Goal: Task Accomplishment & Management: Manage account settings

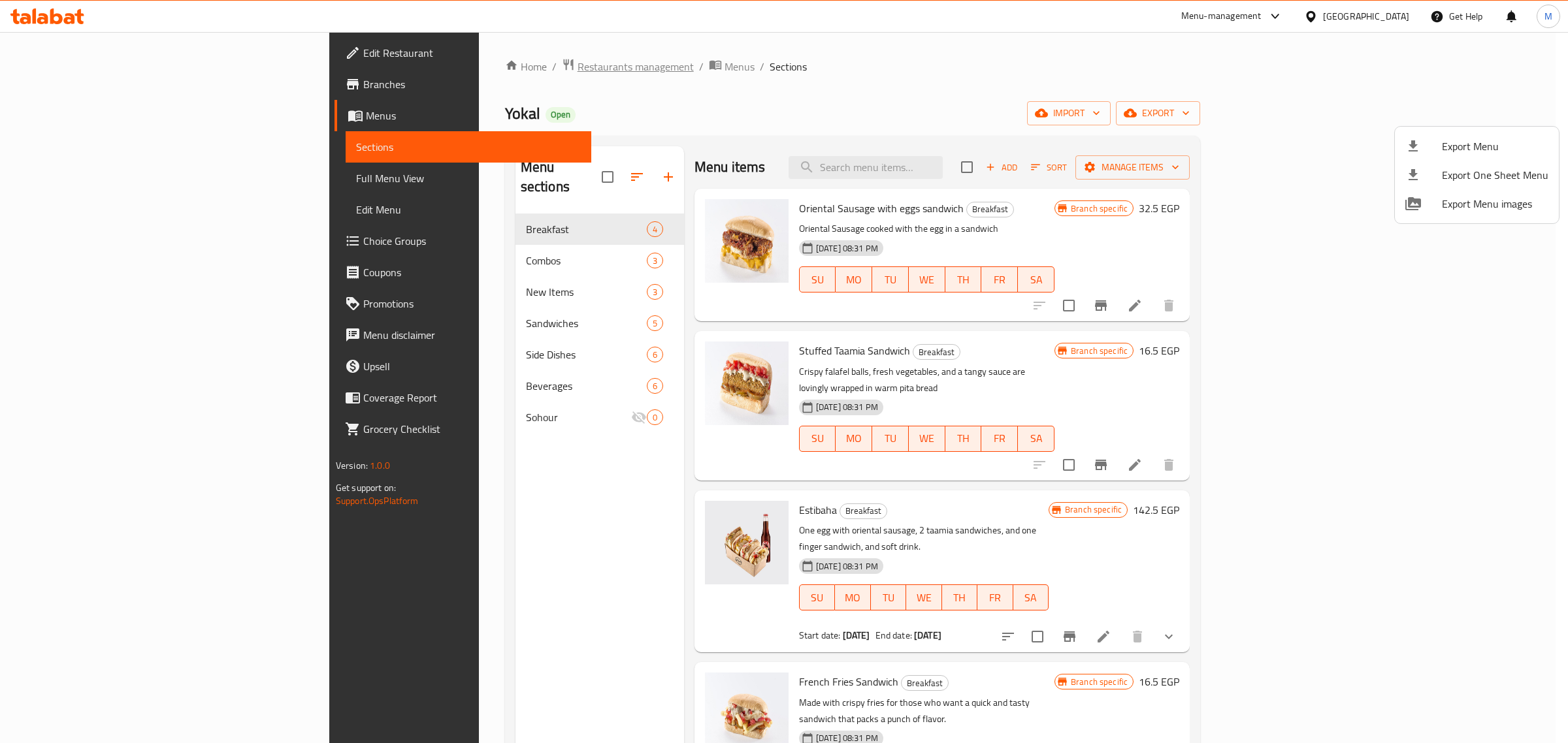
click at [434, 59] on div at bounding box center [784, 372] width 1568 height 743
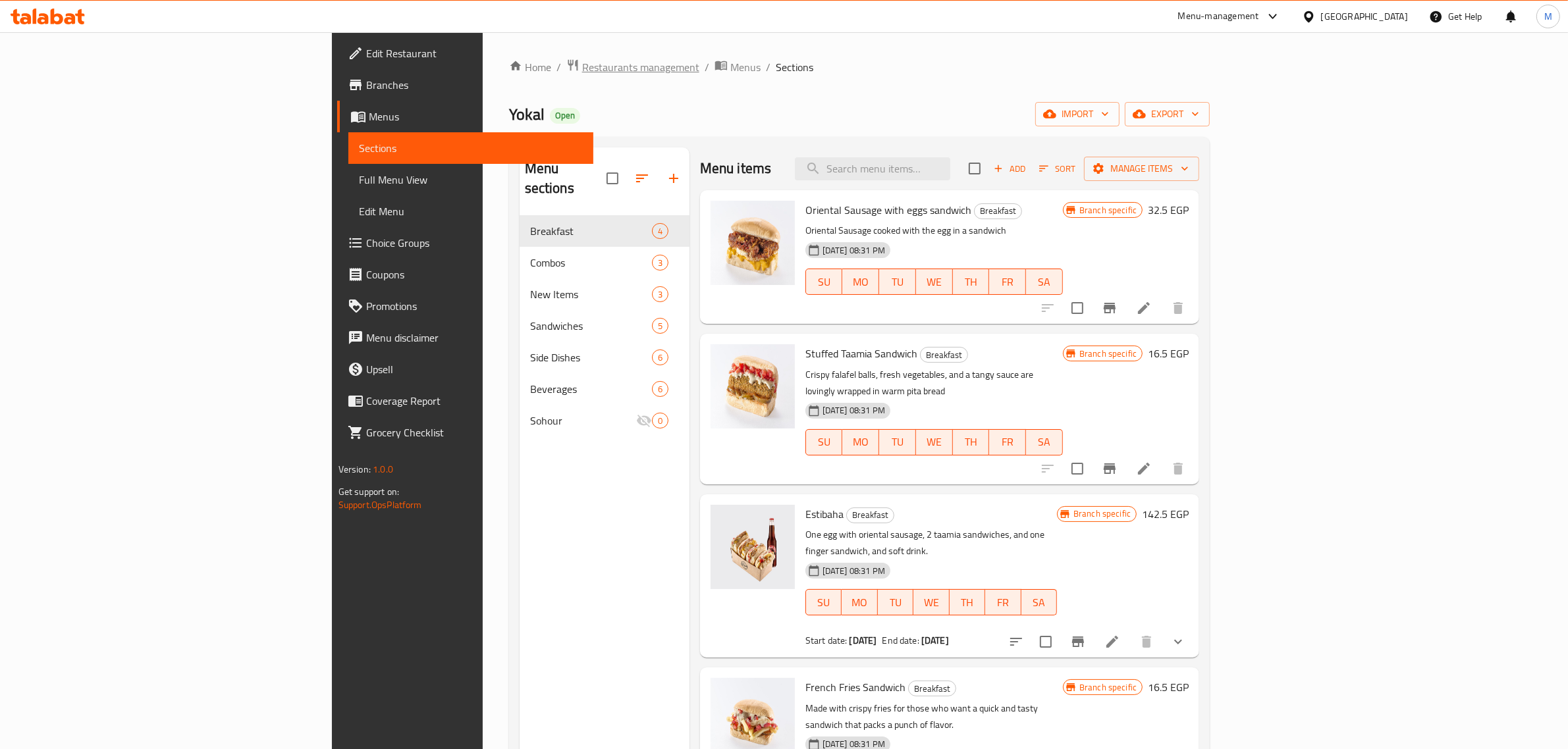
click at [582, 63] on span "Restaurants management" at bounding box center [641, 67] width 117 height 16
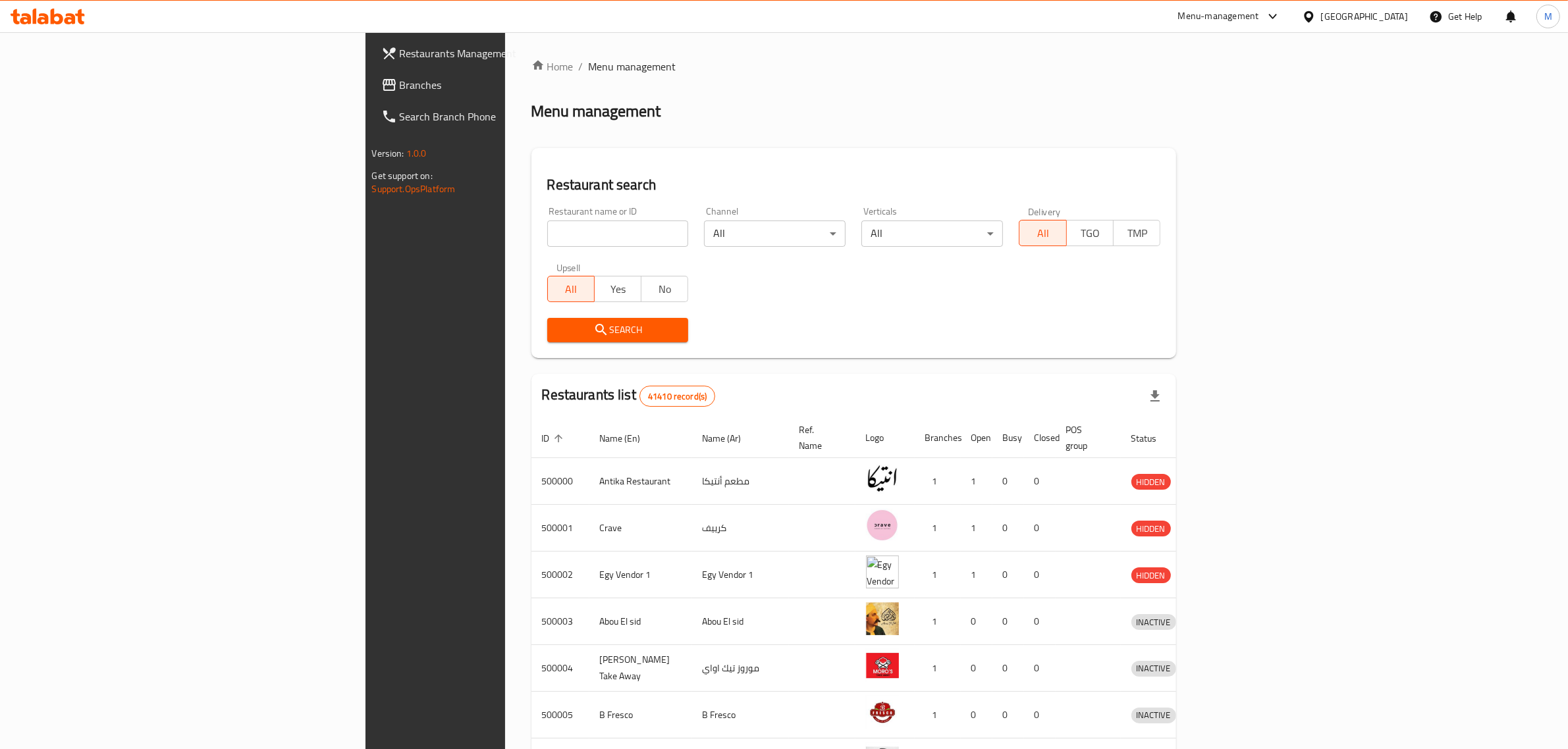
click at [547, 242] on input "search" at bounding box center [618, 234] width 142 height 26
paste input "629091"
type input "629091"
click button "Search" at bounding box center [618, 330] width 142 height 24
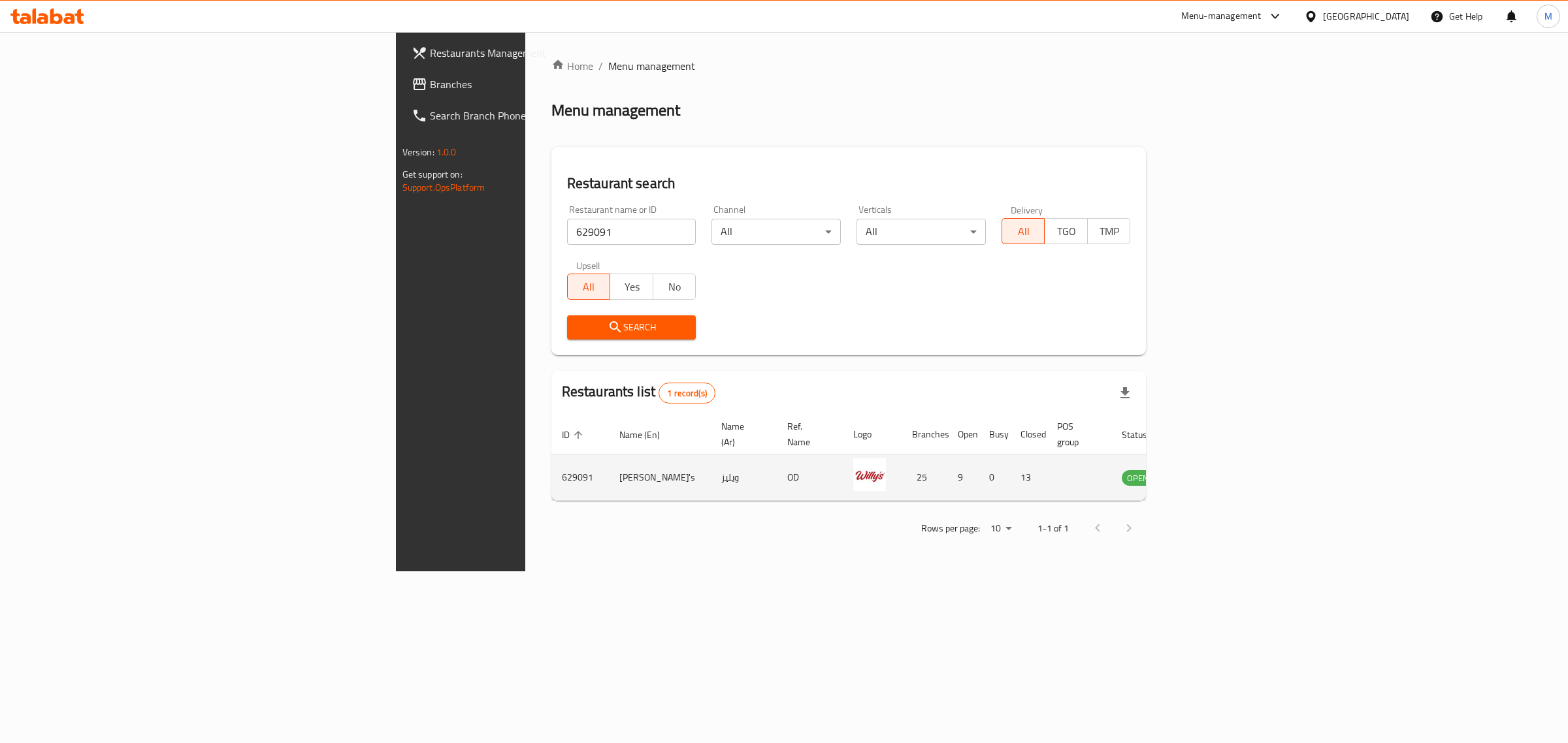
click at [1215, 469] on link "enhanced table" at bounding box center [1202, 477] width 24 height 16
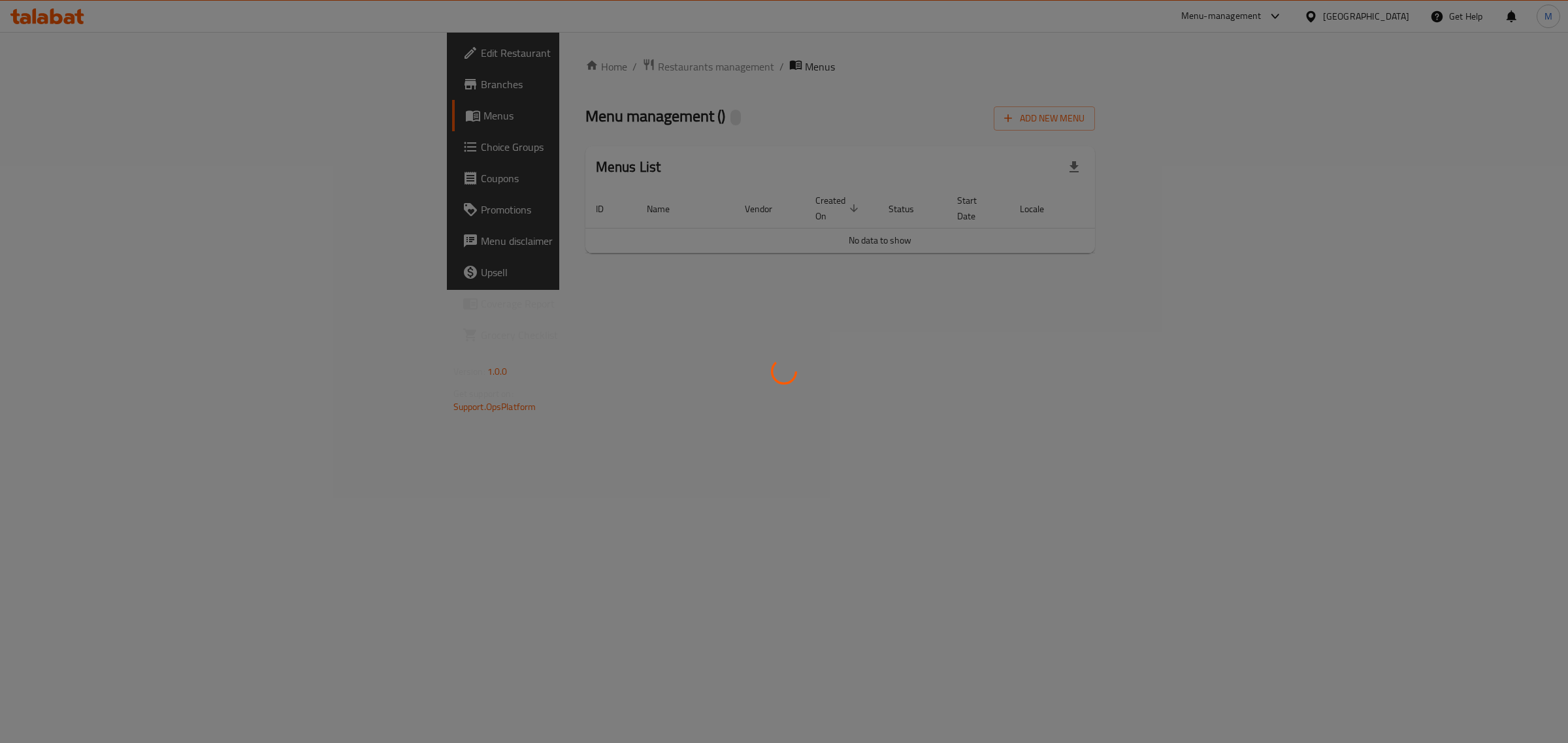
click at [1484, 457] on div at bounding box center [784, 372] width 1568 height 743
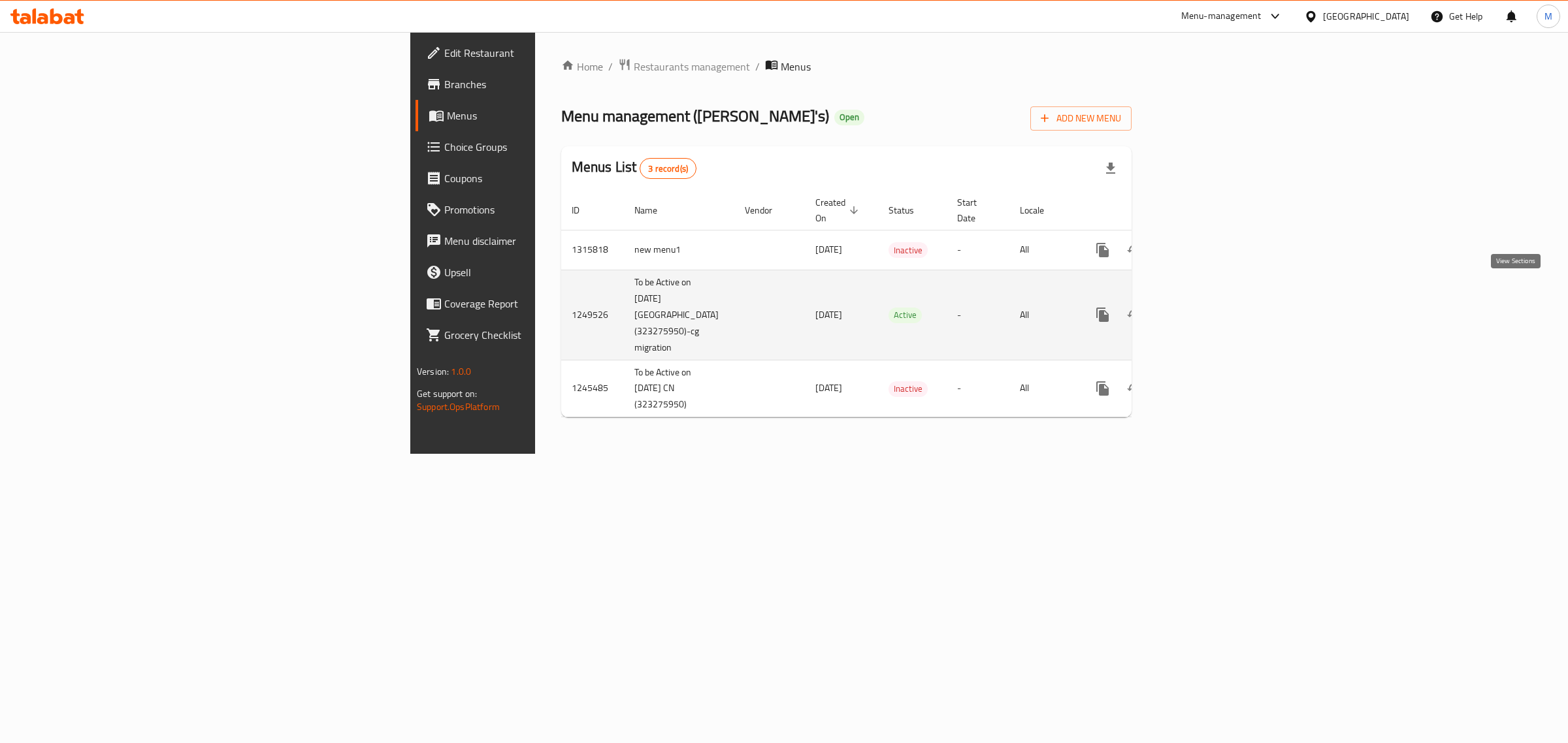
click at [1205, 307] on icon "enhanced table" at bounding box center [1197, 315] width 16 height 16
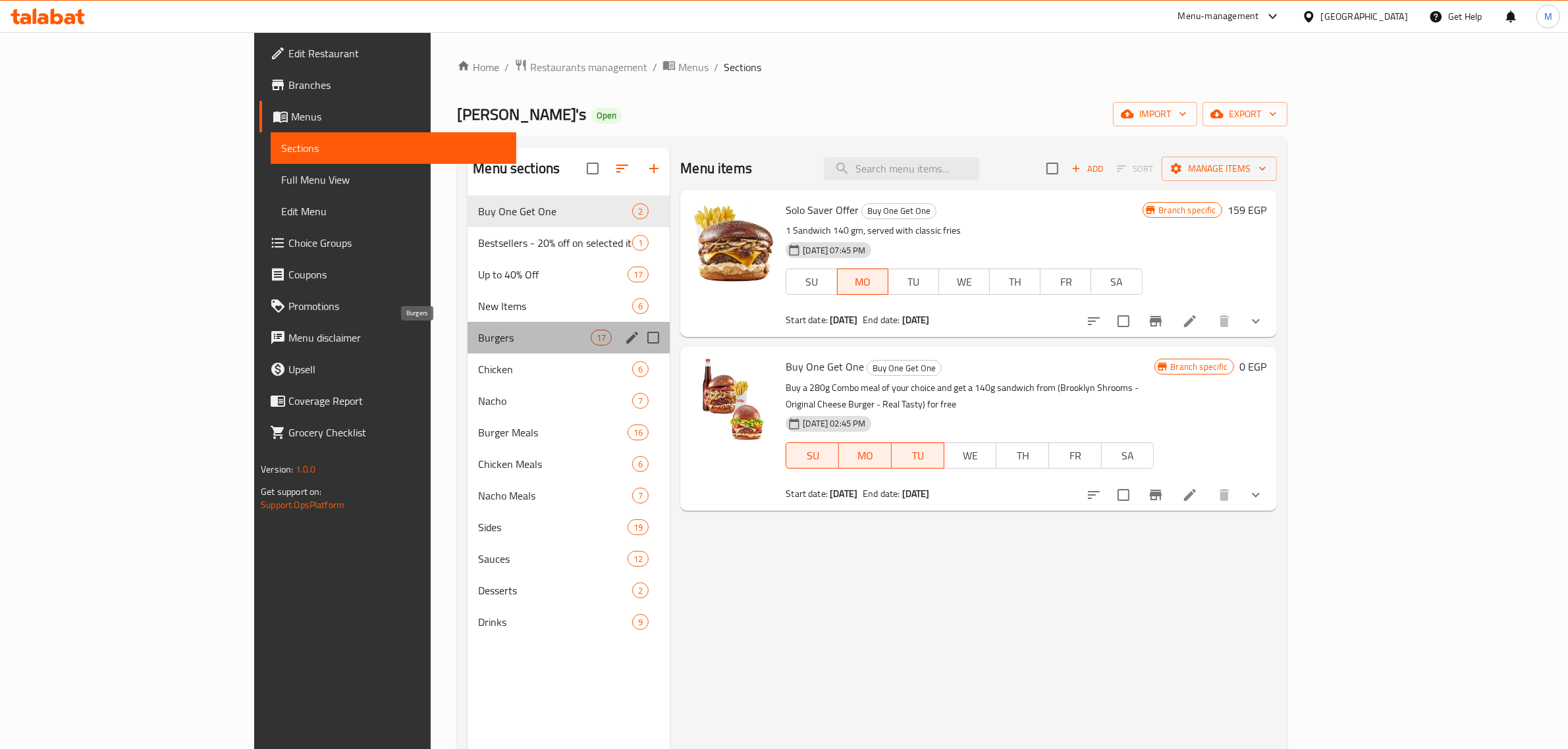
click at [478, 334] on span "Burgers" at bounding box center [534, 338] width 113 height 16
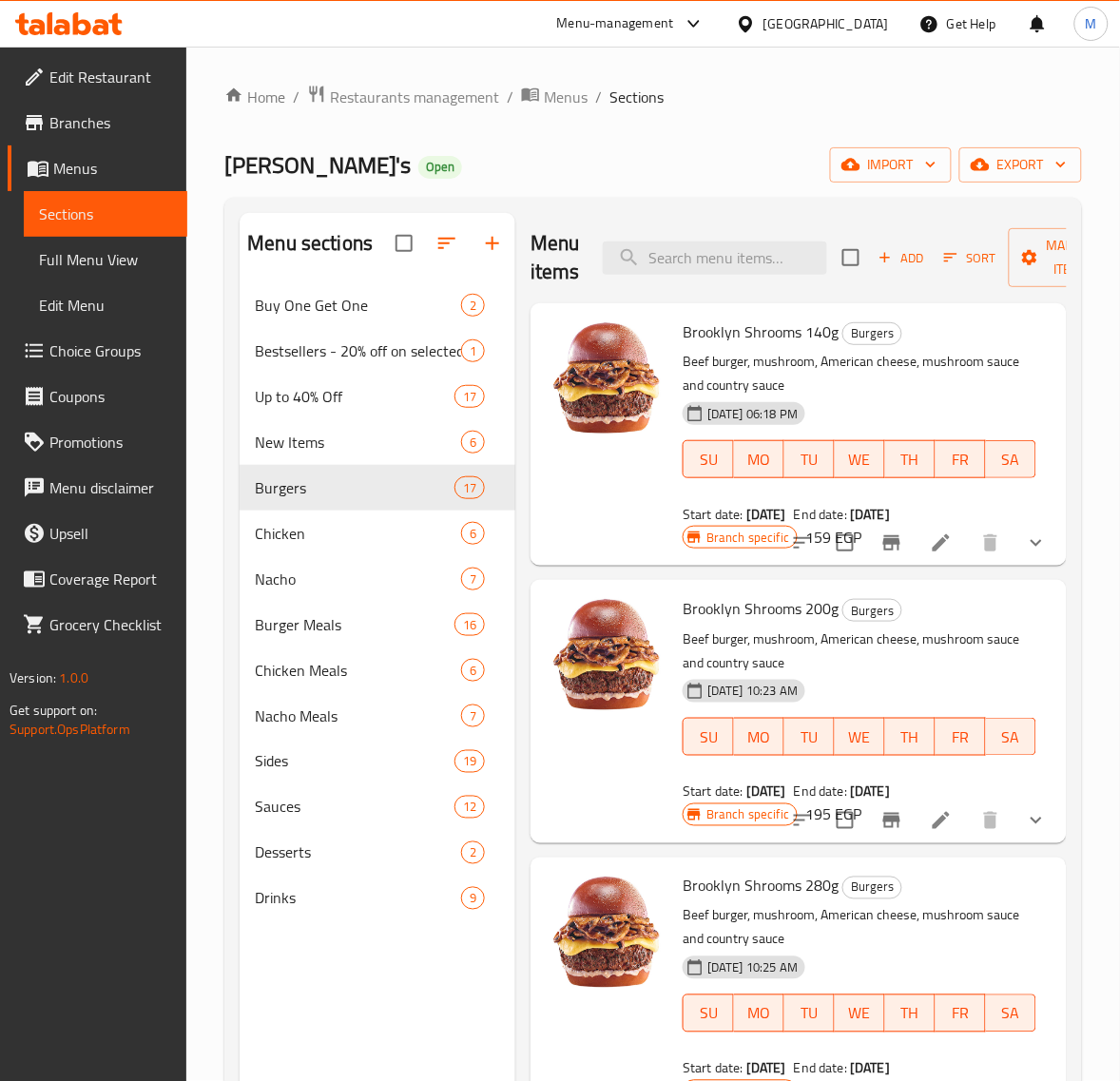
click at [1025, 540] on icon "show more" at bounding box center [1036, 543] width 23 height 23
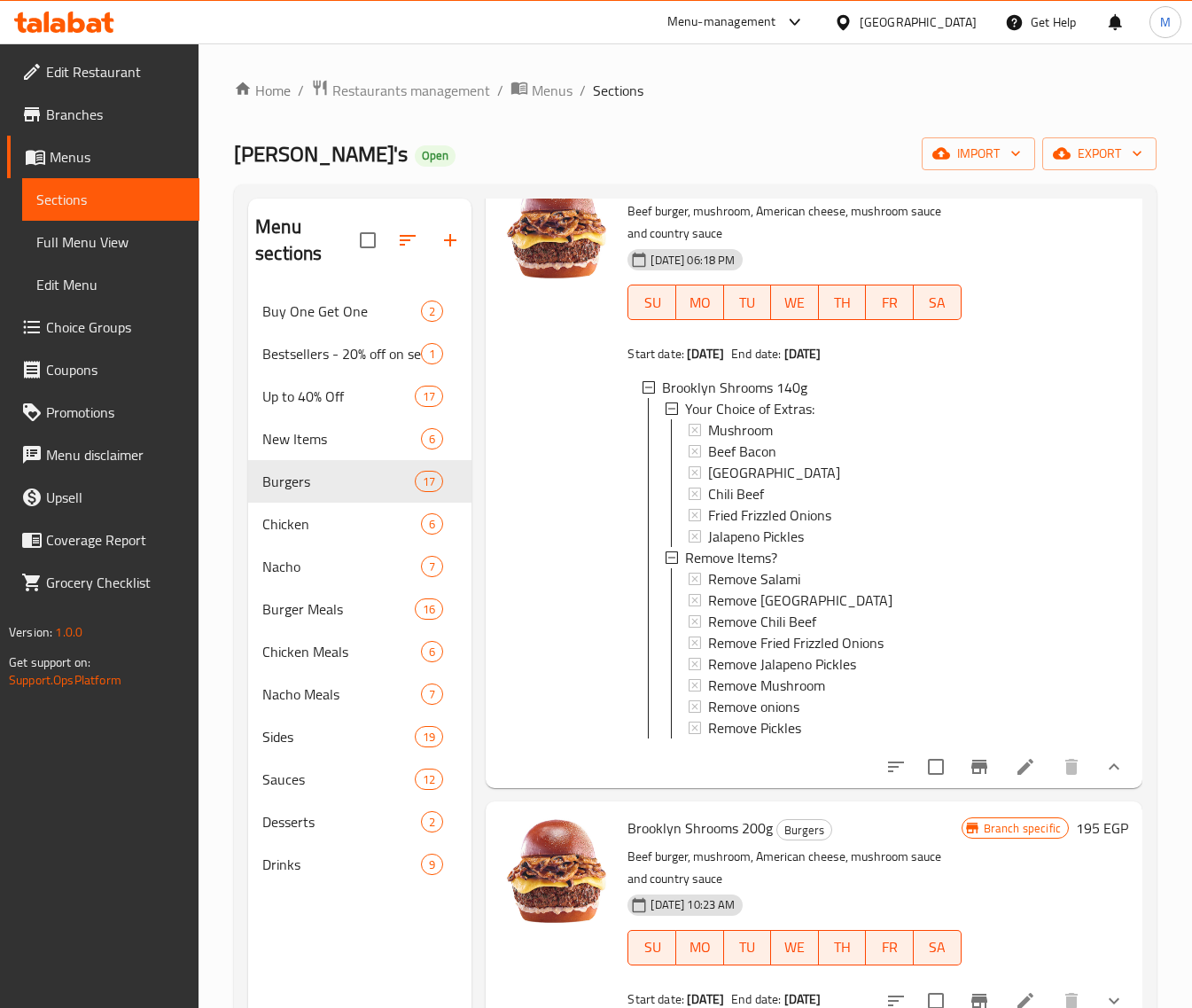
scroll to position [222, 0]
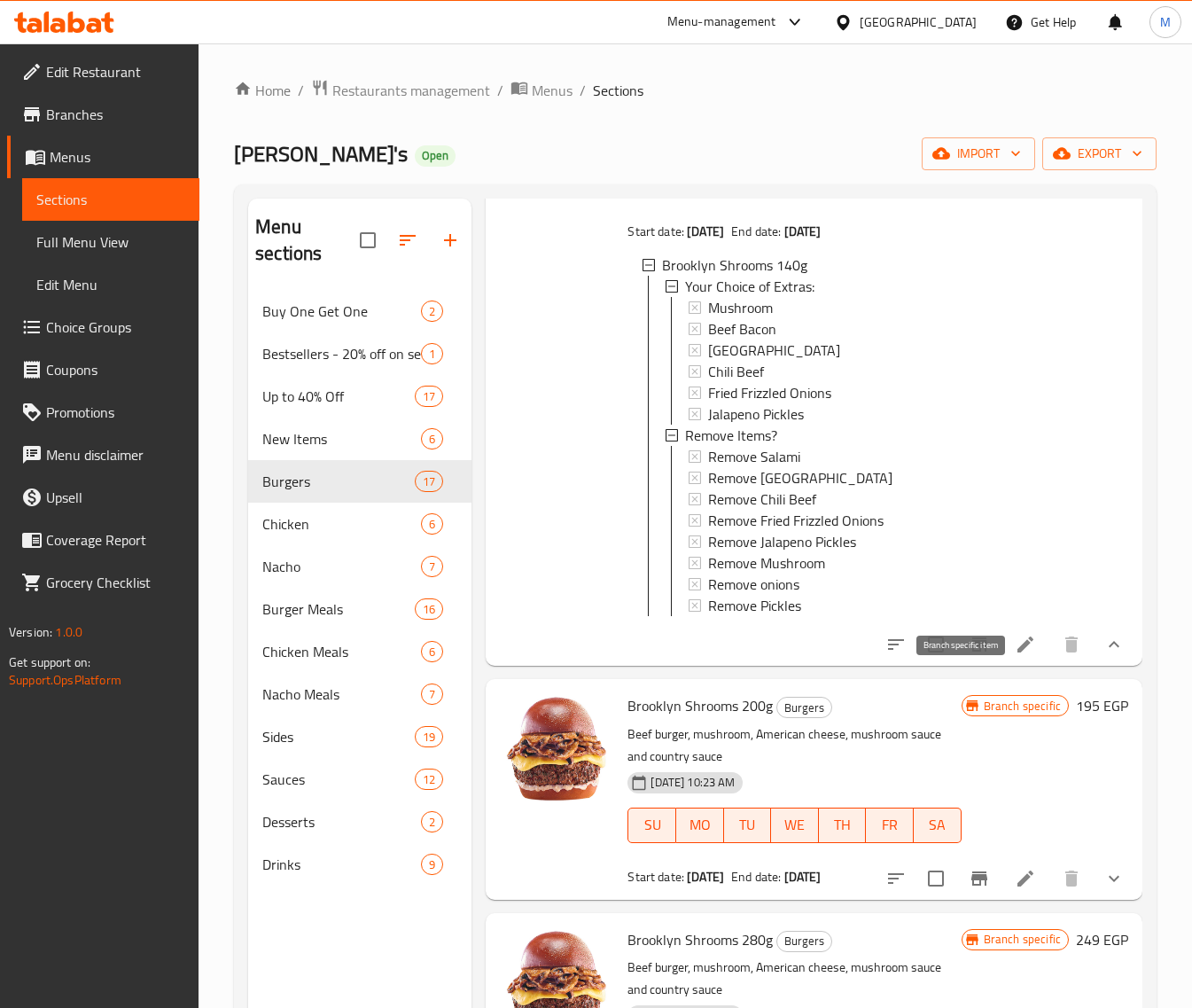
click at [971, 652] on icon "Branch-specific-item" at bounding box center [979, 645] width 16 height 14
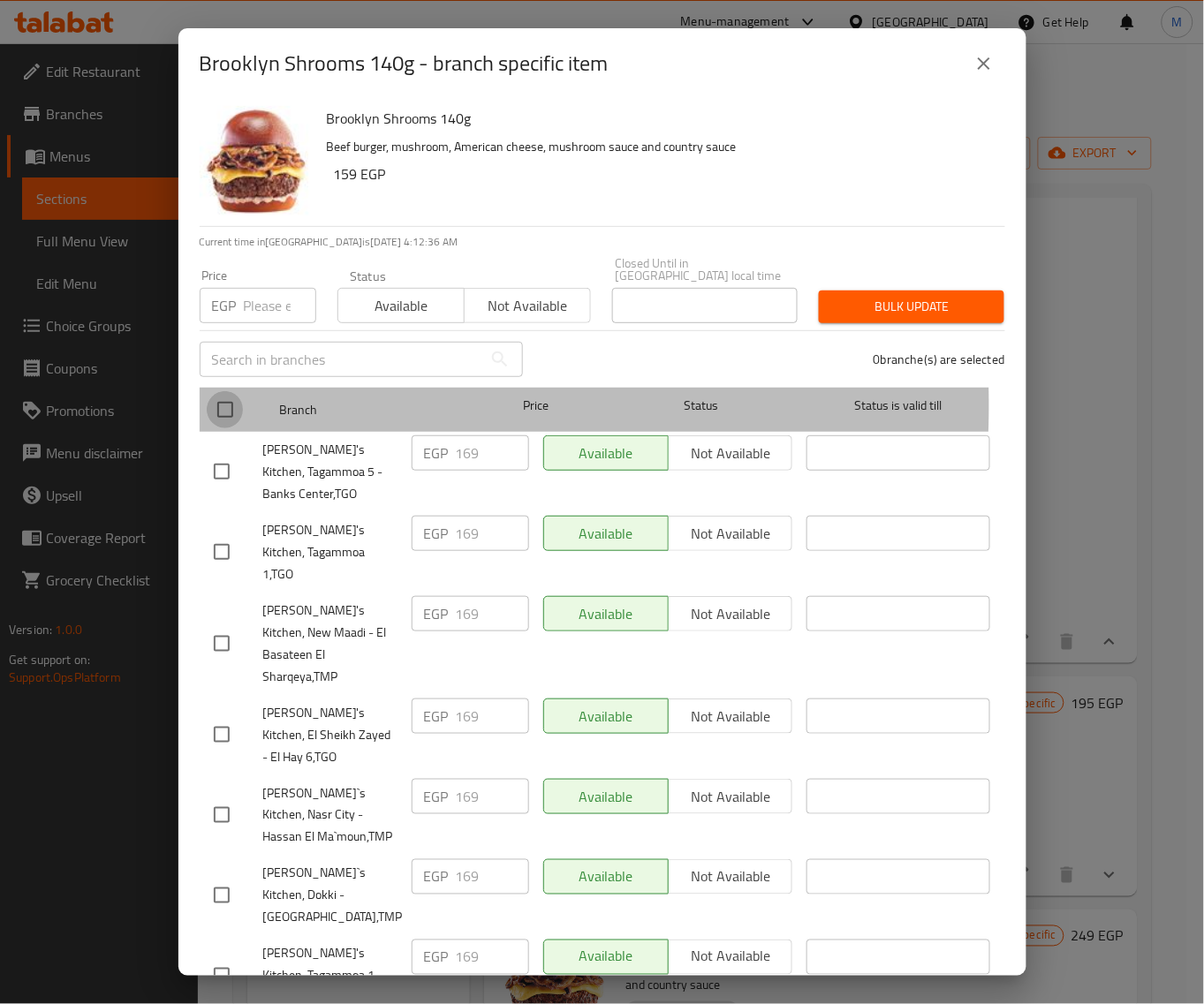
click at [236, 393] on input "checkbox" at bounding box center [225, 410] width 37 height 37
checkbox input "true"
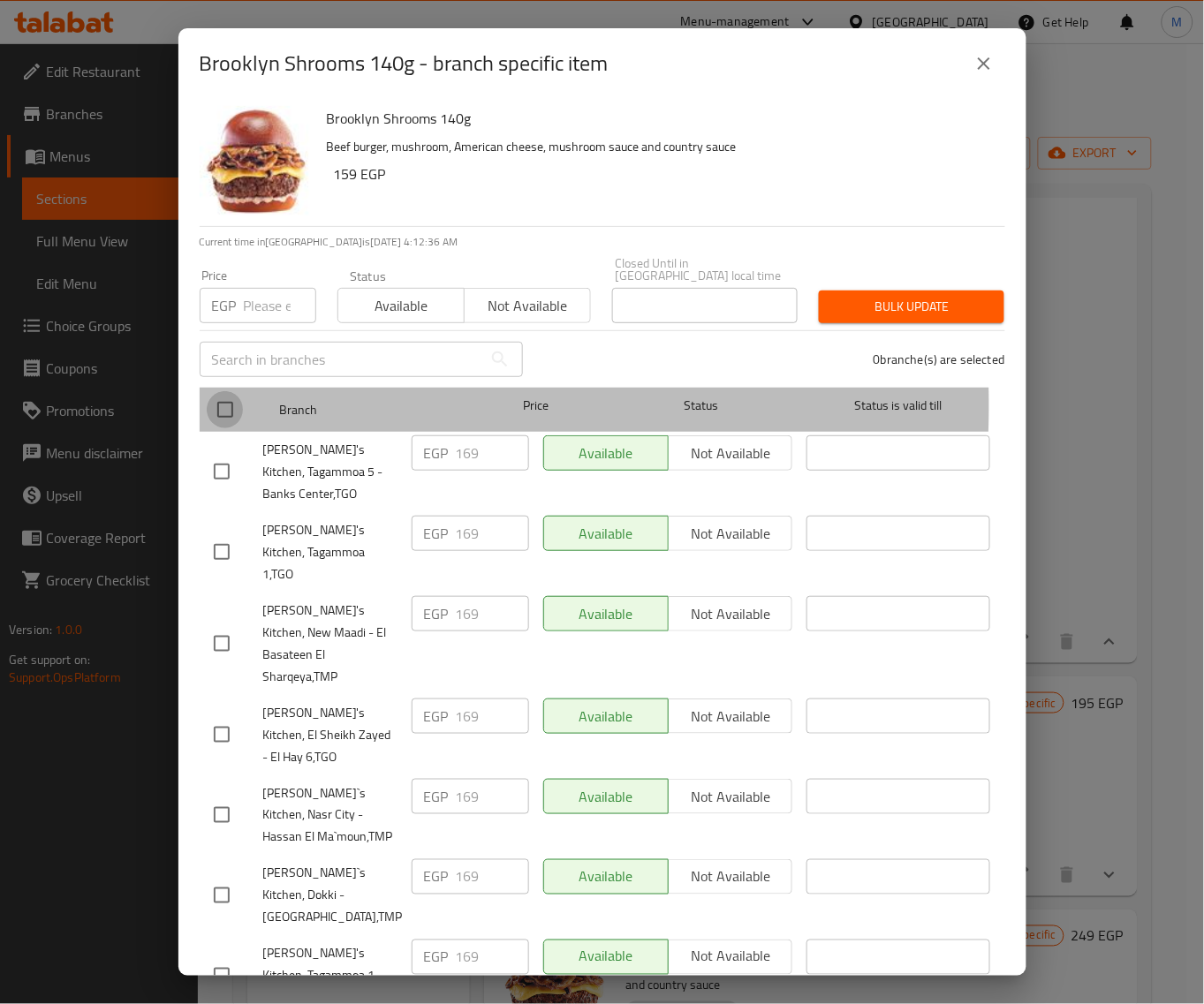
checkbox input "true"
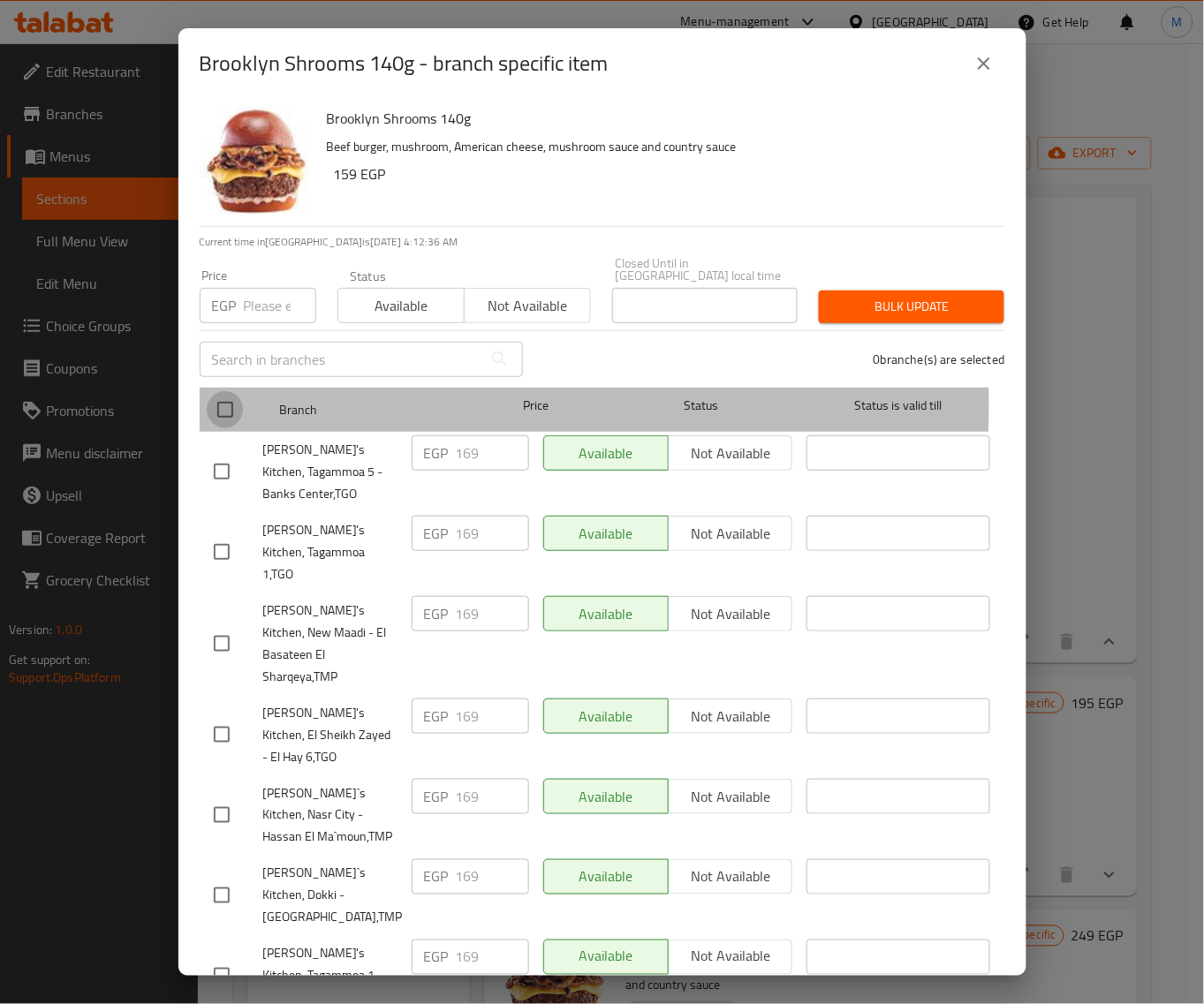
checkbox input "true"
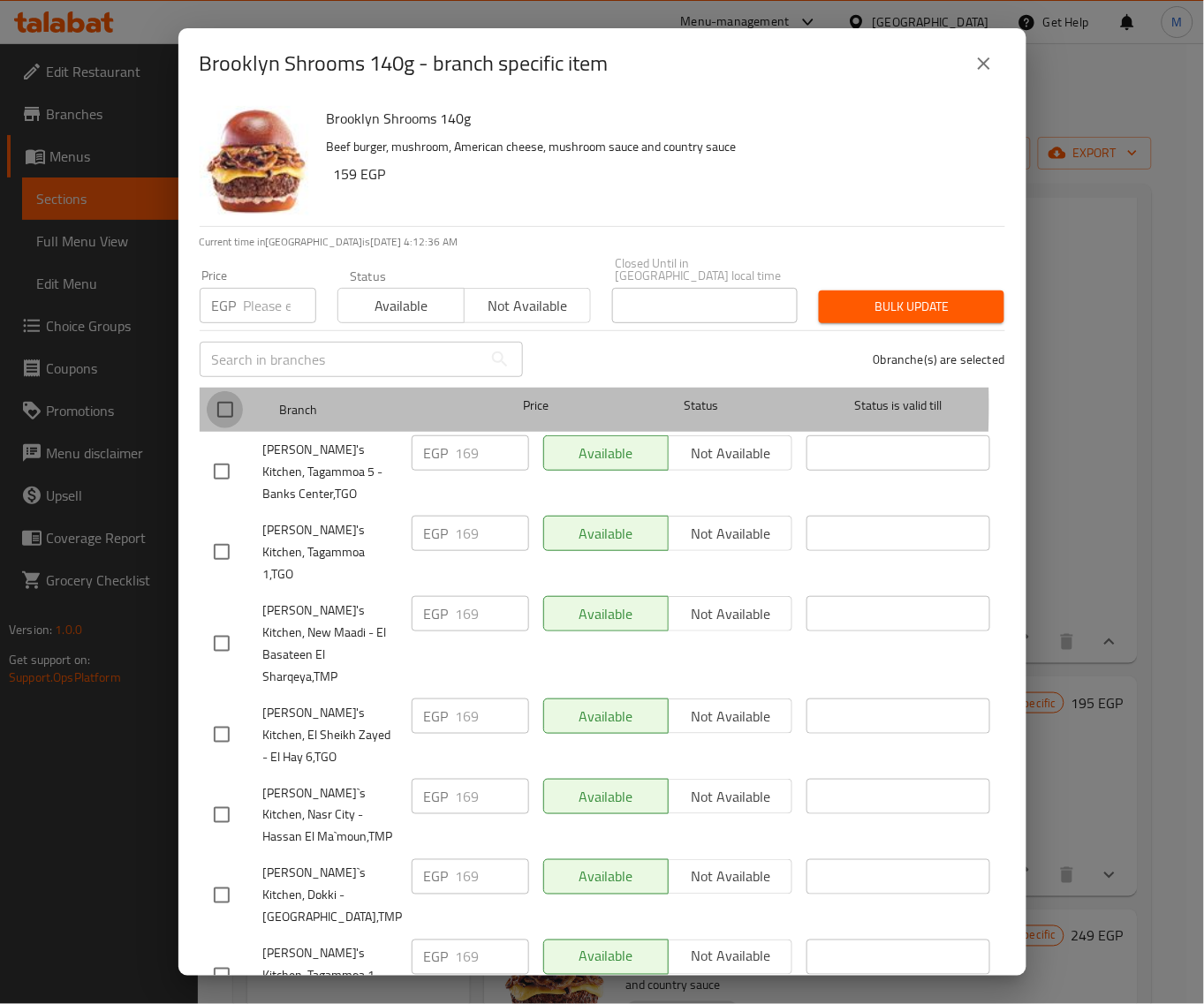
checkbox input "true"
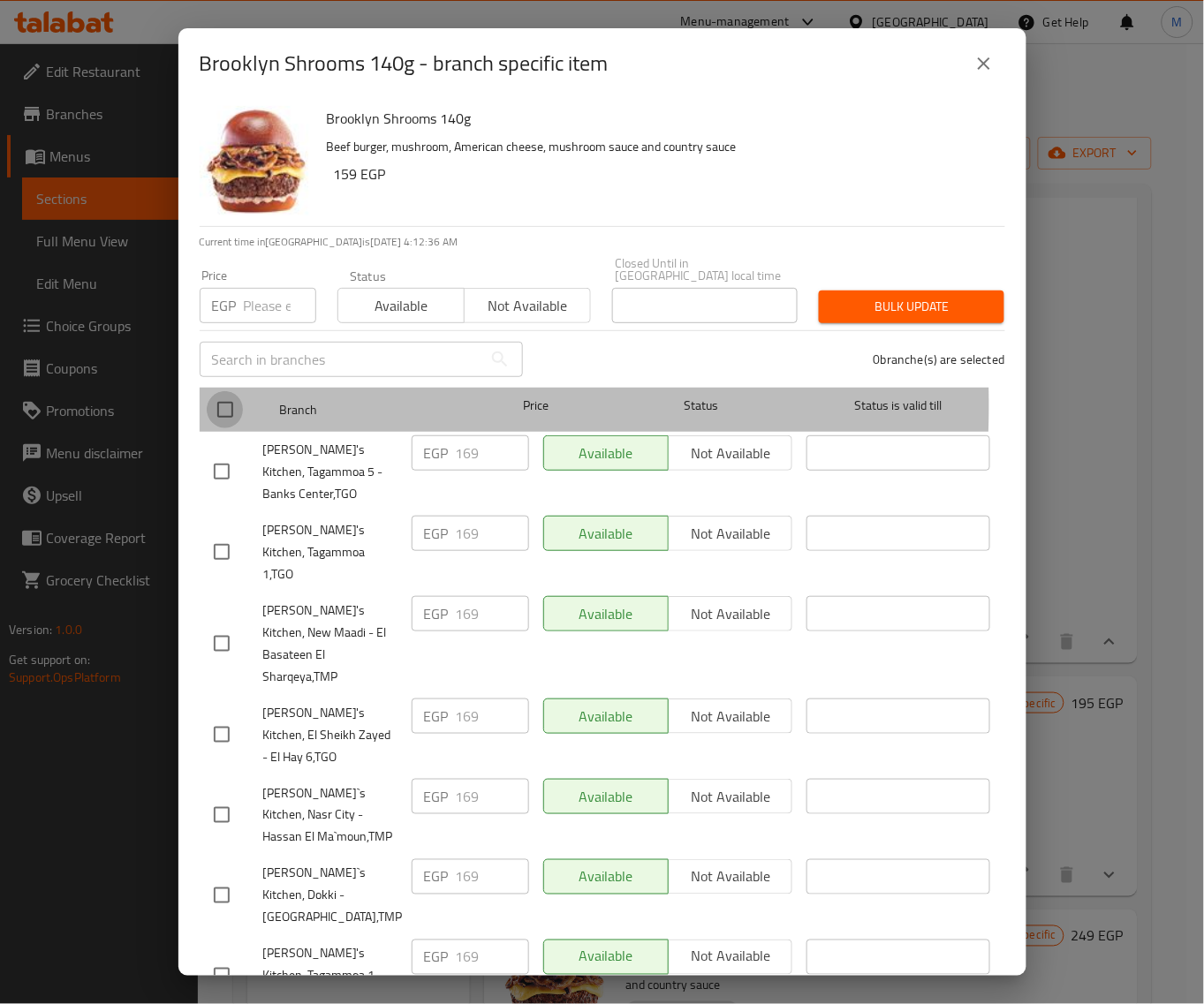
checkbox input "true"
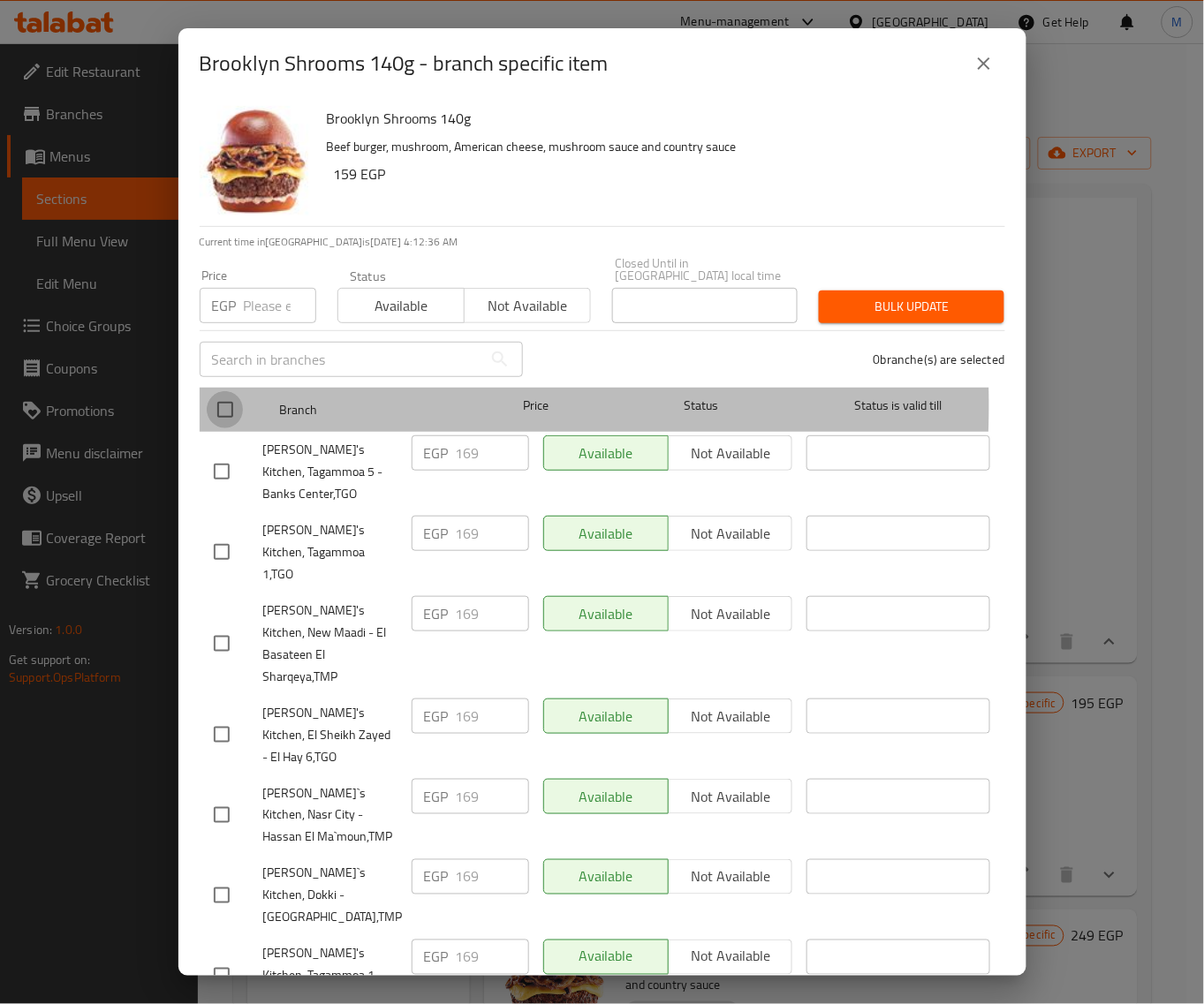
checkbox input "true"
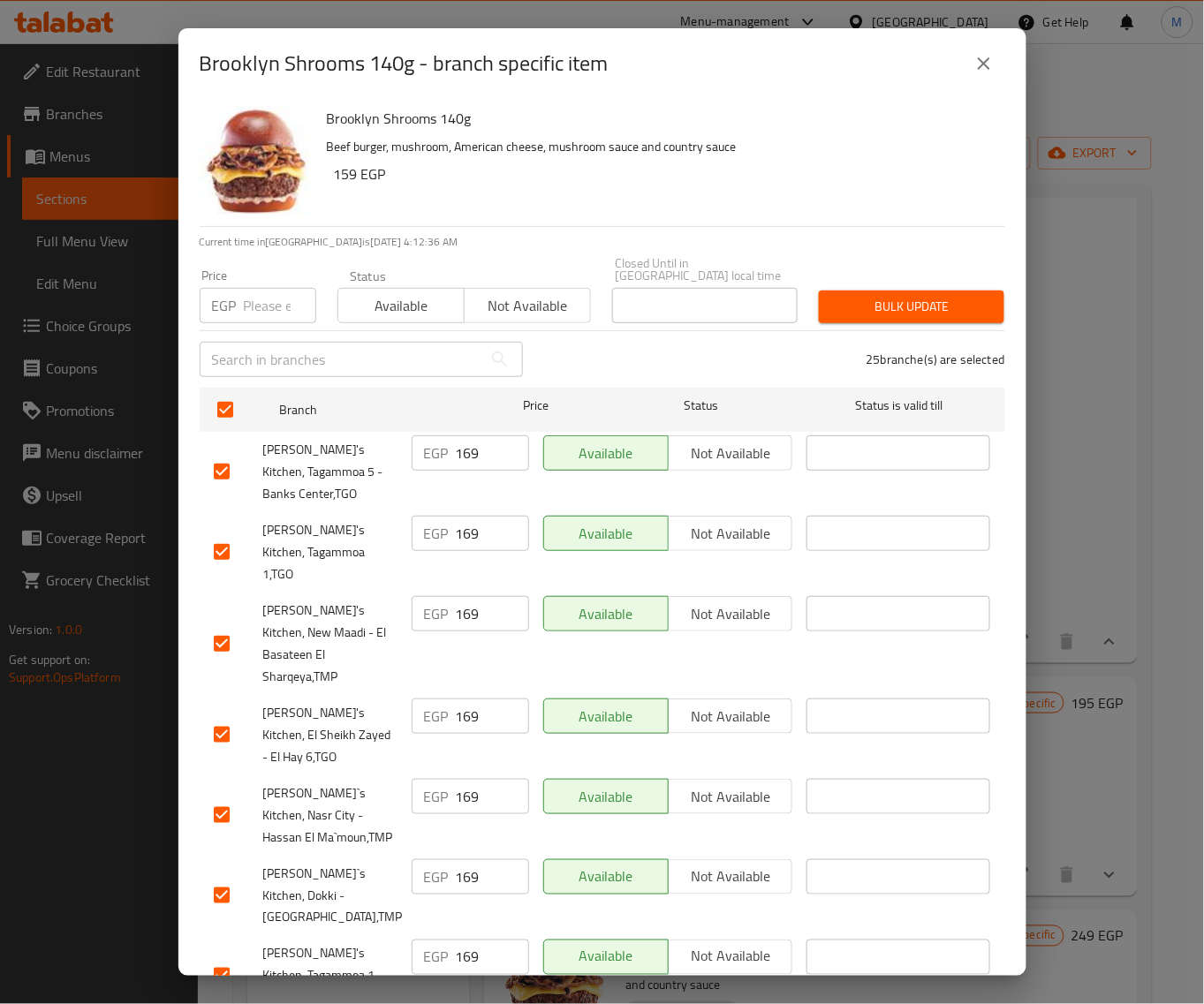
click at [254, 309] on input "number" at bounding box center [280, 306] width 72 height 35
paste input "175"
type input "175"
drag, startPoint x: 979, startPoint y: 62, endPoint x: 968, endPoint y: 64, distance: 11.2
click at [978, 62] on icon "close" at bounding box center [984, 64] width 21 height 21
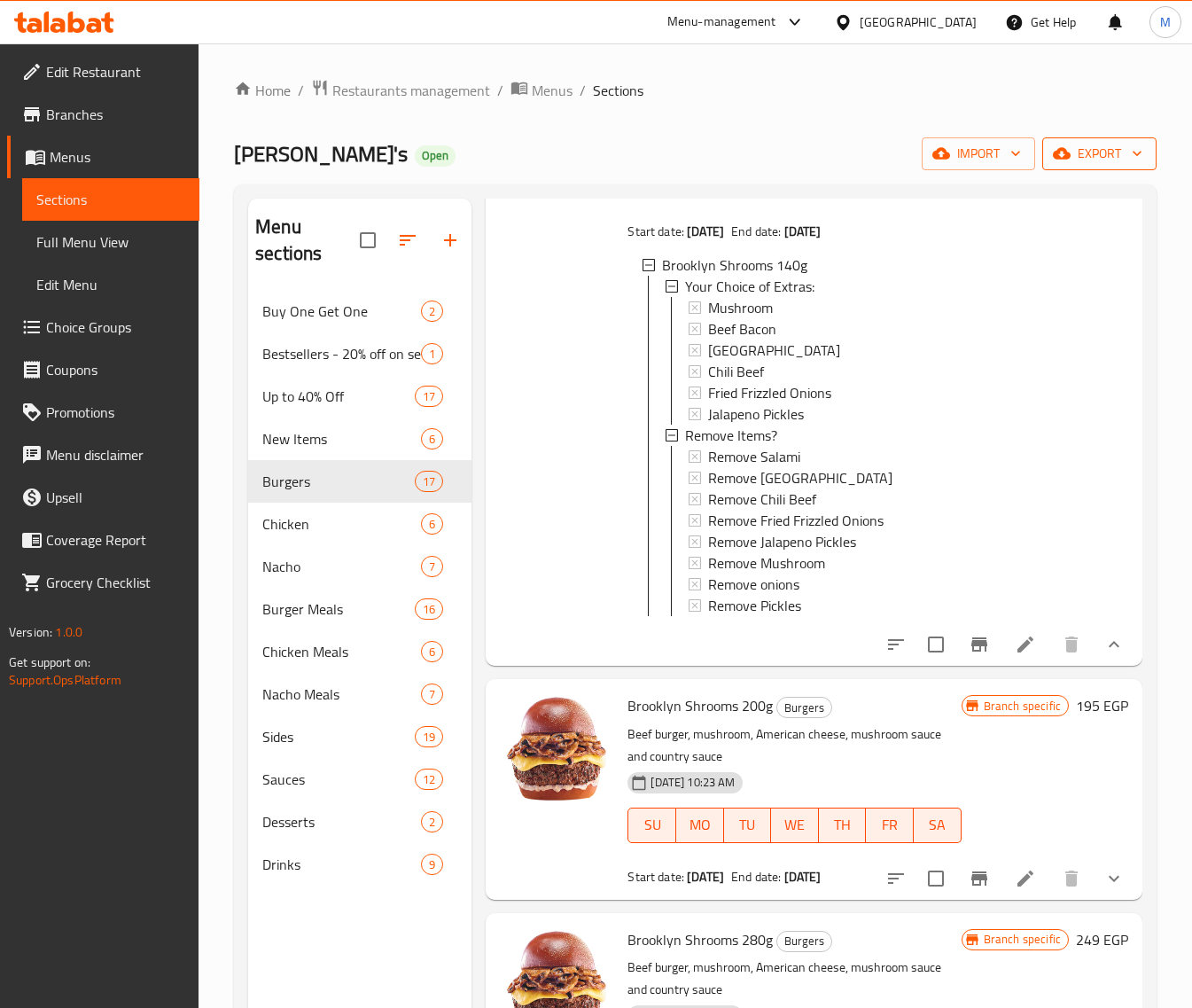
click at [1087, 147] on span "export" at bounding box center [1099, 153] width 86 height 22
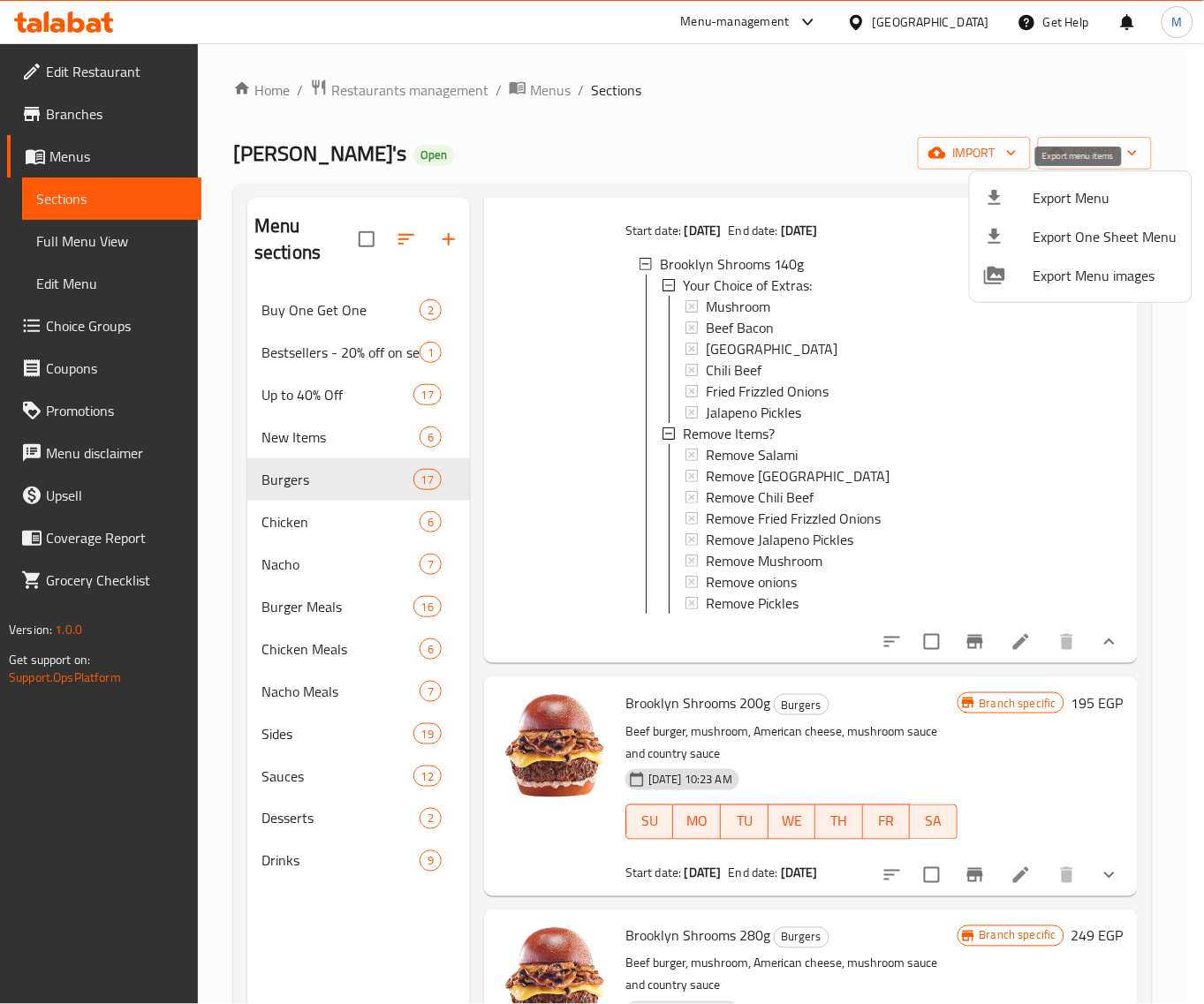
click at [1058, 188] on span "Export Menu" at bounding box center [1105, 198] width 144 height 21
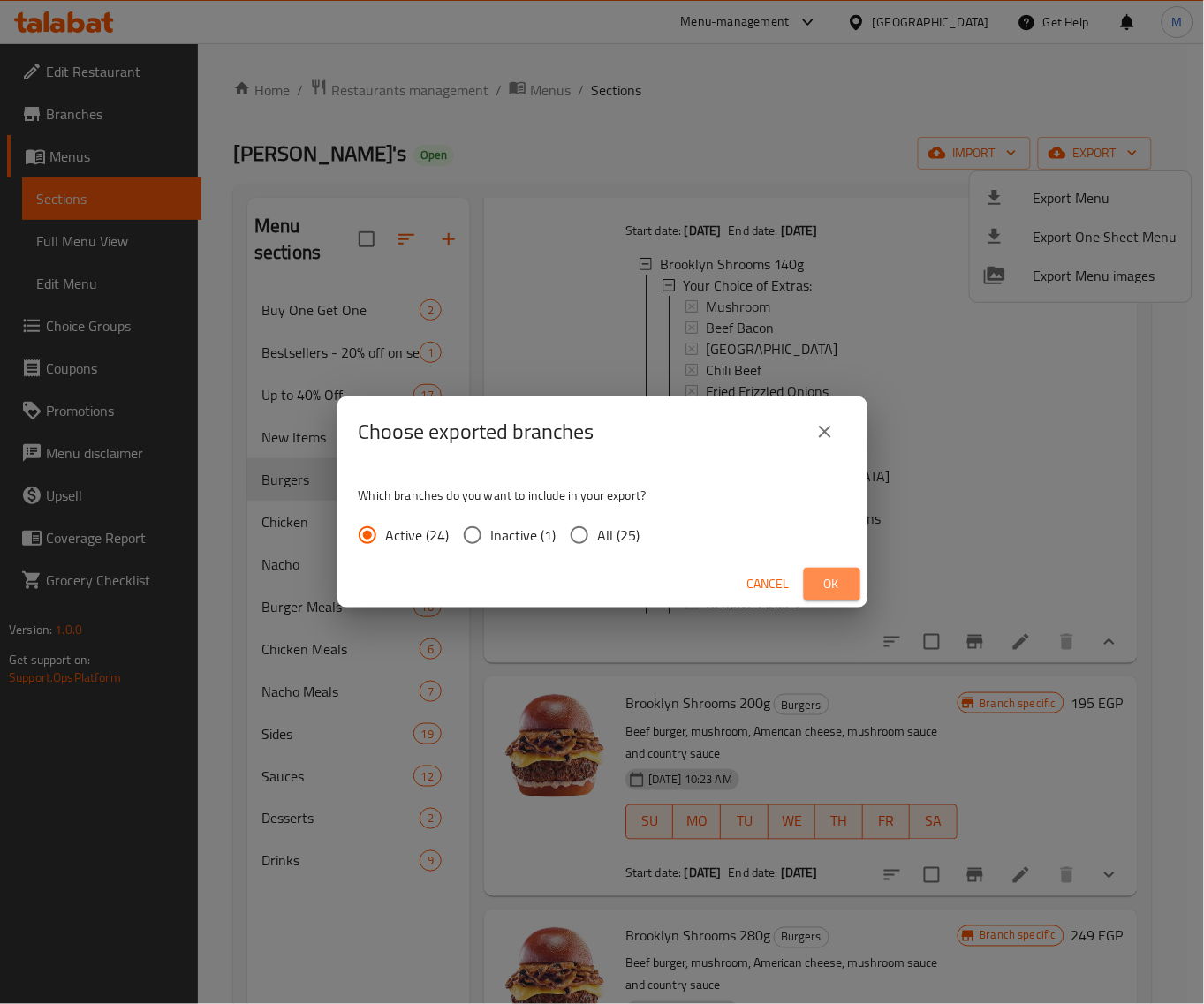
click at [842, 596] on button "Ok" at bounding box center [832, 584] width 57 height 33
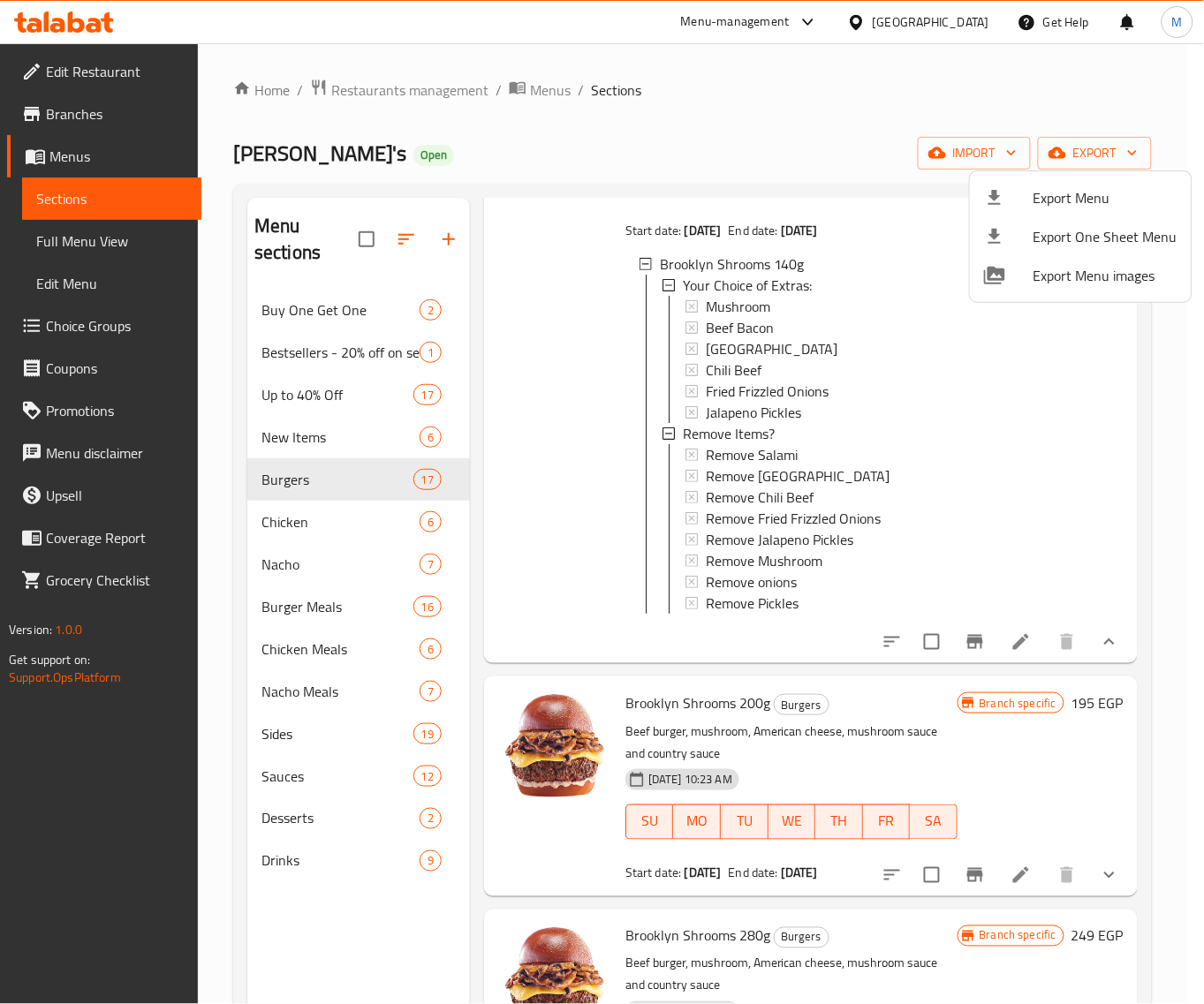
click at [978, 453] on div at bounding box center [602, 502] width 1204 height 1004
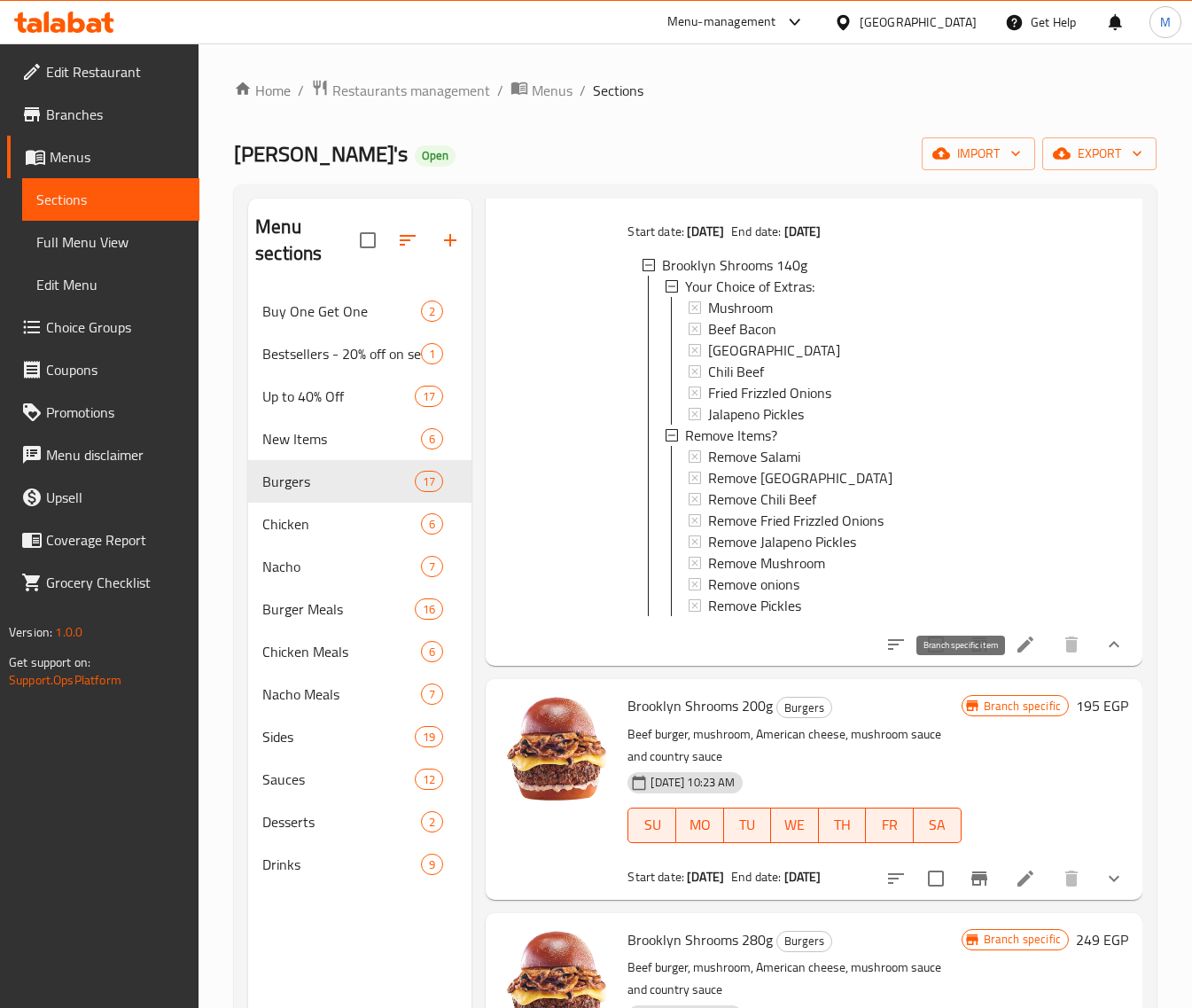
click at [969, 655] on icon "Branch-specific-item" at bounding box center [979, 645] width 21 height 21
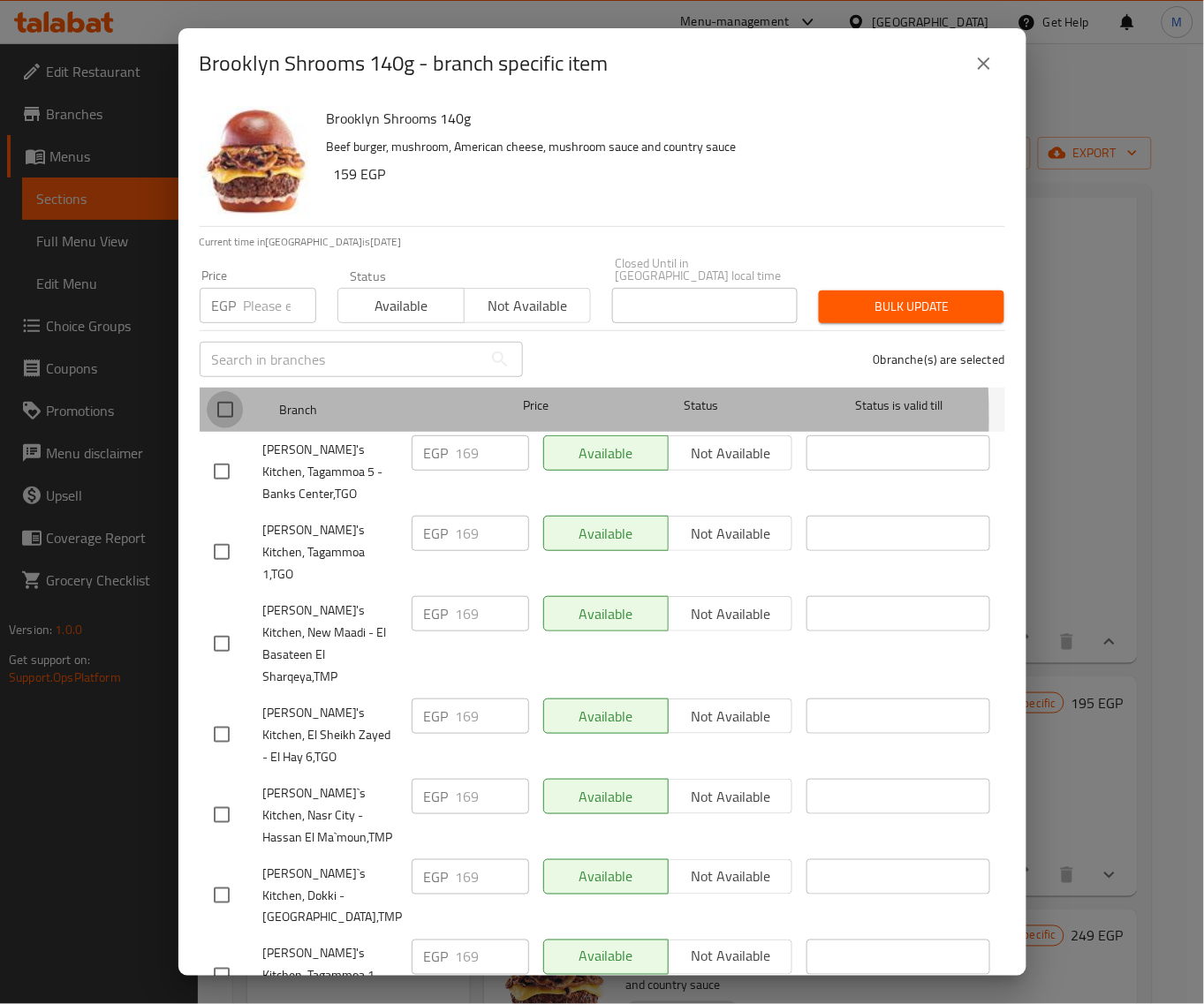
drag, startPoint x: 227, startPoint y: 407, endPoint x: 263, endPoint y: 289, distance: 123.4
click at [227, 406] on input "checkbox" at bounding box center [225, 410] width 37 height 37
checkbox input "true"
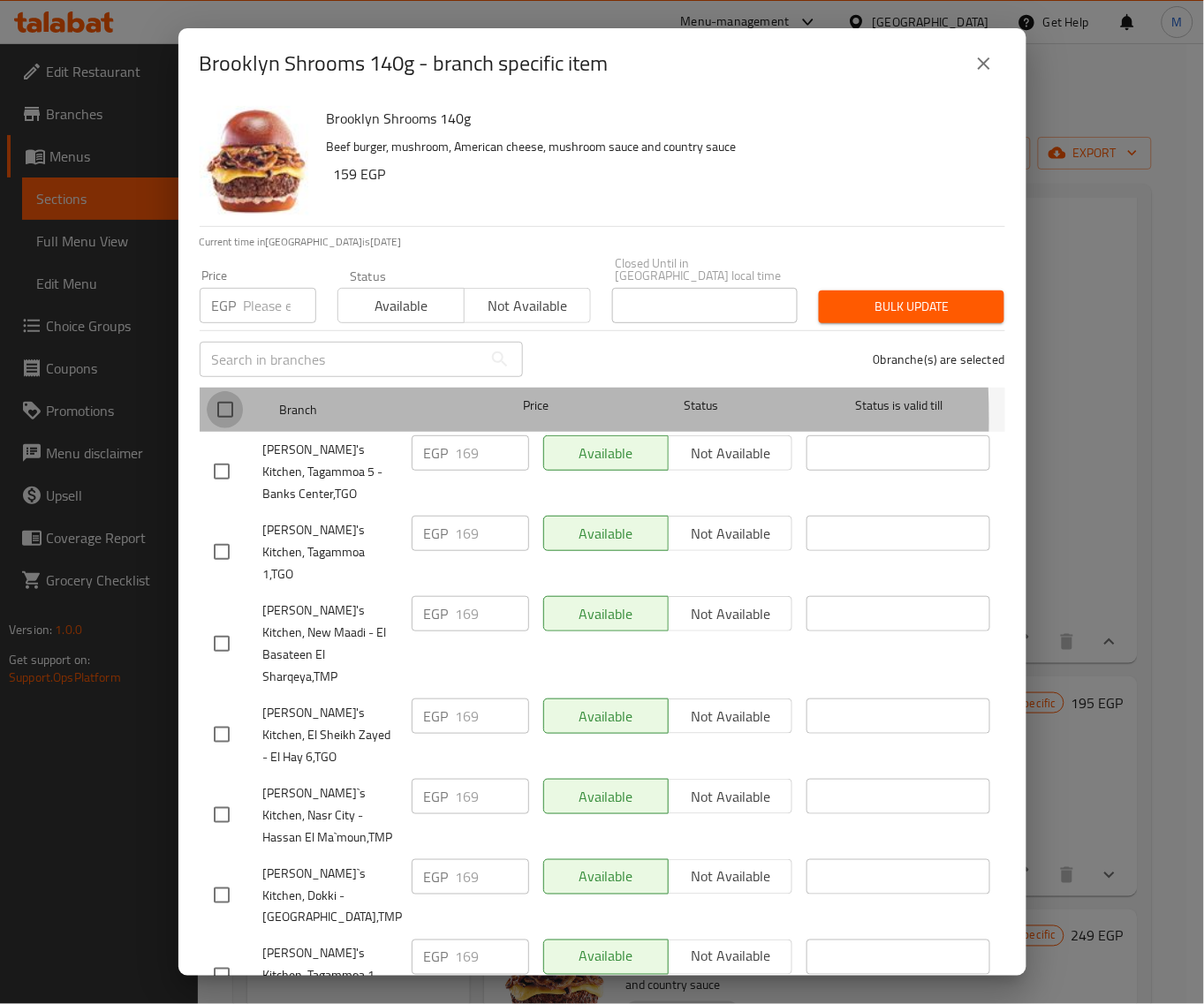
checkbox input "true"
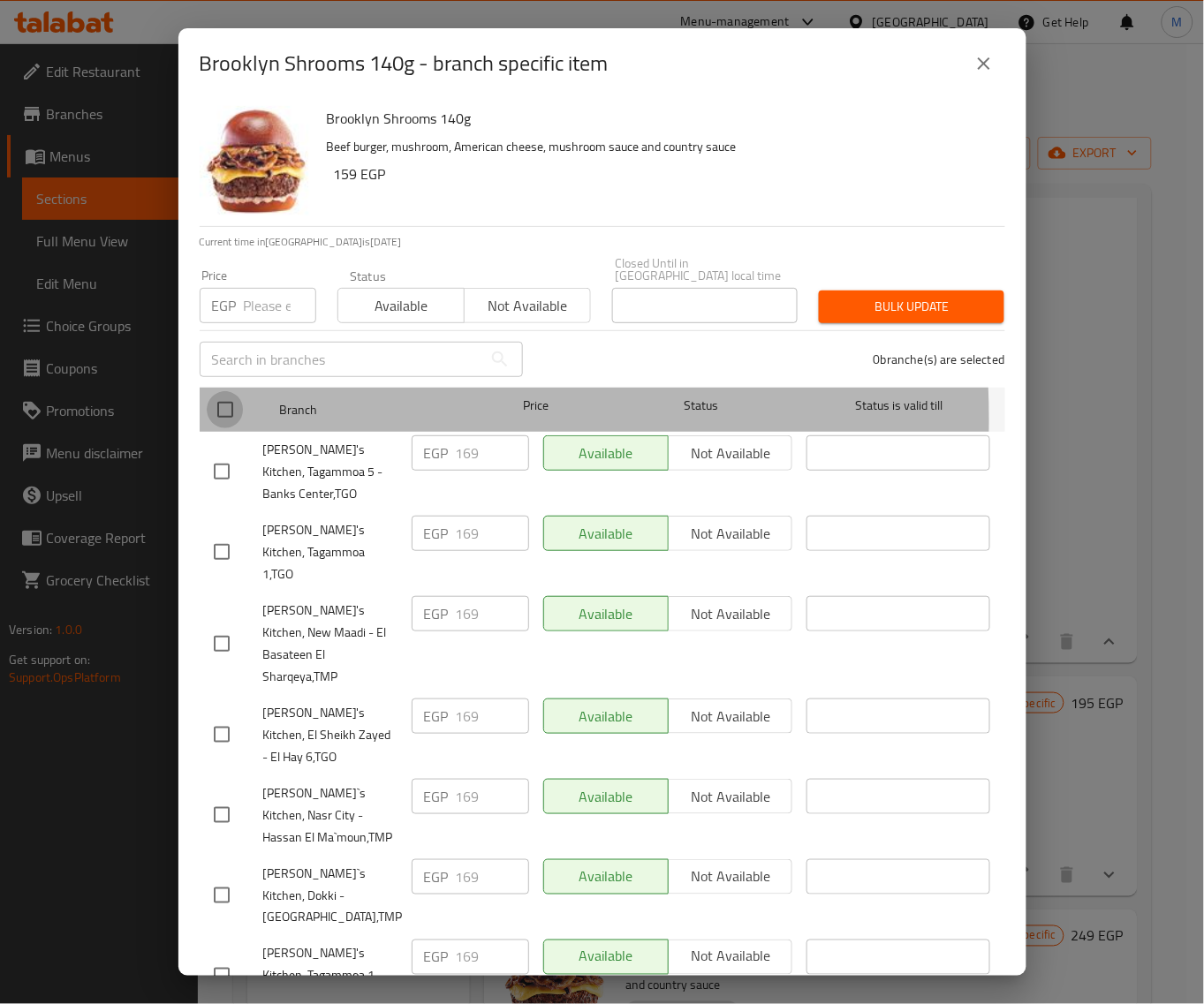
checkbox input "true"
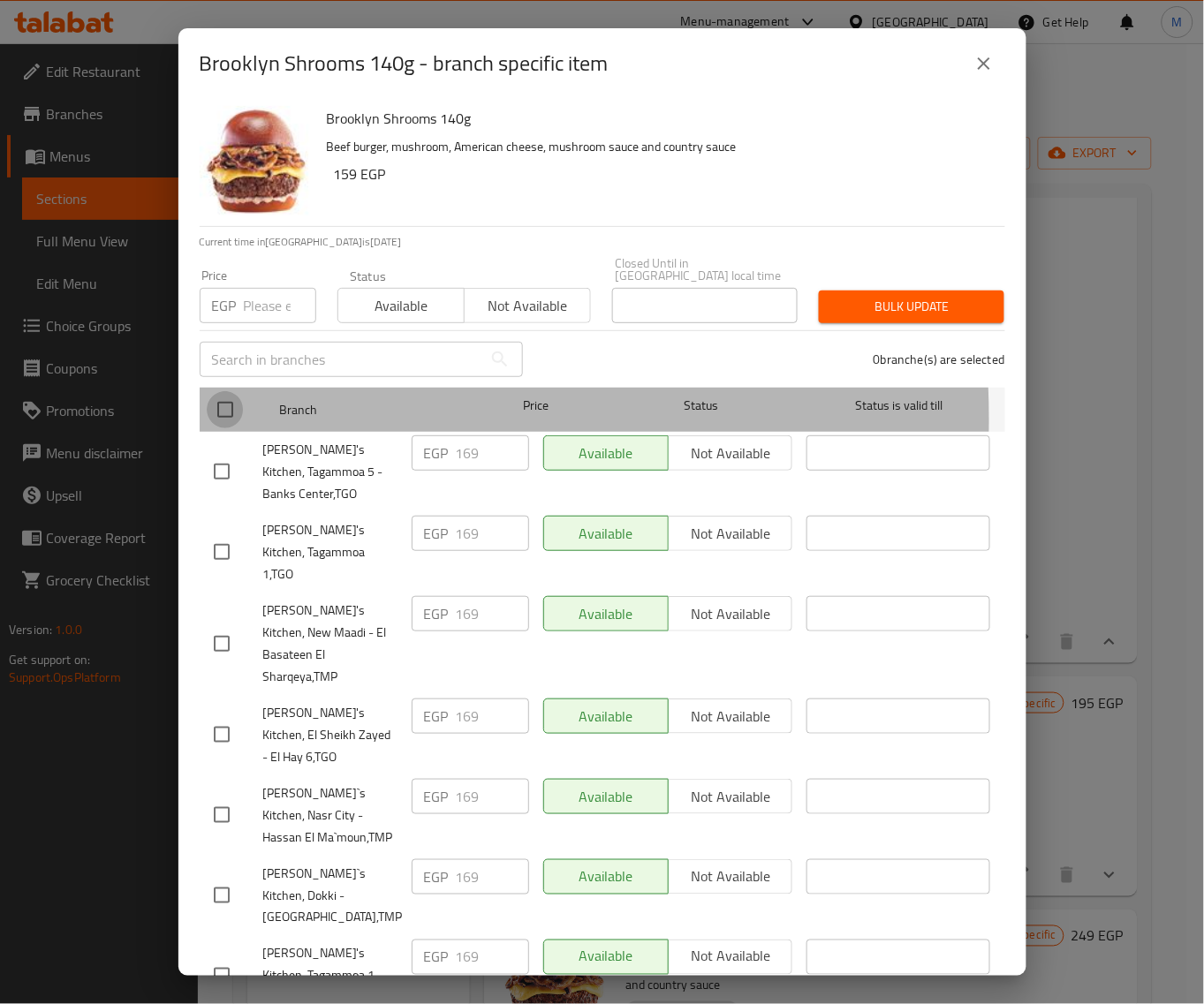
checkbox input "true"
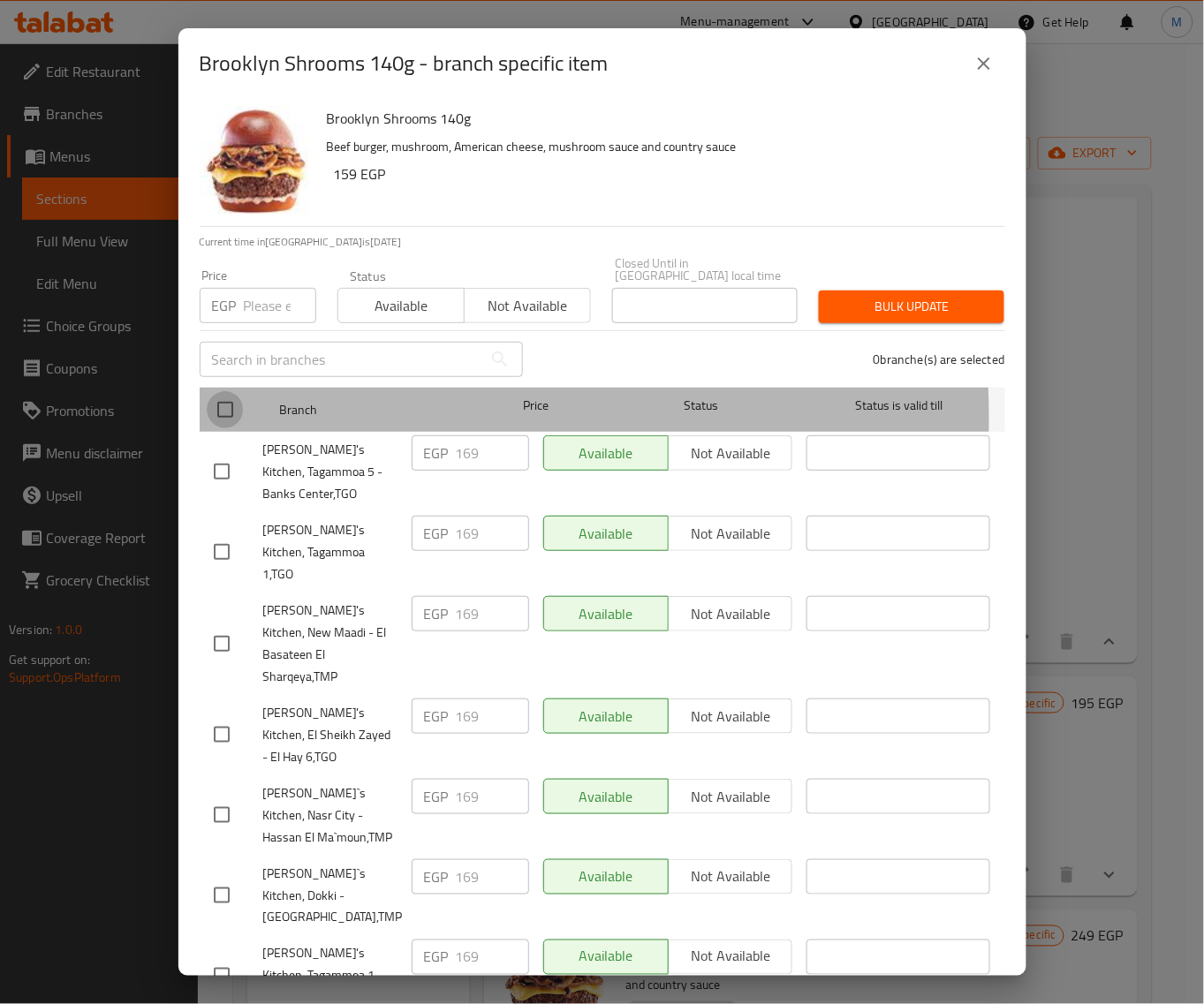
checkbox input "true"
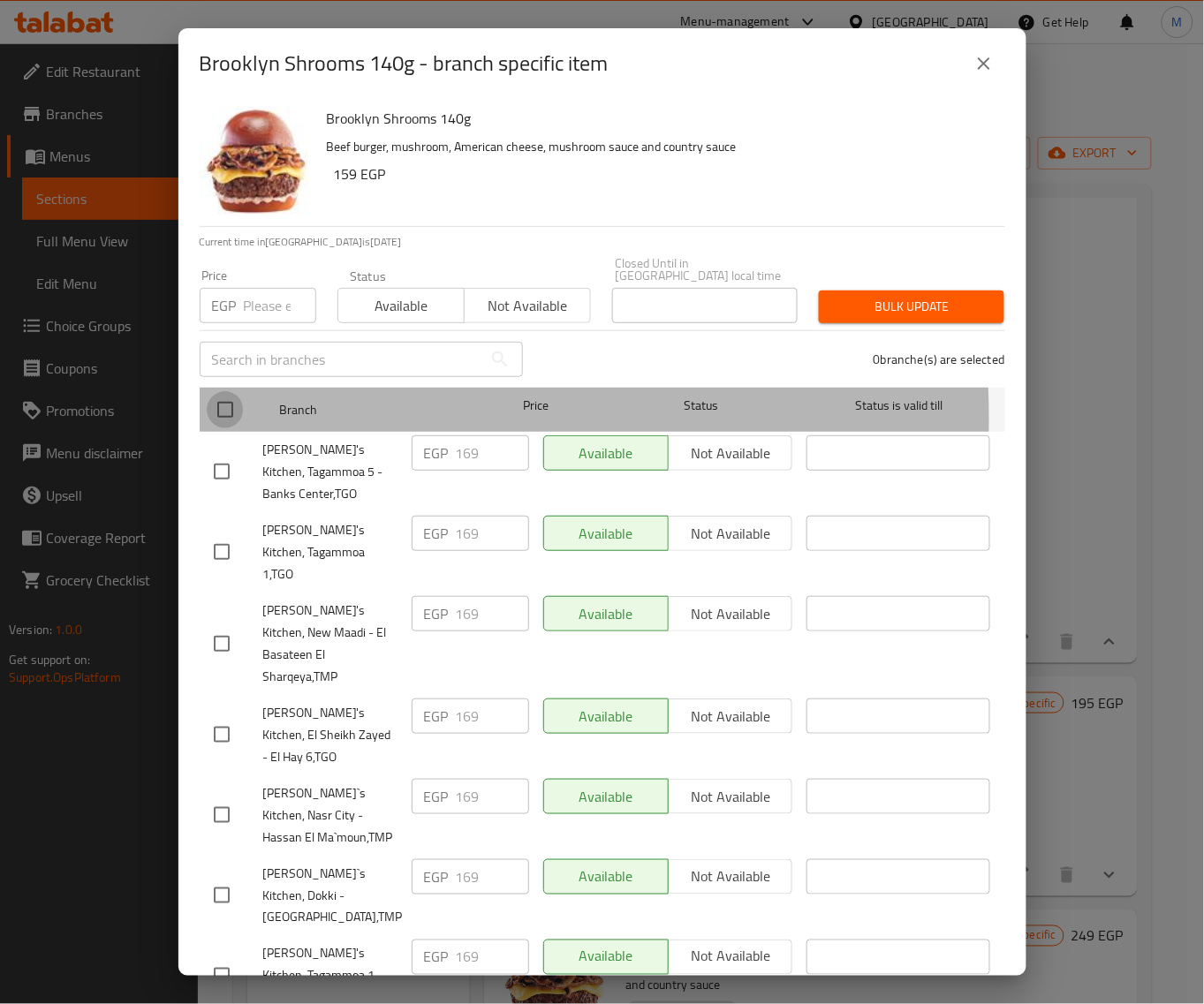
checkbox input "true"
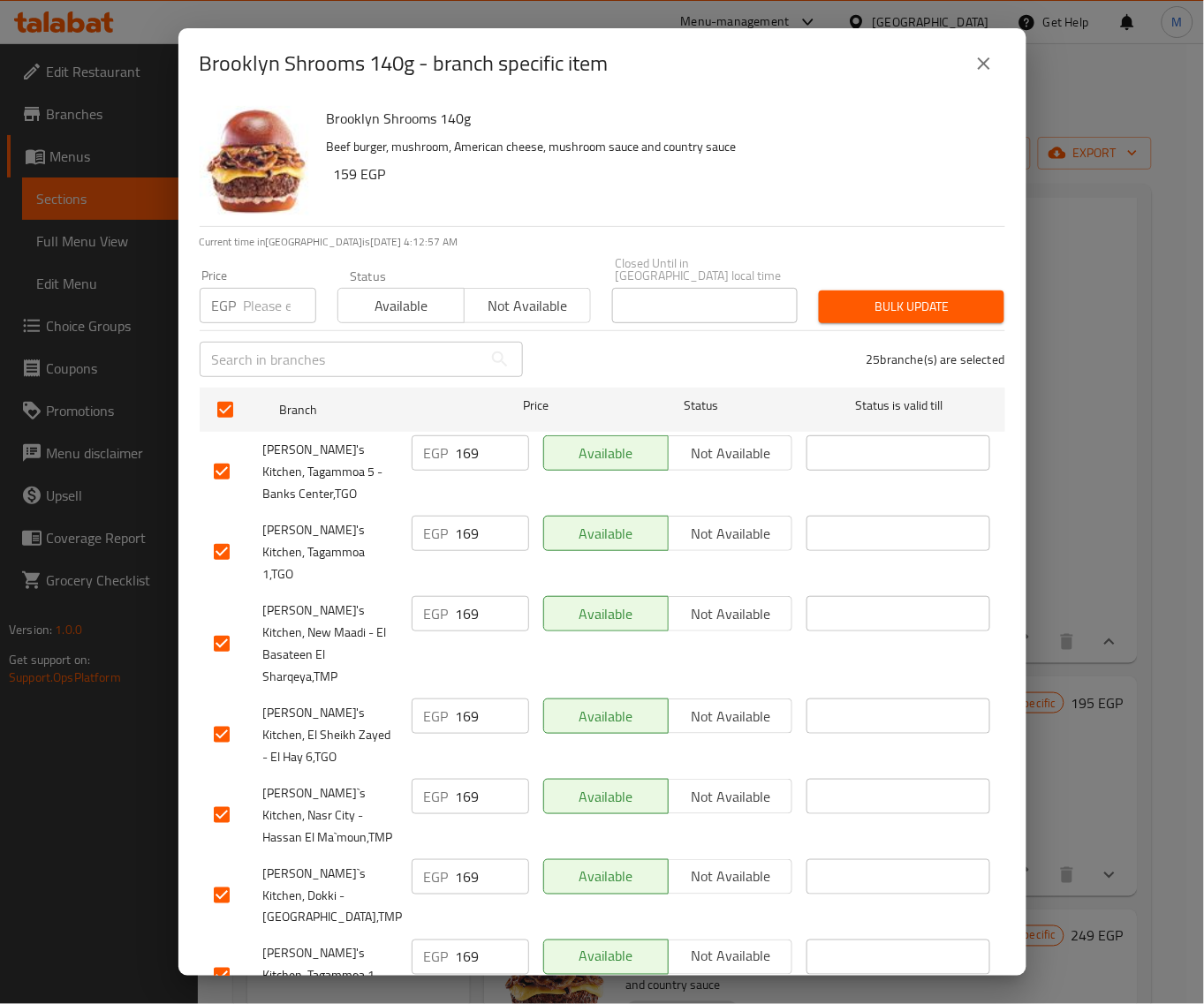
click at [261, 288] on input "number" at bounding box center [280, 306] width 72 height 35
paste input "175"
type input "175"
click at [877, 291] on button "Bulk update" at bounding box center [912, 306] width 186 height 33
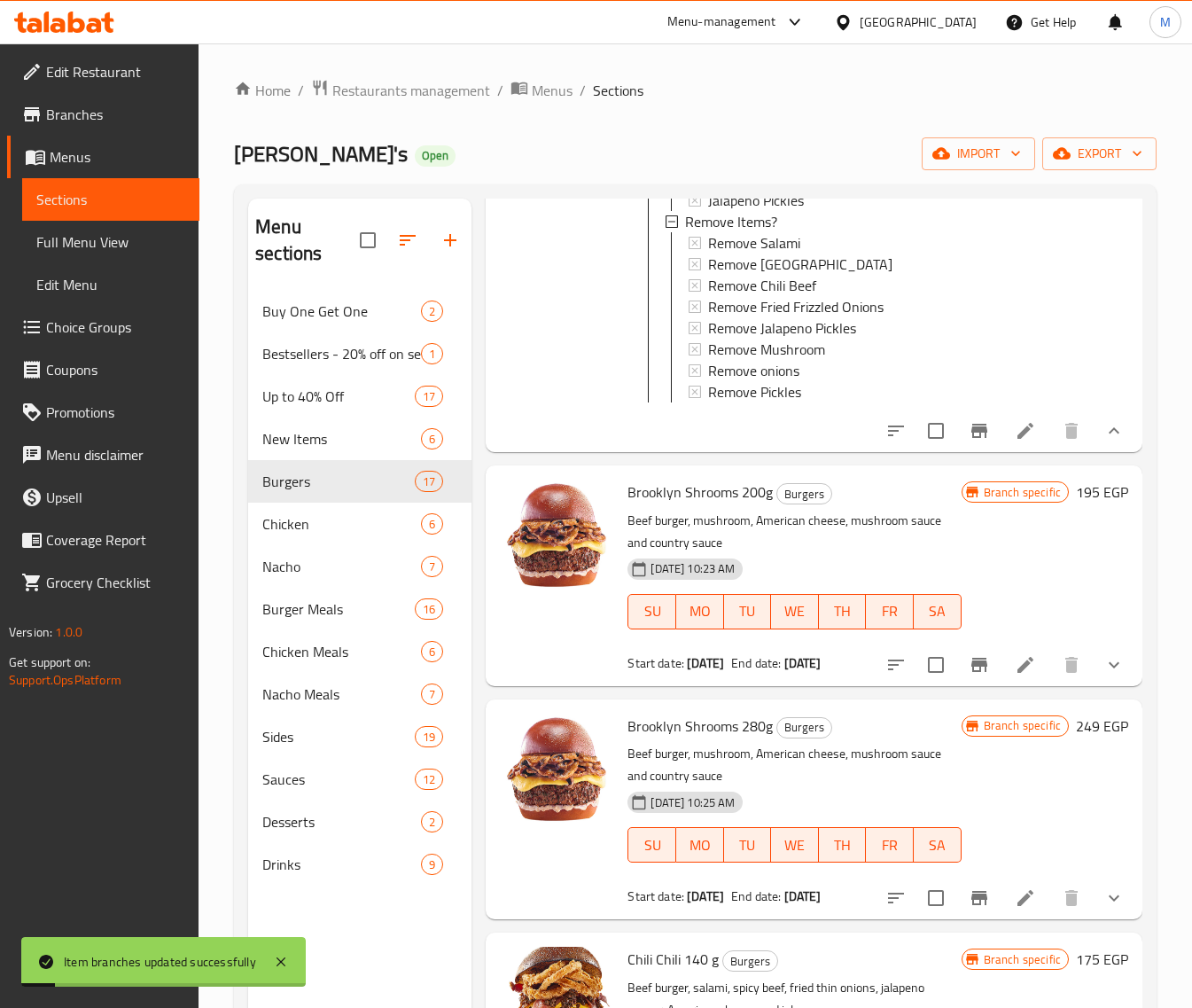
scroll to position [443, 0]
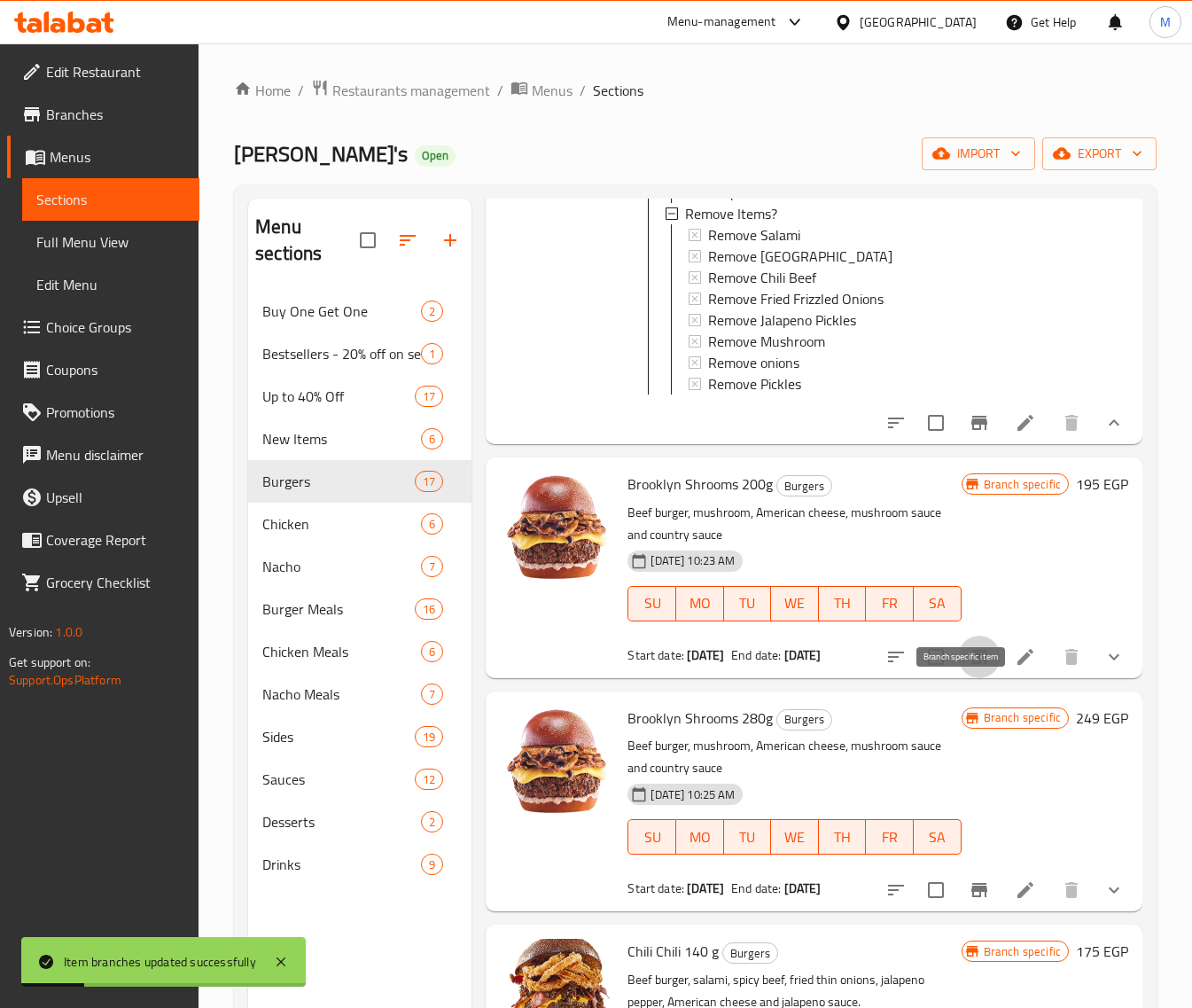
click at [969, 668] on icon "Branch-specific-item" at bounding box center [979, 657] width 21 height 21
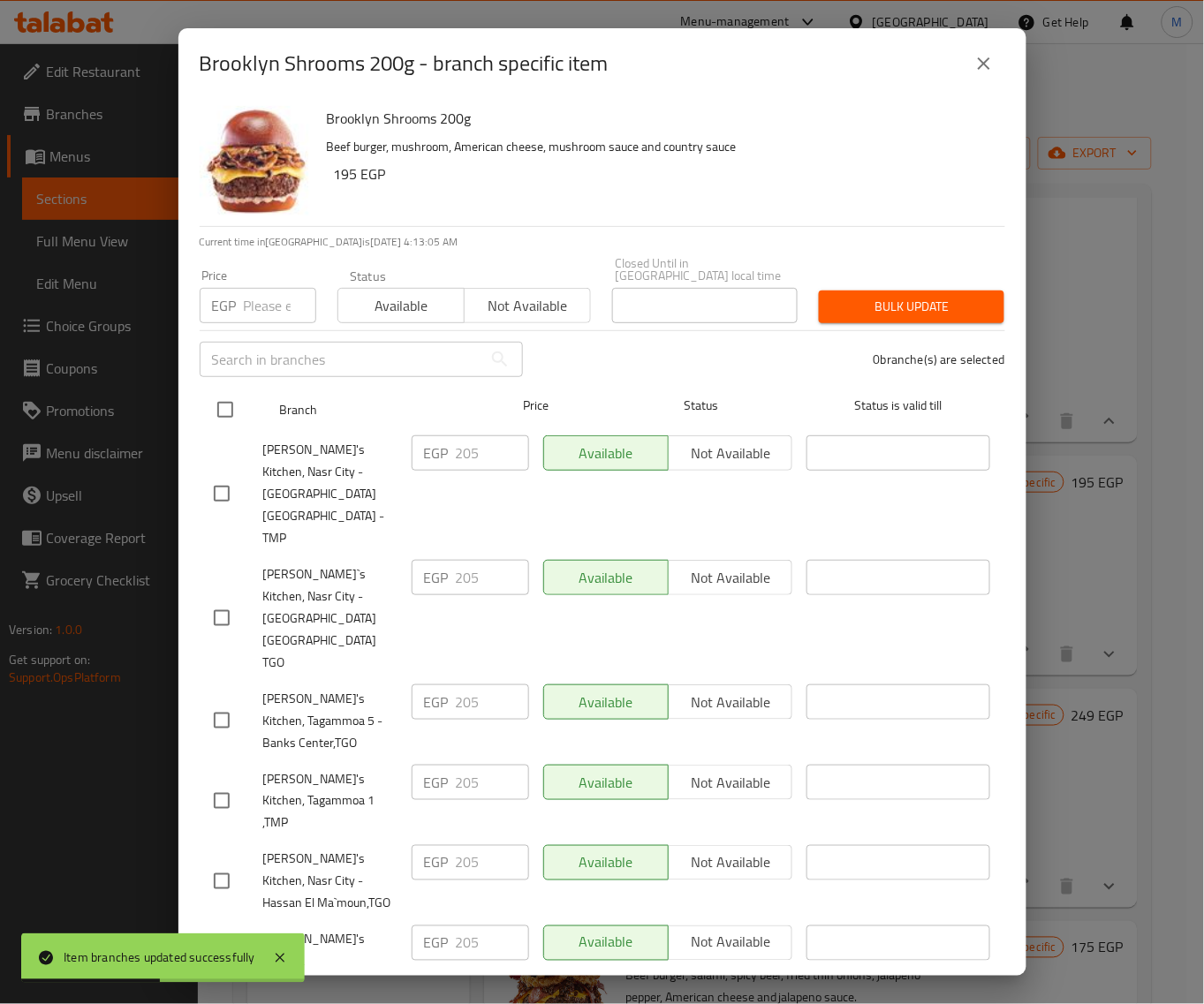
click at [227, 397] on input "checkbox" at bounding box center [225, 410] width 37 height 37
checkbox input "true"
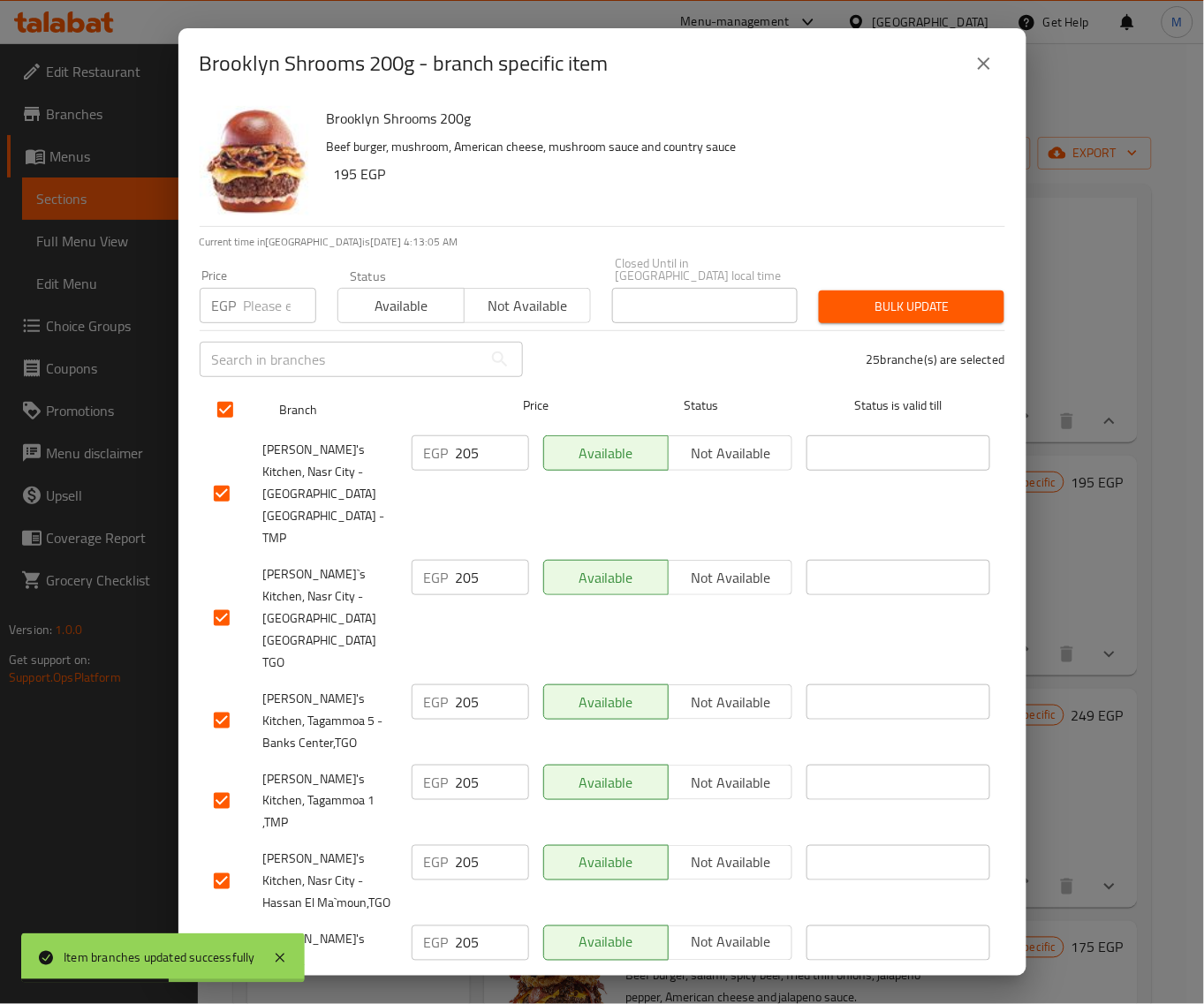
checkbox input "true"
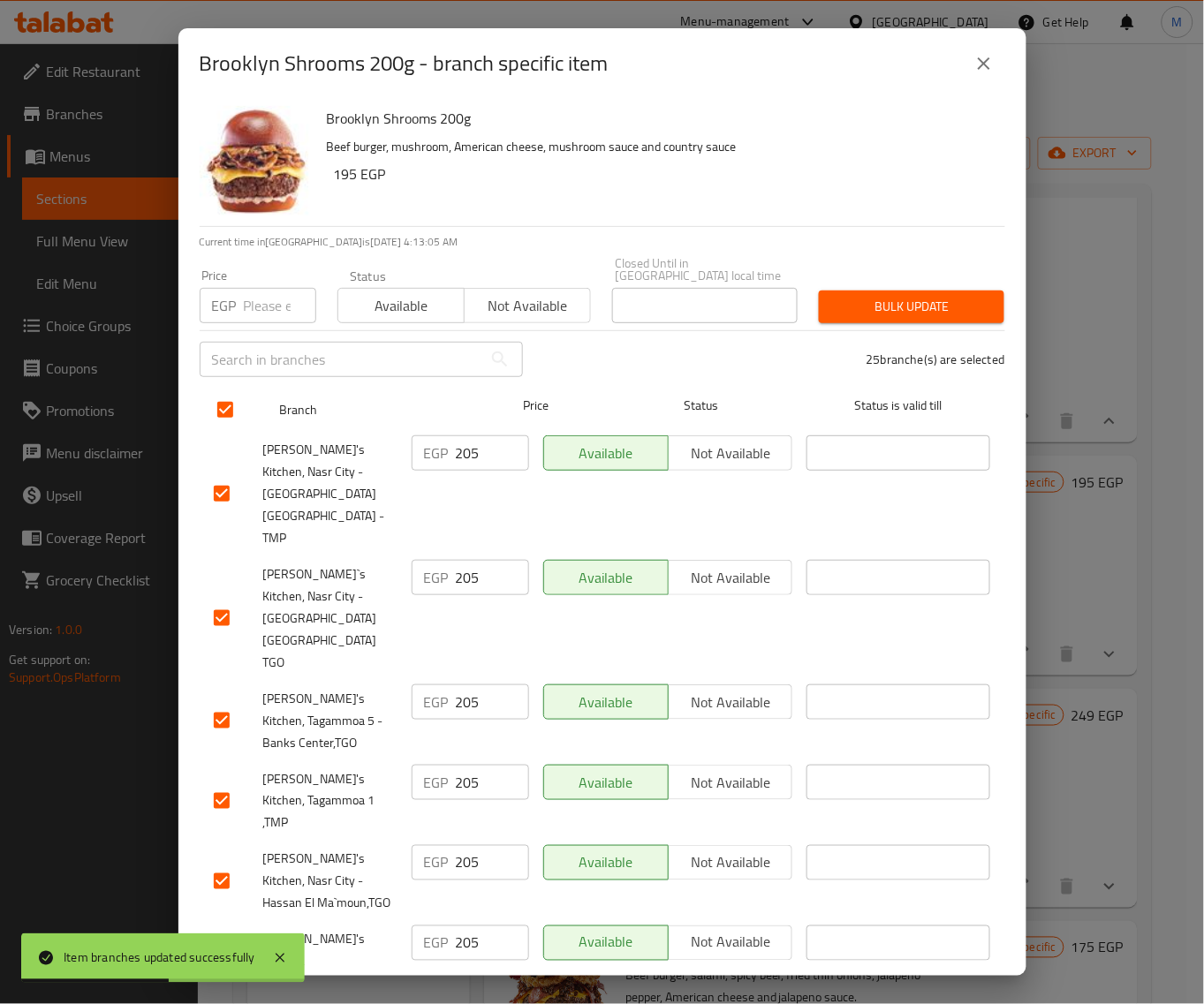
checkbox input "true"
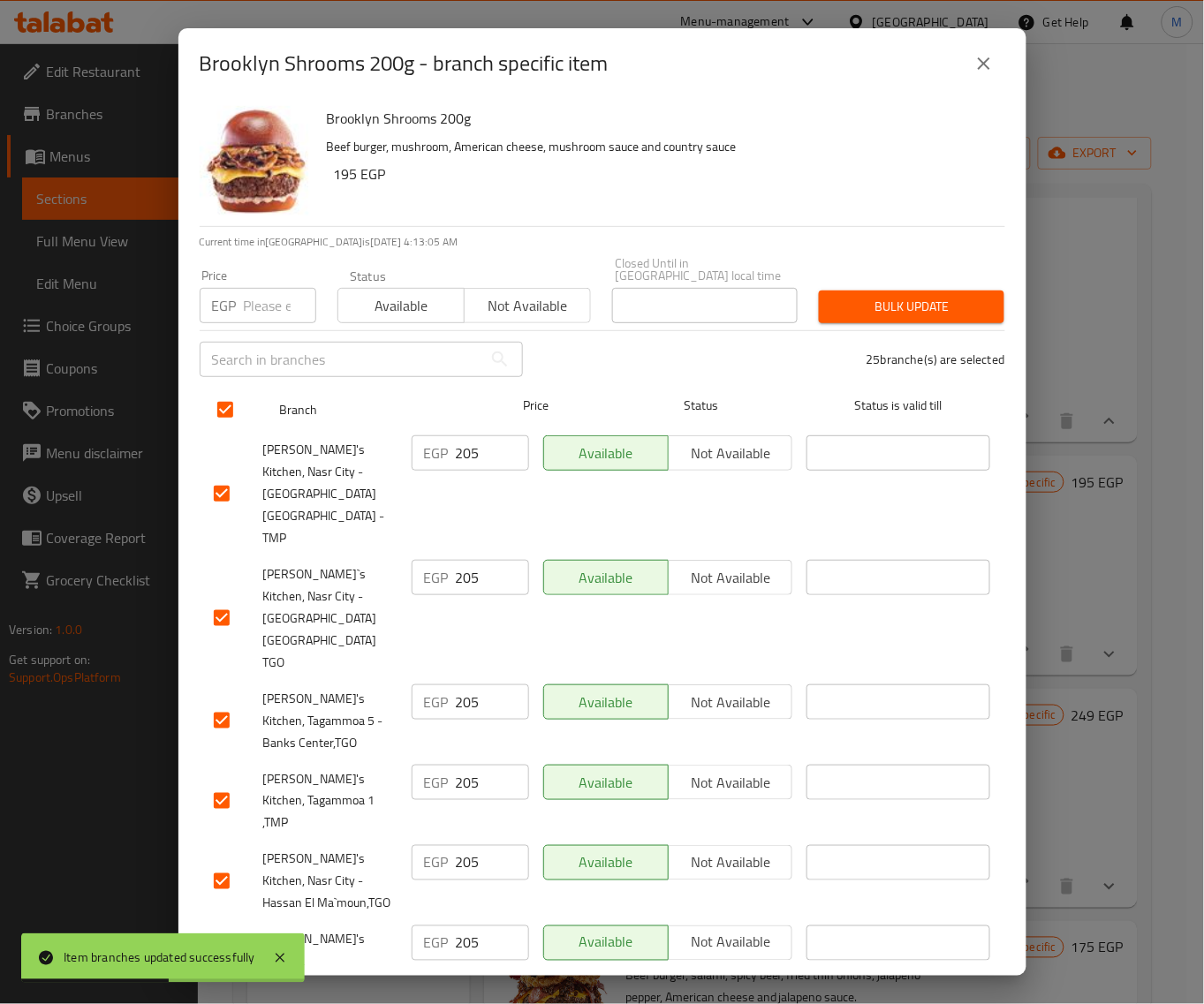
checkbox input "true"
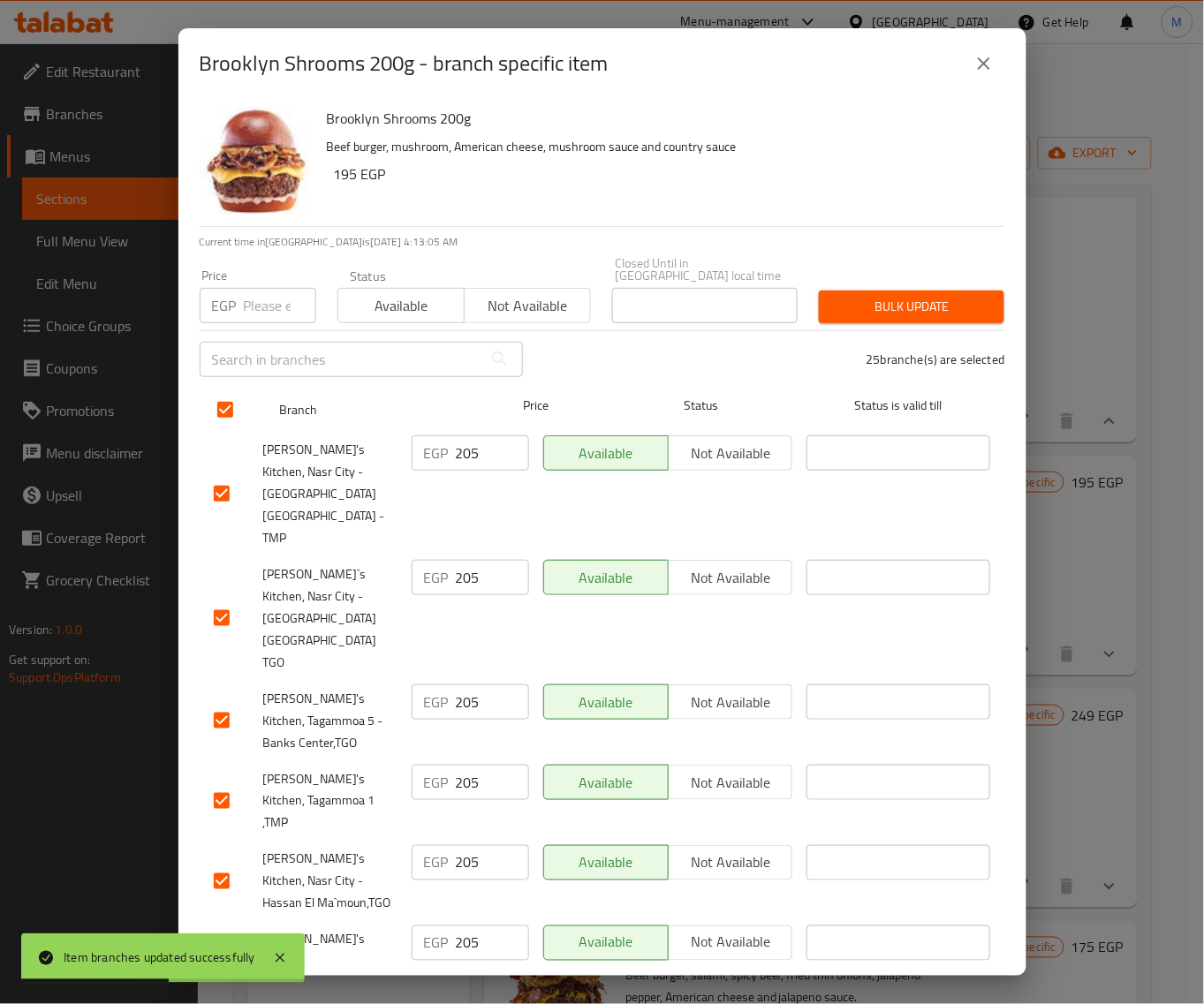
checkbox input "true"
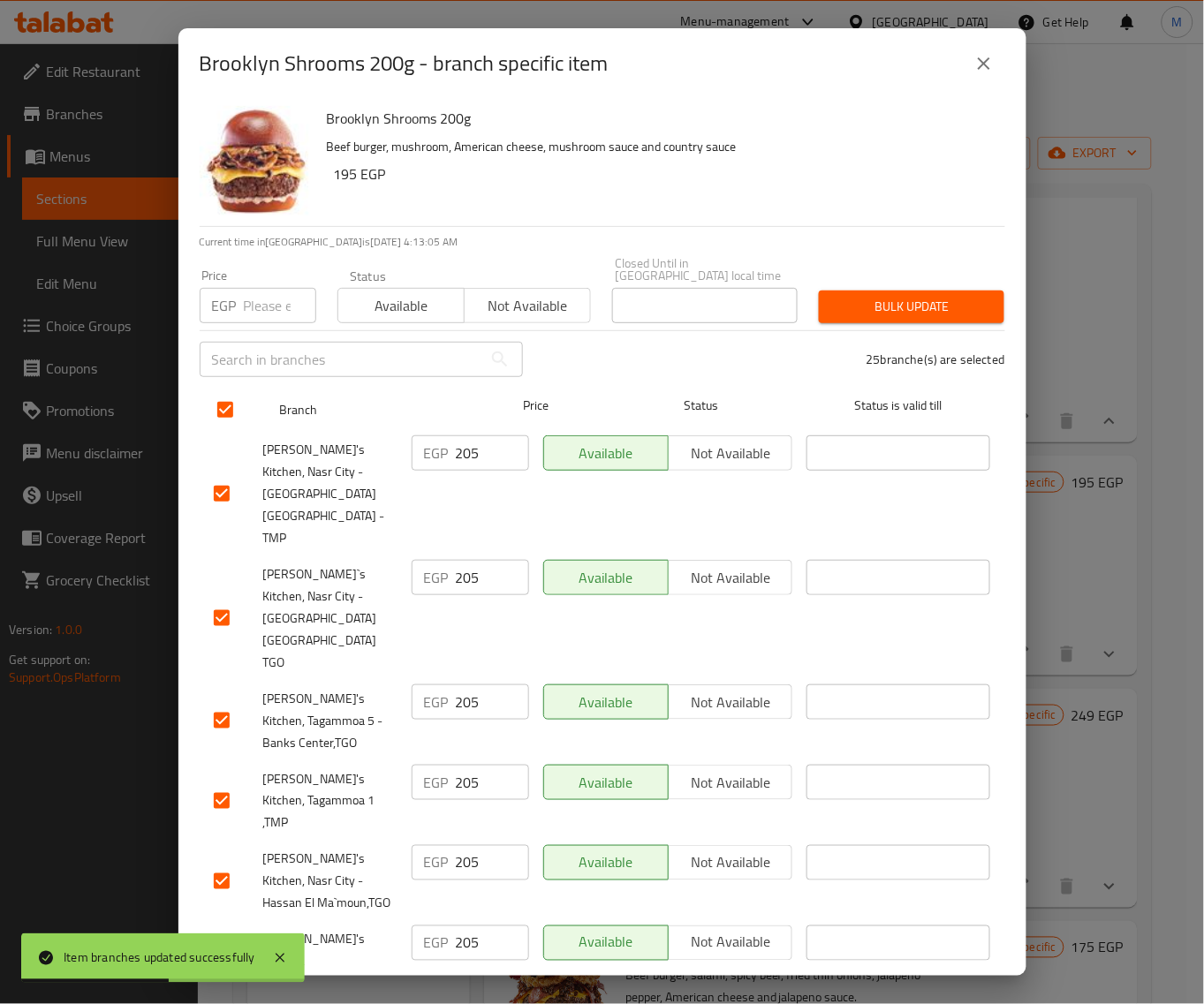
checkbox input "true"
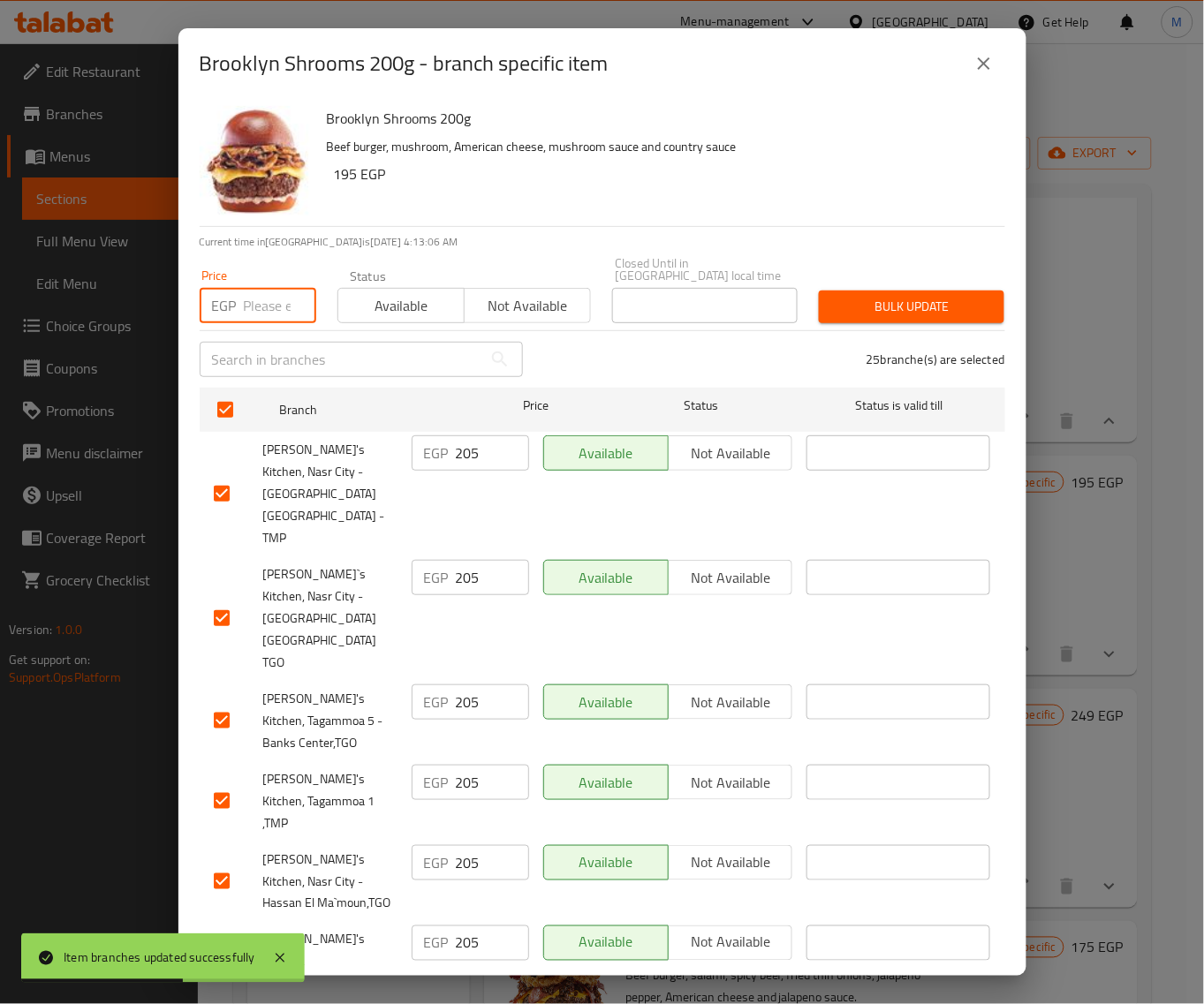
click at [262, 293] on input "number" at bounding box center [280, 306] width 72 height 35
paste input "209"
type input "209"
click at [833, 296] on span "Bulk update" at bounding box center [912, 306] width 157 height 22
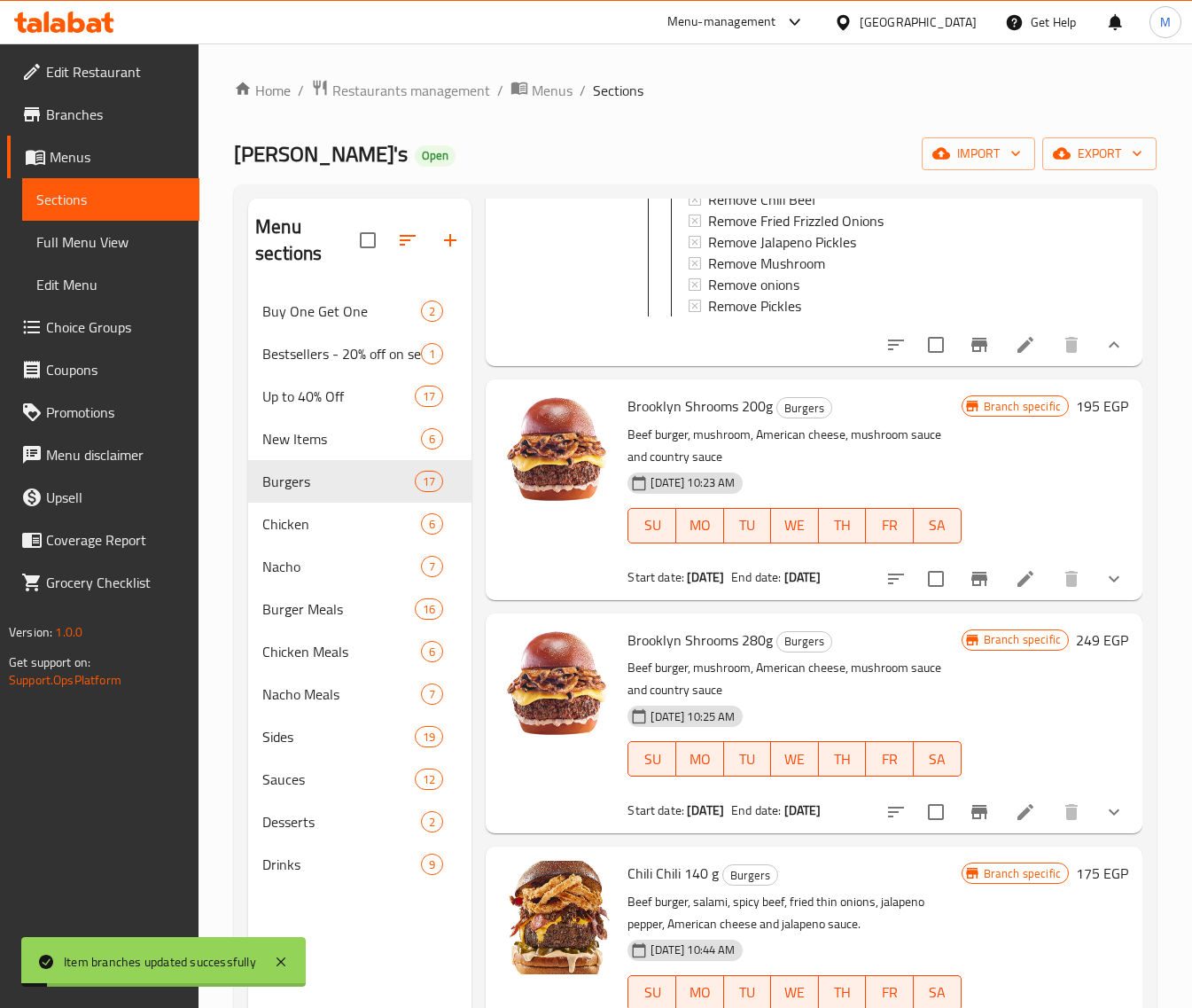
scroll to position [554, 0]
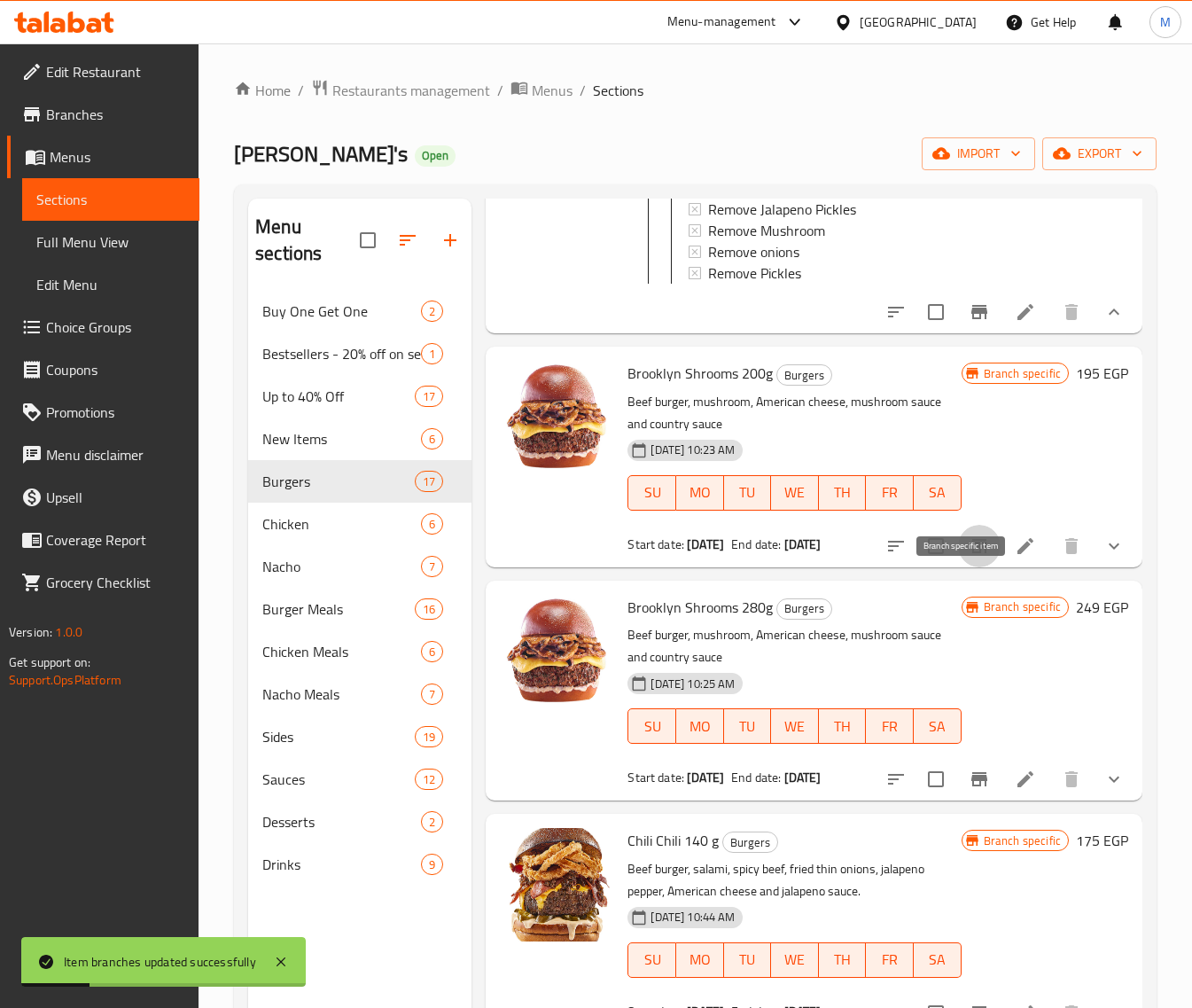
click at [972, 567] on button "Branch-specific-item" at bounding box center [979, 546] width 43 height 43
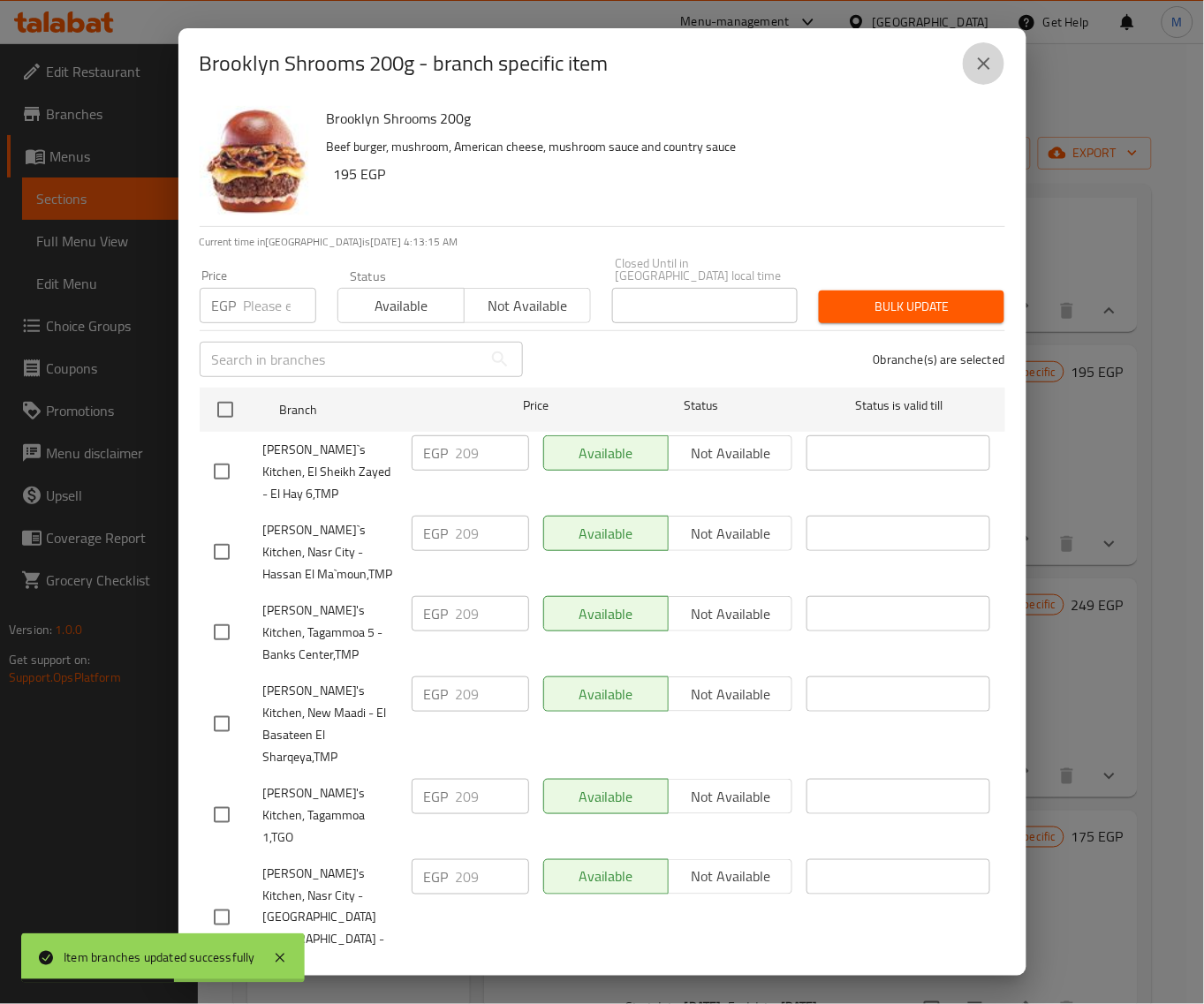
drag, startPoint x: 979, startPoint y: 62, endPoint x: 1009, endPoint y: 214, distance: 154.9
click at [978, 62] on icon "close" at bounding box center [984, 64] width 21 height 21
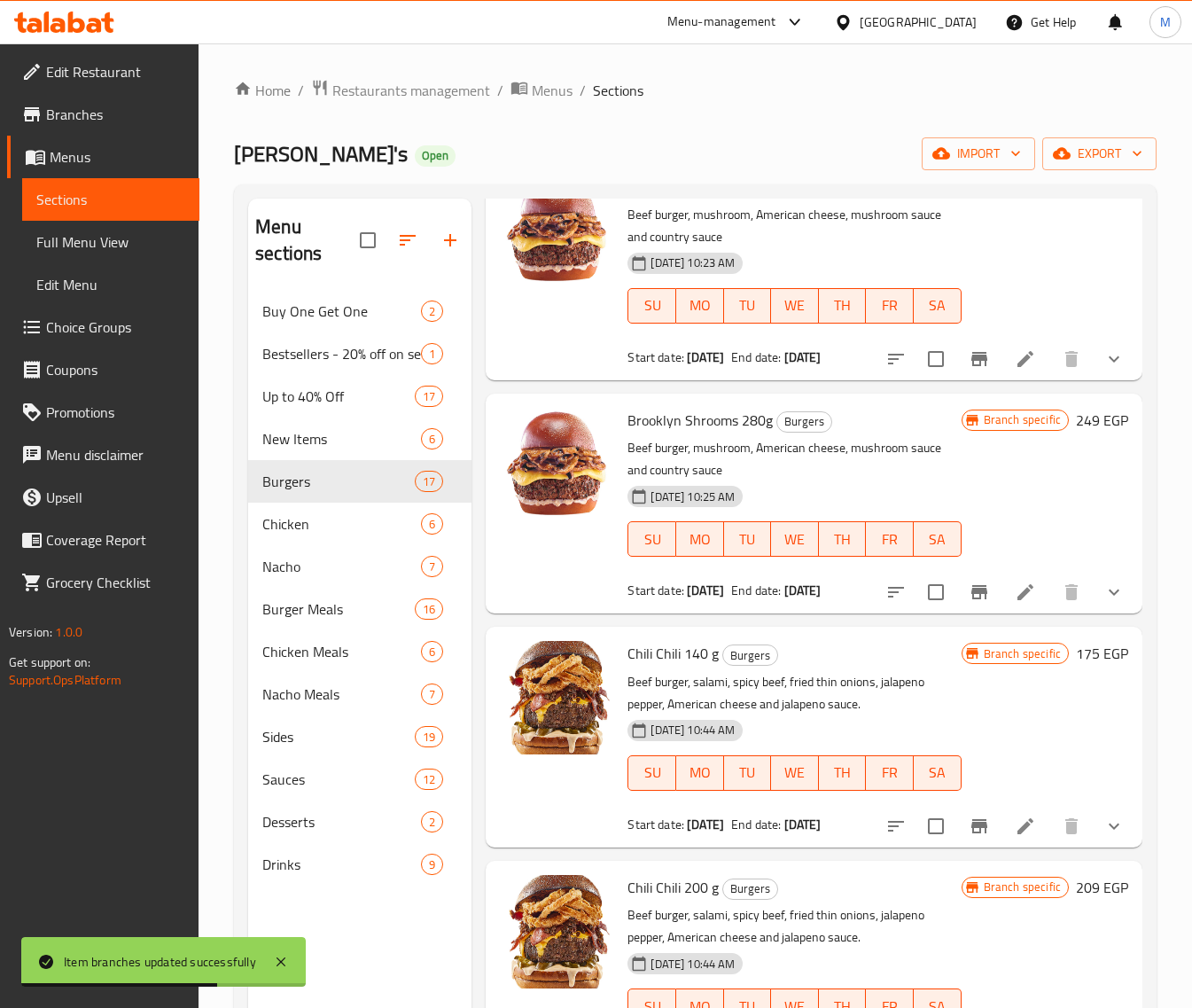
scroll to position [776, 0]
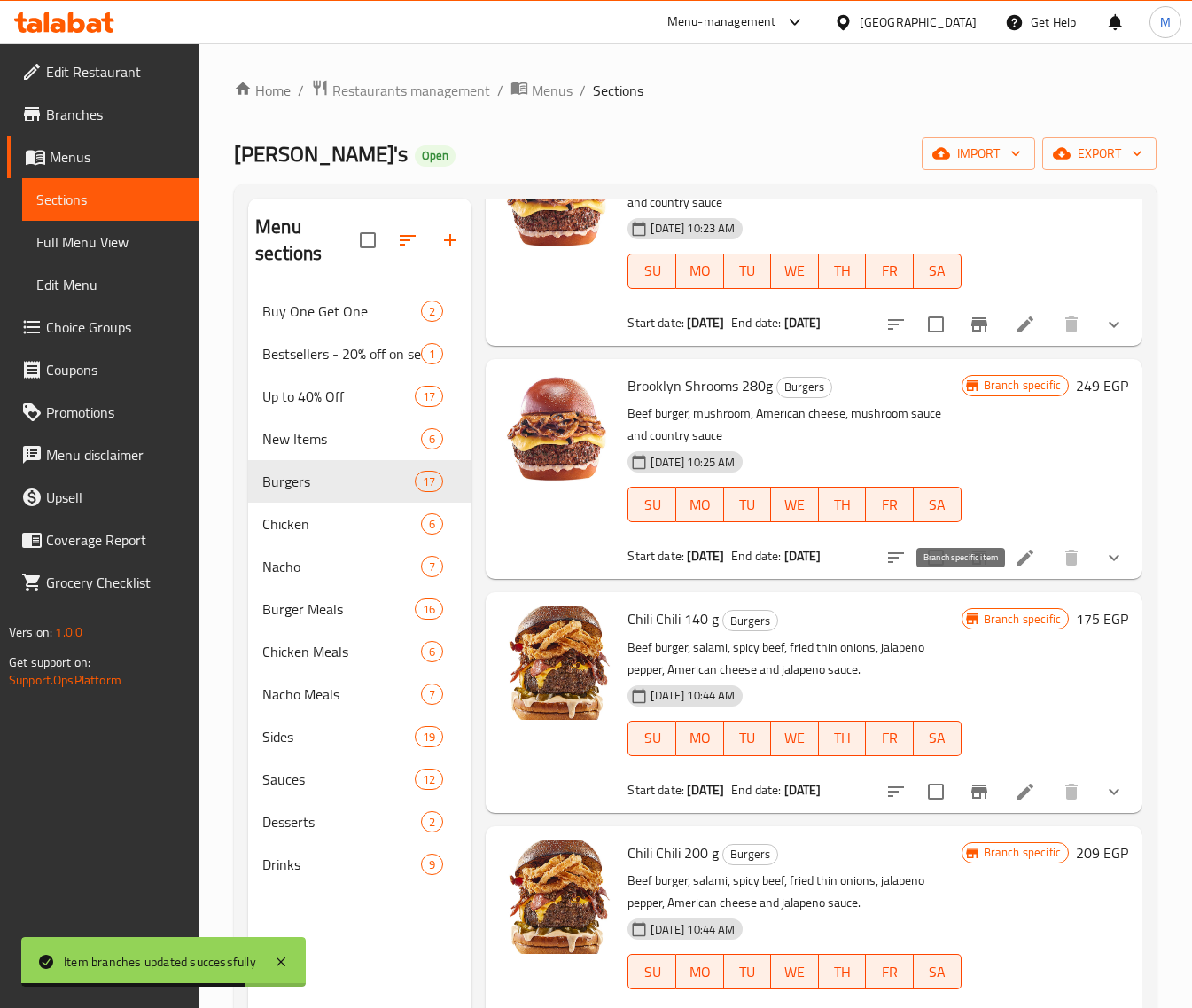
click at [971, 565] on icon "Branch-specific-item" at bounding box center [979, 558] width 16 height 14
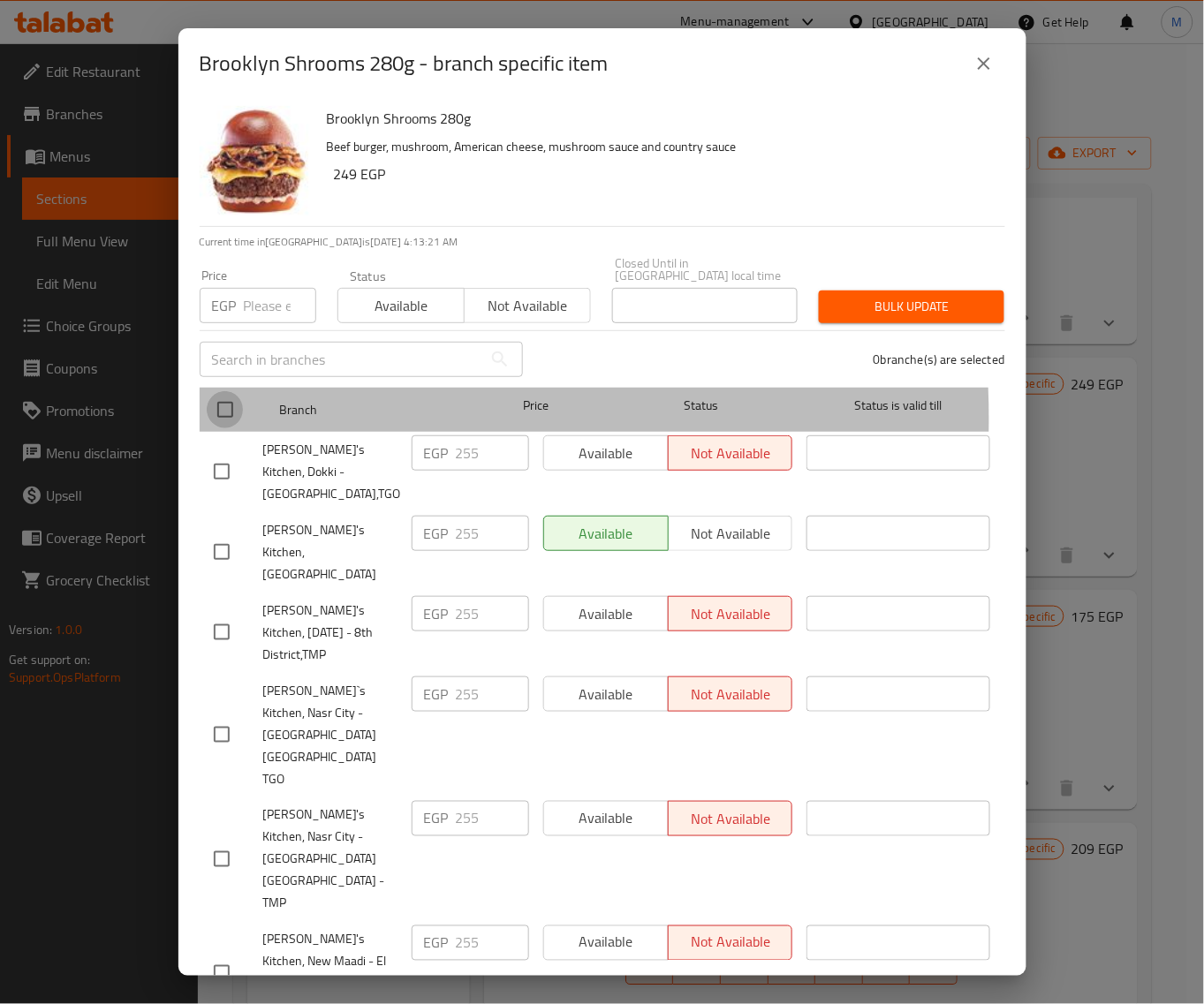
click at [230, 406] on input "checkbox" at bounding box center [225, 410] width 37 height 37
checkbox input "true"
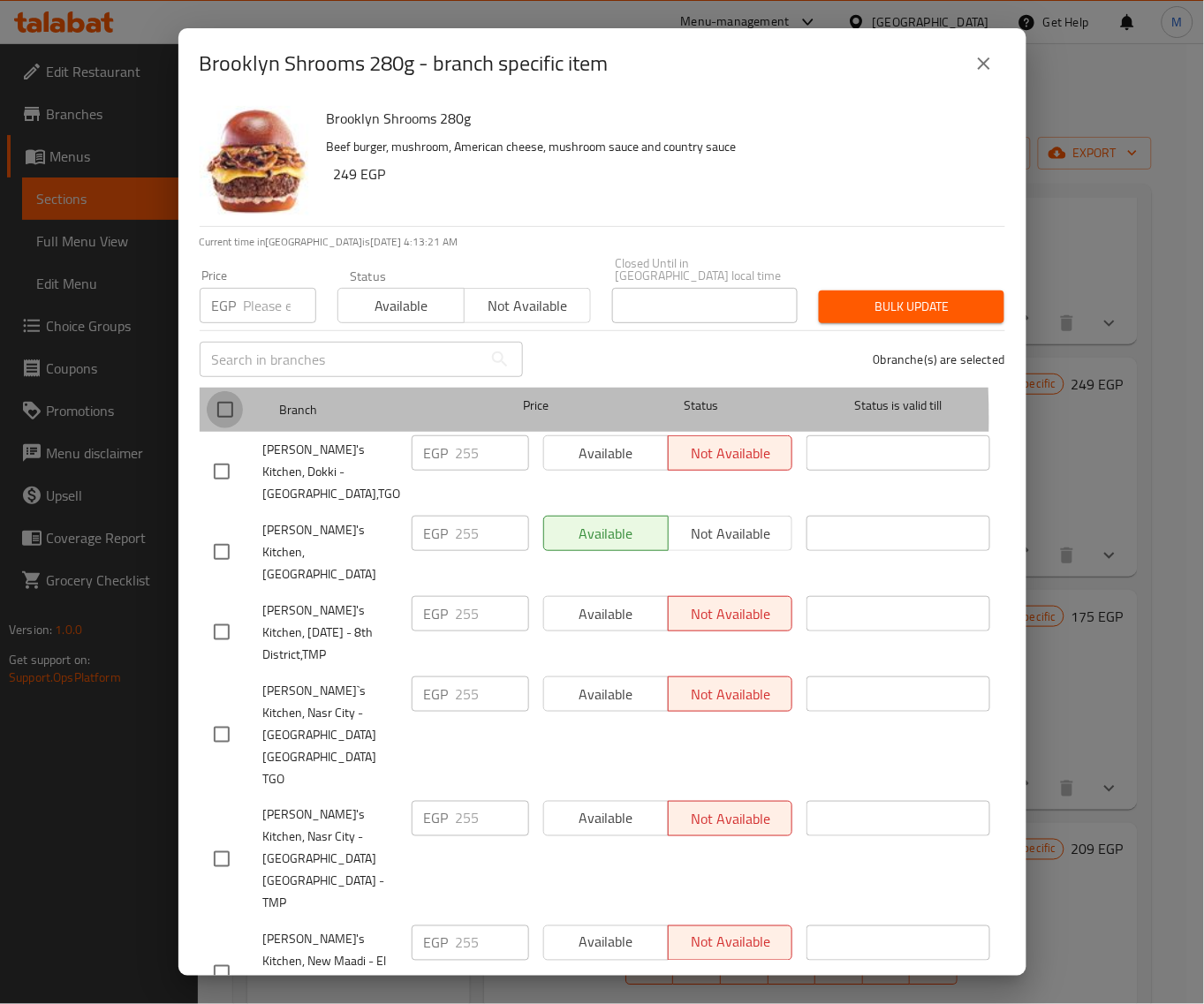
checkbox input "true"
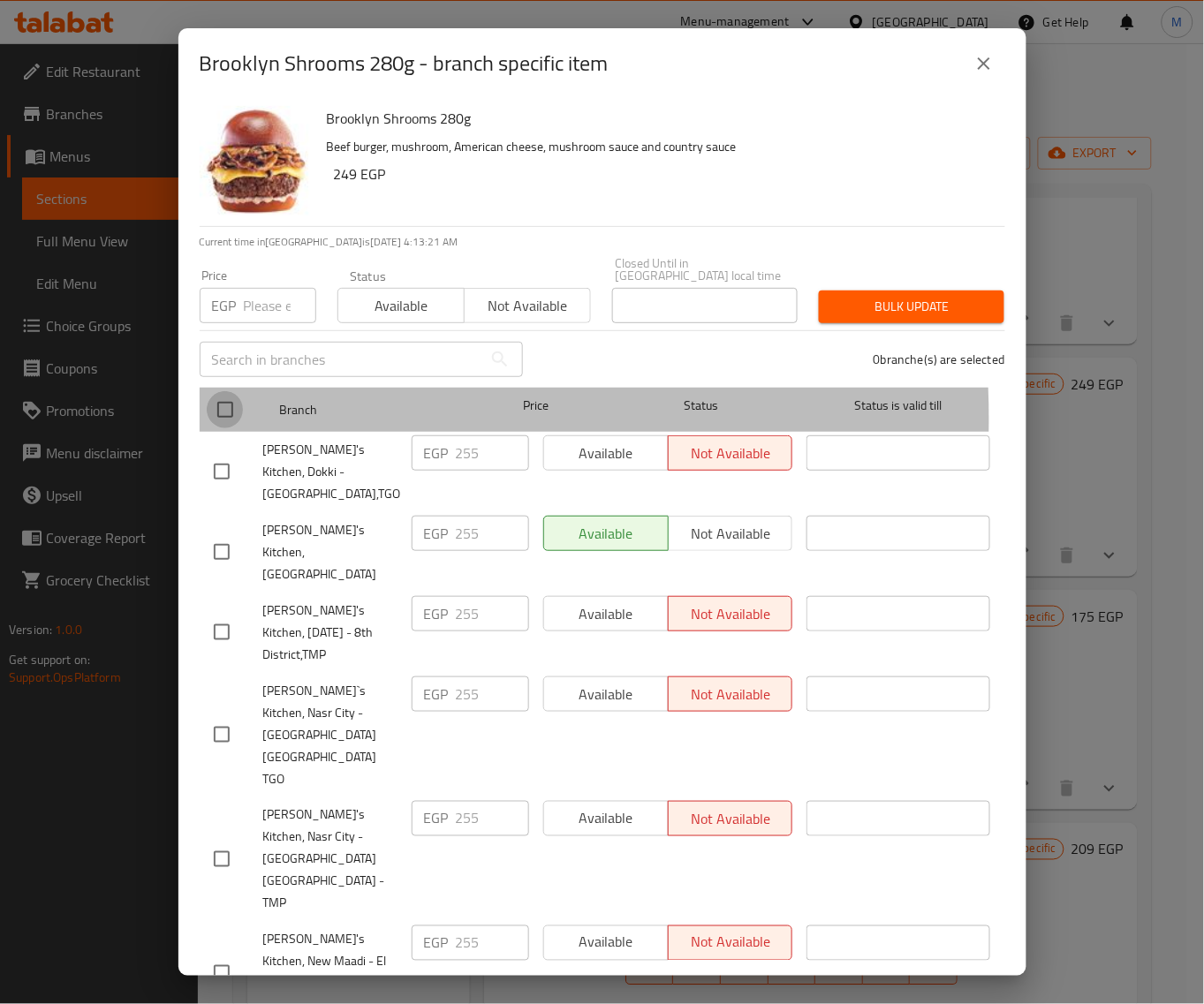
checkbox input "true"
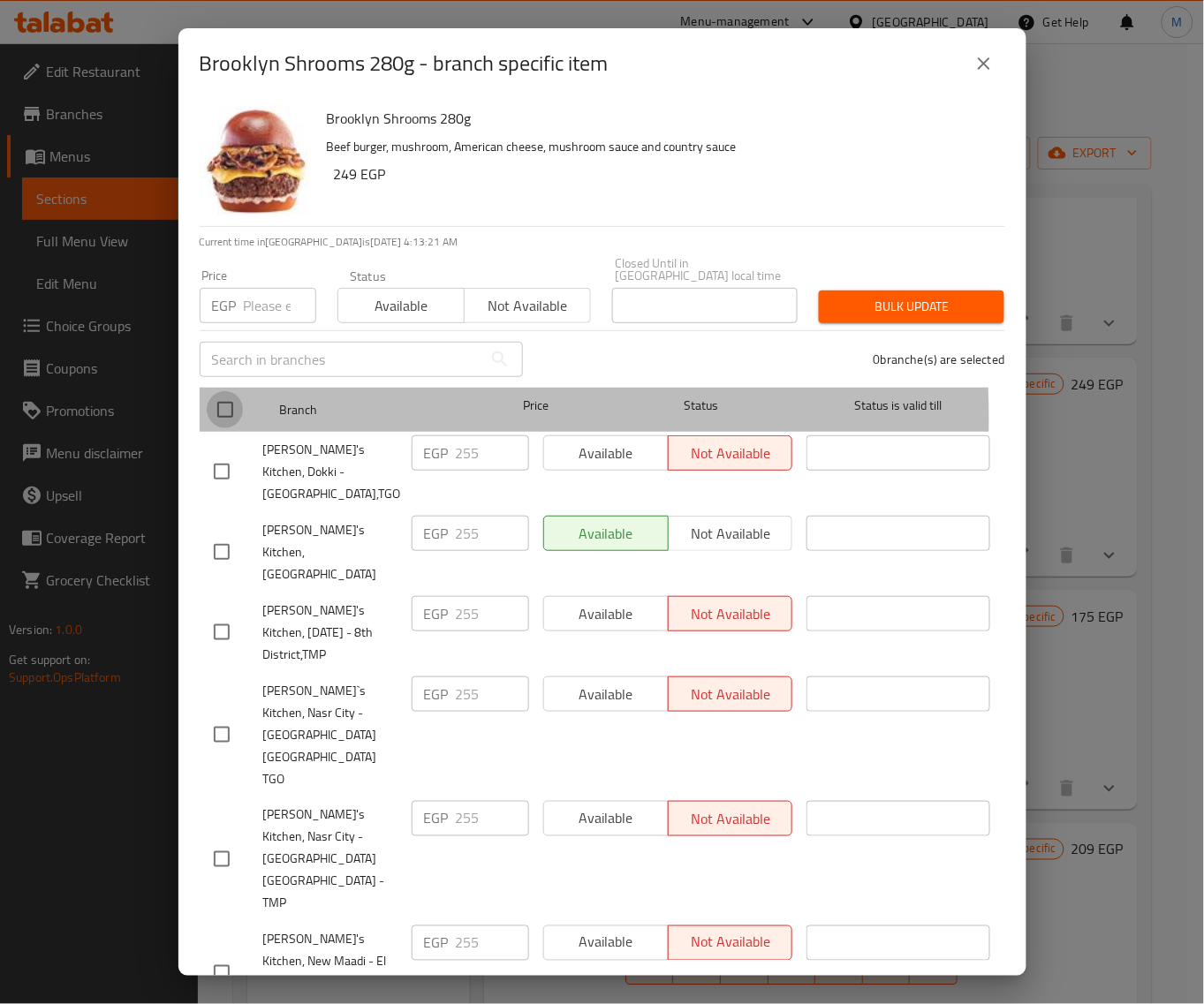
checkbox input "true"
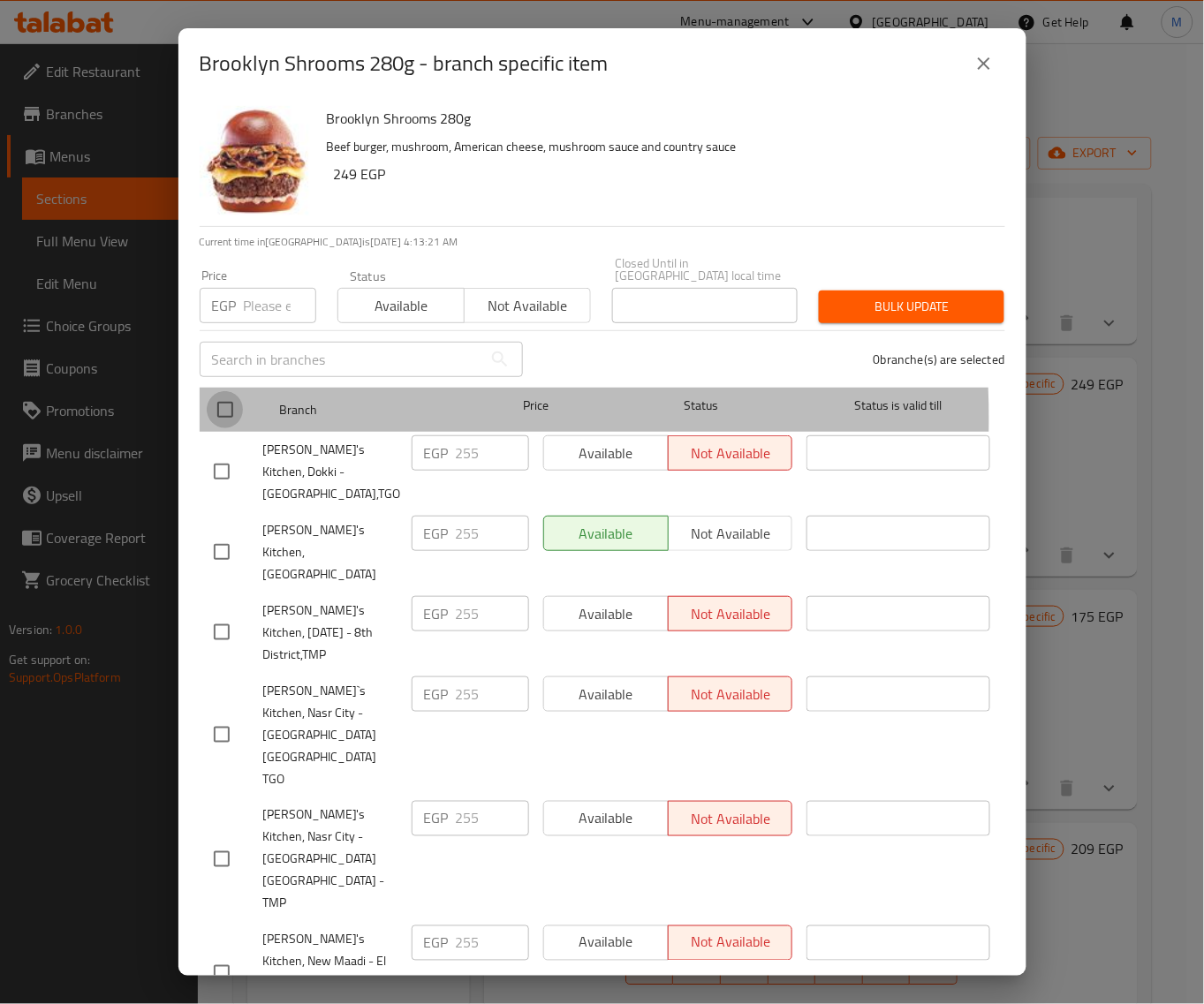
checkbox input "true"
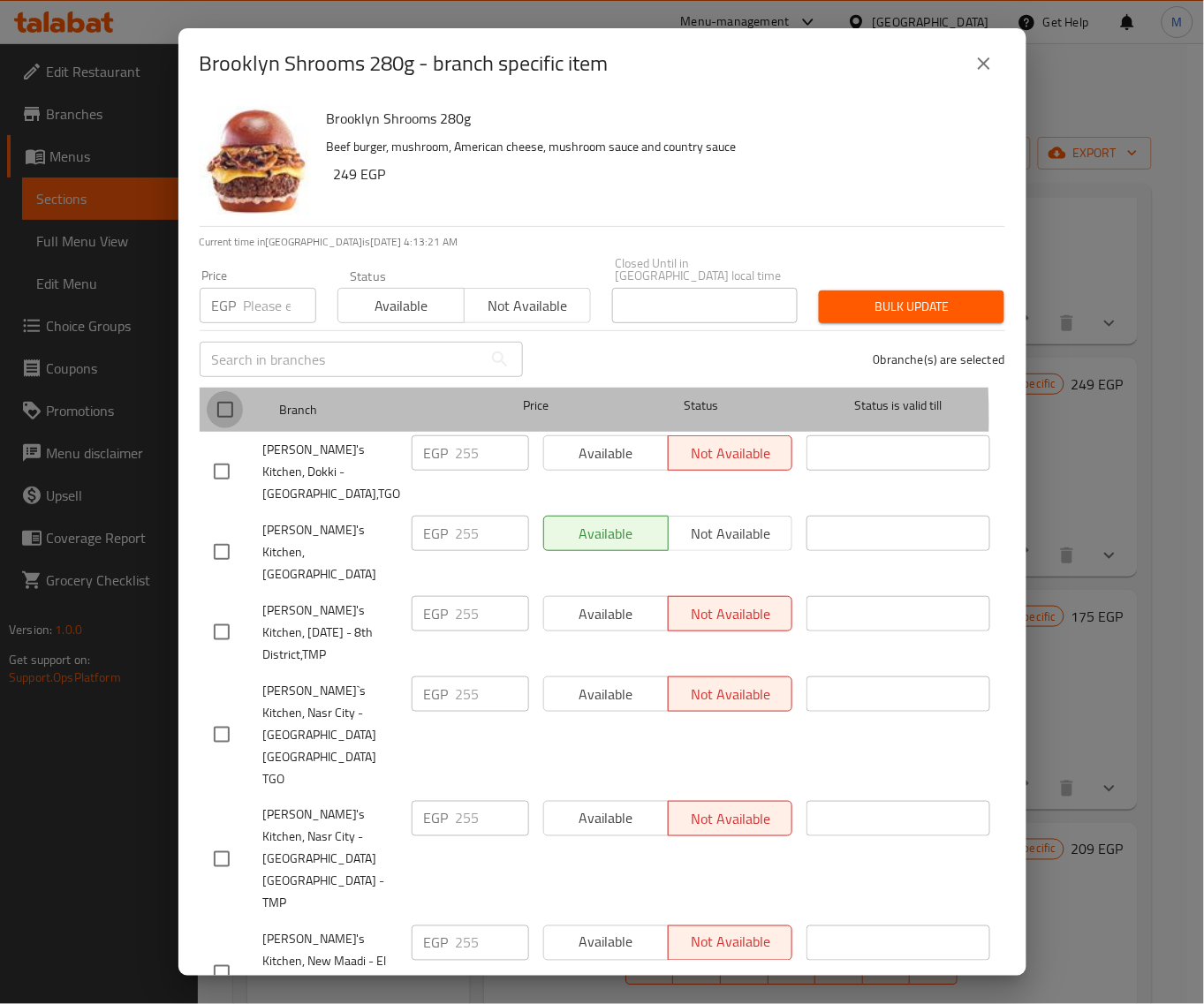
checkbox input "true"
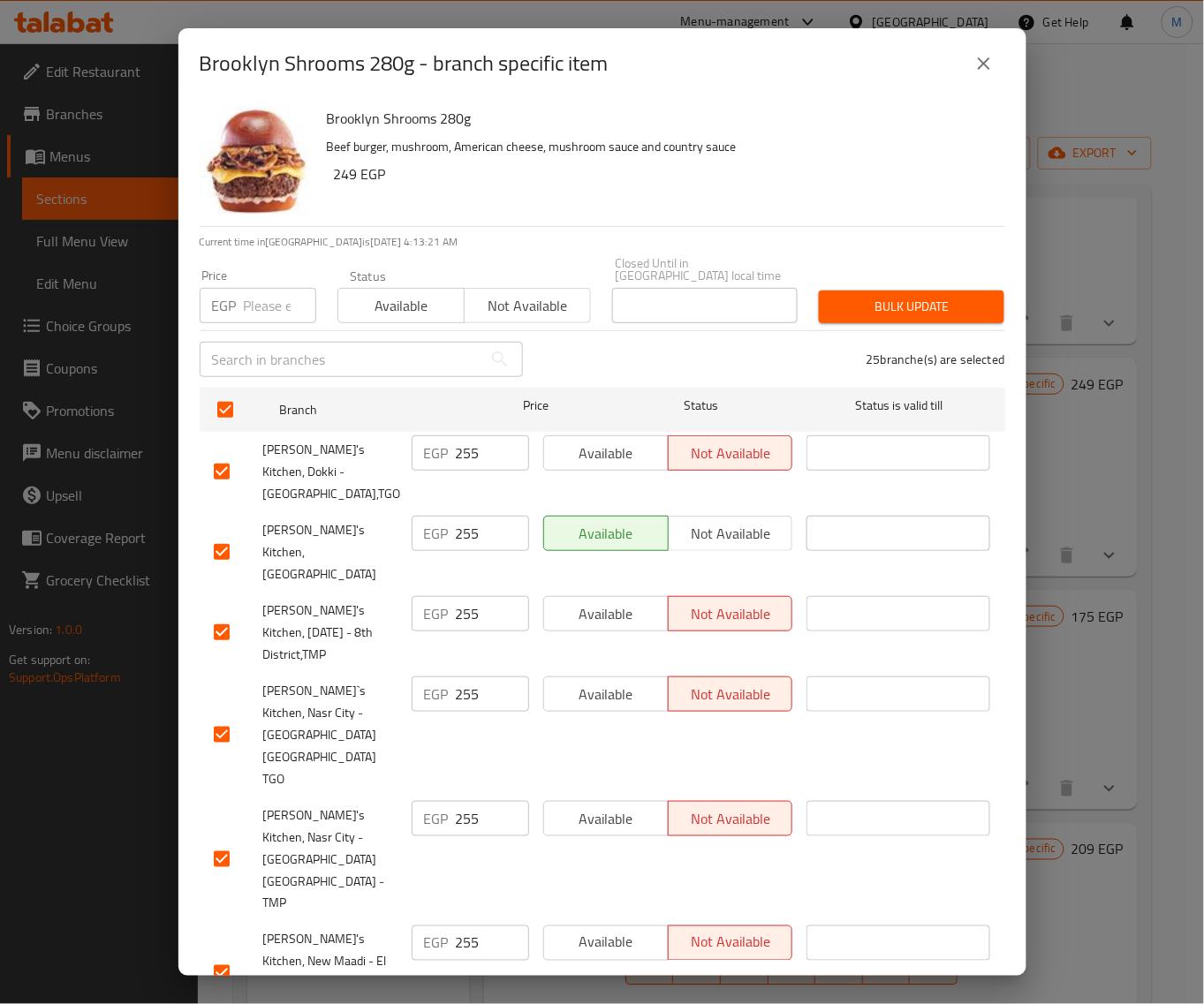
click at [258, 289] on input "number" at bounding box center [280, 306] width 72 height 35
paste input "259"
type input "259"
click at [930, 280] on div "Bulk update" at bounding box center [912, 306] width 207 height 54
click at [919, 296] on span "Bulk update" at bounding box center [912, 306] width 157 height 22
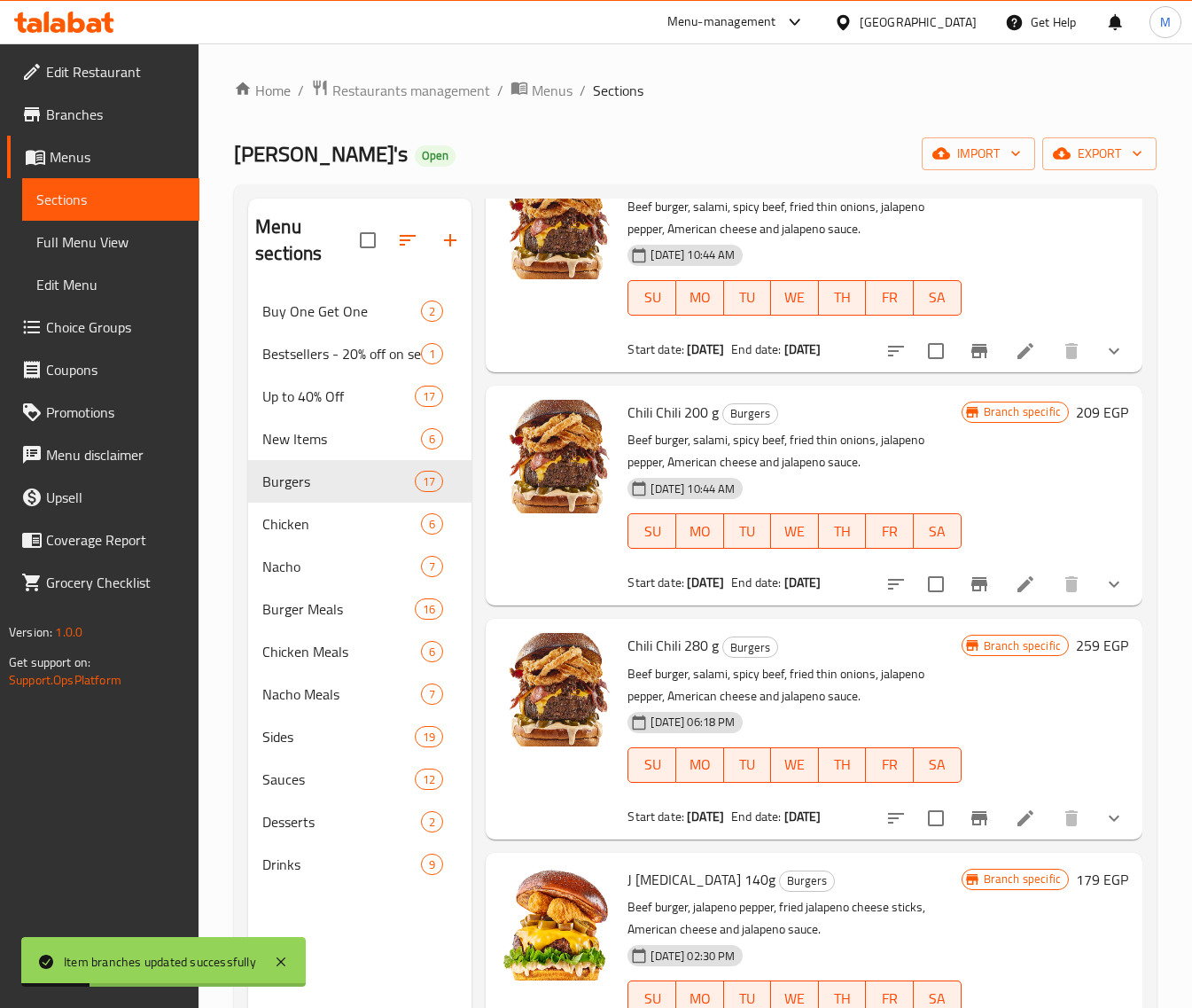
scroll to position [1219, 0]
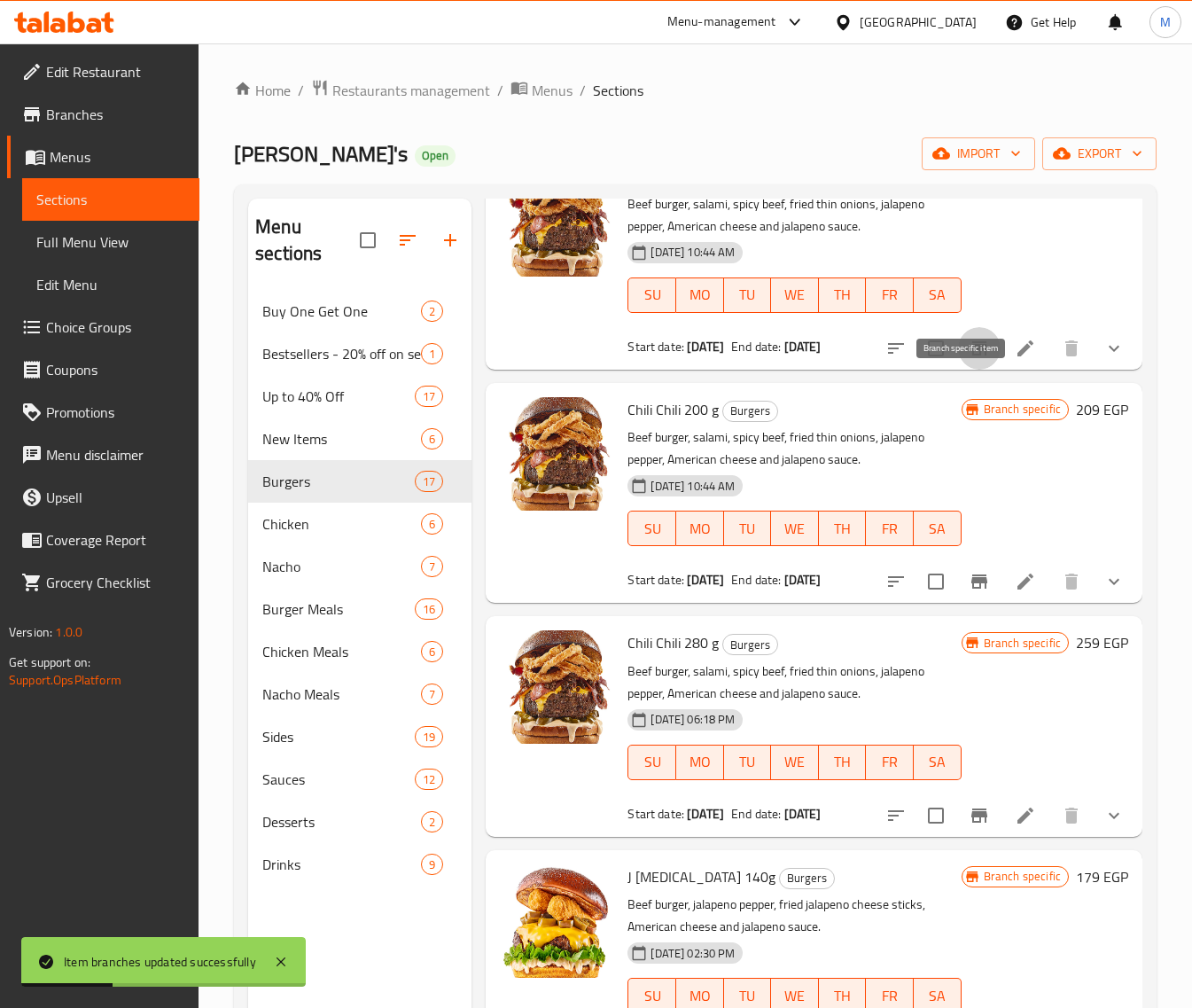
click at [971, 356] on icon "Branch-specific-item" at bounding box center [979, 348] width 16 height 14
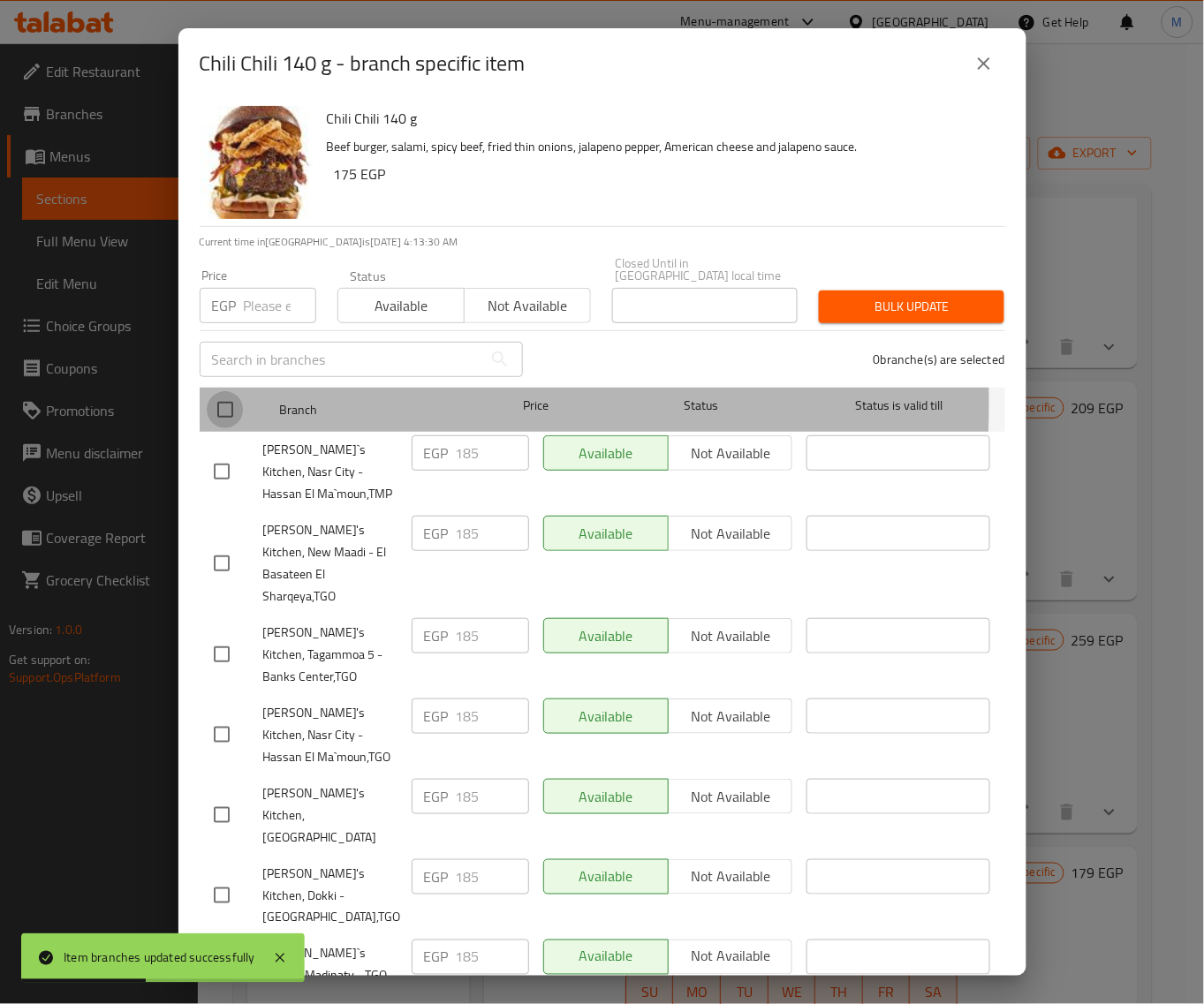
drag, startPoint x: 217, startPoint y: 390, endPoint x: 240, endPoint y: 307, distance: 86.1
click at [219, 391] on input "checkbox" at bounding box center [225, 410] width 37 height 37
checkbox input "true"
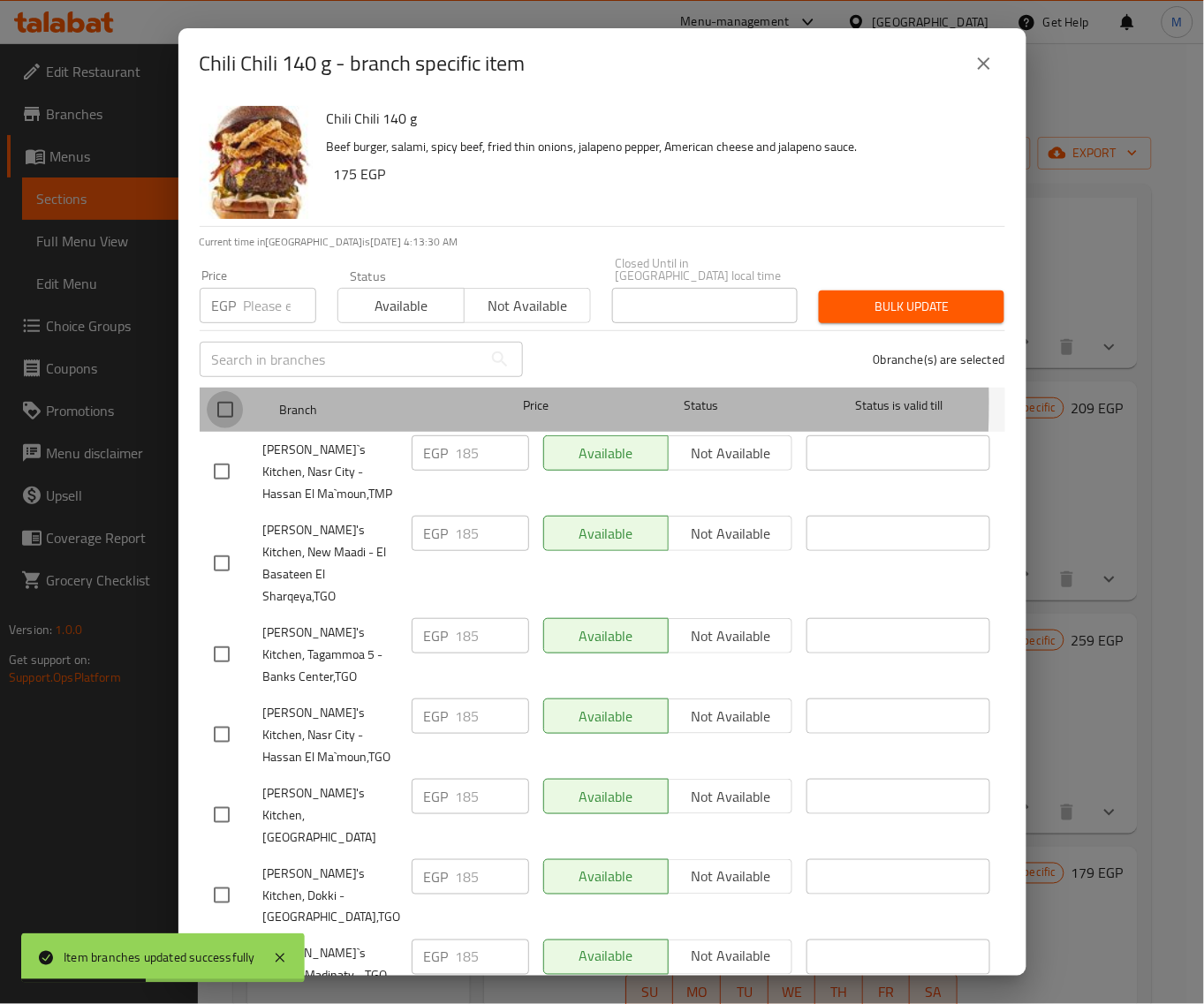
checkbox input "true"
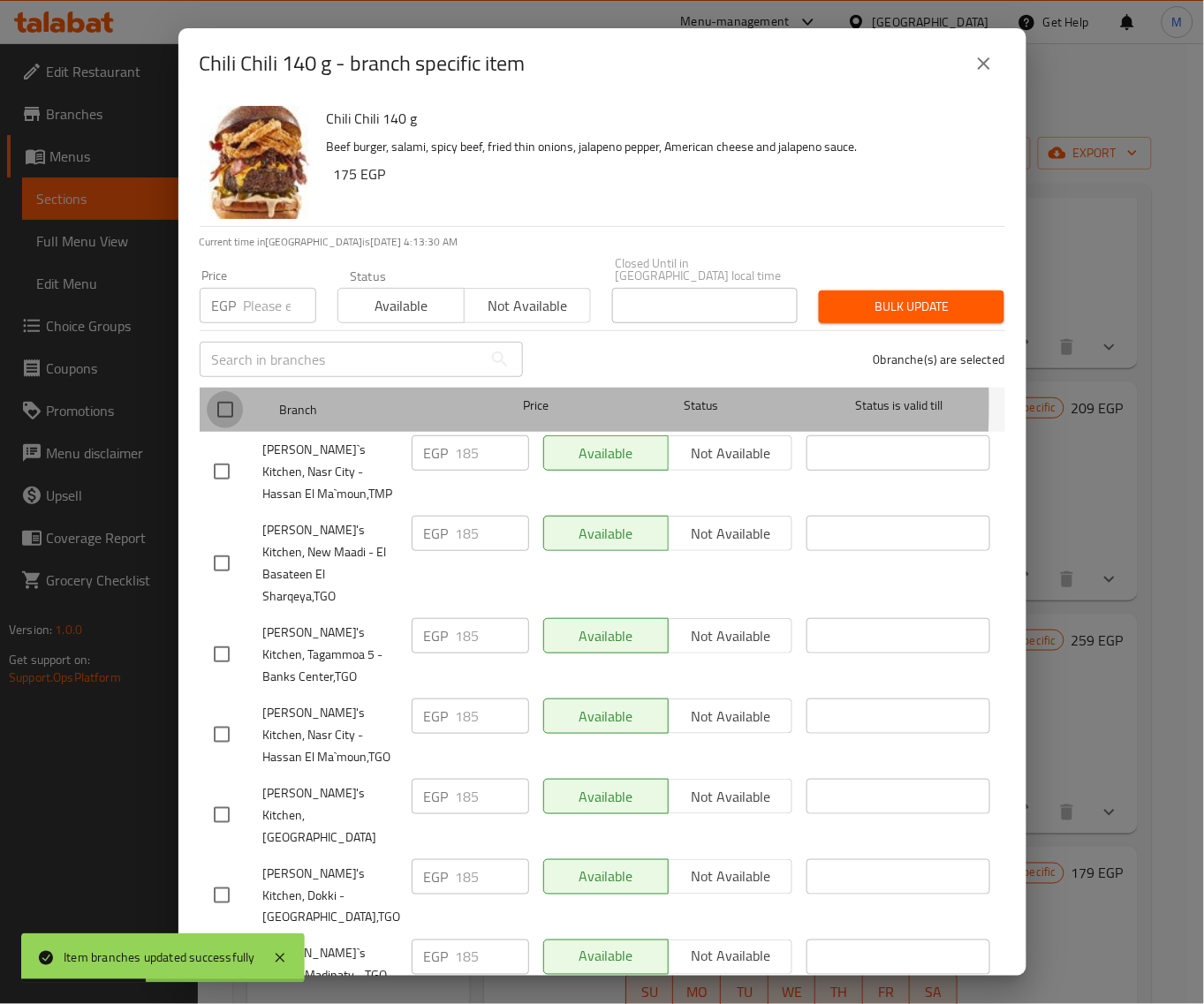
checkbox input "true"
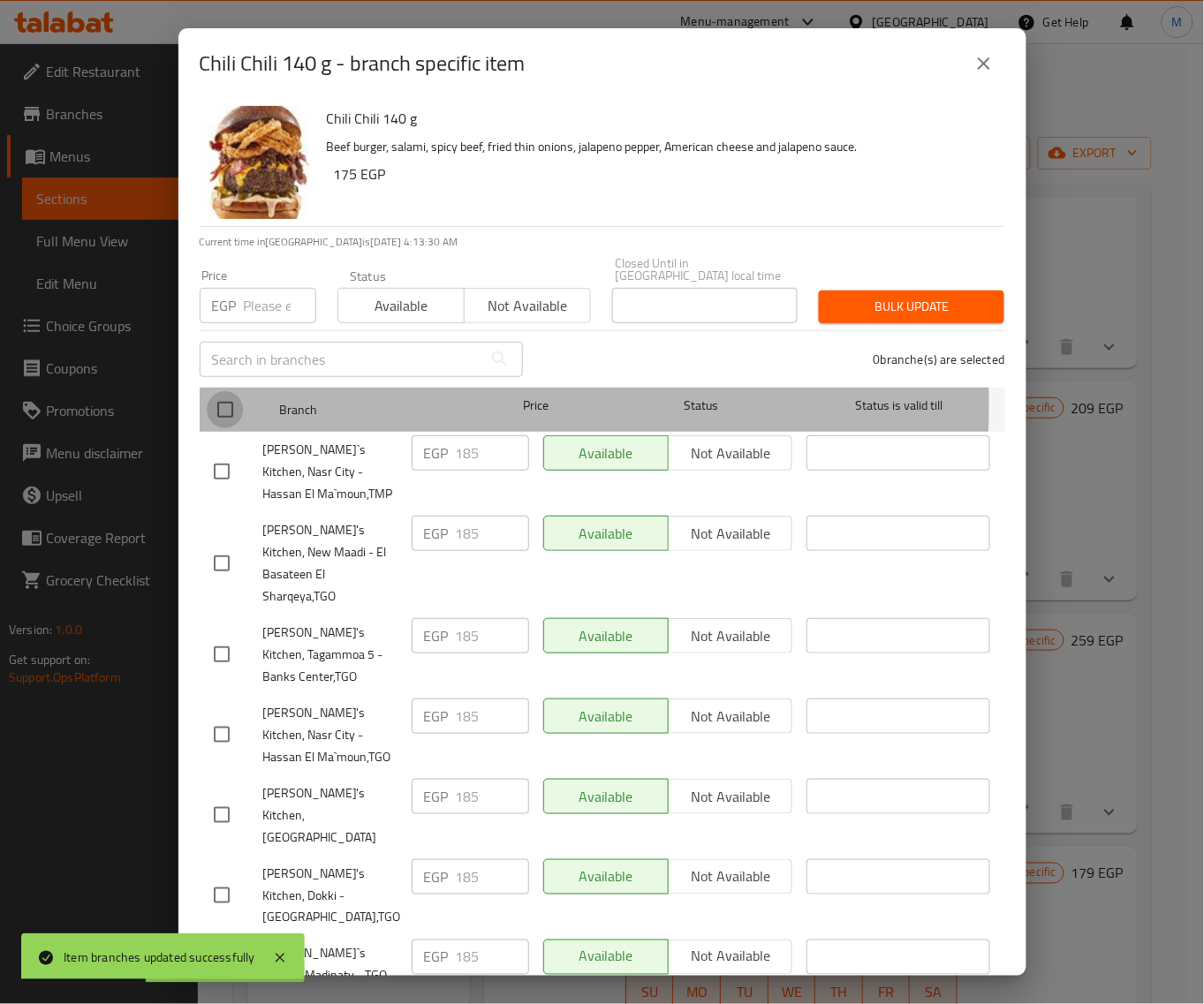
checkbox input "true"
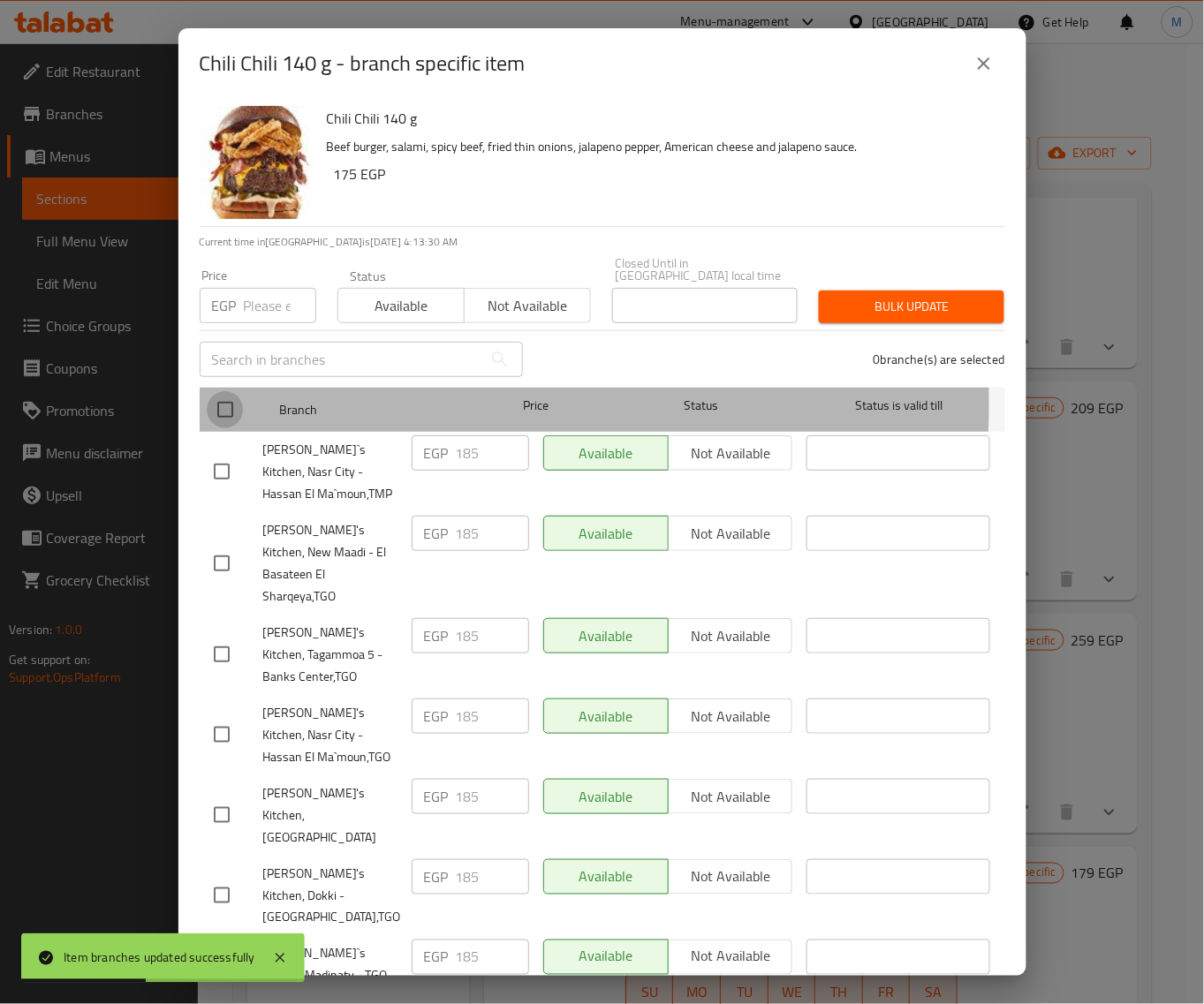
checkbox input "true"
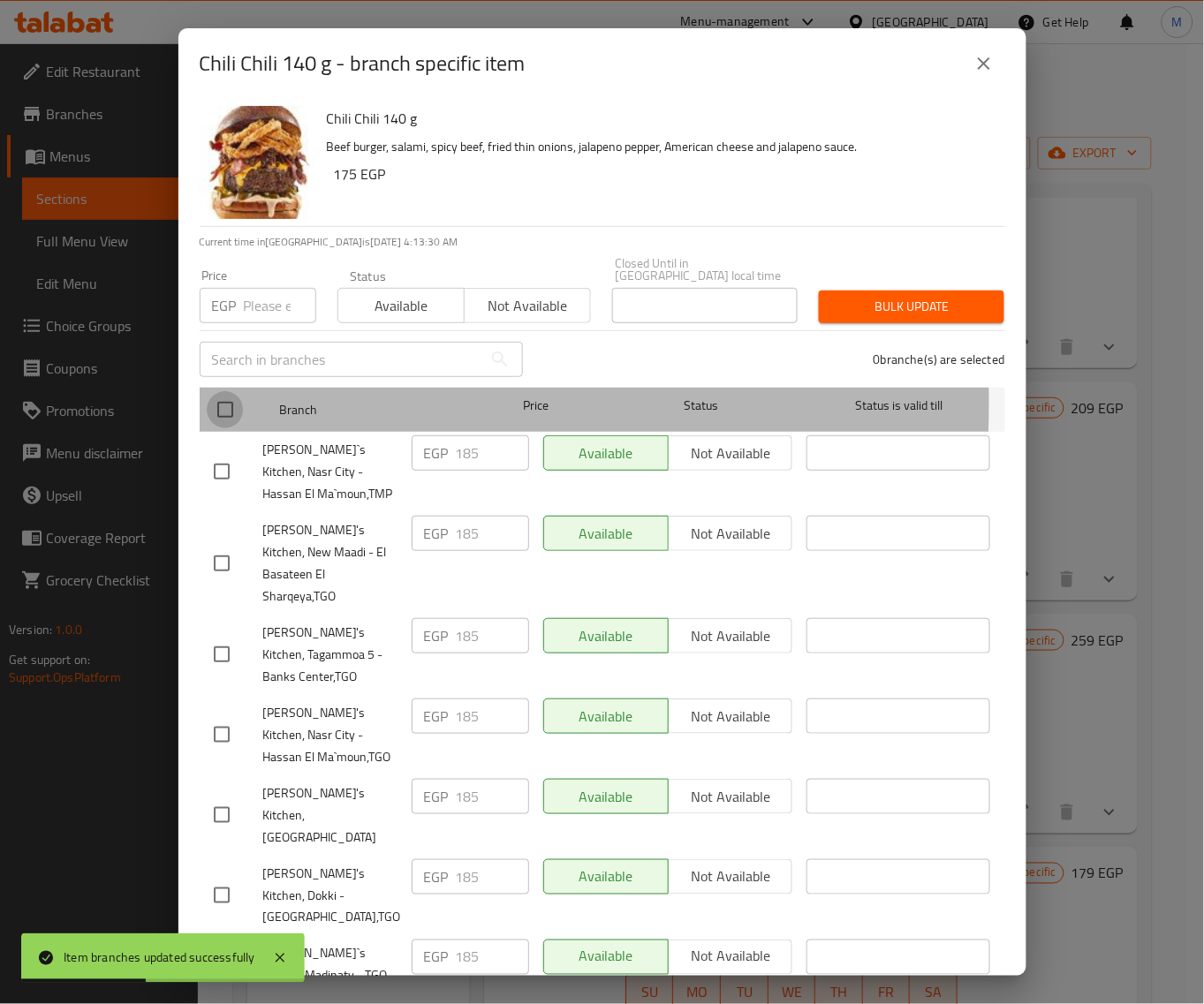
checkbox input "true"
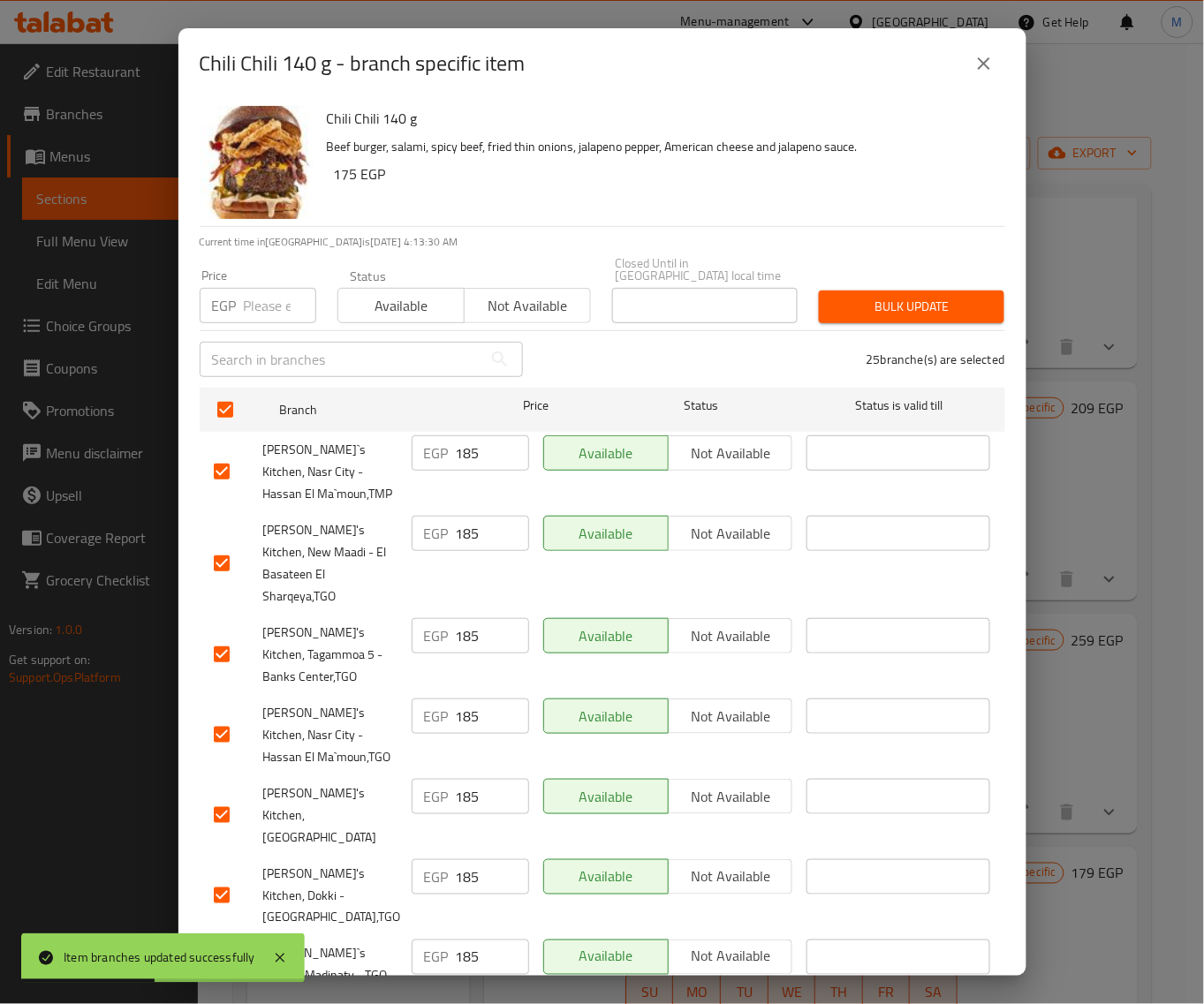
click at [239, 298] on div "EGP Price" at bounding box center [258, 306] width 117 height 35
paste input "189"
type input "189"
click at [938, 296] on span "Bulk update" at bounding box center [912, 306] width 157 height 22
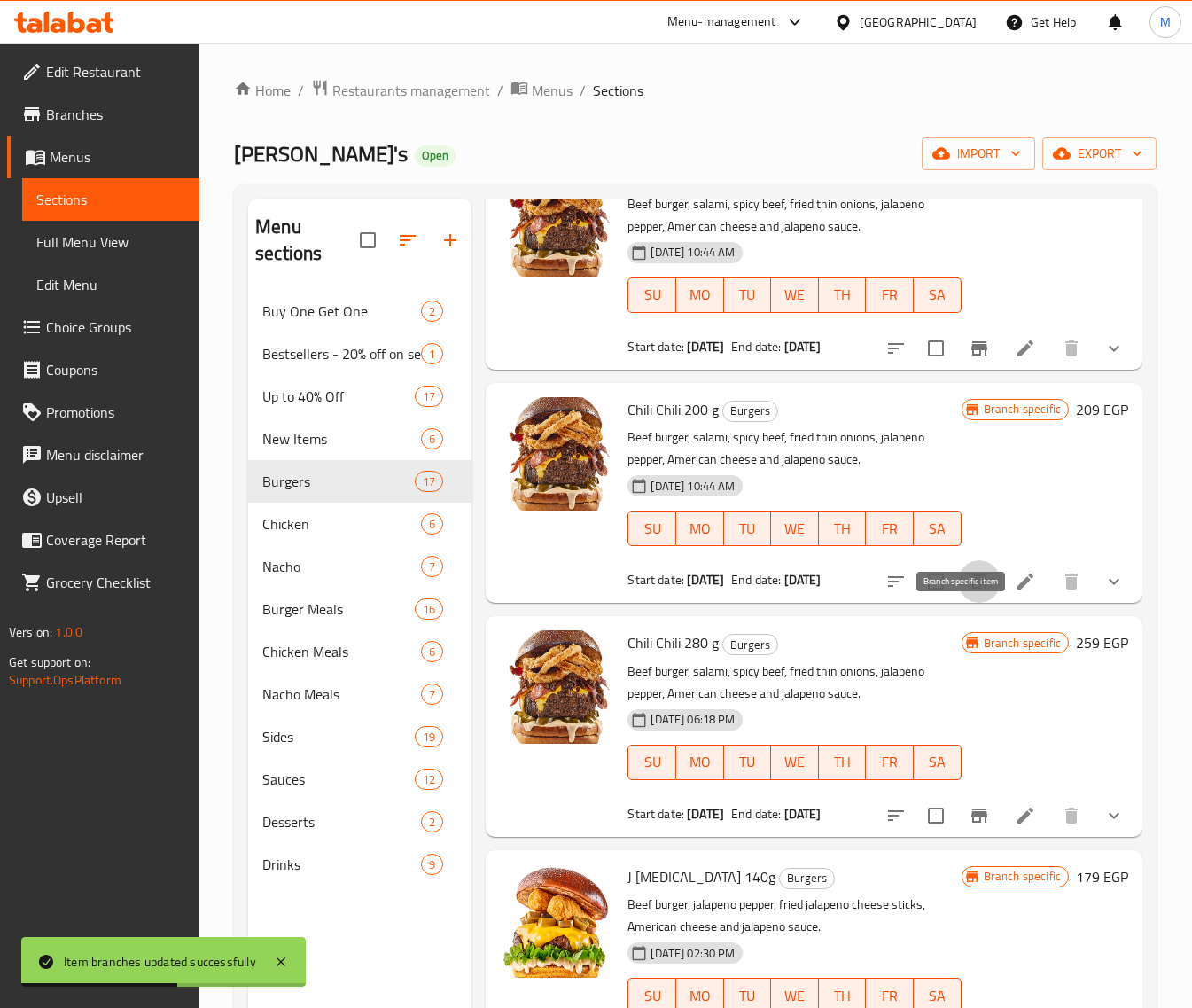
click at [971, 589] on icon "Branch-specific-item" at bounding box center [979, 582] width 16 height 14
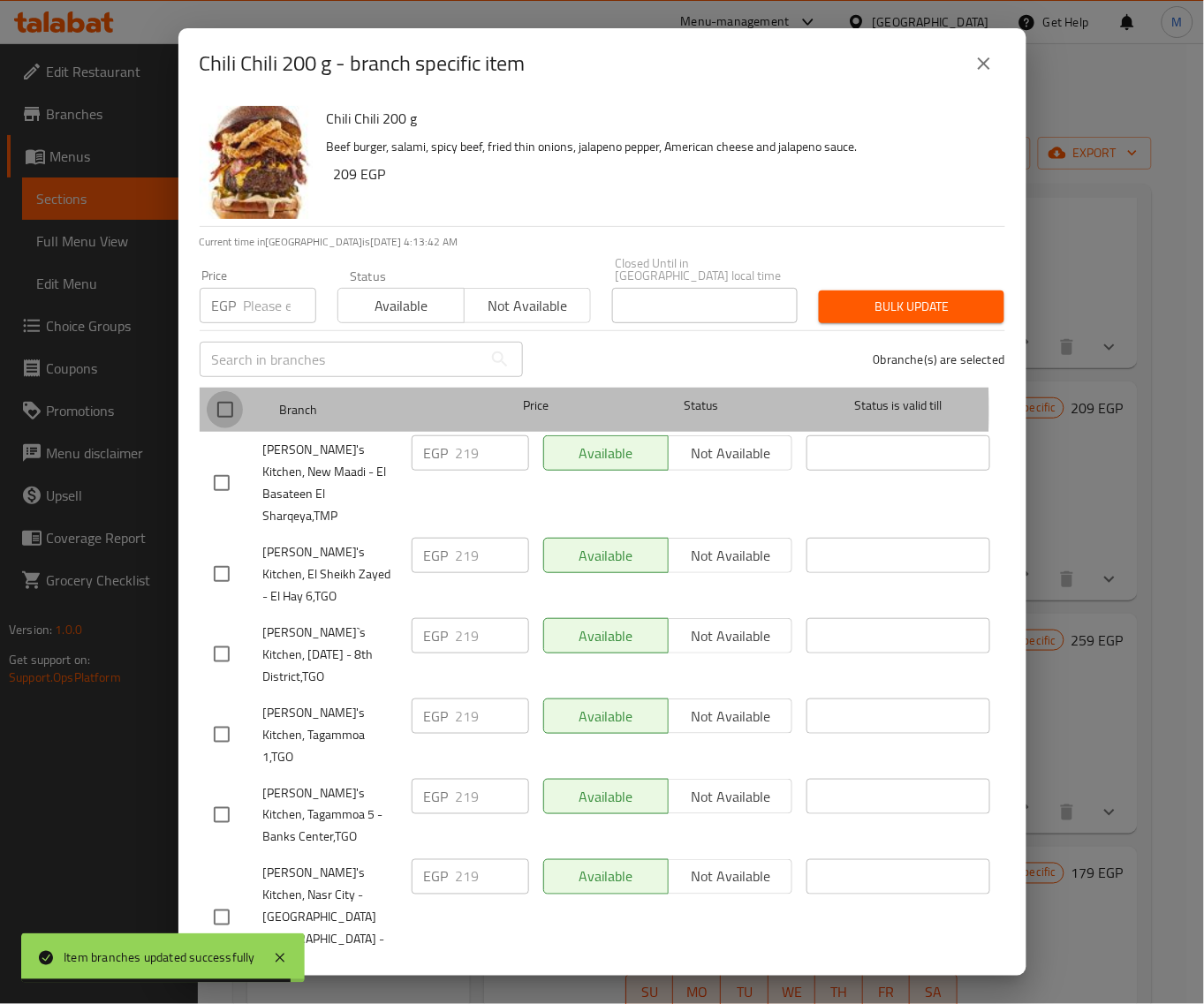
click at [221, 397] on input "checkbox" at bounding box center [225, 410] width 37 height 37
checkbox input "true"
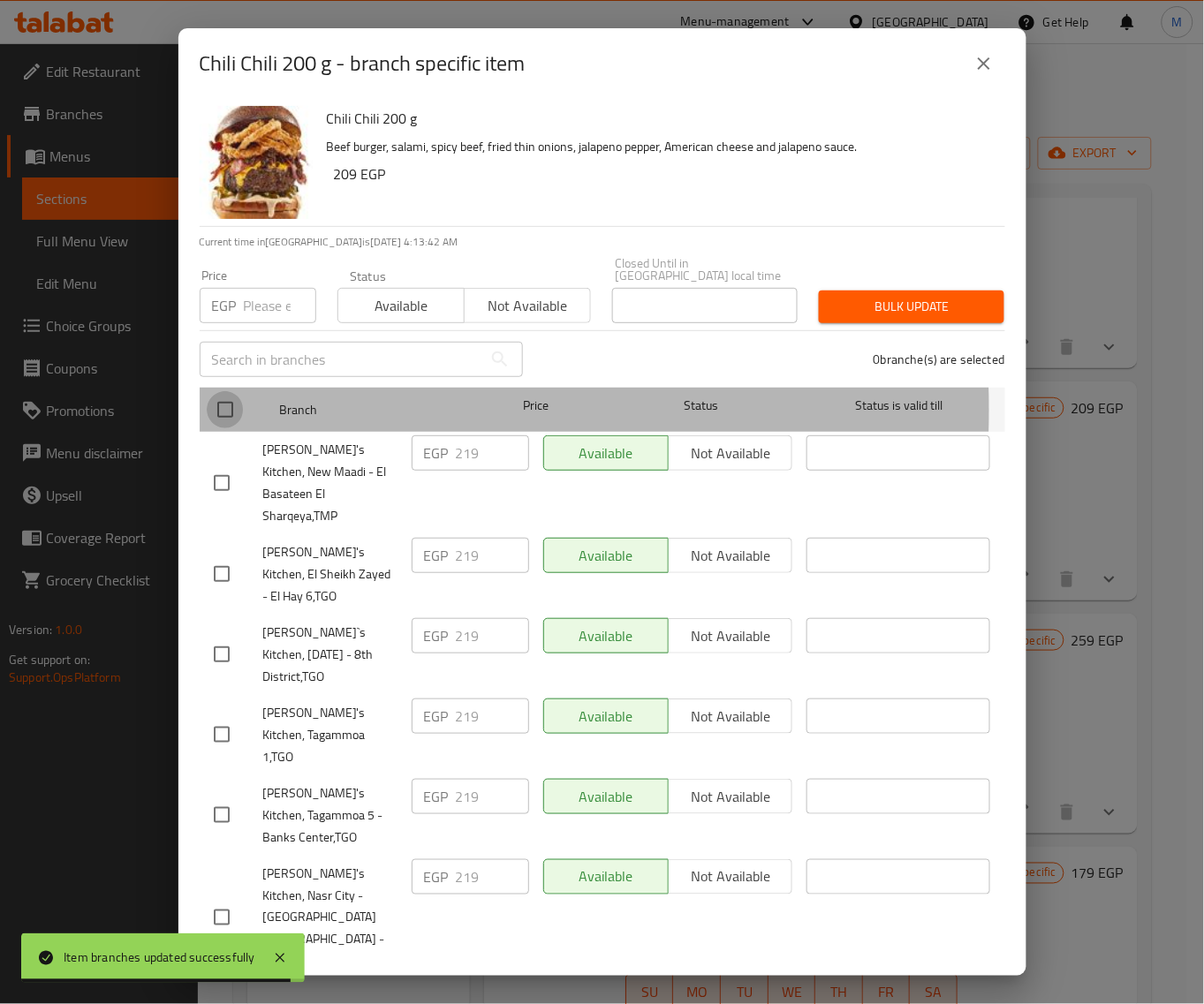
checkbox input "true"
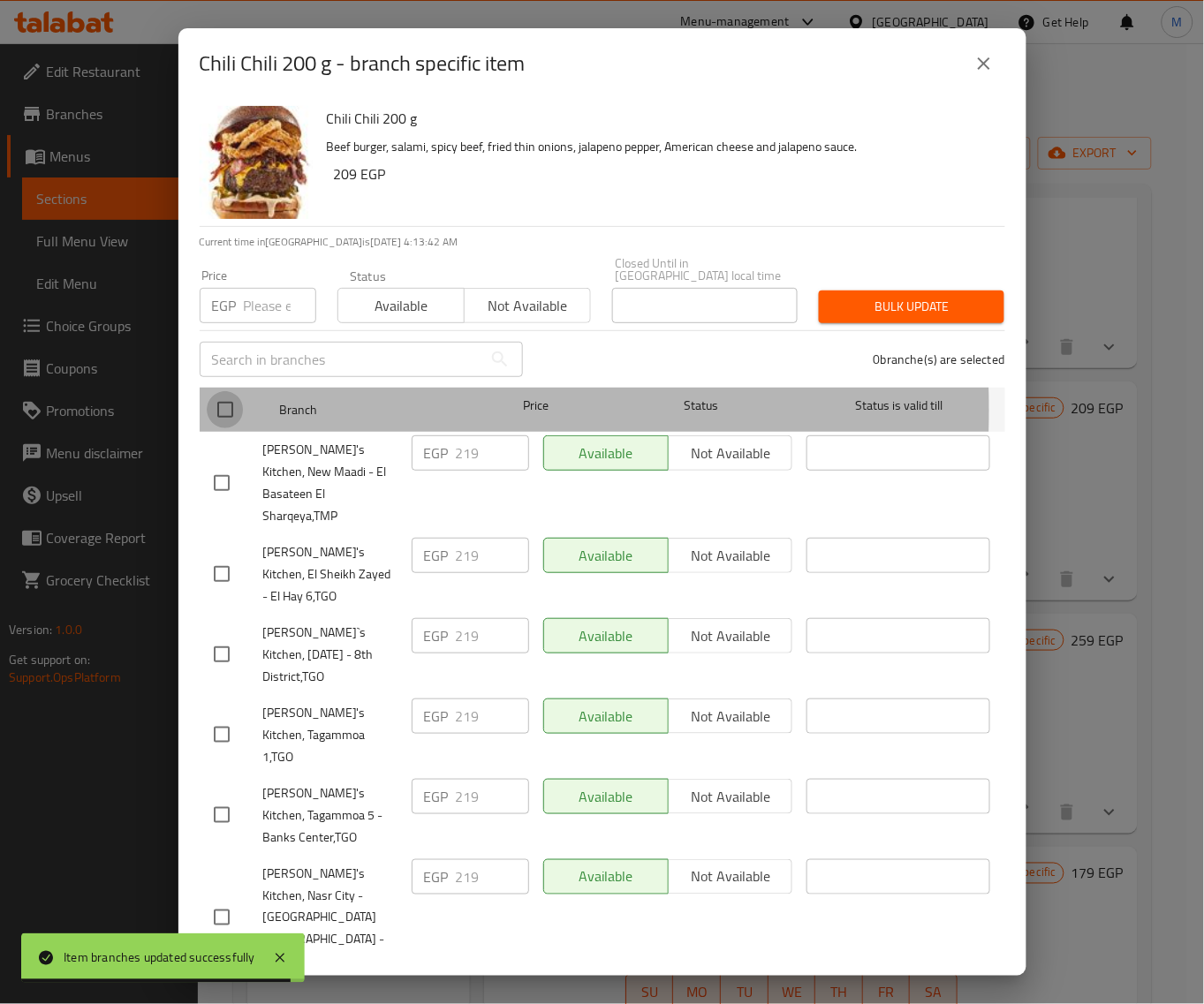
checkbox input "true"
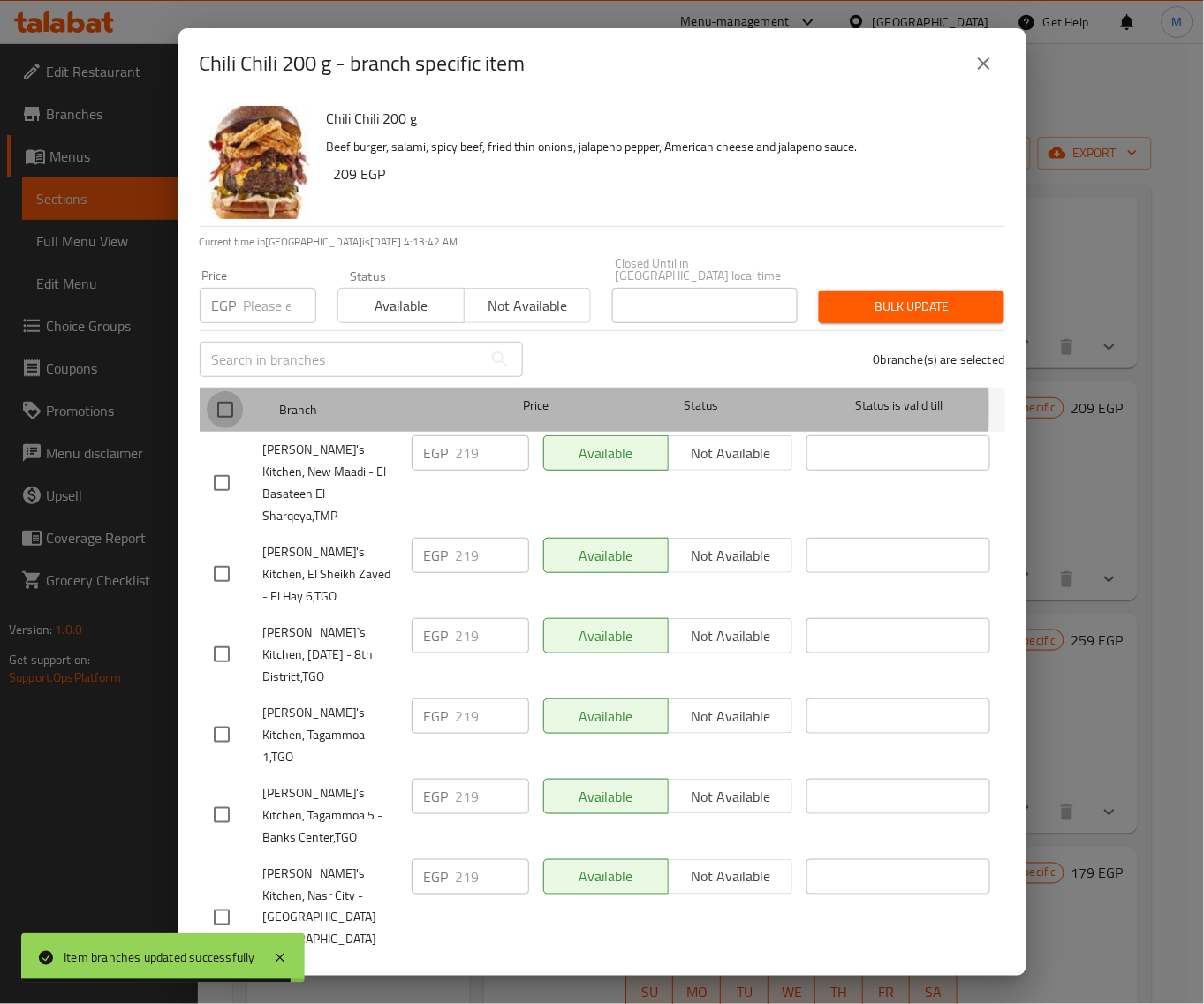
checkbox input "true"
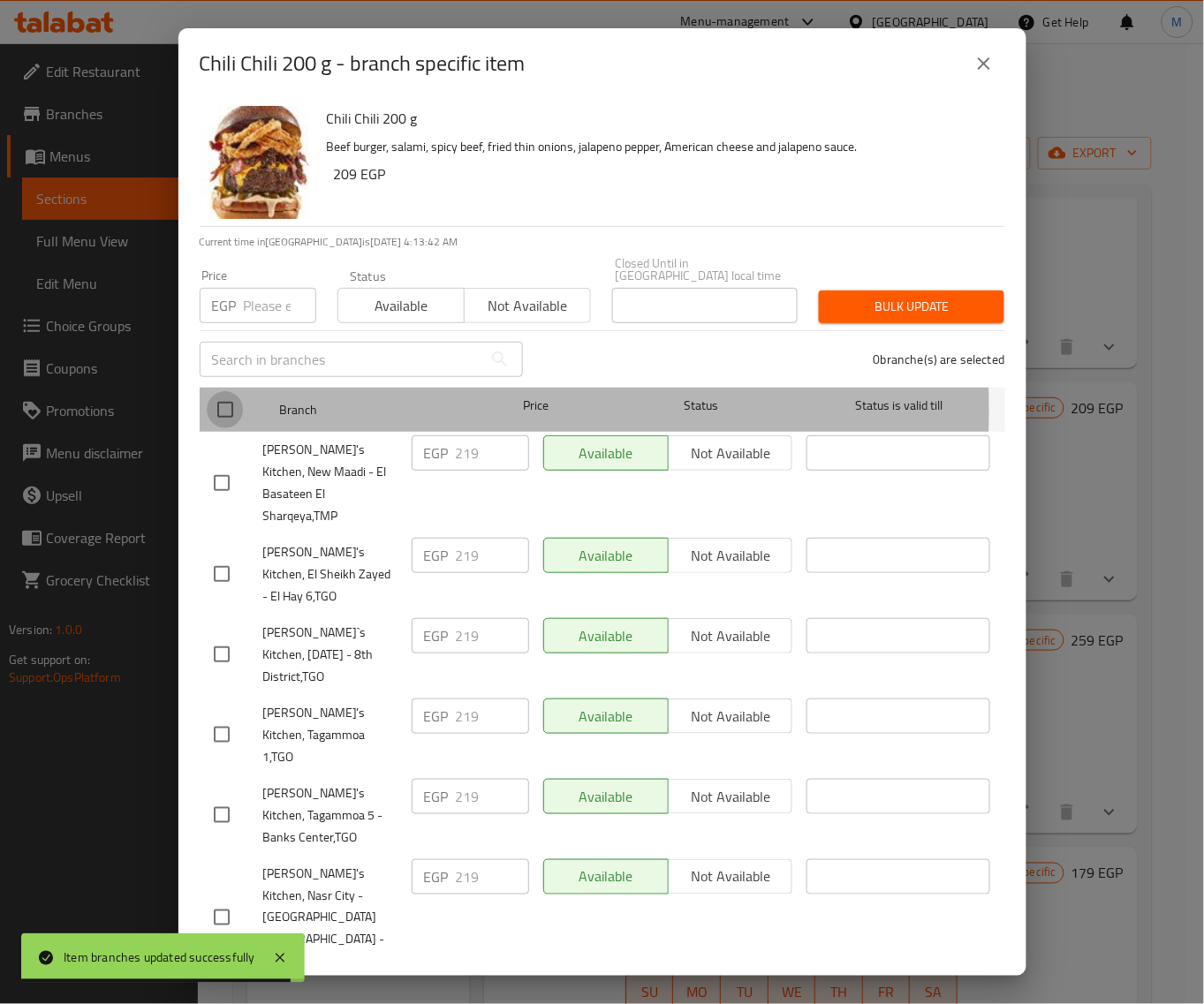
checkbox input "true"
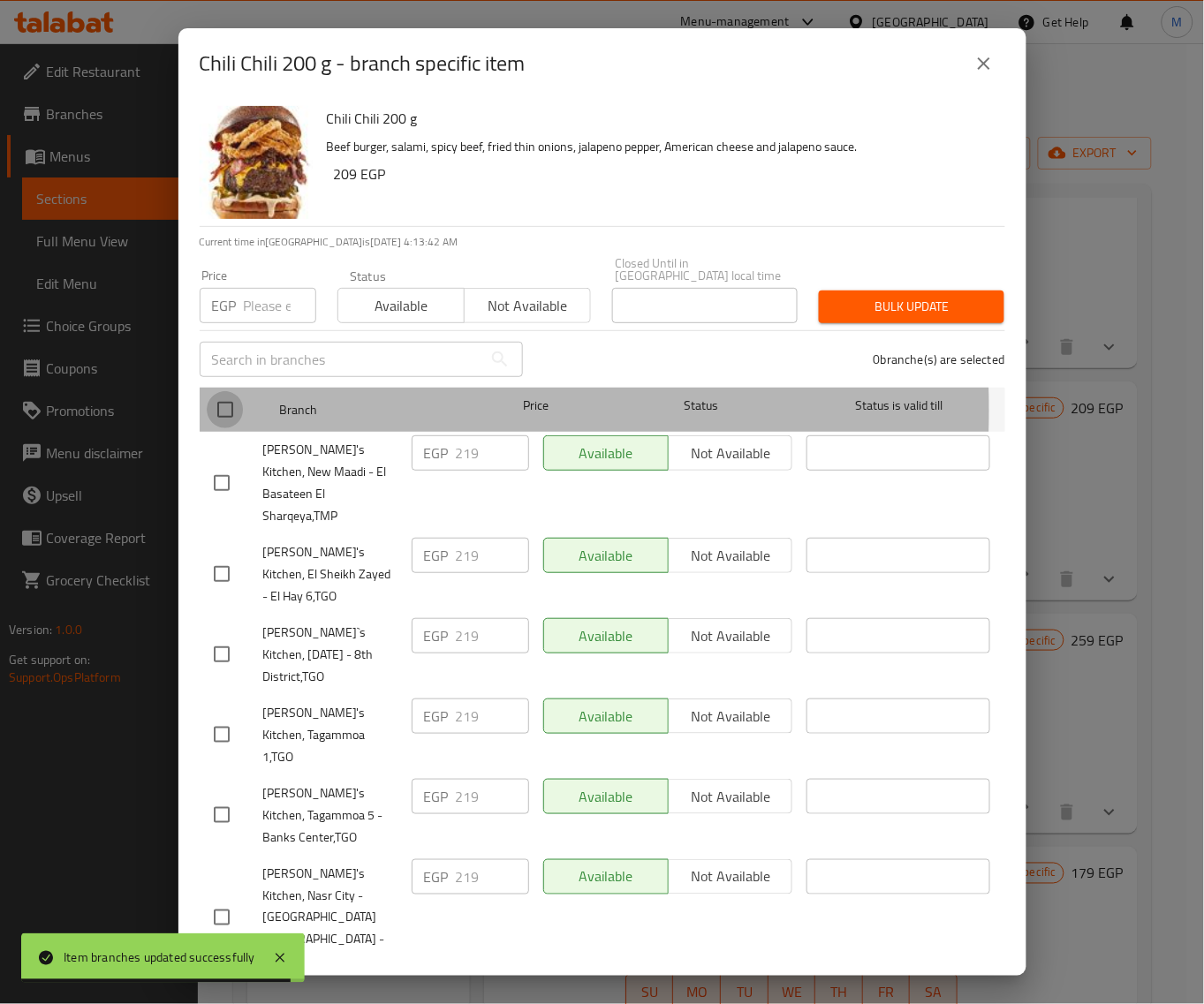
checkbox input "true"
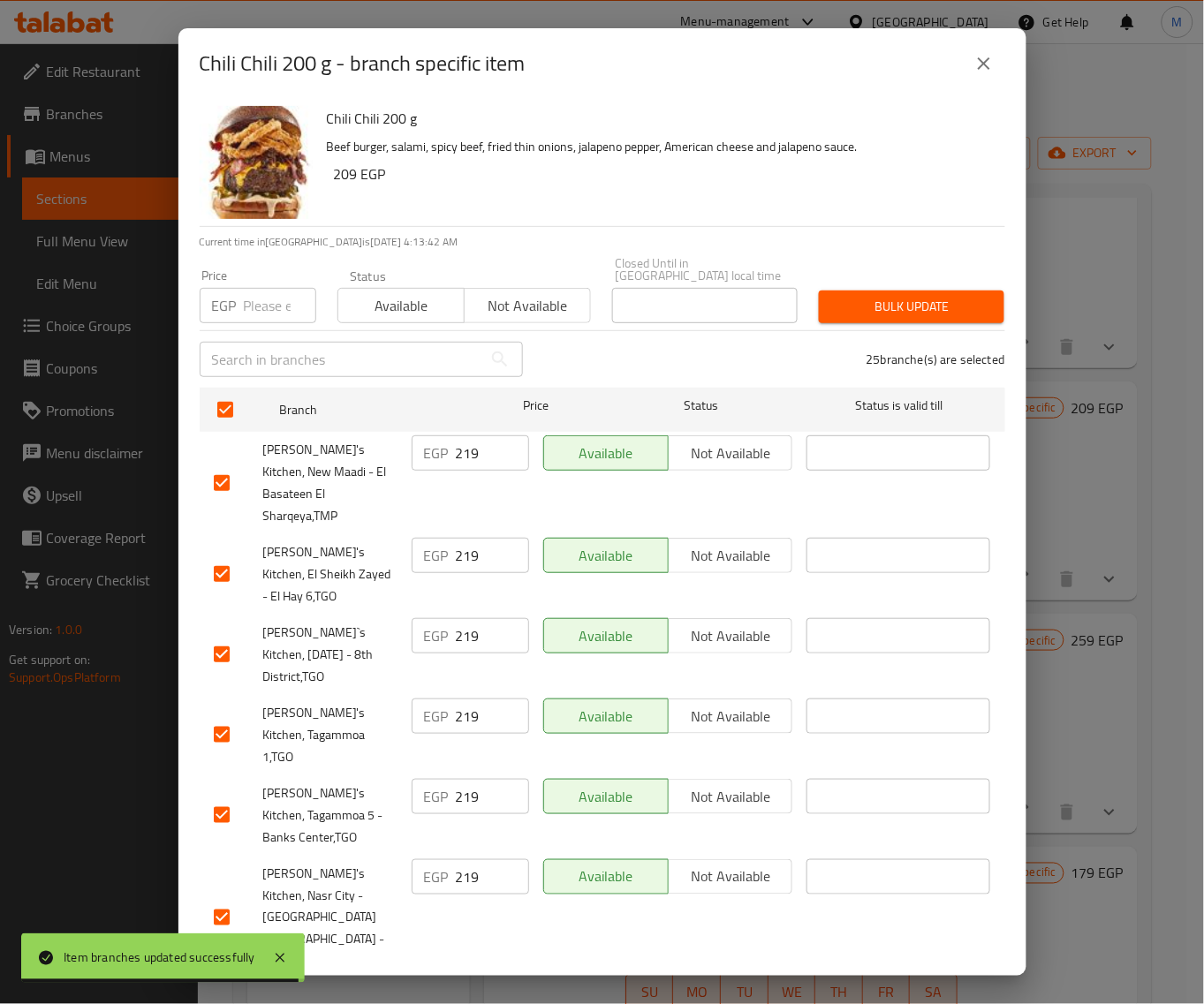
click at [271, 290] on input "number" at bounding box center [280, 306] width 72 height 35
paste input "229"
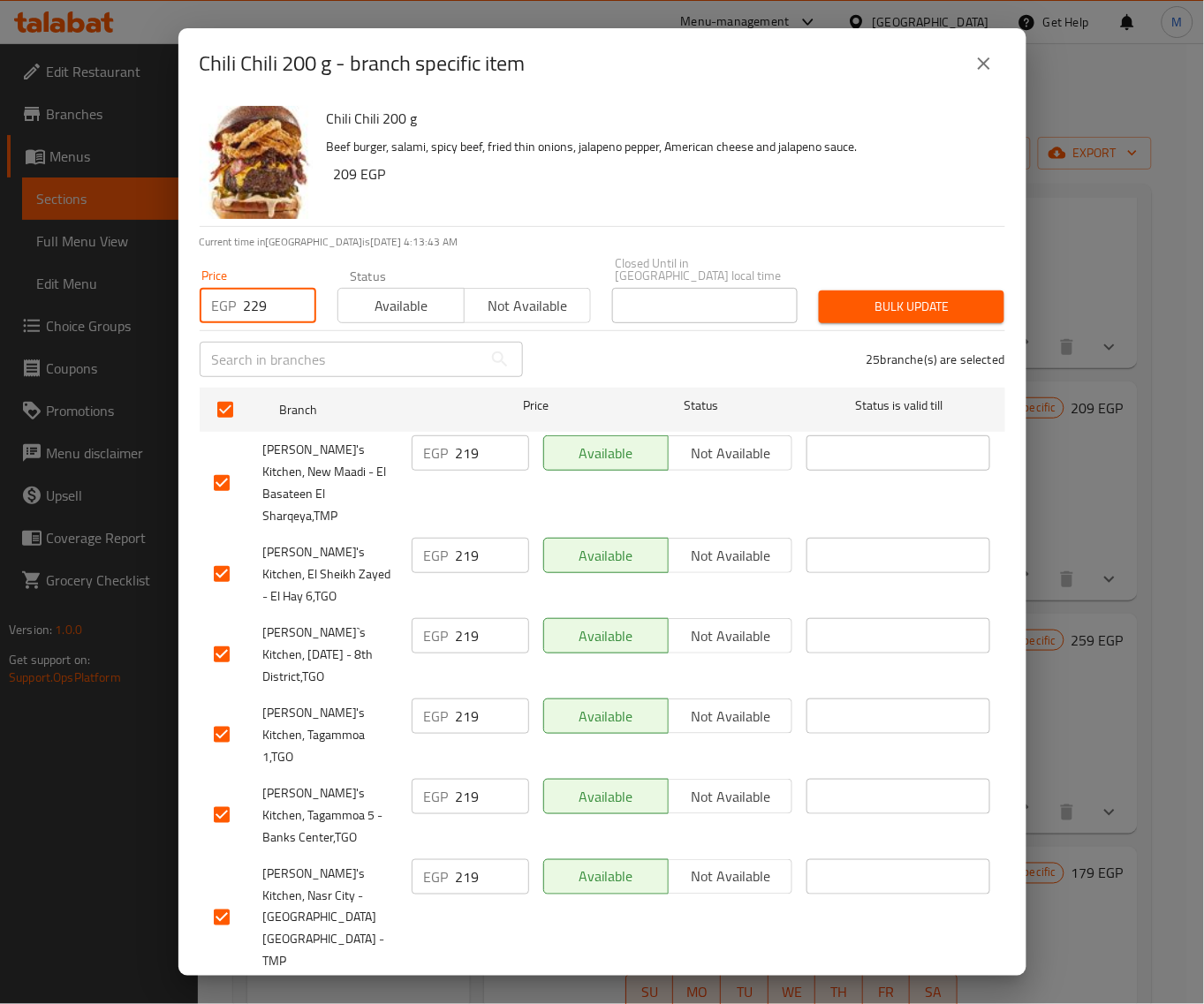
type input "229"
click at [833, 296] on span "Bulk update" at bounding box center [912, 306] width 157 height 22
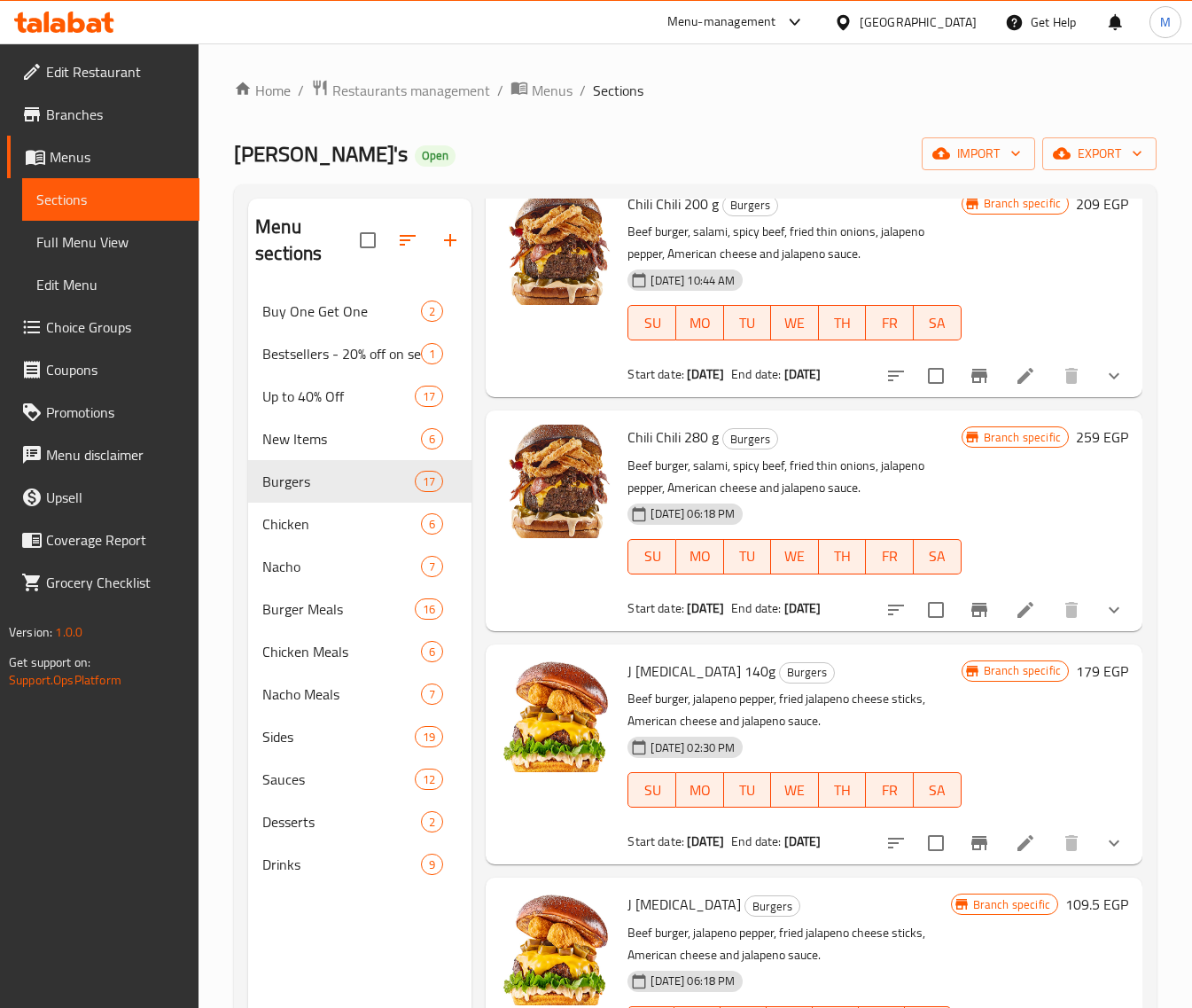
scroll to position [1441, 0]
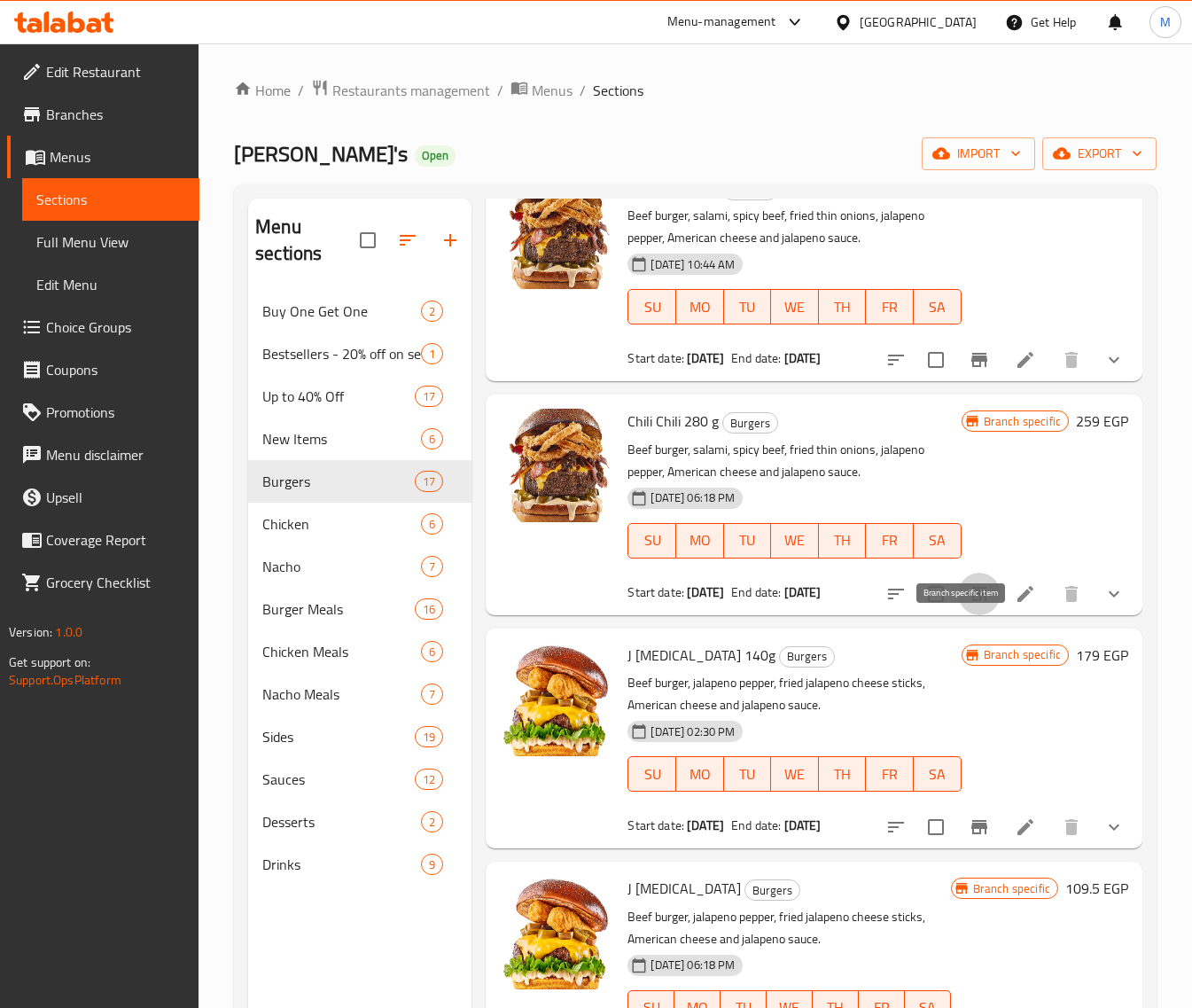
click at [969, 605] on icon "Branch-specific-item" at bounding box center [979, 594] width 21 height 21
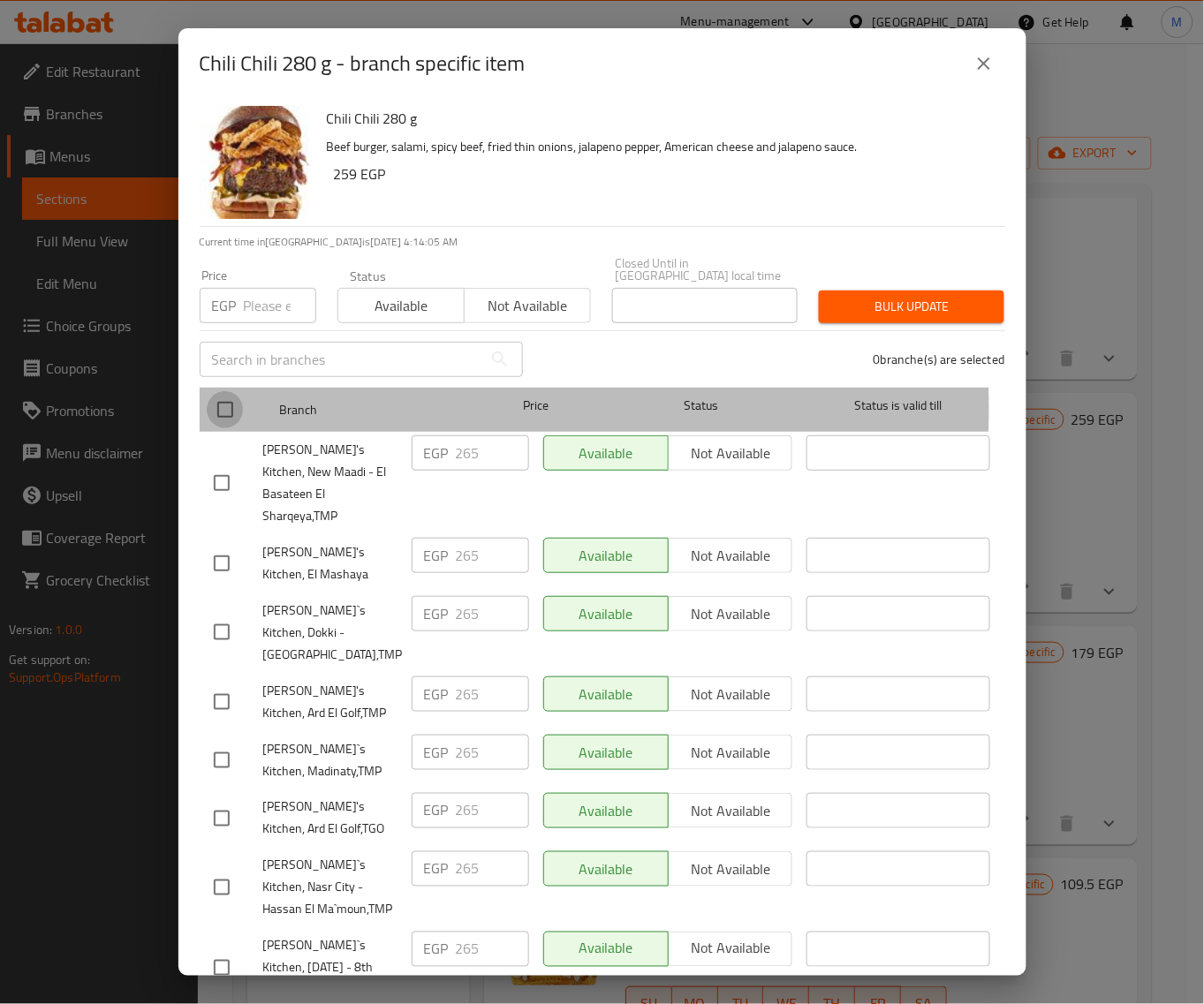
click at [239, 394] on input "checkbox" at bounding box center [225, 410] width 37 height 37
checkbox input "true"
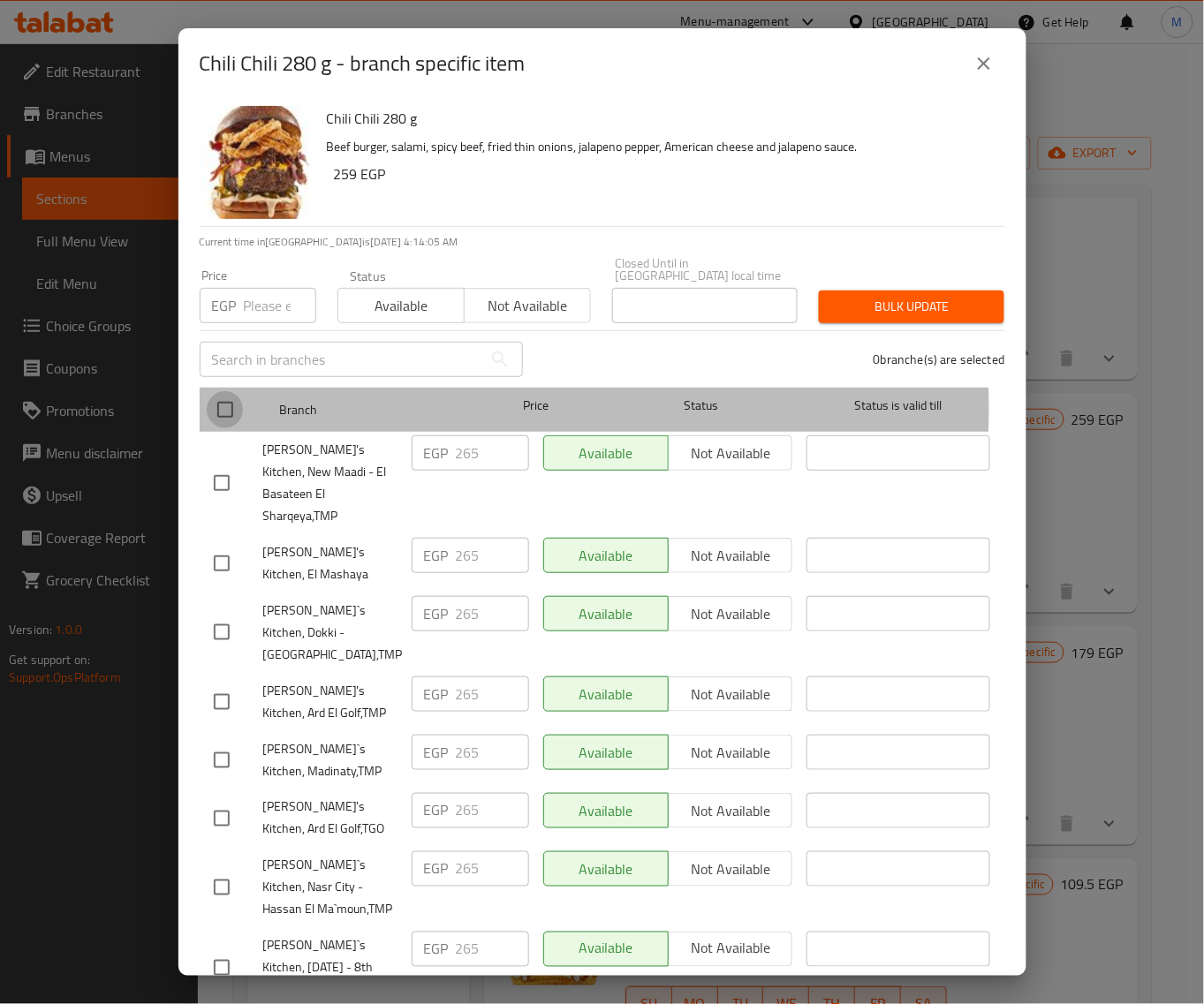
checkbox input "true"
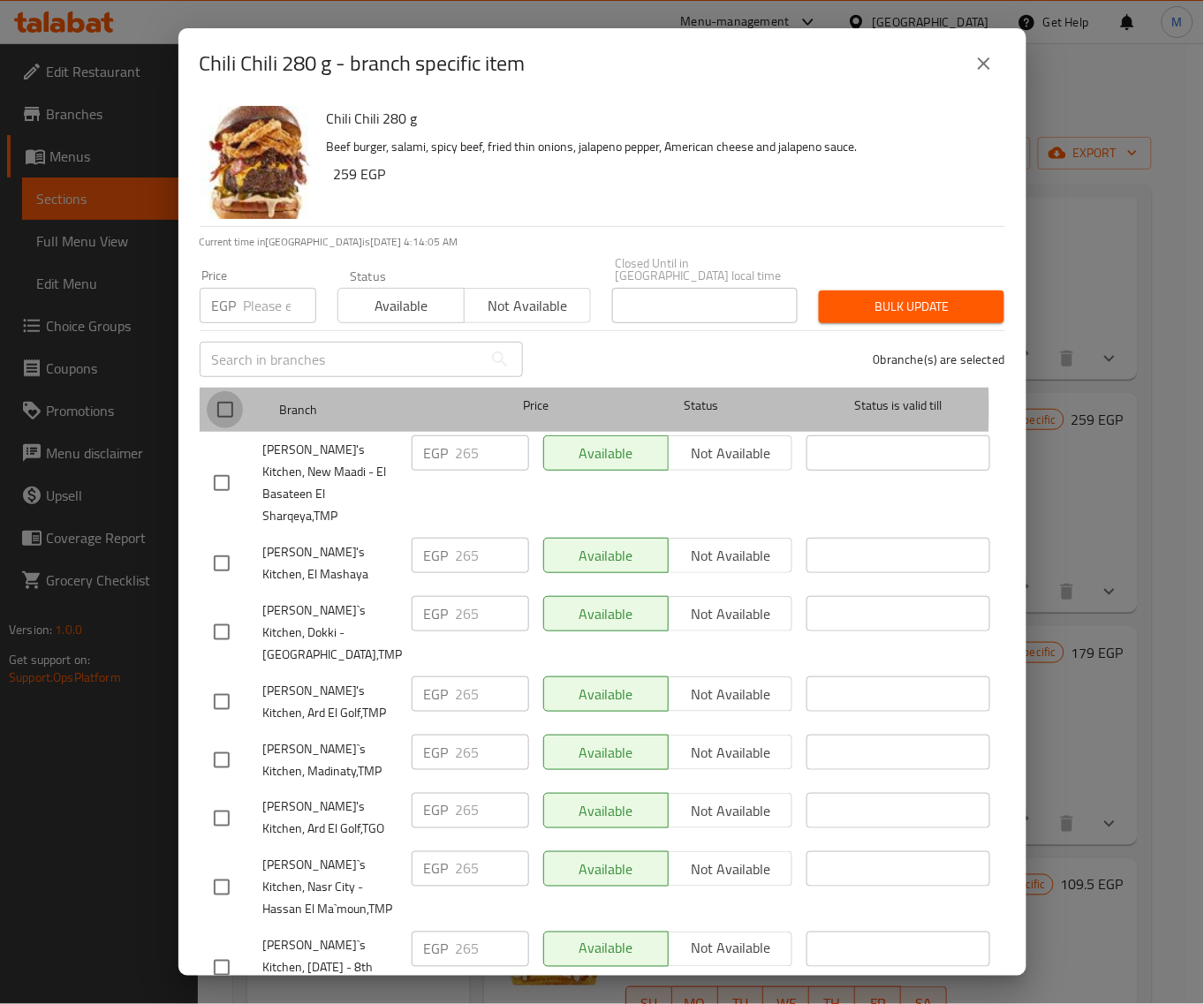
checkbox input "true"
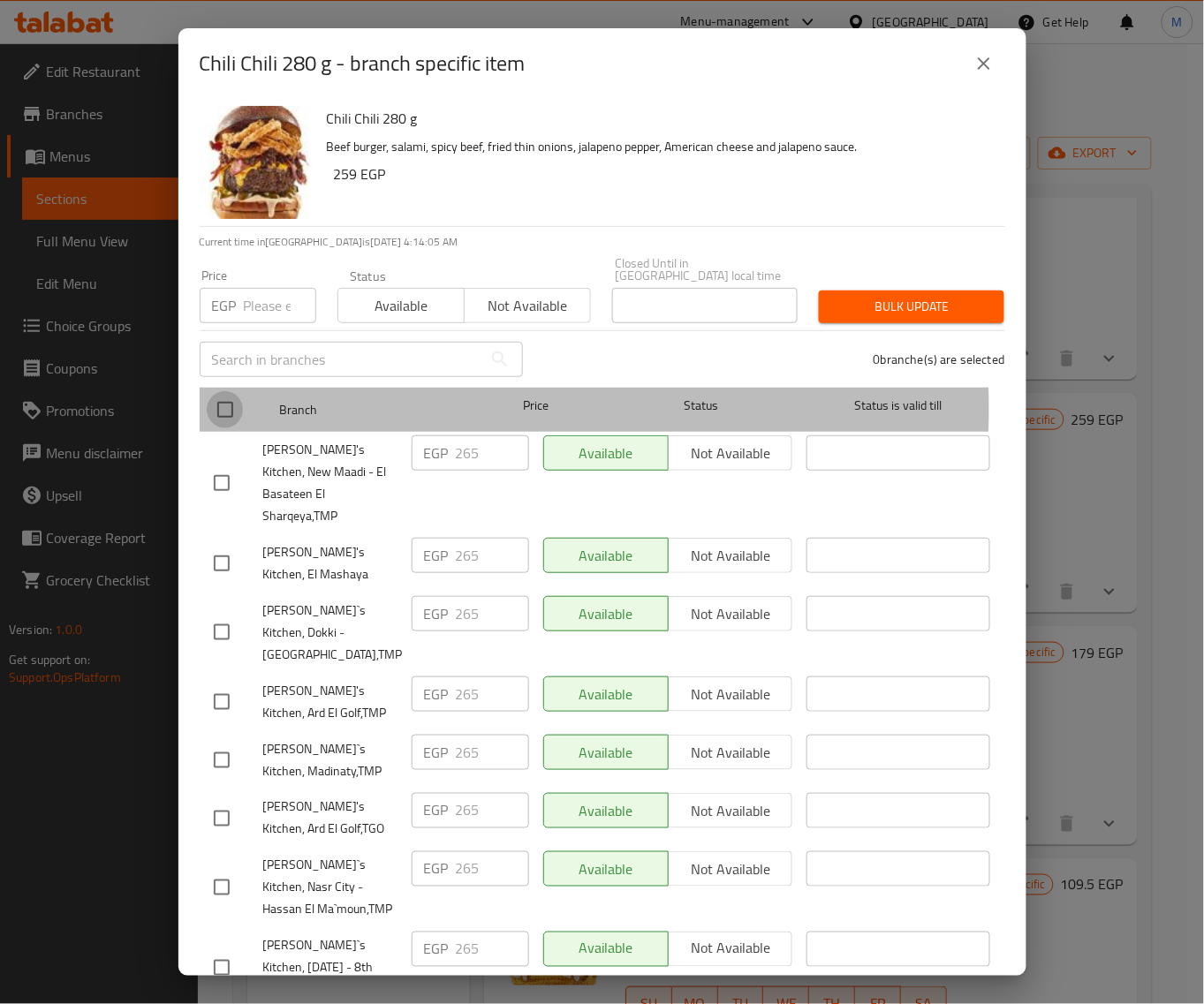
checkbox input "true"
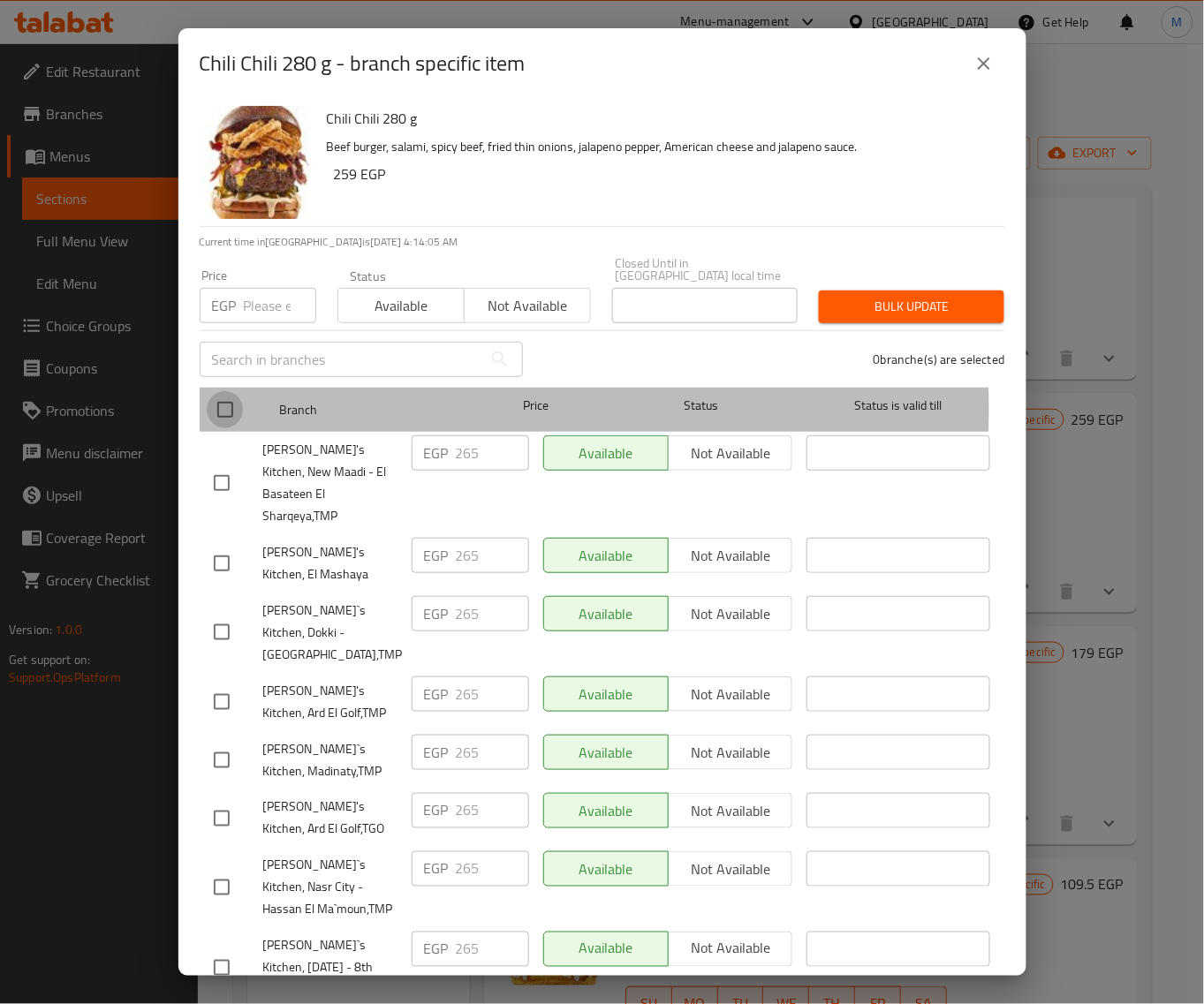
checkbox input "true"
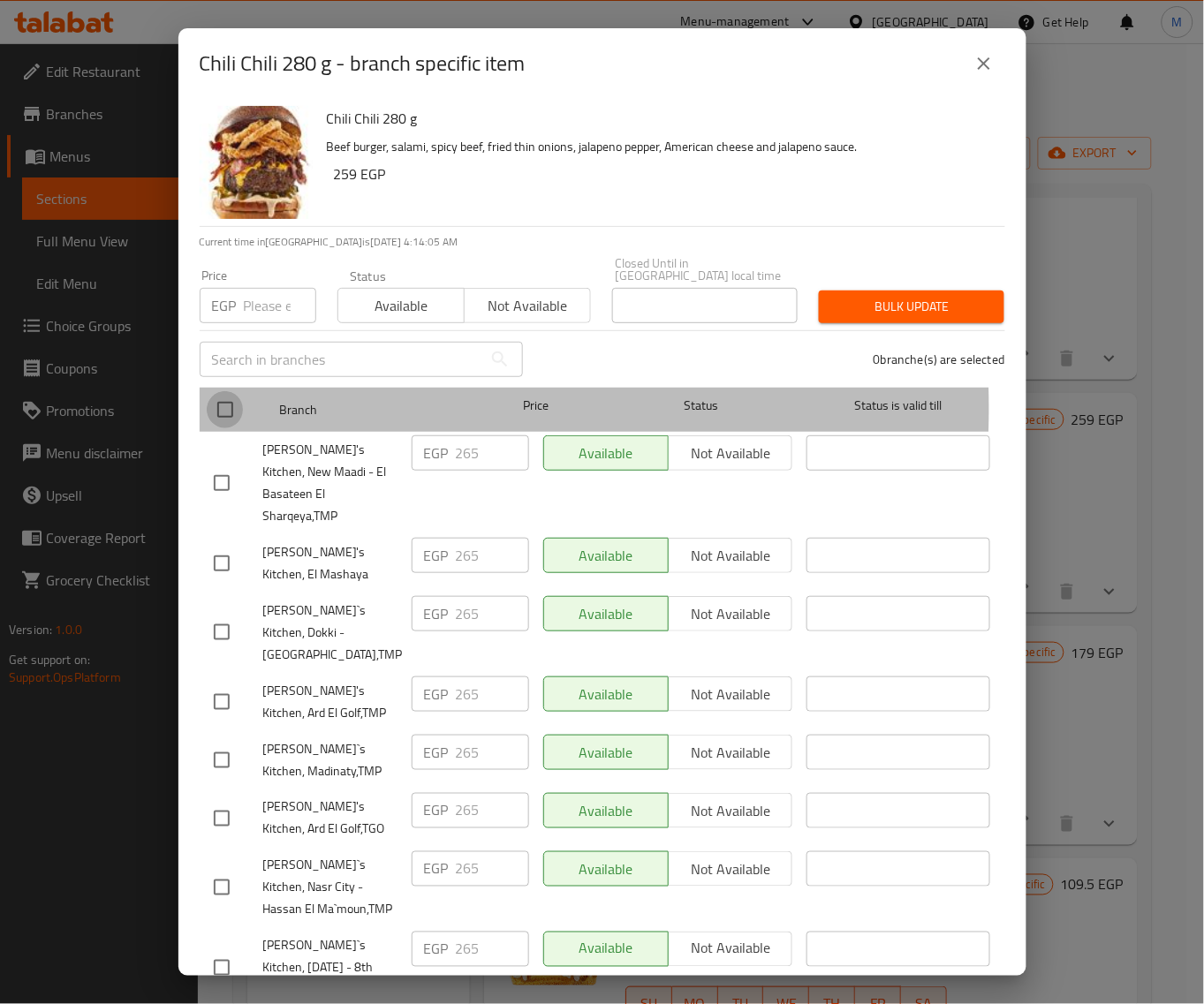
checkbox input "true"
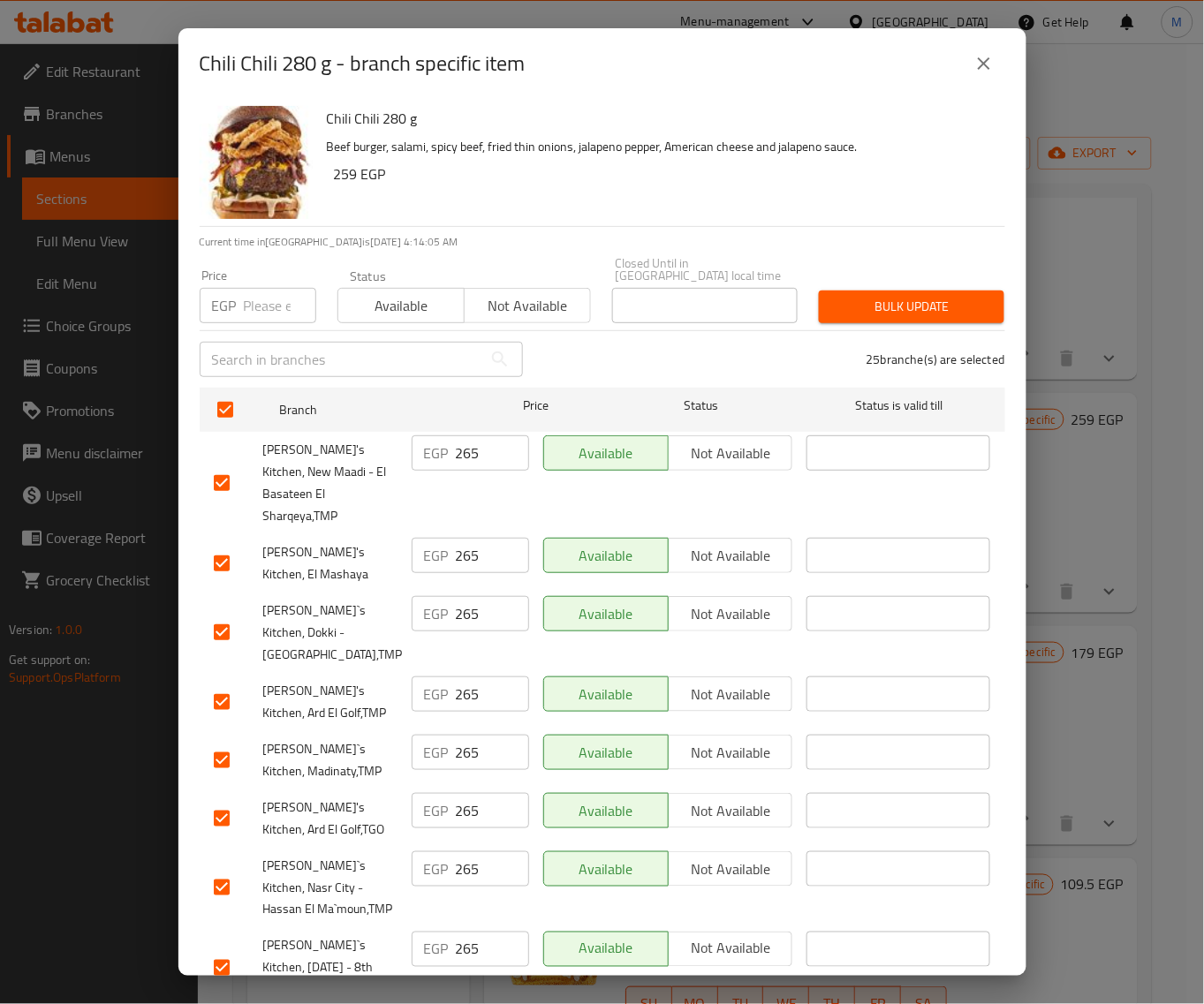
click at [249, 288] on input "number" at bounding box center [280, 306] width 72 height 35
paste input "269"
type input "269"
click at [912, 296] on span "Bulk update" at bounding box center [912, 306] width 157 height 22
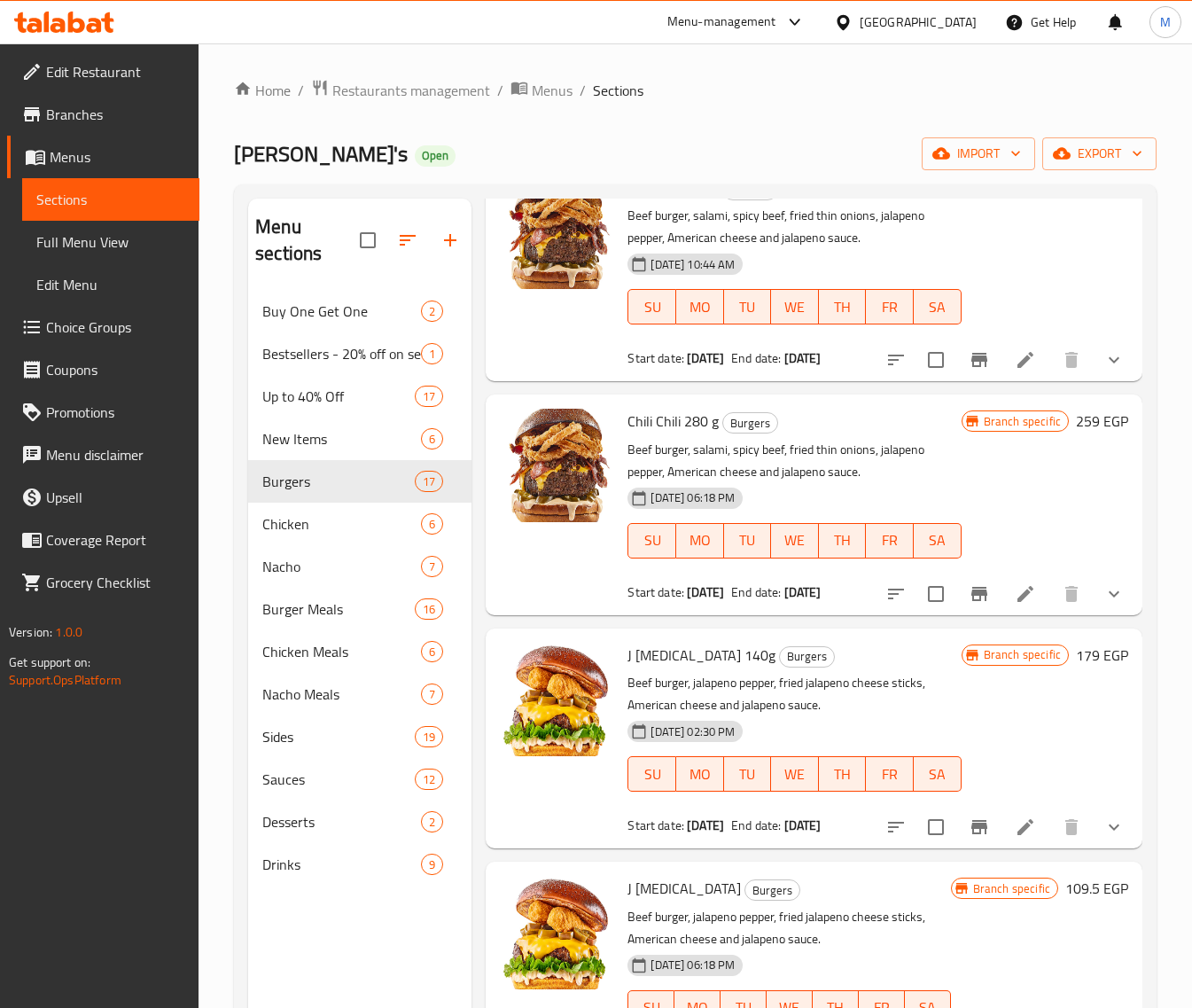
click at [970, 605] on icon "Branch-specific-item" at bounding box center [979, 594] width 21 height 21
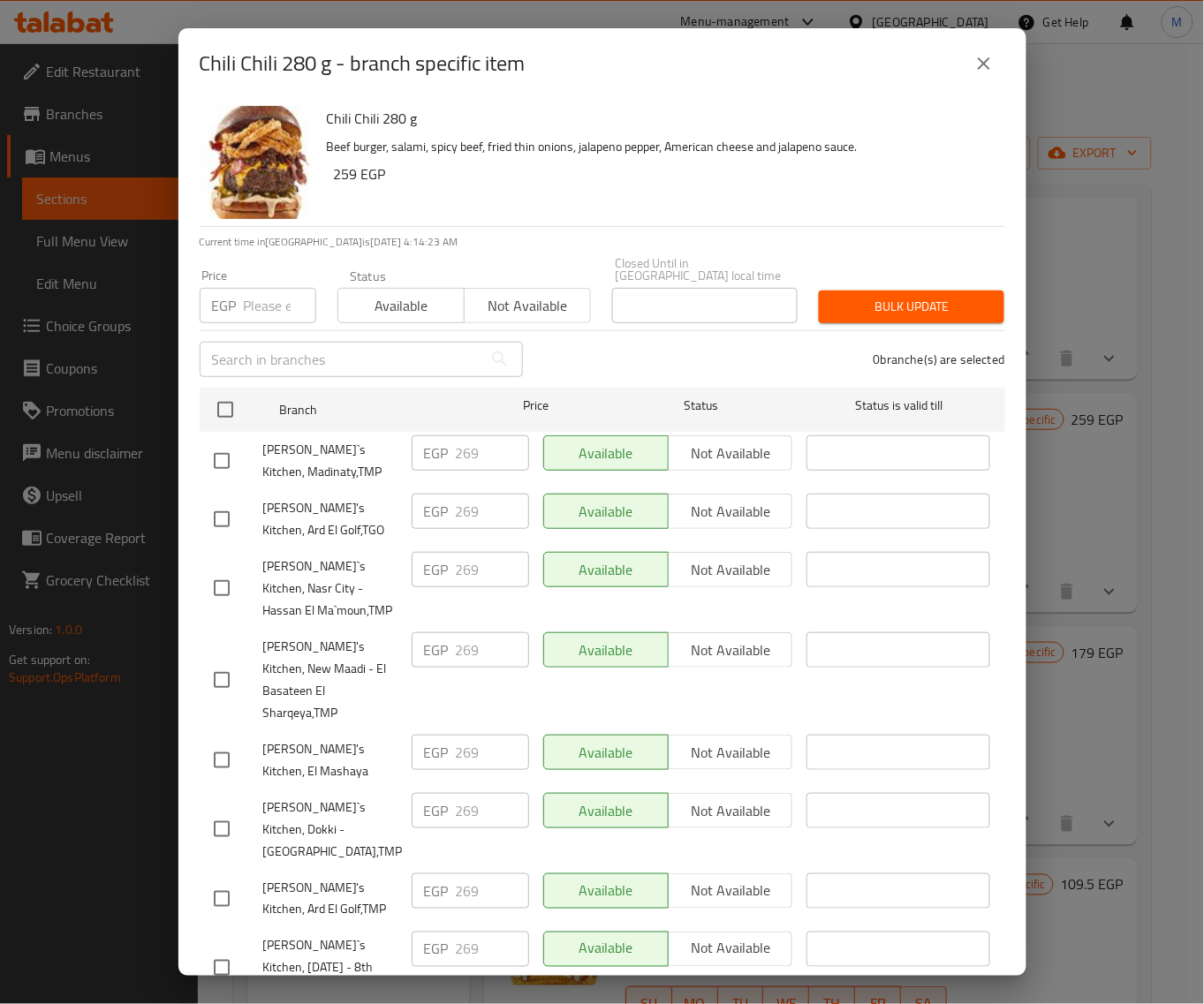
drag, startPoint x: 988, startPoint y: 68, endPoint x: 987, endPoint y: 79, distance: 11.0
click at [987, 68] on icon "close" at bounding box center [984, 64] width 21 height 21
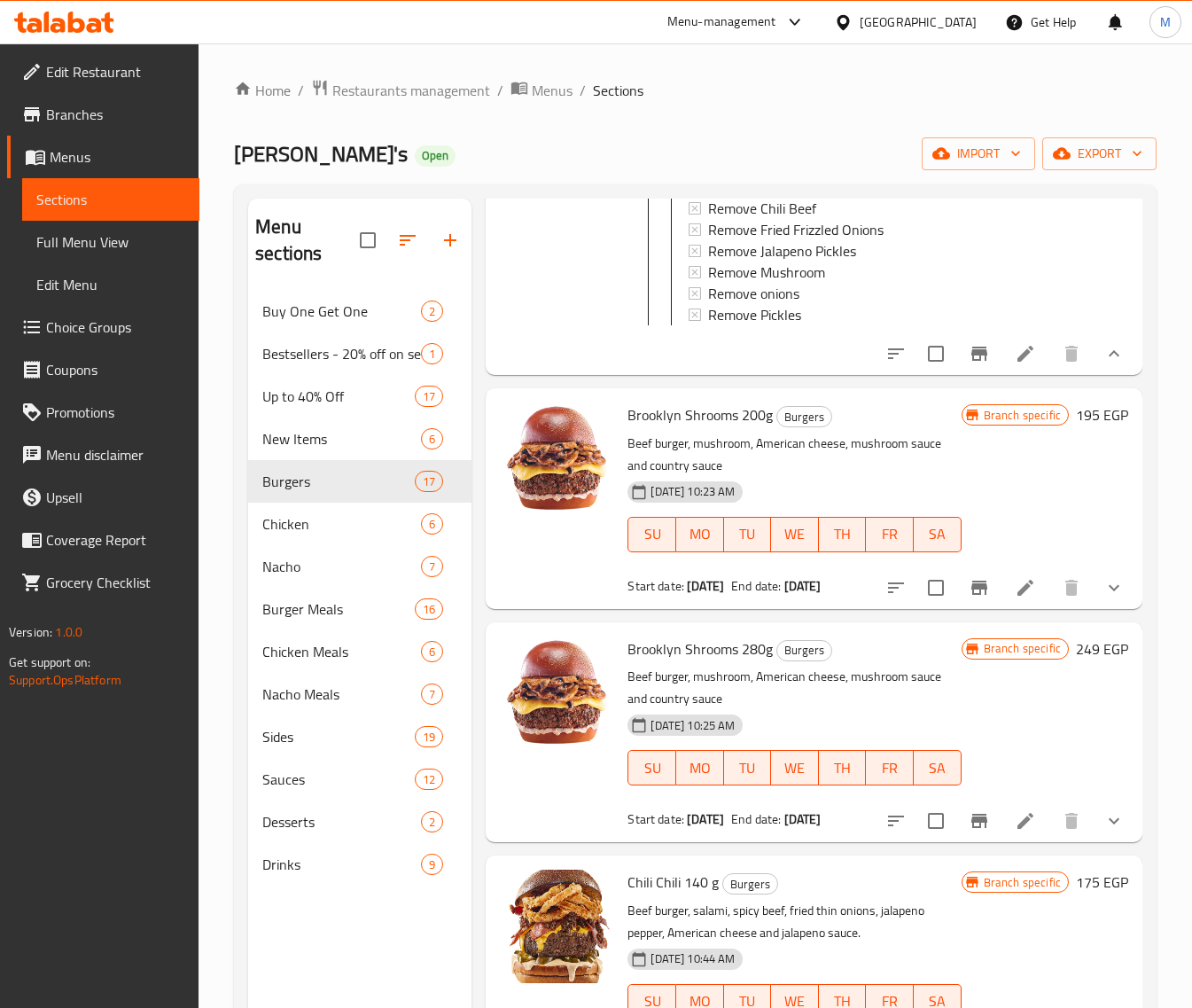
scroll to position [0, 0]
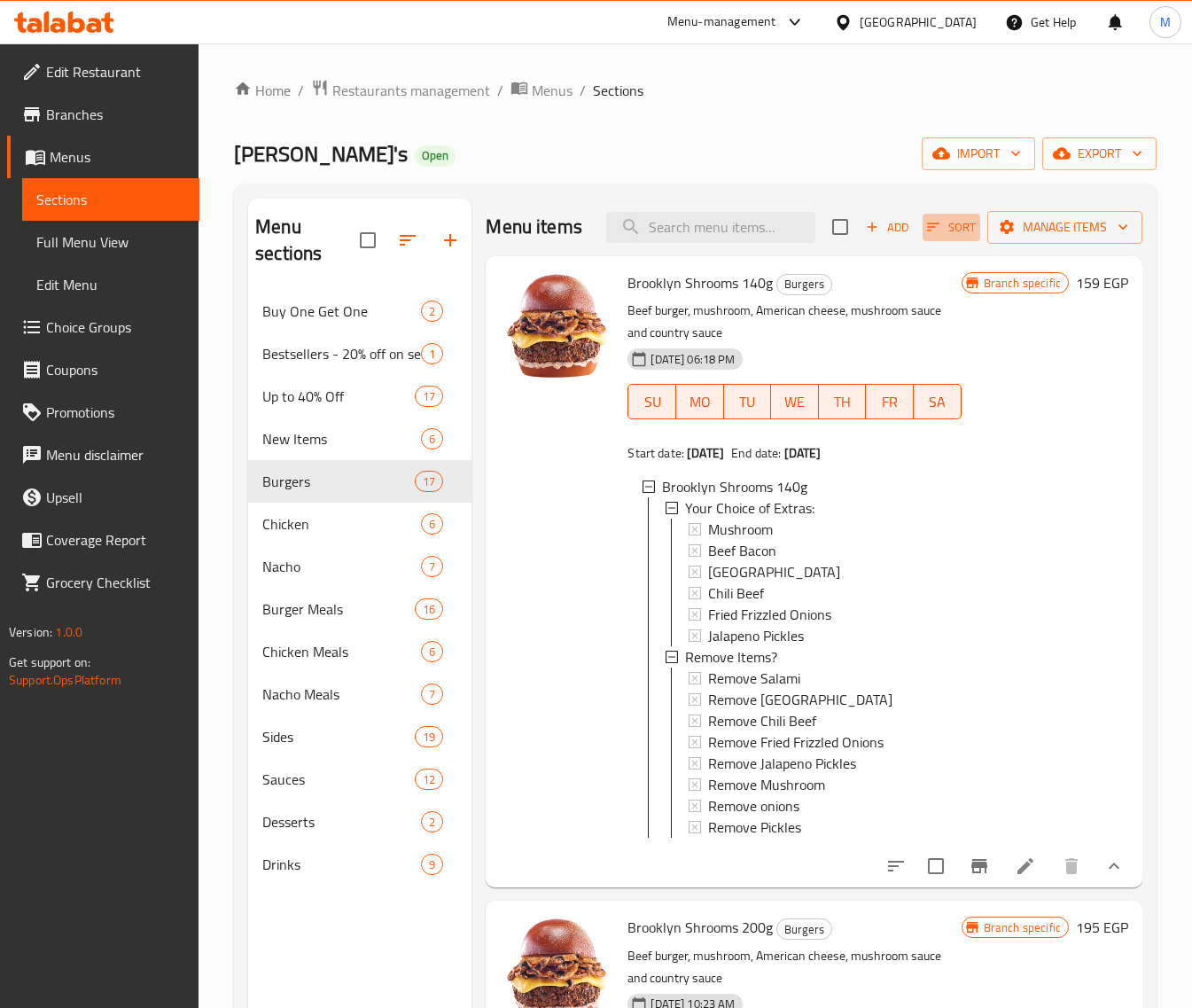
click at [925, 235] on icon "button" at bounding box center [933, 227] width 16 height 16
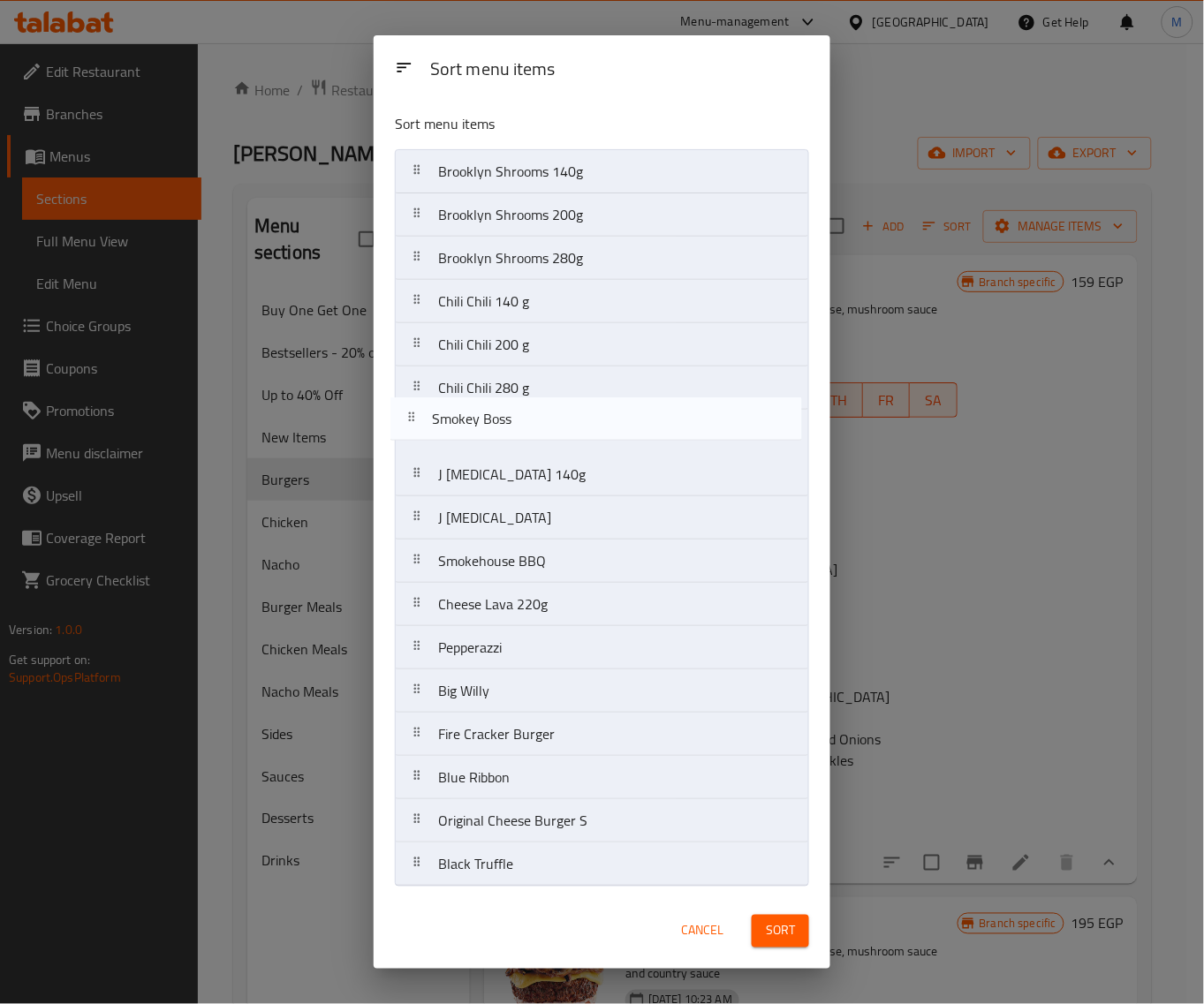
drag, startPoint x: 418, startPoint y: 527, endPoint x: 411, endPoint y: 422, distance: 105.2
click at [411, 422] on nav "Brooklyn Shrooms 140g Brooklyn Shrooms 200g Brooklyn Shrooms 280g Chili Chili 1…" at bounding box center [602, 517] width 414 height 737
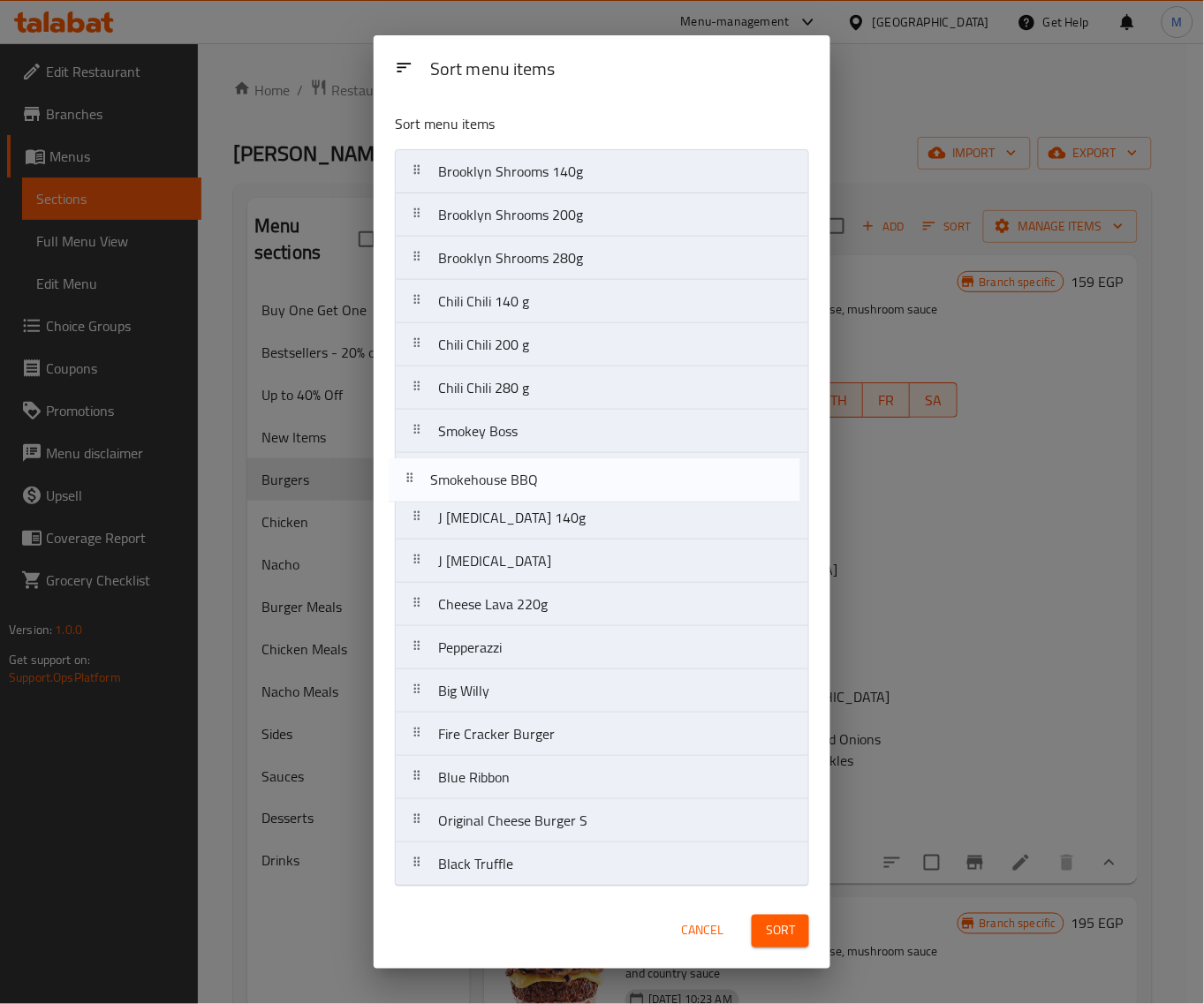
drag, startPoint x: 424, startPoint y: 562, endPoint x: 413, endPoint y: 475, distance: 87.7
click at [413, 475] on nav "Brooklyn Shrooms 140g Brooklyn Shrooms 200g Brooklyn Shrooms 280g Chili Chili 1…" at bounding box center [602, 517] width 414 height 737
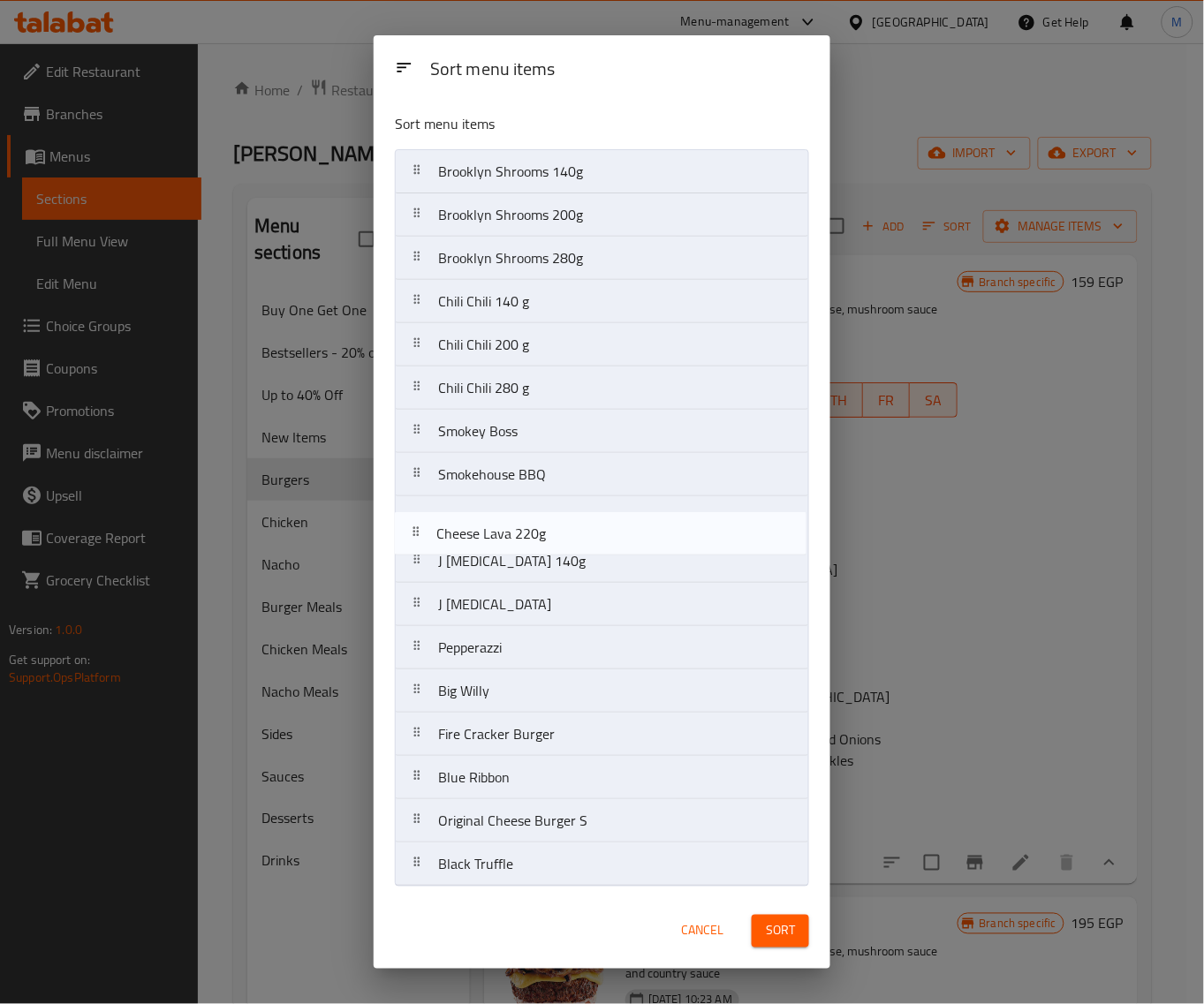
drag, startPoint x: 418, startPoint y: 606, endPoint x: 416, endPoint y: 530, distance: 76.0
click at [416, 530] on nav "Brooklyn Shrooms 140g Brooklyn Shrooms 200g Brooklyn Shrooms 280g Chili Chili 1…" at bounding box center [602, 517] width 414 height 737
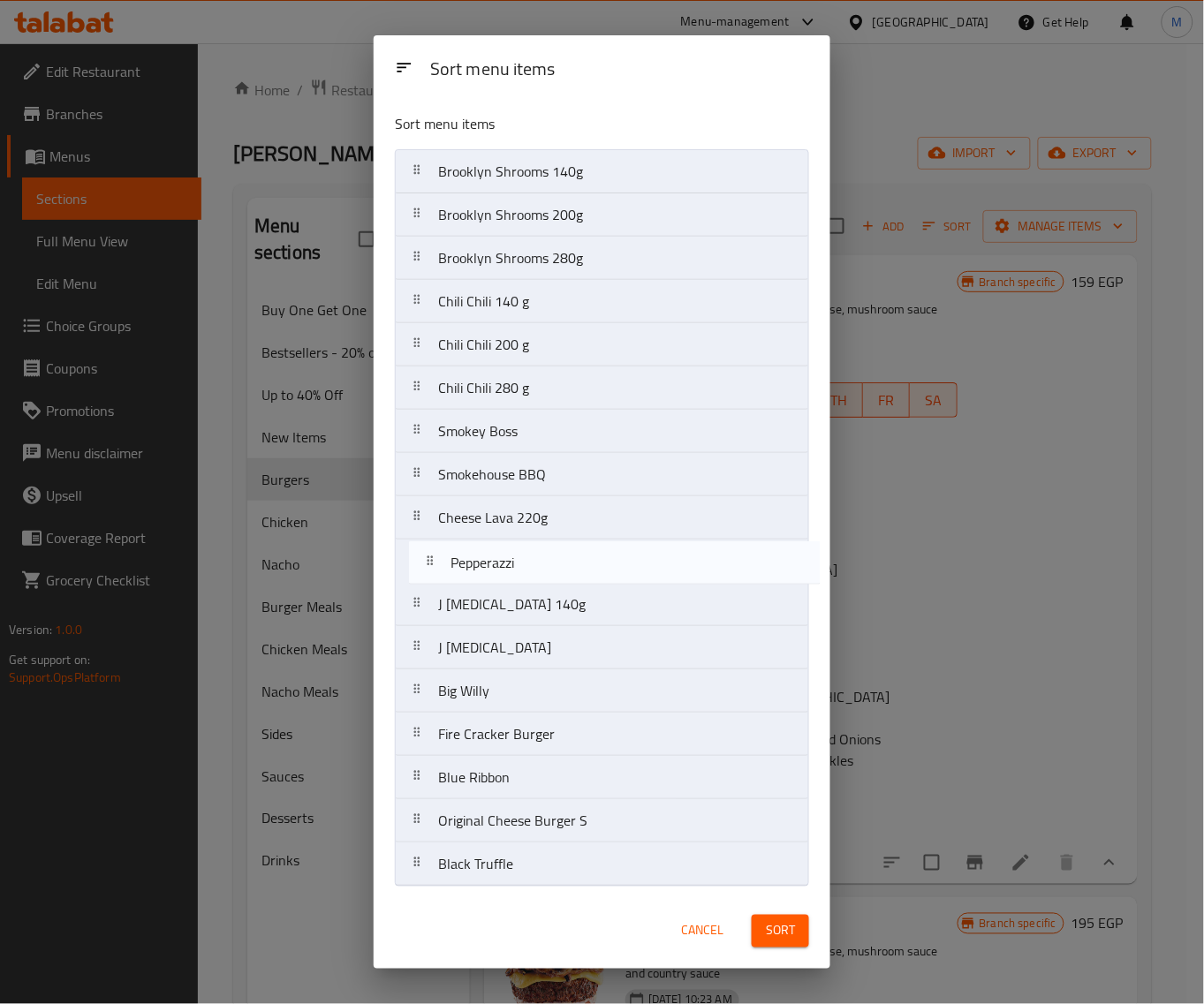
drag, startPoint x: 420, startPoint y: 650, endPoint x: 433, endPoint y: 559, distance: 91.9
click at [433, 559] on nav "Brooklyn Shrooms 140g Brooklyn Shrooms 200g Brooklyn Shrooms 280g Chili Chili 1…" at bounding box center [602, 517] width 414 height 737
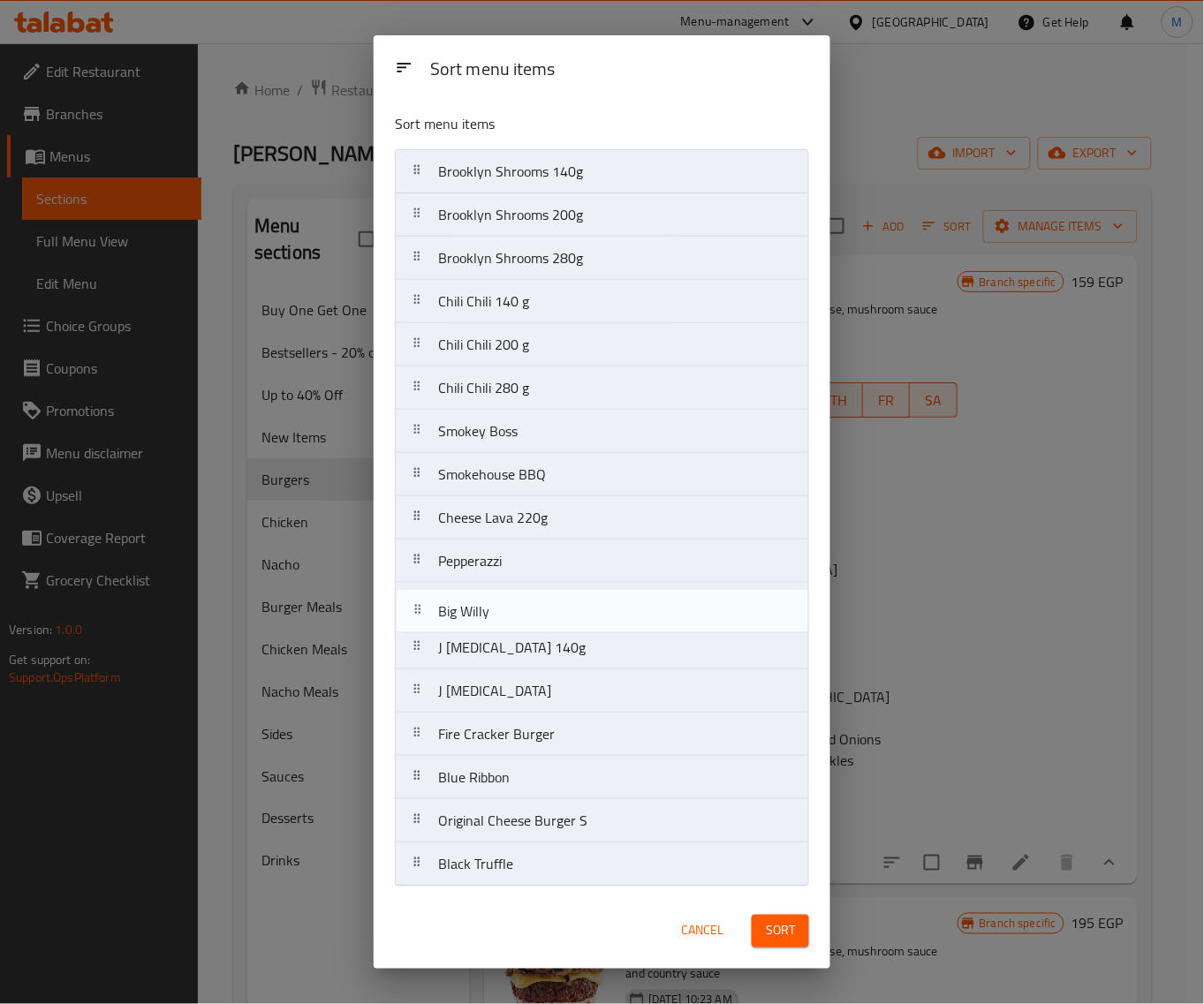
drag, startPoint x: 424, startPoint y: 696, endPoint x: 424, endPoint y: 611, distance: 85.0
click at [424, 611] on nav "Brooklyn Shrooms 140g Brooklyn Shrooms 200g Brooklyn Shrooms 280g Chili Chili 1…" at bounding box center [602, 517] width 414 height 737
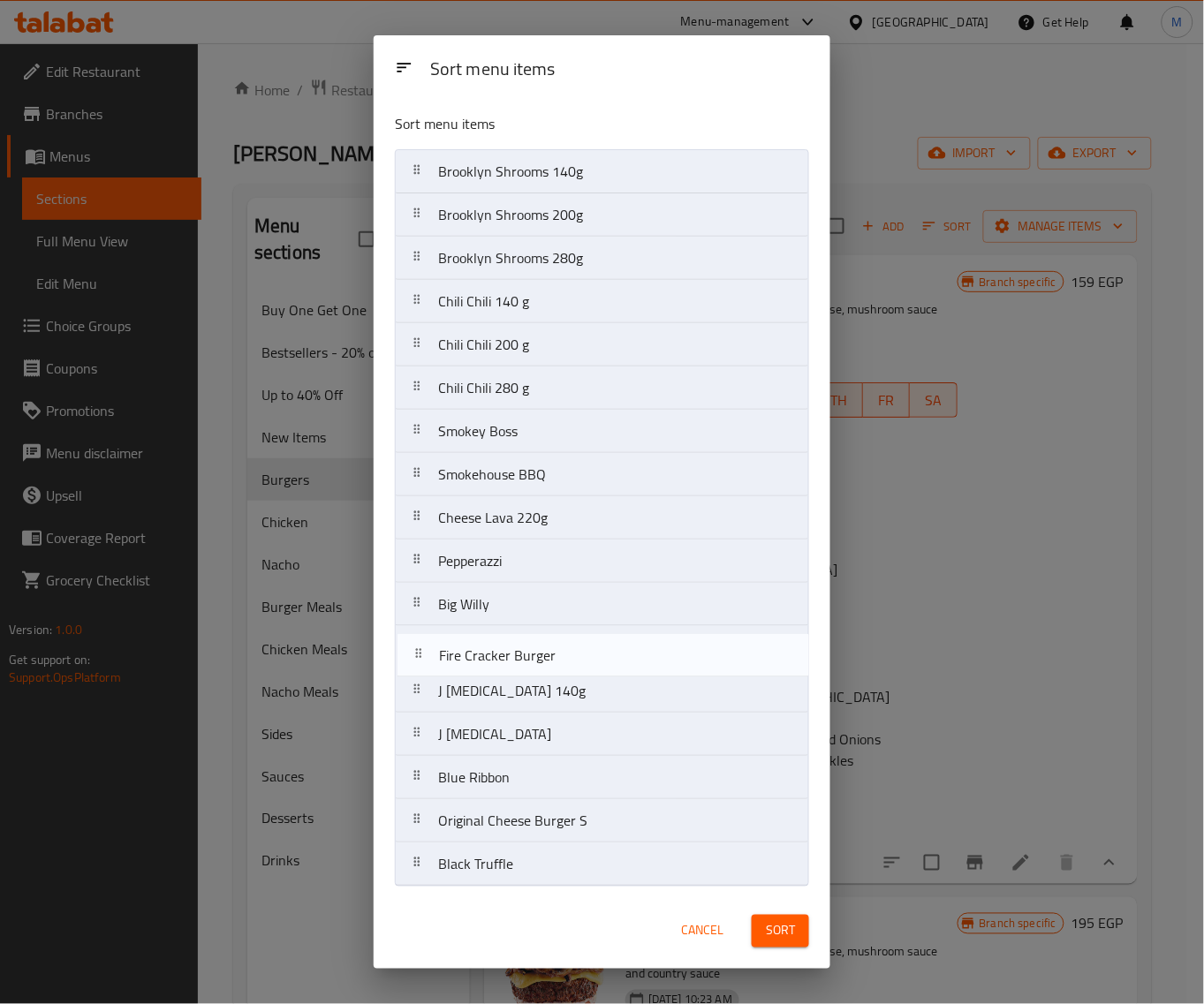
drag, startPoint x: 433, startPoint y: 735, endPoint x: 430, endPoint y: 647, distance: 88.1
click at [430, 647] on nav "Brooklyn Shrooms 140g Brooklyn Shrooms 200g Brooklyn Shrooms 280g Chili Chili 1…" at bounding box center [602, 517] width 414 height 737
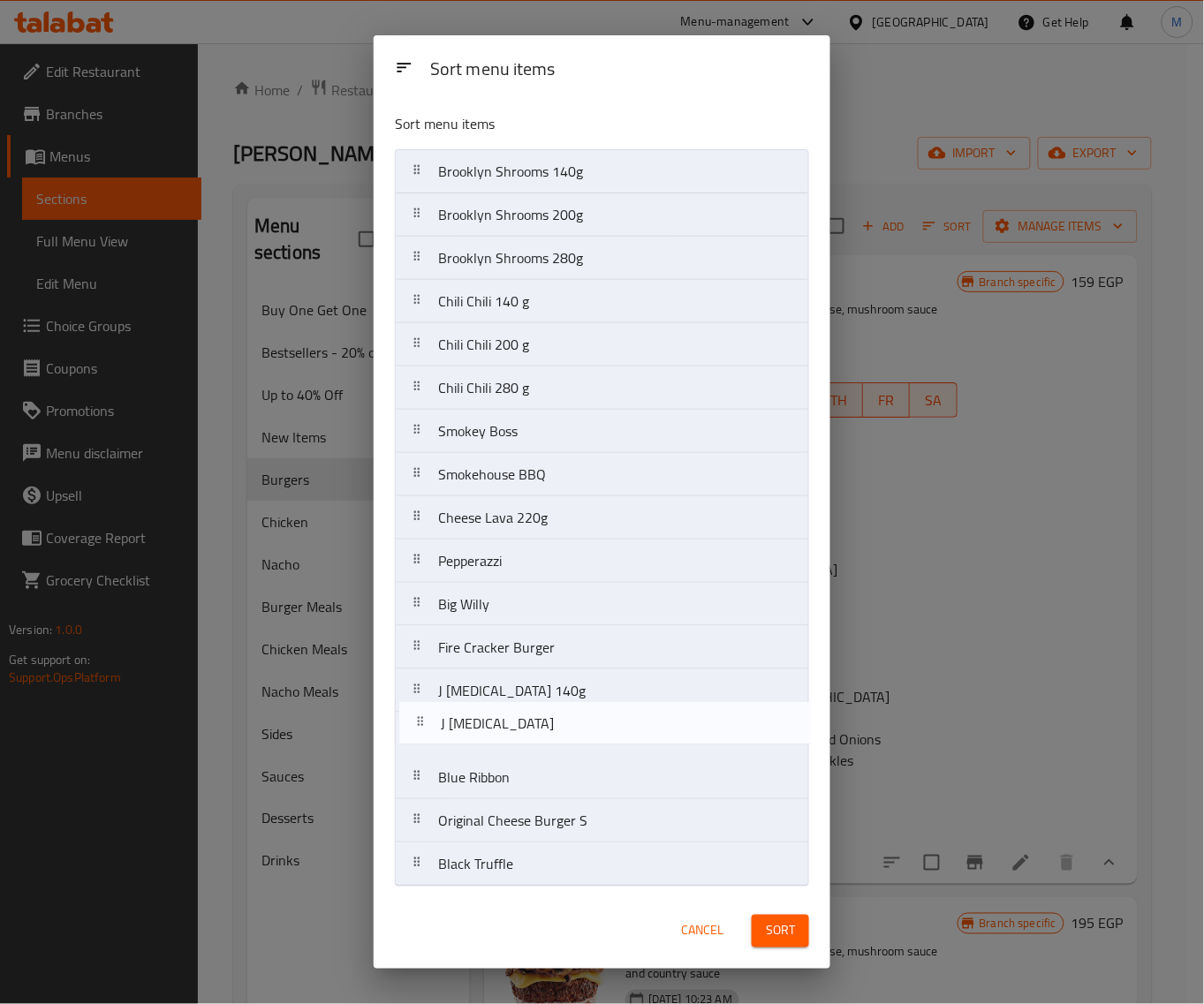
drag, startPoint x: 421, startPoint y: 737, endPoint x: 424, endPoint y: 721, distance: 16.3
click at [424, 721] on nav "Brooklyn Shrooms 140g Brooklyn Shrooms 200g Brooklyn Shrooms 280g Chili Chili 1…" at bounding box center [602, 517] width 414 height 737
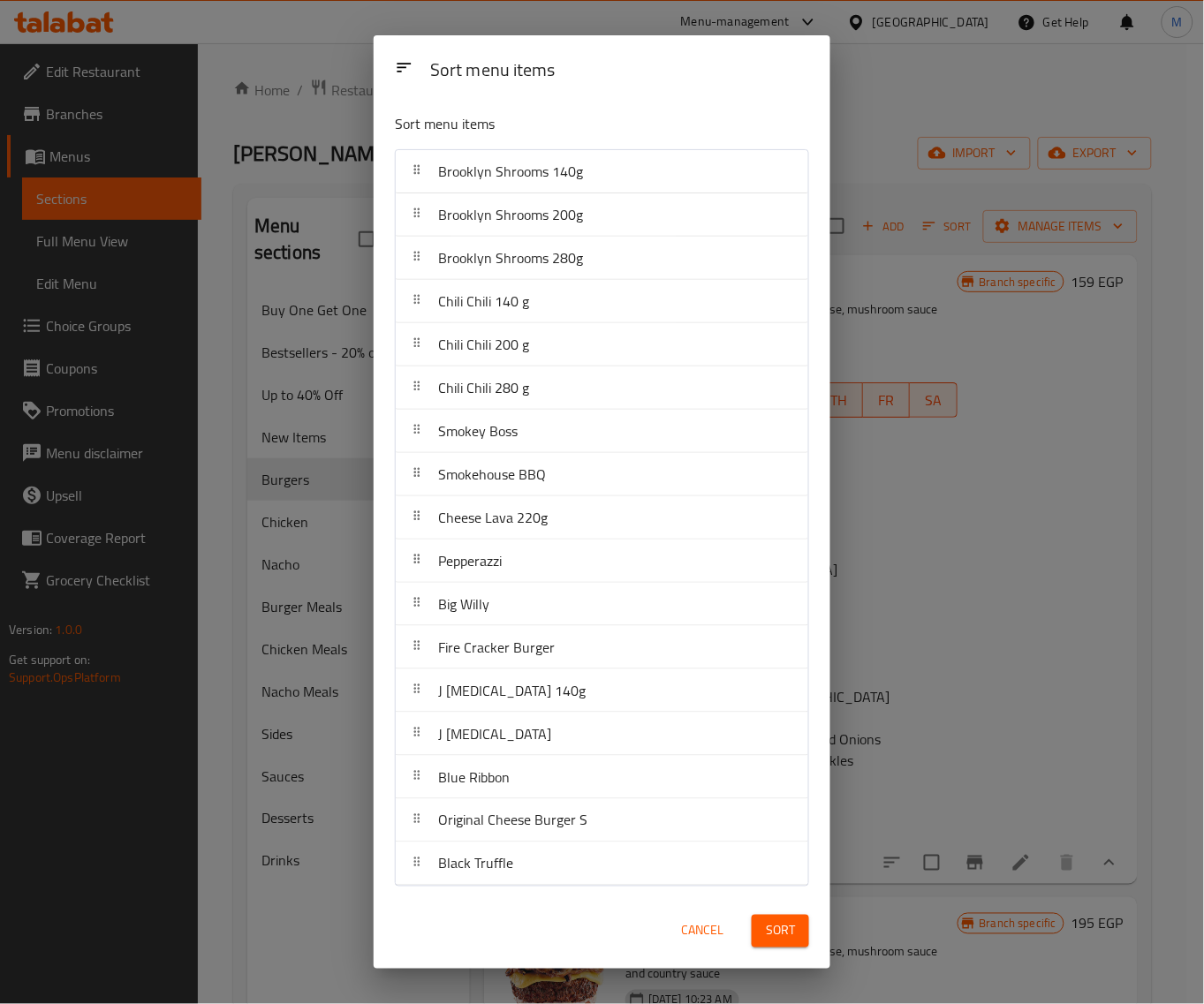
click at [769, 938] on span "Sort" at bounding box center [780, 931] width 29 height 22
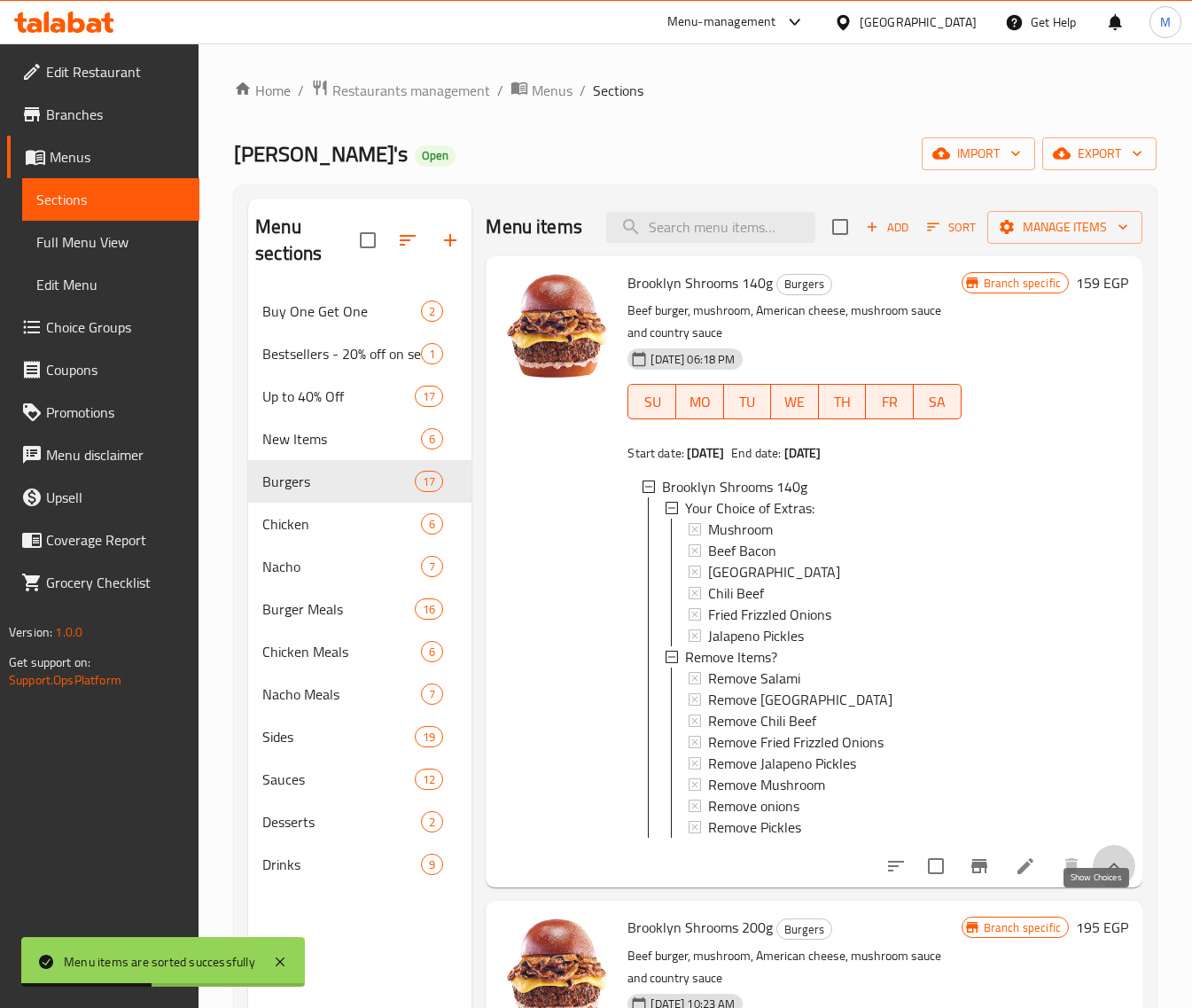
click at [1103, 877] on icon "show more" at bounding box center [1114, 866] width 21 height 21
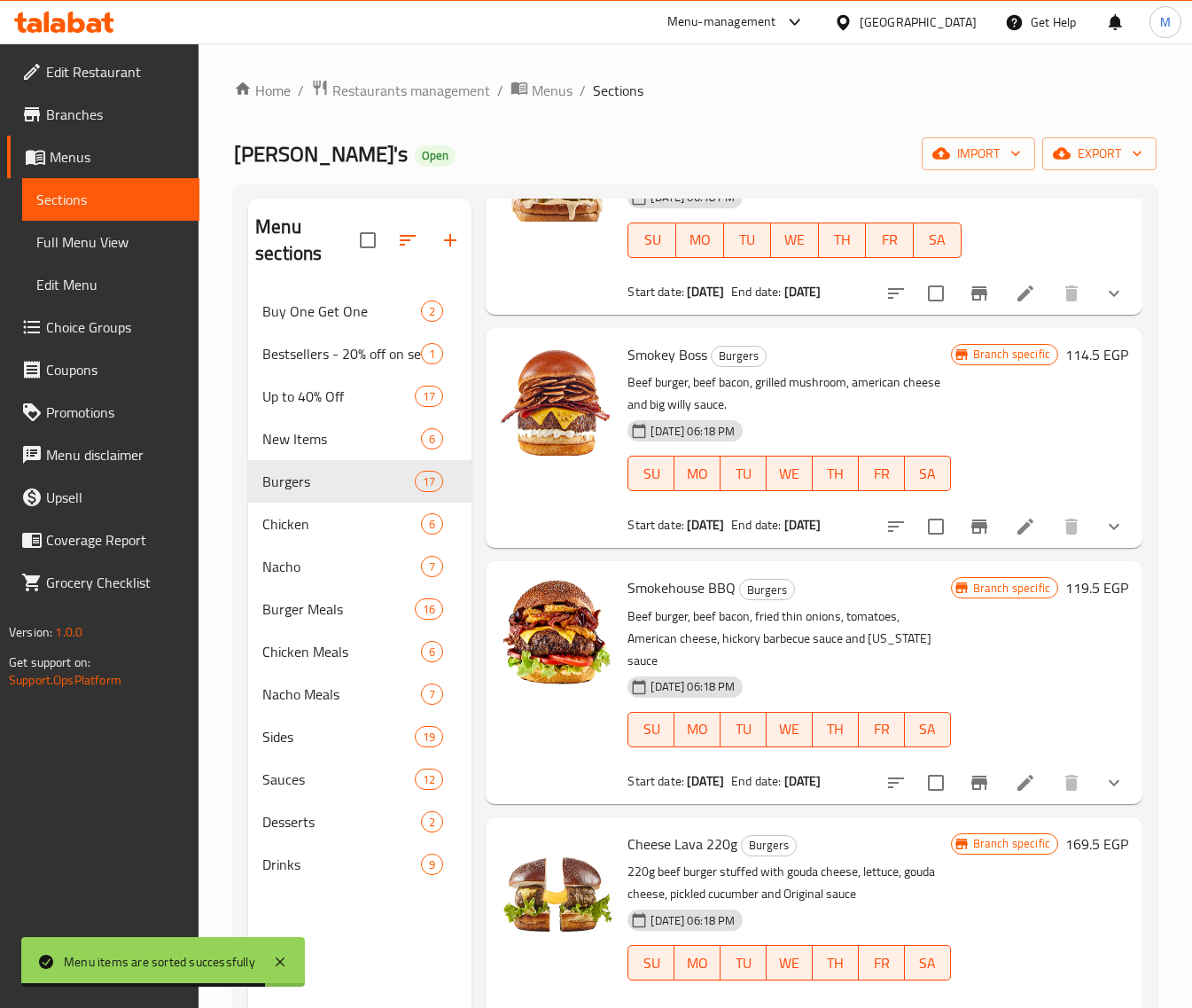
scroll to position [1441, 0]
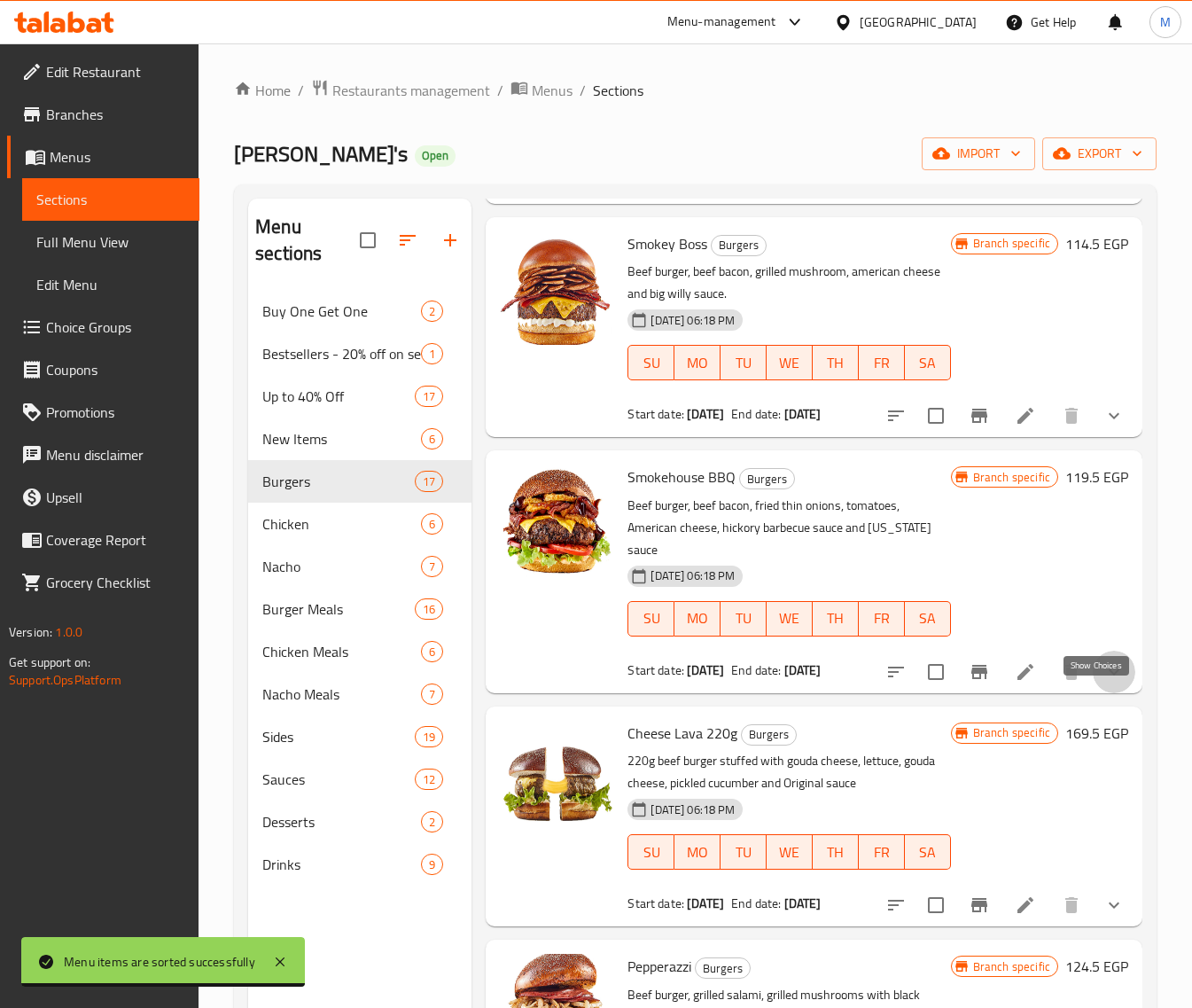
click at [1103, 683] on icon "show more" at bounding box center [1114, 672] width 21 height 21
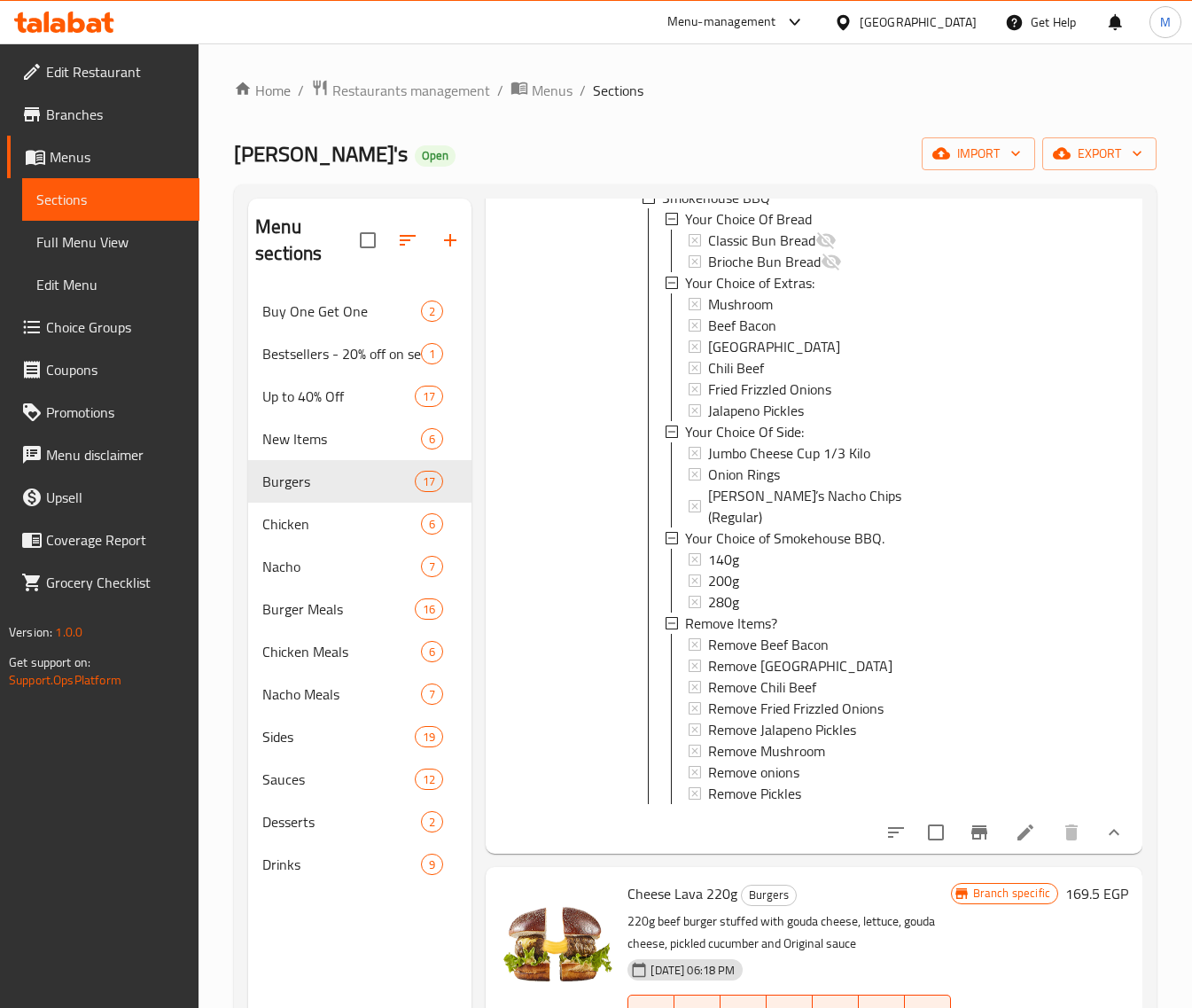
scroll to position [1995, 0]
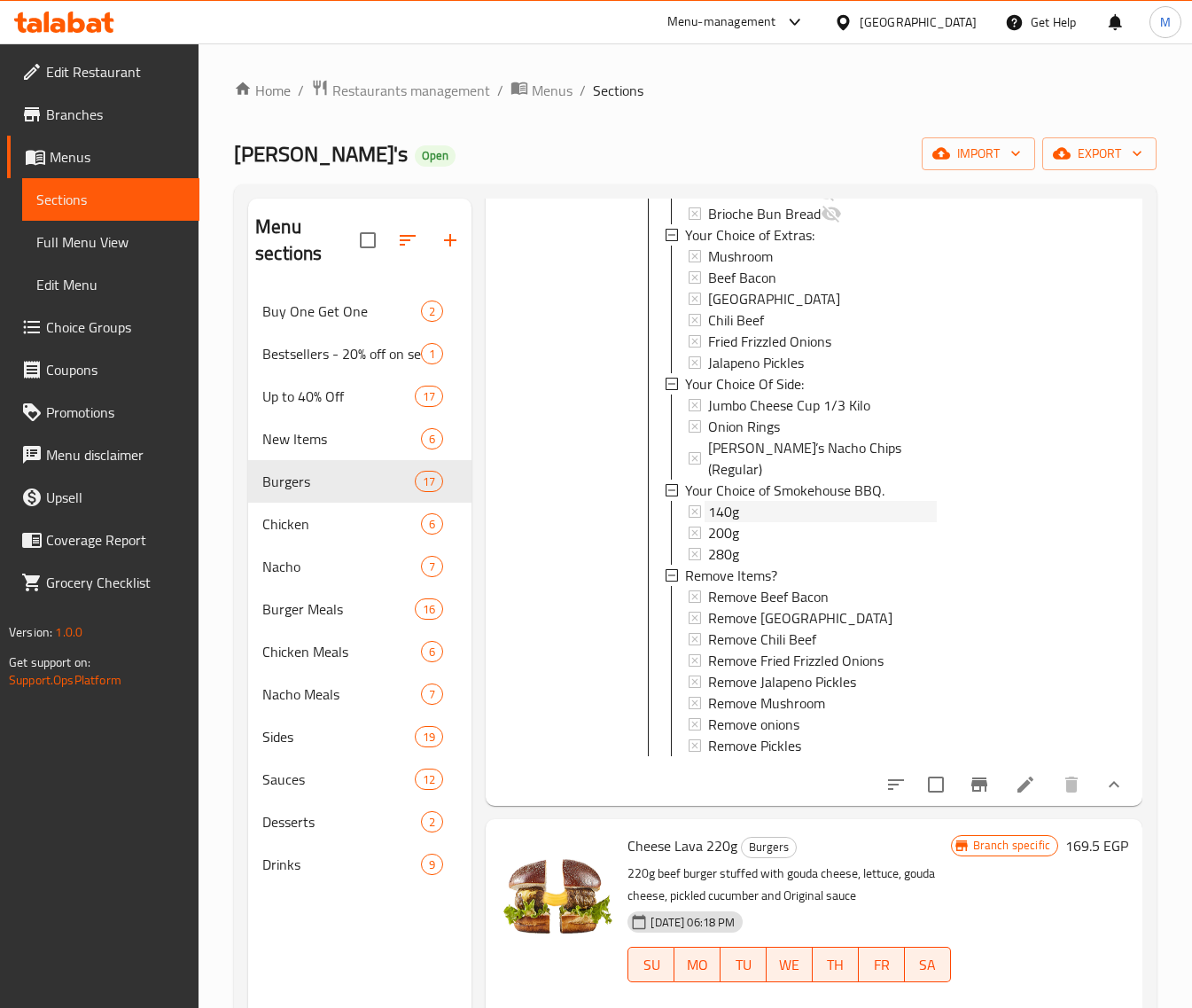
click at [731, 515] on span "140g" at bounding box center [723, 512] width 31 height 21
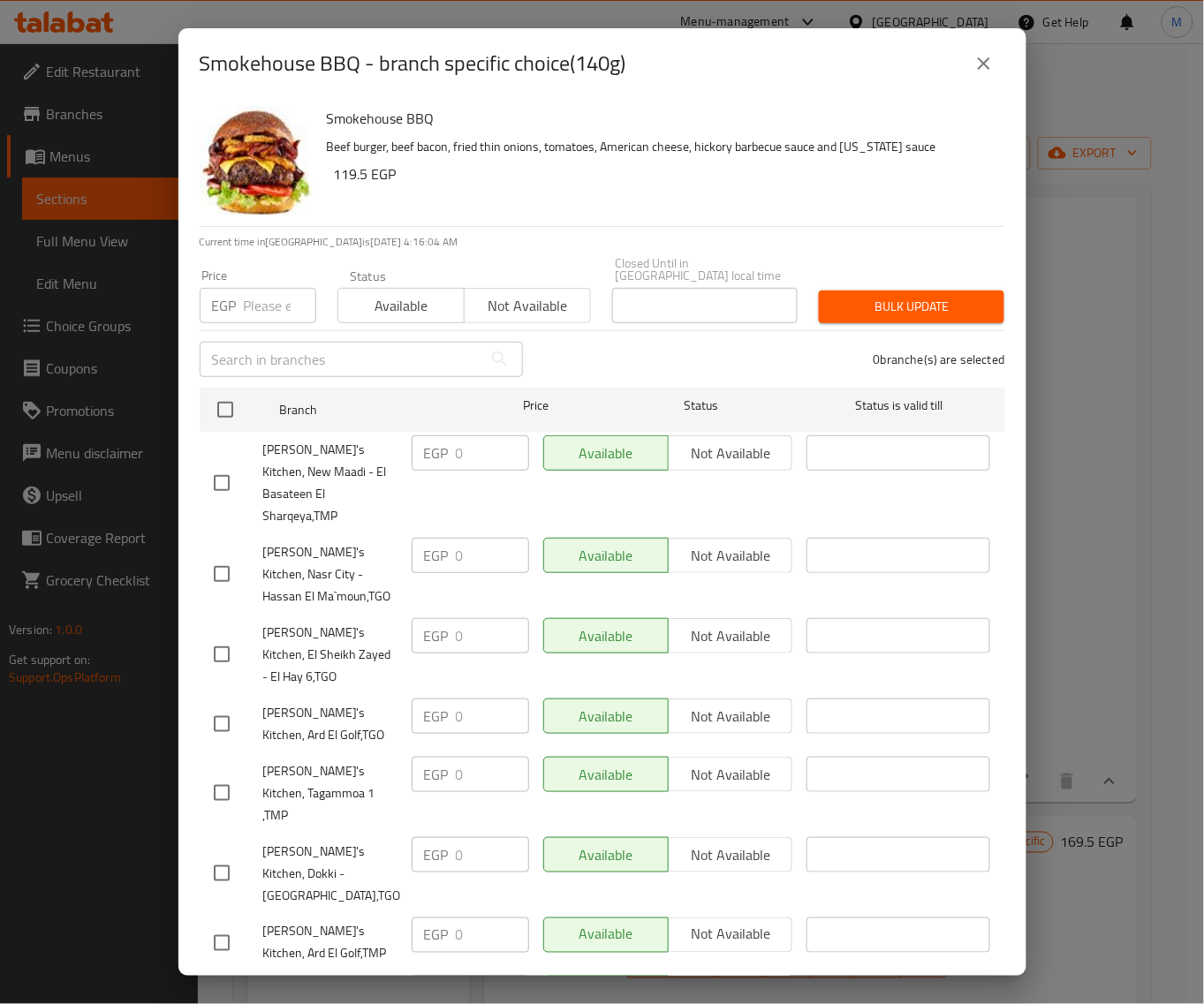
click at [982, 68] on icon "close" at bounding box center [984, 64] width 21 height 21
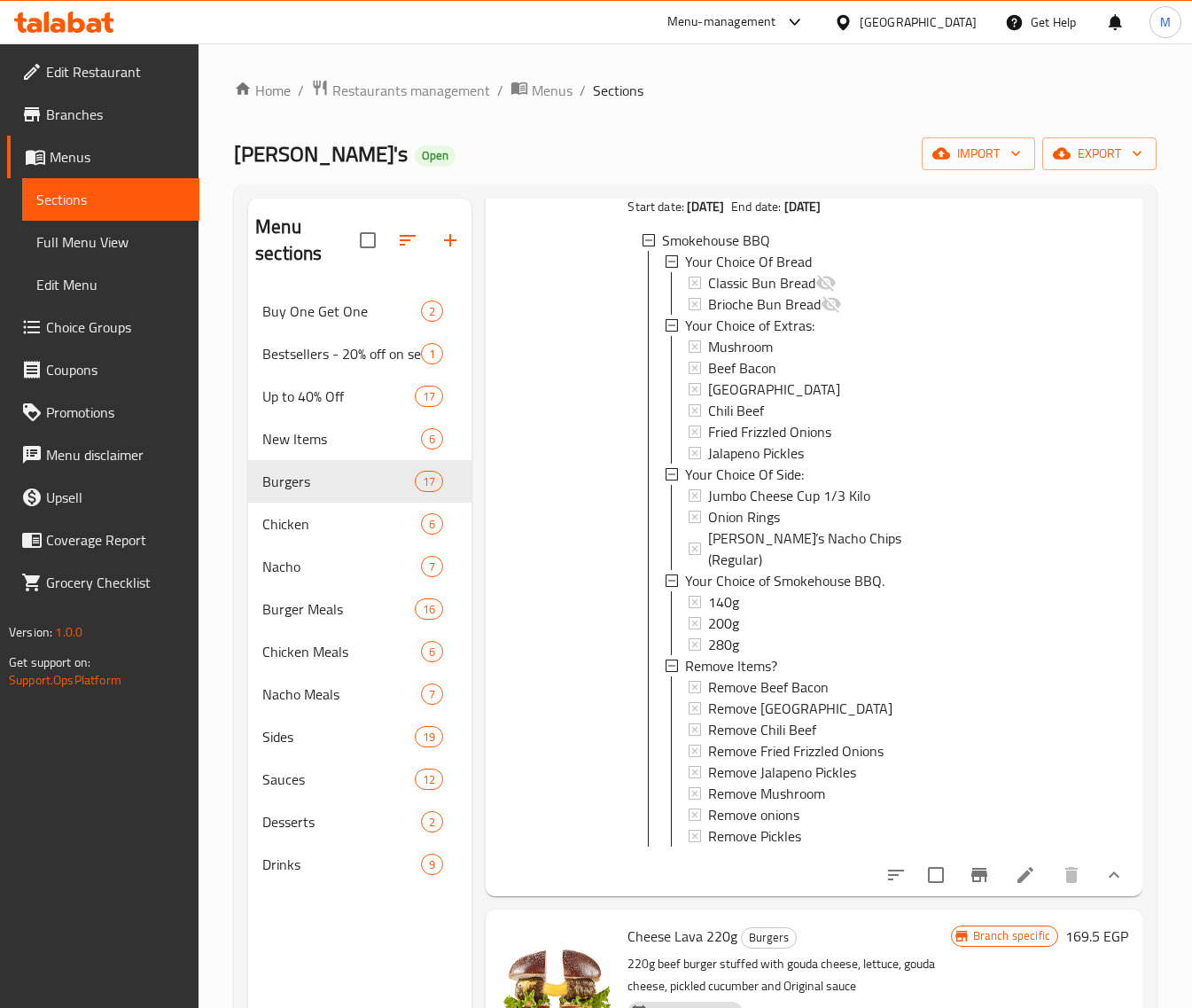
scroll to position [2106, 0]
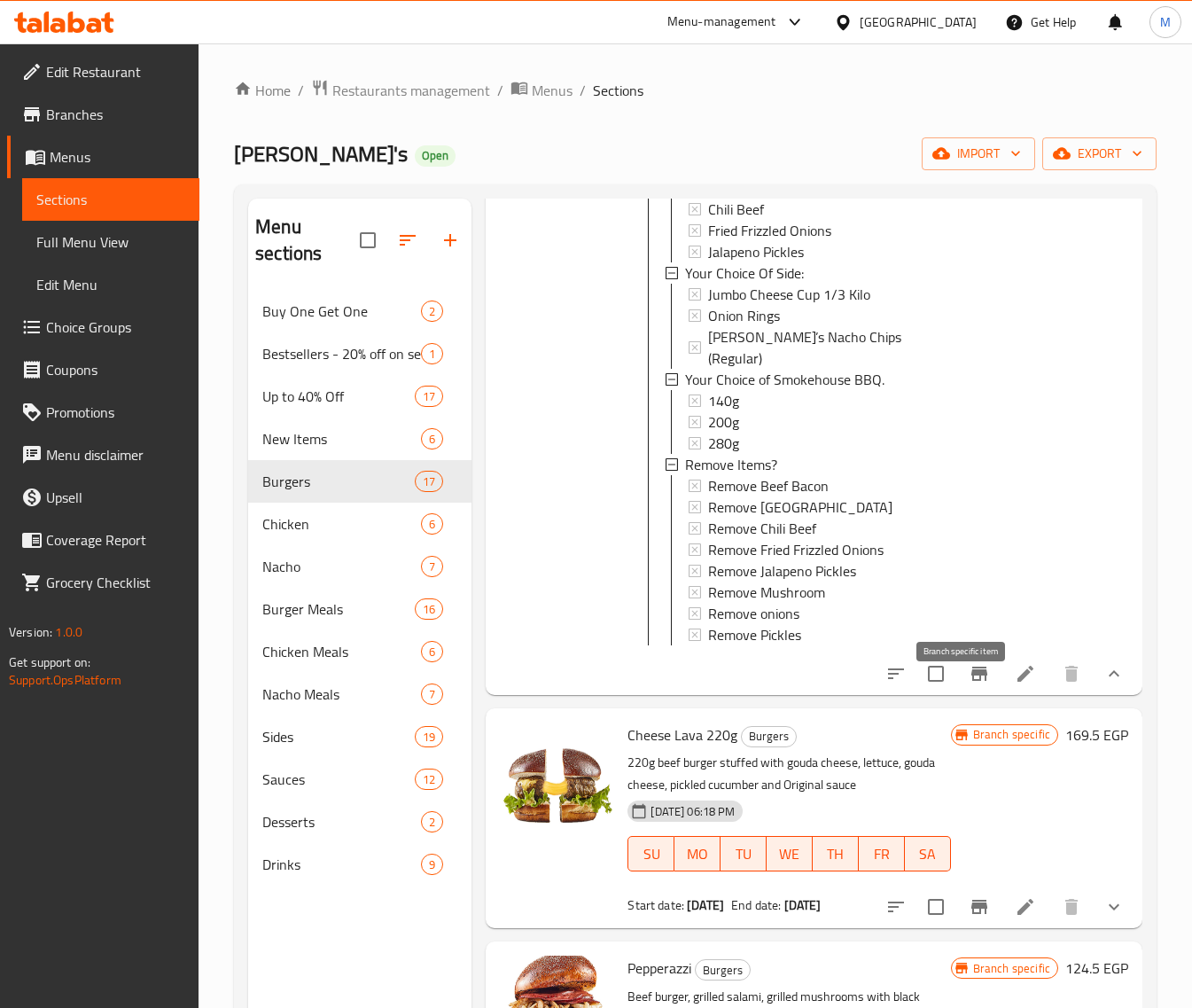
click at [970, 684] on icon "Branch-specific-item" at bounding box center [979, 674] width 21 height 21
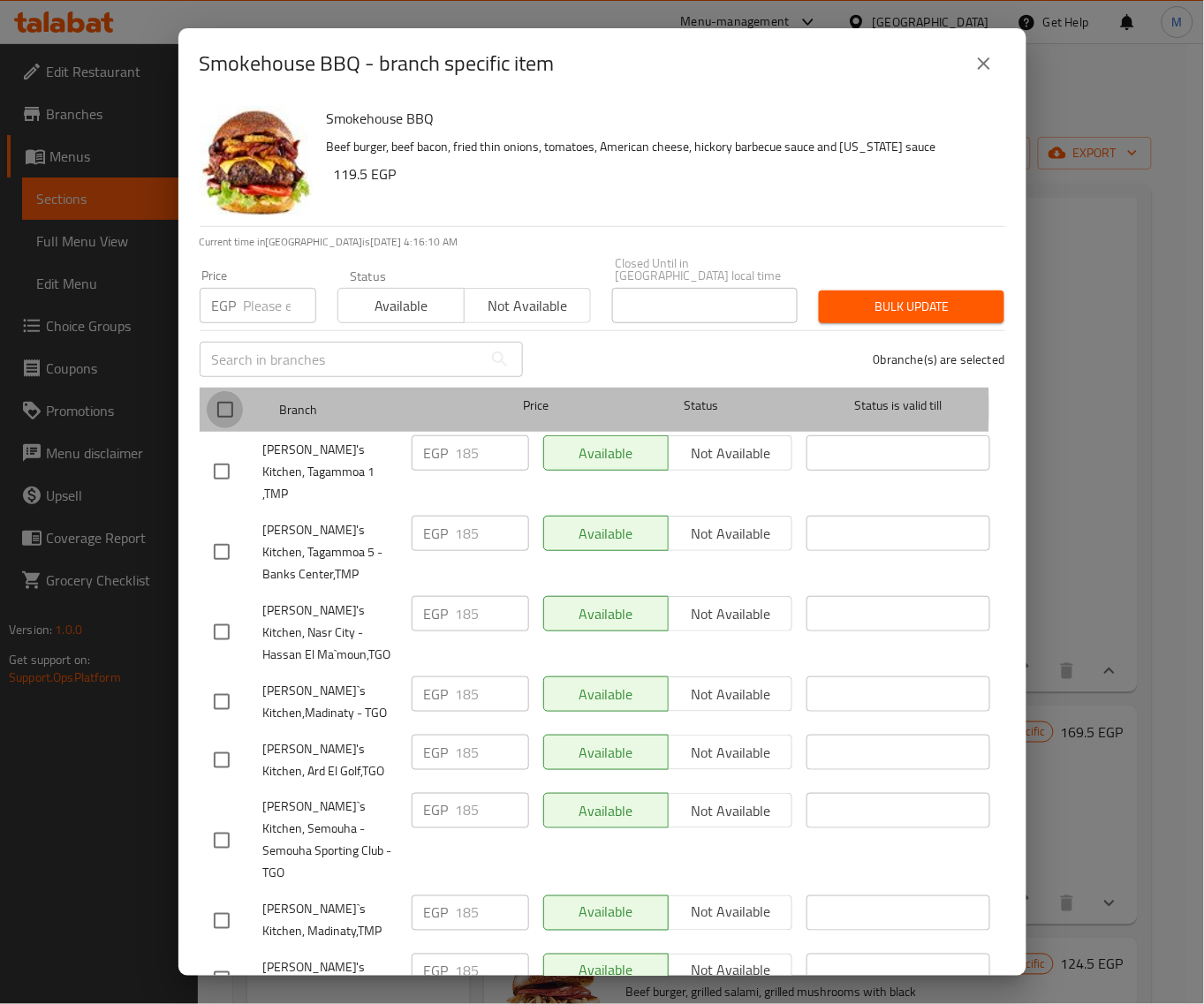
click at [228, 396] on input "checkbox" at bounding box center [225, 410] width 37 height 37
checkbox input "true"
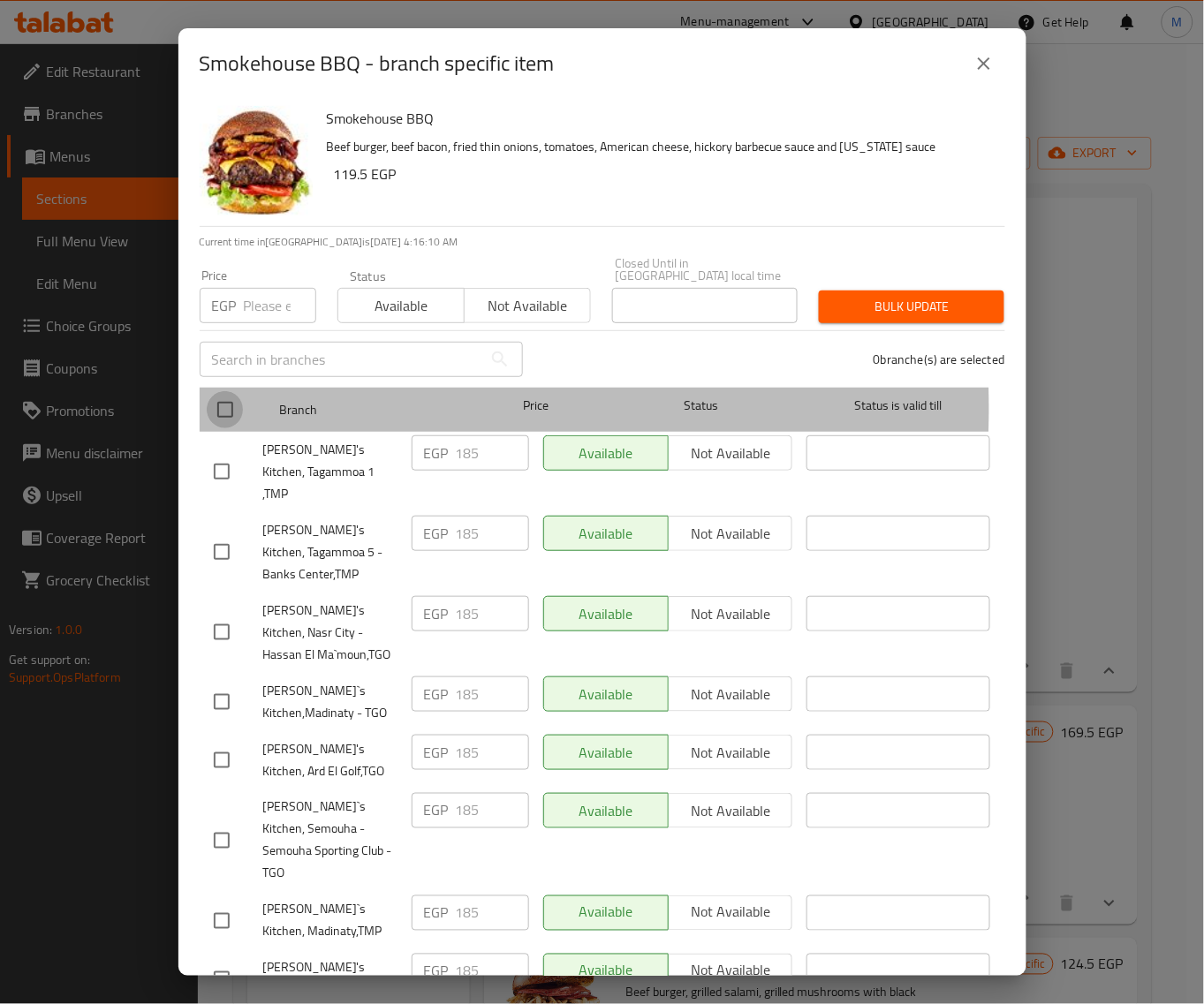
checkbox input "true"
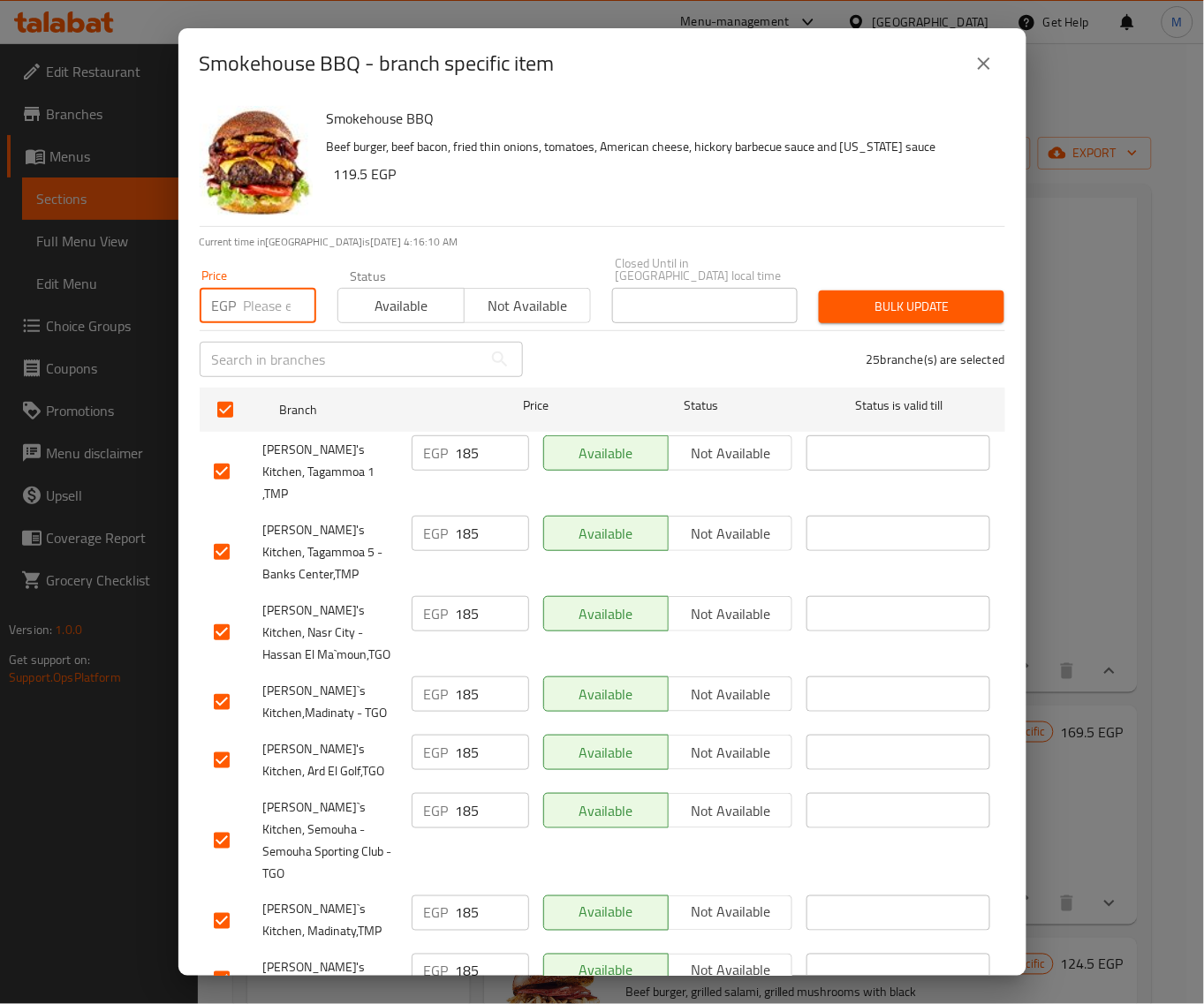
click at [253, 296] on input "number" at bounding box center [280, 306] width 72 height 35
paste input "184"
click at [912, 296] on span "Bulk update" at bounding box center [912, 306] width 157 height 22
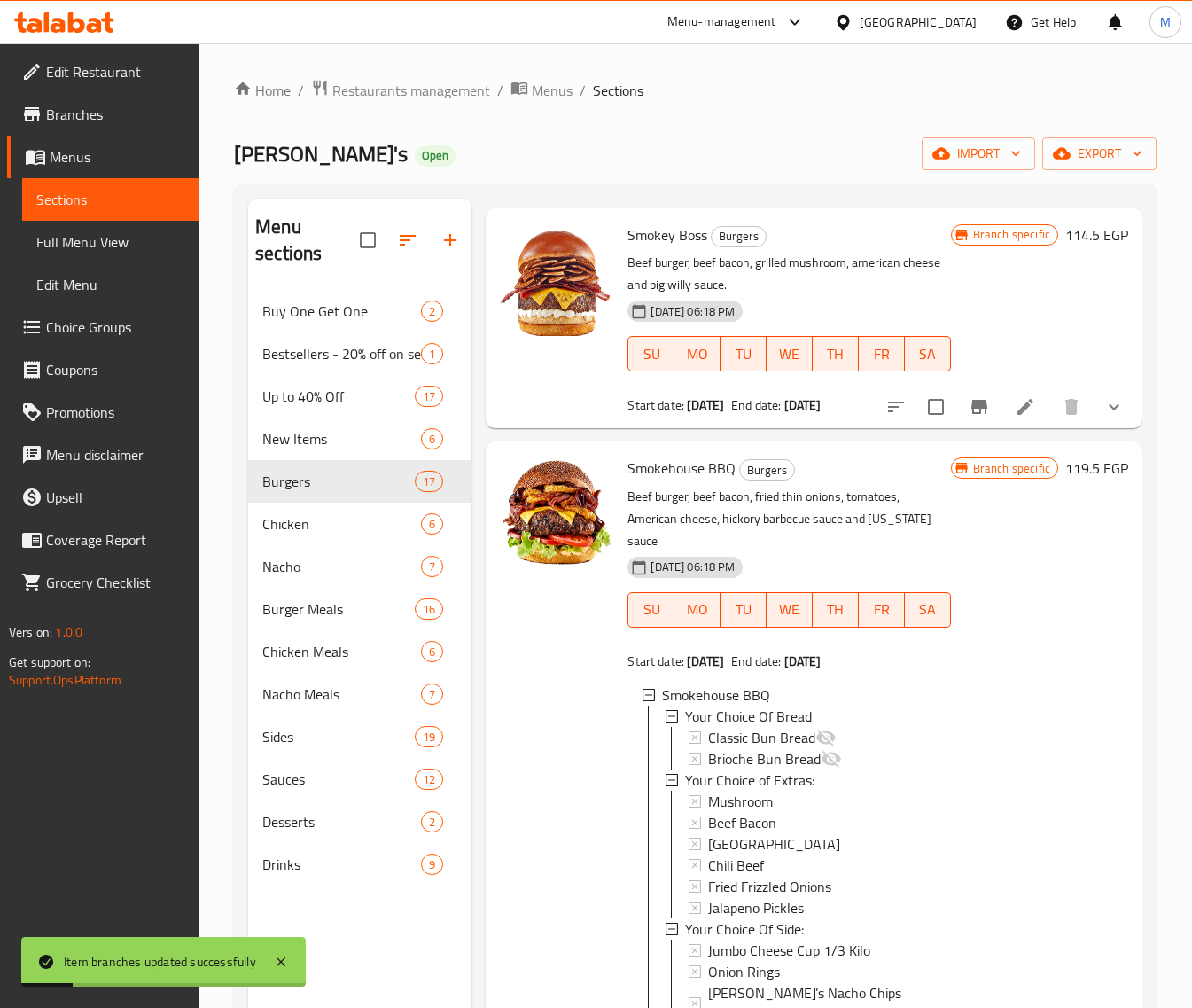
scroll to position [1441, 0]
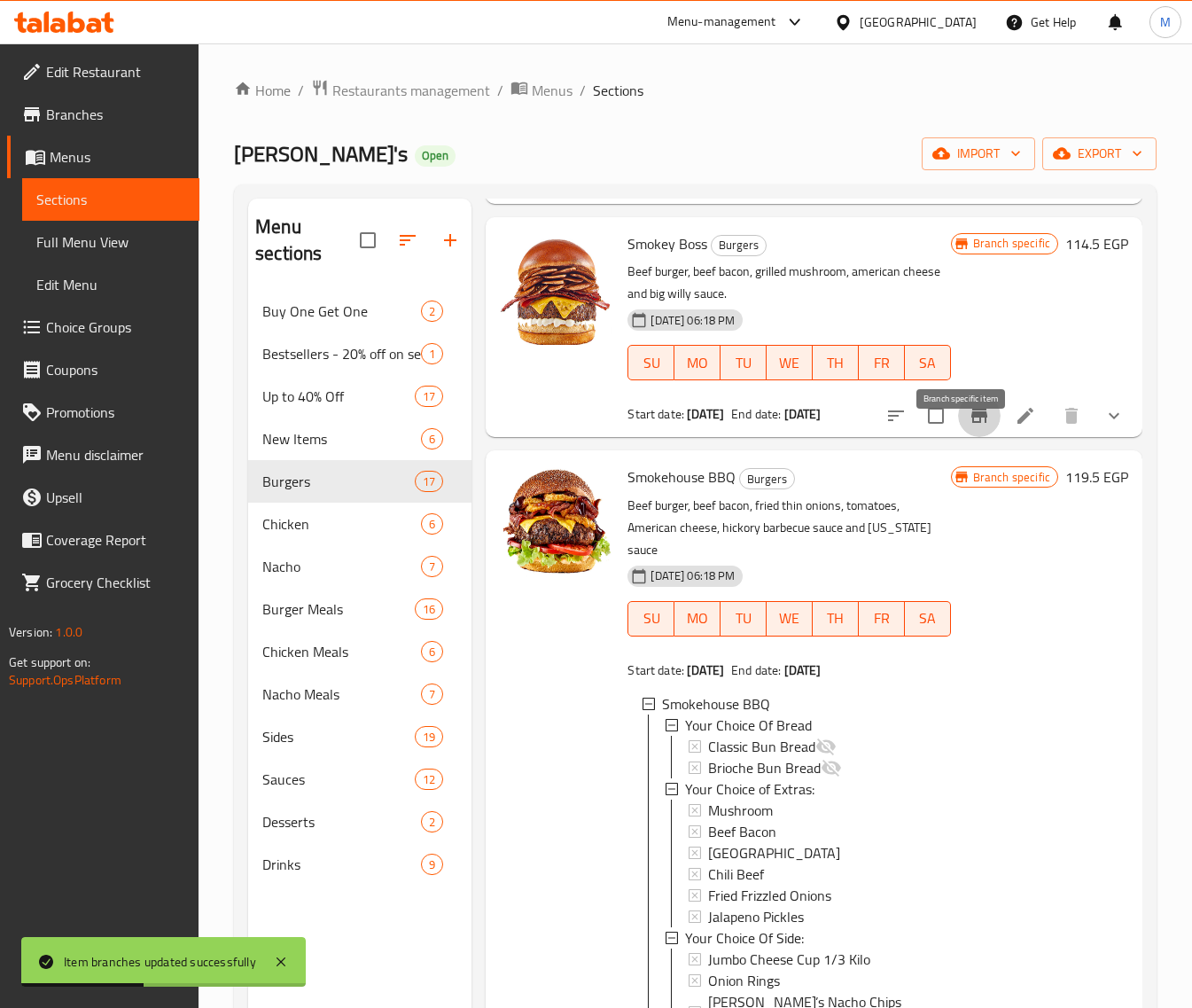
click at [971, 423] on icon "Branch-specific-item" at bounding box center [979, 416] width 16 height 14
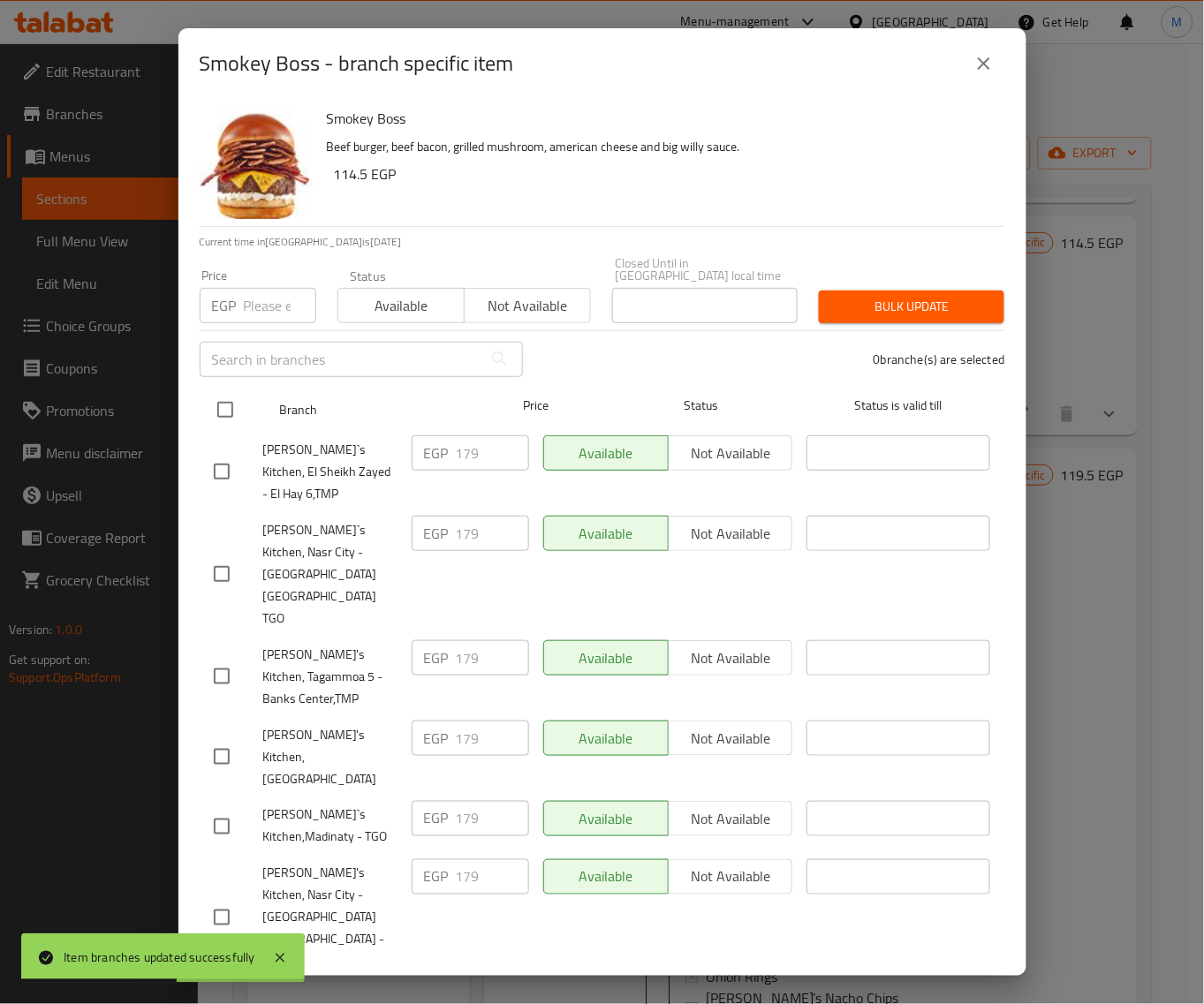
drag, startPoint x: 226, startPoint y: 402, endPoint x: 244, endPoint y: 341, distance: 63.6
click at [226, 400] on input "checkbox" at bounding box center [225, 410] width 37 height 37
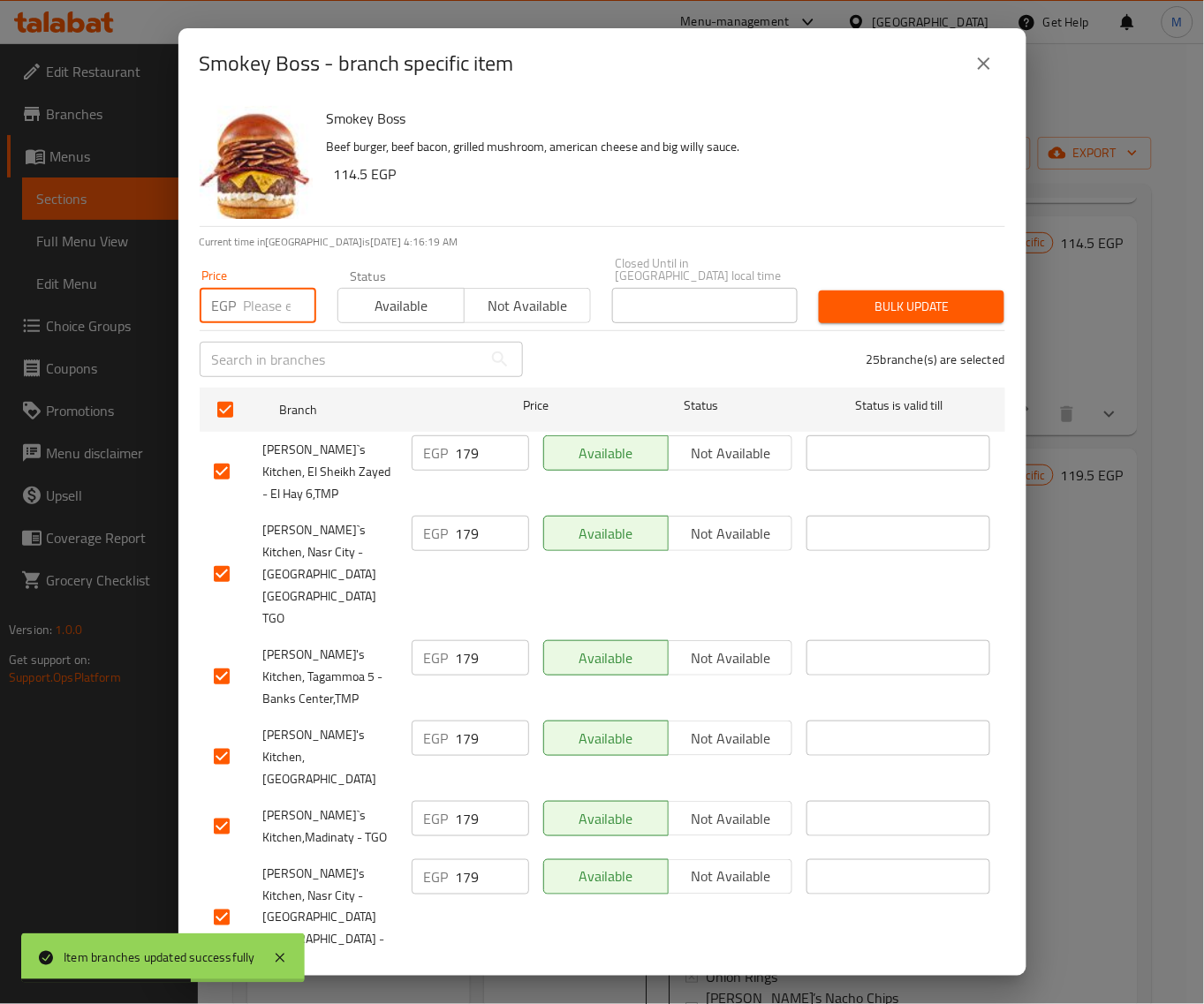
click at [249, 306] on input "number" at bounding box center [280, 306] width 72 height 35
paste input "184"
click at [868, 296] on span "Bulk update" at bounding box center [912, 306] width 157 height 22
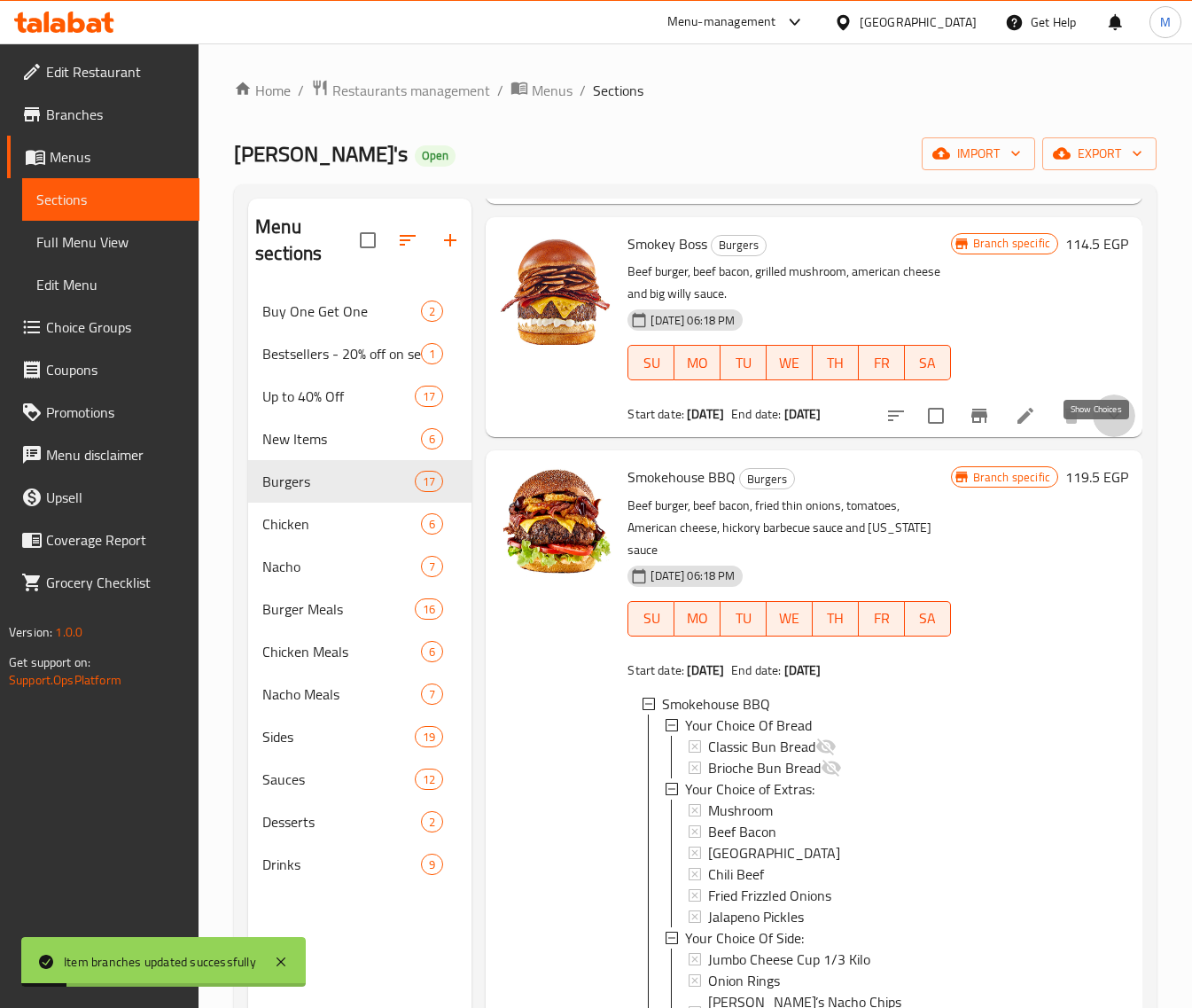
click at [1103, 426] on icon "show more" at bounding box center [1114, 416] width 21 height 21
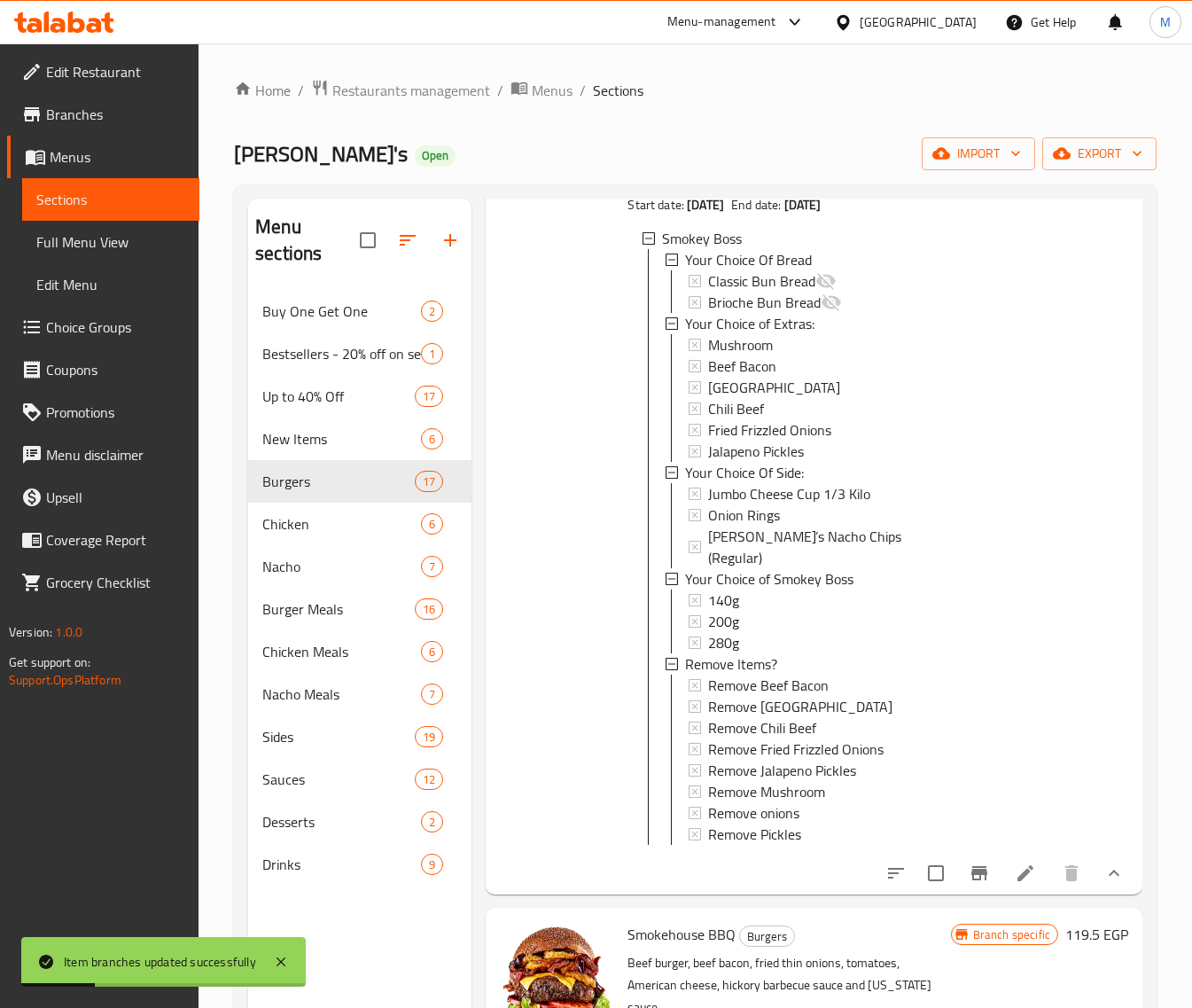
scroll to position [1662, 0]
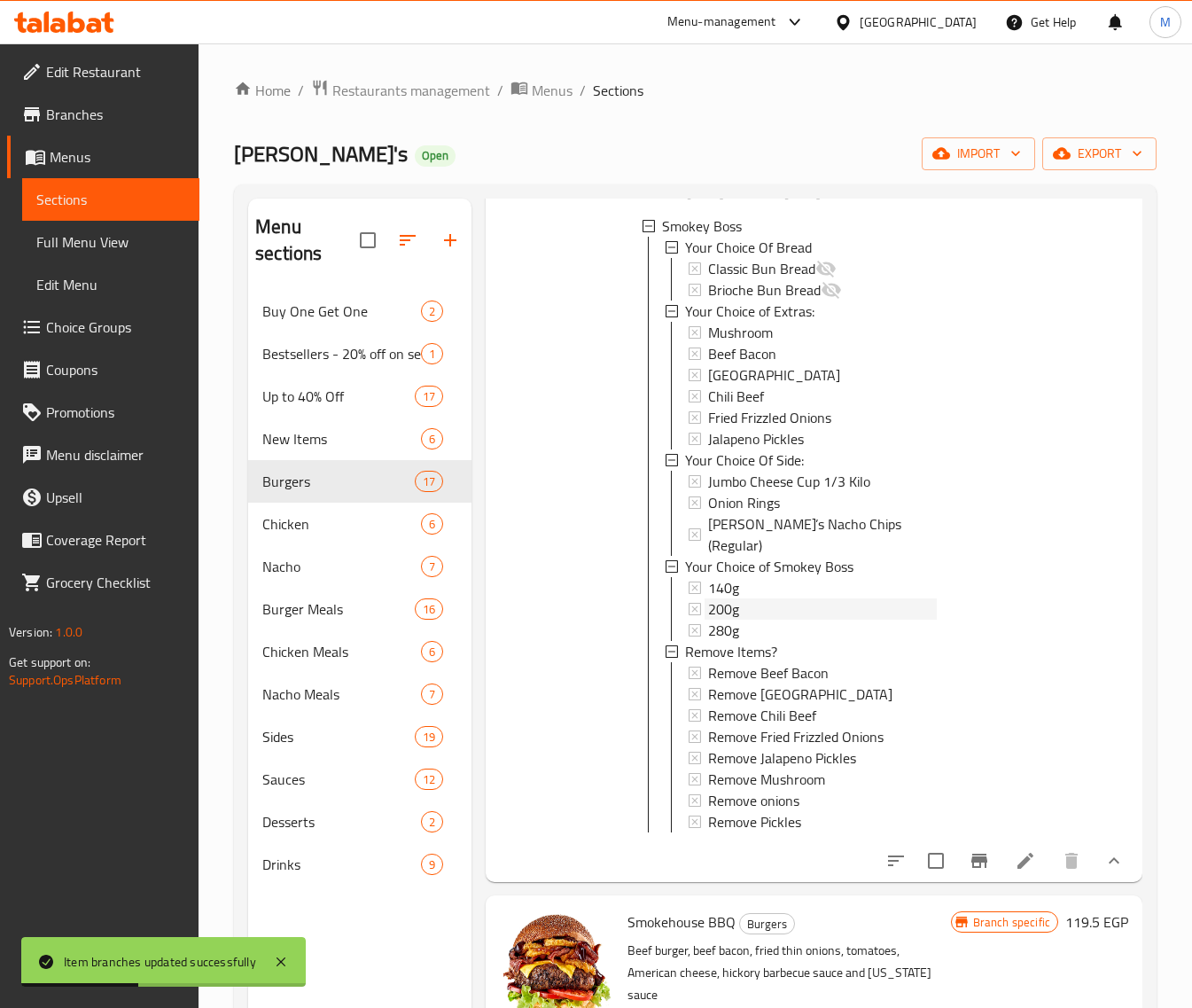
click at [744, 619] on div "200g" at bounding box center [822, 609] width 228 height 21
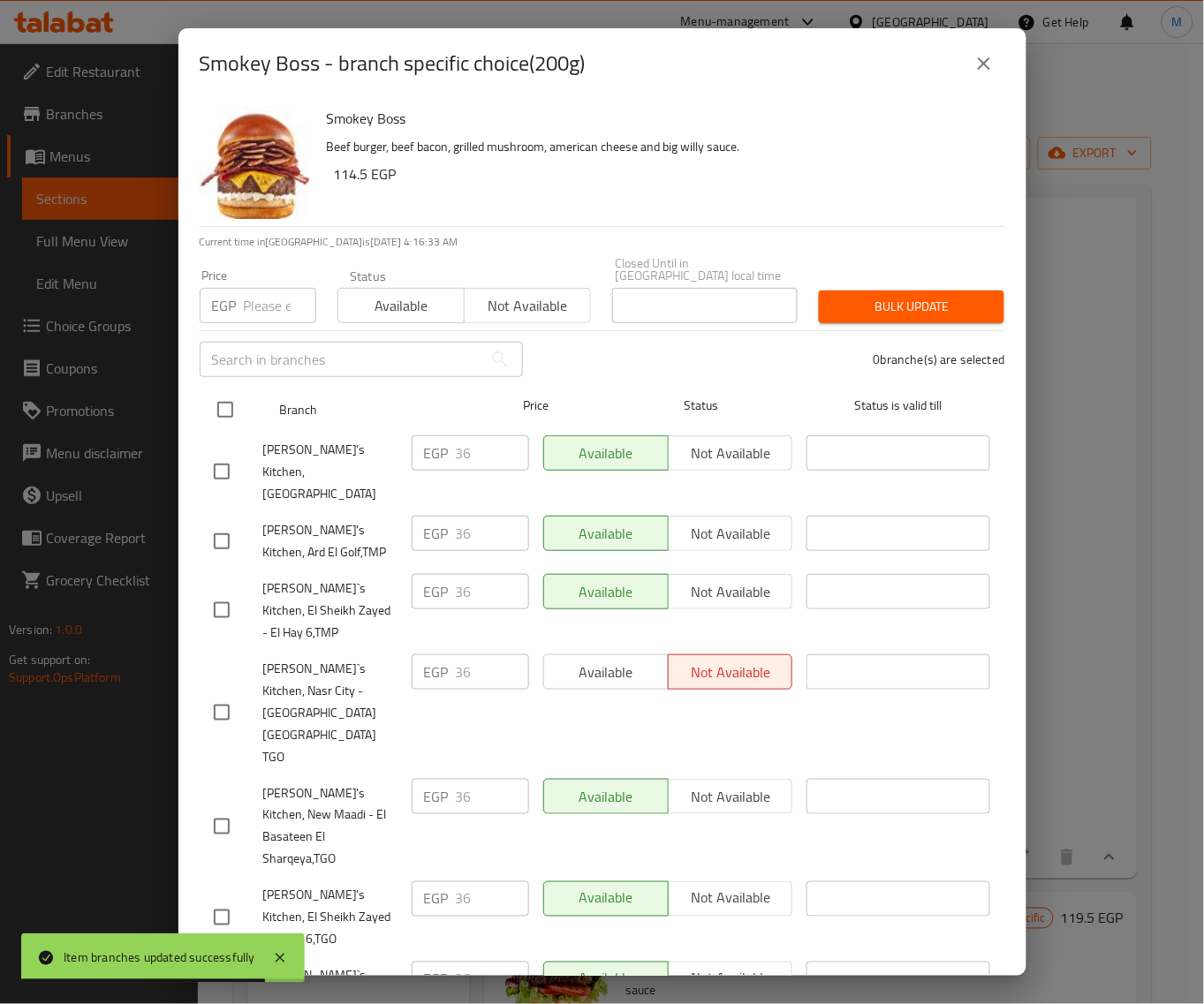
click at [230, 400] on input "checkbox" at bounding box center [225, 410] width 37 height 37
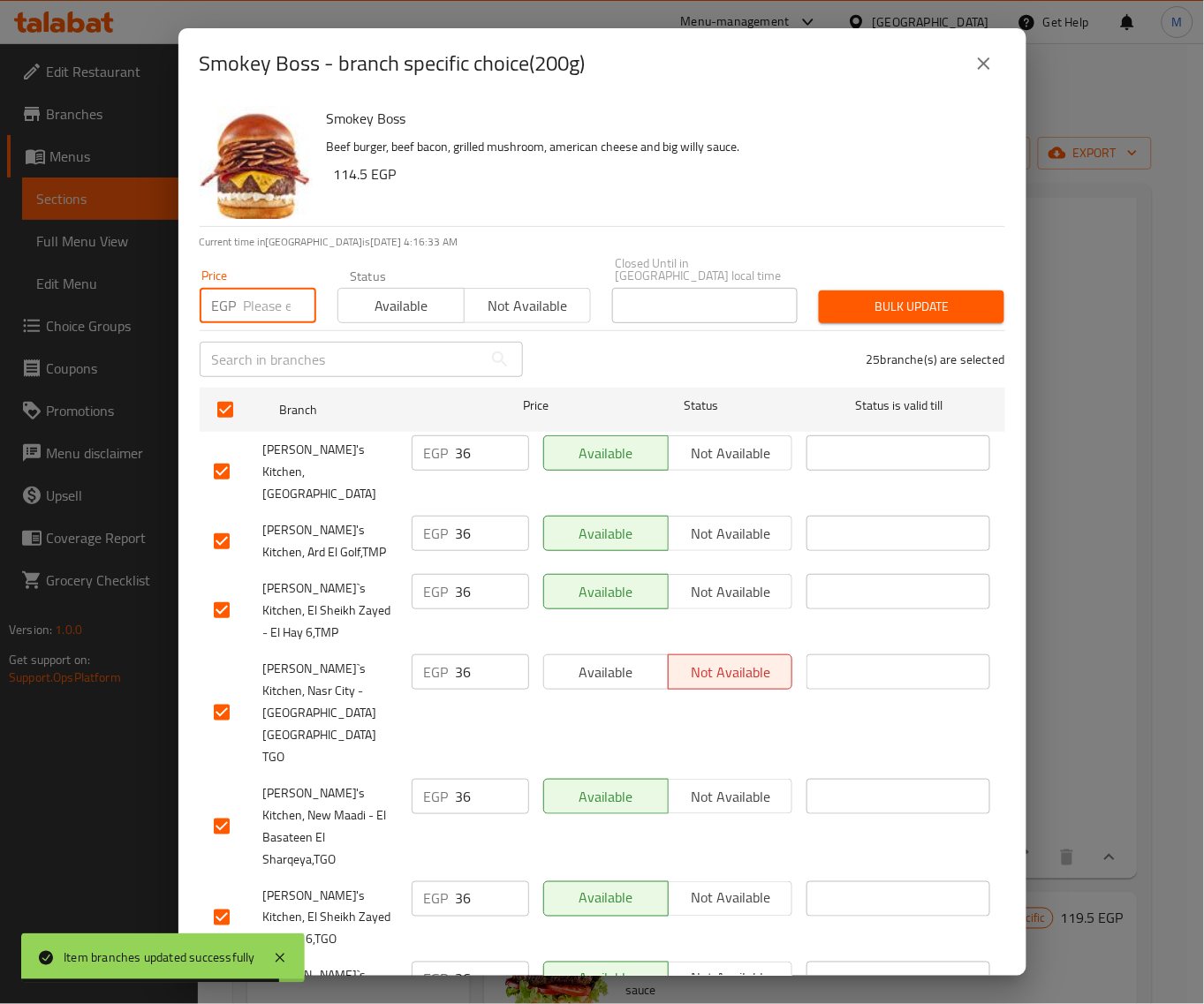
click at [261, 310] on input "number" at bounding box center [280, 306] width 72 height 35
paste input "35"
click at [861, 296] on span "Bulk update" at bounding box center [912, 306] width 157 height 22
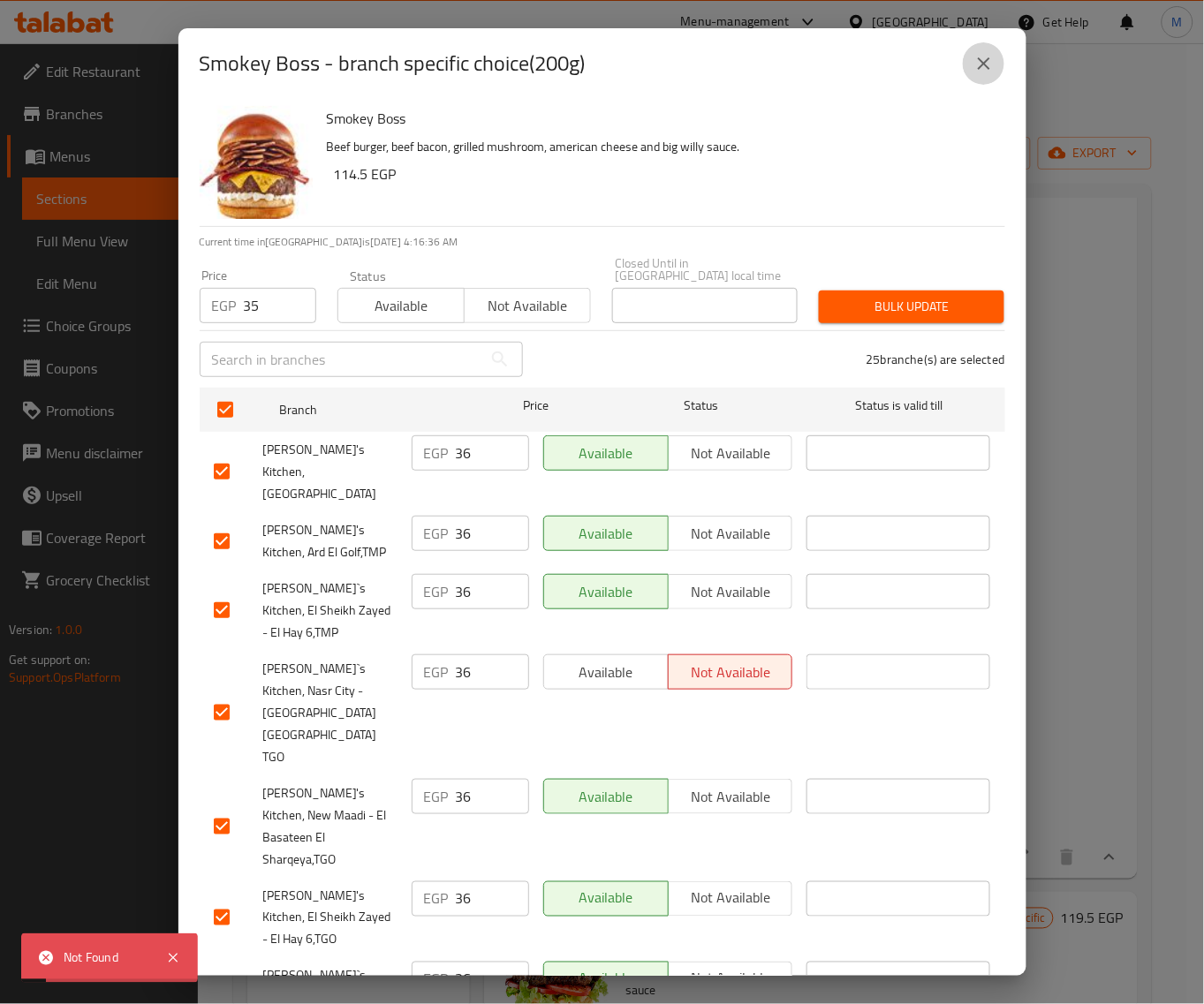
drag, startPoint x: 987, startPoint y: 68, endPoint x: 890, endPoint y: 84, distance: 98.3
click at [985, 68] on icon "close" at bounding box center [984, 64] width 21 height 21
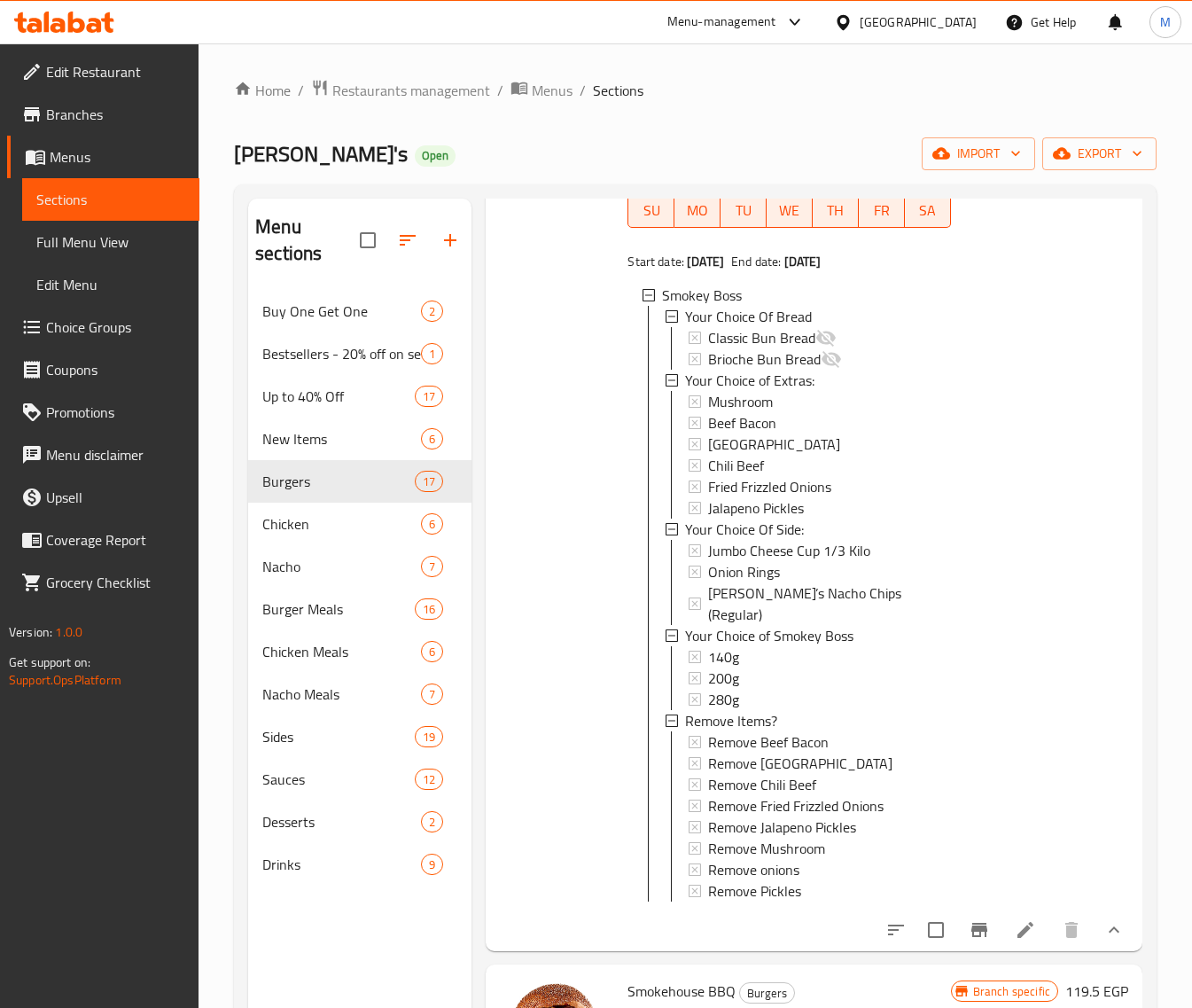
scroll to position [1441, 0]
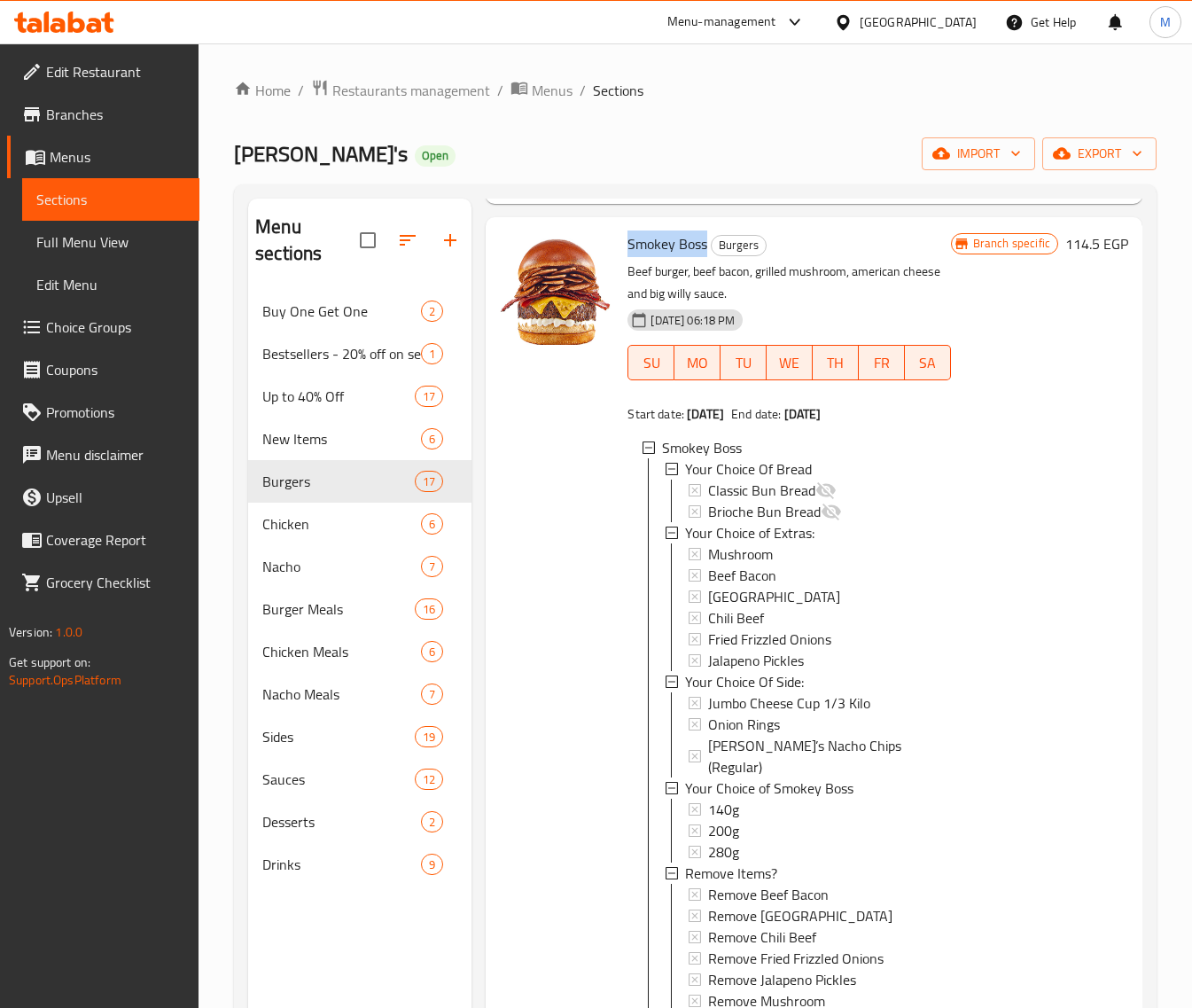
drag, startPoint x: 707, startPoint y: 268, endPoint x: 631, endPoint y: 271, distance: 76.1
click at [631, 256] on h6 "Smokey Boss Burgers" at bounding box center [789, 244] width 323 height 25
copy span "Smokey Boss"
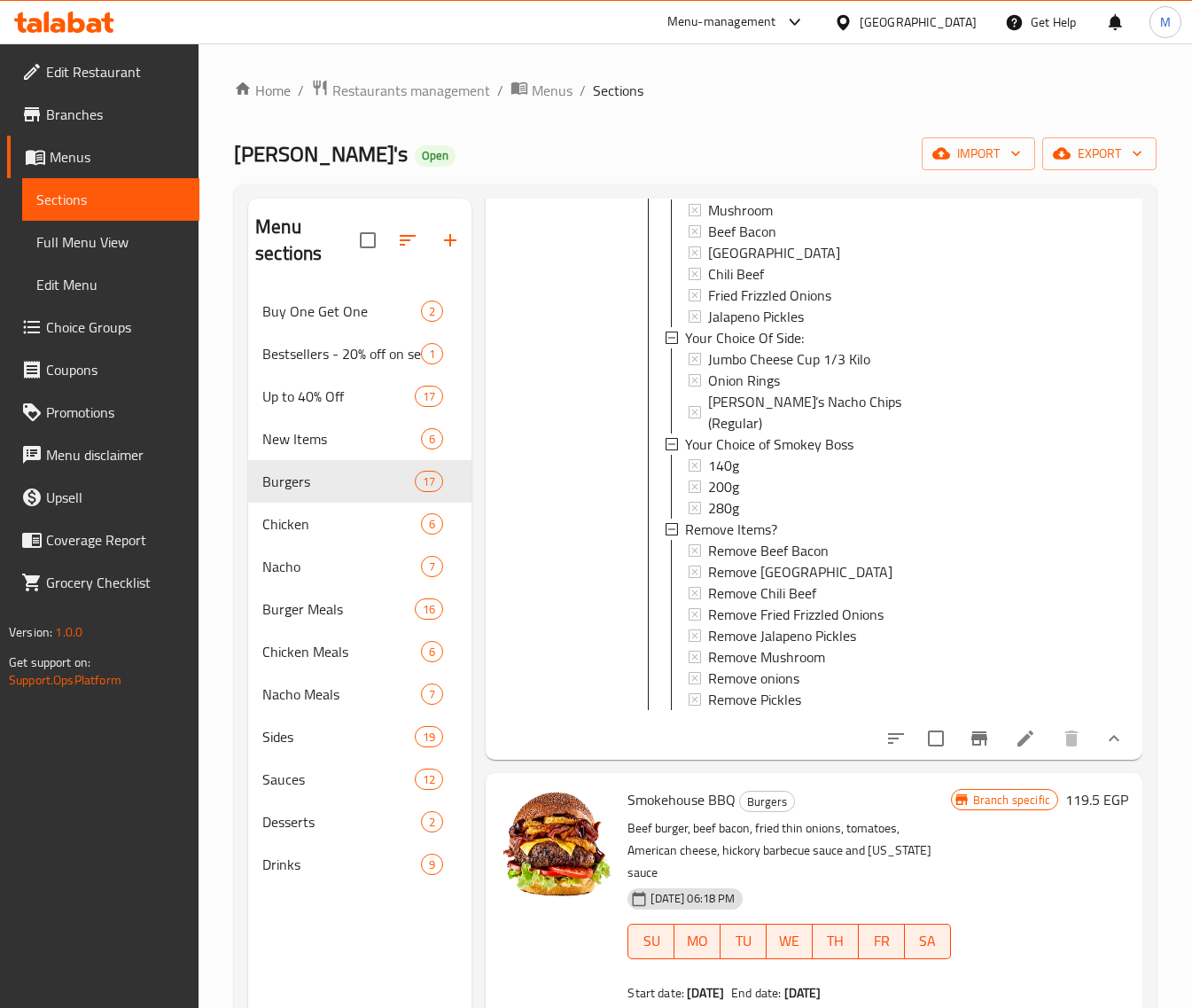
scroll to position [1884, 0]
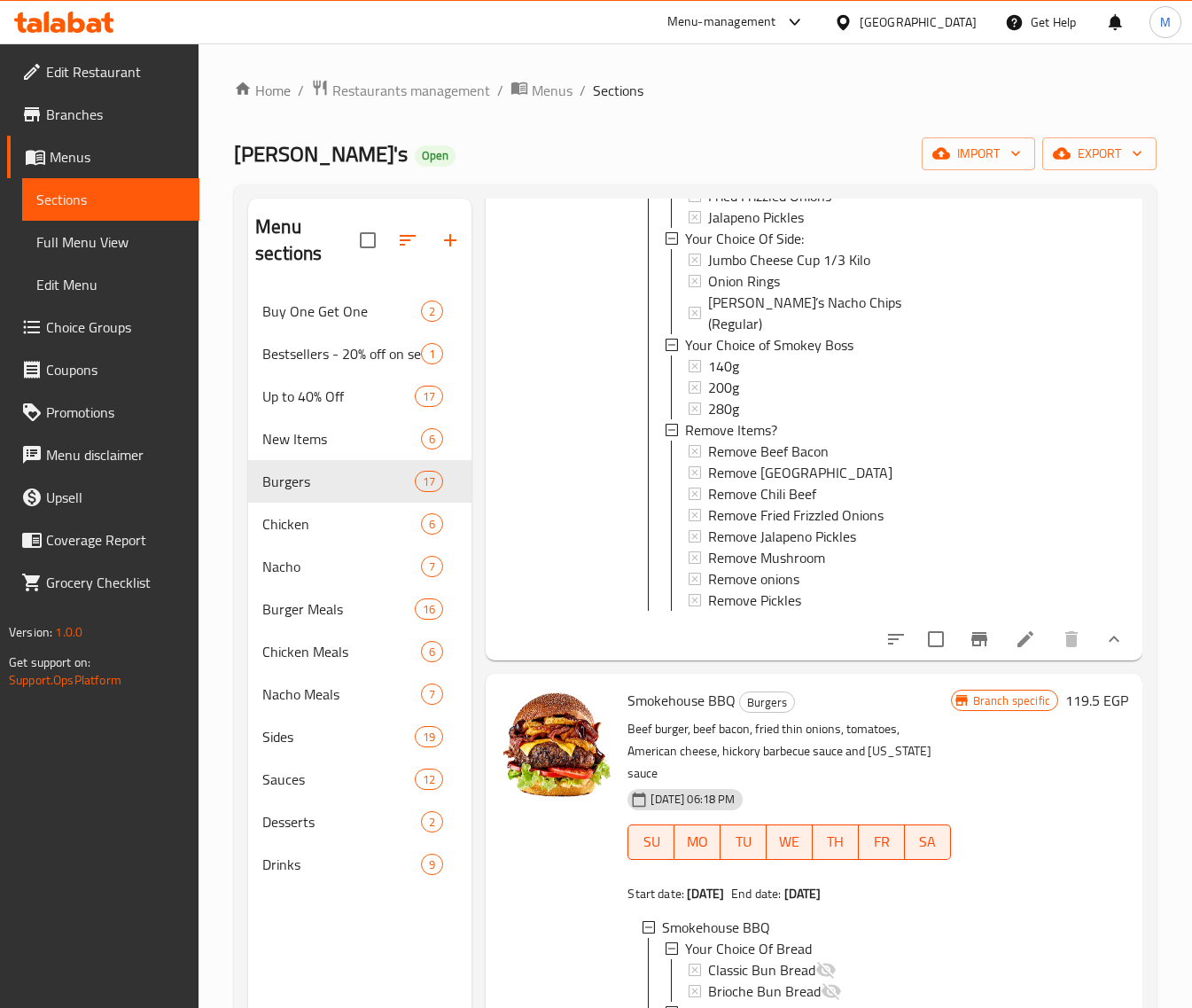
click at [1103, 650] on icon "show more" at bounding box center [1114, 639] width 21 height 21
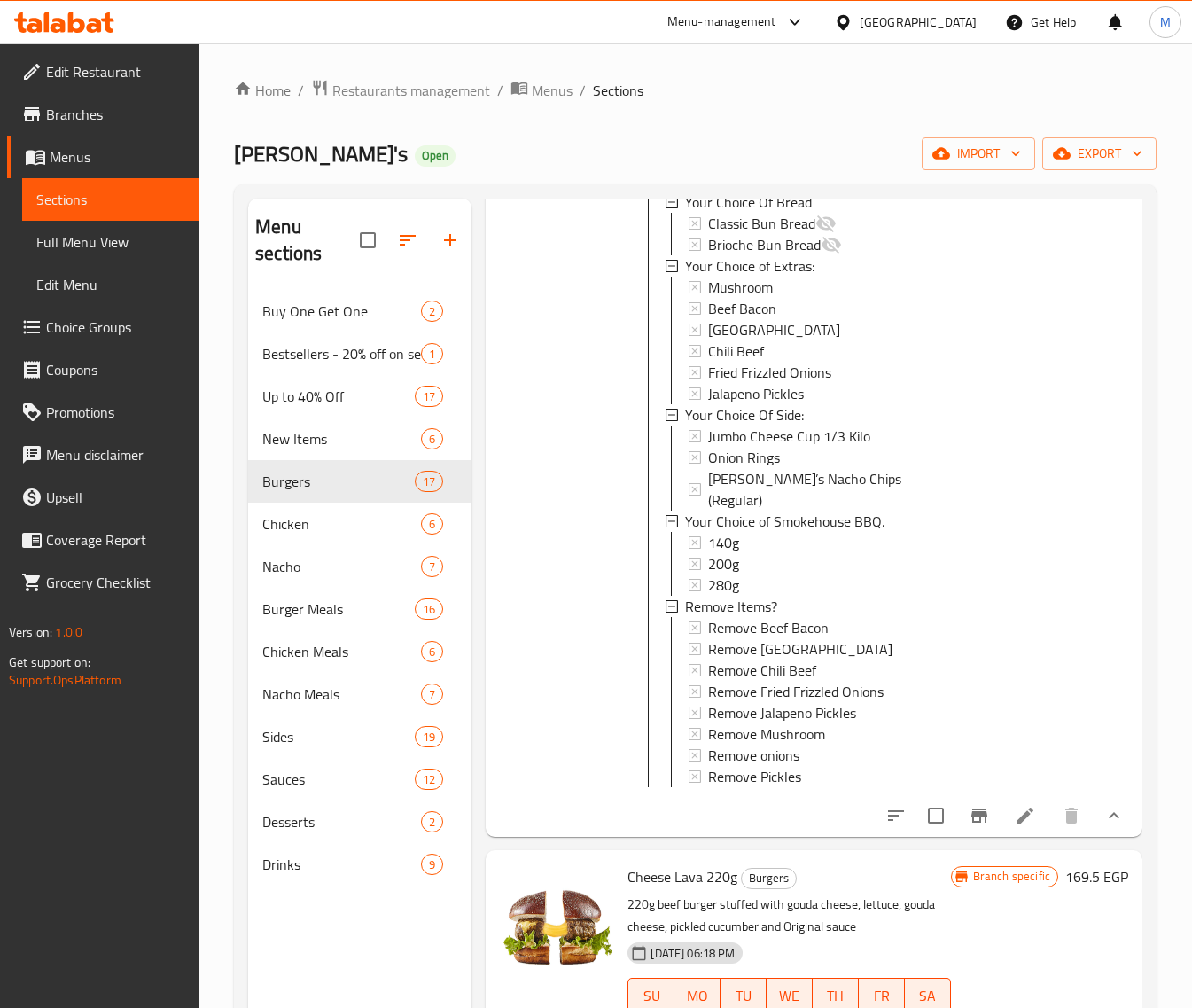
scroll to position [1995, 0]
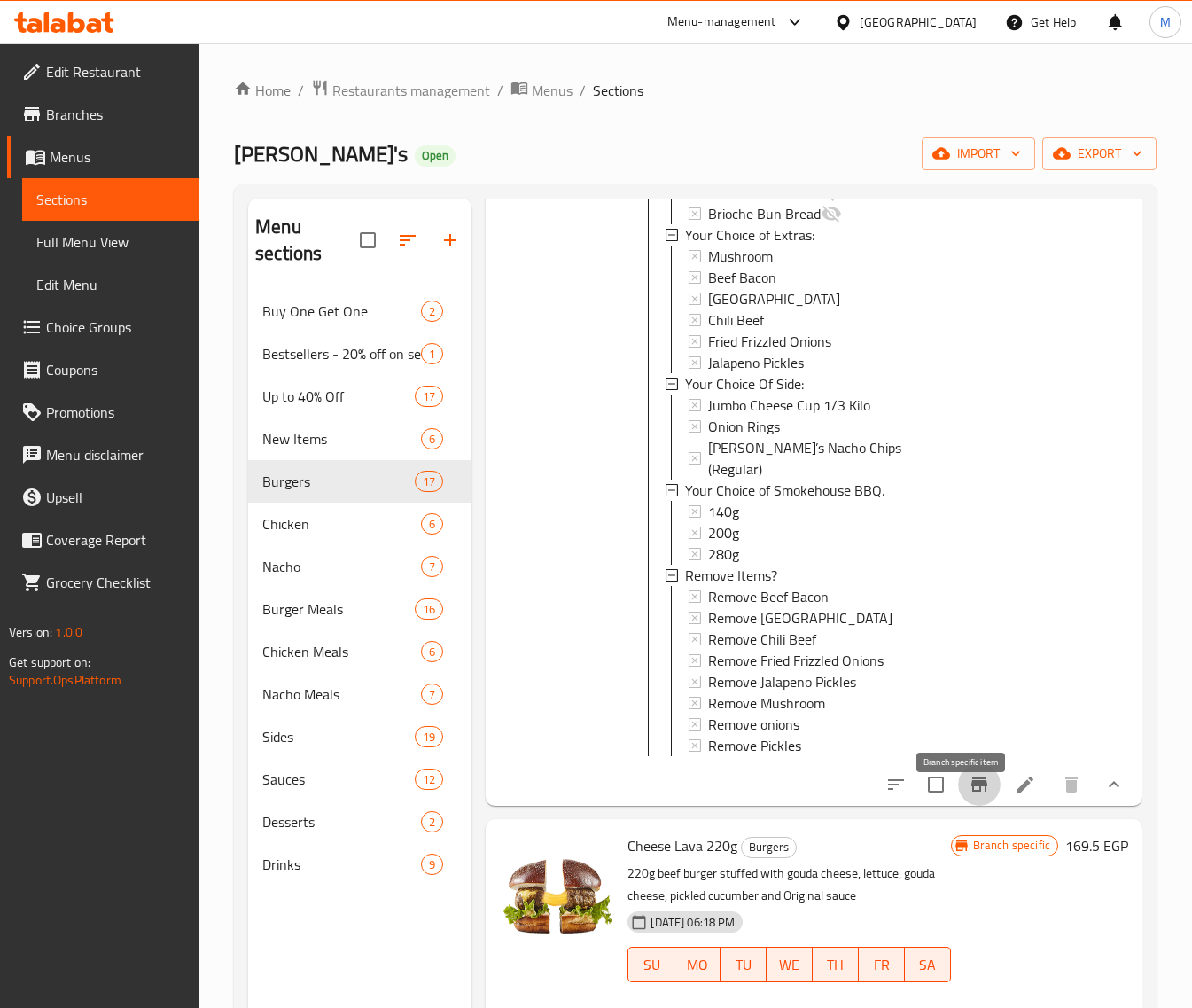
click at [971, 792] on icon "Branch-specific-item" at bounding box center [979, 785] width 16 height 14
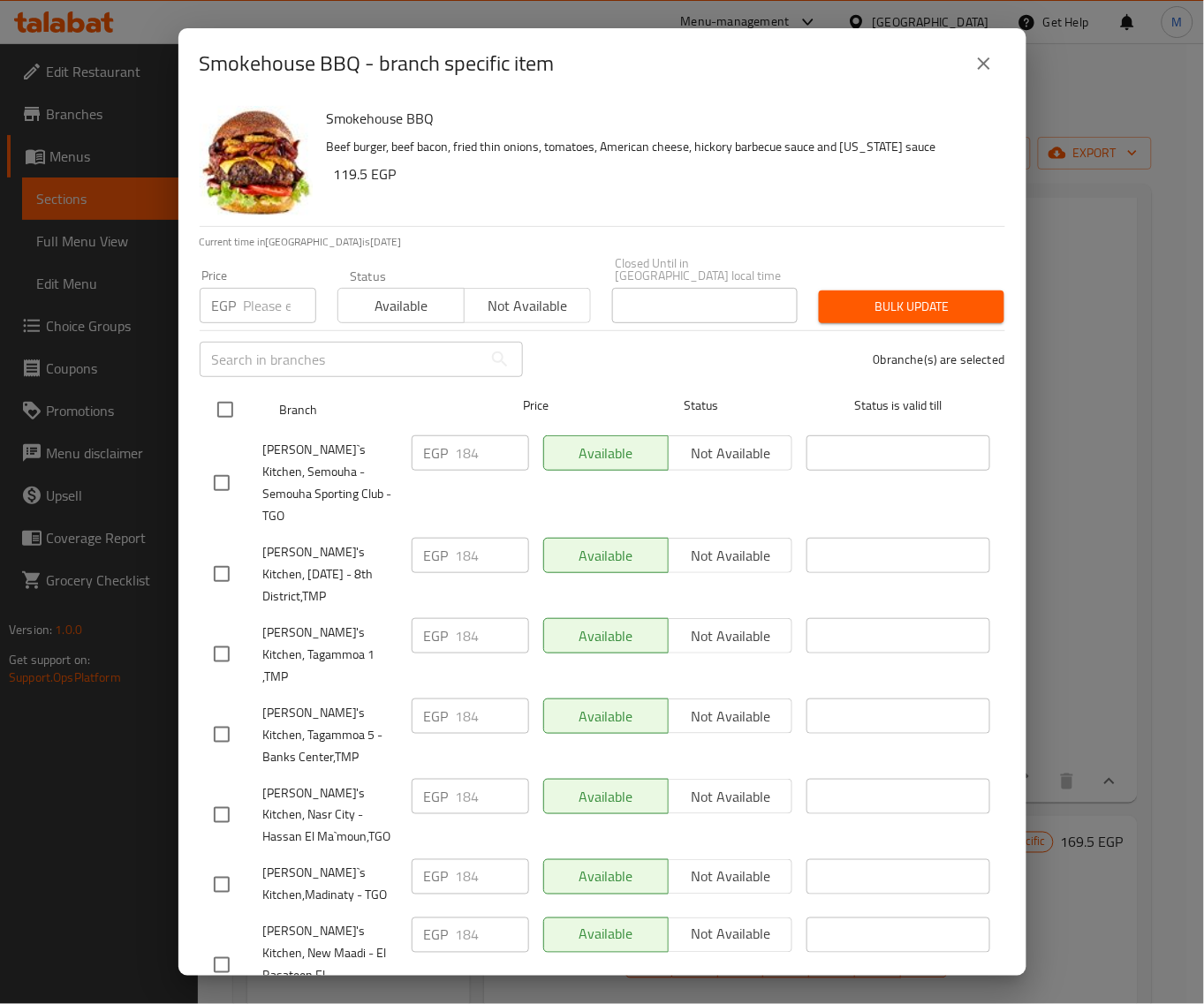
drag, startPoint x: 227, startPoint y: 406, endPoint x: 252, endPoint y: 349, distance: 62.2
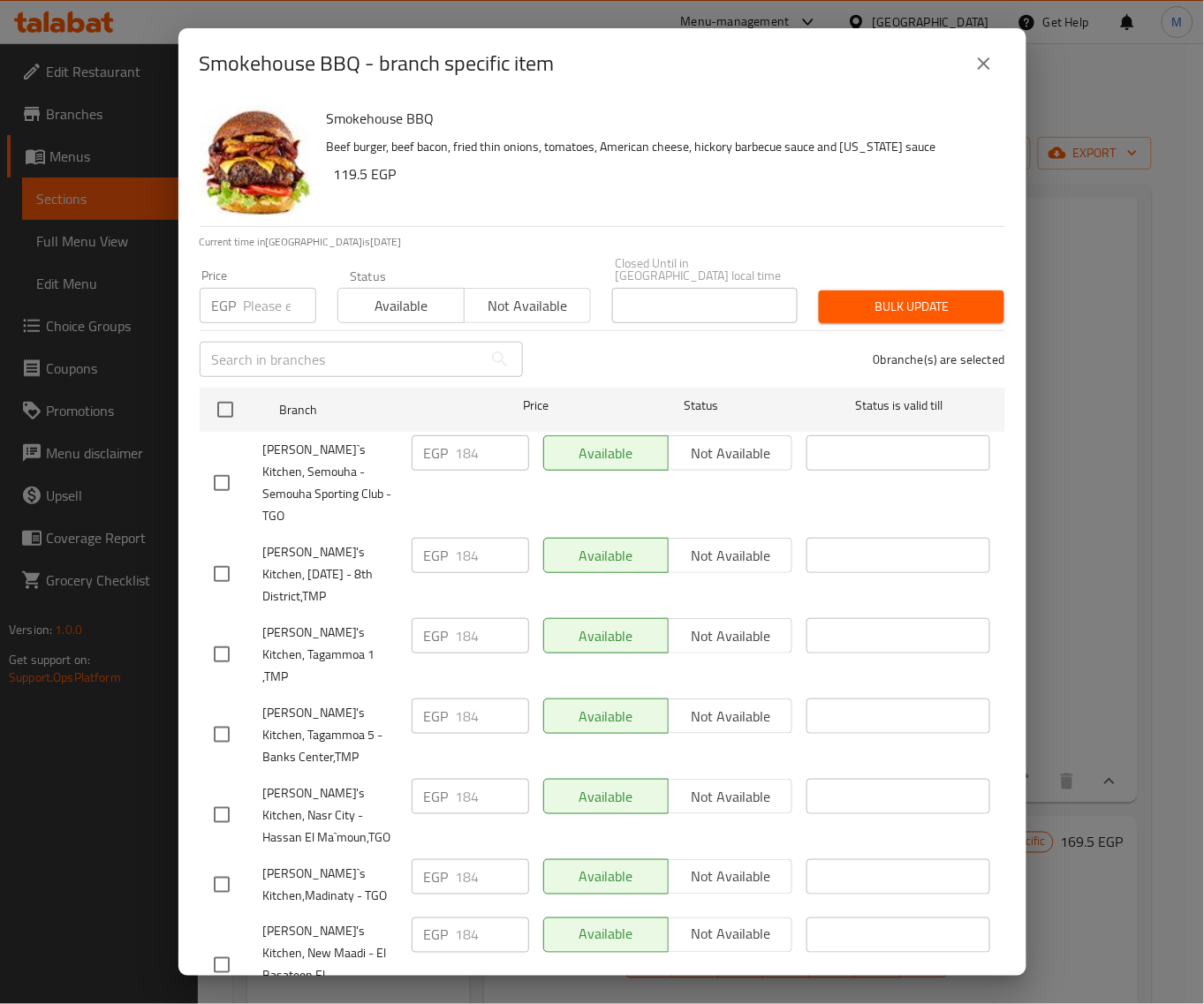
click at [227, 404] on input "checkbox" at bounding box center [225, 410] width 37 height 37
click at [254, 316] on div "Price EGP Price" at bounding box center [258, 296] width 138 height 75
drag, startPoint x: 263, startPoint y: 298, endPoint x: 352, endPoint y: 302, distance: 89.1
click at [262, 298] on input "number" at bounding box center [280, 306] width 72 height 35
paste input "189"
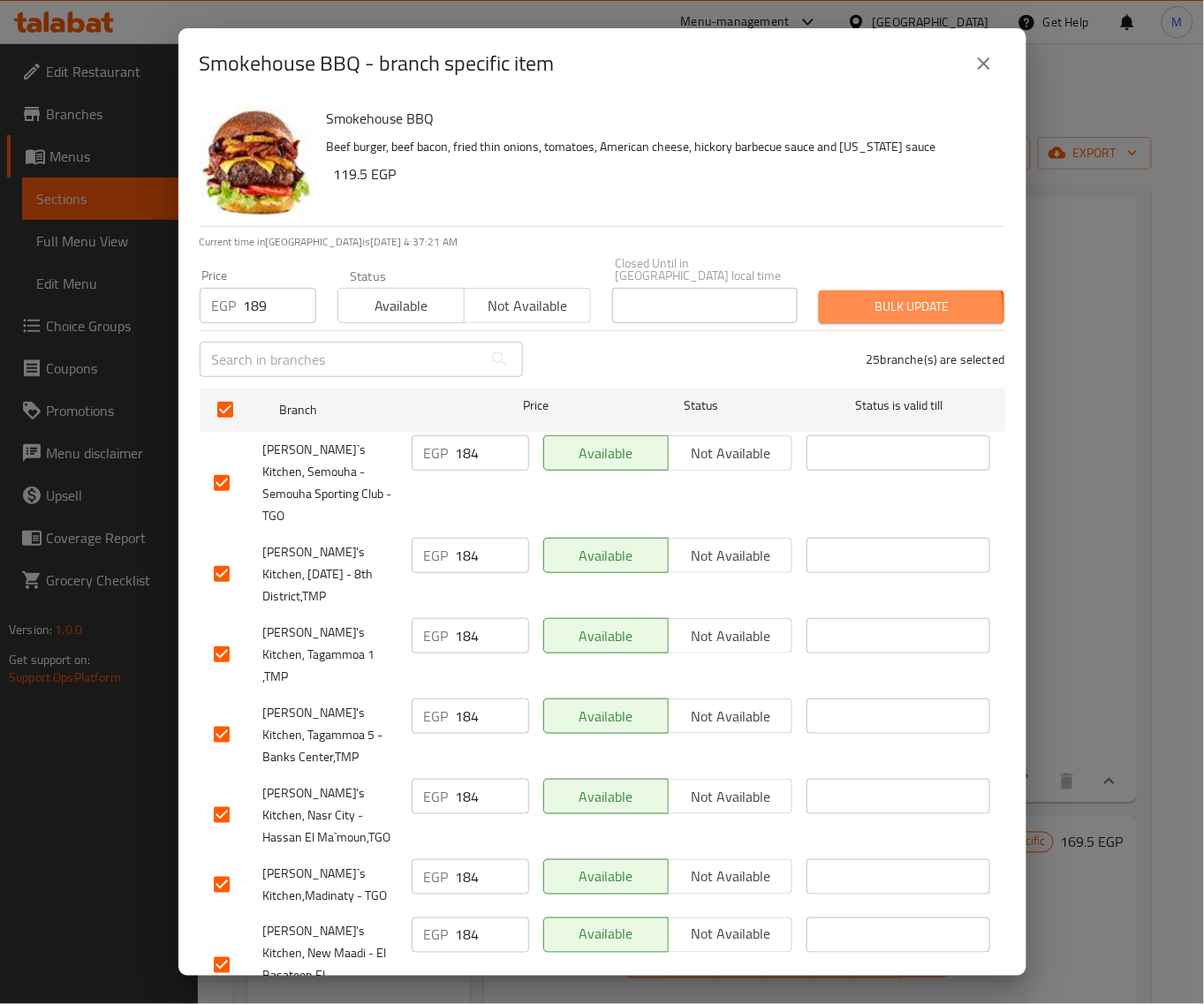
click at [881, 301] on span "Bulk update" at bounding box center [912, 306] width 157 height 22
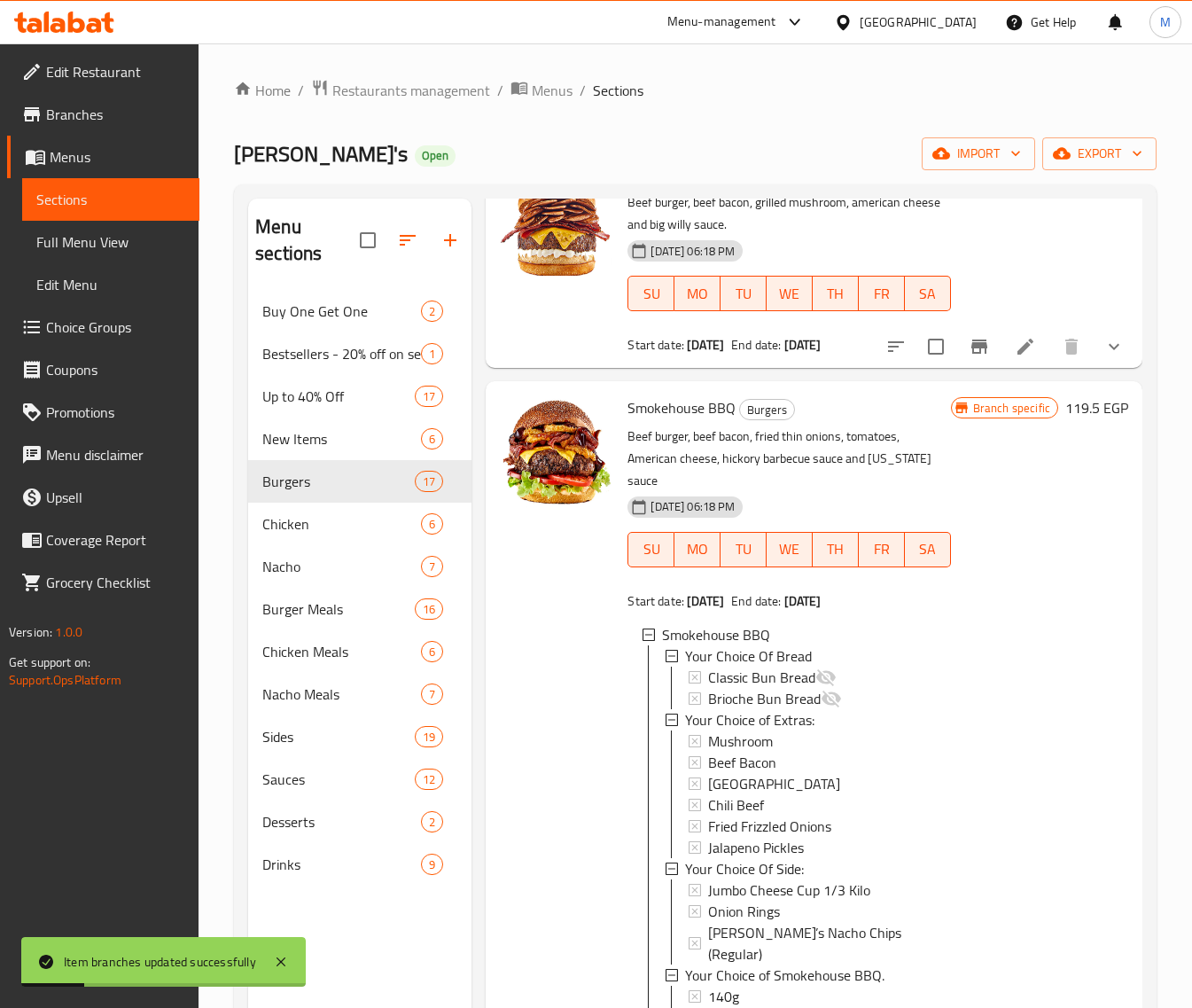
scroll to position [1441, 0]
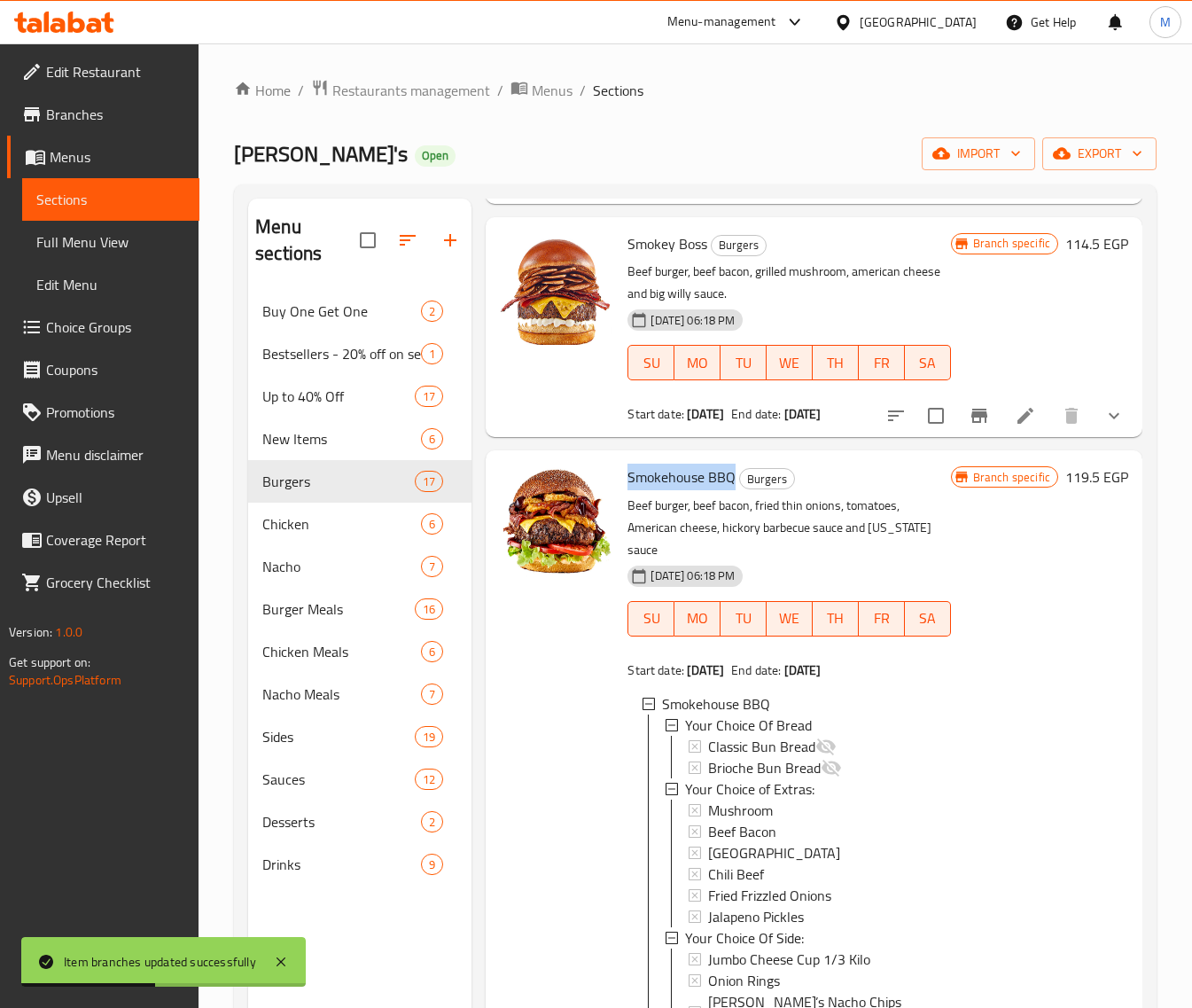
drag, startPoint x: 729, startPoint y: 503, endPoint x: 627, endPoint y: 504, distance: 102.0
click at [627, 489] on h6 "Smokehouse BBQ Burgers" at bounding box center [789, 477] width 323 height 25
copy span "Smokehouse BBQ"
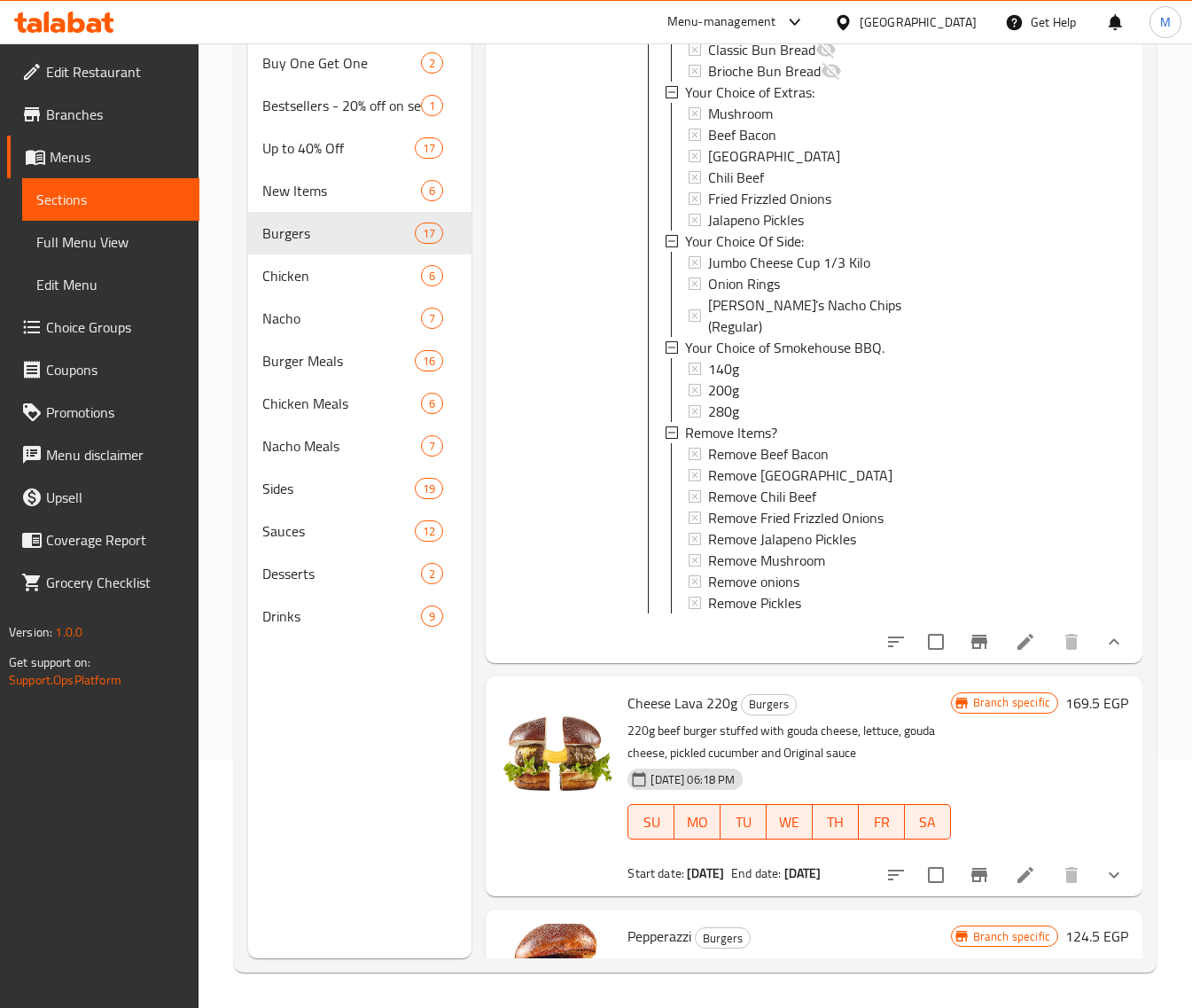
scroll to position [1995, 0]
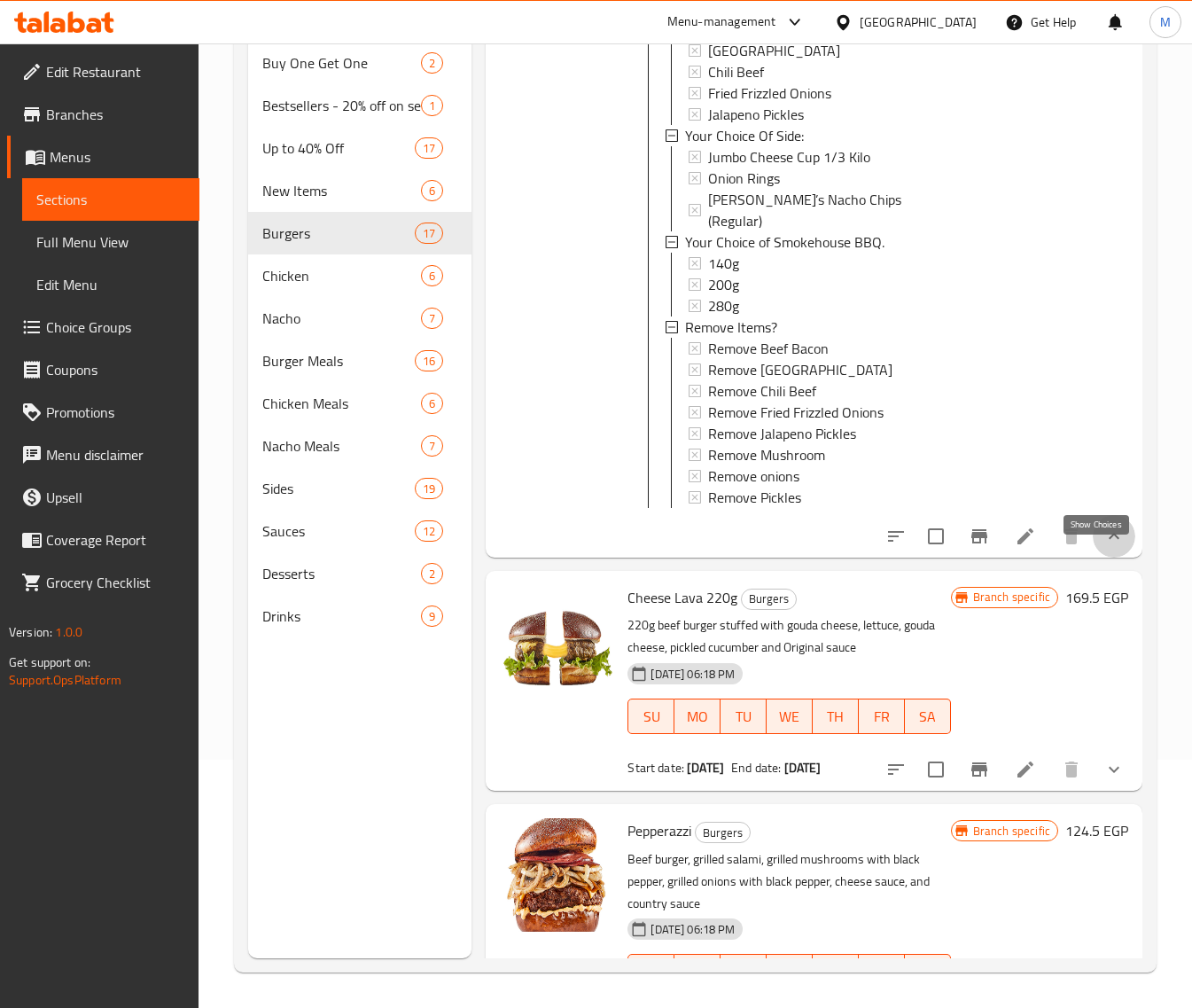
click at [1103, 547] on icon "show more" at bounding box center [1114, 536] width 21 height 21
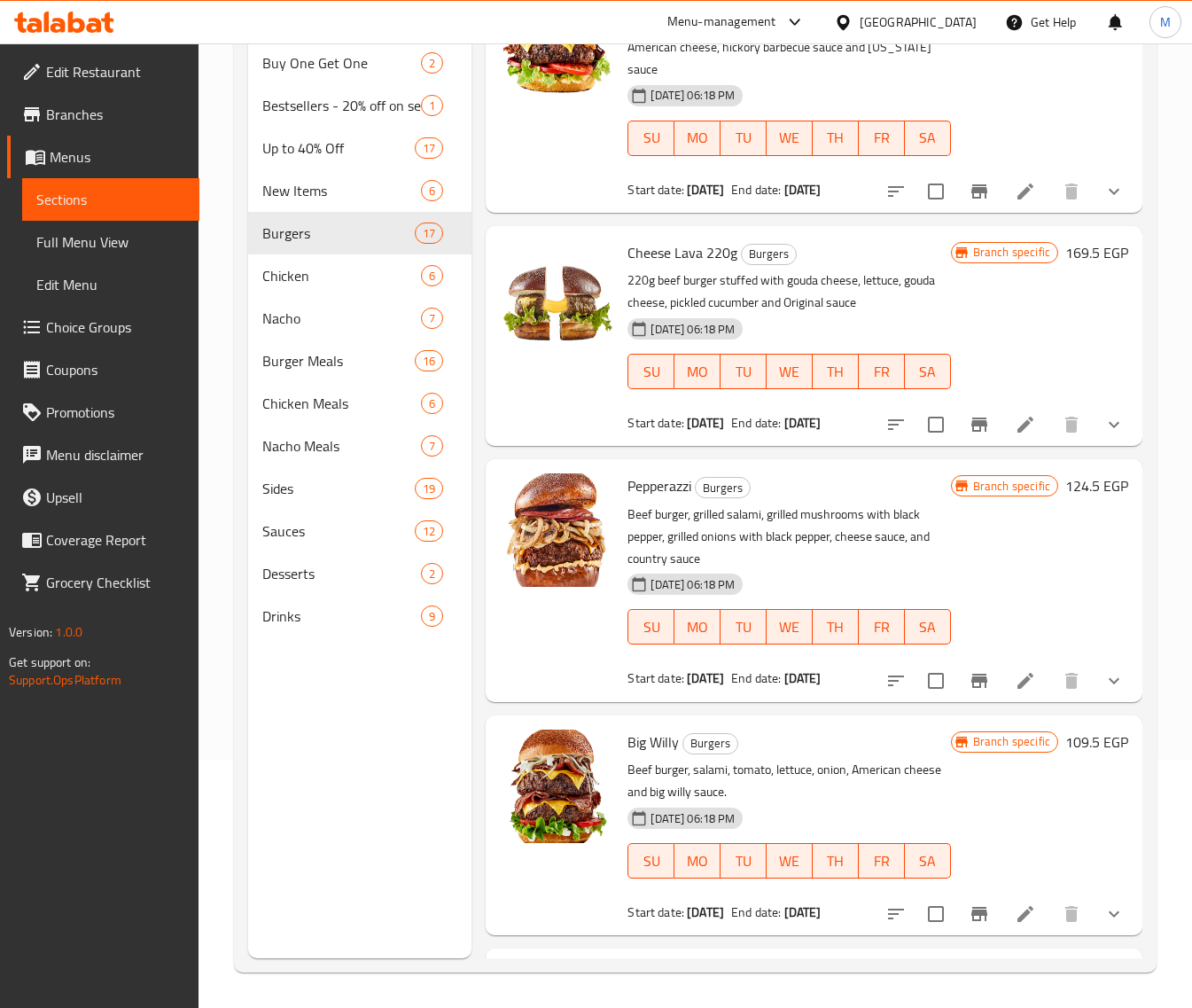
scroll to position [1662, 0]
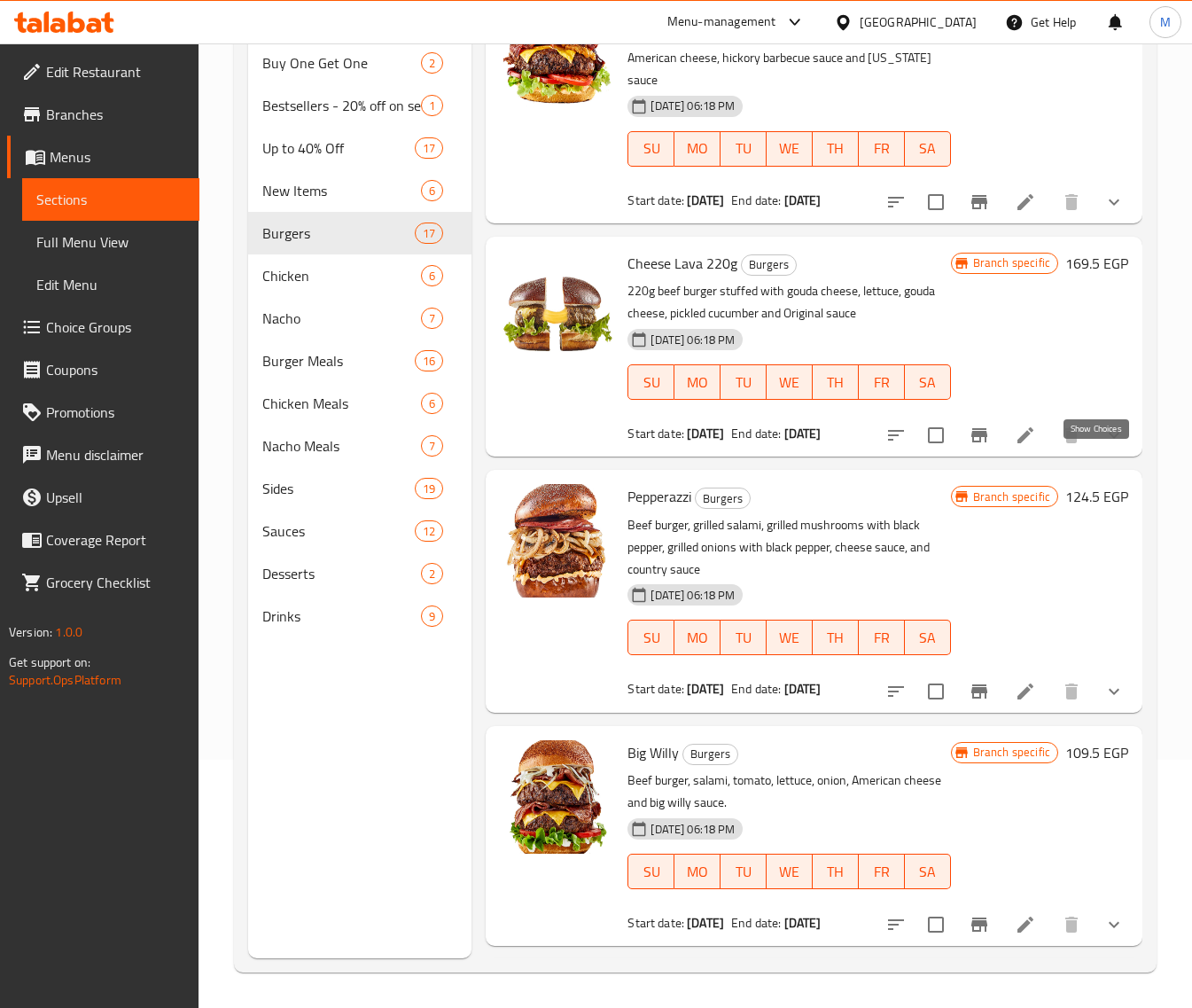
click at [1103, 446] on icon "show more" at bounding box center [1114, 435] width 21 height 21
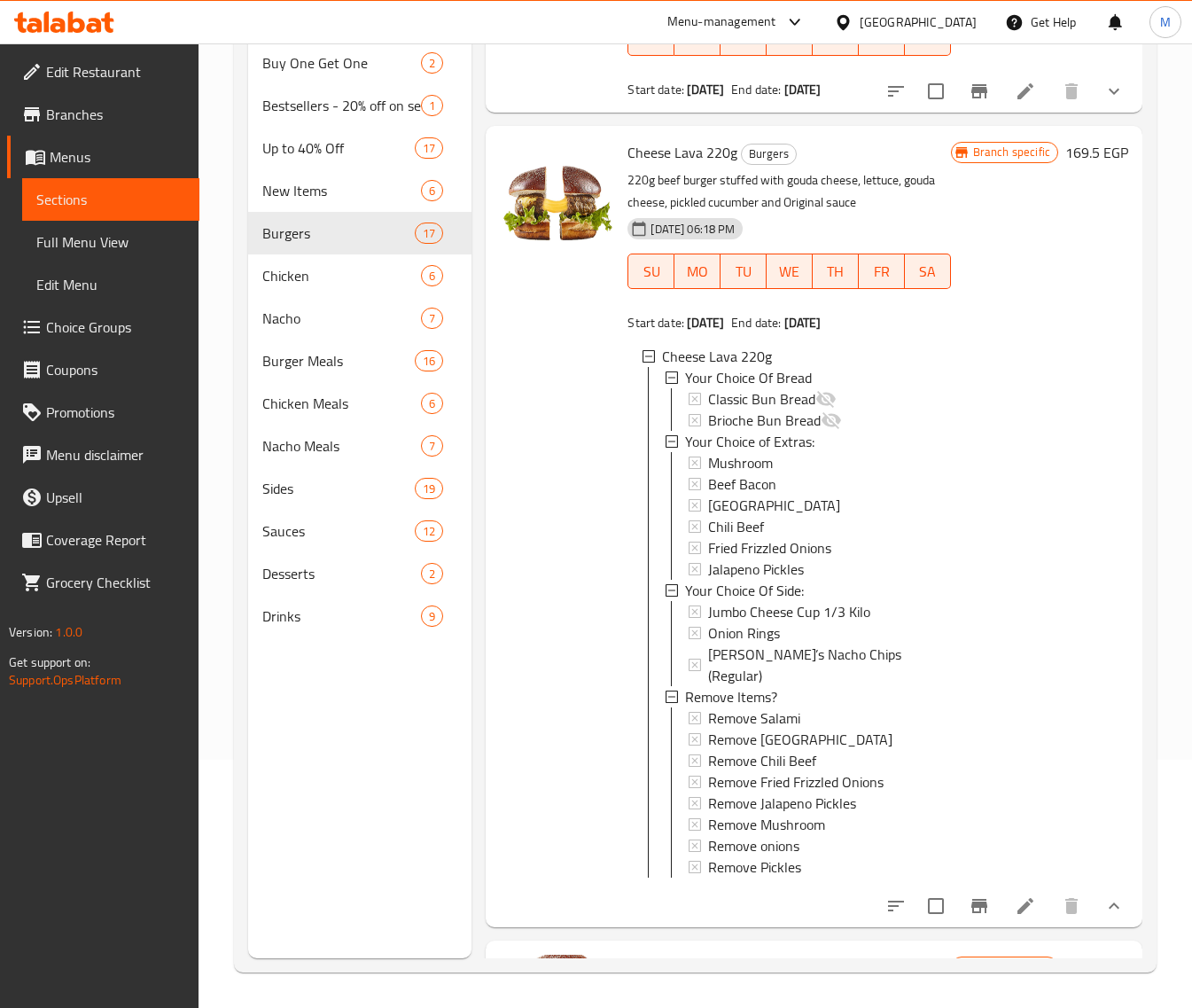
scroll to position [1884, 0]
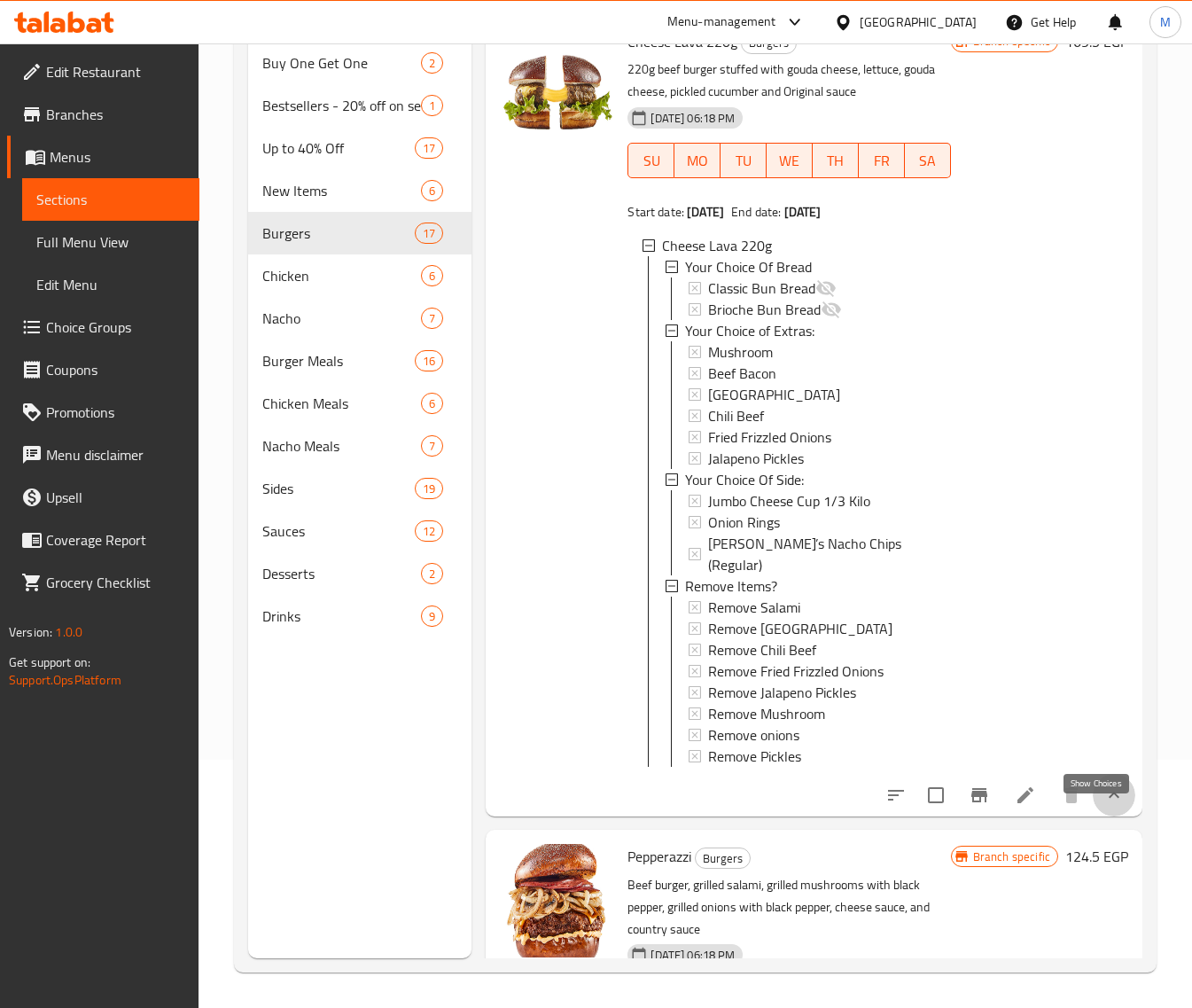
click at [1103, 806] on icon "show more" at bounding box center [1114, 795] width 21 height 21
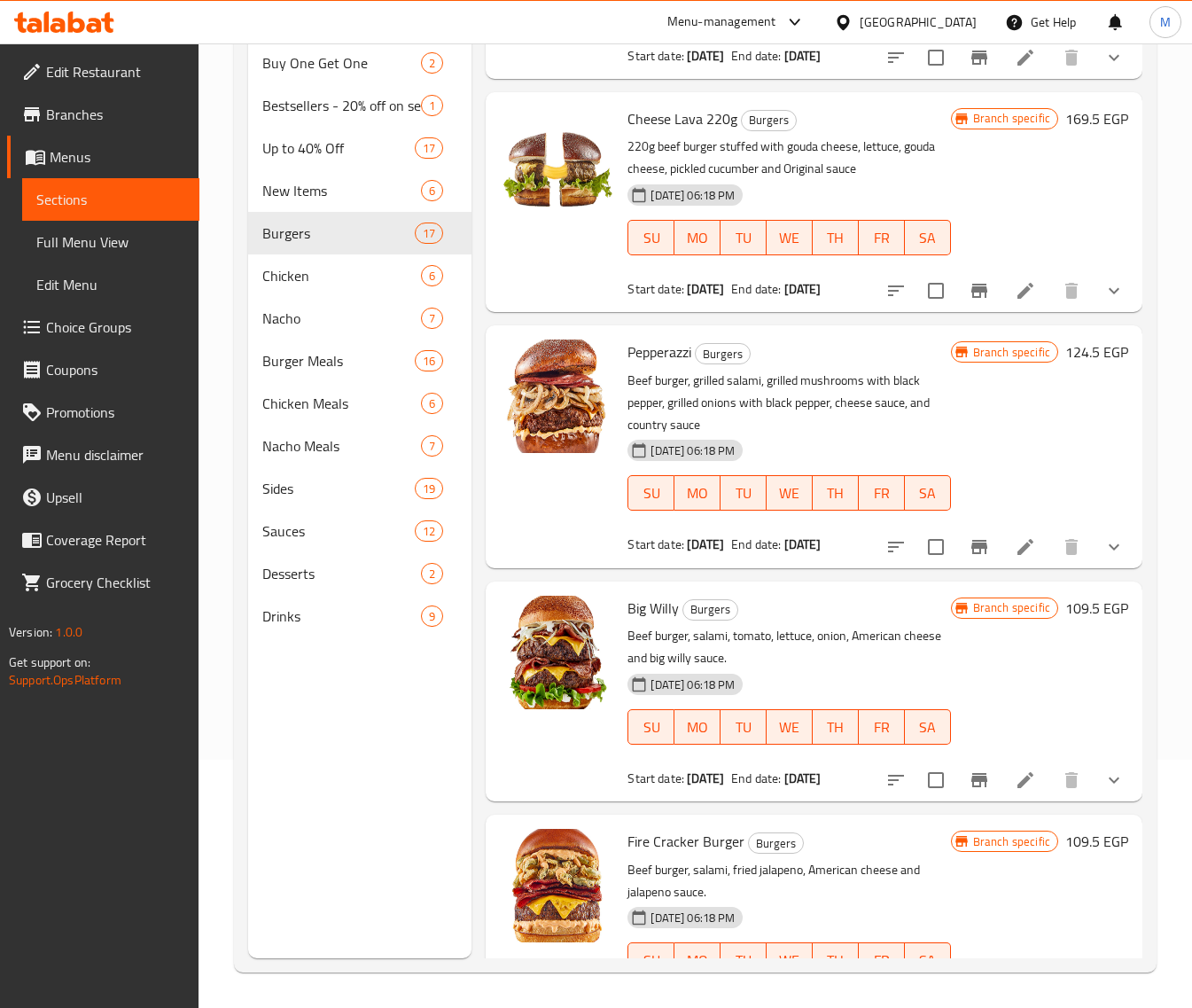
scroll to position [1662, 0]
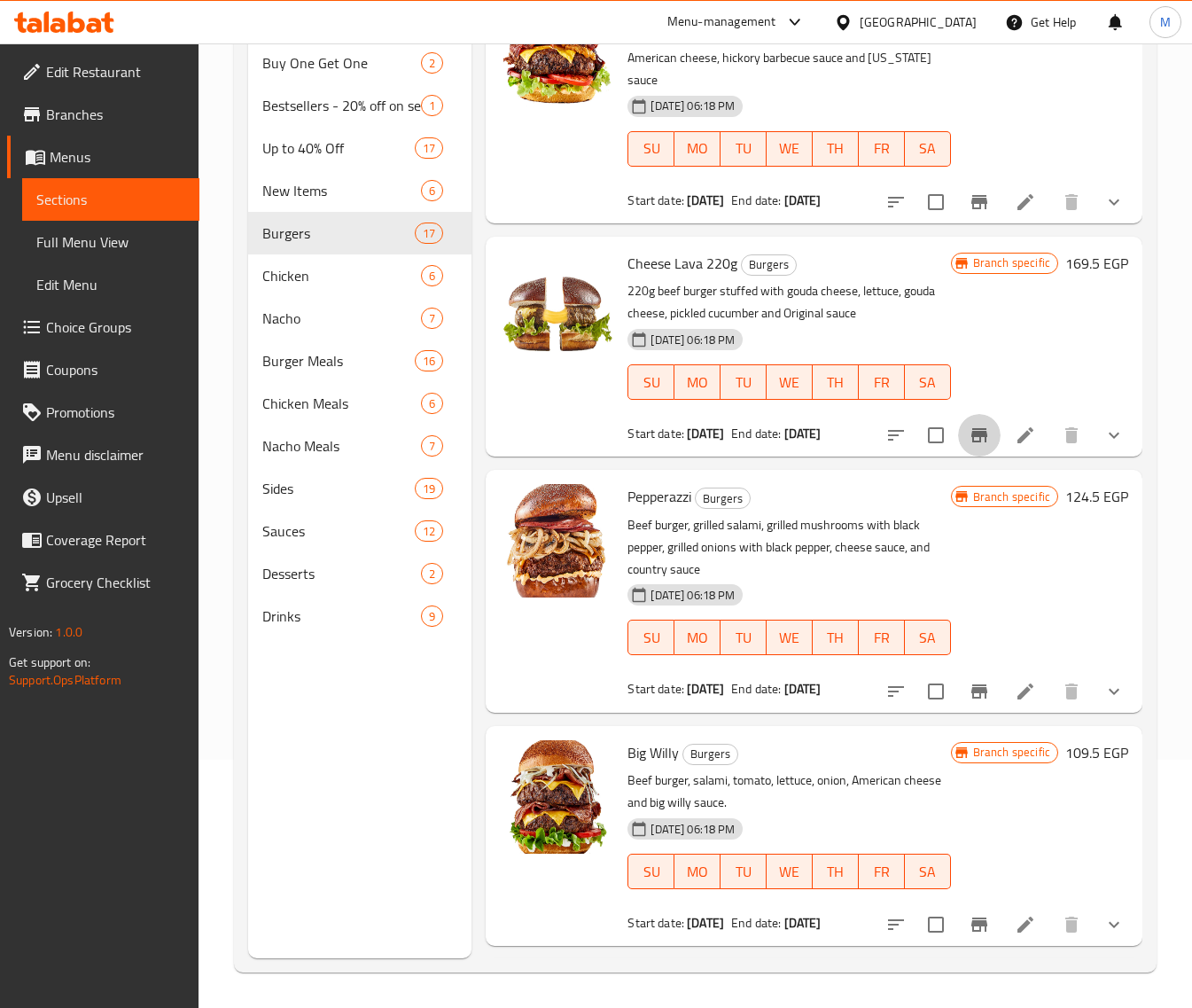
click at [969, 446] on icon "Branch-specific-item" at bounding box center [979, 435] width 21 height 21
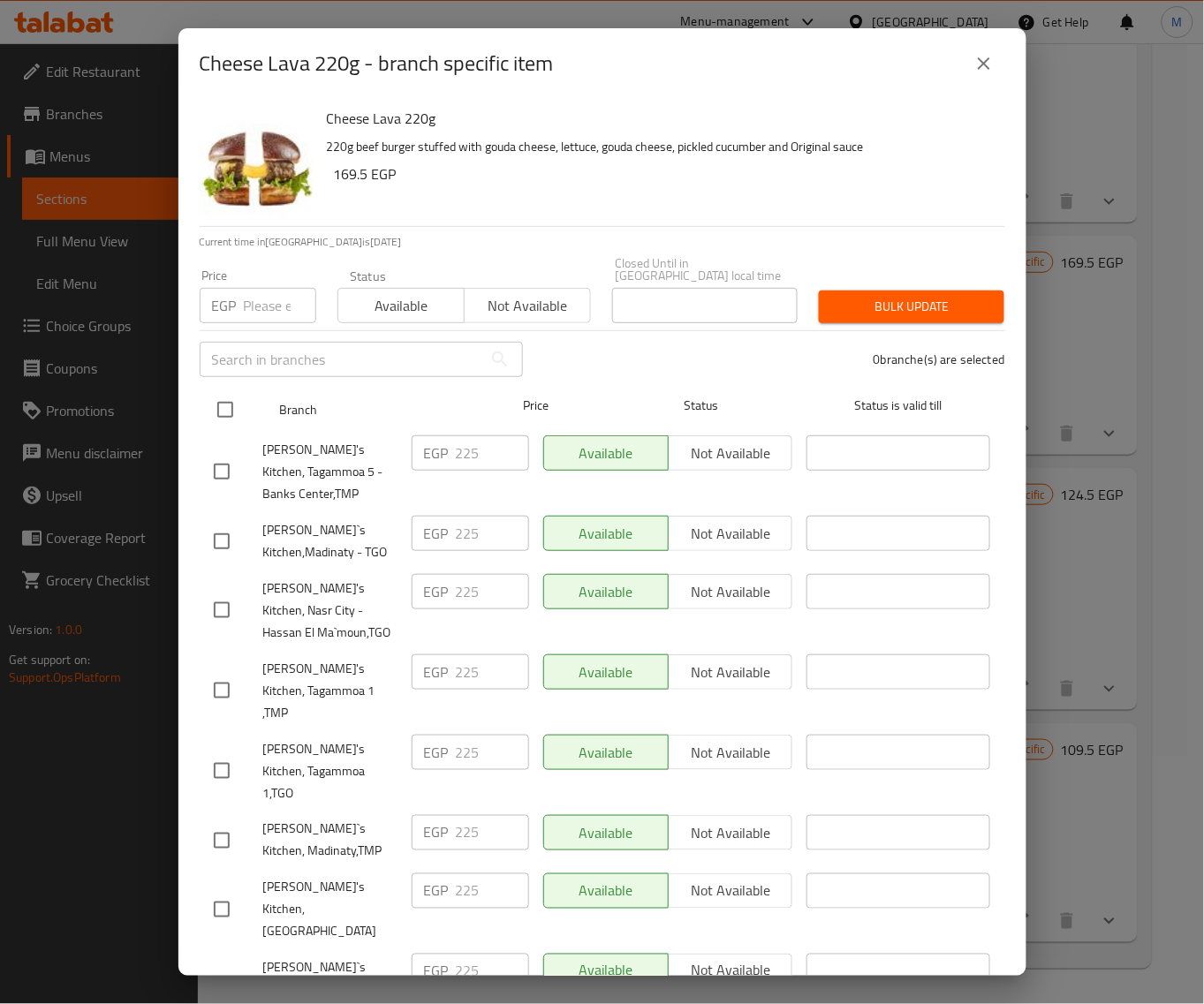
click at [231, 394] on input "checkbox" at bounding box center [225, 410] width 37 height 37
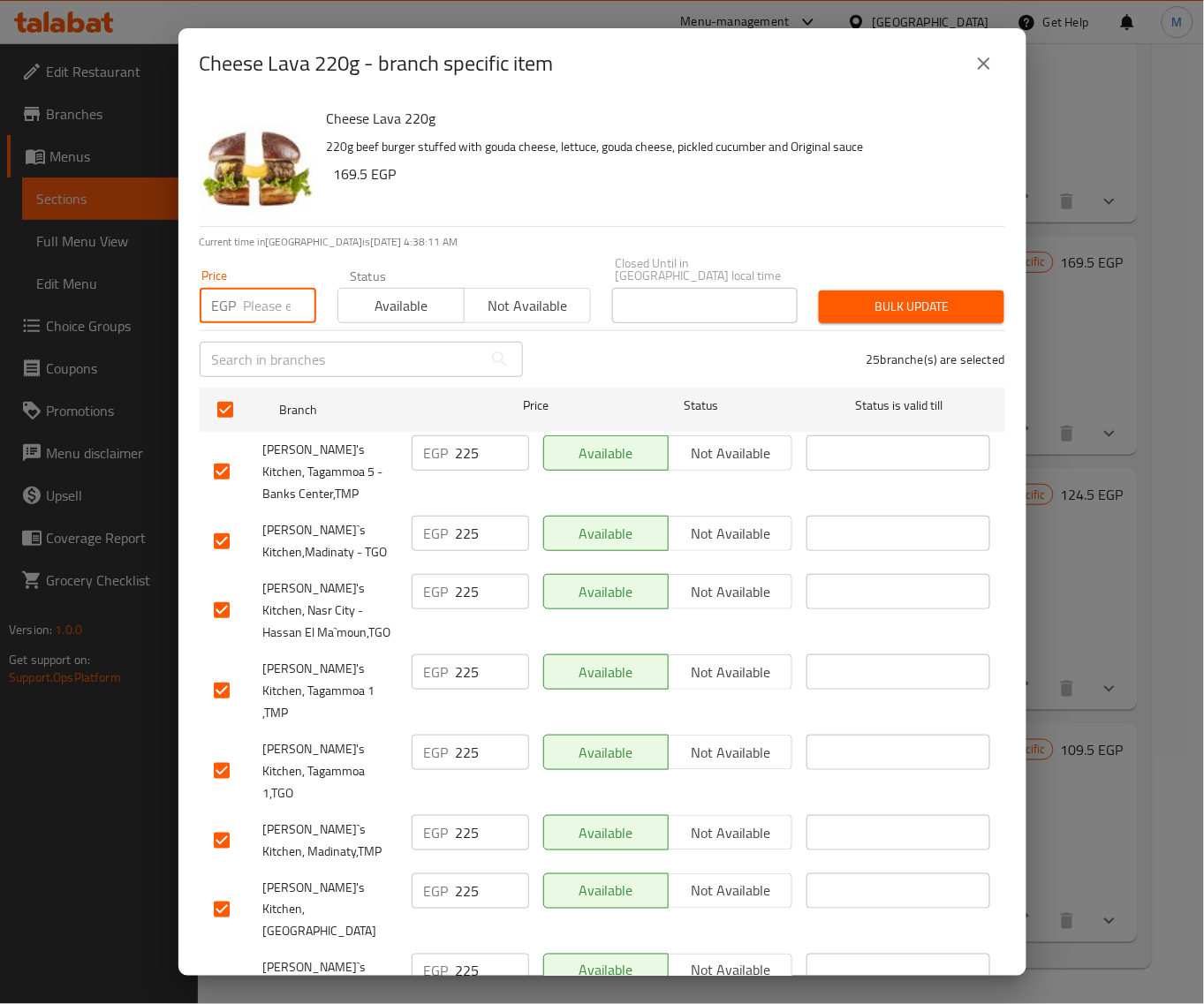
drag, startPoint x: 247, startPoint y: 298, endPoint x: 351, endPoint y: 311, distance: 104.8
click at [249, 298] on input "number" at bounding box center [280, 306] width 72 height 35
paste input "229"
drag, startPoint x: 861, startPoint y: 296, endPoint x: 831, endPoint y: 300, distance: 30.3
click at [859, 298] on span "Bulk update" at bounding box center [912, 306] width 157 height 22
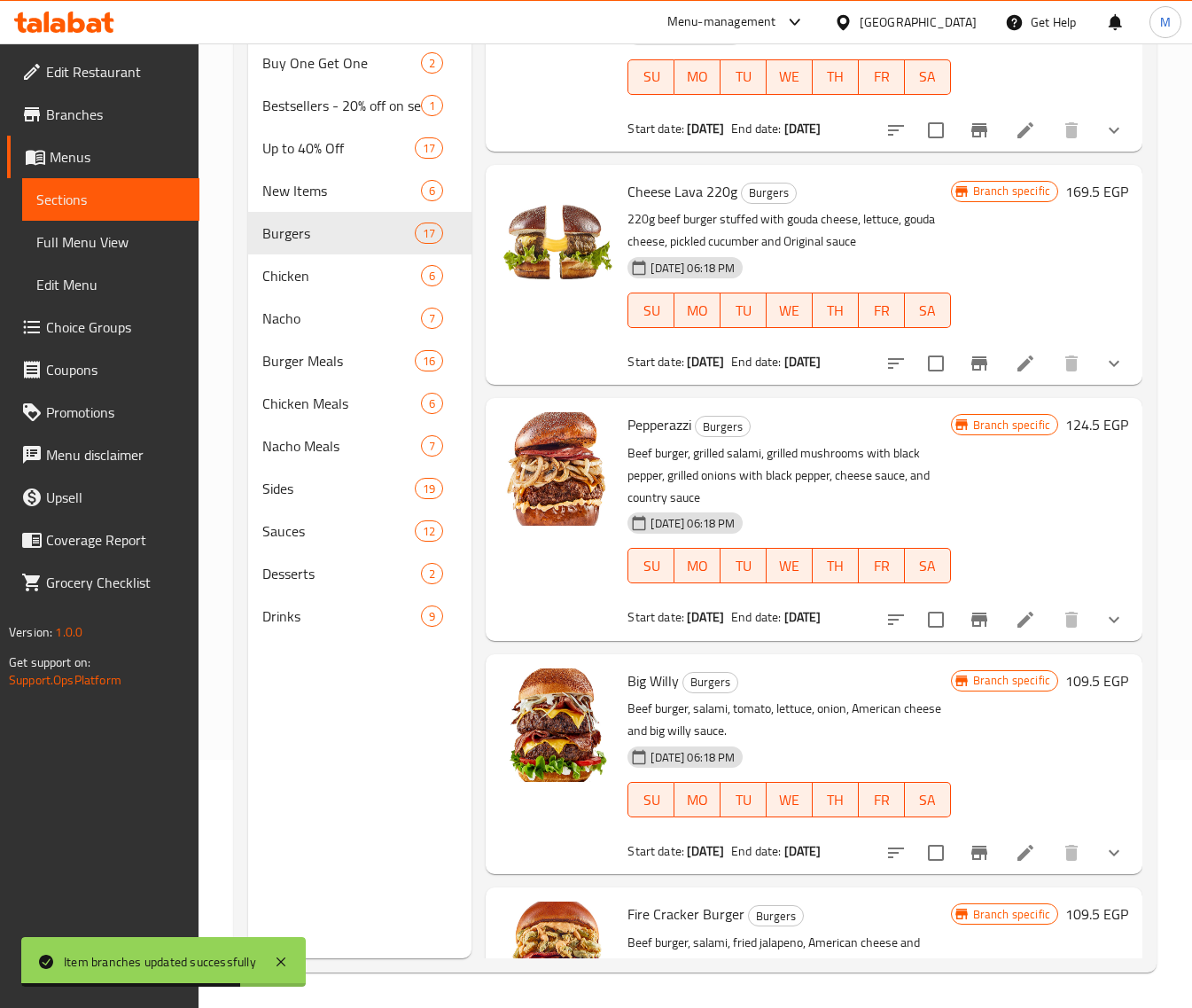
scroll to position [1773, 0]
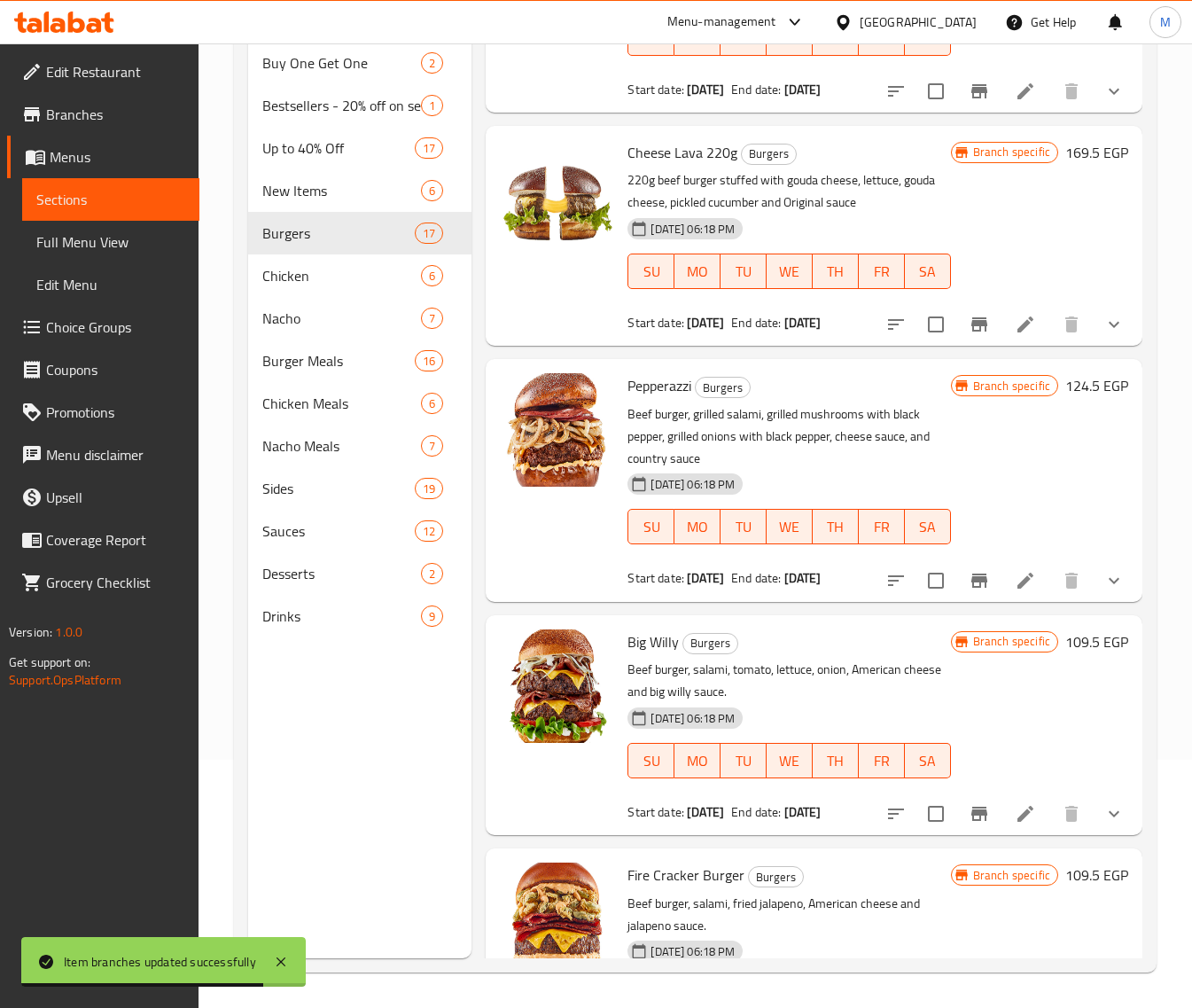
click at [1097, 602] on button "show more" at bounding box center [1114, 581] width 43 height 43
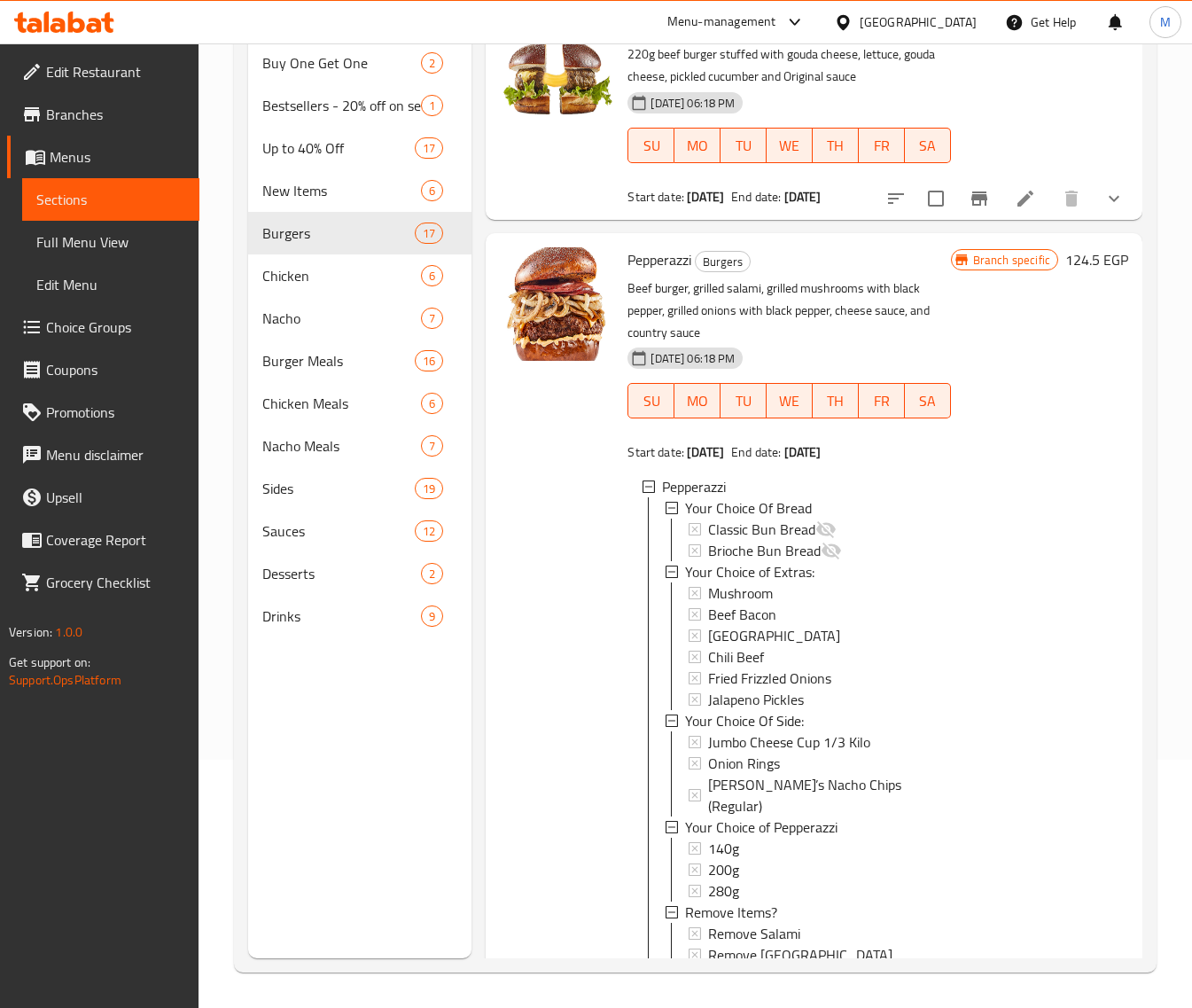
scroll to position [1884, 0]
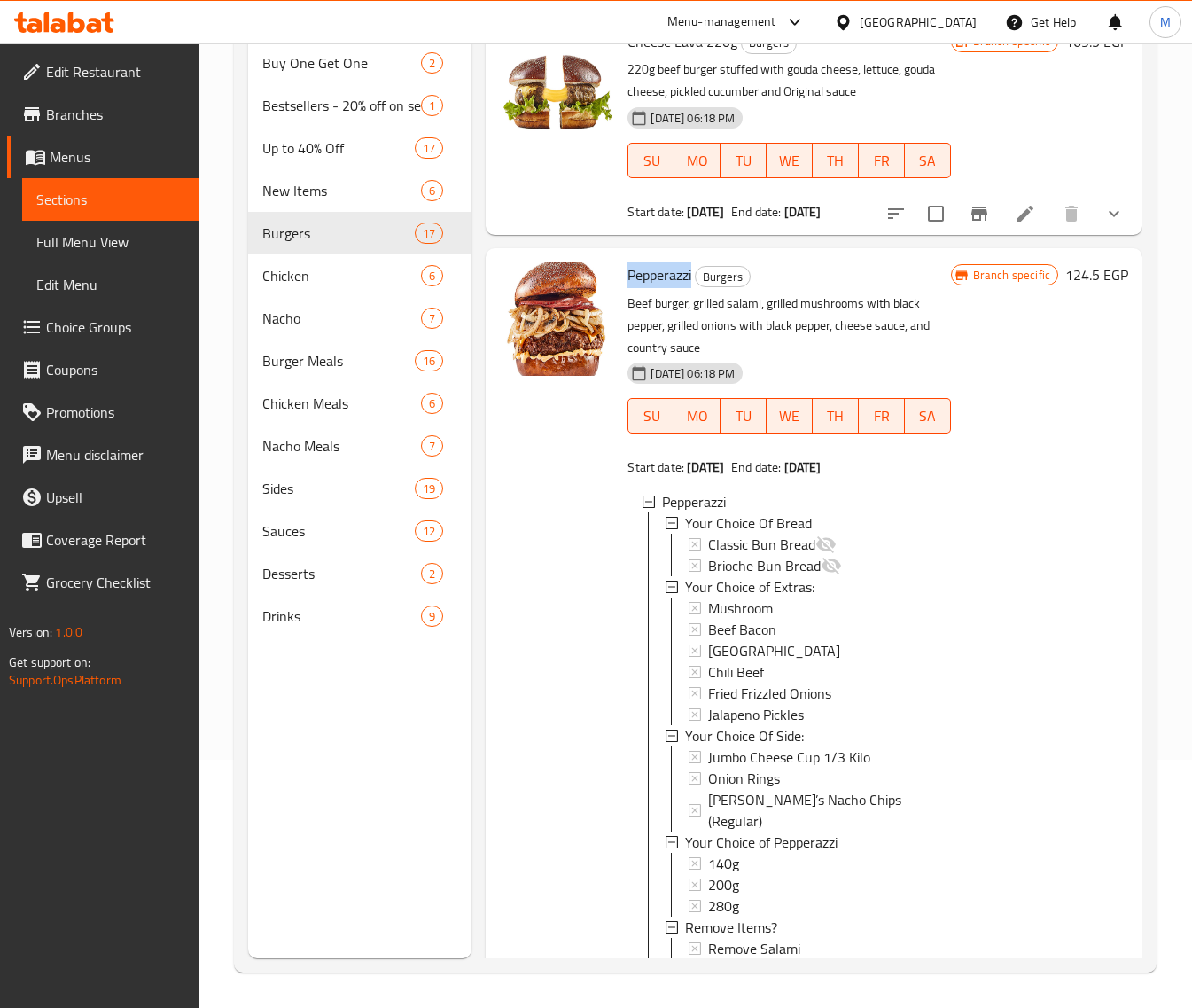
drag, startPoint x: 693, startPoint y: 300, endPoint x: 627, endPoint y: 302, distance: 66.0
click at [627, 287] on h6 "Pepperazzi Burgers" at bounding box center [789, 275] width 323 height 25
copy span "Pepperazzi"
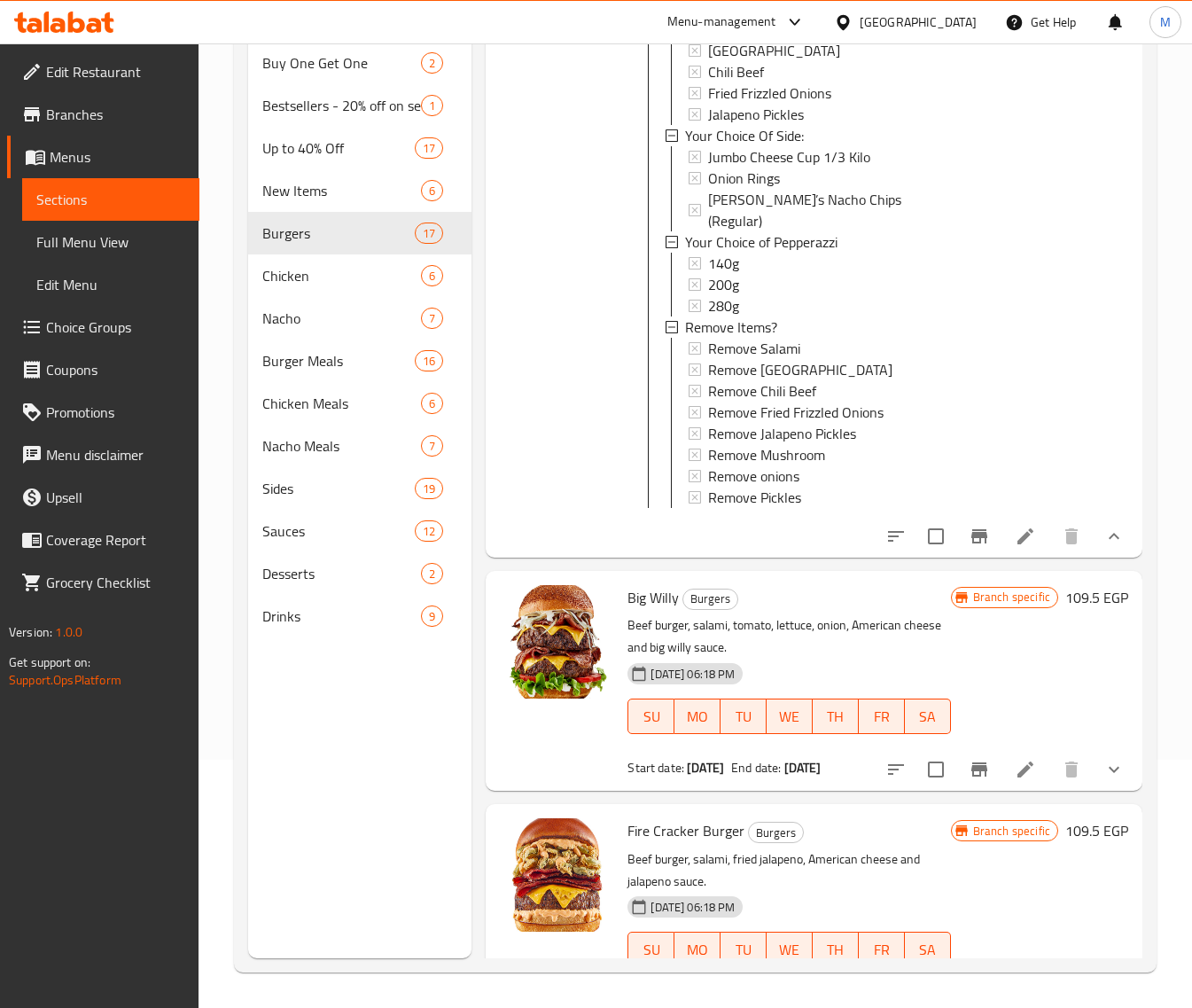
scroll to position [2549, 0]
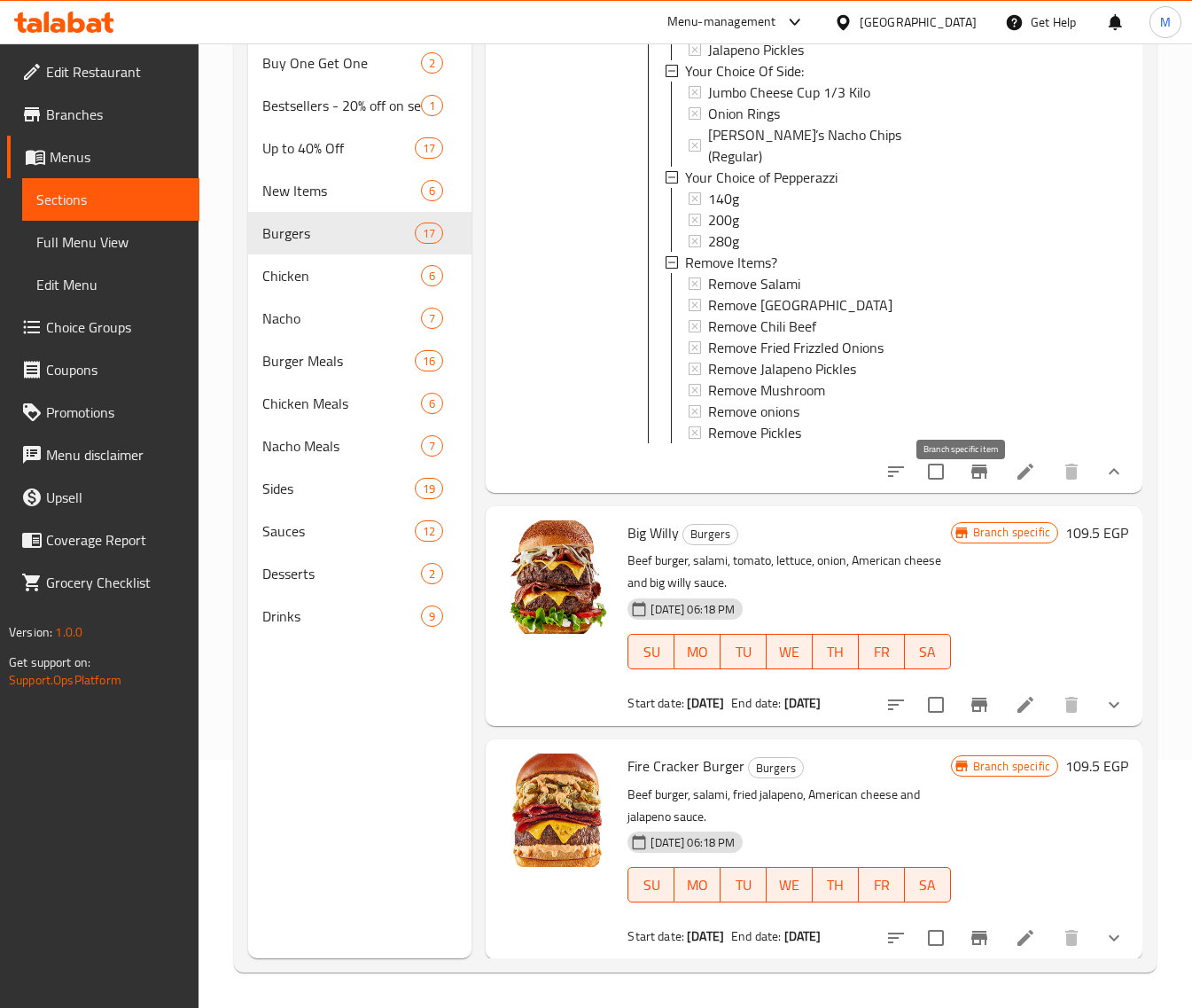
click at [970, 482] on icon "Branch-specific-item" at bounding box center [979, 472] width 21 height 21
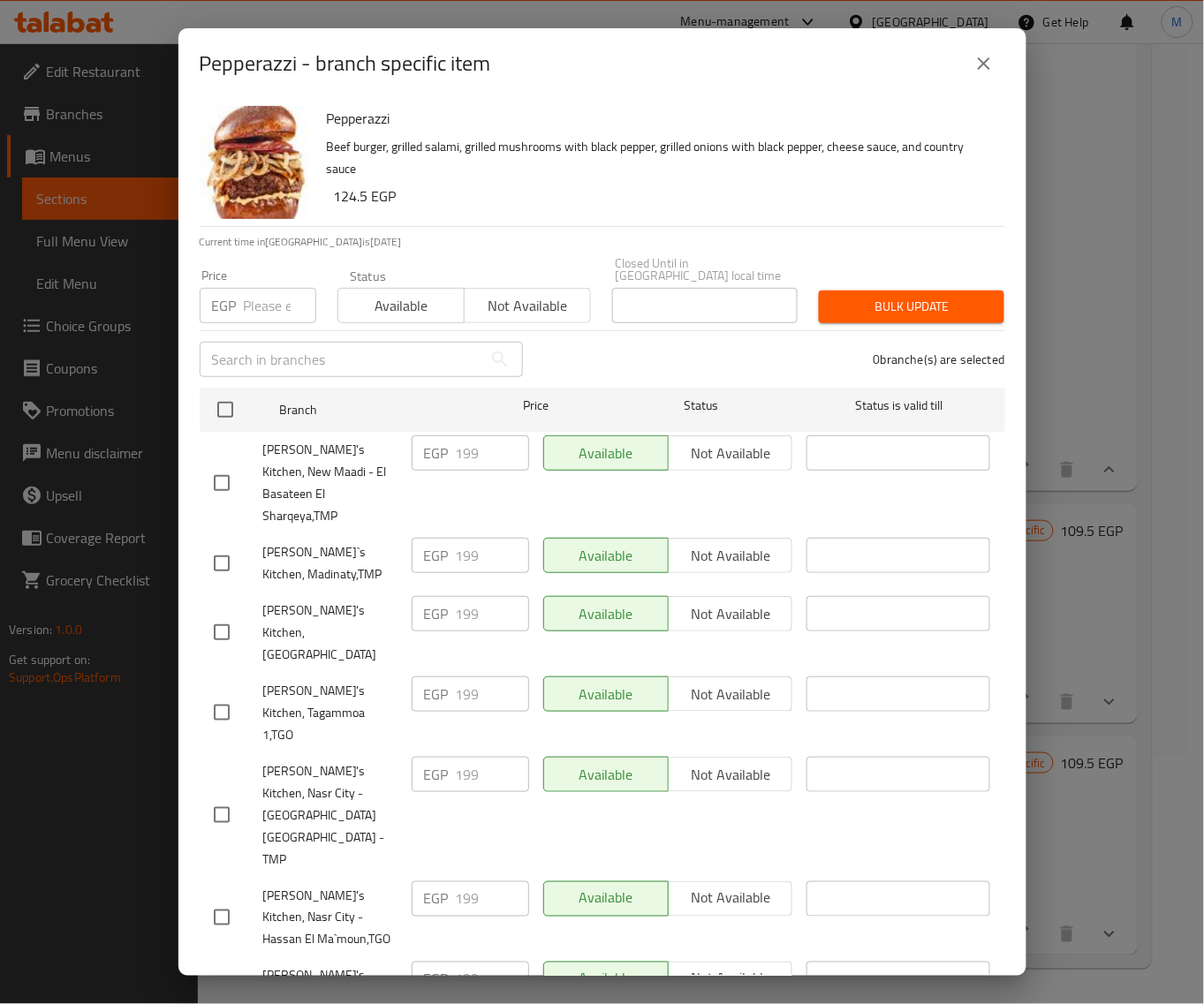
drag, startPoint x: 240, startPoint y: 386, endPoint x: 254, endPoint y: 322, distance: 65.5
click at [240, 391] on input "checkbox" at bounding box center [225, 410] width 37 height 37
click at [254, 303] on input "number" at bounding box center [280, 306] width 72 height 35
paste input "215"
click at [853, 297] on span "Bulk update" at bounding box center [912, 306] width 157 height 22
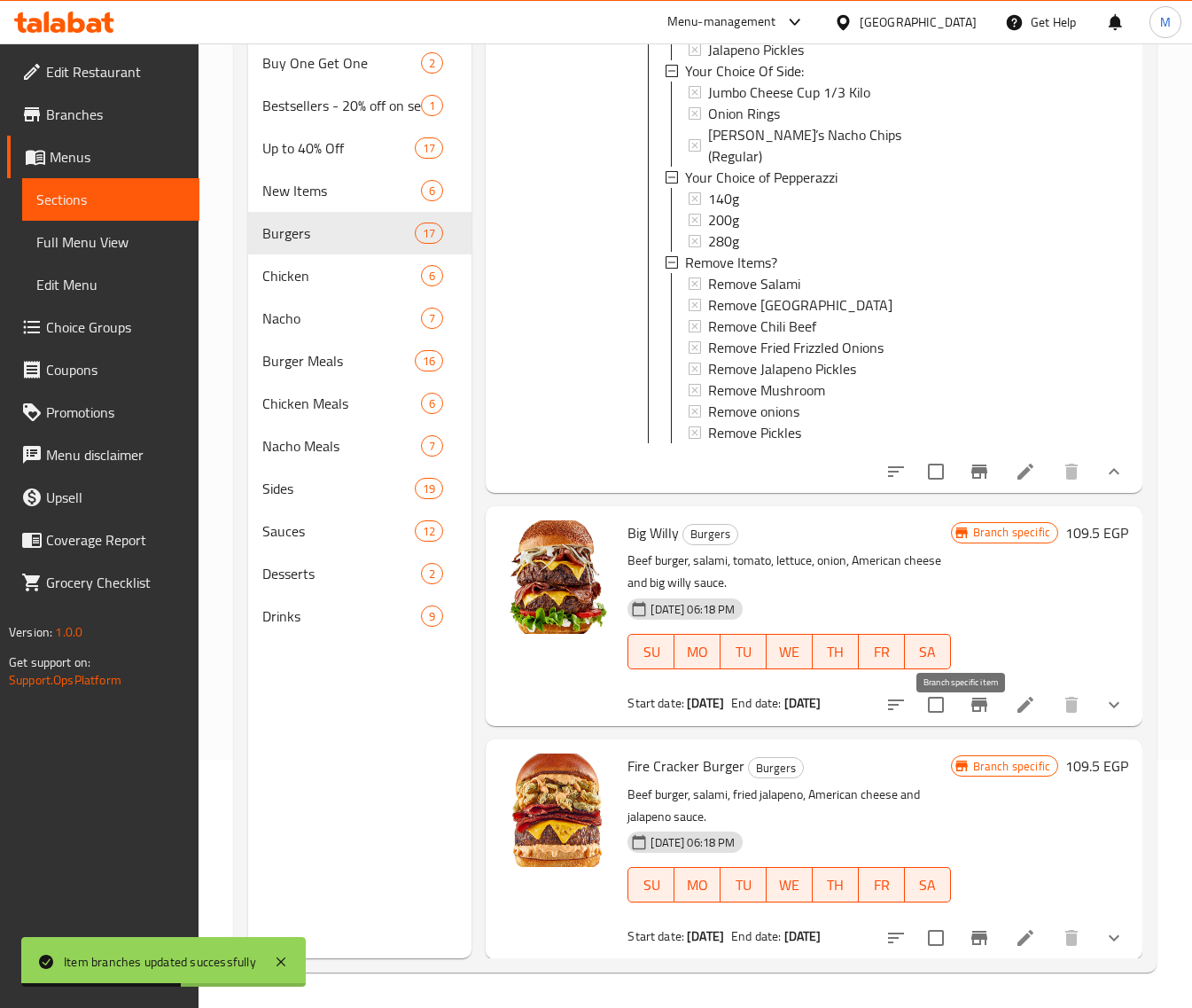
click at [971, 712] on icon "Branch-specific-item" at bounding box center [979, 705] width 16 height 14
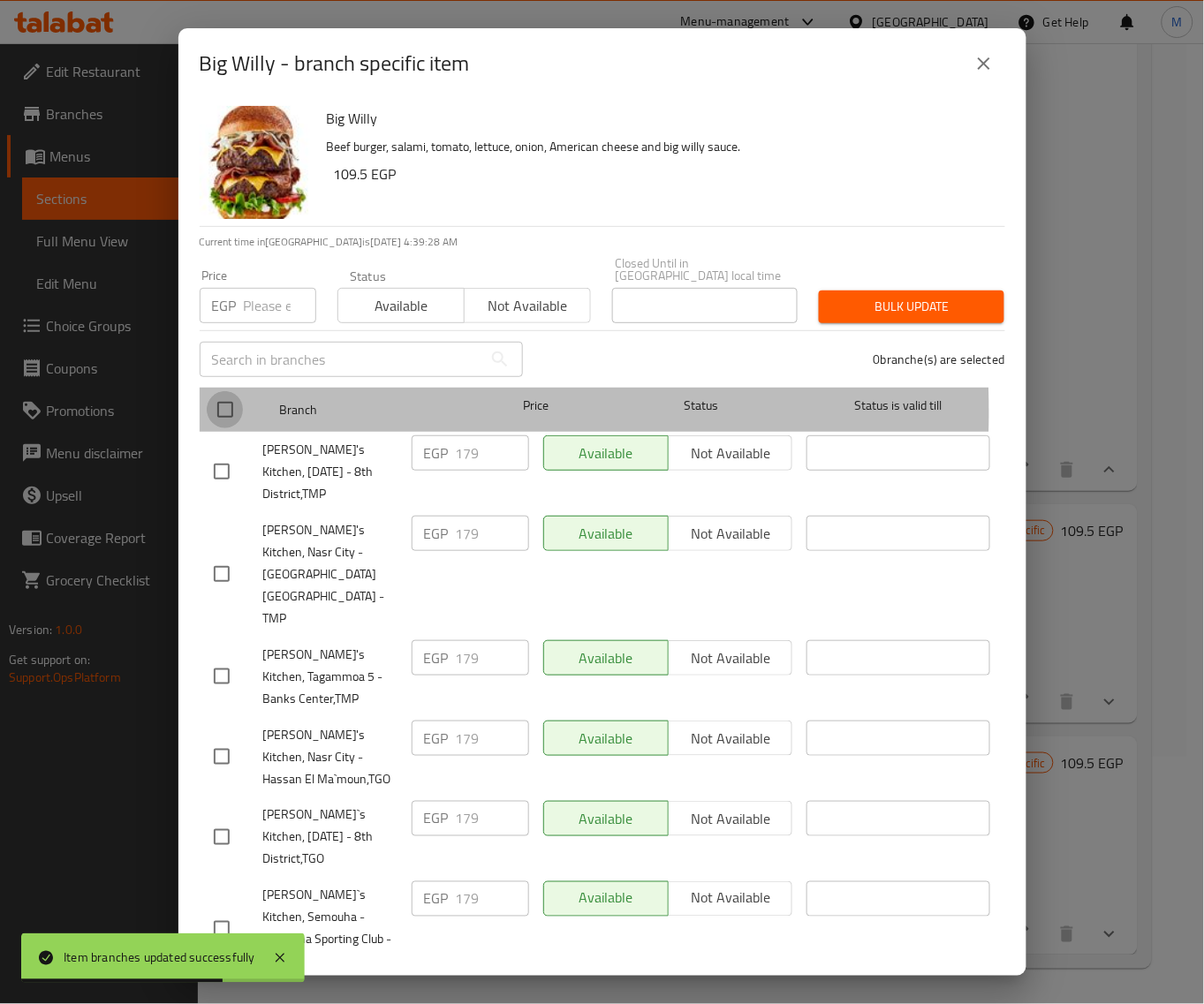
click at [234, 399] on input "checkbox" at bounding box center [225, 410] width 37 height 37
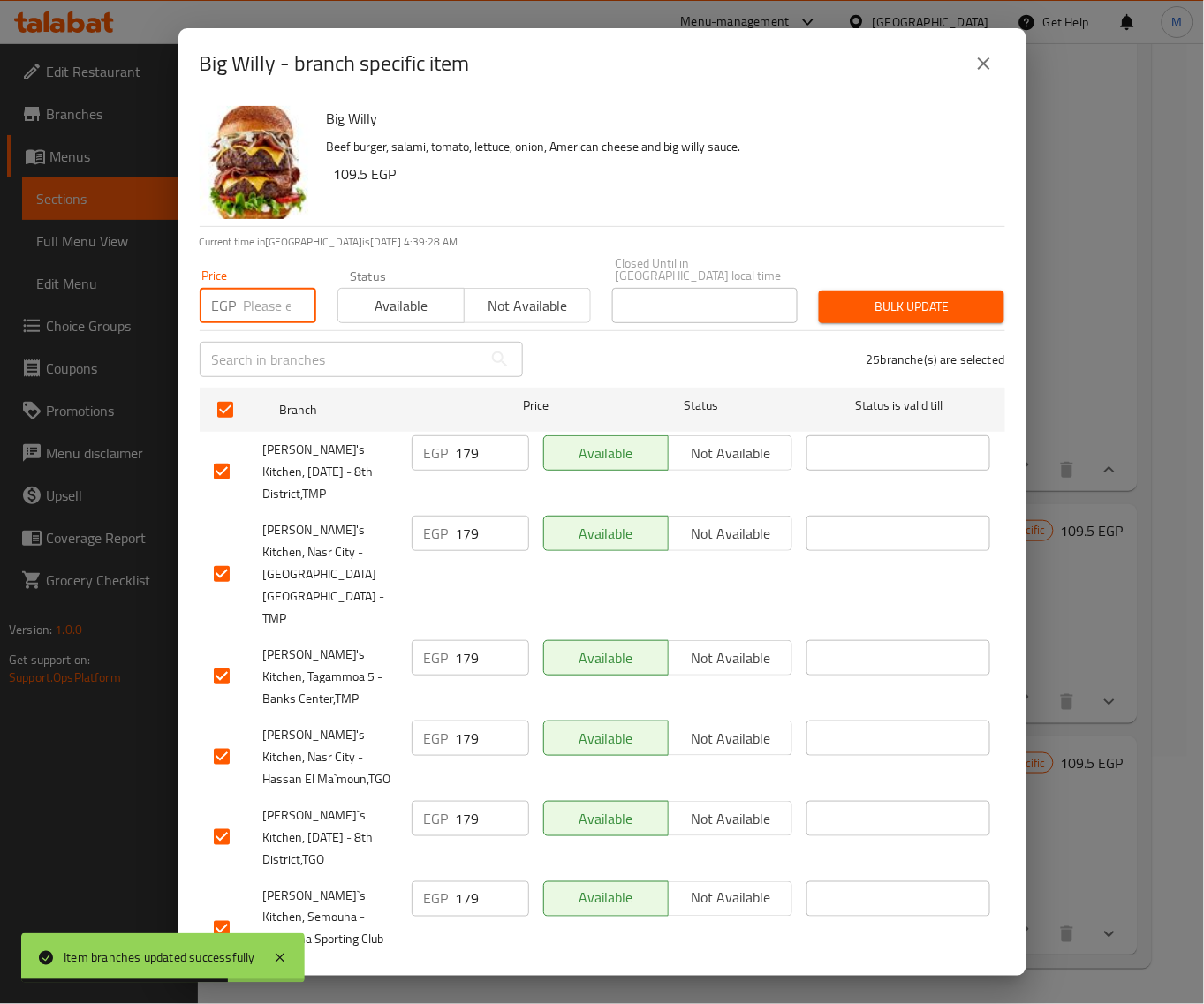
click at [254, 305] on input "number" at bounding box center [280, 306] width 72 height 35
paste input "185"
click at [902, 296] on span "Bulk update" at bounding box center [912, 306] width 157 height 22
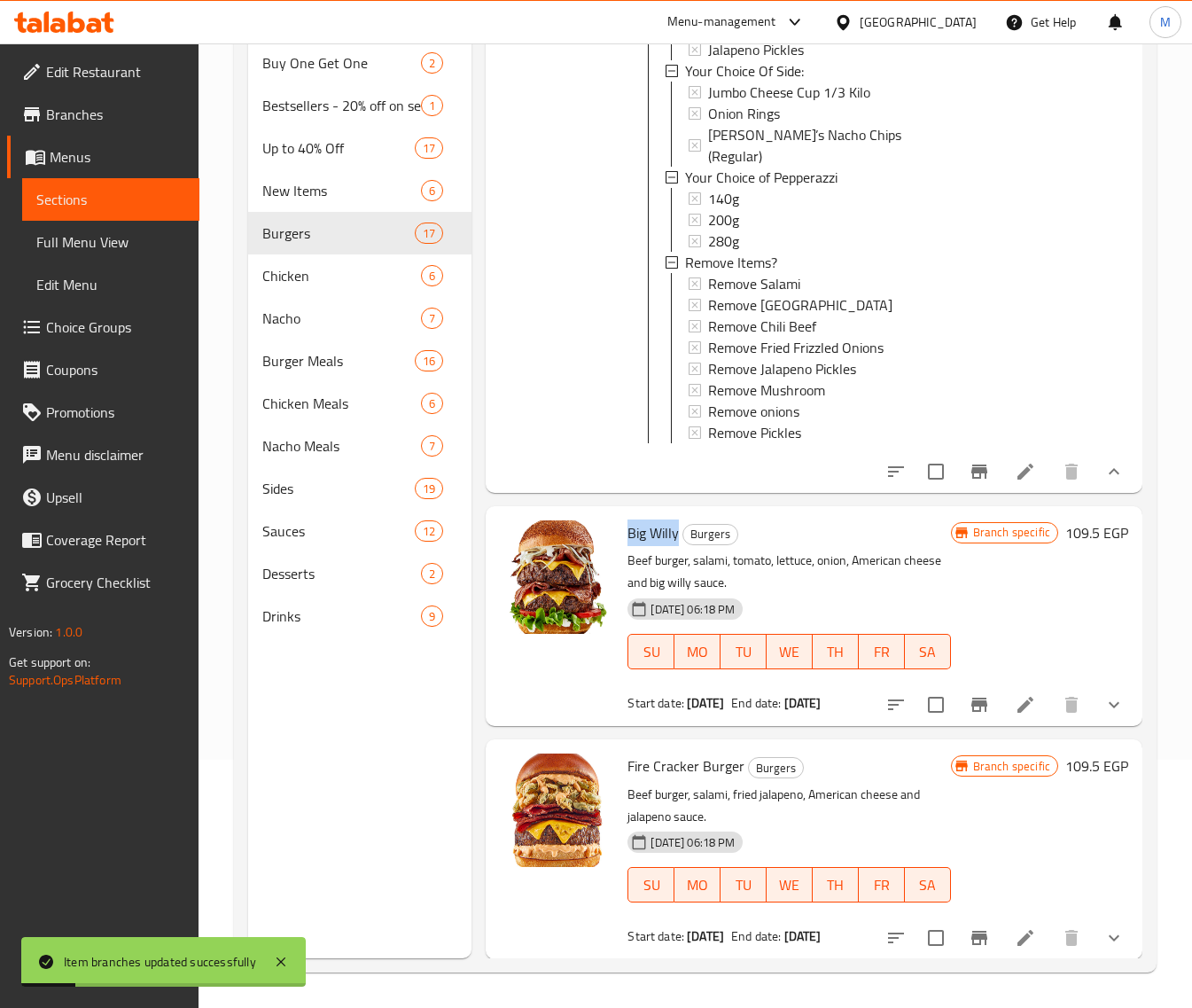
drag, startPoint x: 675, startPoint y: 552, endPoint x: 627, endPoint y: 554, distance: 48.0
click at [627, 546] on span "Big Willy" at bounding box center [653, 533] width 51 height 27
copy span "Big Willy"
click at [1118, 726] on div "Big Willy Burgers Beef burger, salami, tomato, lettuce, onion, American cheese …" at bounding box center [814, 616] width 657 height 220
click at [1109, 726] on button "show more" at bounding box center [1114, 705] width 43 height 43
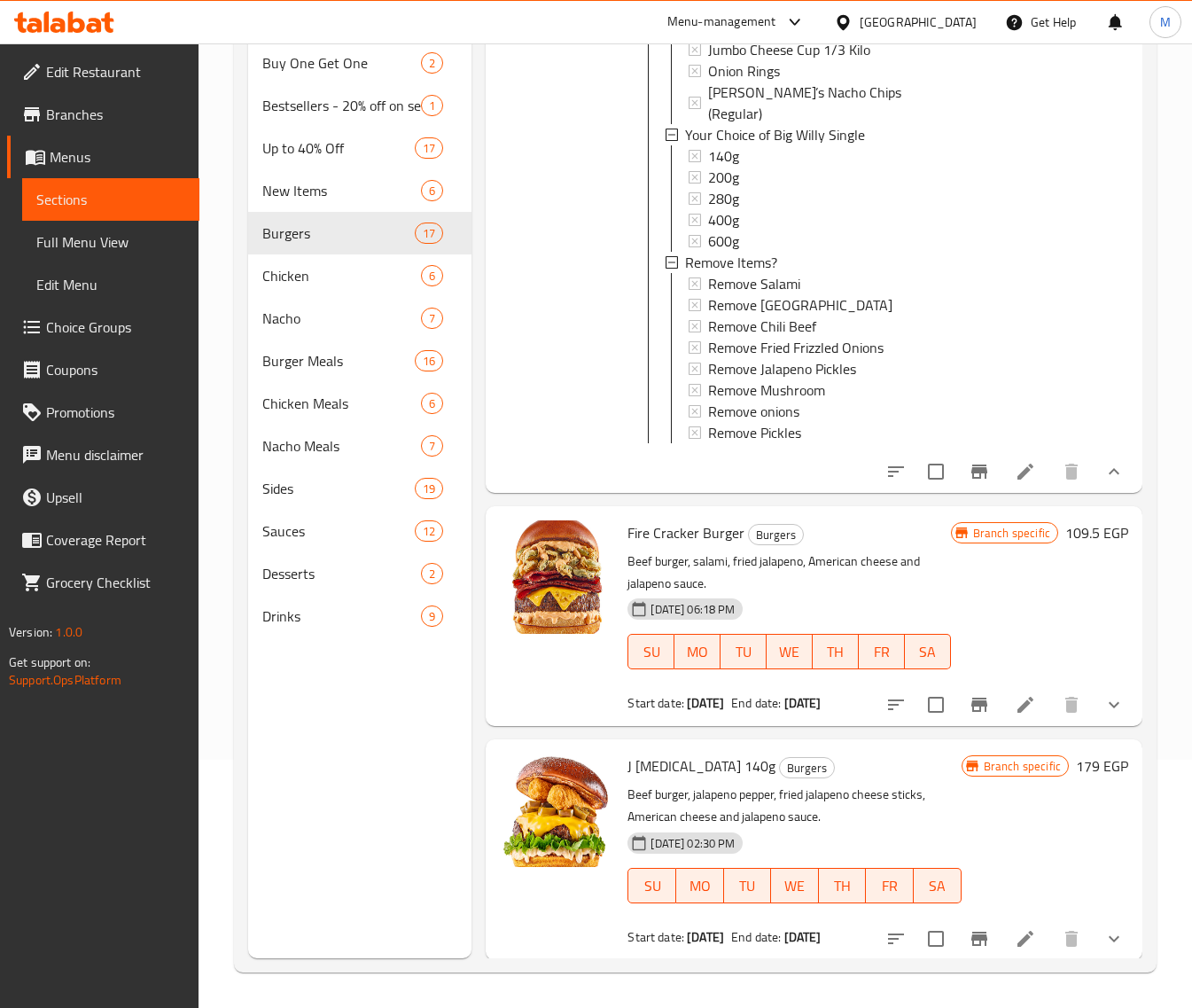
scroll to position [3546, 0]
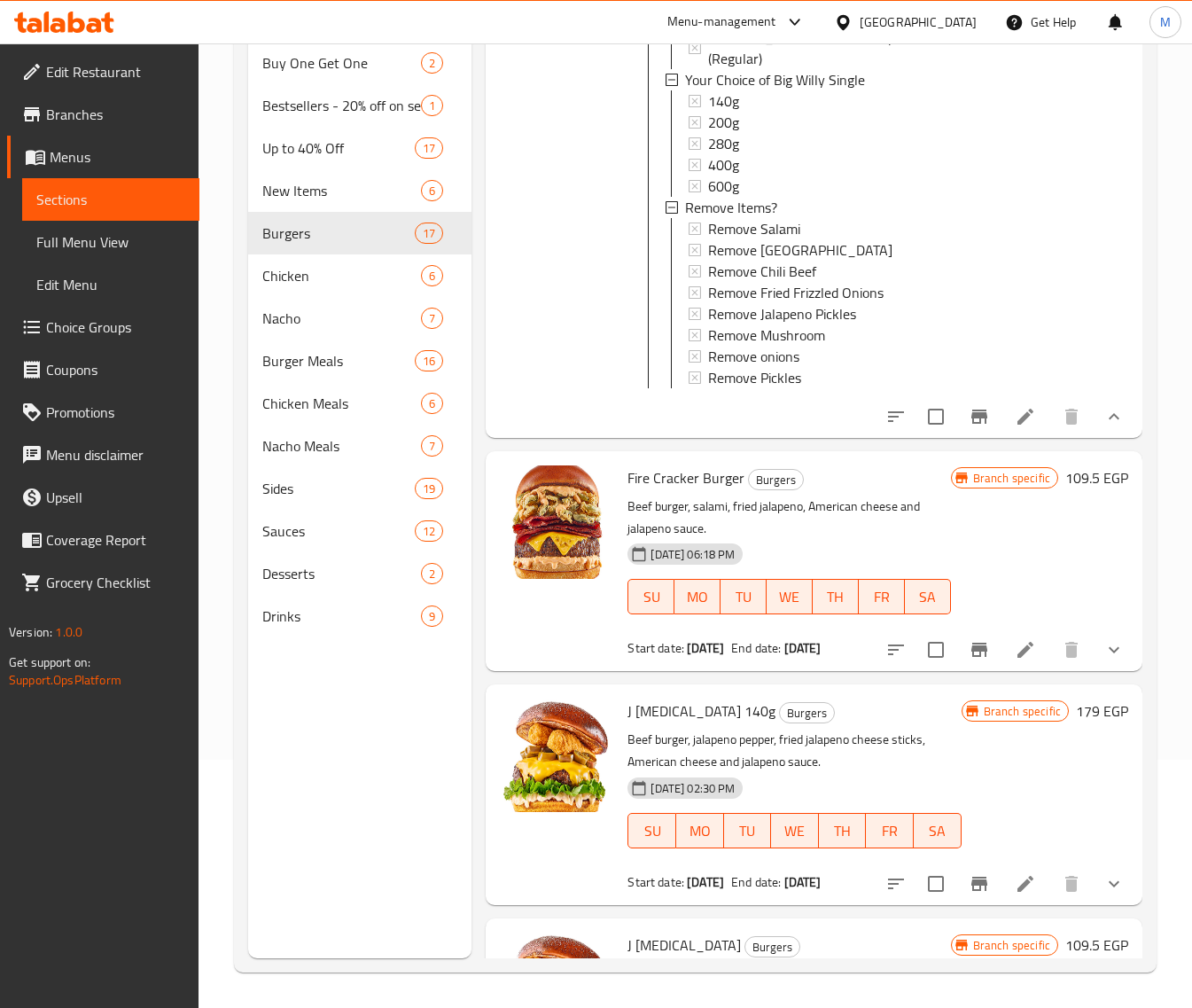
click at [971, 657] on icon "Branch-specific-item" at bounding box center [979, 650] width 16 height 14
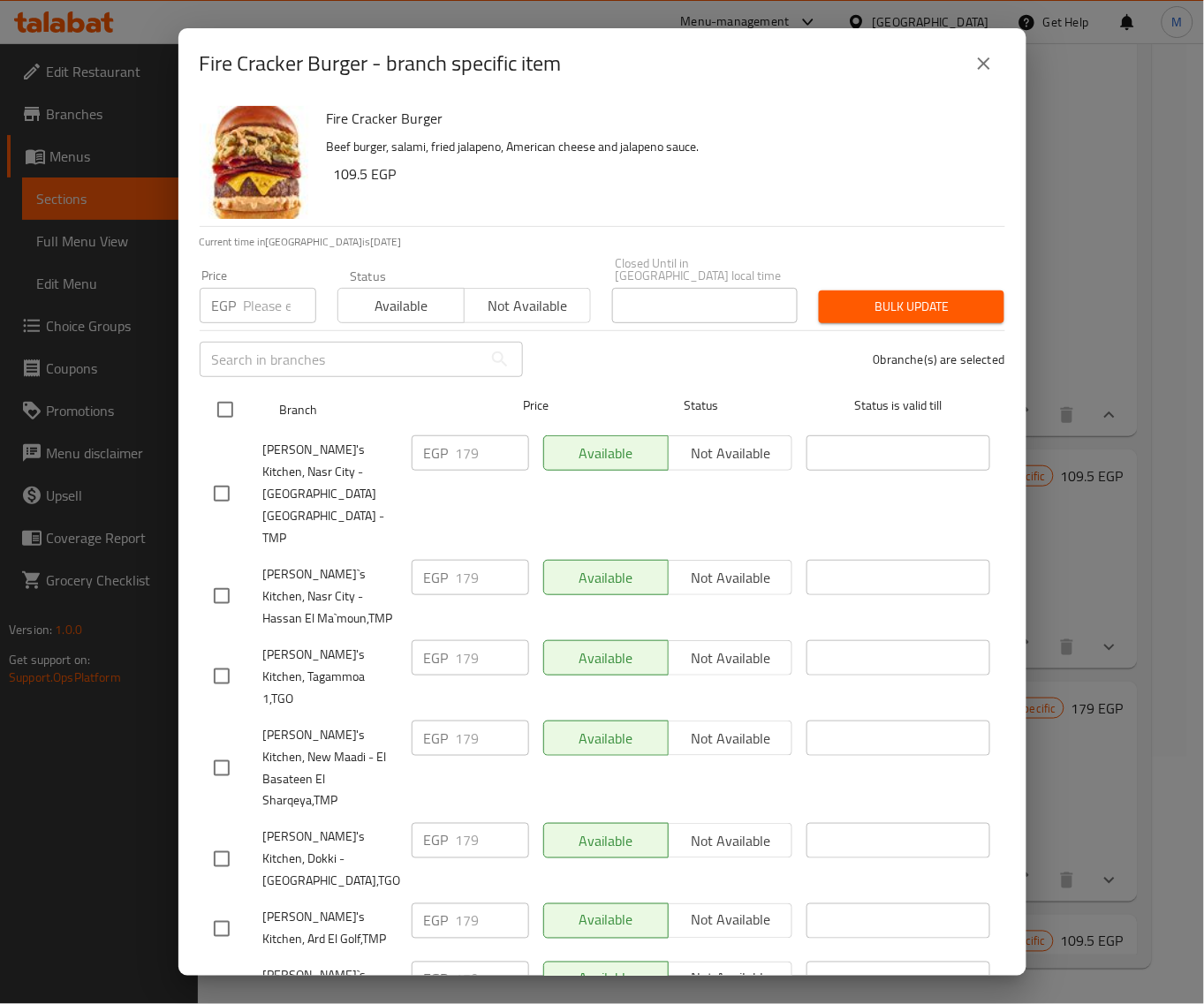
click at [217, 393] on input "checkbox" at bounding box center [225, 410] width 37 height 37
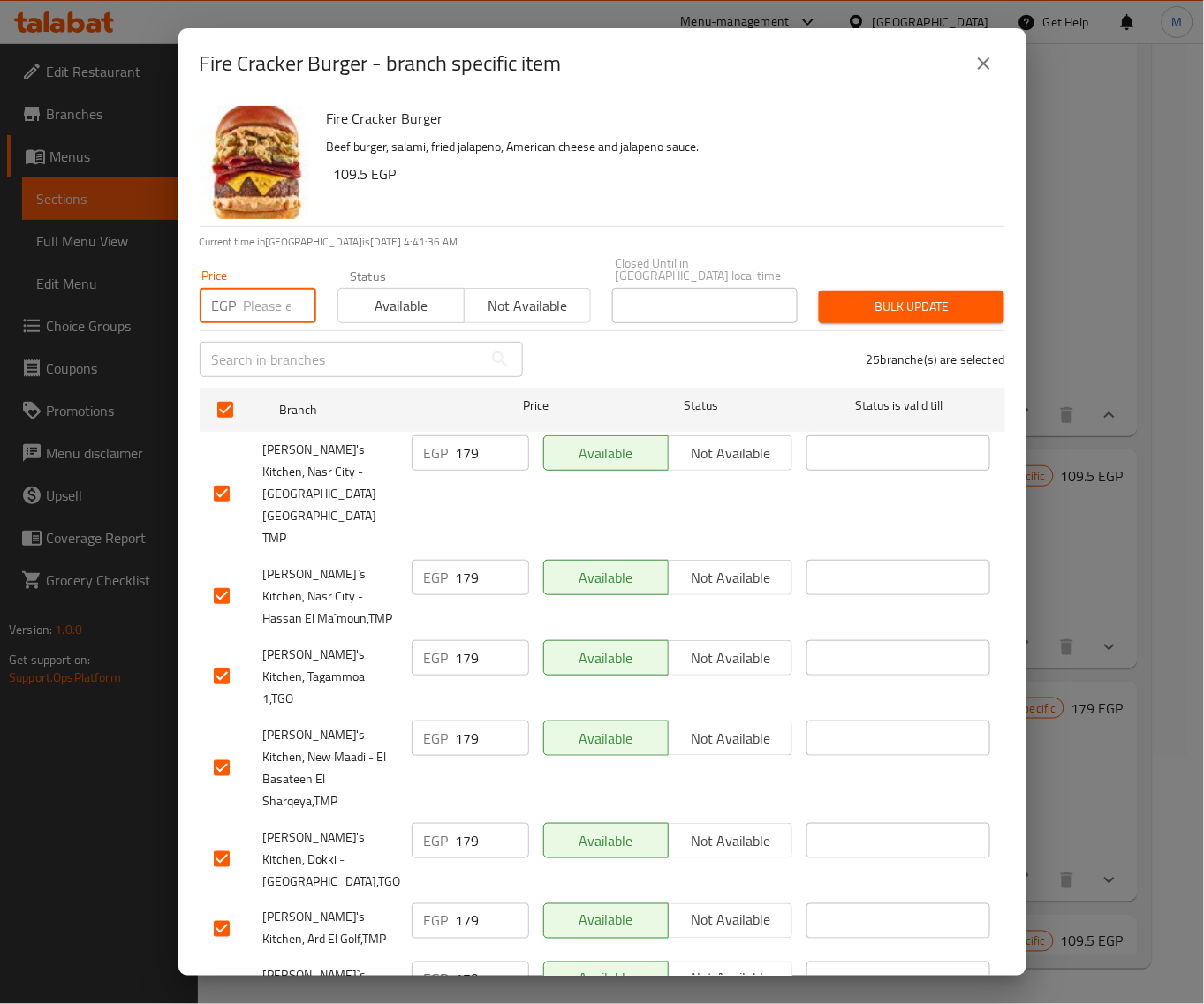
click at [257, 300] on input "number" at bounding box center [280, 306] width 72 height 35
paste input "179"
click at [930, 296] on span "Bulk update" at bounding box center [912, 306] width 157 height 22
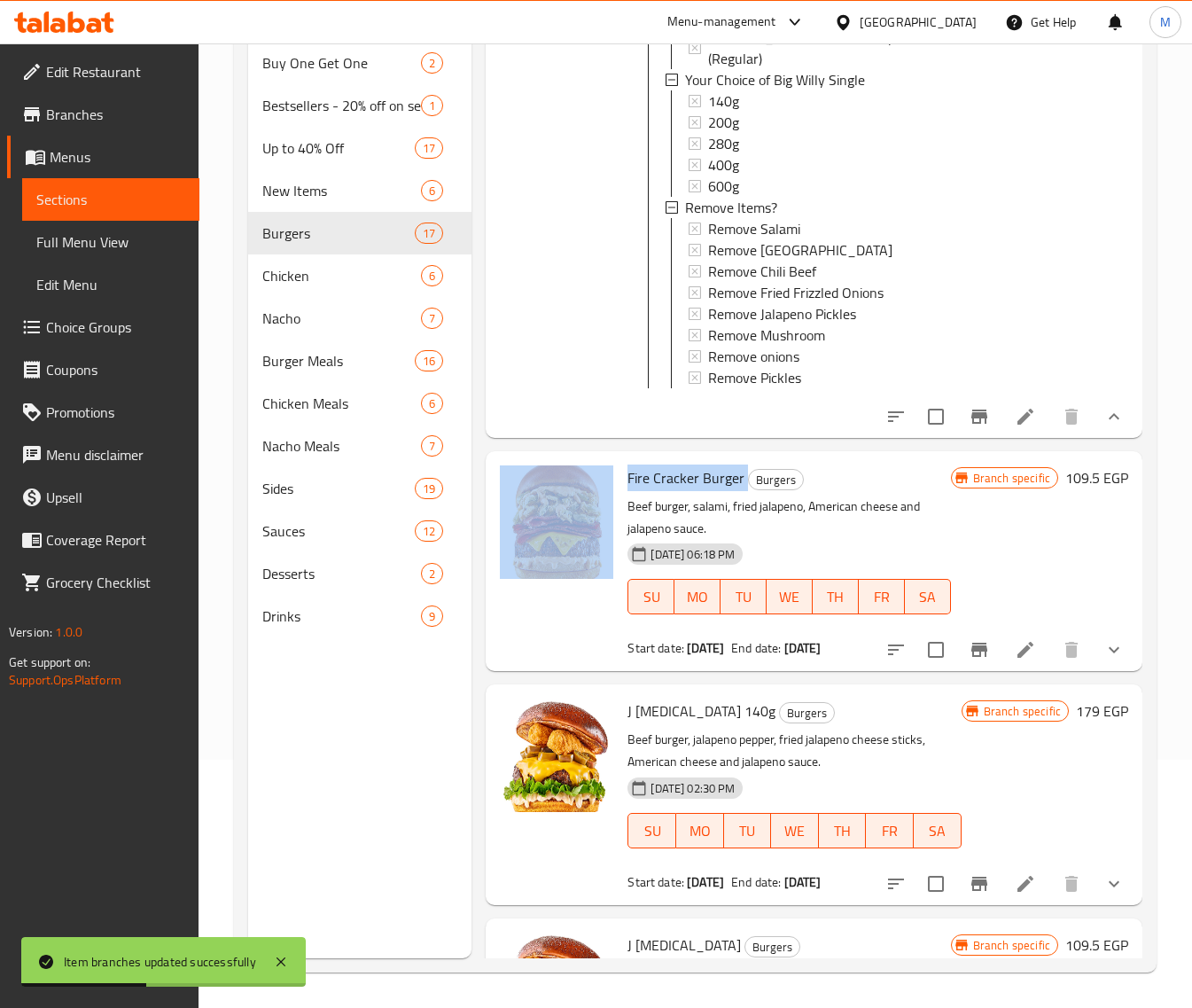
drag, startPoint x: 742, startPoint y: 492, endPoint x: 616, endPoint y: 492, distance: 126.0
click at [616, 492] on div "Fire Cracker Burger Burgers Beef burger, salami, fried jalapeno, American chees…" at bounding box center [814, 561] width 643 height 206
copy div "Fire Cracker Burger"
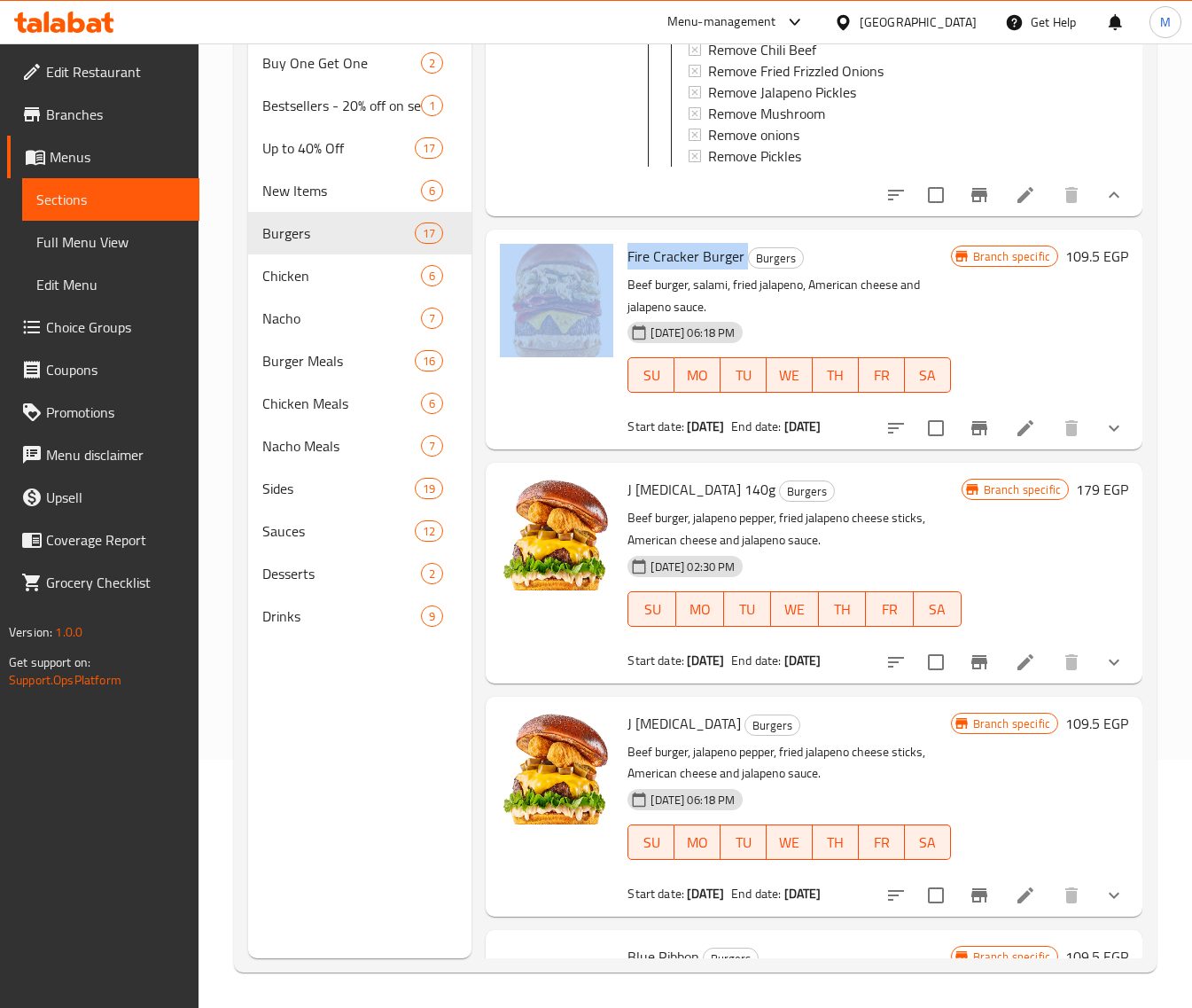
scroll to position [3879, 0]
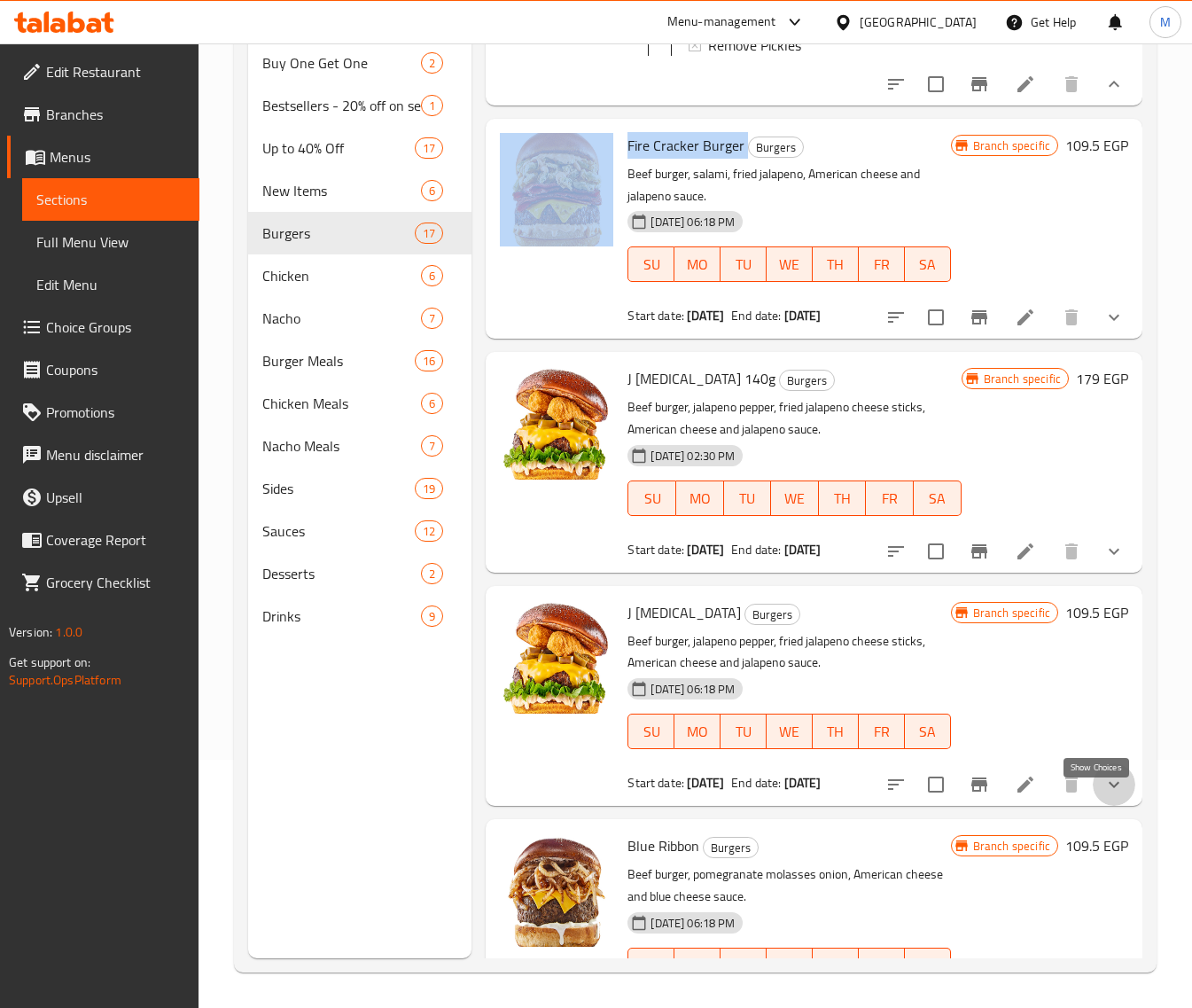
click at [1103, 793] on icon "show more" at bounding box center [1114, 785] width 21 height 21
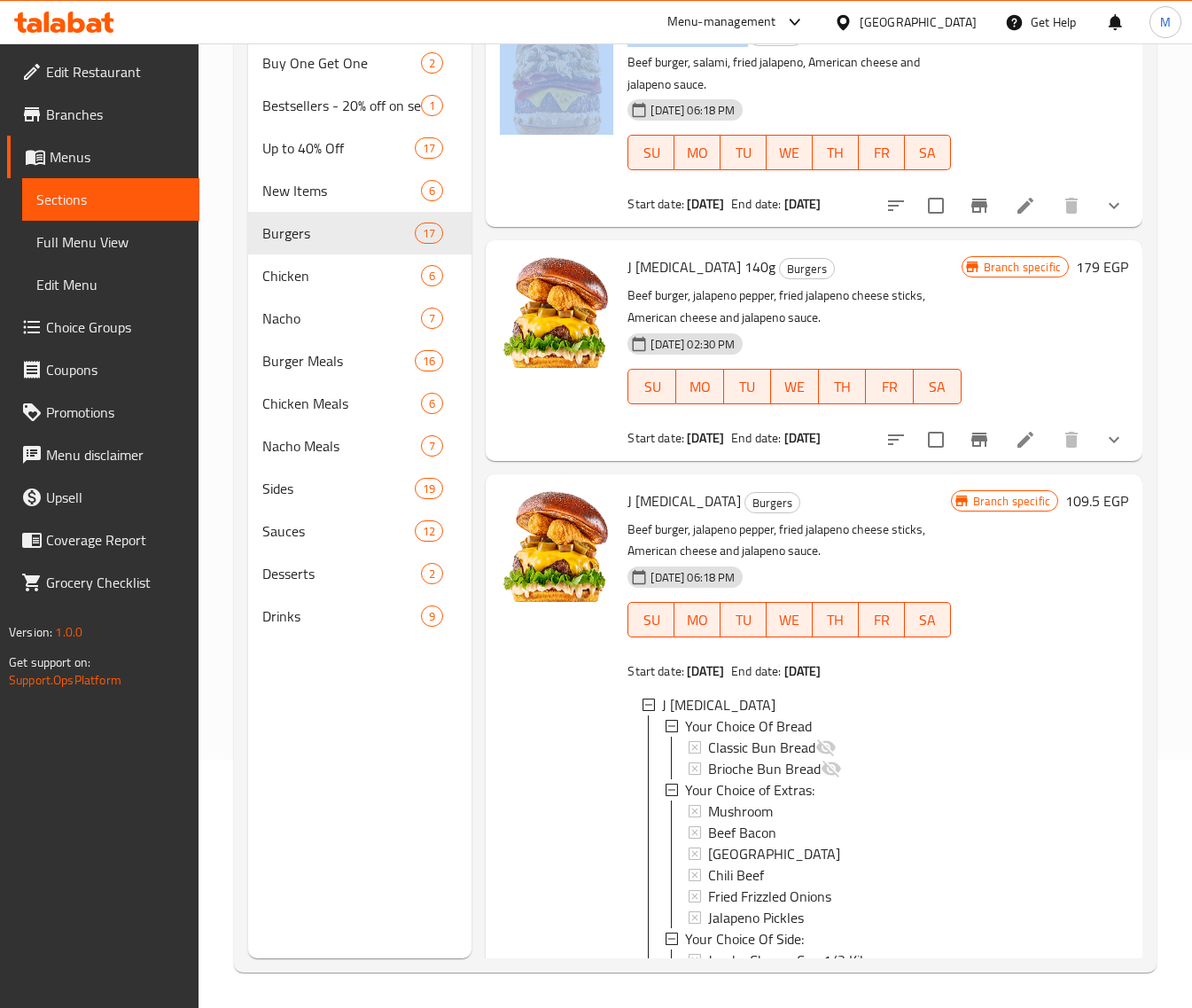
scroll to position [4100, 0]
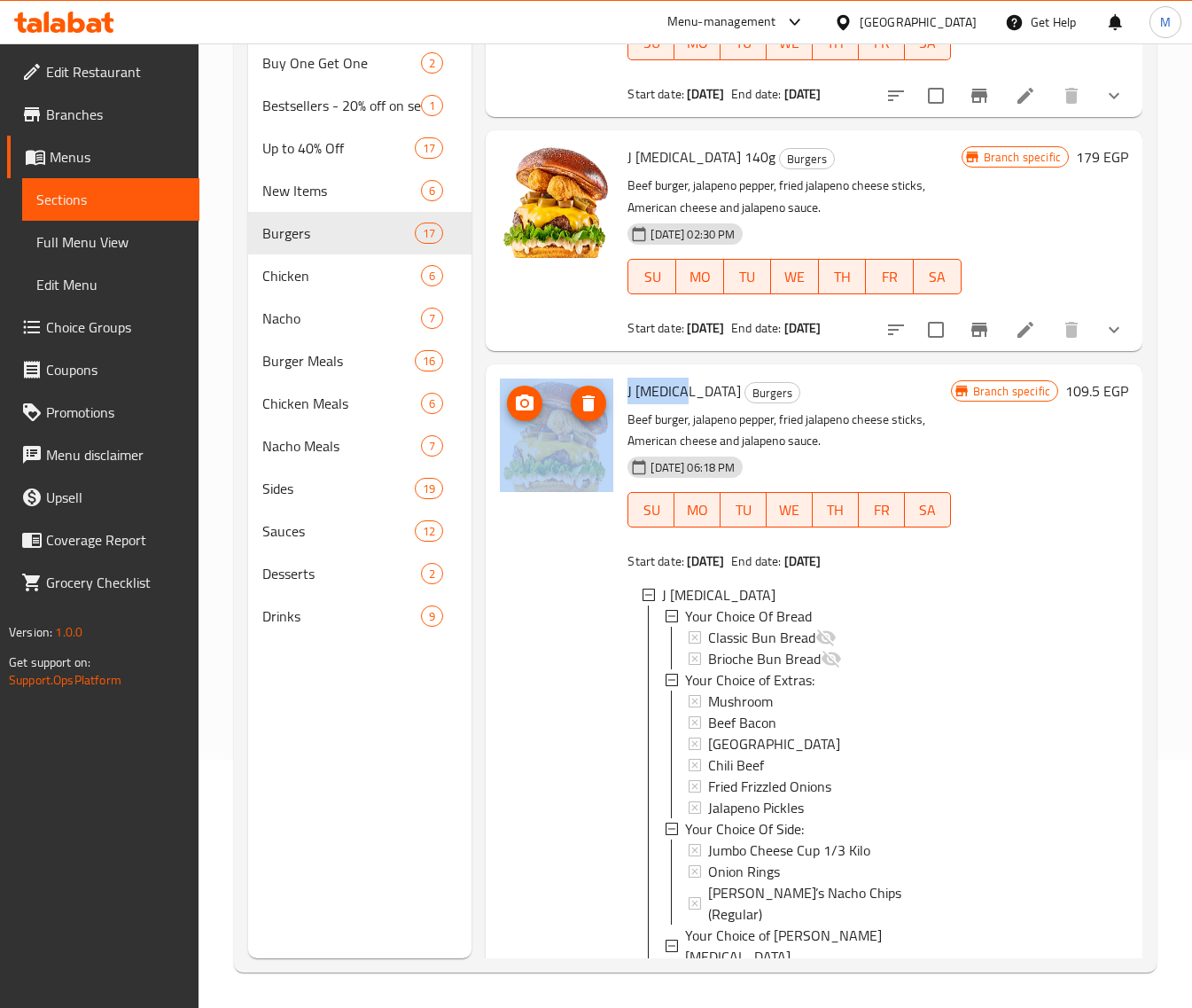
drag, startPoint x: 685, startPoint y: 406, endPoint x: 612, endPoint y: 408, distance: 73.0
click at [612, 408] on div "J Poppers Burgers Beef burger, jalapeno pepper, fried jalapeno cheese sticks, A…" at bounding box center [814, 818] width 643 height 894
click at [970, 340] on icon "Branch-specific-item" at bounding box center [979, 330] width 21 height 21
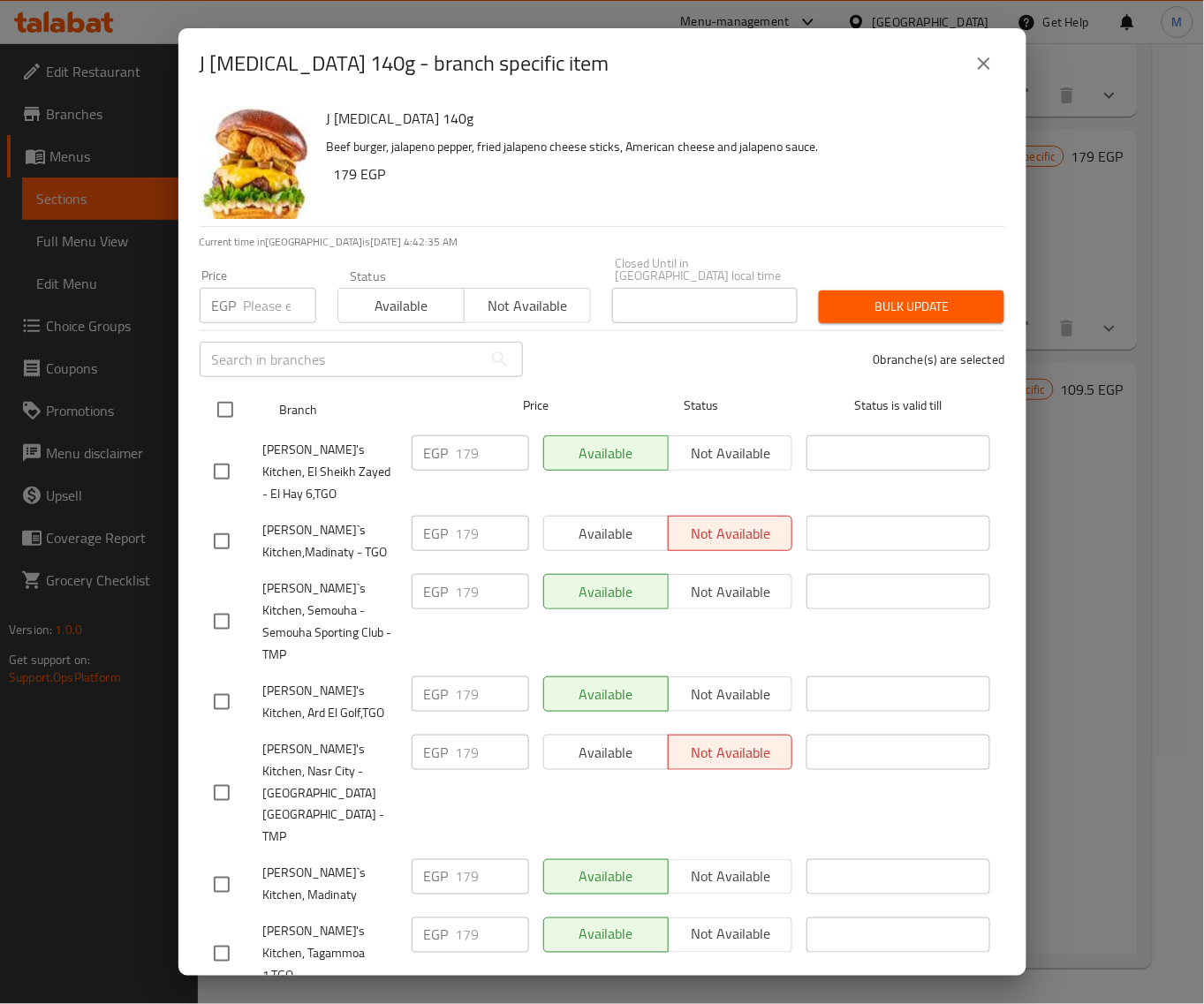
drag, startPoint x: 218, startPoint y: 406, endPoint x: 241, endPoint y: 384, distance: 31.8
click at [223, 402] on input "checkbox" at bounding box center [225, 410] width 37 height 37
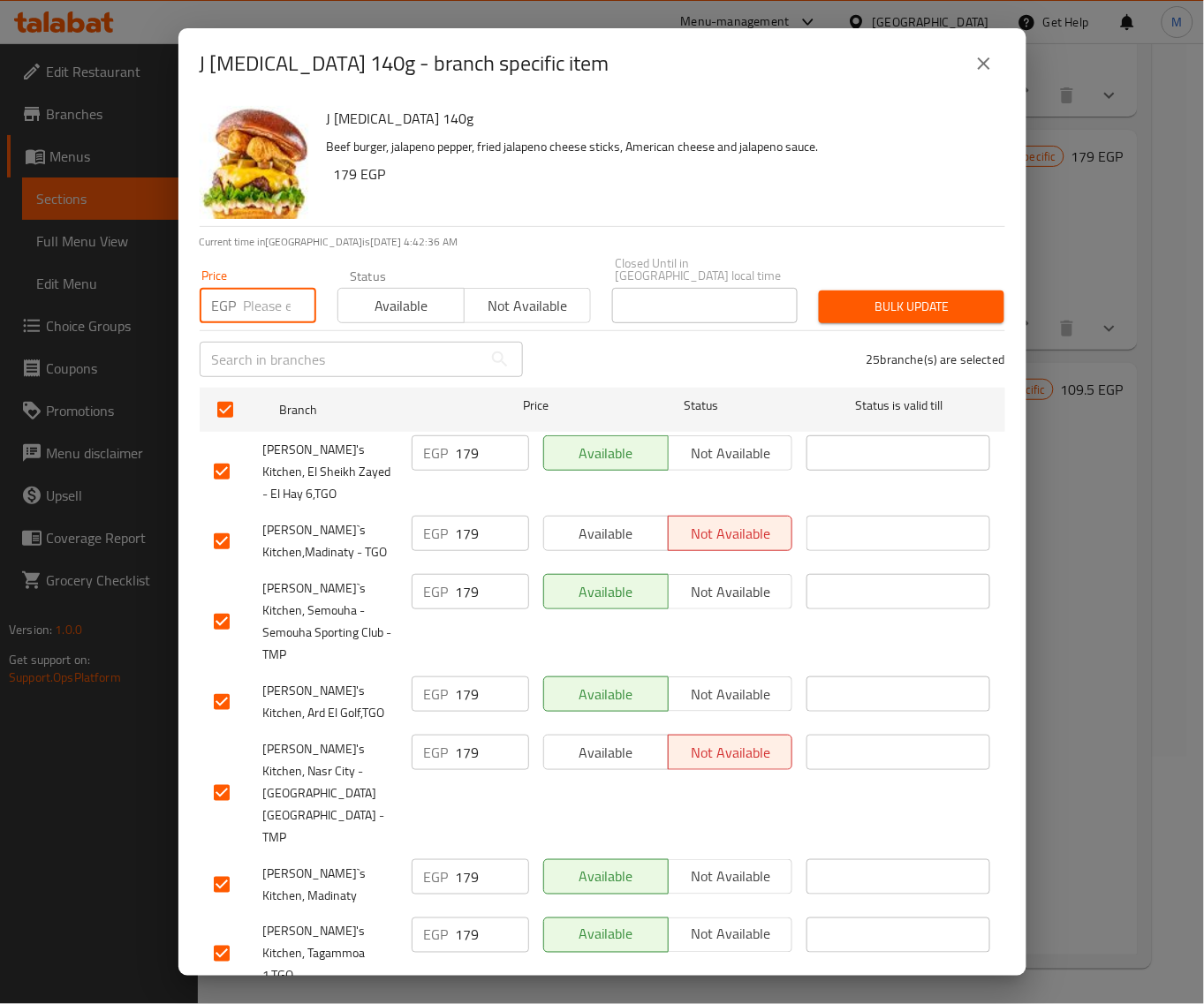
drag, startPoint x: 272, startPoint y: 283, endPoint x: 329, endPoint y: 288, distance: 57.2
click at [272, 288] on input "number" at bounding box center [280, 306] width 72 height 35
paste input "179"
click at [859, 296] on span "Bulk update" at bounding box center [912, 306] width 157 height 22
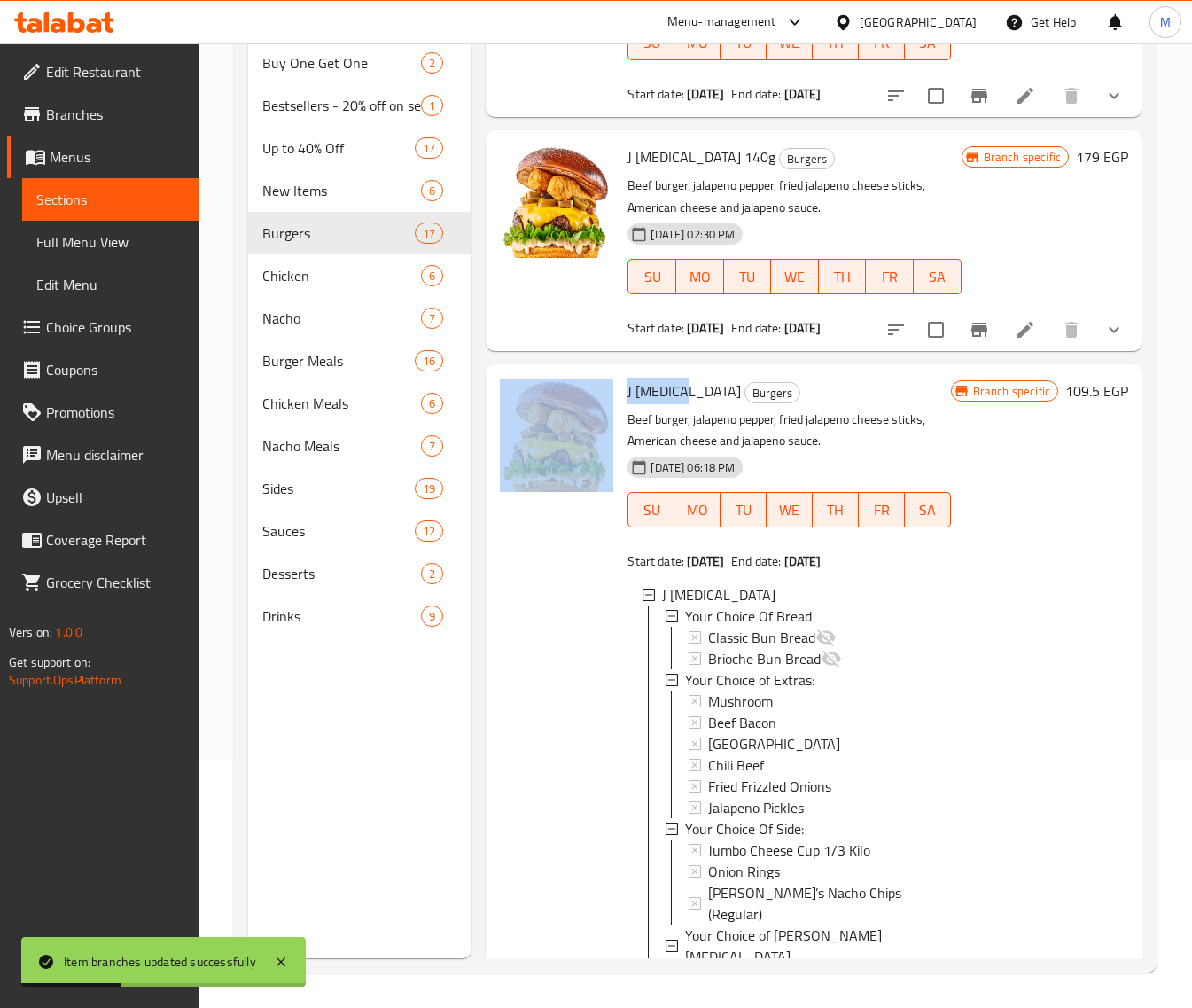
click at [604, 408] on div "J Poppers Burgers Beef burger, jalapeno pepper, fried jalapeno cheese sticks, A…" at bounding box center [814, 818] width 643 height 894
copy div "J [MEDICAL_DATA]"
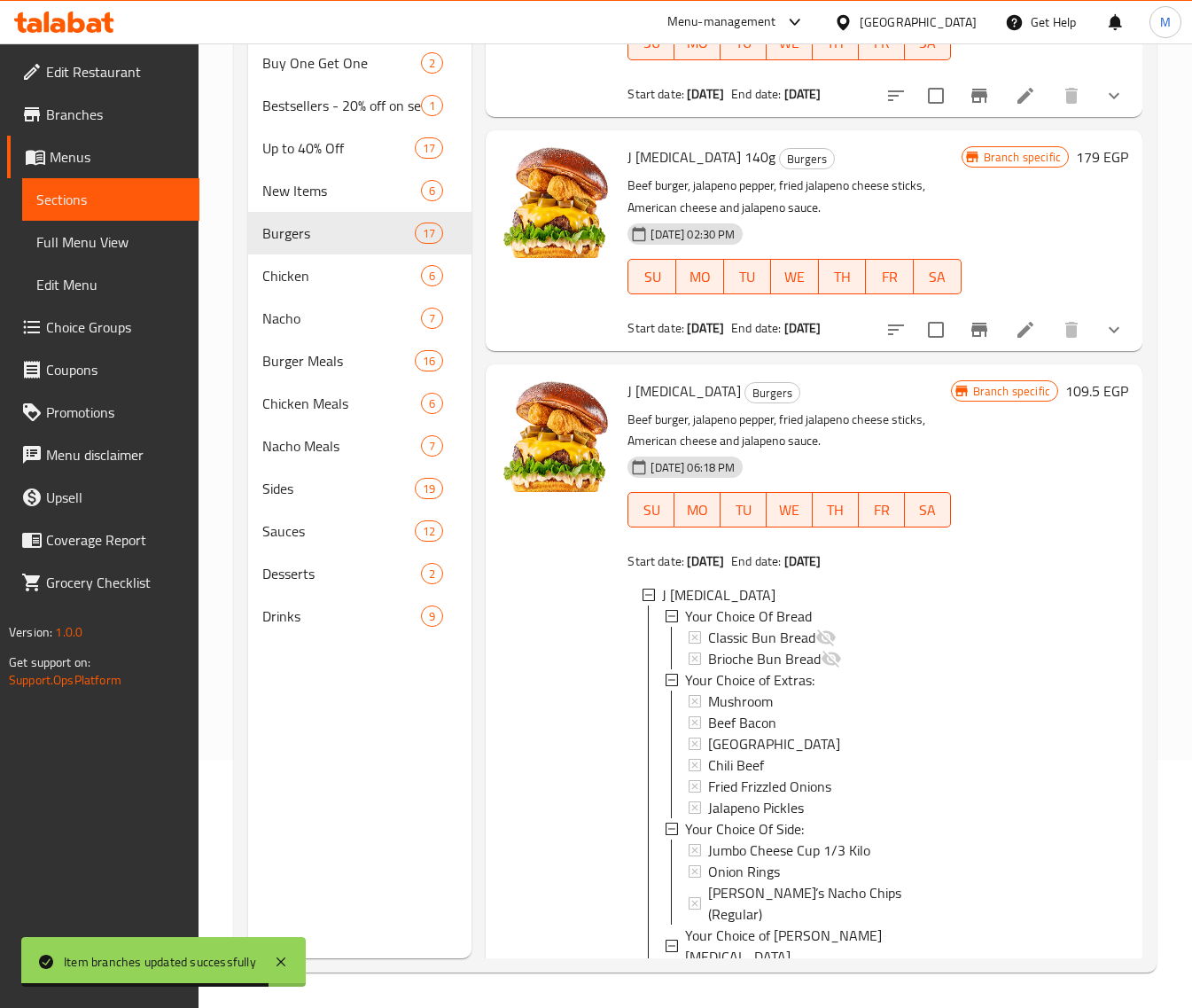
click at [1035, 582] on div "Branch specific 109.5 EGP" at bounding box center [1040, 818] width 177 height 879
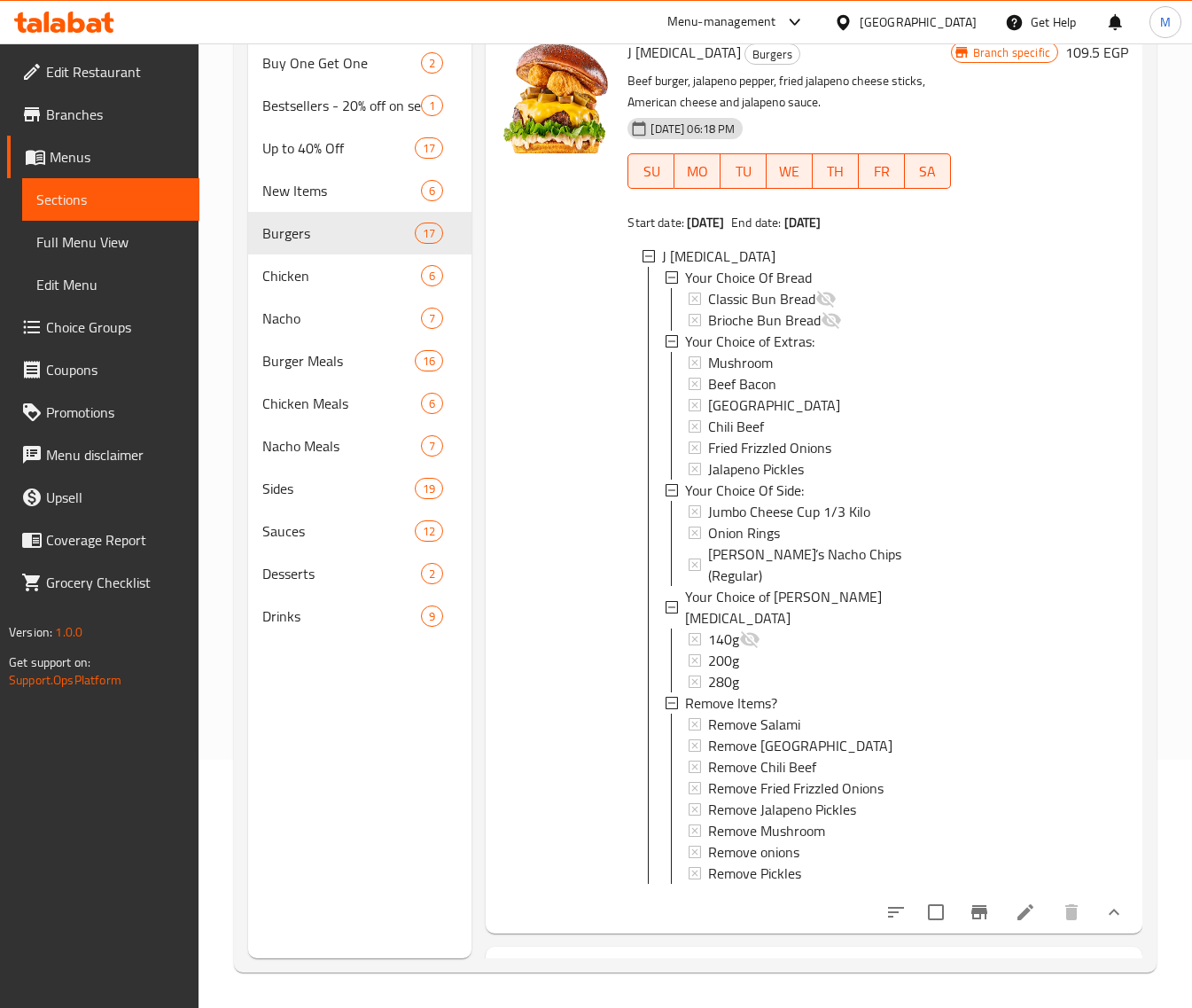
scroll to position [4544, 0]
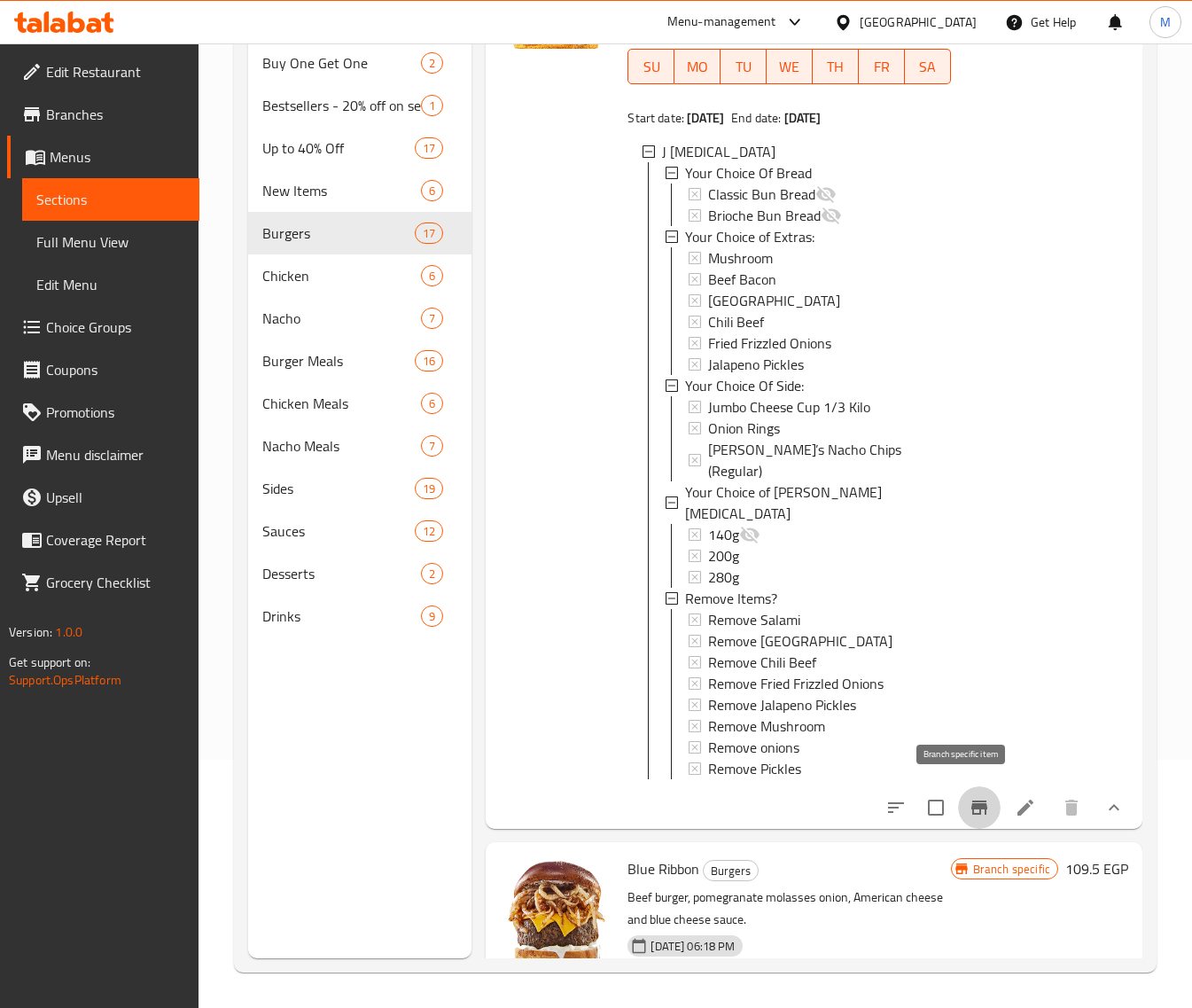
click at [971, 801] on icon "Branch-specific-item" at bounding box center [979, 808] width 16 height 14
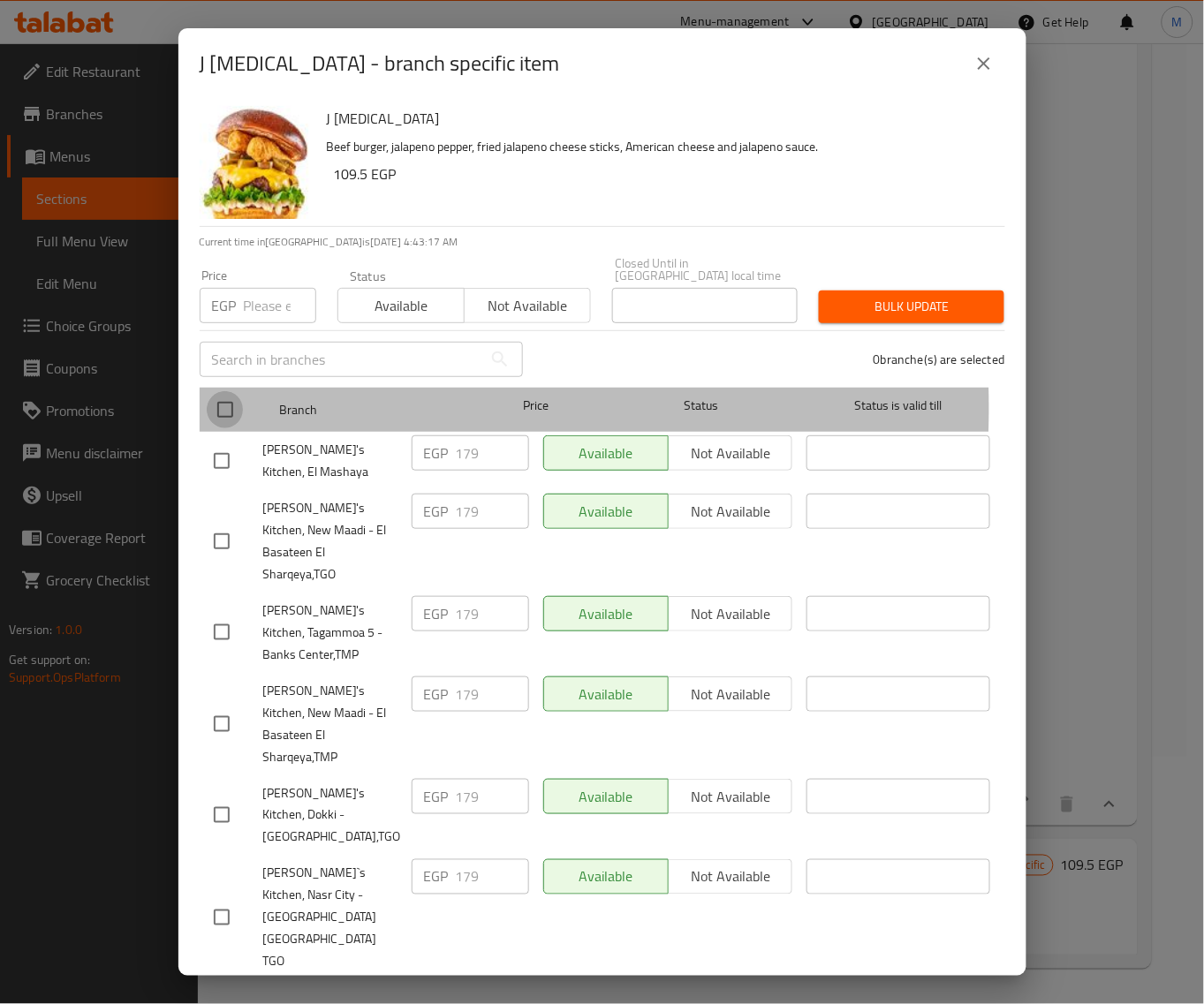
click at [228, 395] on input "checkbox" at bounding box center [225, 410] width 37 height 37
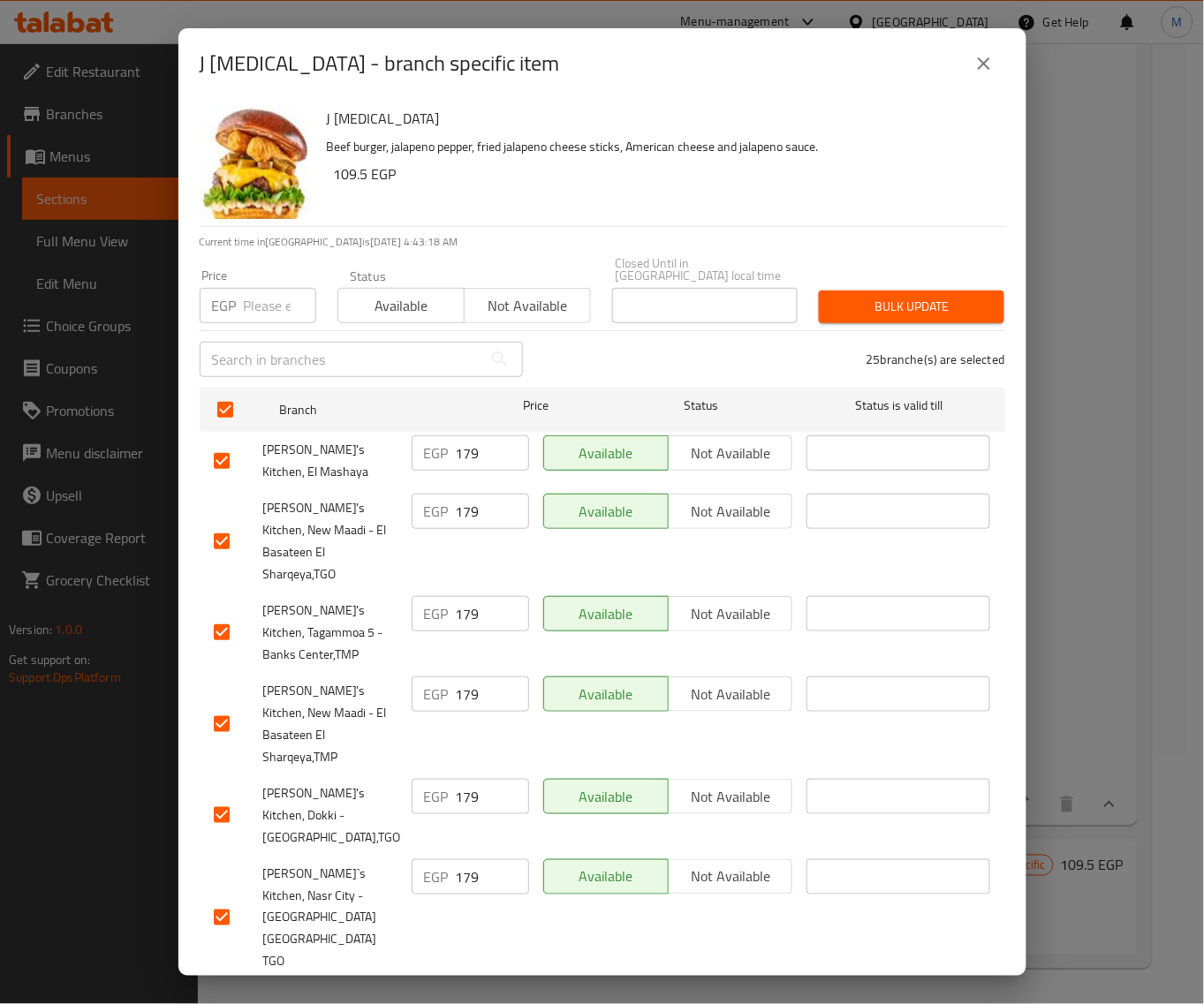
click at [261, 294] on input "number" at bounding box center [280, 306] width 72 height 35
click at [888, 297] on span "Bulk update" at bounding box center [912, 306] width 157 height 22
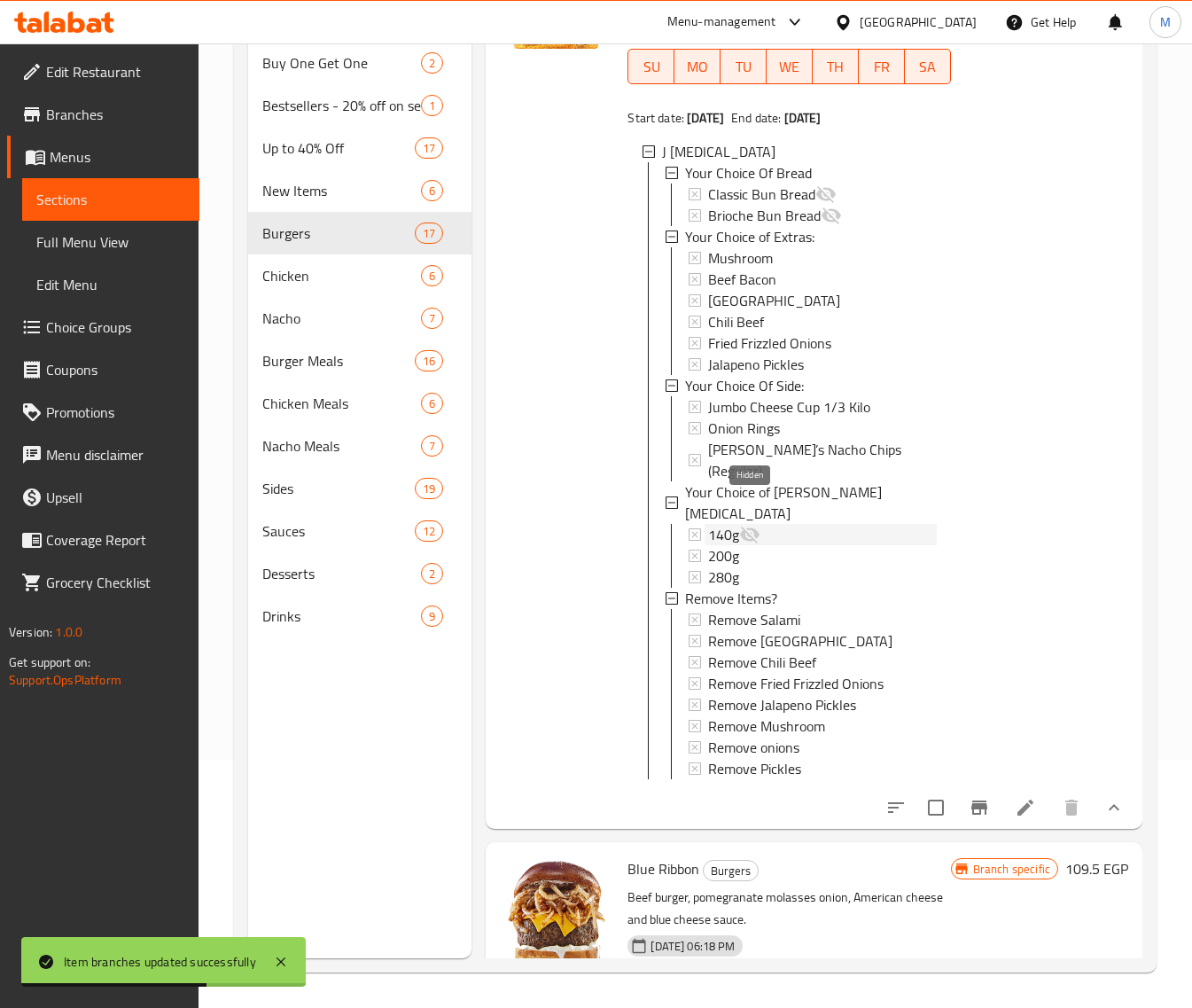
click at [756, 527] on icon at bounding box center [750, 535] width 19 height 17
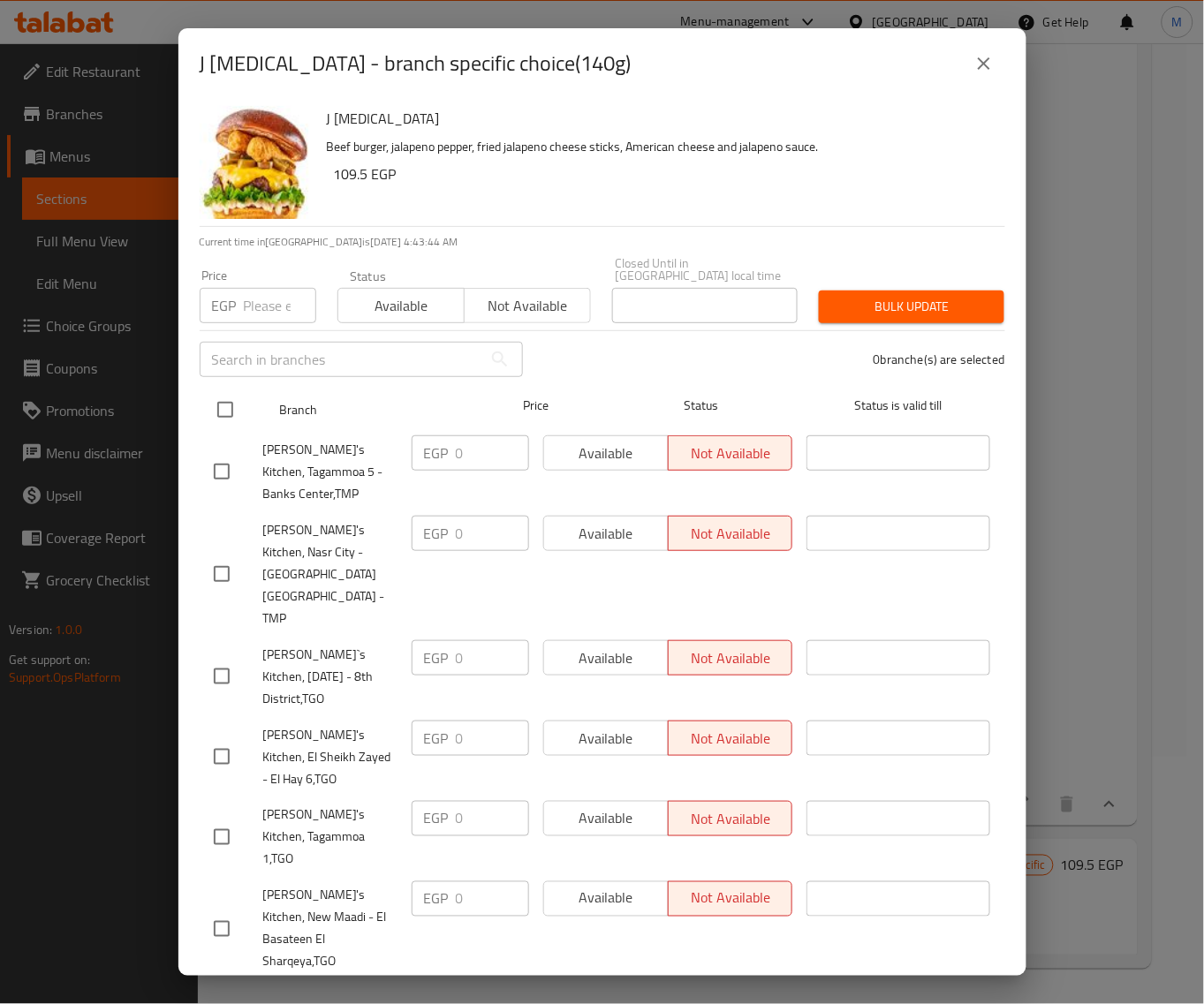
click at [226, 394] on input "checkbox" at bounding box center [225, 410] width 37 height 37
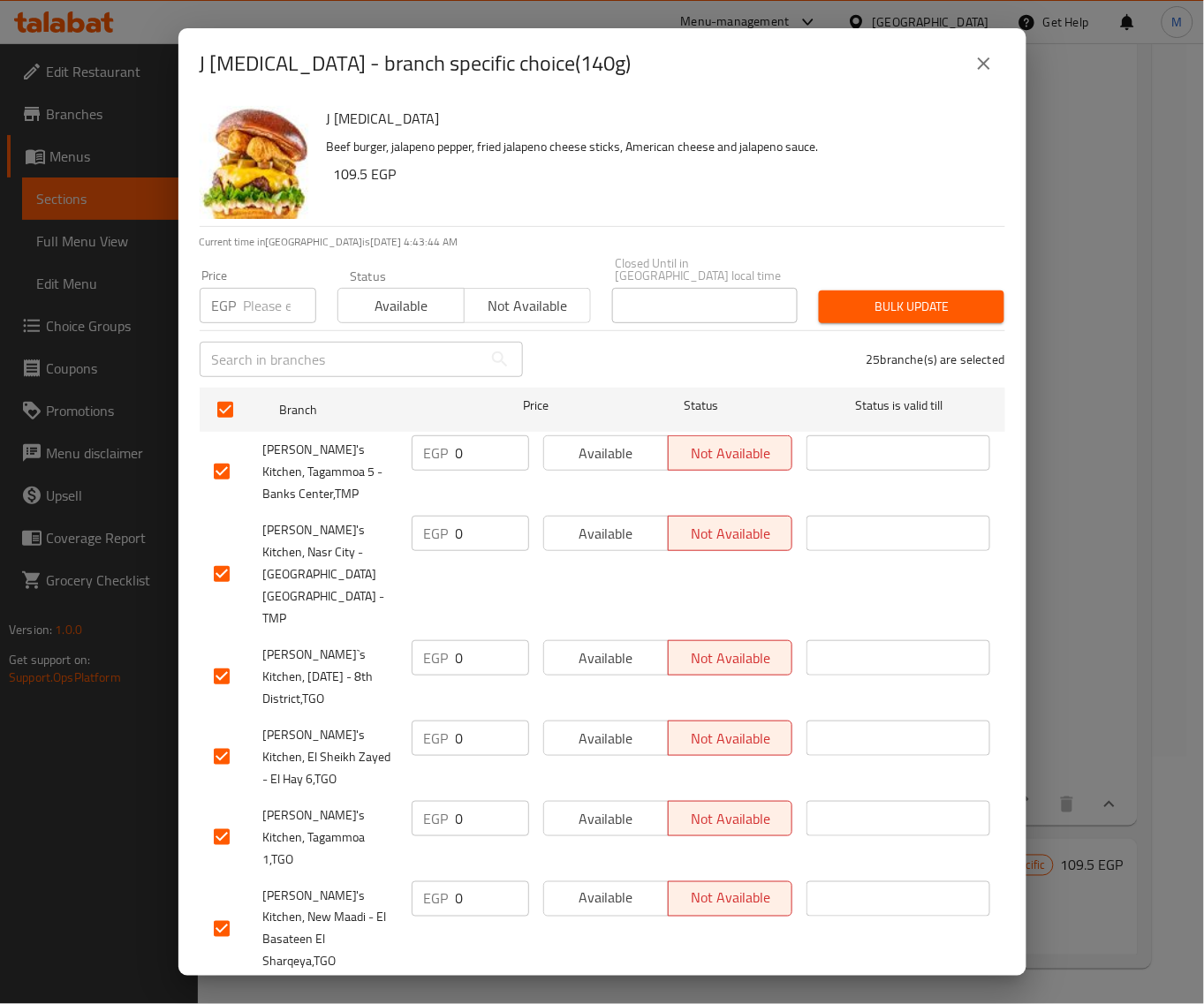
click at [274, 311] on div "Price EGP Price" at bounding box center [258, 296] width 138 height 75
click at [271, 306] on input "number" at bounding box center [280, 306] width 72 height 35
paste input "179"
drag, startPoint x: 889, startPoint y: 288, endPoint x: 762, endPoint y: 501, distance: 248.0
click at [778, 478] on div "J Poppers Beef burger, jalapeno pepper, fried jalapeno cheese sticks, American …" at bounding box center [602, 537] width 848 height 877
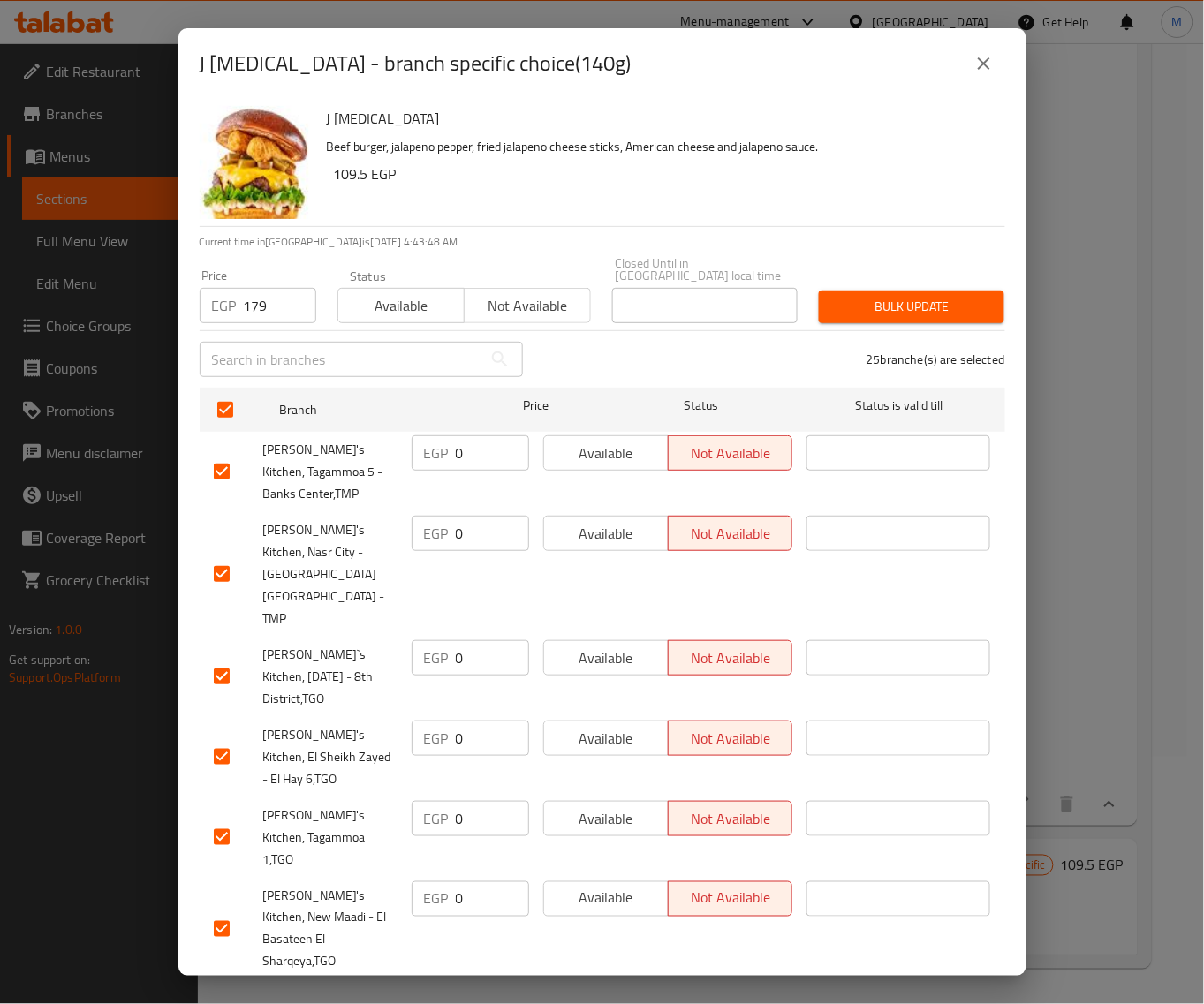
click at [849, 296] on span "Bulk update" at bounding box center [912, 306] width 157 height 22
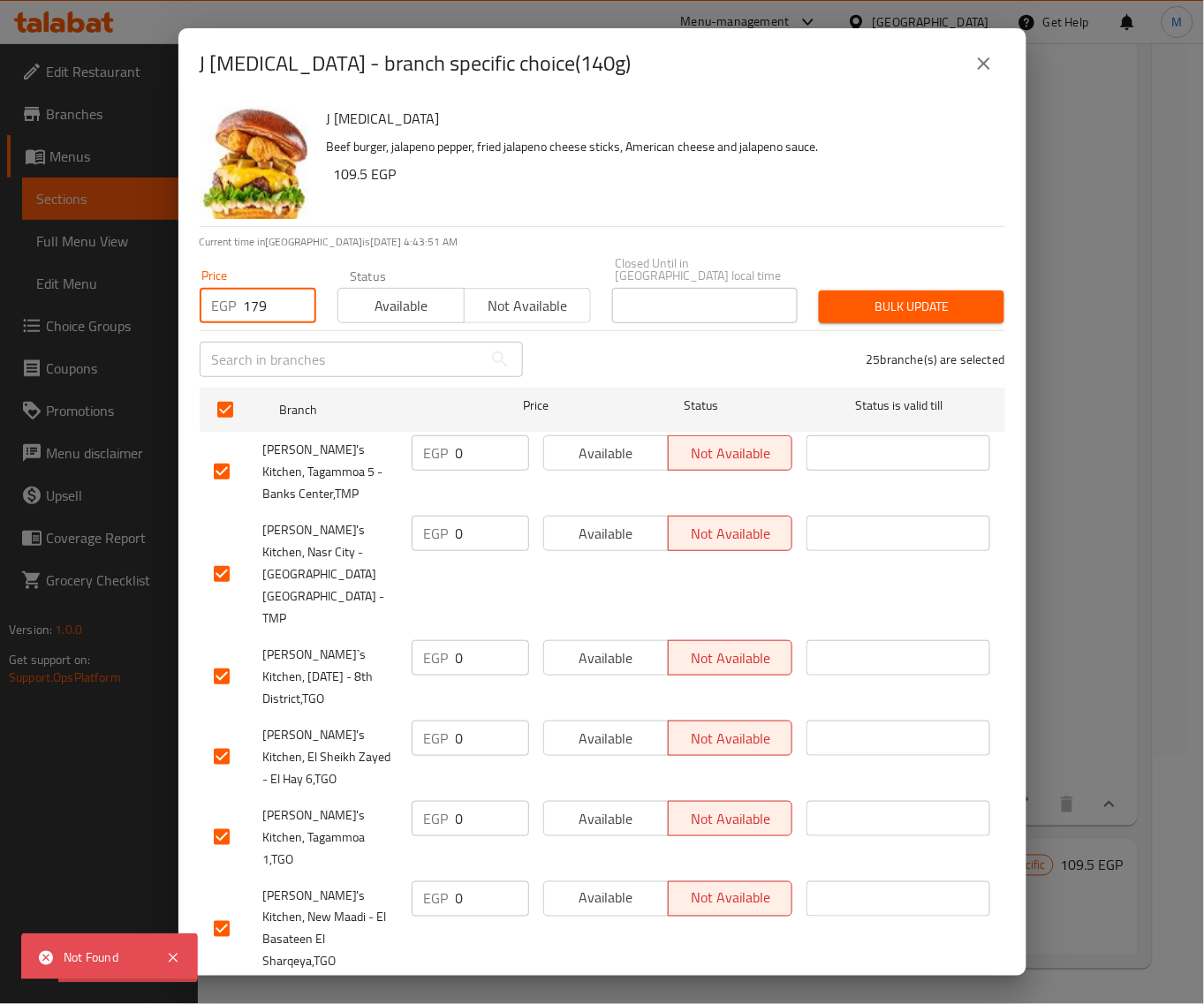
click at [276, 288] on input "179" at bounding box center [280, 306] width 72 height 35
click at [990, 72] on icon "close" at bounding box center [984, 64] width 21 height 21
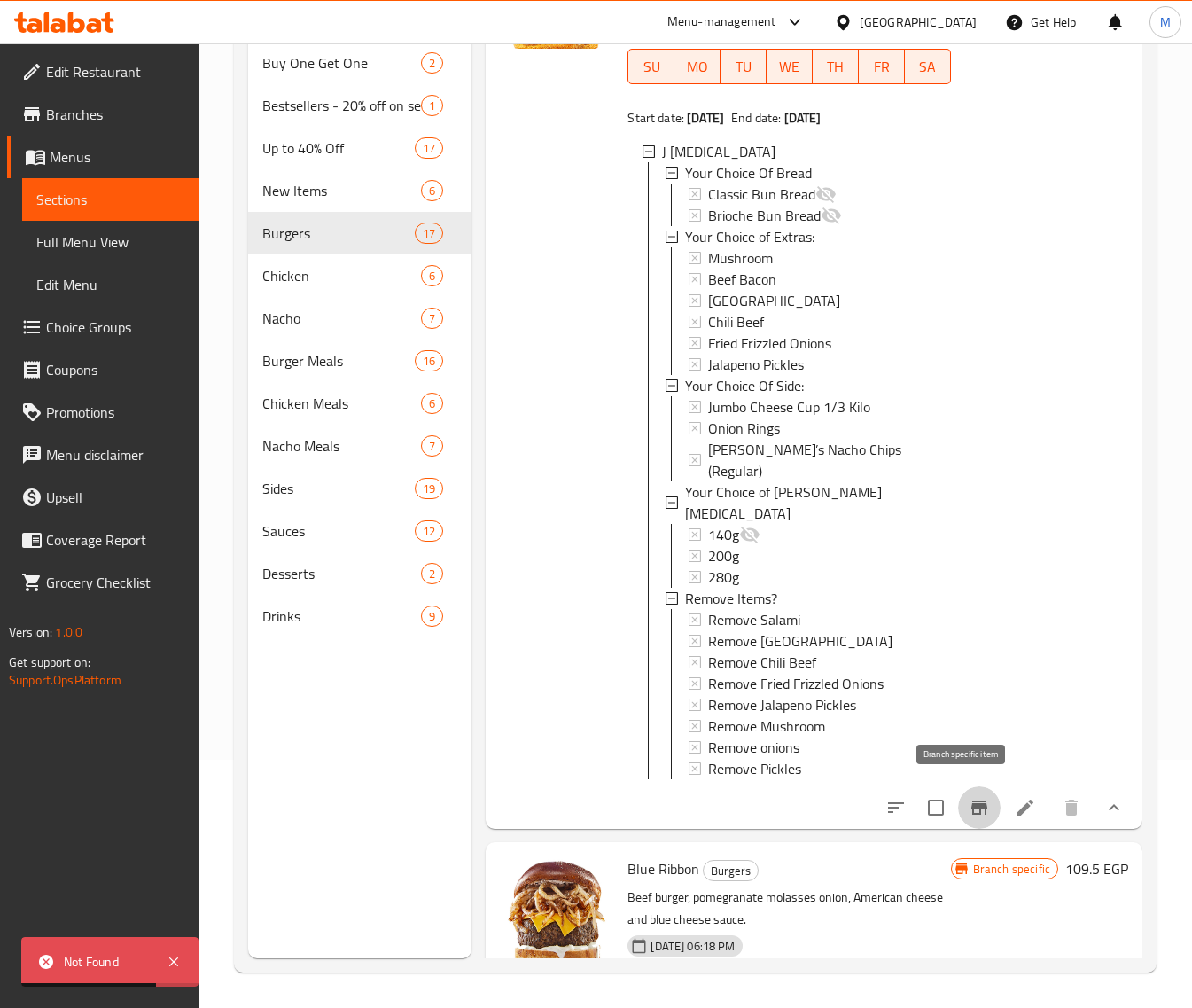
click at [971, 801] on icon "Branch-specific-item" at bounding box center [979, 808] width 16 height 14
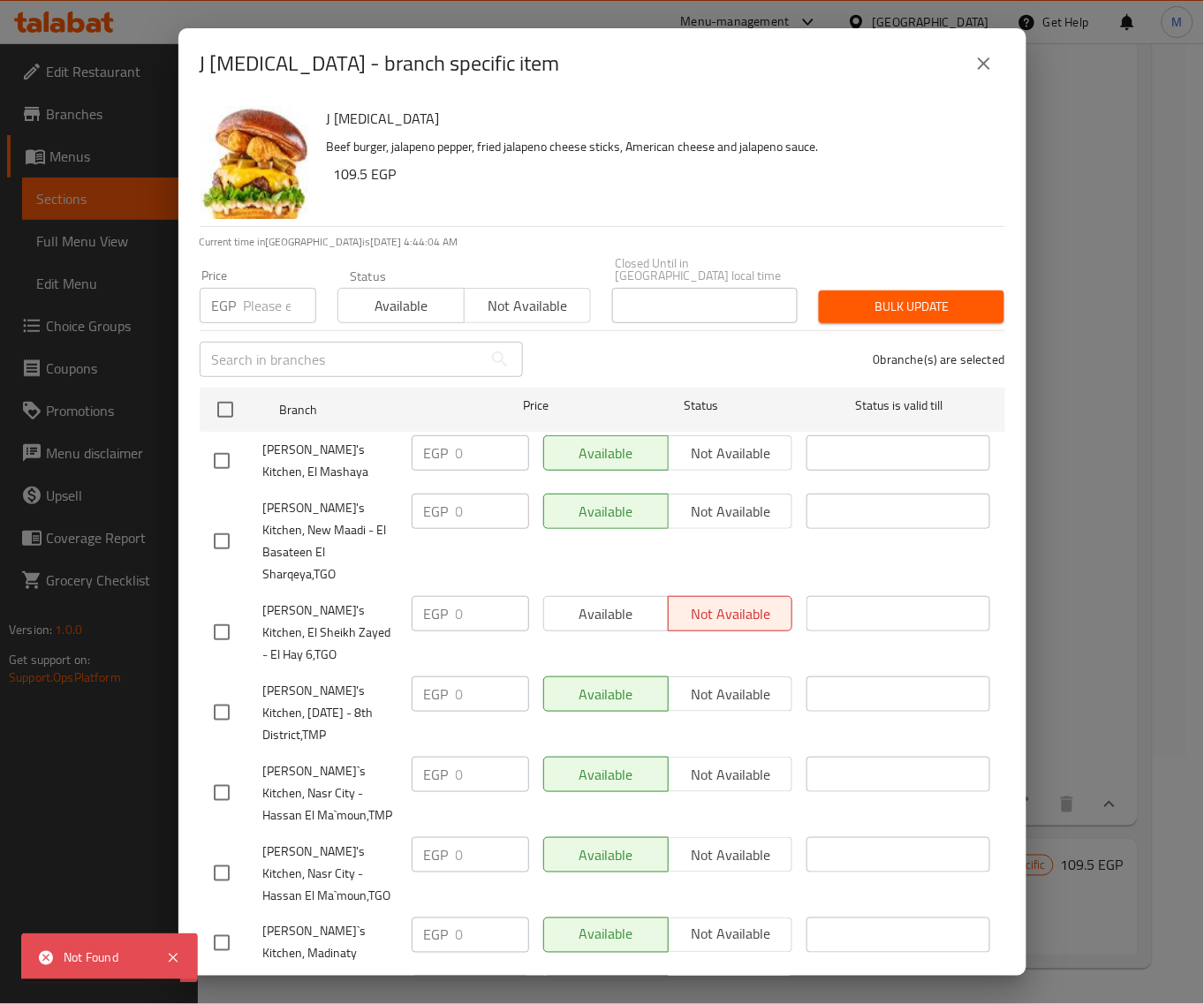
click at [983, 75] on button "close" at bounding box center [984, 64] width 42 height 42
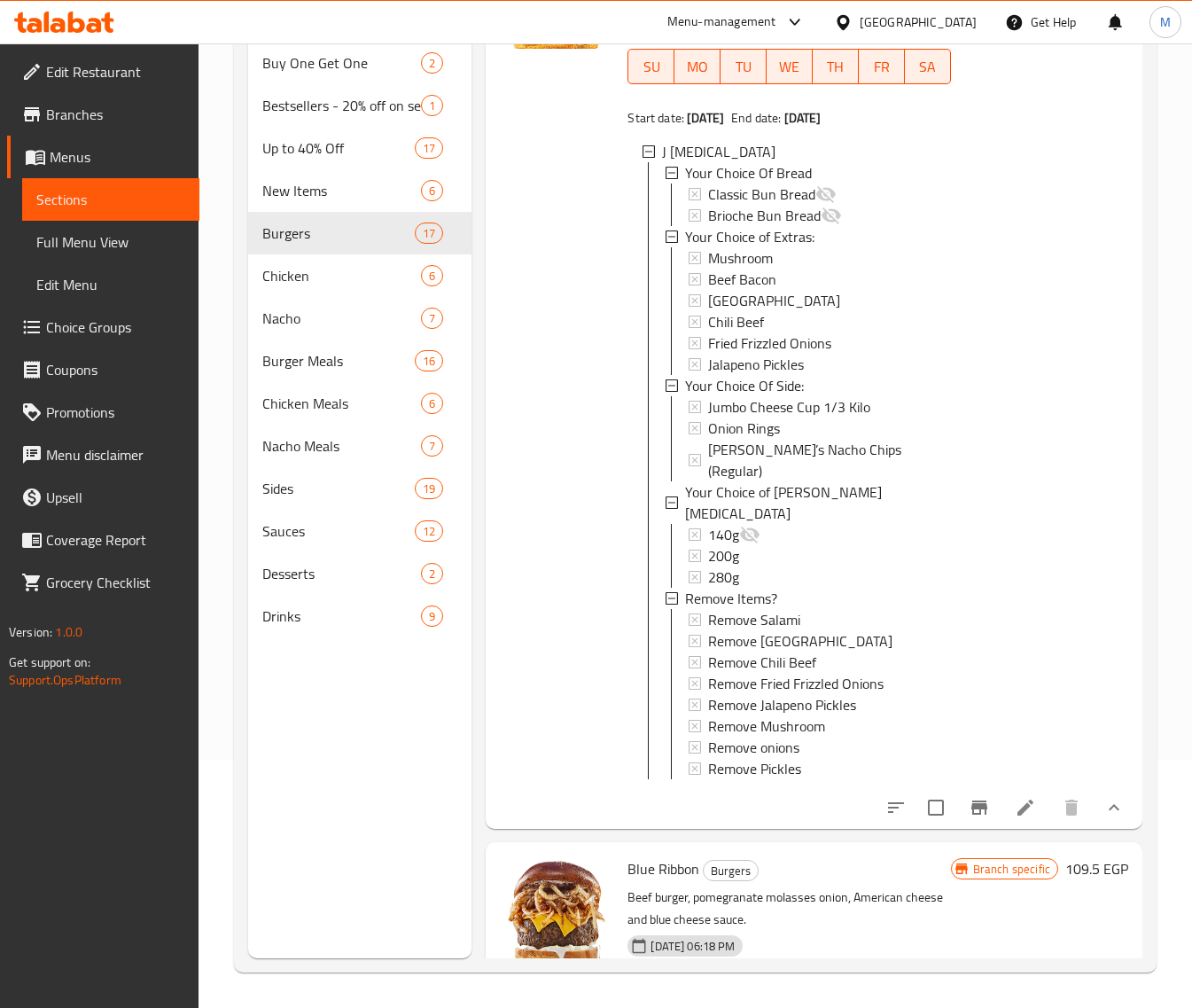
click at [768, 524] on div "140g" at bounding box center [822, 535] width 228 height 21
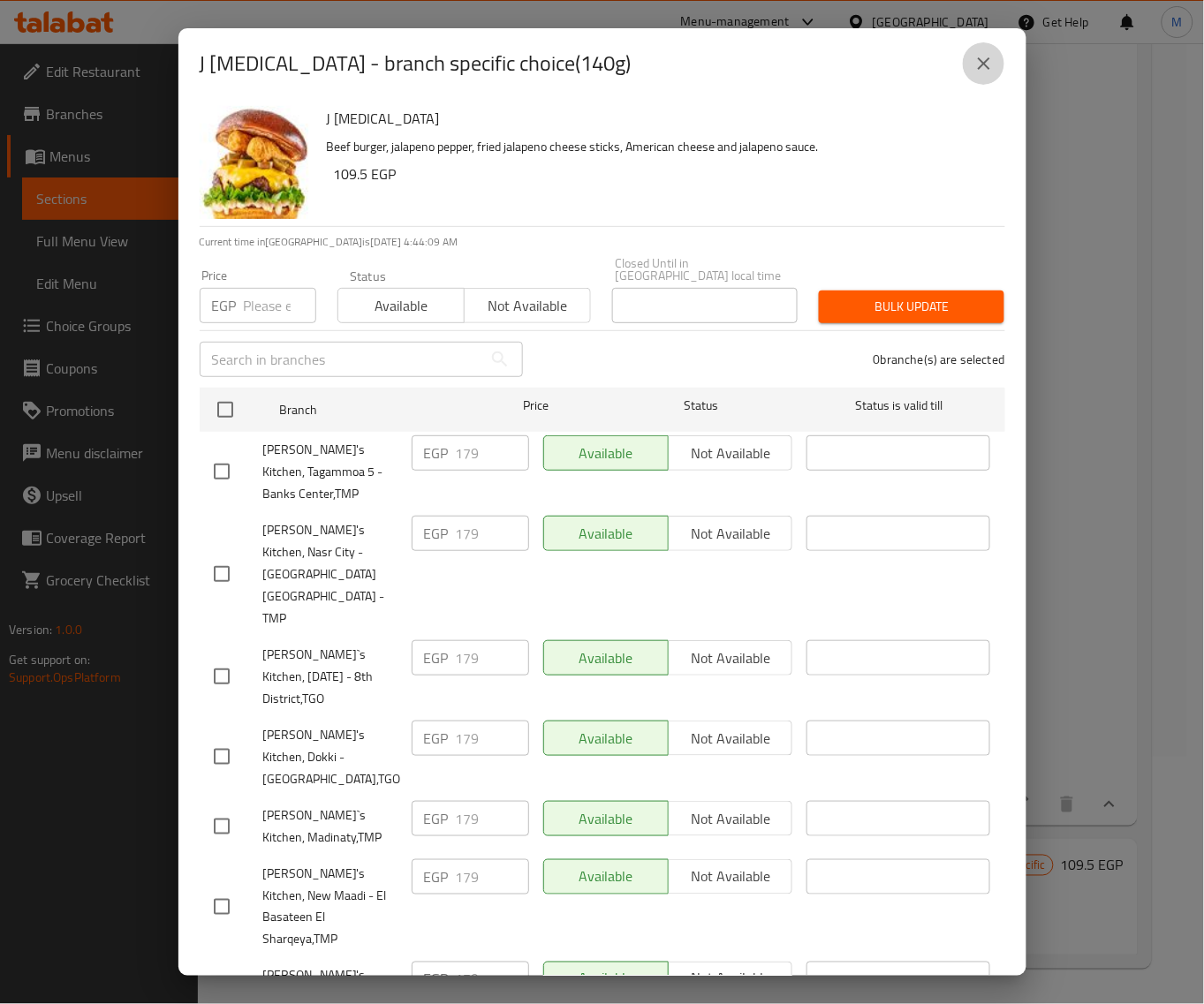
click at [976, 62] on icon "close" at bounding box center [984, 64] width 21 height 21
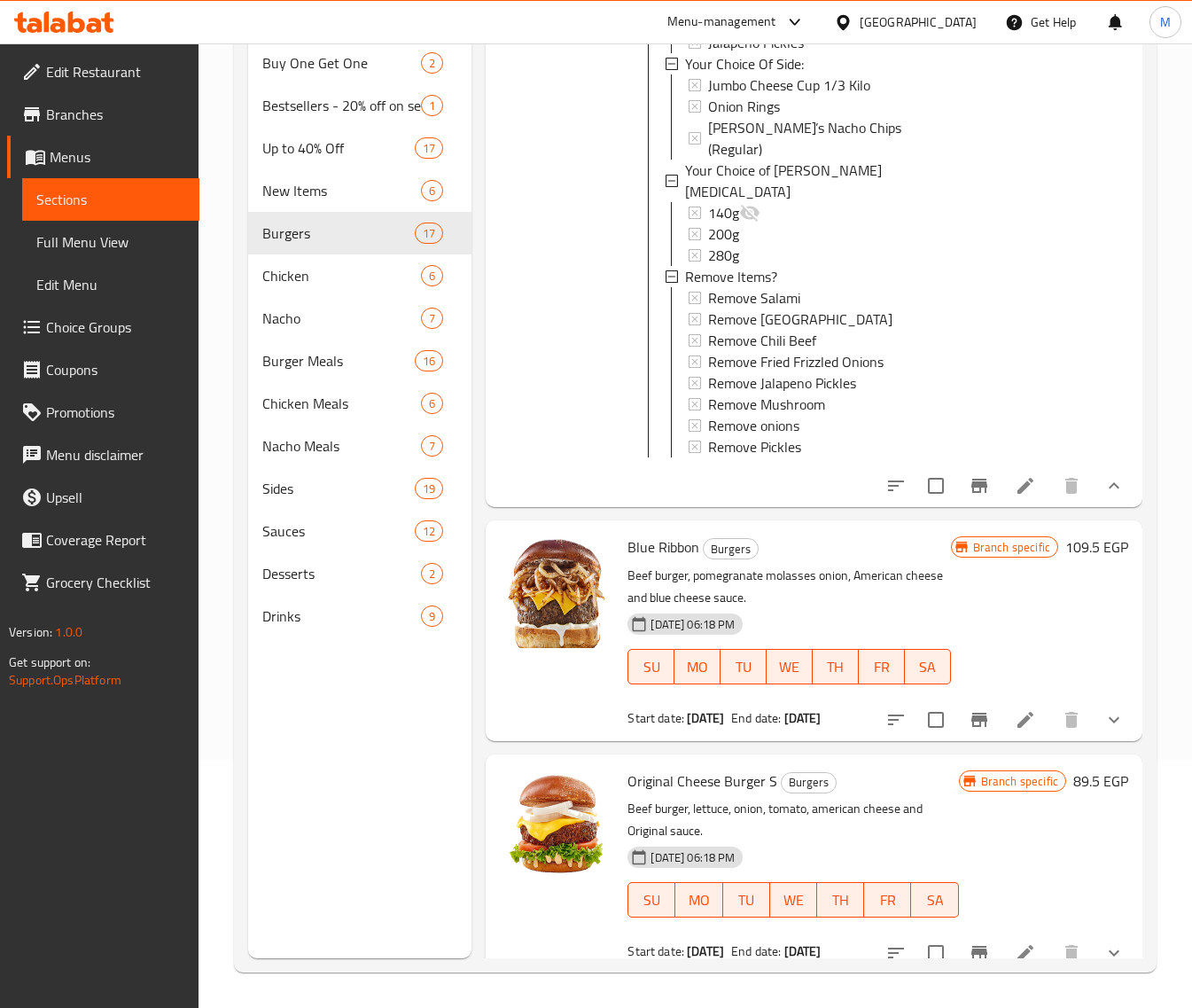
scroll to position [4876, 0]
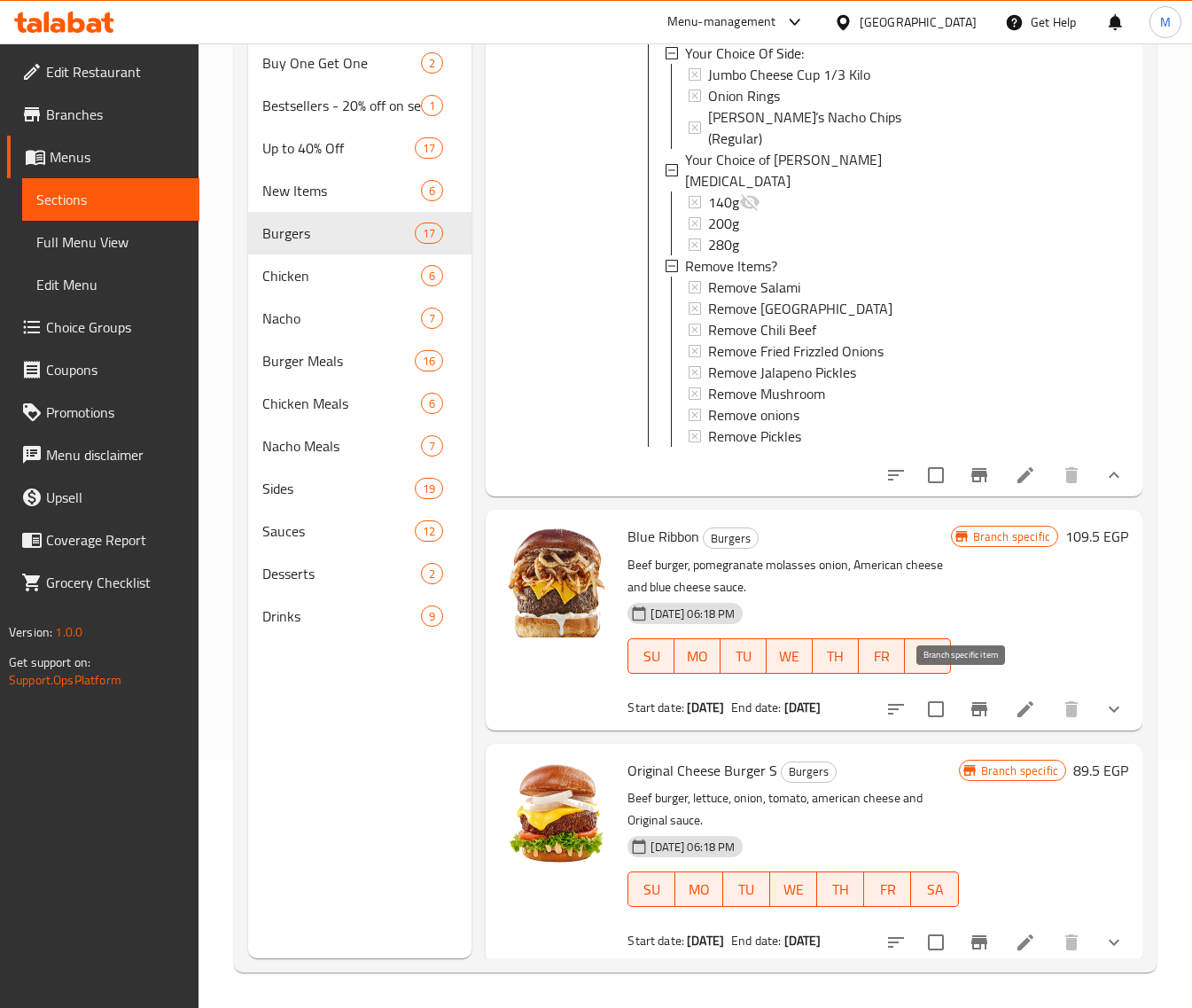
click at [975, 697] on button "Branch-specific-item" at bounding box center [979, 709] width 43 height 43
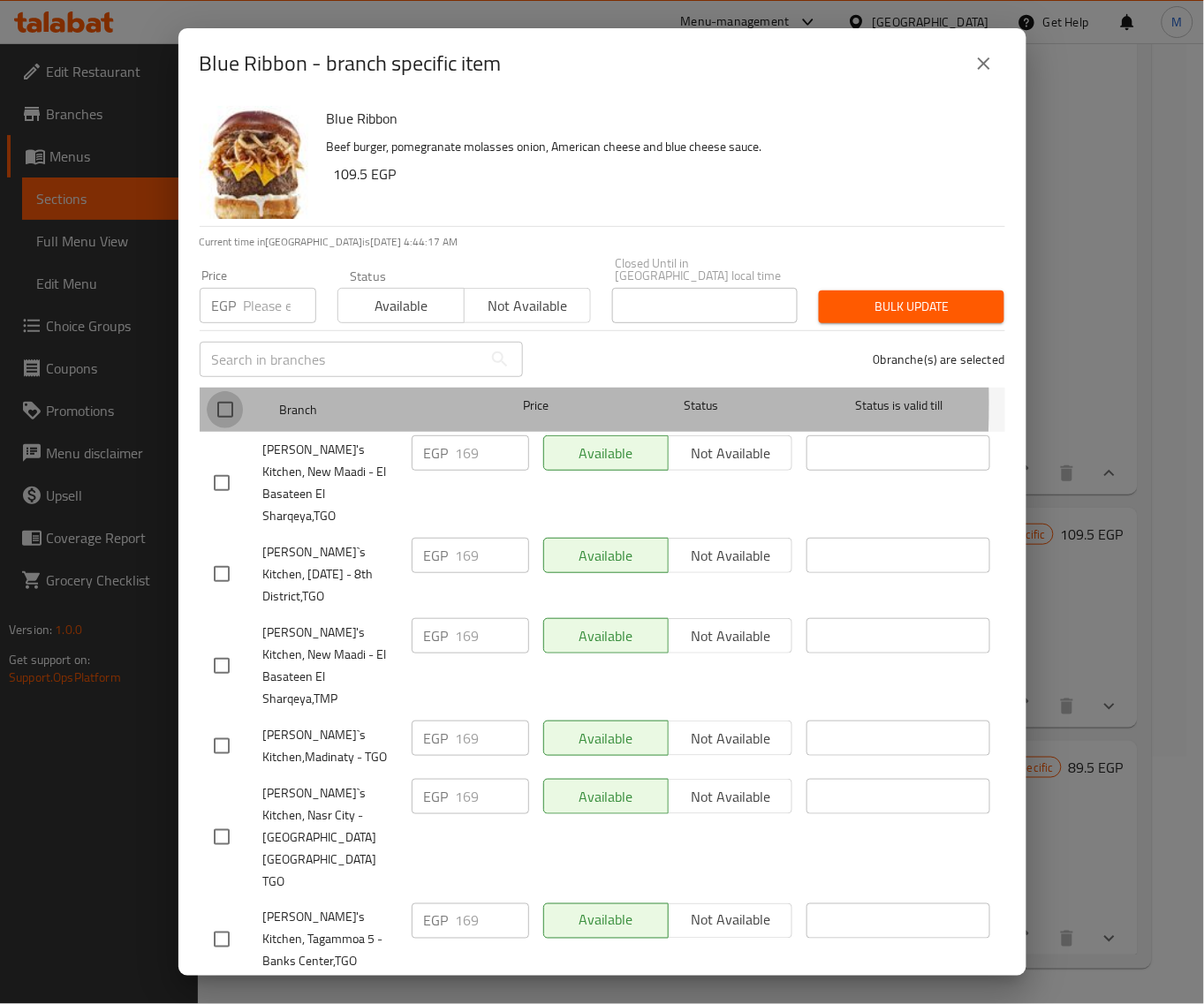
drag, startPoint x: 215, startPoint y: 391, endPoint x: 261, endPoint y: 351, distance: 61.0
click at [219, 391] on input "checkbox" at bounding box center [225, 410] width 37 height 37
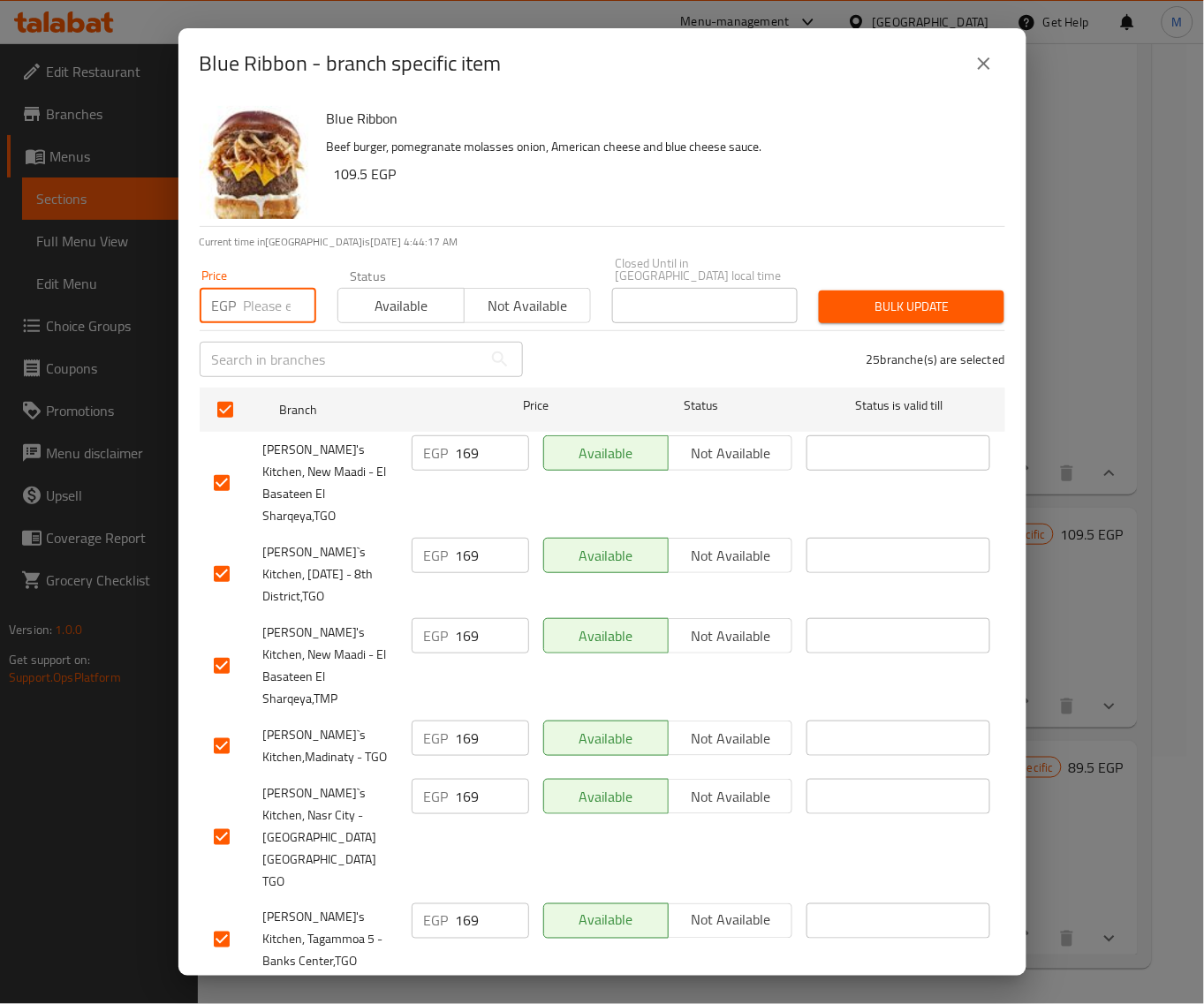
click at [258, 300] on input "number" at bounding box center [280, 306] width 72 height 35
paste input "169"
click at [882, 298] on span "Bulk update" at bounding box center [912, 306] width 157 height 22
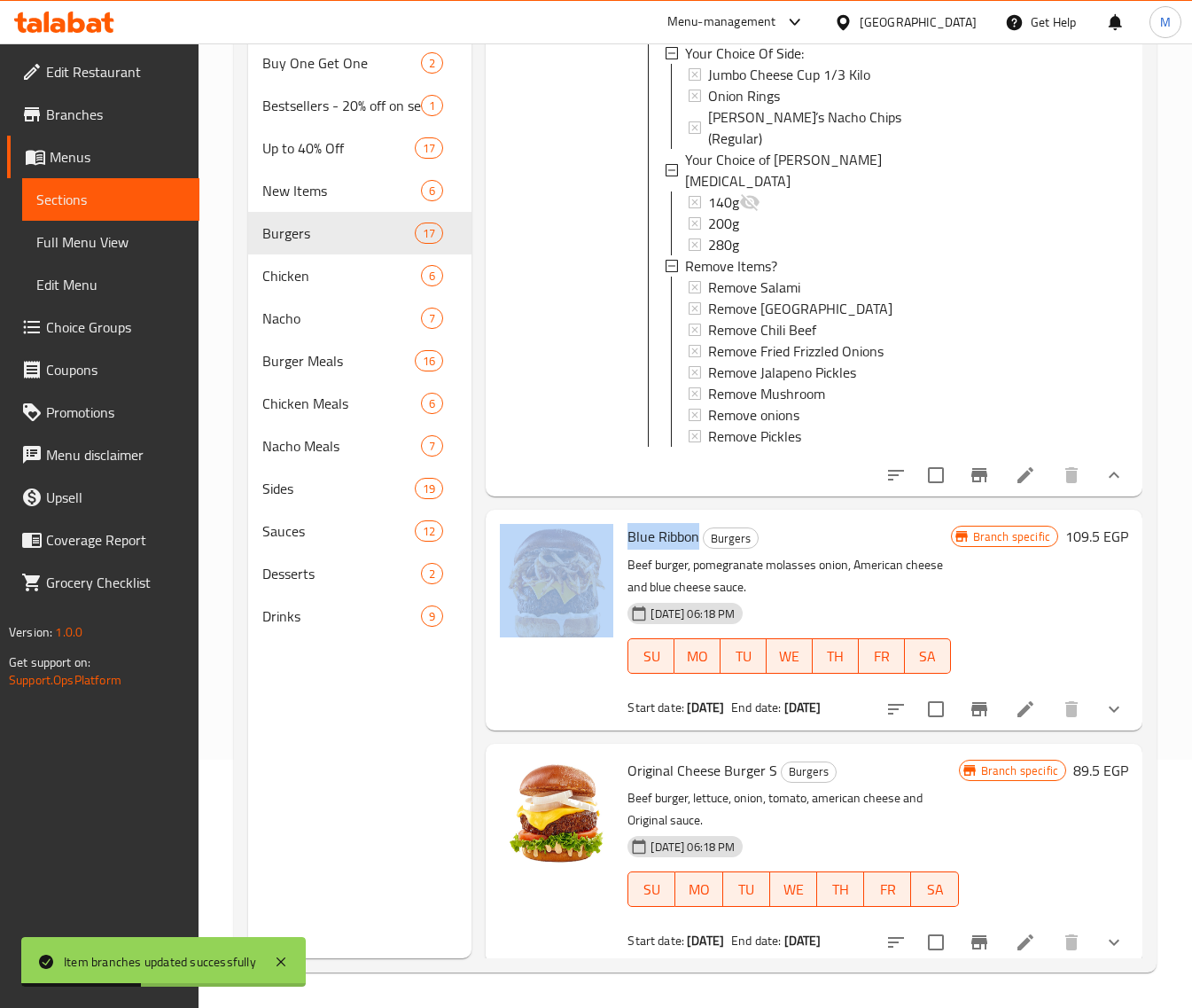
drag, startPoint x: 700, startPoint y: 527, endPoint x: 619, endPoint y: 523, distance: 81.1
click at [619, 523] on div "Blue Ribbon Burgers Beef burger, pomegranate molasses onion, American cheese an…" at bounding box center [814, 620] width 643 height 206
copy div "Blue Ribbon"
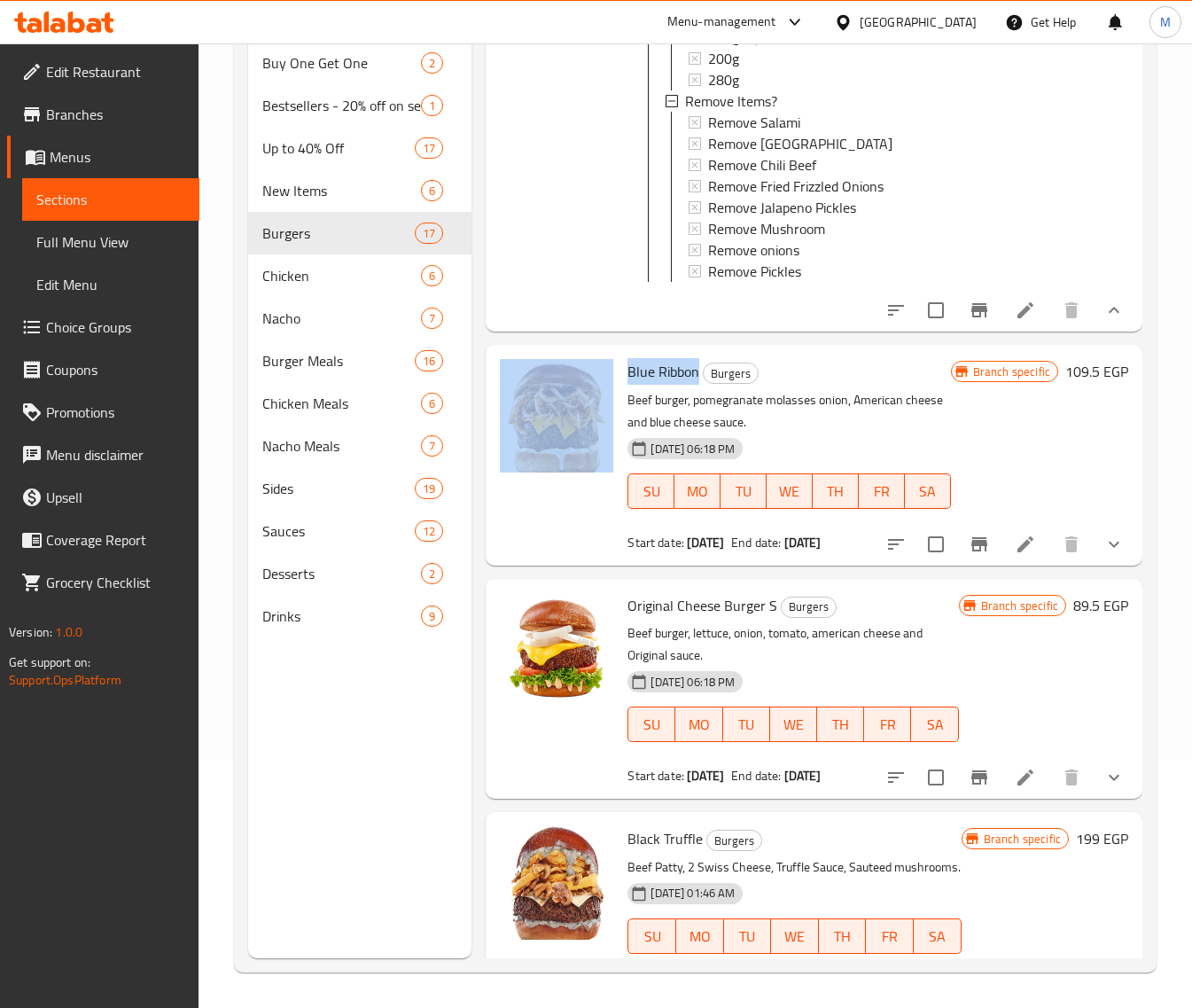
scroll to position [5098, 0]
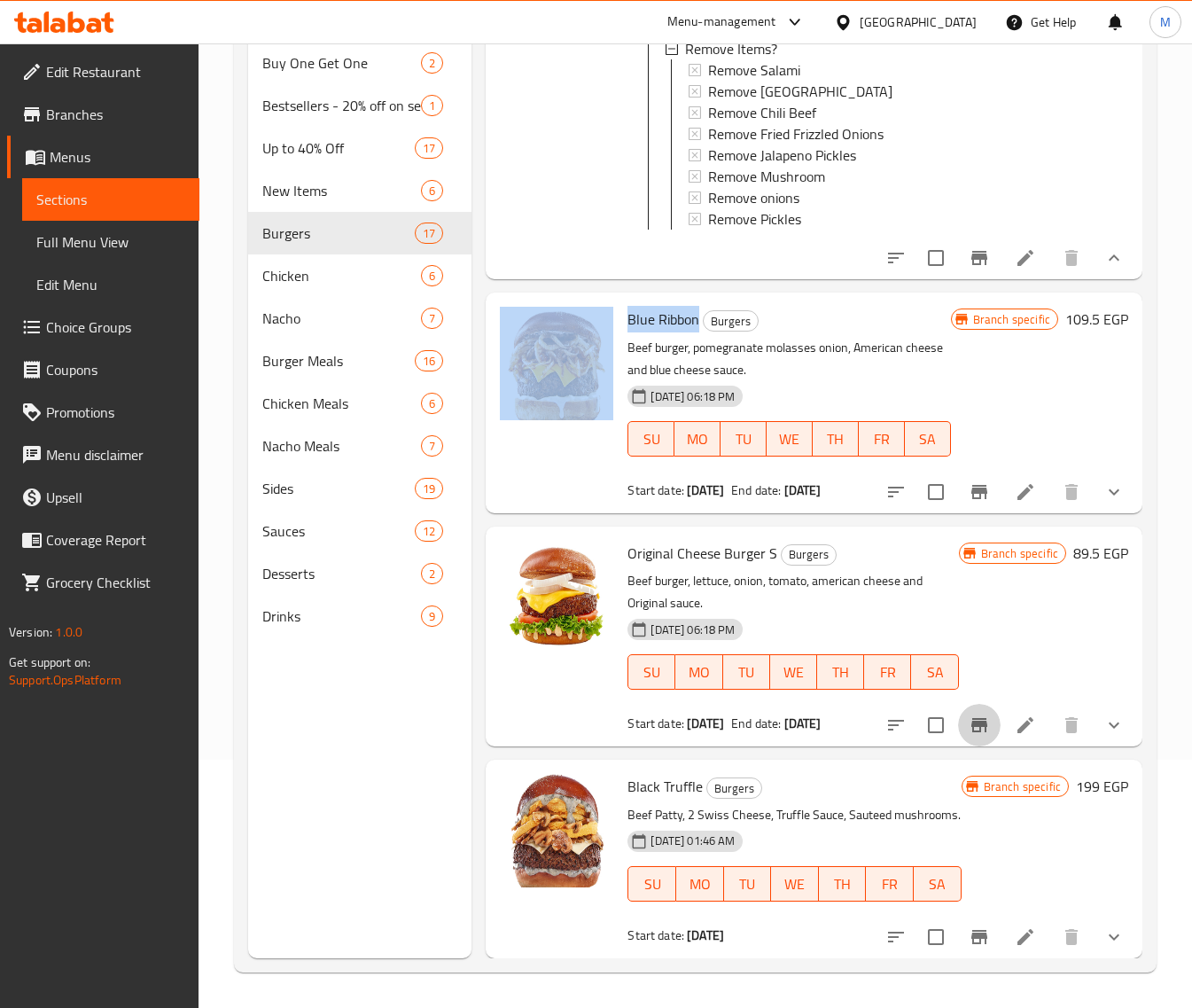
click at [971, 718] on icon "Branch-specific-item" at bounding box center [979, 725] width 16 height 14
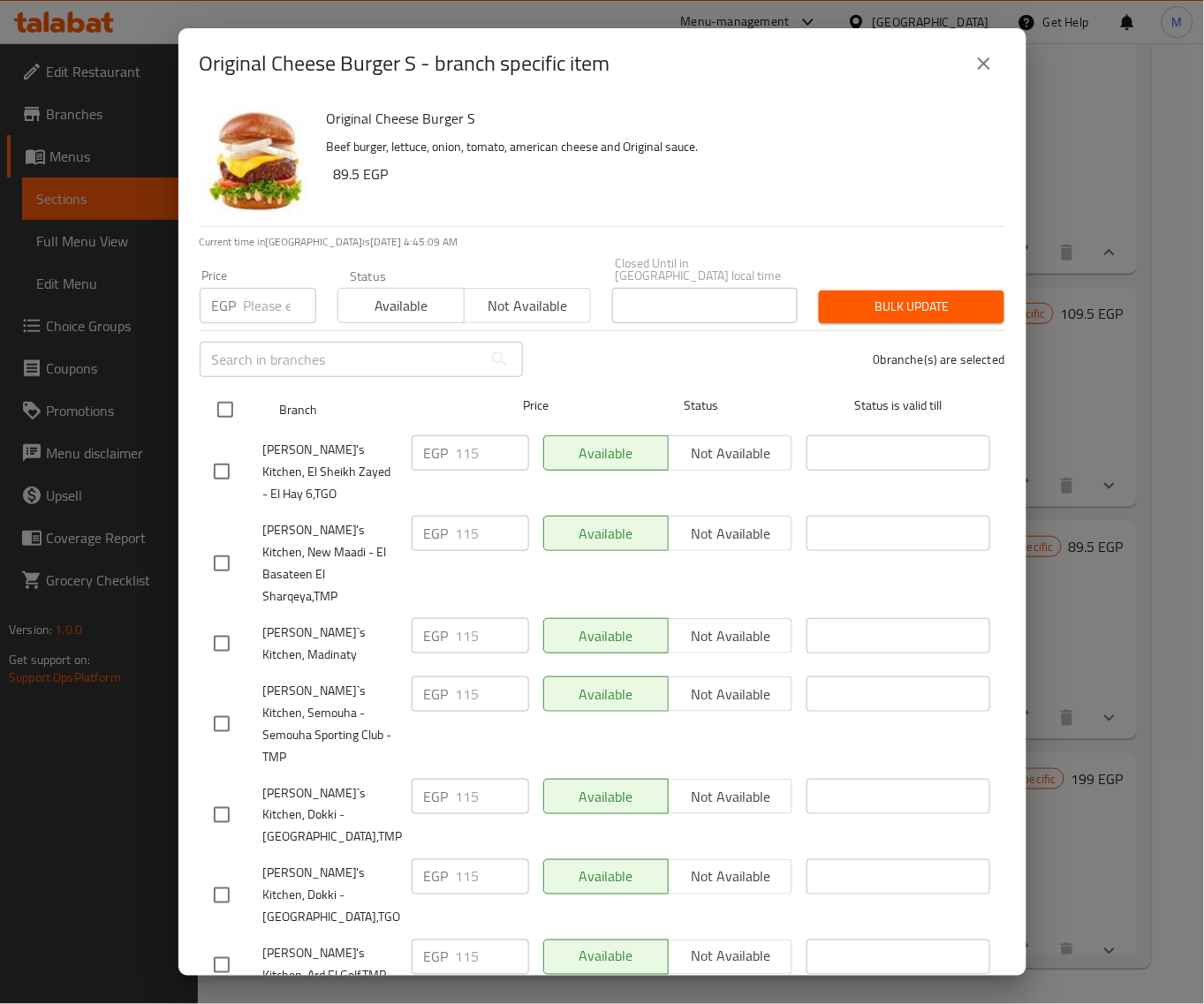
drag, startPoint x: 223, startPoint y: 389, endPoint x: 249, endPoint y: 386, distance: 26.2
click at [228, 391] on input "checkbox" at bounding box center [225, 410] width 37 height 37
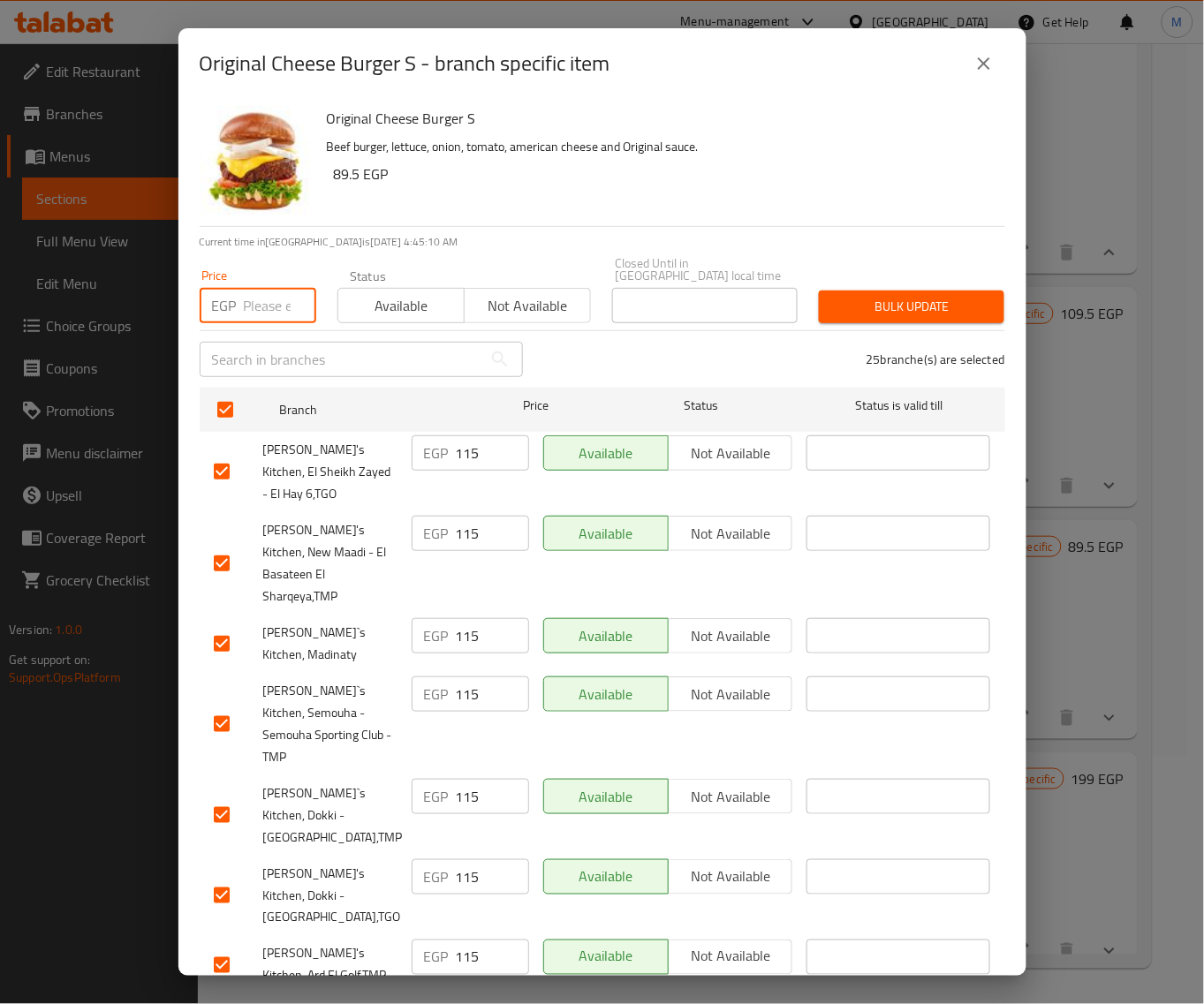
click at [259, 298] on input "number" at bounding box center [280, 306] width 72 height 35
paste input "115"
click at [857, 298] on span "Bulk update" at bounding box center [912, 306] width 157 height 22
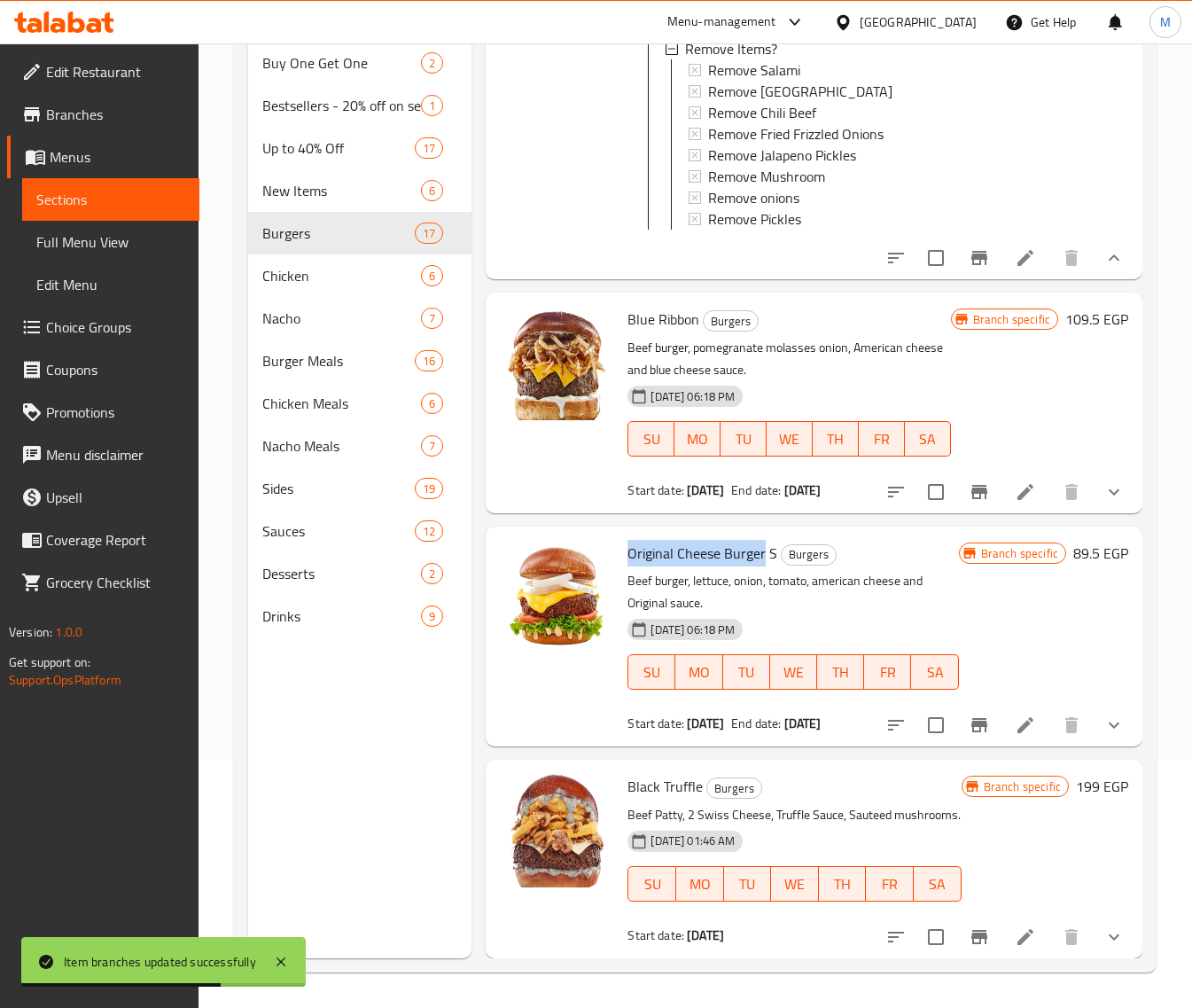
drag, startPoint x: 762, startPoint y: 536, endPoint x: 629, endPoint y: 539, distance: 133.0
click at [629, 540] on span "Original Cheese Burger S" at bounding box center [702, 553] width 150 height 27
copy span "Original Cheese Burger"
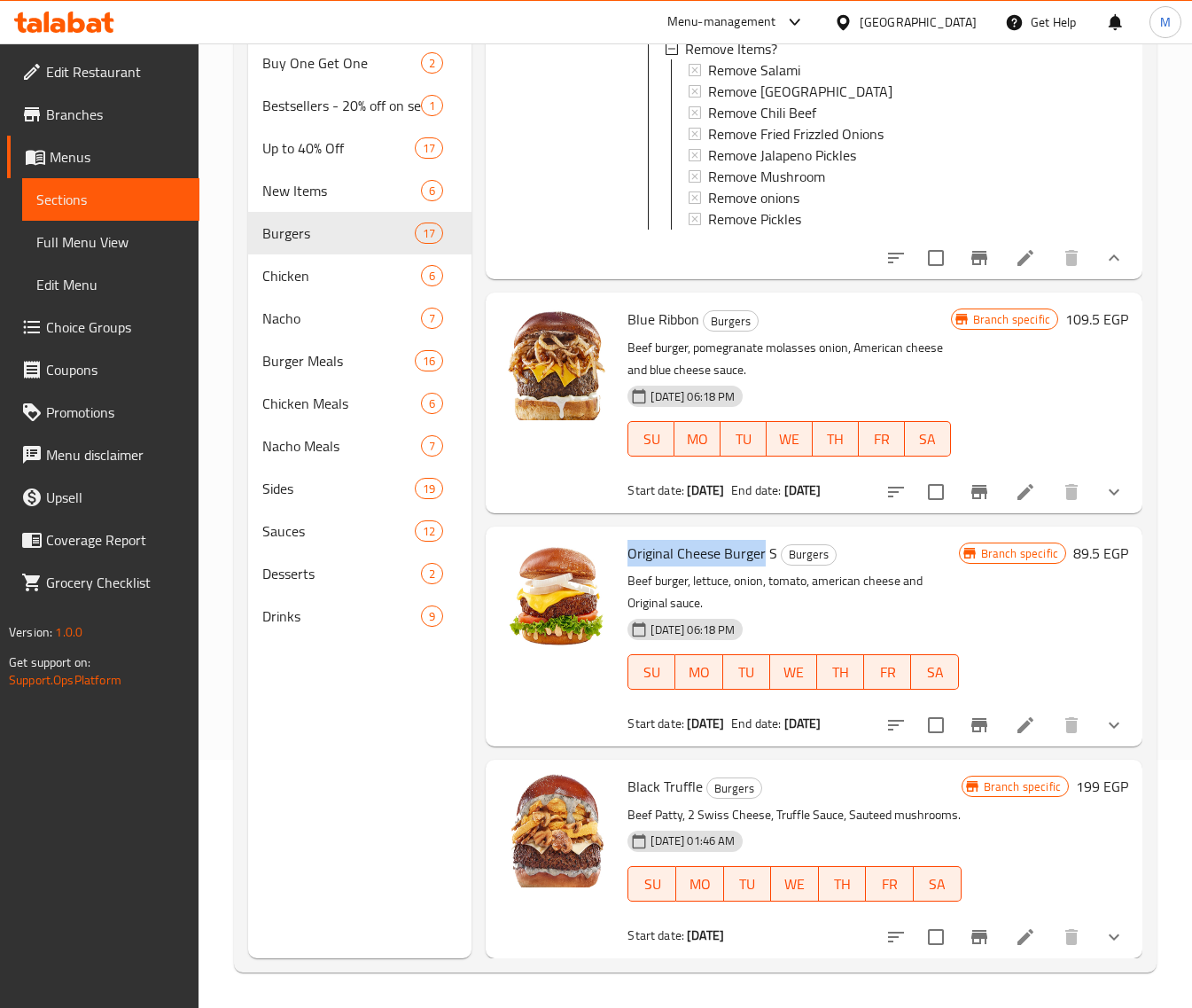
scroll to position [5103, 0]
click at [969, 932] on icon "Branch-specific-item" at bounding box center [979, 937] width 21 height 21
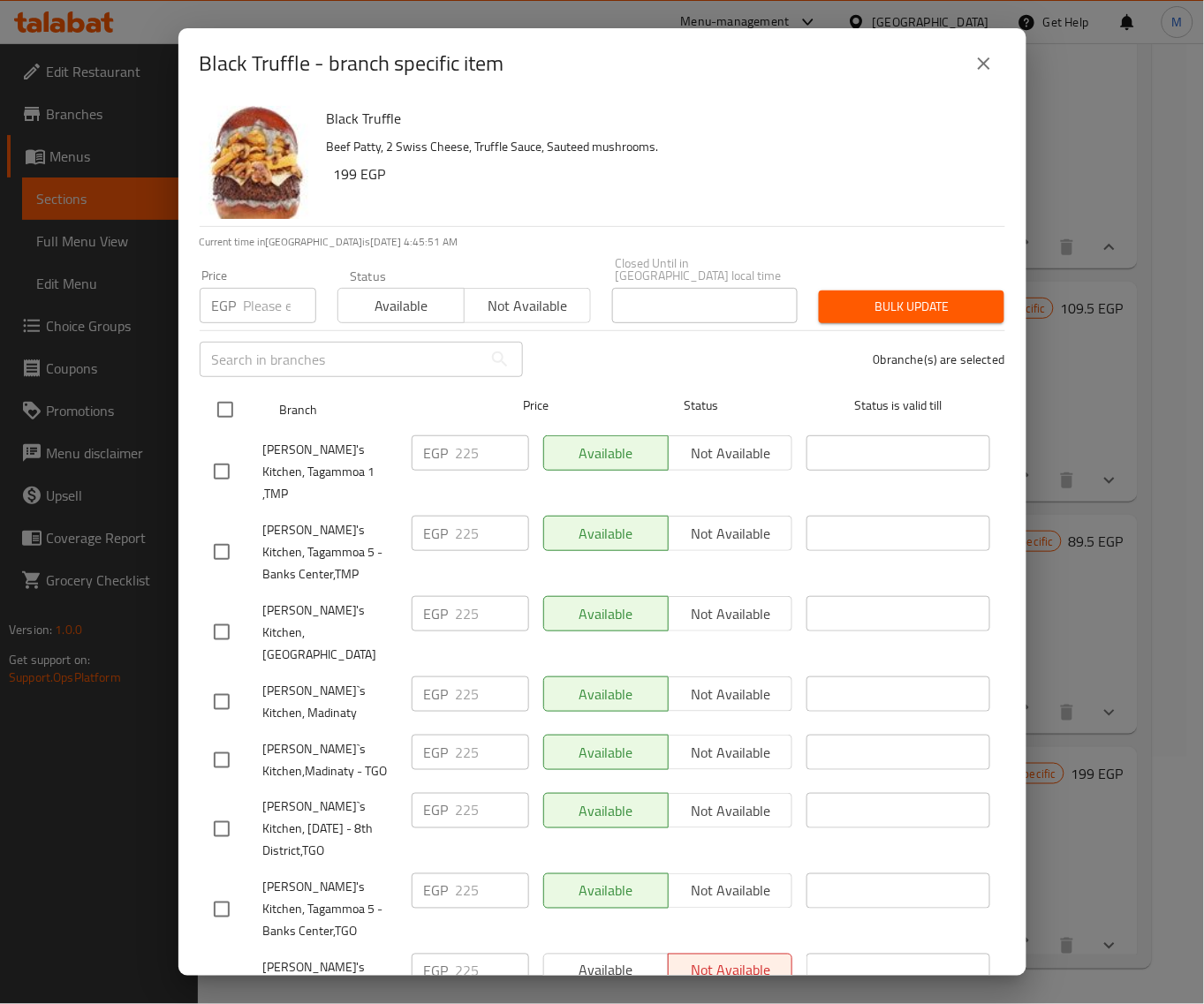
click at [221, 403] on input "checkbox" at bounding box center [225, 410] width 37 height 37
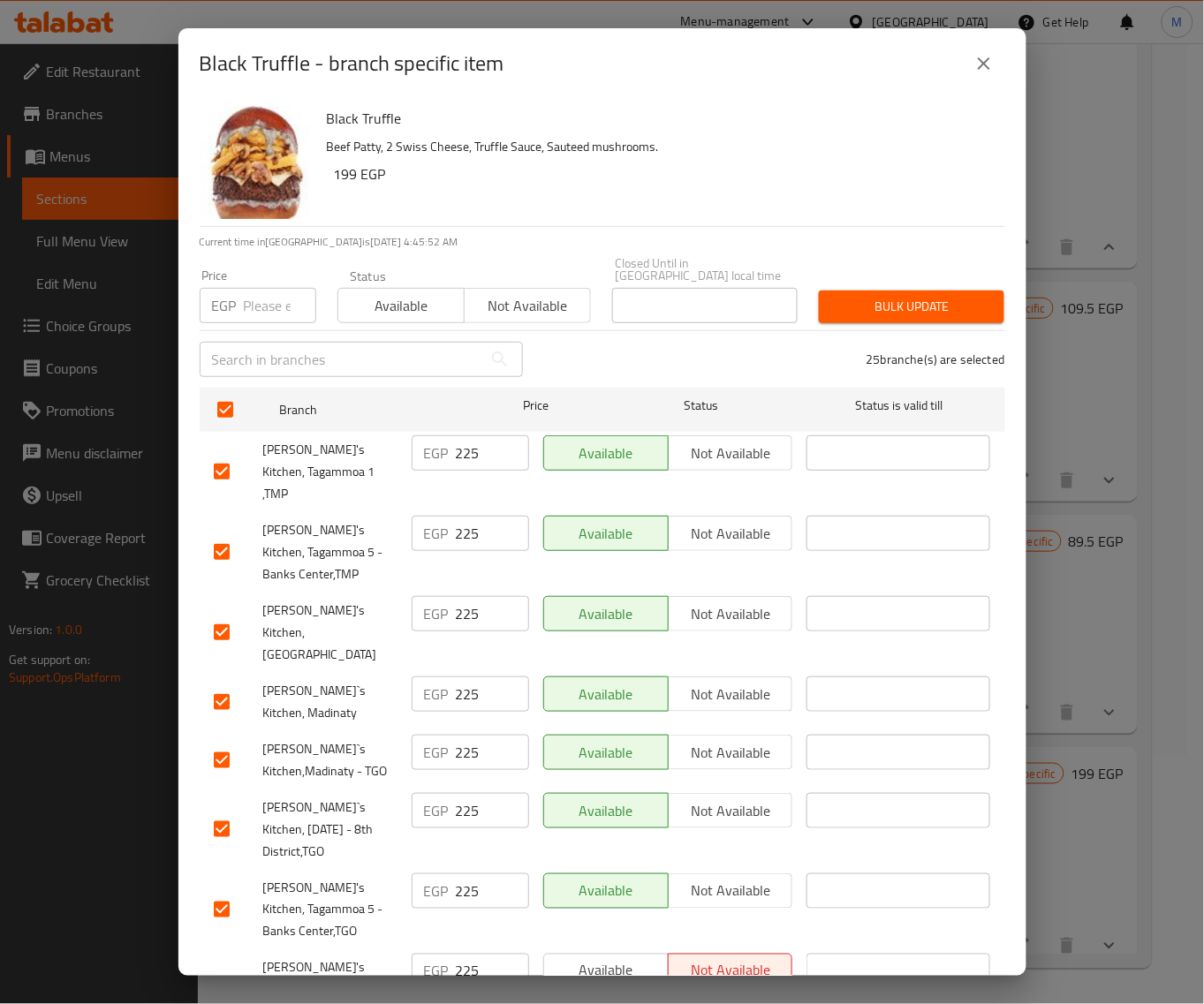
click at [259, 288] on input "number" at bounding box center [280, 306] width 72 height 35
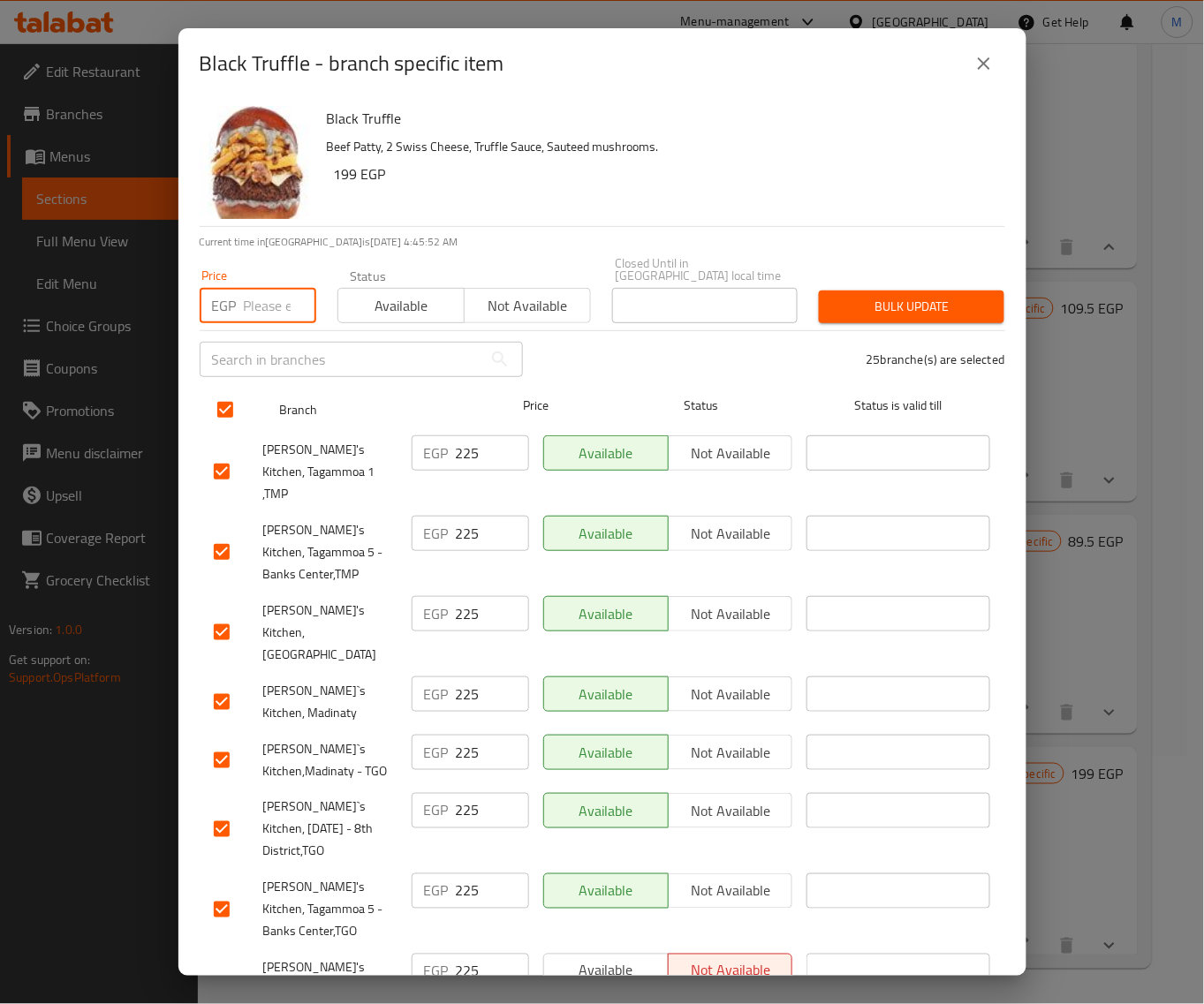
paste input "229"
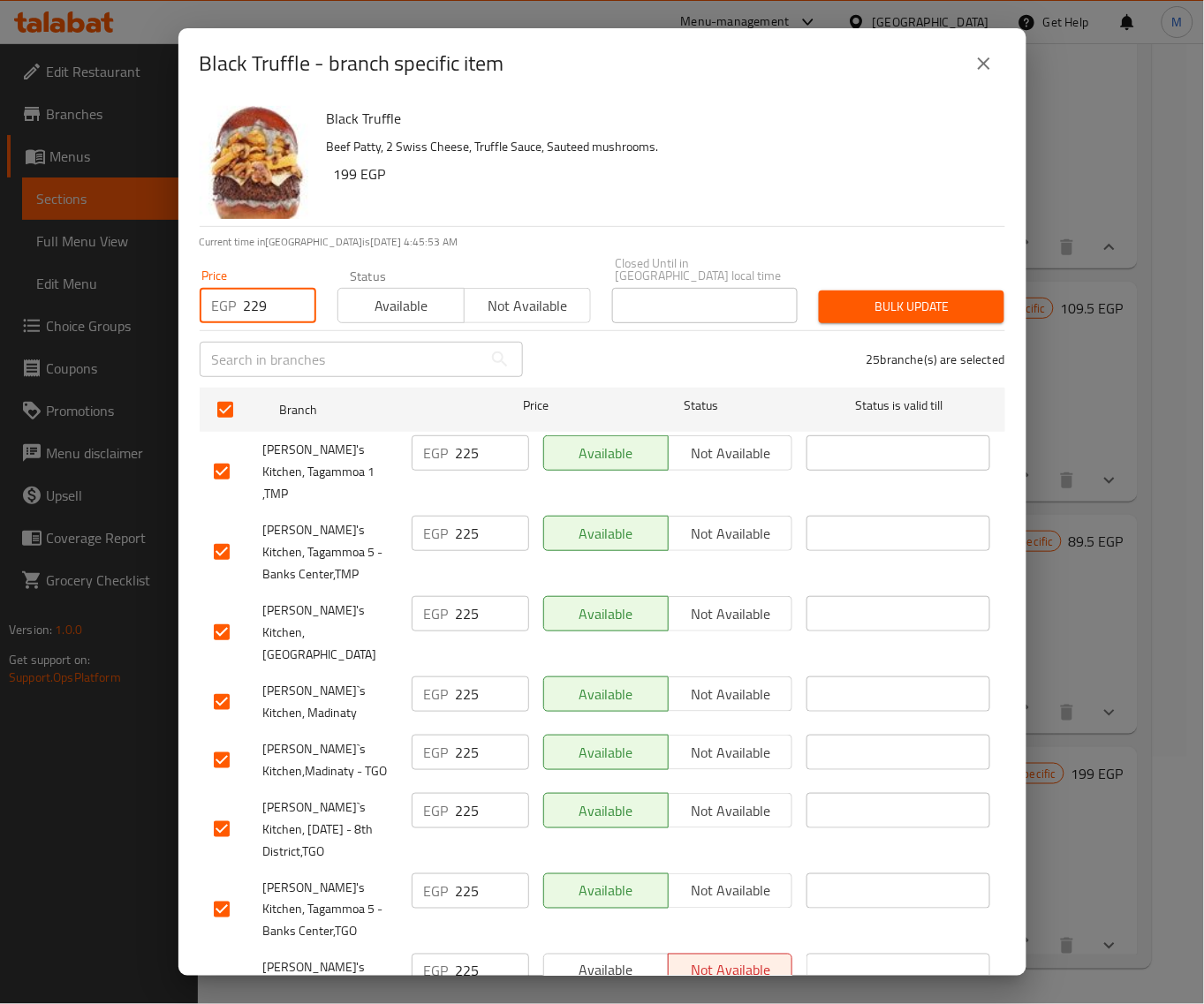
click at [844, 296] on span "Bulk update" at bounding box center [912, 306] width 157 height 22
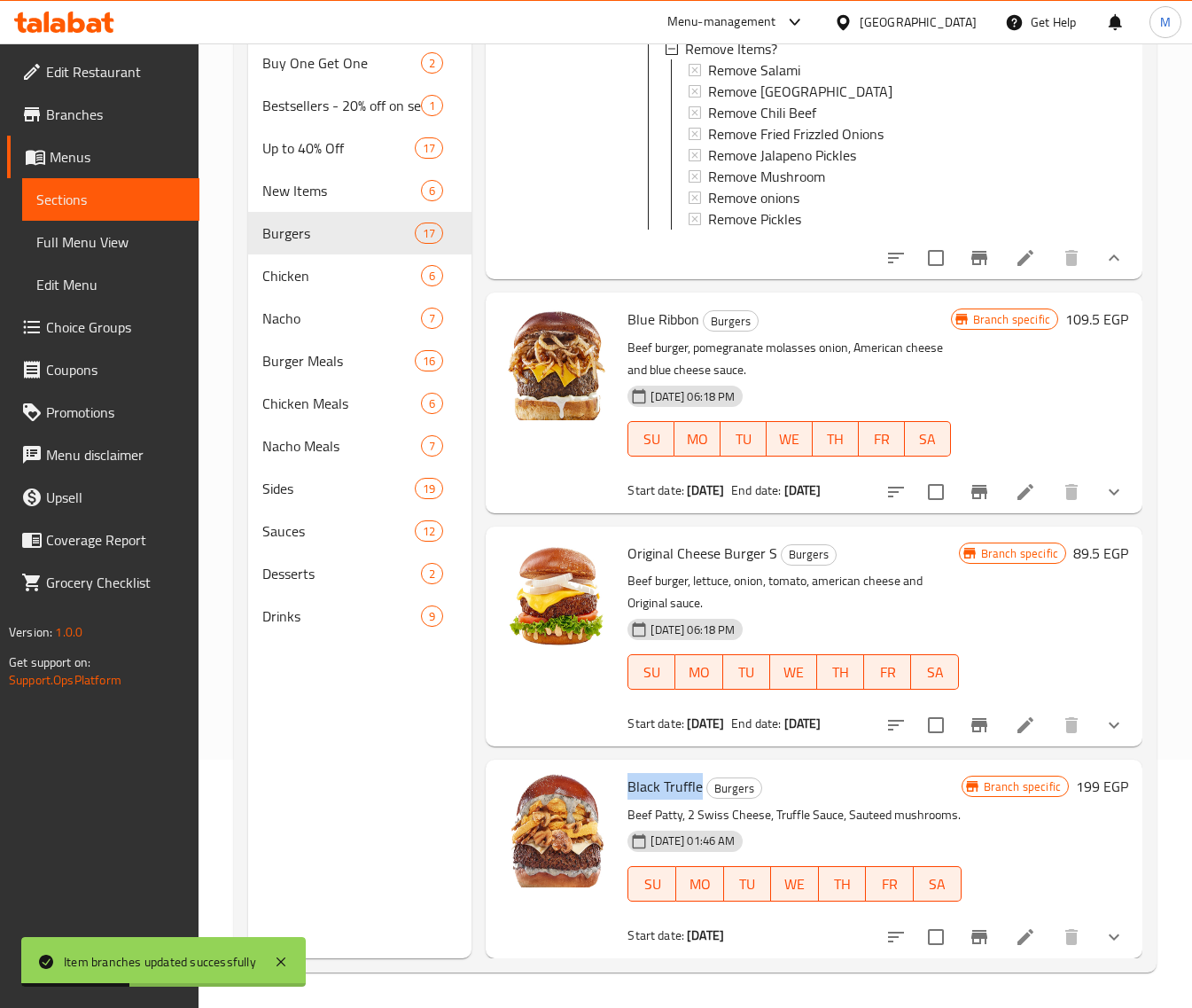
drag, startPoint x: 702, startPoint y: 763, endPoint x: 627, endPoint y: 761, distance: 75.0
click at [627, 774] on h6 "Black Truffle Burgers" at bounding box center [794, 786] width 333 height 25
copy span "Black Truffle"
click at [1103, 936] on icon "show more" at bounding box center [1114, 937] width 21 height 21
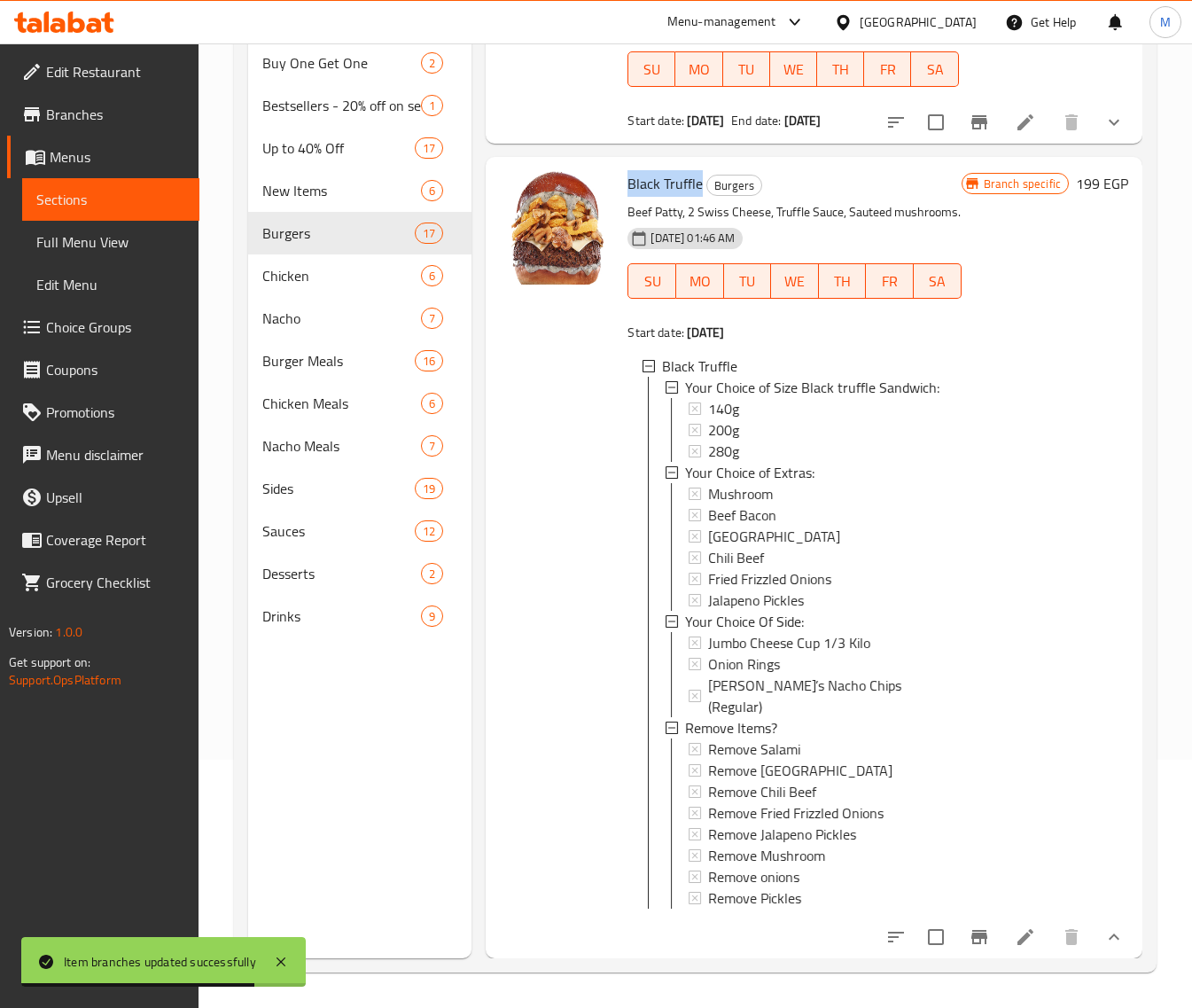
scroll to position [5723, 0]
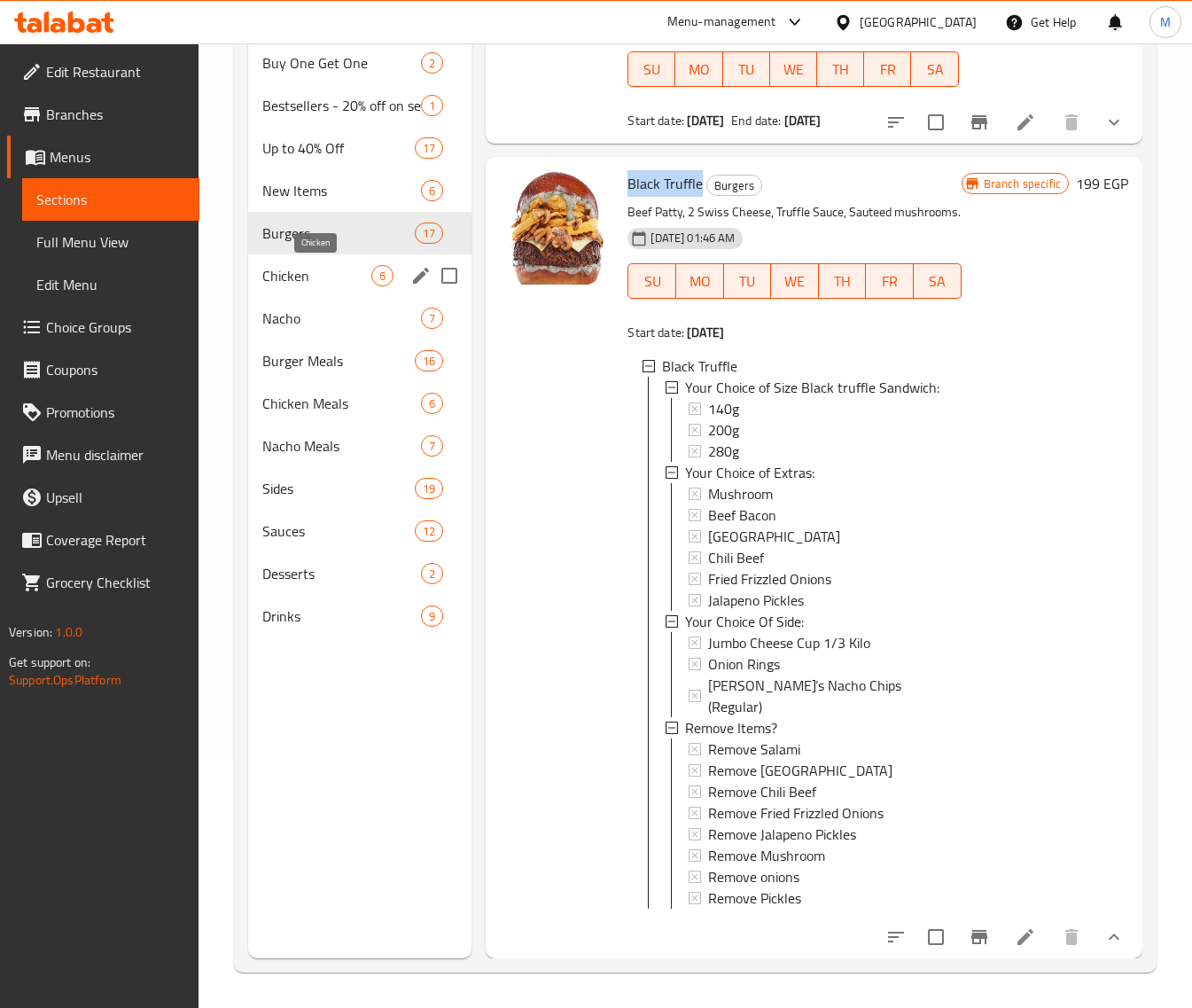
click at [295, 277] on span "Chicken" at bounding box center [316, 276] width 109 height 21
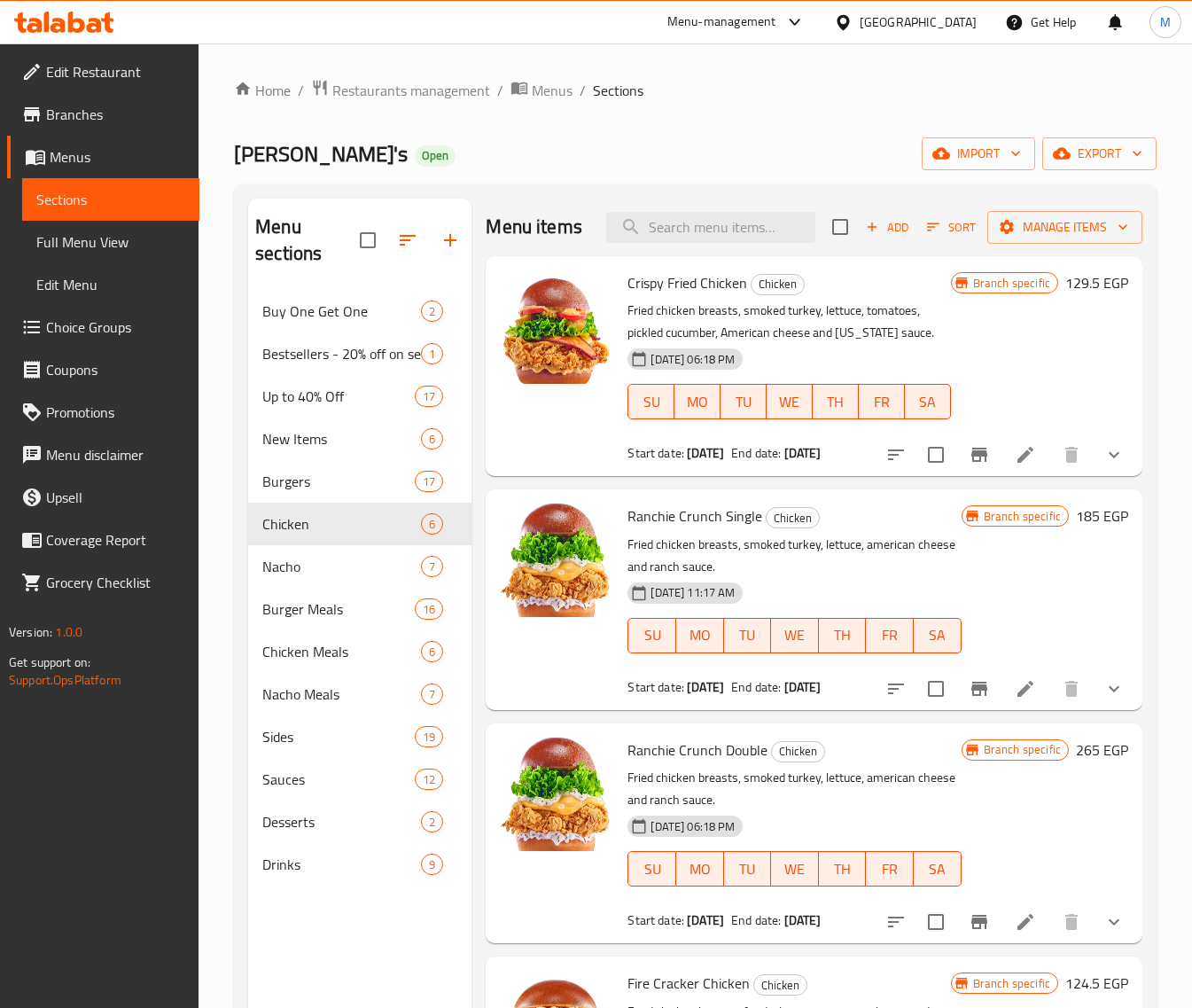
click at [966, 476] on button "Branch-specific-item" at bounding box center [979, 455] width 43 height 43
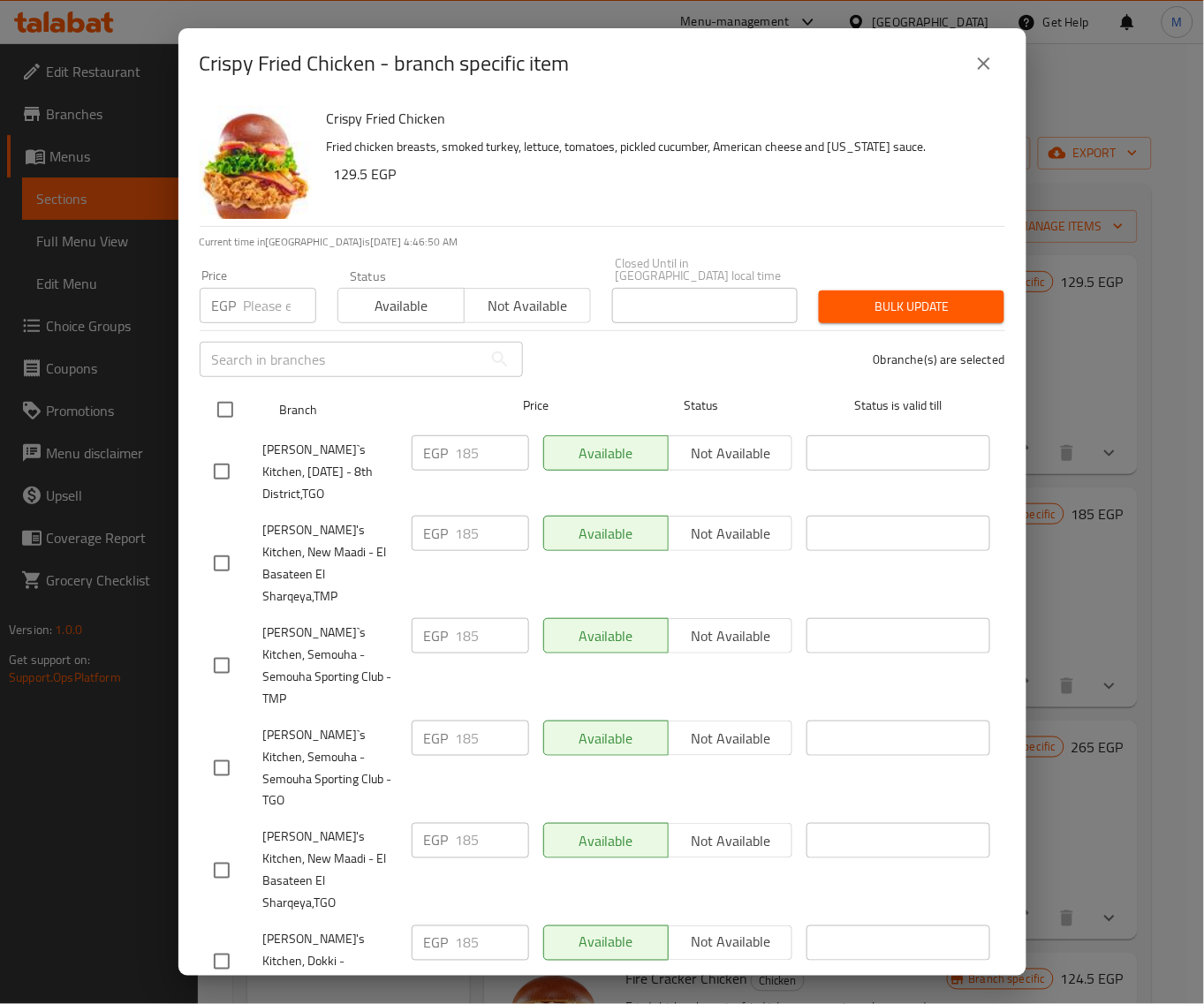
click at [228, 402] on input "checkbox" at bounding box center [225, 410] width 37 height 37
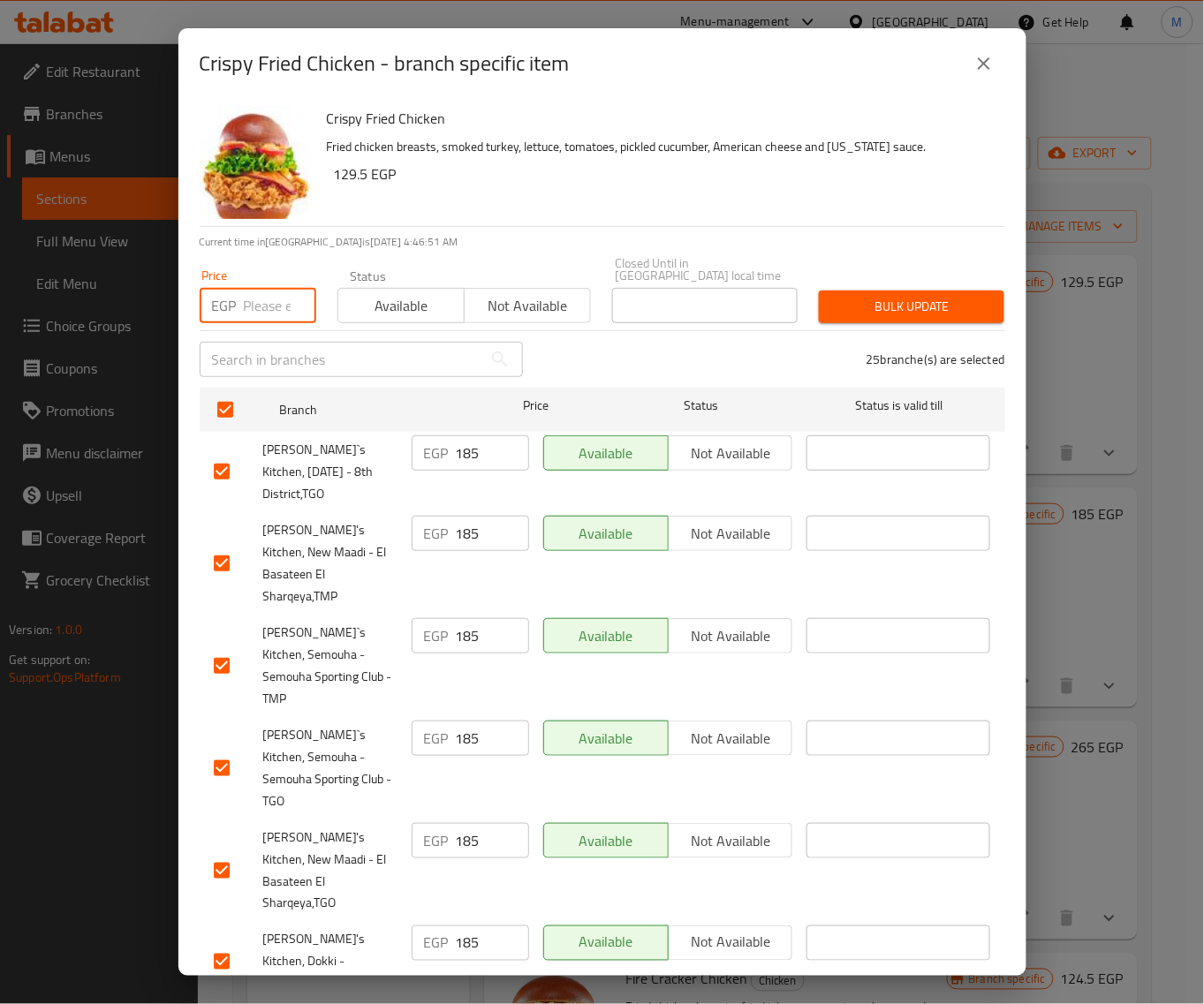
click at [263, 293] on input "number" at bounding box center [280, 306] width 72 height 35
paste input "185"
click at [924, 306] on button "Bulk update" at bounding box center [912, 306] width 186 height 33
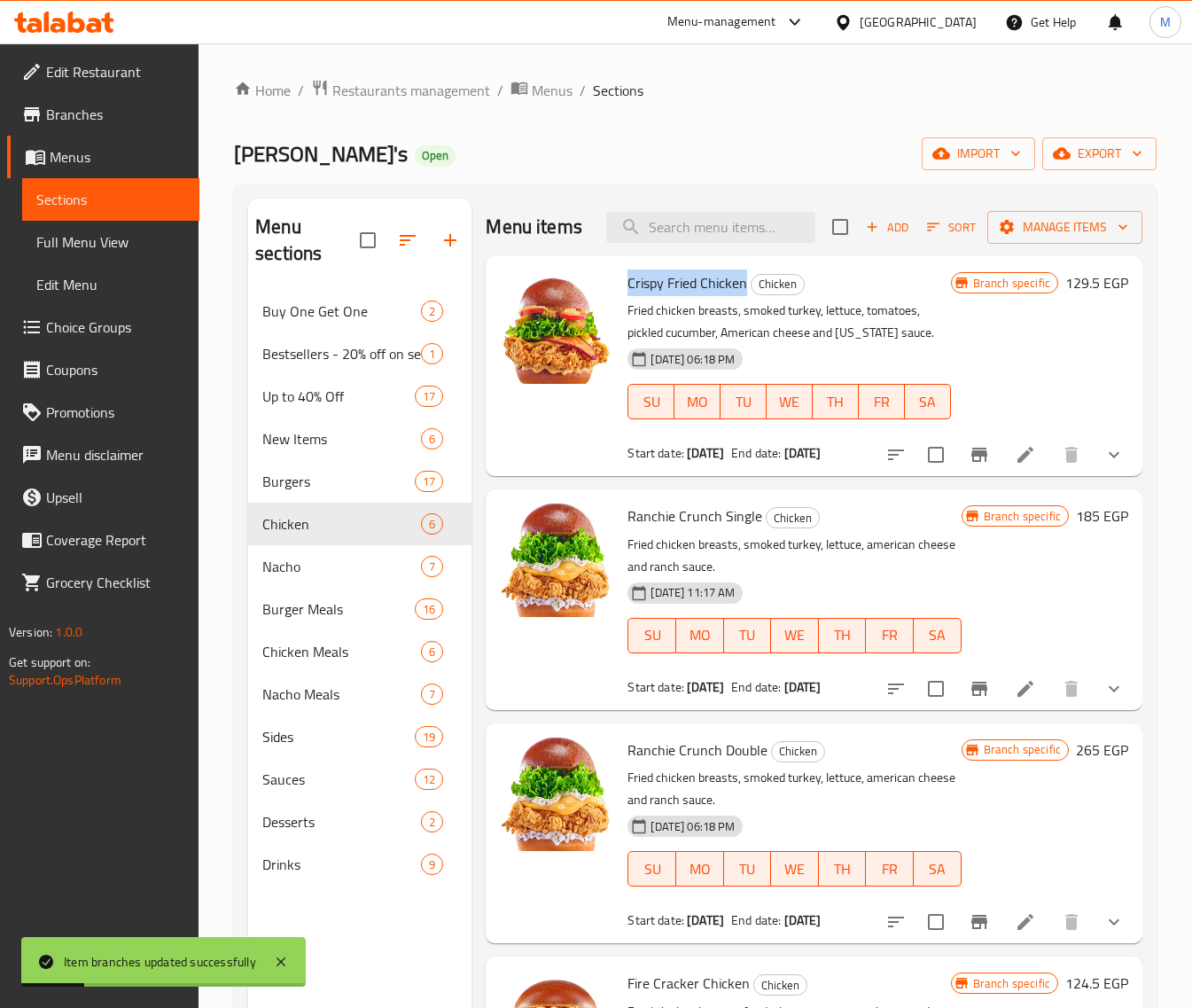
drag, startPoint x: 745, startPoint y: 310, endPoint x: 627, endPoint y: 310, distance: 118.0
click at [627, 295] on h6 "Crispy Fried Chicken Chicken" at bounding box center [789, 283] width 323 height 25
copy span "Crispy Fried Chicken"
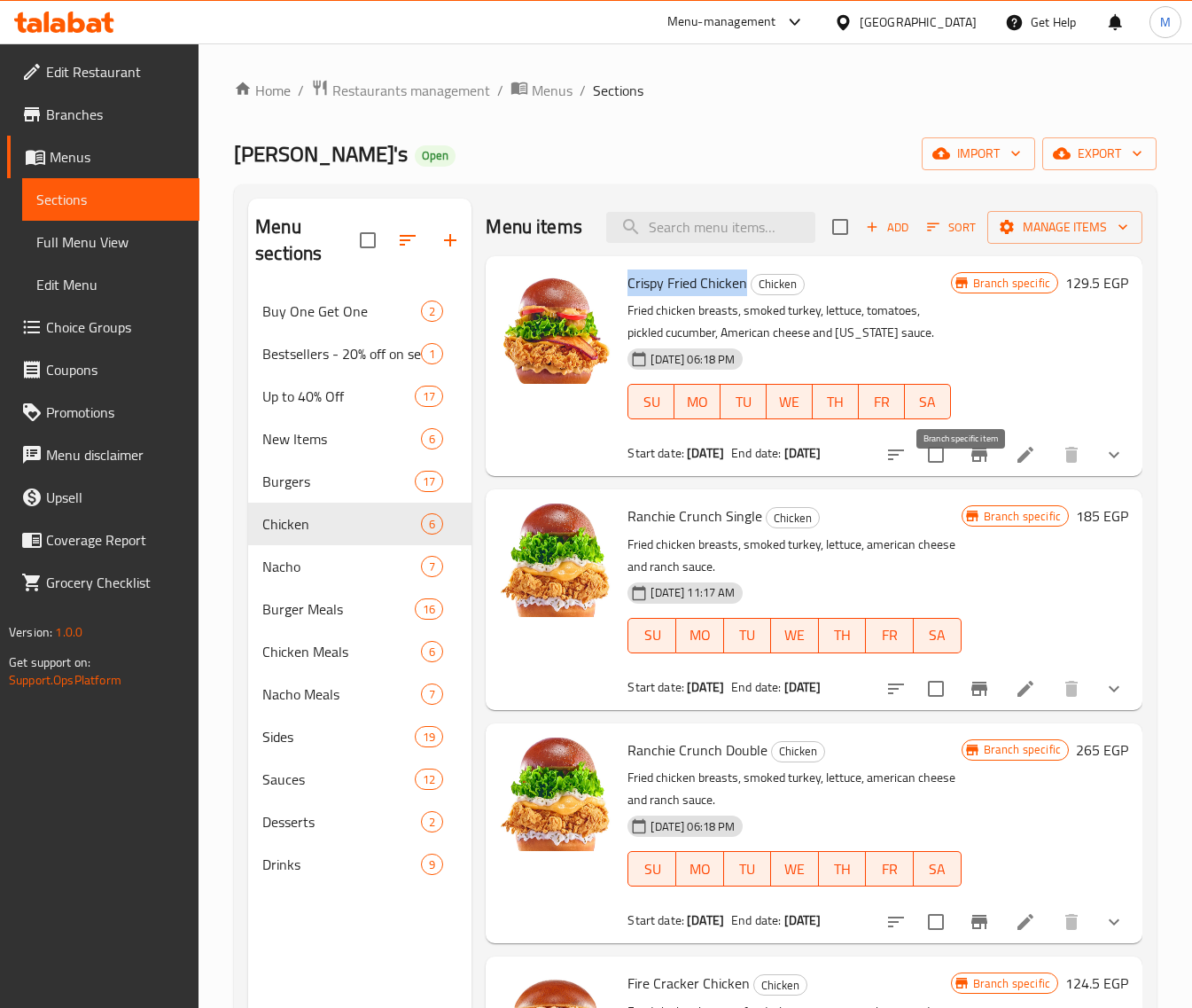
click at [971, 462] on icon "Branch-specific-item" at bounding box center [979, 455] width 16 height 14
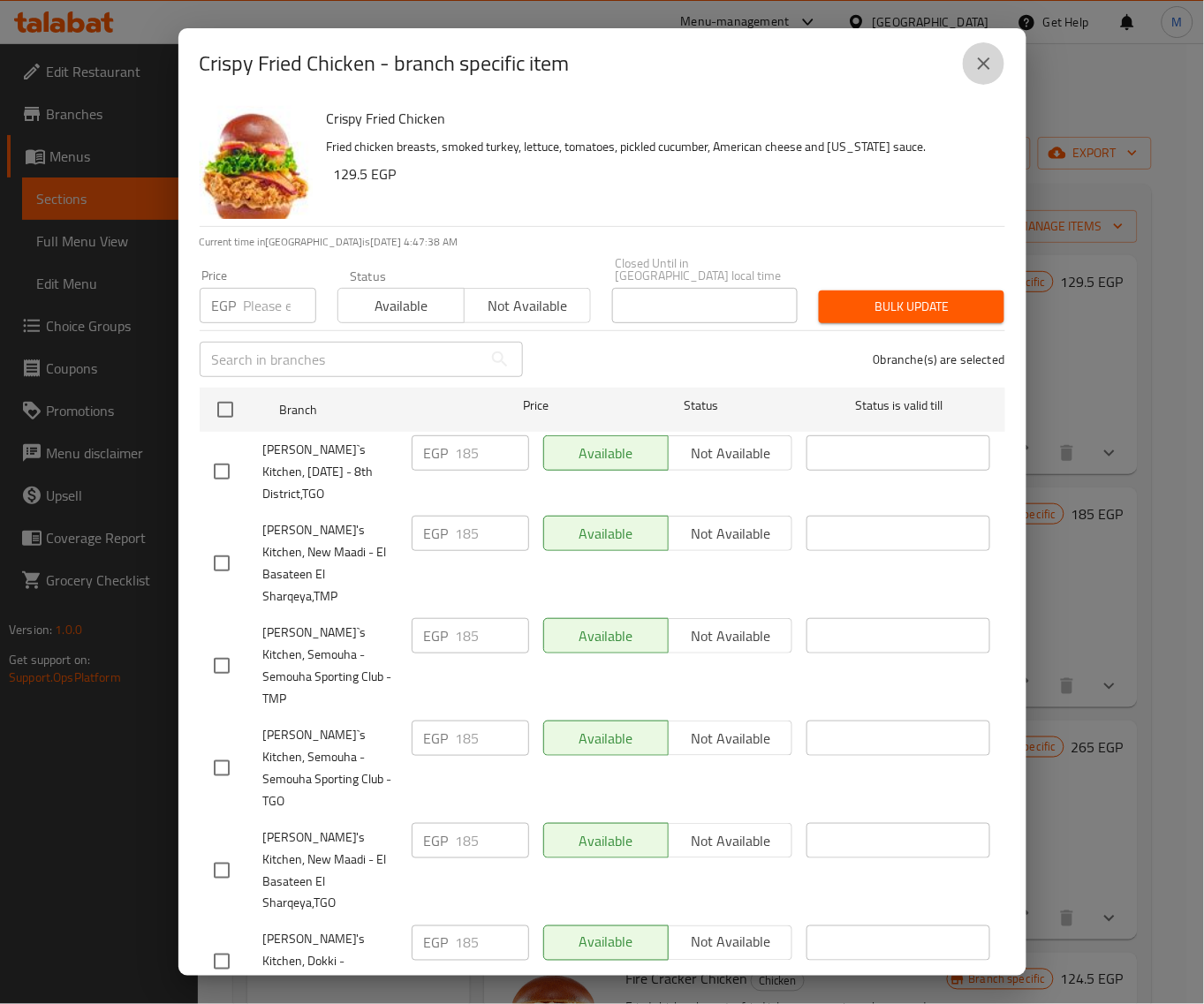
click at [973, 60] on icon "close" at bounding box center [984, 64] width 21 height 21
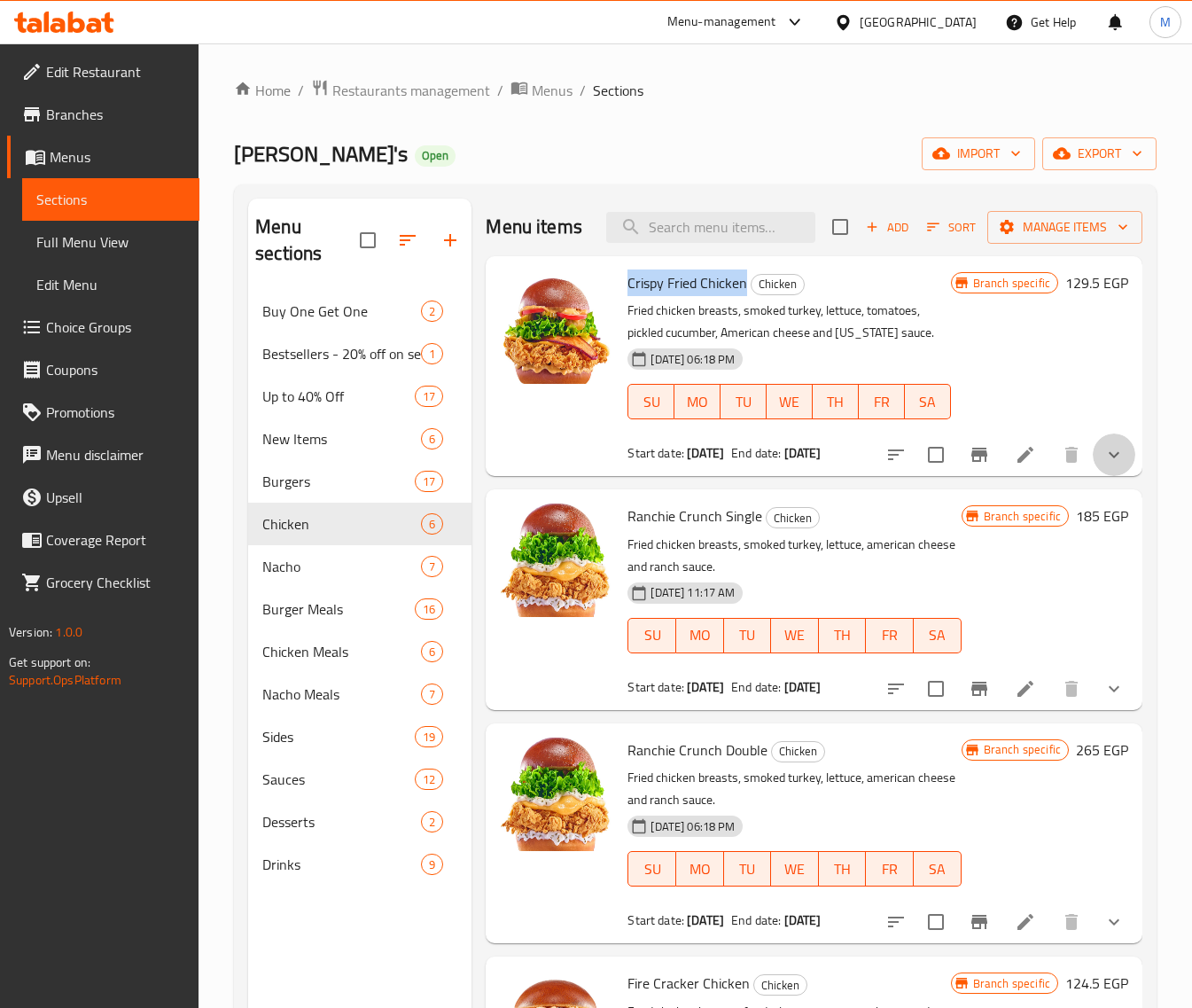
click at [1103, 465] on icon "show more" at bounding box center [1114, 455] width 21 height 21
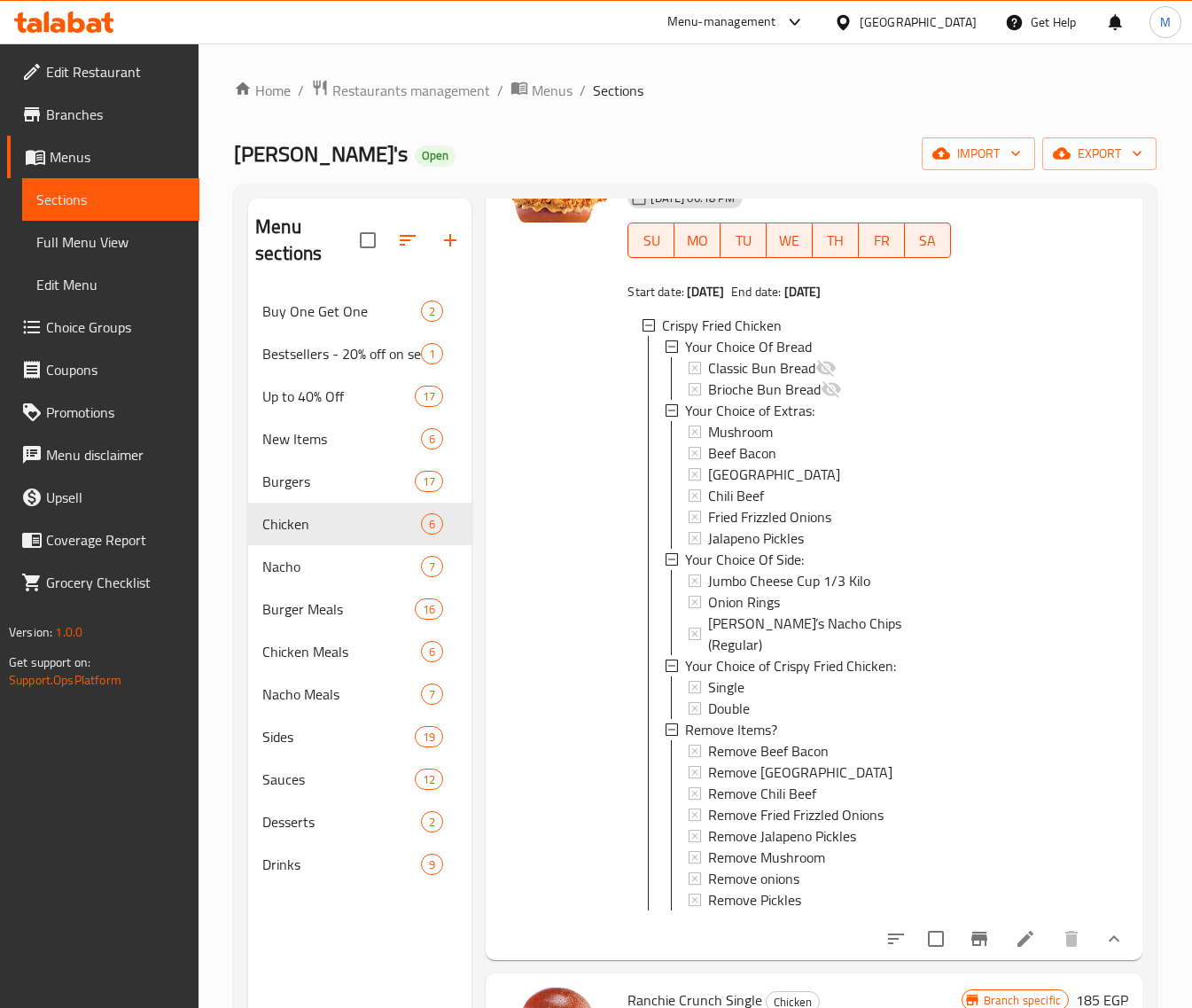
scroll to position [665, 0]
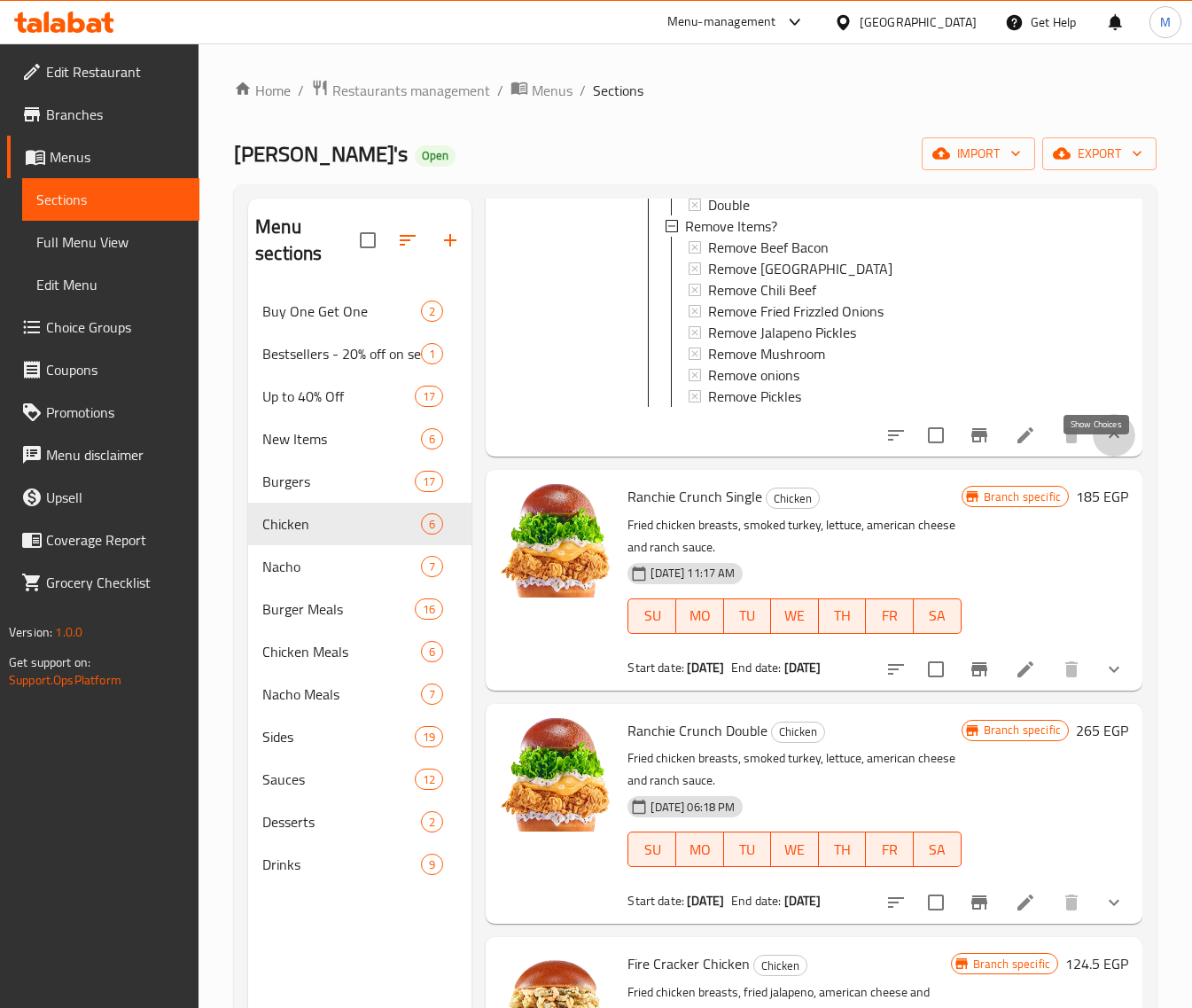
click at [1109, 438] on icon "show more" at bounding box center [1114, 434] width 11 height 6
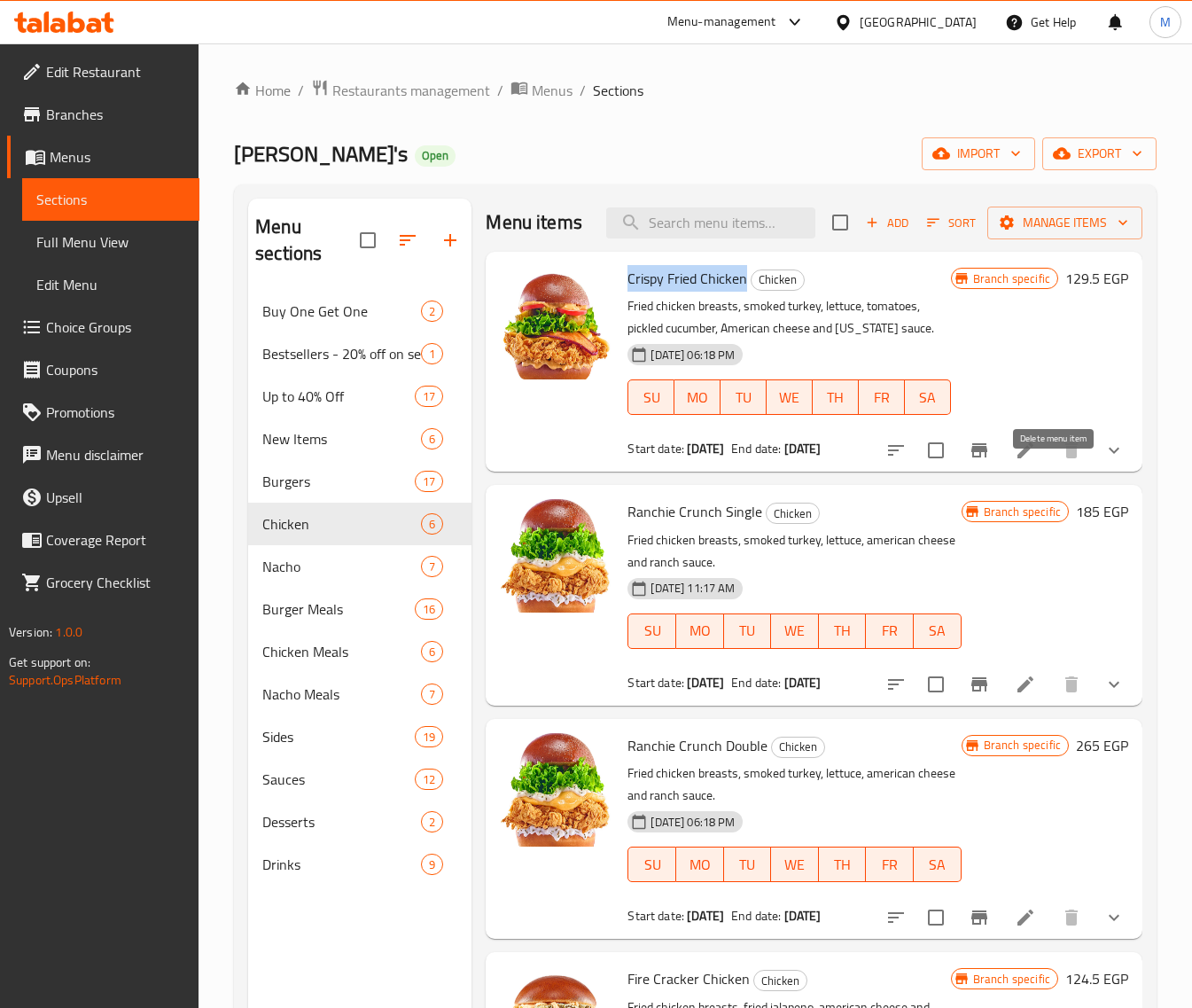
scroll to position [0, 0]
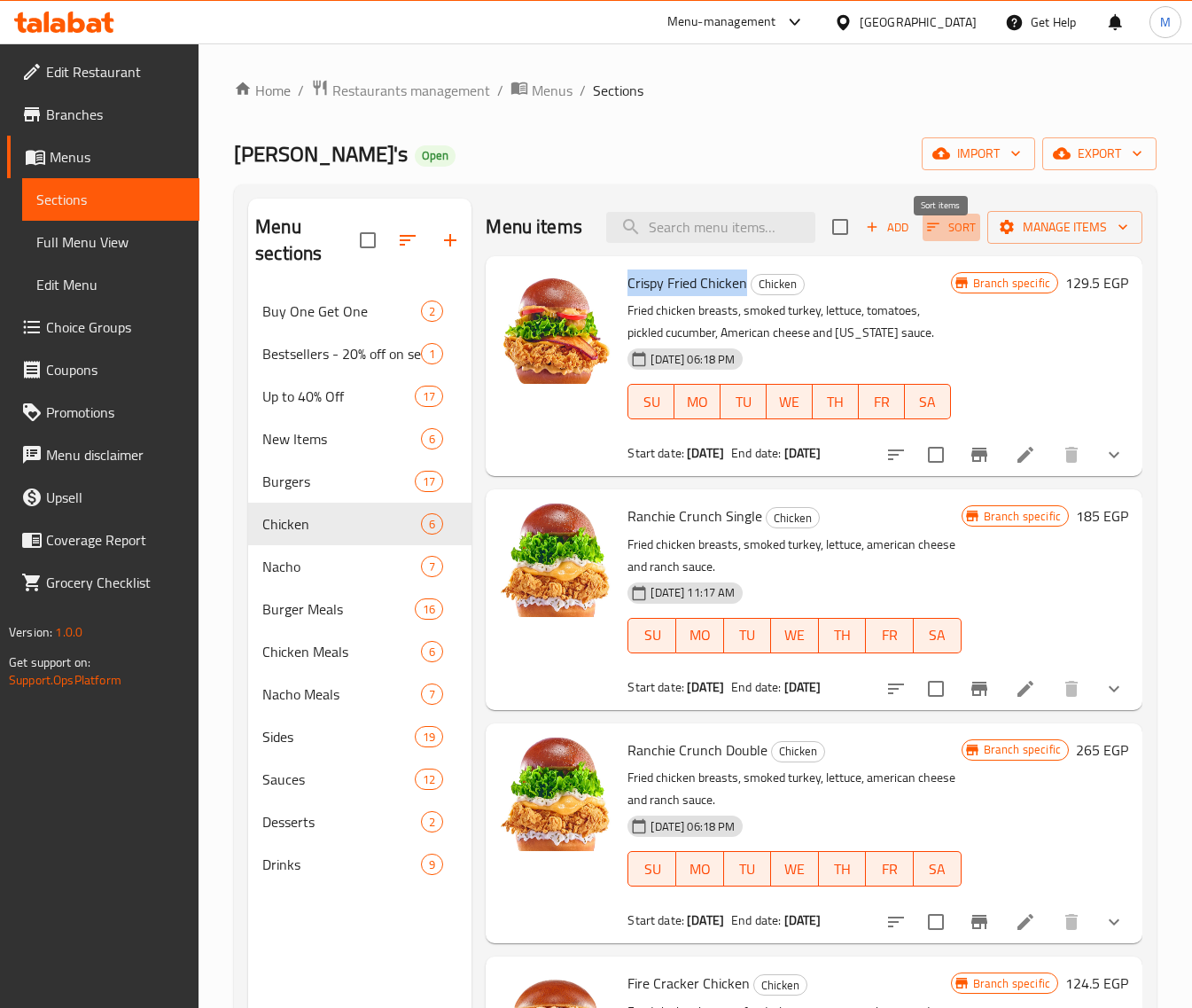
click at [925, 235] on icon "button" at bounding box center [933, 227] width 16 height 16
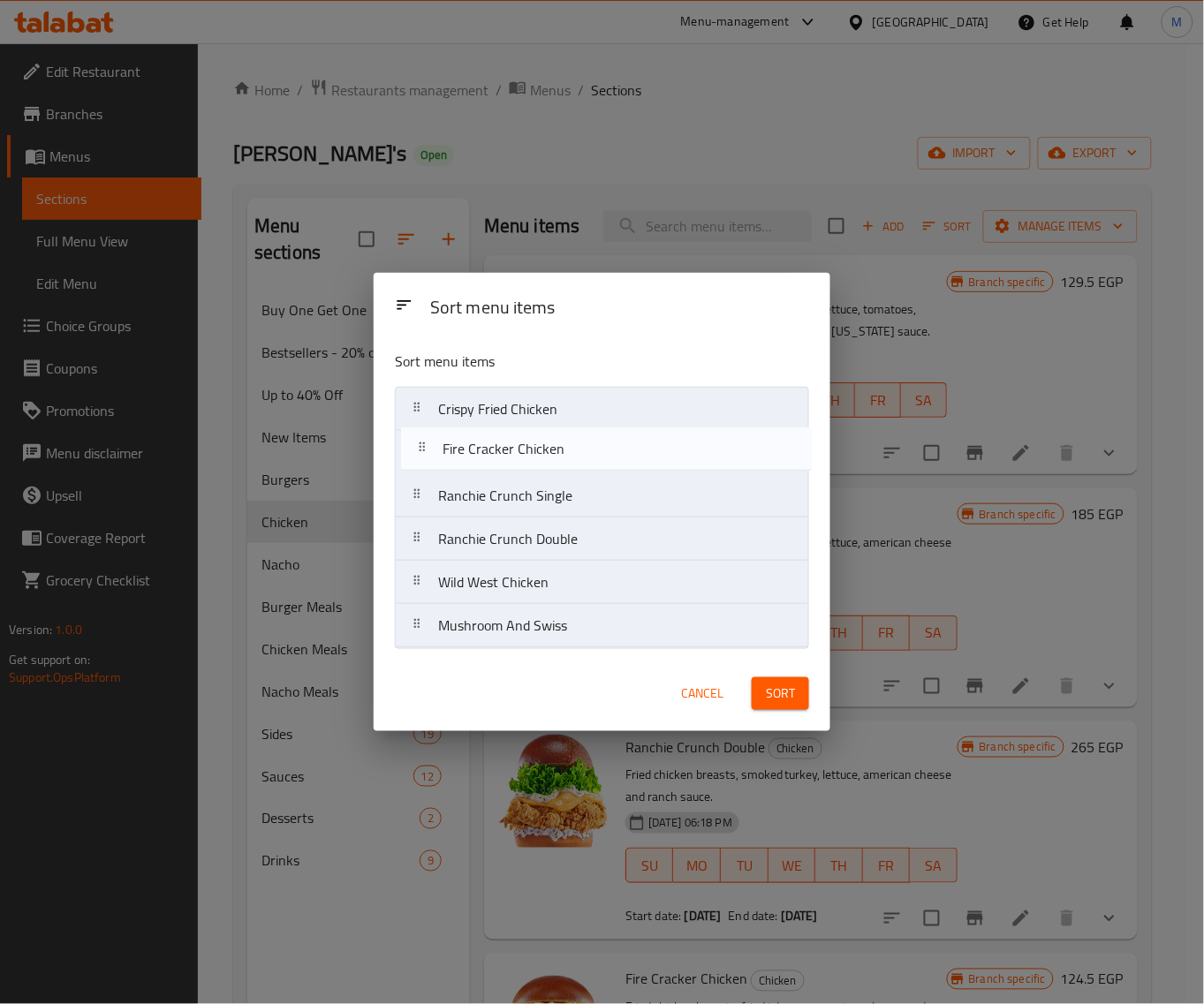
drag, startPoint x: 424, startPoint y: 540, endPoint x: 428, endPoint y: 449, distance: 91.1
click at [428, 449] on nav "Crispy Fried Chicken Ranchie Crunch Single Ranchie Crunch Double Fire Cracker C…" at bounding box center [602, 517] width 414 height 261
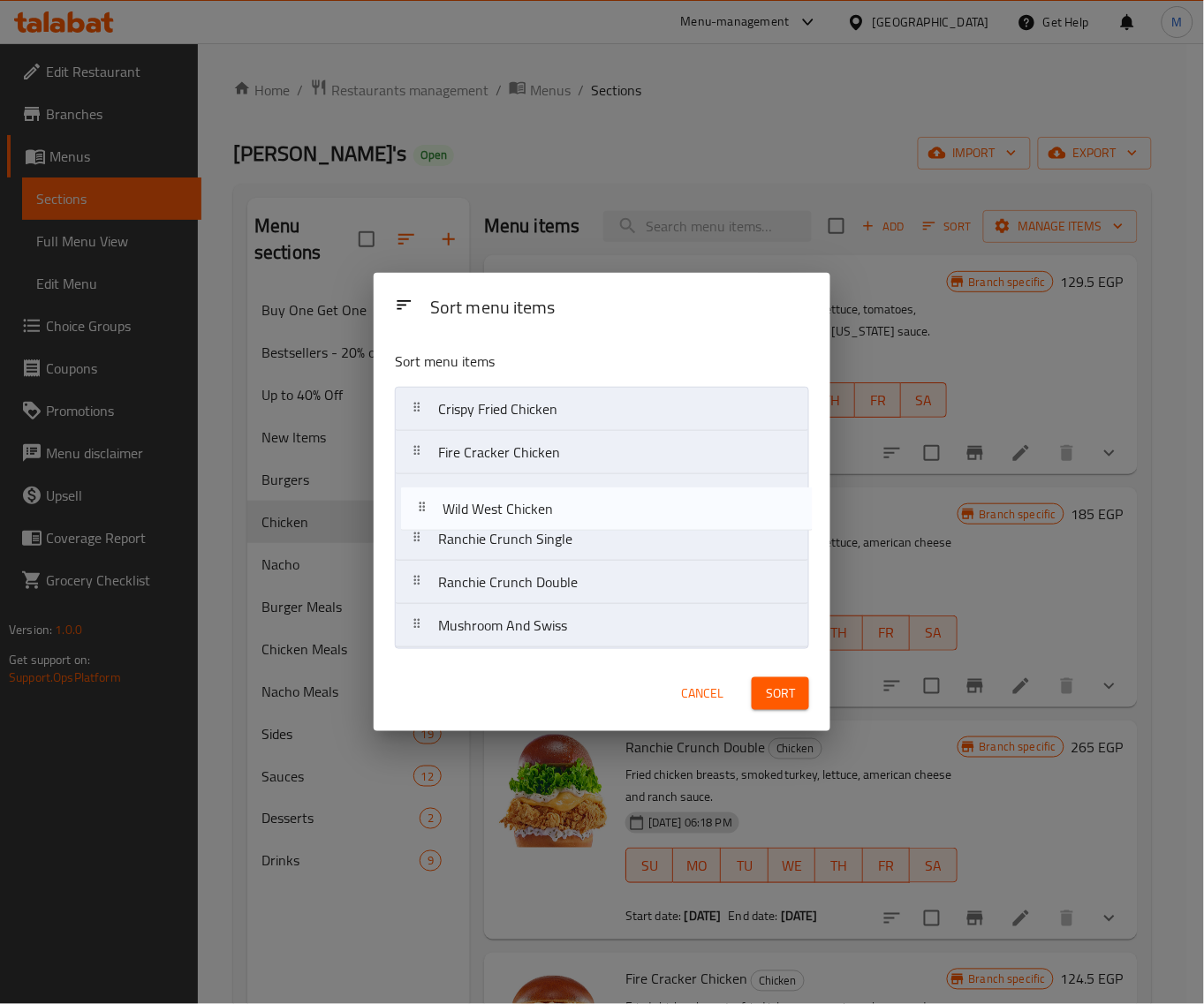
drag, startPoint x: 418, startPoint y: 588, endPoint x: 425, endPoint y: 512, distance: 76.3
click at [425, 510] on nav "Crispy Fried Chicken Fire Cracker Chicken Ranchie Crunch Single Ranchie Crunch …" at bounding box center [602, 517] width 414 height 261
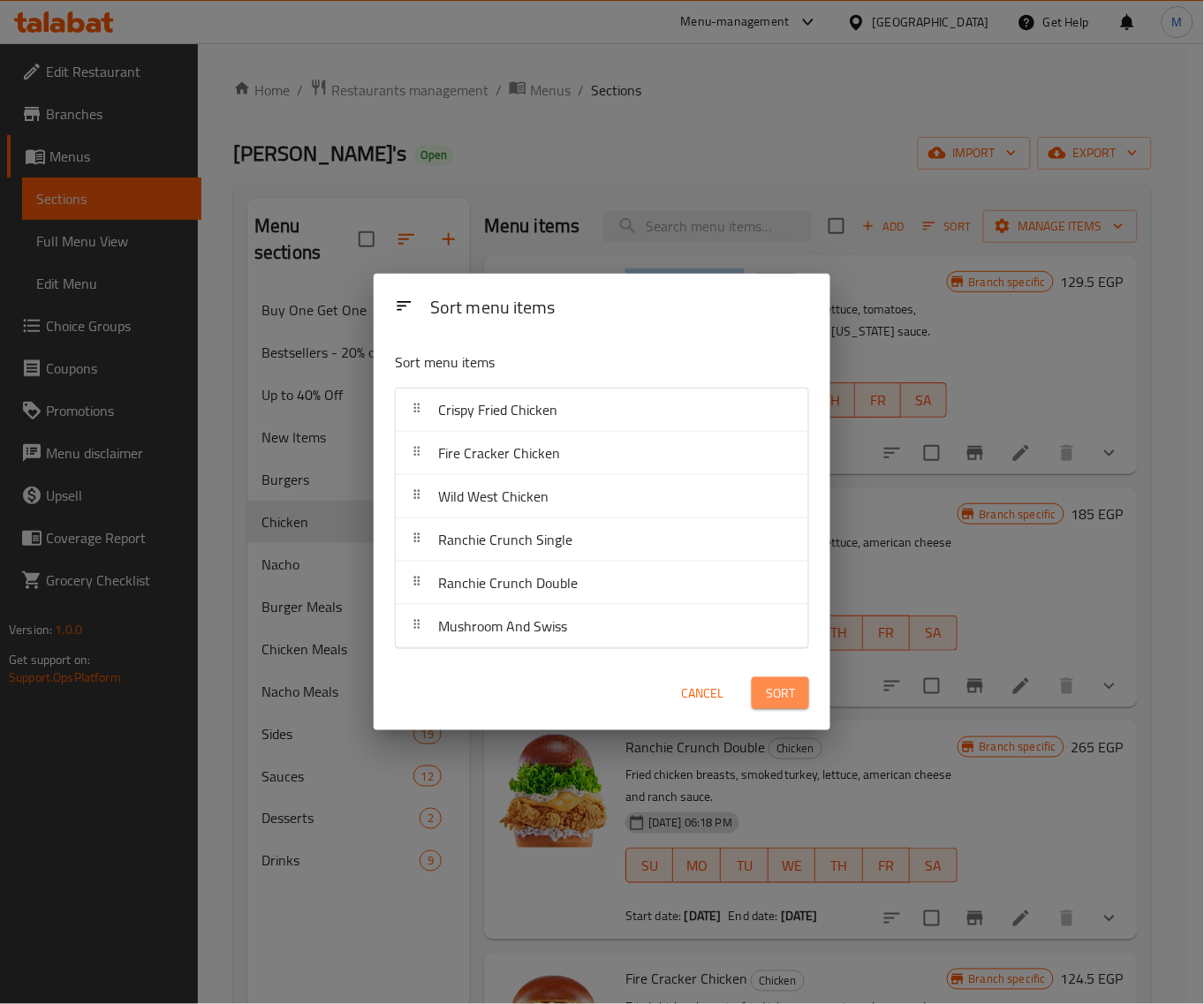
click at [800, 687] on button "Sort" at bounding box center [780, 693] width 57 height 33
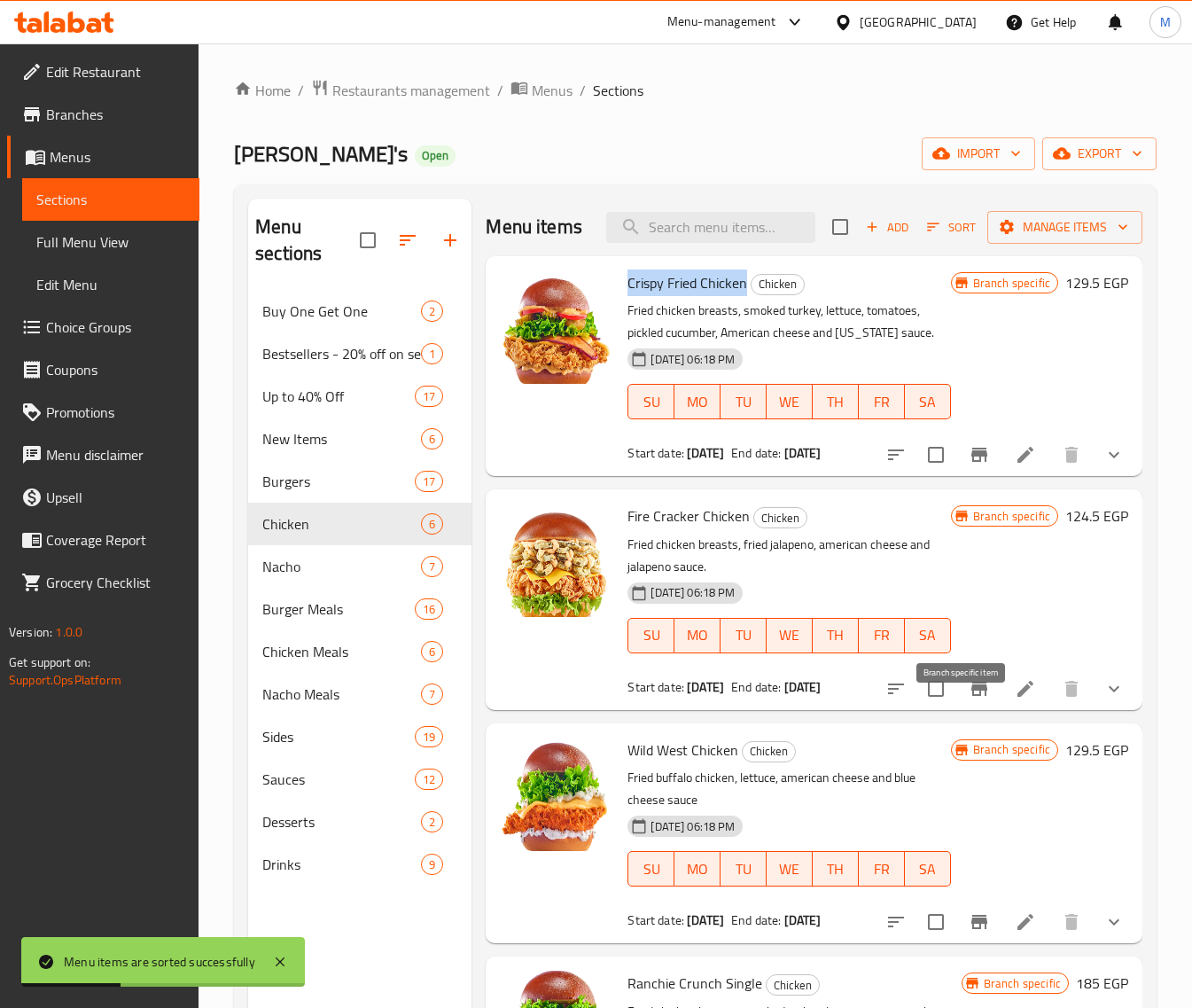
click at [971, 696] on icon "Branch-specific-item" at bounding box center [979, 689] width 16 height 14
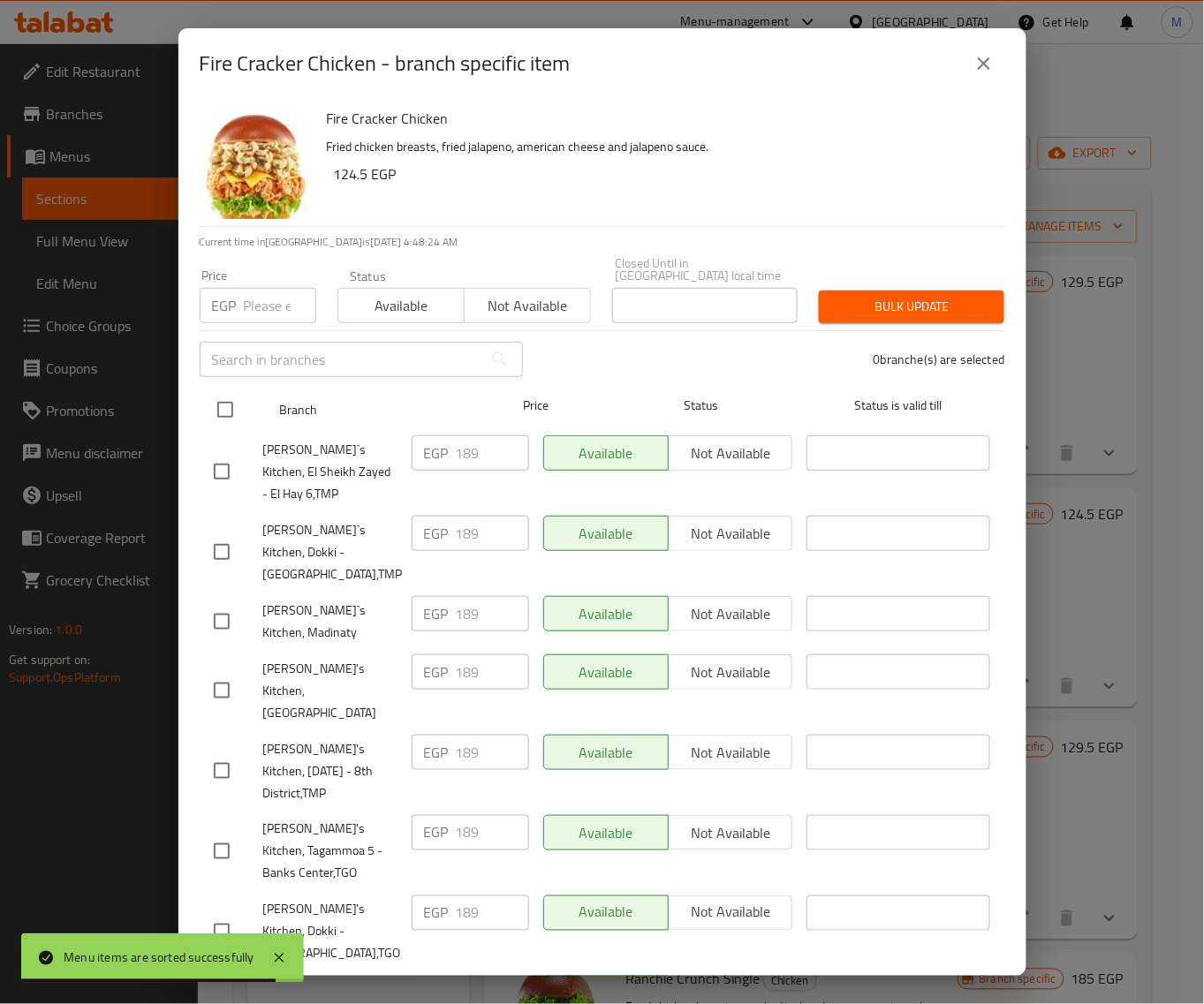
click at [221, 400] on input "checkbox" at bounding box center [225, 410] width 37 height 37
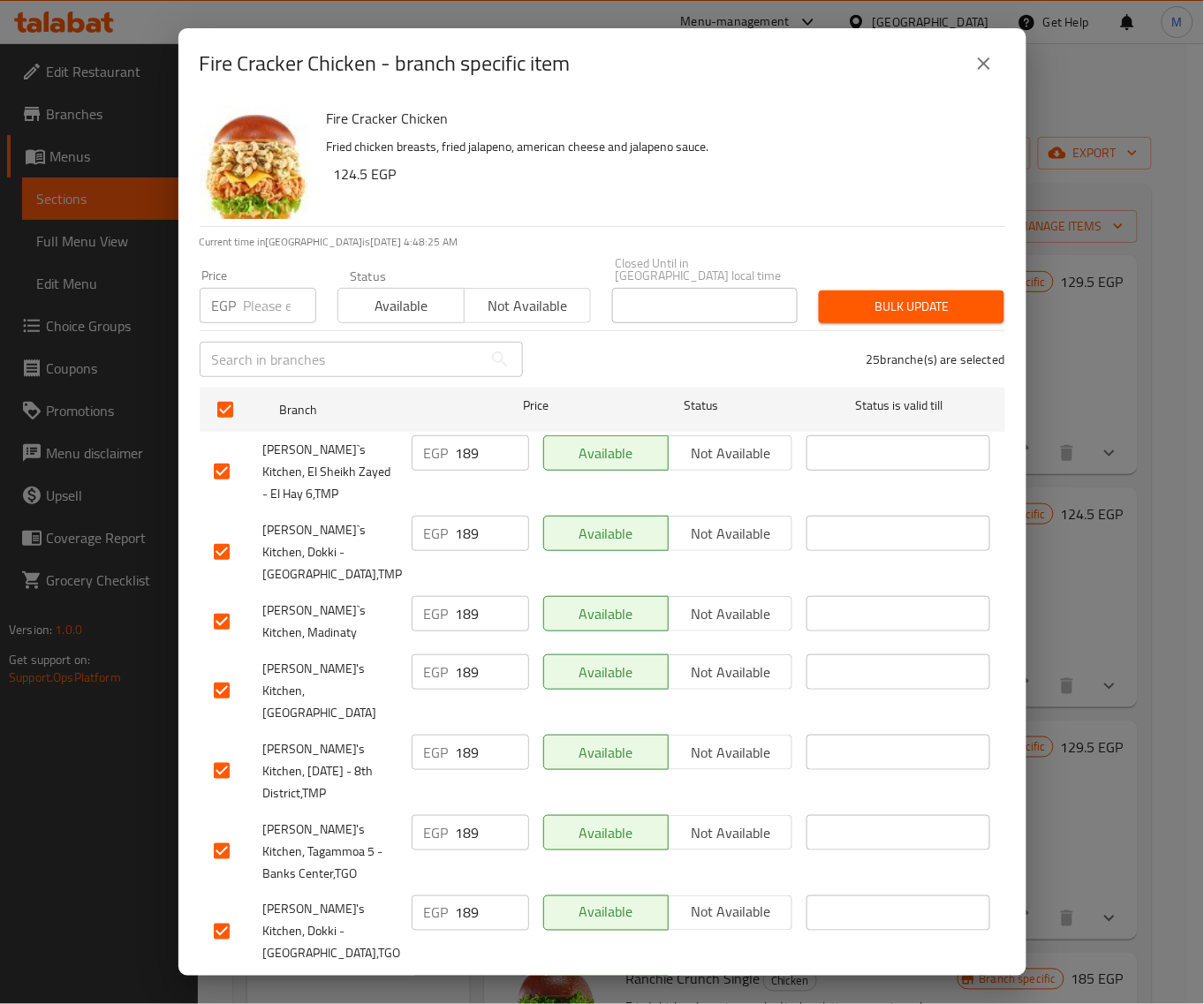
click at [276, 288] on input "number" at bounding box center [280, 306] width 72 height 35
paste input "189"
click at [886, 297] on span "Bulk update" at bounding box center [912, 306] width 157 height 22
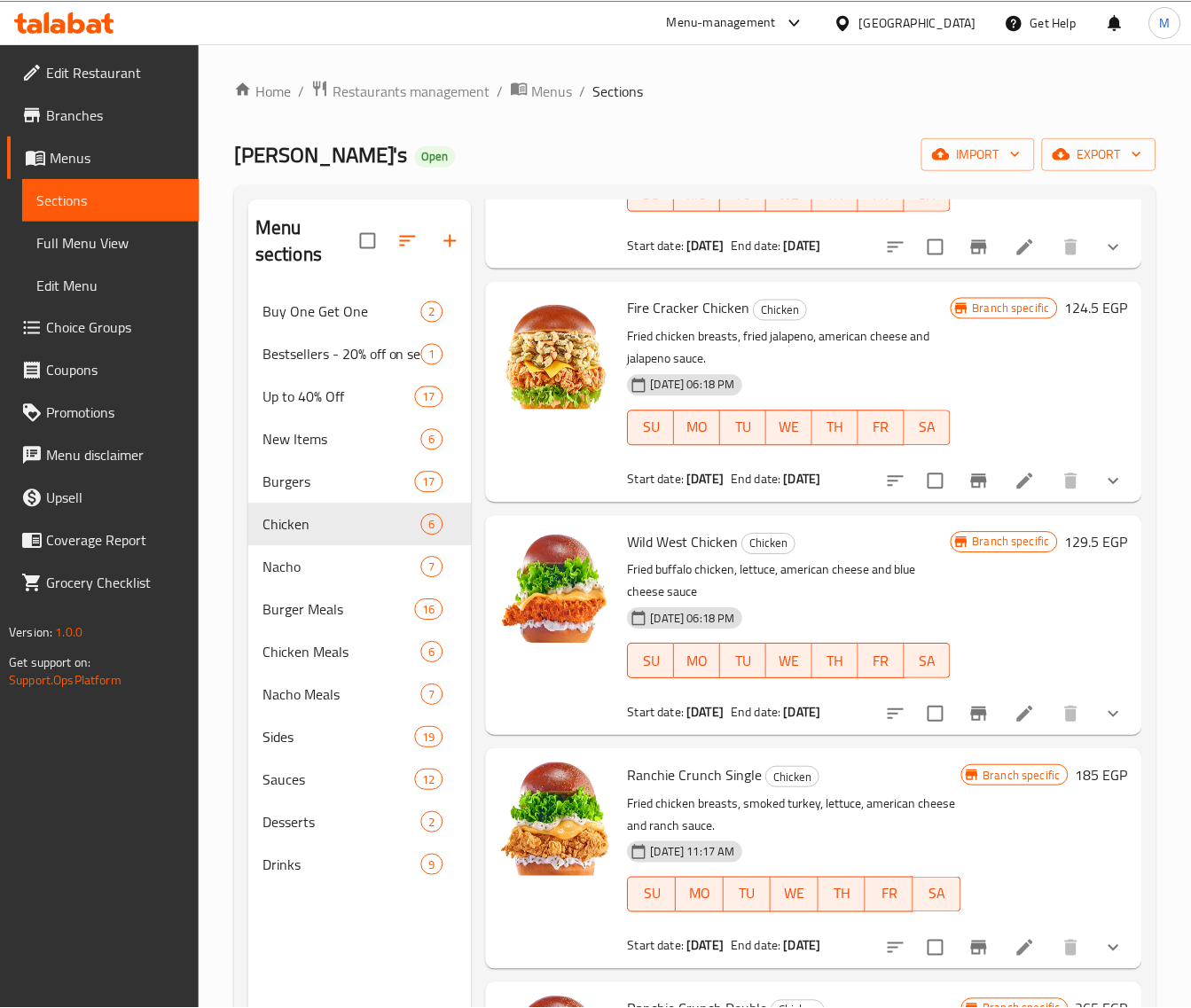
scroll to position [222, 0]
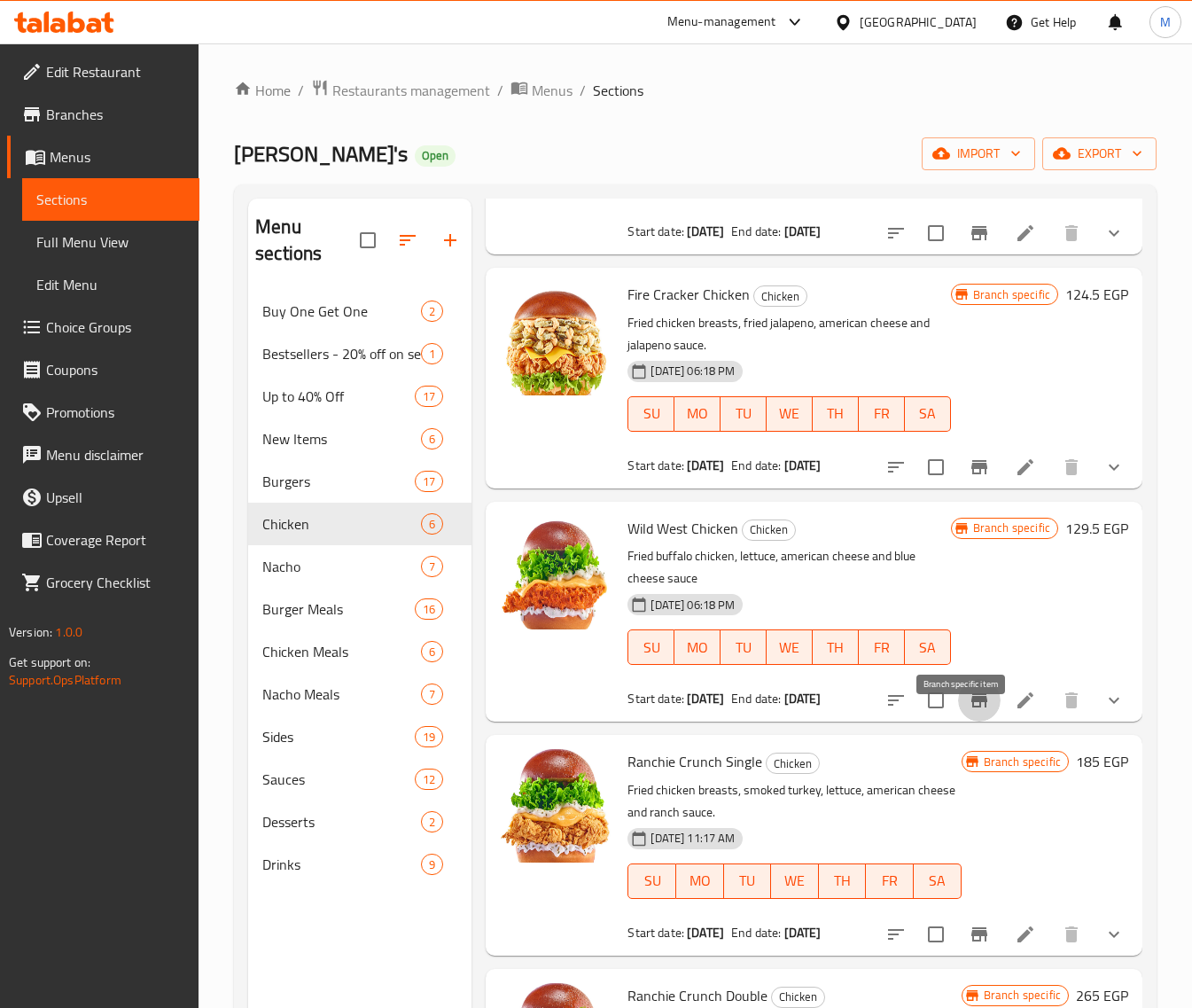
click at [958, 716] on button "Branch-specific-item" at bounding box center [979, 700] width 43 height 43
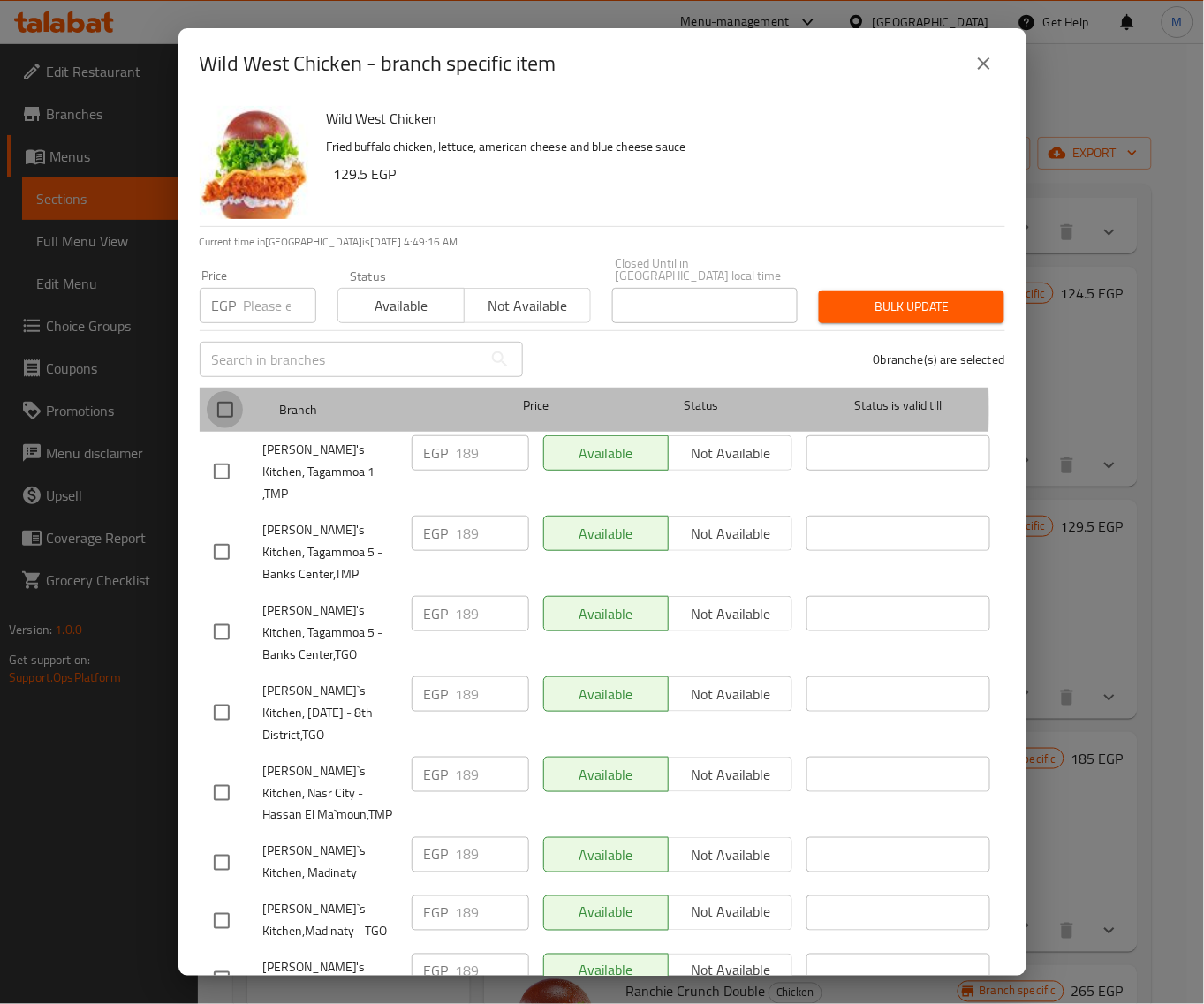
click at [230, 397] on input "checkbox" at bounding box center [225, 410] width 37 height 37
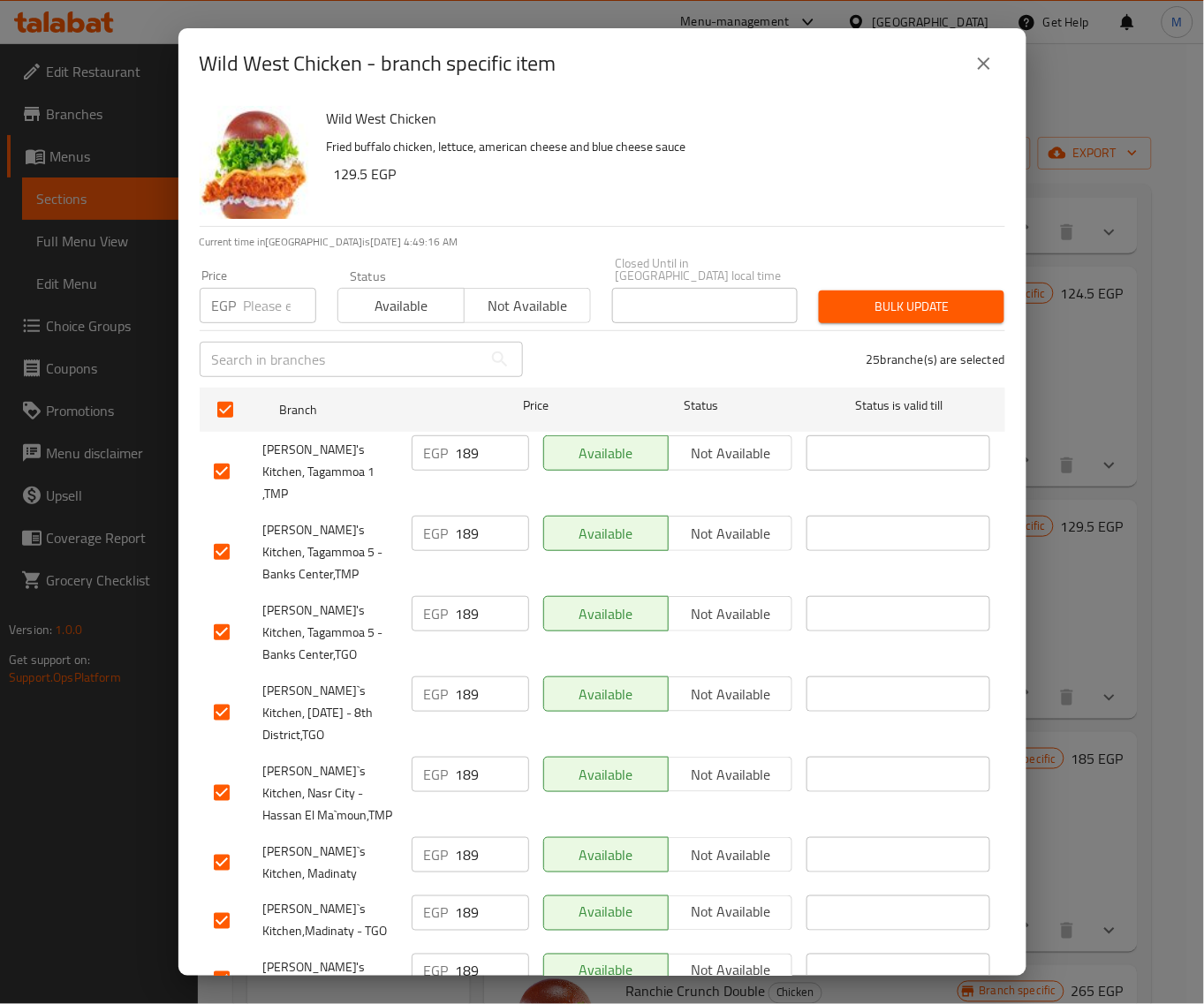
click at [254, 288] on input "number" at bounding box center [280, 306] width 72 height 35
paste input "189"
click at [872, 298] on span "Bulk update" at bounding box center [912, 306] width 157 height 22
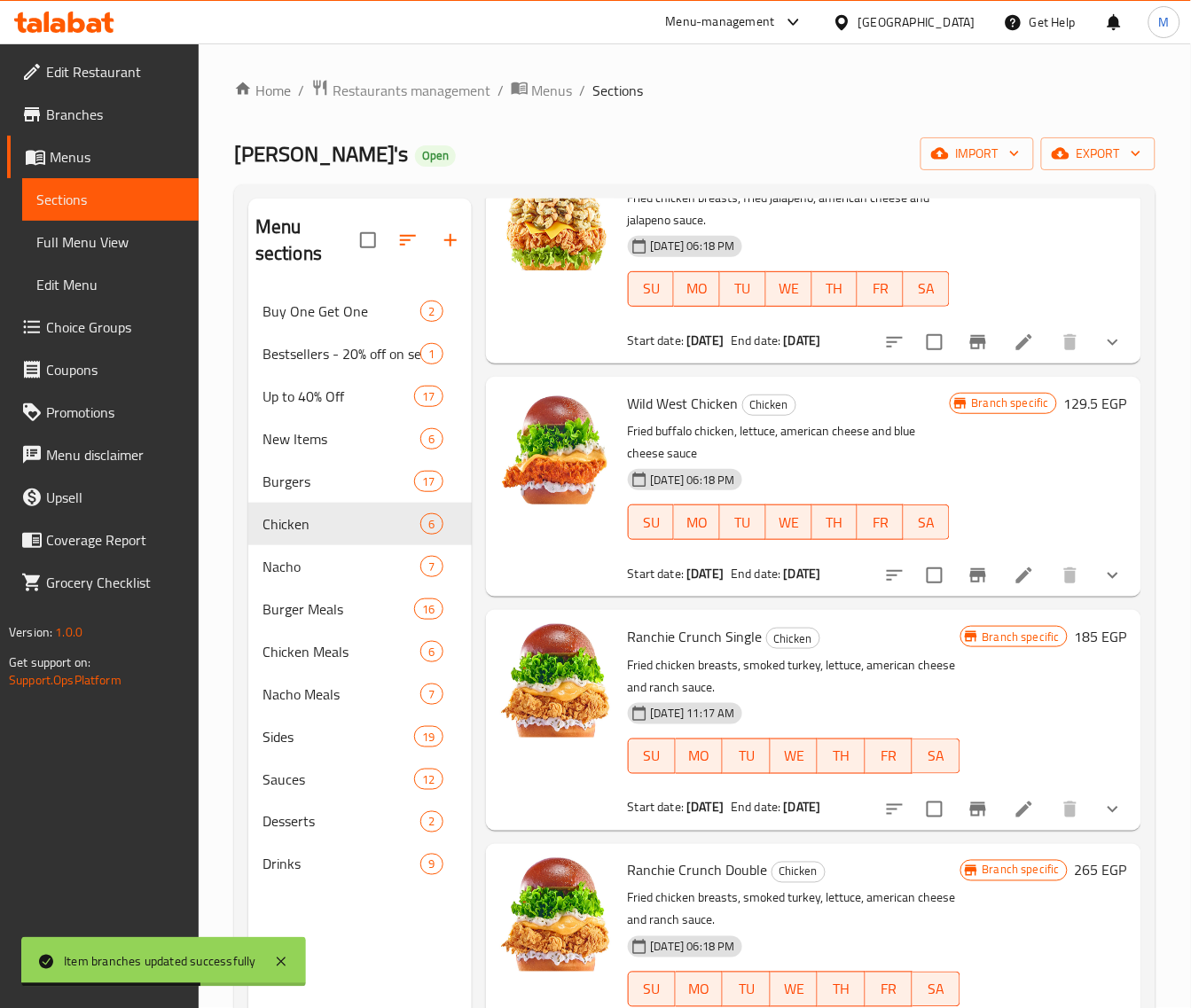
scroll to position [463, 0]
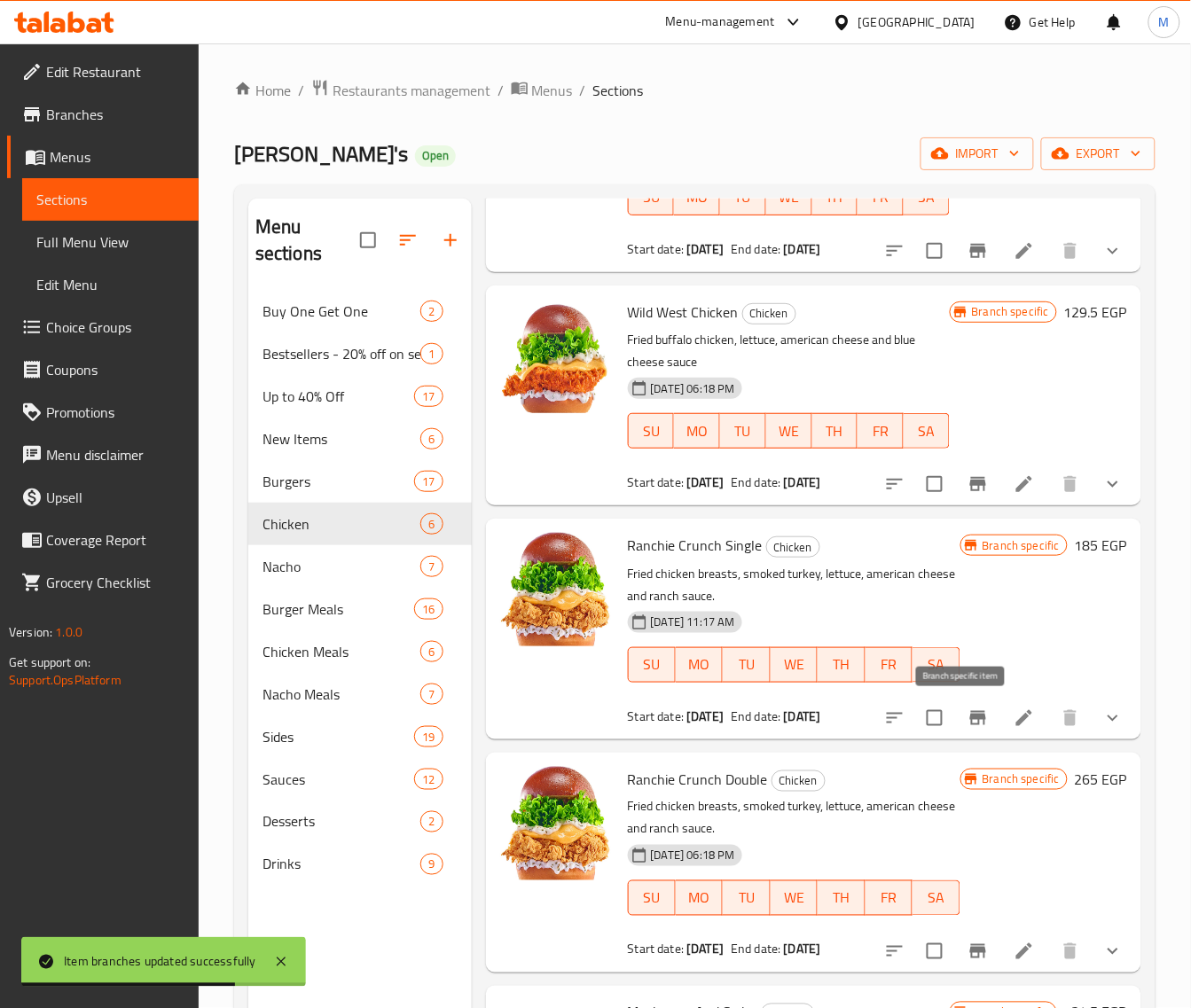
click at [968, 725] on icon "Branch-specific-item" at bounding box center [978, 718] width 21 height 21
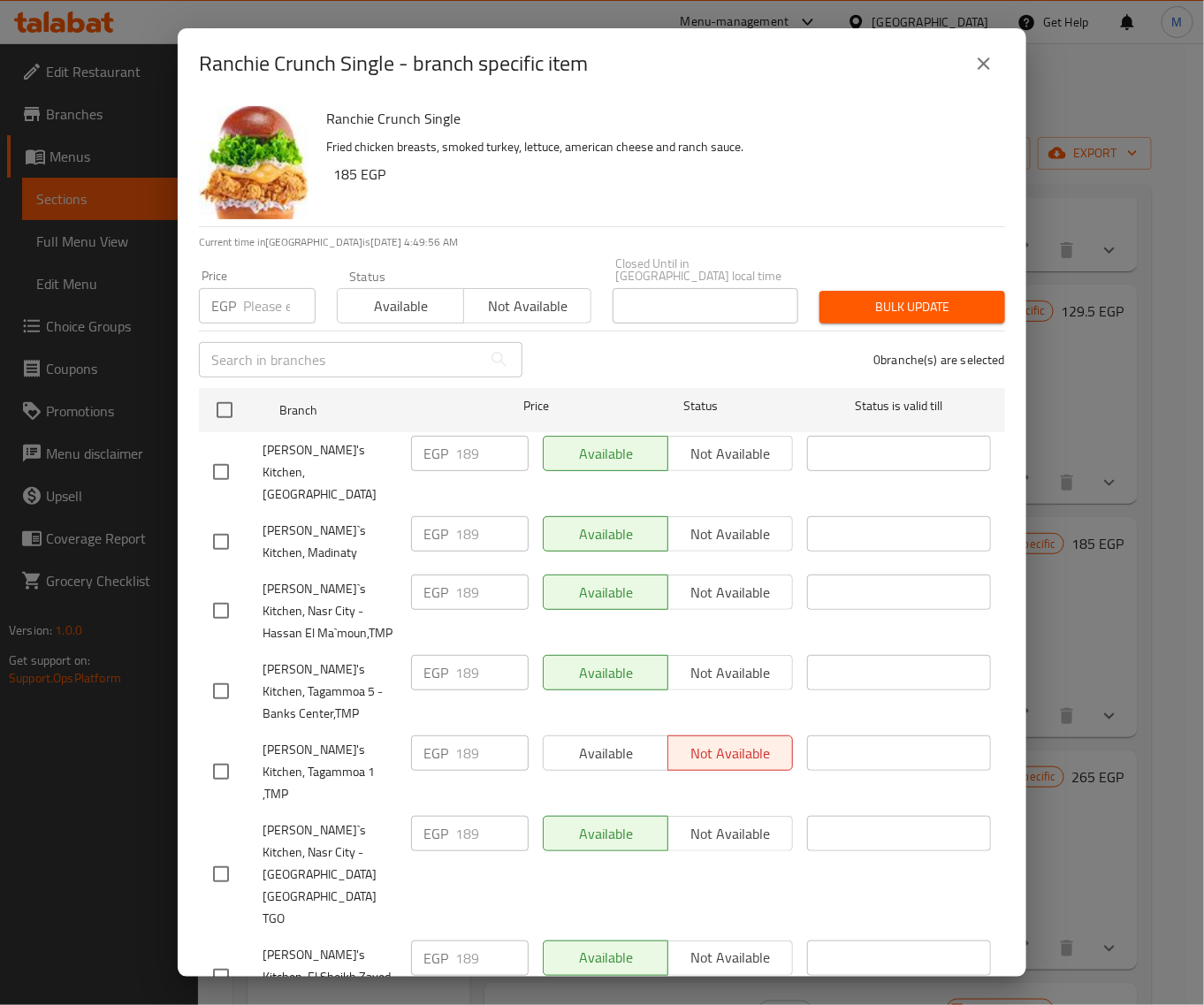
click at [997, 72] on button "close" at bounding box center [984, 64] width 42 height 42
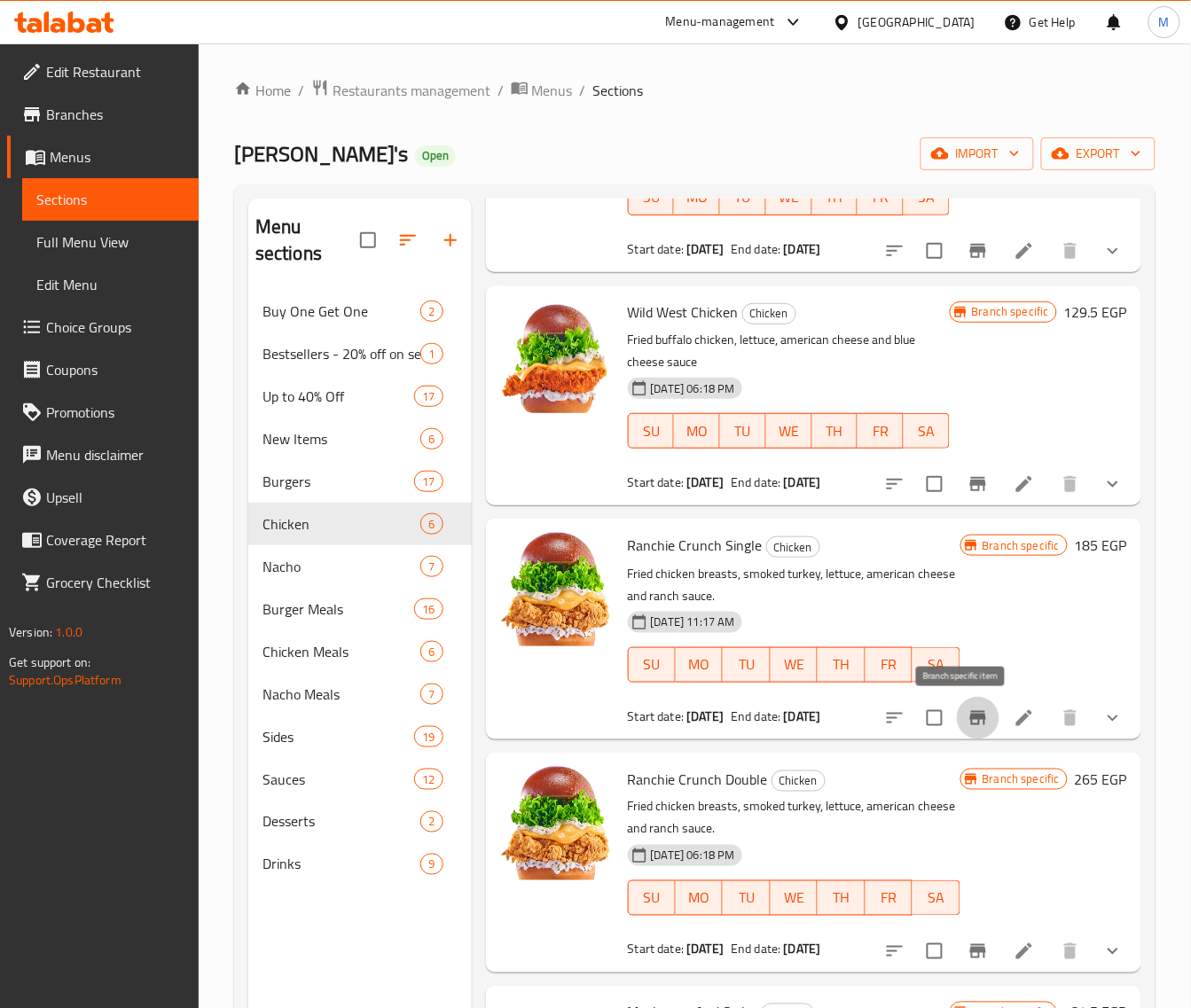
click at [968, 723] on icon "Branch-specific-item" at bounding box center [978, 718] width 21 height 21
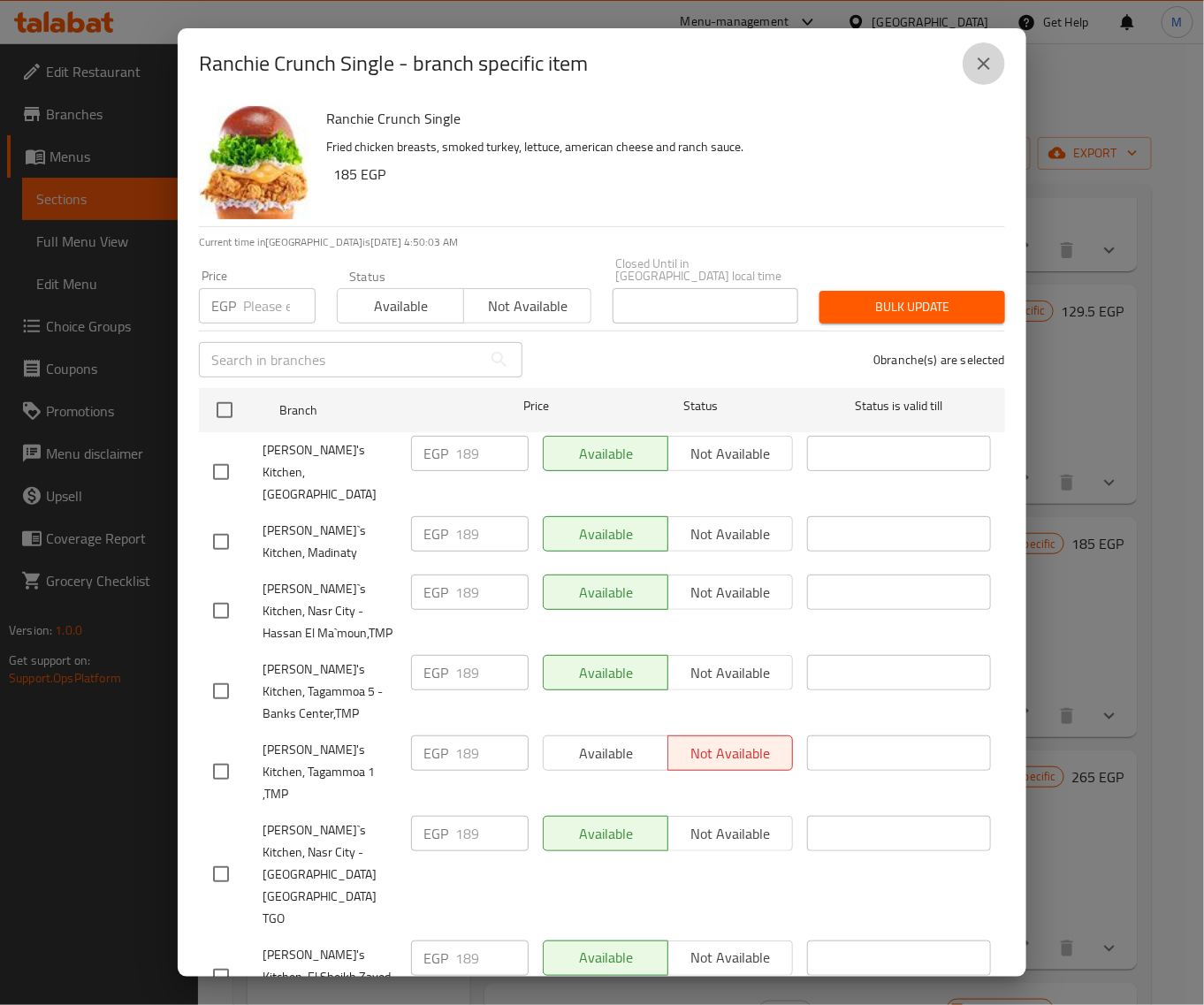
click at [981, 65] on icon "close" at bounding box center [984, 64] width 21 height 21
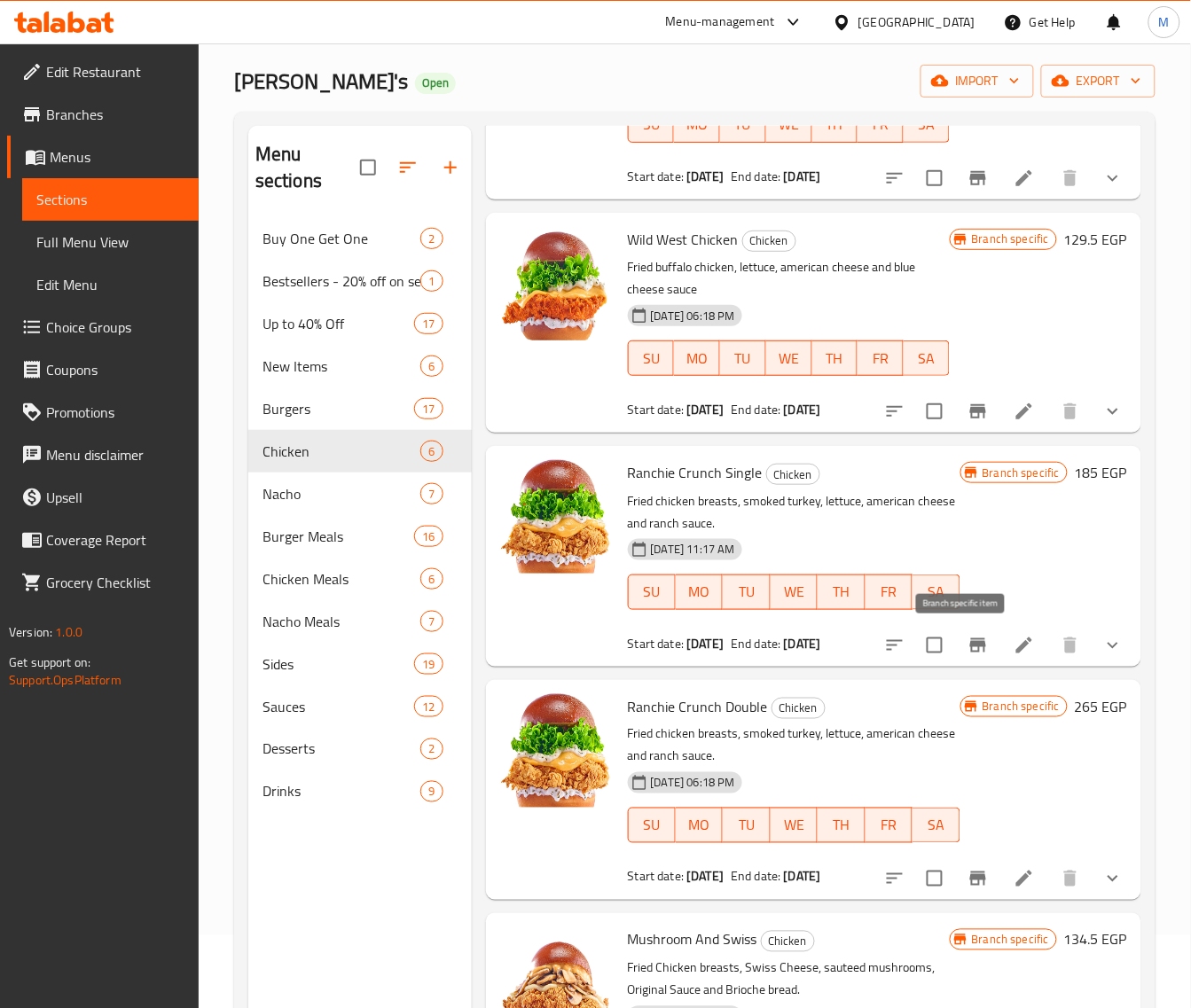
scroll to position [111, 0]
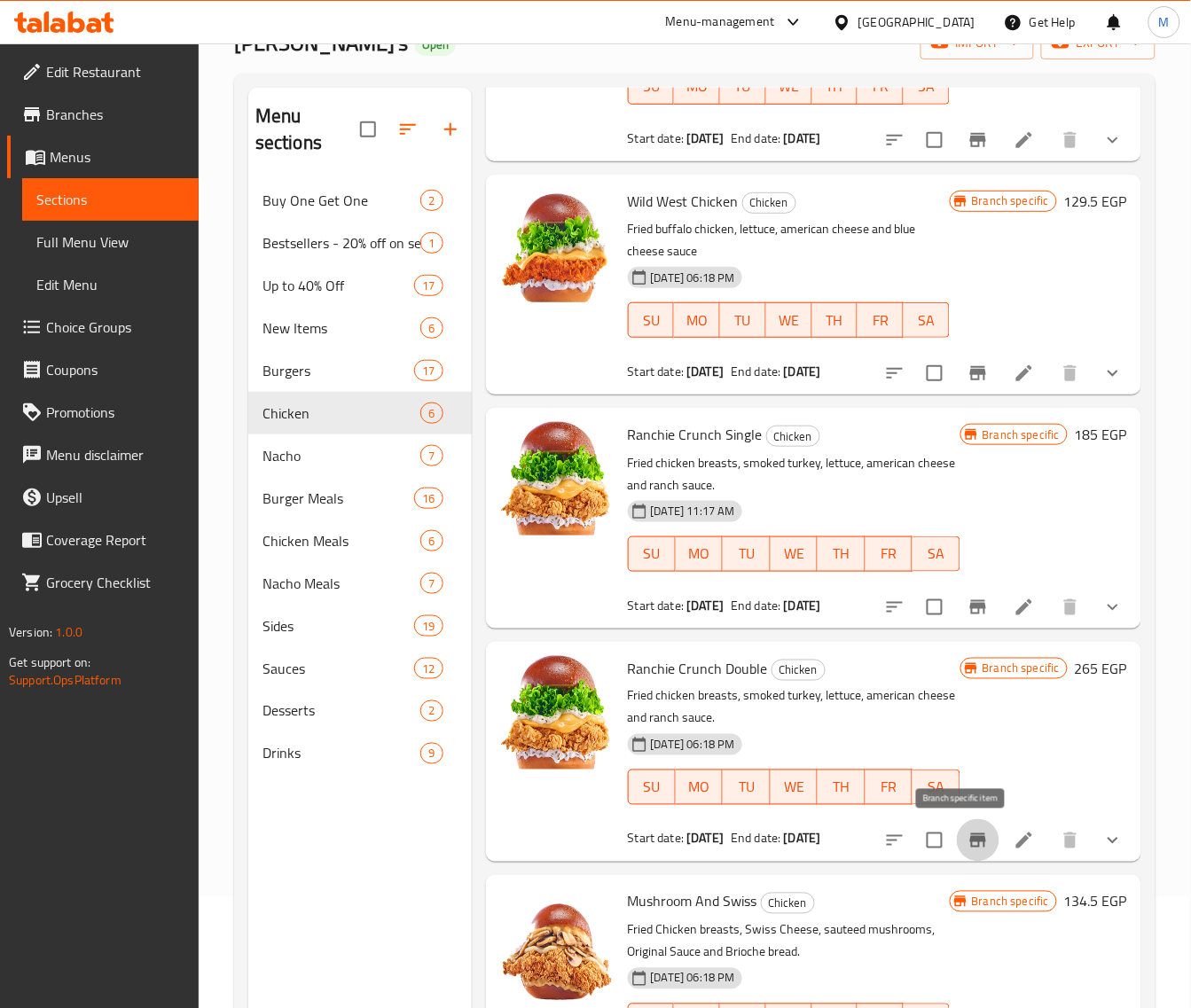
click at [968, 851] on icon "Branch-specific-item" at bounding box center [978, 840] width 21 height 21
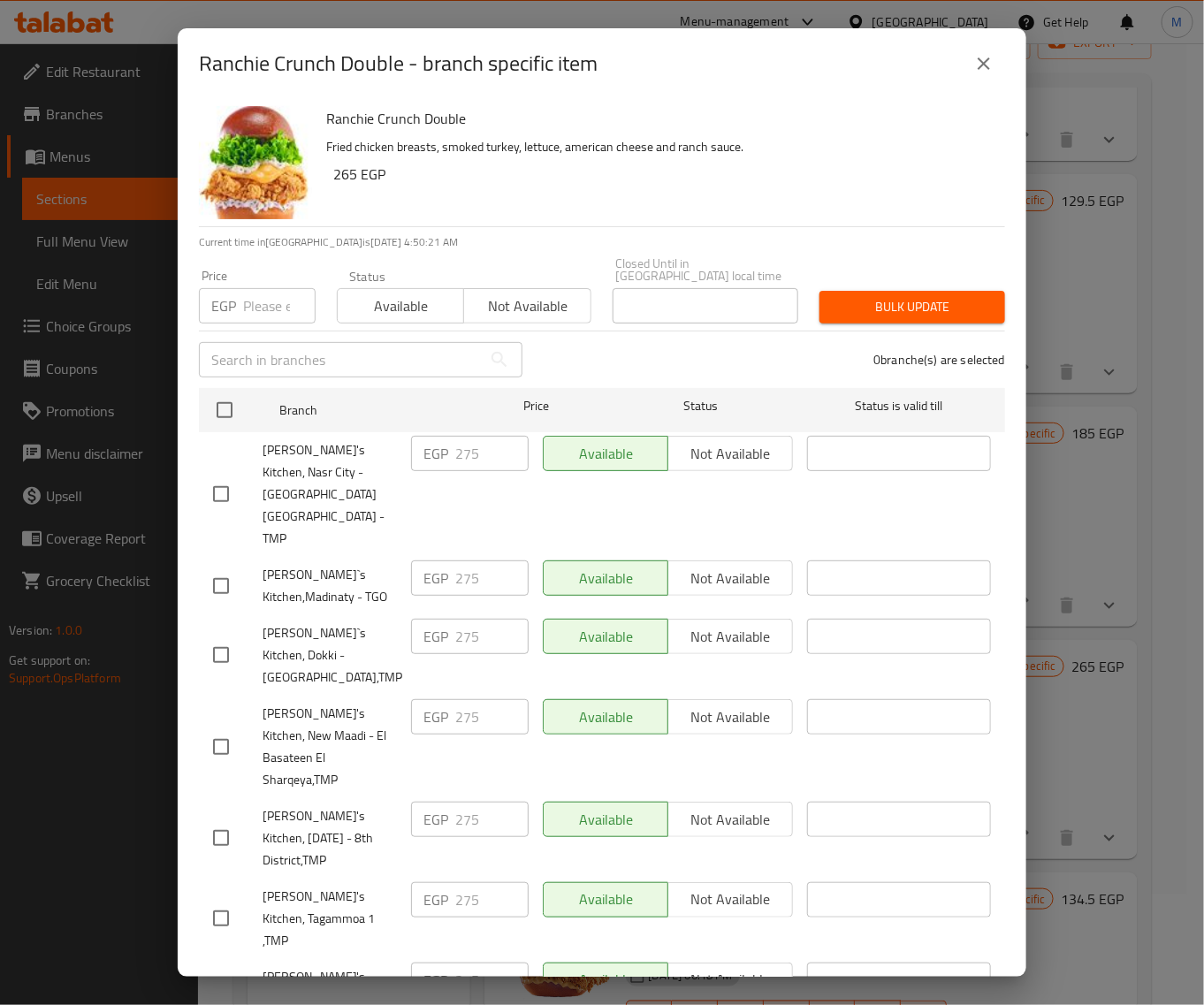
click at [990, 72] on icon "close" at bounding box center [984, 64] width 21 height 21
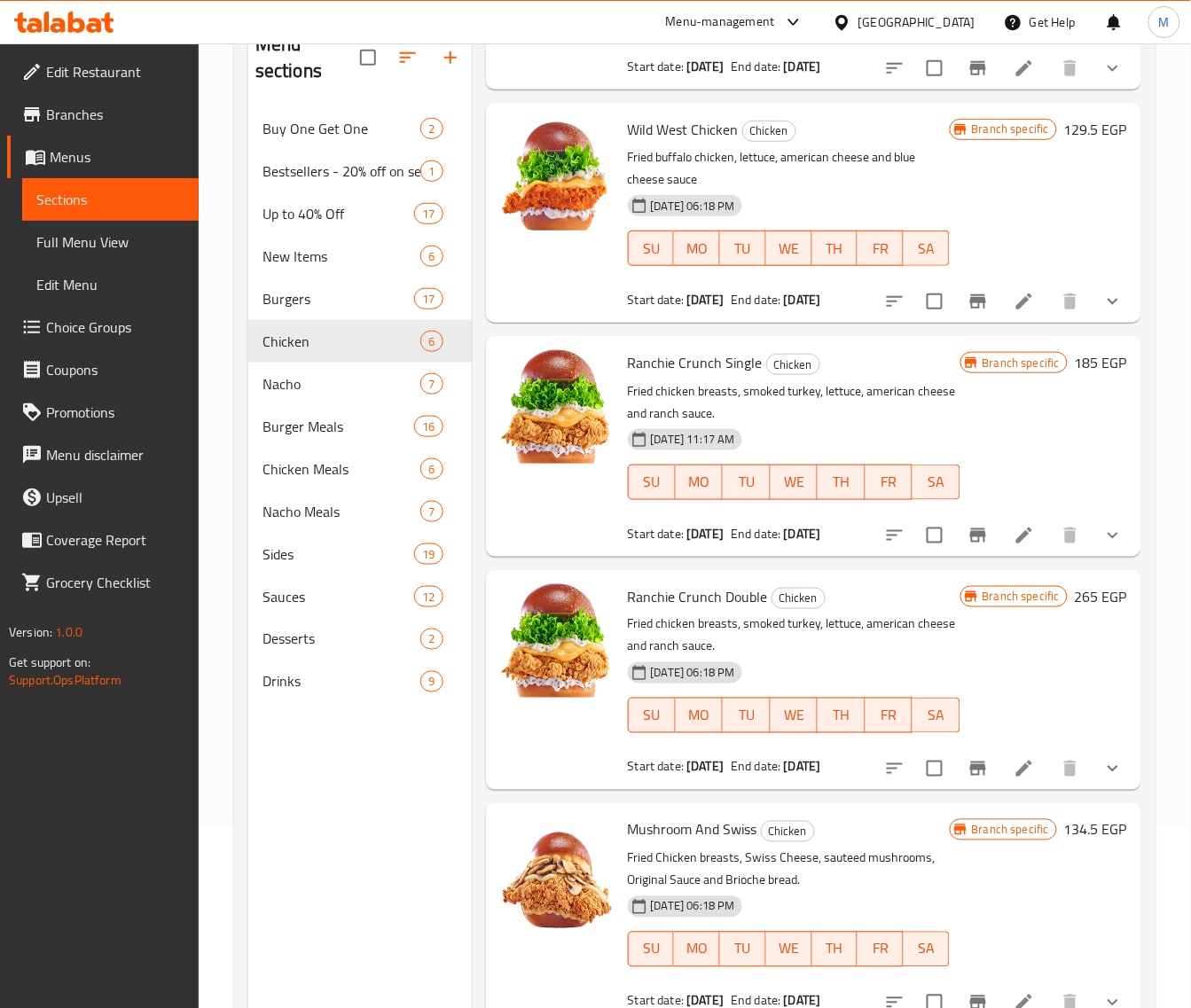
scroll to position [249, 0]
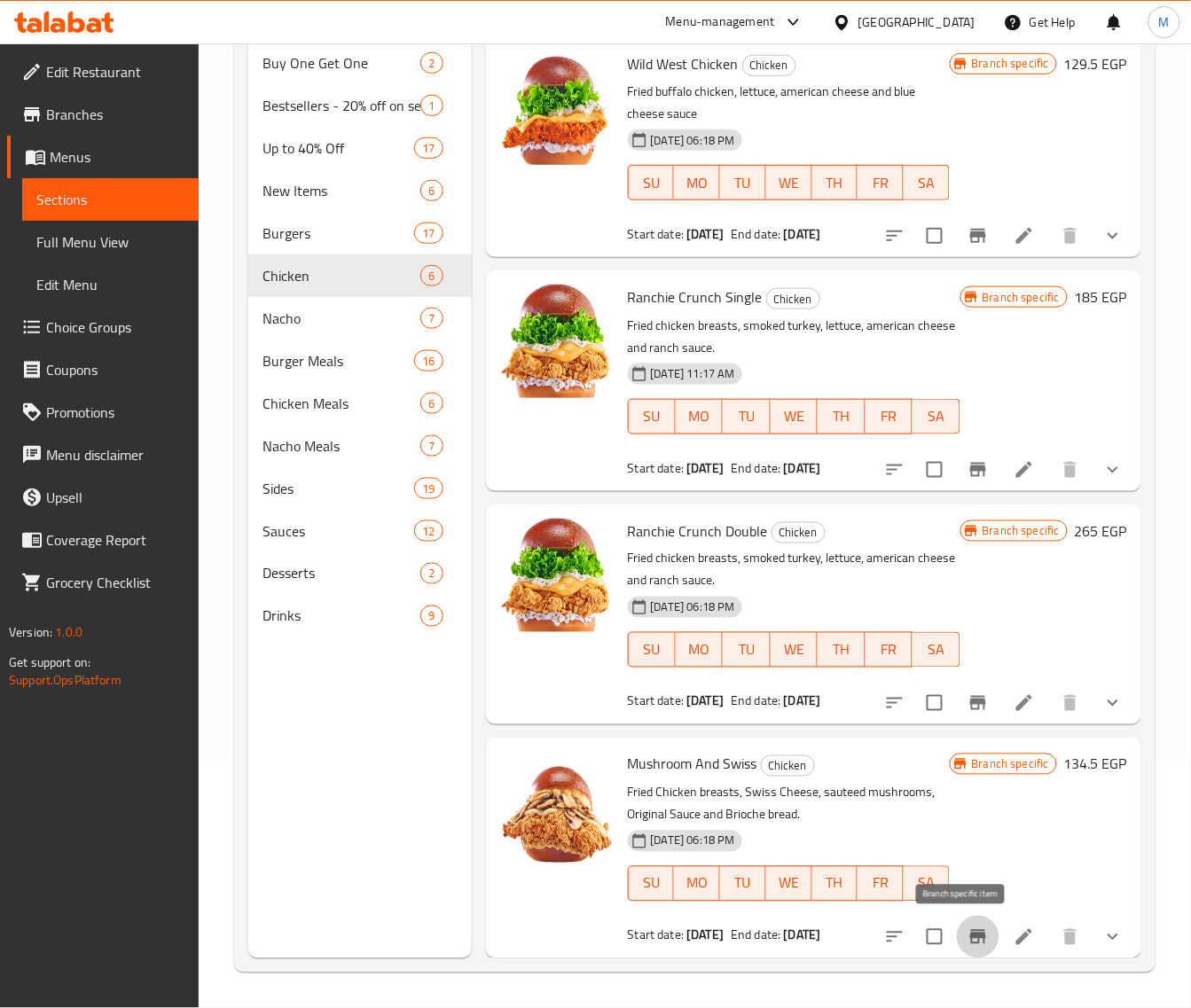
click at [970, 934] on icon "Branch-specific-item" at bounding box center [978, 937] width 16 height 14
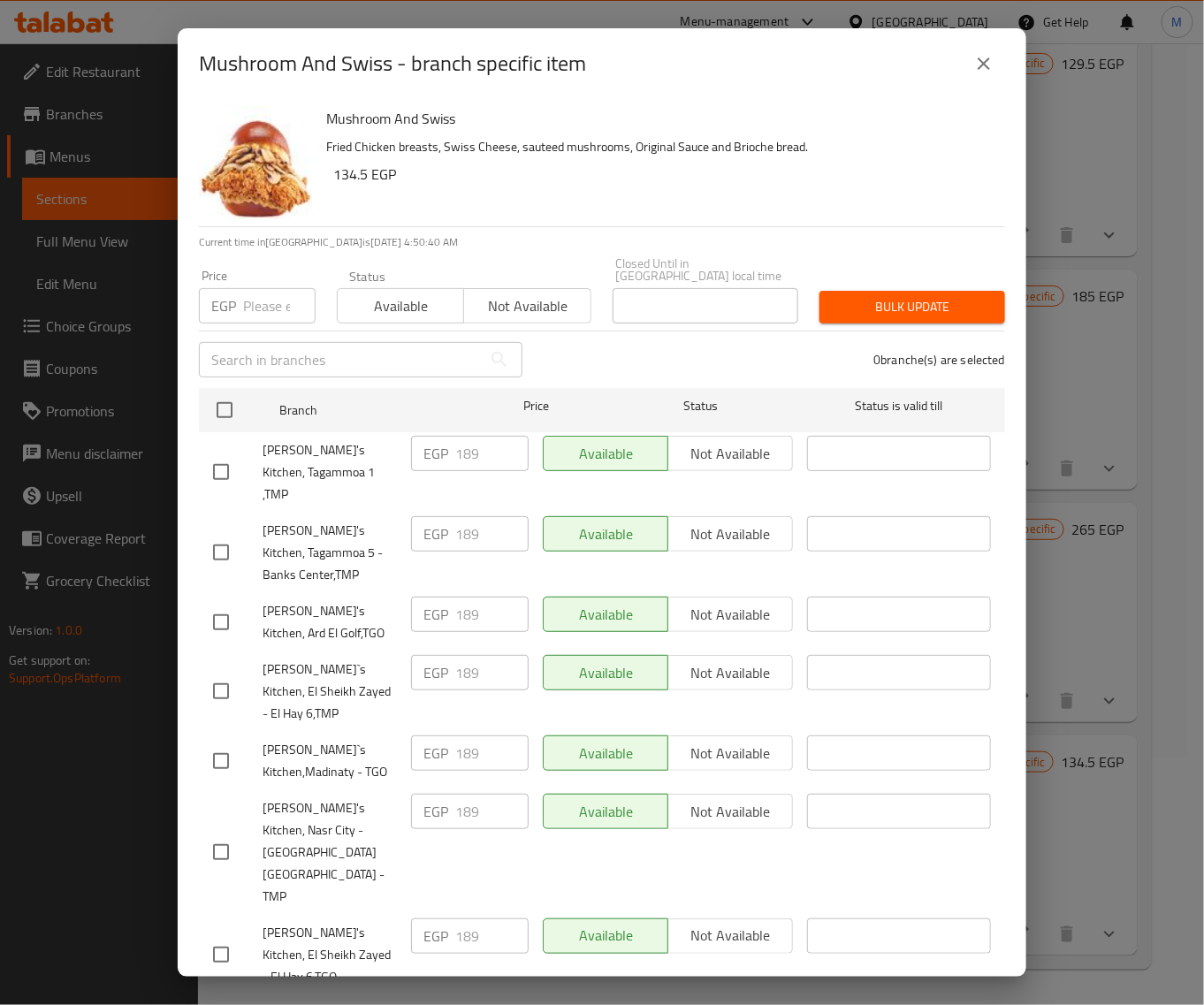
click at [971, 65] on button "close" at bounding box center [984, 64] width 42 height 42
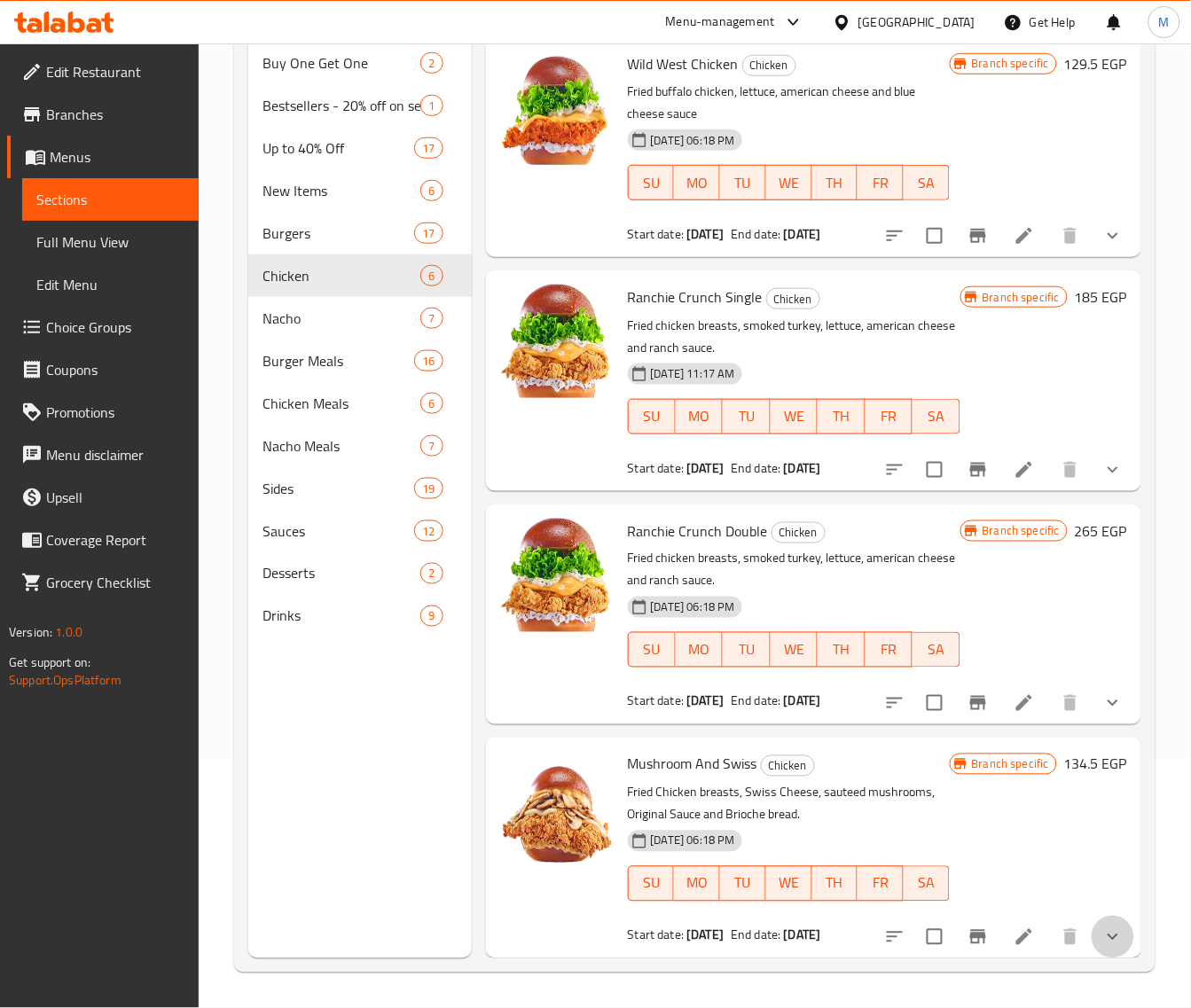
click at [1092, 924] on button "show more" at bounding box center [1113, 937] width 43 height 43
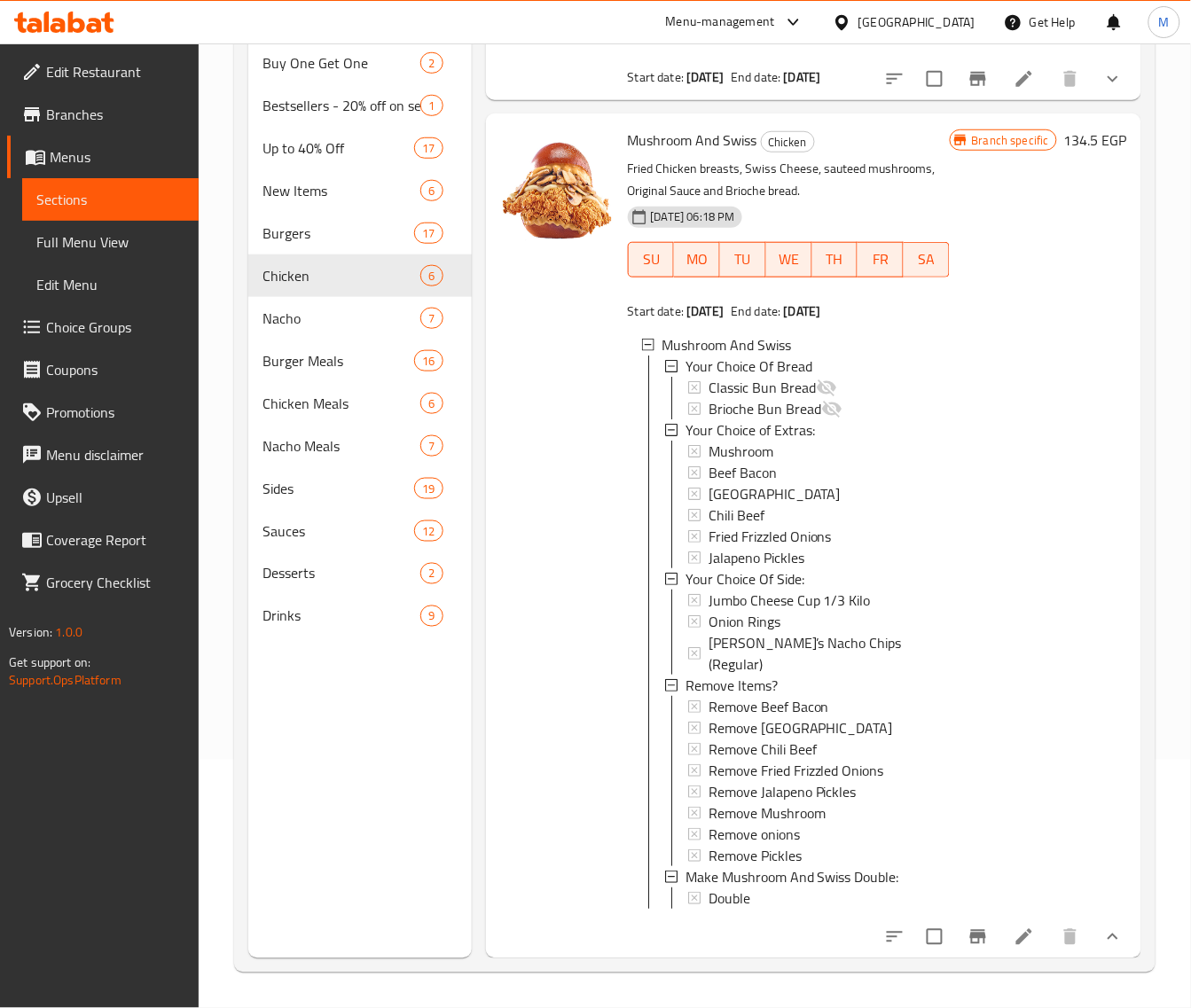
scroll to position [972, 0]
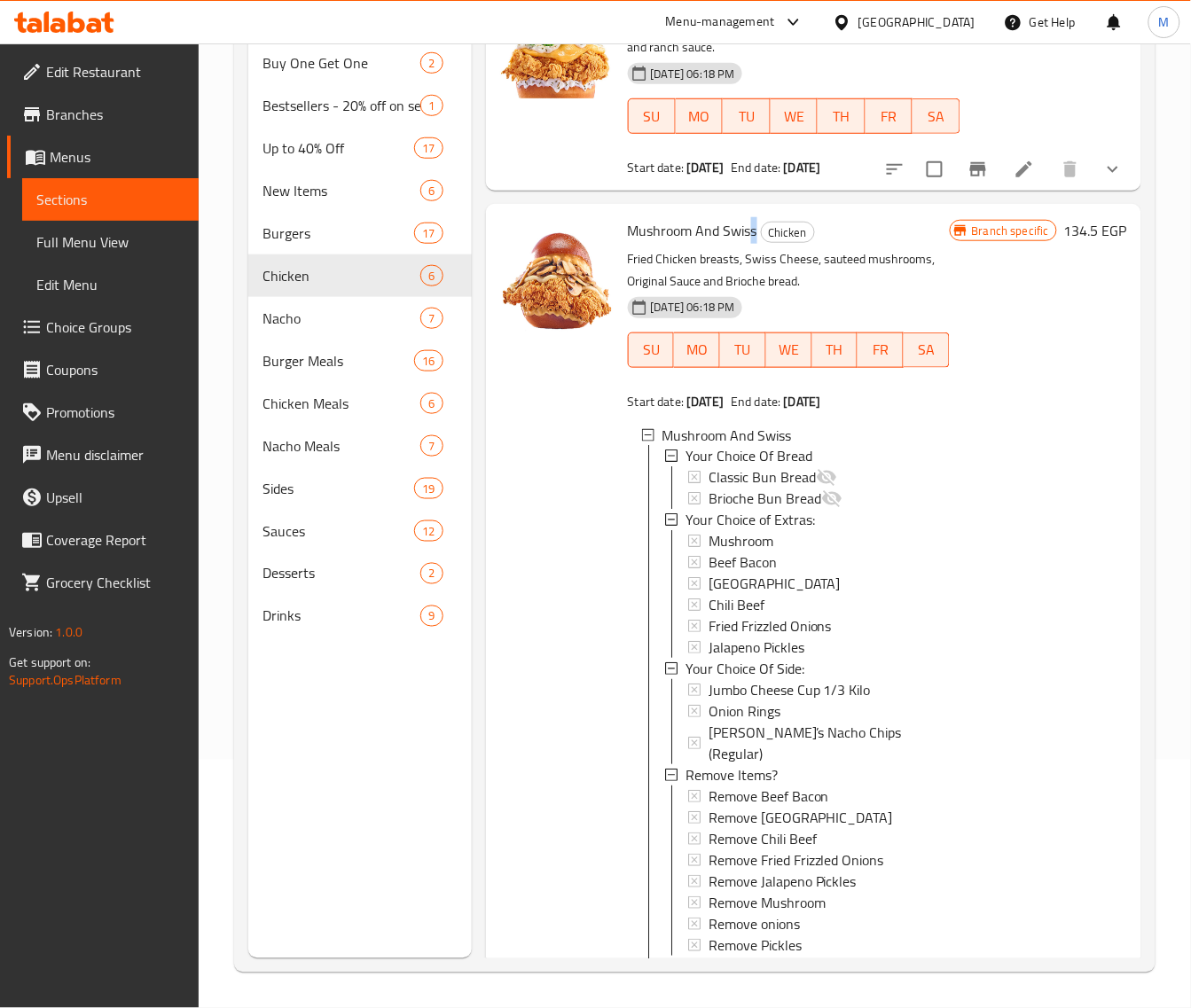
click at [752, 244] on span "Mushroom And Swiss" at bounding box center [693, 231] width 129 height 27
click at [758, 243] on h6 "Mushroom And Swiss Chicken" at bounding box center [788, 231] width 322 height 25
drag, startPoint x: 758, startPoint y: 258, endPoint x: 630, endPoint y: 262, distance: 128.1
click at [630, 243] on h6 "Mushroom And Swiss Chicken" at bounding box center [788, 231] width 322 height 25
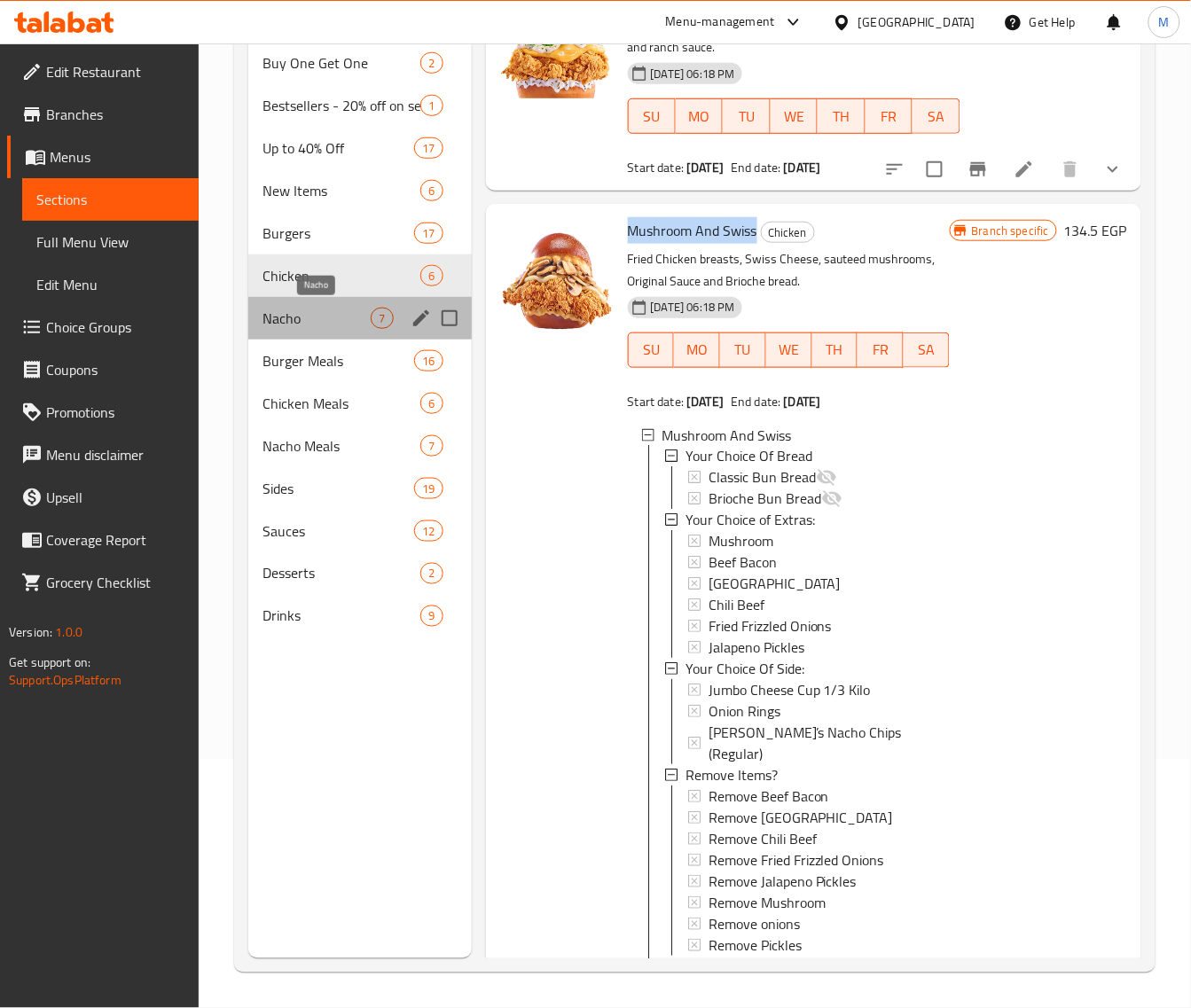
click at [321, 308] on span "Nacho" at bounding box center [317, 318] width 109 height 21
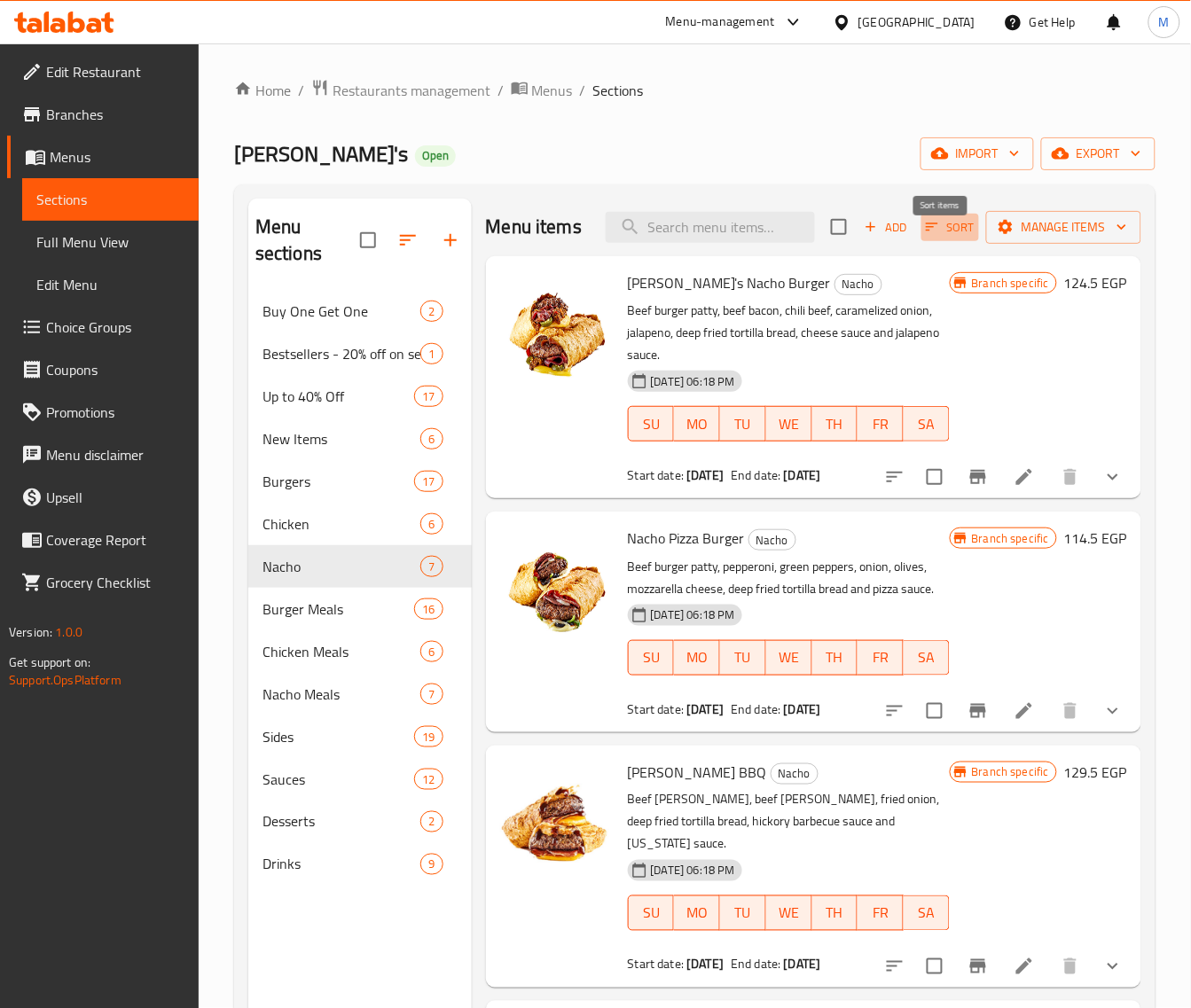
click at [924, 235] on icon "button" at bounding box center [932, 227] width 16 height 16
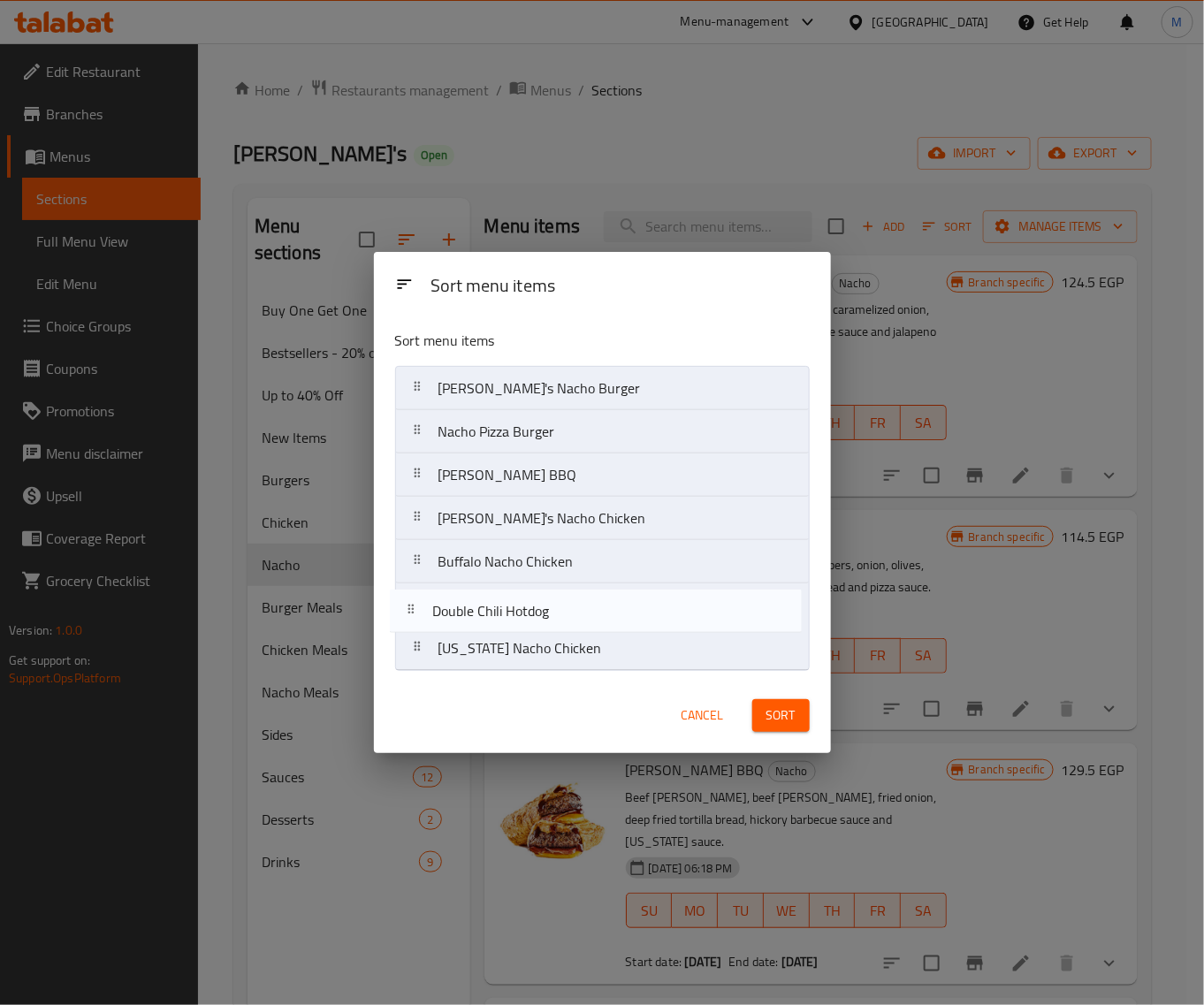
drag, startPoint x: 444, startPoint y: 655, endPoint x: 436, endPoint y: 613, distance: 42.8
click at [436, 613] on nav "Willy's Nacho Burger Nacho Pizza Burger Nacho Hickory BBQ Willy's Nacho Chicken…" at bounding box center [602, 518] width 415 height 305
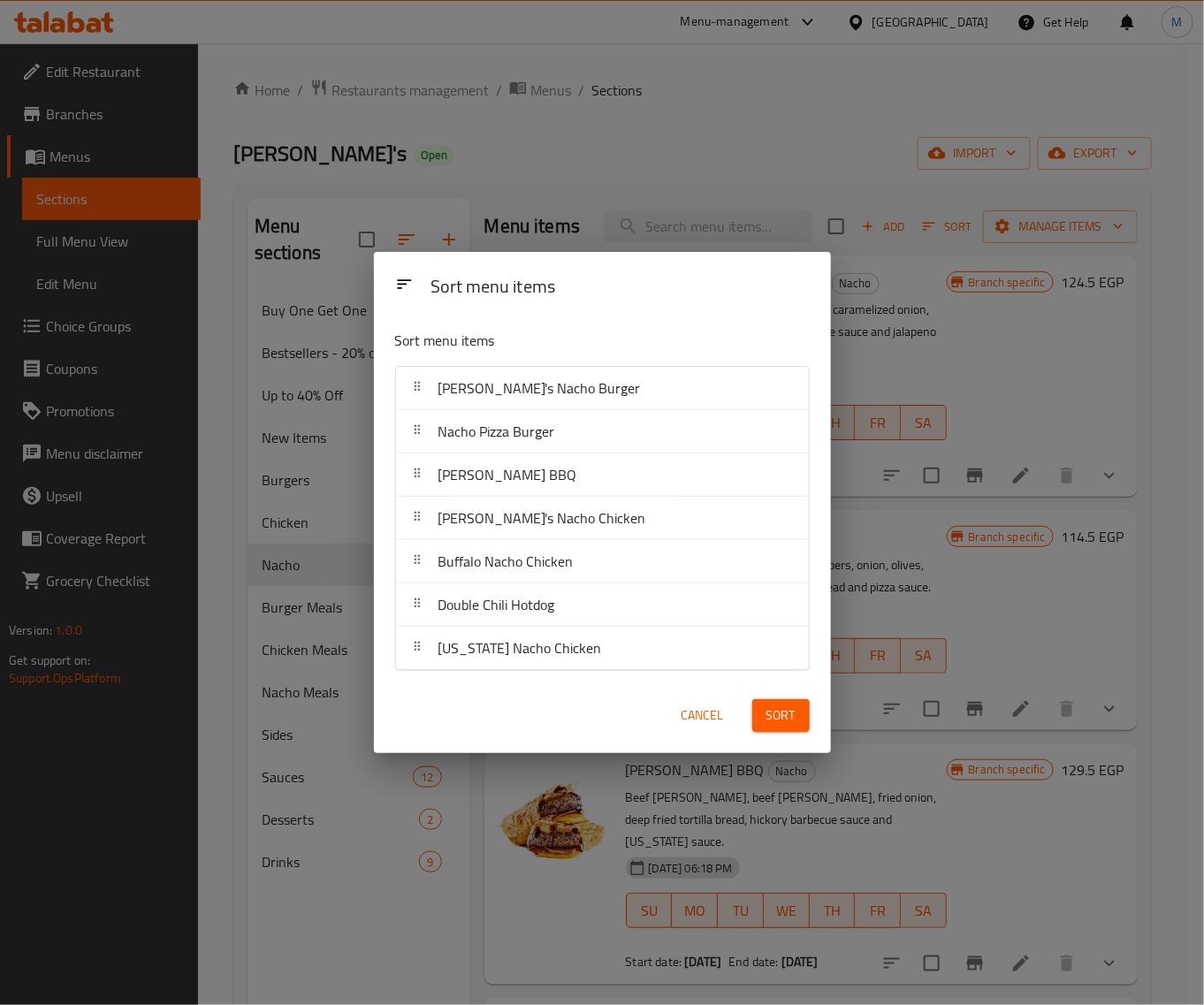
click at [806, 707] on div "Sort" at bounding box center [781, 715] width 79 height 54
click at [796, 707] on button "Sort" at bounding box center [781, 715] width 57 height 33
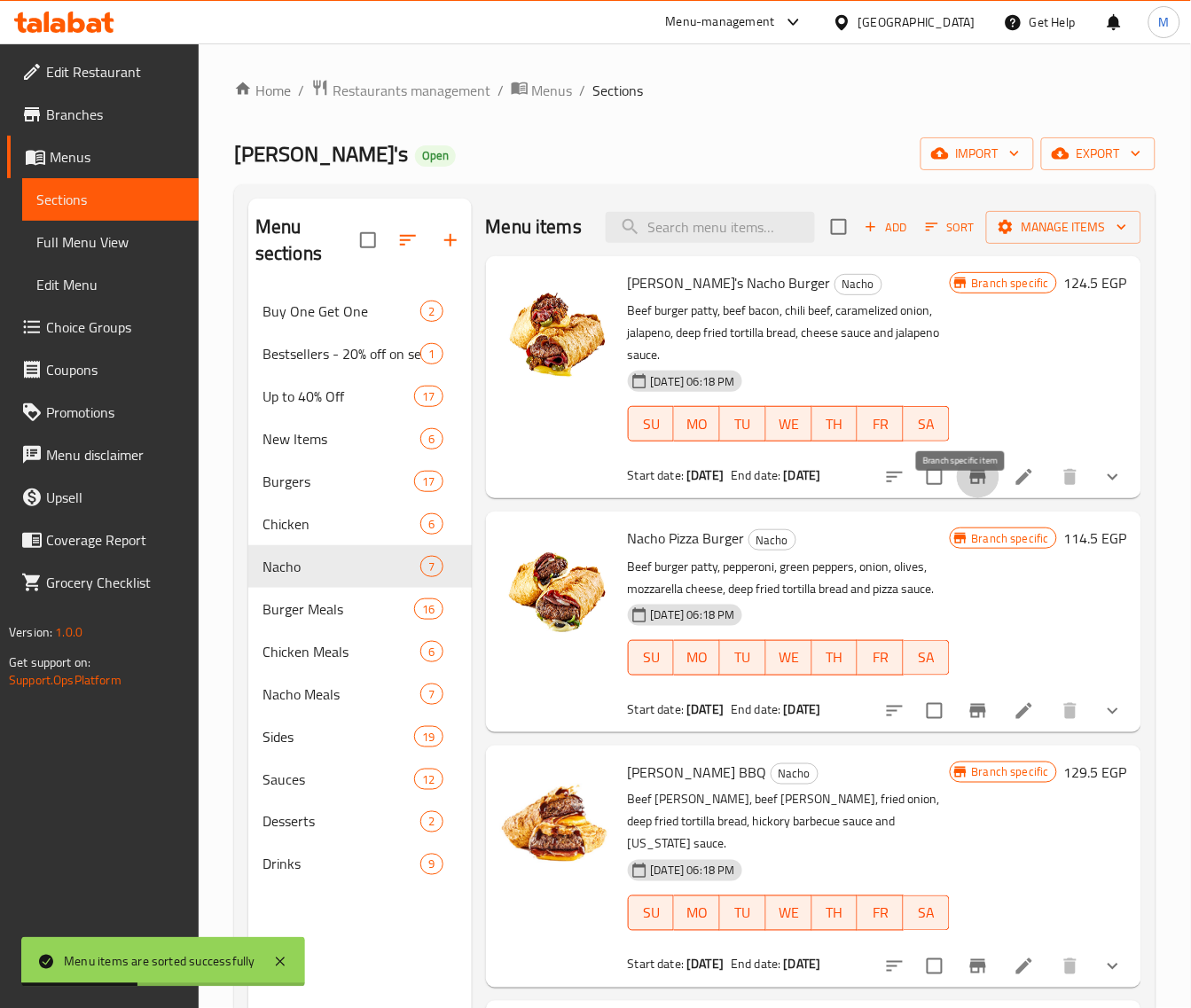
click at [970, 484] on icon "Branch-specific-item" at bounding box center [978, 477] width 16 height 14
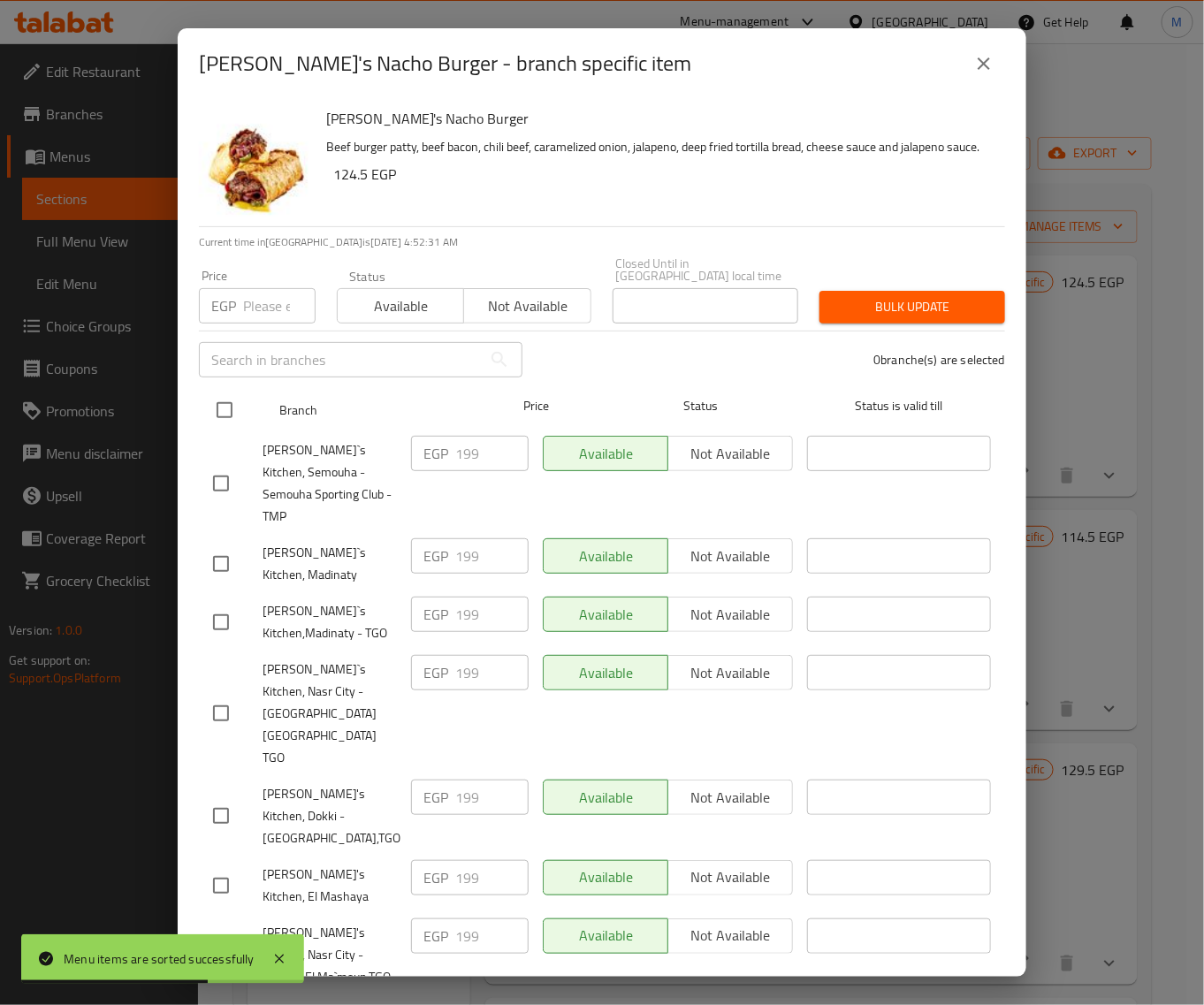
click at [218, 396] on input "checkbox" at bounding box center [225, 410] width 37 height 37
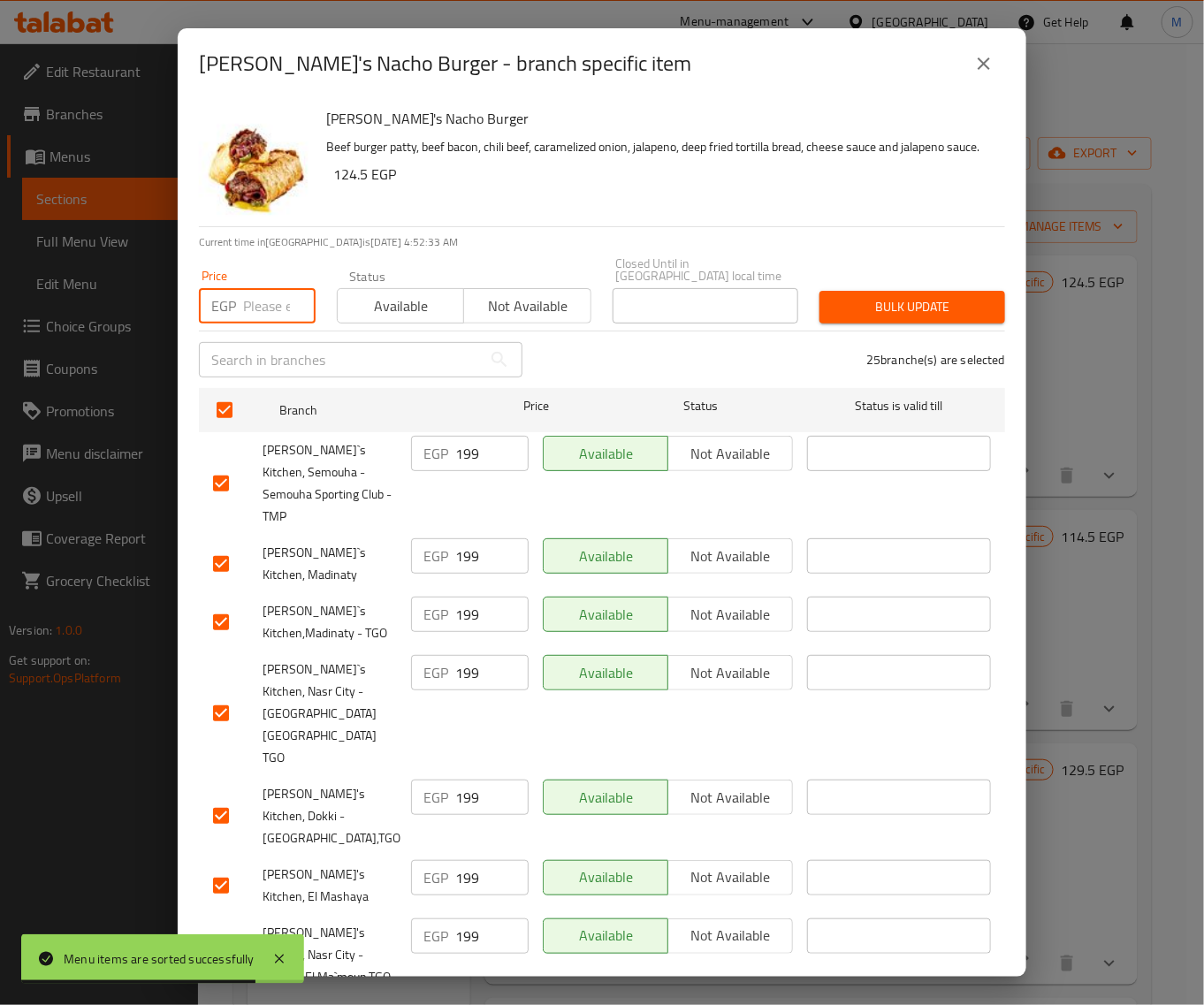
click at [246, 298] on input "number" at bounding box center [279, 306] width 72 height 35
paste input "209"
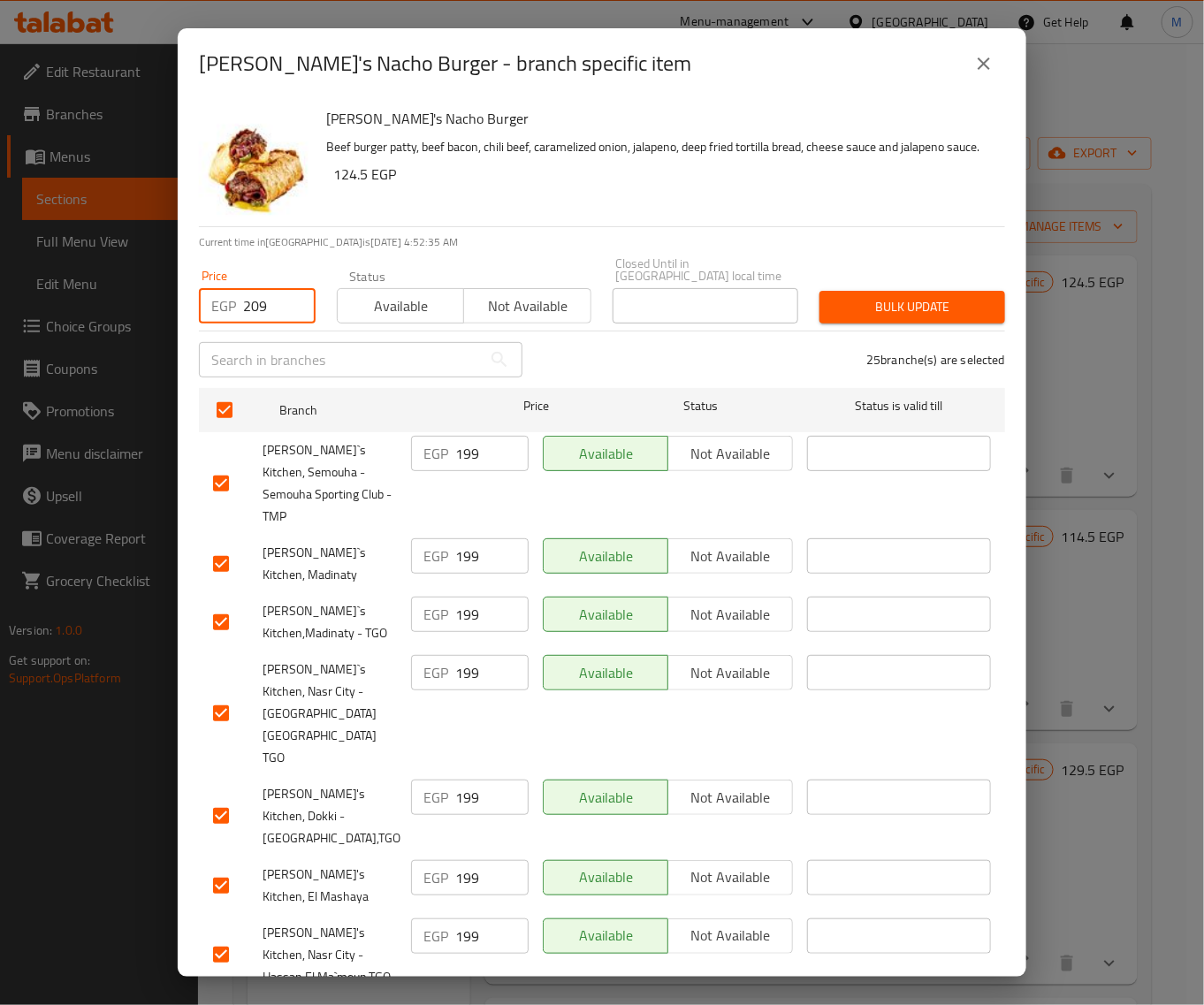
click at [878, 291] on button "Bulk update" at bounding box center [912, 307] width 186 height 33
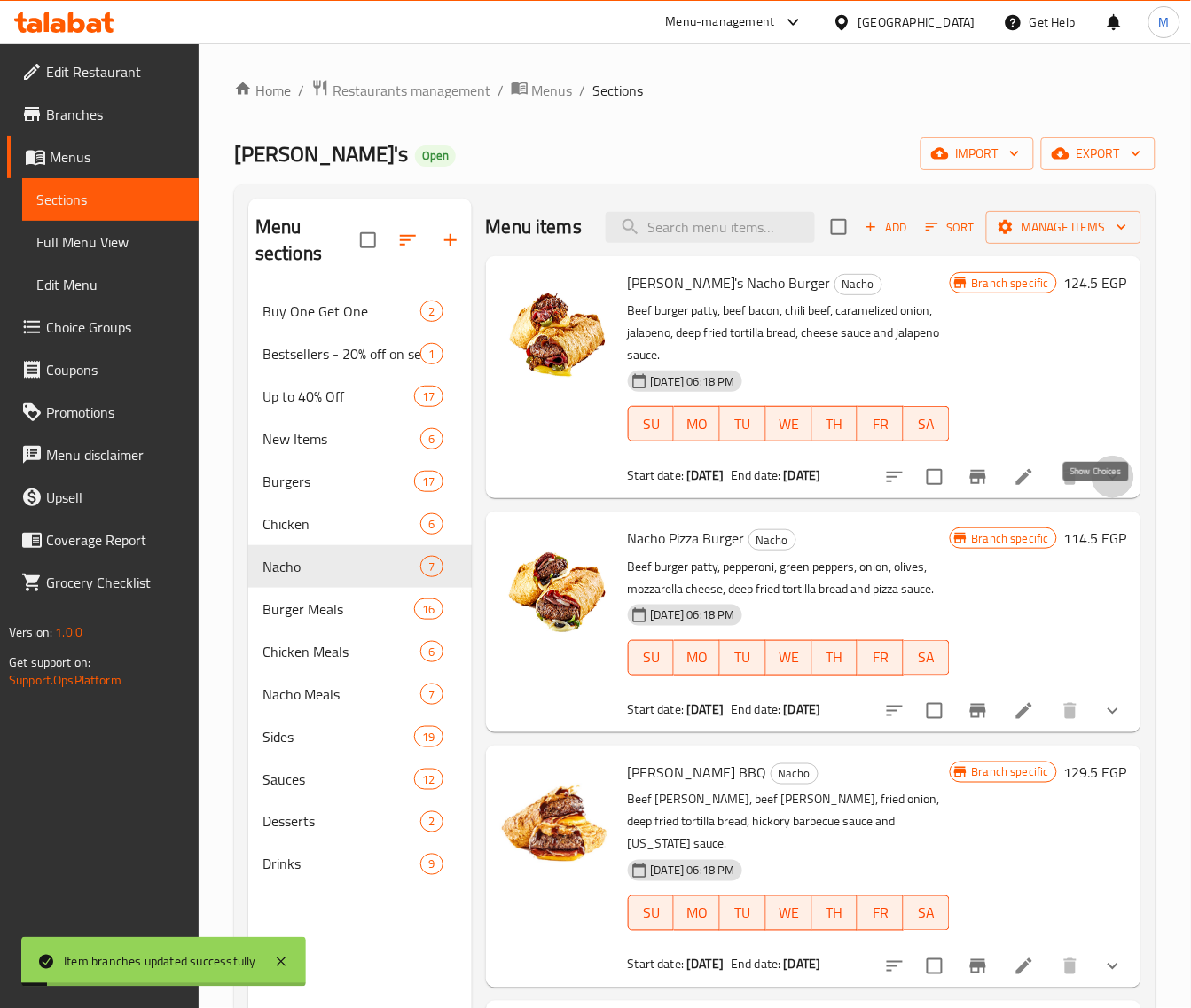
click at [1102, 488] on icon "show more" at bounding box center [1113, 477] width 21 height 21
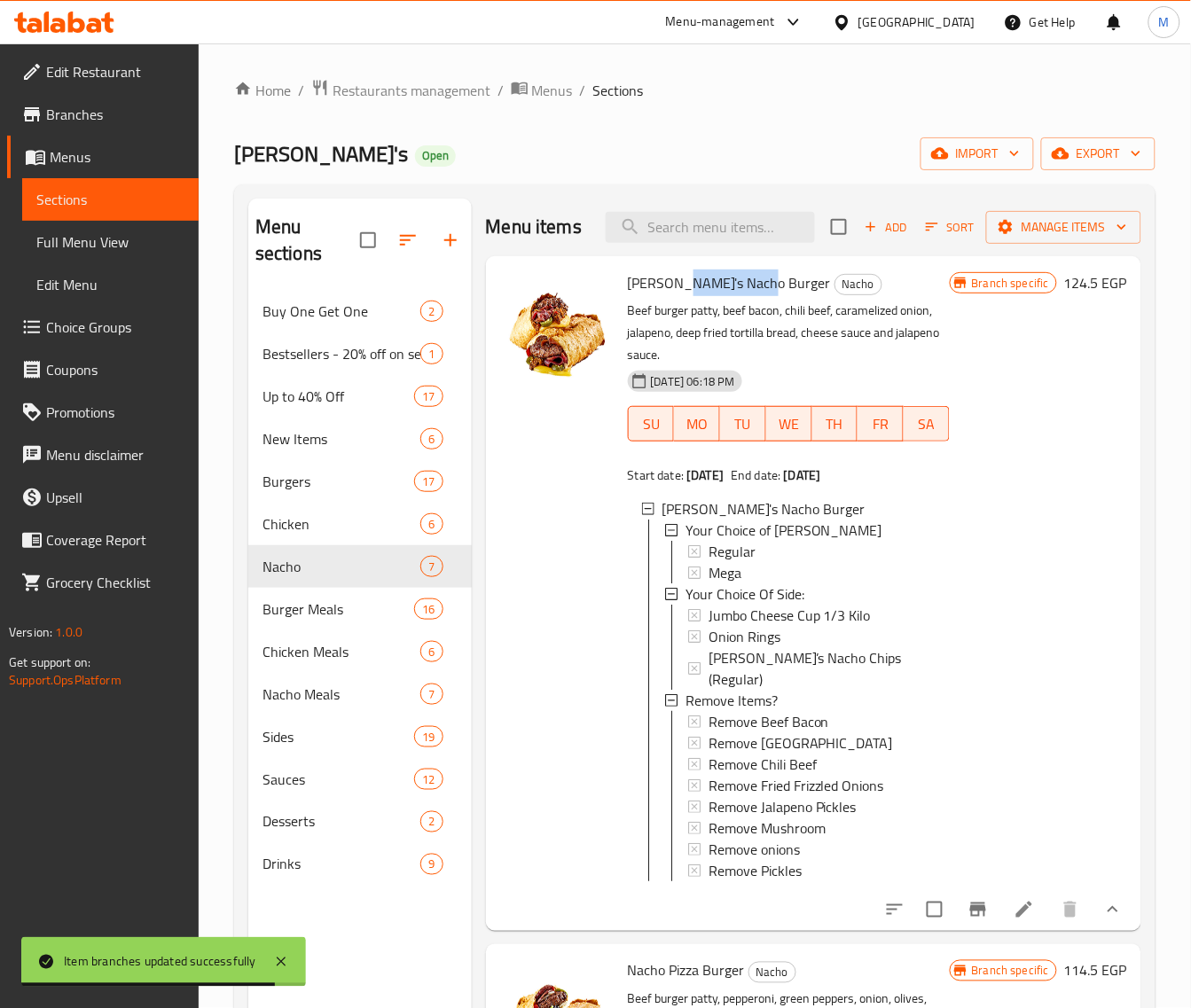
drag, startPoint x: 751, startPoint y: 309, endPoint x: 670, endPoint y: 309, distance: 81.0
click at [670, 295] on h6 "Willy's Nacho Burger Nacho" at bounding box center [788, 283] width 322 height 25
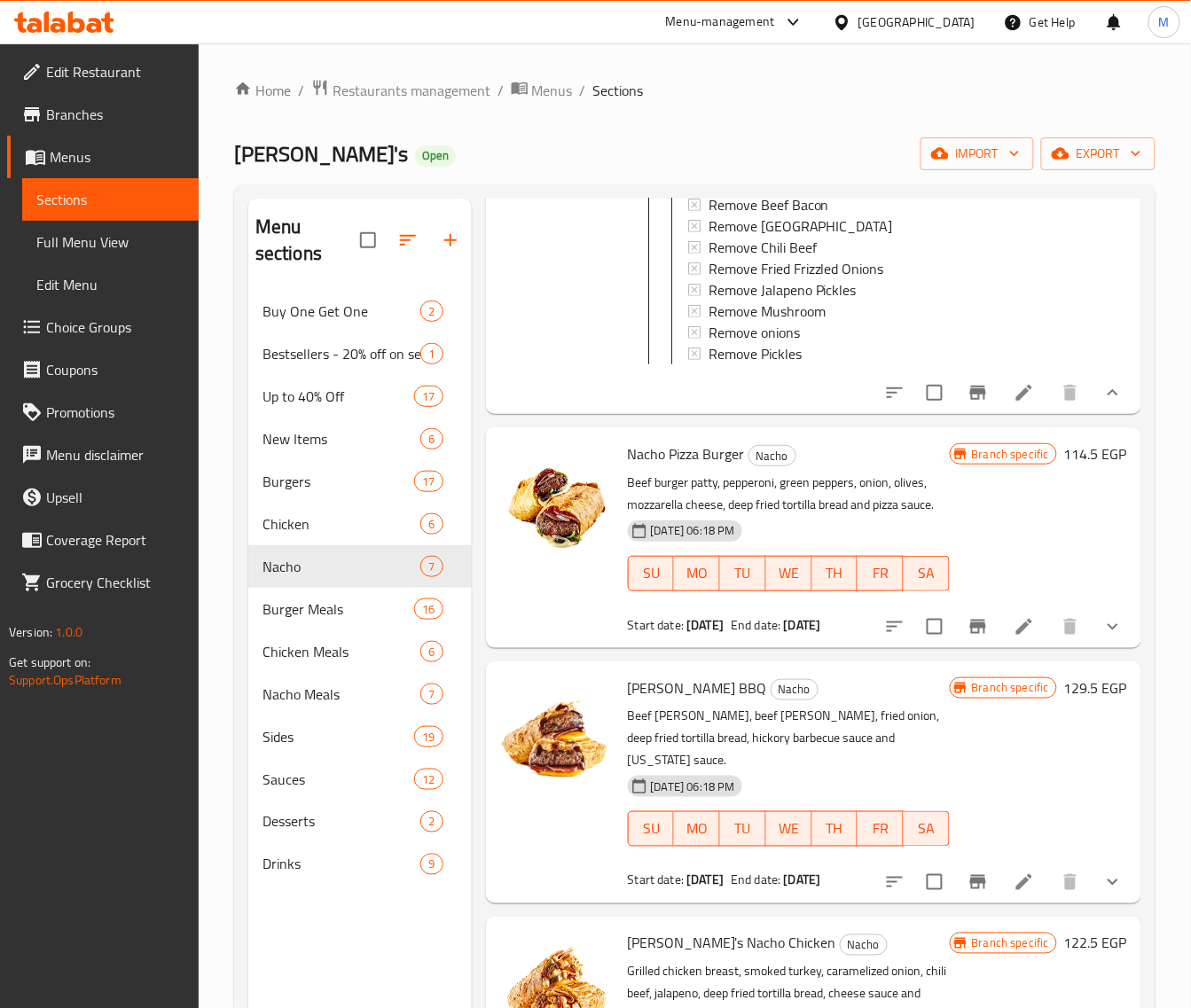
scroll to position [554, 0]
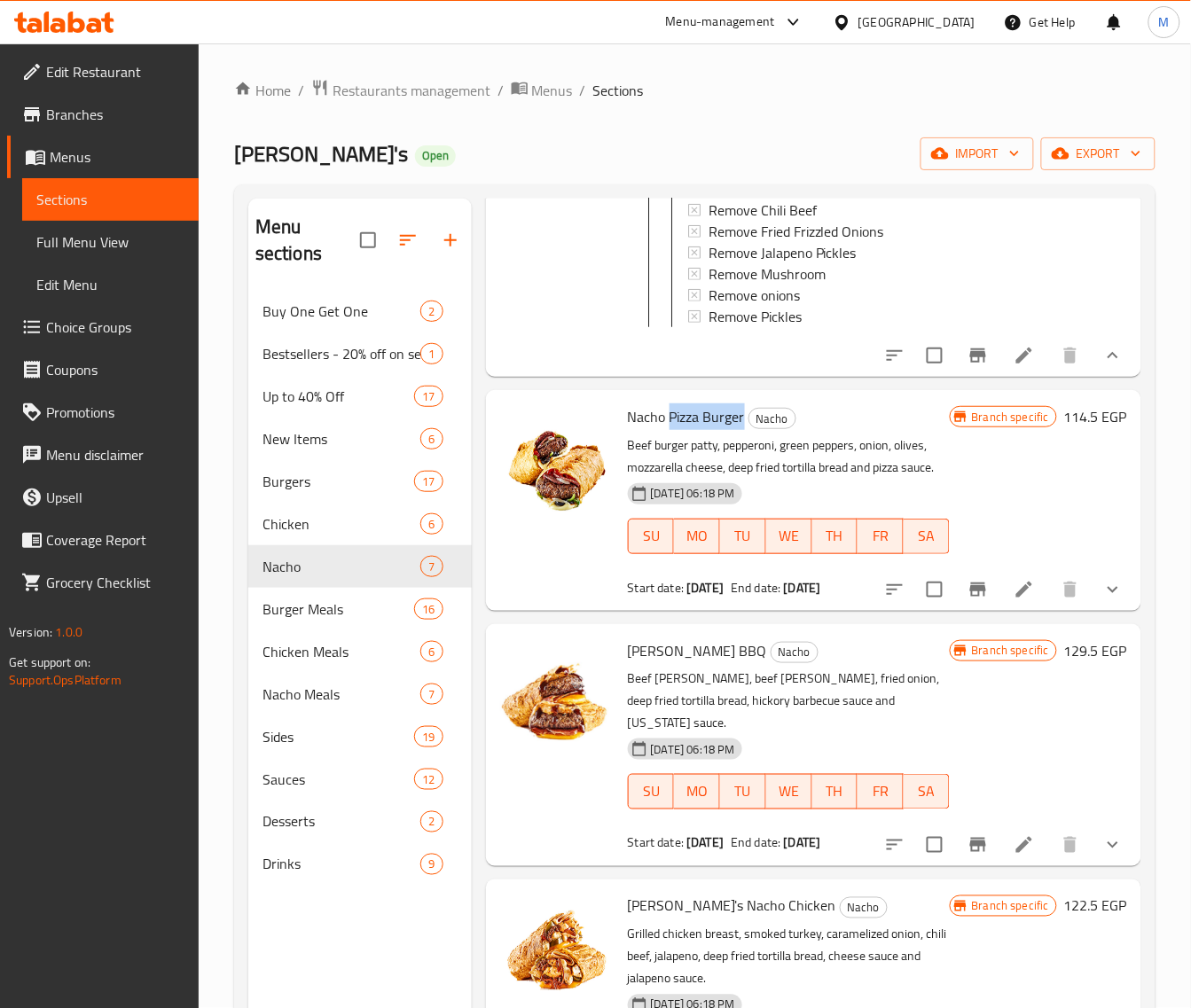
drag, startPoint x: 743, startPoint y: 439, endPoint x: 672, endPoint y: 441, distance: 71.0
click at [672, 429] on h6 "Nacho Pizza Burger Nacho" at bounding box center [788, 417] width 322 height 25
click at [1092, 611] on button "show more" at bounding box center [1113, 590] width 43 height 43
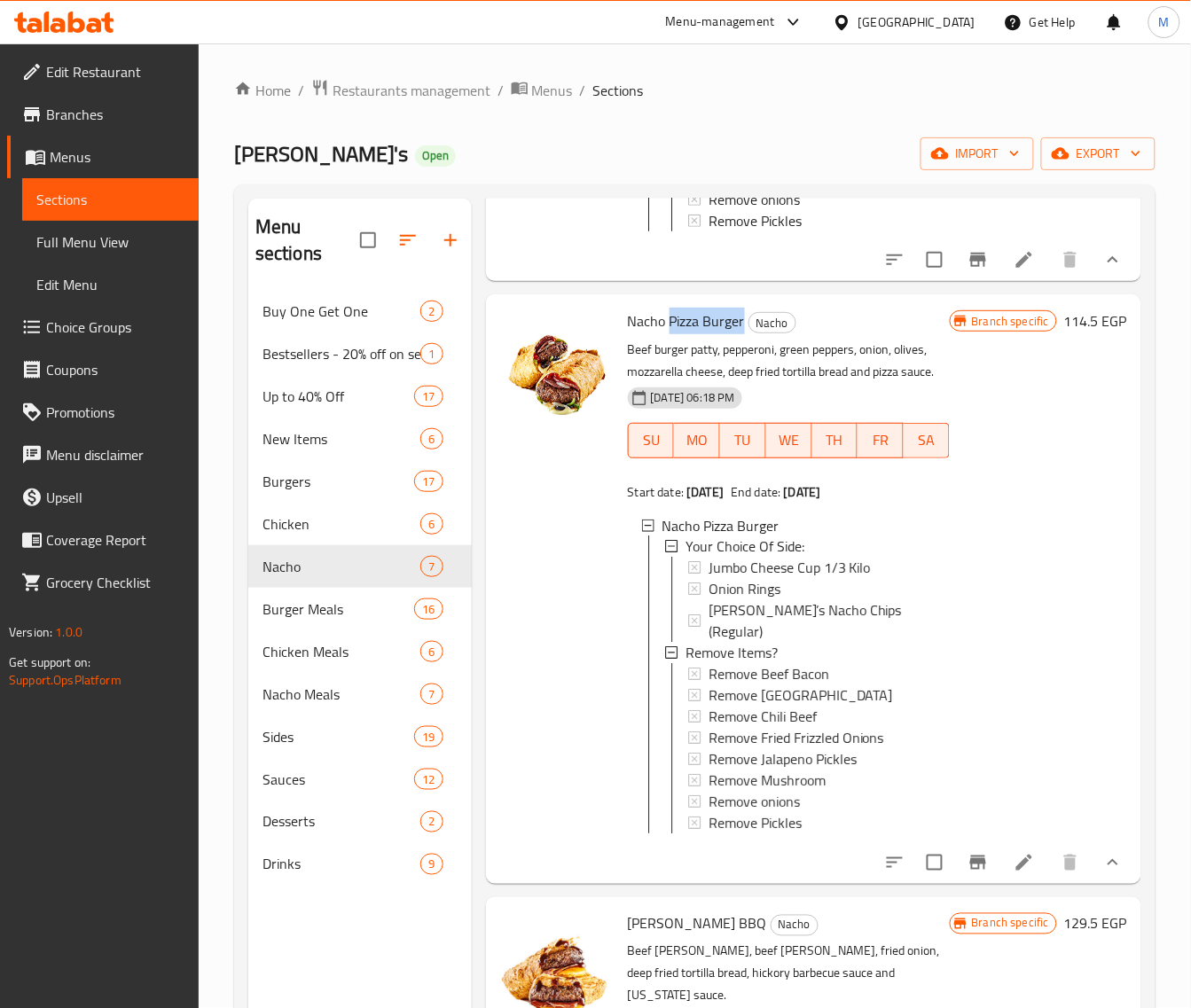
scroll to position [887, 0]
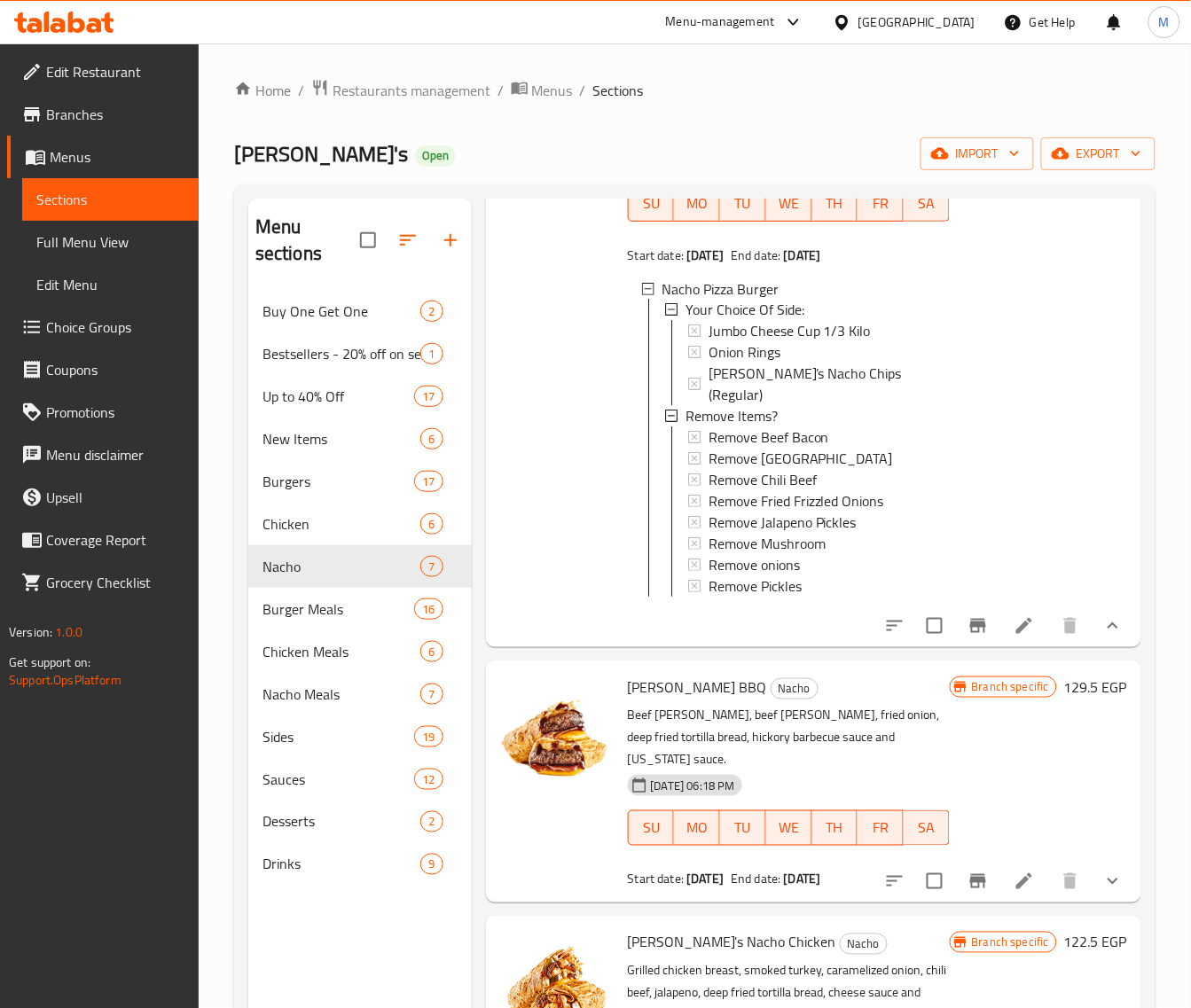
click at [970, 633] on icon "Branch-specific-item" at bounding box center [978, 626] width 16 height 14
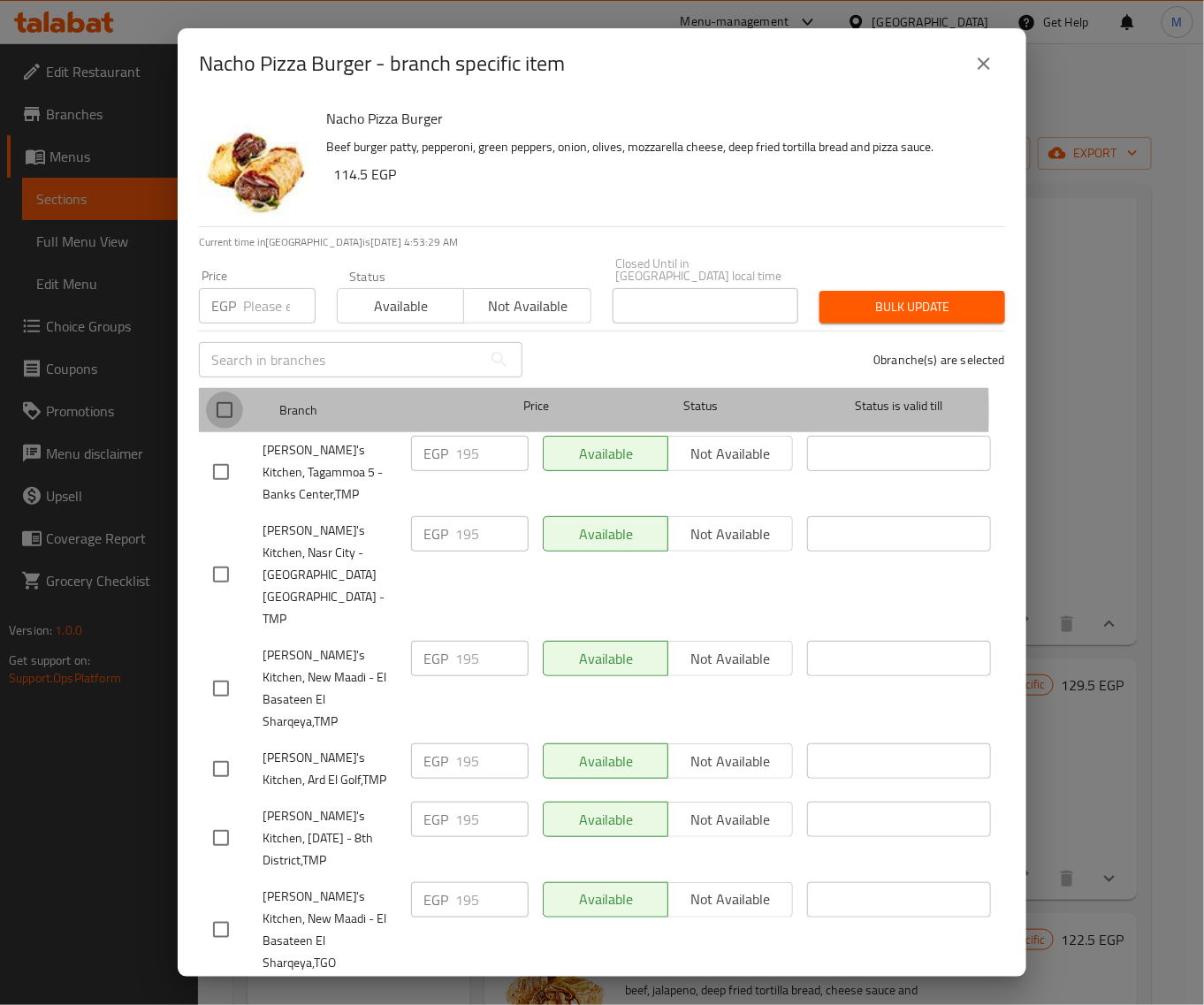
click at [226, 399] on input "checkbox" at bounding box center [225, 410] width 37 height 37
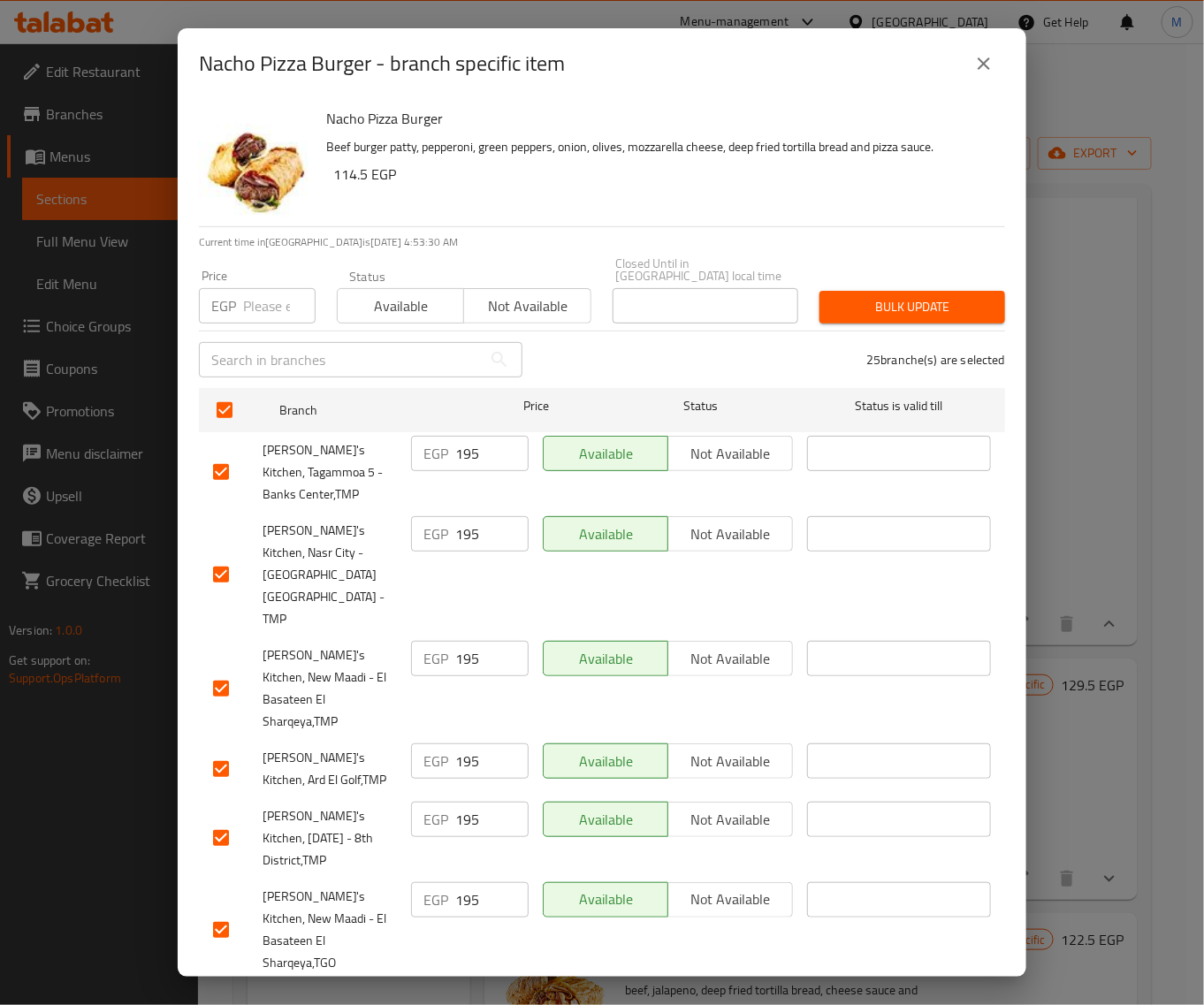
click at [248, 301] on input "number" at bounding box center [279, 306] width 72 height 35
paste input "199"
click at [859, 296] on span "Bulk update" at bounding box center [912, 307] width 157 height 22
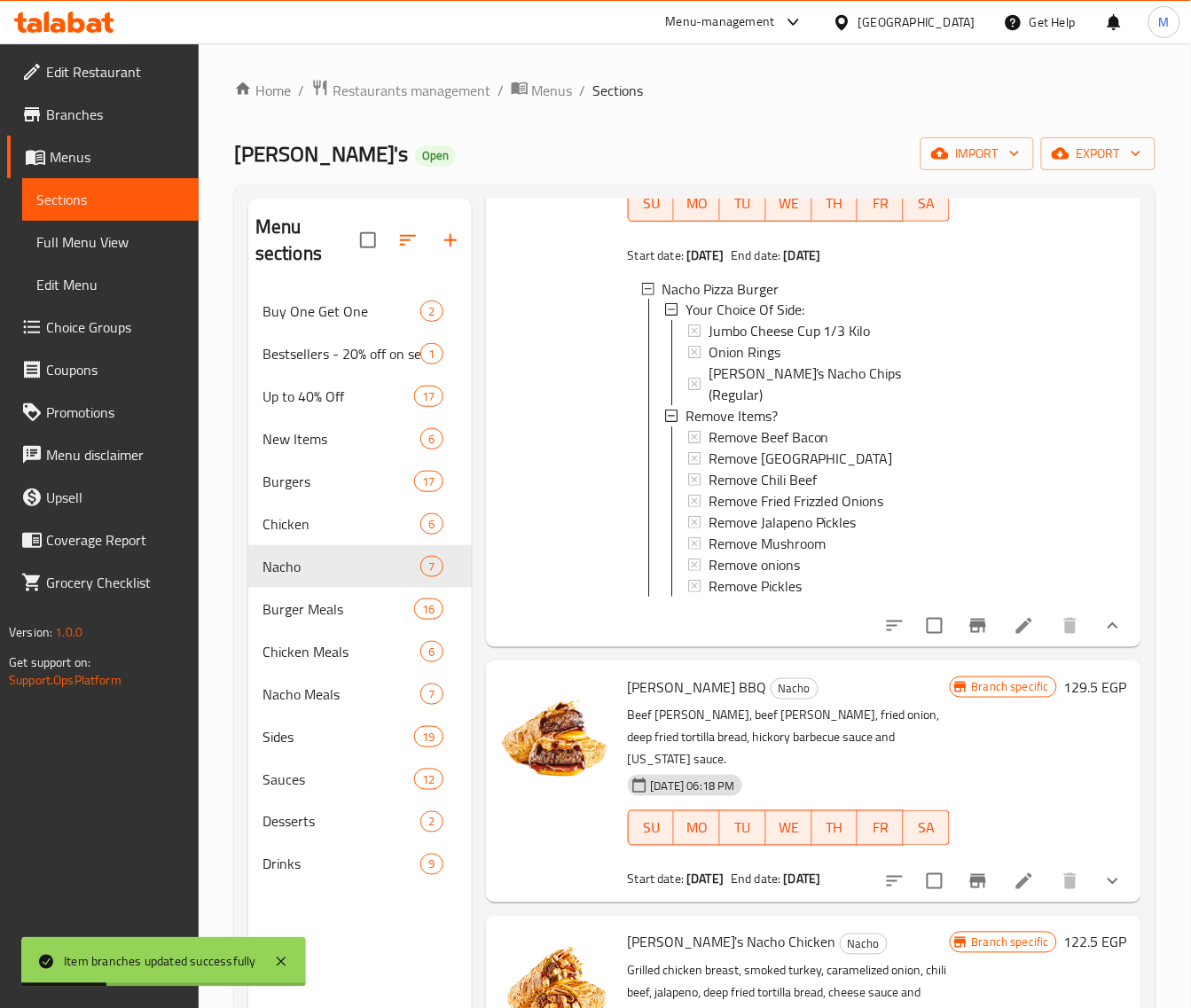
click at [970, 888] on icon "Branch-specific-item" at bounding box center [978, 881] width 16 height 14
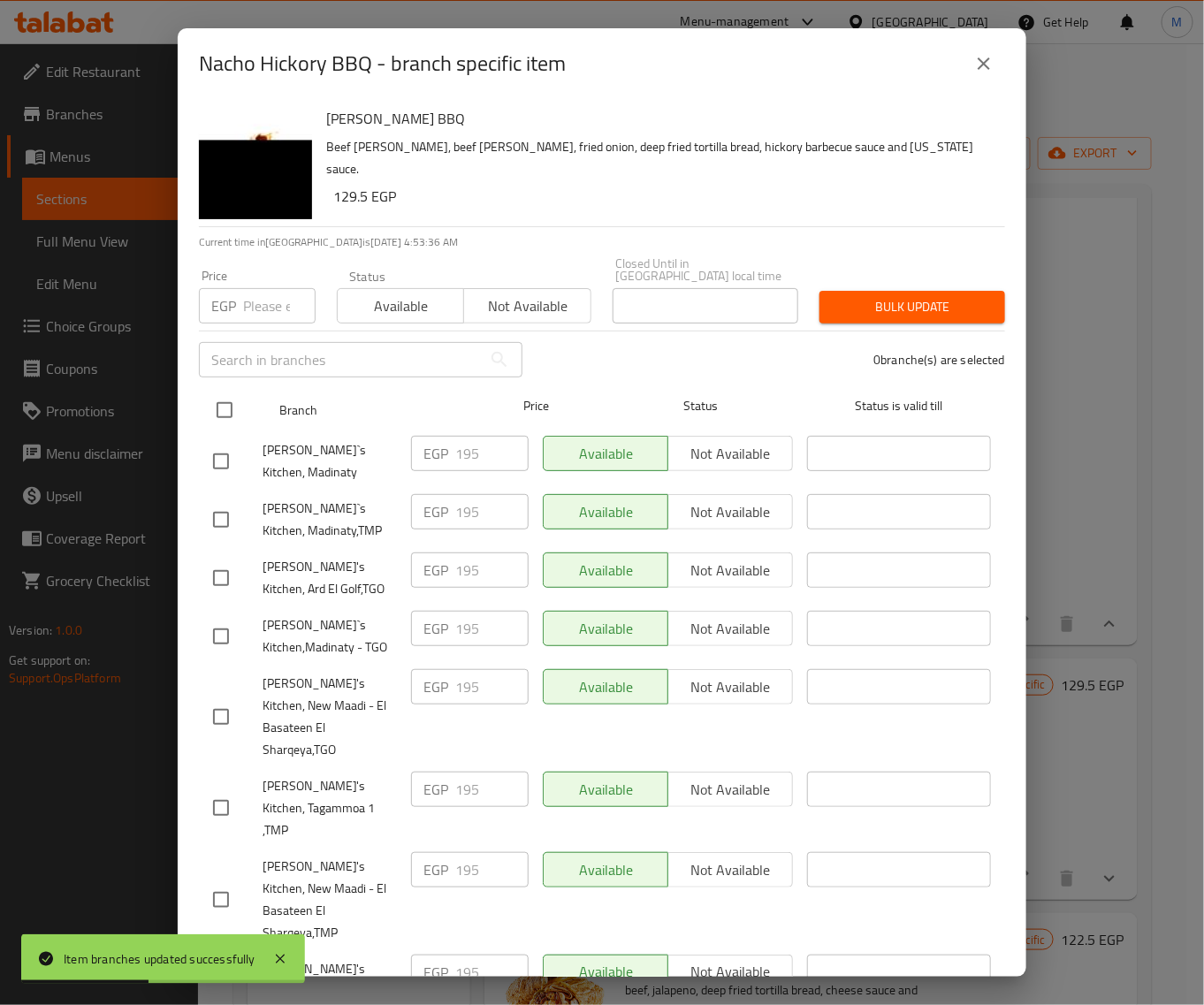
click at [226, 395] on input "checkbox" at bounding box center [225, 410] width 37 height 37
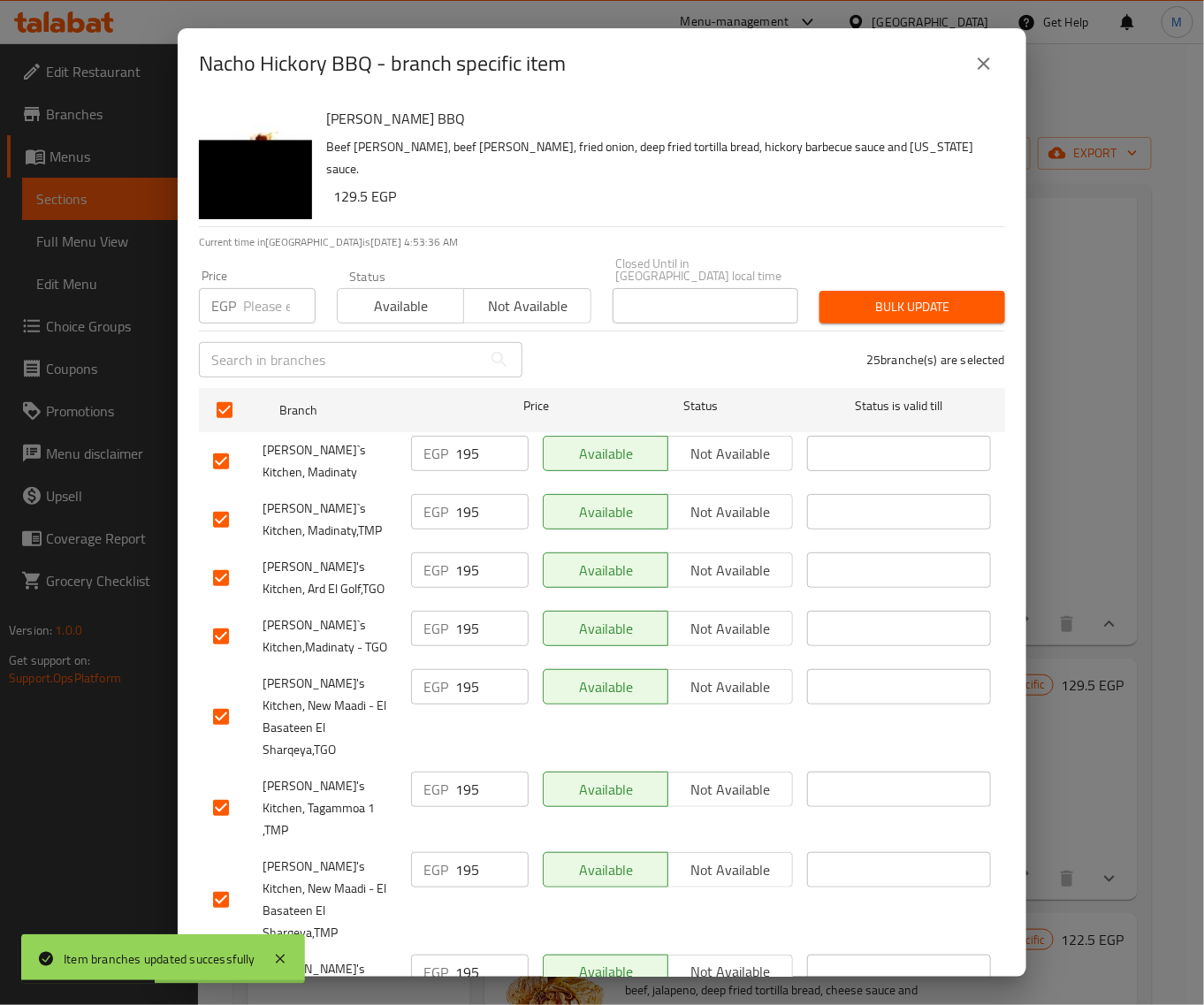
click at [263, 303] on input "number" at bounding box center [279, 306] width 72 height 35
paste input "199"
click at [847, 296] on span "Bulk update" at bounding box center [912, 307] width 157 height 22
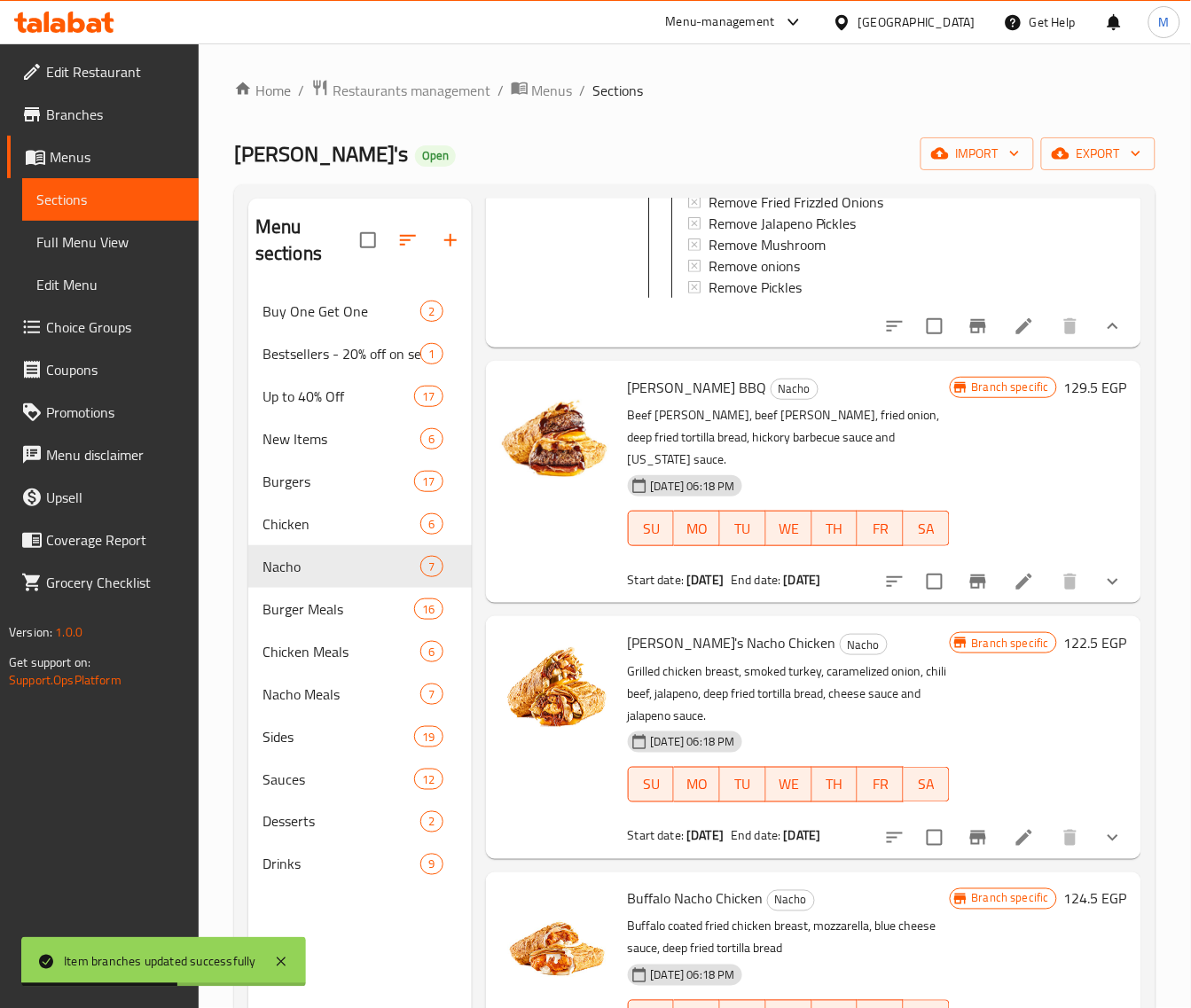
scroll to position [1330, 0]
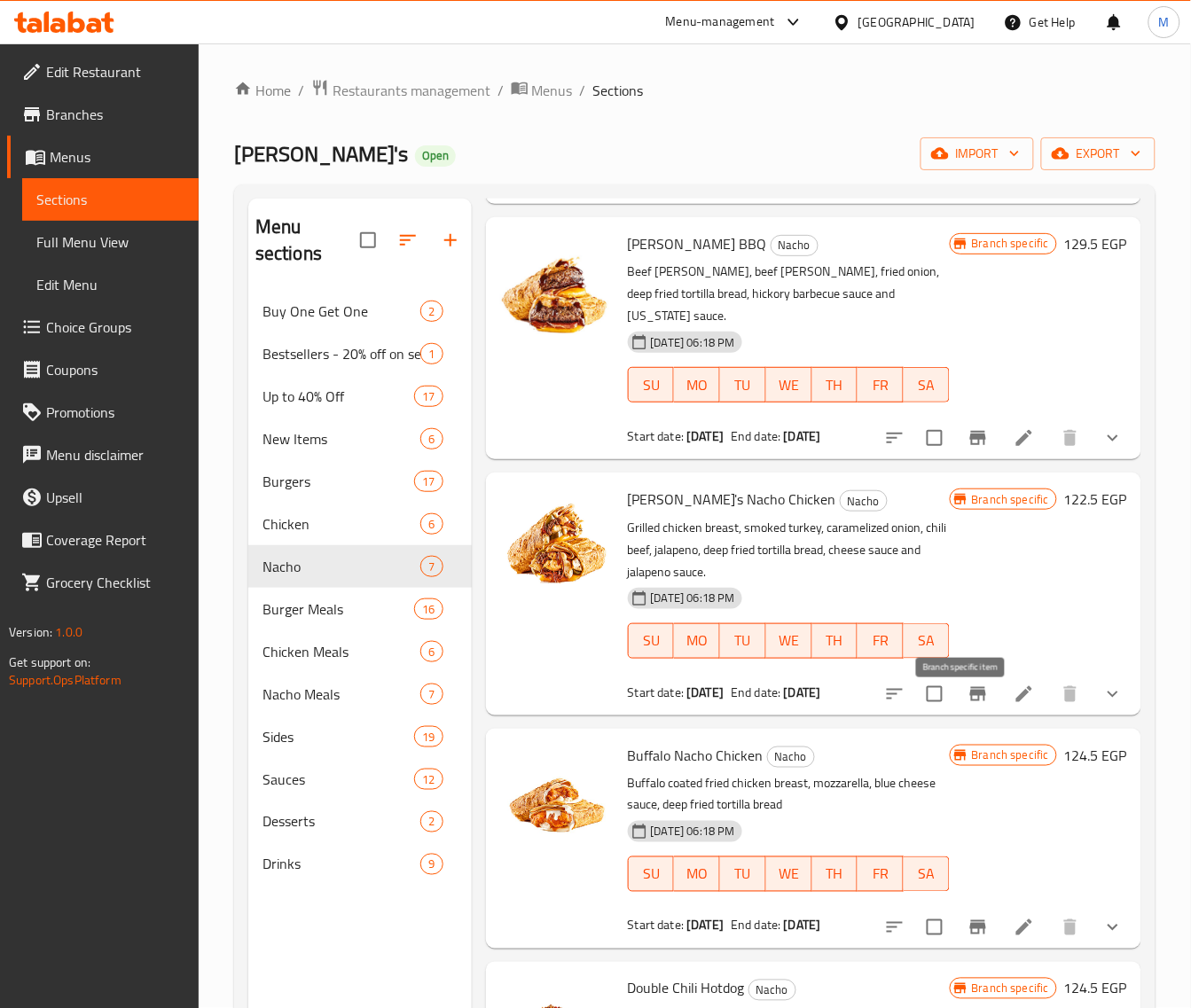
click at [970, 701] on icon "Branch-specific-item" at bounding box center [978, 694] width 16 height 14
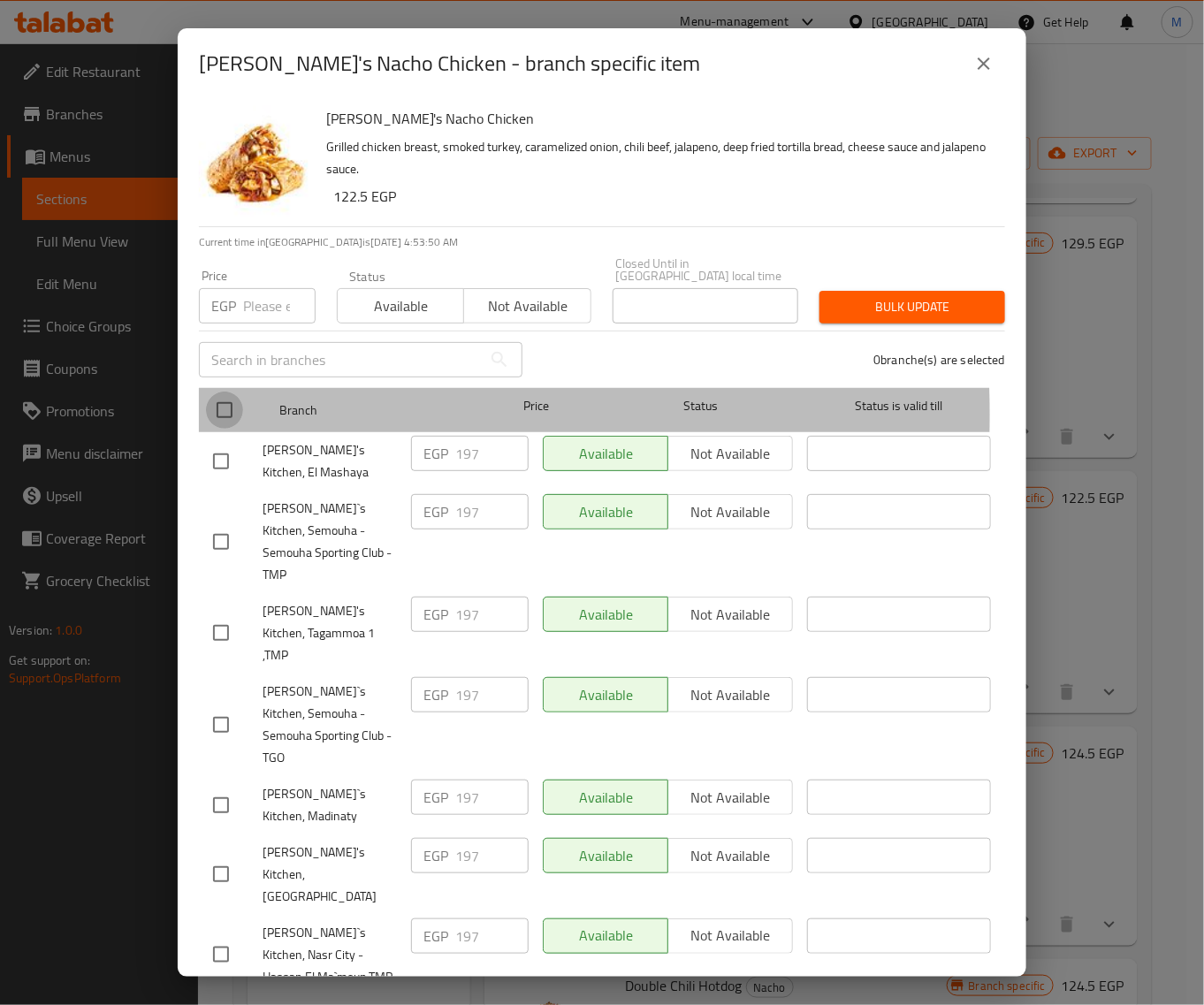
click at [224, 402] on input "checkbox" at bounding box center [225, 410] width 37 height 37
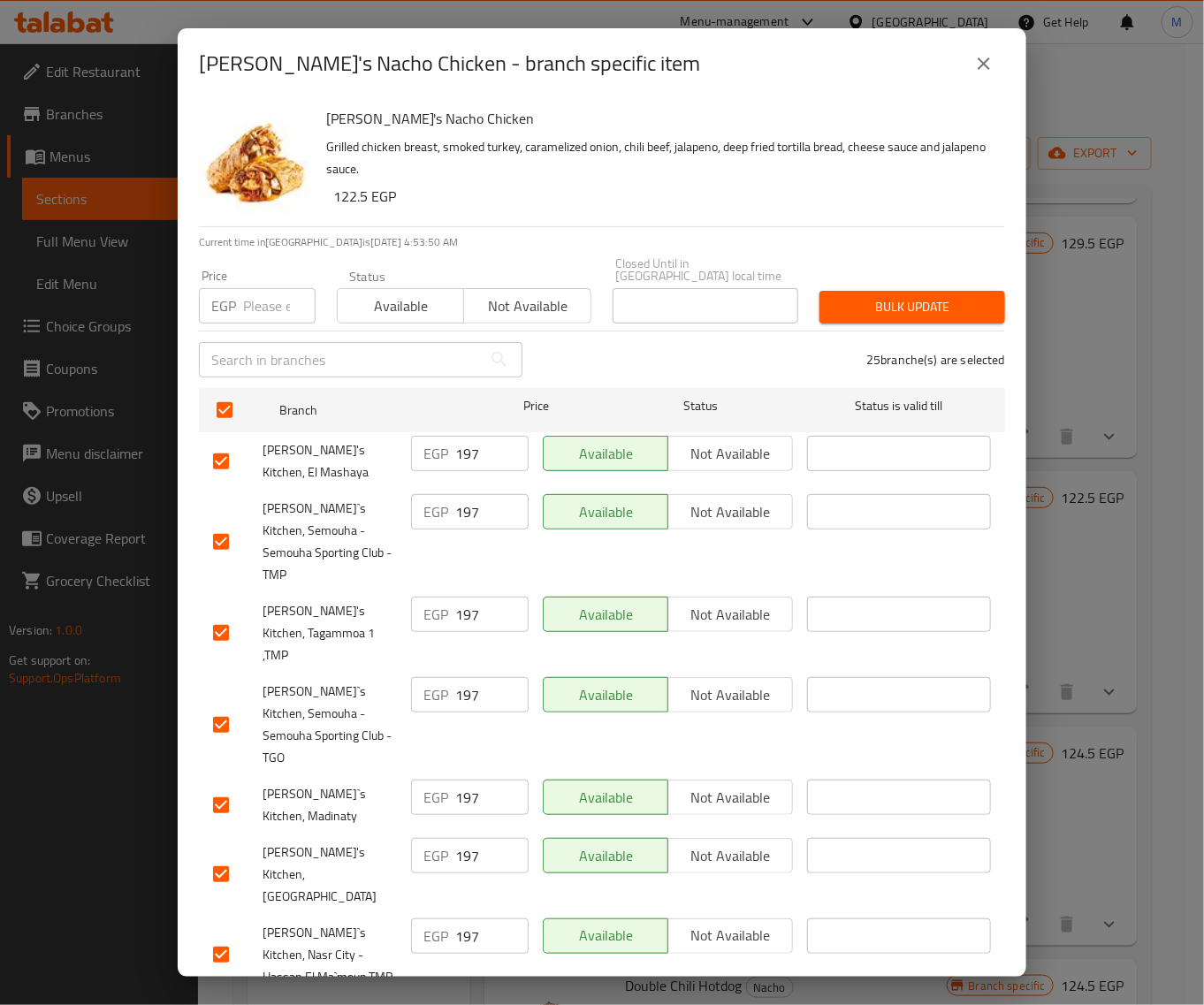
click at [267, 294] on input "number" at bounding box center [279, 306] width 72 height 35
paste input "207"
click at [850, 305] on span "Bulk update" at bounding box center [912, 307] width 157 height 22
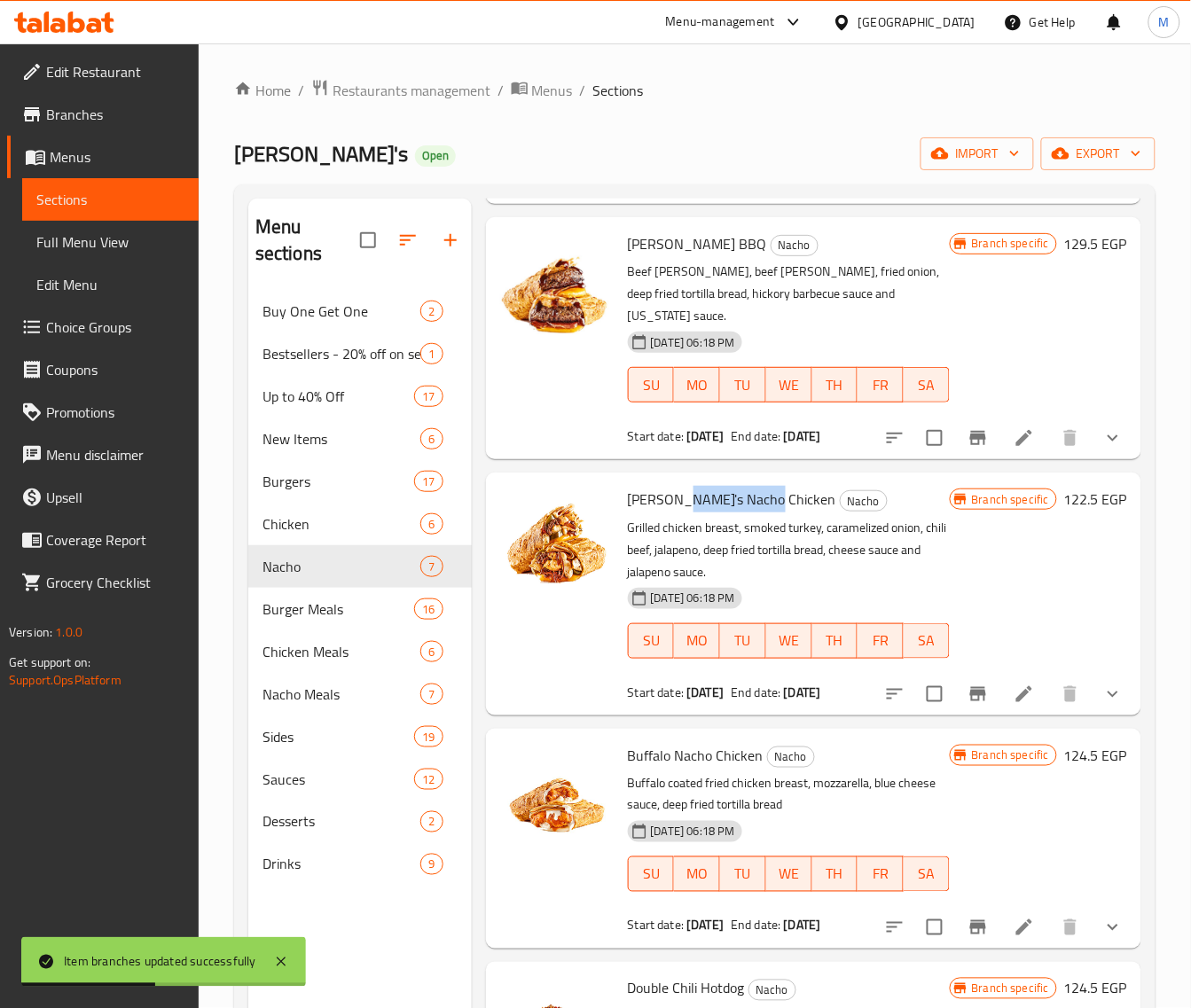
drag, startPoint x: 749, startPoint y: 517, endPoint x: 672, endPoint y: 519, distance: 77.0
click at [672, 512] on span "Willy's Nacho Chicken" at bounding box center [732, 499] width 208 height 27
click at [1102, 705] on icon "show more" at bounding box center [1113, 694] width 21 height 21
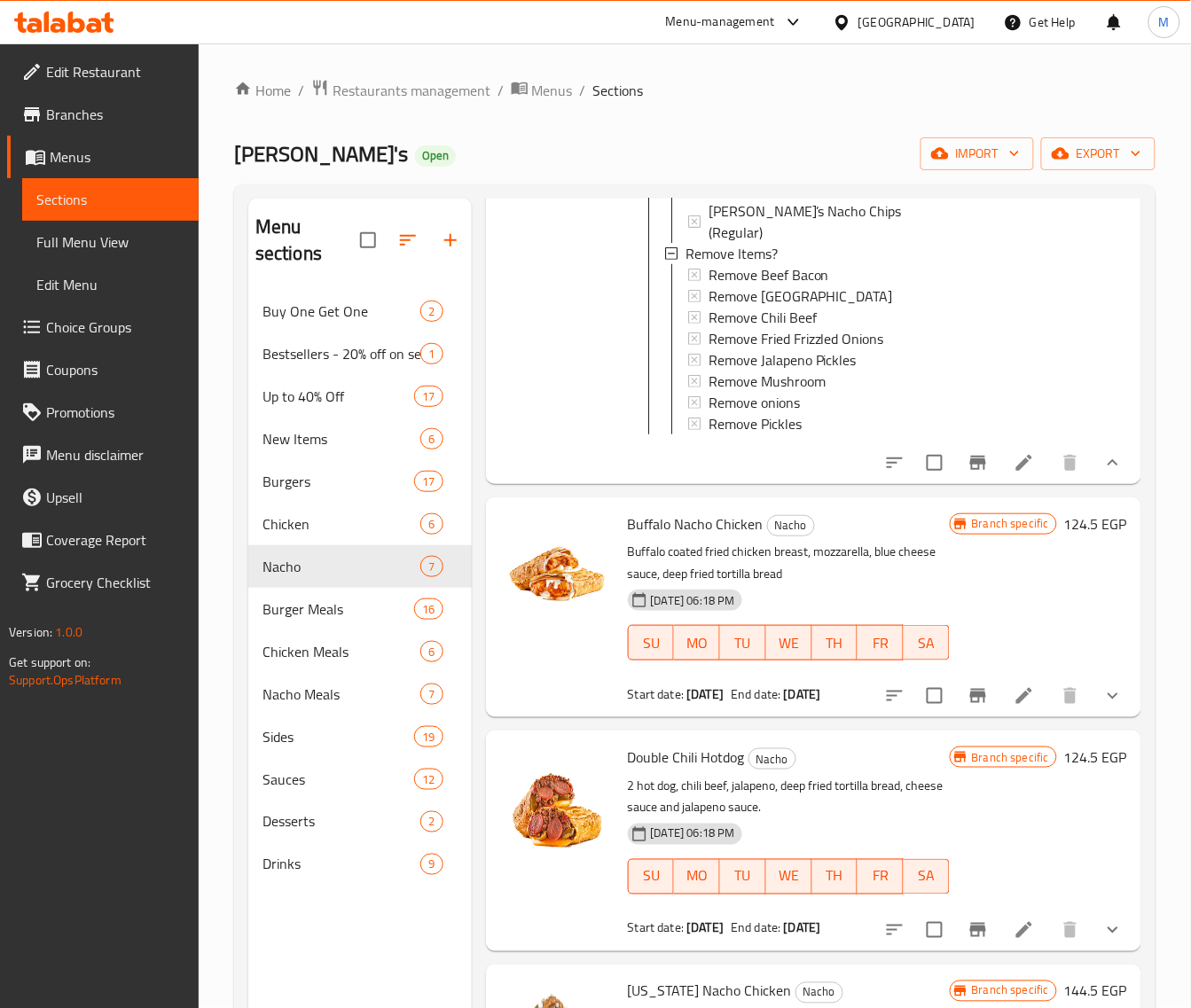
scroll to position [2004, 0]
click at [970, 698] on icon "Branch-specific-item" at bounding box center [978, 696] width 16 height 14
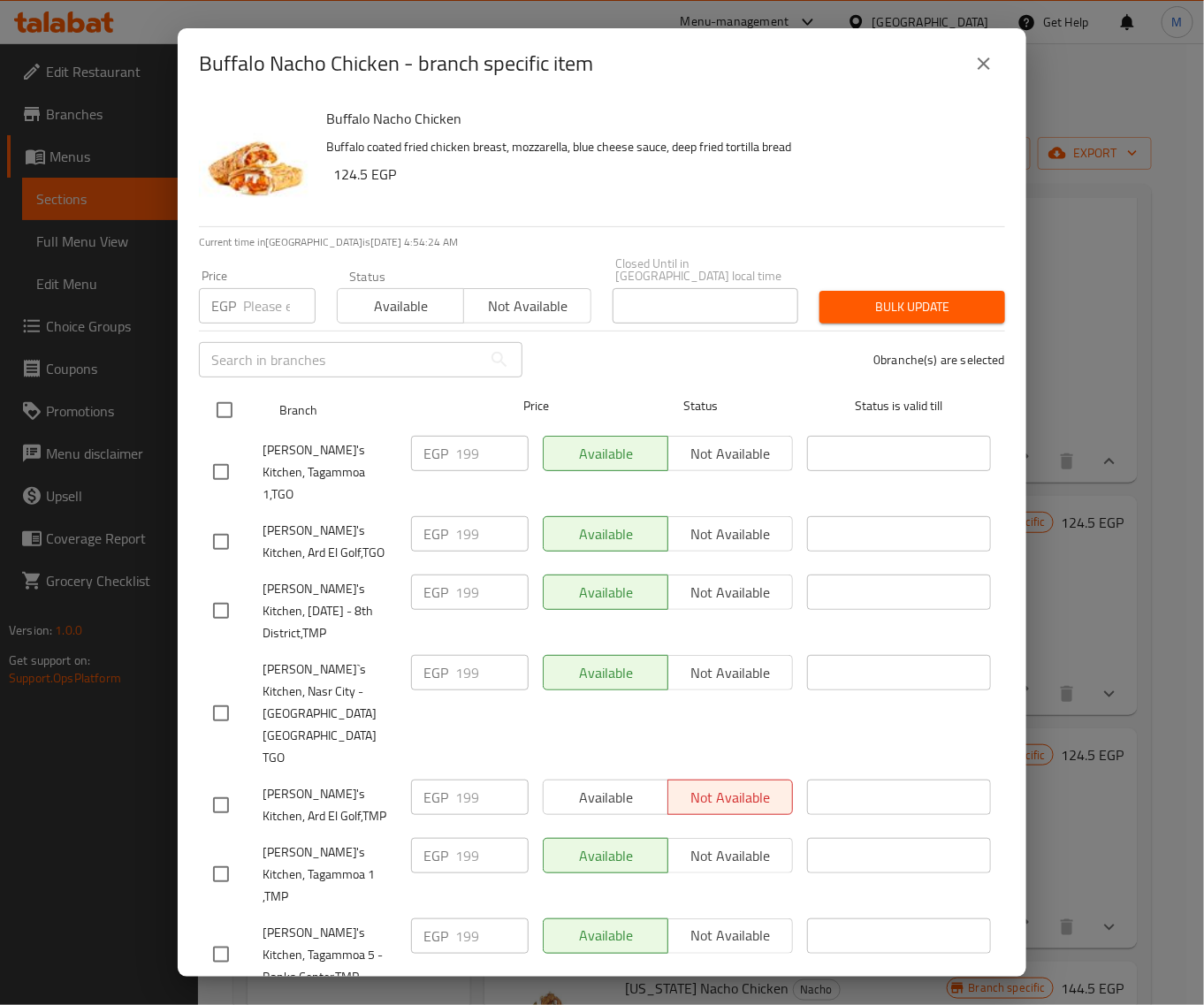
click at [231, 392] on input "checkbox" at bounding box center [225, 410] width 37 height 37
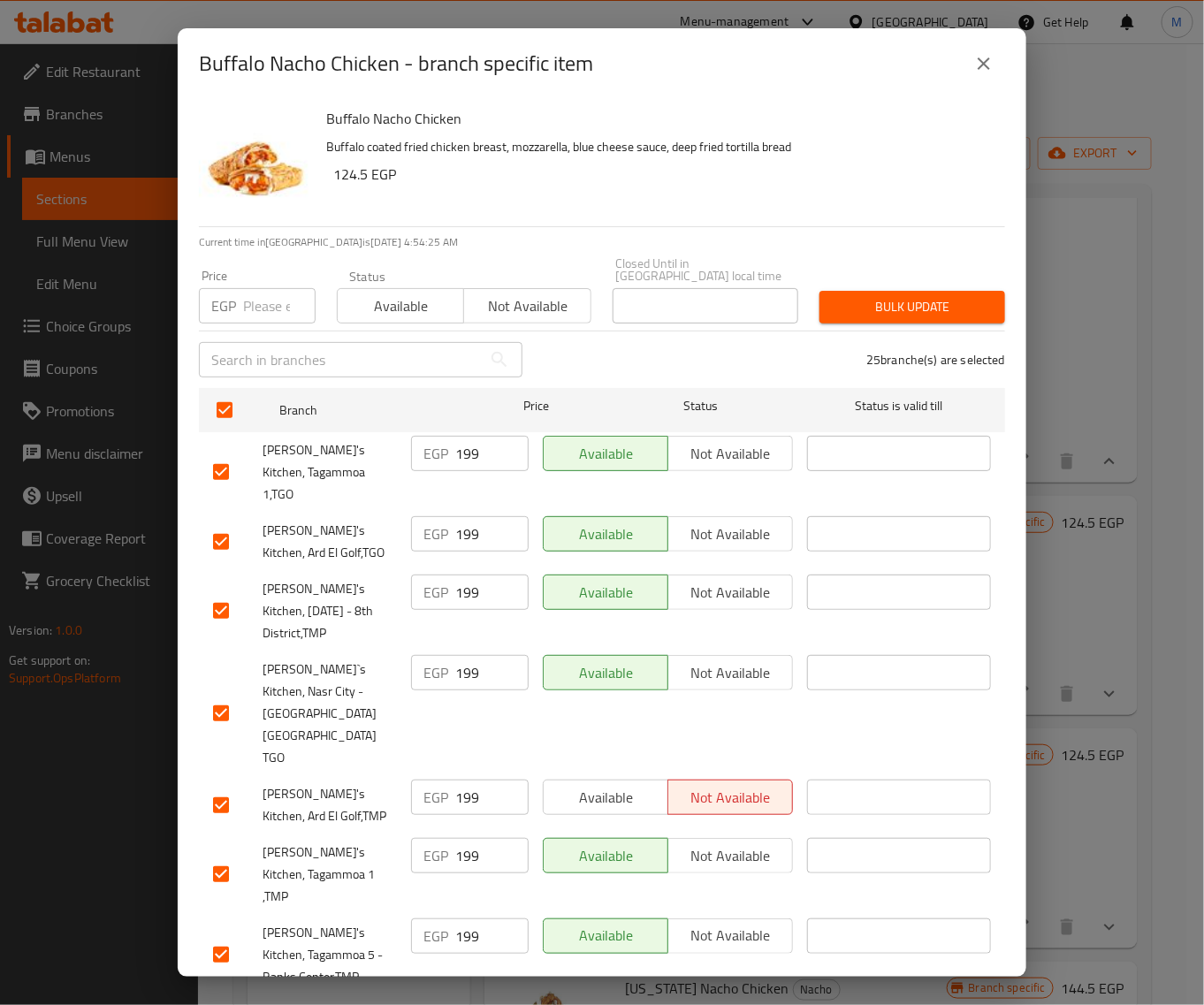
click at [252, 292] on input "number" at bounding box center [279, 306] width 72 height 35
paste input "205"
click at [854, 301] on span "Bulk update" at bounding box center [912, 307] width 157 height 22
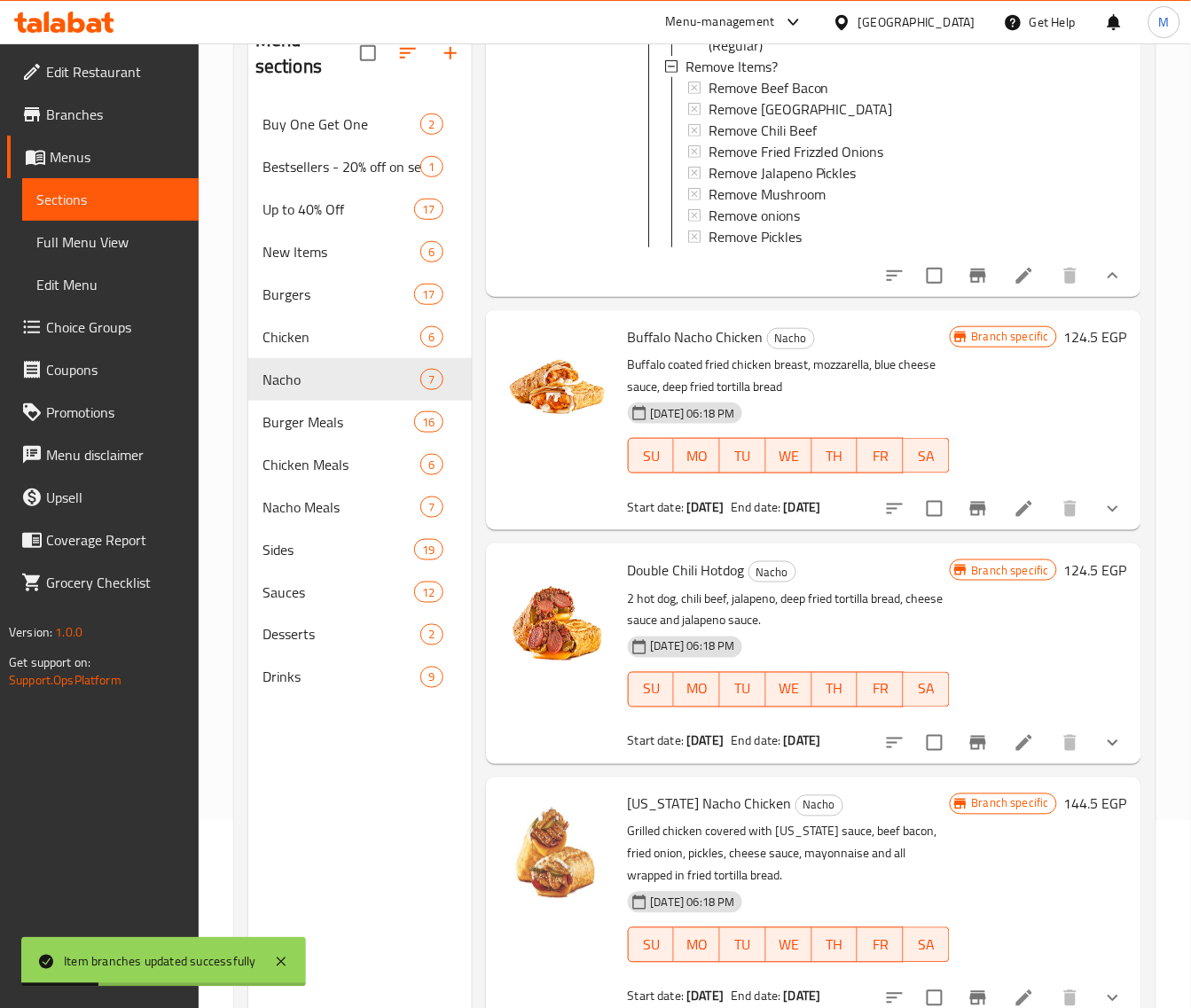
scroll to position [222, 0]
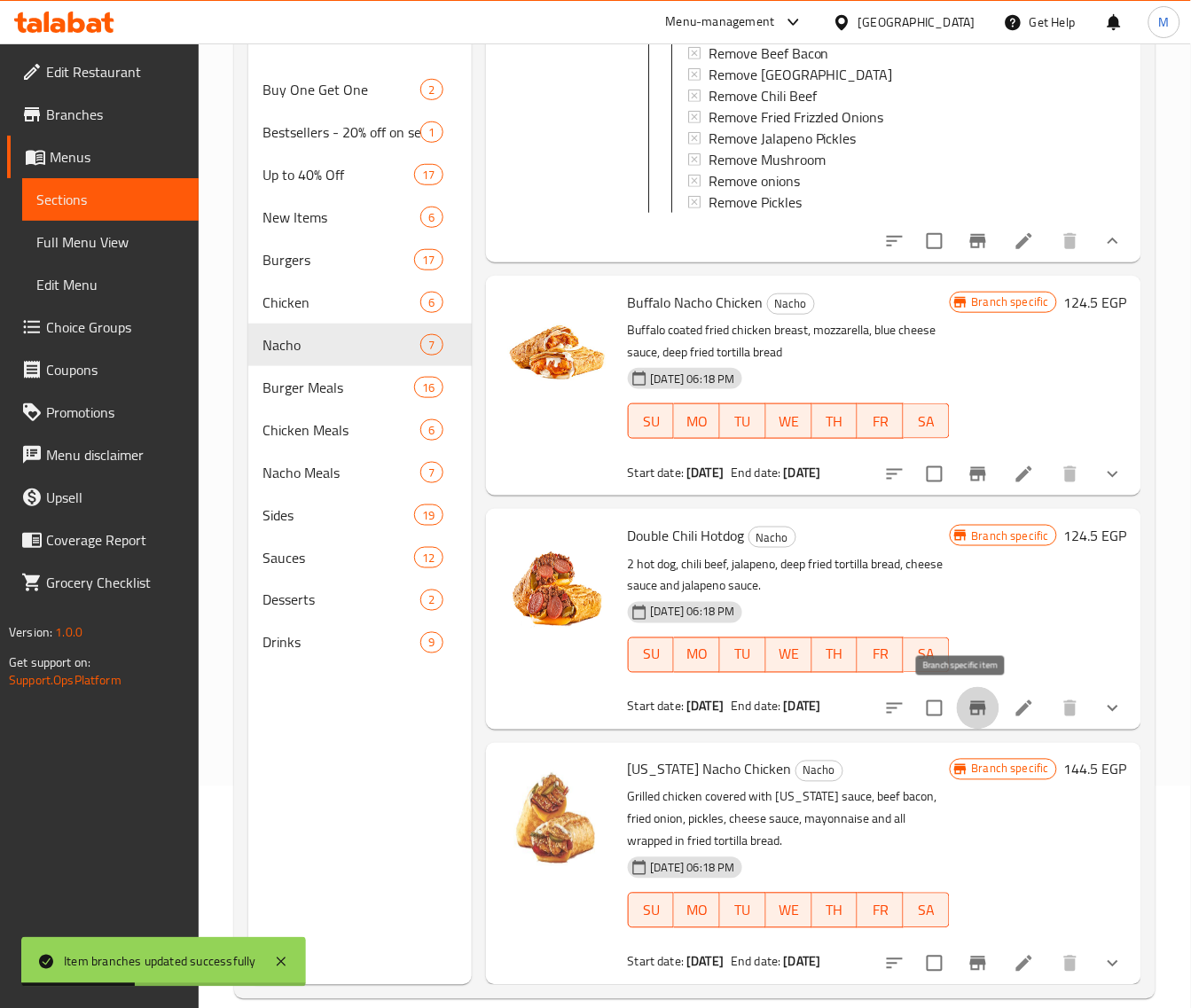
click at [970, 715] on icon "Branch-specific-item" at bounding box center [978, 708] width 16 height 14
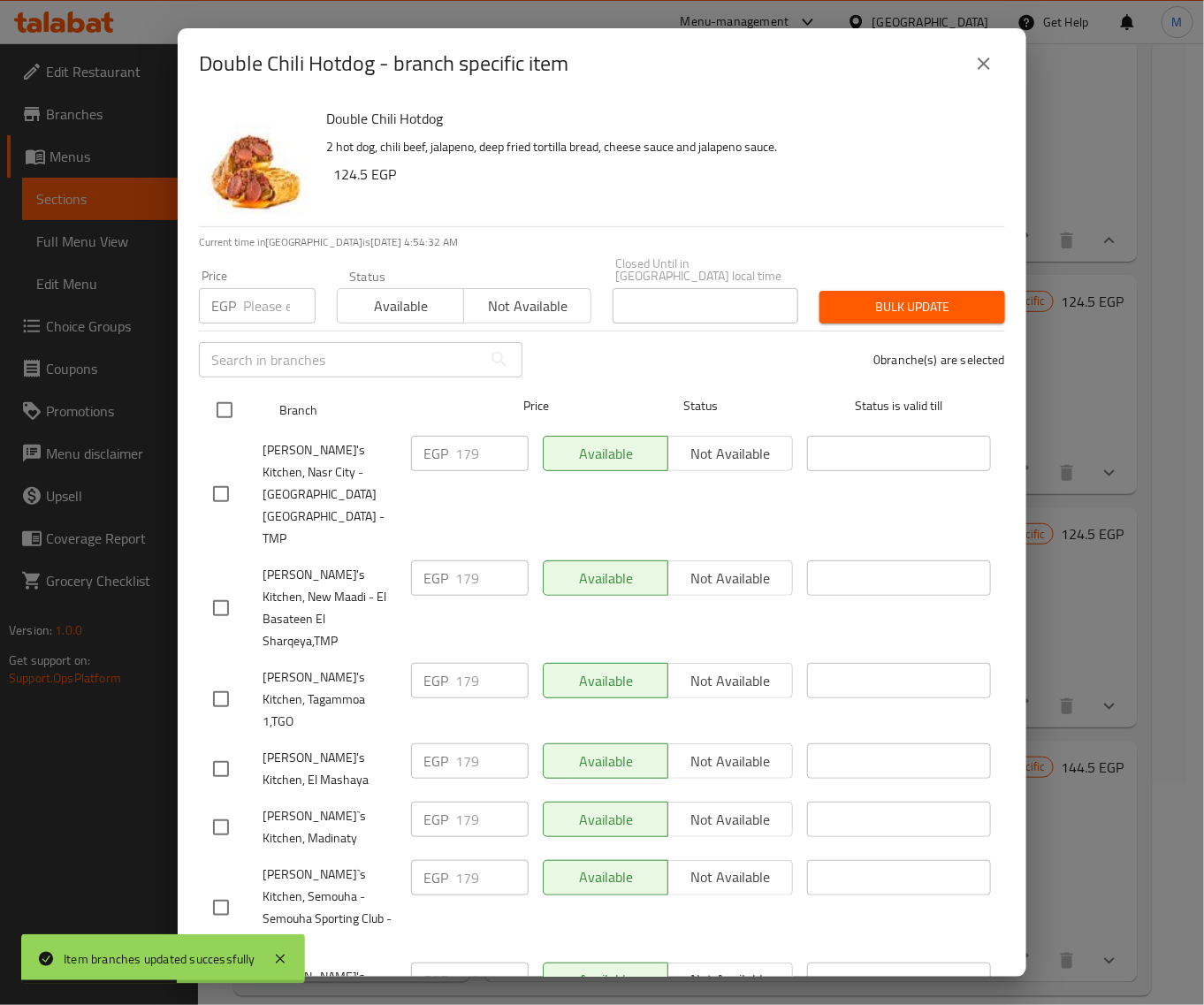
click at [228, 400] on input "checkbox" at bounding box center [225, 410] width 37 height 37
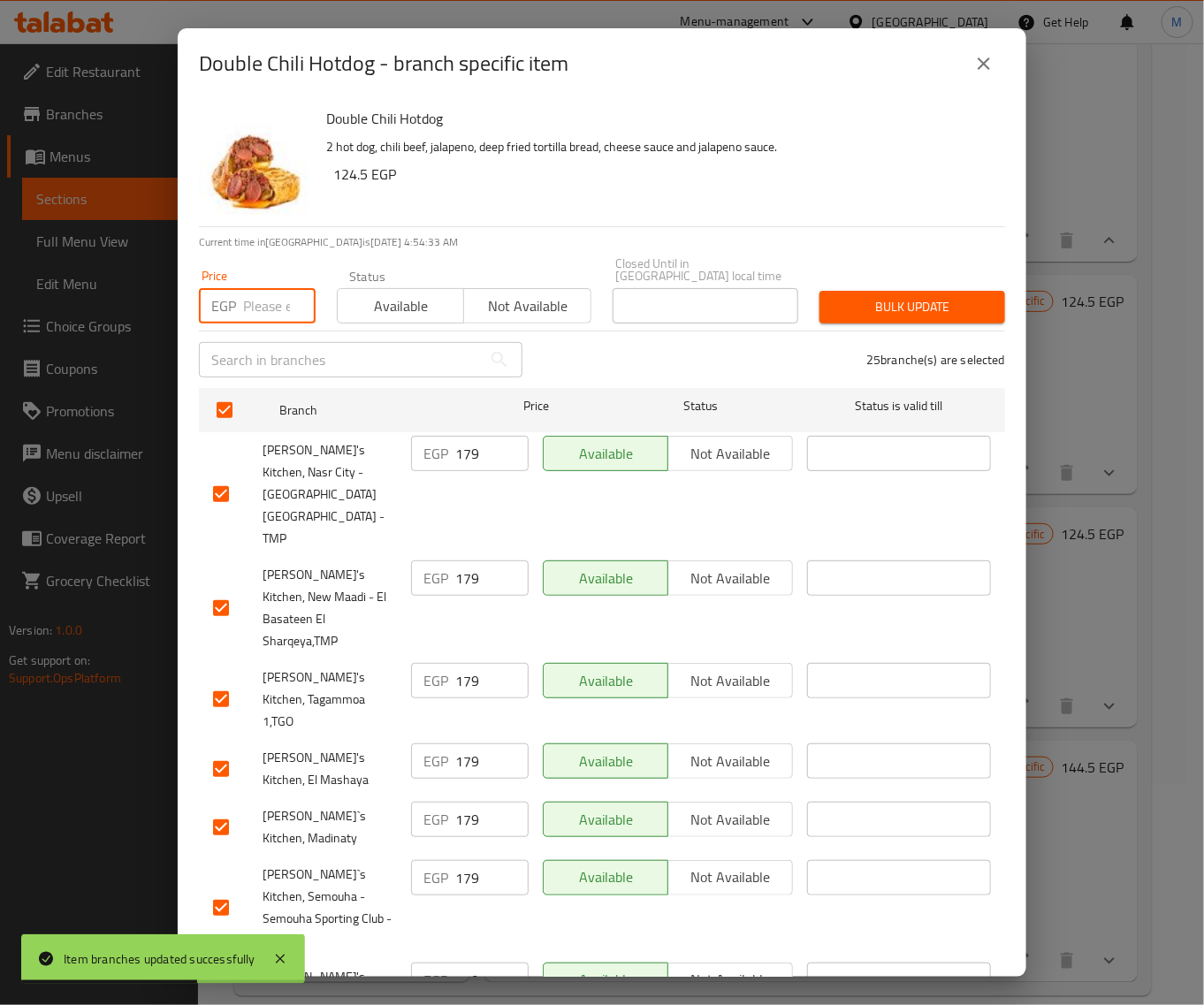
click at [256, 301] on input "number" at bounding box center [279, 306] width 72 height 35
paste input "185"
drag, startPoint x: 824, startPoint y: 294, endPoint x: 798, endPoint y: 301, distance: 26.9
click at [834, 299] on span "Bulk update" at bounding box center [912, 307] width 157 height 22
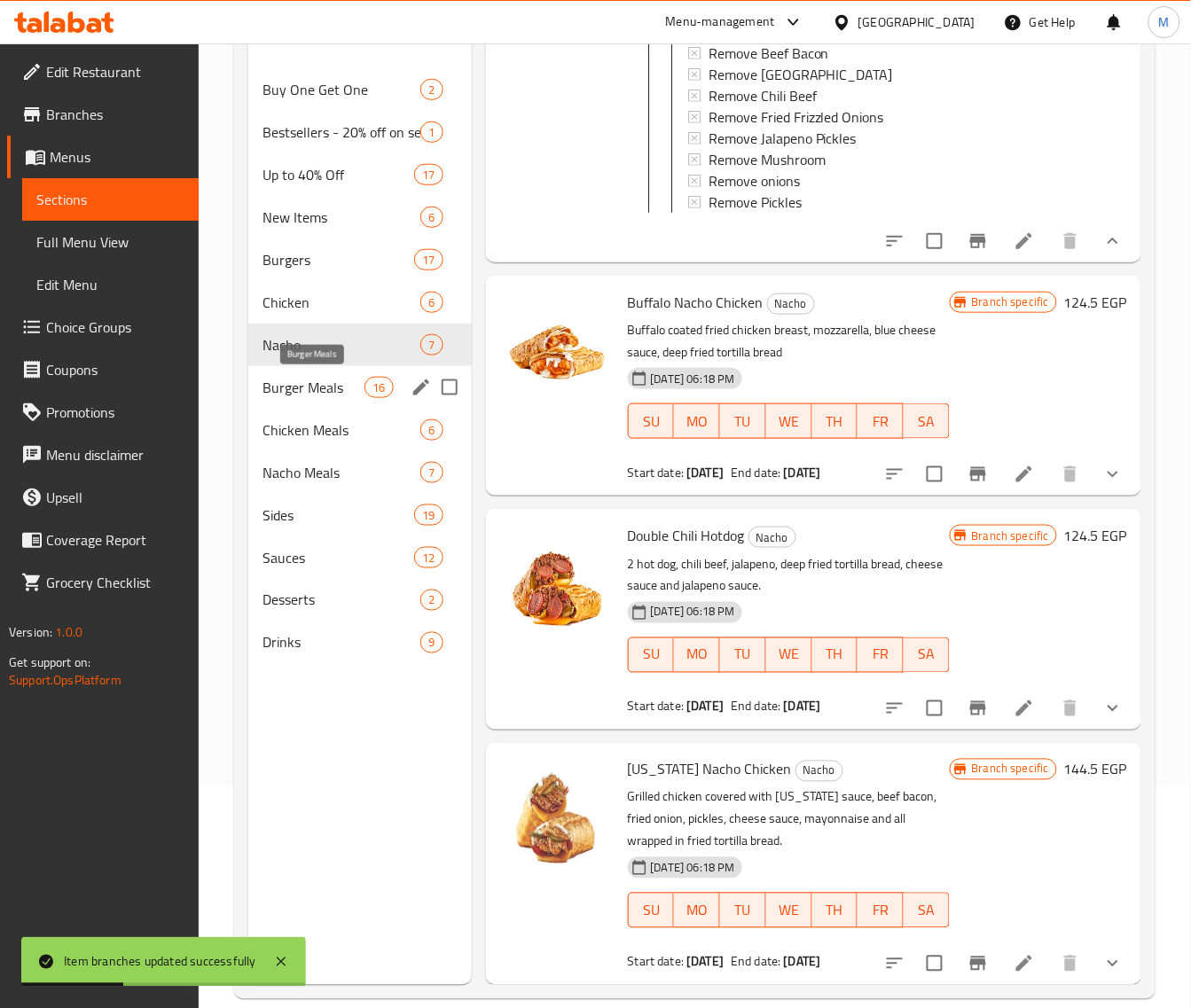
click at [333, 397] on span "Burger Meals" at bounding box center [313, 387] width 102 height 21
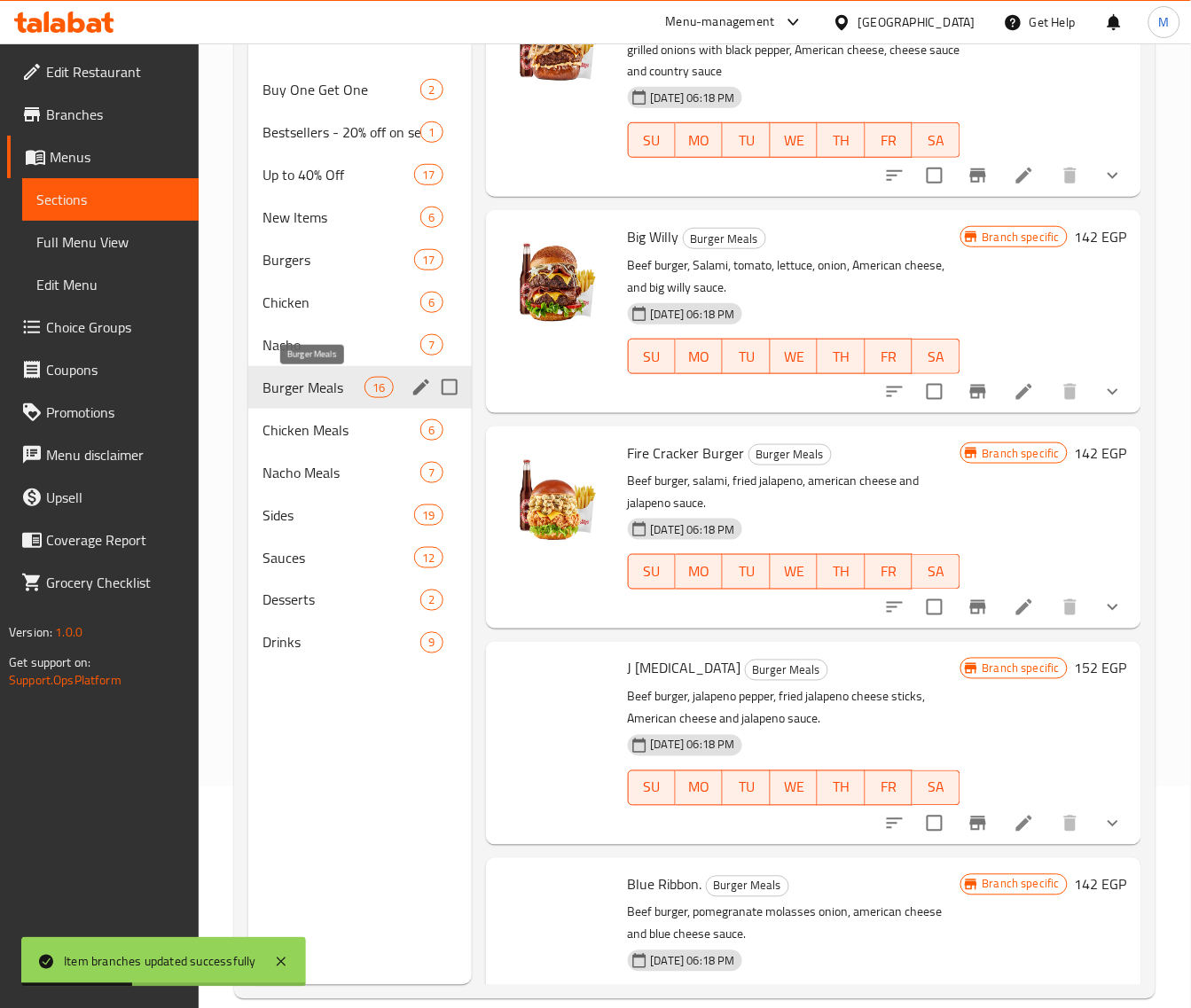
scroll to position [1695, 0]
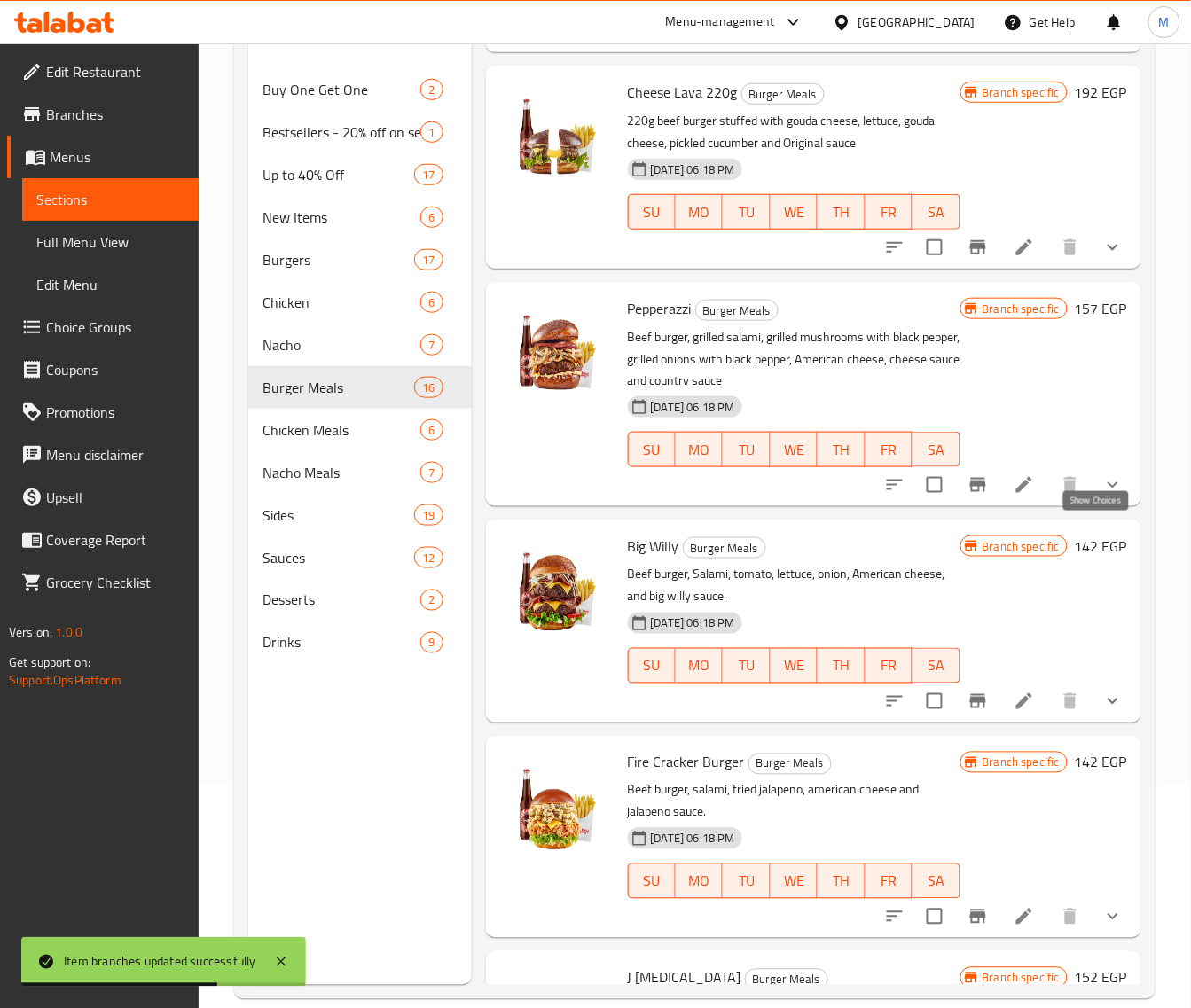
click at [1102, 496] on icon "show more" at bounding box center [1113, 485] width 21 height 21
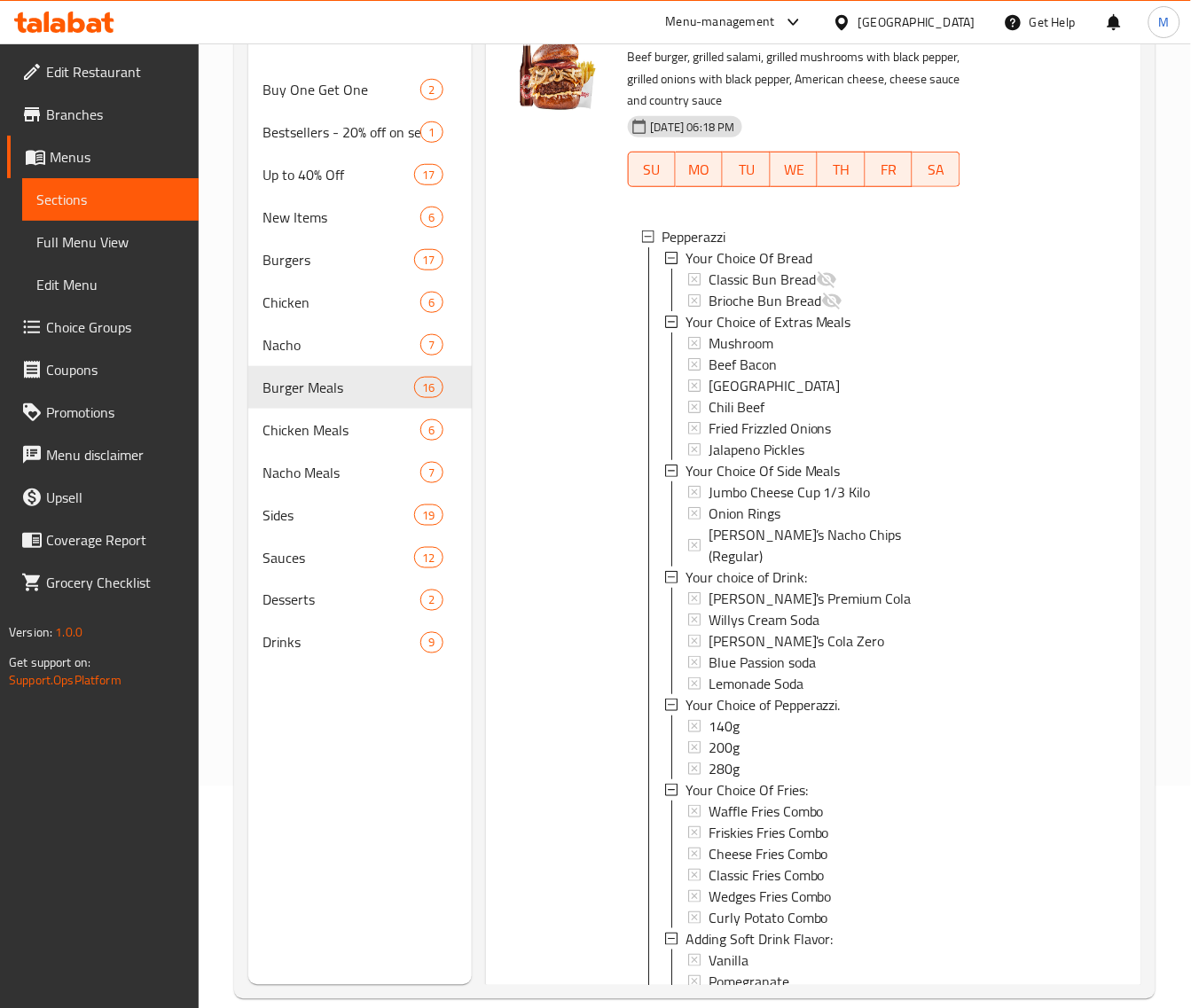
scroll to position [2028, 0]
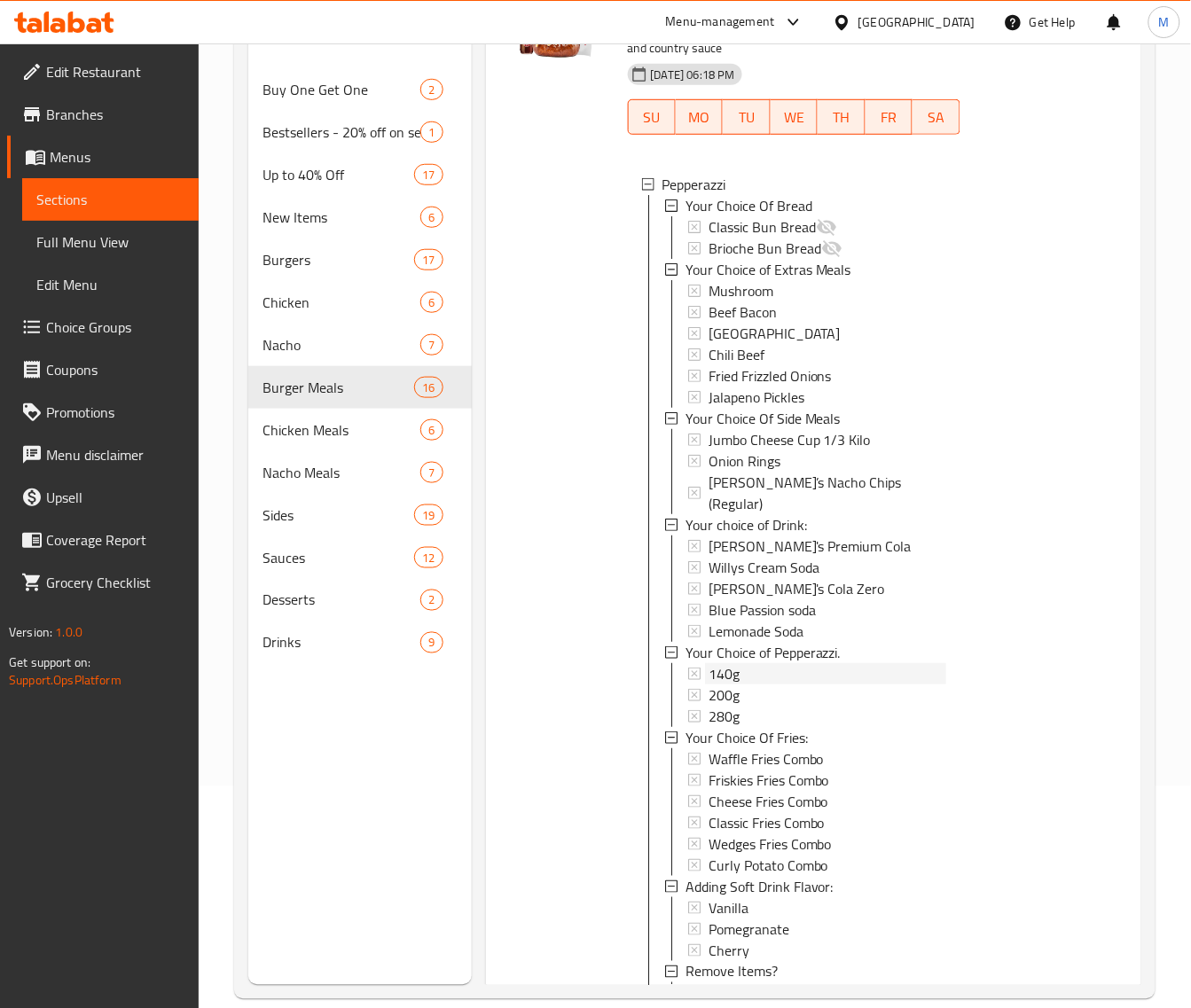
click at [730, 684] on span "140g" at bounding box center [724, 674] width 31 height 21
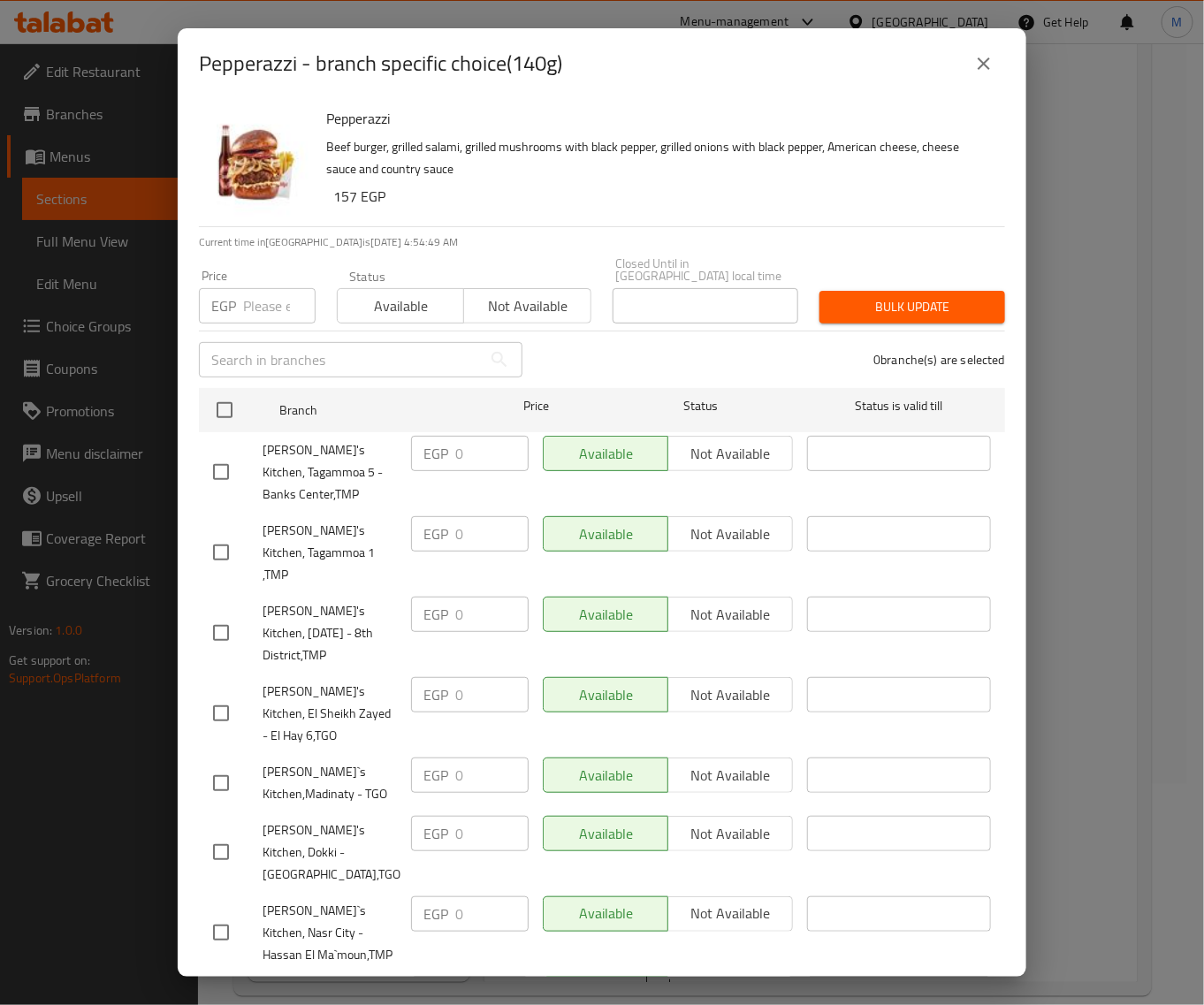
click at [973, 60] on icon "close" at bounding box center [984, 64] width 21 height 21
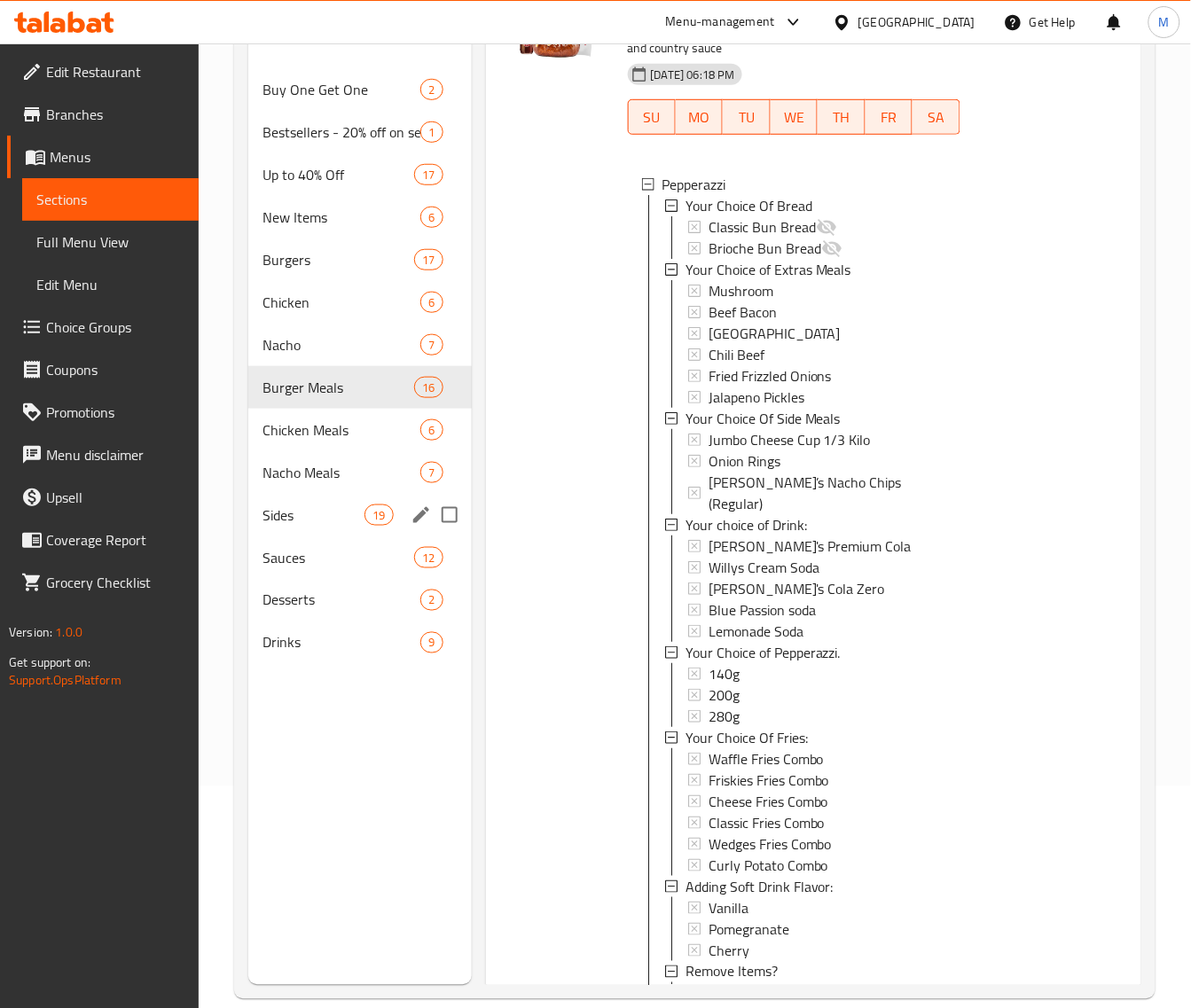
drag, startPoint x: 315, startPoint y: 503, endPoint x: 374, endPoint y: 503, distance: 59.0
click at [315, 503] on div "Sides 19" at bounding box center [360, 515] width 223 height 43
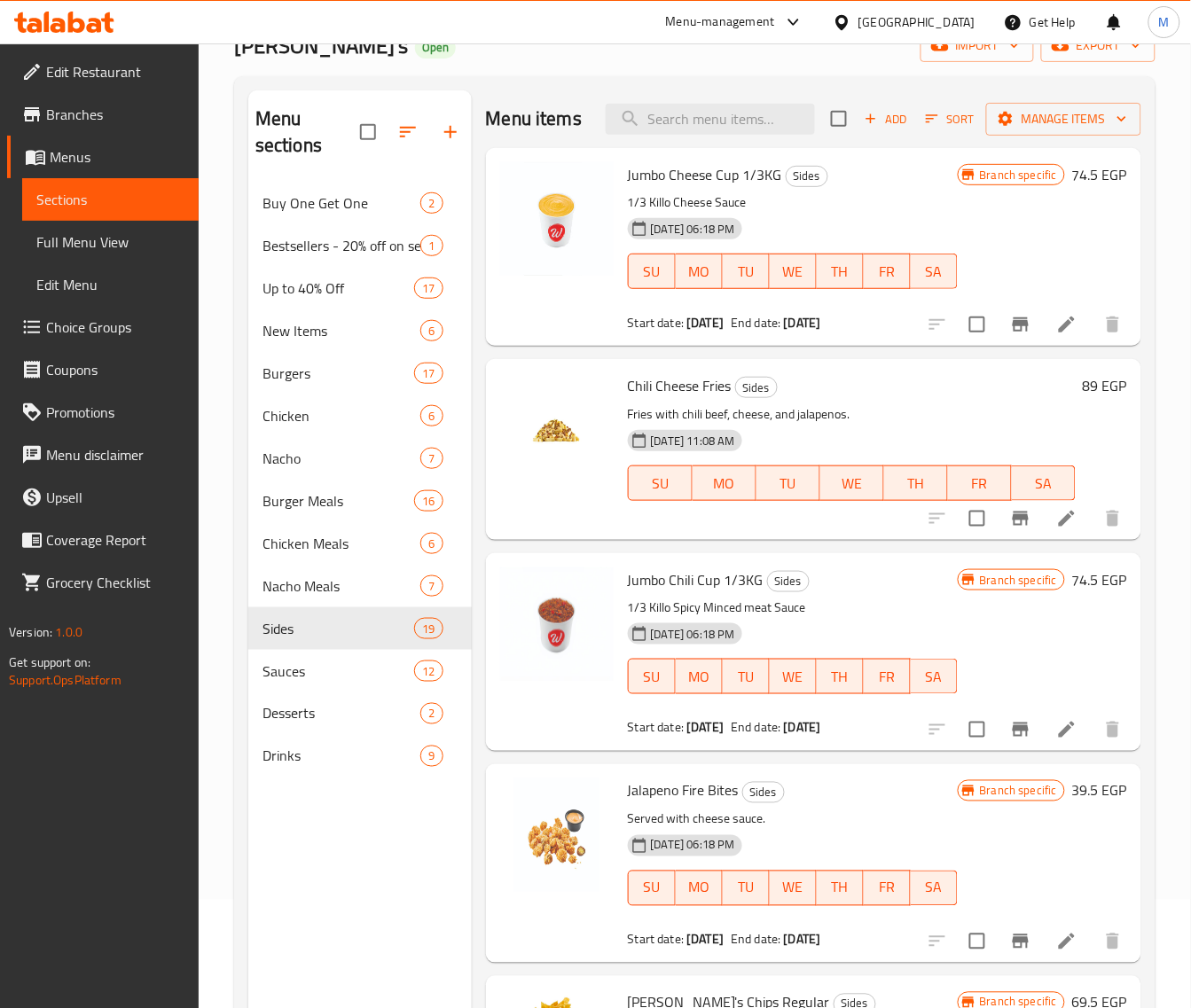
scroll to position [111, 0]
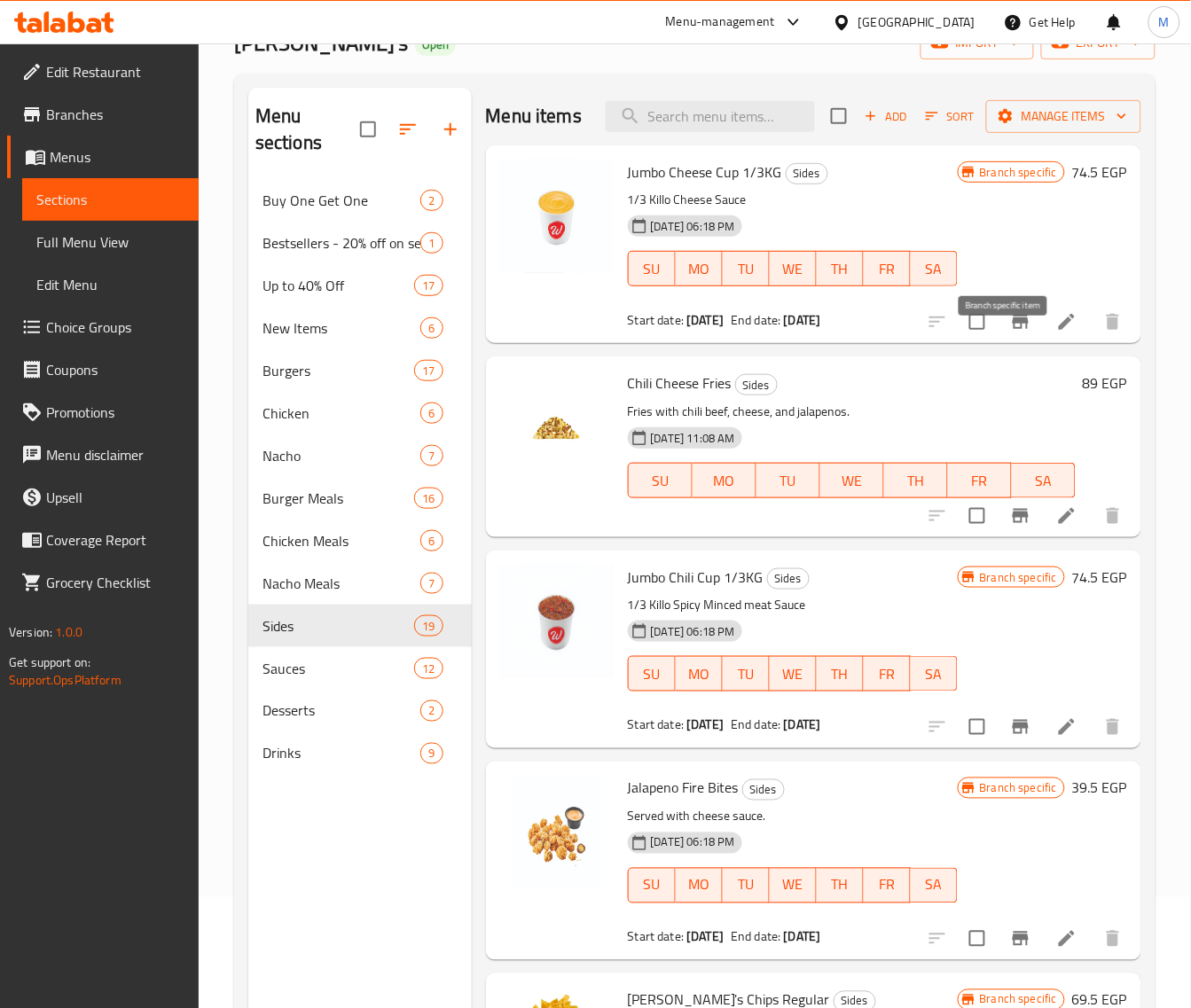
click at [1010, 332] on icon "Branch-specific-item" at bounding box center [1021, 322] width 21 height 21
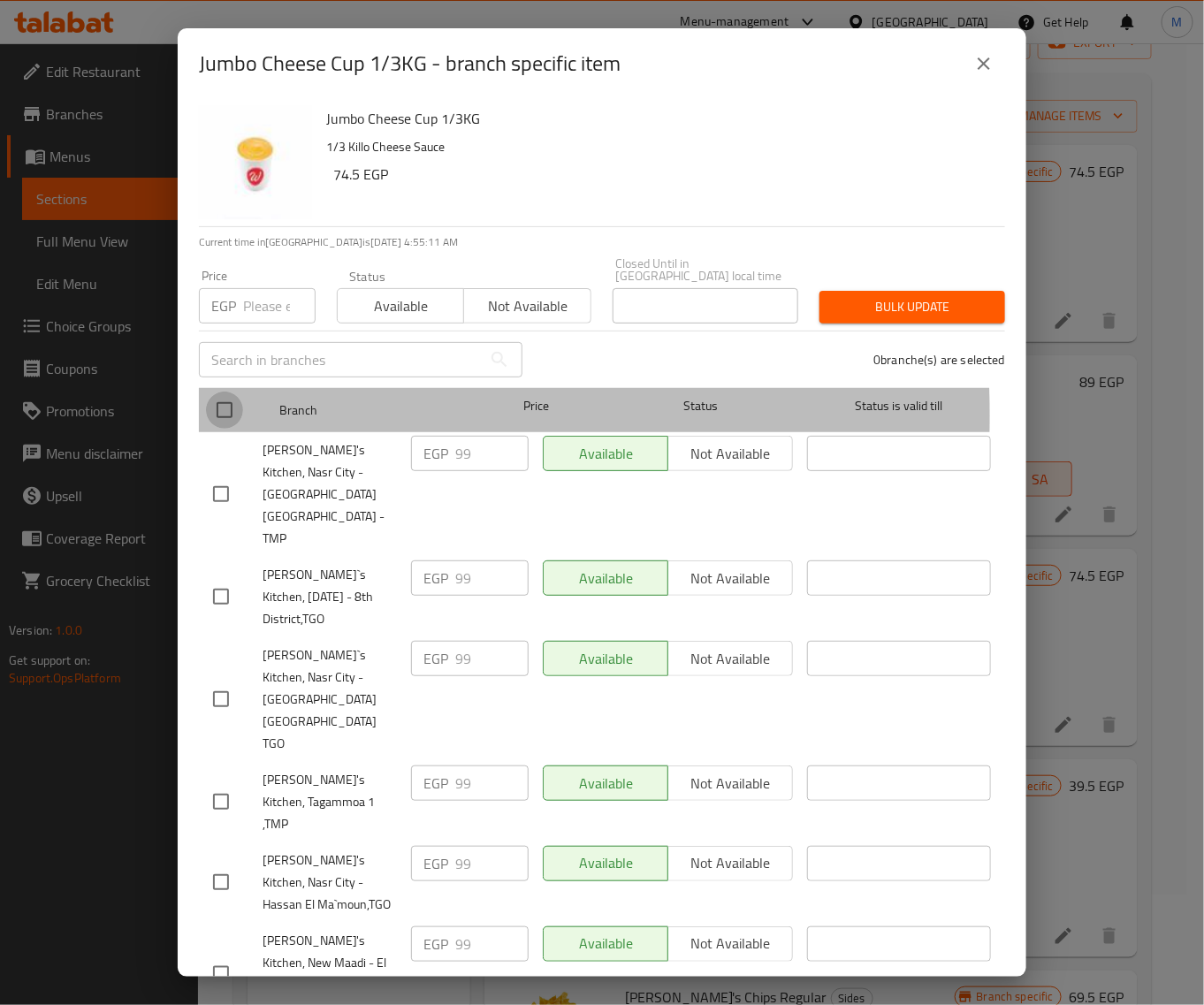
click at [223, 400] on input "checkbox" at bounding box center [225, 410] width 37 height 37
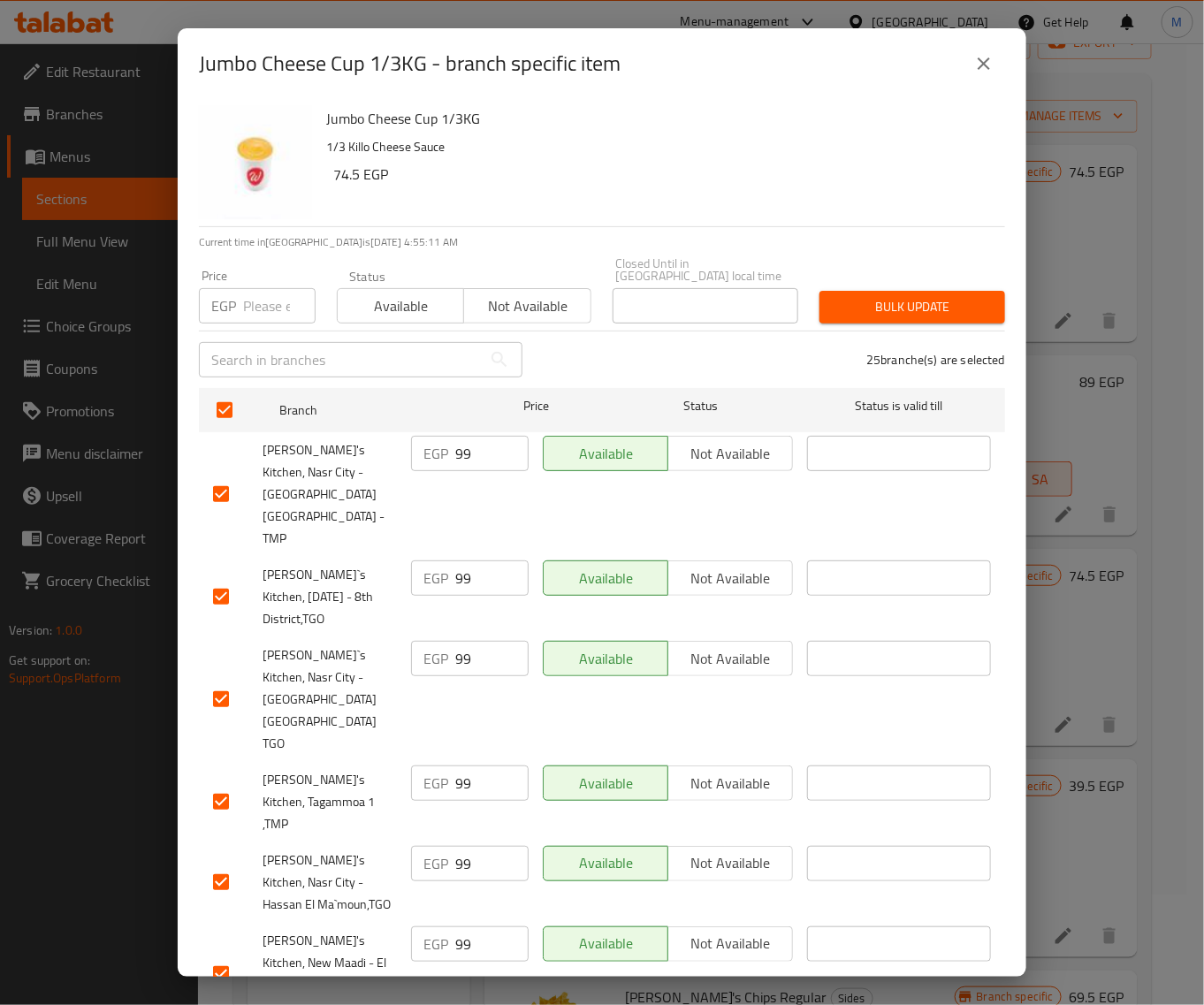
drag, startPoint x: 258, startPoint y: 306, endPoint x: 303, endPoint y: 307, distance: 45.0
click at [259, 306] on input "number" at bounding box center [279, 306] width 72 height 35
paste input "99"
click at [902, 328] on div "25 branche(s) are selected" at bounding box center [774, 360] width 483 height 64
click at [902, 301] on span "Bulk update" at bounding box center [912, 307] width 157 height 22
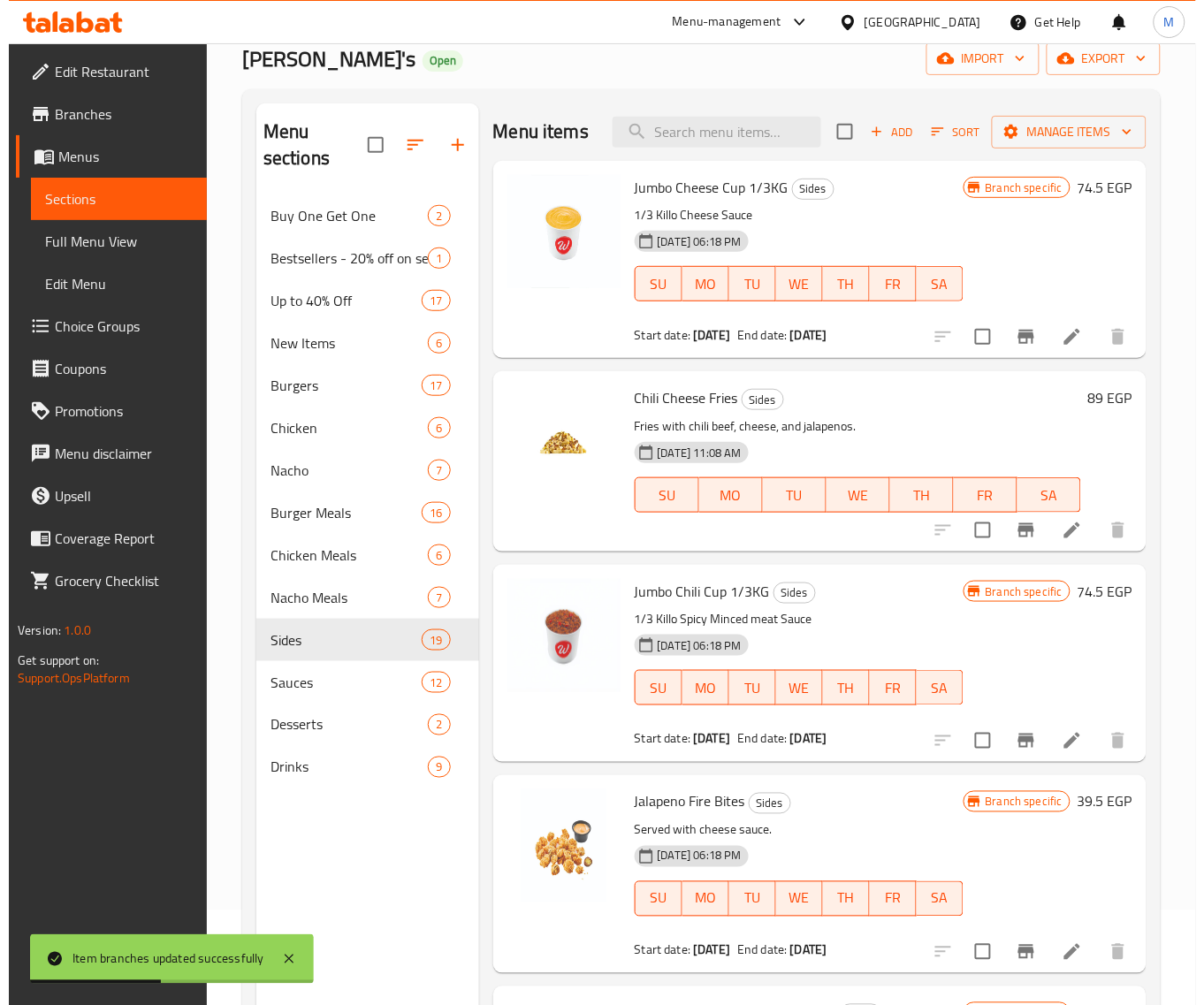
scroll to position [0, 0]
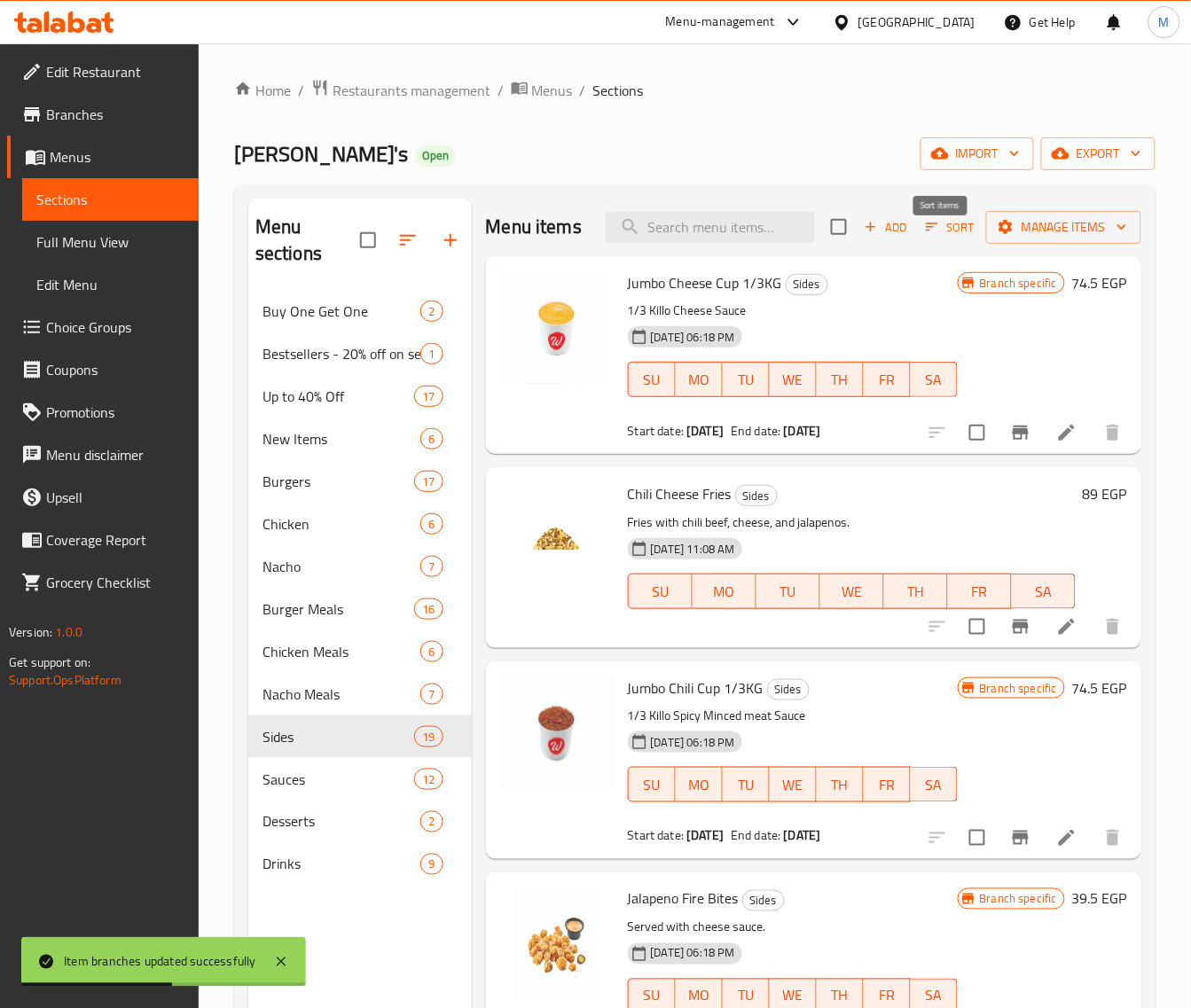
click at [926, 238] on span "Sort" at bounding box center [950, 227] width 49 height 20
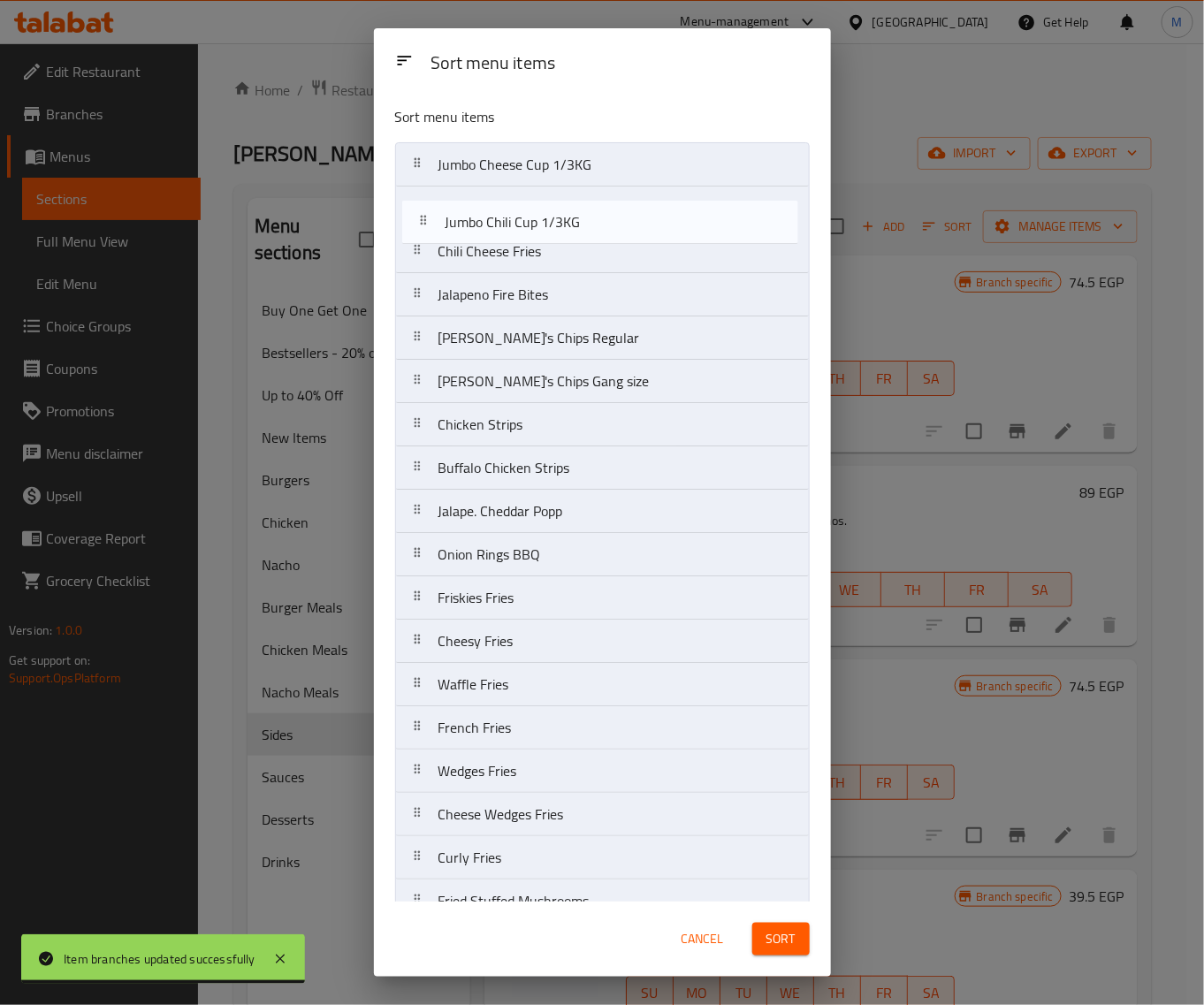
drag, startPoint x: 421, startPoint y: 249, endPoint x: 427, endPoint y: 223, distance: 26.7
click at [427, 223] on nav "Jumbo Cheese Cup 1/3KG Chili Cheese Fries Jumbo Chili Cup 1/3KG Jalapeno Fire B…" at bounding box center [602, 554] width 415 height 825
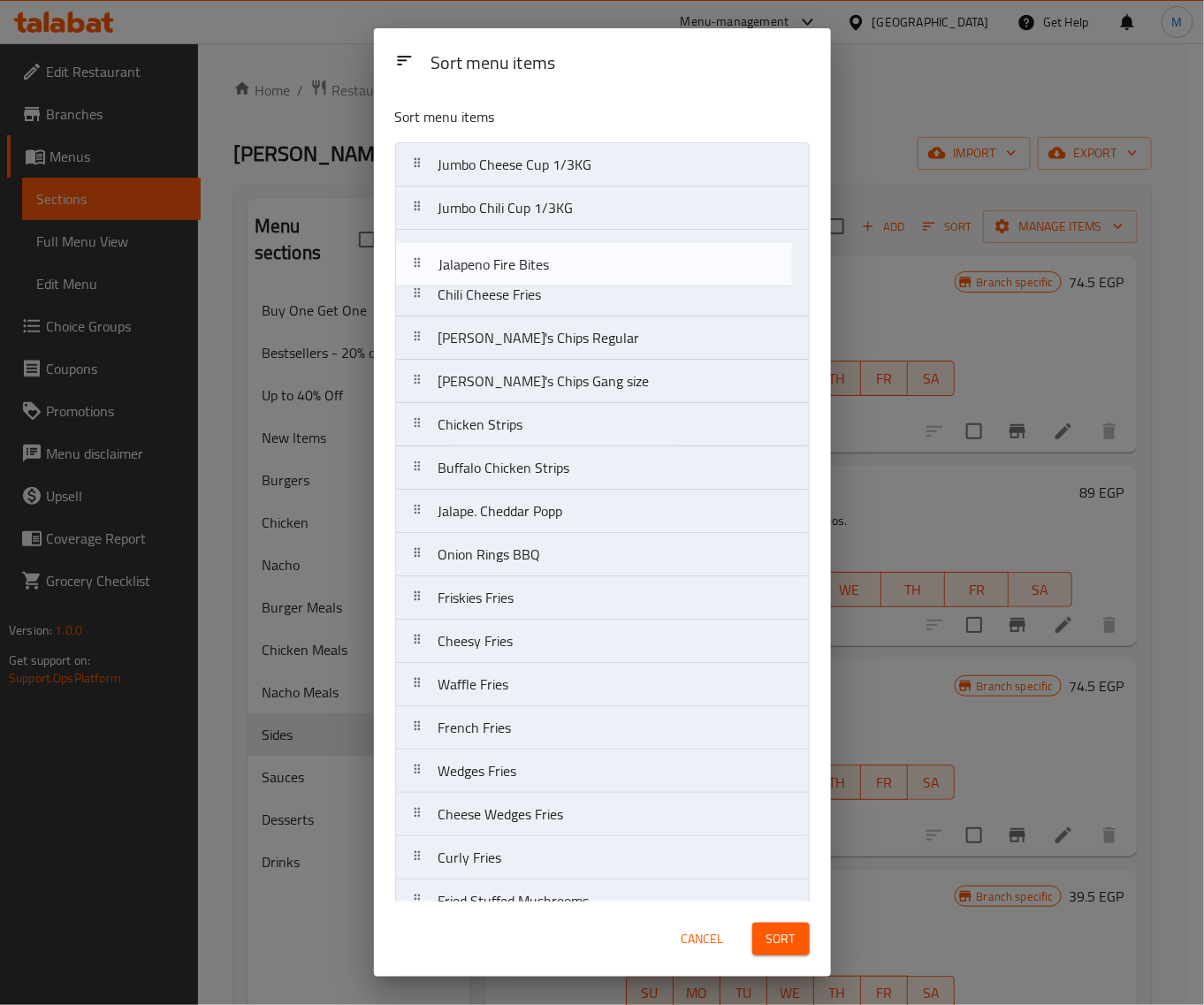
drag, startPoint x: 425, startPoint y: 299, endPoint x: 425, endPoint y: 261, distance: 38.0
click at [425, 261] on nav "Jumbo Cheese Cup 1/3KG Jumbo Chili Cup 1/3KG Chili Cheese Fries Jalapeno Fire B…" at bounding box center [602, 554] width 415 height 825
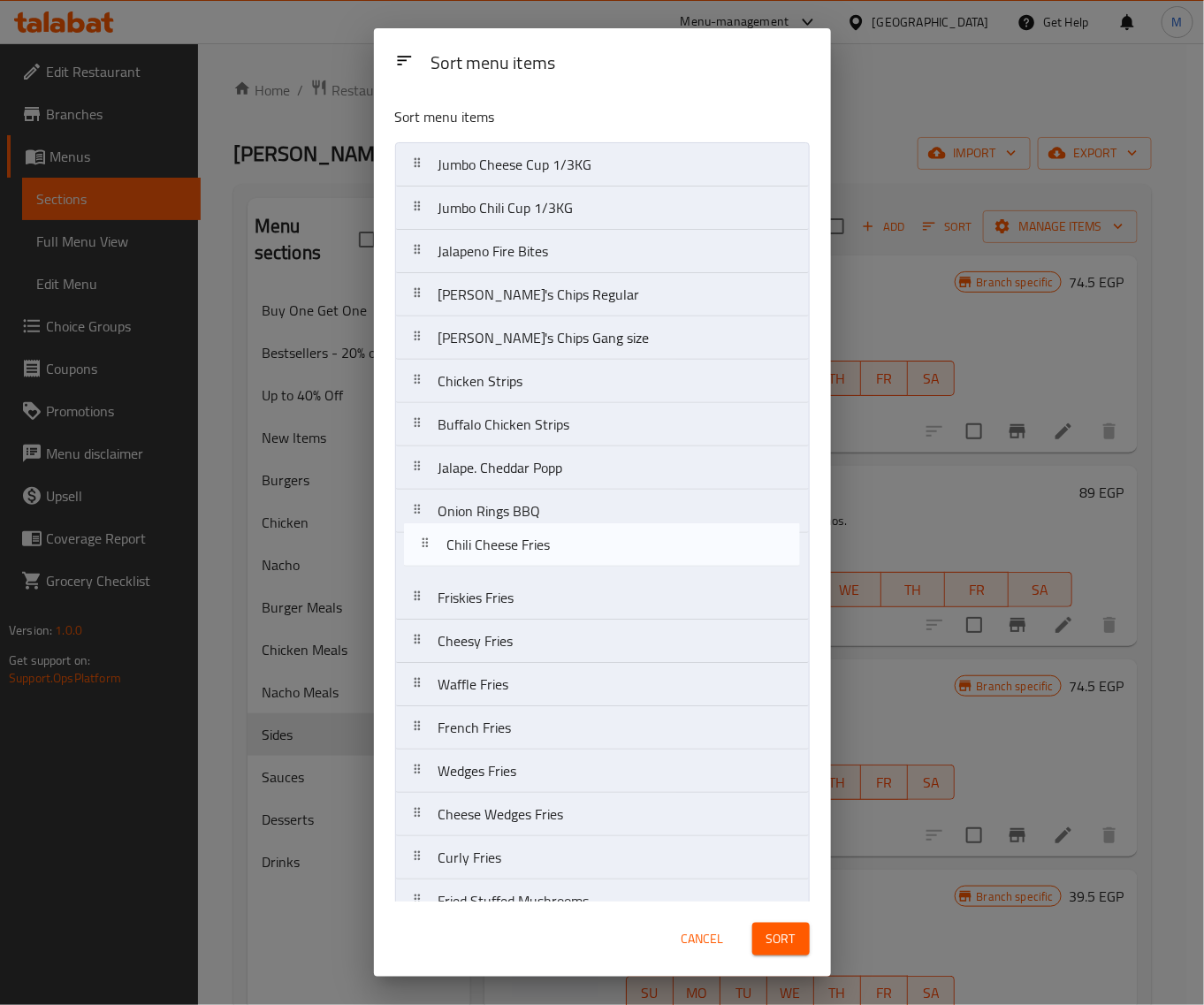
drag, startPoint x: 425, startPoint y: 299, endPoint x: 442, endPoint y: 559, distance: 260.6
click at [435, 554] on nav "Jumbo Cheese Cup 1/3KG Jumbo Chili Cup 1/3KG Jalapeno Fire Bites Chili Cheese F…" at bounding box center [602, 554] width 415 height 825
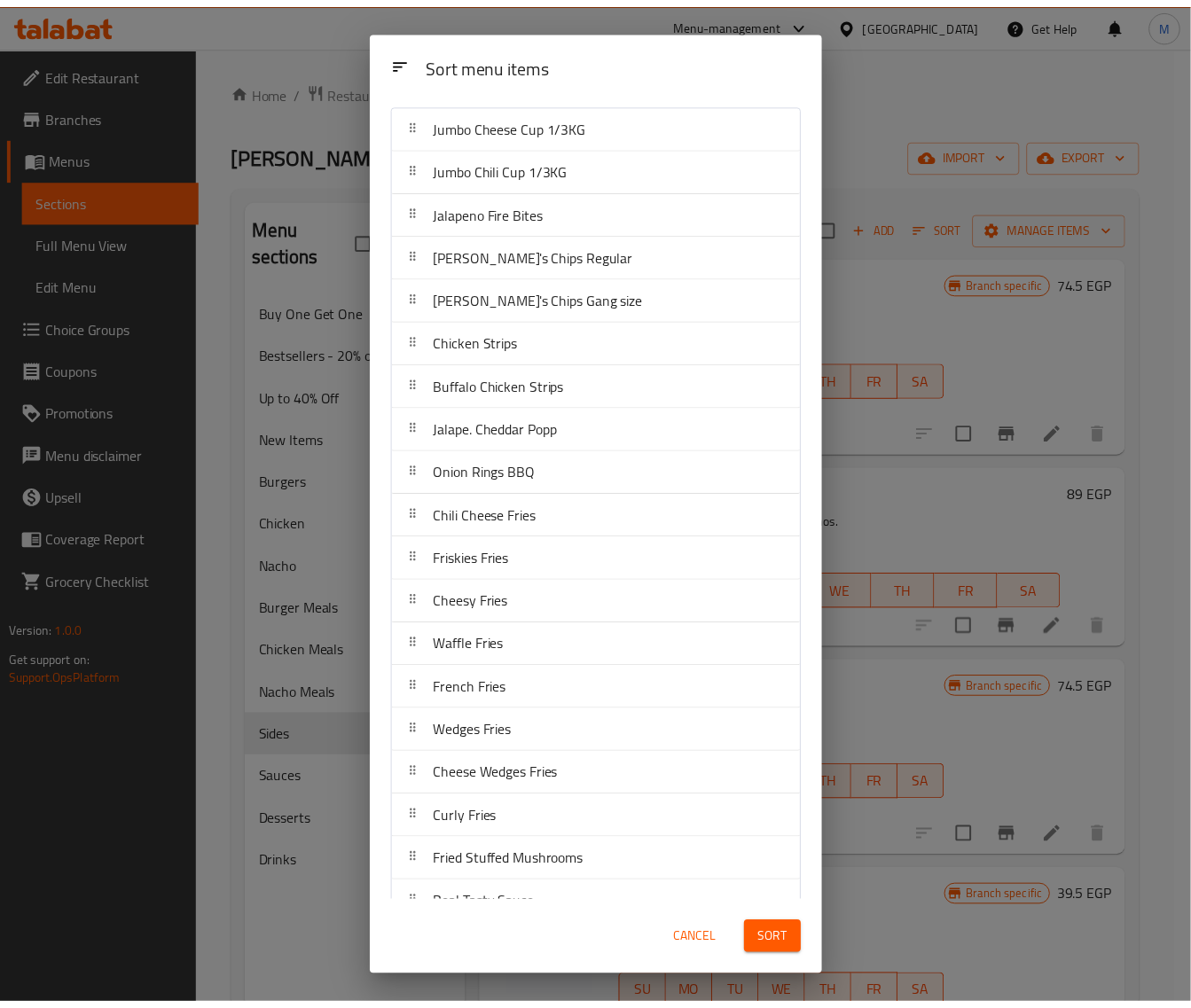
scroll to position [76, 0]
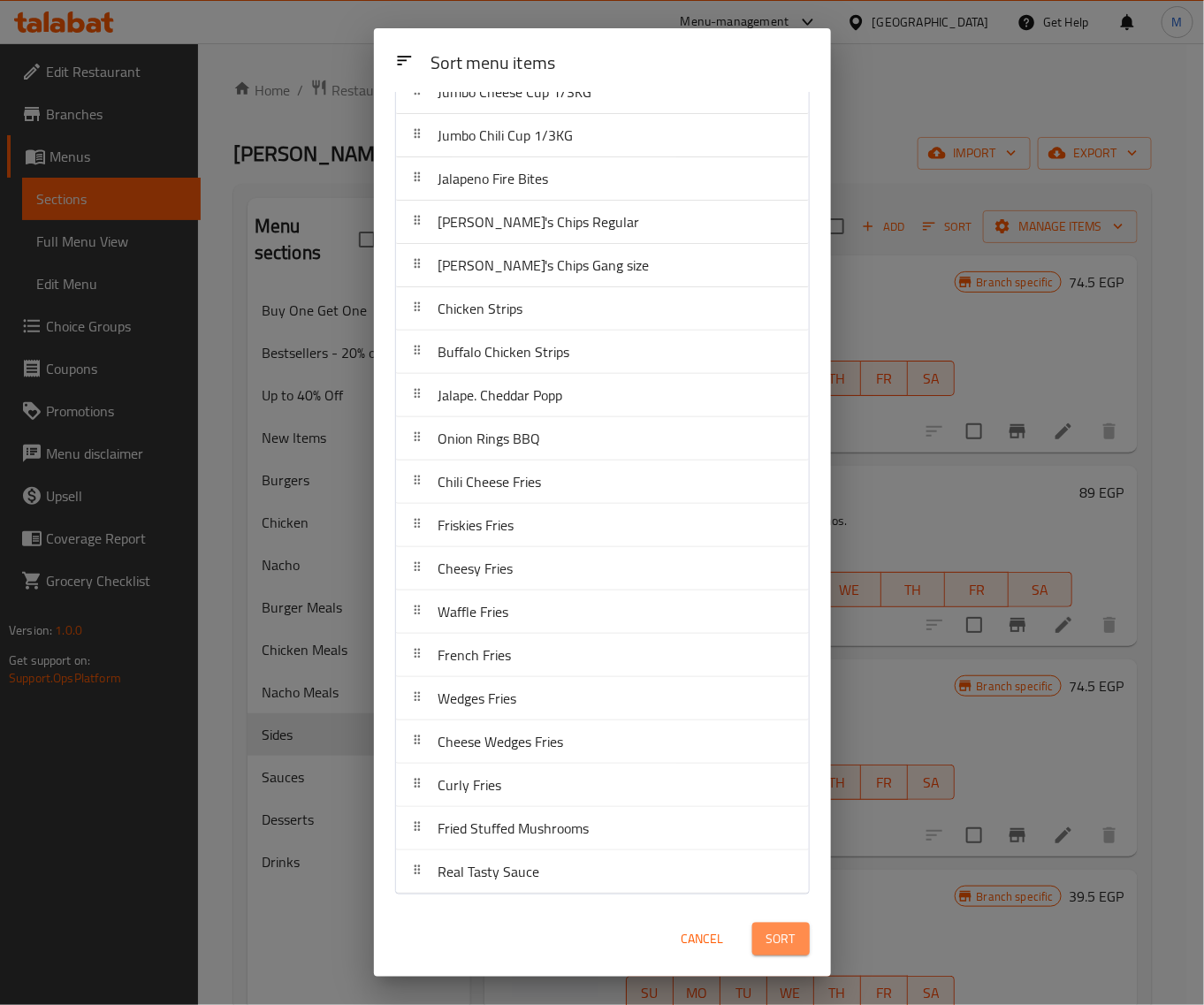
drag, startPoint x: 769, startPoint y: 924, endPoint x: 762, endPoint y: 931, distance: 9.9
click at [769, 929] on button "Sort" at bounding box center [781, 939] width 57 height 33
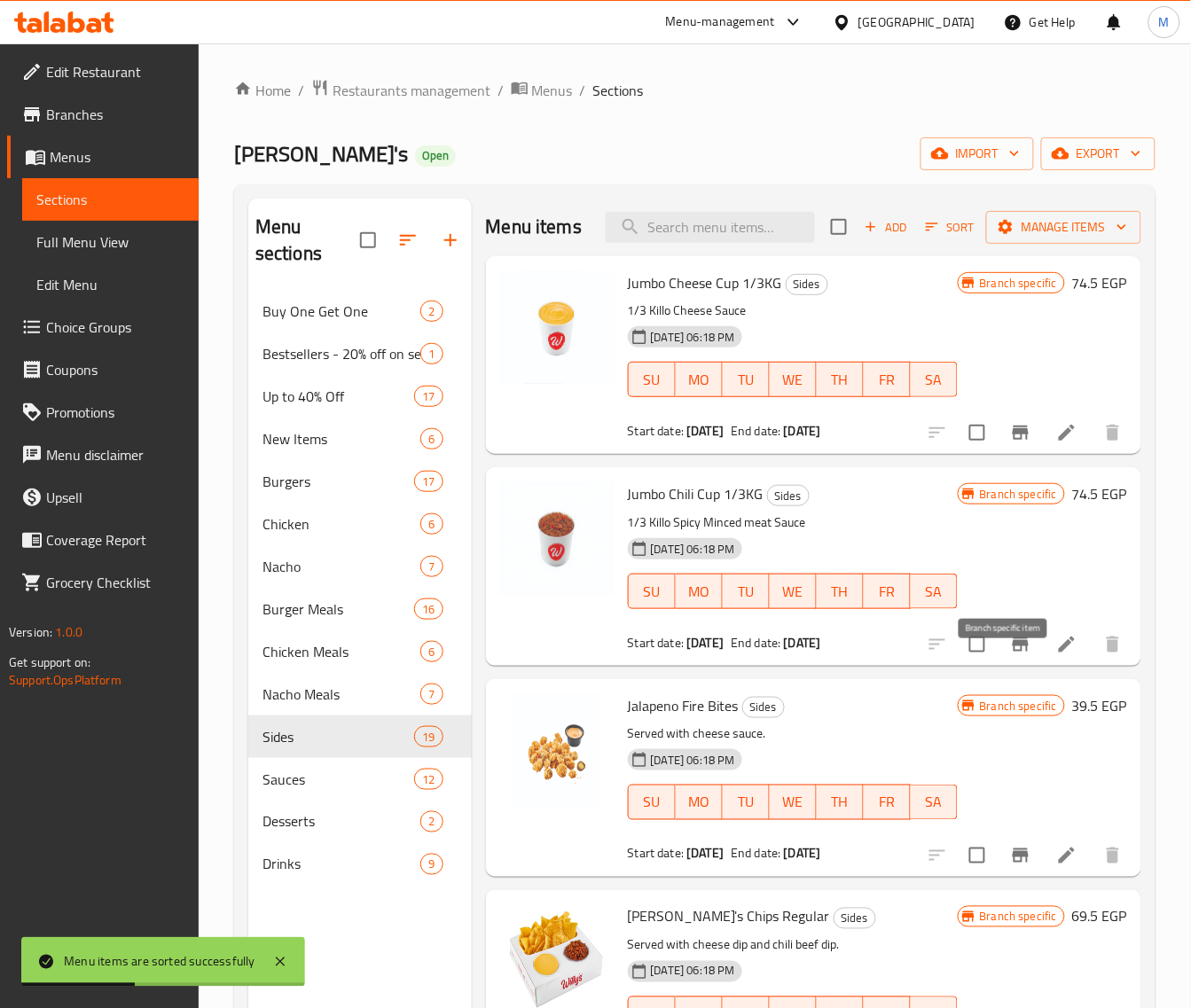
click at [1013, 652] on icon "Branch-specific-item" at bounding box center [1021, 645] width 16 height 14
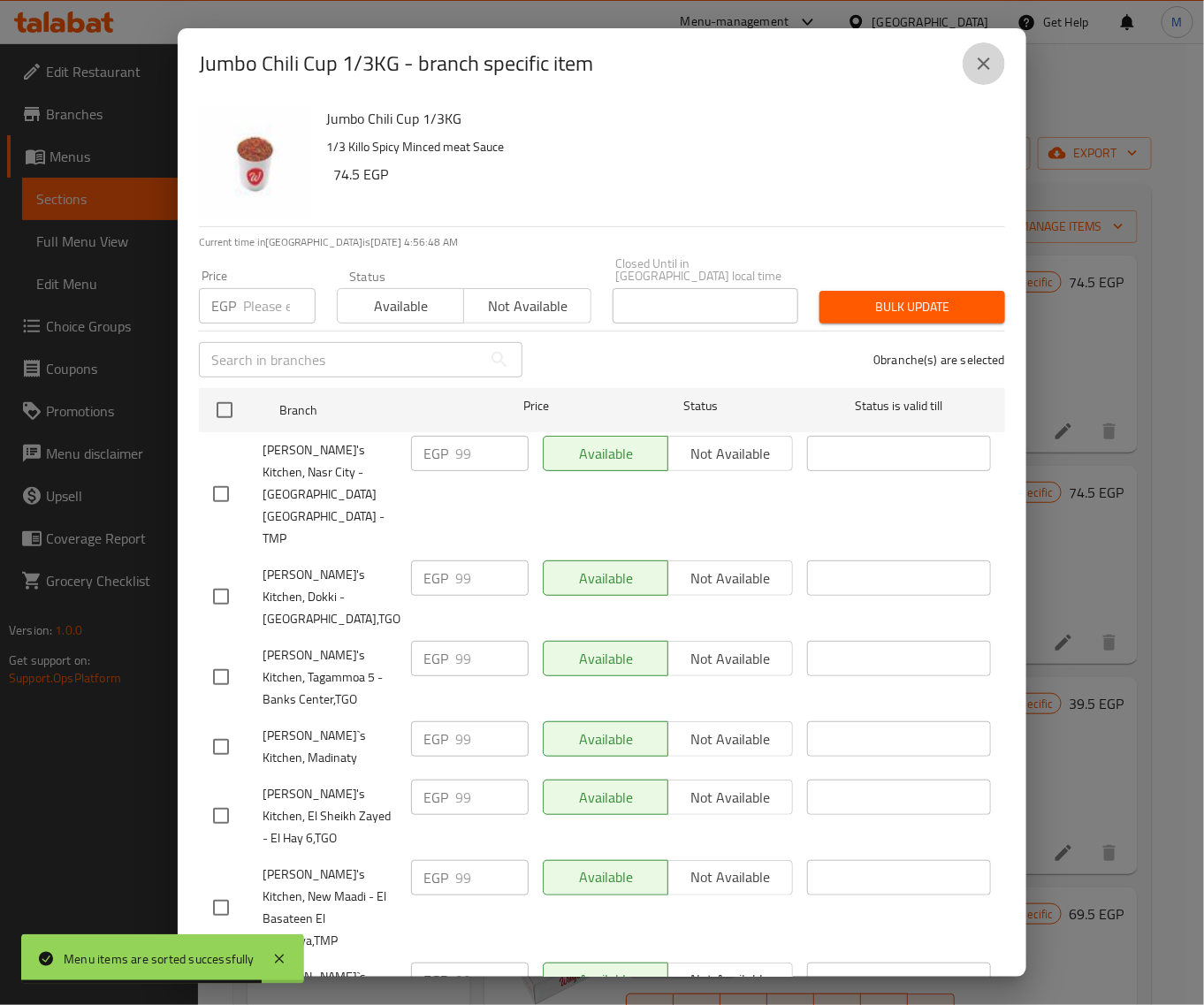
click at [993, 67] on icon "close" at bounding box center [984, 64] width 21 height 21
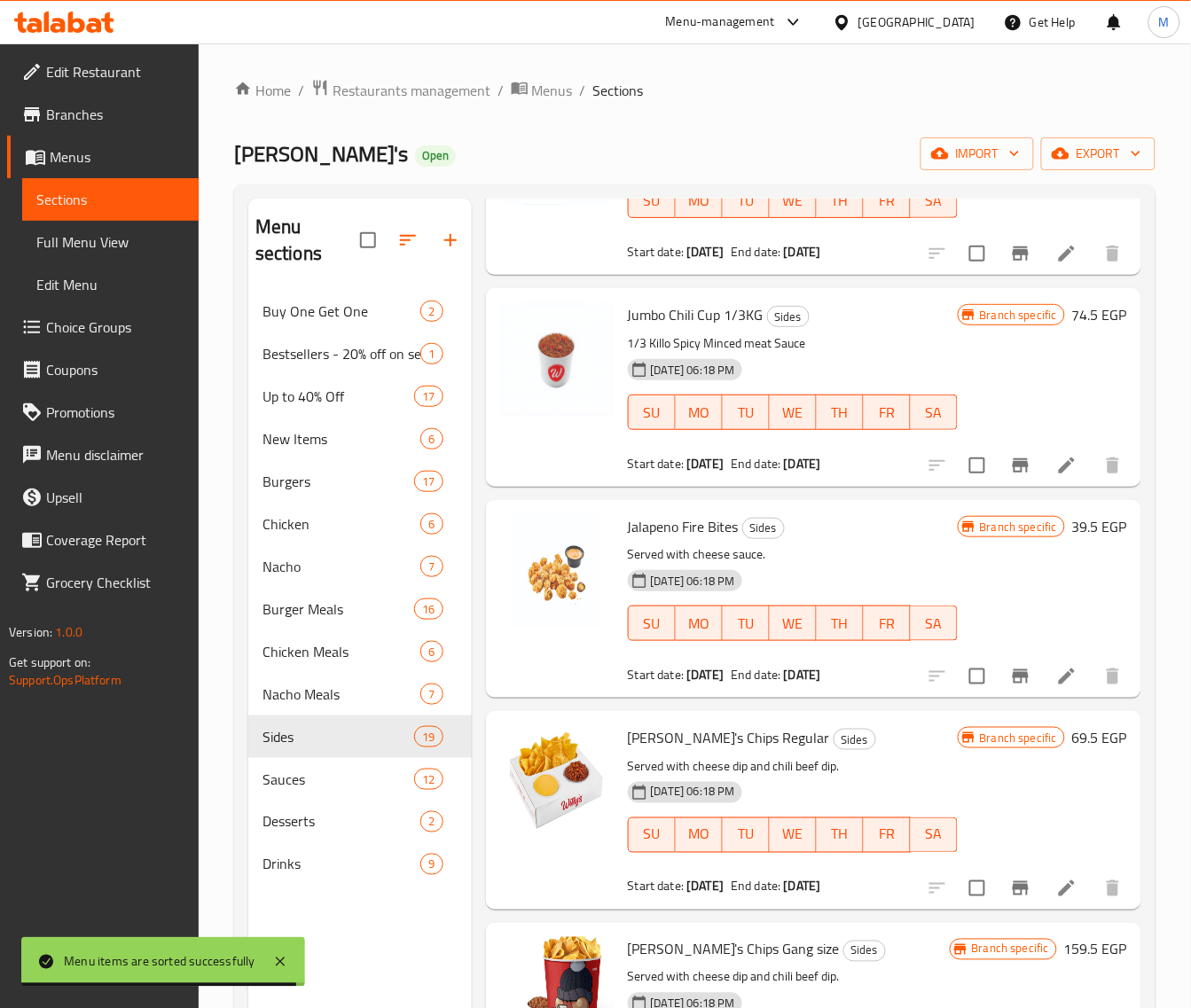
scroll to position [222, 0]
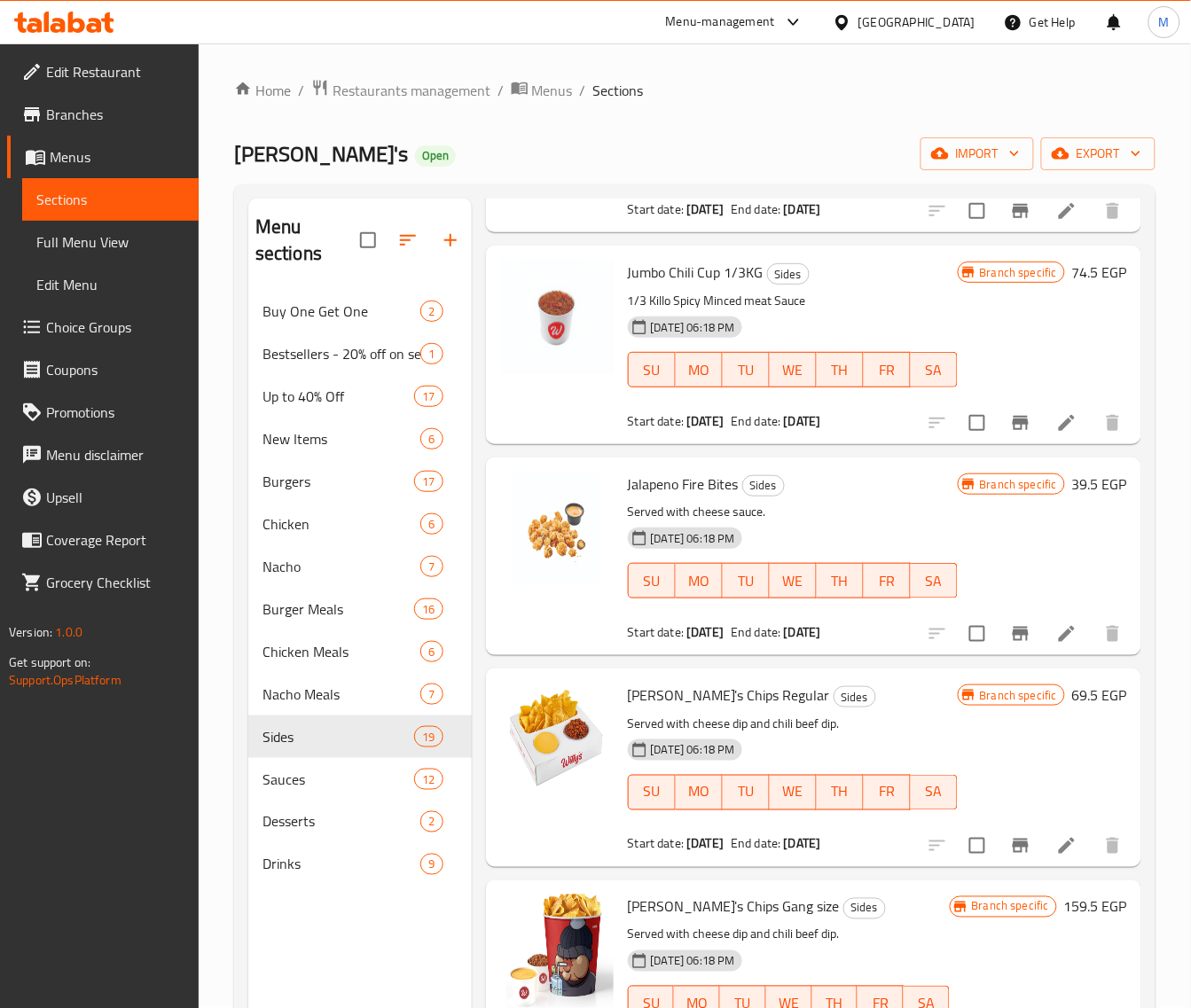
click at [1010, 645] on icon "Branch-specific-item" at bounding box center [1021, 634] width 21 height 21
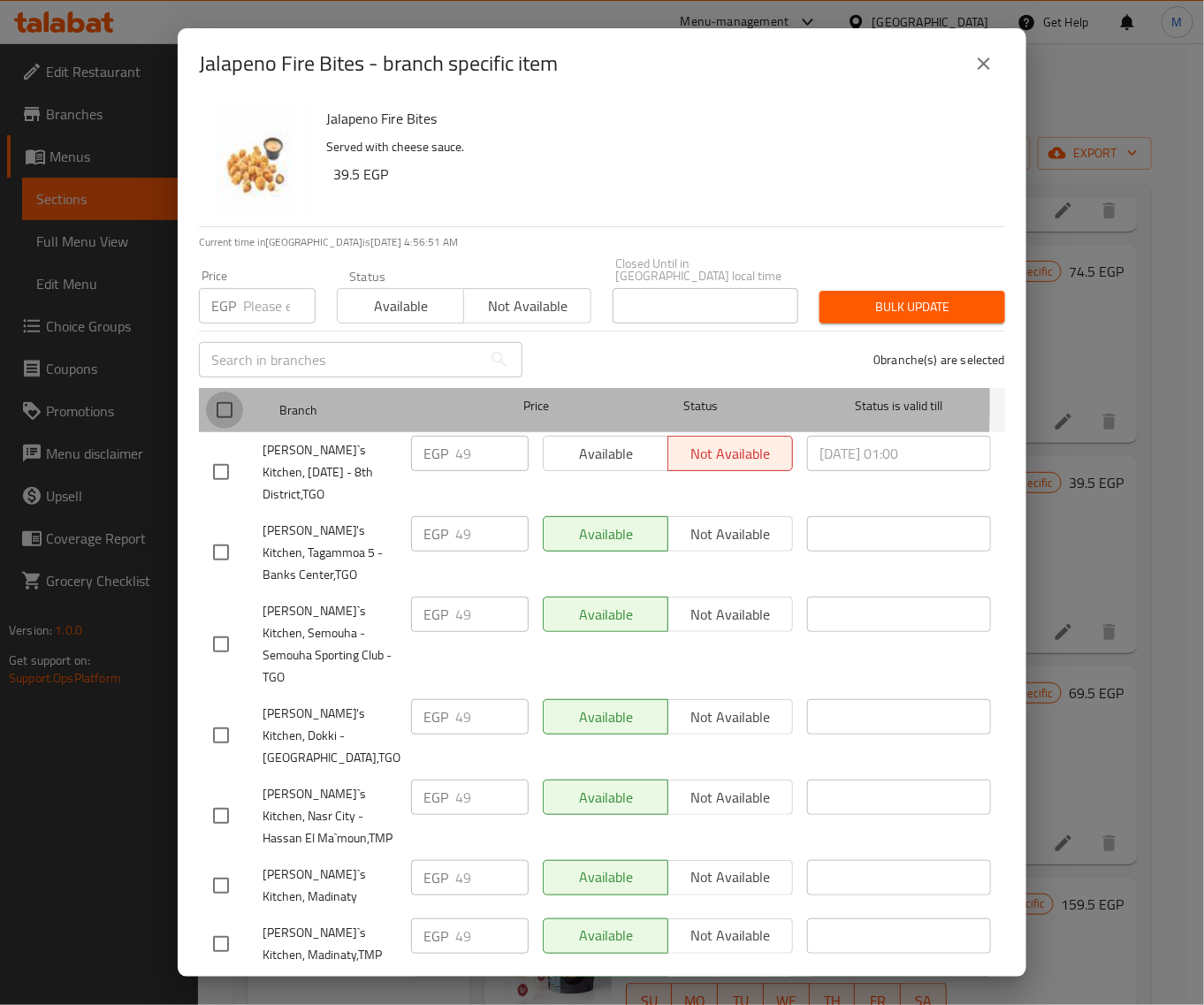
drag, startPoint x: 219, startPoint y: 391, endPoint x: 259, endPoint y: 316, distance: 85.0
click at [219, 392] on input "checkbox" at bounding box center [225, 410] width 37 height 37
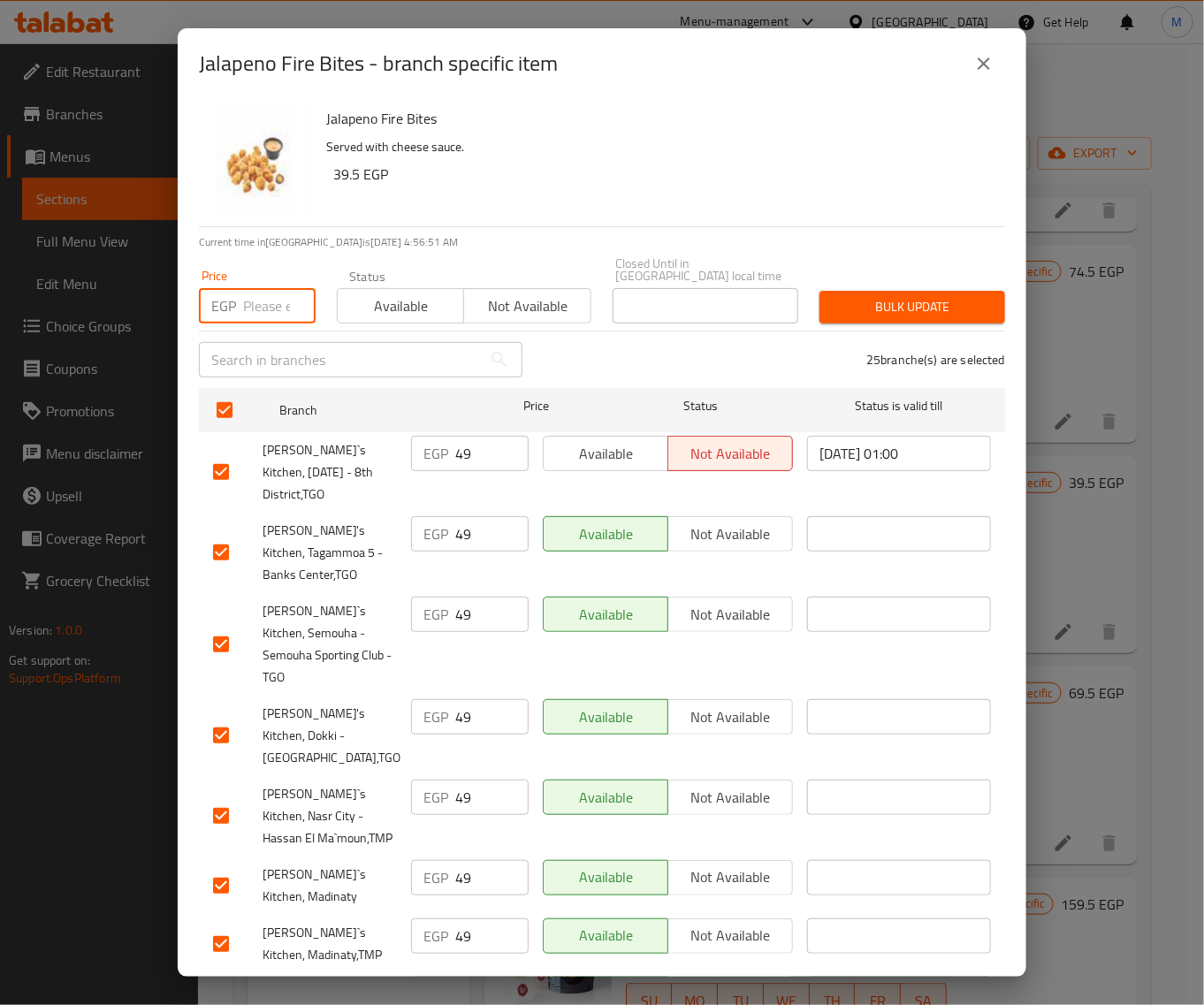
click at [261, 306] on input "number" at bounding box center [279, 306] width 72 height 35
paste input "49"
click at [934, 299] on span "Bulk update" at bounding box center [912, 307] width 157 height 22
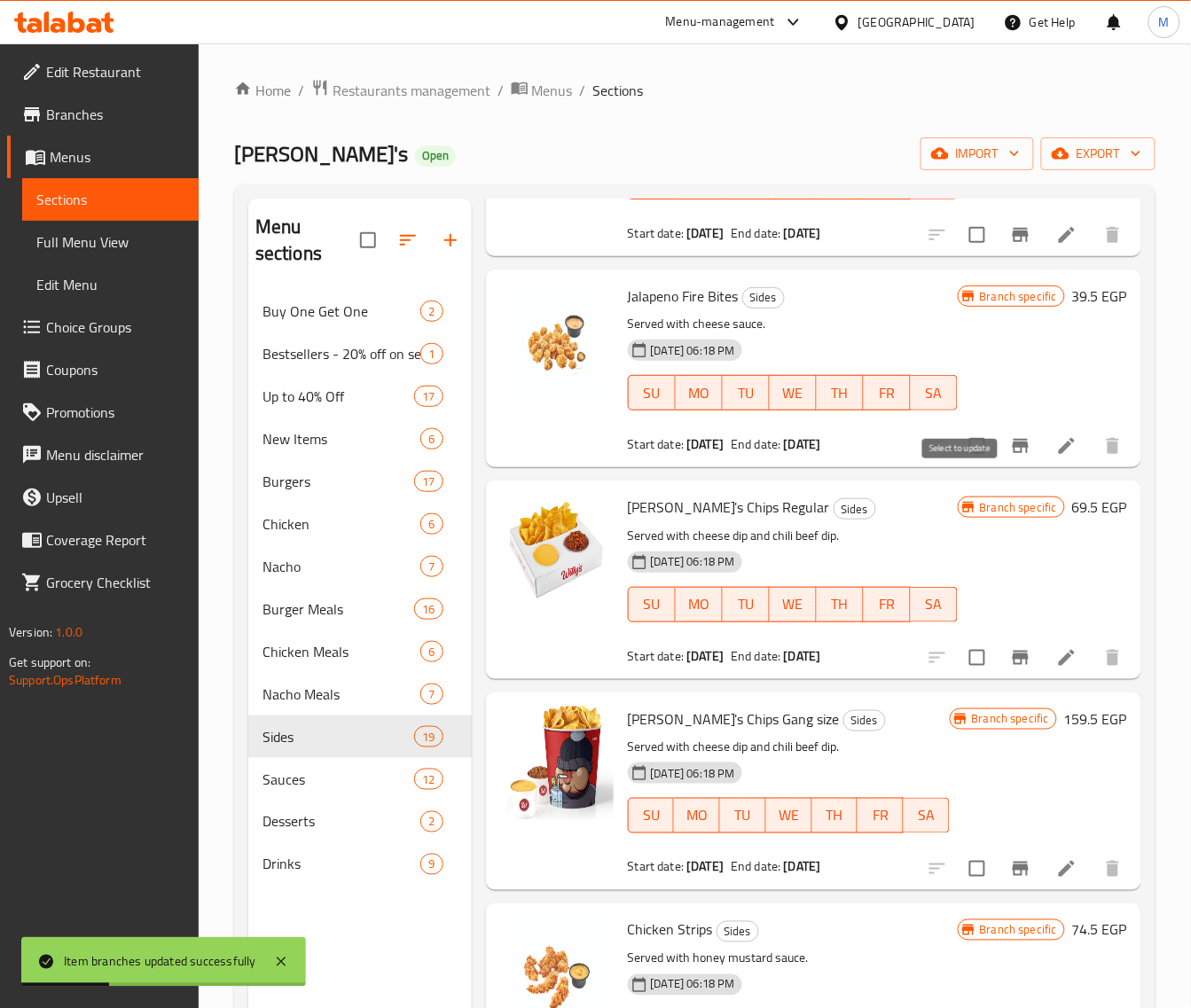
scroll to position [443, 0]
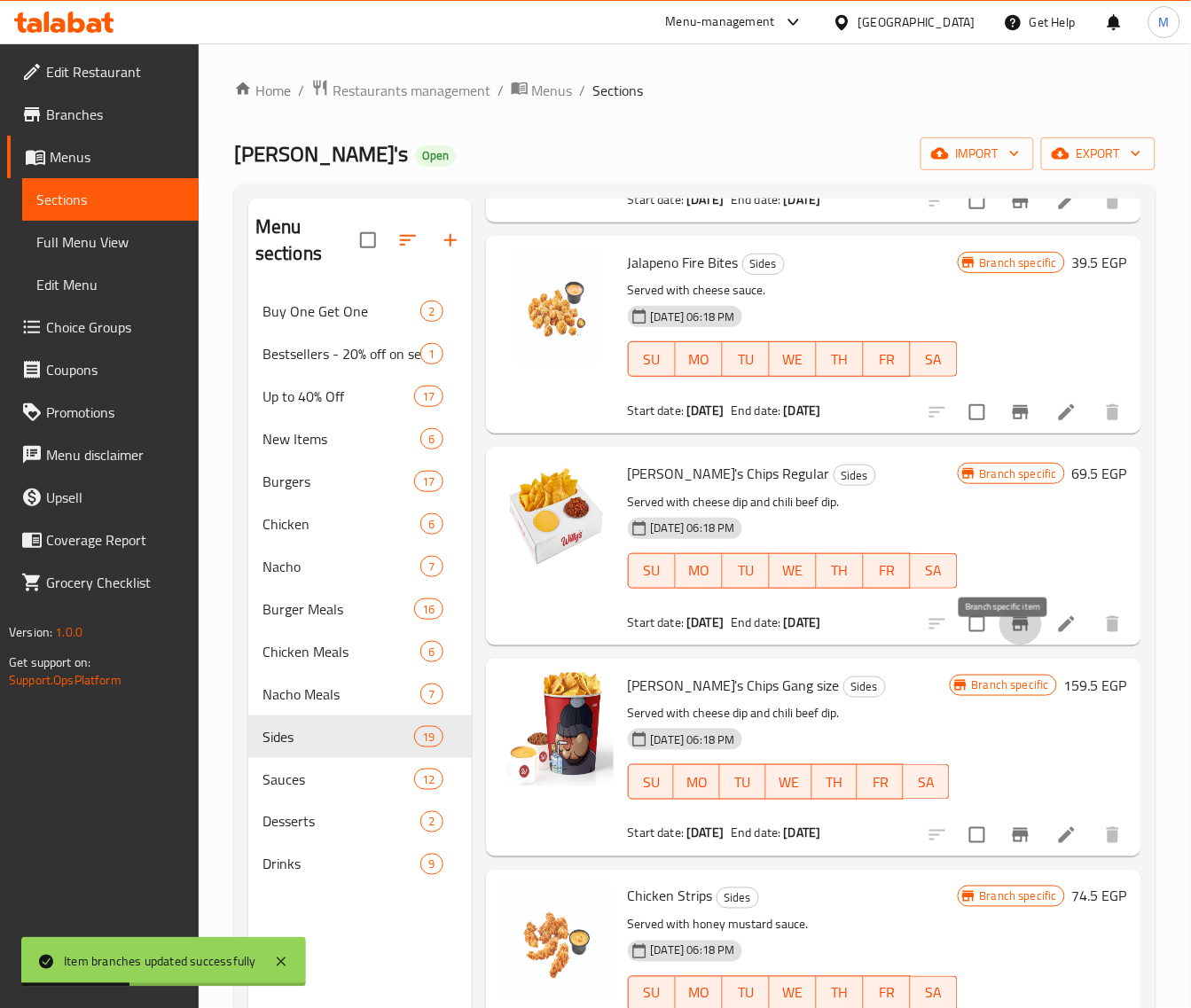
click at [1010, 635] on icon "Branch-specific-item" at bounding box center [1021, 624] width 21 height 21
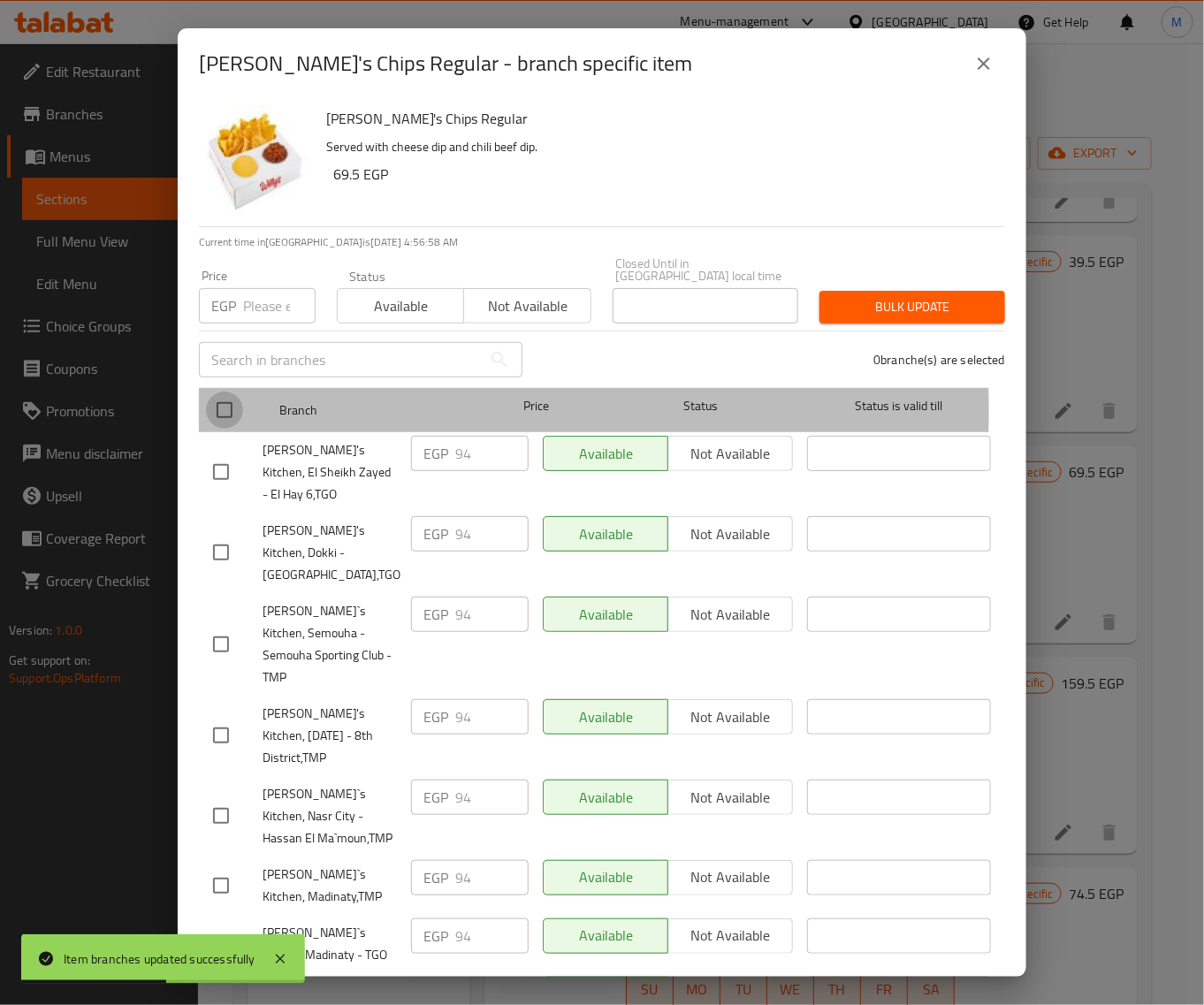
click at [225, 398] on input "checkbox" at bounding box center [225, 410] width 37 height 37
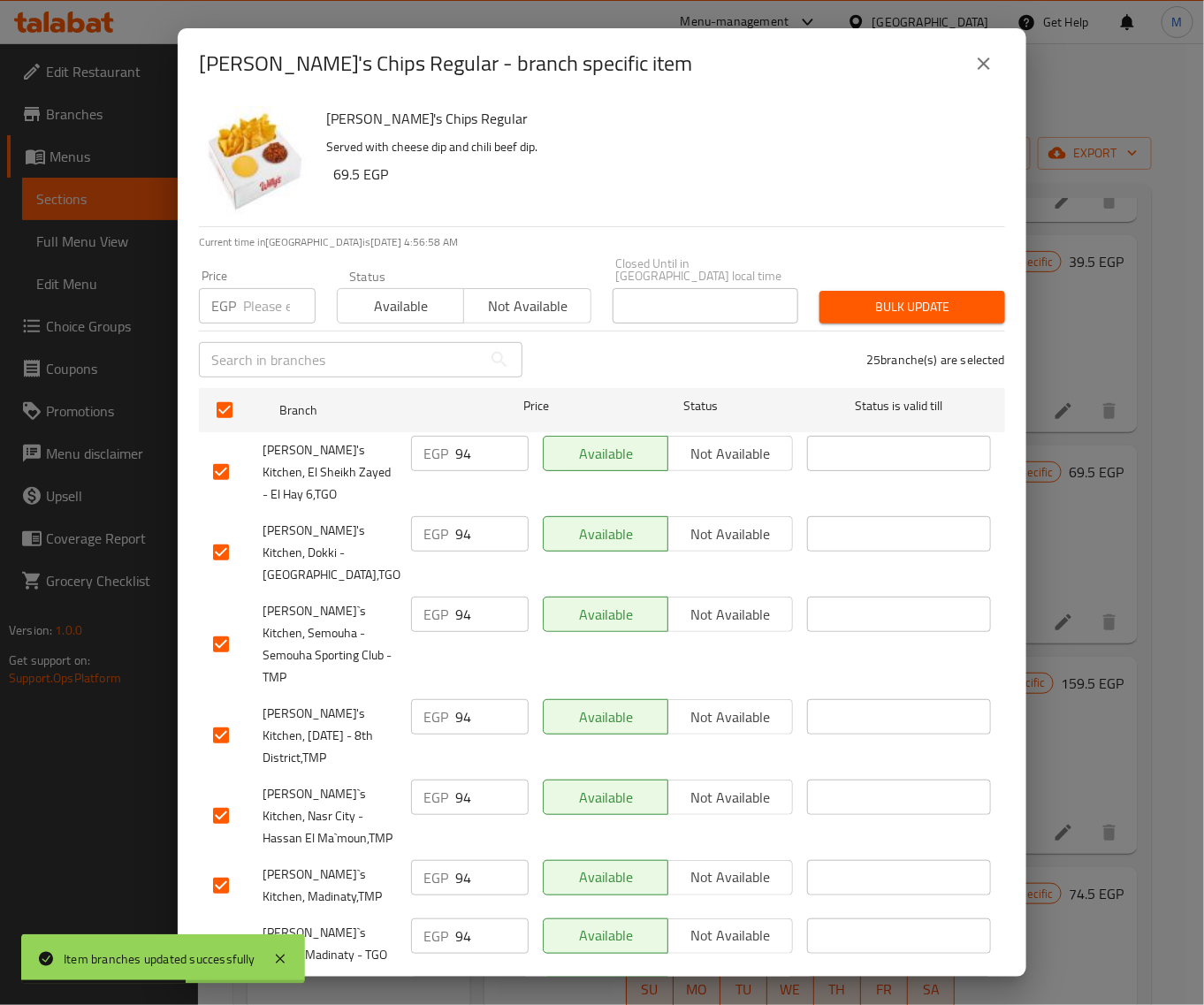
click at [249, 288] on input "number" at bounding box center [279, 306] width 72 height 35
paste input "99"
drag, startPoint x: 859, startPoint y: 270, endPoint x: 875, endPoint y: 290, distance: 25.6
click at [875, 290] on div "Price EGP 99 Price Status Available Not available Closed Until in Egypt local t…" at bounding box center [602, 290] width 827 height 88
drag, startPoint x: 873, startPoint y: 292, endPoint x: 854, endPoint y: 293, distance: 19.0
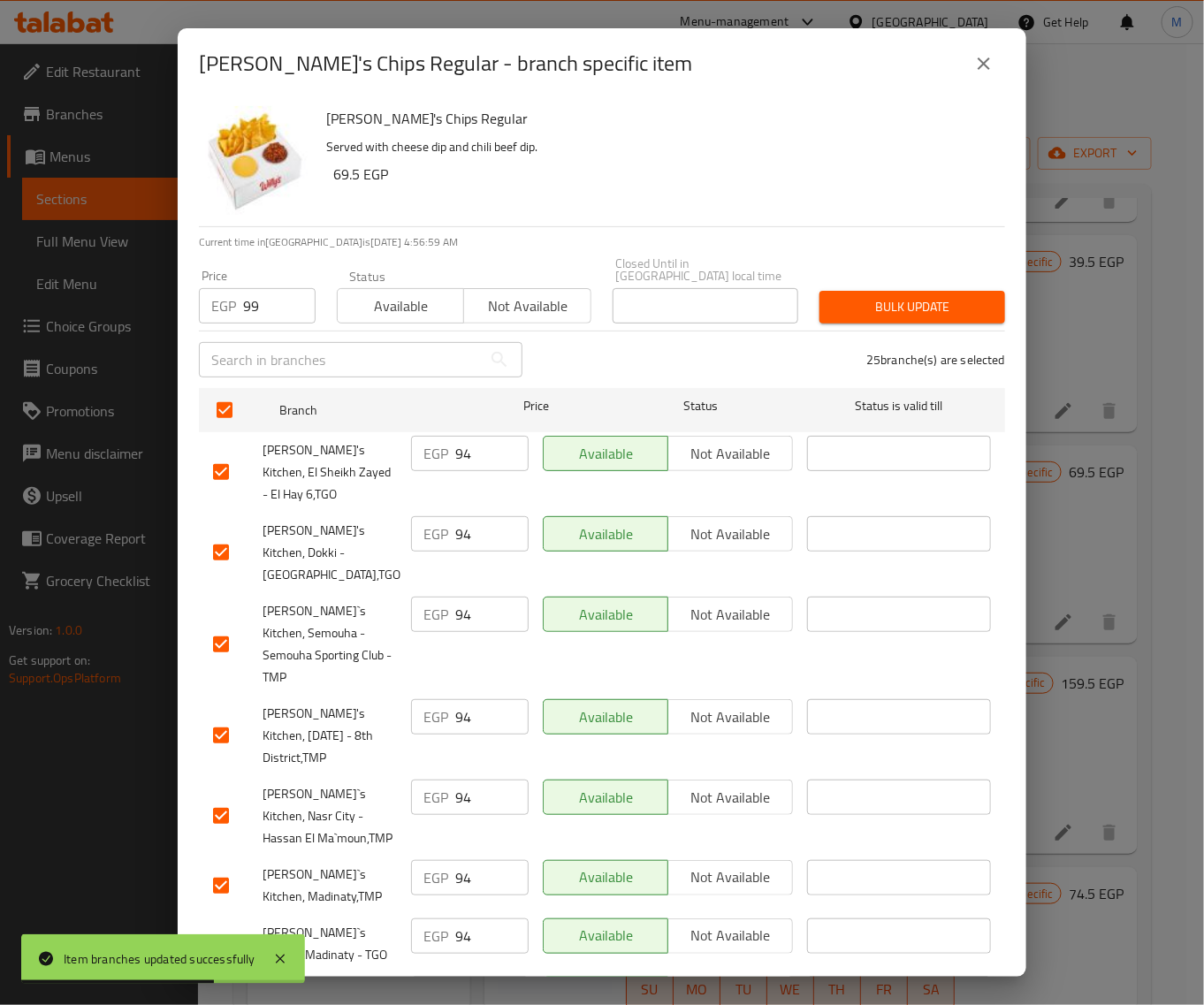
click at [873, 296] on span "Bulk update" at bounding box center [912, 307] width 157 height 22
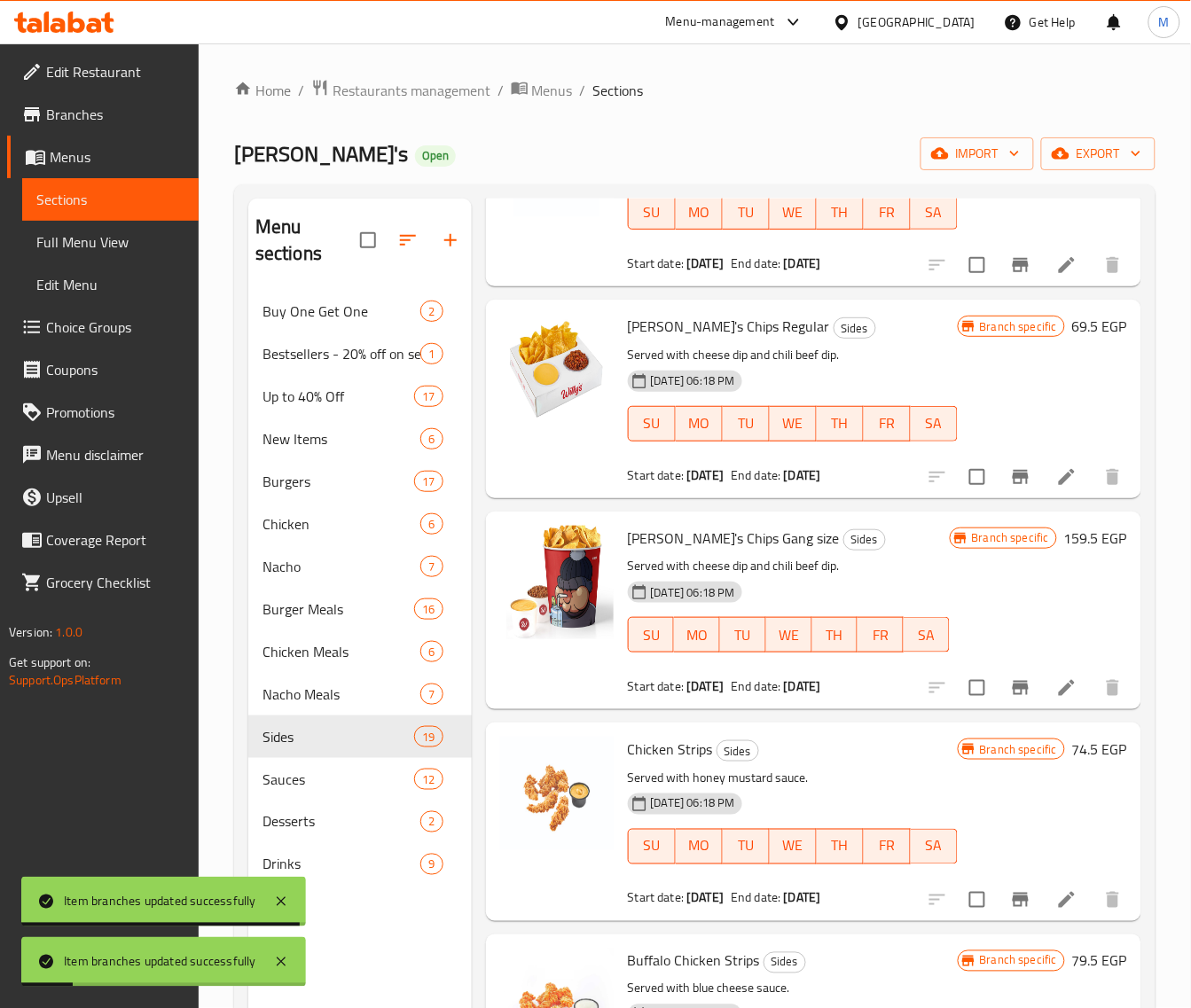
scroll to position [665, 0]
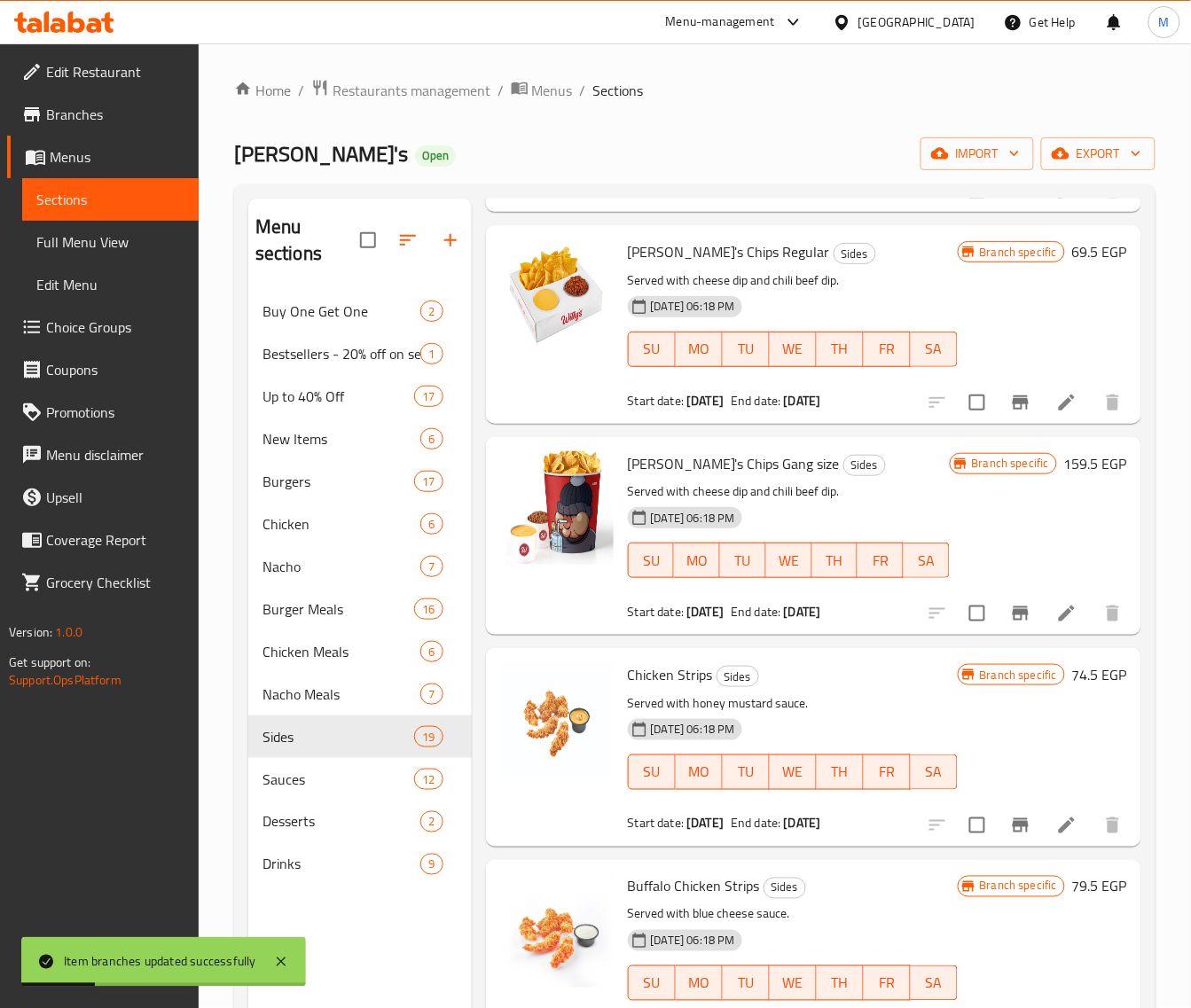
click at [1010, 624] on icon "Branch-specific-item" at bounding box center [1021, 613] width 21 height 21
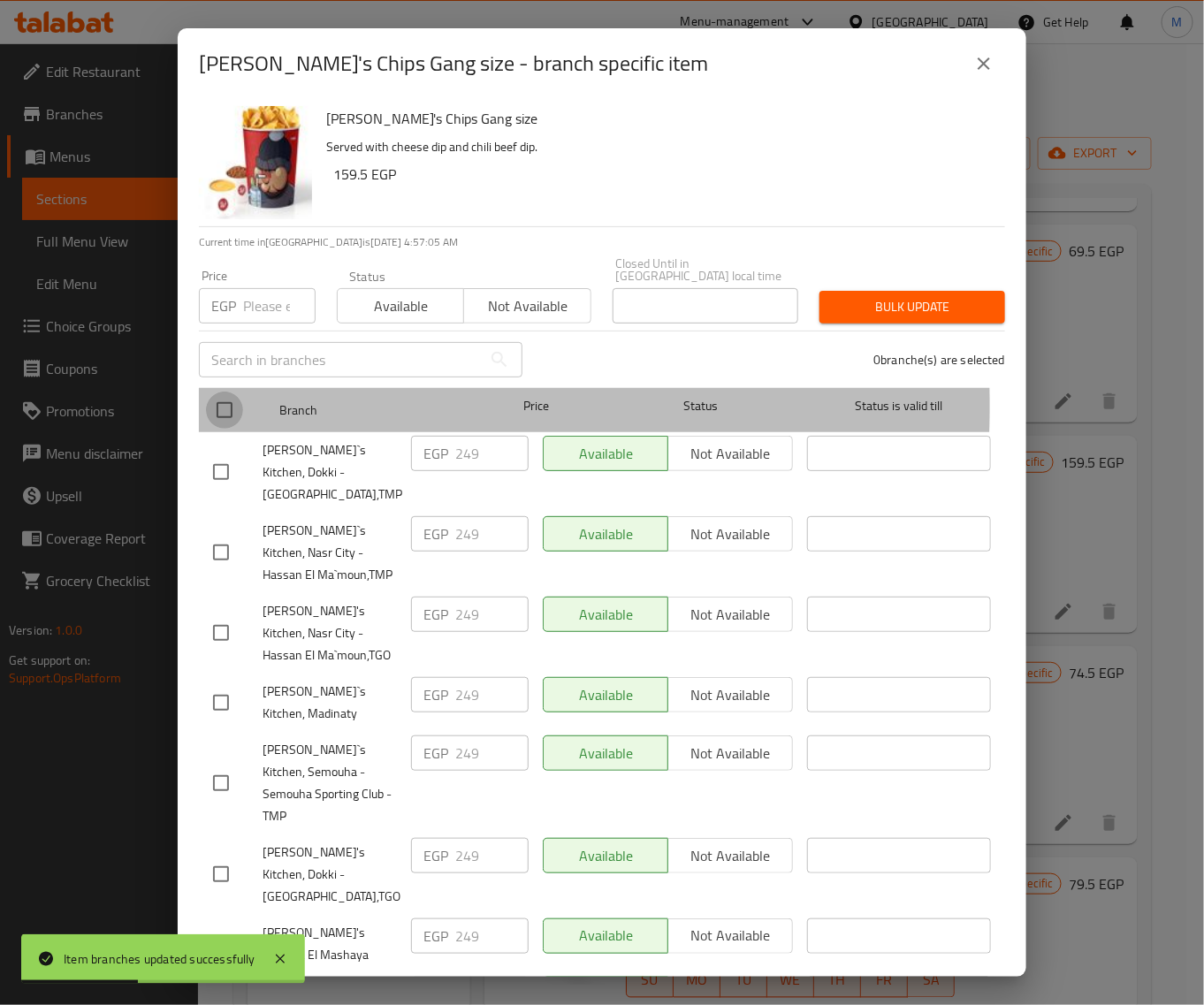
click at [226, 393] on input "checkbox" at bounding box center [225, 410] width 37 height 37
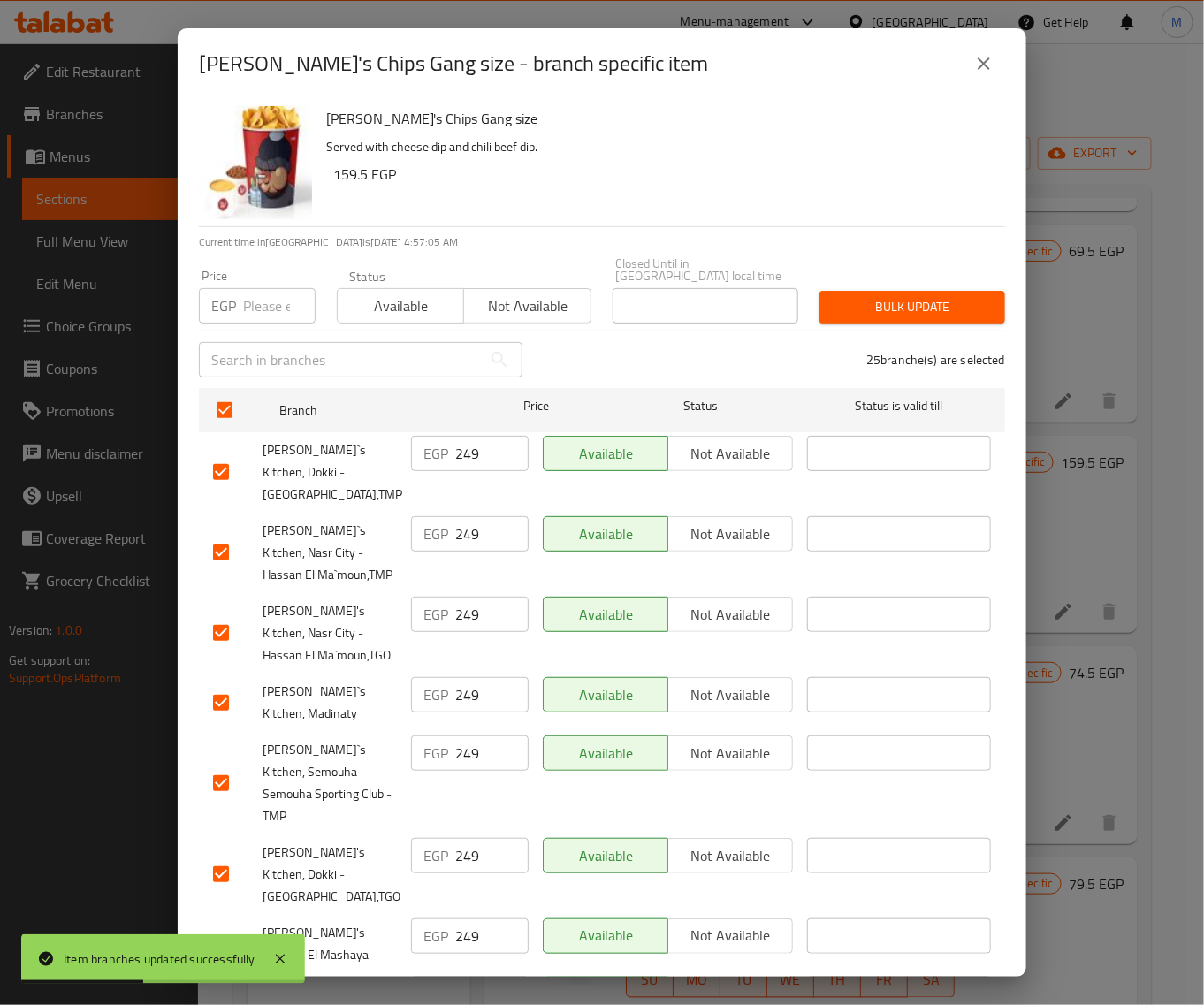
click at [257, 299] on input "number" at bounding box center [279, 306] width 72 height 35
paste input "269"
click at [835, 296] on span "Bulk update" at bounding box center [912, 307] width 157 height 22
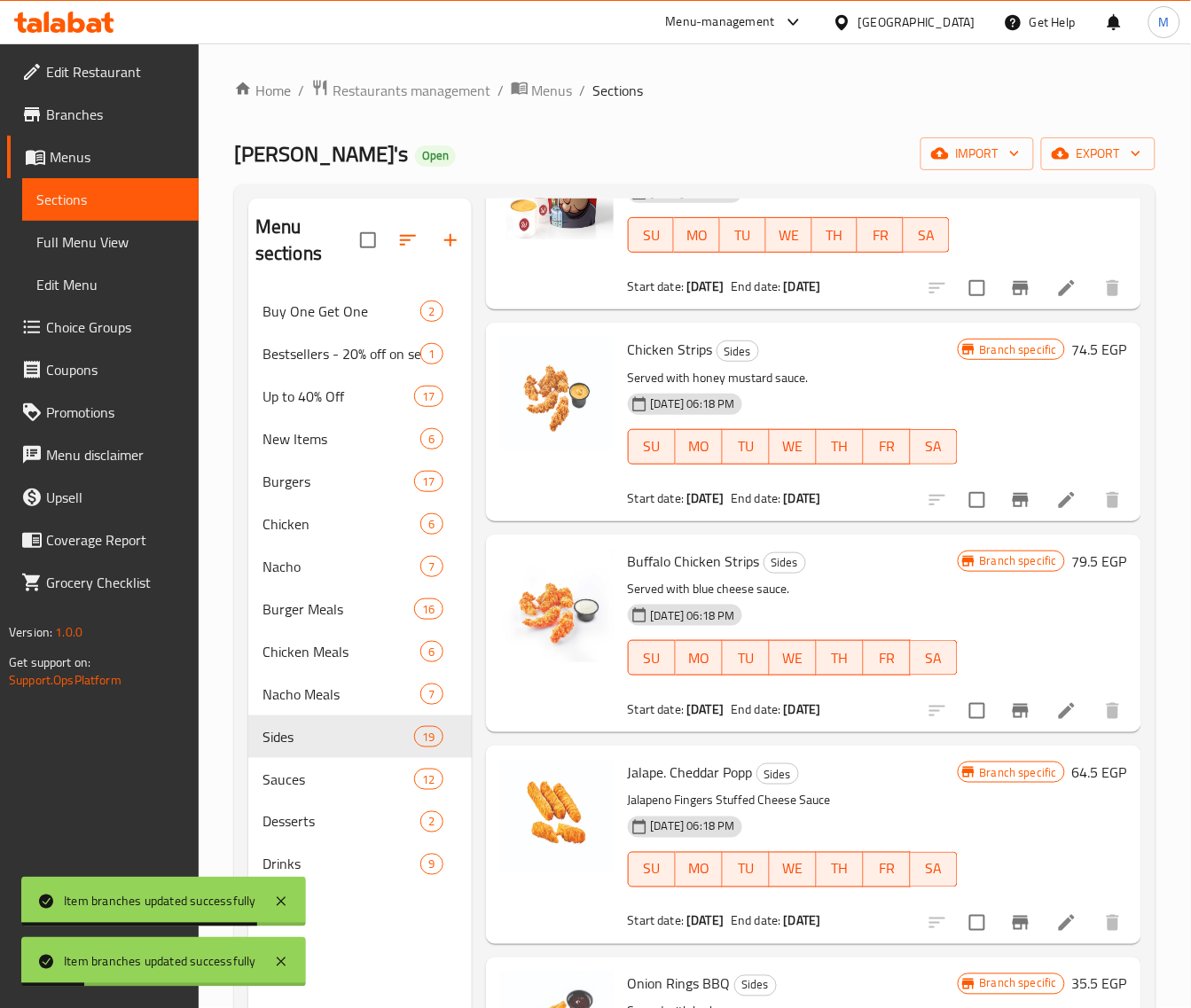
scroll to position [997, 0]
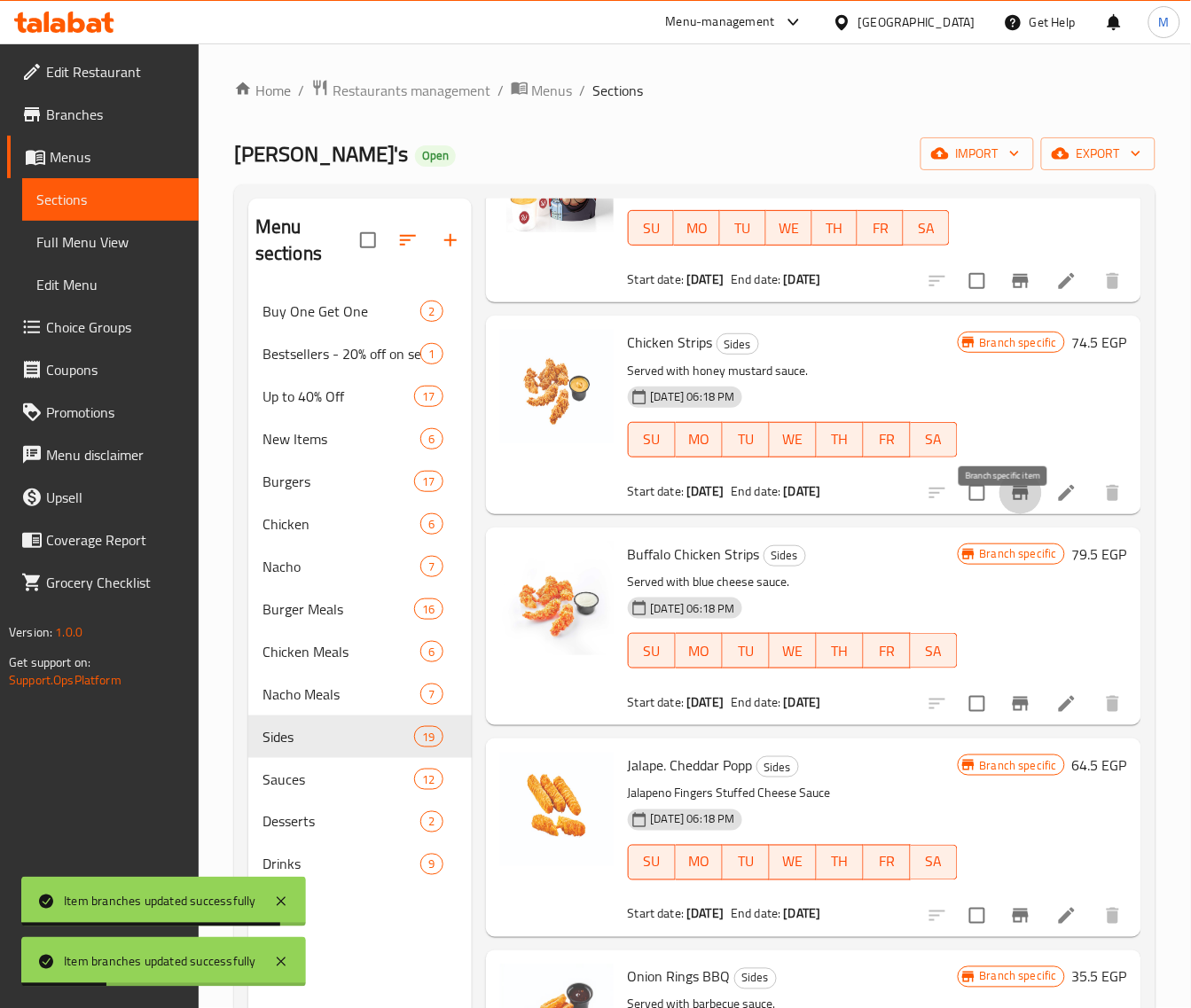
click at [1013, 500] on icon "Branch-specific-item" at bounding box center [1021, 493] width 16 height 14
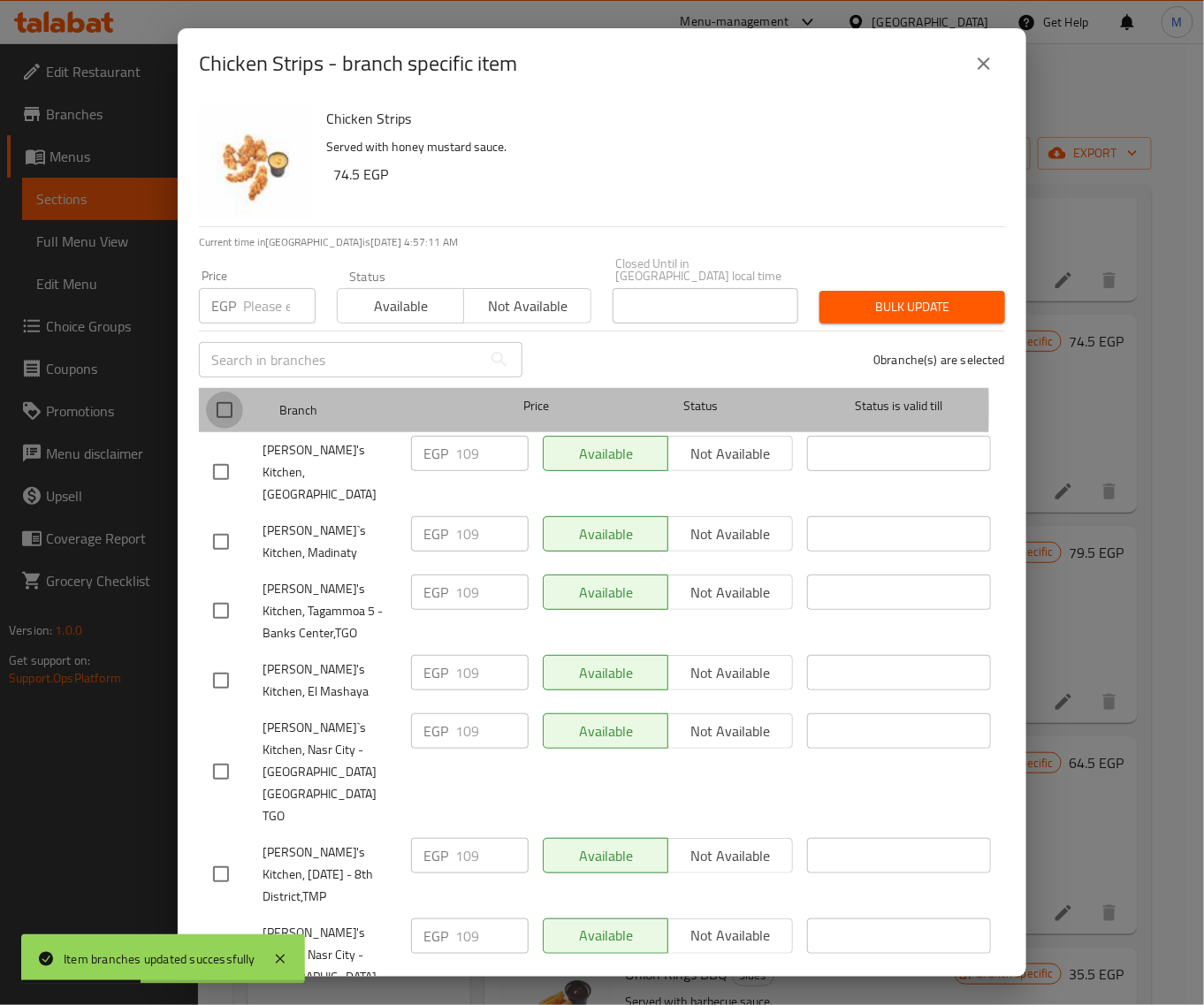
drag, startPoint x: 217, startPoint y: 395, endPoint x: 268, endPoint y: 323, distance: 88.2
click at [215, 394] on input "checkbox" at bounding box center [225, 410] width 37 height 37
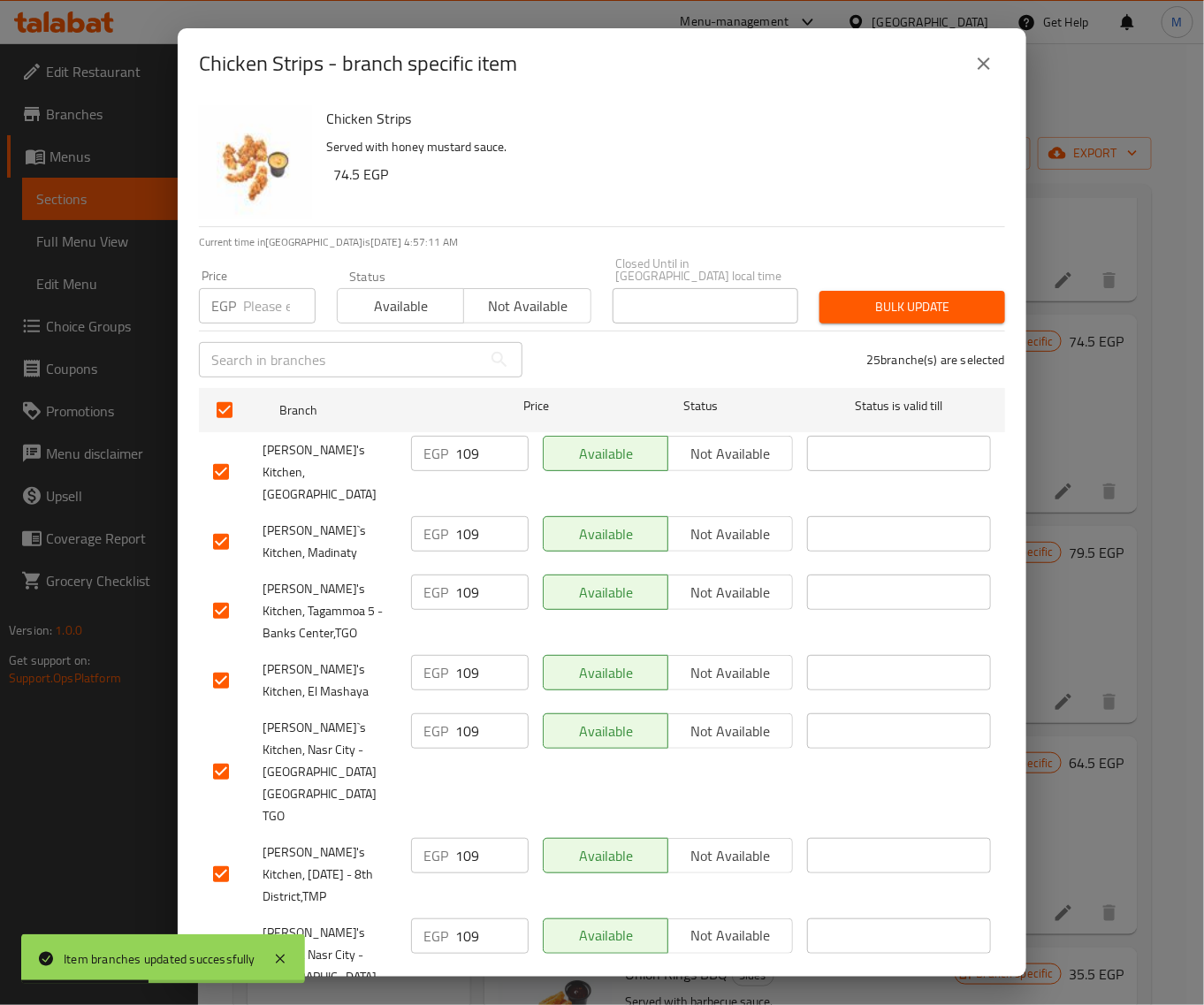
click at [259, 309] on input "number" at bounding box center [279, 306] width 72 height 35
paste input "125"
click at [819, 298] on button "Bulk update" at bounding box center [912, 307] width 186 height 33
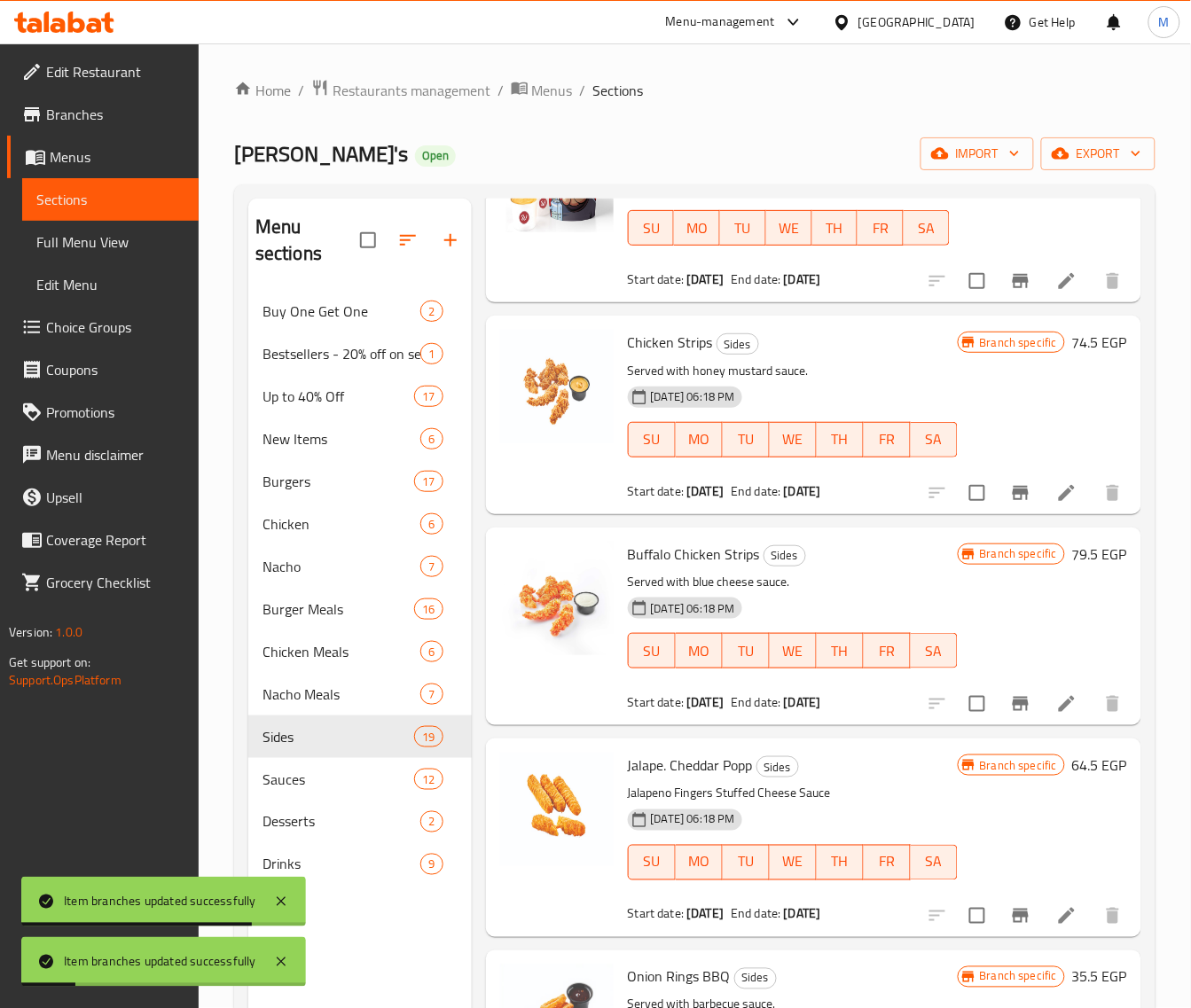
scroll to position [1108, 0]
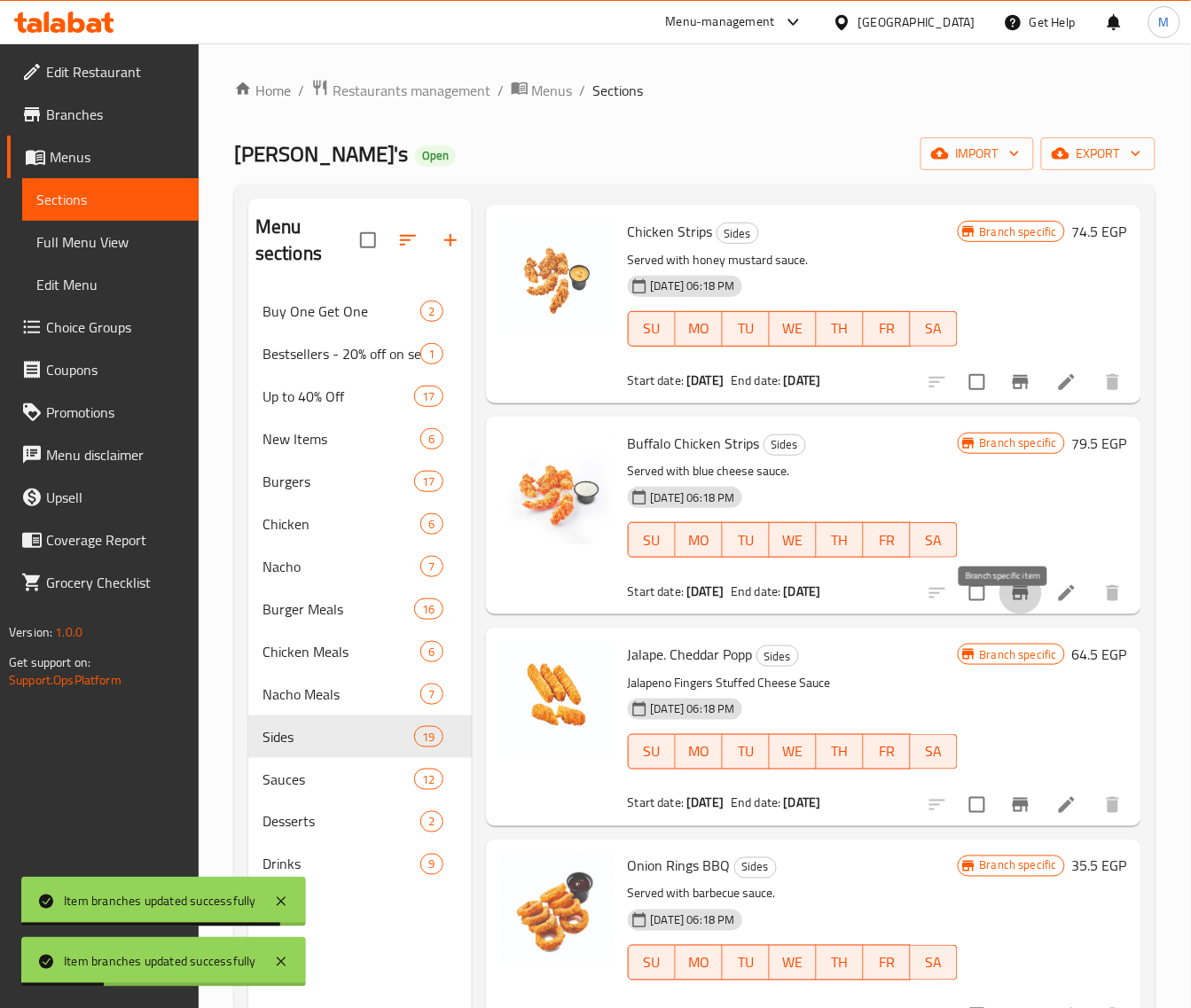
click at [1013, 600] on icon "Branch-specific-item" at bounding box center [1021, 593] width 16 height 14
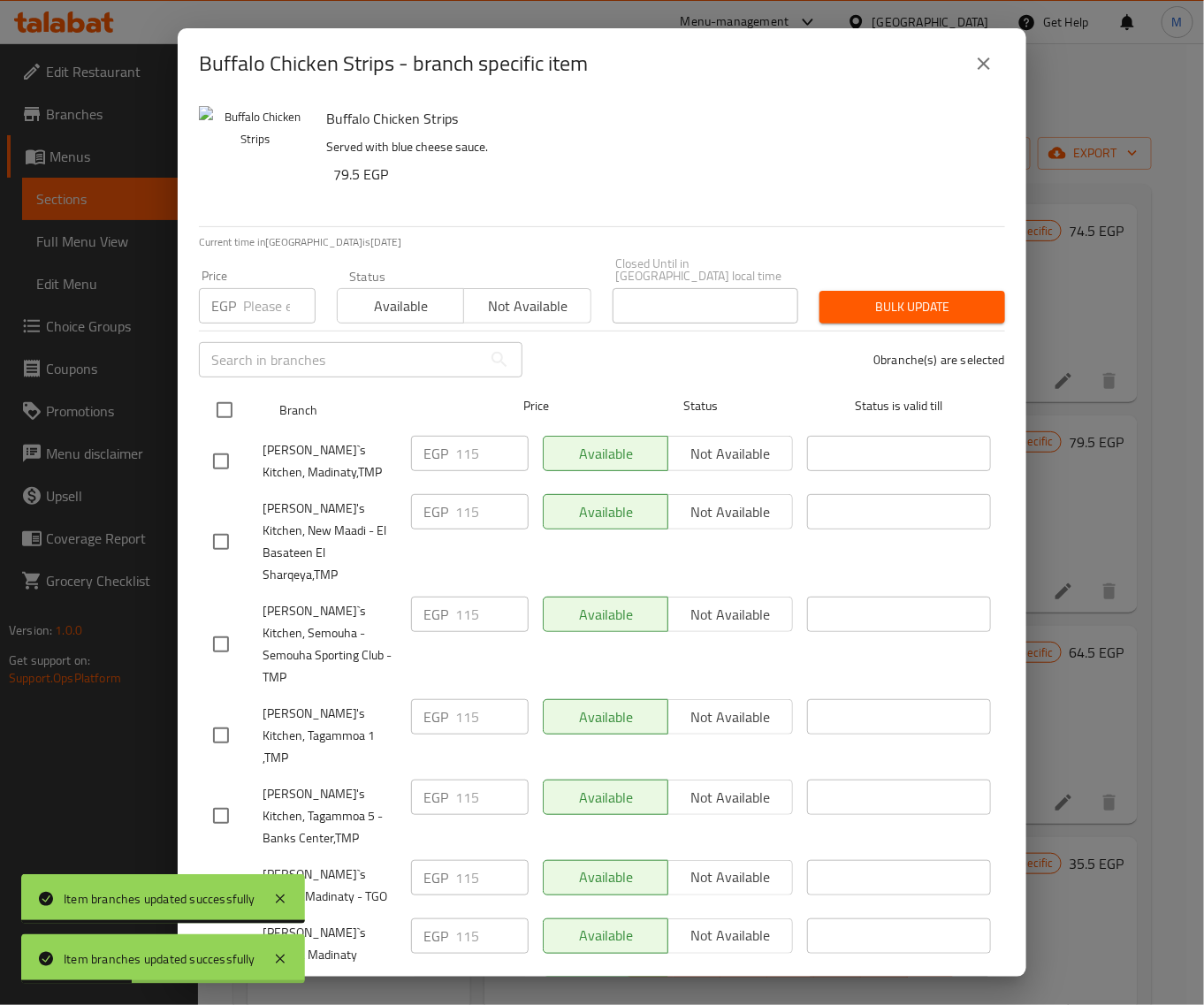
click at [221, 404] on input "checkbox" at bounding box center [225, 410] width 37 height 37
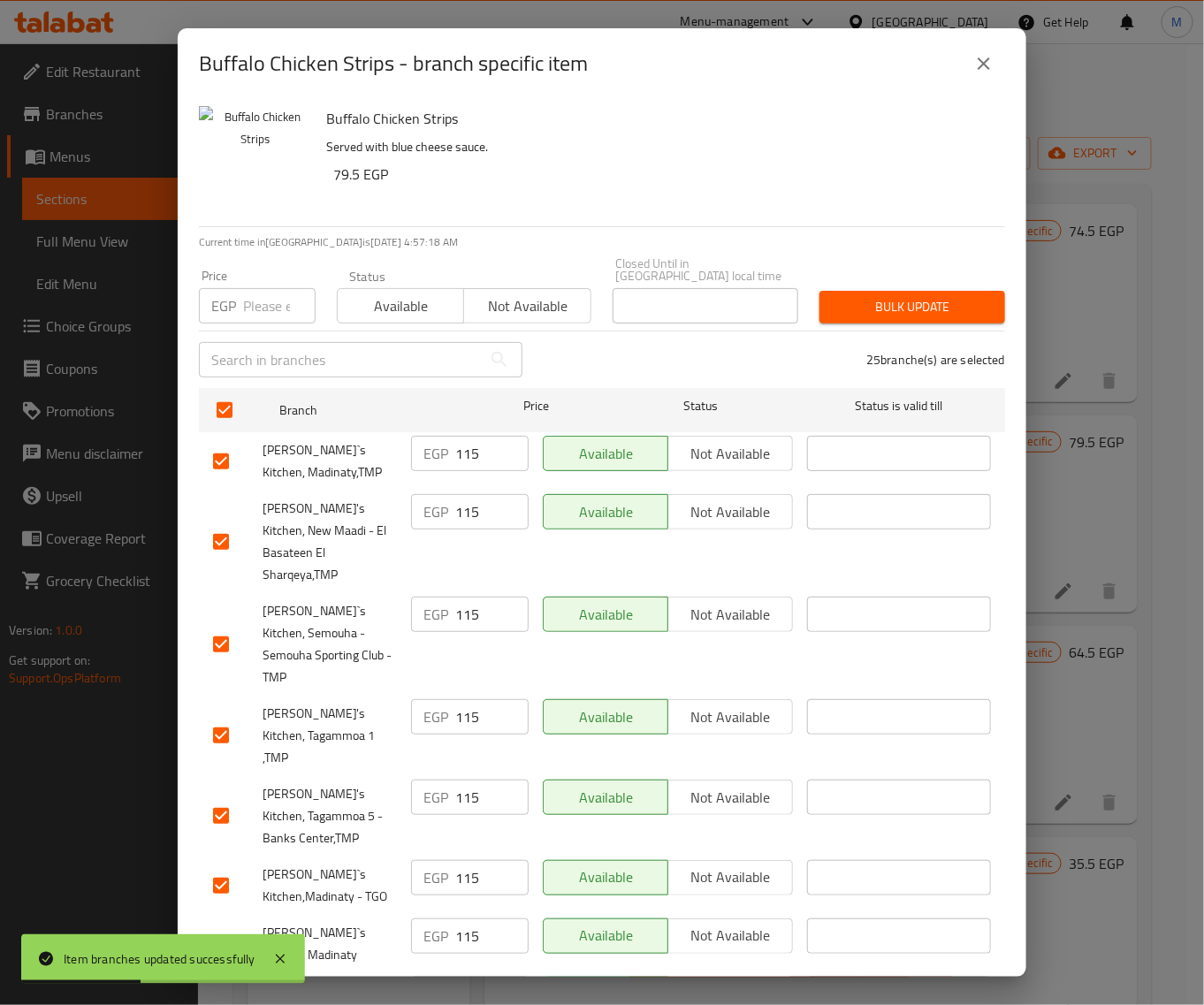
click at [254, 305] on input "number" at bounding box center [279, 306] width 72 height 35
paste input "129"
click at [894, 296] on span "Bulk update" at bounding box center [912, 307] width 157 height 22
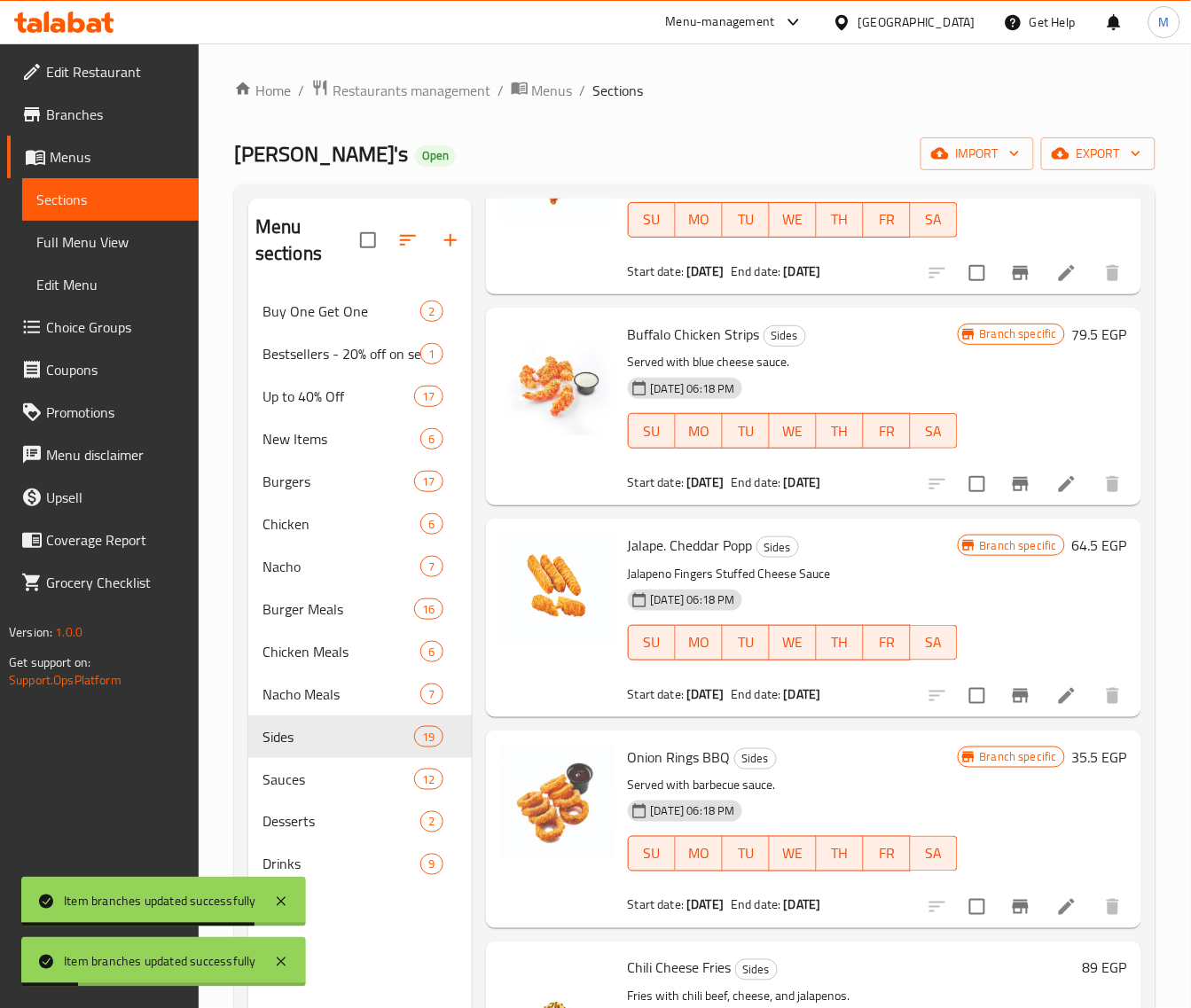
scroll to position [1219, 0]
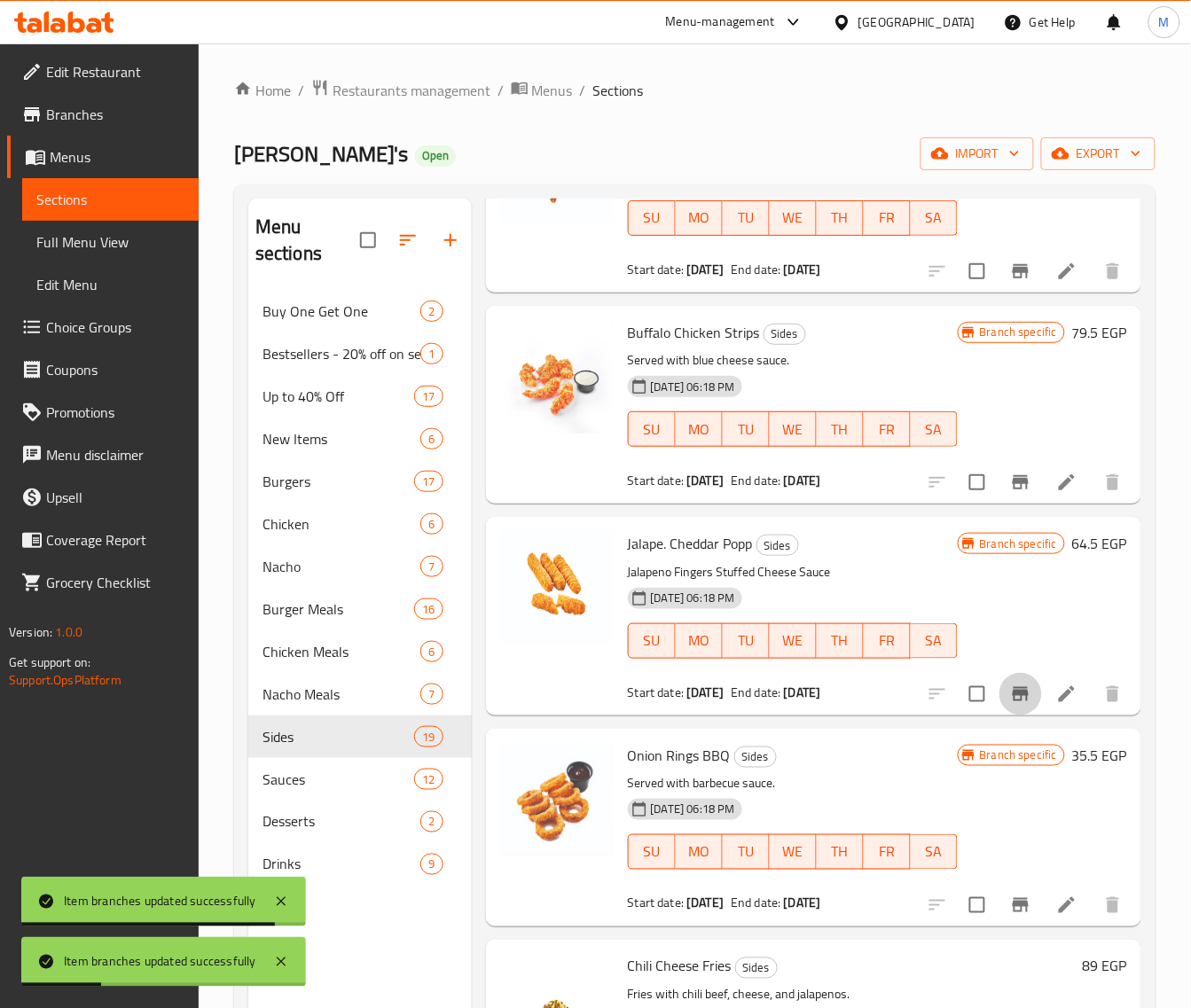
click at [1013, 701] on icon "Branch-specific-item" at bounding box center [1021, 694] width 16 height 14
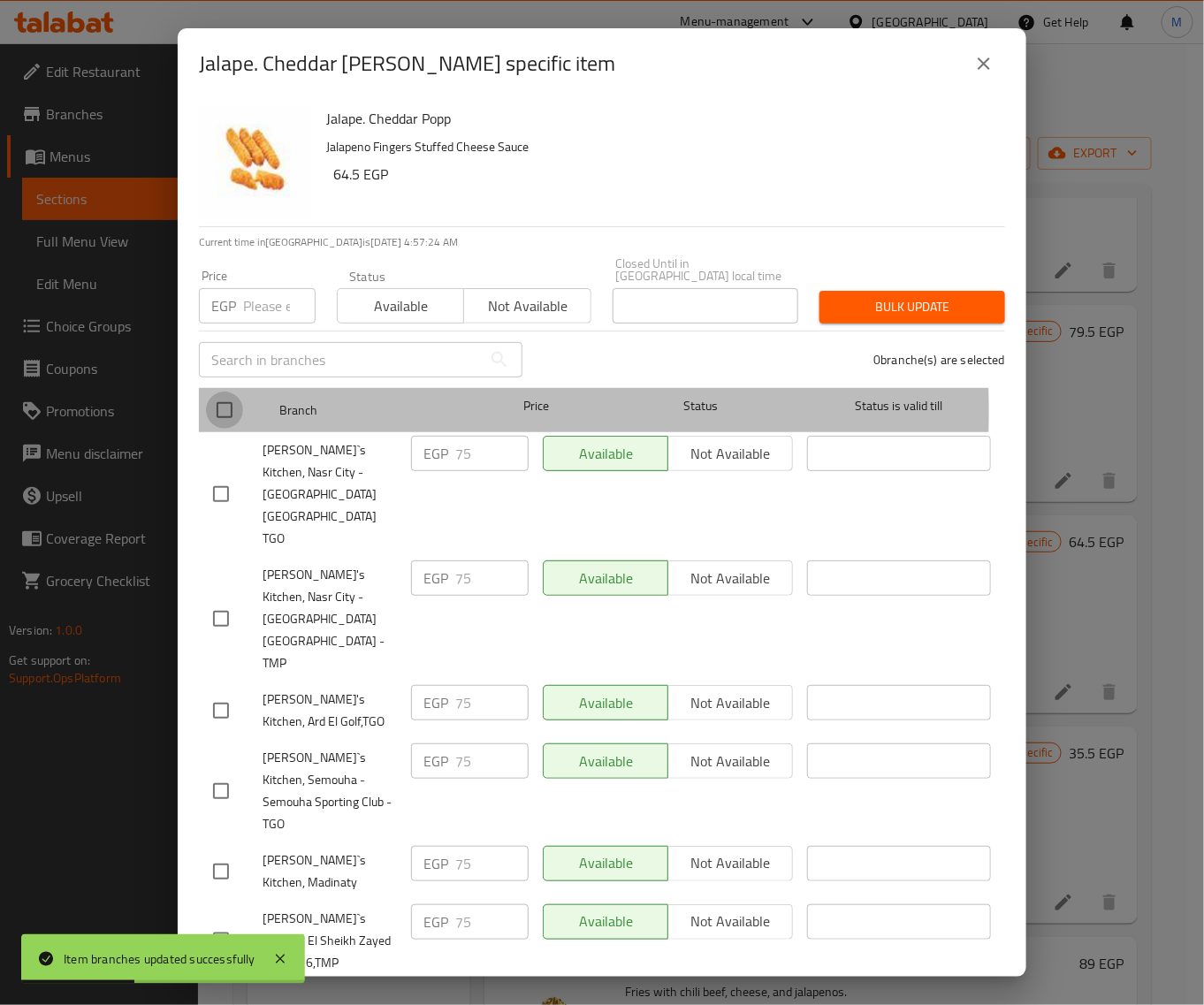
click at [225, 399] on input "checkbox" at bounding box center [225, 410] width 37 height 37
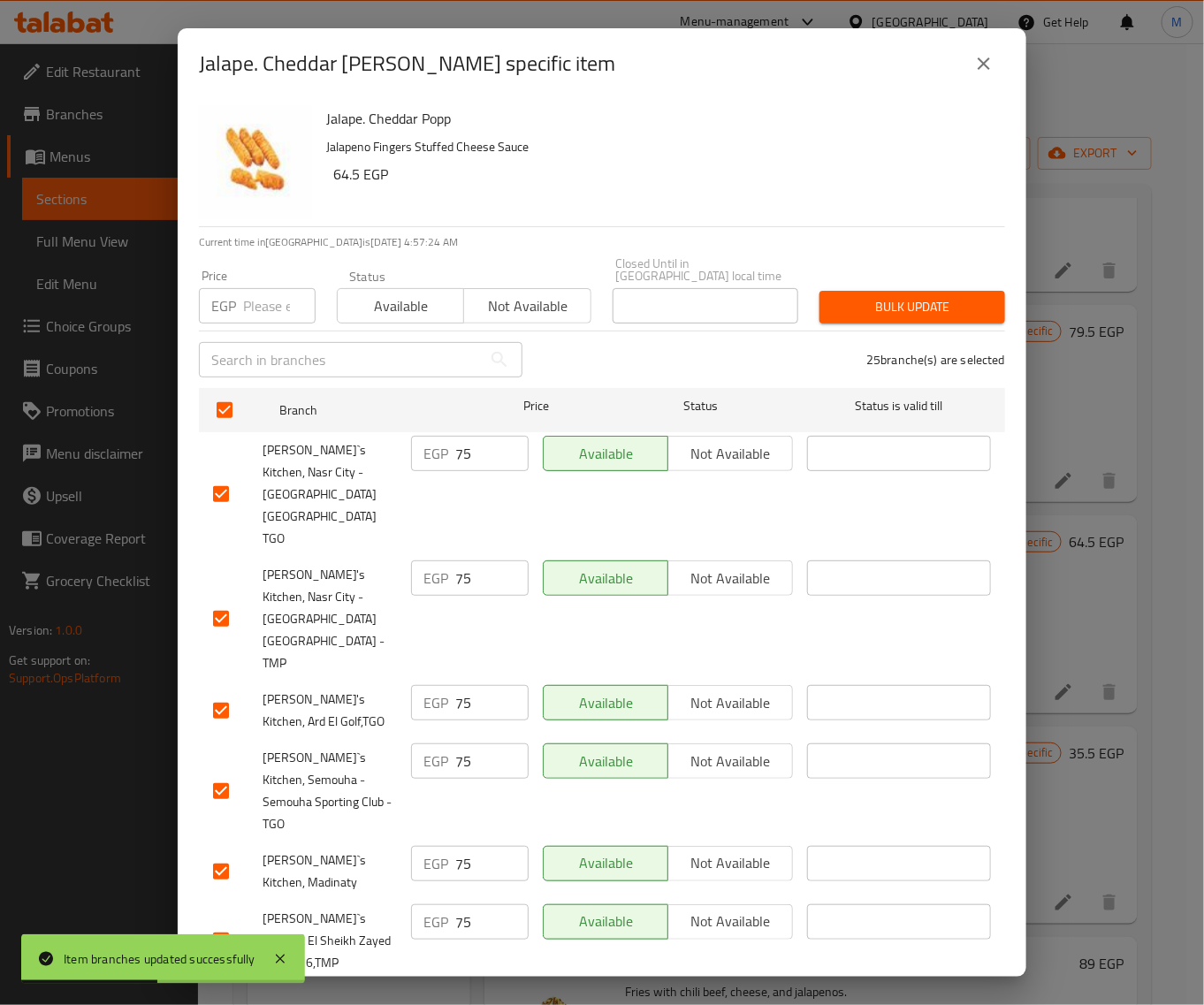
click at [263, 293] on input "number" at bounding box center [279, 306] width 72 height 35
paste input "79"
click at [881, 291] on button "Bulk update" at bounding box center [912, 307] width 186 height 33
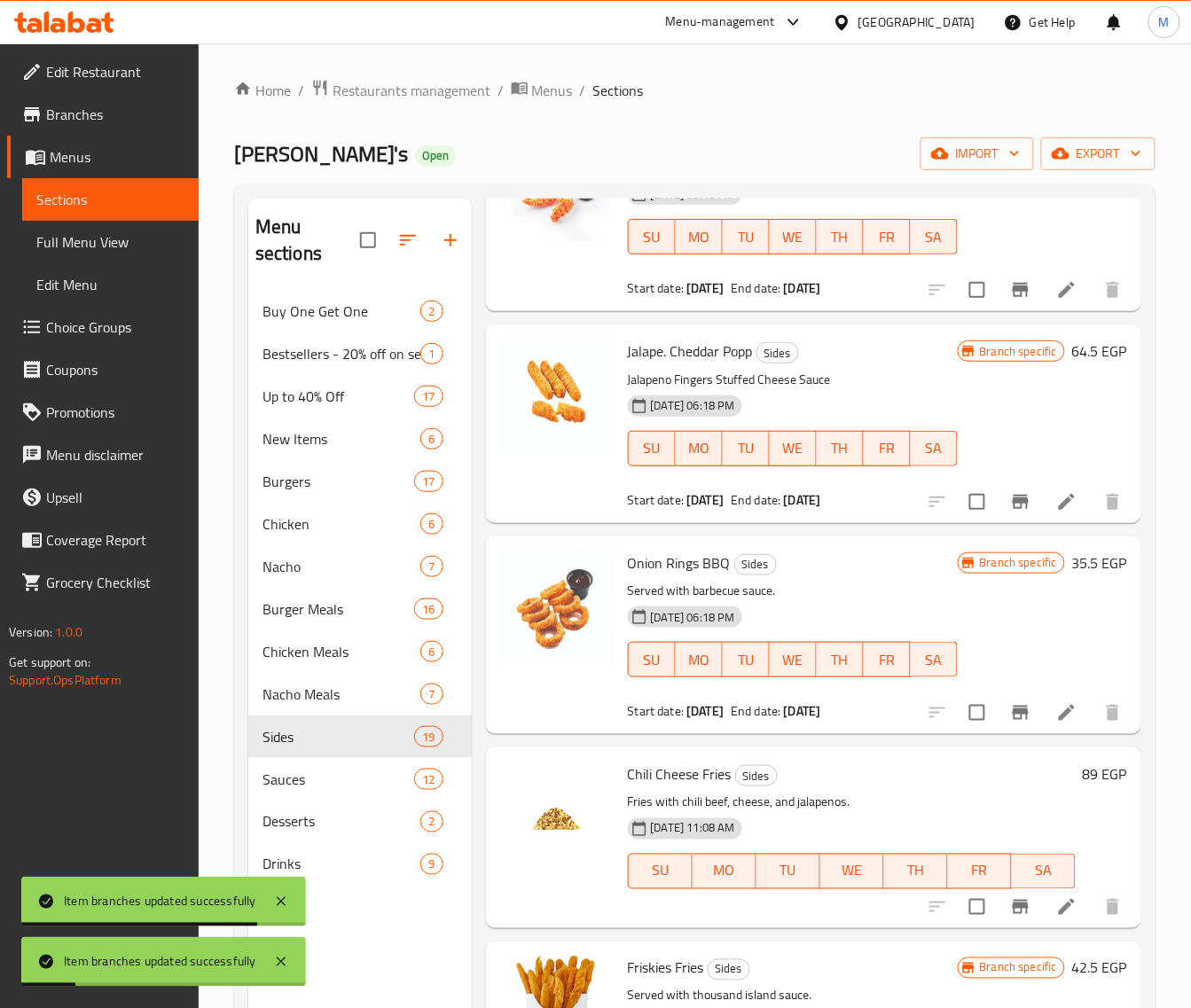
scroll to position [1441, 0]
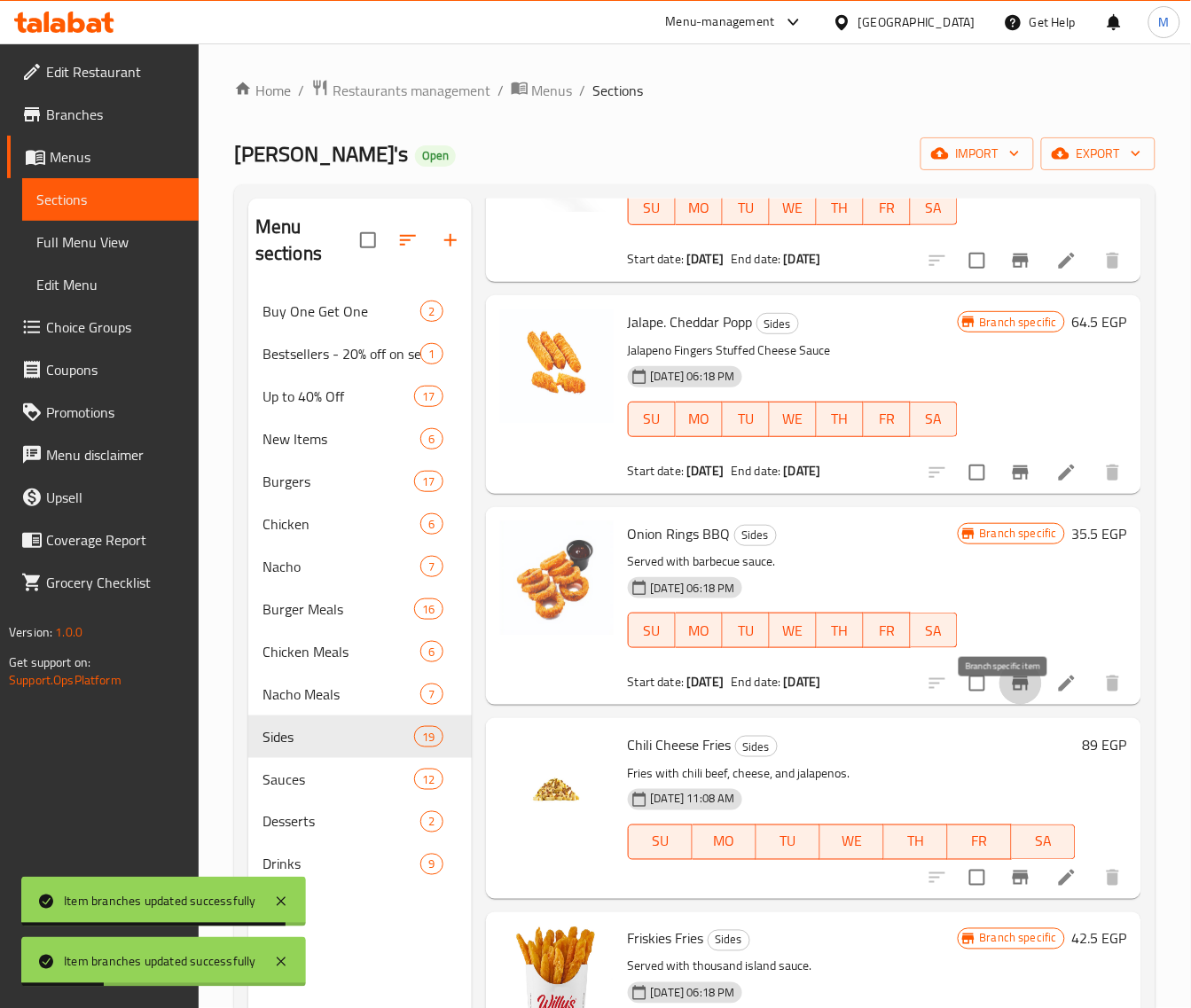
click at [1010, 694] on icon "Branch-specific-item" at bounding box center [1021, 684] width 21 height 21
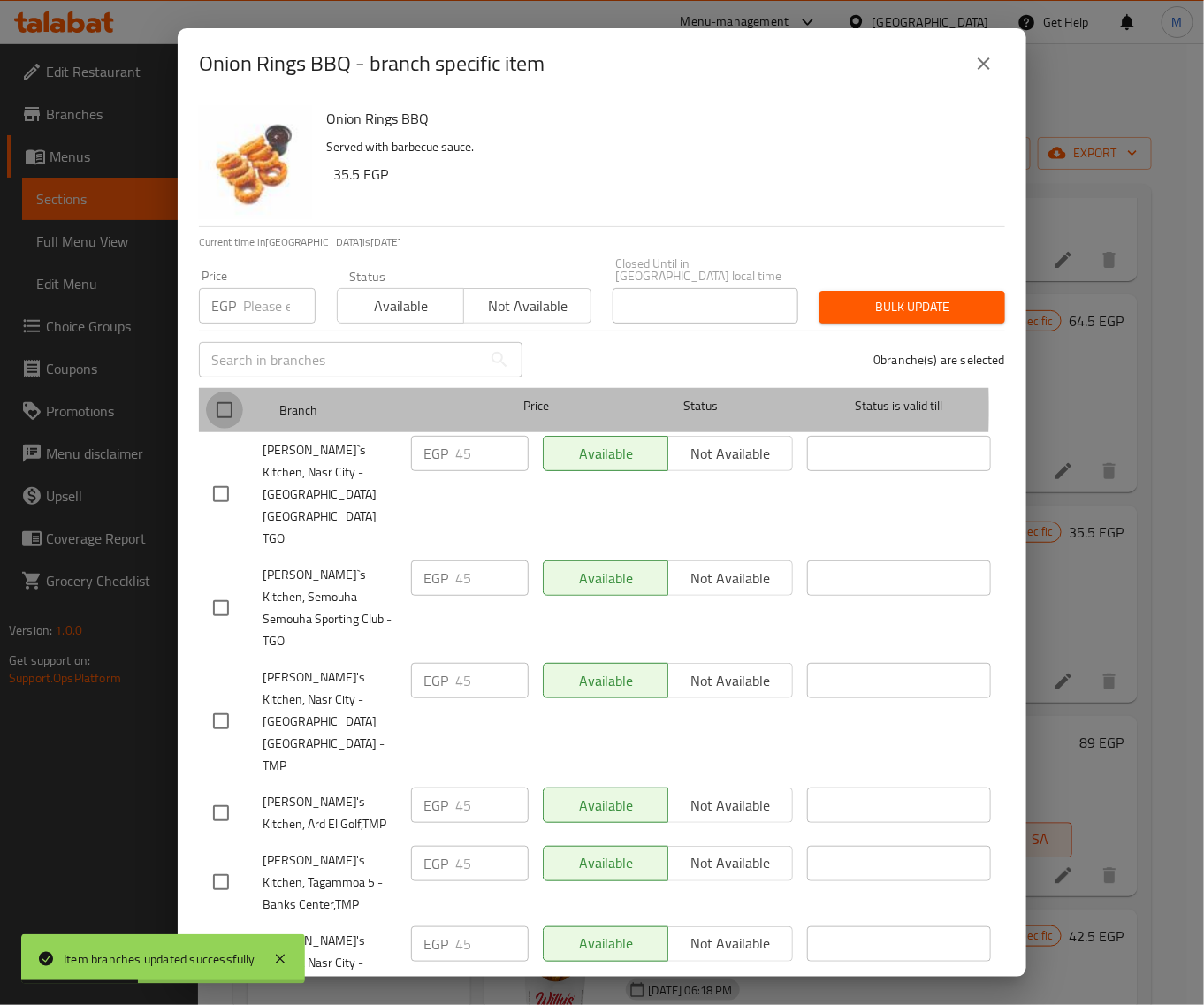
click at [224, 396] on input "checkbox" at bounding box center [225, 410] width 37 height 37
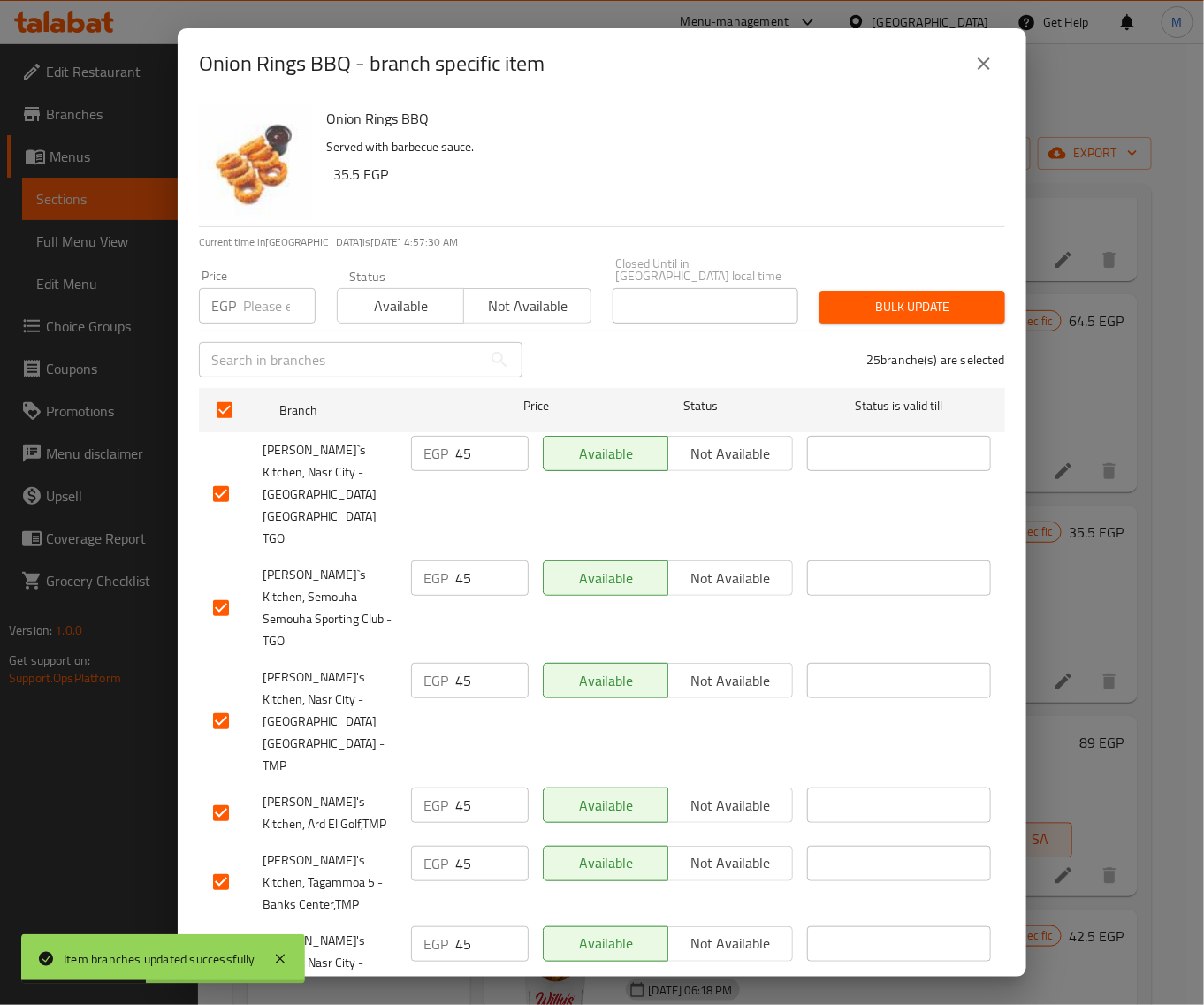
click at [259, 311] on div "Price EGP Price" at bounding box center [257, 296] width 138 height 75
click at [267, 294] on input "number" at bounding box center [279, 306] width 72 height 35
paste input "45"
click at [907, 296] on span "Bulk update" at bounding box center [912, 307] width 157 height 22
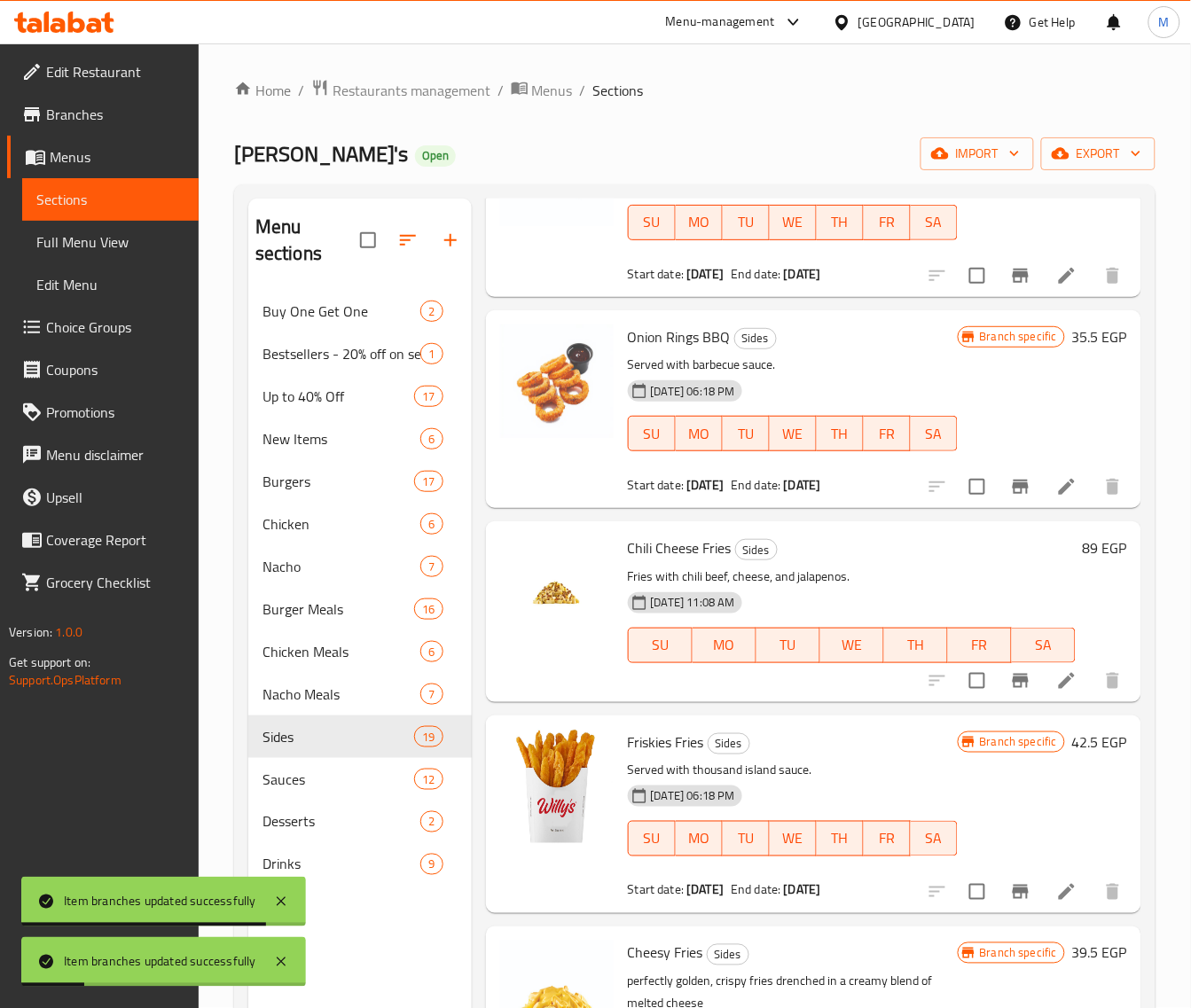
scroll to position [1662, 0]
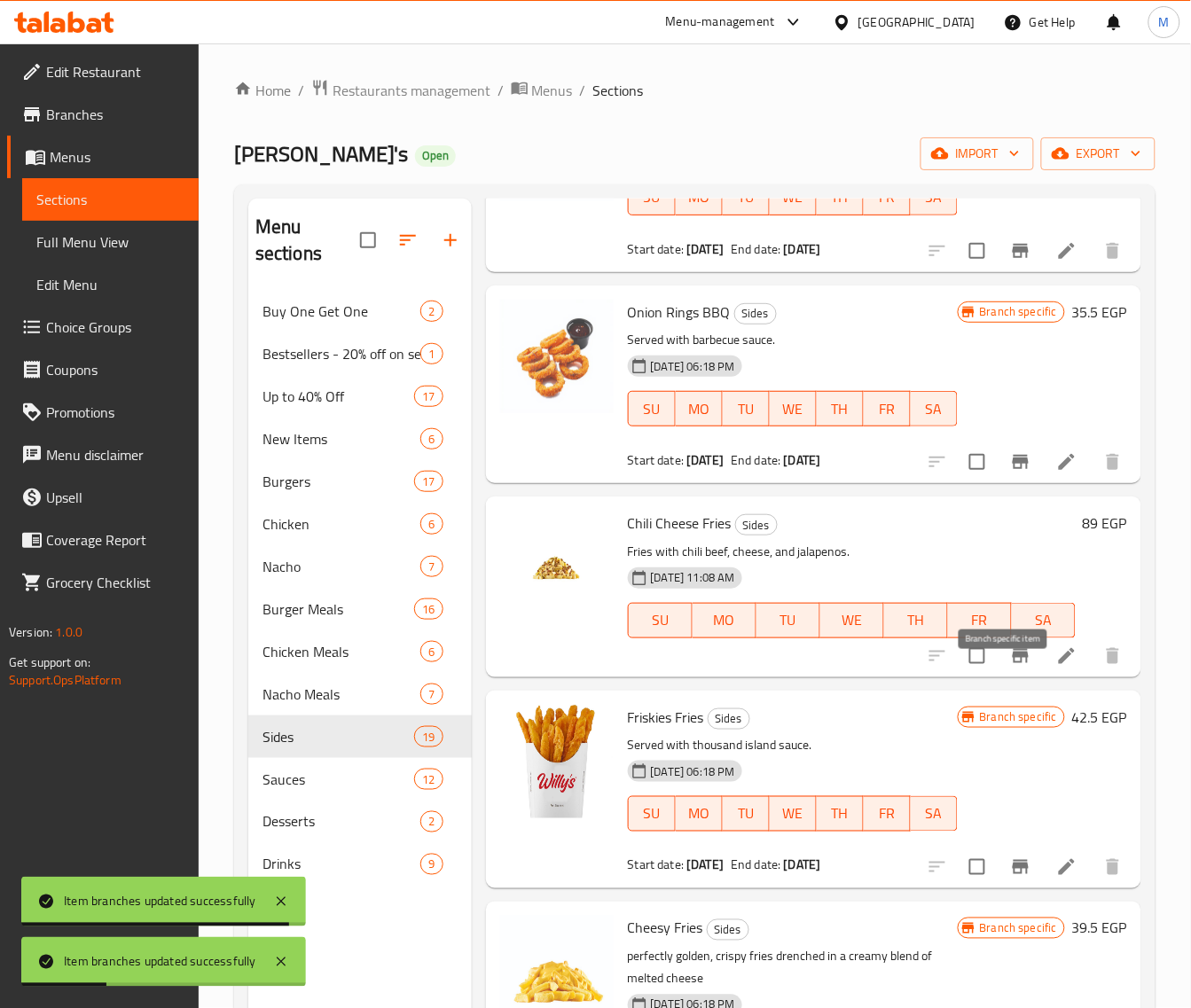
click at [1013, 663] on icon "Branch-specific-item" at bounding box center [1021, 656] width 16 height 14
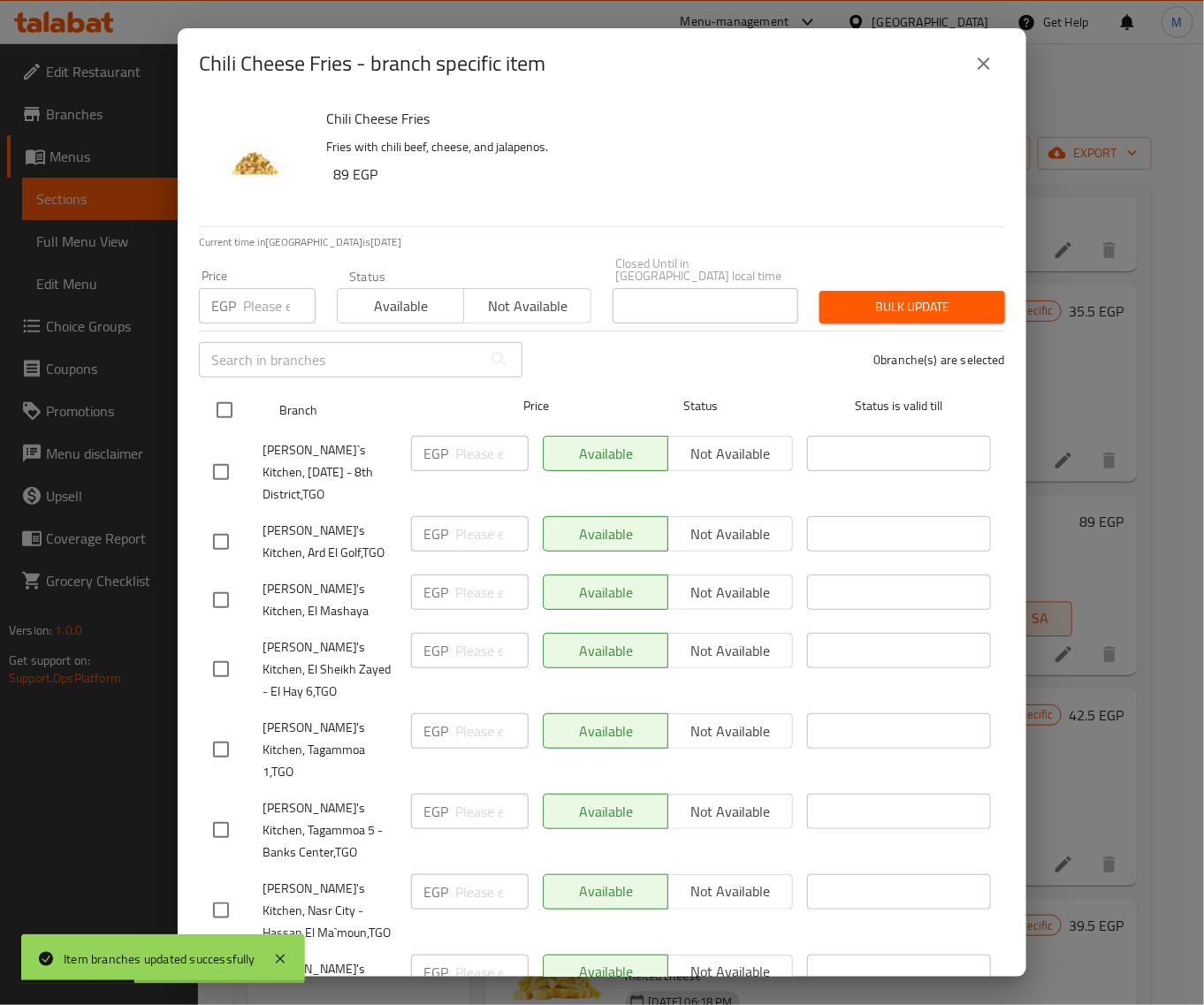
click at [219, 399] on input "checkbox" at bounding box center [225, 410] width 37 height 37
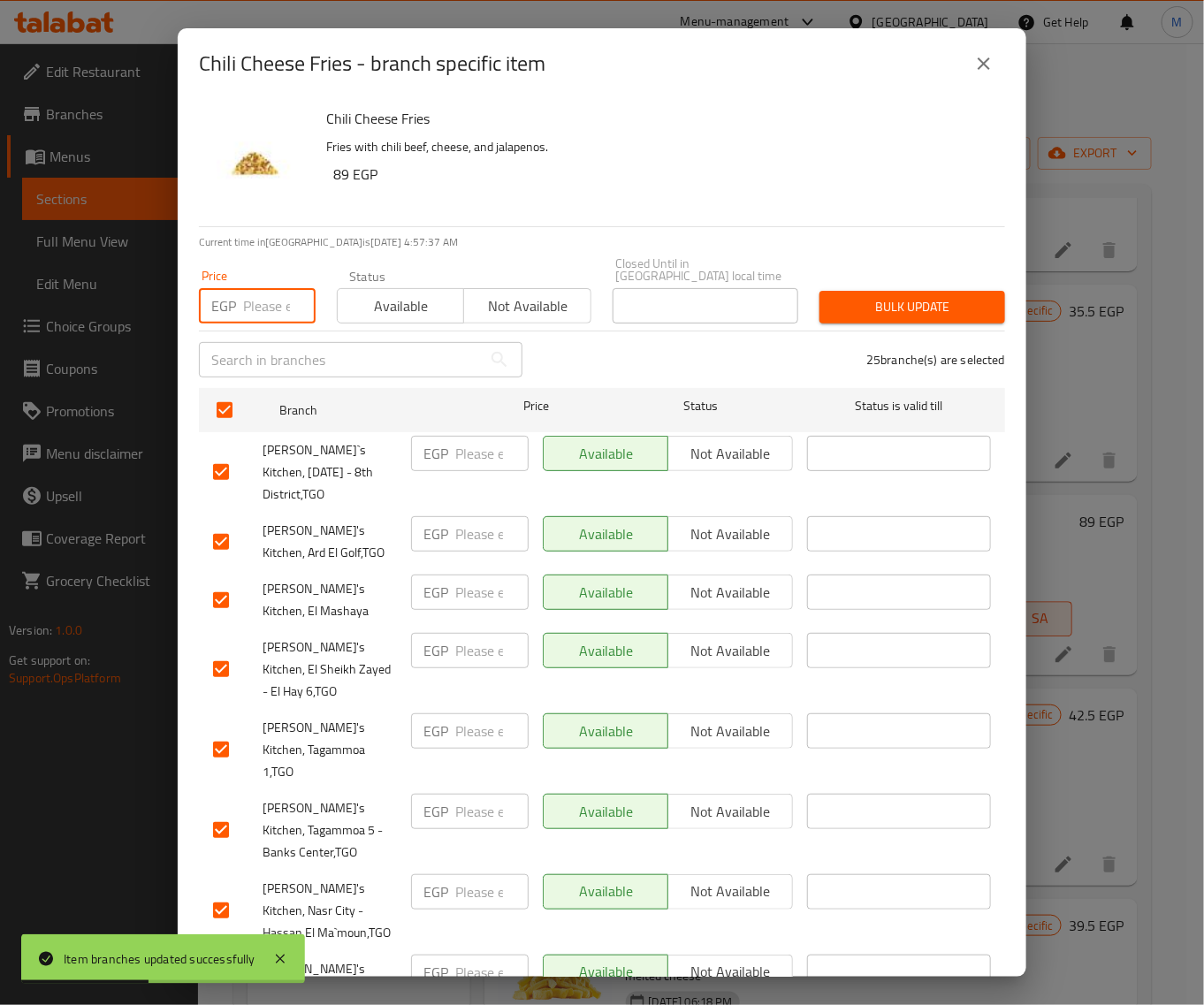
click at [248, 294] on input "number" at bounding box center [279, 306] width 72 height 35
paste input "89"
drag, startPoint x: 922, startPoint y: 270, endPoint x: 933, endPoint y: 286, distance: 19.4
click at [922, 280] on div "Bulk update" at bounding box center [912, 307] width 207 height 54
click at [933, 296] on span "Bulk update" at bounding box center [912, 307] width 157 height 22
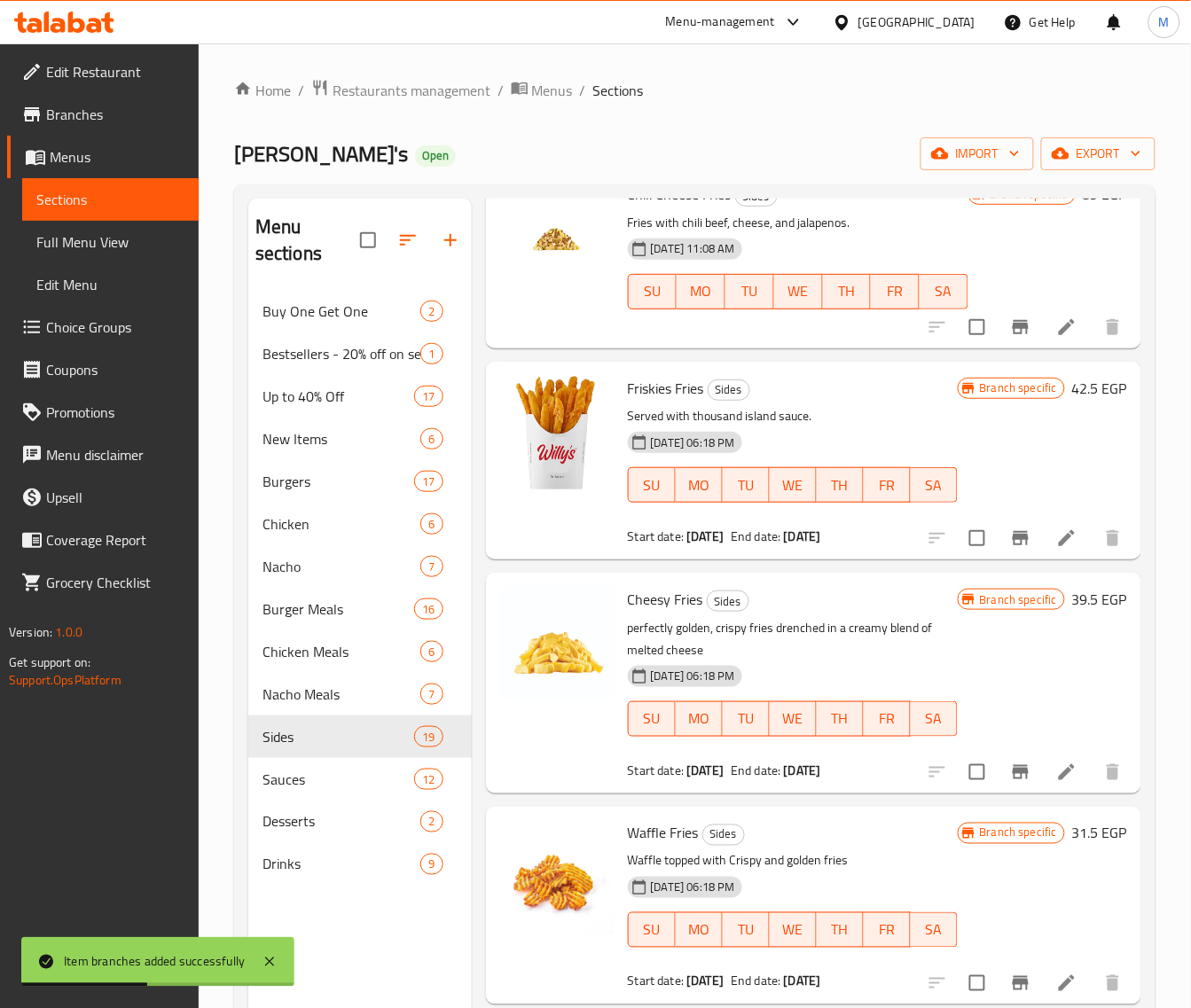
scroll to position [1995, 0]
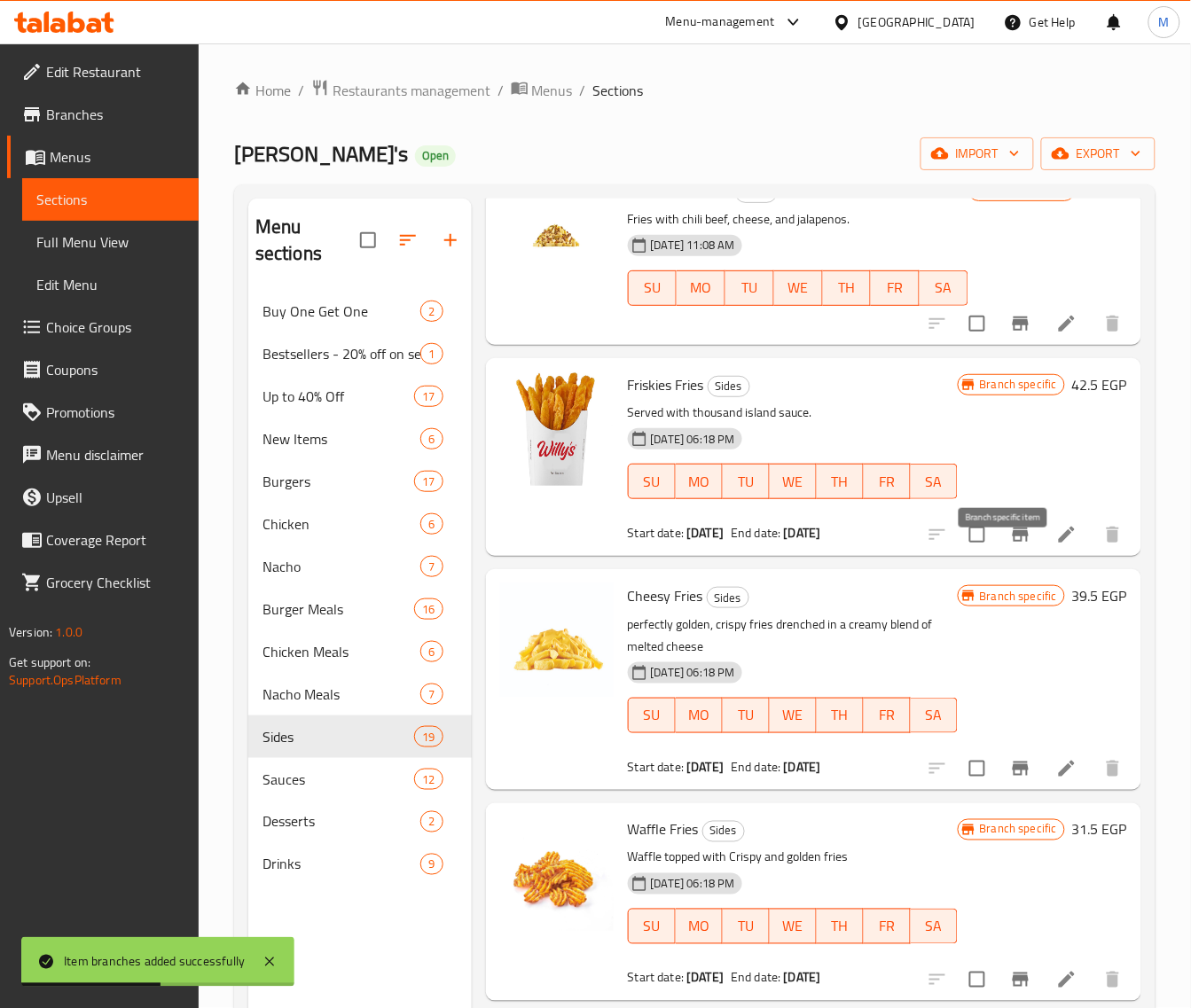
click at [999, 555] on button "Branch-specific-item" at bounding box center [1021, 535] width 43 height 43
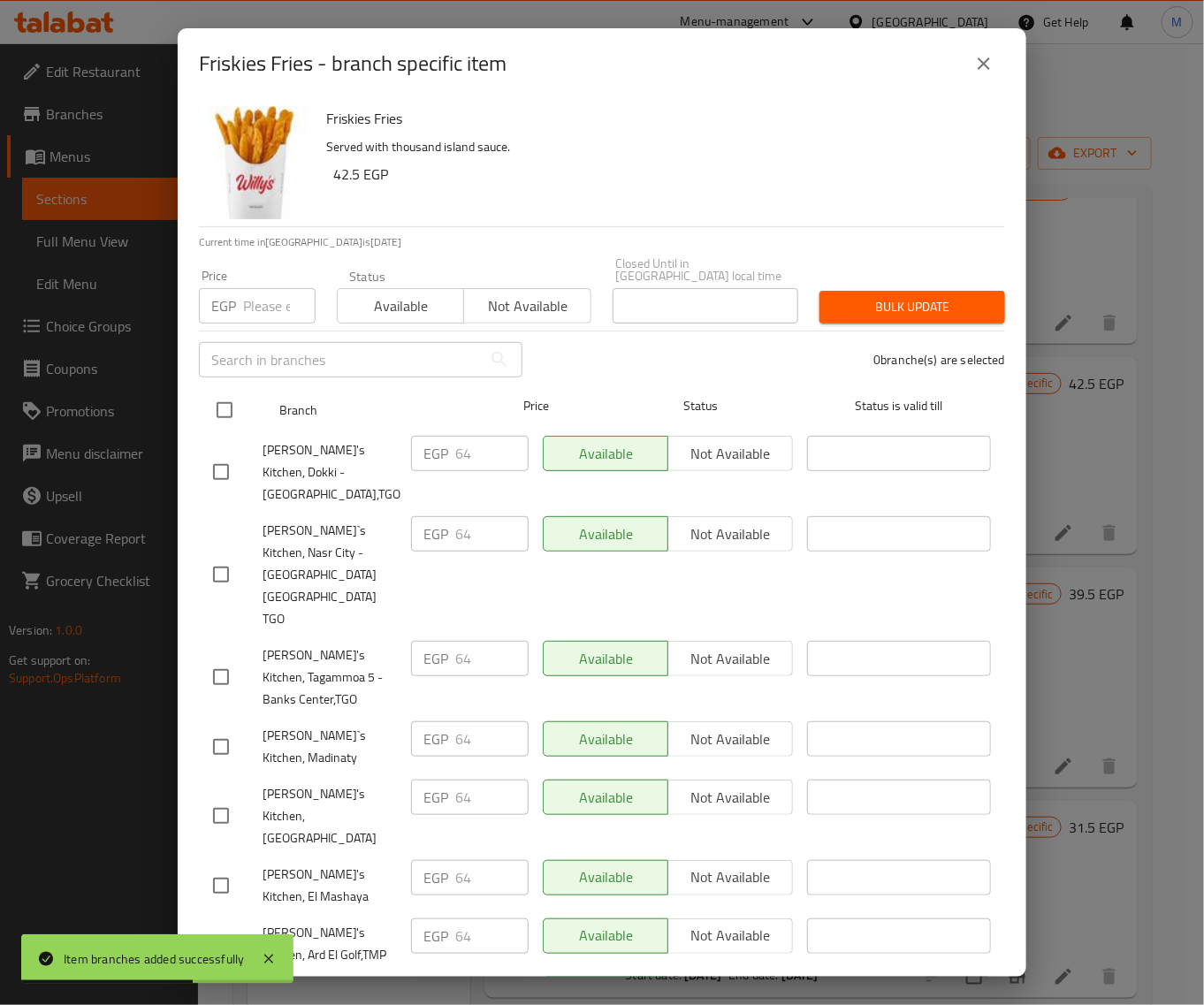
drag, startPoint x: 226, startPoint y: 403, endPoint x: 237, endPoint y: 383, distance: 22.8
click at [226, 402] on input "checkbox" at bounding box center [225, 410] width 37 height 37
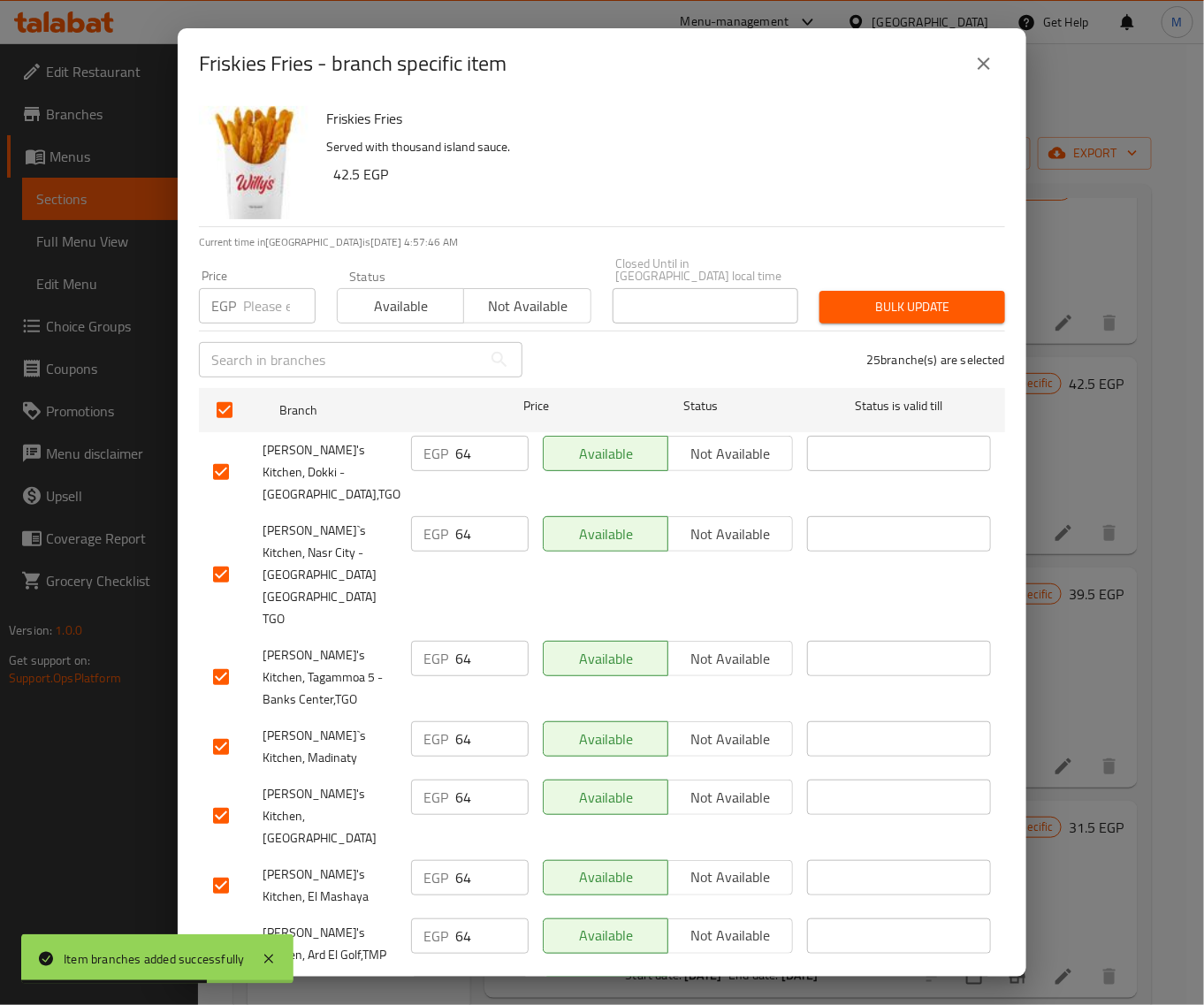
click at [263, 316] on div "Price EGP Price" at bounding box center [257, 296] width 138 height 75
click at [267, 301] on input "number" at bounding box center [279, 306] width 72 height 35
paste input "64"
click at [866, 280] on div "Bulk update" at bounding box center [912, 307] width 207 height 54
click at [831, 307] on button "Bulk update" at bounding box center [912, 307] width 186 height 33
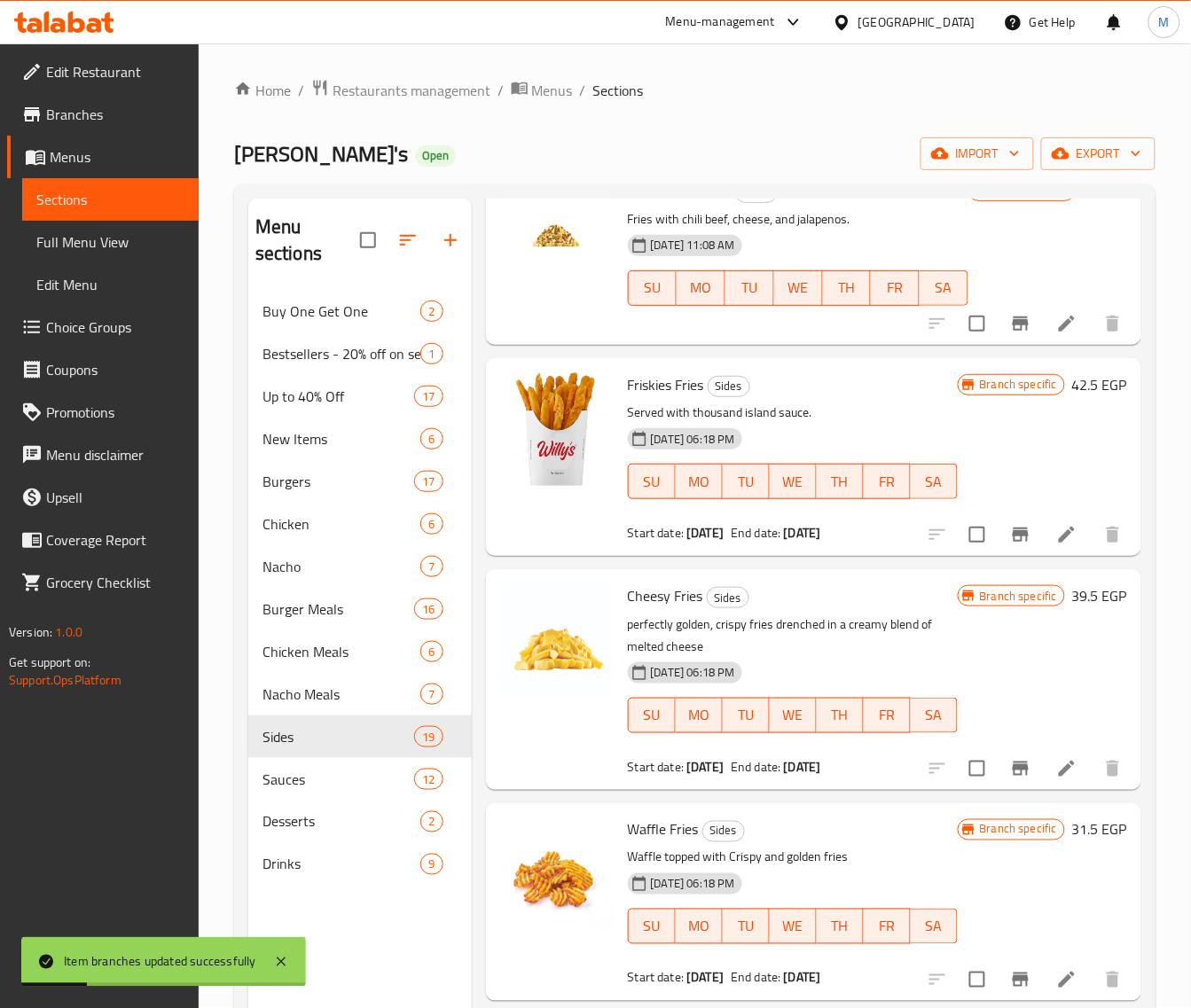
scroll to position [2106, 0]
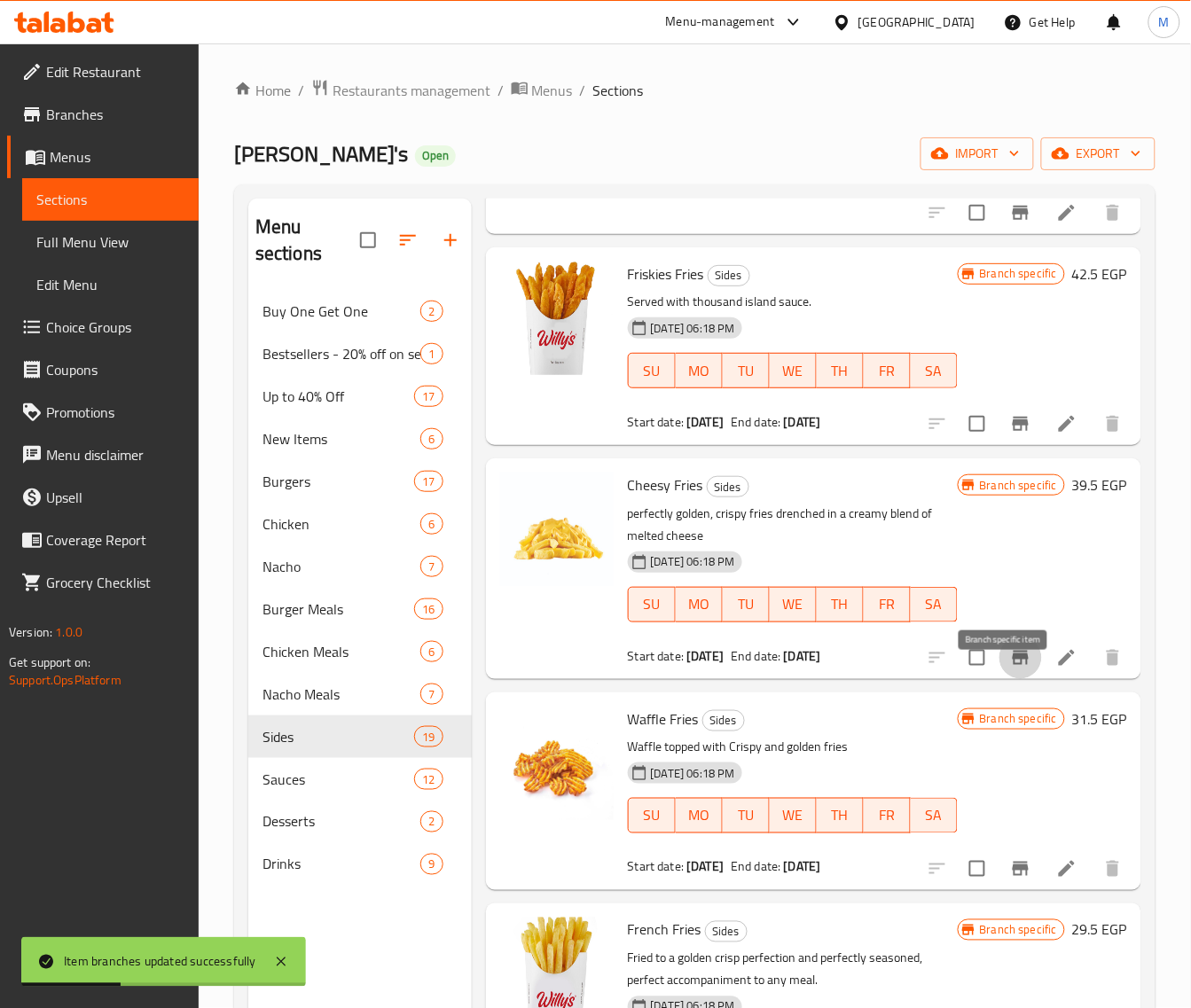
click at [1010, 668] on icon "Branch-specific-item" at bounding box center [1021, 658] width 21 height 21
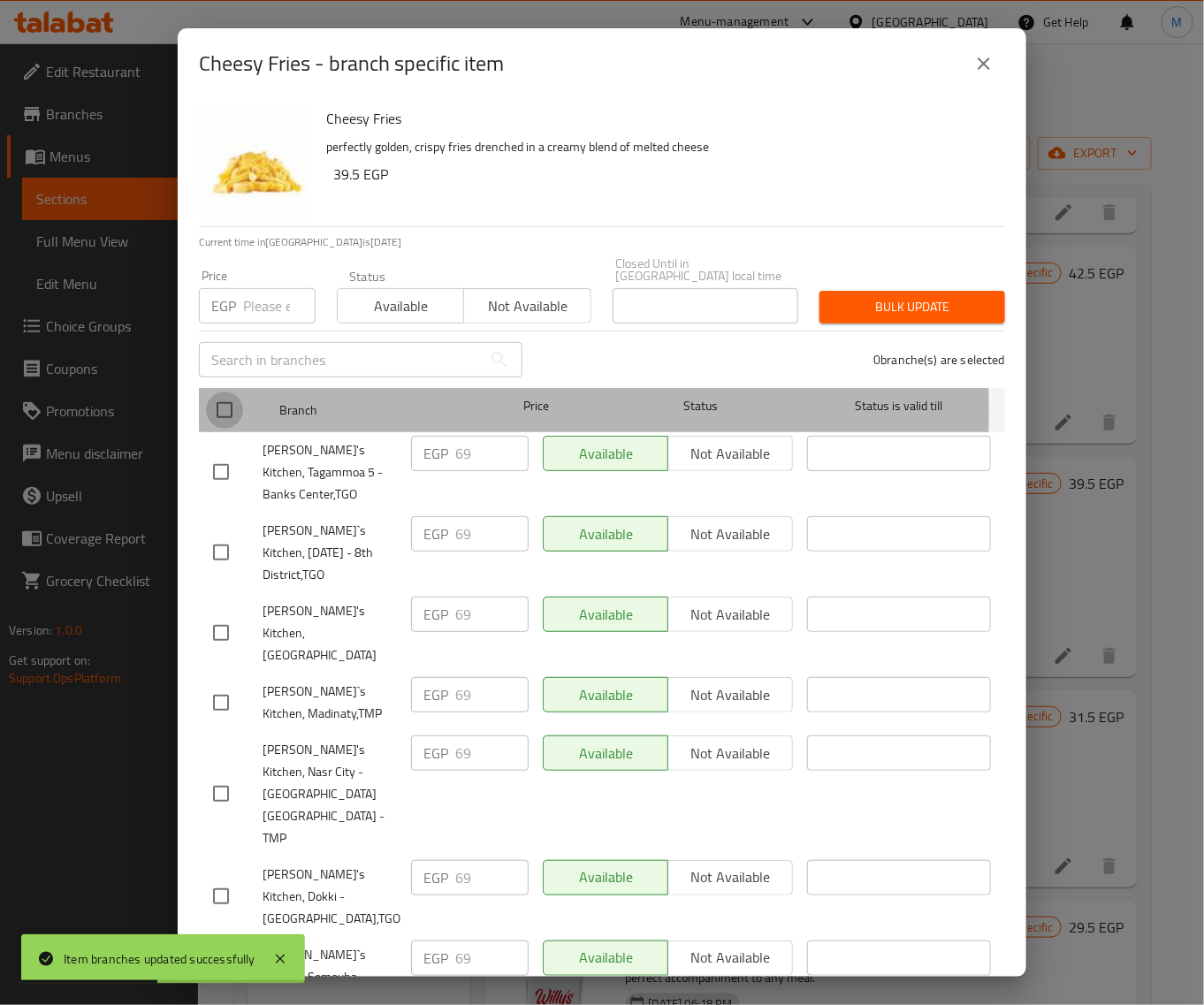
drag, startPoint x: 218, startPoint y: 399, endPoint x: 246, endPoint y: 308, distance: 95.2
click at [221, 394] on input "checkbox" at bounding box center [225, 410] width 37 height 37
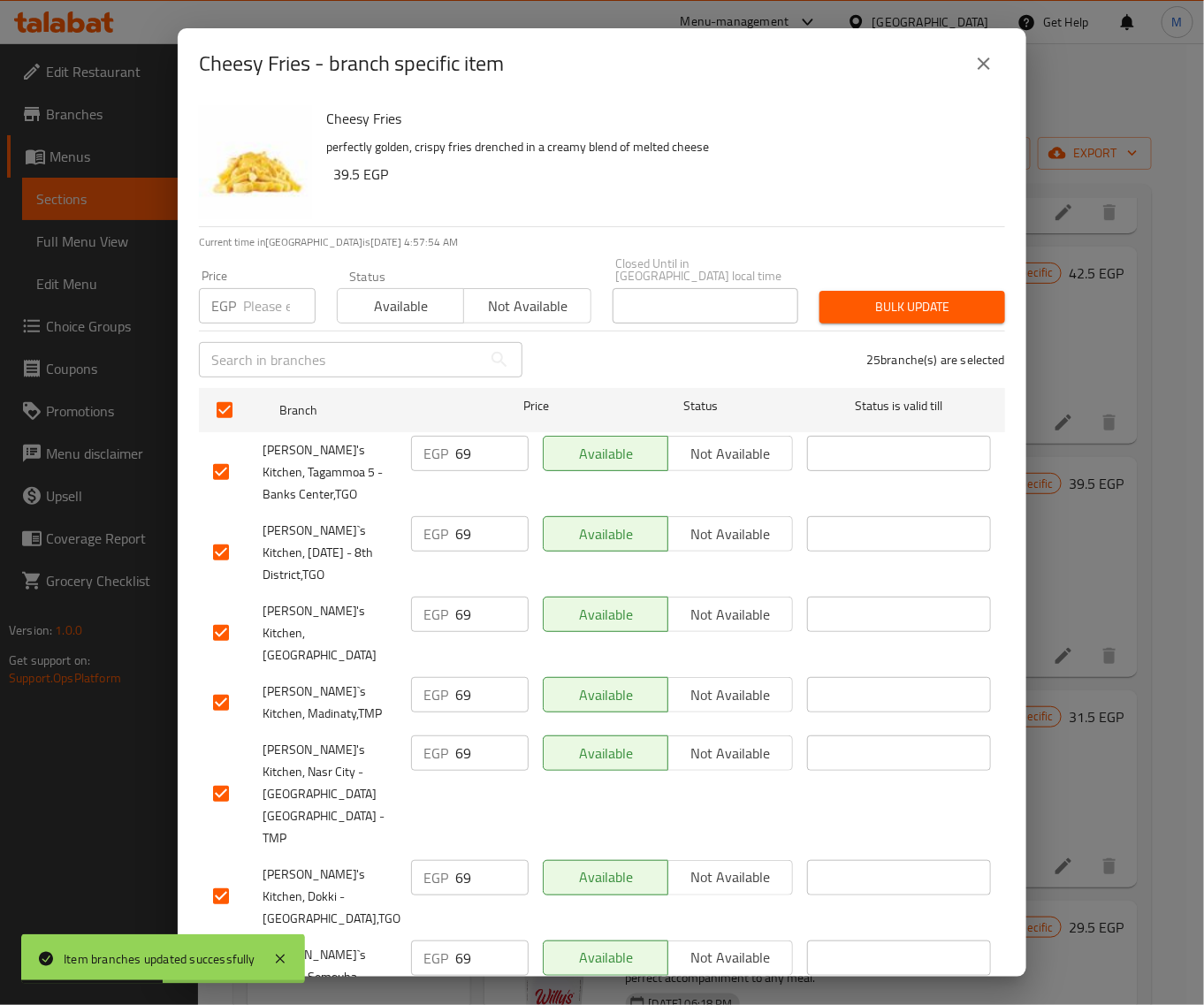
click at [252, 292] on input "number" at bounding box center [279, 306] width 72 height 35
paste input "69"
click at [873, 296] on span "Bulk update" at bounding box center [912, 307] width 157 height 22
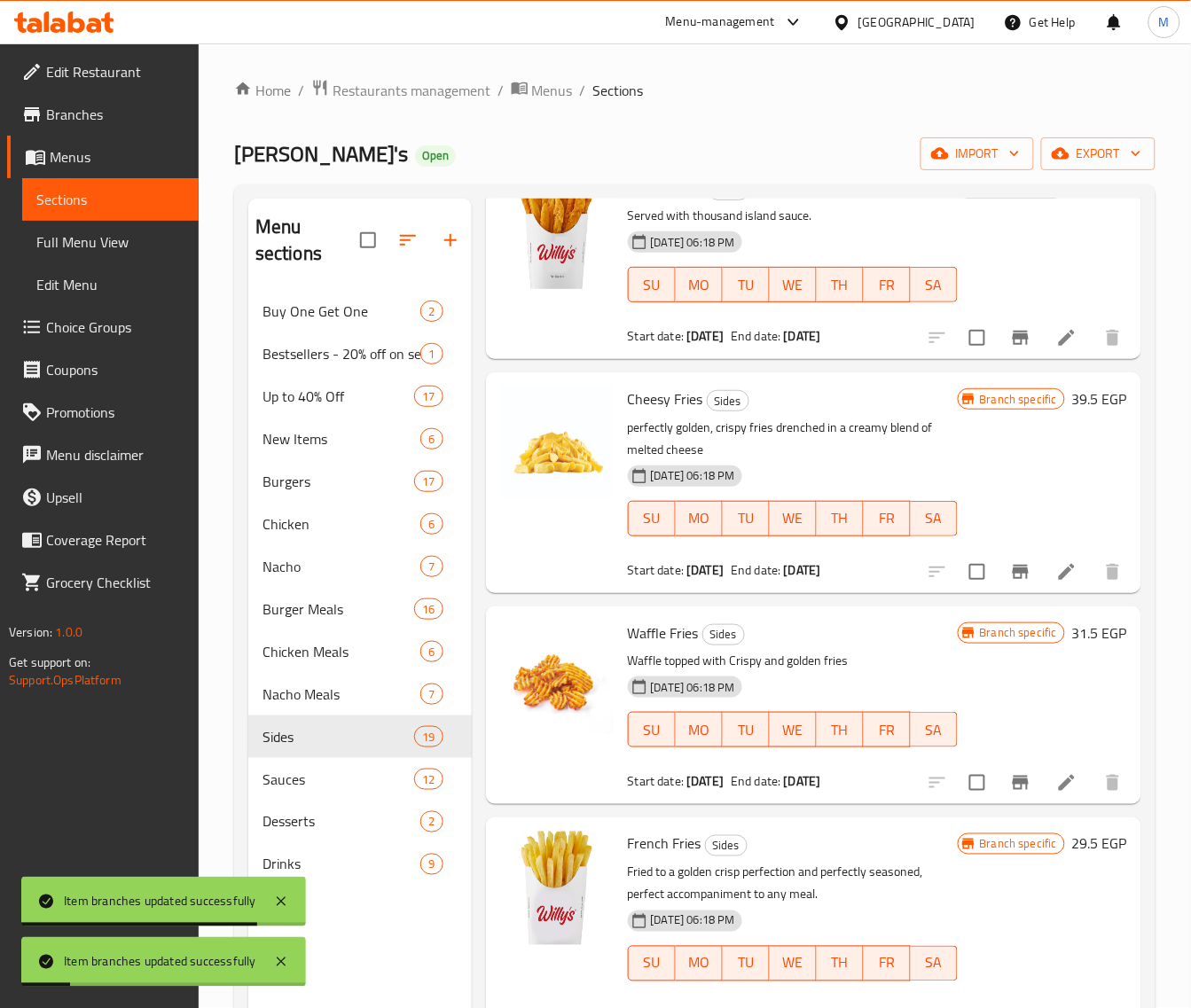
scroll to position [2327, 0]
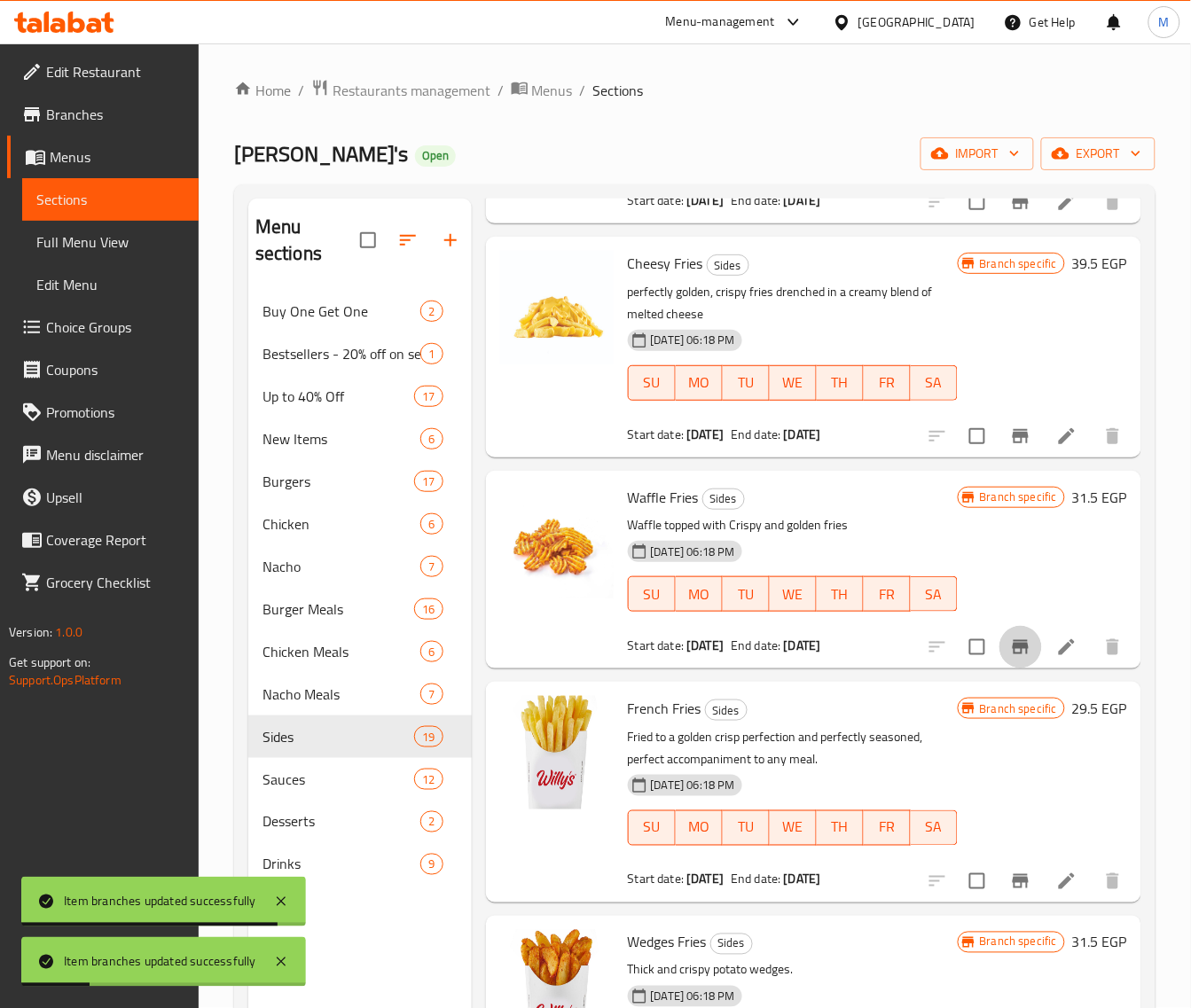
click at [1013, 654] on icon "Branch-specific-item" at bounding box center [1021, 647] width 16 height 14
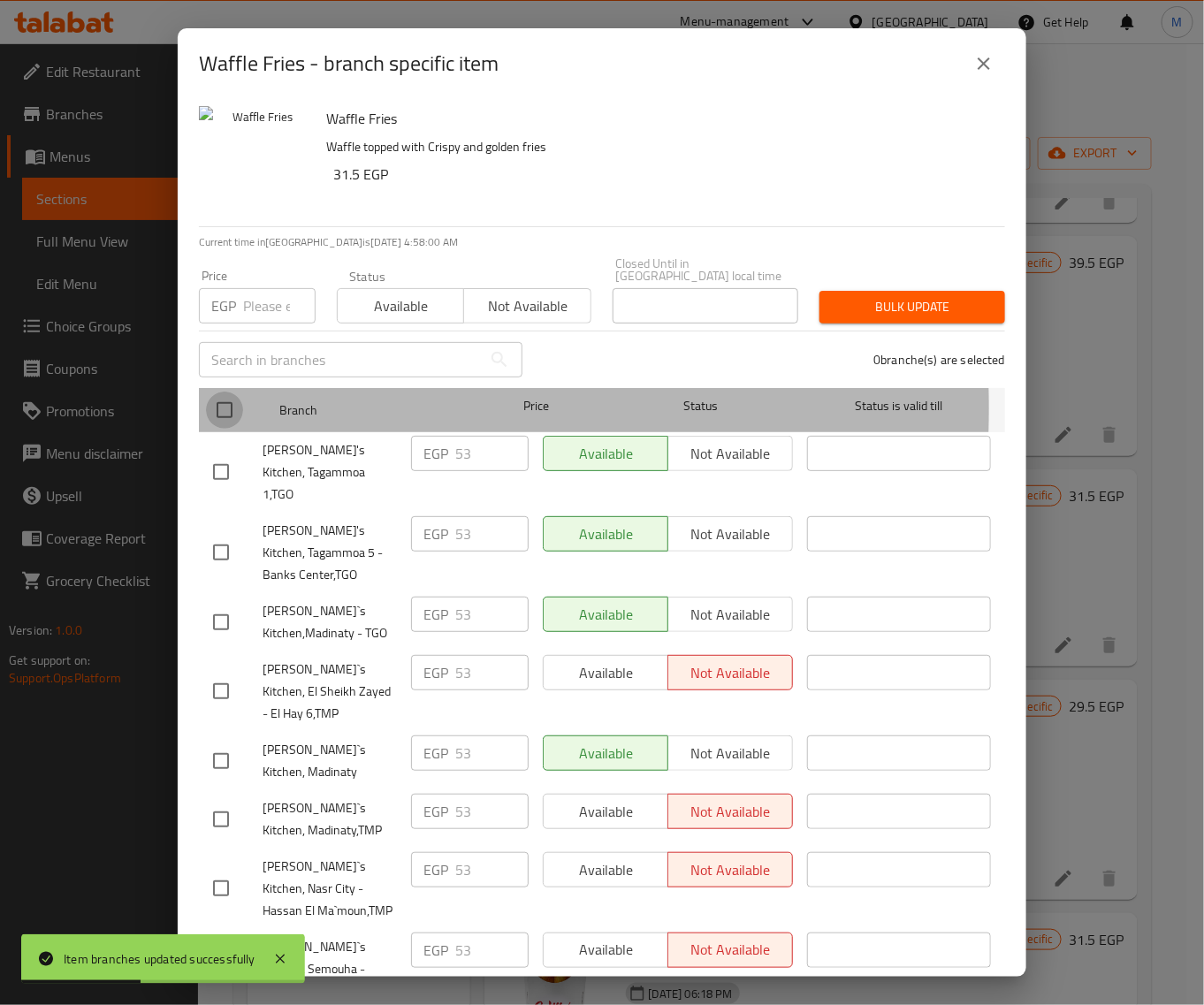
drag, startPoint x: 227, startPoint y: 396, endPoint x: 245, endPoint y: 311, distance: 86.9
click at [228, 396] on input "checkbox" at bounding box center [225, 410] width 37 height 37
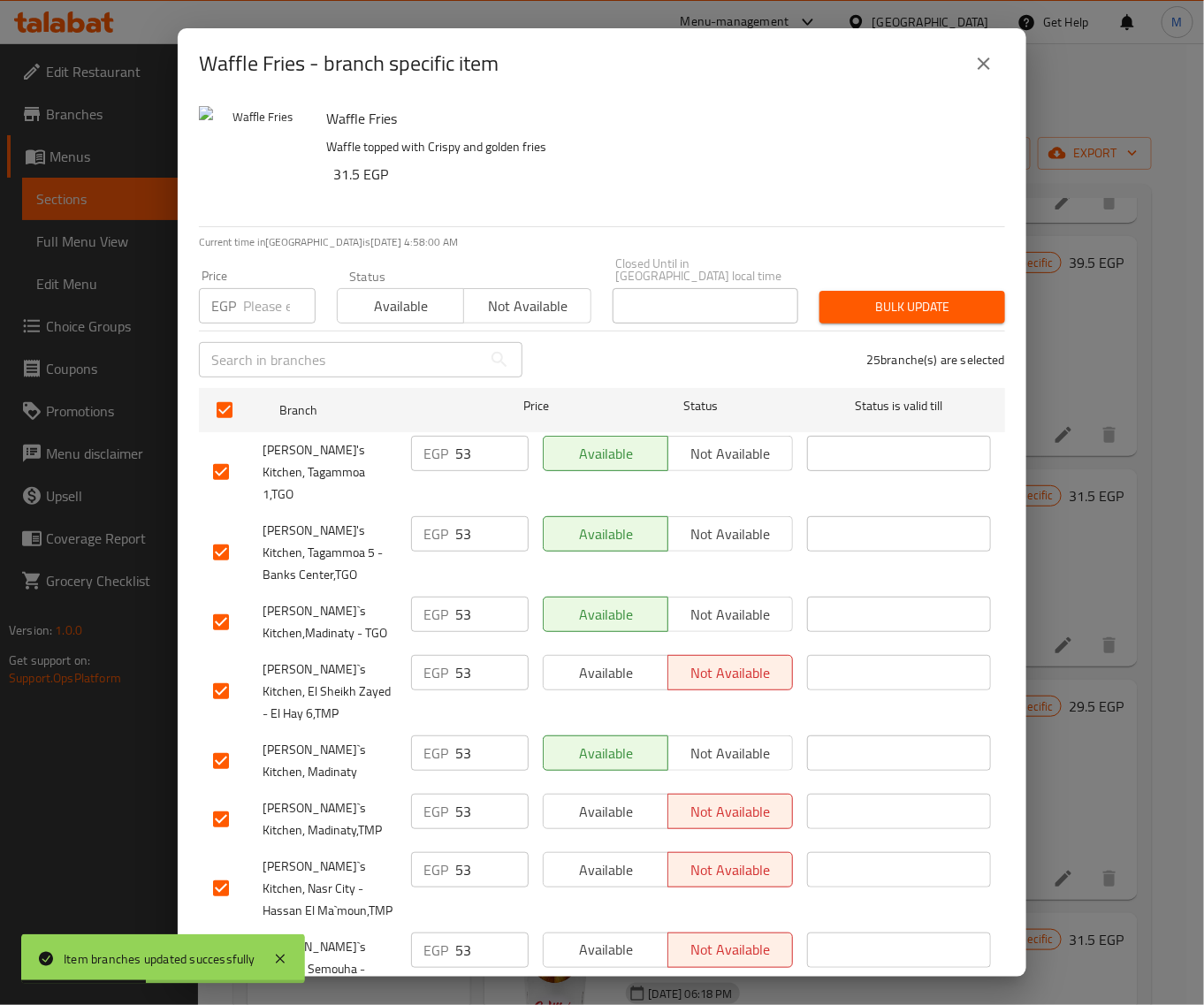
click at [250, 301] on input "number" at bounding box center [279, 306] width 72 height 35
paste input "53"
click at [845, 296] on span "Bulk update" at bounding box center [912, 307] width 157 height 22
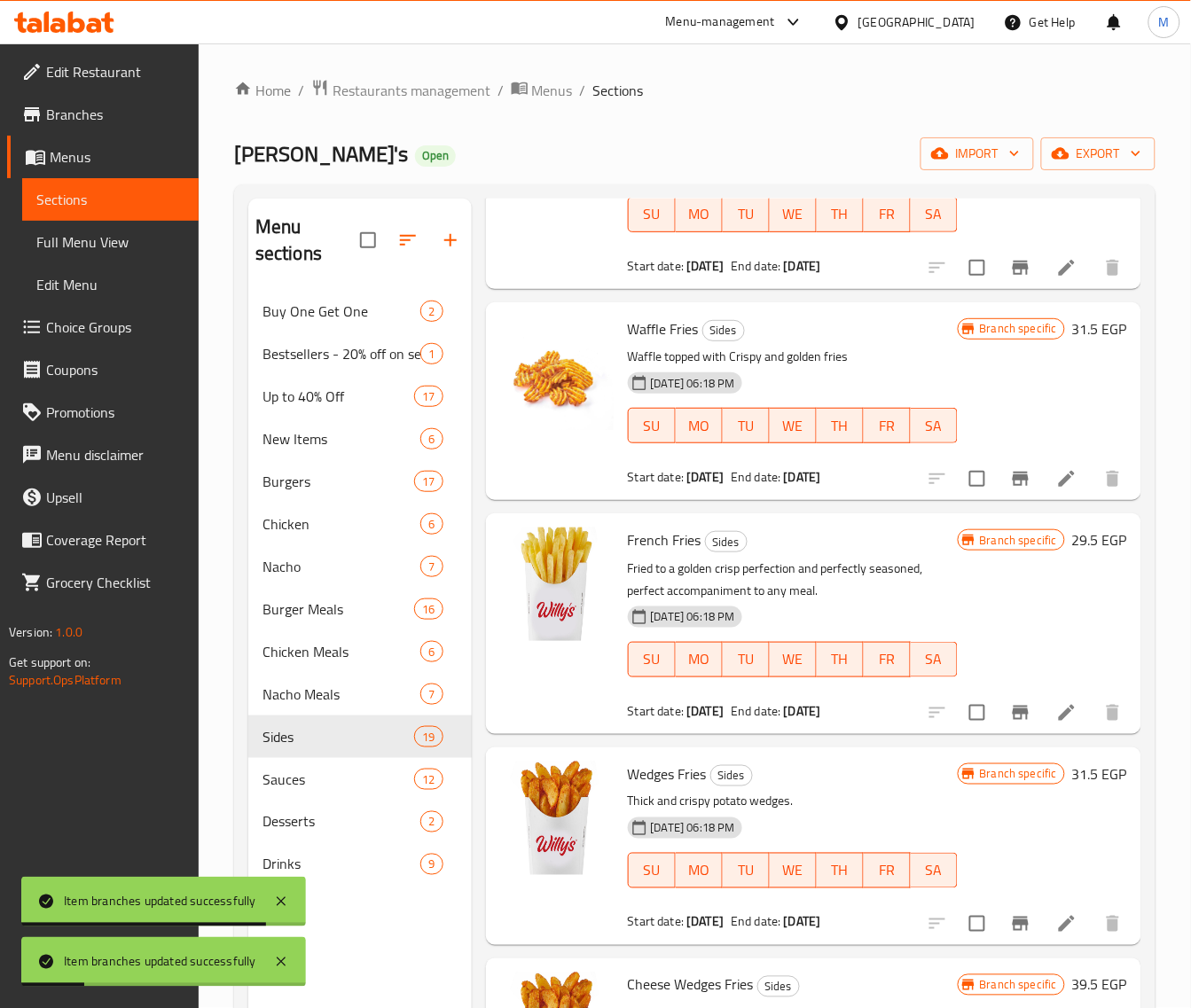
scroll to position [2549, 0]
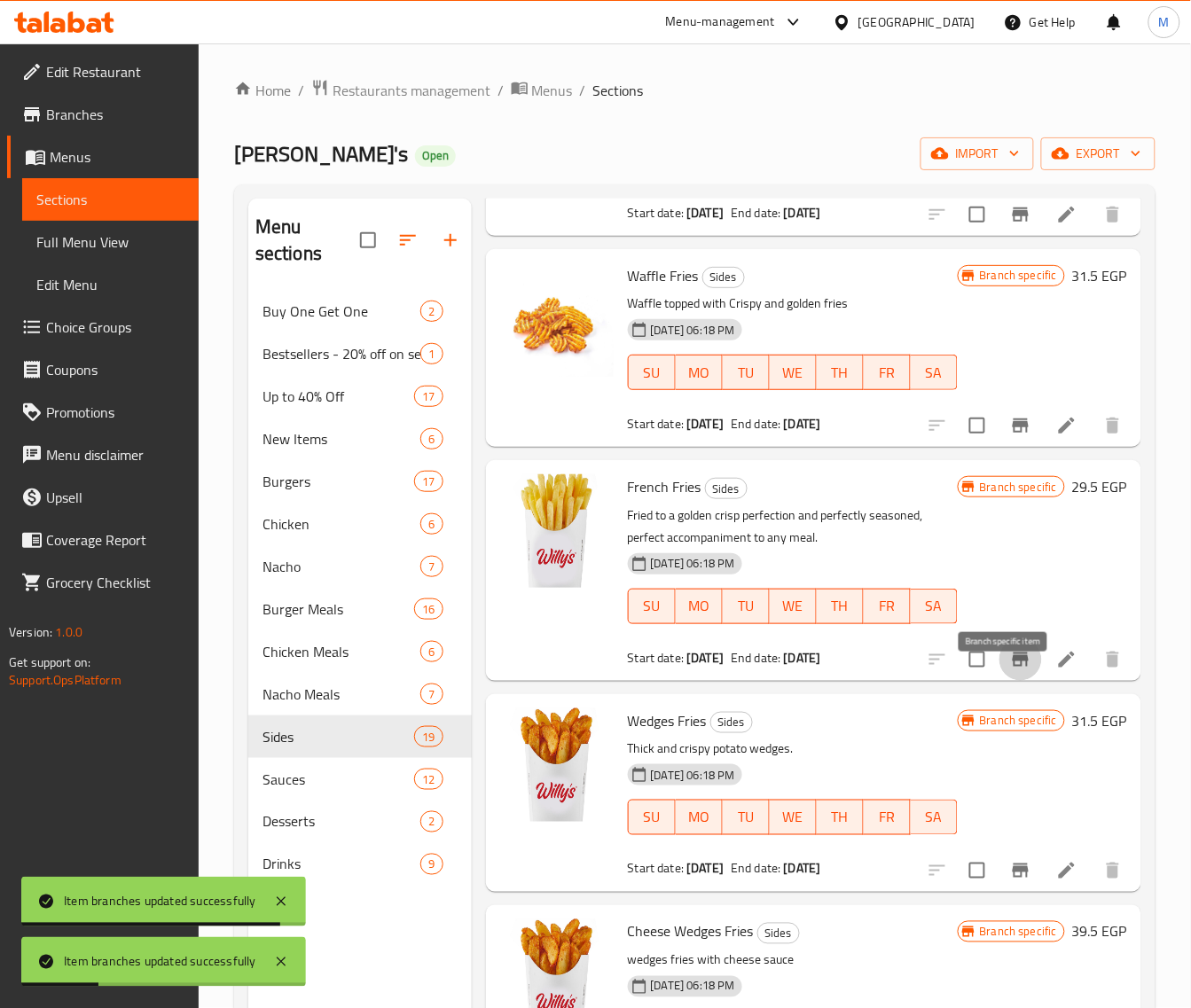
click at [1010, 670] on icon "Branch-specific-item" at bounding box center [1021, 660] width 21 height 21
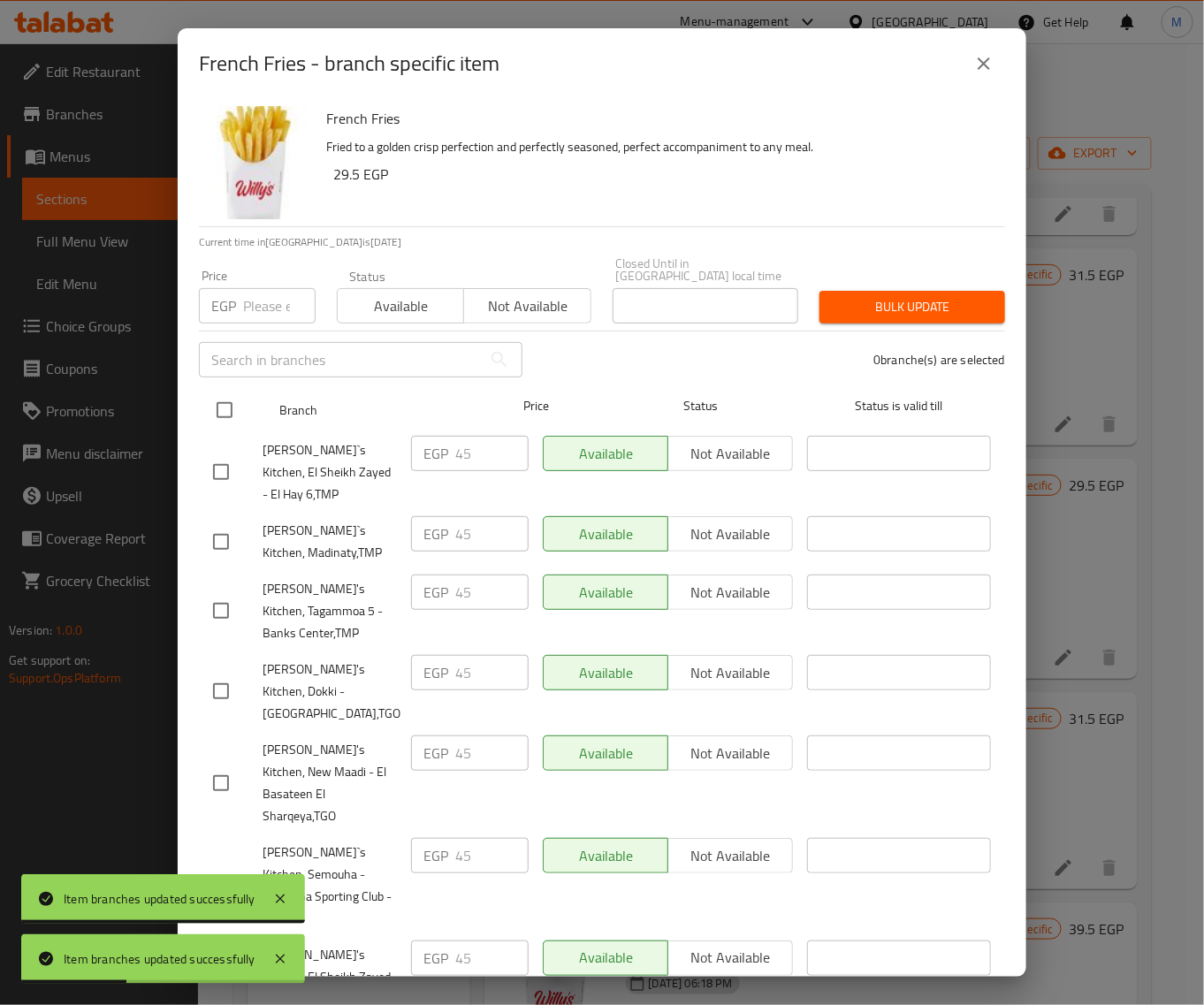
drag, startPoint x: 210, startPoint y: 399, endPoint x: 232, endPoint y: 387, distance: 25.1
click at [221, 395] on input "checkbox" at bounding box center [225, 410] width 37 height 37
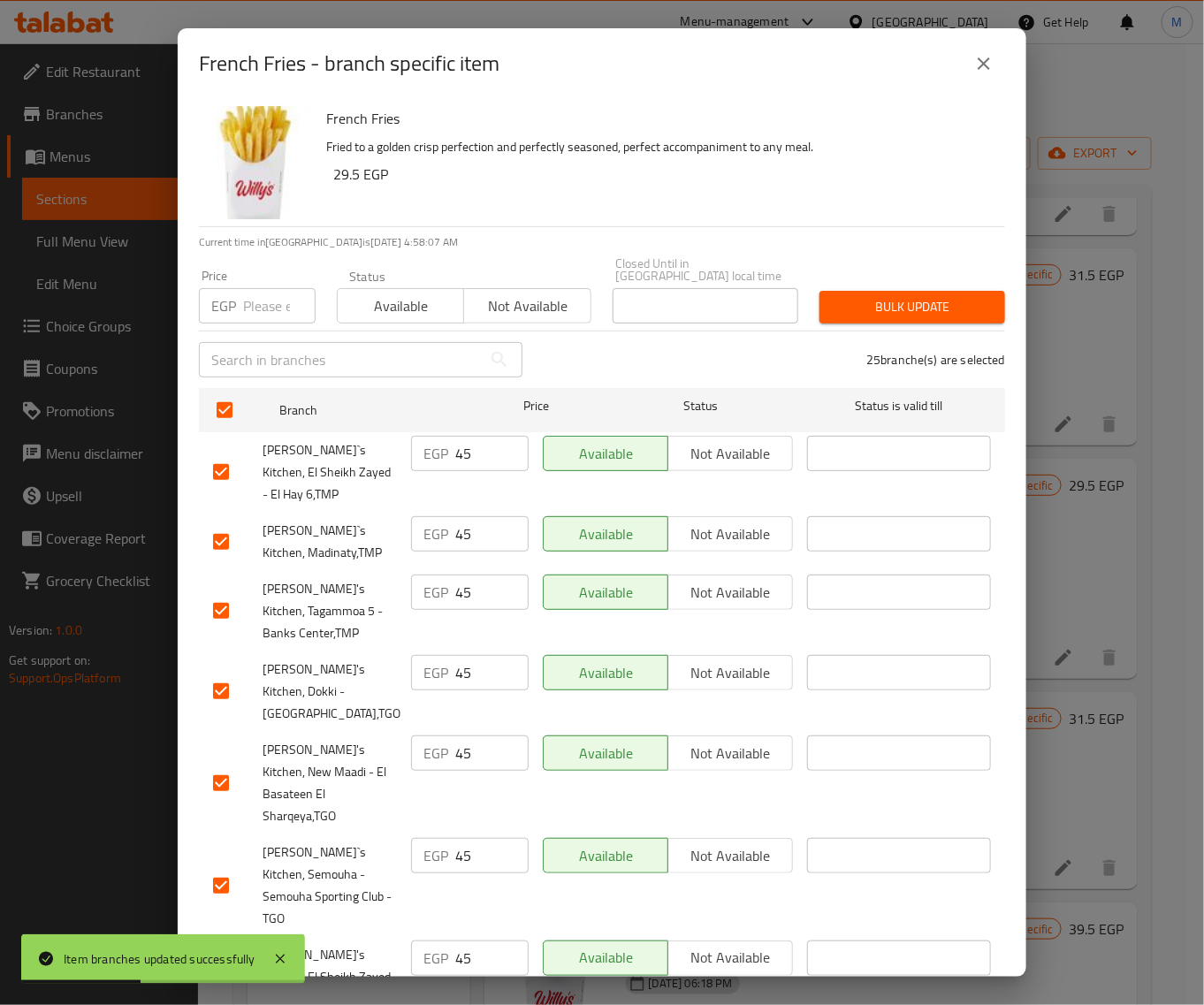
click at [254, 288] on input "number" at bounding box center [279, 306] width 72 height 35
paste input "45"
click at [898, 306] on button "Bulk update" at bounding box center [912, 307] width 186 height 33
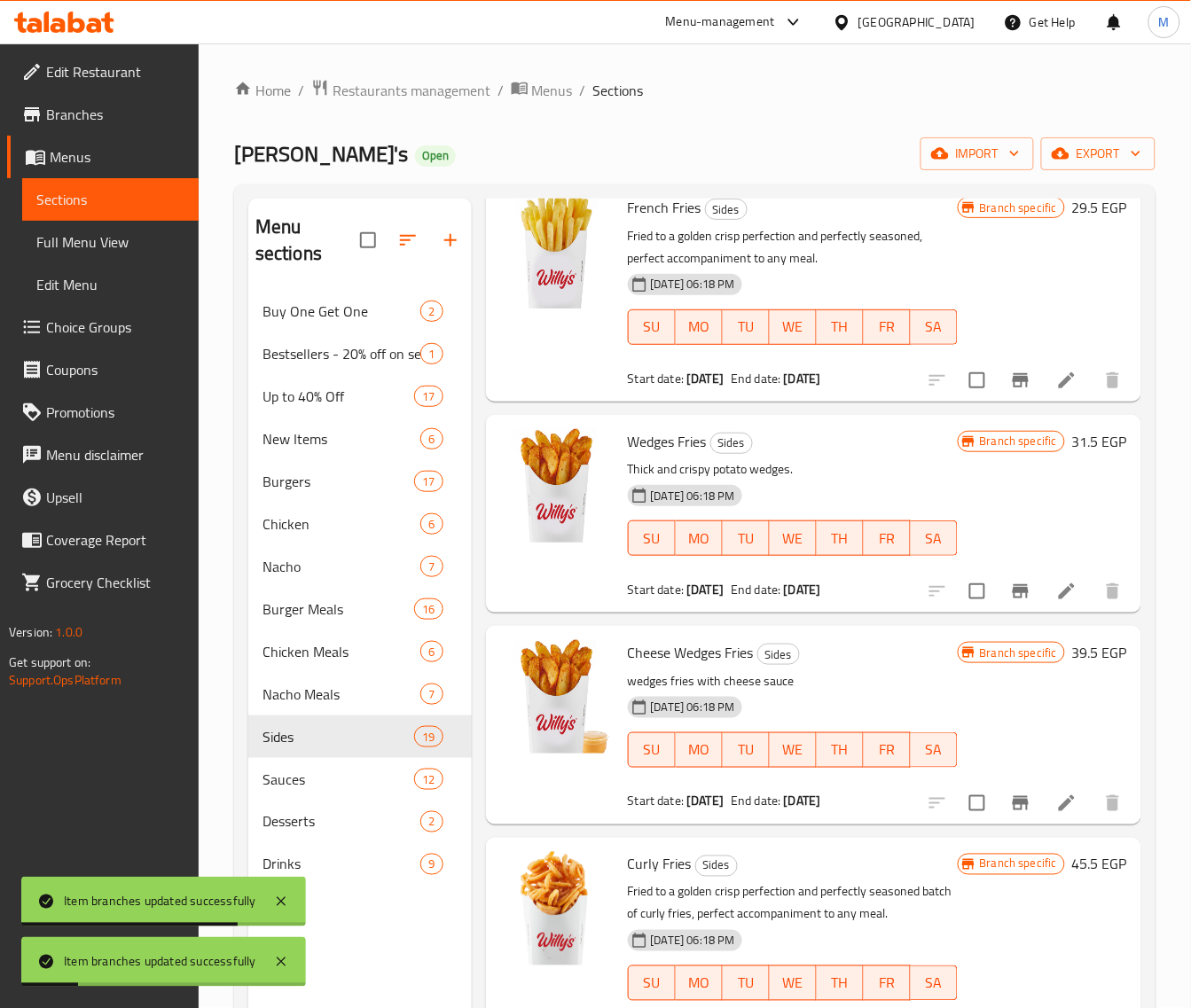
scroll to position [2881, 0]
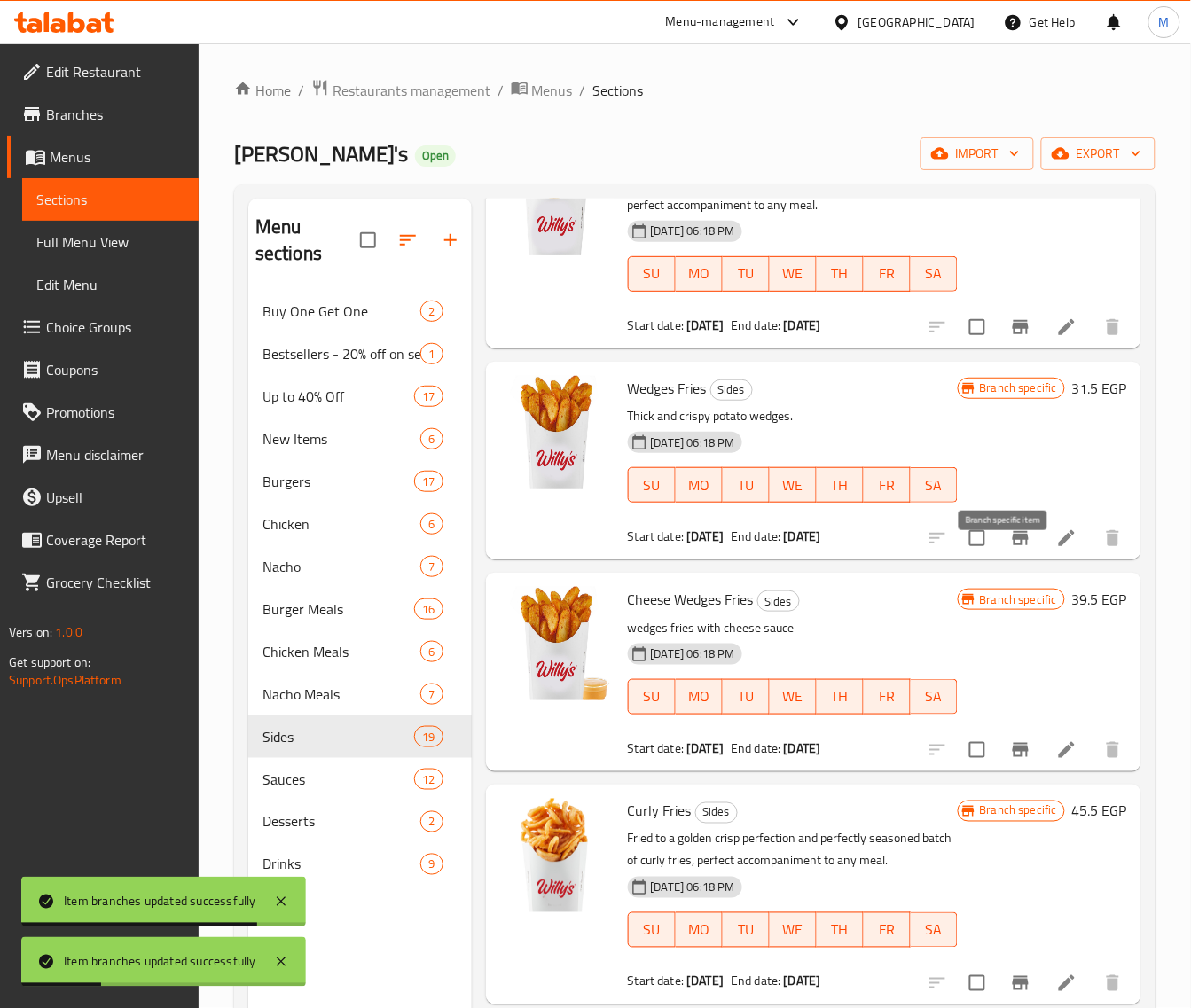
click at [1013, 545] on icon "Branch-specific-item" at bounding box center [1021, 538] width 16 height 14
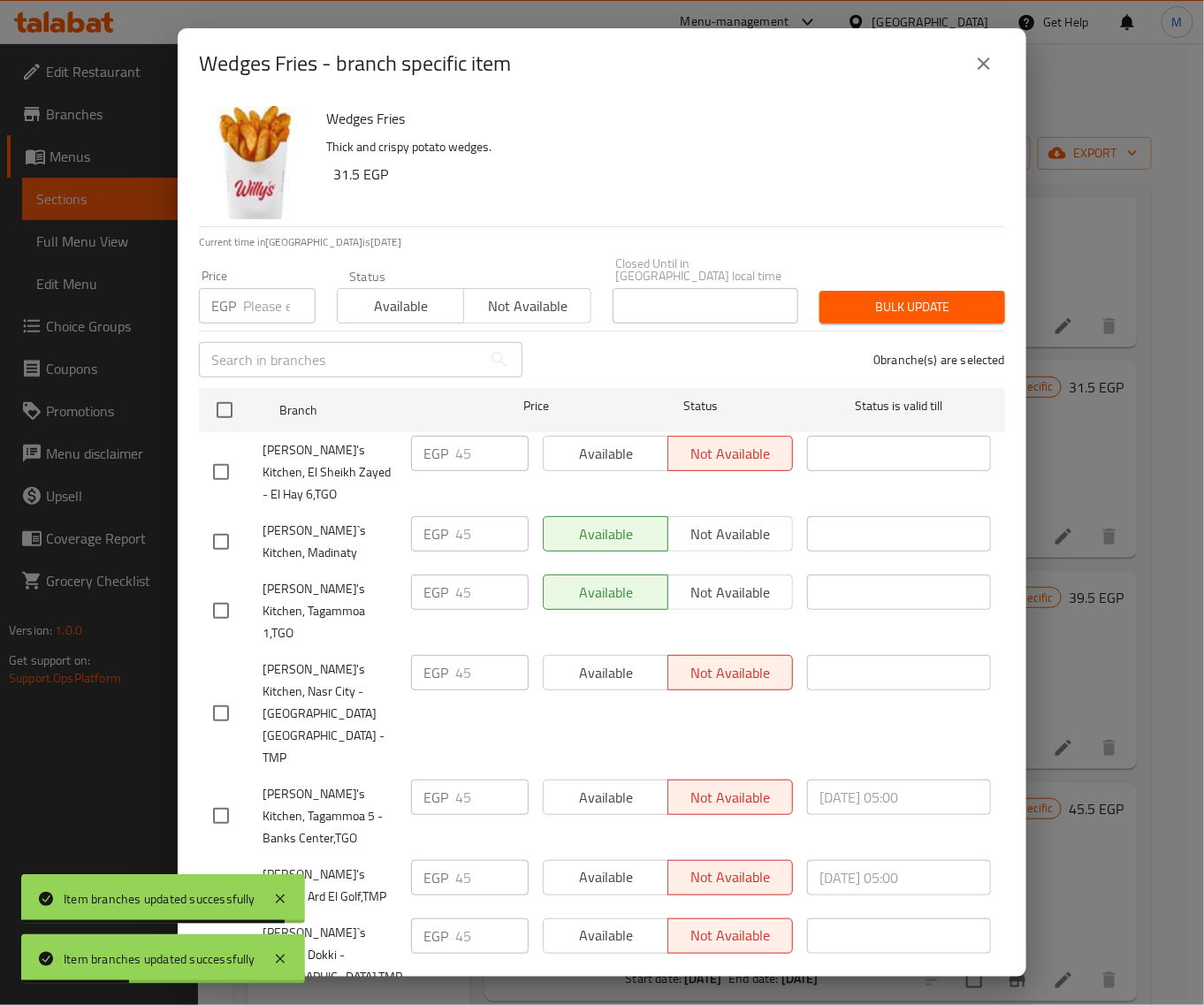
drag, startPoint x: 221, startPoint y: 408, endPoint x: 239, endPoint y: 363, distance: 48.5
click at [221, 407] on input "checkbox" at bounding box center [225, 410] width 37 height 37
click at [253, 294] on input "number" at bounding box center [279, 306] width 72 height 35
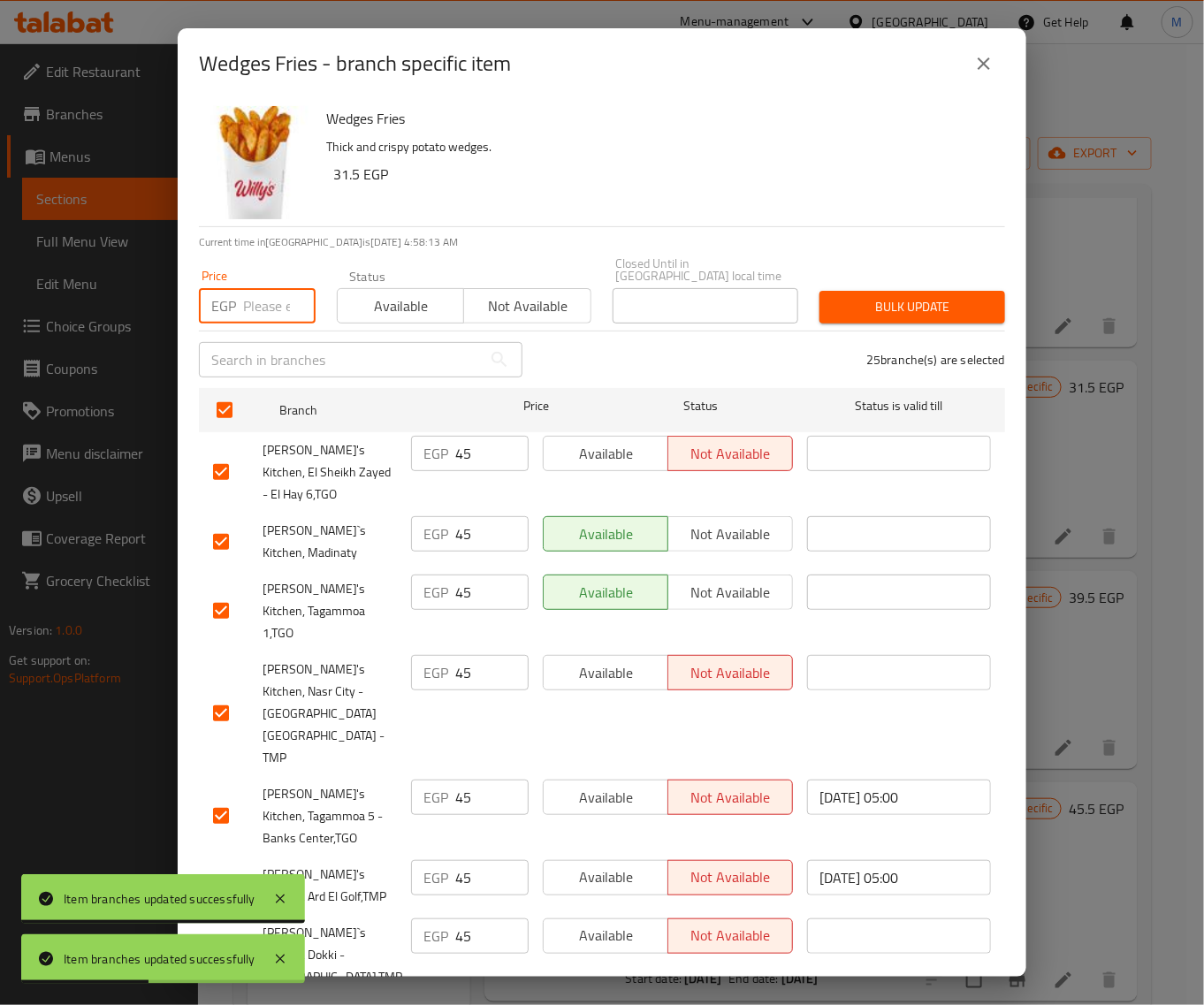
paste input "45"
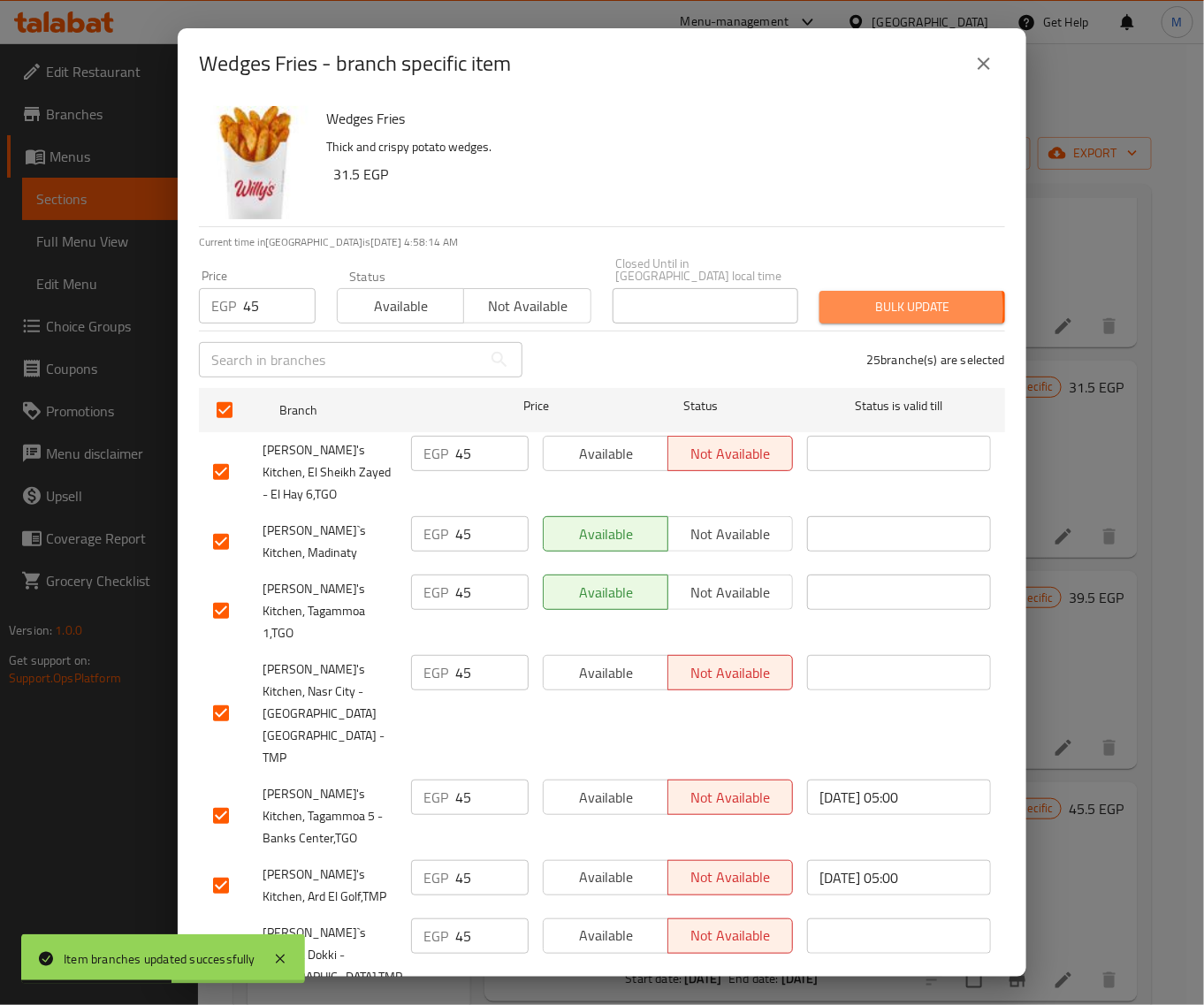
drag, startPoint x: 867, startPoint y: 296, endPoint x: 735, endPoint y: 343, distance: 140.1
click at [867, 301] on span "Bulk update" at bounding box center [912, 307] width 157 height 22
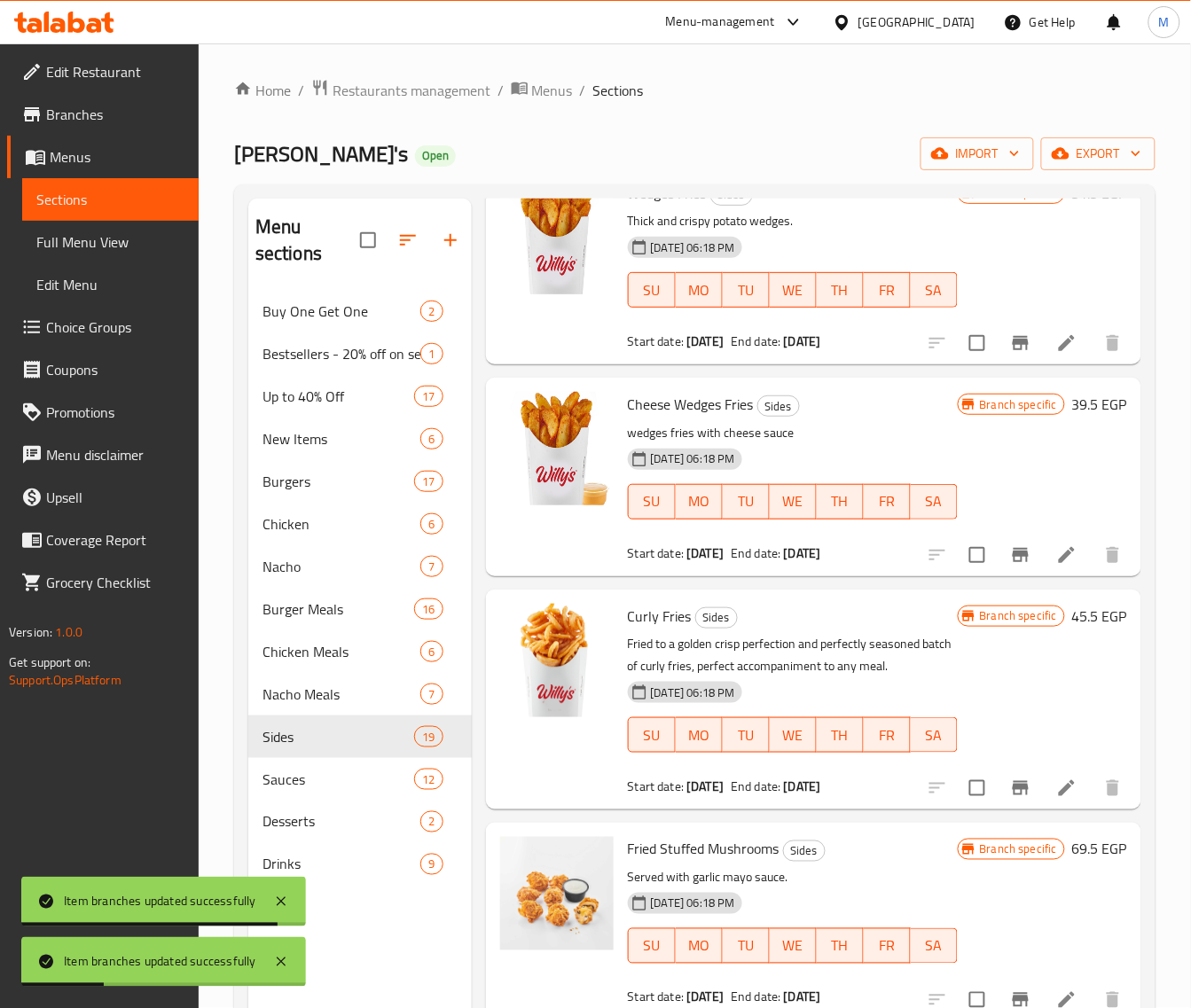
scroll to position [3103, 0]
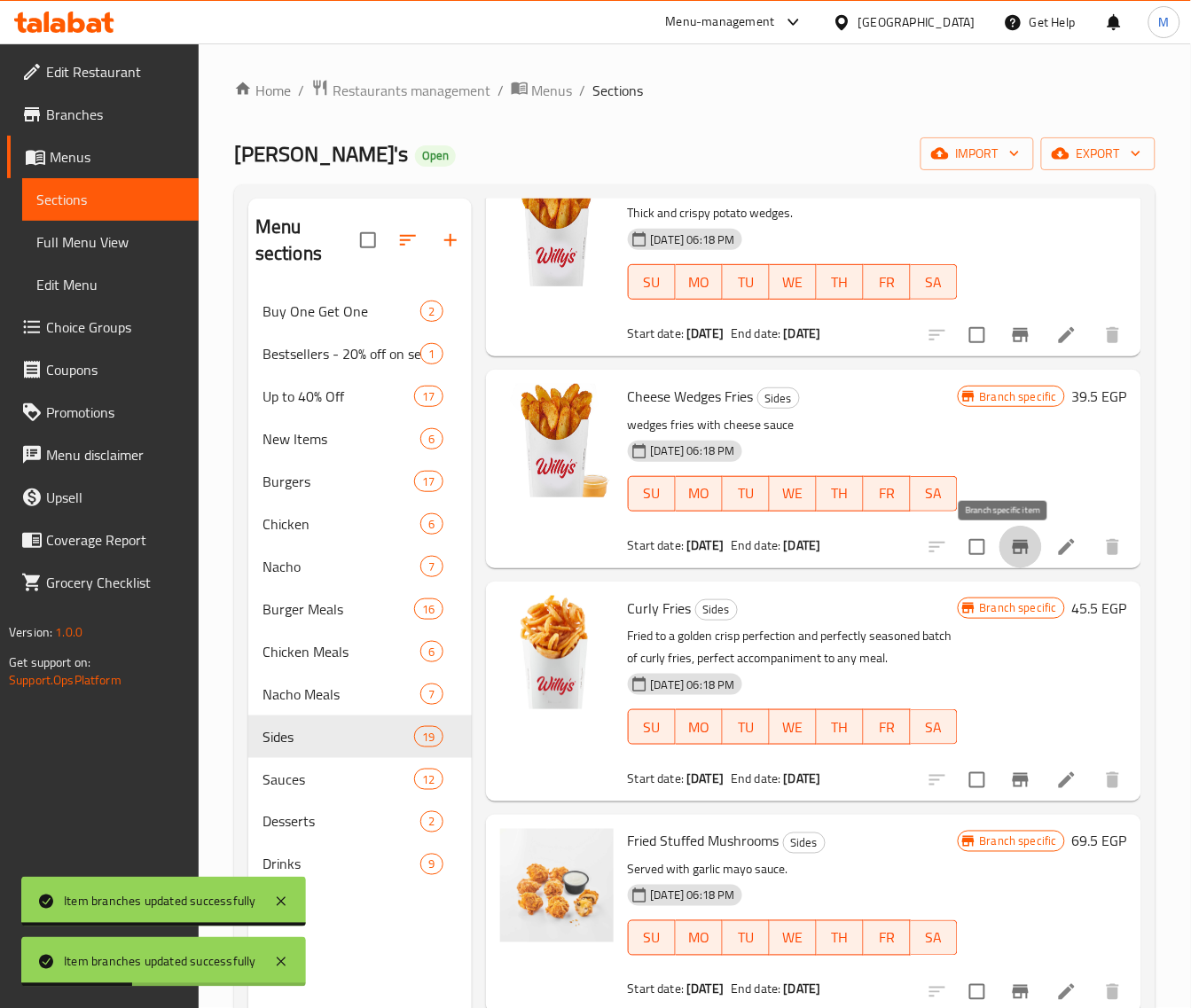
click at [1010, 555] on icon "Branch-specific-item" at bounding box center [1021, 547] width 21 height 21
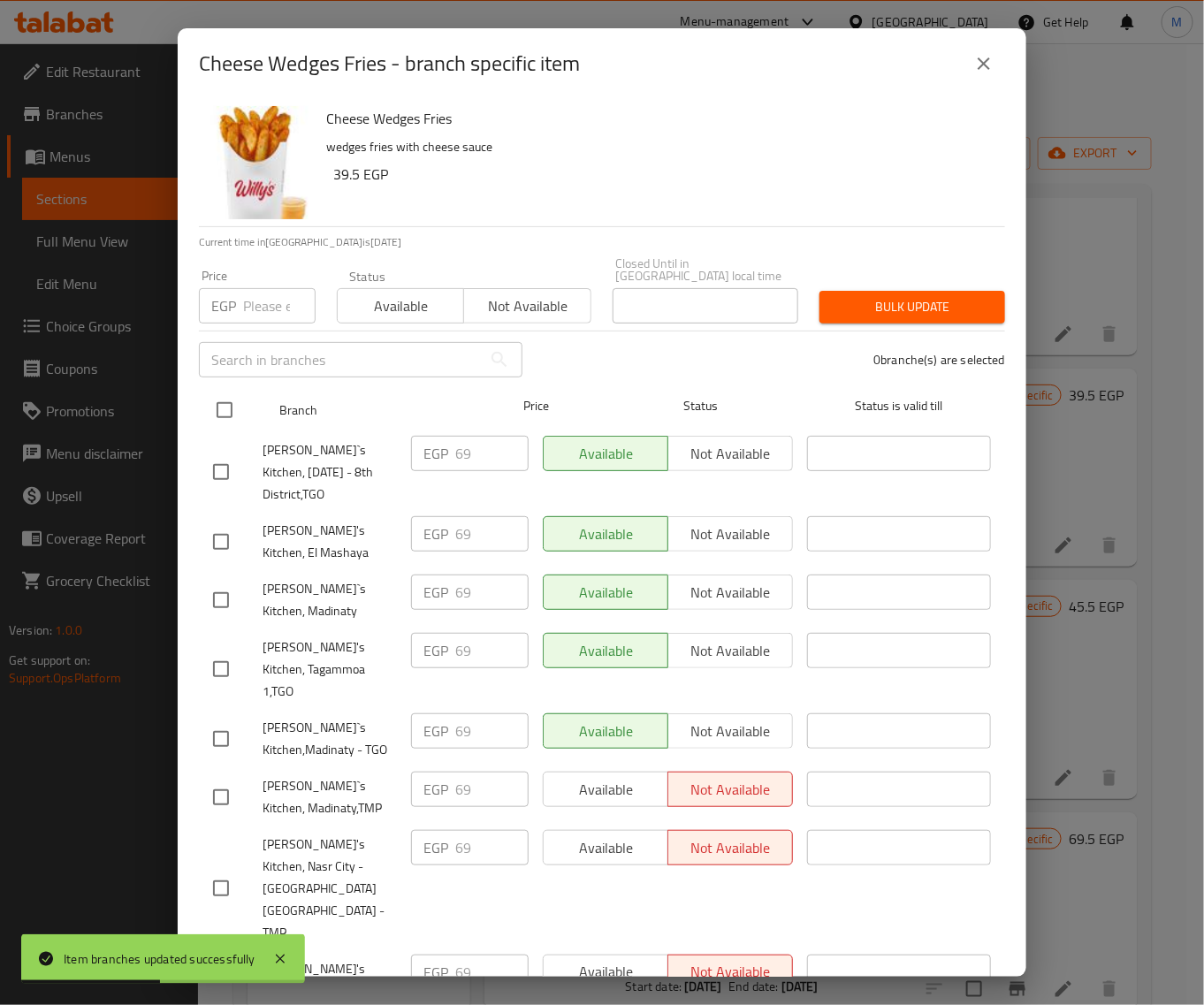
click at [231, 402] on input "checkbox" at bounding box center [225, 410] width 37 height 37
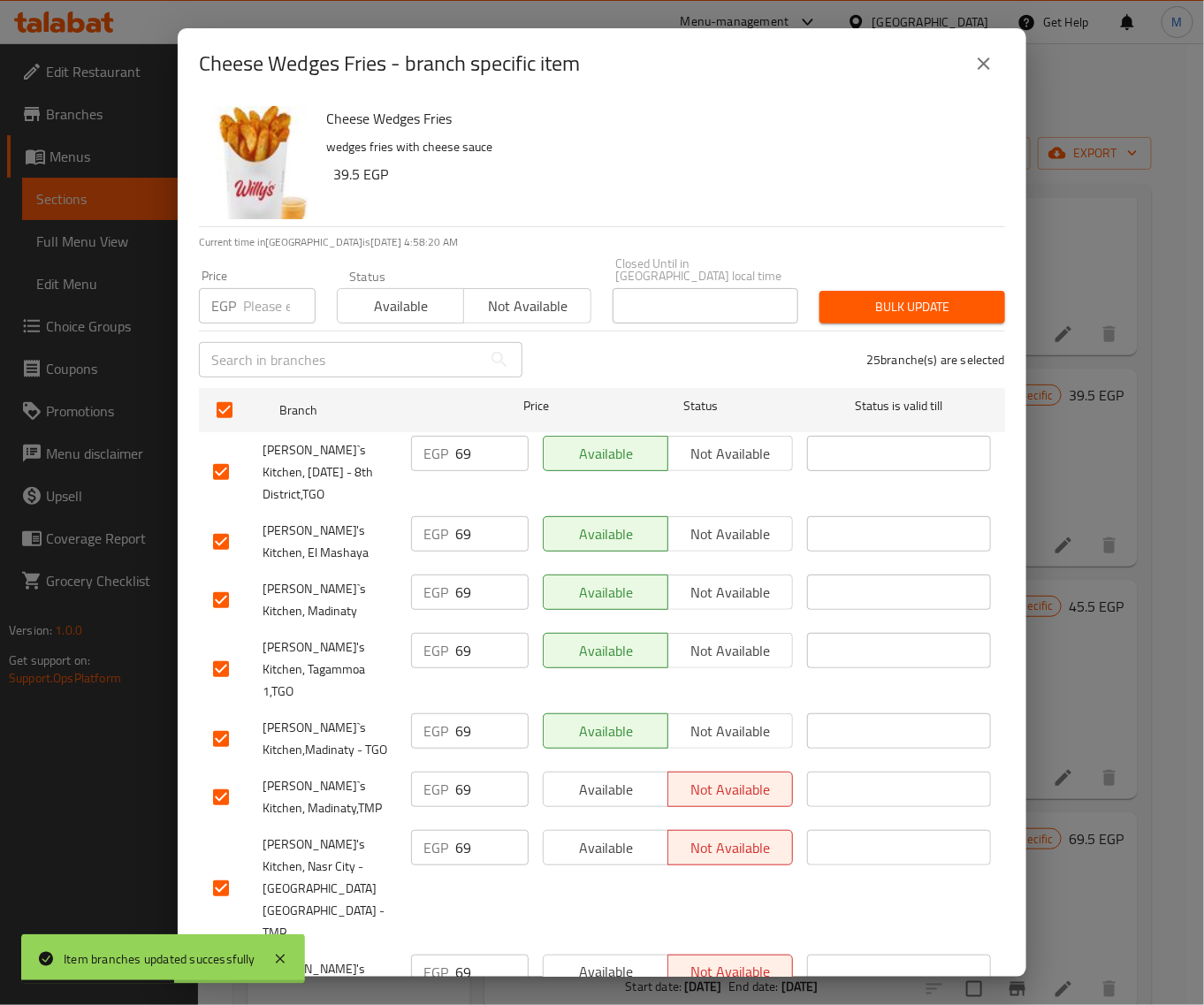
click at [254, 298] on input "number" at bounding box center [279, 306] width 72 height 35
paste input "69"
drag, startPoint x: 844, startPoint y: 288, endPoint x: 844, endPoint y: 298, distance: 10.0
click at [844, 296] on span "Bulk update" at bounding box center [912, 307] width 157 height 22
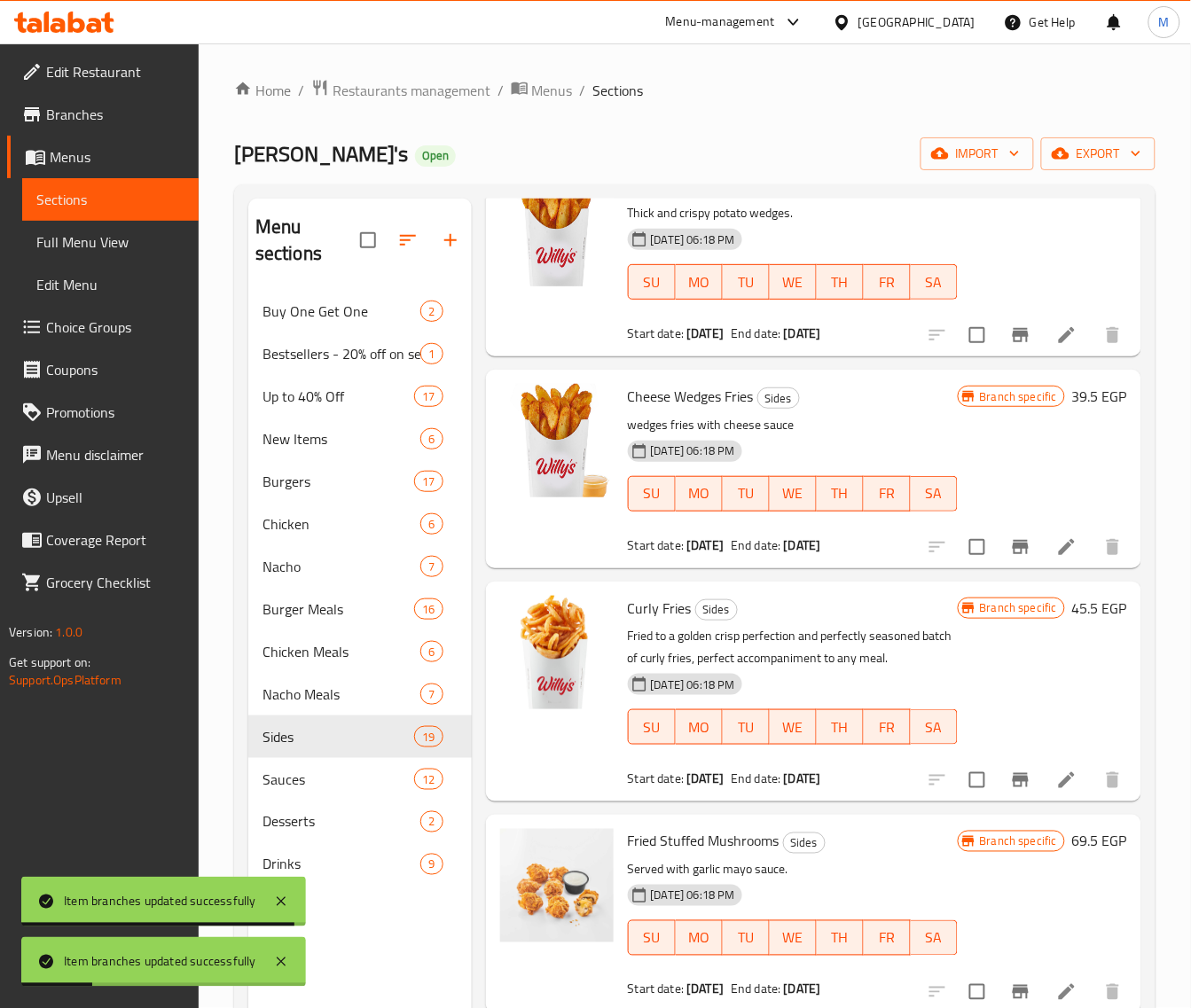
scroll to position [3108, 0]
click at [1000, 769] on button "Branch-specific-item" at bounding box center [1021, 780] width 43 height 43
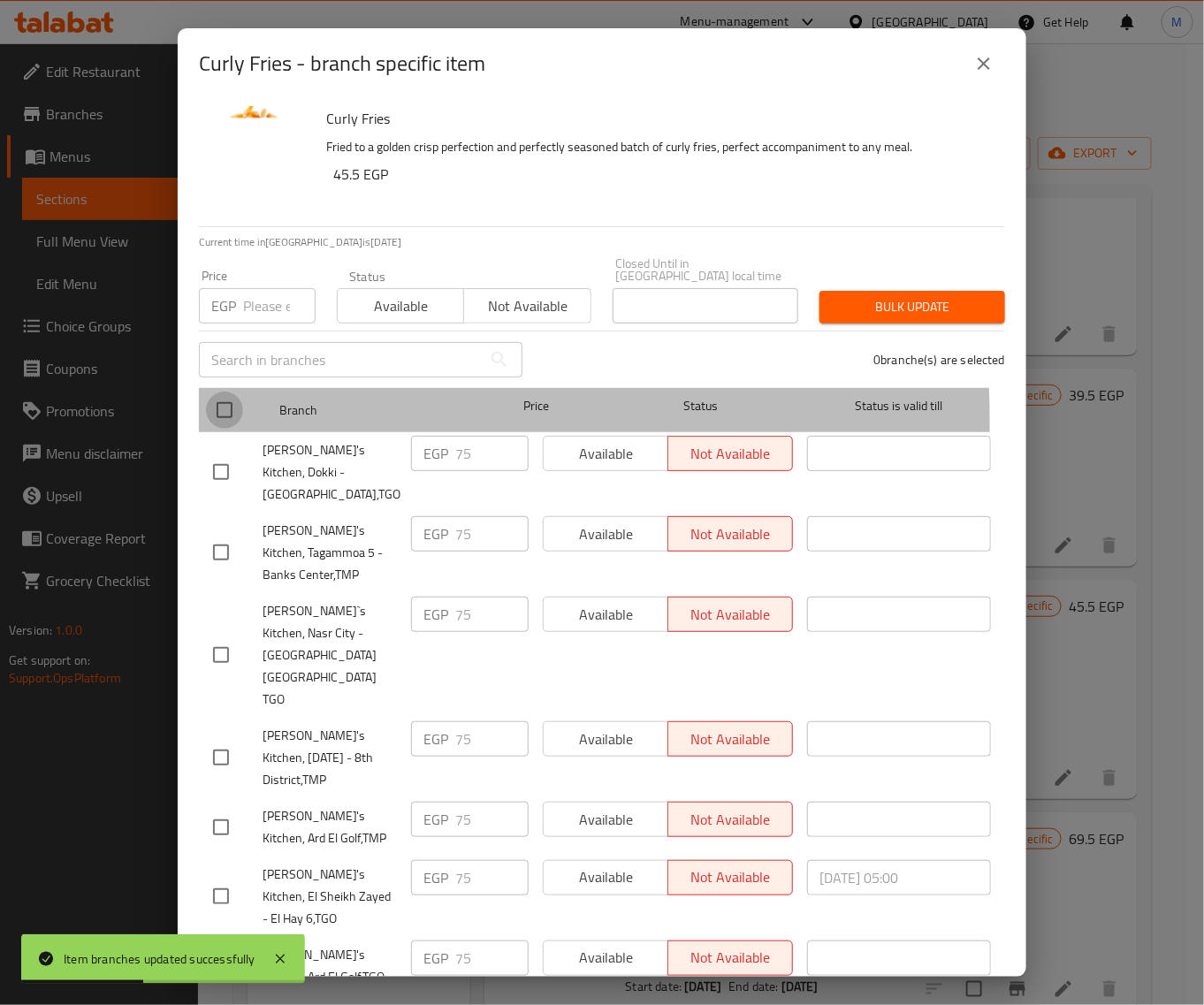
click at [232, 407] on input "checkbox" at bounding box center [225, 410] width 37 height 37
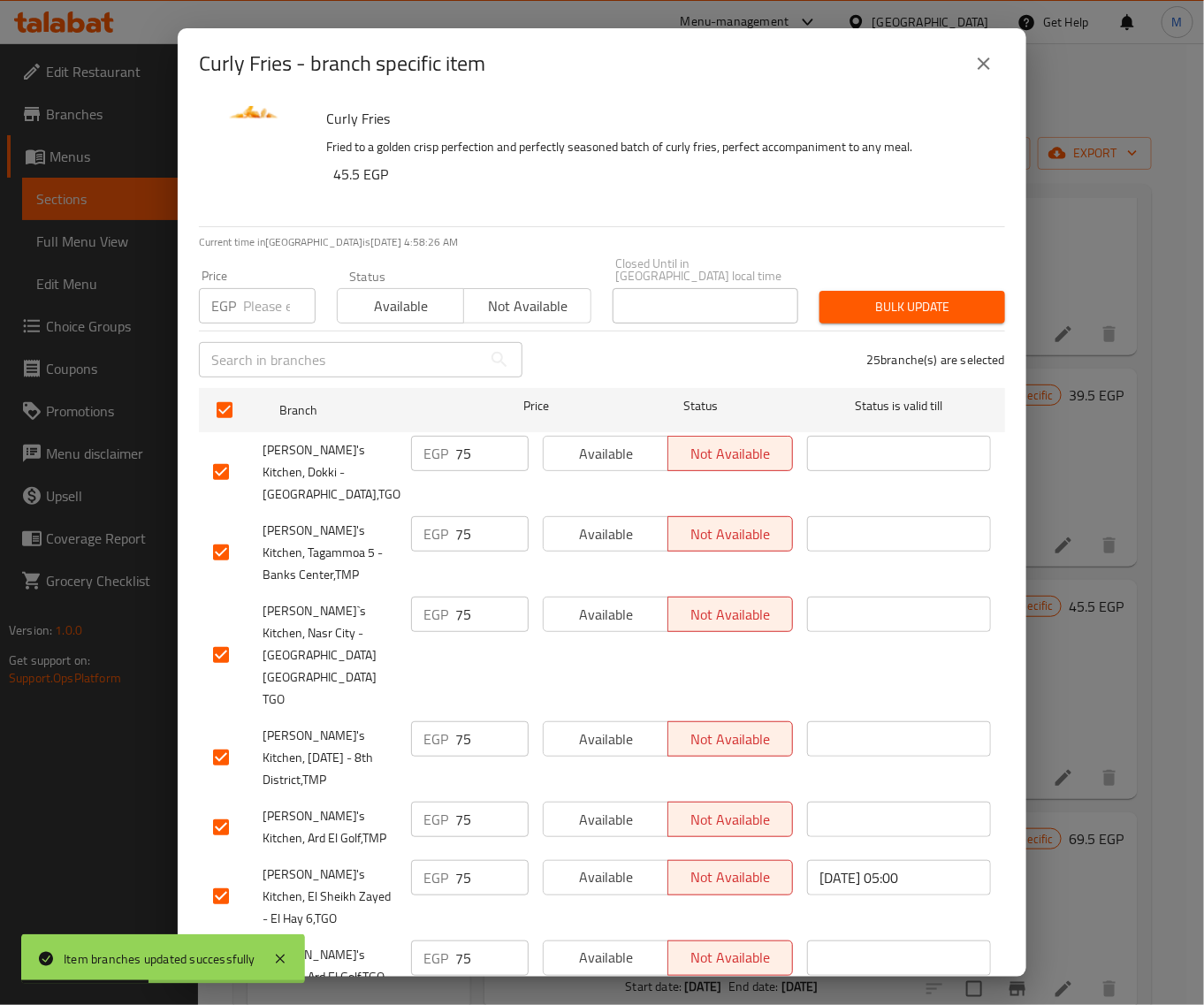
click at [258, 299] on input "number" at bounding box center [279, 306] width 72 height 35
paste input "85"
click at [876, 296] on span "Bulk update" at bounding box center [912, 307] width 157 height 22
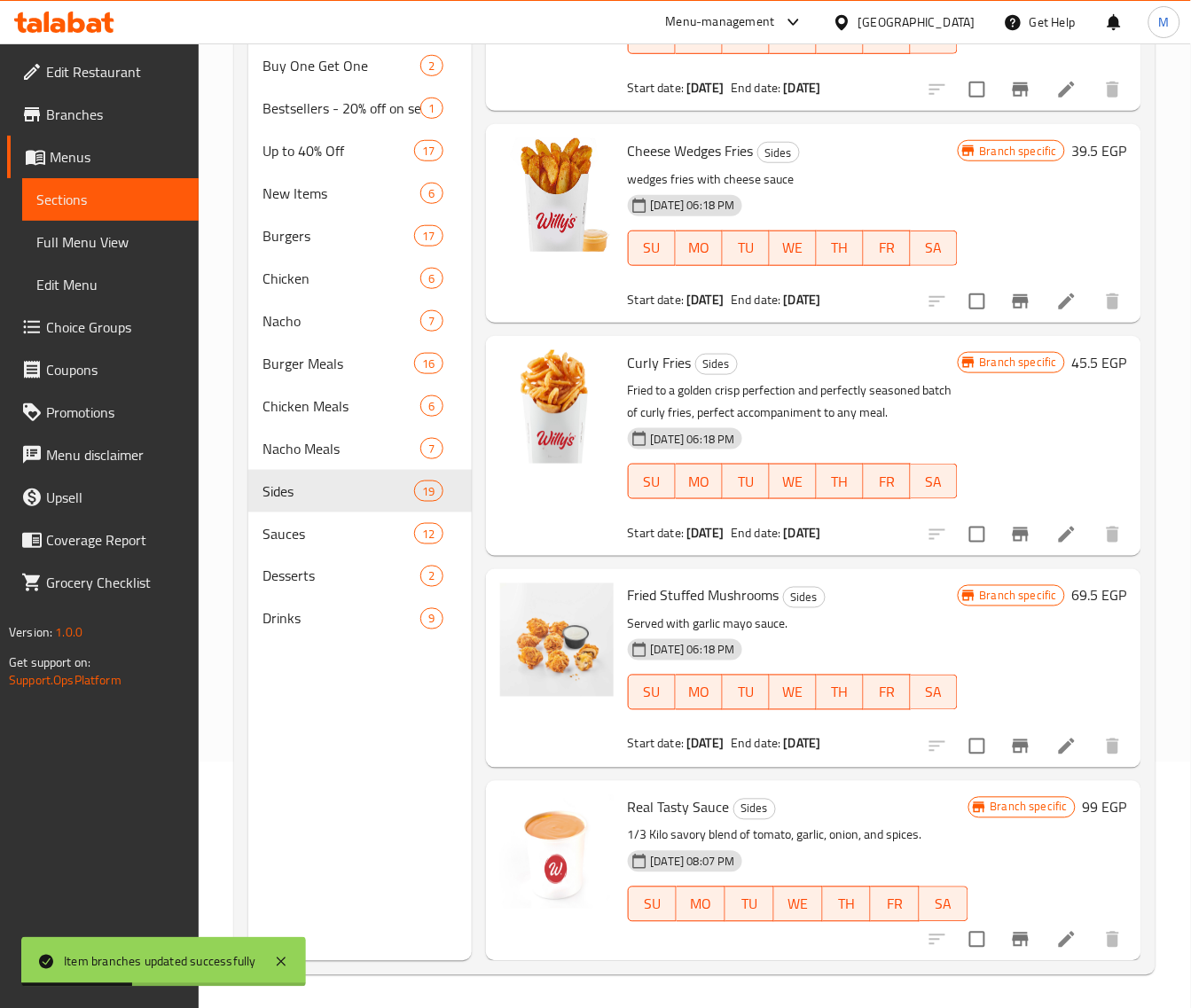
scroll to position [249, 0]
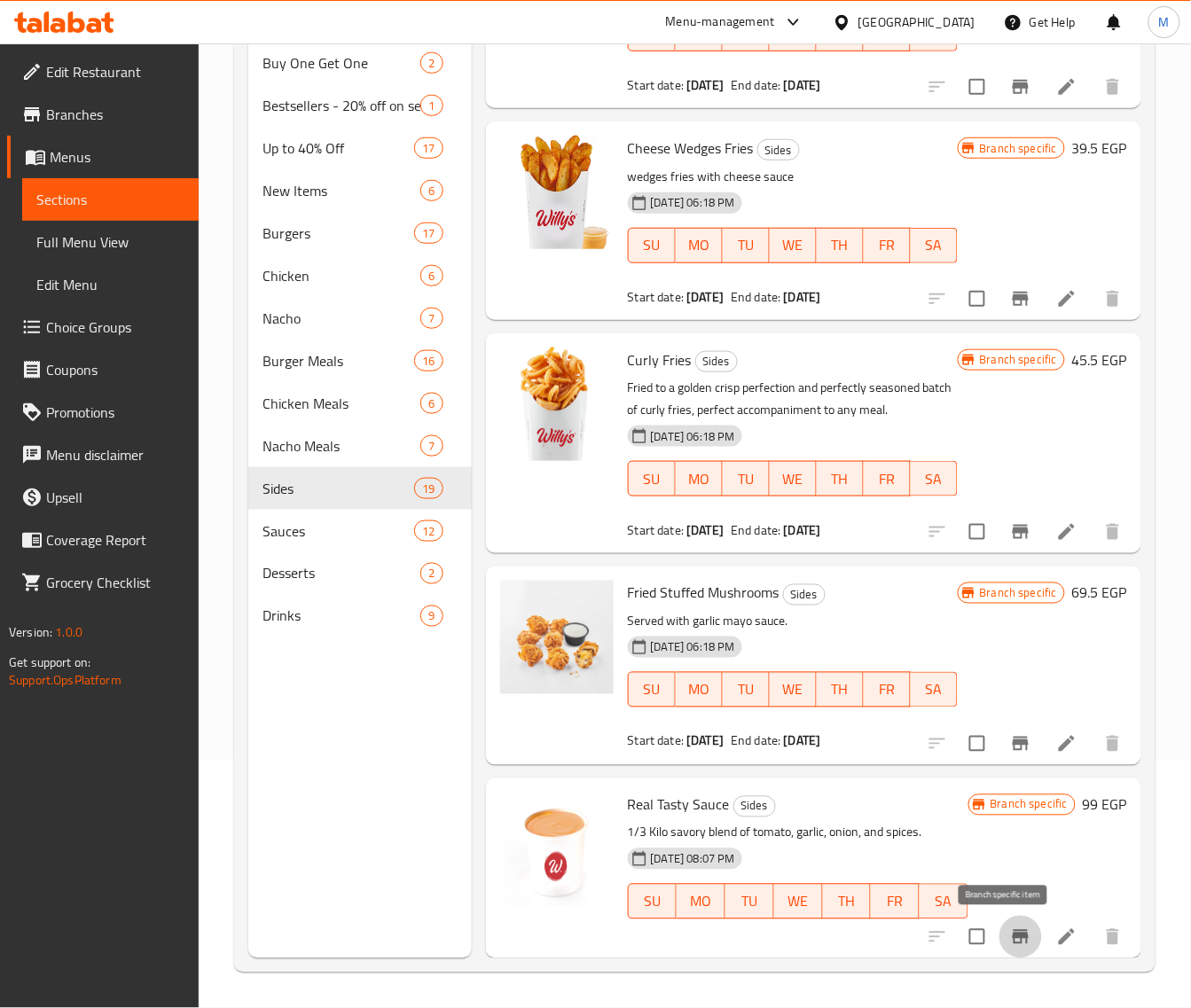
click at [1013, 933] on icon "Branch-specific-item" at bounding box center [1021, 937] width 16 height 14
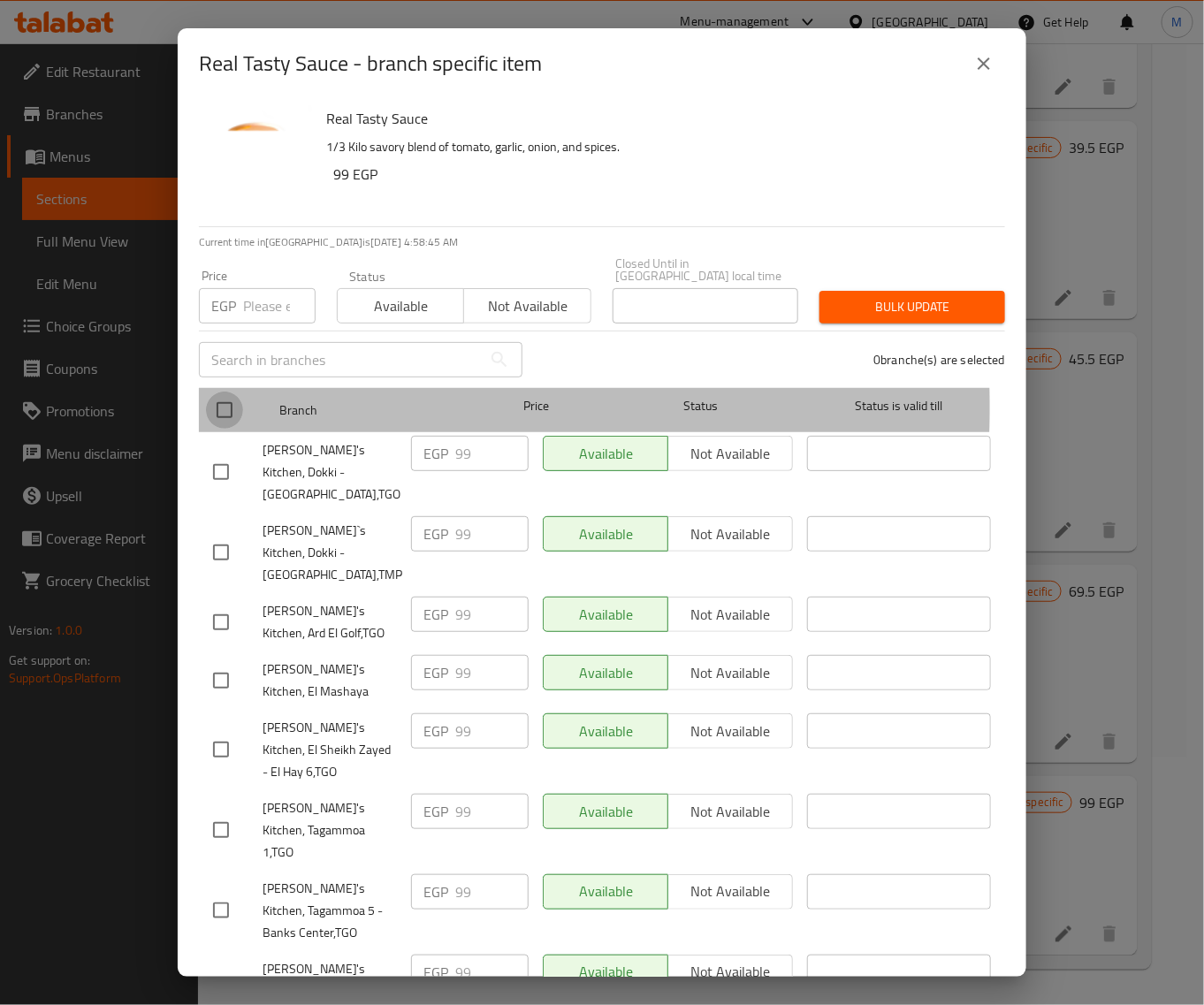
drag, startPoint x: 217, startPoint y: 394, endPoint x: 275, endPoint y: 316, distance: 97.2
click at [218, 394] on input "checkbox" at bounding box center [225, 410] width 37 height 37
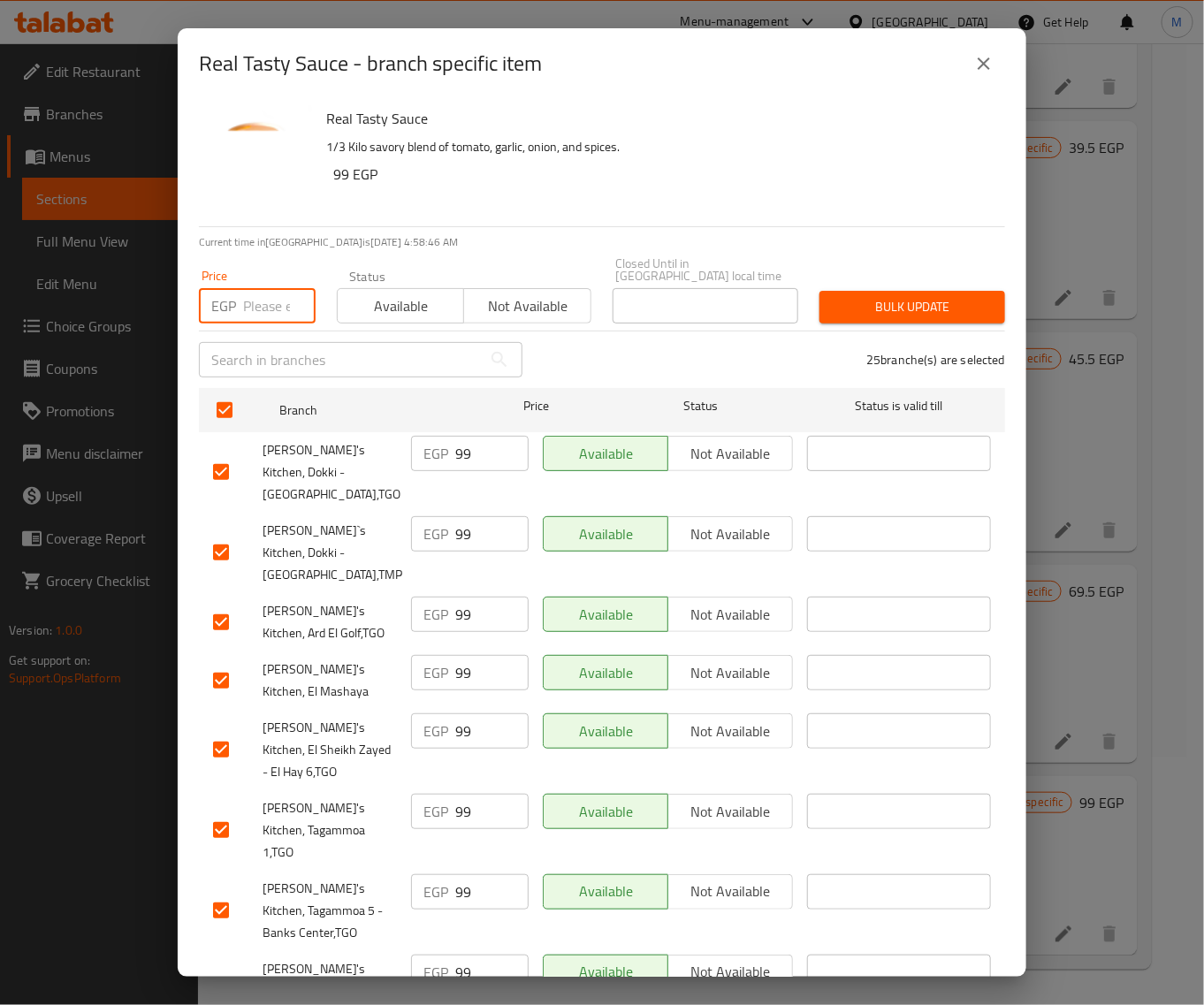
click at [274, 289] on input "number" at bounding box center [279, 306] width 72 height 35
paste input "99"
click at [913, 311] on div "Bulk update" at bounding box center [912, 307] width 207 height 54
click at [915, 301] on span "Bulk update" at bounding box center [912, 307] width 157 height 22
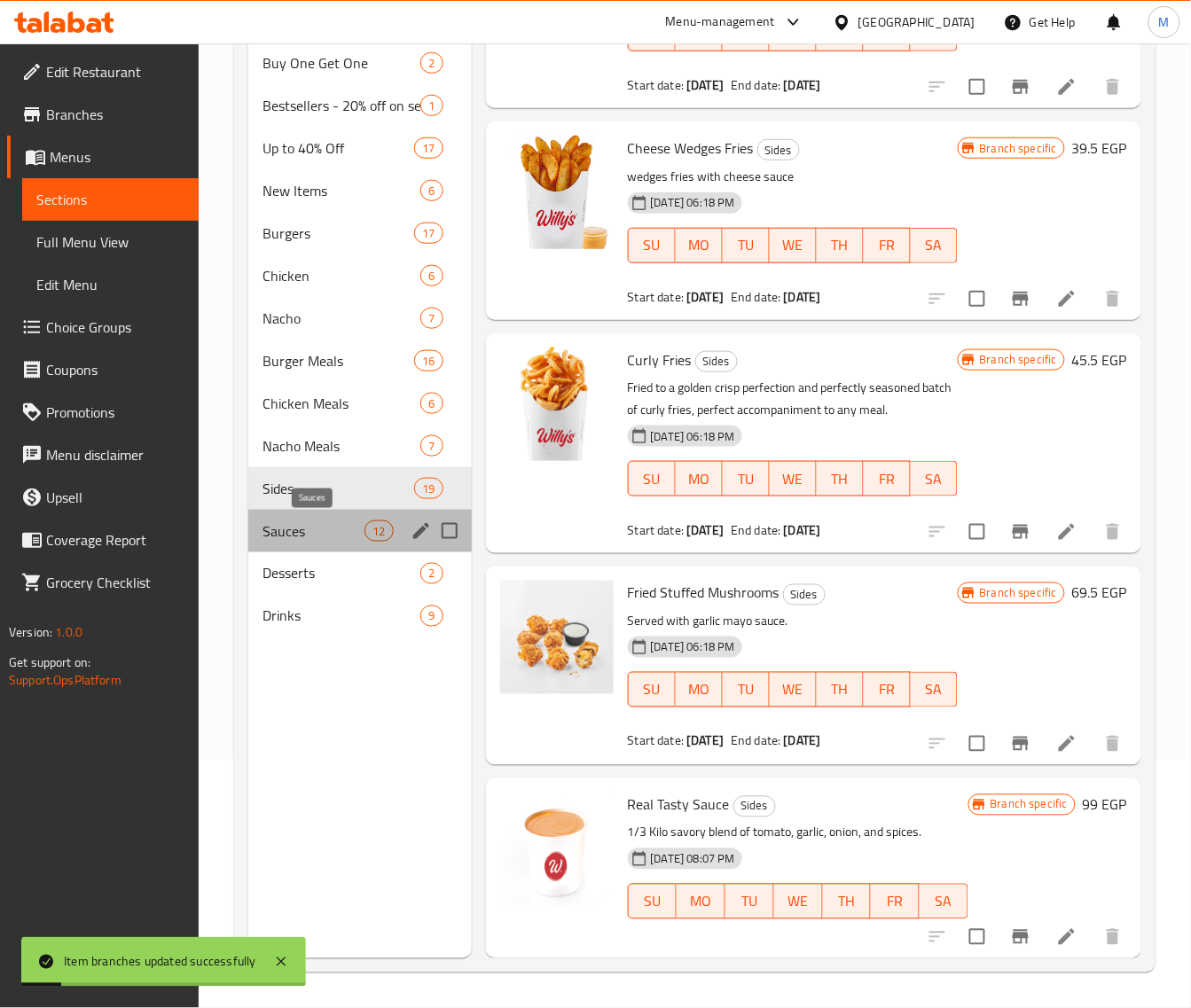
click at [331, 521] on span "Sauces" at bounding box center [313, 531] width 102 height 21
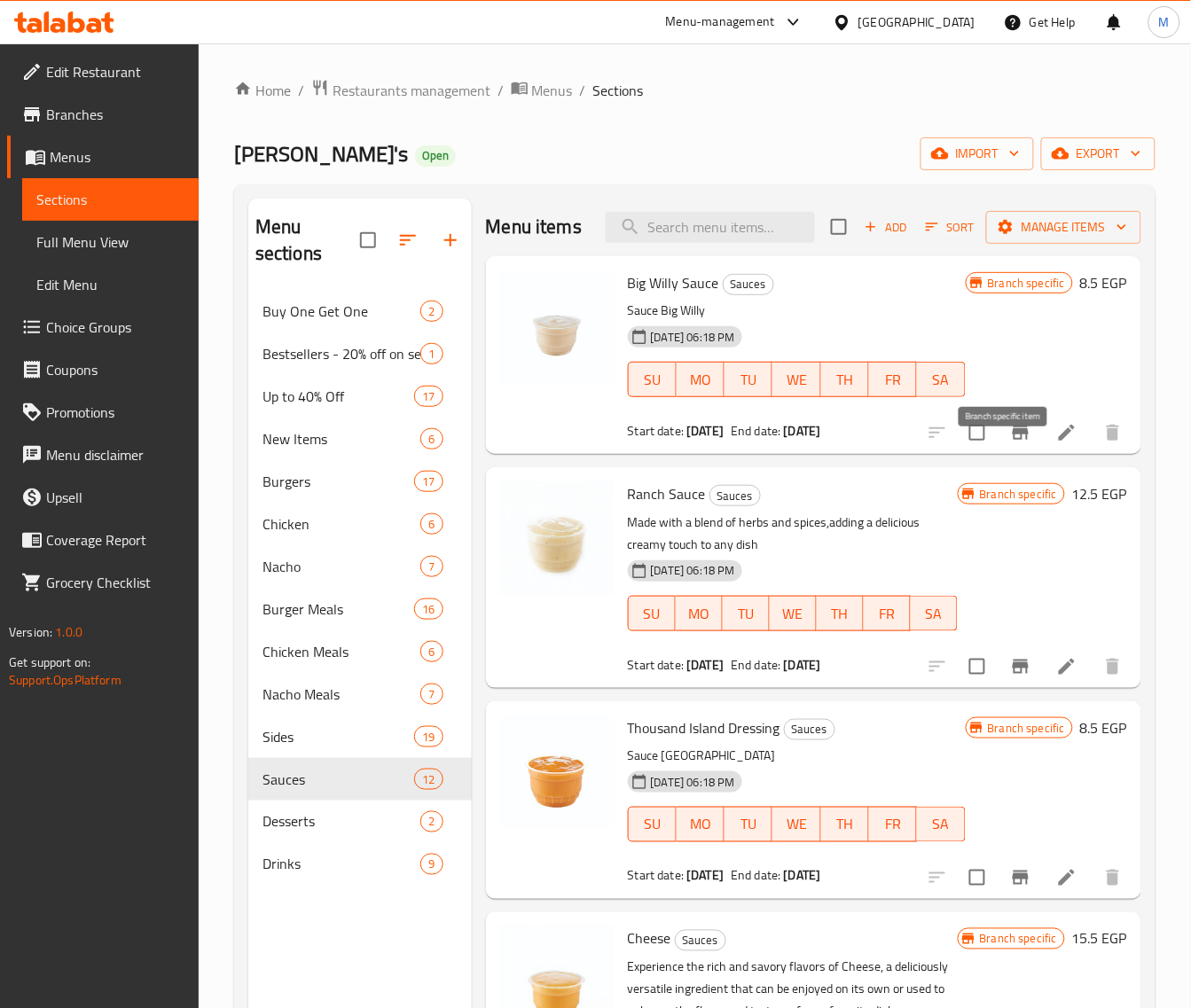
click at [1013, 440] on icon "Branch-specific-item" at bounding box center [1021, 433] width 16 height 14
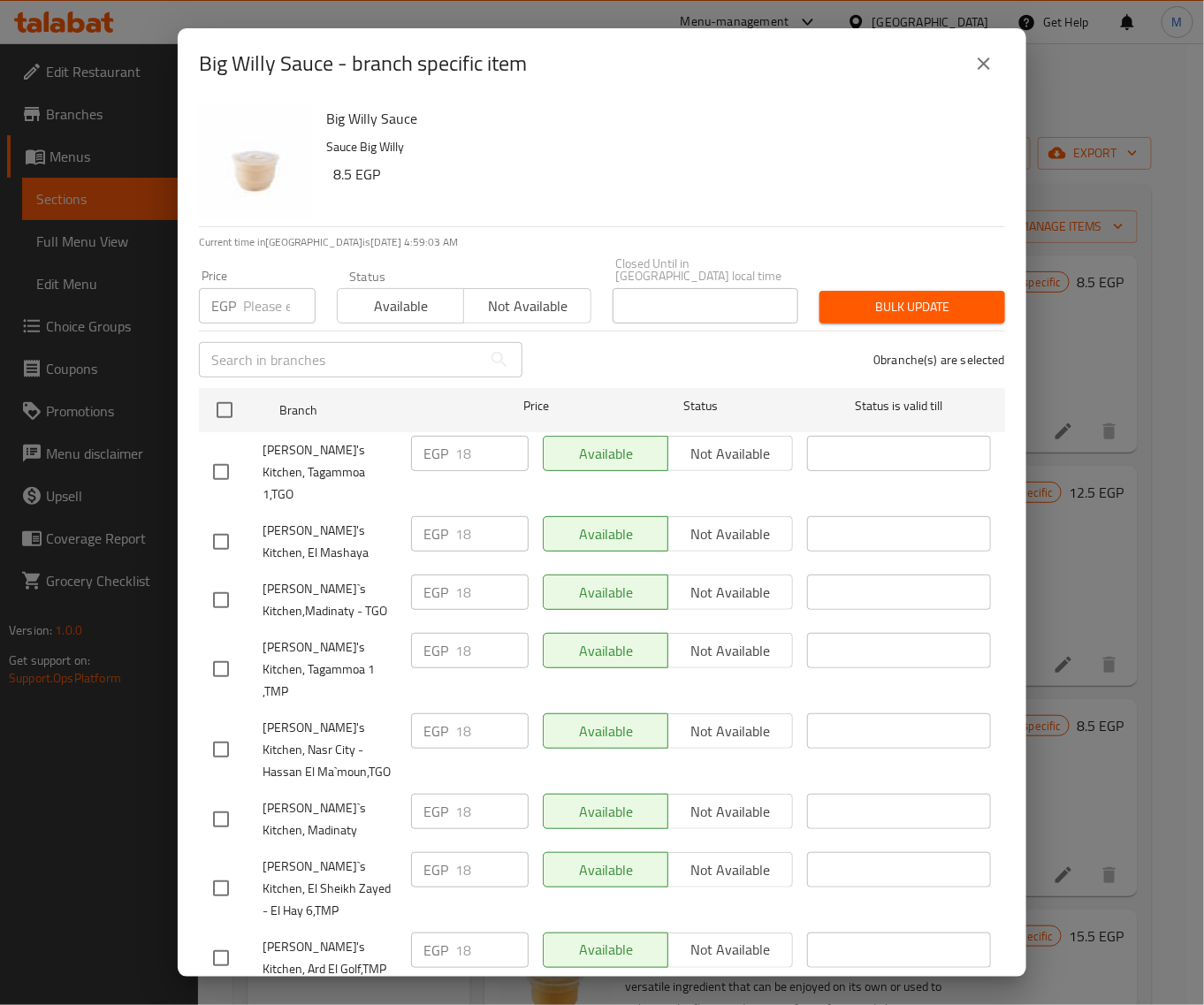
drag, startPoint x: 222, startPoint y: 407, endPoint x: 240, endPoint y: 358, distance: 52.2
click at [223, 403] on input "checkbox" at bounding box center [225, 410] width 37 height 37
click at [255, 292] on input "number" at bounding box center [279, 306] width 72 height 35
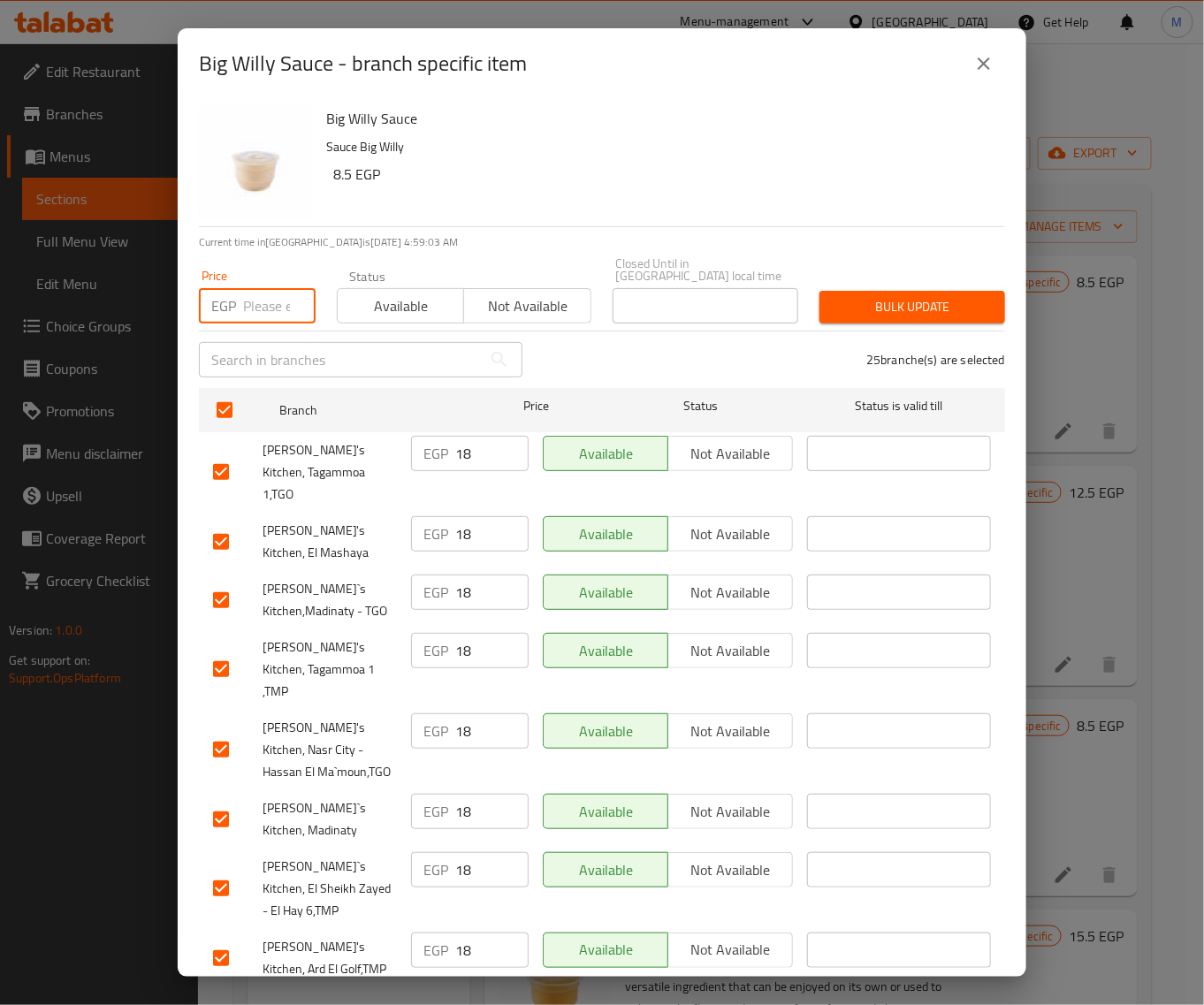
paste input "18"
click at [891, 280] on div "Bulk update" at bounding box center [912, 307] width 207 height 54
click at [873, 296] on span "Bulk update" at bounding box center [912, 307] width 157 height 22
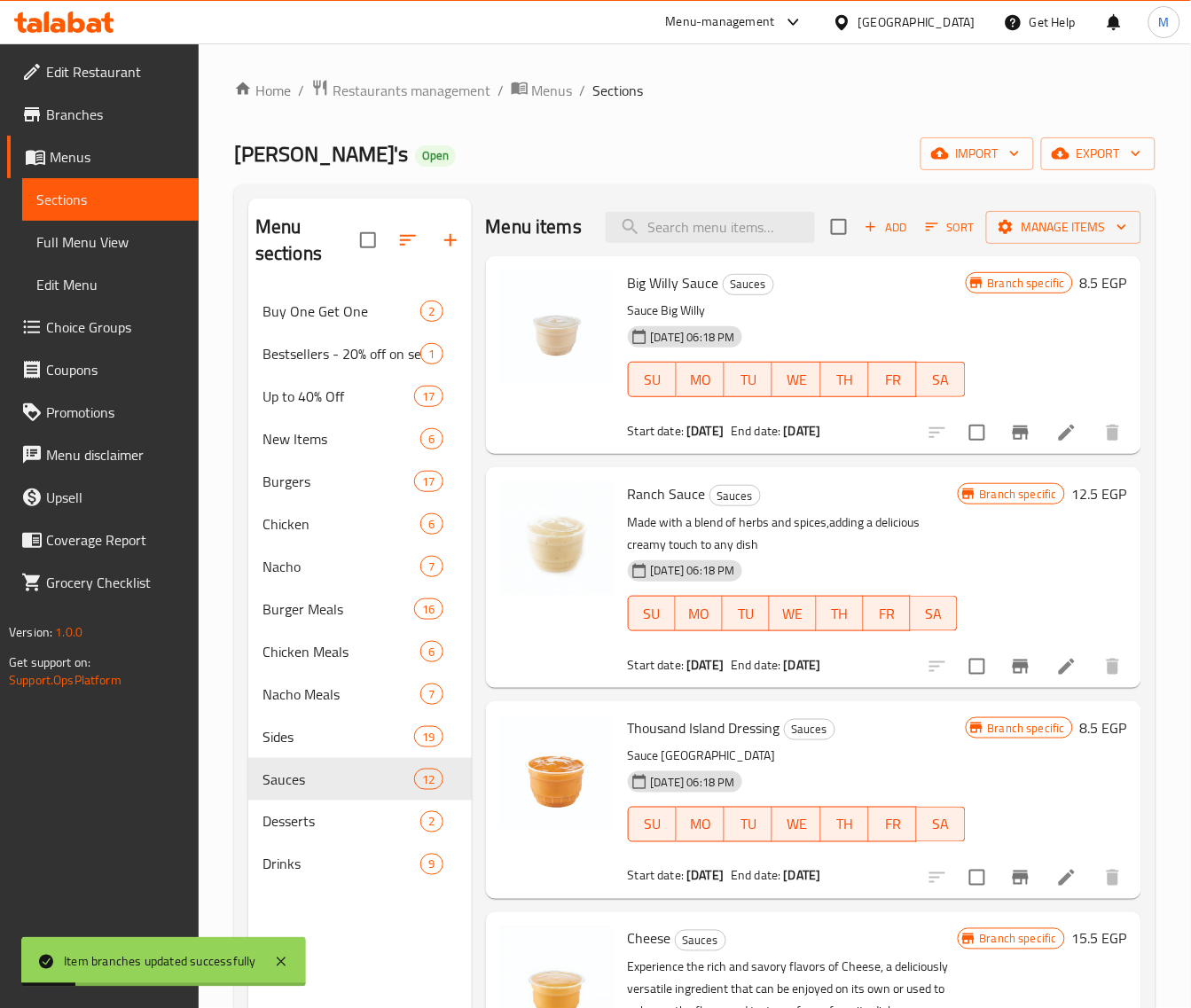
click at [999, 688] on button "Branch-specific-item" at bounding box center [1021, 667] width 43 height 43
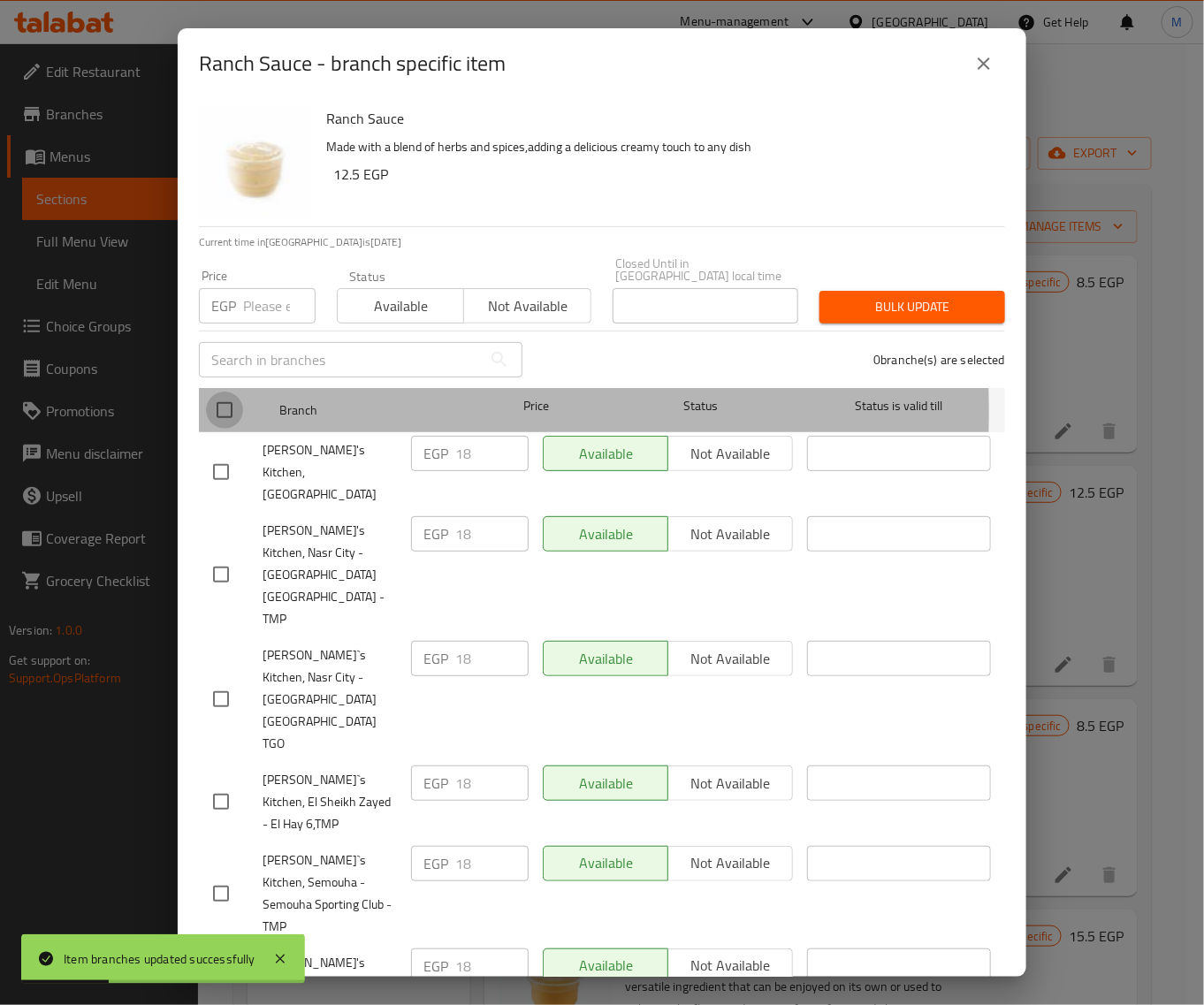
drag, startPoint x: 231, startPoint y: 400, endPoint x: 252, endPoint y: 316, distance: 86.6
click at [230, 399] on input "checkbox" at bounding box center [225, 410] width 37 height 37
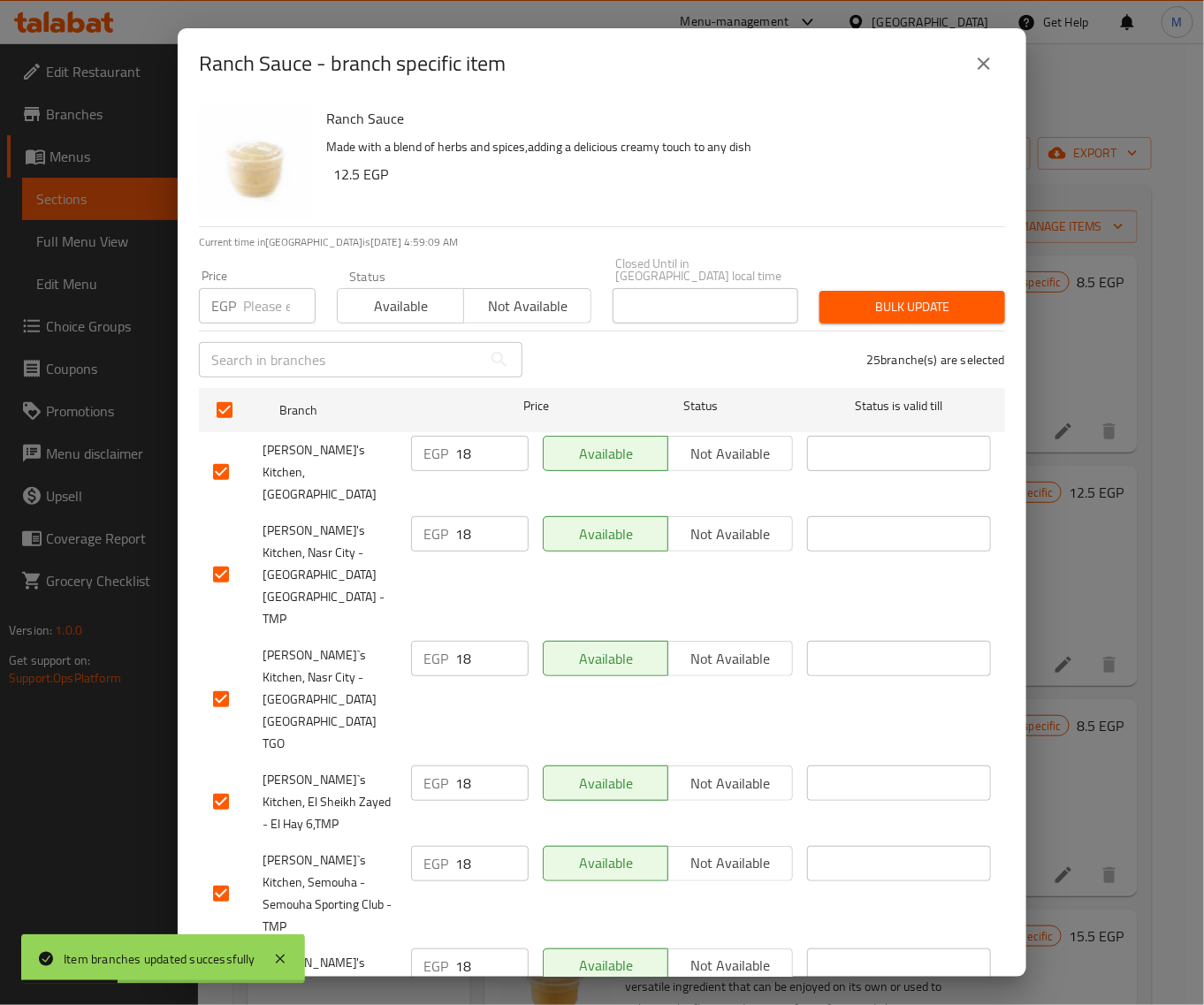
click at [252, 314] on div "Price EGP Price" at bounding box center [257, 296] width 138 height 75
click at [275, 293] on input "number" at bounding box center [279, 306] width 72 height 35
paste input "18"
click at [854, 291] on button "Bulk update" at bounding box center [912, 307] width 186 height 33
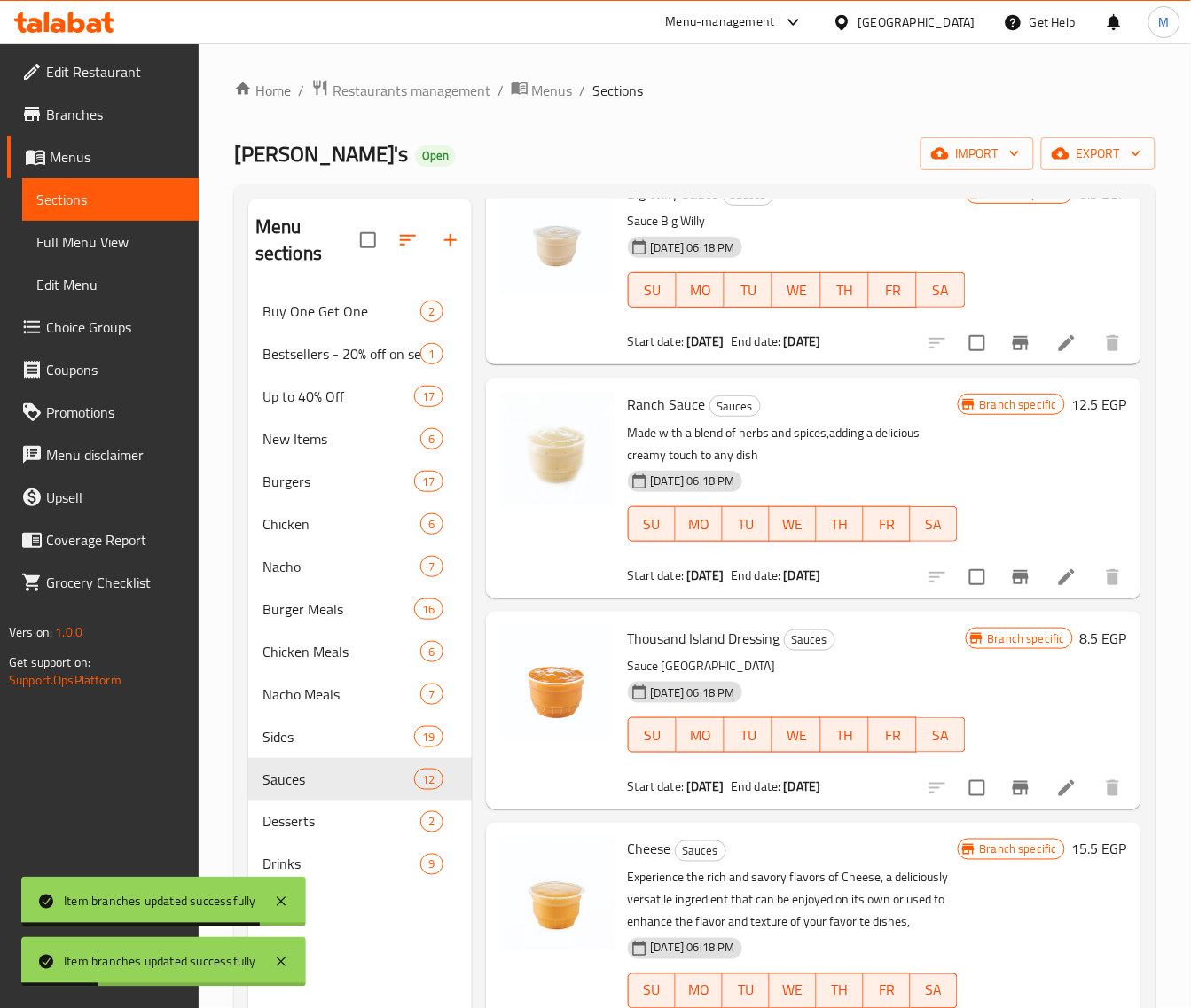
scroll to position [222, 0]
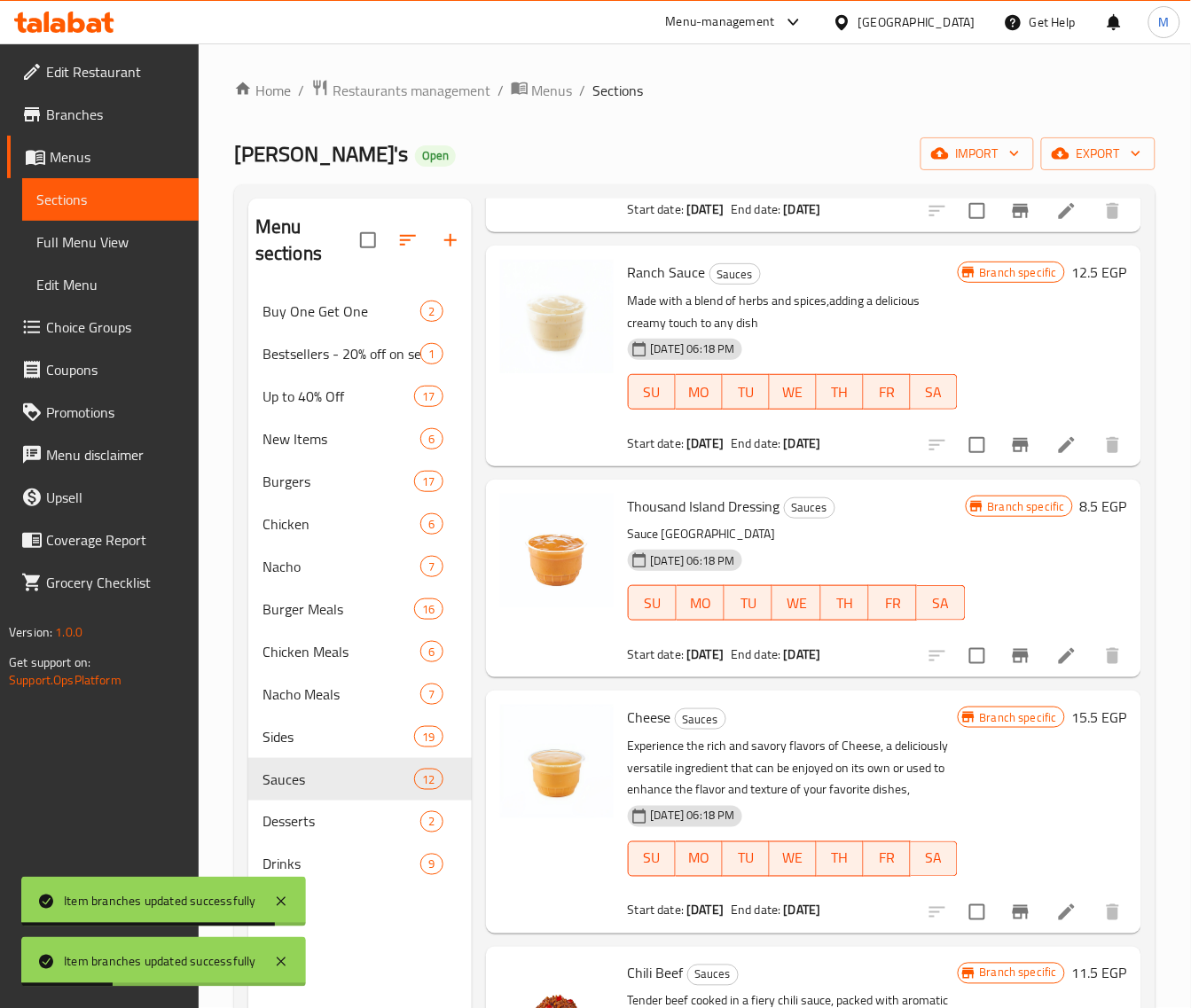
click at [999, 675] on button "Branch-specific-item" at bounding box center [1021, 656] width 43 height 43
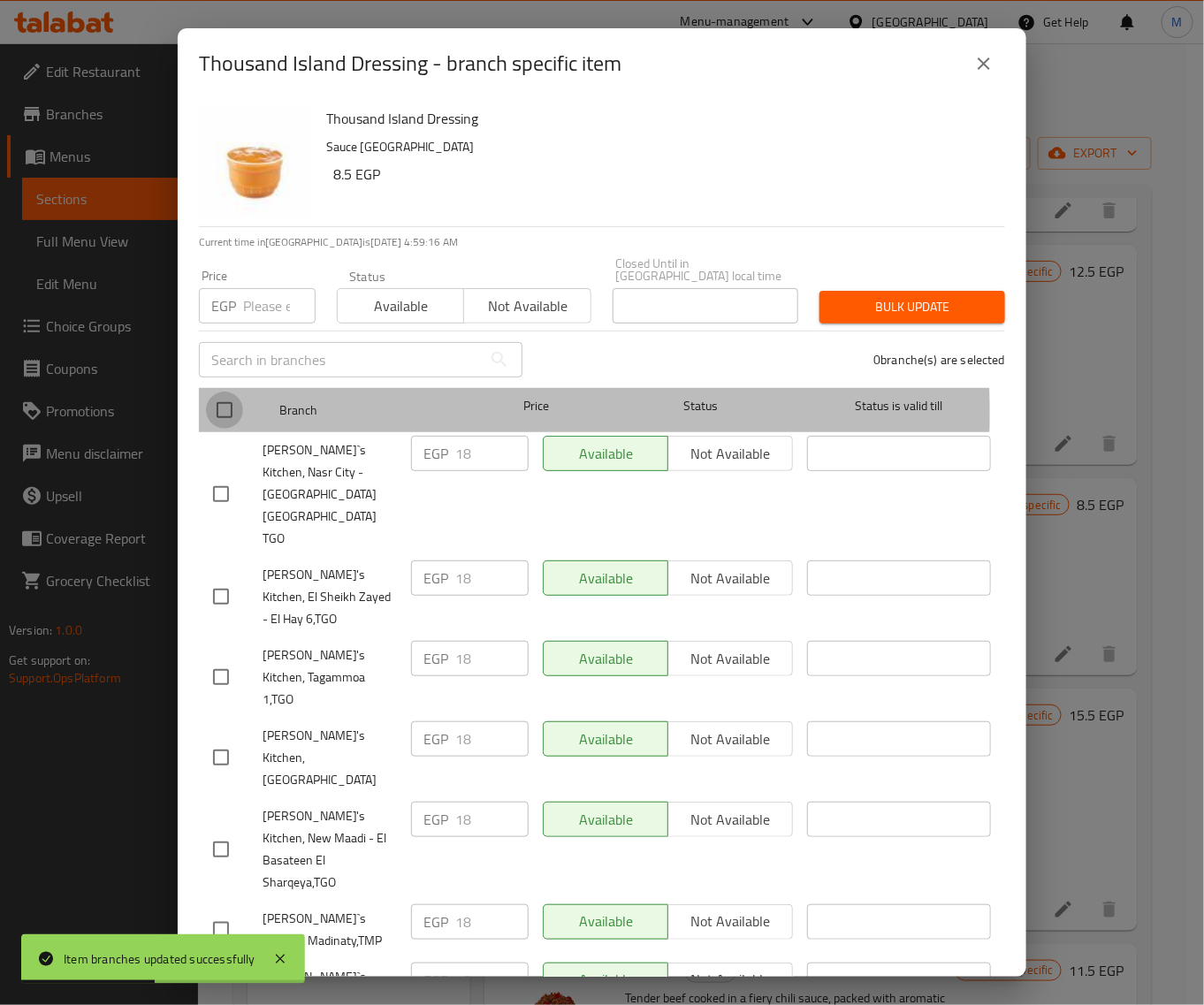
drag, startPoint x: 219, startPoint y: 400, endPoint x: 263, endPoint y: 302, distance: 107.4
click at [221, 399] on input "checkbox" at bounding box center [225, 410] width 37 height 37
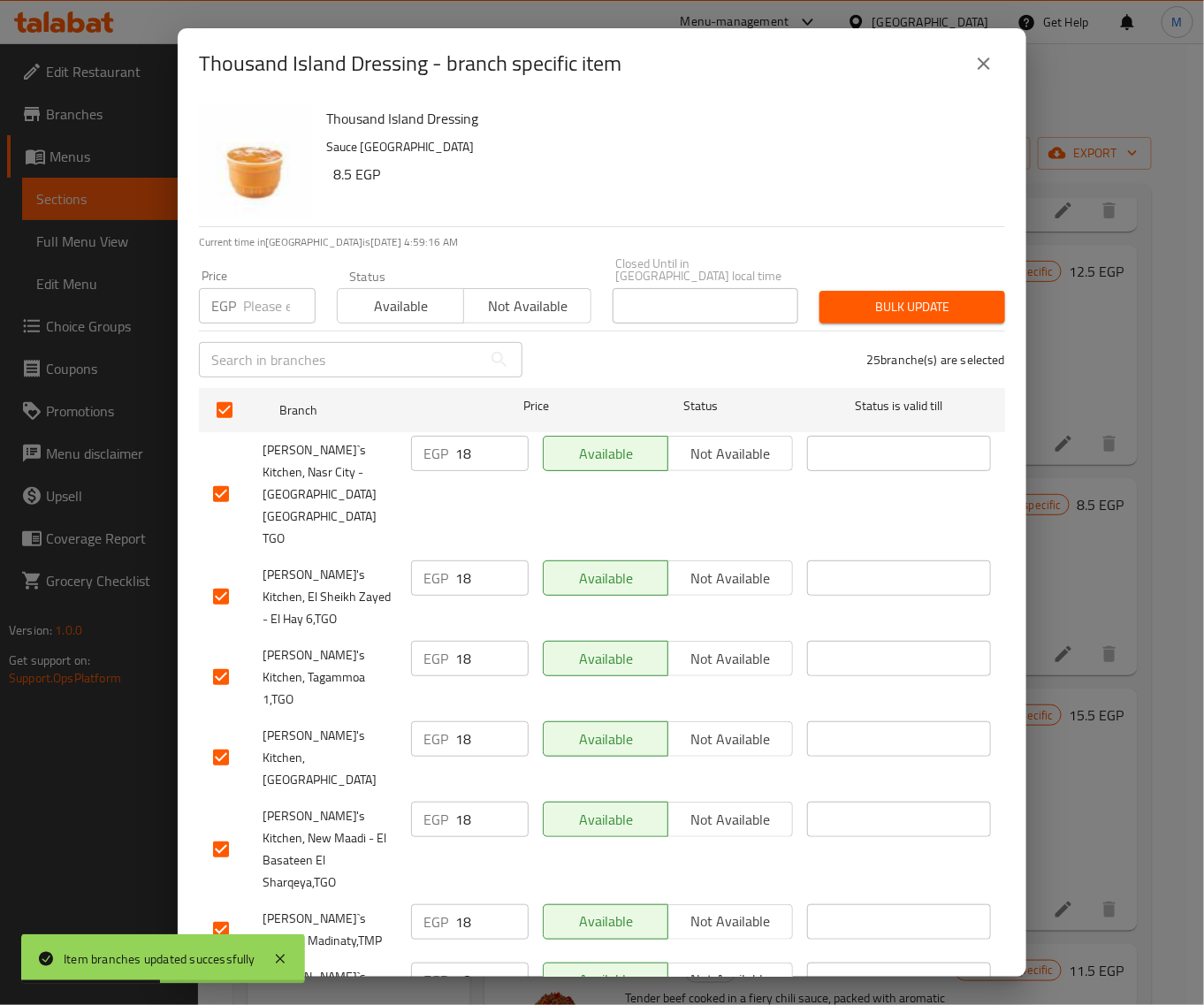
click at [265, 289] on input "number" at bounding box center [279, 306] width 72 height 35
paste input "18"
click at [931, 296] on span "Bulk update" at bounding box center [912, 307] width 157 height 22
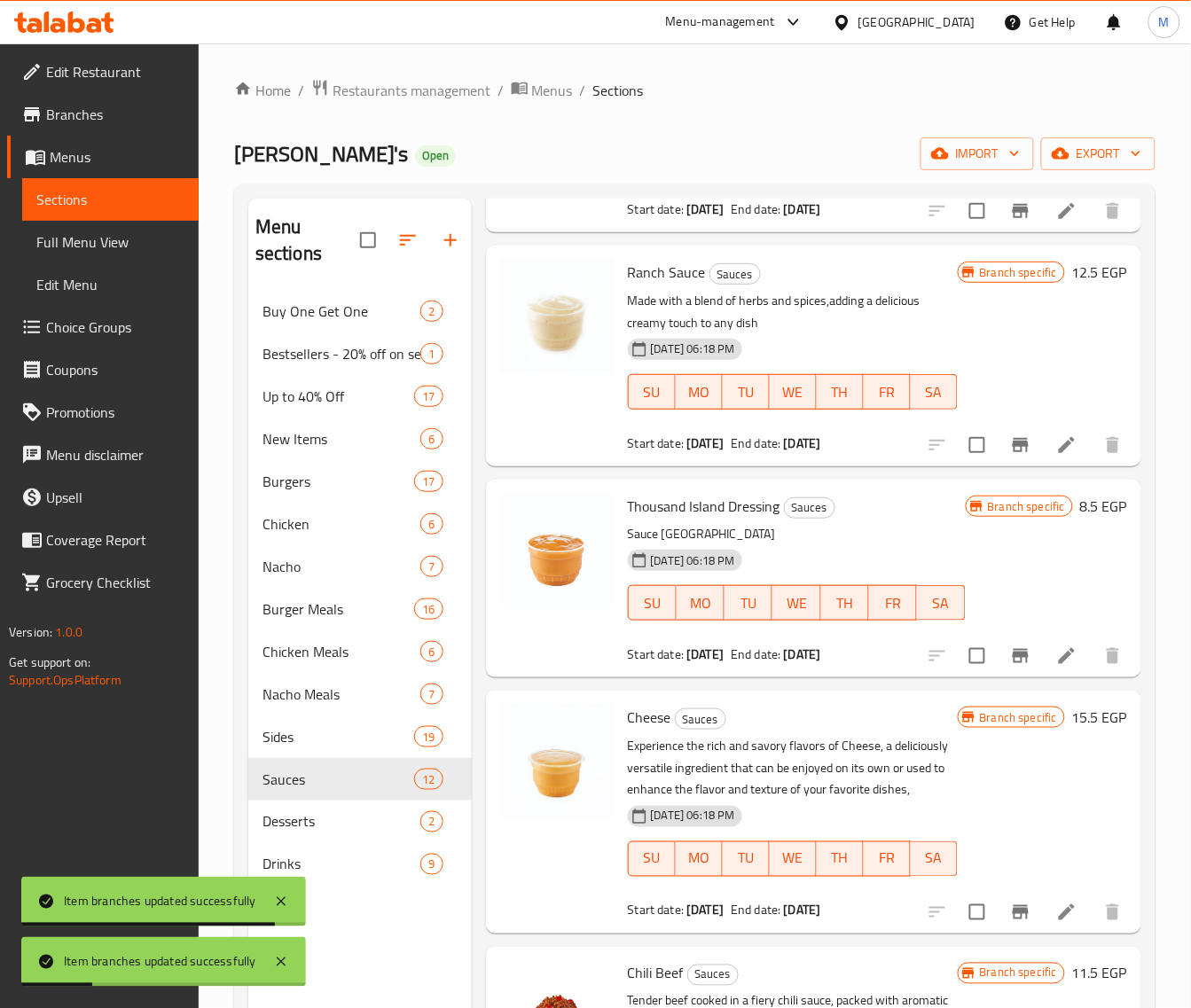
click at [1010, 923] on icon "Branch-specific-item" at bounding box center [1021, 912] width 21 height 21
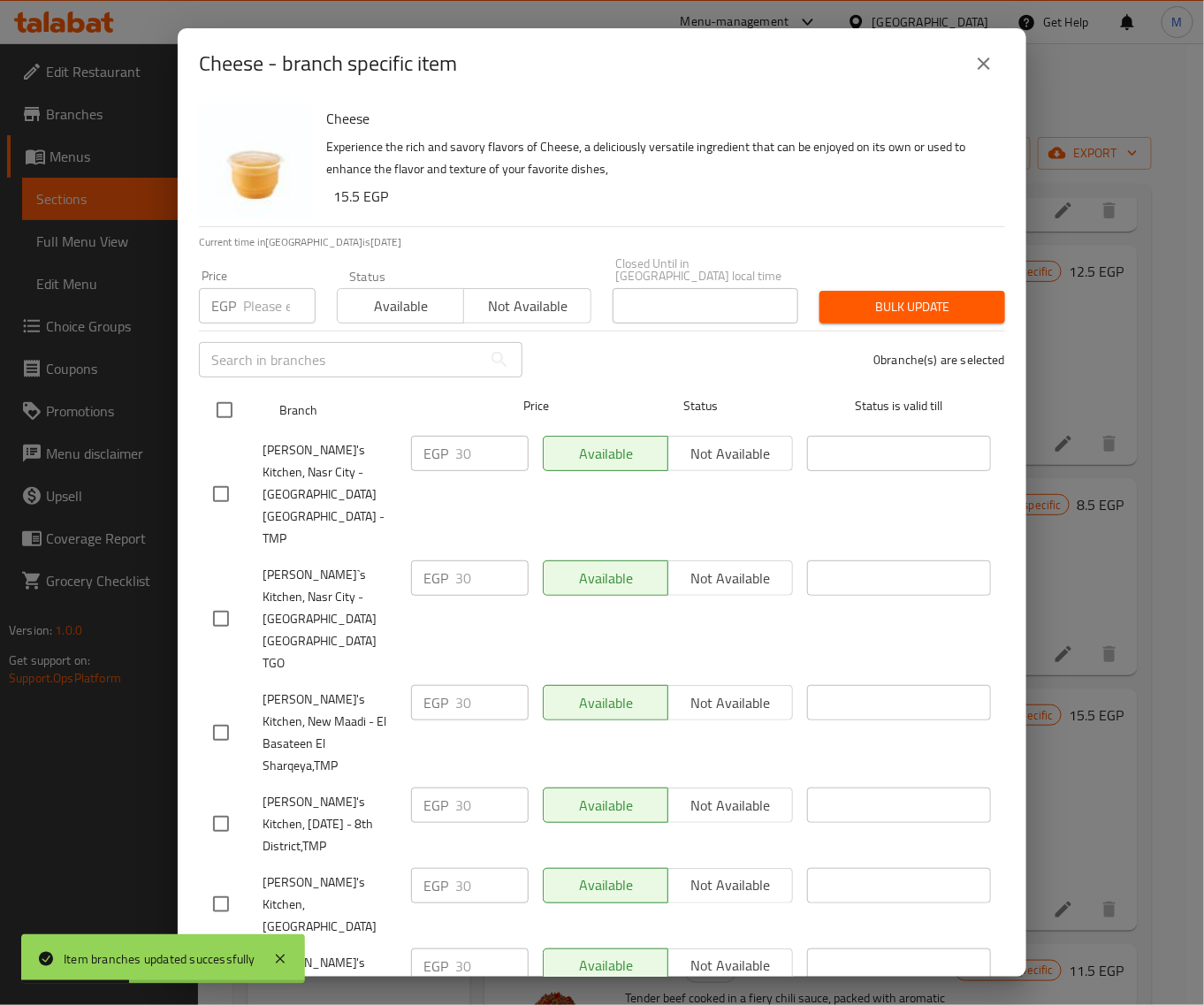
click at [209, 392] on input "checkbox" at bounding box center [225, 410] width 37 height 37
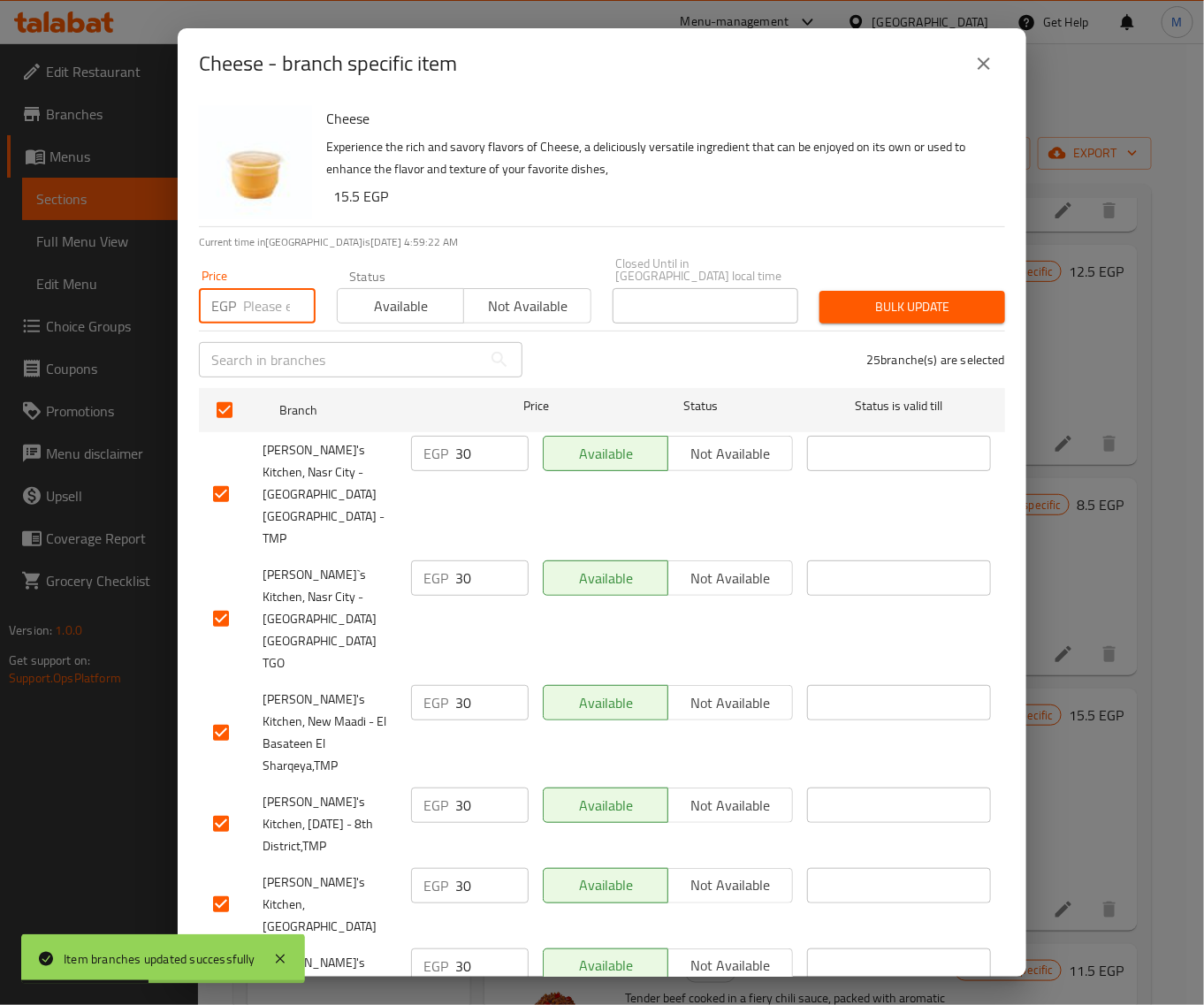
click at [267, 299] on input "number" at bounding box center [279, 306] width 72 height 35
paste input "30"
click at [890, 305] on button "Bulk update" at bounding box center [912, 307] width 186 height 33
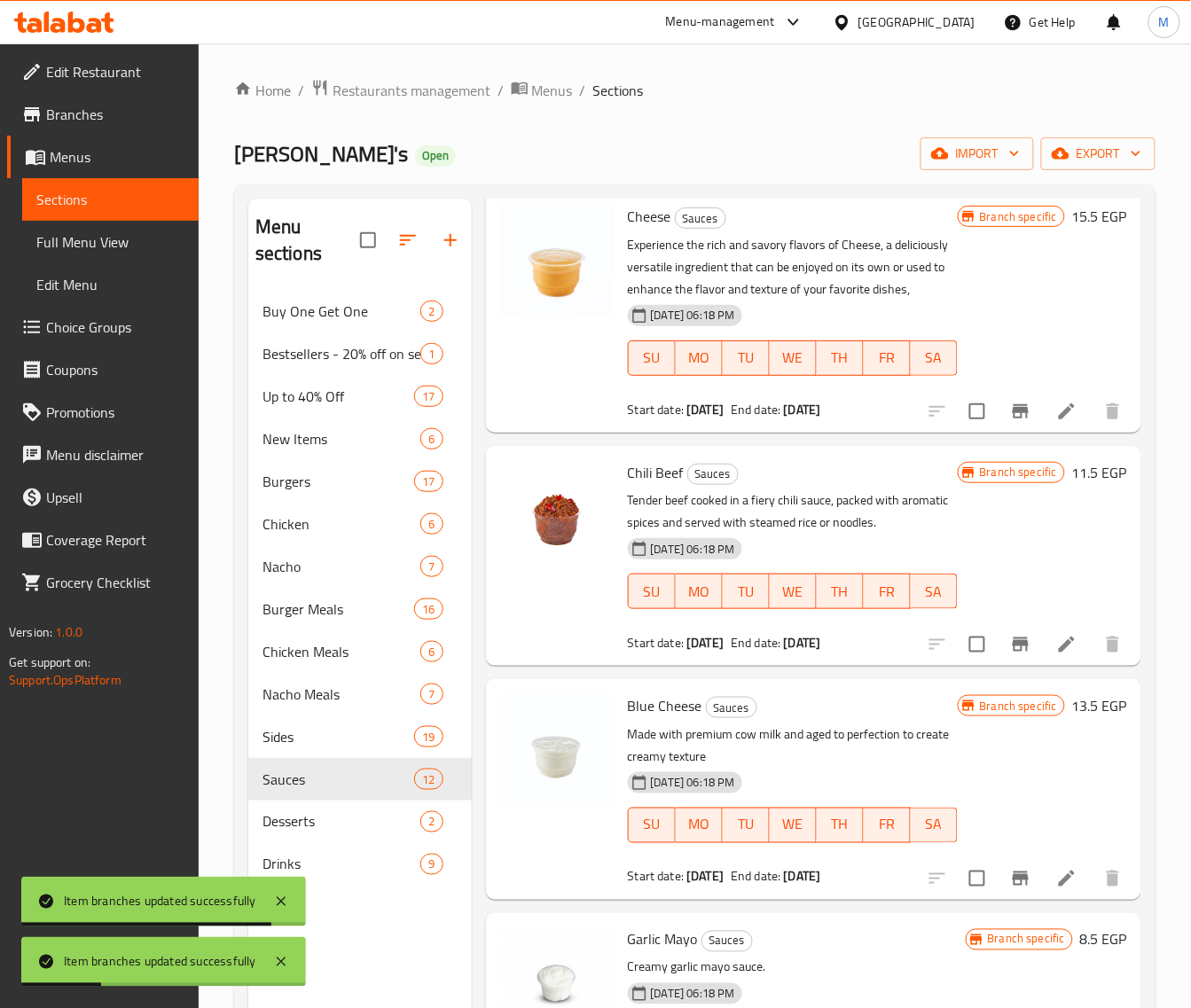
scroll to position [776, 0]
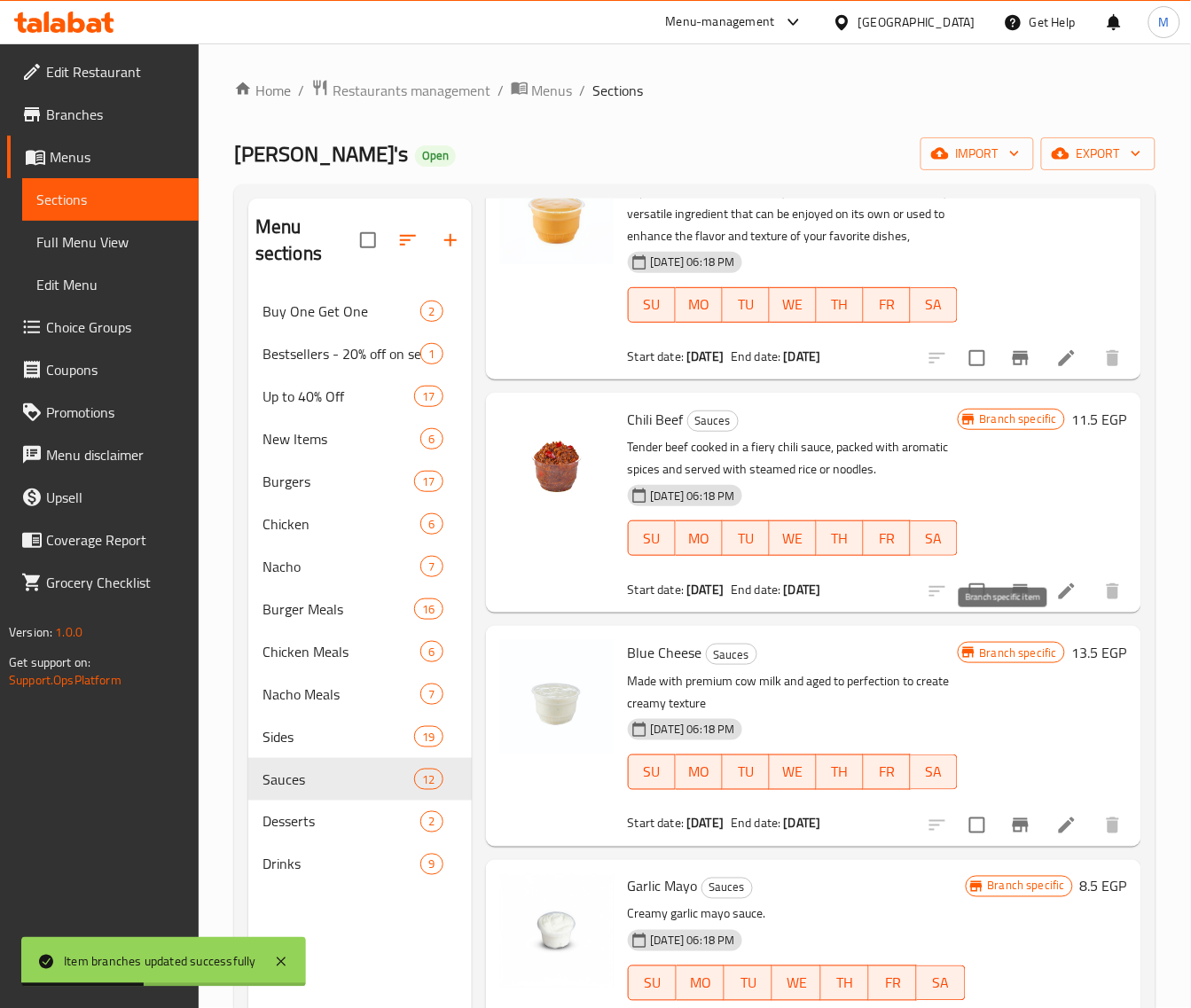
click at [1013, 598] on icon "Branch-specific-item" at bounding box center [1021, 591] width 16 height 14
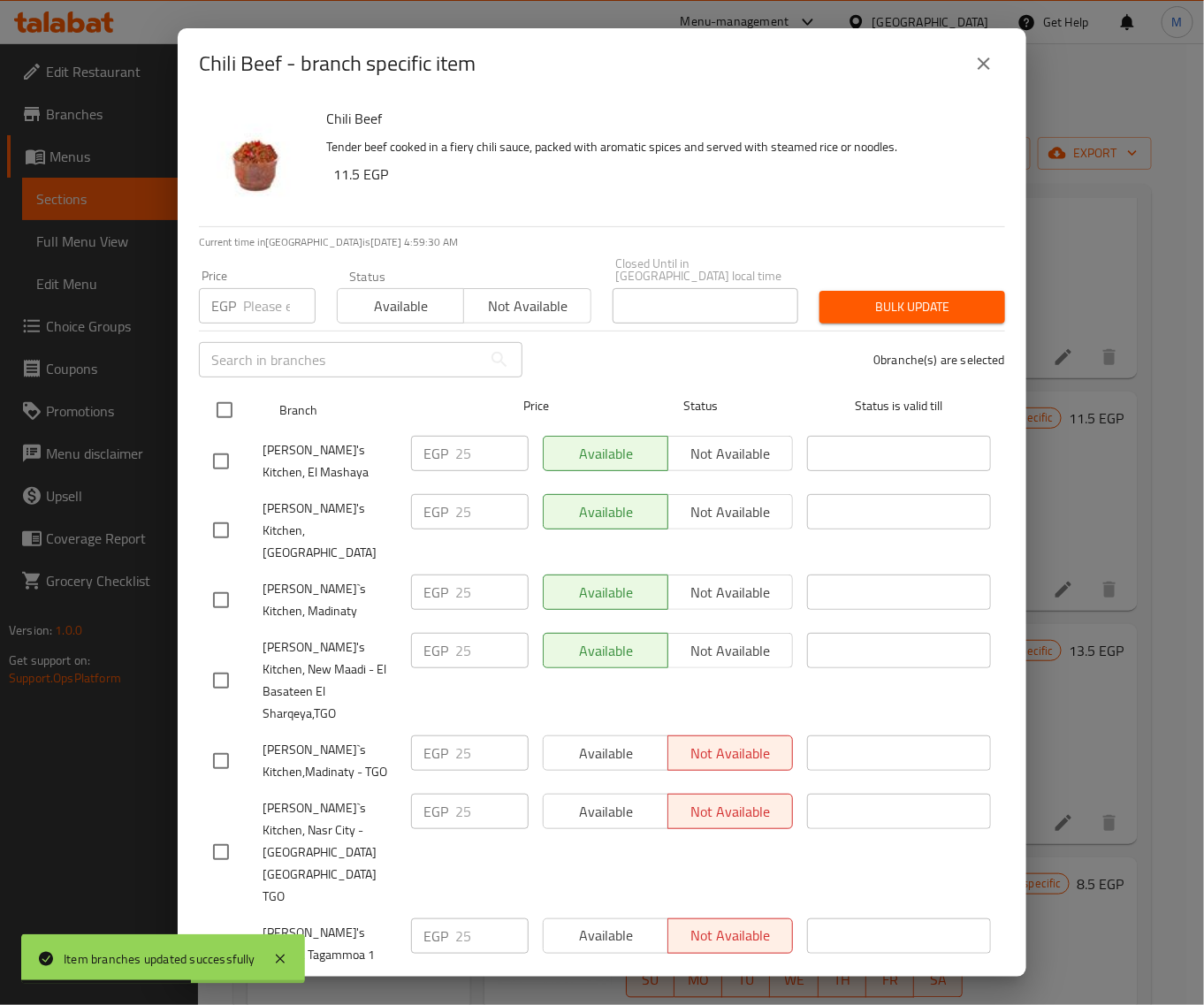
drag, startPoint x: 219, startPoint y: 400, endPoint x: 230, endPoint y: 383, distance: 20.2
click at [222, 398] on input "checkbox" at bounding box center [225, 410] width 37 height 37
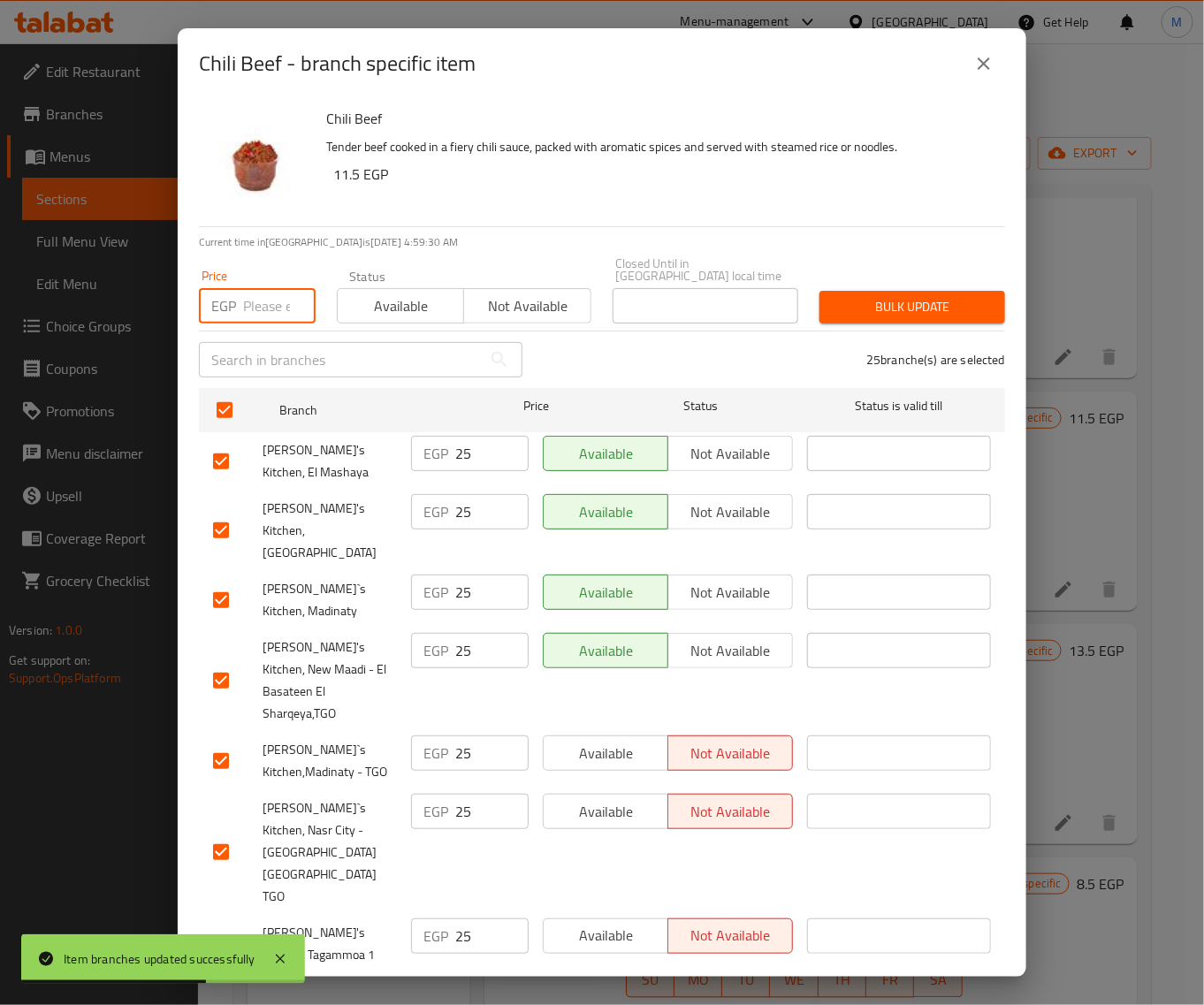
click at [256, 293] on input "number" at bounding box center [279, 306] width 72 height 35
paste input "25"
click at [845, 303] on button "Bulk update" at bounding box center [912, 307] width 186 height 33
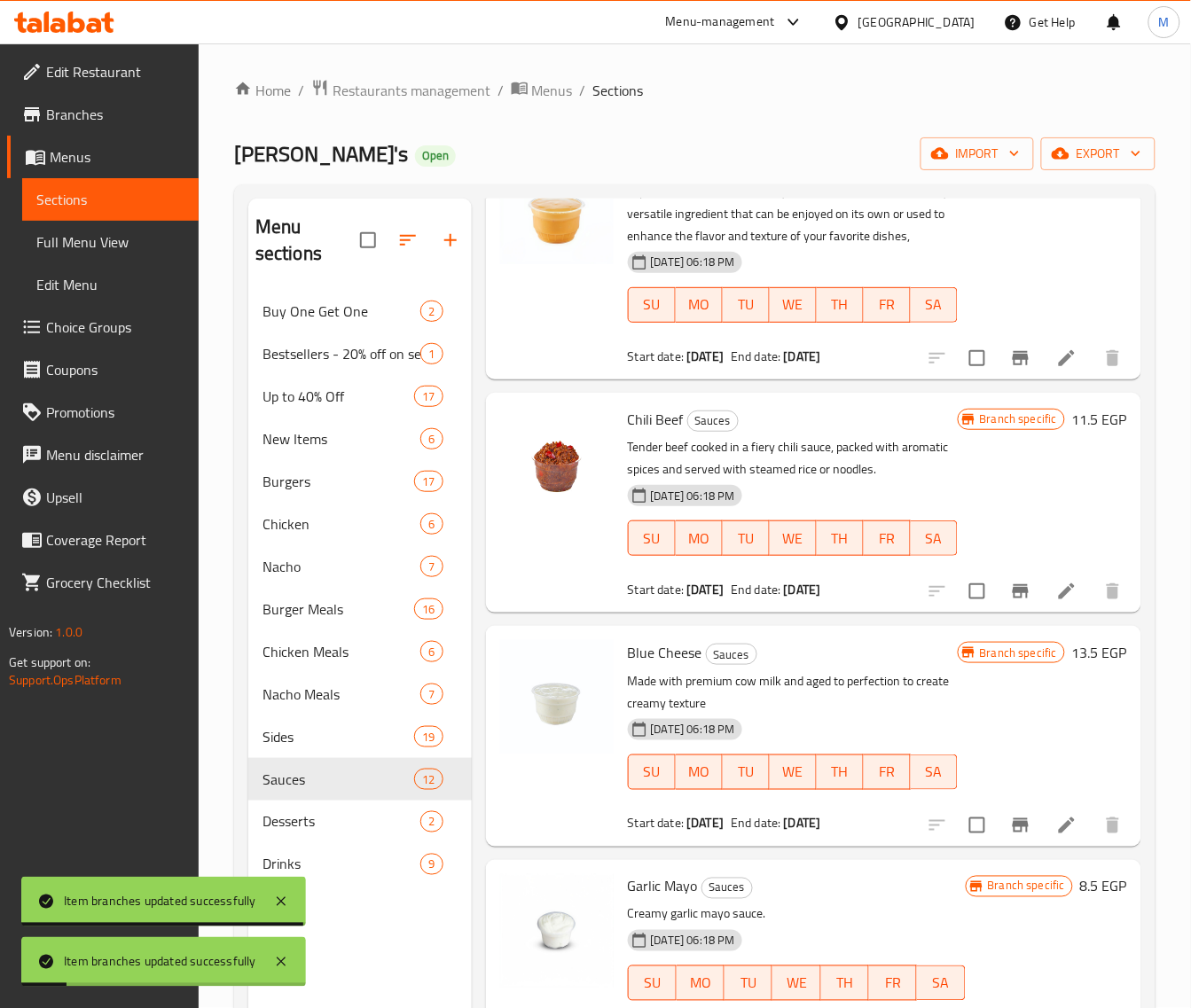
click at [1013, 832] on icon "Branch-specific-item" at bounding box center [1021, 825] width 16 height 14
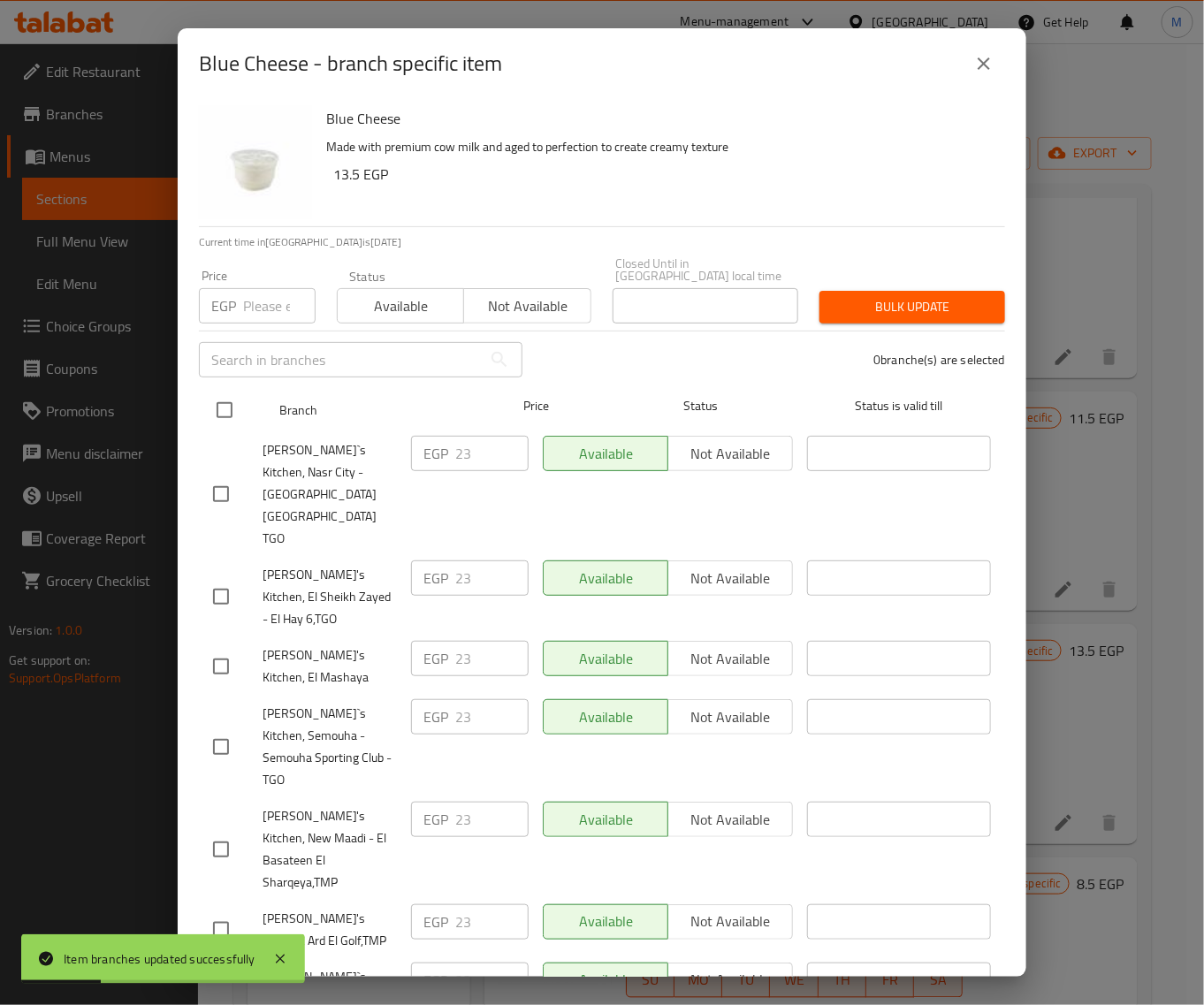
click at [228, 404] on input "checkbox" at bounding box center [225, 410] width 37 height 37
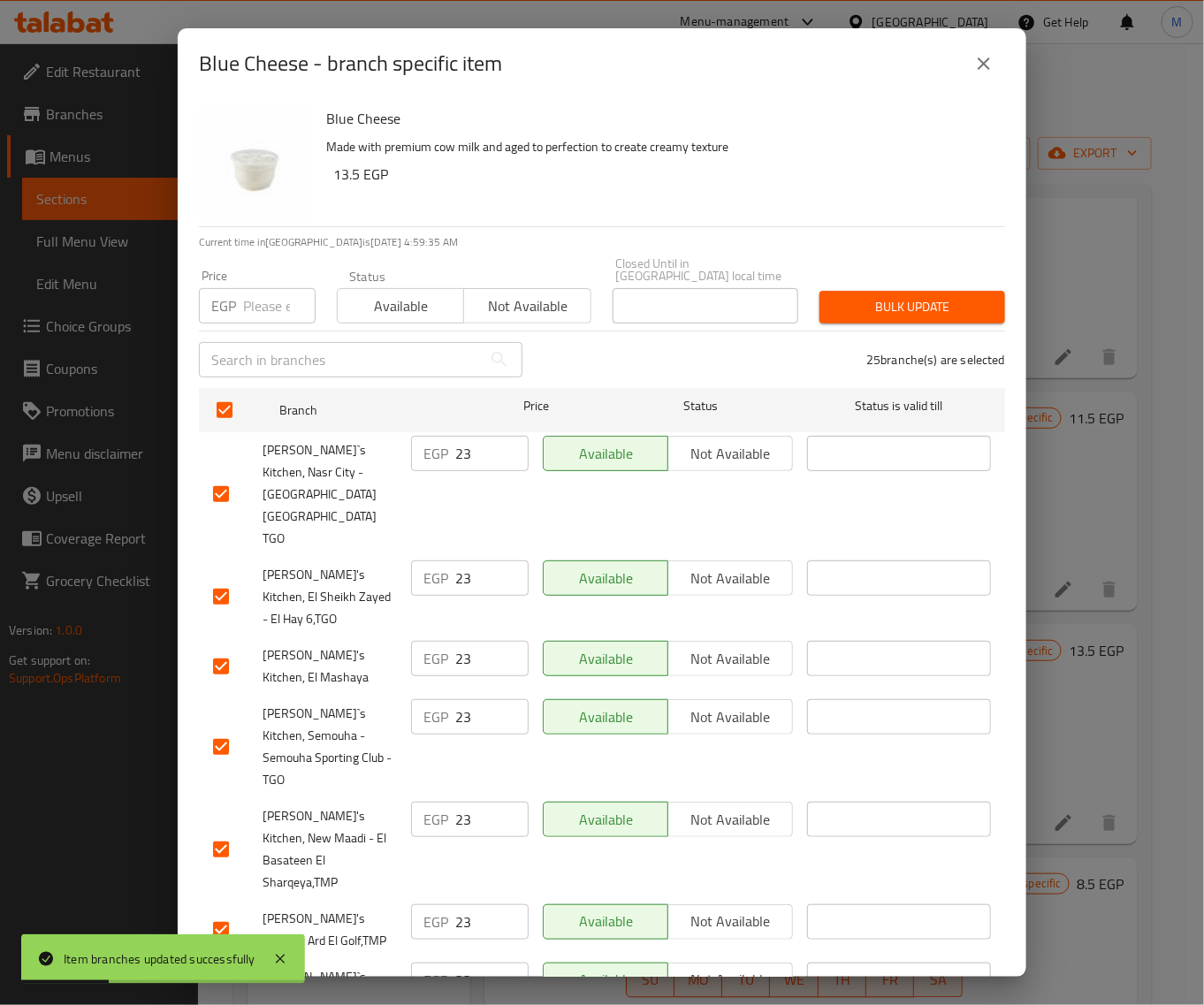
click at [261, 302] on input "number" at bounding box center [279, 306] width 72 height 35
paste input "23"
click at [862, 291] on button "Bulk update" at bounding box center [912, 307] width 186 height 33
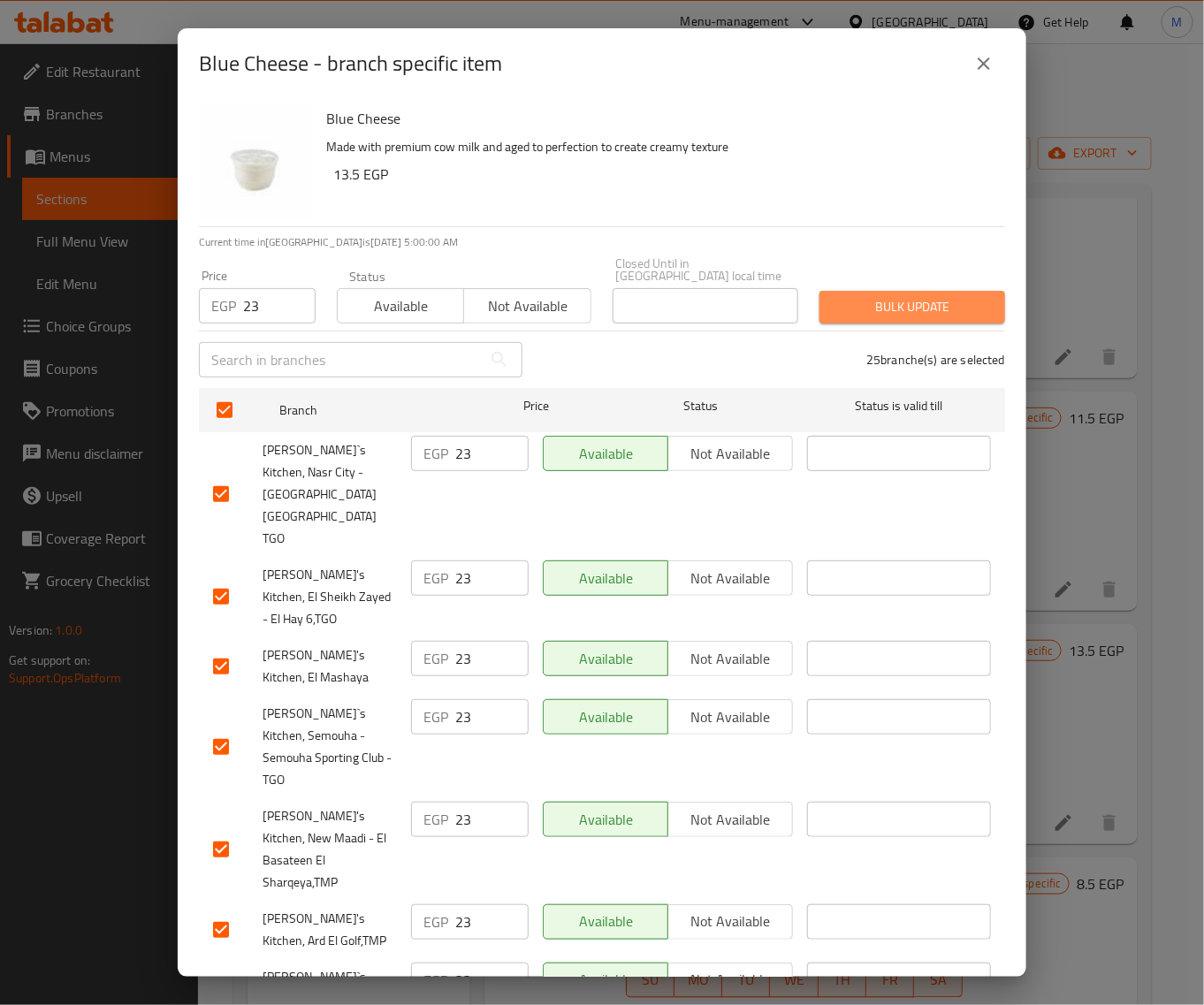
click at [899, 291] on button "Bulk update" at bounding box center [912, 307] width 186 height 33
click at [835, 291] on button "Bulk update" at bounding box center [912, 307] width 186 height 33
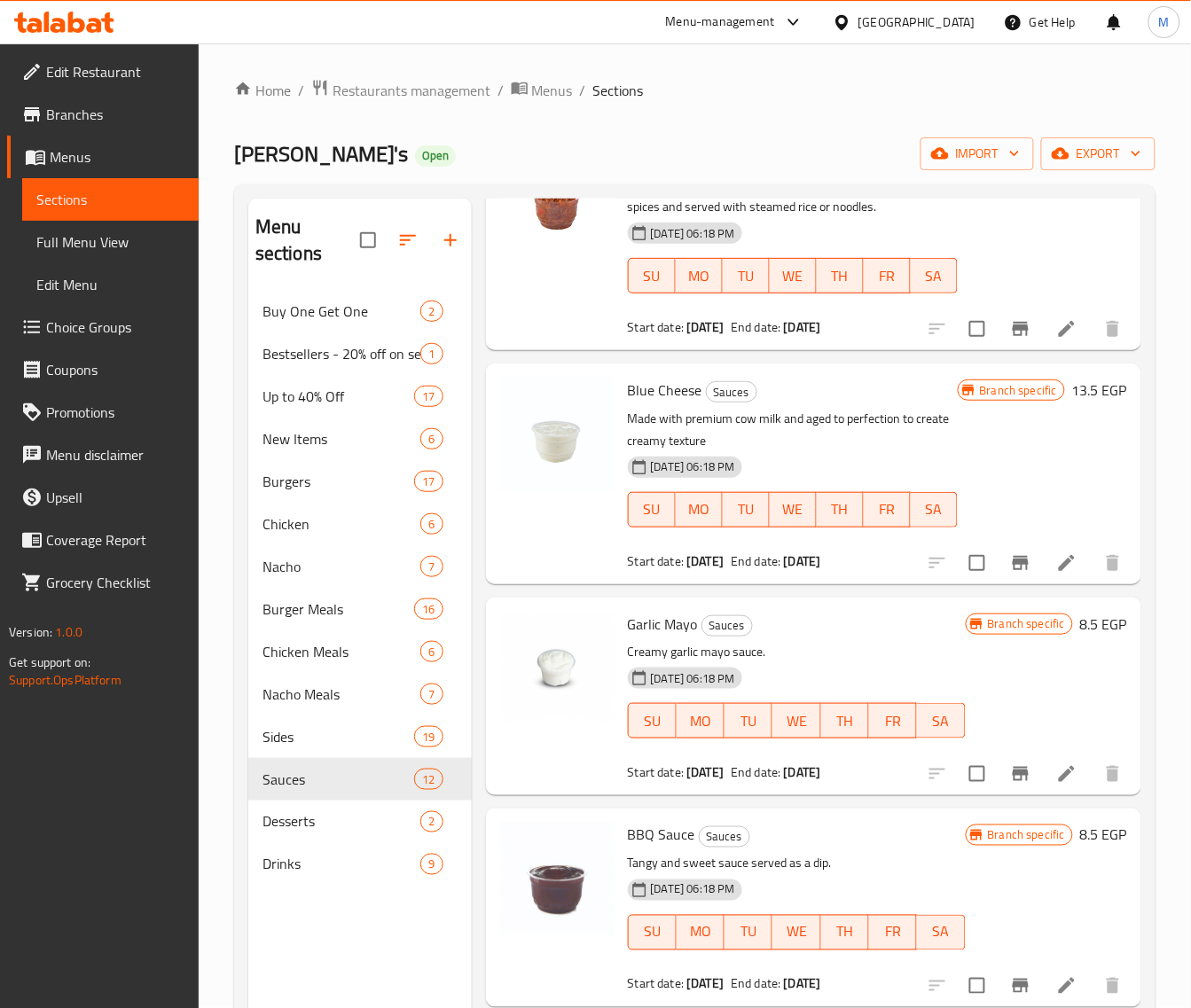
scroll to position [1108, 0]
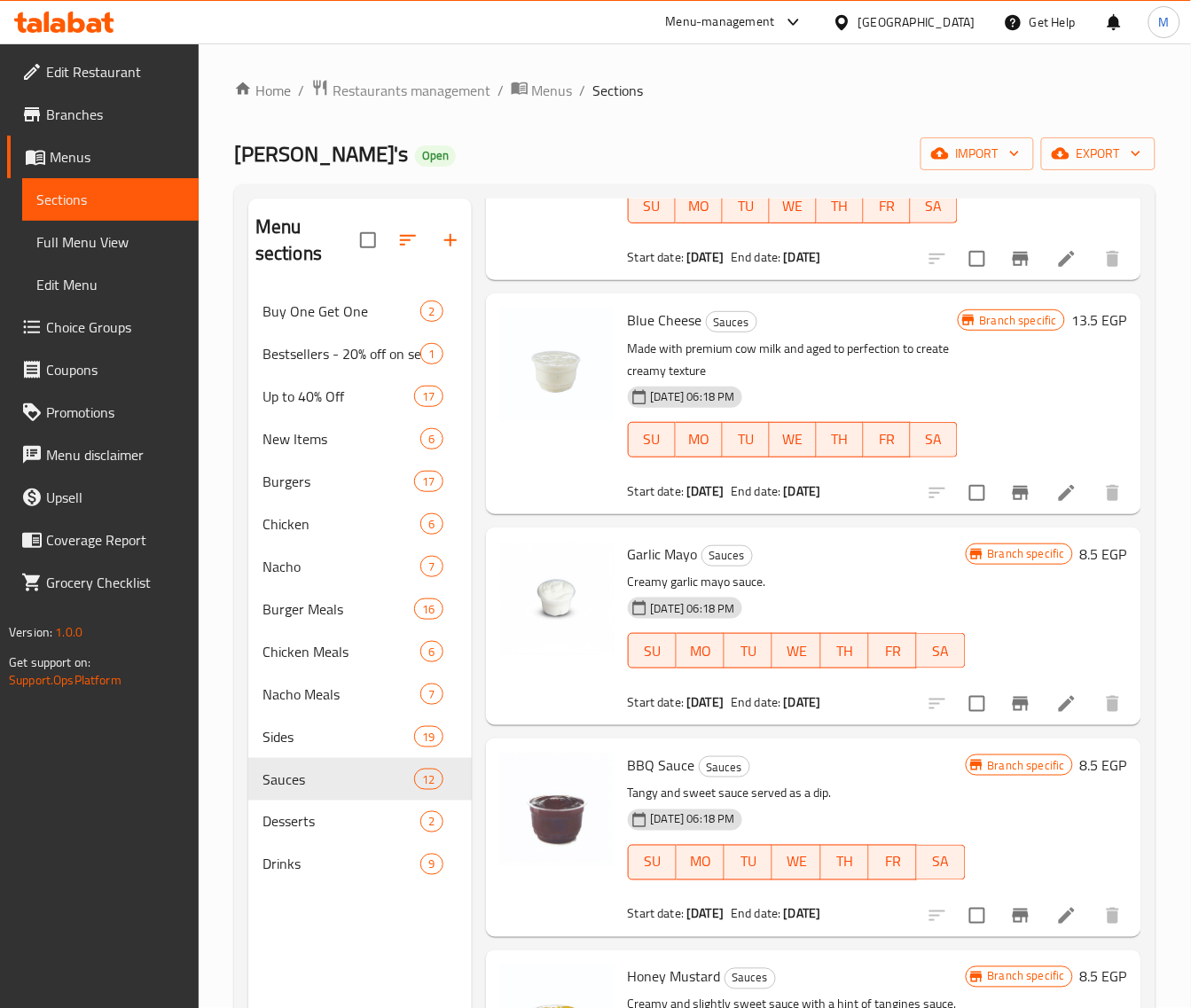
click at [1010, 715] on icon "Branch-specific-item" at bounding box center [1021, 704] width 21 height 21
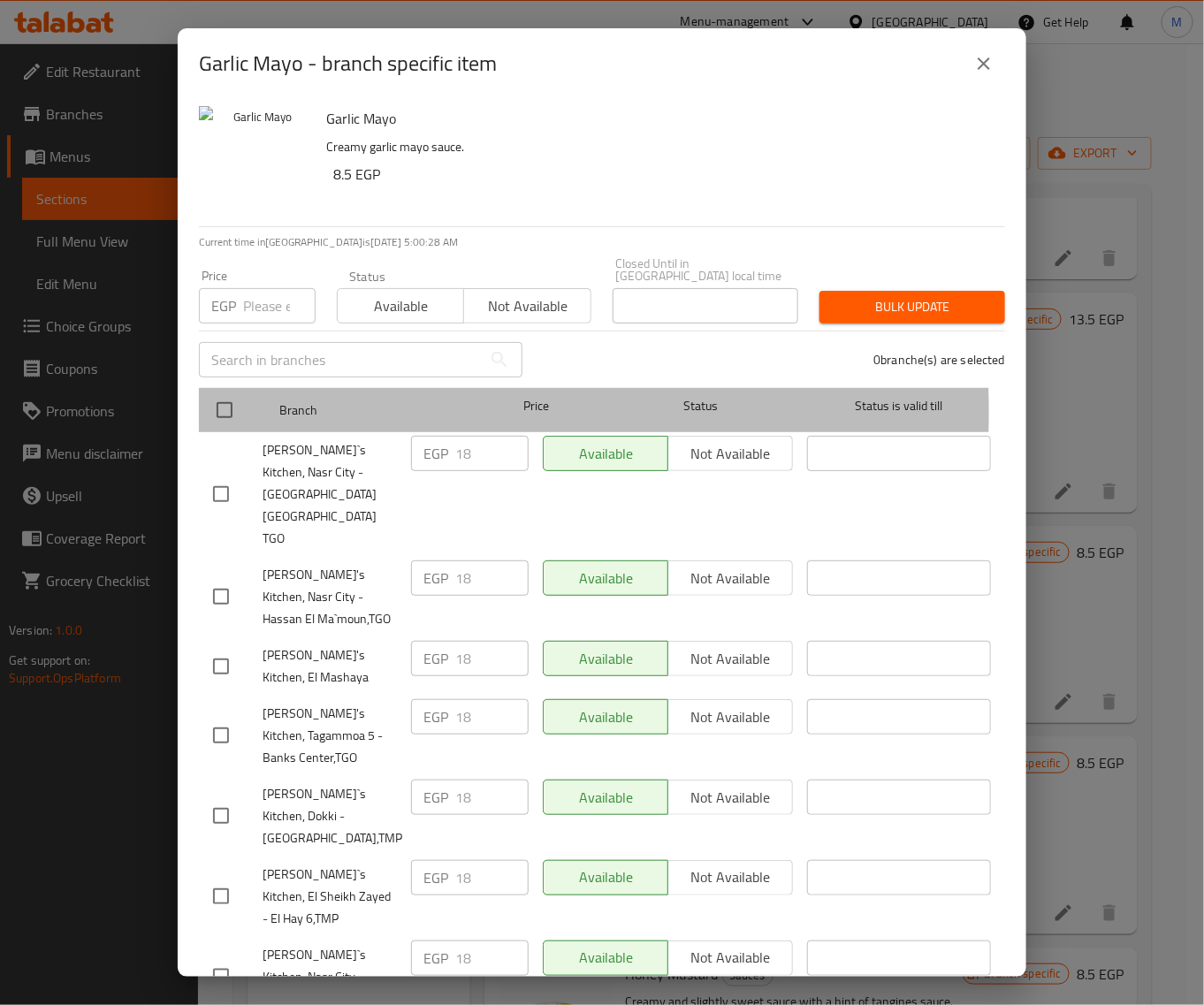
click at [240, 400] on div at bounding box center [239, 410] width 66 height 51
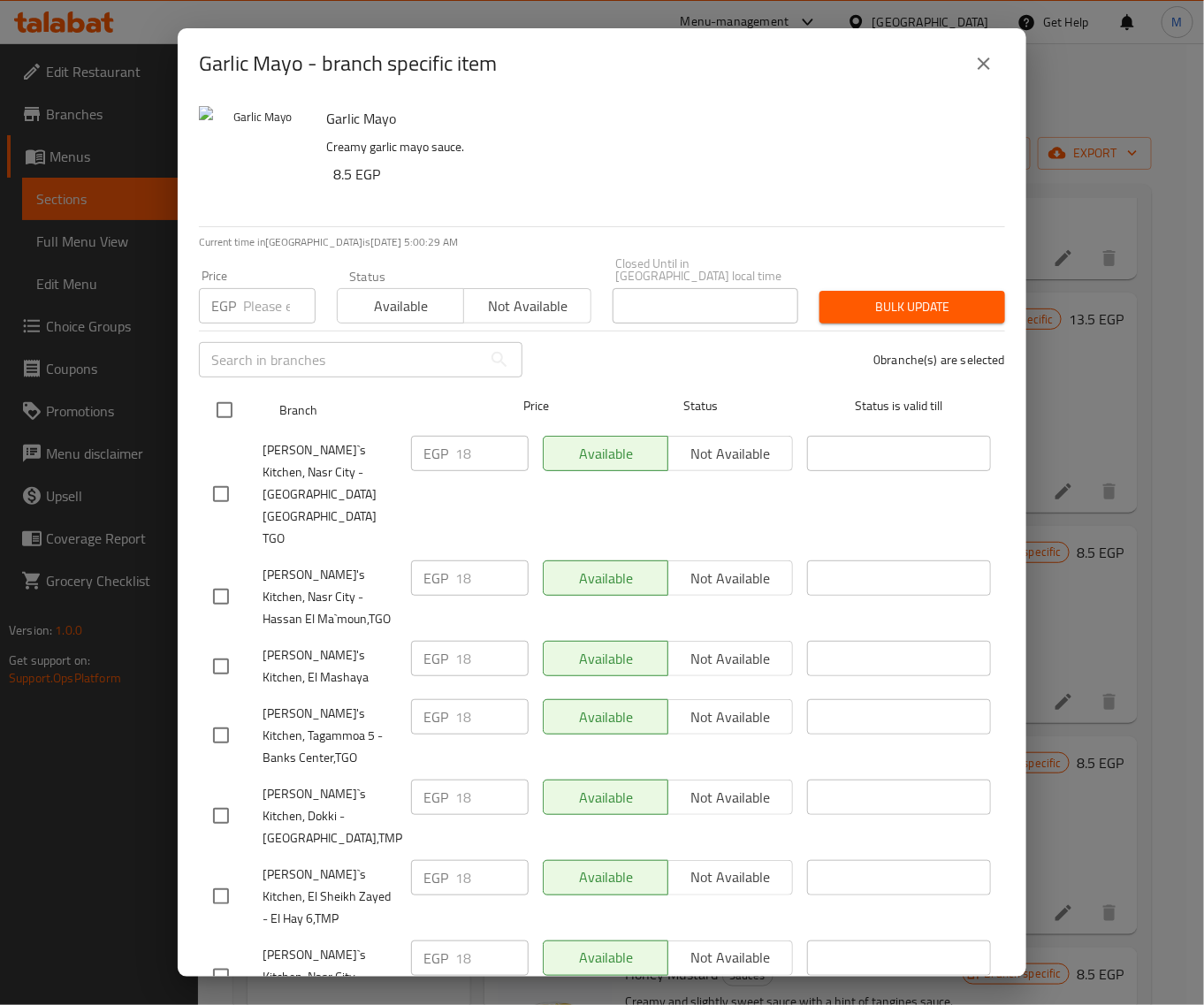
click at [231, 408] on input "checkbox" at bounding box center [225, 410] width 37 height 37
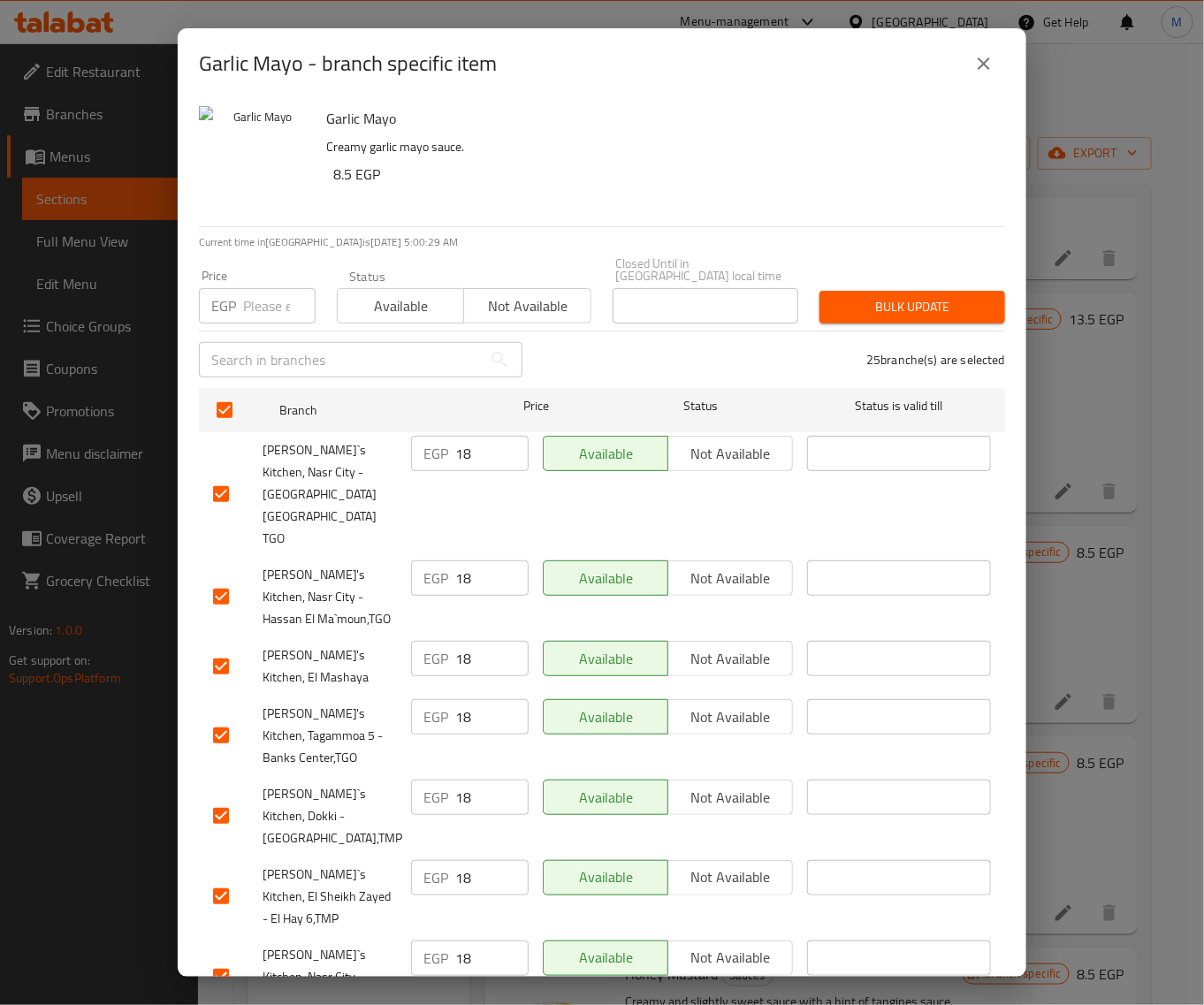
click at [248, 297] on input "number" at bounding box center [279, 306] width 72 height 35
paste input "18"
click at [925, 296] on span "Bulk update" at bounding box center [912, 307] width 157 height 22
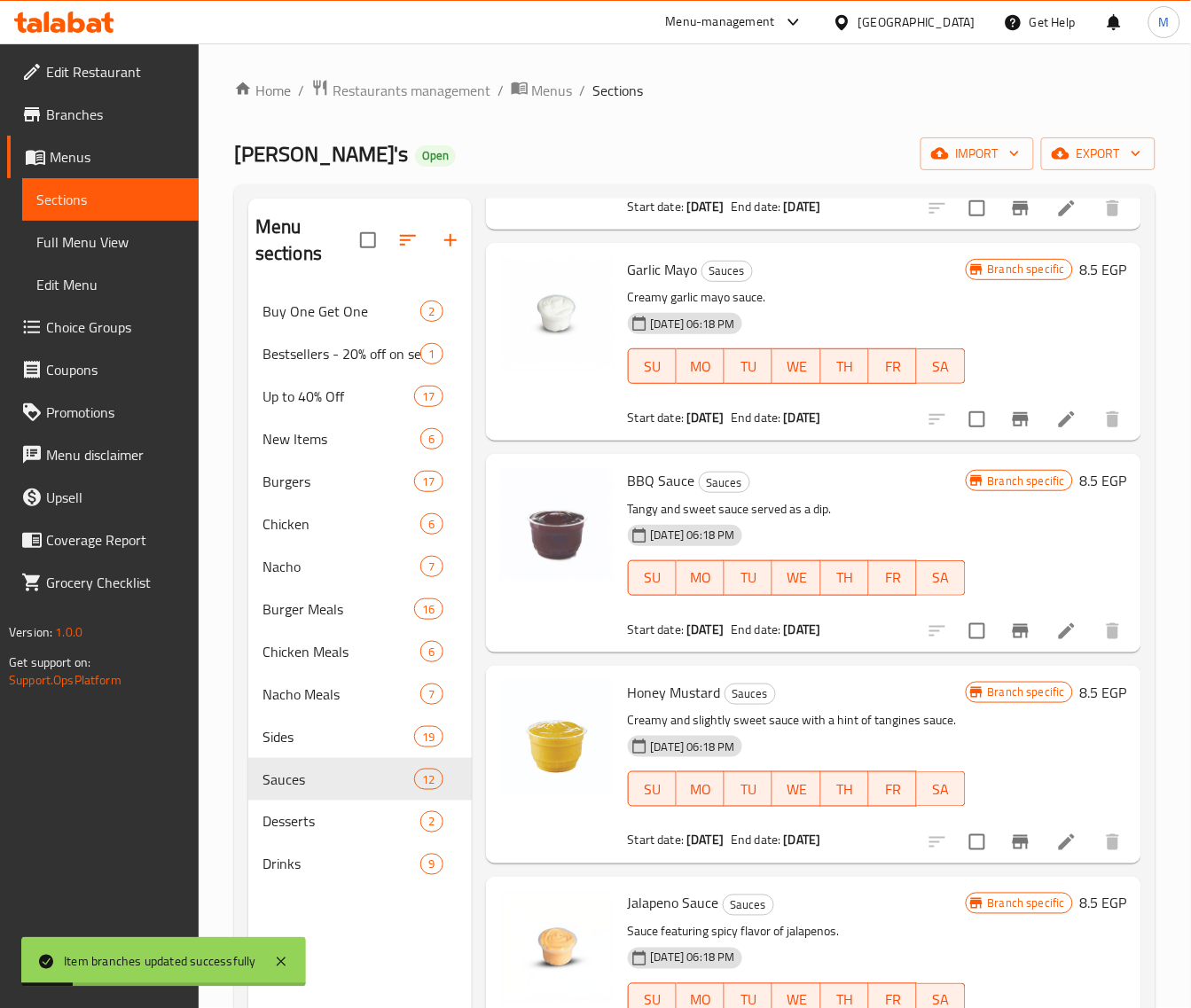
scroll to position [1441, 0]
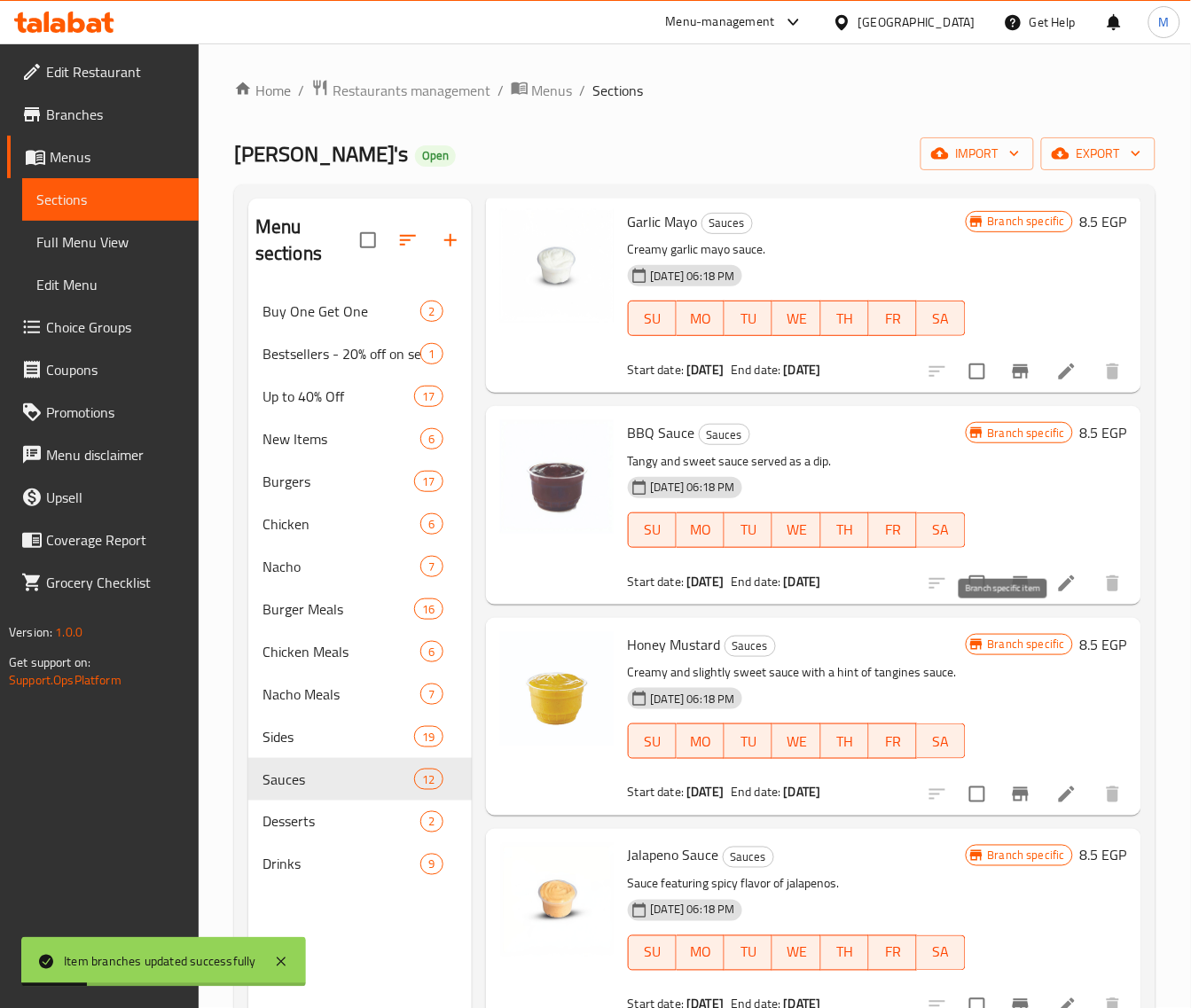
click at [999, 605] on button "Branch-specific-item" at bounding box center [1021, 583] width 43 height 43
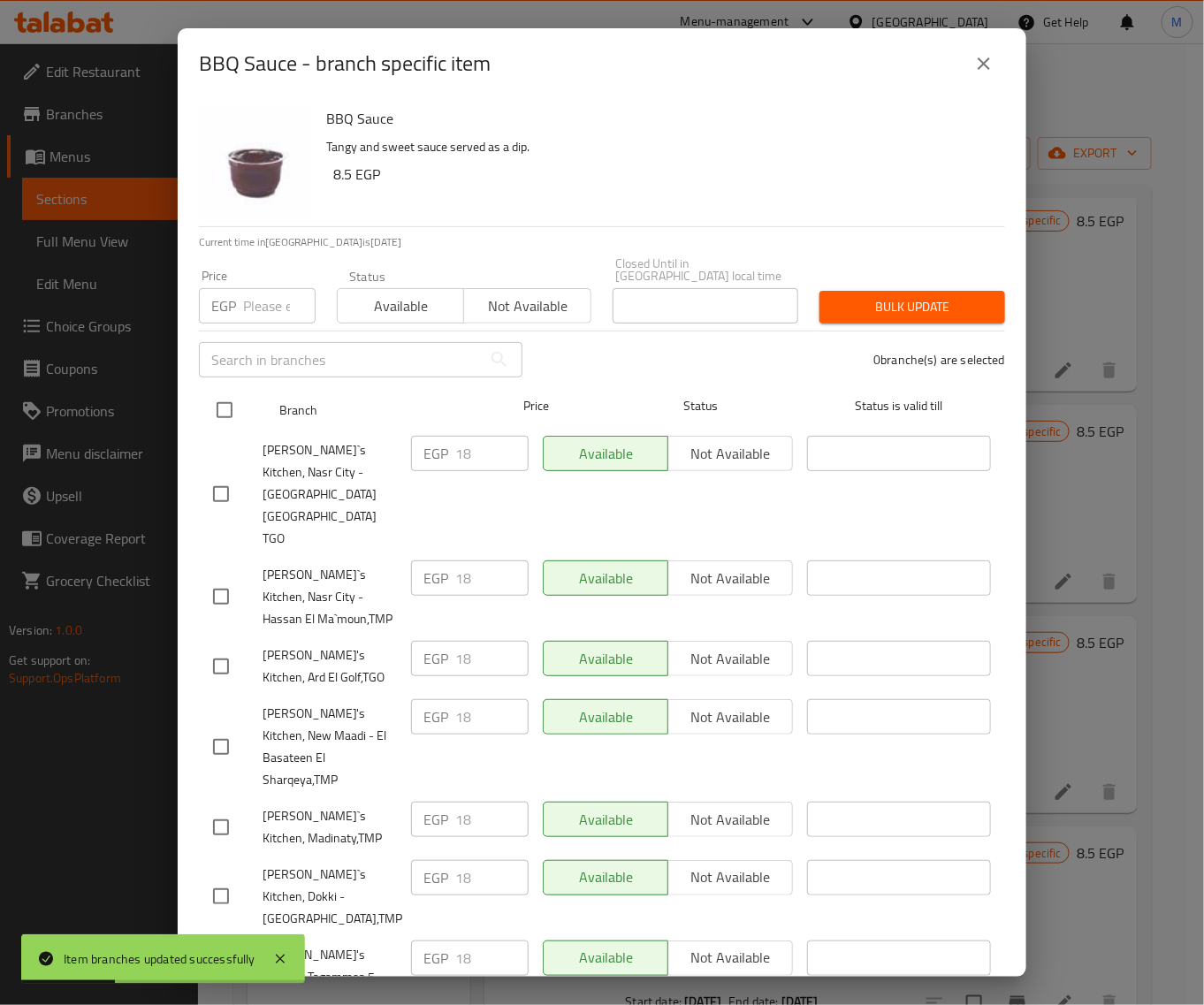
click at [217, 402] on input "checkbox" at bounding box center [225, 410] width 37 height 37
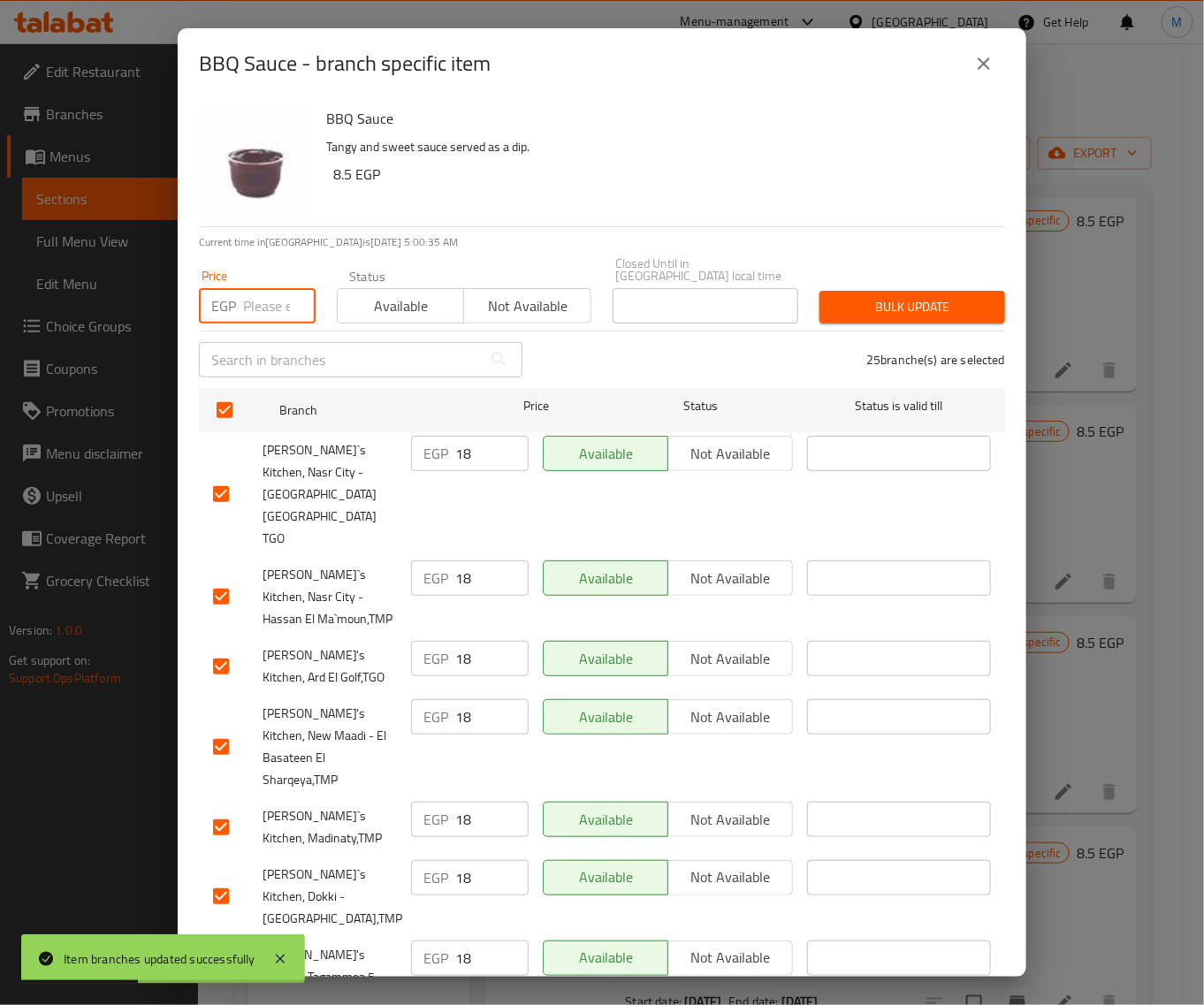
click at [266, 293] on input "number" at bounding box center [279, 306] width 72 height 35
paste input "18"
click at [913, 296] on span "Bulk update" at bounding box center [912, 307] width 157 height 22
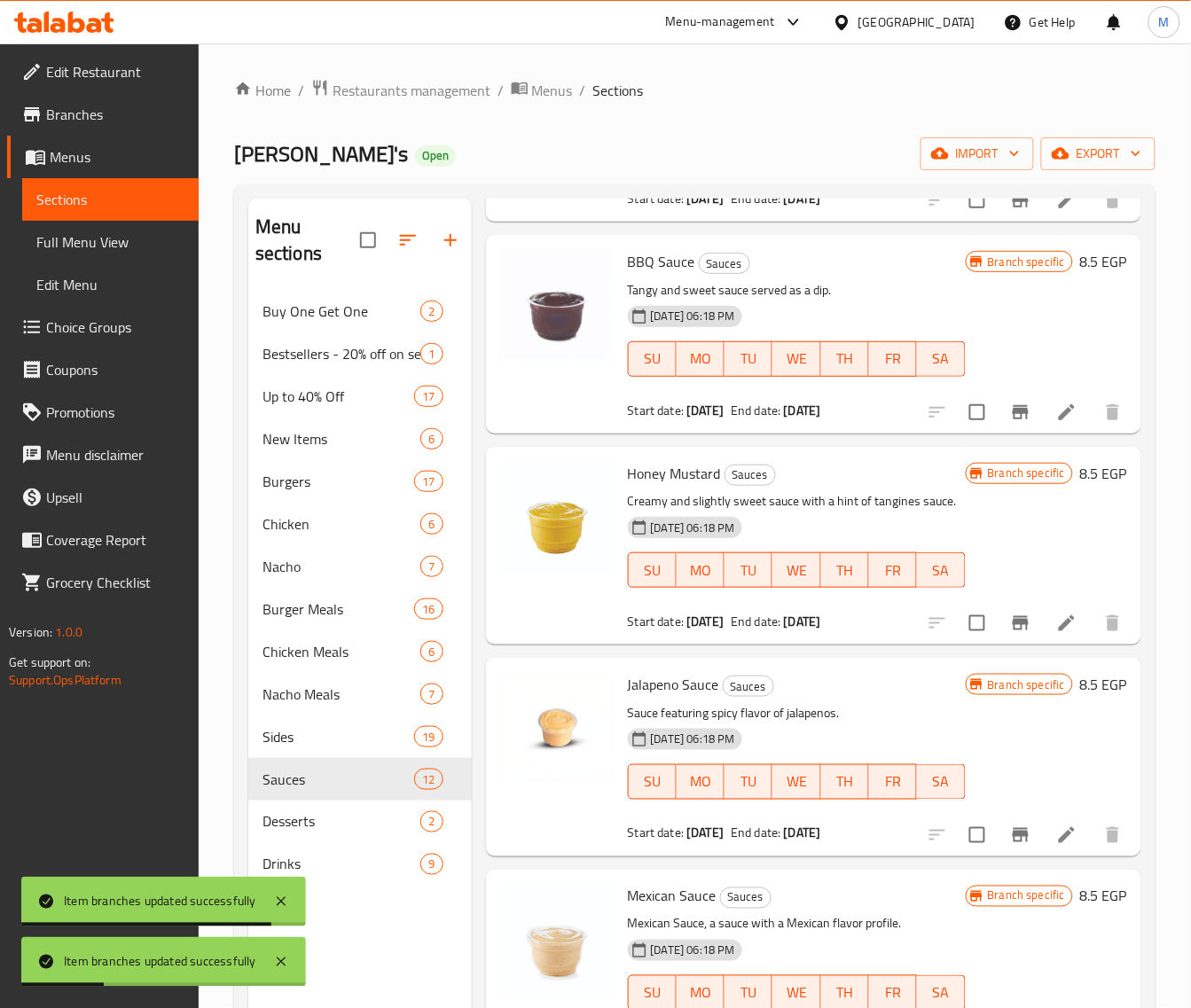
scroll to position [1662, 0]
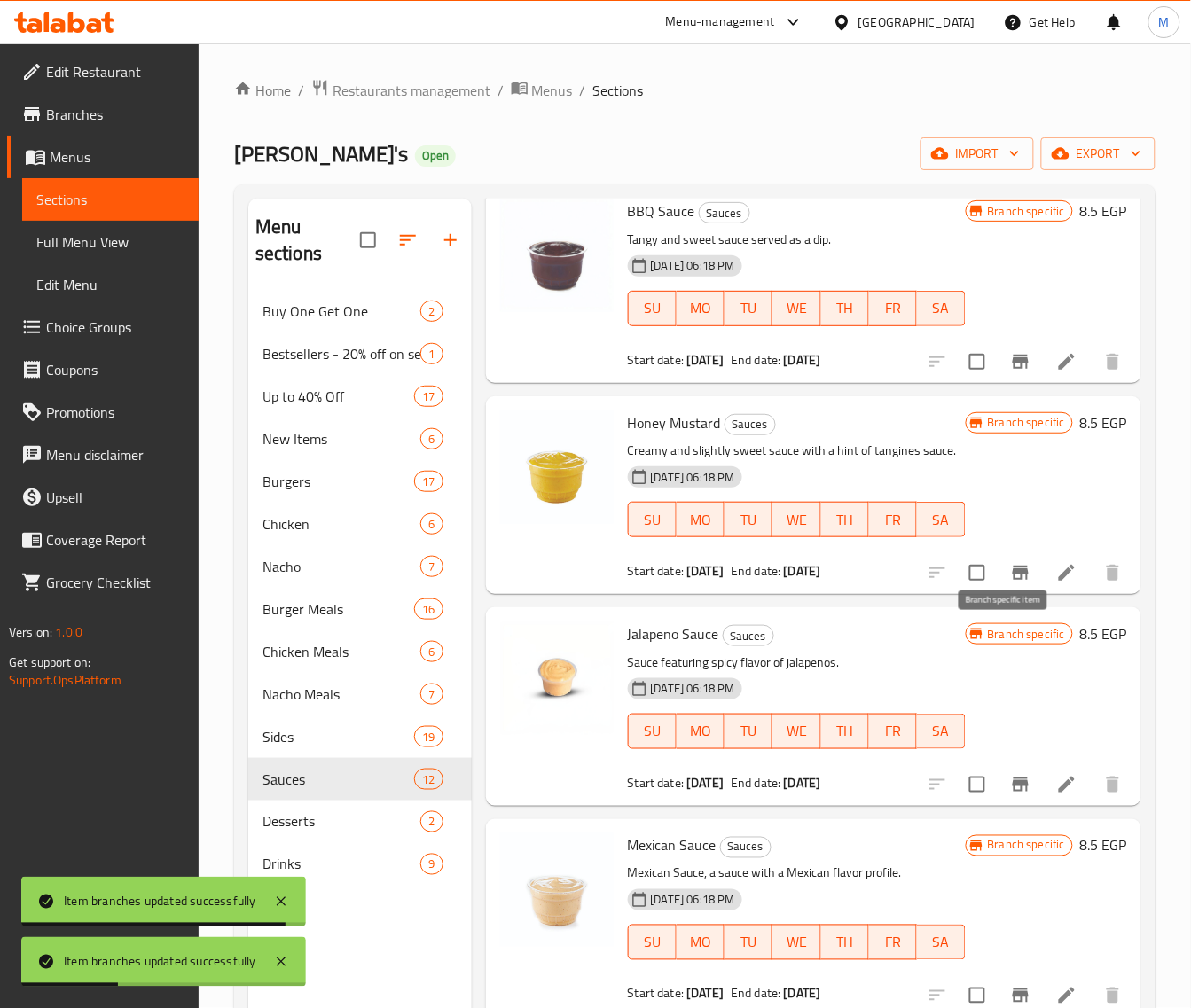
click at [1010, 583] on icon "Branch-specific-item" at bounding box center [1021, 573] width 21 height 21
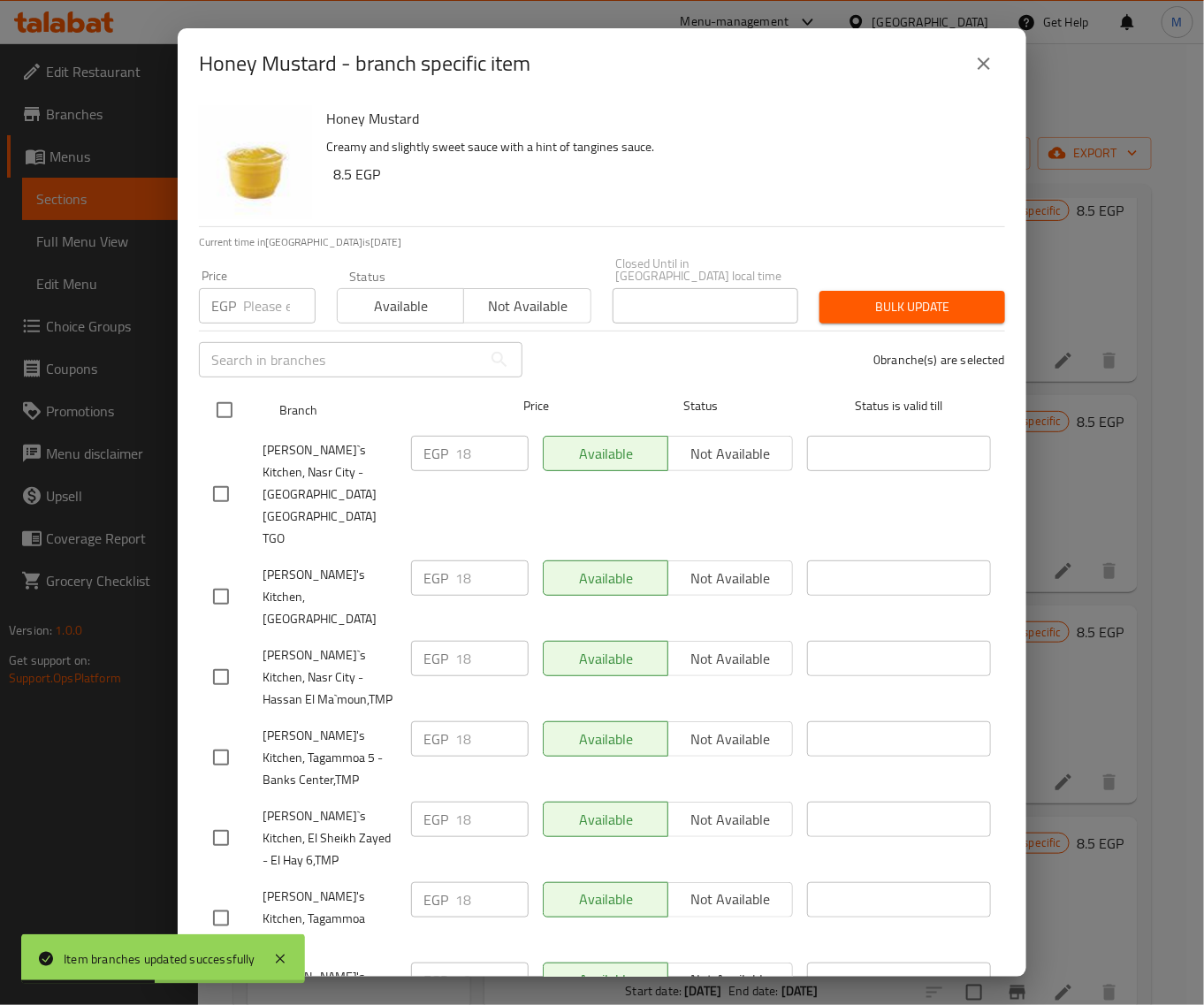
click at [215, 400] on input "checkbox" at bounding box center [225, 410] width 37 height 37
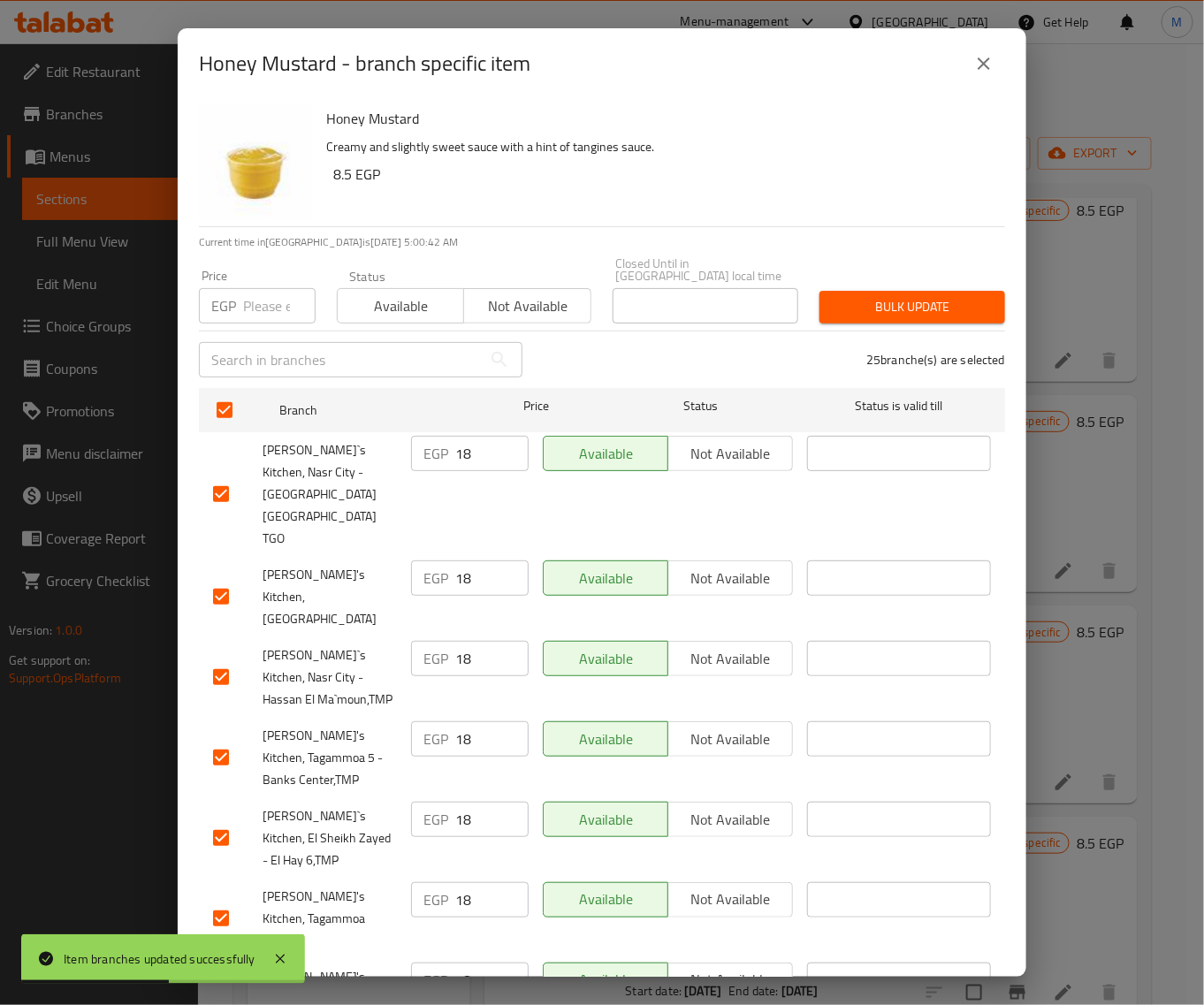
click at [244, 311] on div "Price EGP Price" at bounding box center [257, 296] width 138 height 75
click at [255, 301] on input "number" at bounding box center [279, 306] width 72 height 35
paste input "18"
click at [948, 296] on span "Bulk update" at bounding box center [912, 307] width 157 height 22
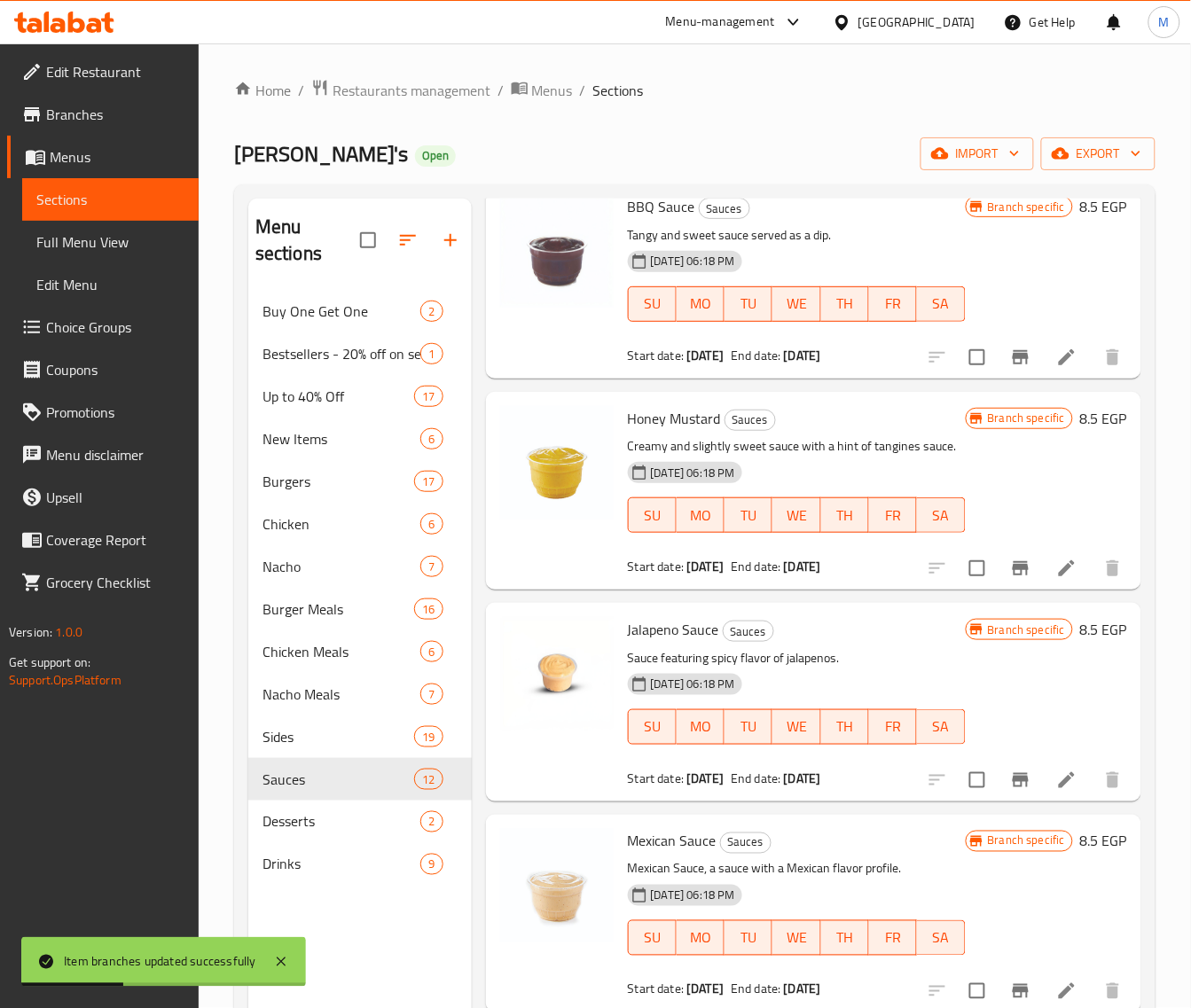
scroll to position [1735, 0]
click at [1010, 777] on icon "Branch-specific-item" at bounding box center [1021, 780] width 21 height 21
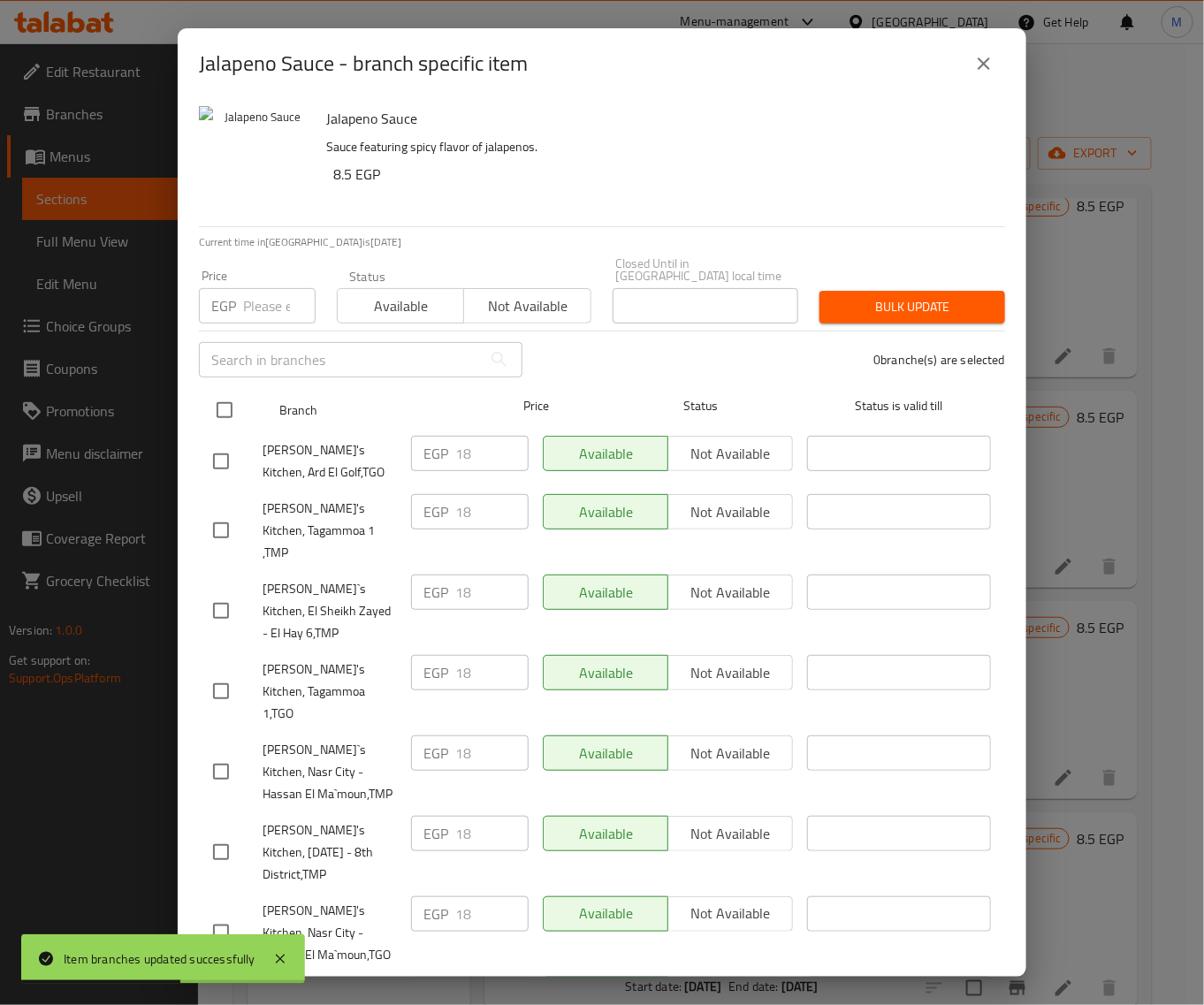
click at [228, 402] on input "checkbox" at bounding box center [225, 410] width 37 height 37
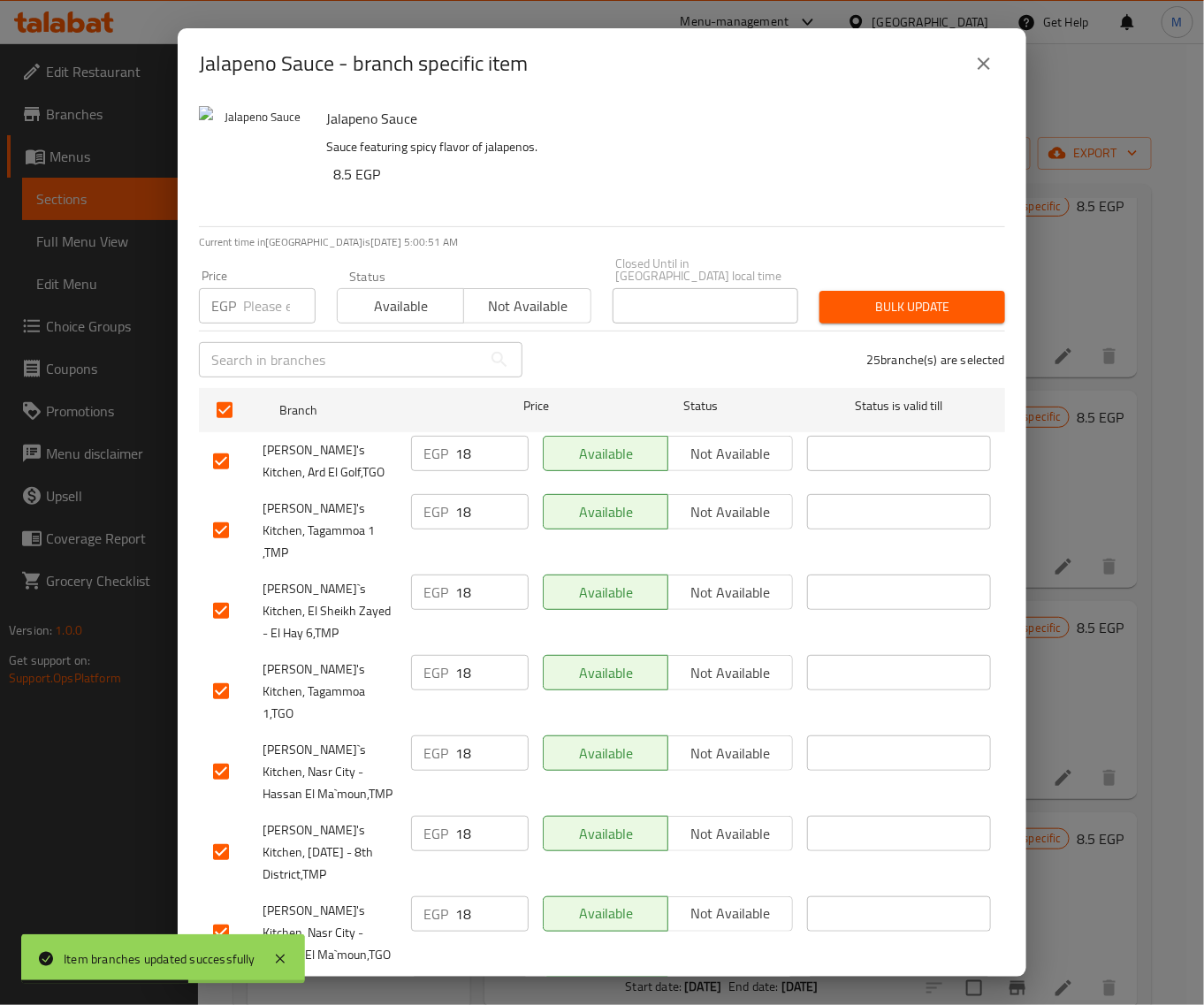
click at [248, 293] on input "number" at bounding box center [279, 306] width 72 height 35
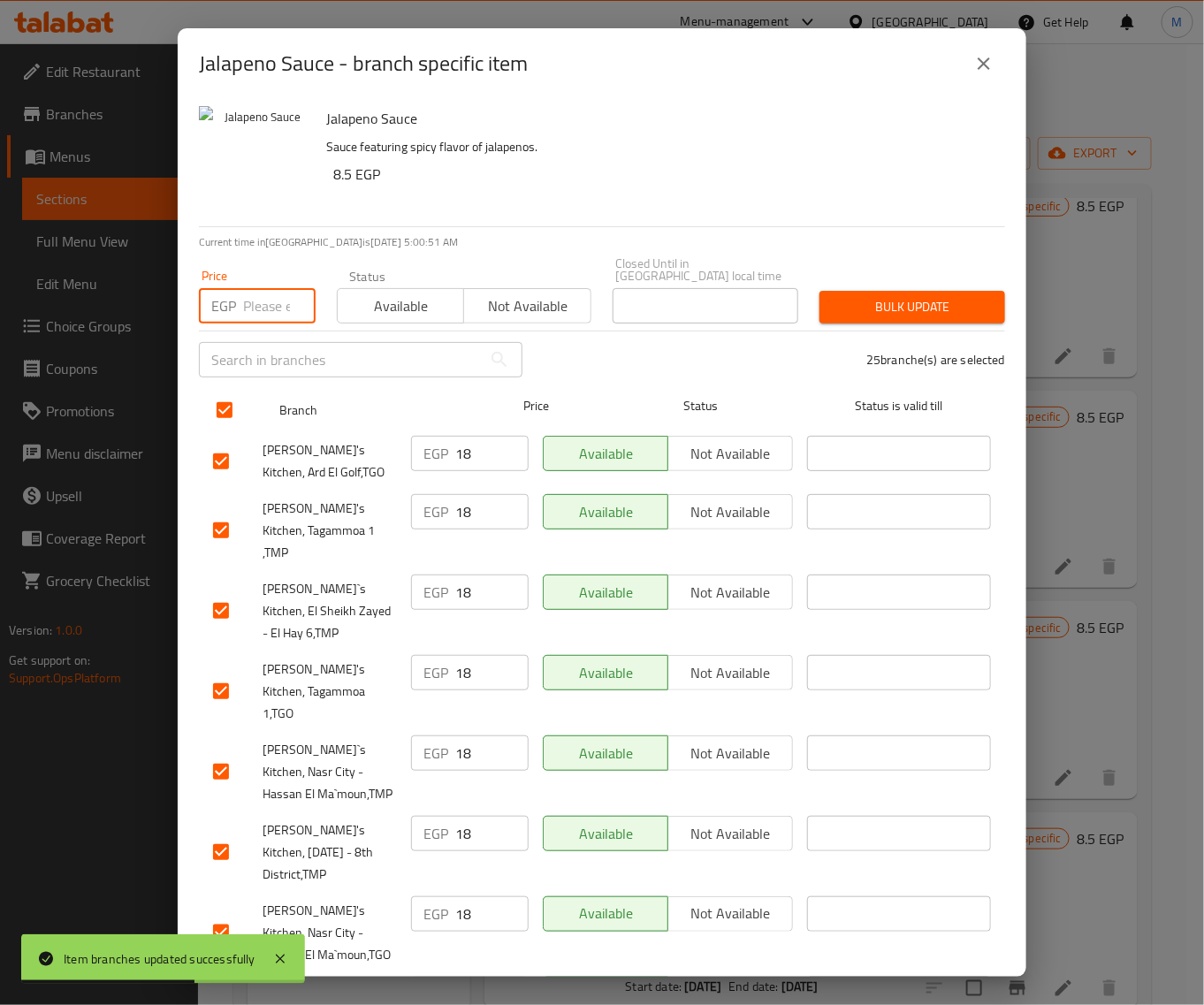
paste input "18"
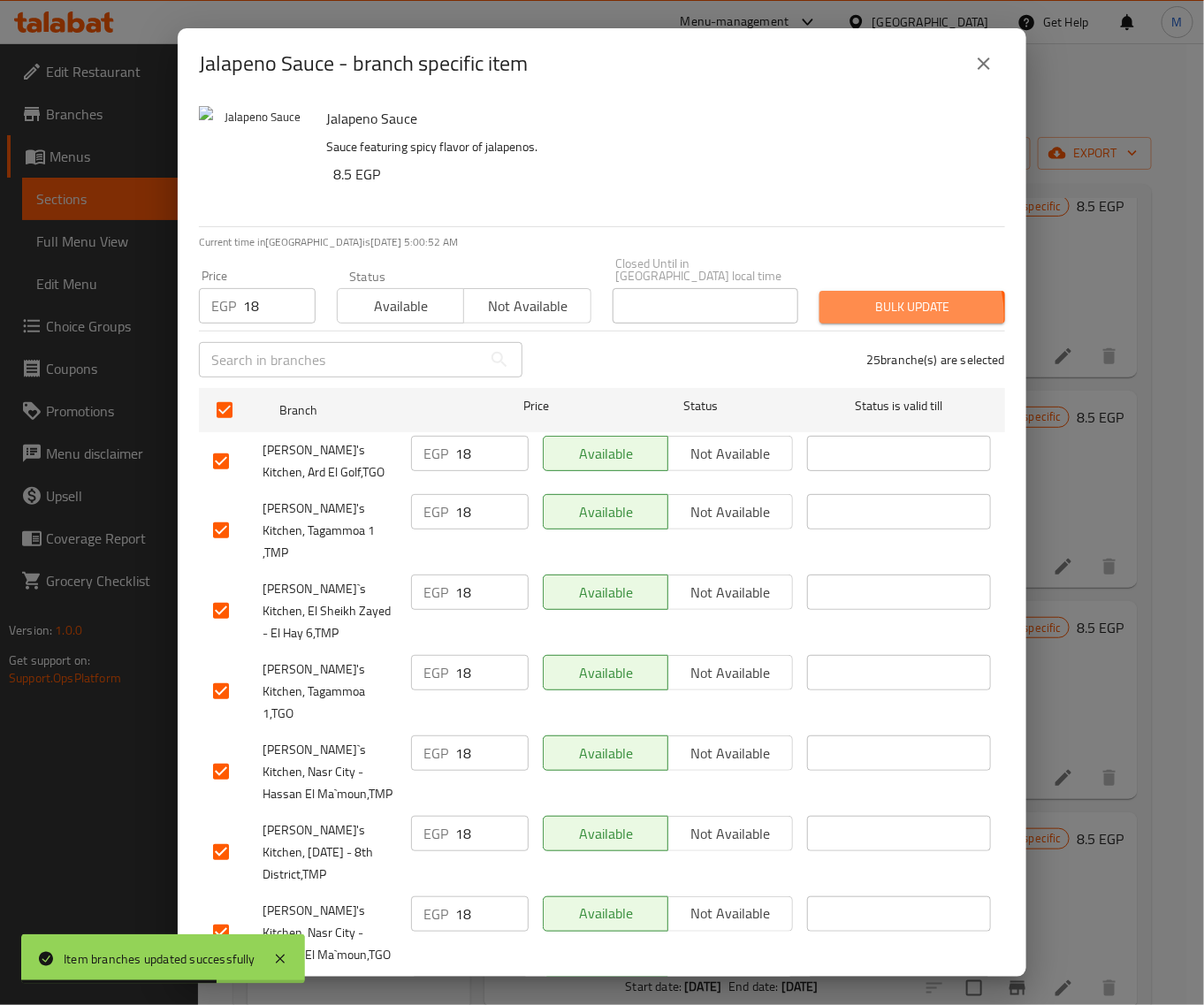
click at [873, 302] on span "Bulk update" at bounding box center [912, 307] width 157 height 22
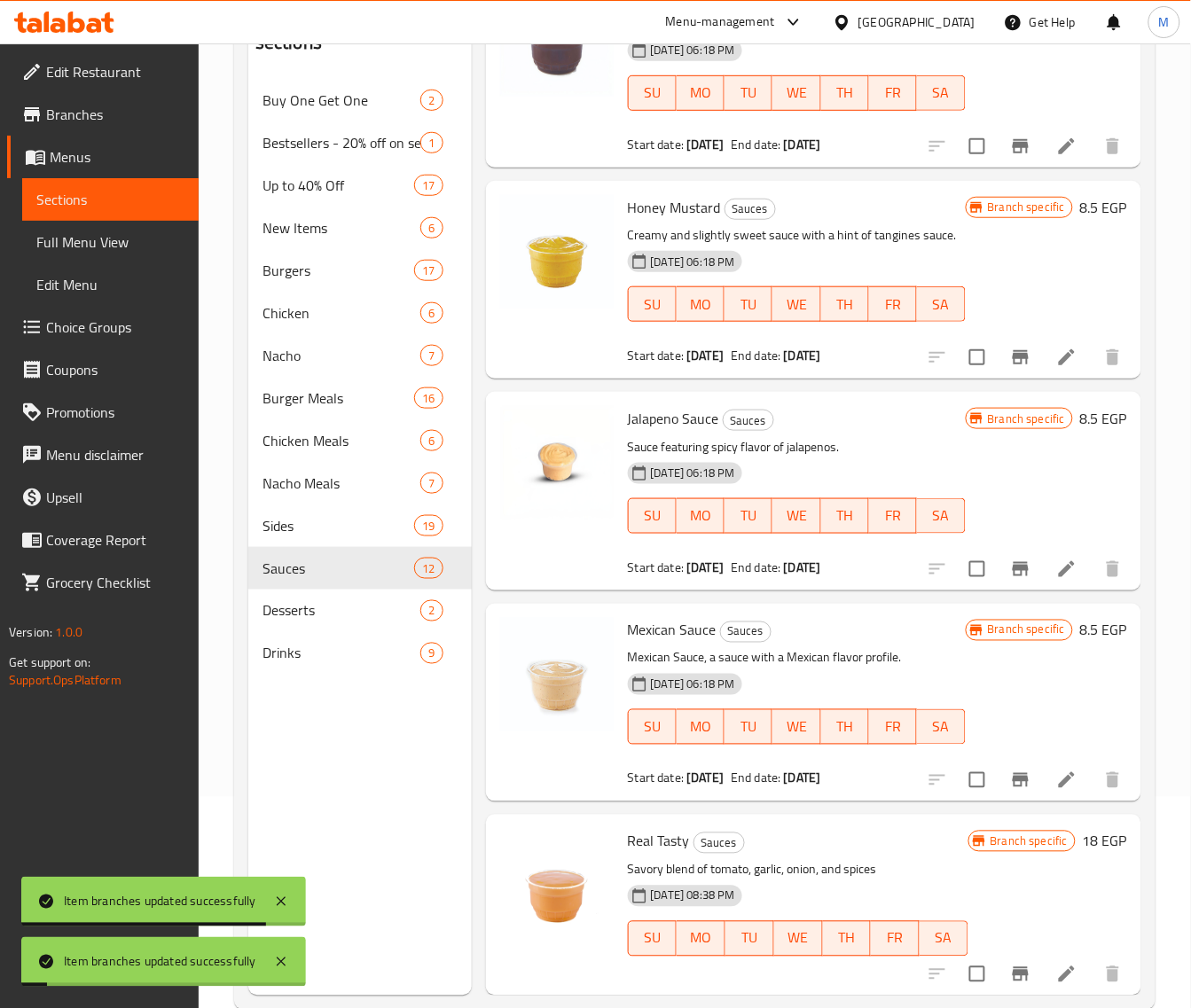
scroll to position [249, 0]
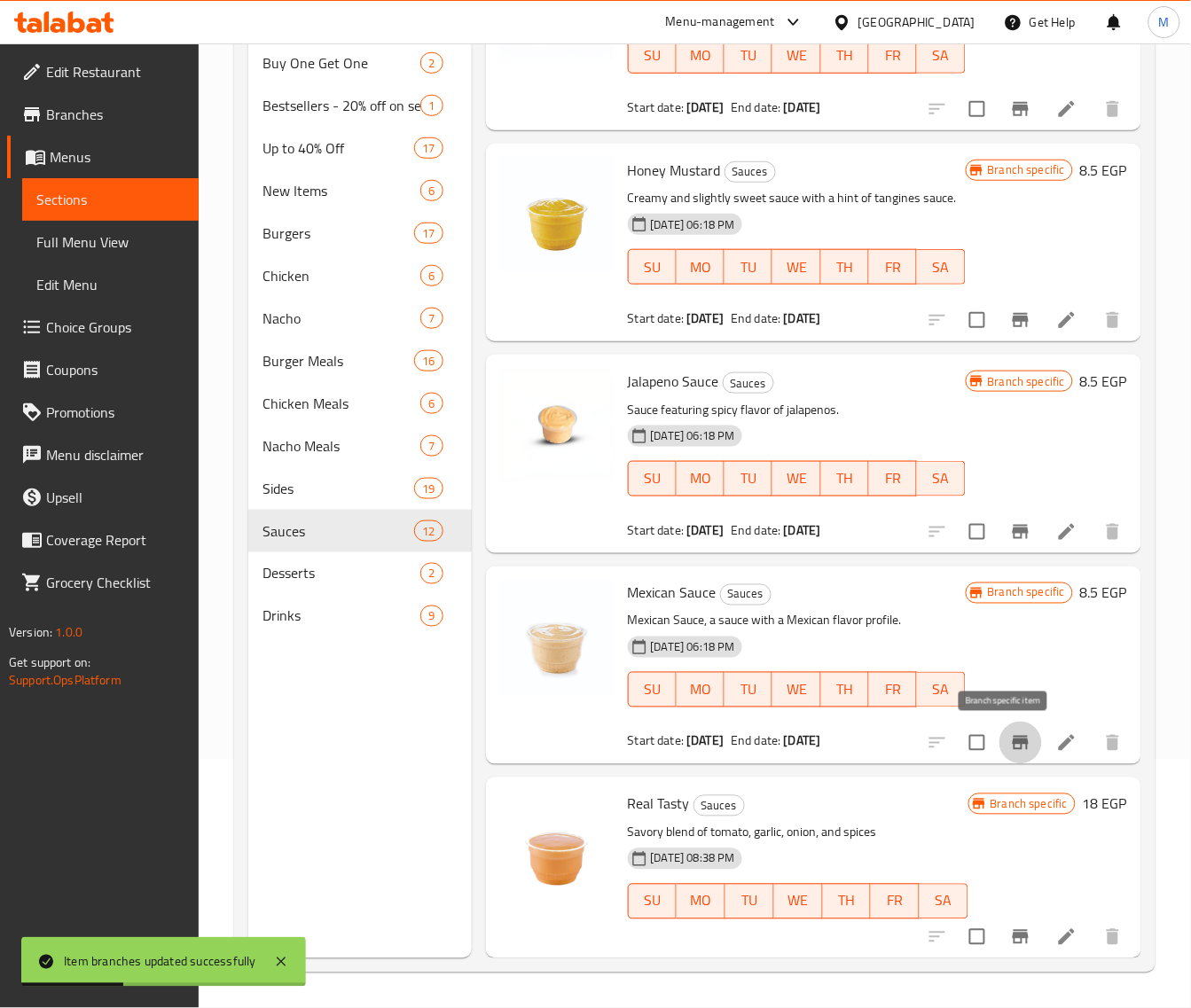
click at [1013, 741] on icon "Branch-specific-item" at bounding box center [1021, 743] width 16 height 14
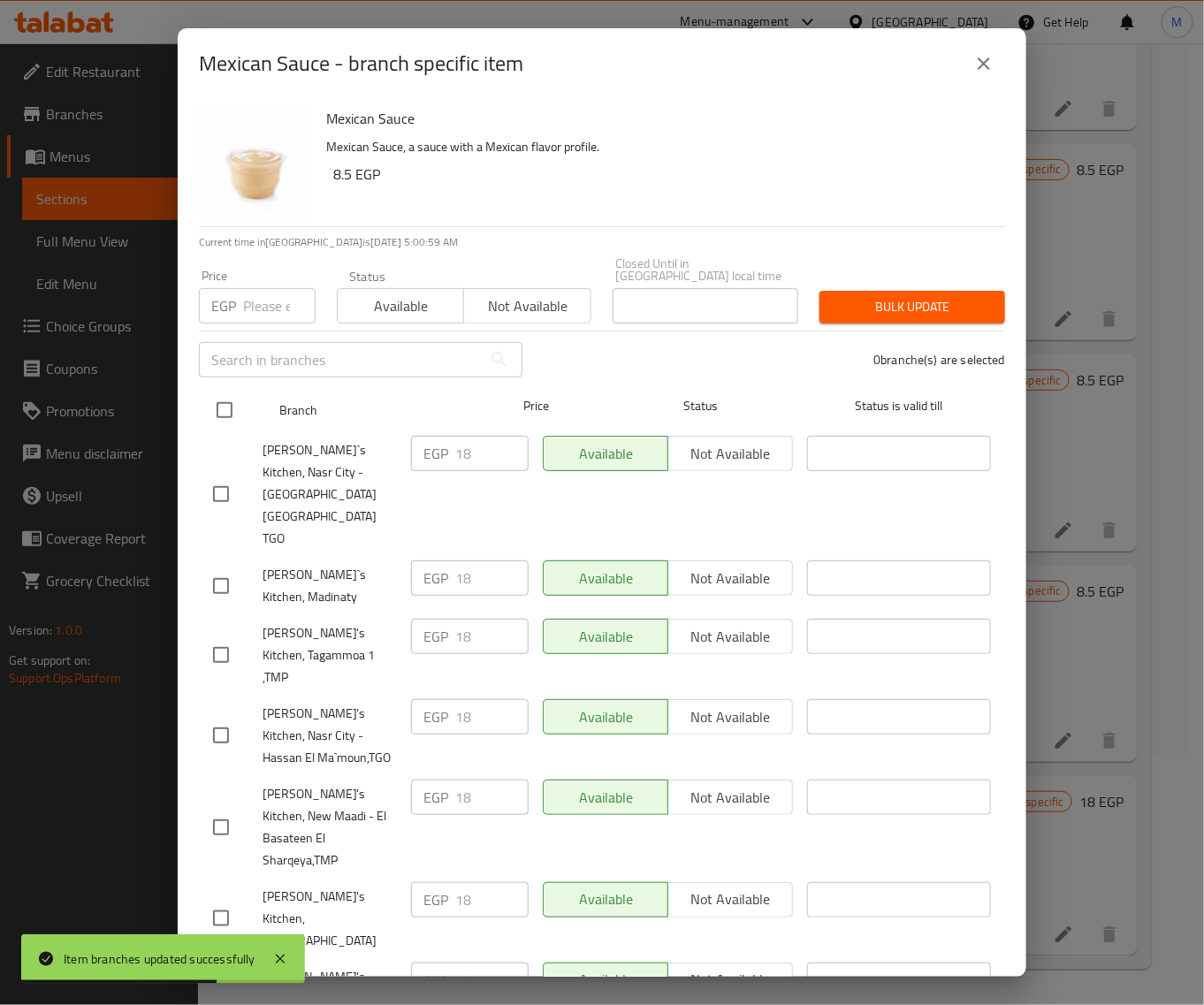
click at [222, 402] on input "checkbox" at bounding box center [225, 410] width 37 height 37
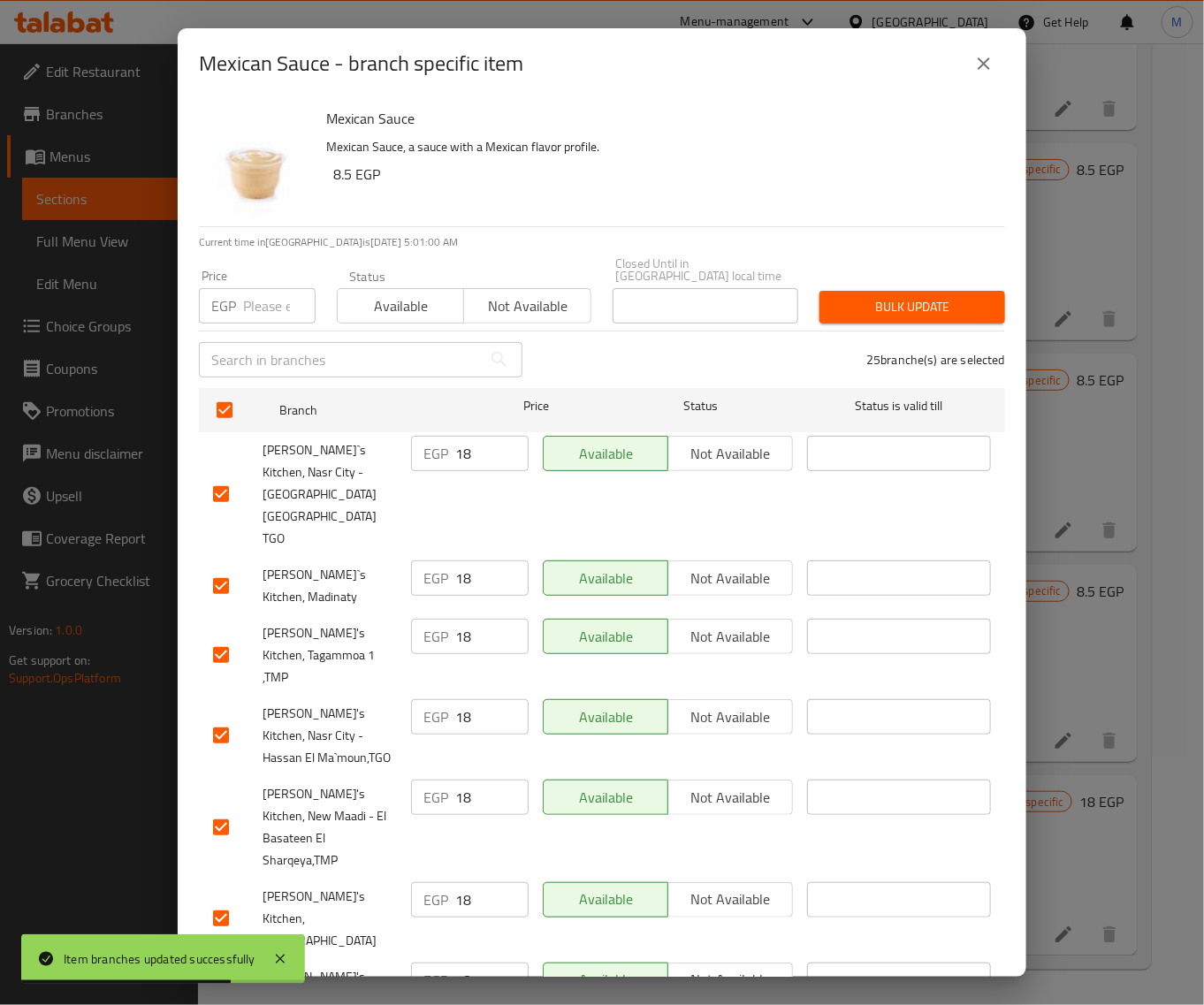
click at [256, 311] on div "Price EGP Price" at bounding box center [257, 296] width 138 height 75
click at [259, 296] on input "number" at bounding box center [279, 306] width 72 height 35
paste input "18"
drag, startPoint x: 832, startPoint y: 286, endPoint x: 834, endPoint y: 301, distance: 15.1
click at [834, 296] on span "Bulk update" at bounding box center [912, 307] width 157 height 22
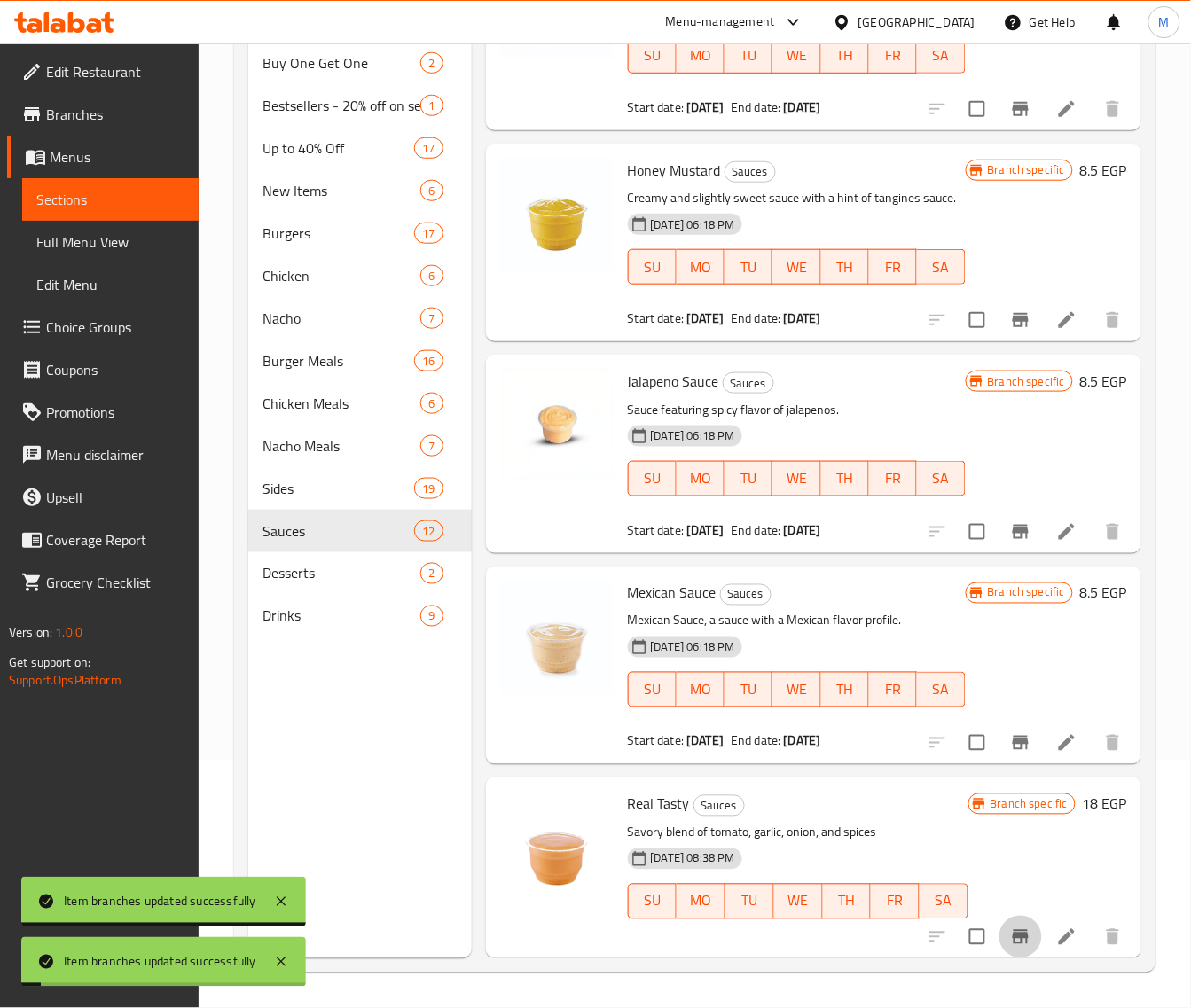
click at [1013, 933] on icon "Branch-specific-item" at bounding box center [1021, 937] width 16 height 14
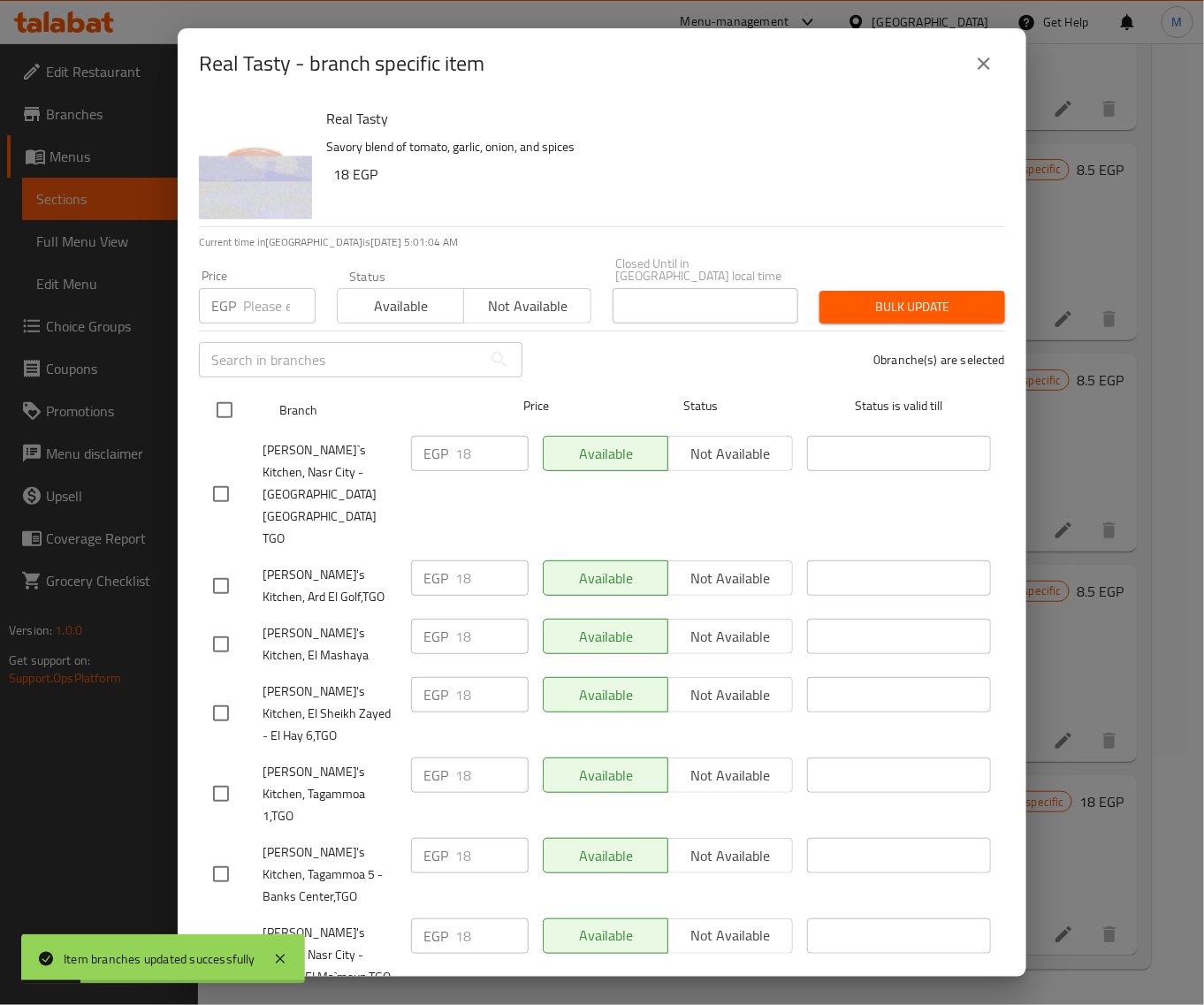
click at [222, 404] on input "checkbox" at bounding box center [225, 410] width 37 height 37
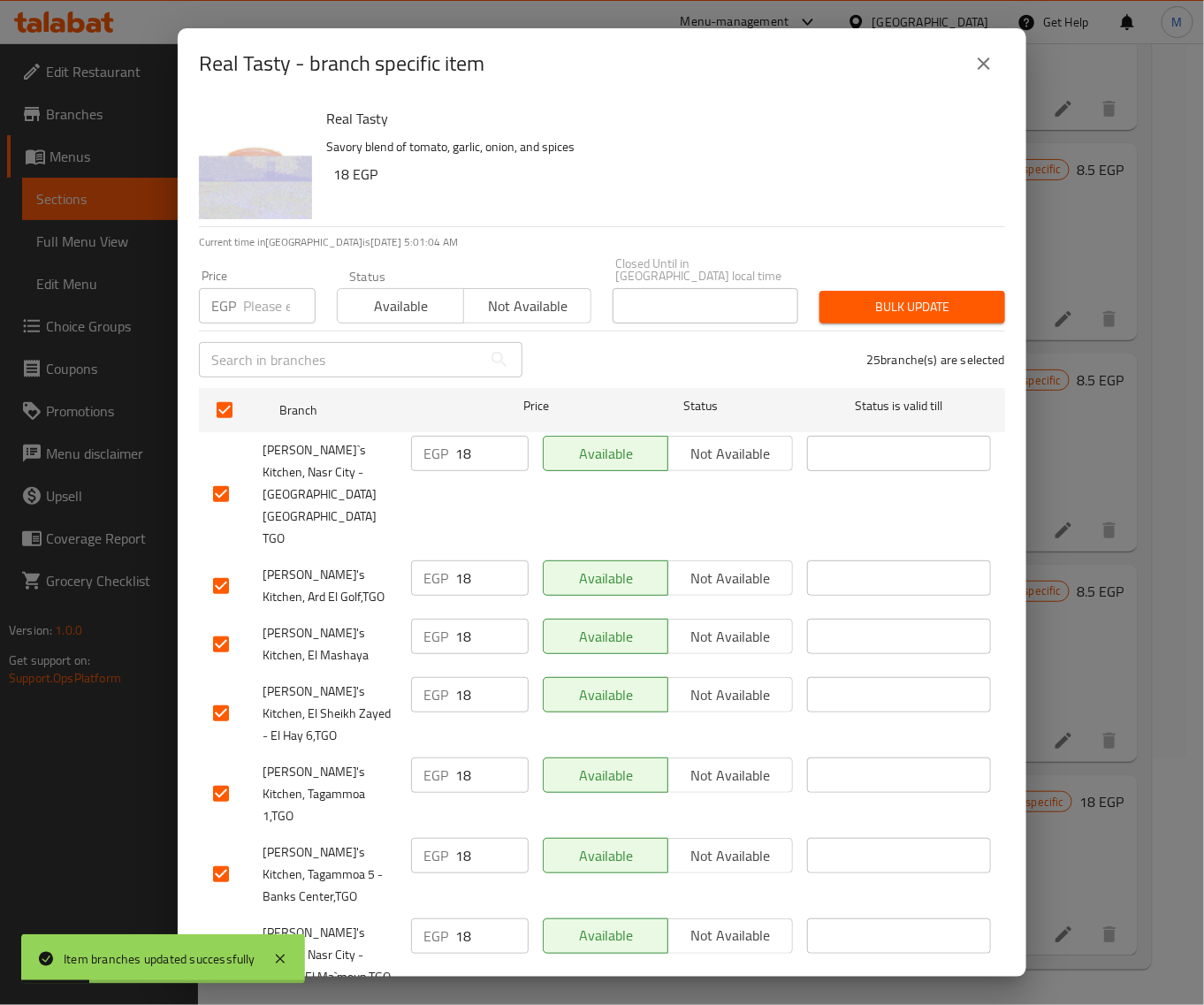
click at [263, 259] on div "Price EGP Price" at bounding box center [257, 296] width 138 height 75
click at [255, 296] on input "number" at bounding box center [279, 306] width 72 height 35
paste input "18"
click at [916, 296] on span "Bulk update" at bounding box center [912, 307] width 157 height 22
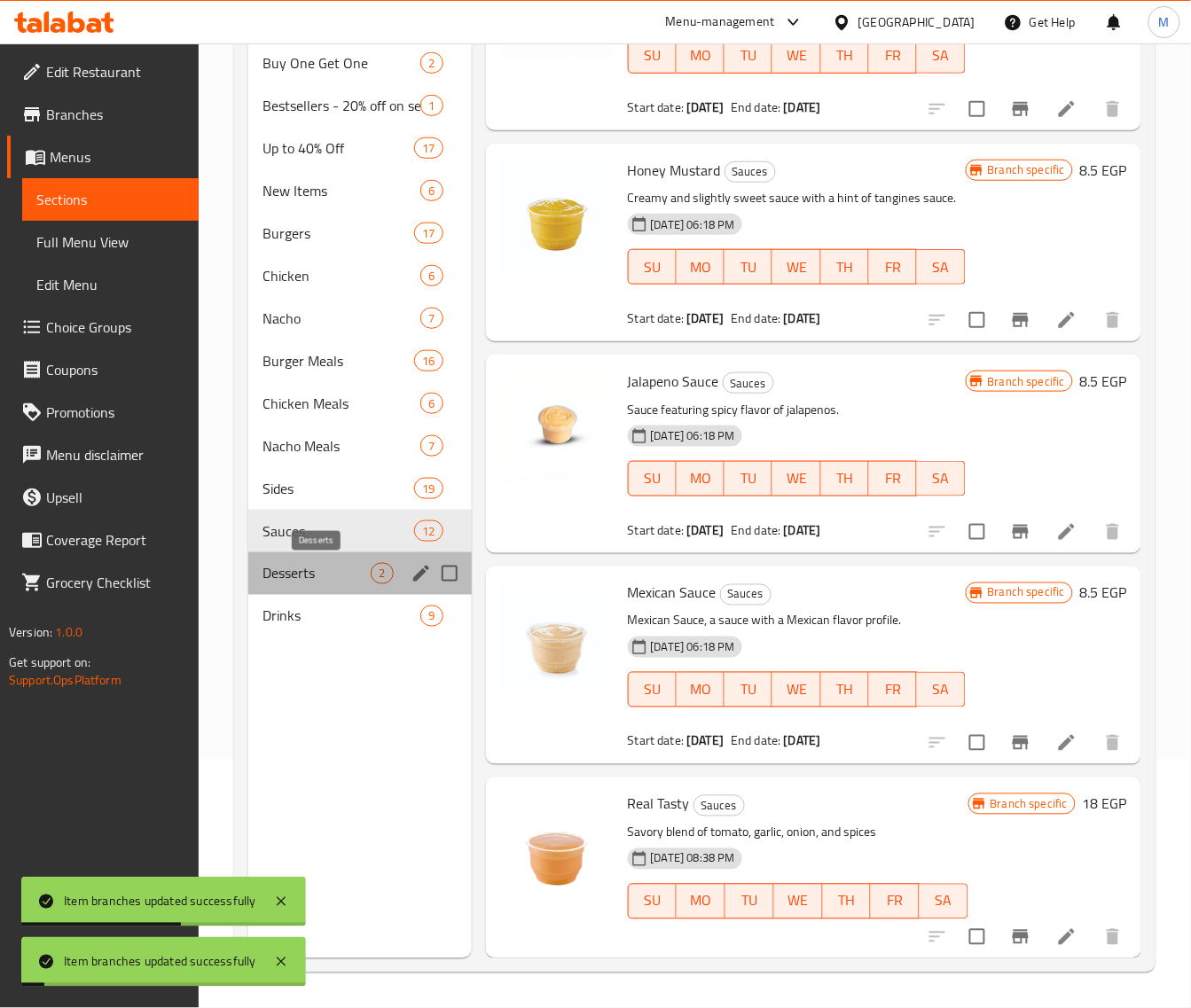
click at [330, 579] on span "Desserts" at bounding box center [317, 574] width 109 height 21
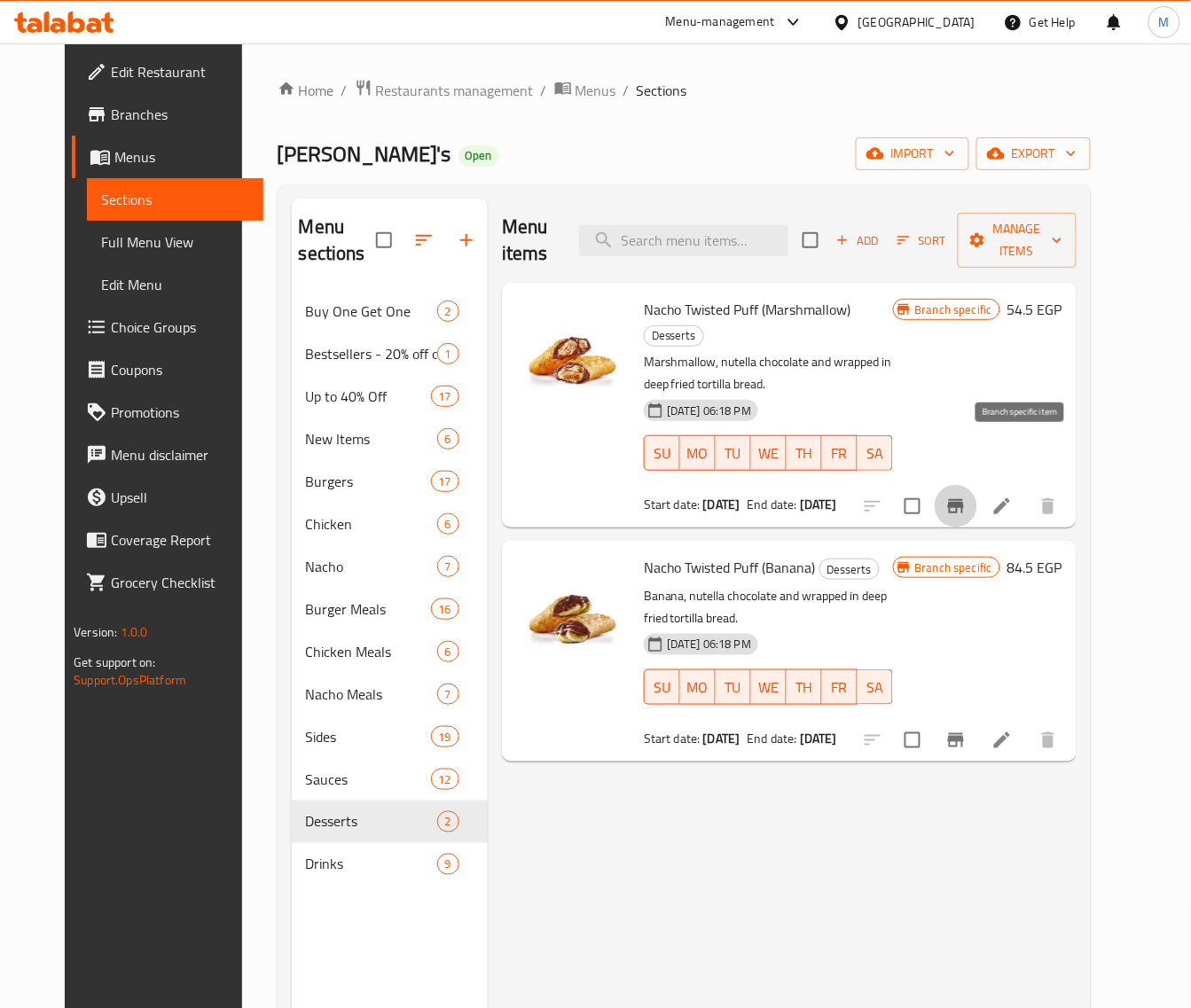
click at [967, 496] on icon "Branch-specific-item" at bounding box center [956, 506] width 21 height 21
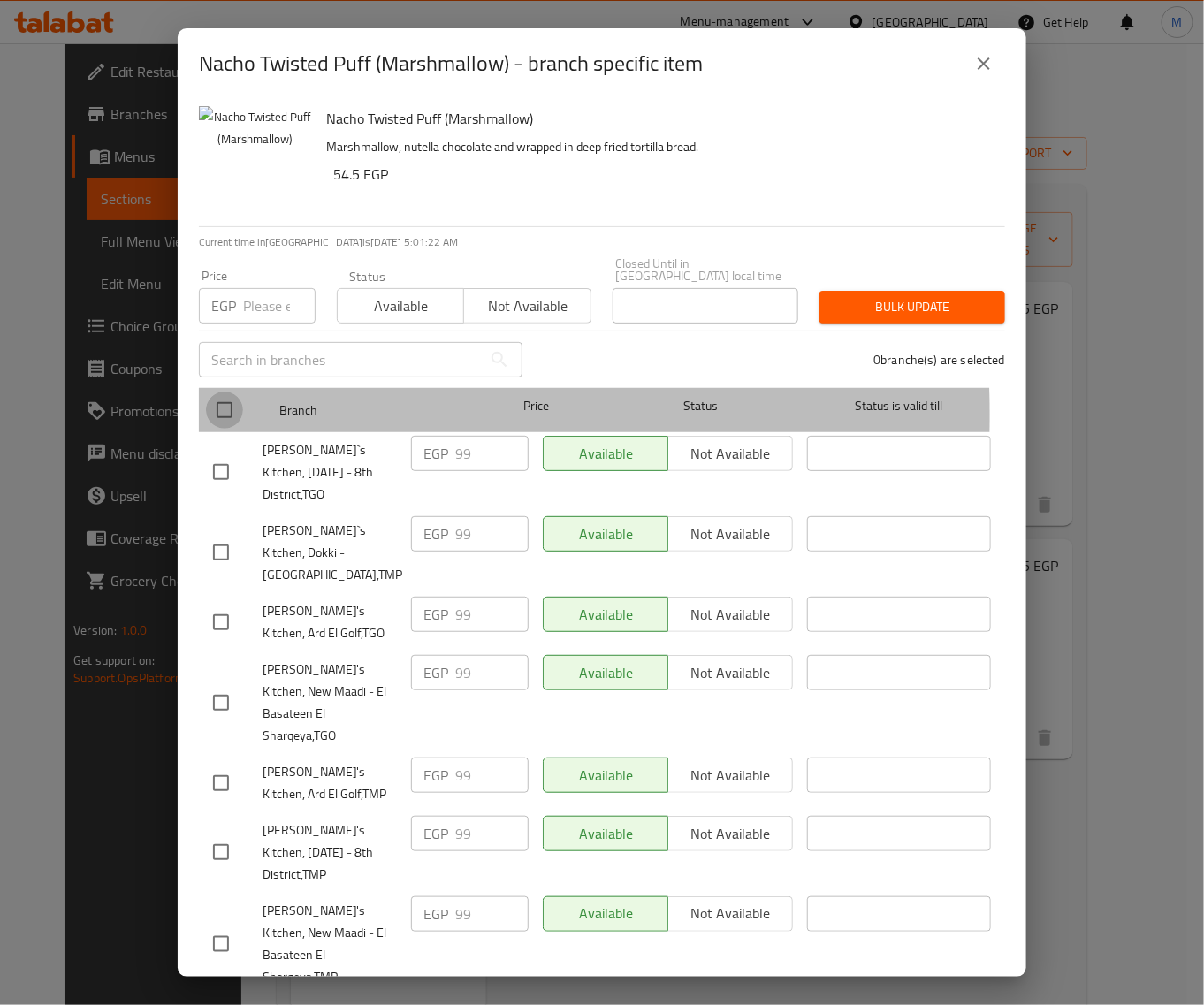
drag, startPoint x: 228, startPoint y: 402, endPoint x: 246, endPoint y: 350, distance: 55.0
click at [227, 400] on input "checkbox" at bounding box center [225, 410] width 37 height 37
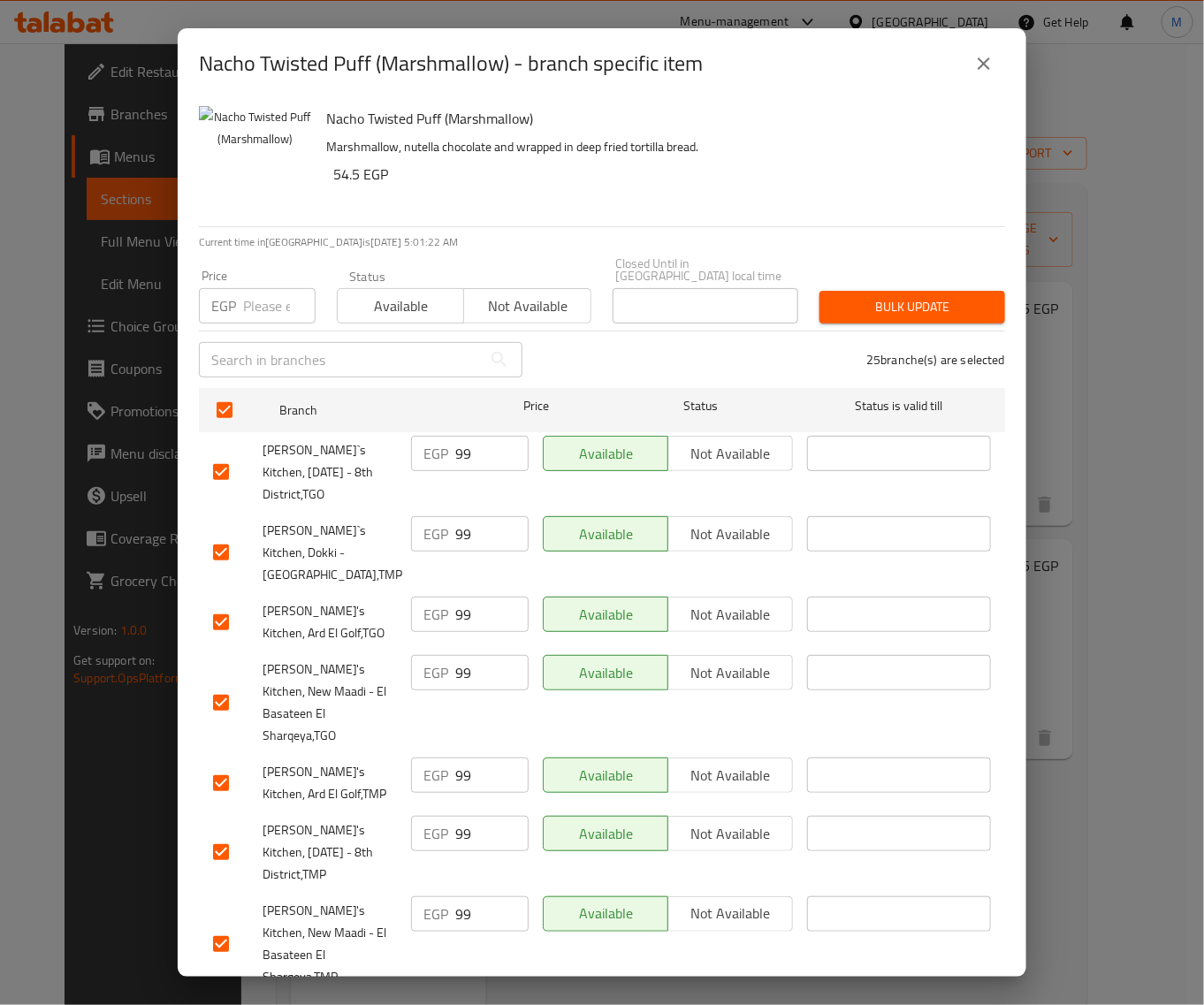
click at [262, 288] on input "number" at bounding box center [279, 306] width 72 height 35
paste input "105"
click at [931, 280] on div "Bulk update" at bounding box center [912, 307] width 207 height 54
click at [913, 291] on button "Bulk update" at bounding box center [912, 307] width 186 height 33
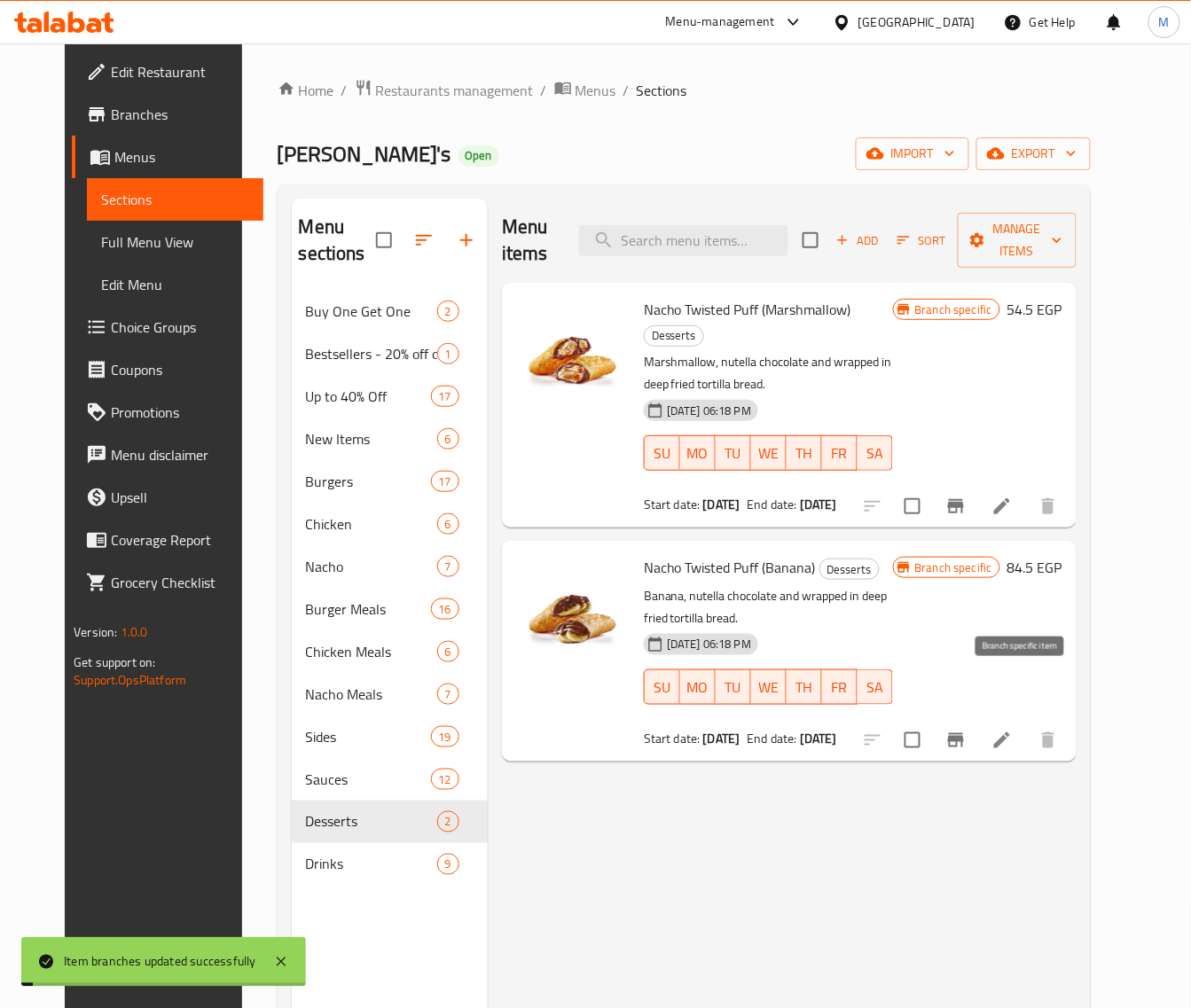
click at [967, 730] on icon "Branch-specific-item" at bounding box center [956, 740] width 21 height 21
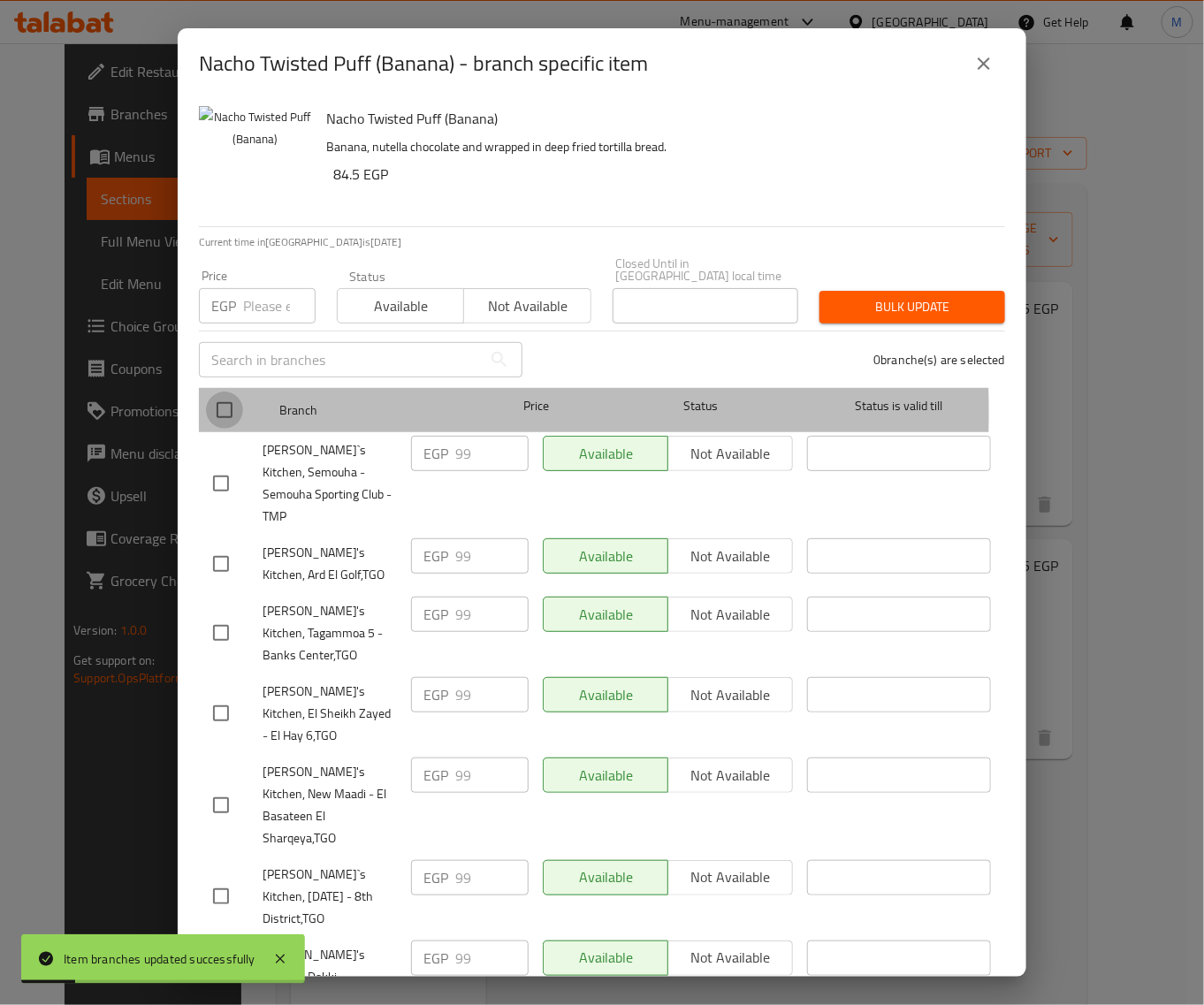
click at [230, 400] on input "checkbox" at bounding box center [225, 410] width 37 height 37
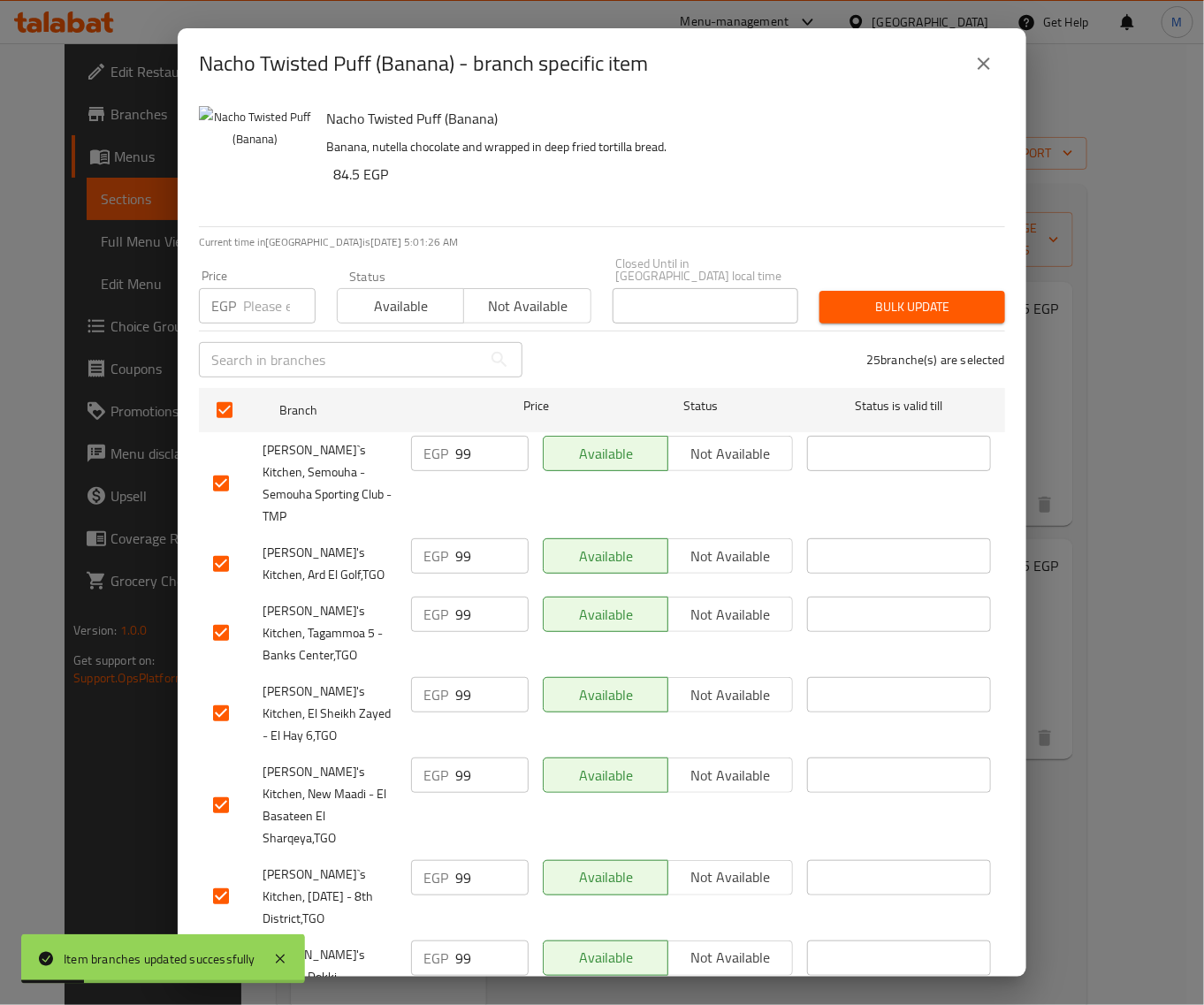
click at [259, 311] on div "Price EGP Price" at bounding box center [257, 296] width 138 height 75
click at [263, 298] on input "number" at bounding box center [279, 306] width 72 height 35
paste input "105"
click at [898, 311] on div "Bulk update" at bounding box center [912, 307] width 207 height 54
click at [888, 296] on span "Bulk update" at bounding box center [912, 307] width 157 height 22
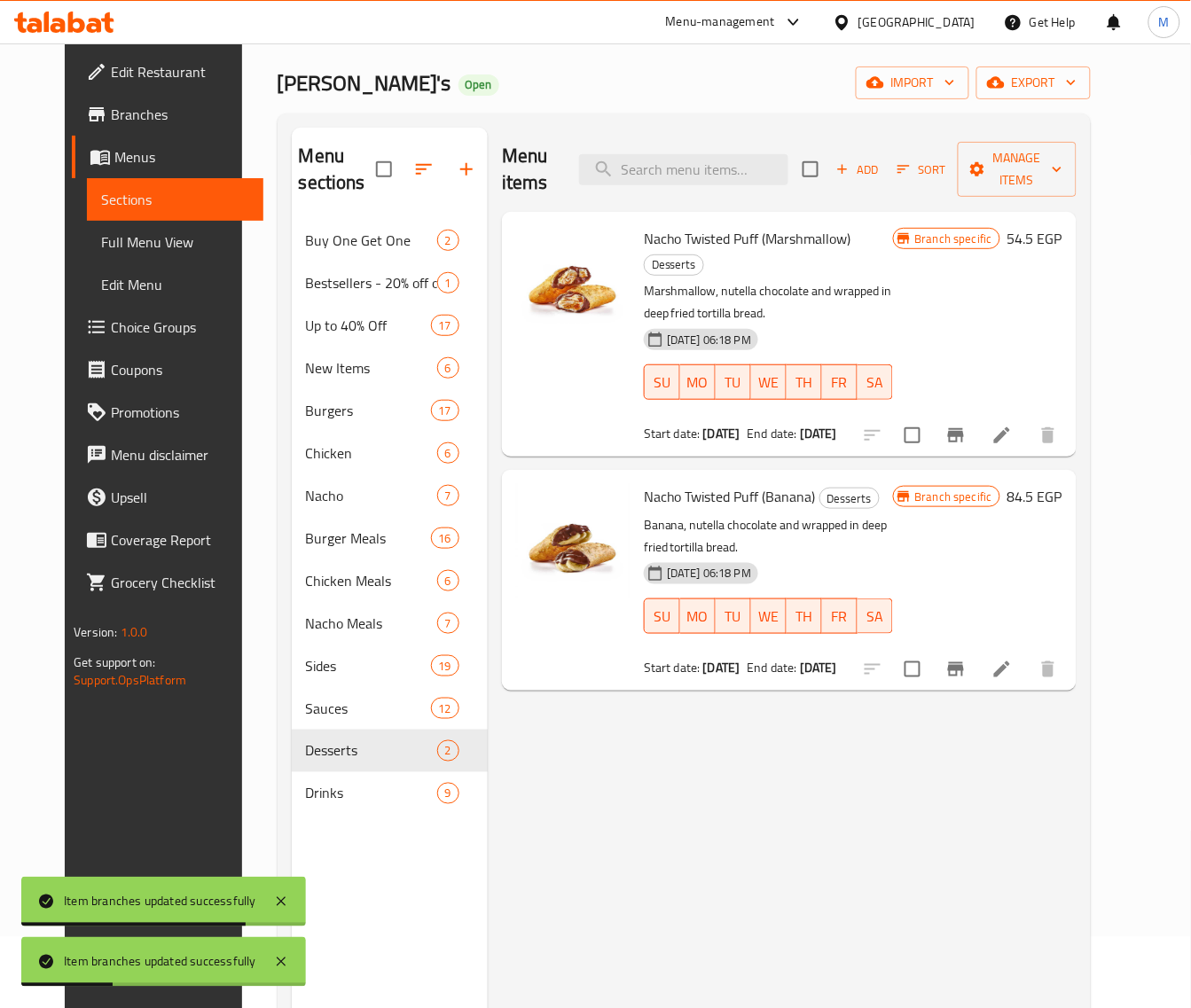
scroll to position [111, 0]
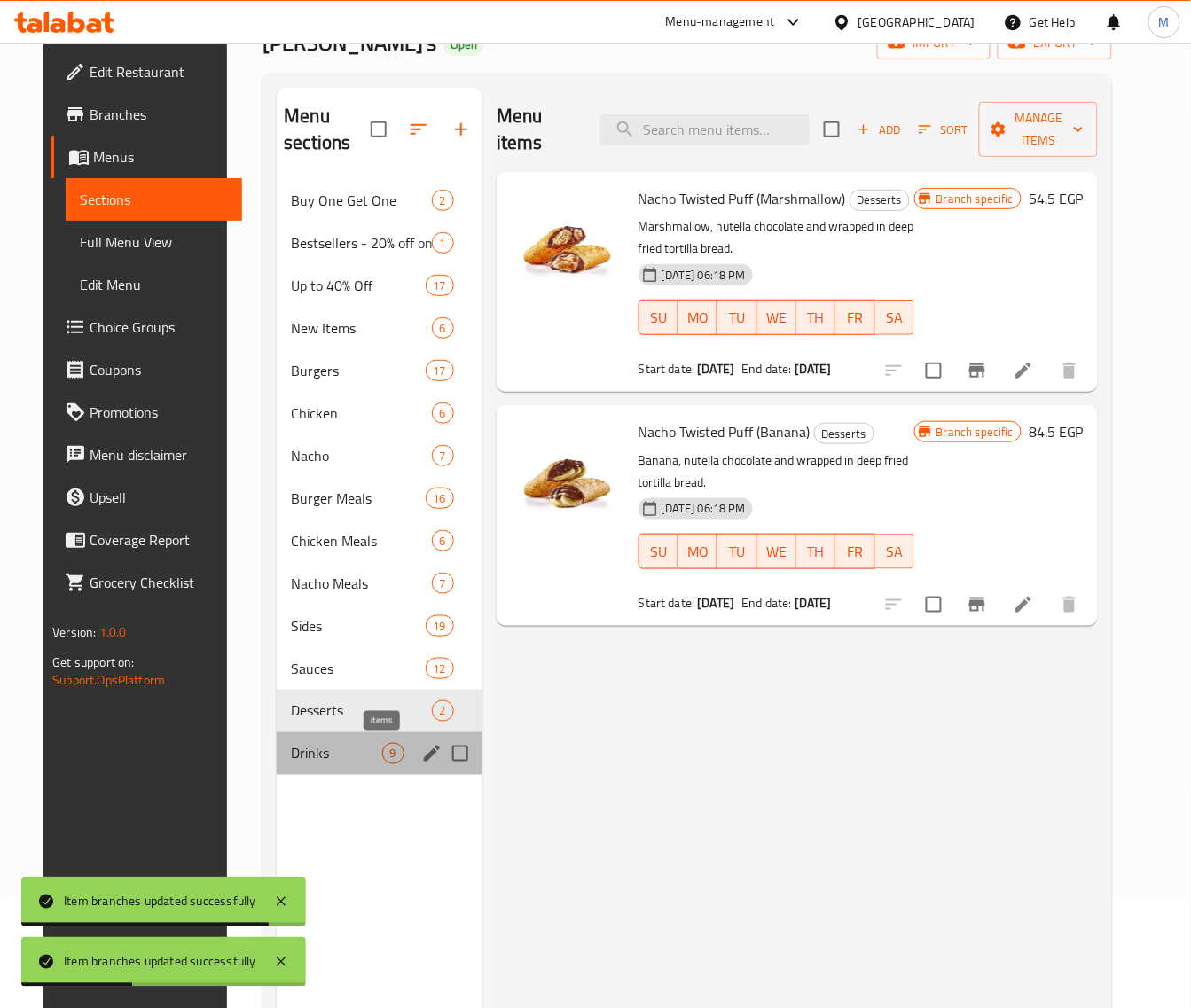
click at [383, 760] on span "9" at bounding box center [393, 754] width 20 height 17
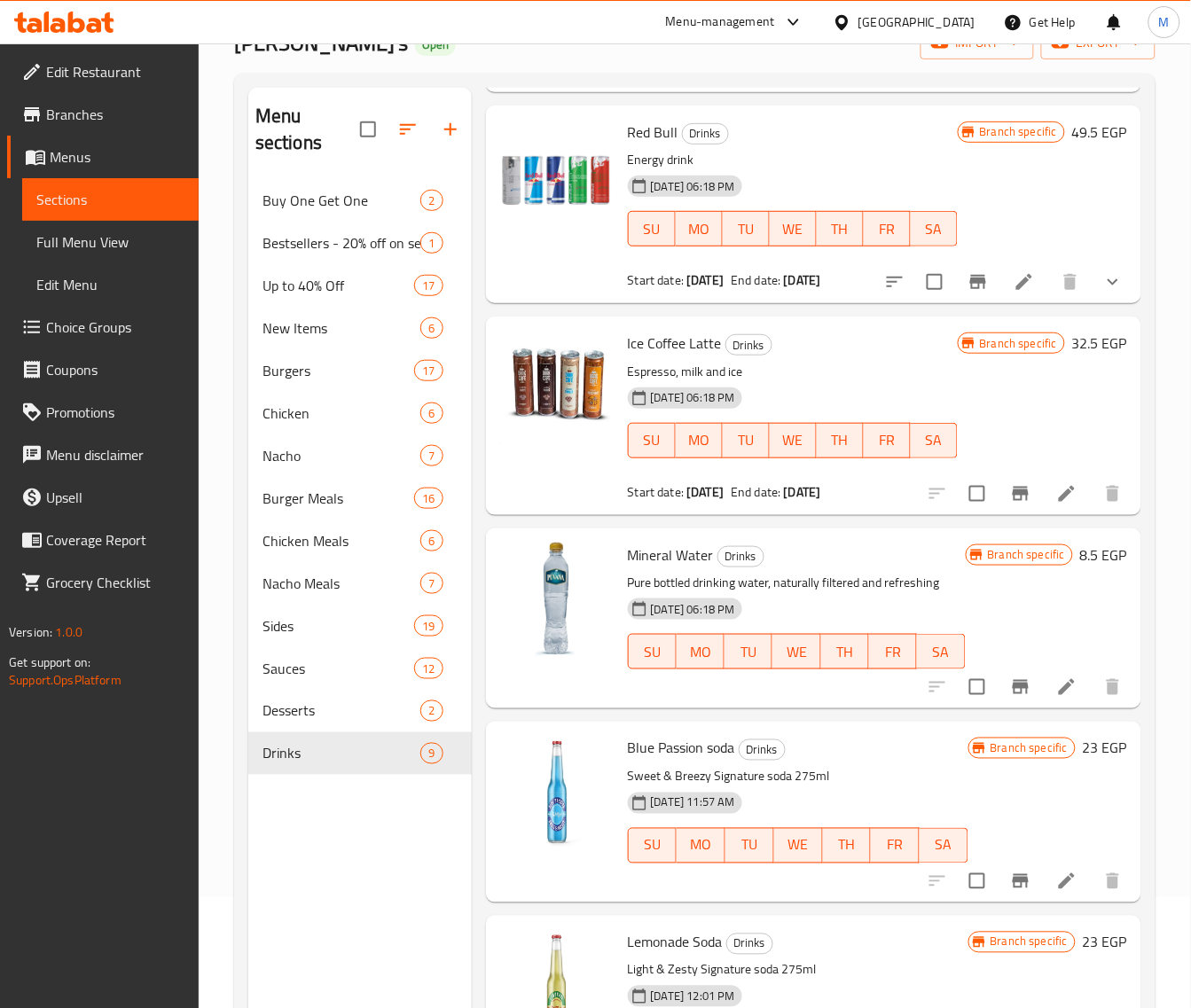
scroll to position [222, 0]
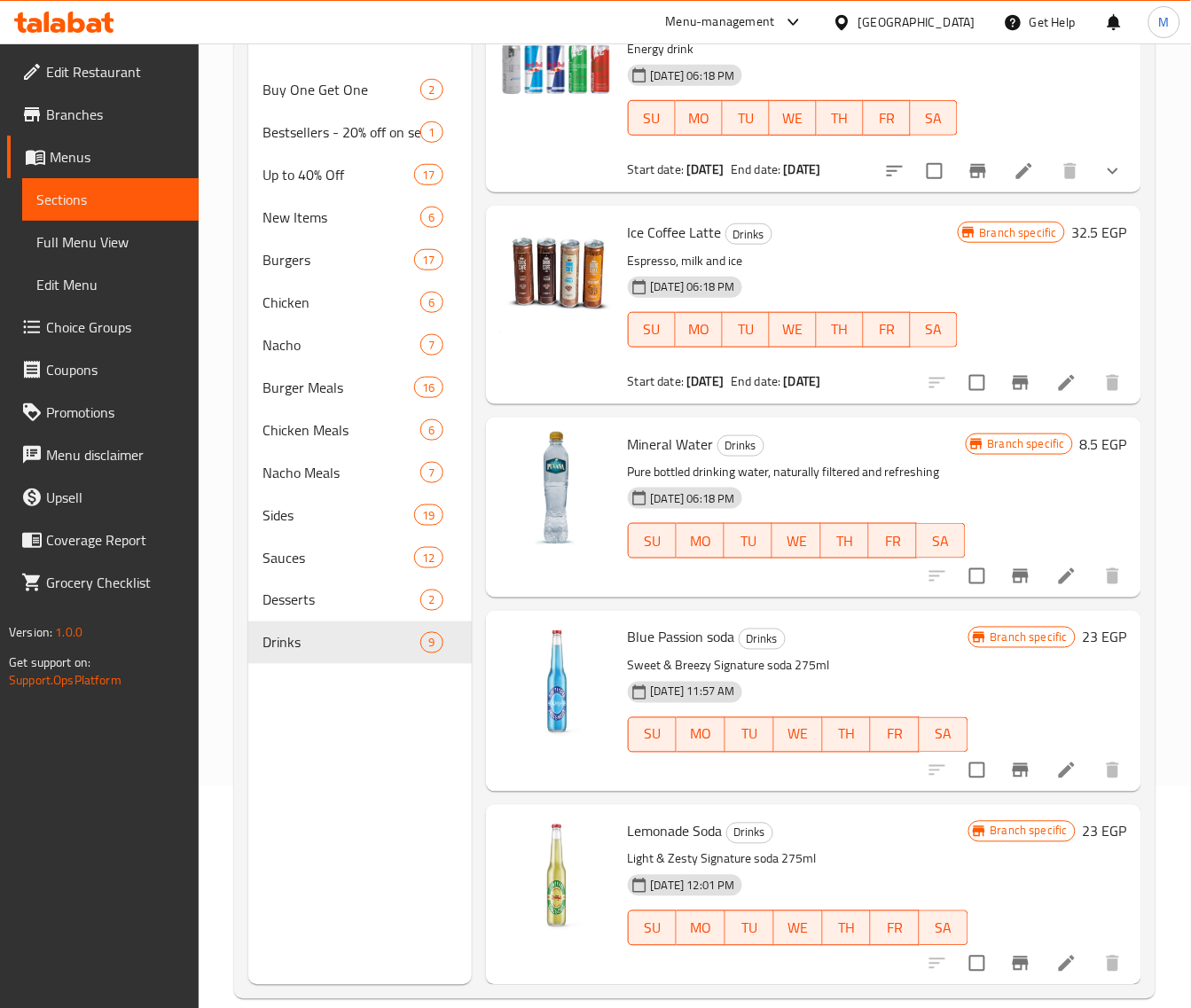
click at [1010, 582] on icon "Branch-specific-item" at bounding box center [1021, 576] width 21 height 21
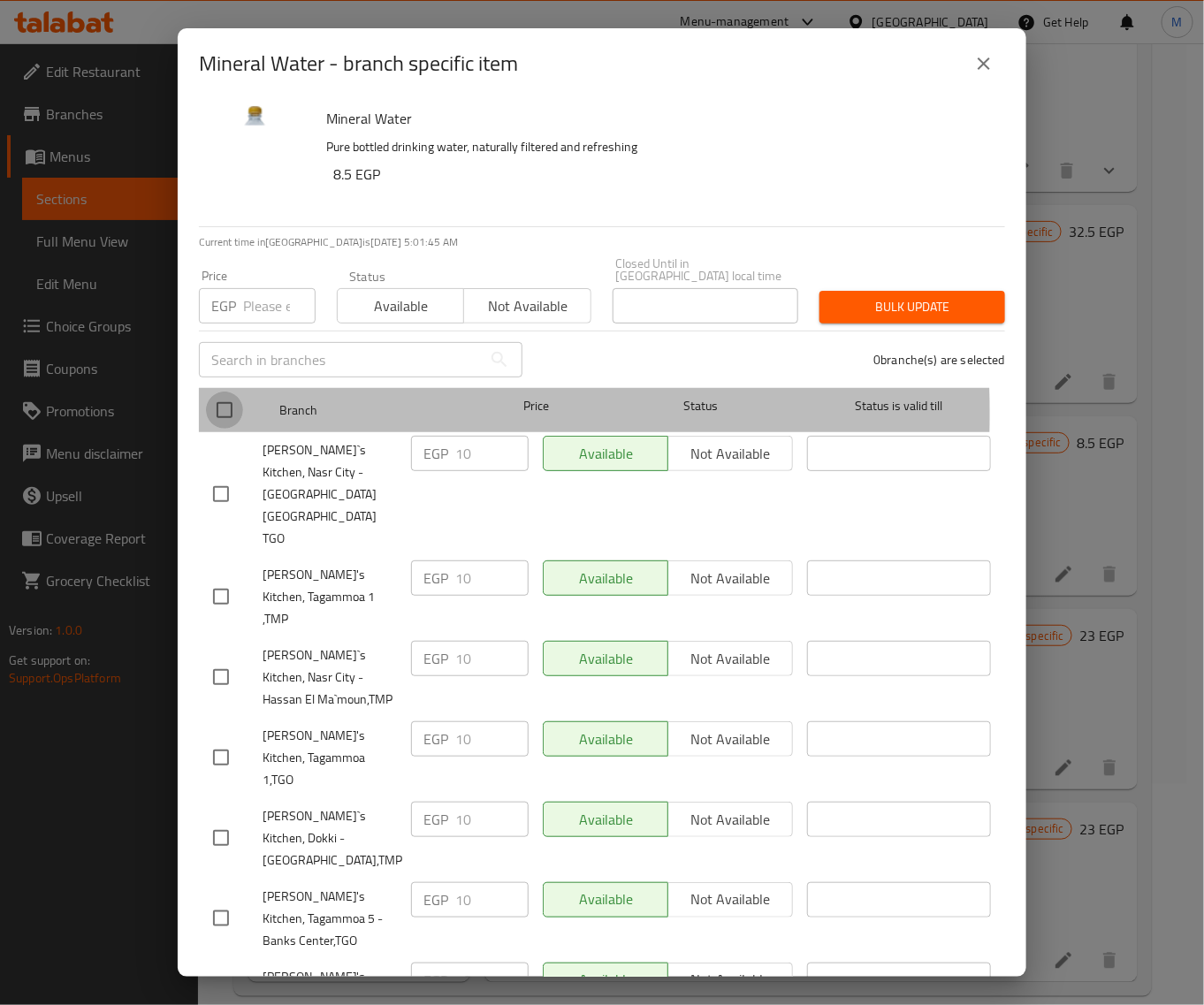
click at [237, 400] on input "checkbox" at bounding box center [225, 410] width 37 height 37
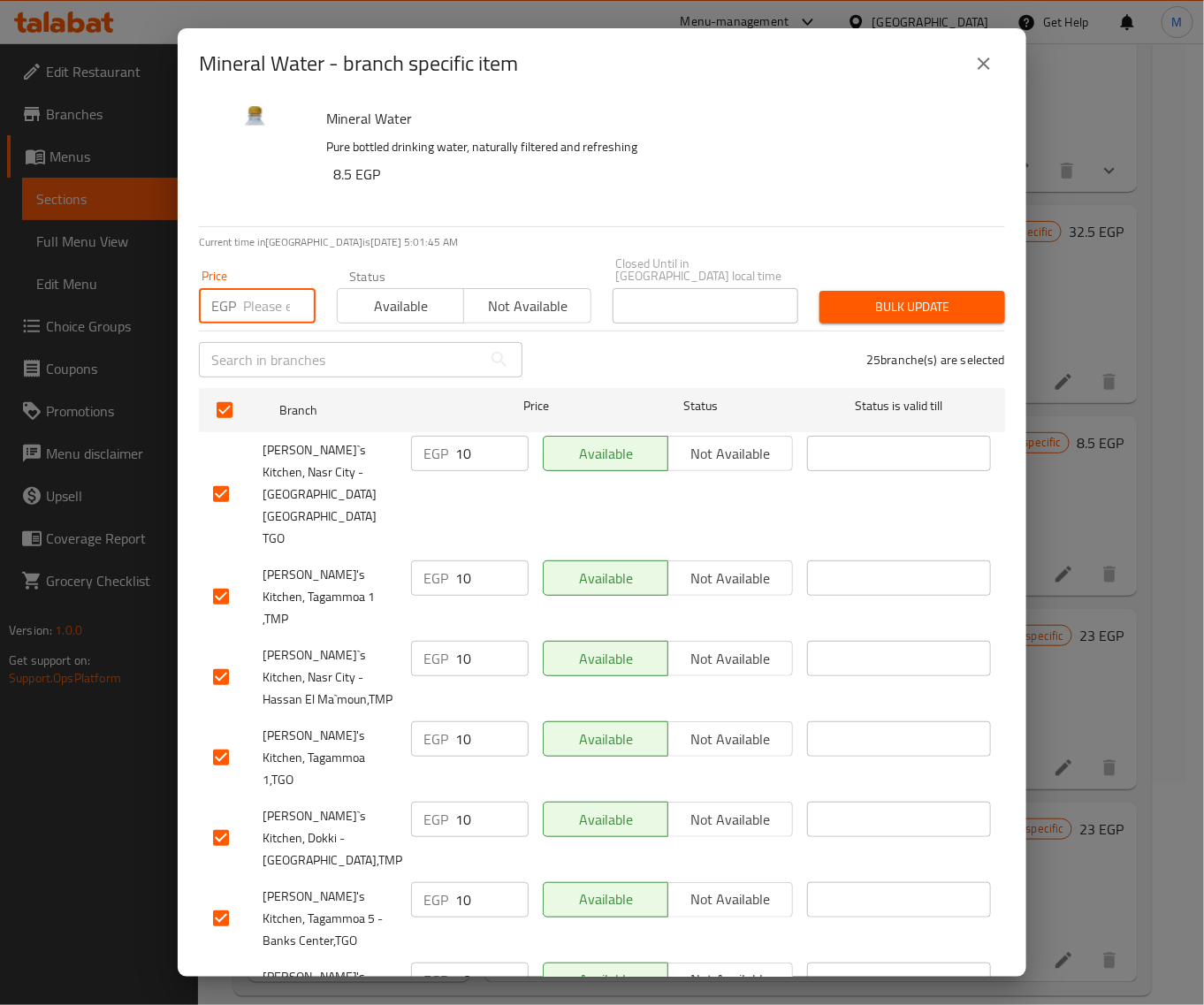
click at [258, 297] on input "number" at bounding box center [279, 306] width 72 height 35
paste input "10"
click at [838, 296] on span "Bulk update" at bounding box center [912, 307] width 157 height 22
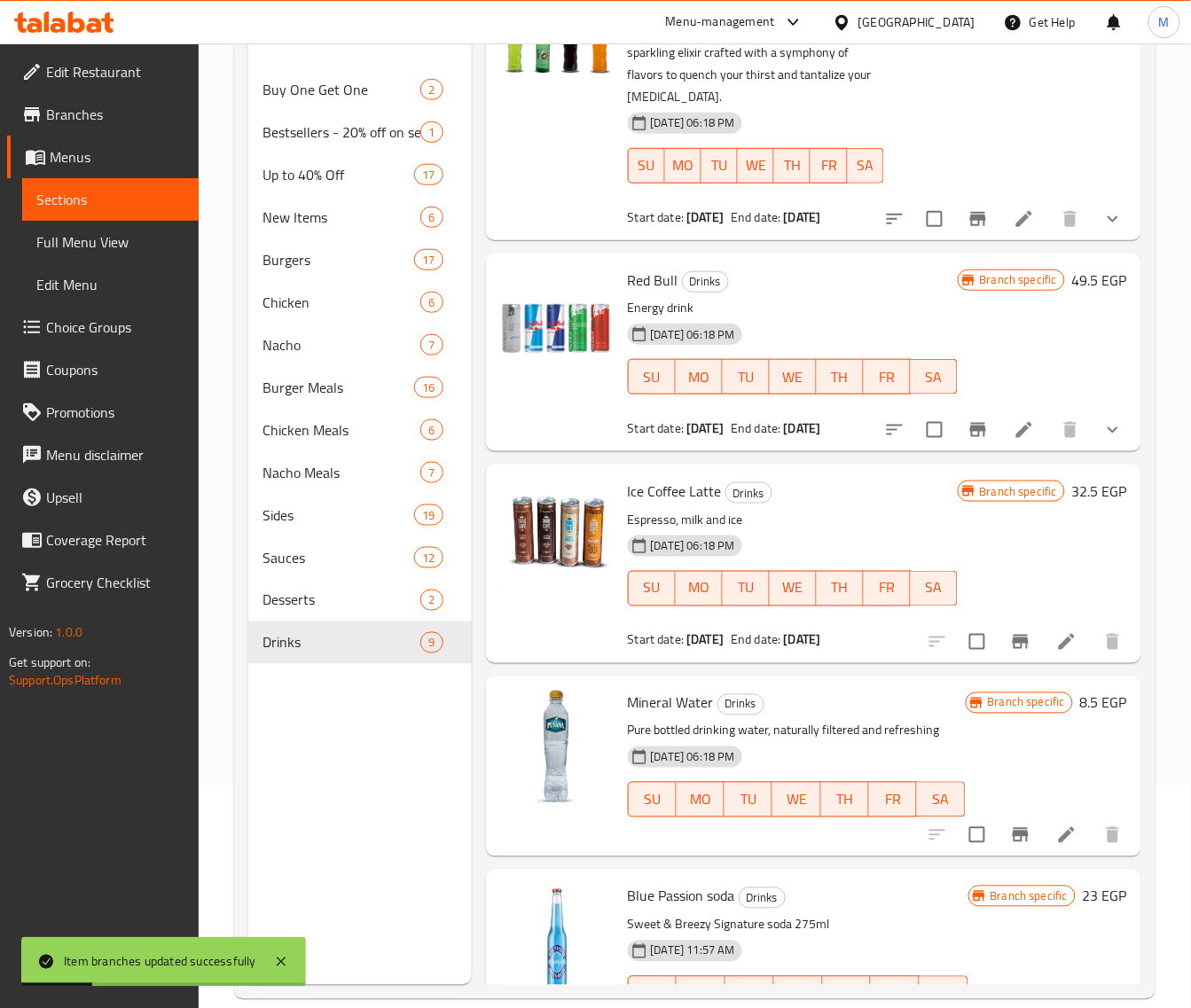
scroll to position [609, 0]
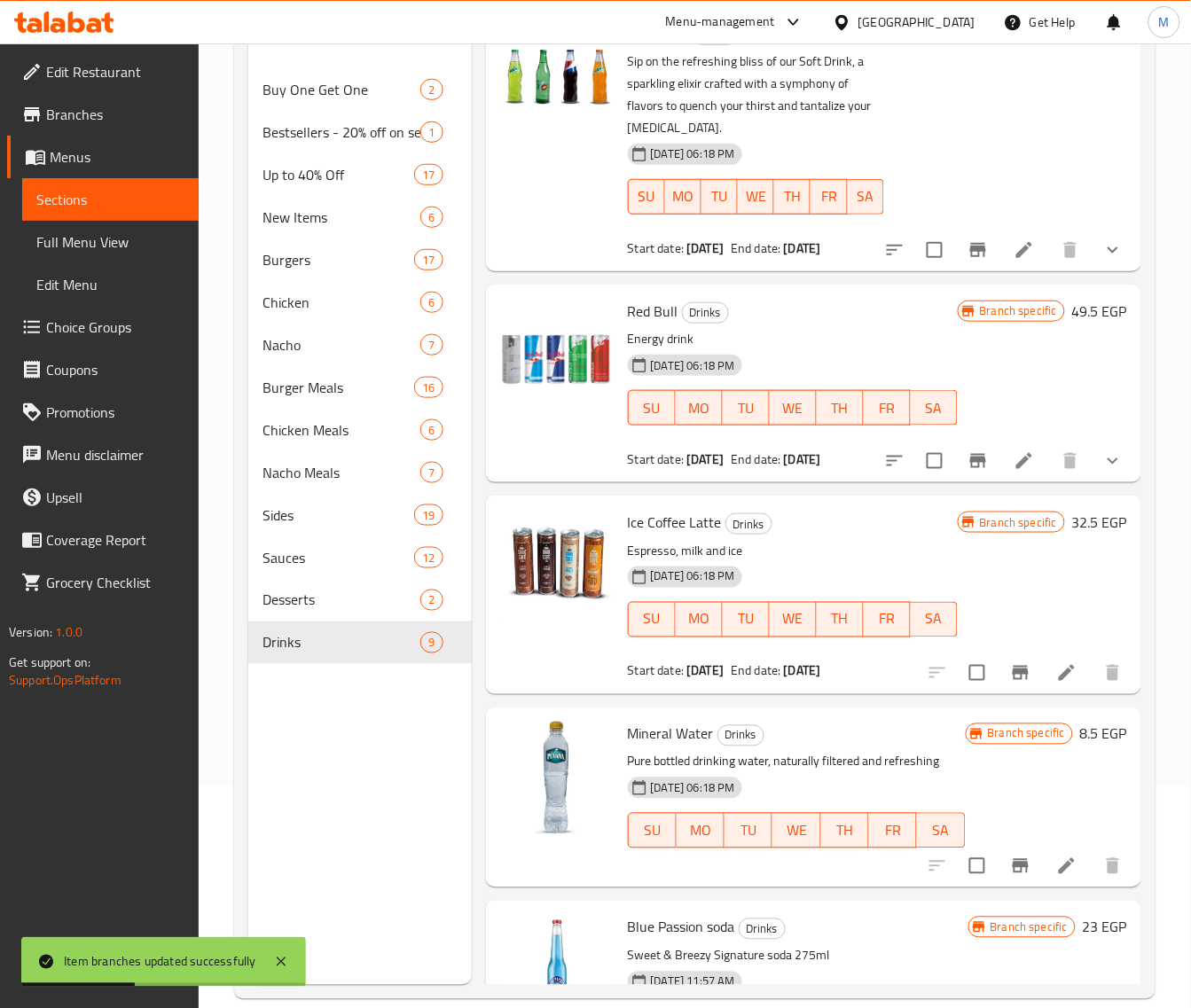
click at [957, 482] on button "Branch-specific-item" at bounding box center [978, 461] width 43 height 43
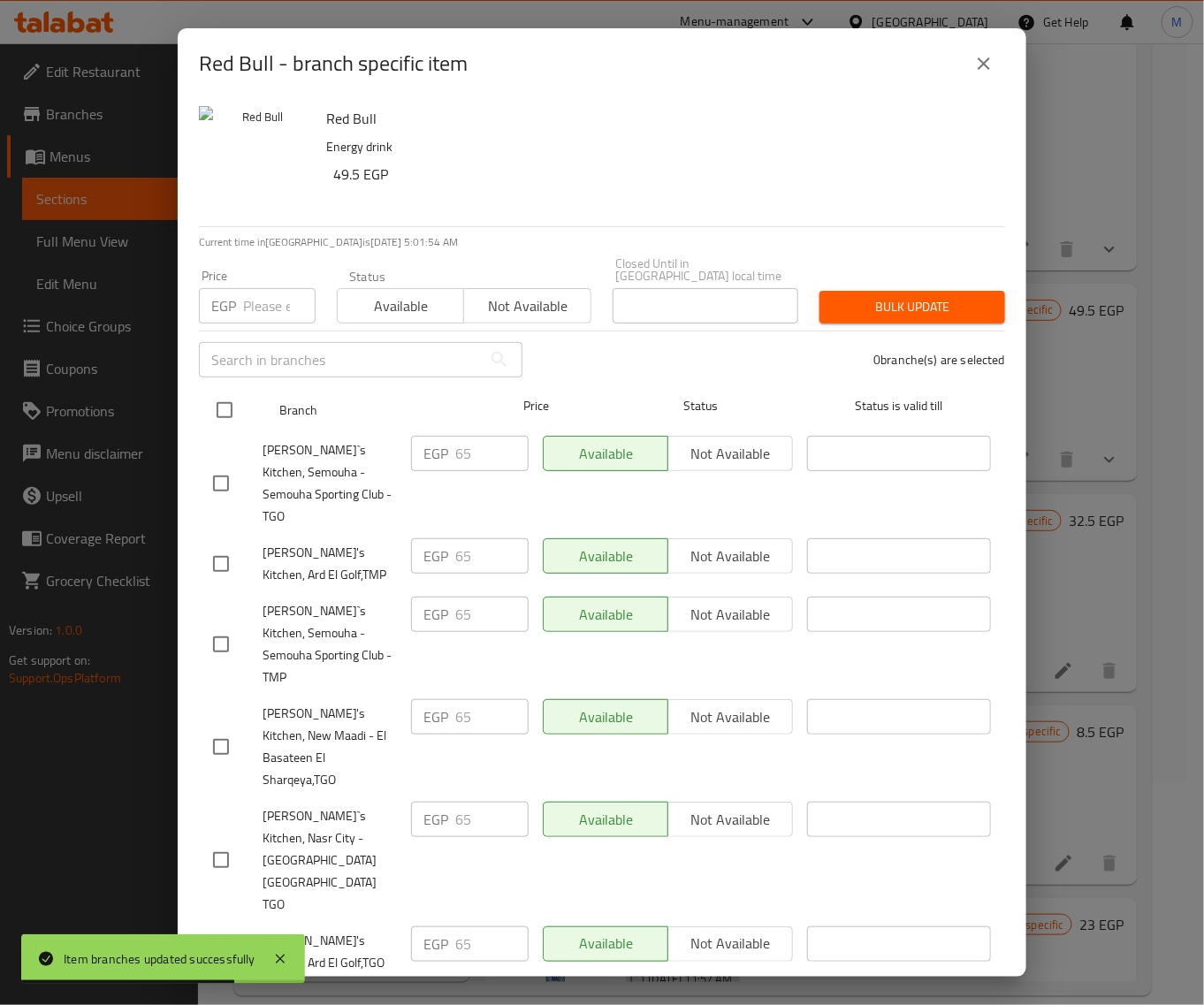
click at [227, 392] on input "checkbox" at bounding box center [225, 410] width 37 height 37
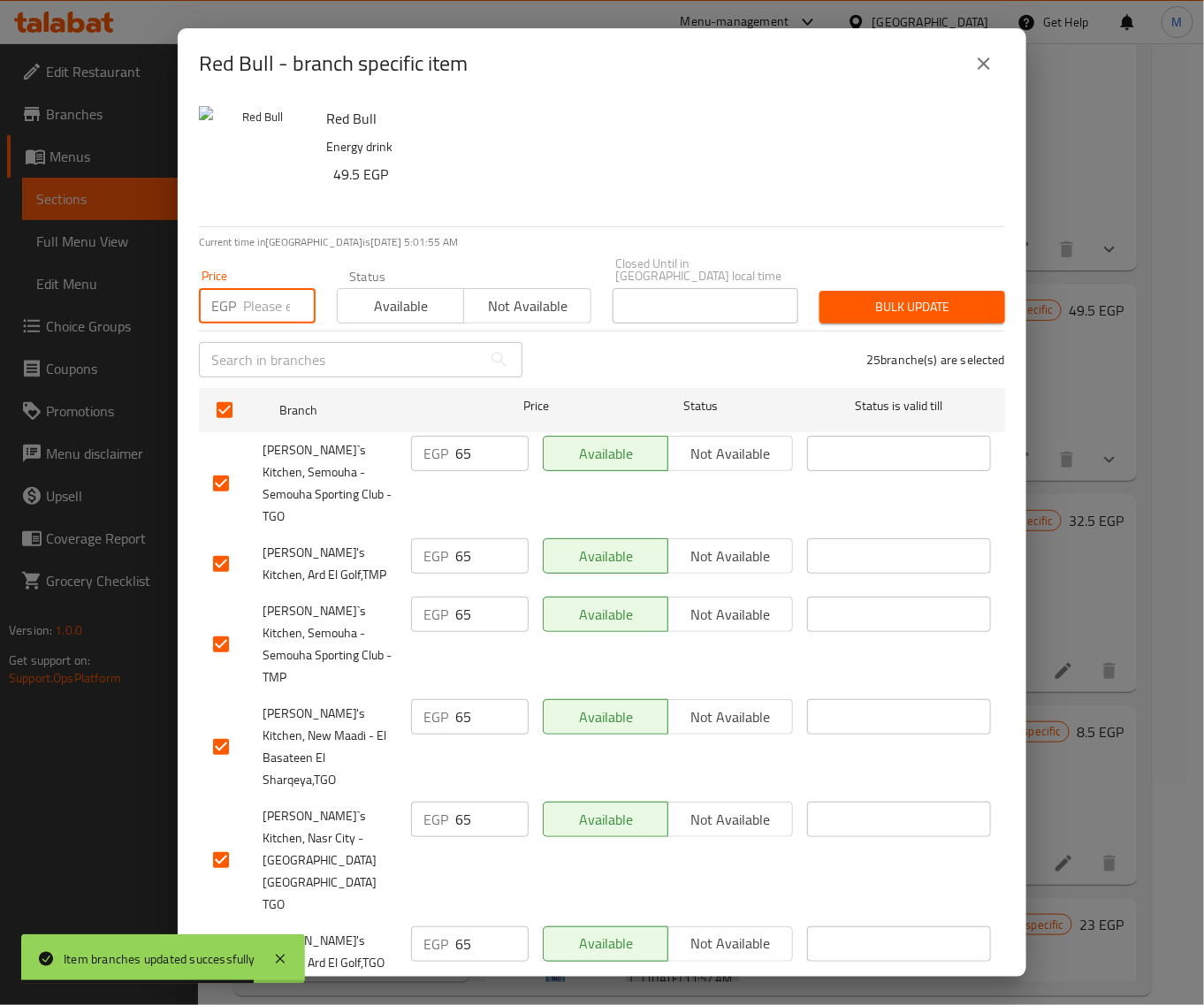
drag, startPoint x: 263, startPoint y: 297, endPoint x: 297, endPoint y: 314, distance: 38.0
click at [261, 299] on input "number" at bounding box center [279, 306] width 72 height 35
paste input "65"
click at [873, 296] on span "Bulk update" at bounding box center [912, 307] width 157 height 22
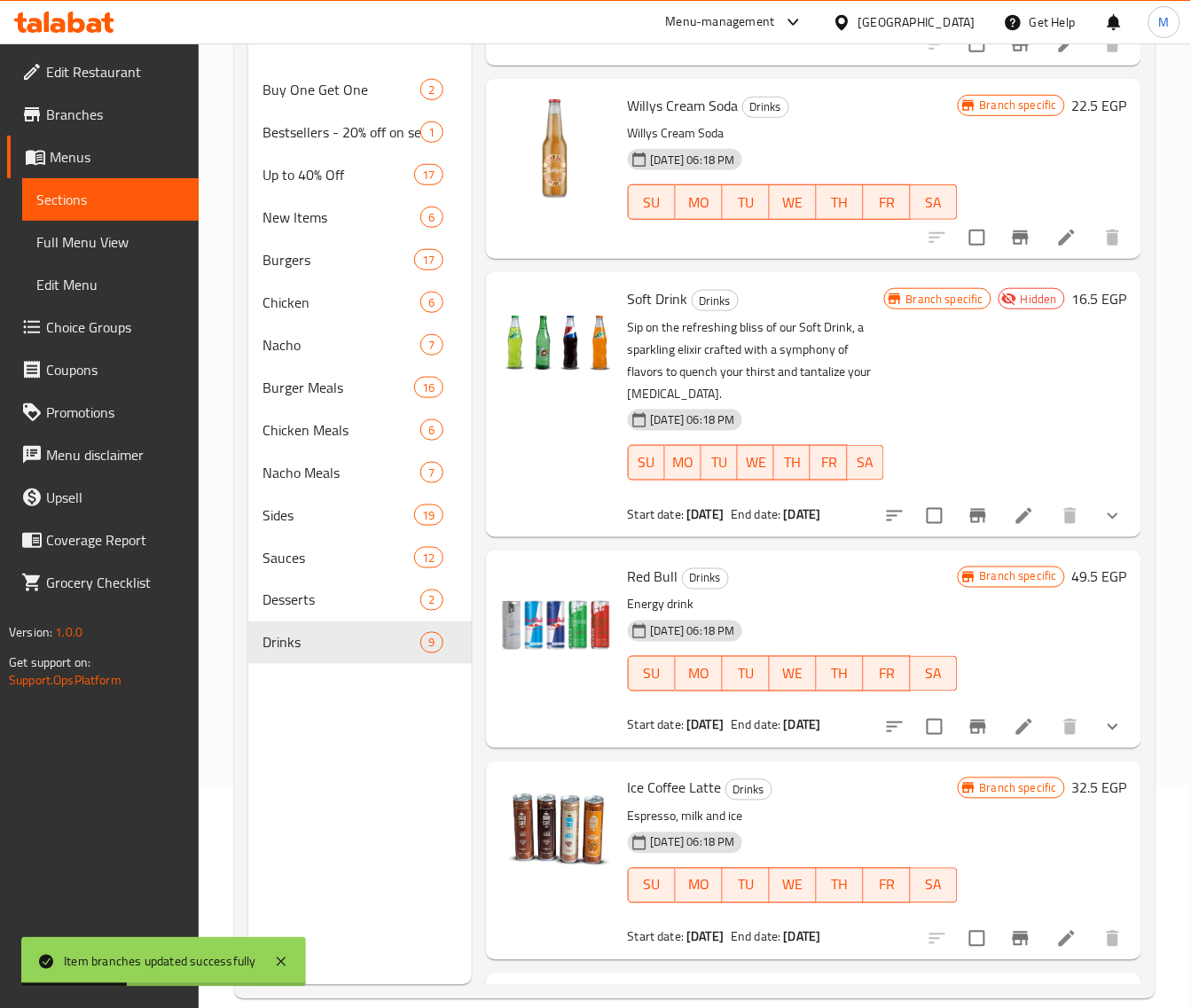
scroll to position [166, 0]
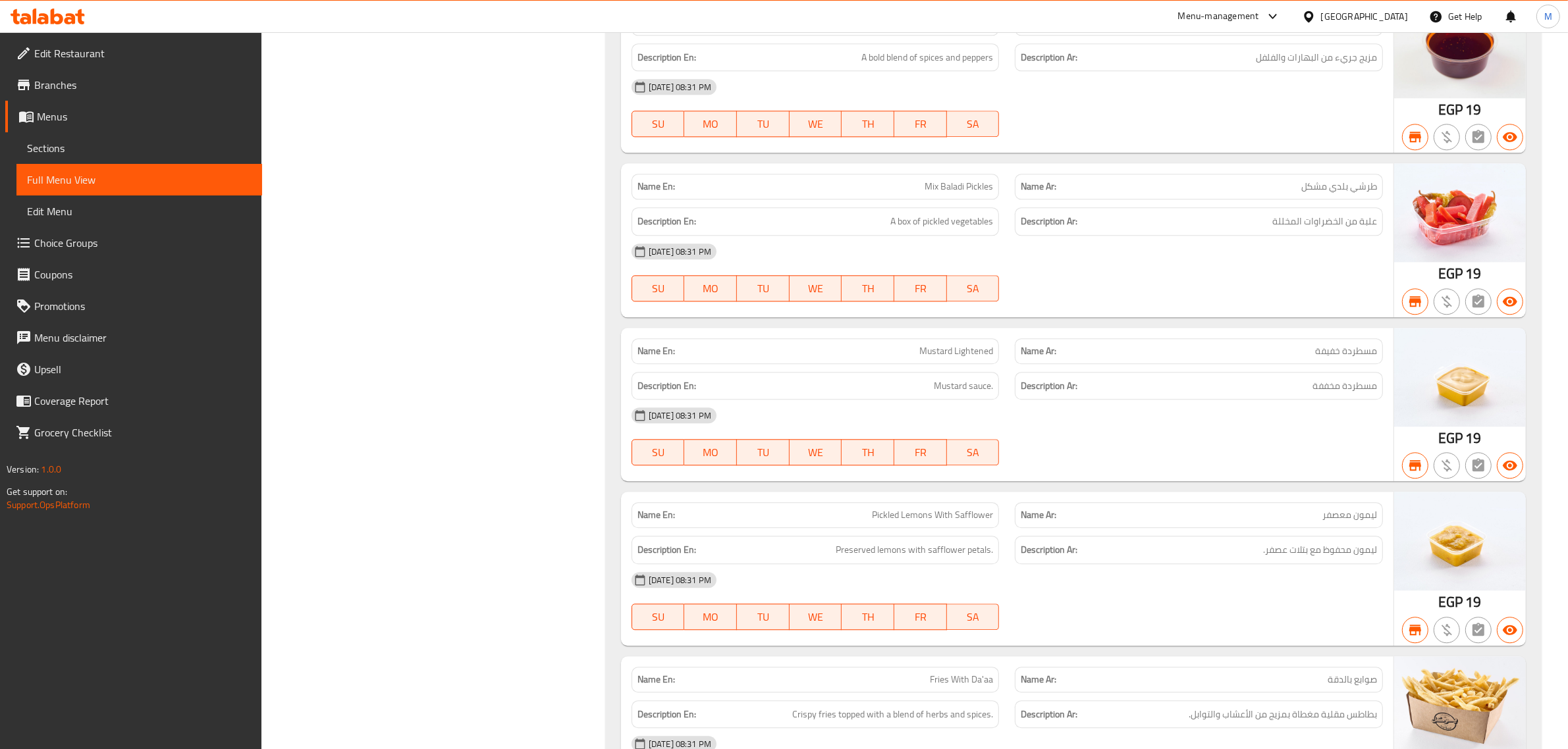
scroll to position [3612, 0]
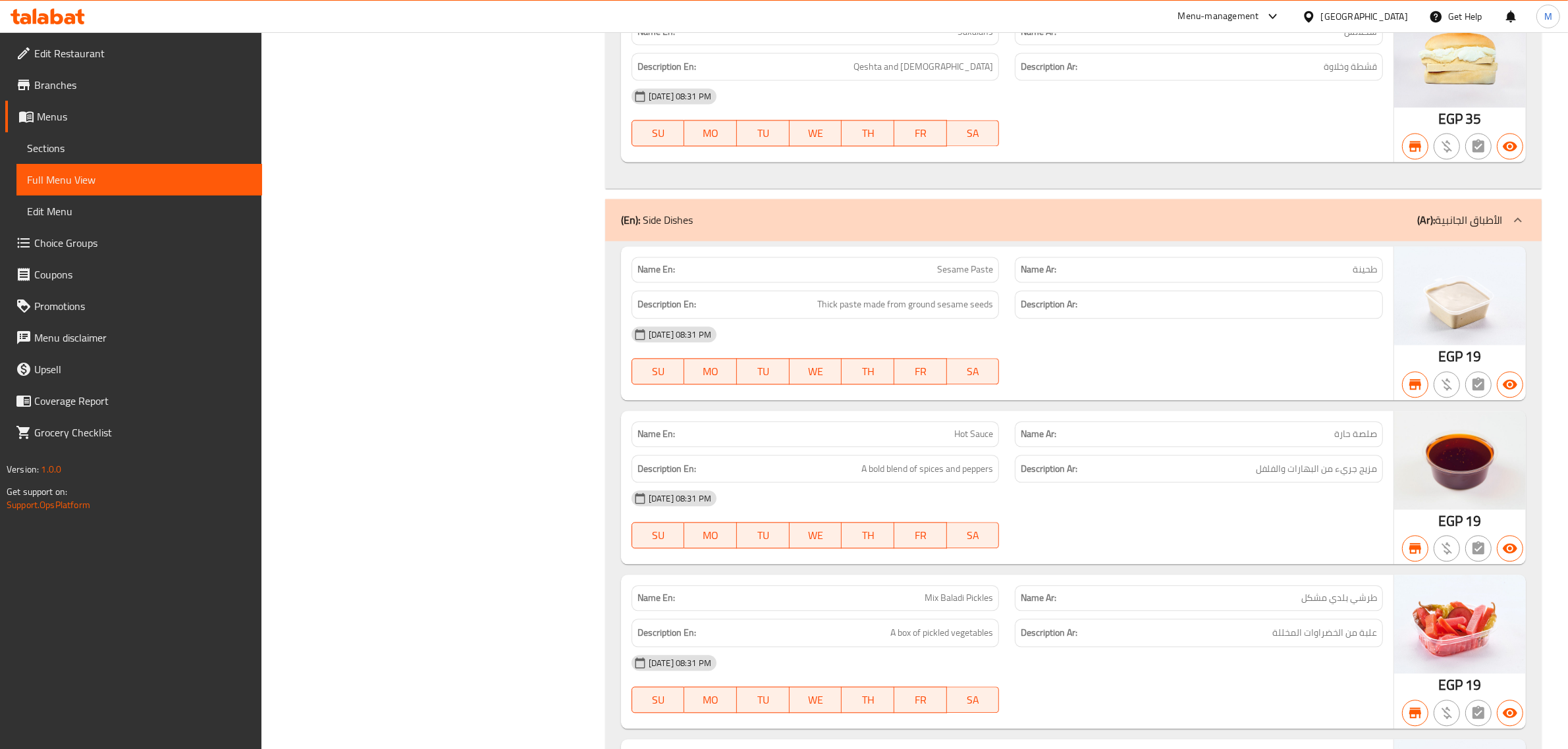
click at [66, 20] on icon at bounding box center [70, 18] width 11 height 11
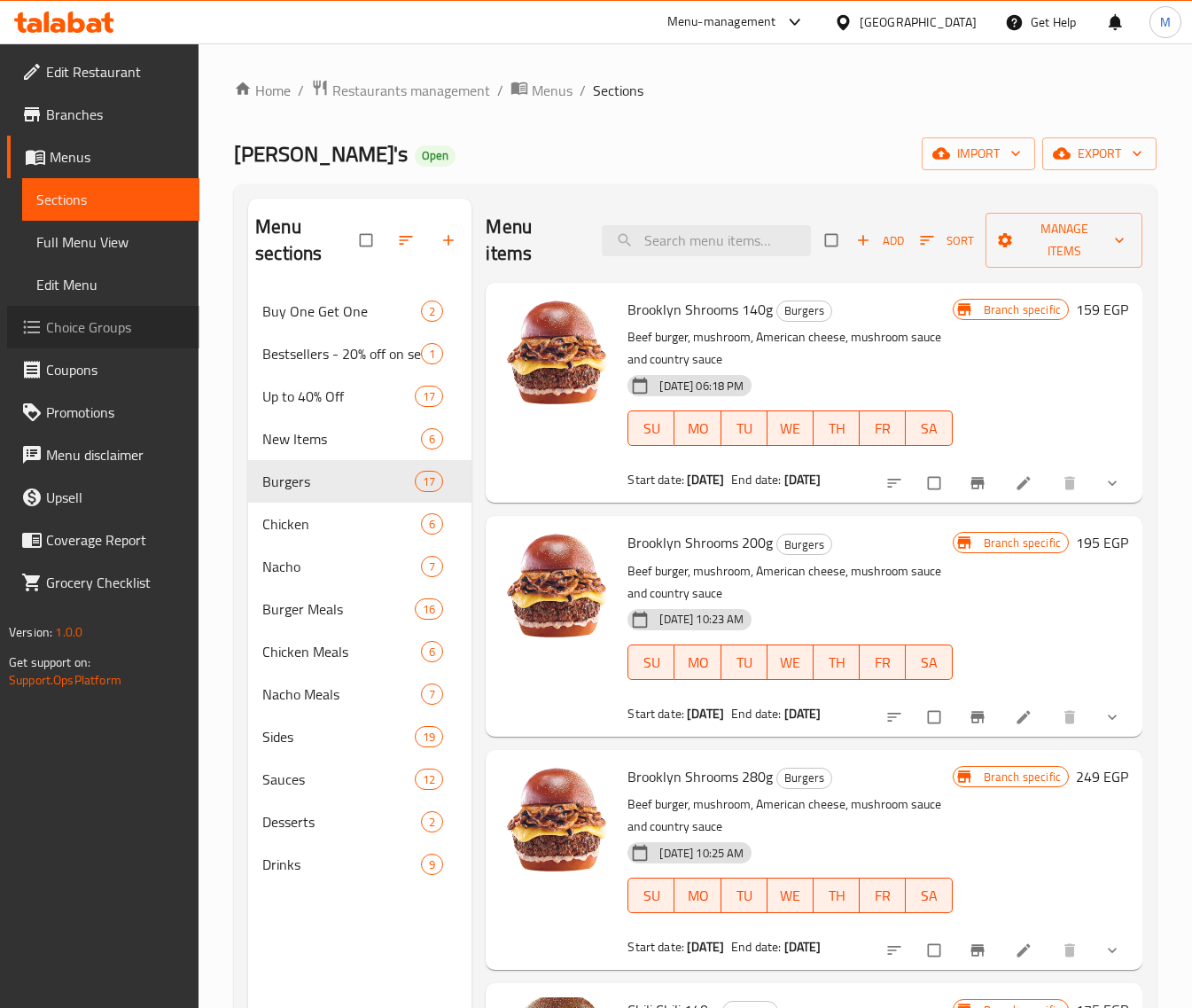
click at [106, 331] on span "Choice Groups" at bounding box center [115, 327] width 139 height 21
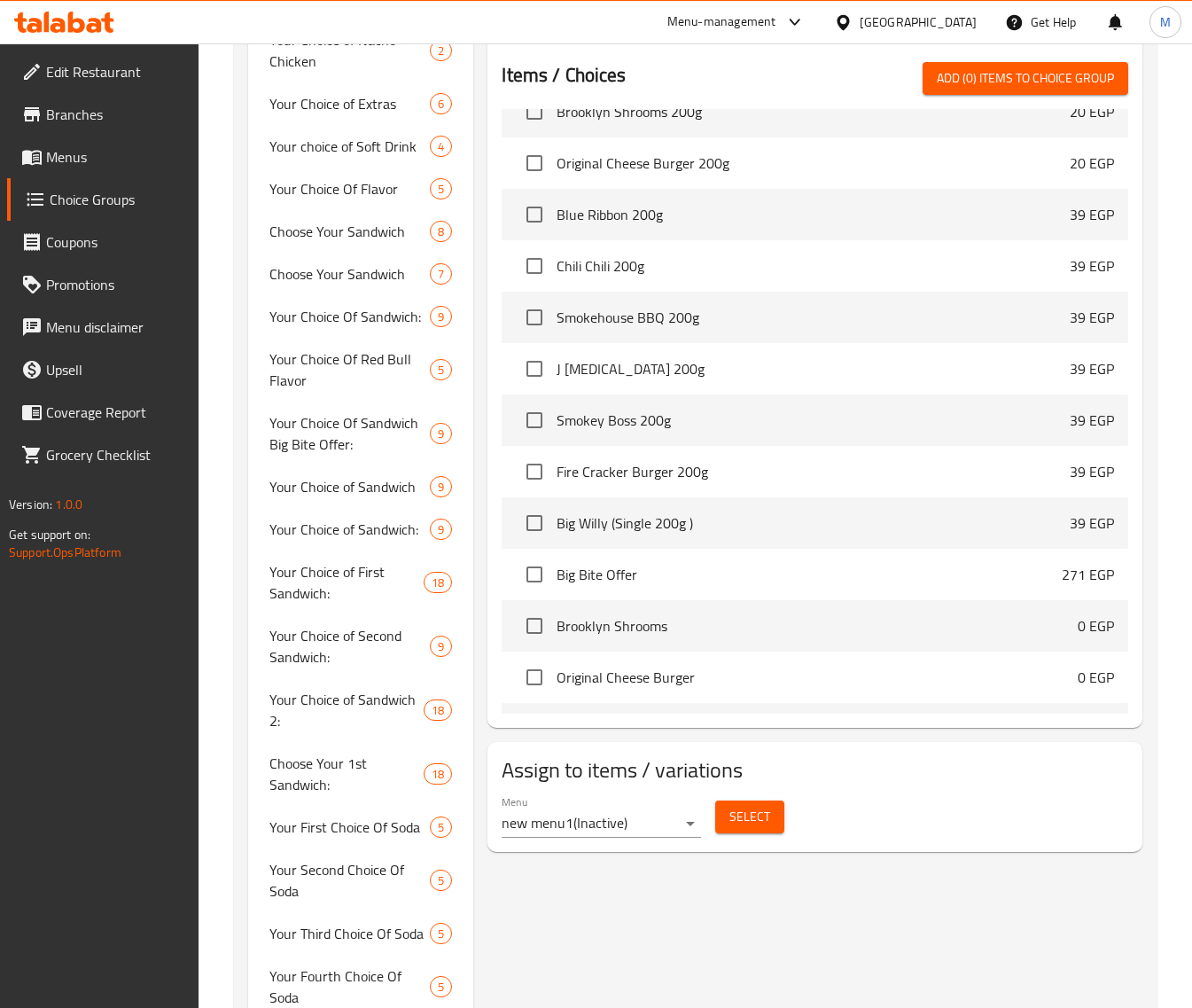
scroll to position [5122, 0]
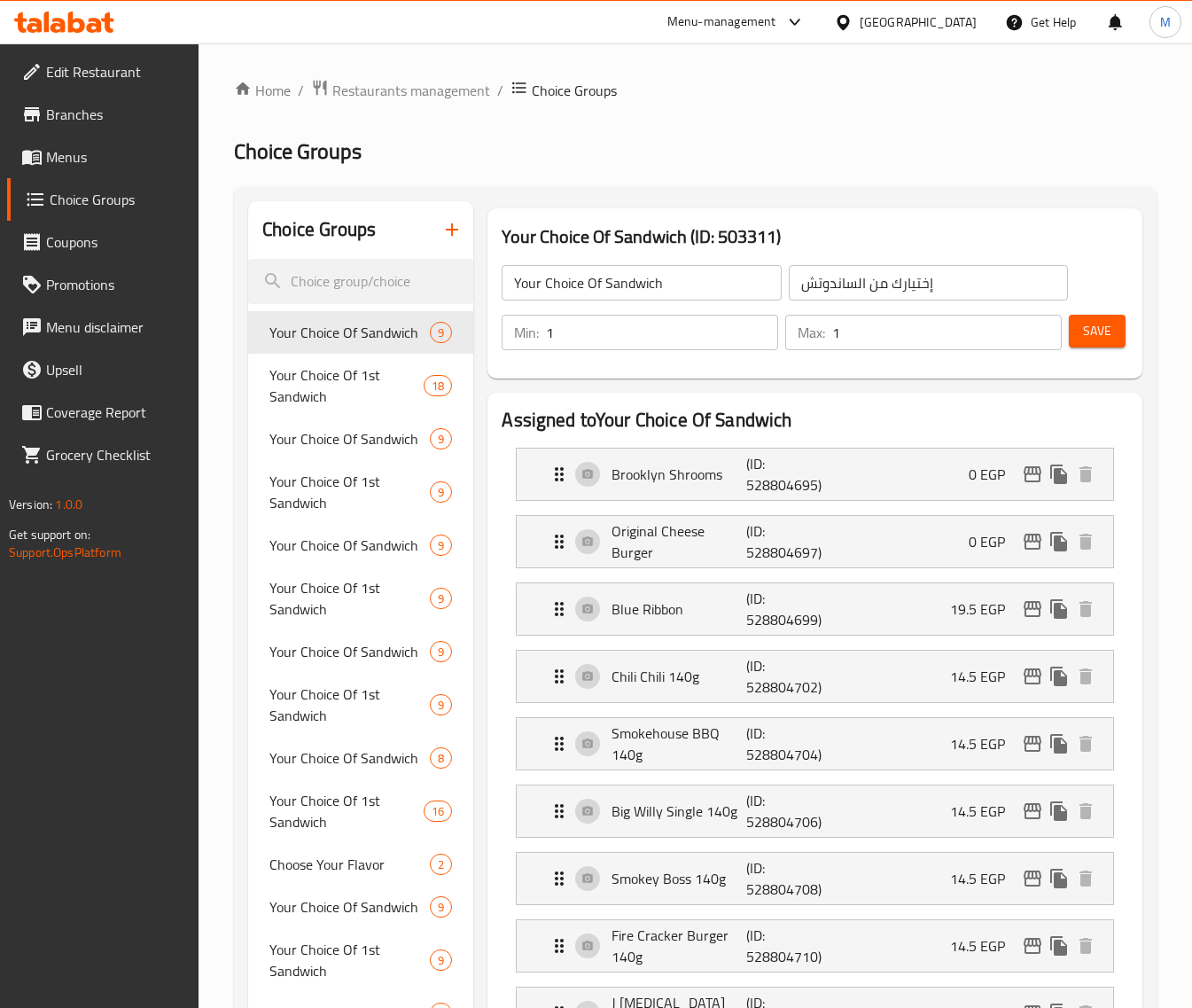
click at [627, 152] on h2 "Choice Groups" at bounding box center [695, 152] width 923 height 28
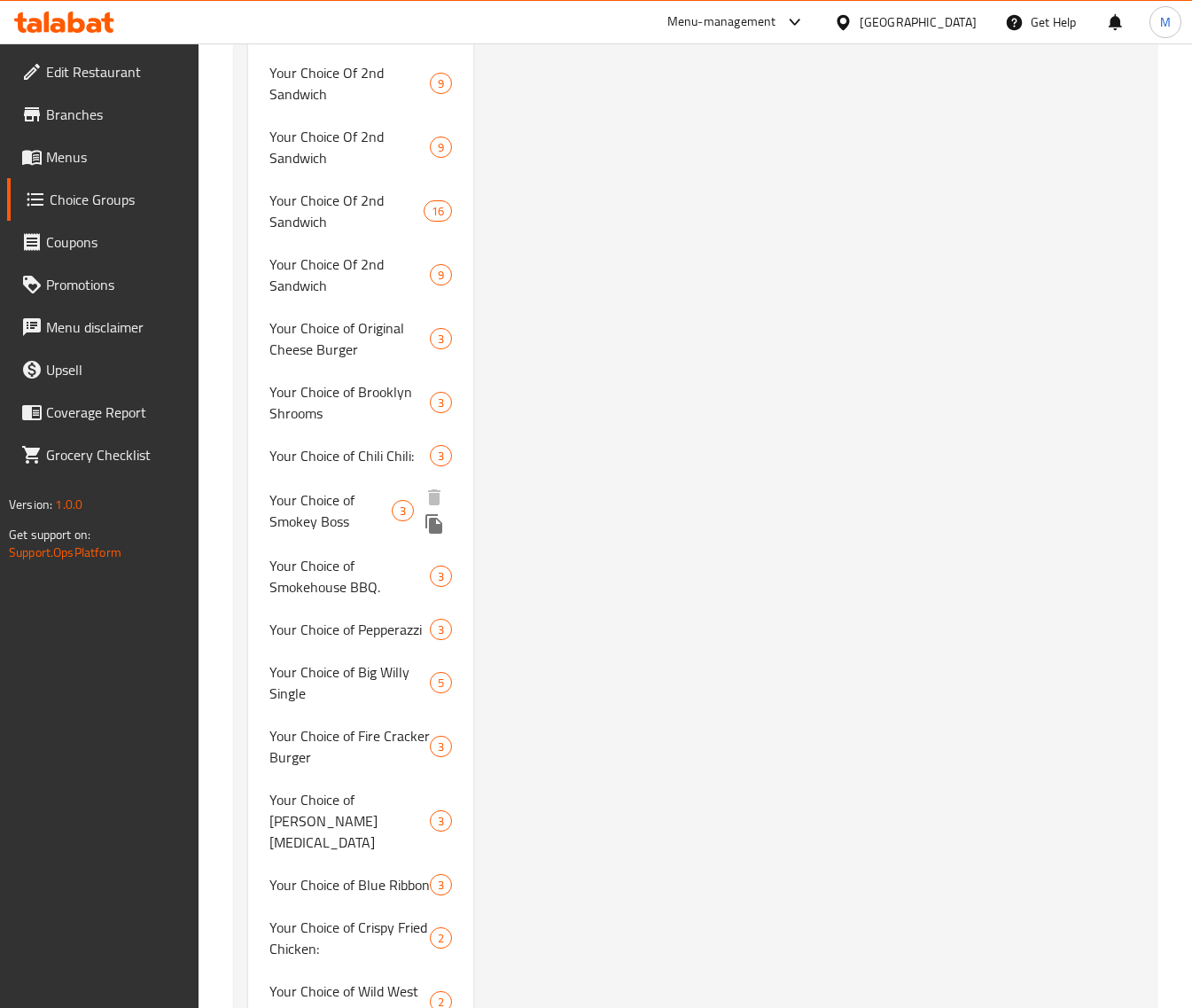
click at [361, 490] on span "Your Choice of Smokey Boss" at bounding box center [331, 511] width 122 height 43
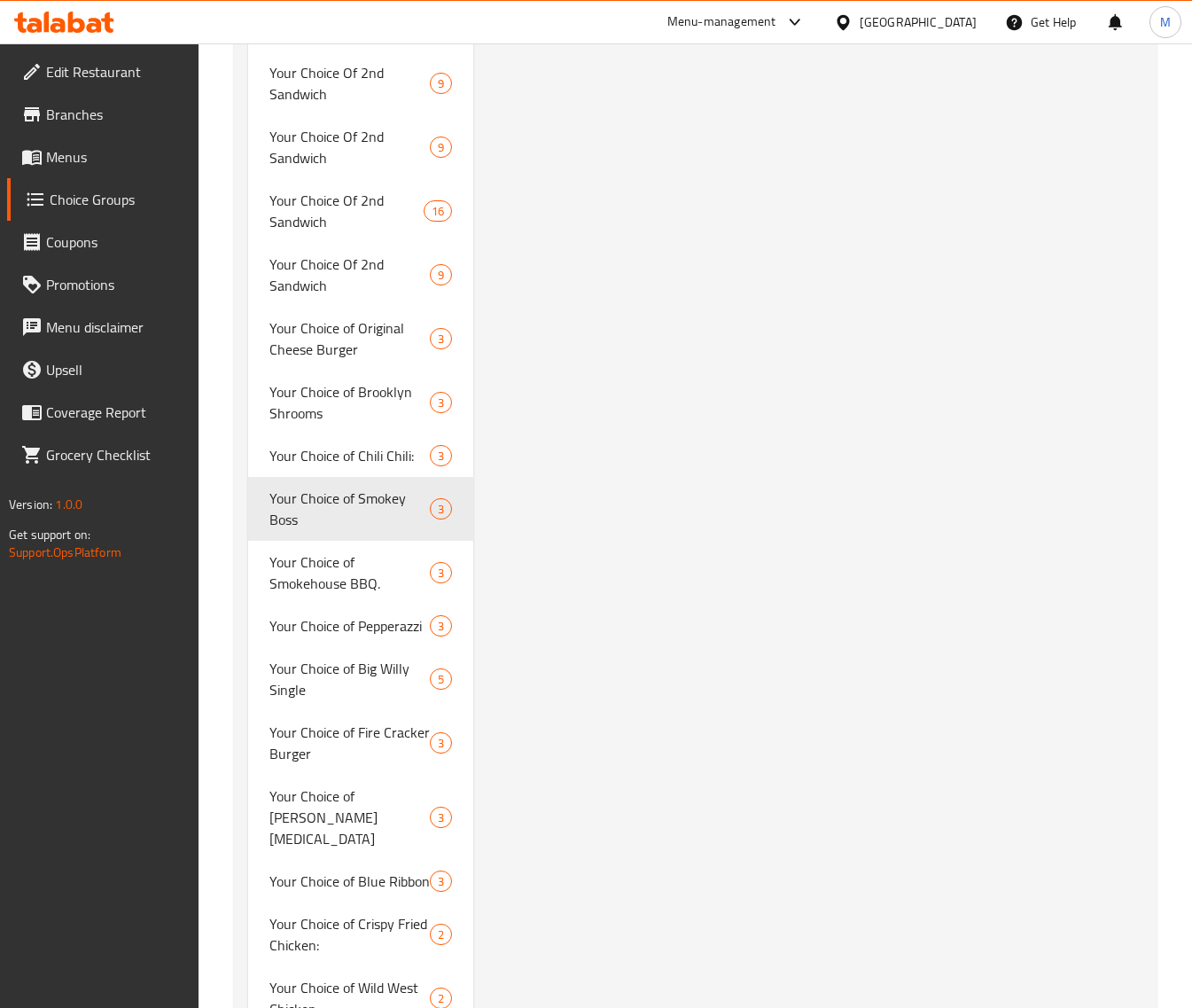
type input "Your Choice of Smokey Boss"
type input "اختيارك من سموكي بوس"
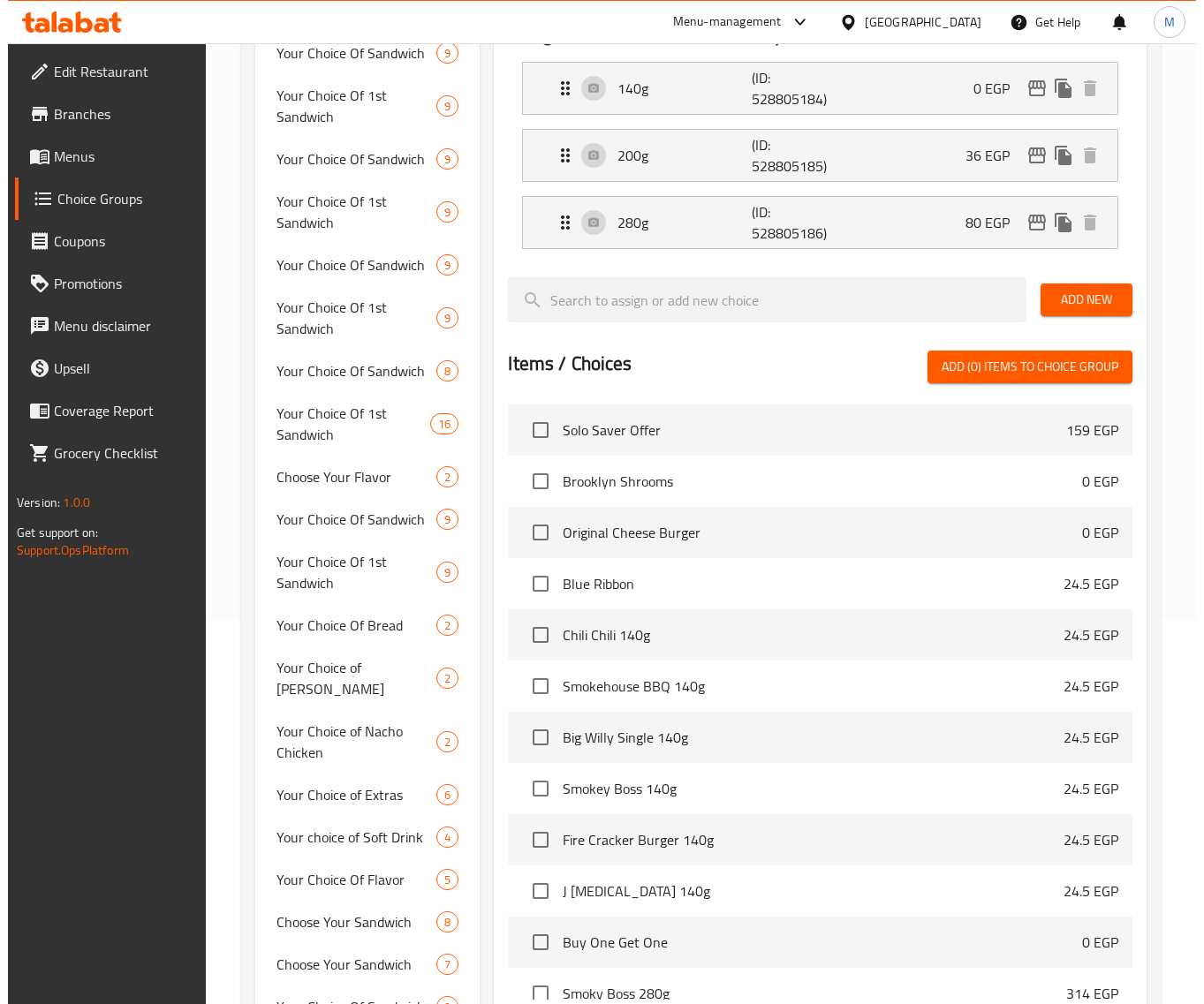
scroll to position [0, 0]
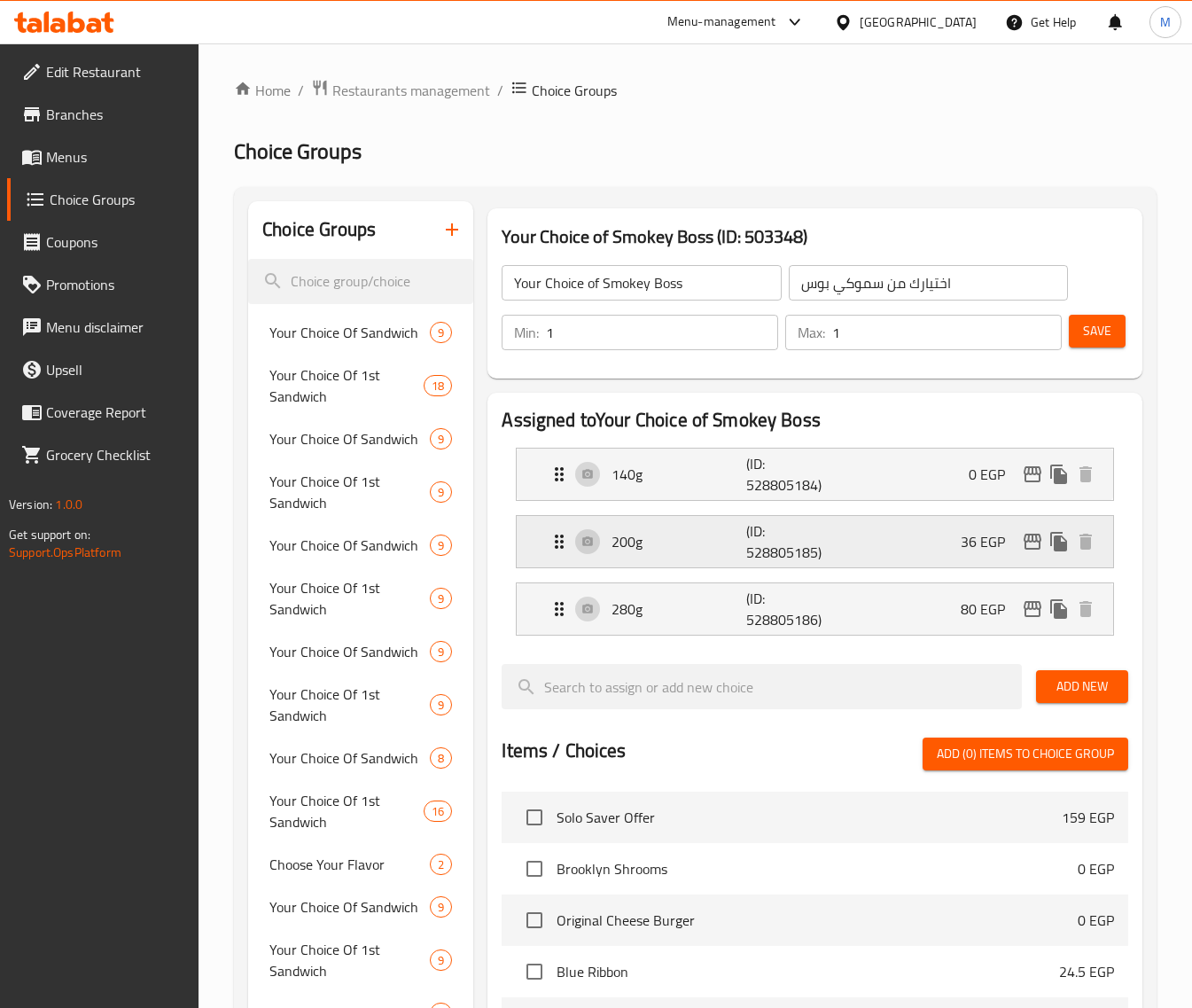
click at [1031, 541] on icon "edit" at bounding box center [1032, 542] width 21 height 21
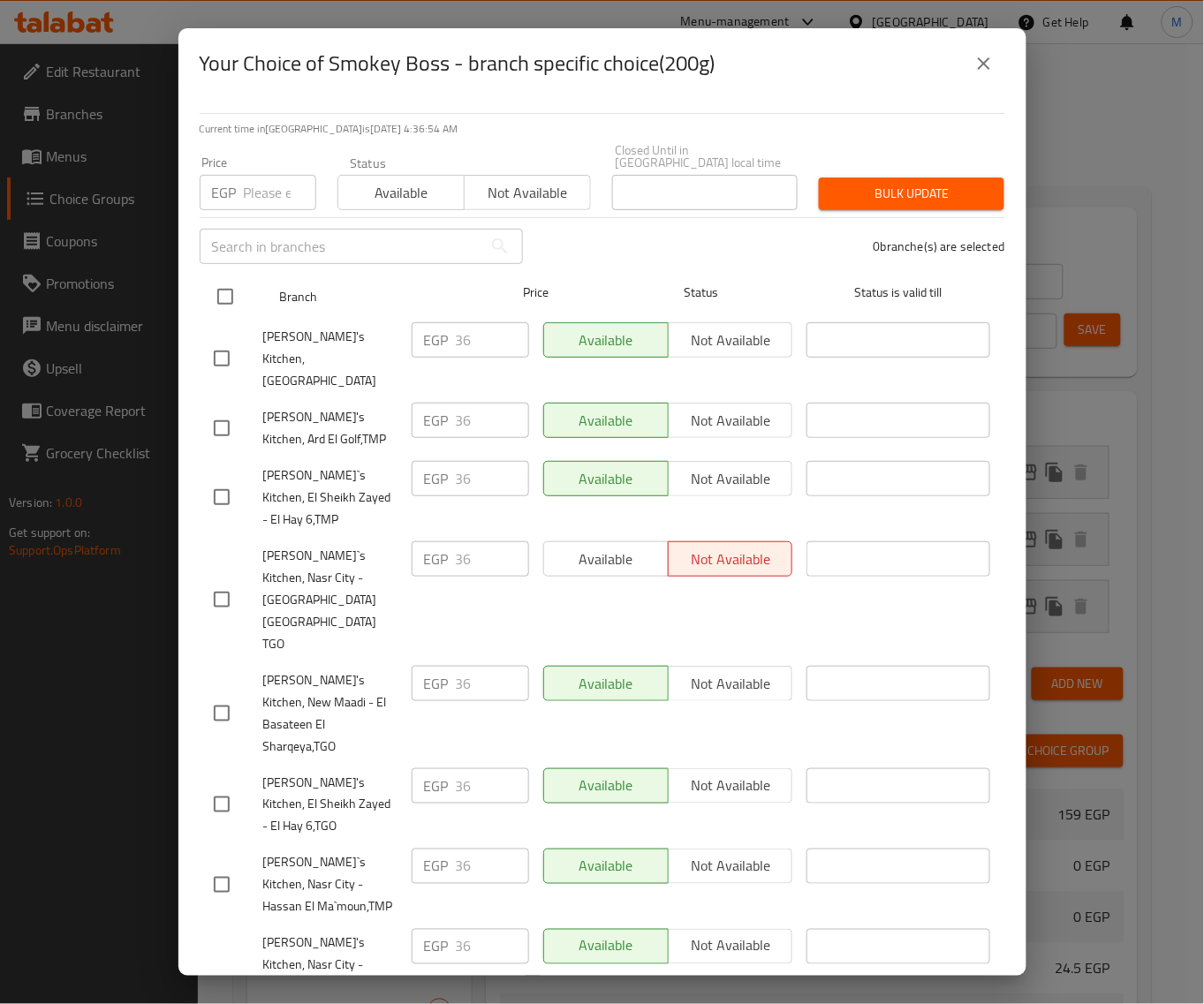
click at [231, 300] on input "checkbox" at bounding box center [225, 297] width 37 height 37
checkbox input "true"
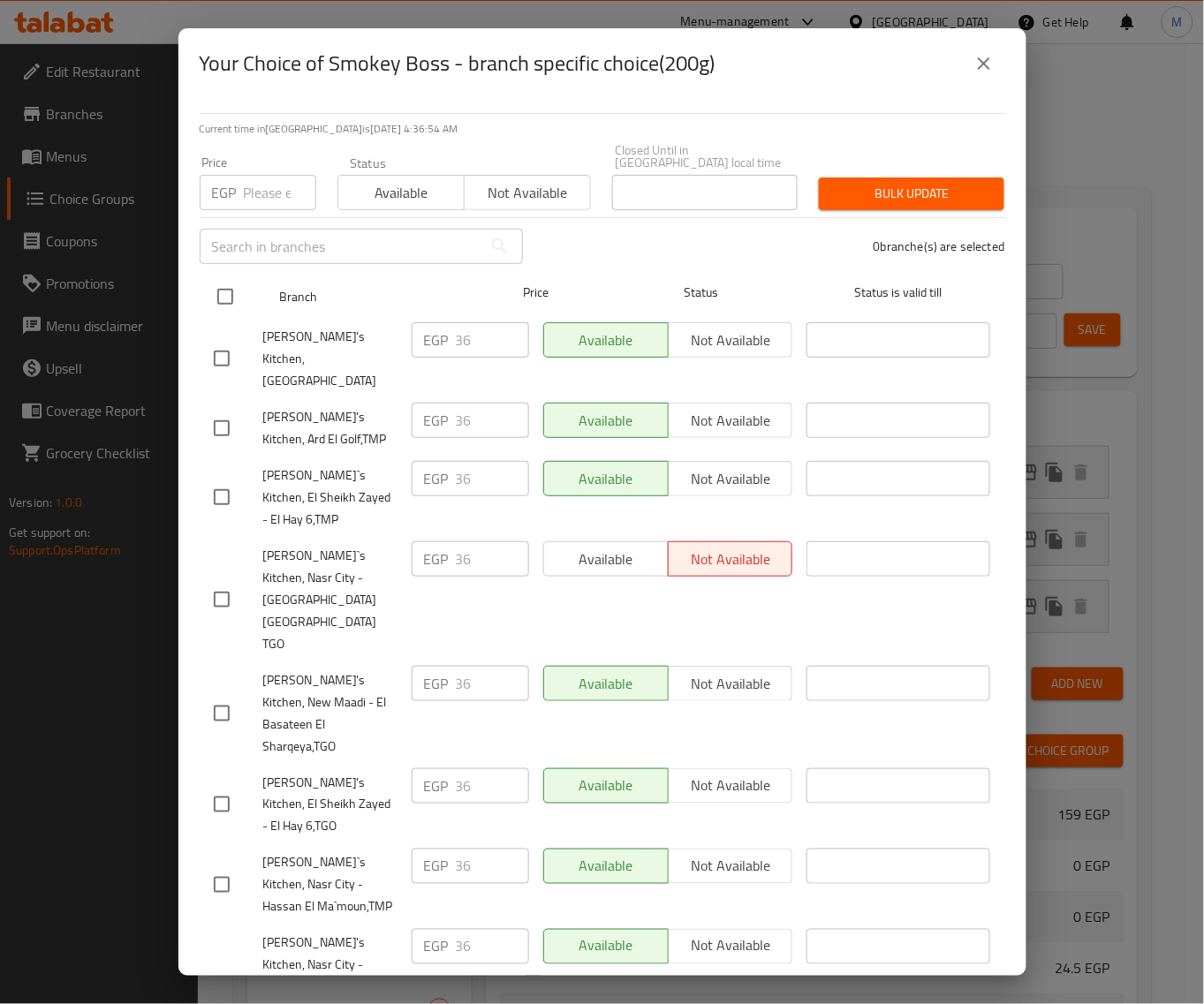
checkbox input "true"
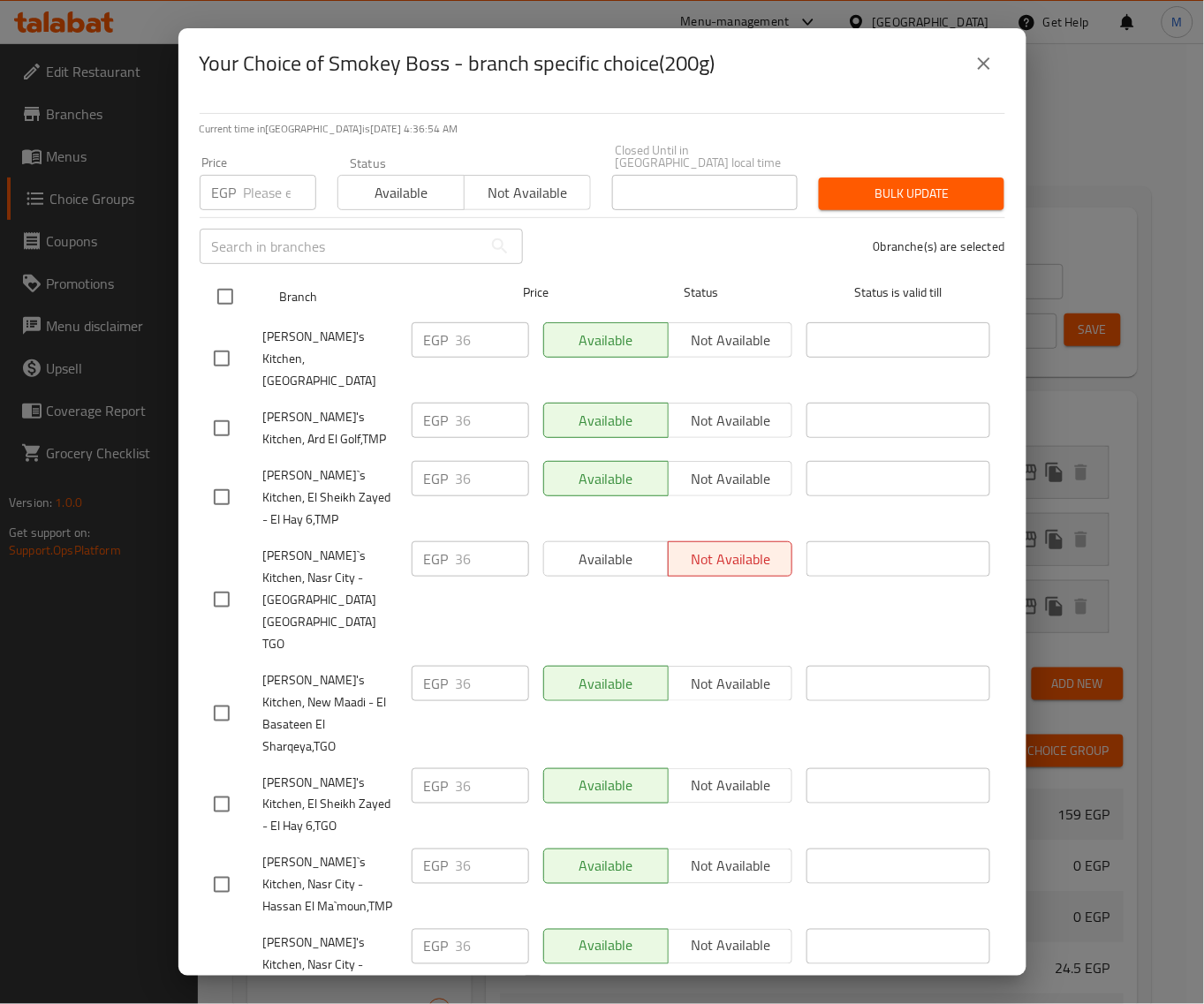
checkbox input "true"
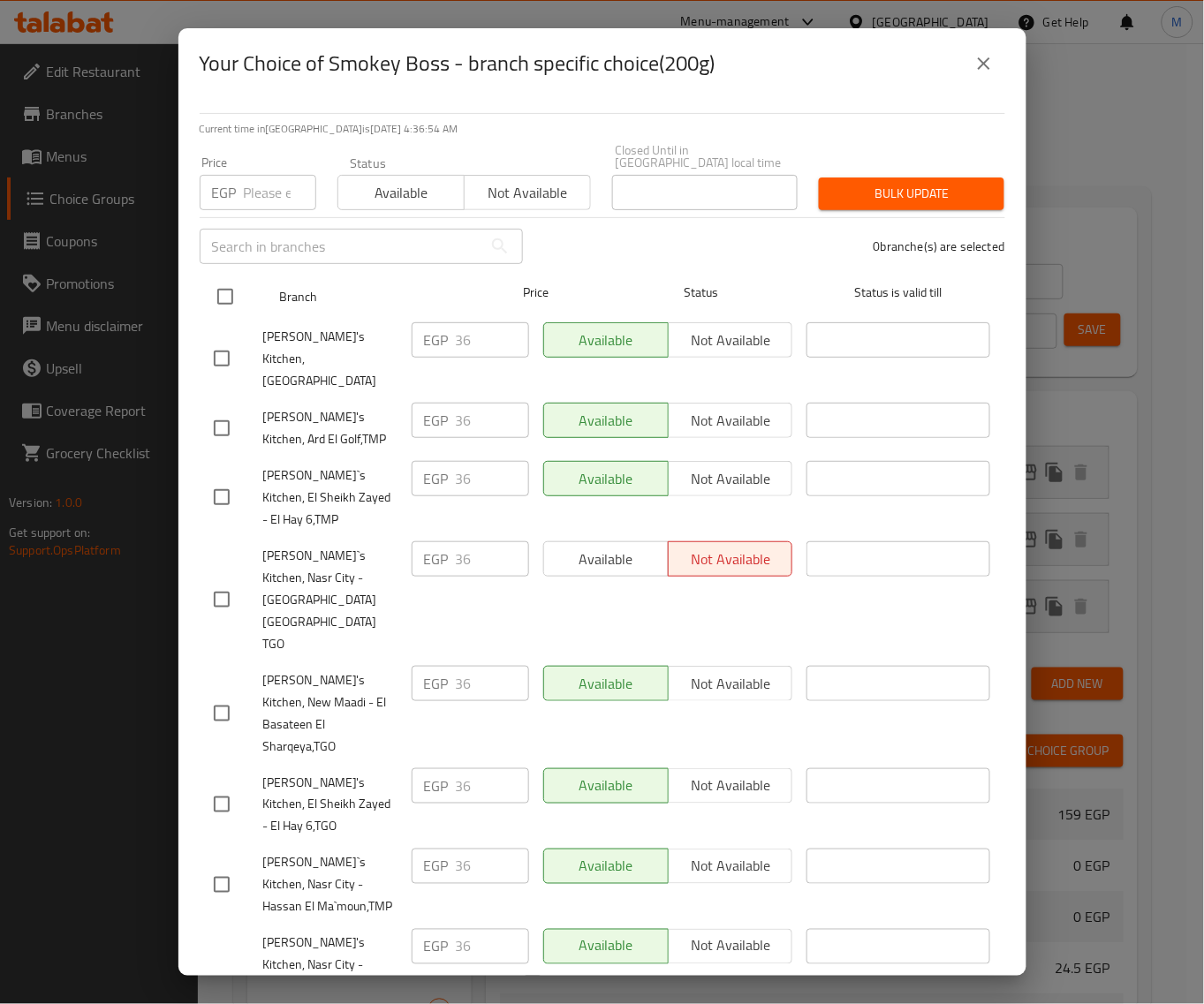
checkbox input "true"
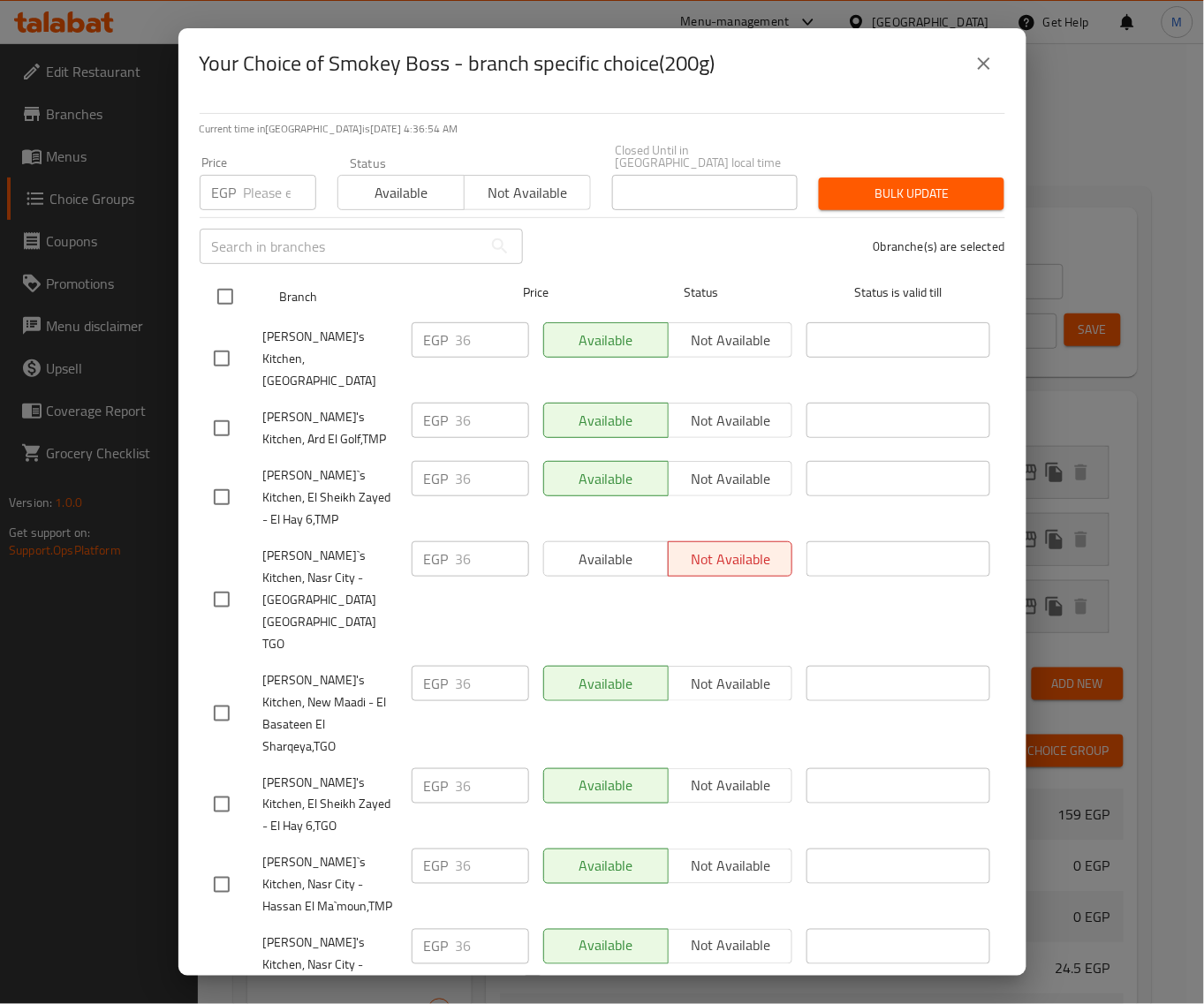
checkbox input "true"
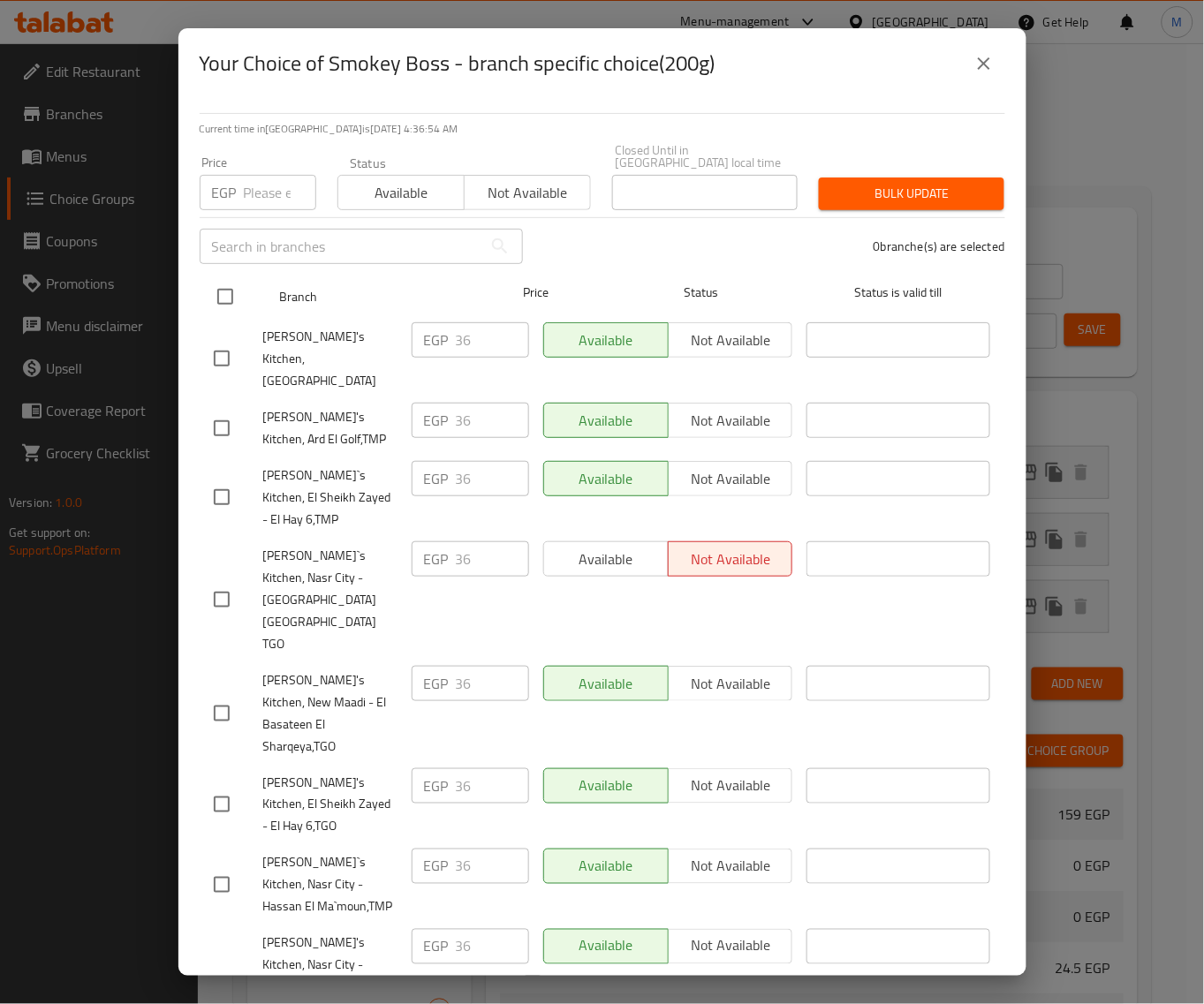
checkbox input "true"
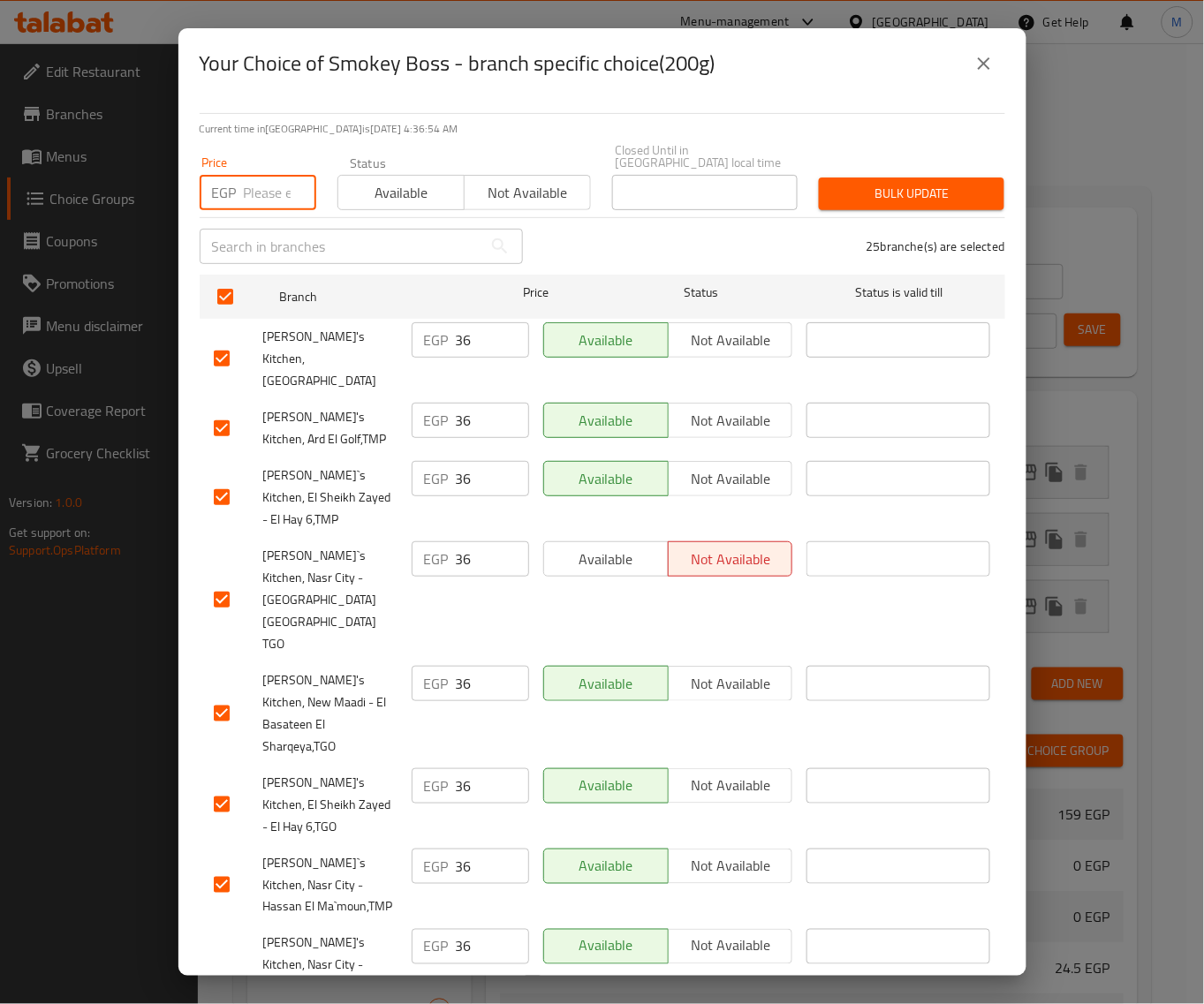
click at [253, 186] on input "number" at bounding box center [280, 192] width 72 height 35
paste input "35"
type input "35"
click at [904, 183] on span "Bulk update" at bounding box center [912, 193] width 157 height 22
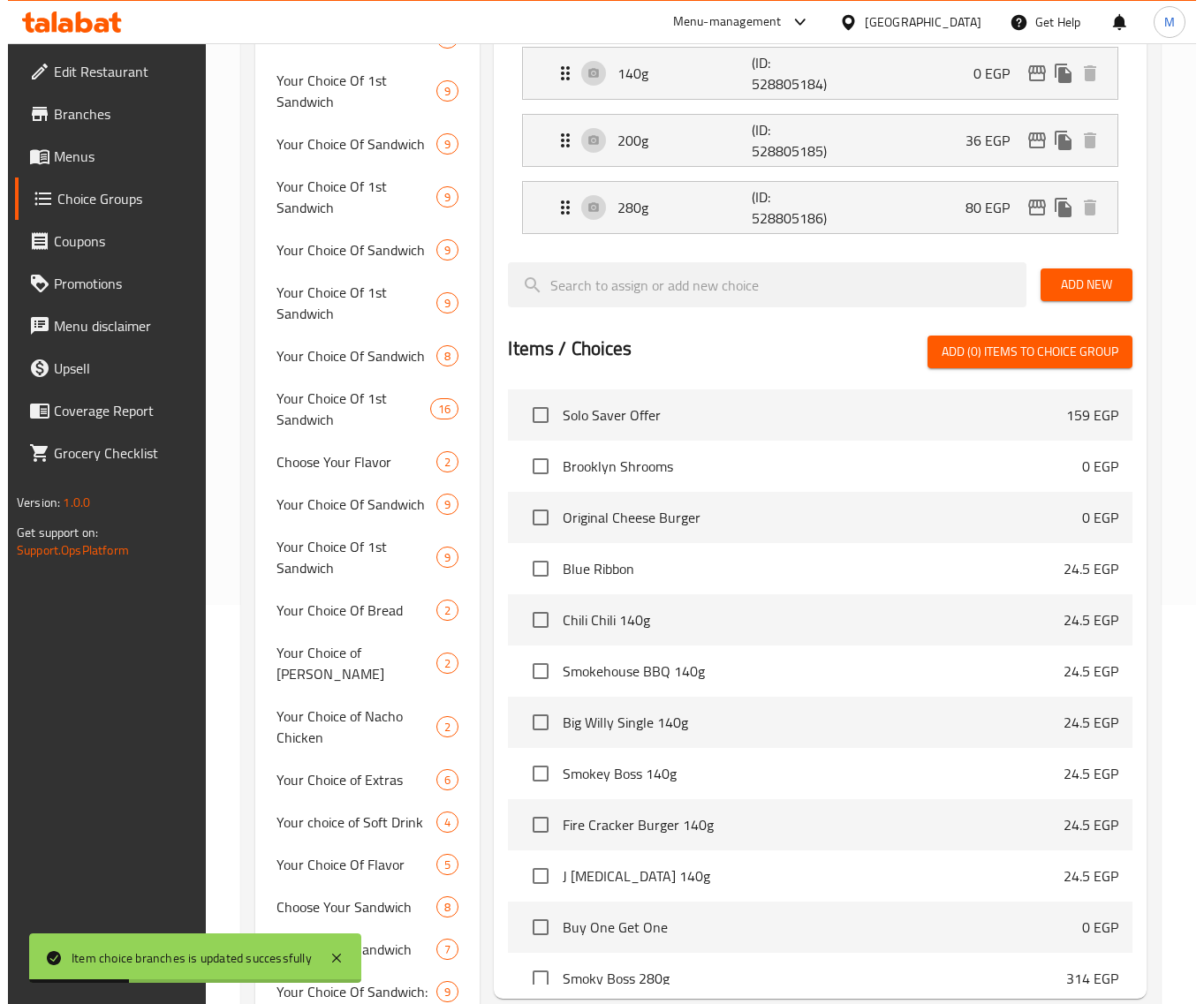
scroll to position [75, 0]
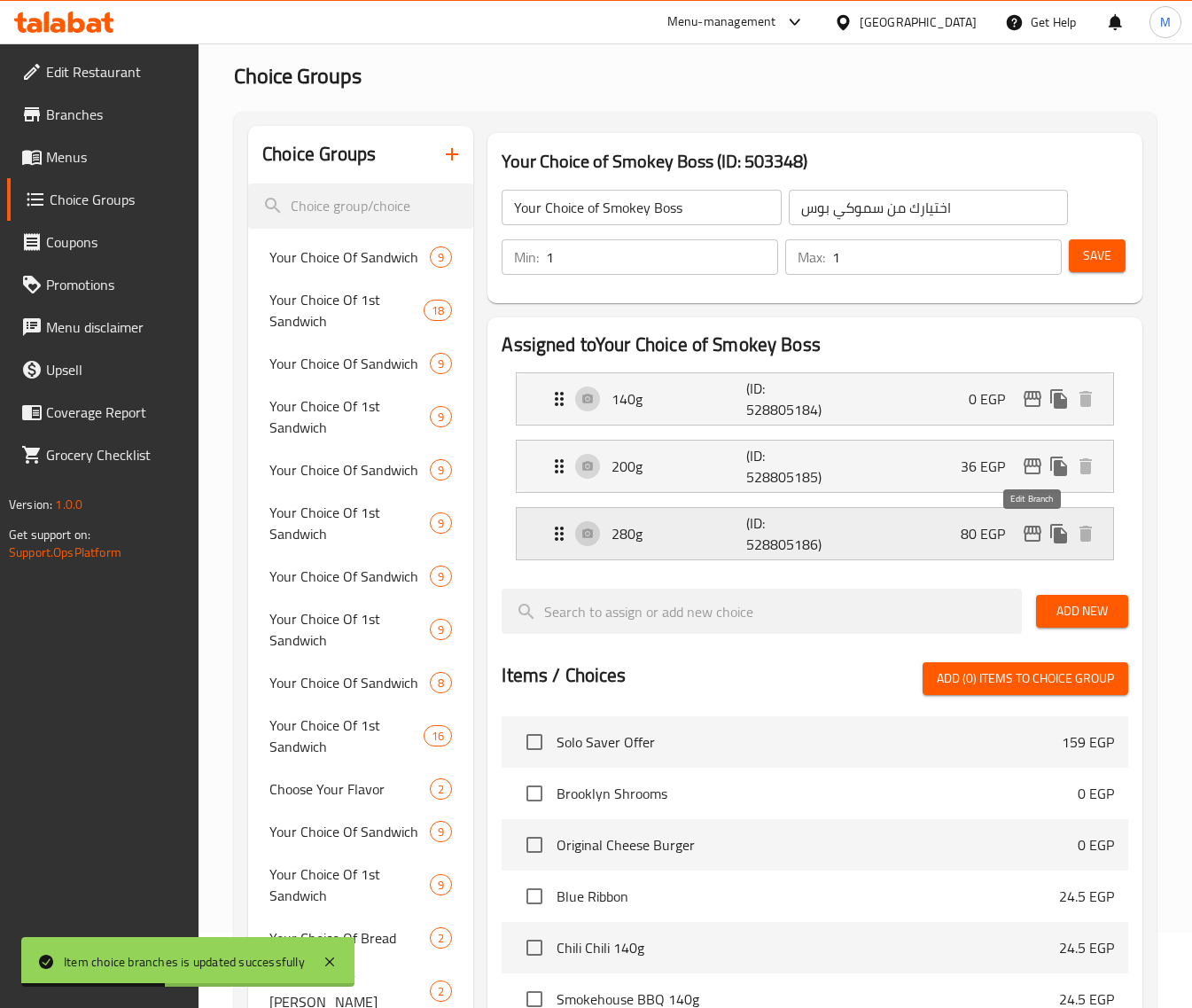
click at [1030, 538] on icon "edit" at bounding box center [1032, 534] width 21 height 21
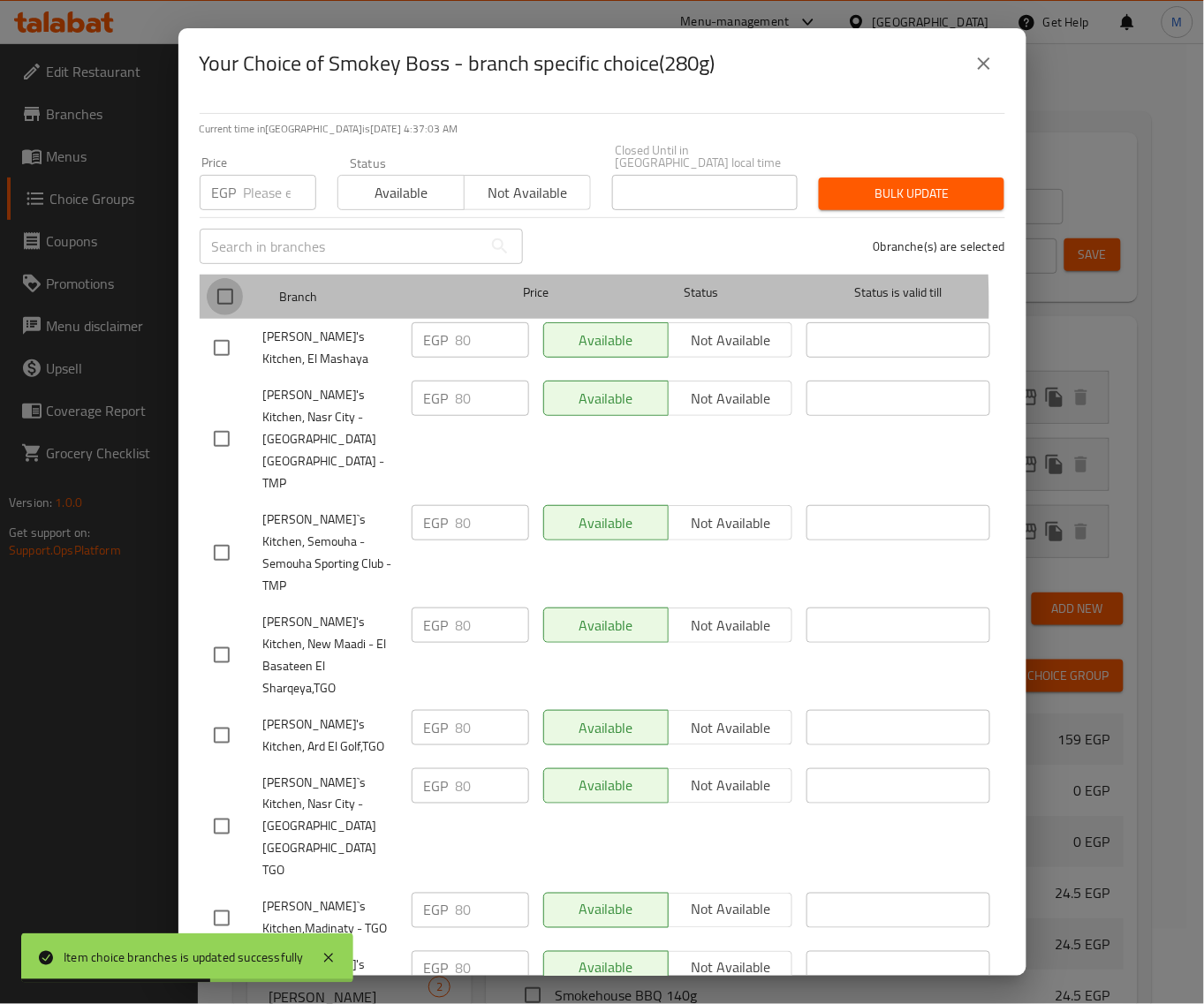
click at [223, 292] on input "checkbox" at bounding box center [225, 297] width 37 height 37
checkbox input "true"
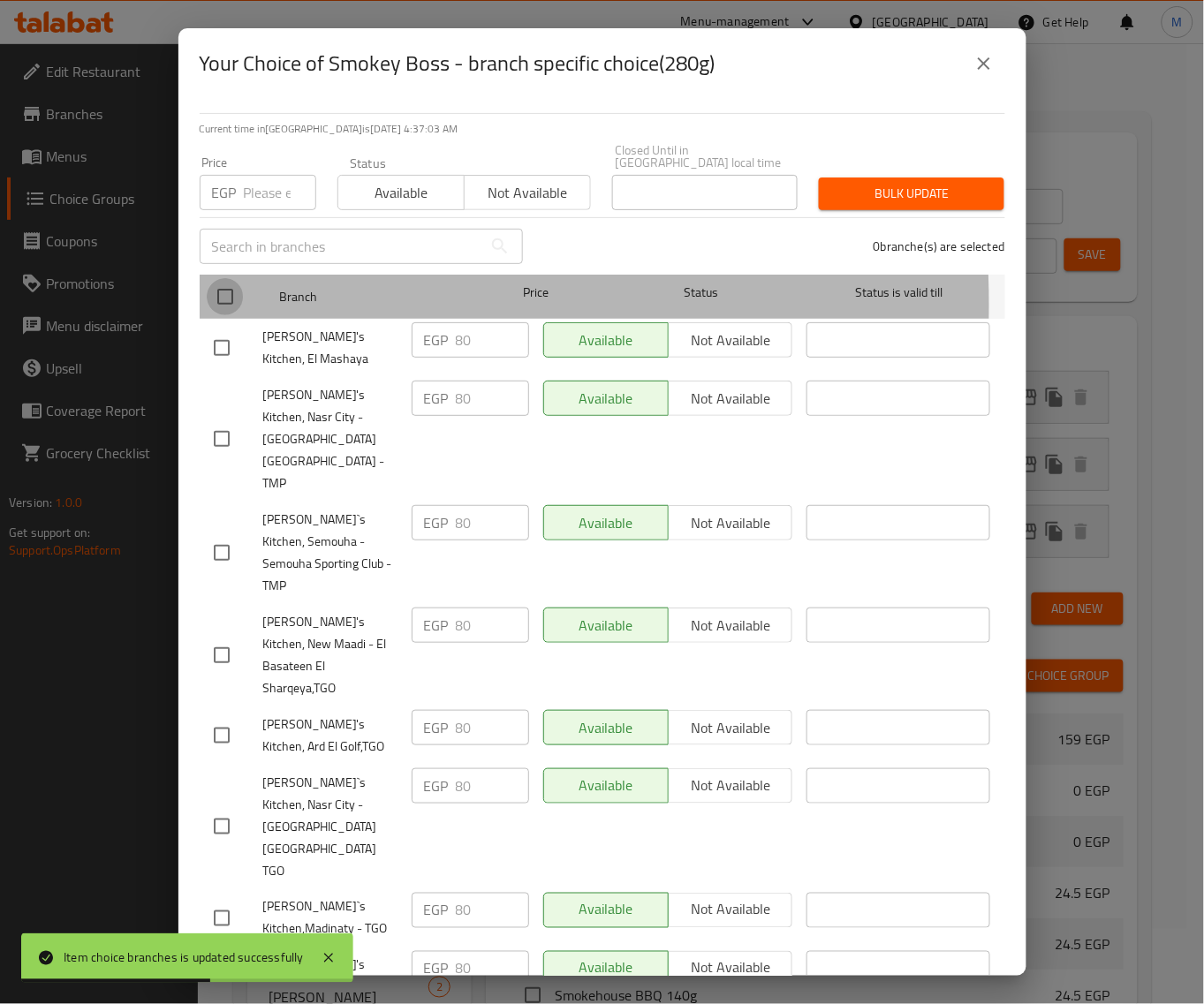
checkbox input "true"
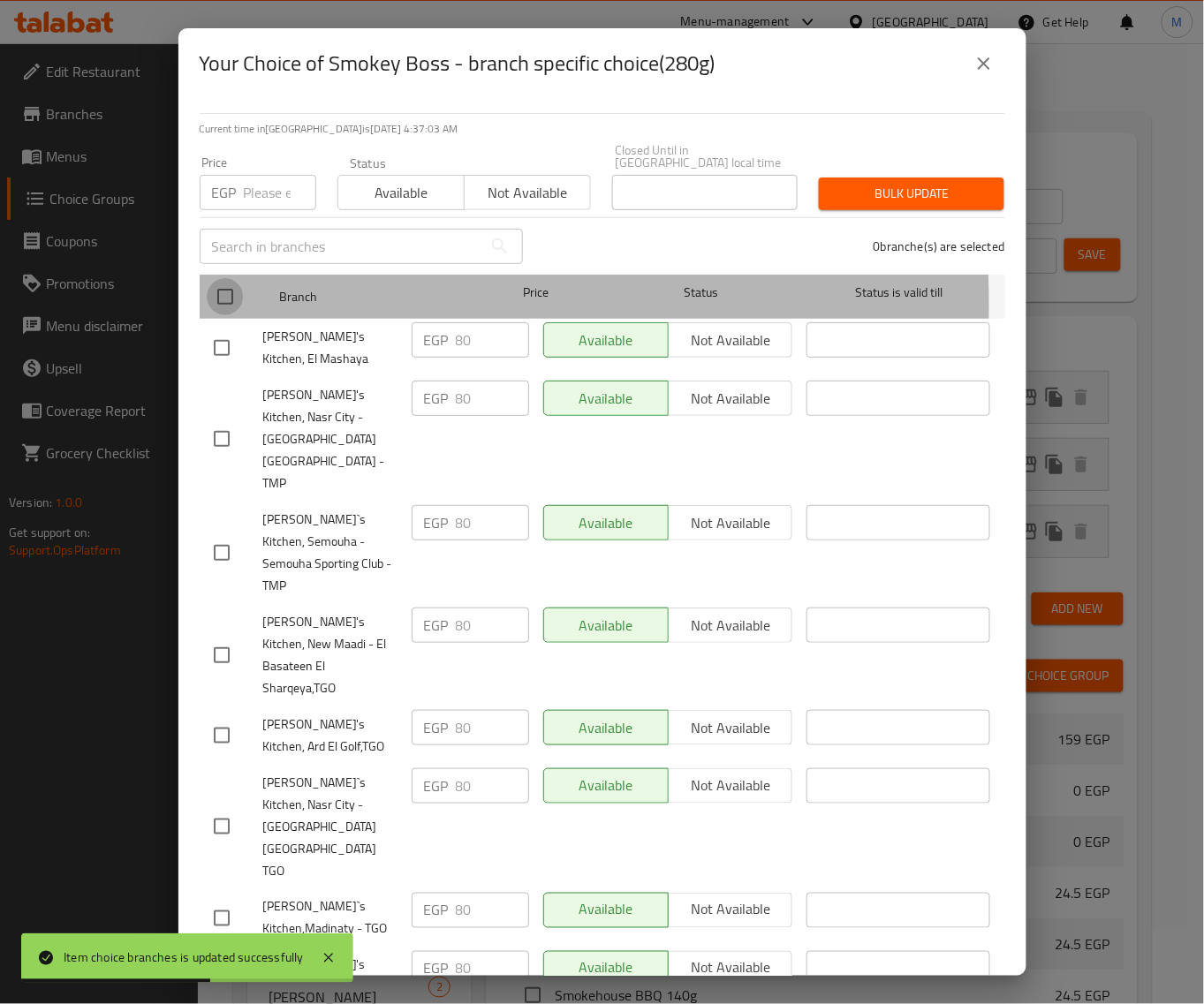
checkbox input "true"
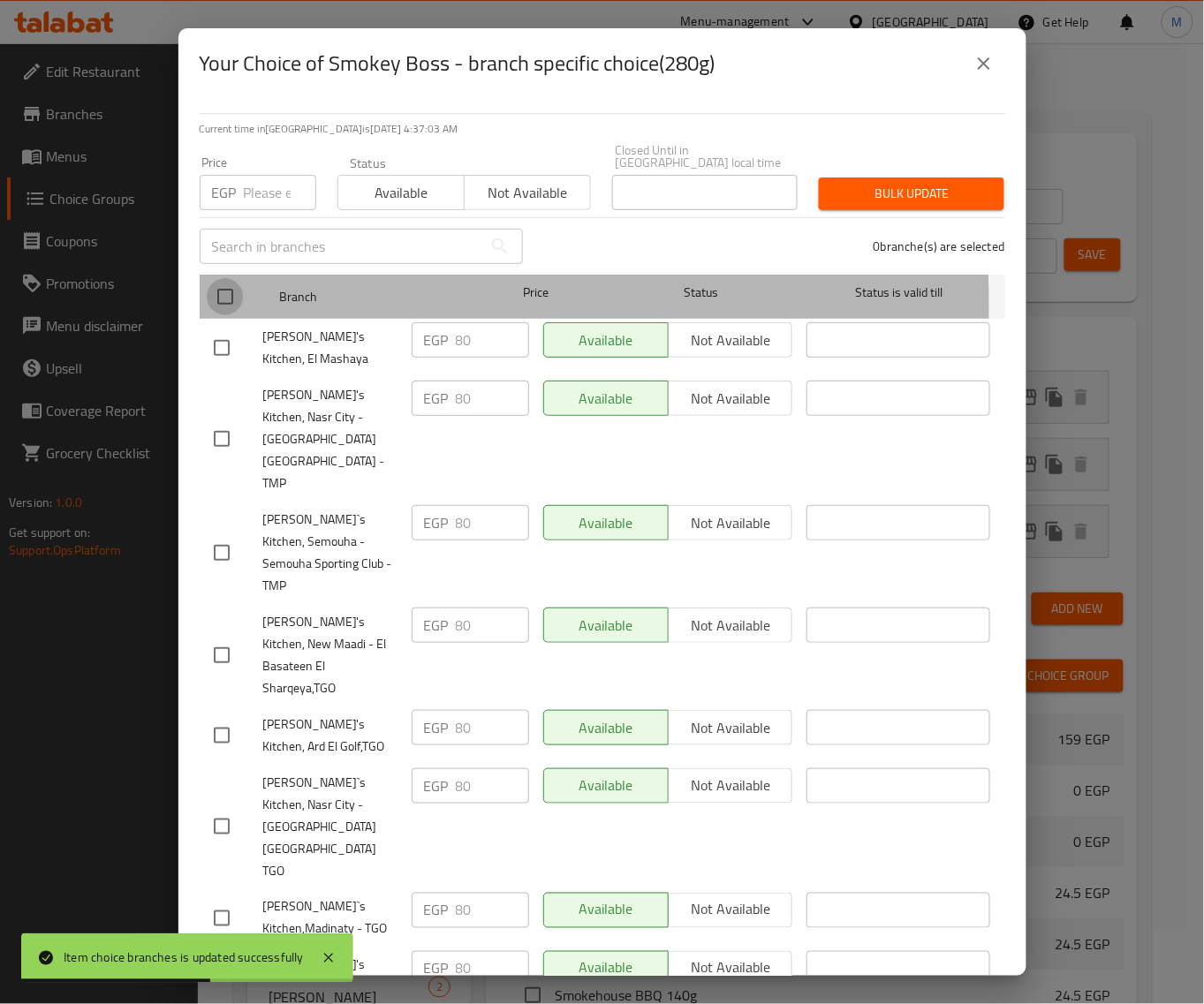
checkbox input "true"
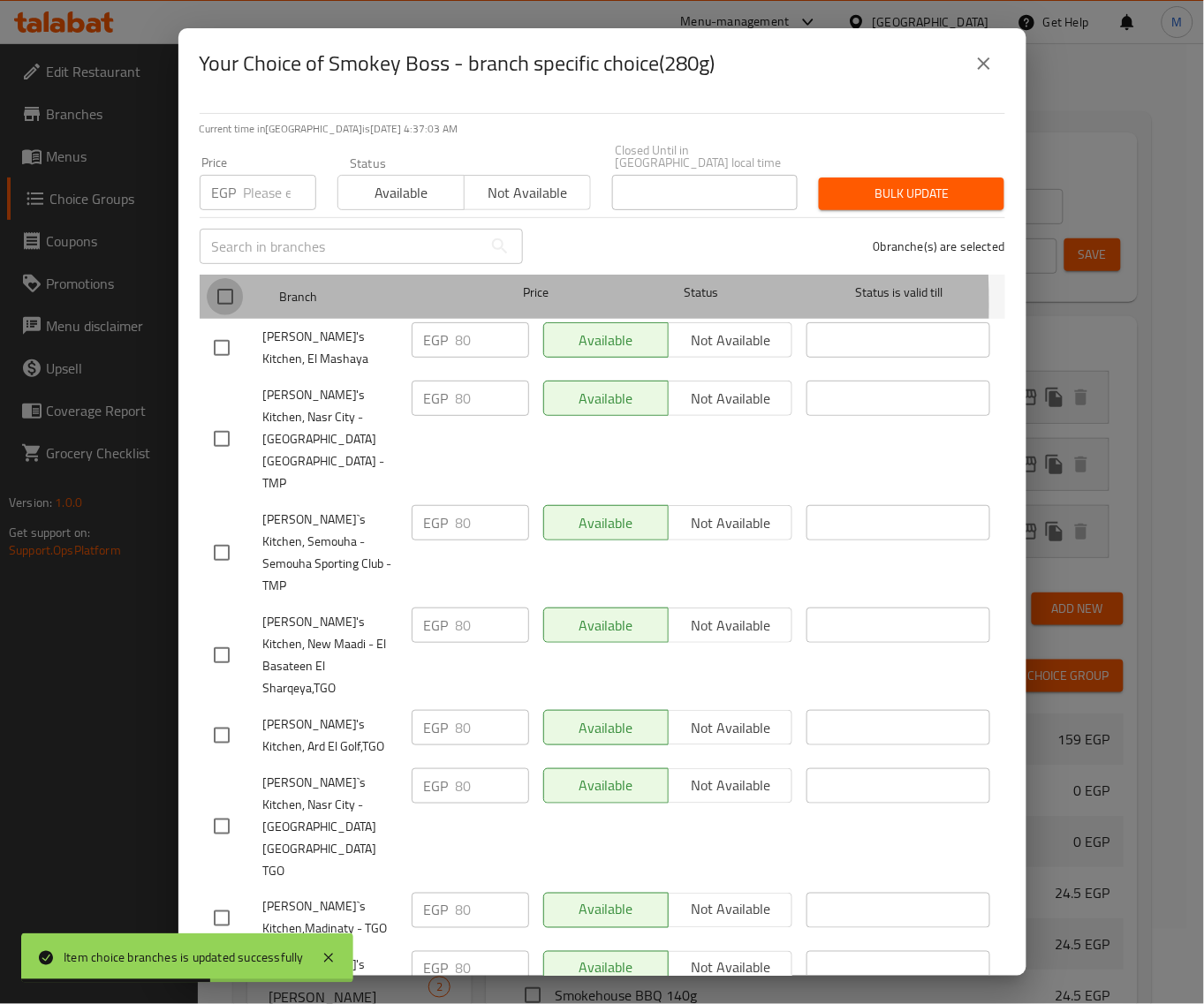
checkbox input "true"
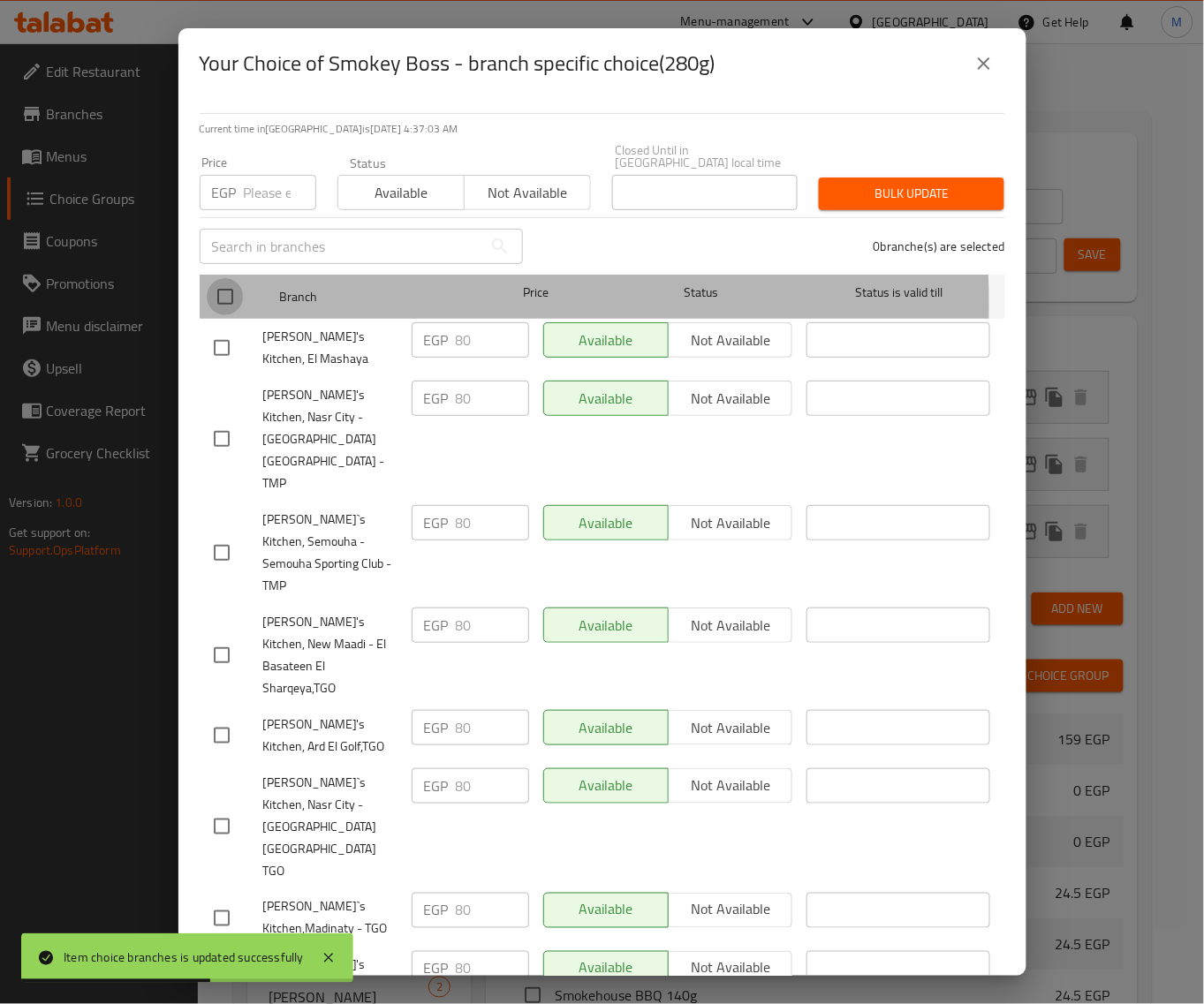
checkbox input "true"
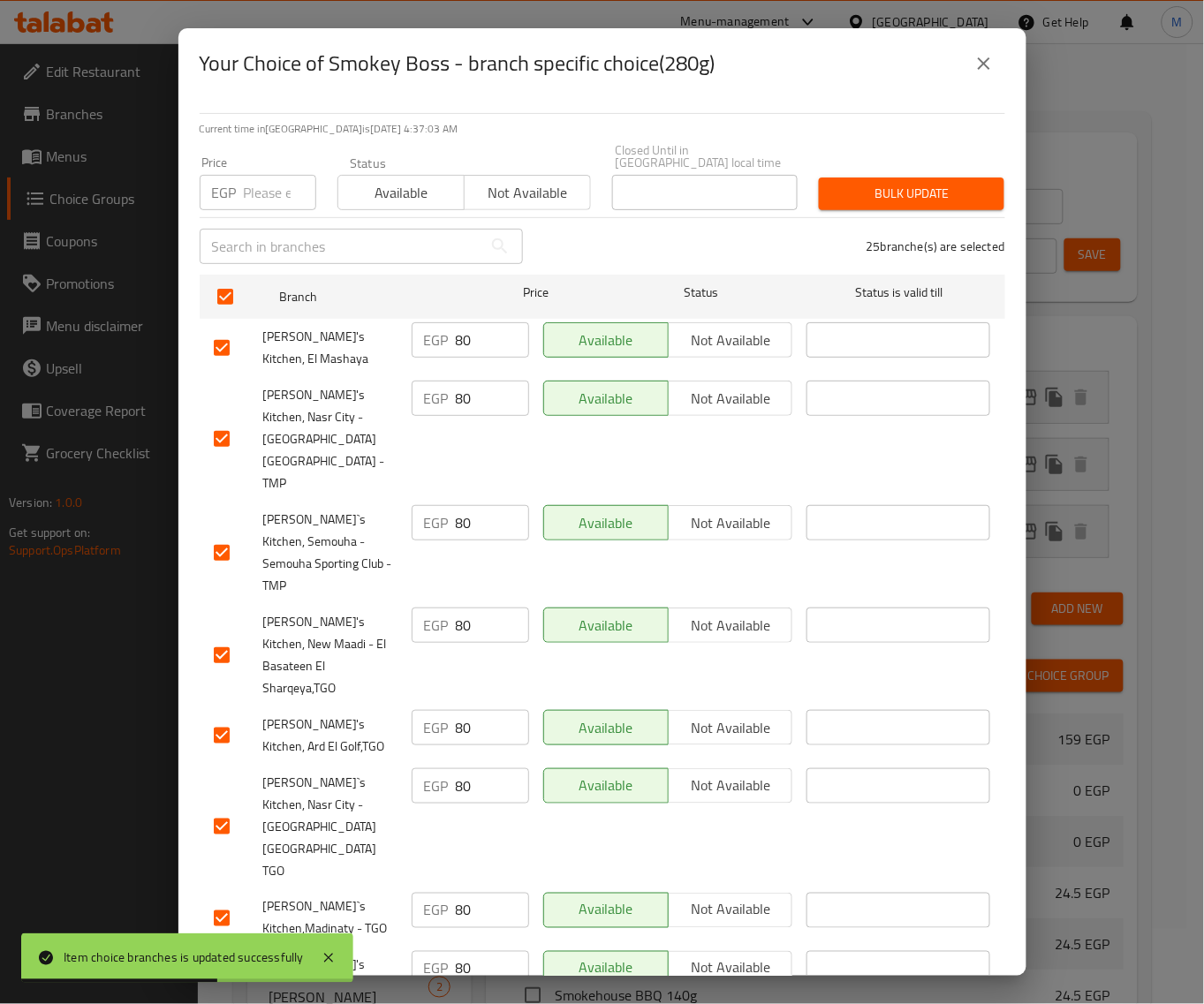
click at [259, 185] on input "number" at bounding box center [280, 192] width 72 height 35
paste input "81"
type input "81"
click at [886, 188] on span "Bulk update" at bounding box center [912, 193] width 157 height 22
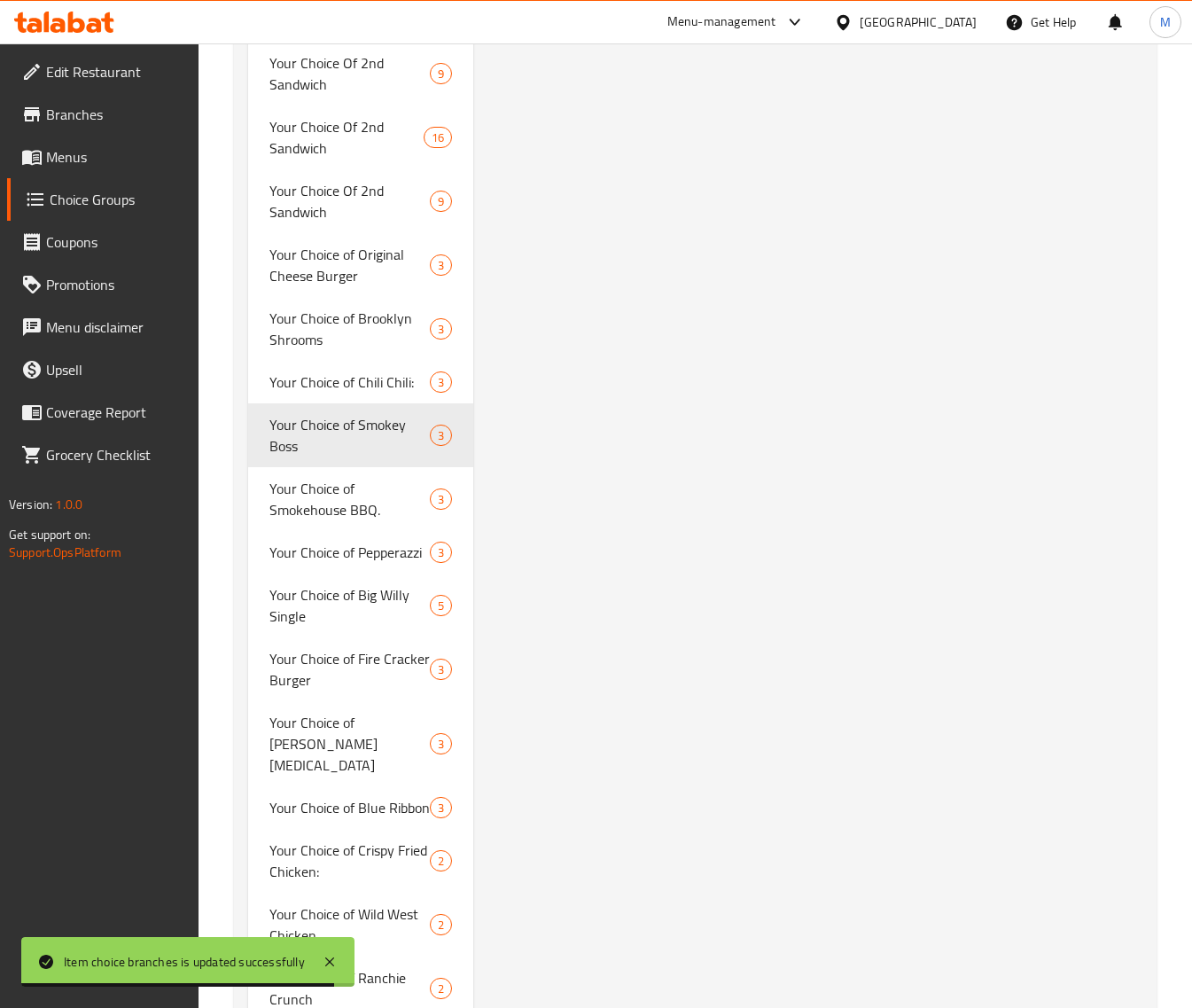
scroll to position [3698, 0]
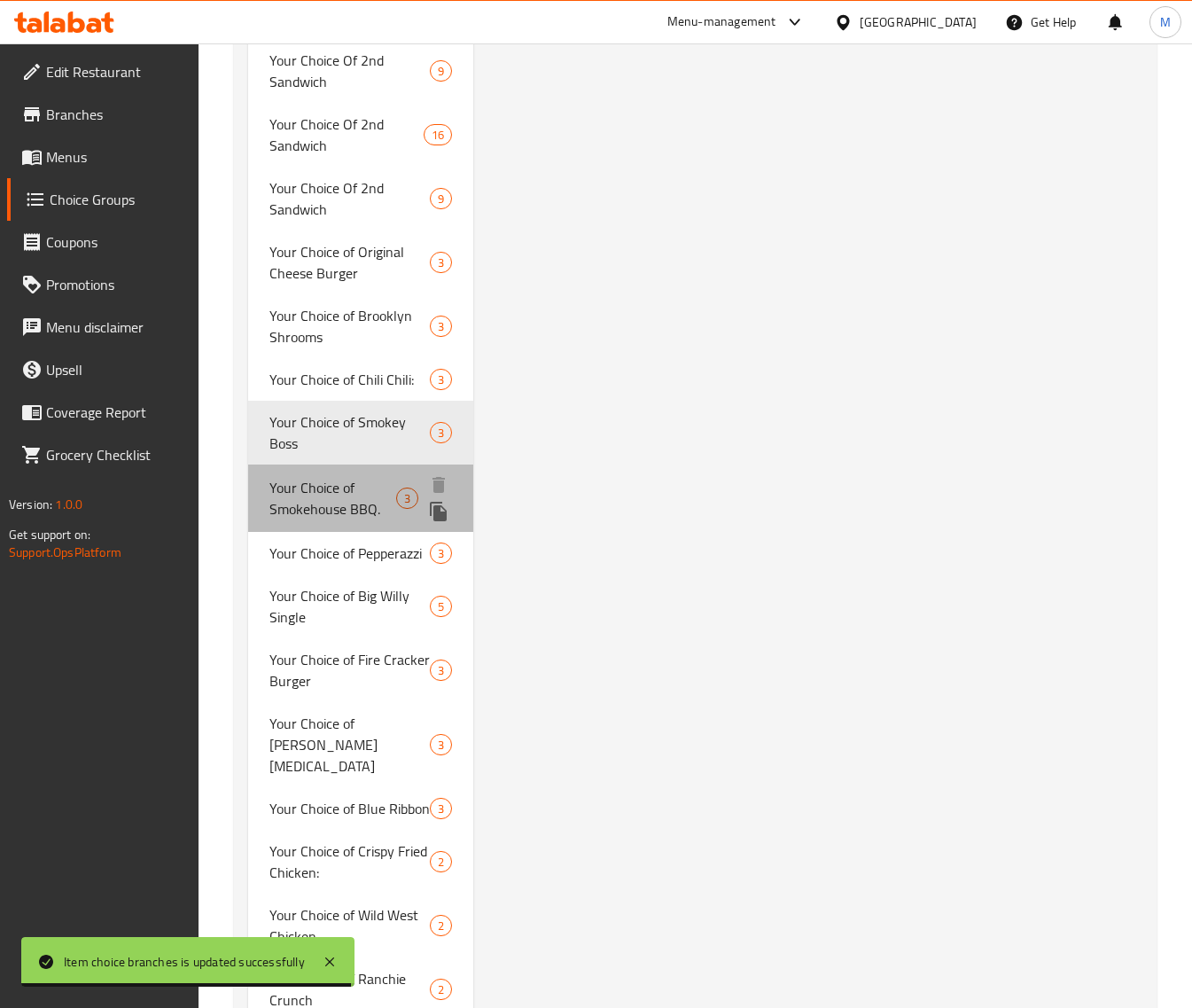
click at [341, 514] on span "Your Choice of Smokehouse BBQ." at bounding box center [332, 498] width 127 height 43
type input "Your Choice of Smokehouse BBQ."
type input "اختيارك من سموك هاوس باربيكيو"
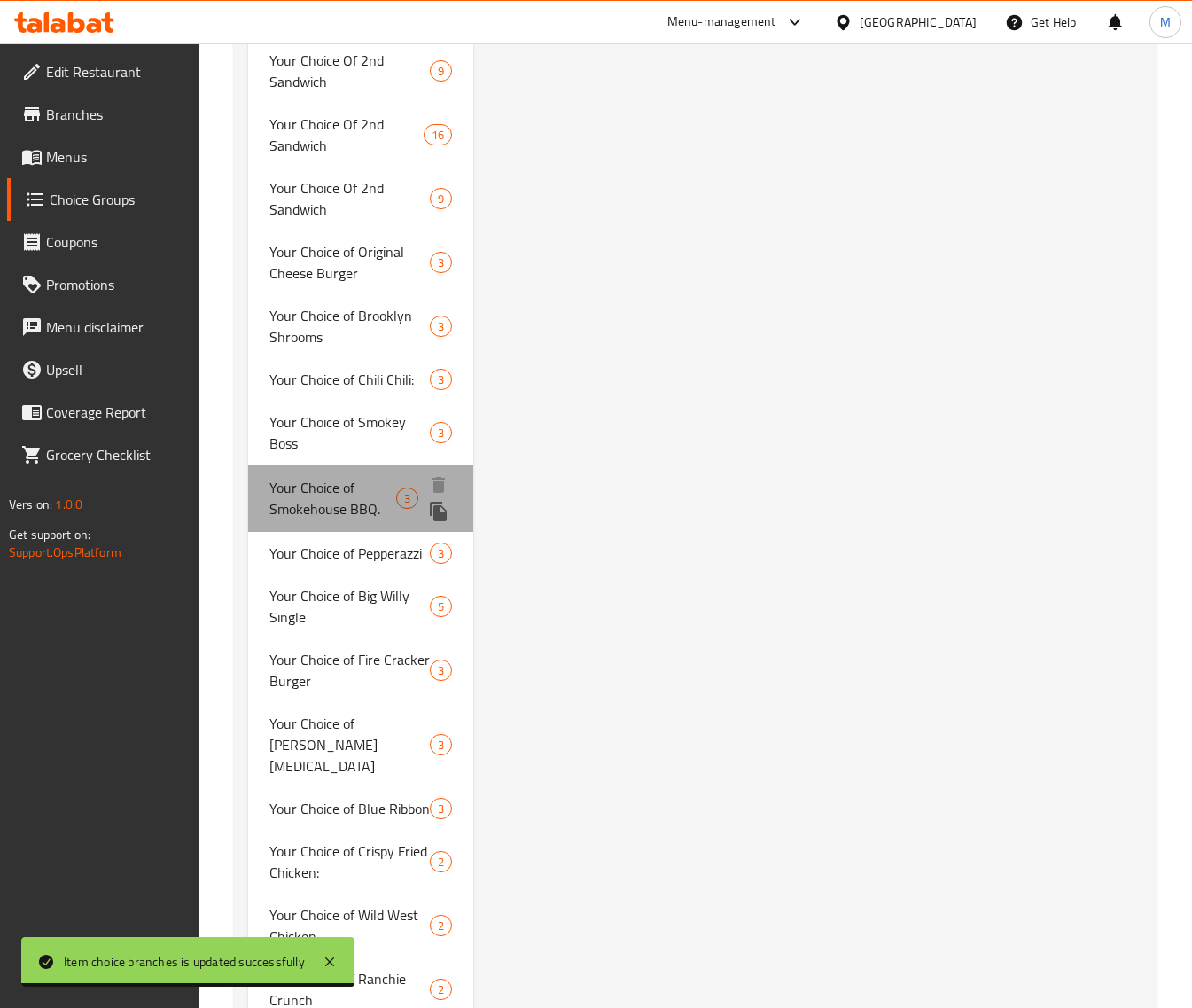
click at [341, 514] on span "Your Choice of Smokehouse BBQ." at bounding box center [332, 498] width 127 height 43
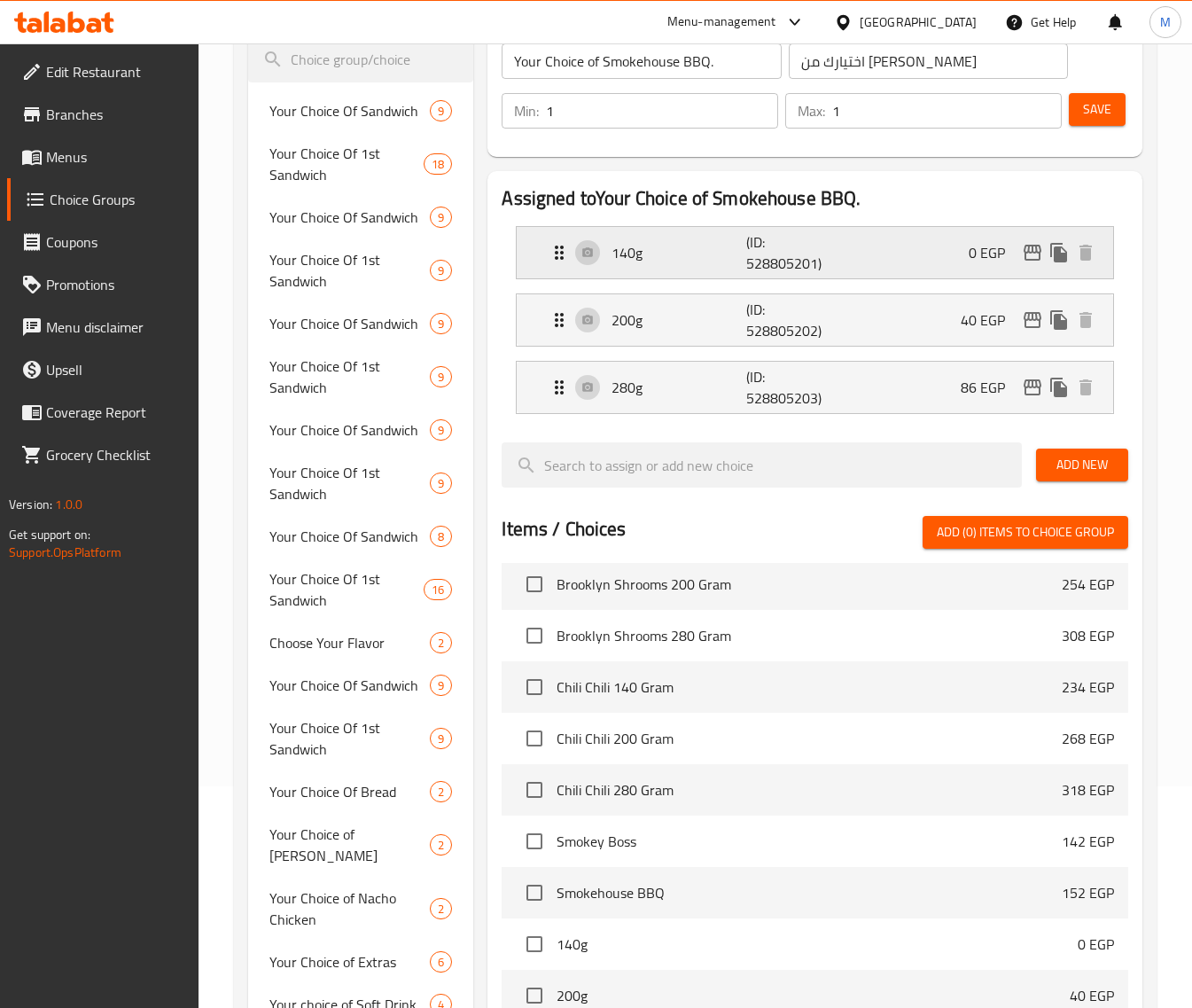
scroll to position [174, 0]
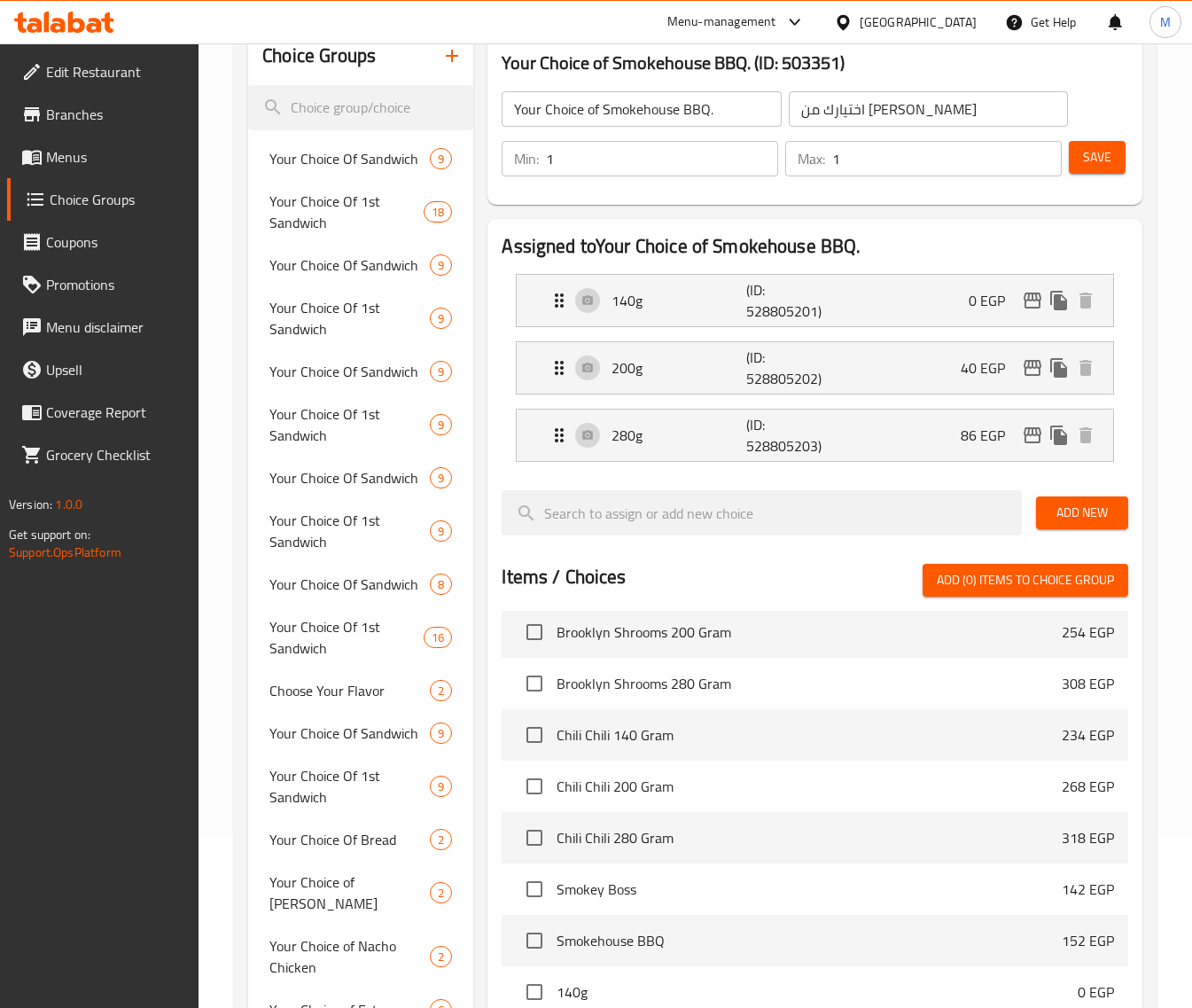
click at [915, 479] on div at bounding box center [814, 483] width 627 height 14
click at [942, 254] on h2 "Assigned to Your Choice of Smokehouse BBQ." at bounding box center [814, 246] width 627 height 27
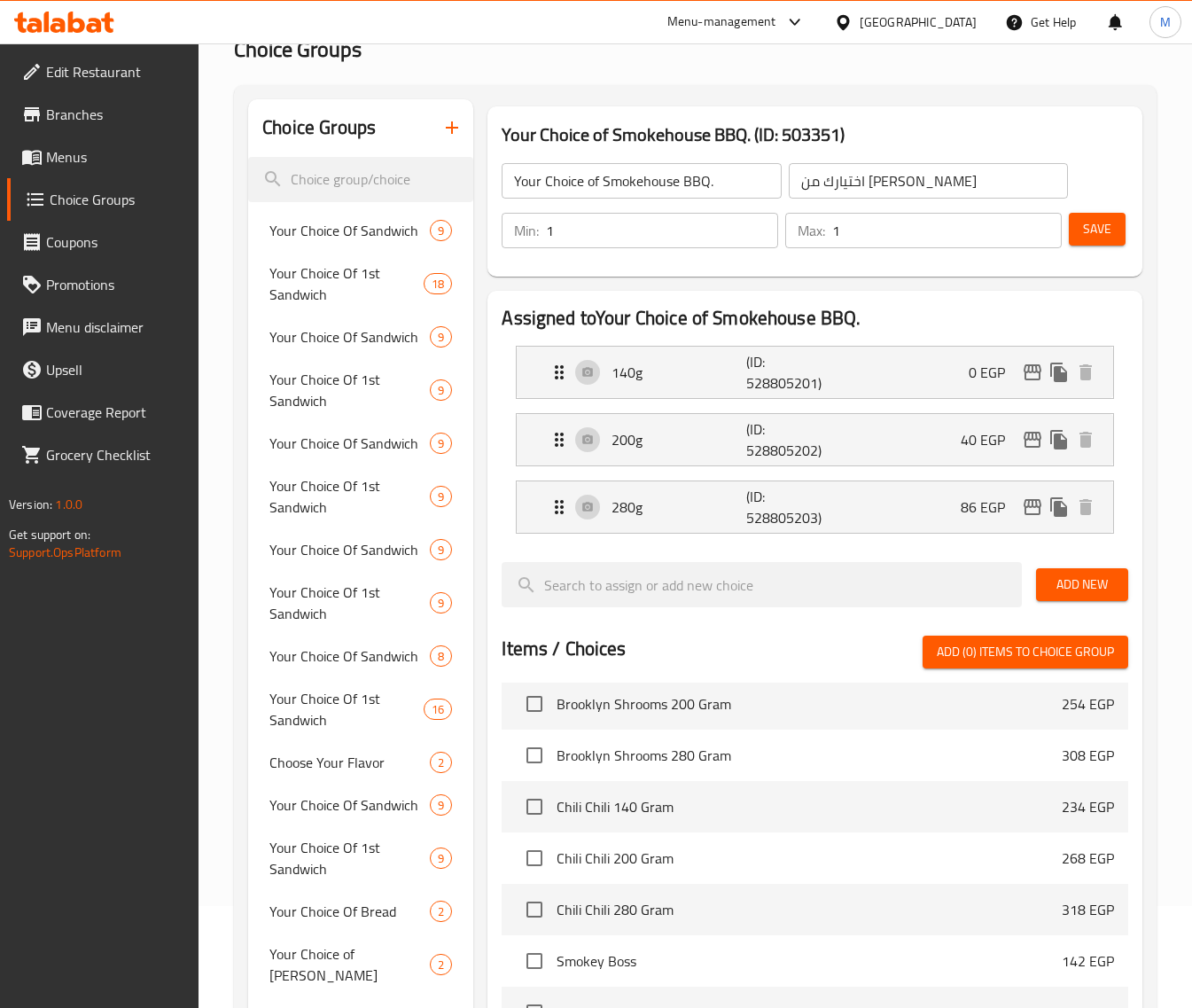
scroll to position [63, 0]
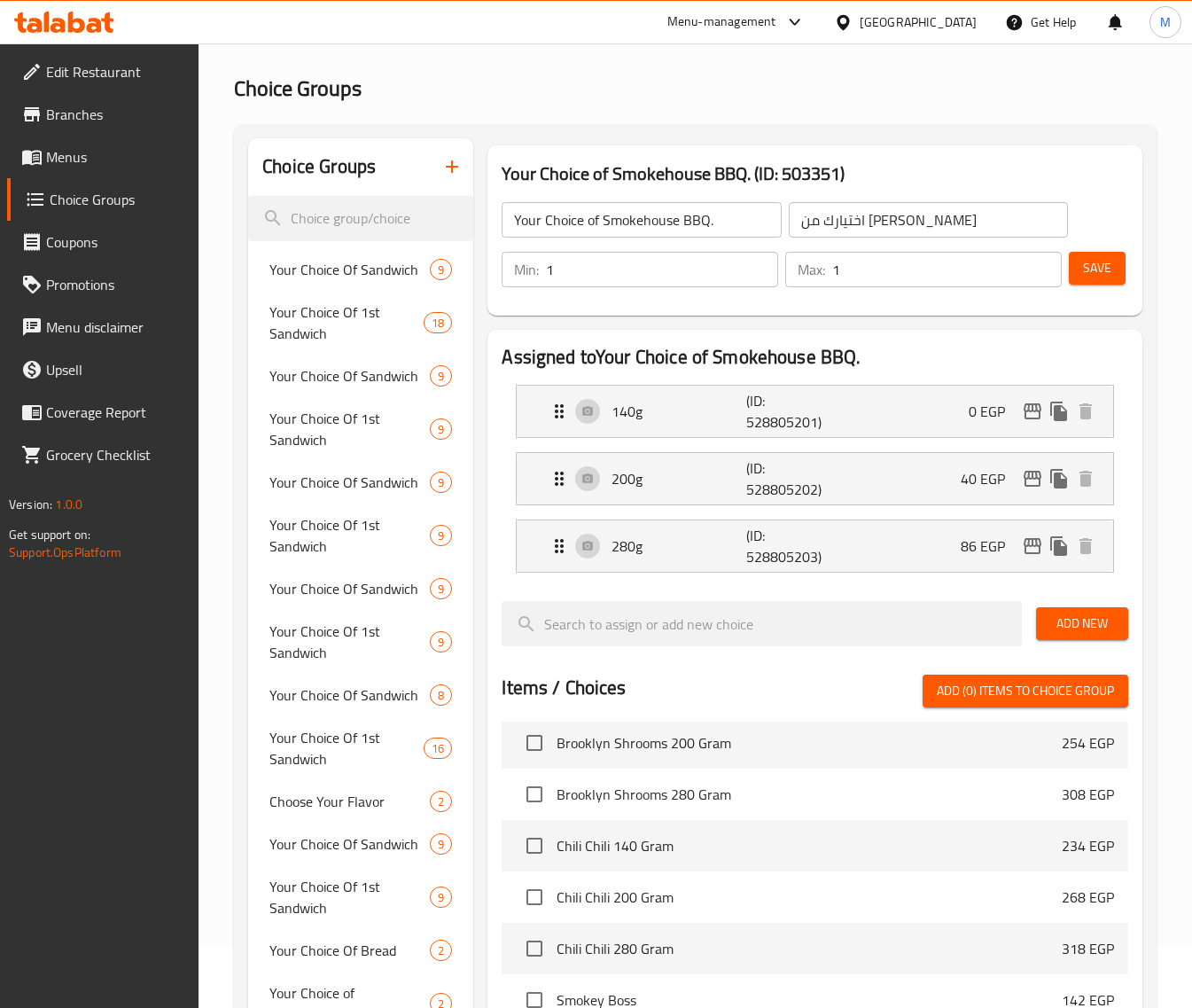
click at [1108, 199] on div "Your Choice of Smokehouse BBQ. ​ اختيارك من سموك هاوس باربيكيو ​ Min: 1 ​ Max: …" at bounding box center [814, 245] width 641 height 128
click at [1031, 410] on icon "edit" at bounding box center [1032, 411] width 18 height 16
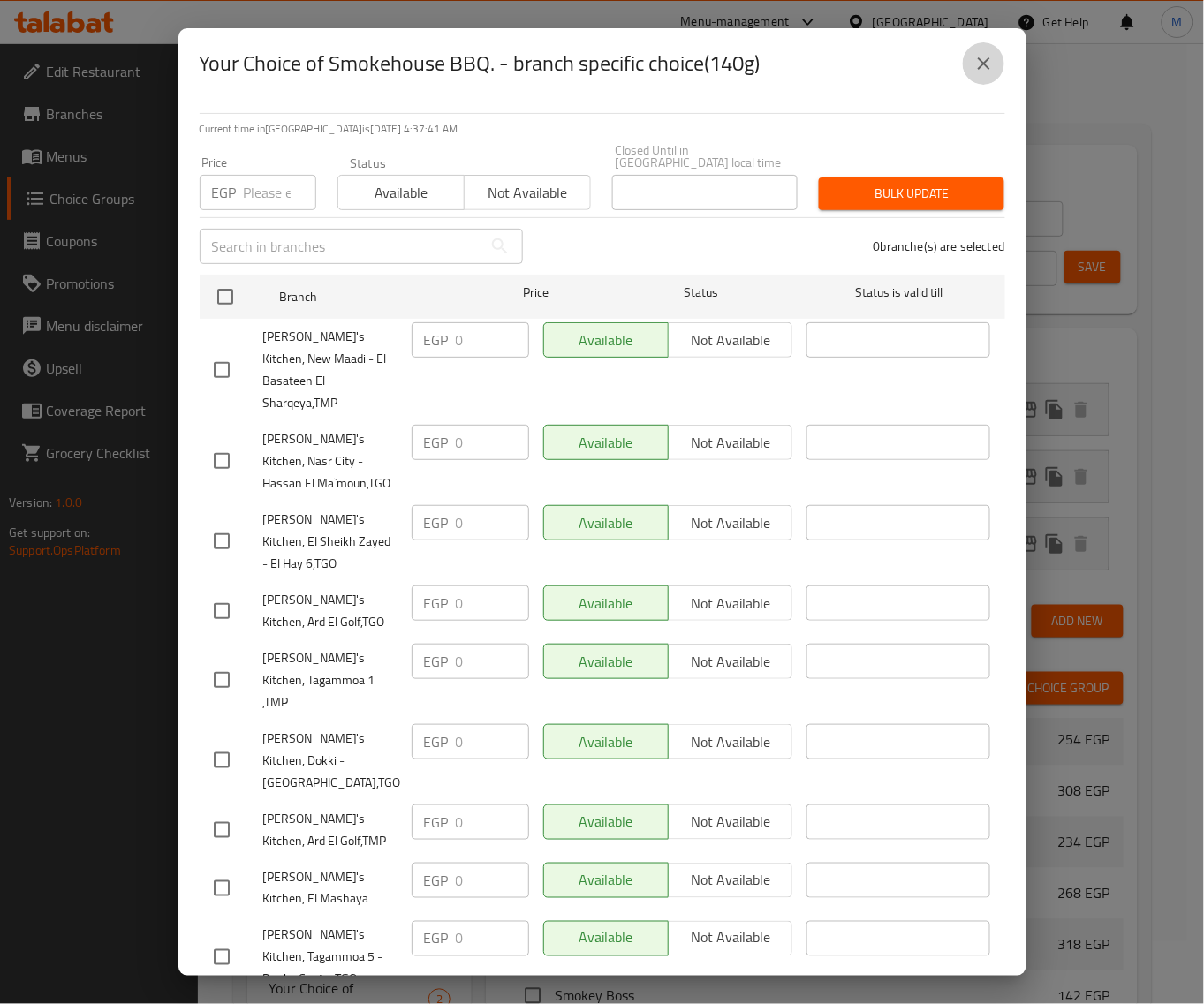
drag, startPoint x: 982, startPoint y: 69, endPoint x: 942, endPoint y: 97, distance: 48.8
click at [981, 69] on icon "close" at bounding box center [984, 64] width 21 height 21
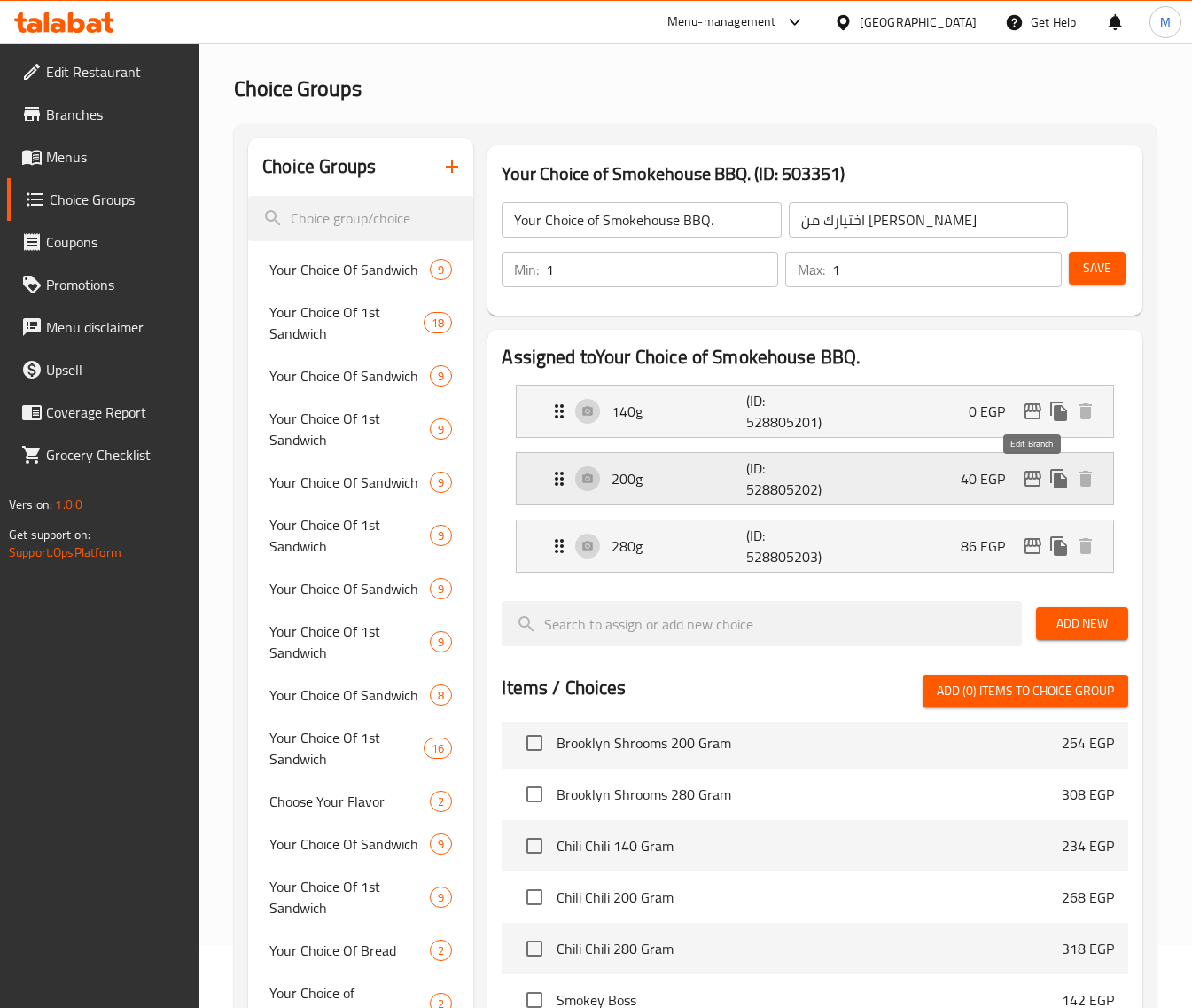
click at [1024, 483] on icon "edit" at bounding box center [1032, 479] width 21 height 21
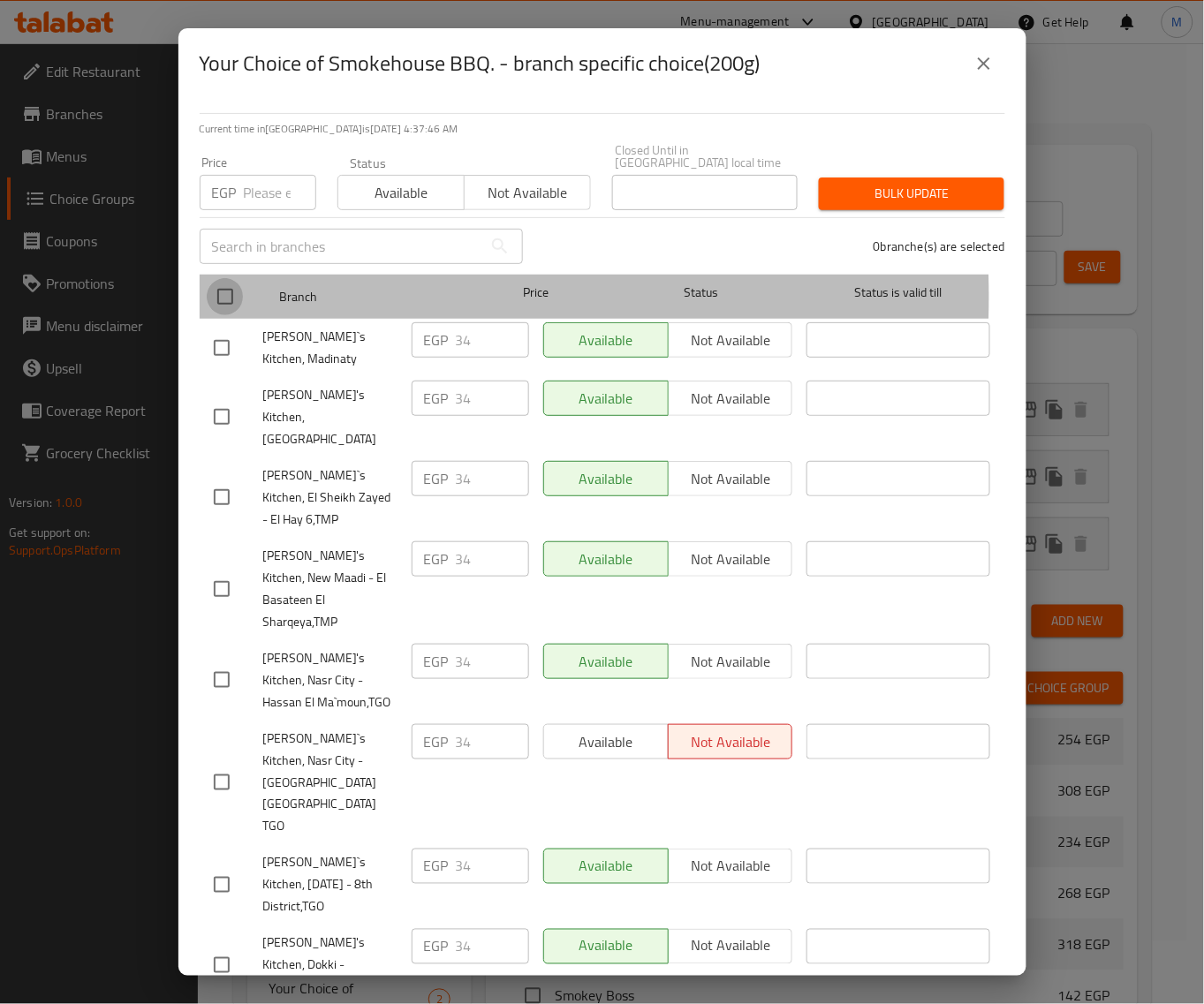
click at [234, 284] on input "checkbox" at bounding box center [225, 297] width 37 height 37
checkbox input "true"
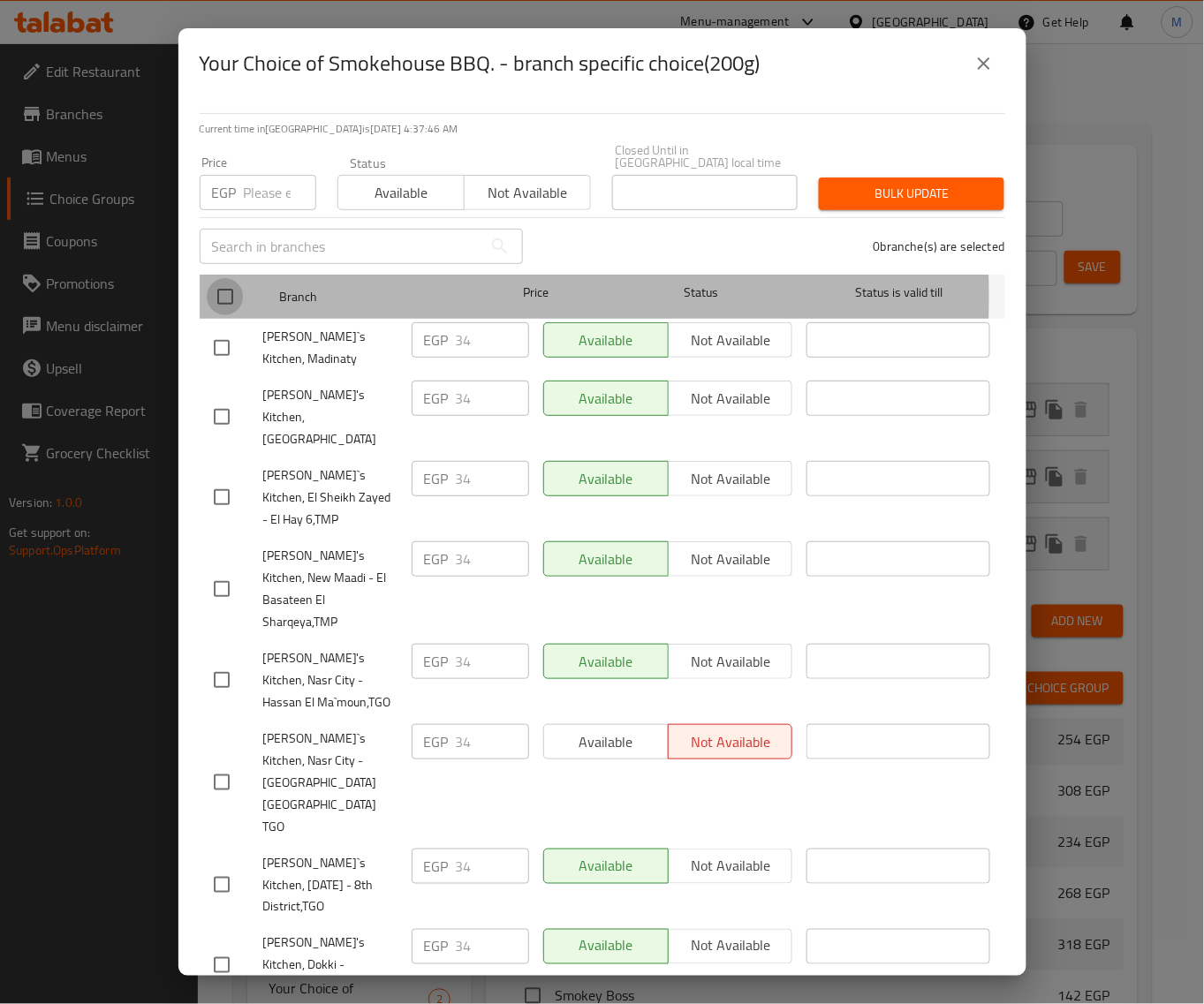
checkbox input "true"
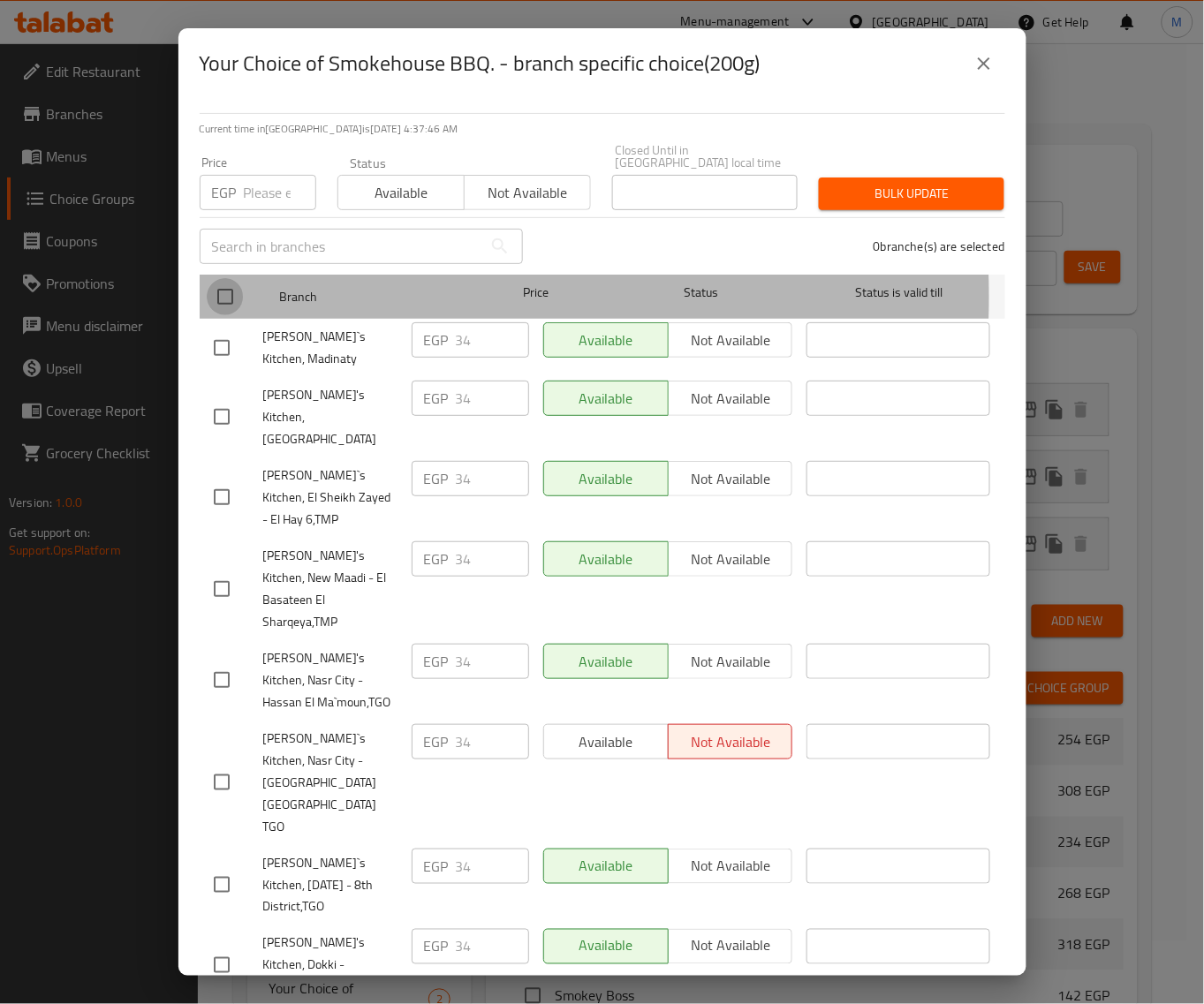
checkbox input "true"
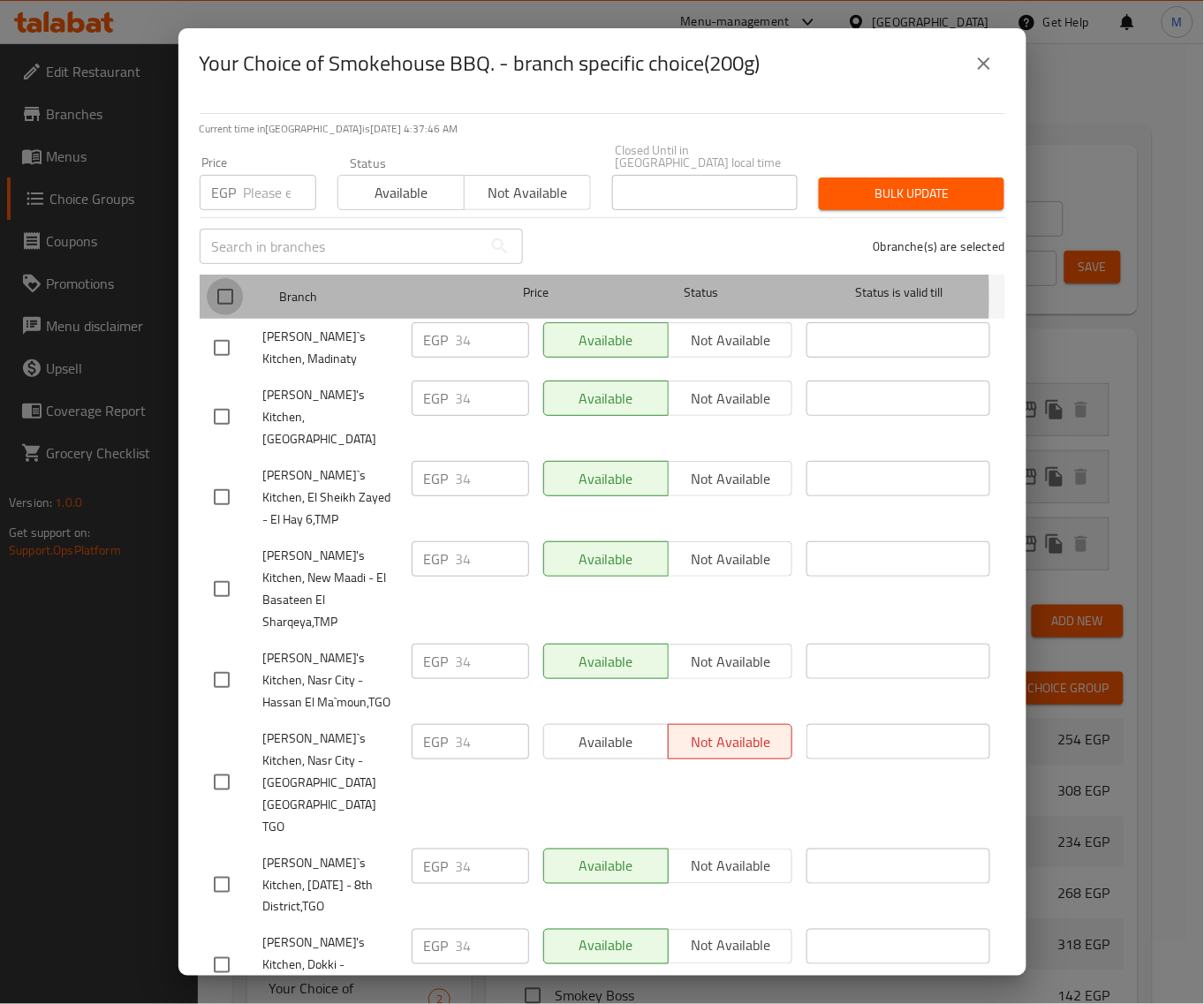
checkbox input "true"
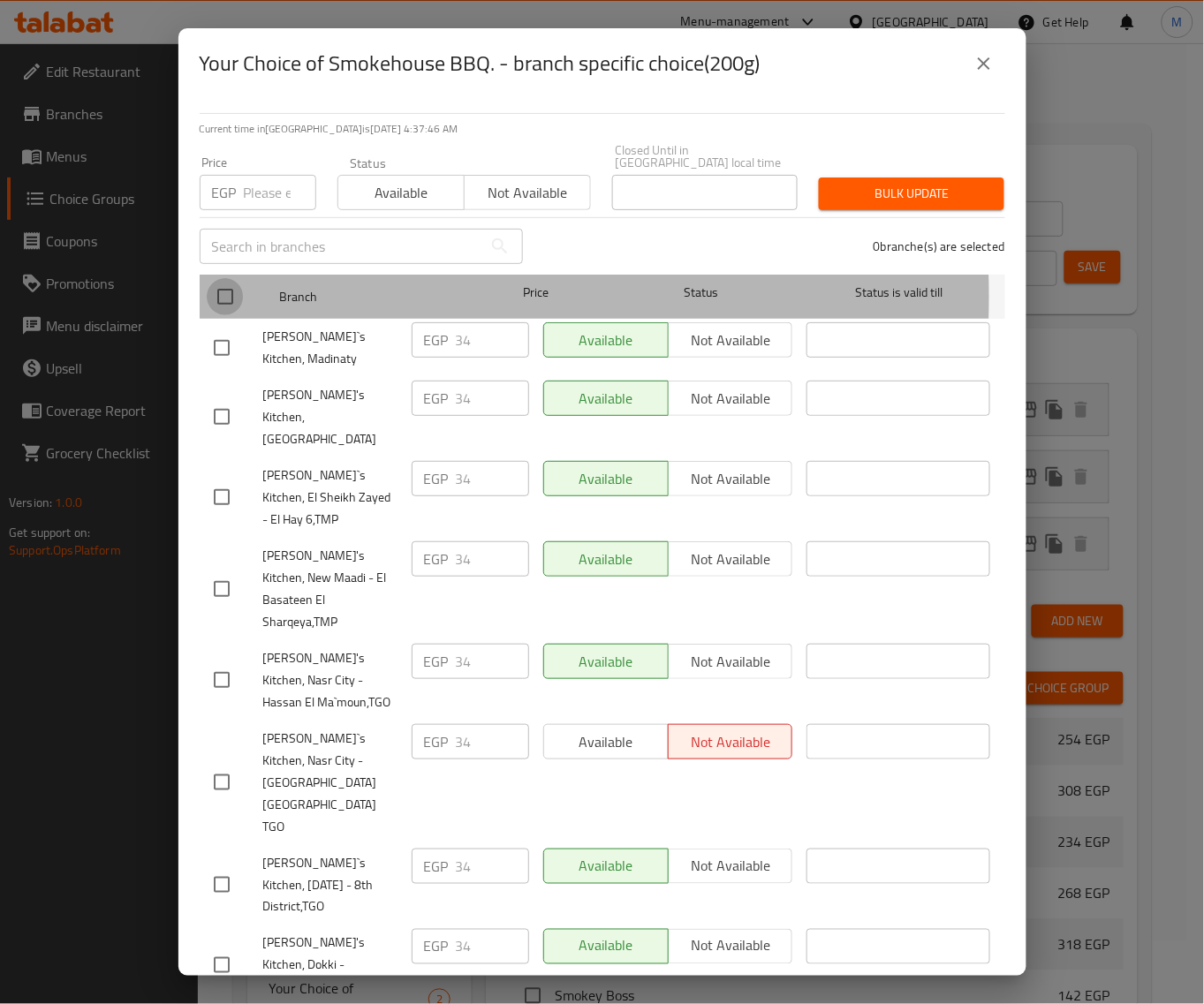
checkbox input "true"
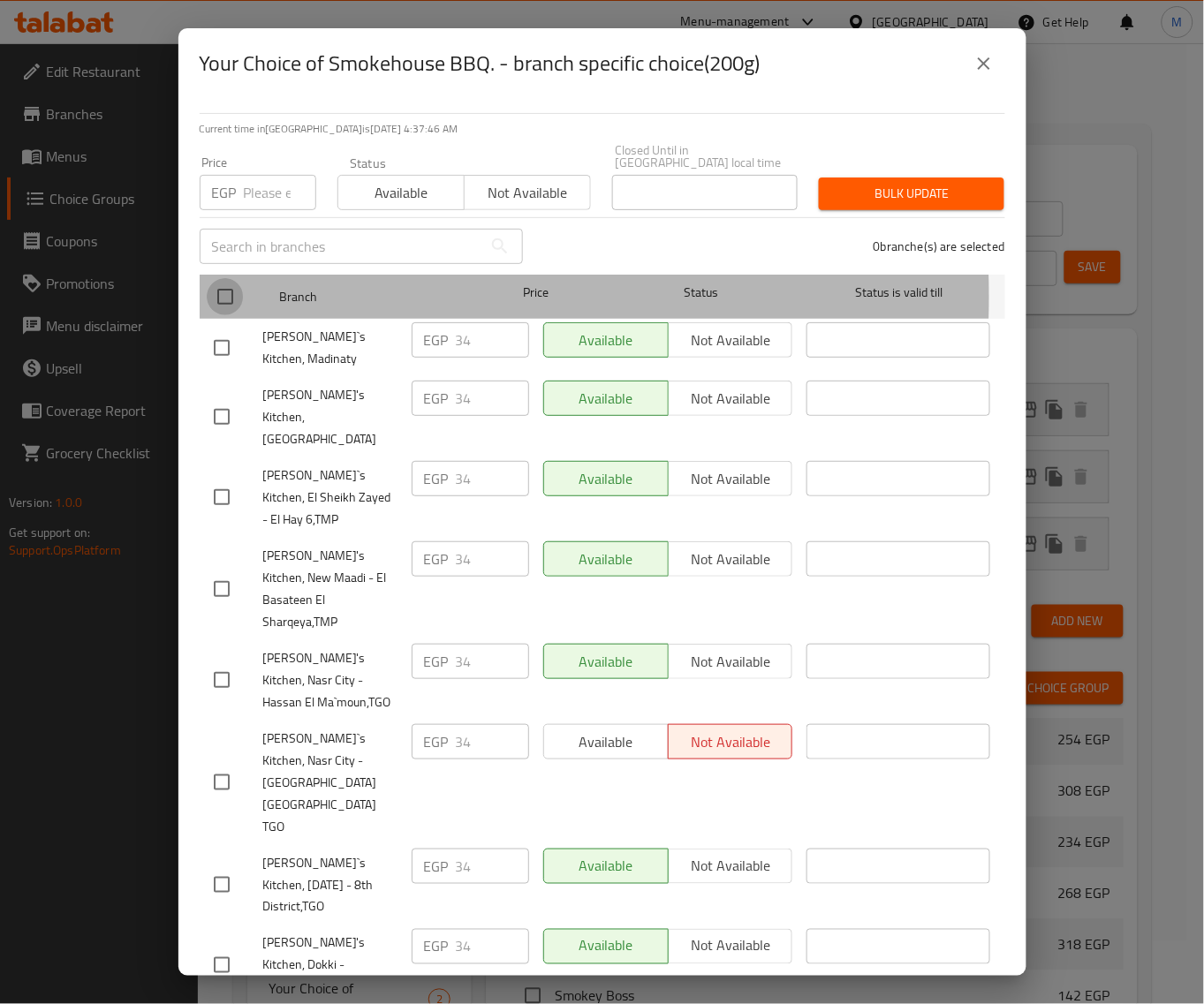
checkbox input "true"
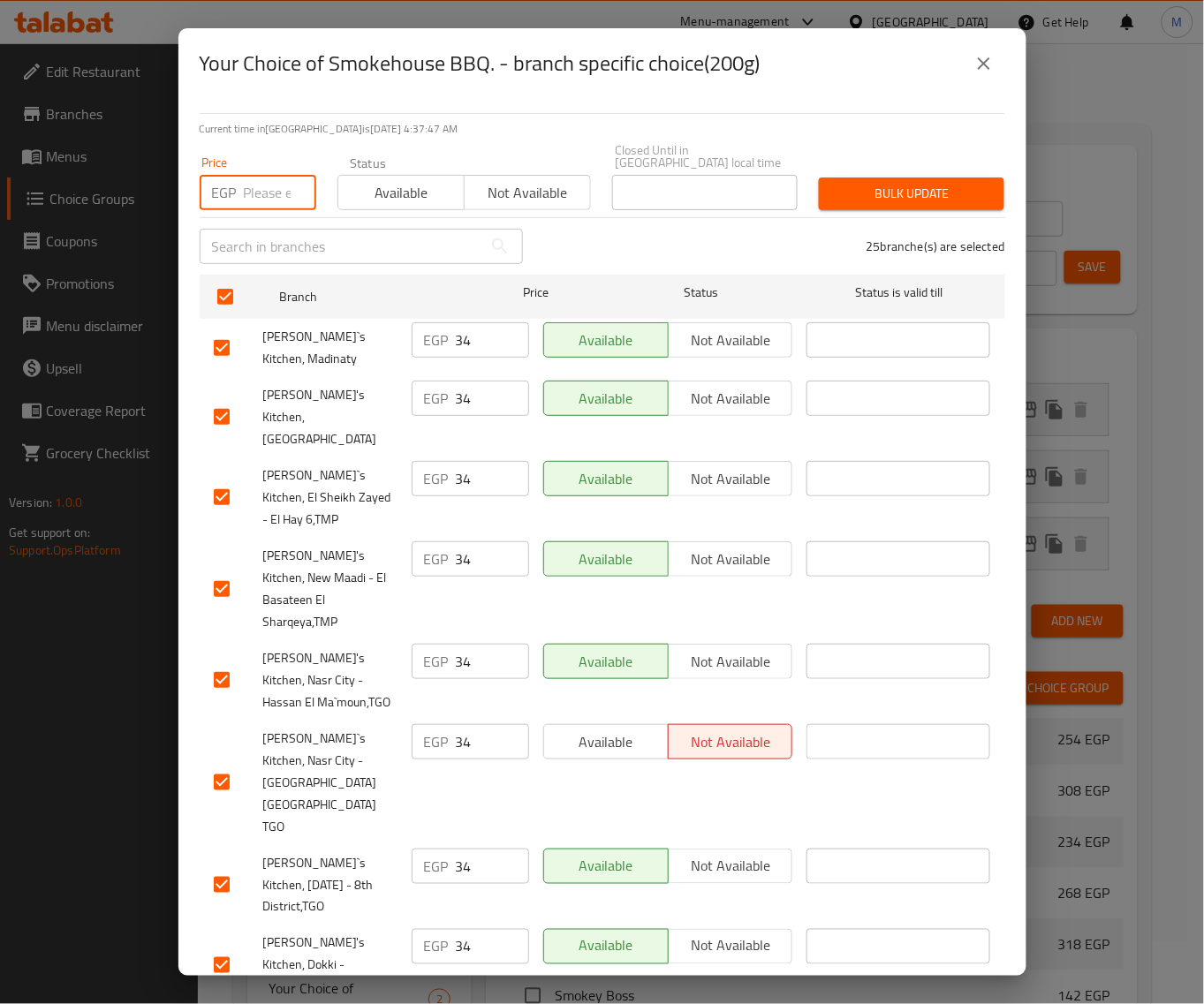
click at [254, 175] on input "number" at bounding box center [280, 192] width 72 height 35
paste input "40"
type input "40"
click at [893, 177] on button "Bulk update" at bounding box center [912, 193] width 186 height 33
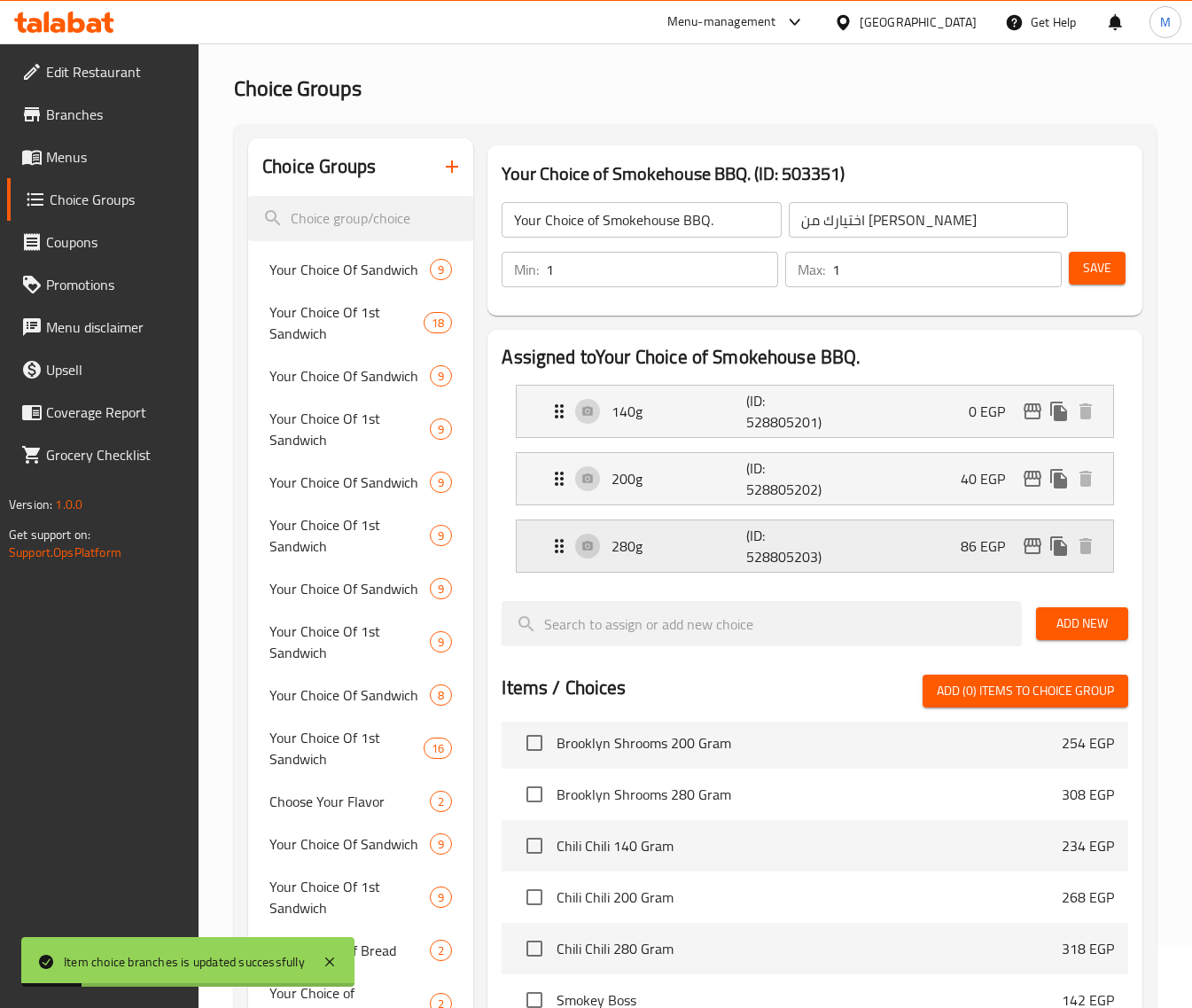
click at [1029, 550] on icon "edit" at bounding box center [1032, 546] width 21 height 21
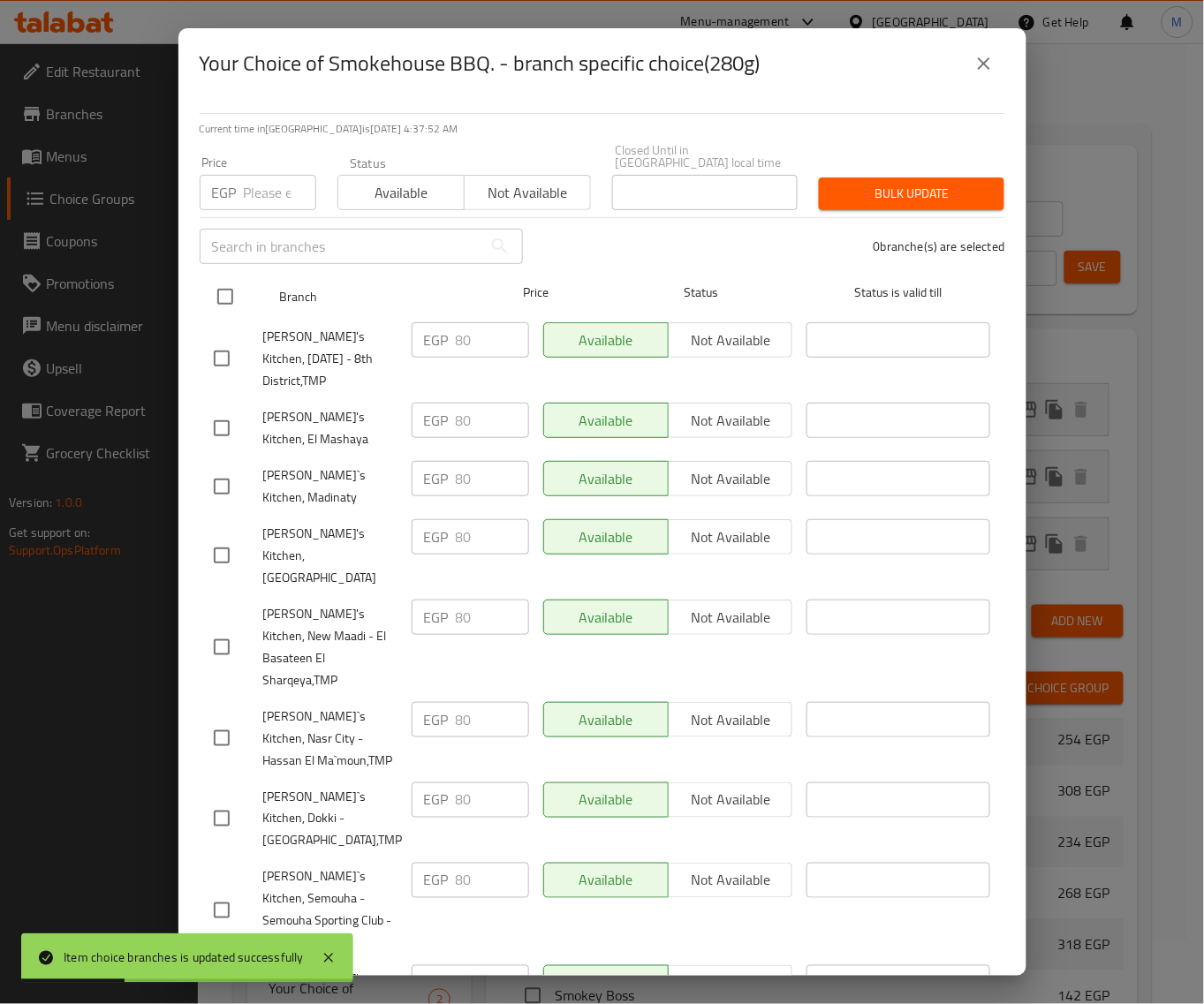
click at [227, 284] on input "checkbox" at bounding box center [225, 297] width 37 height 37
checkbox input "true"
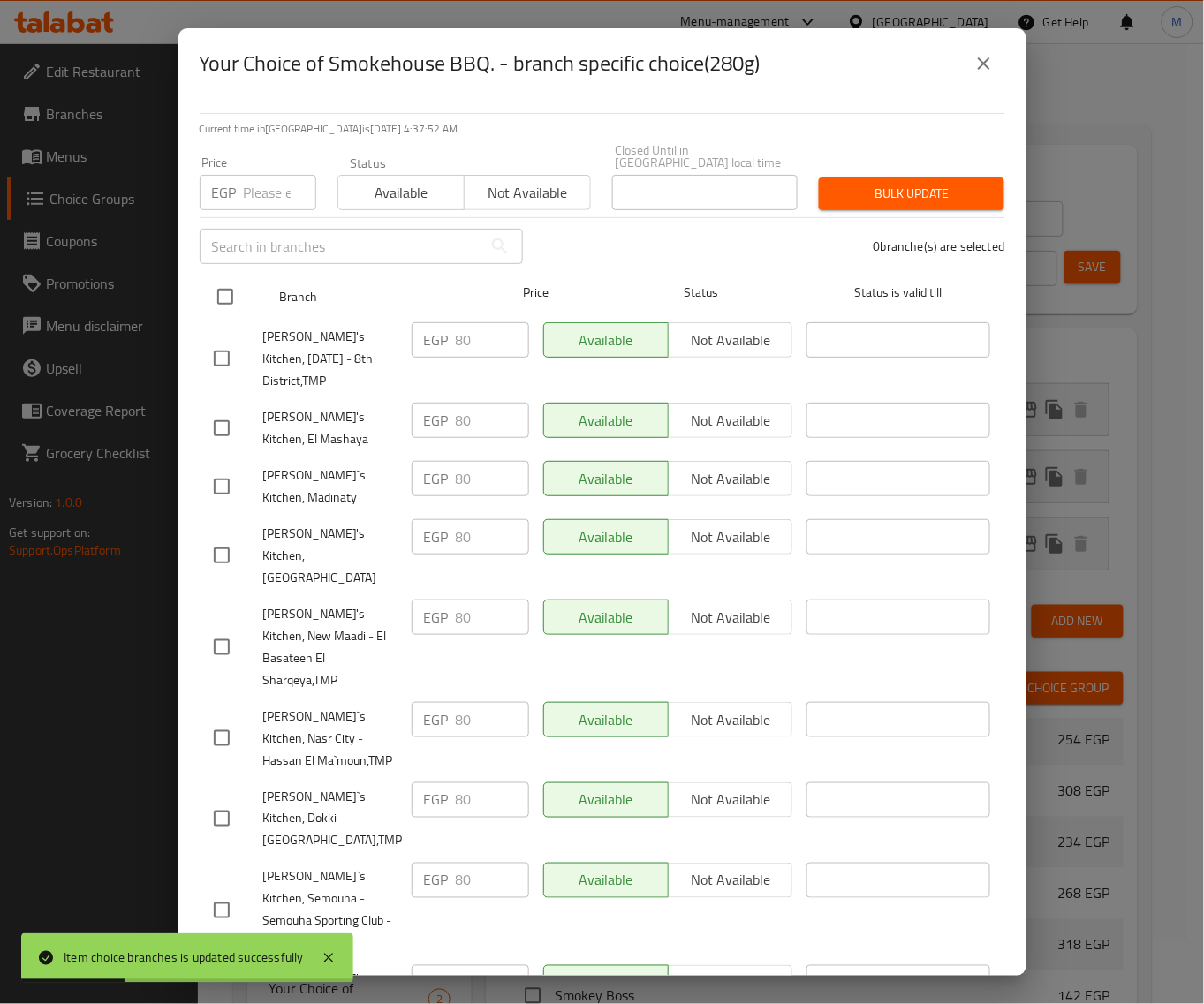
checkbox input "true"
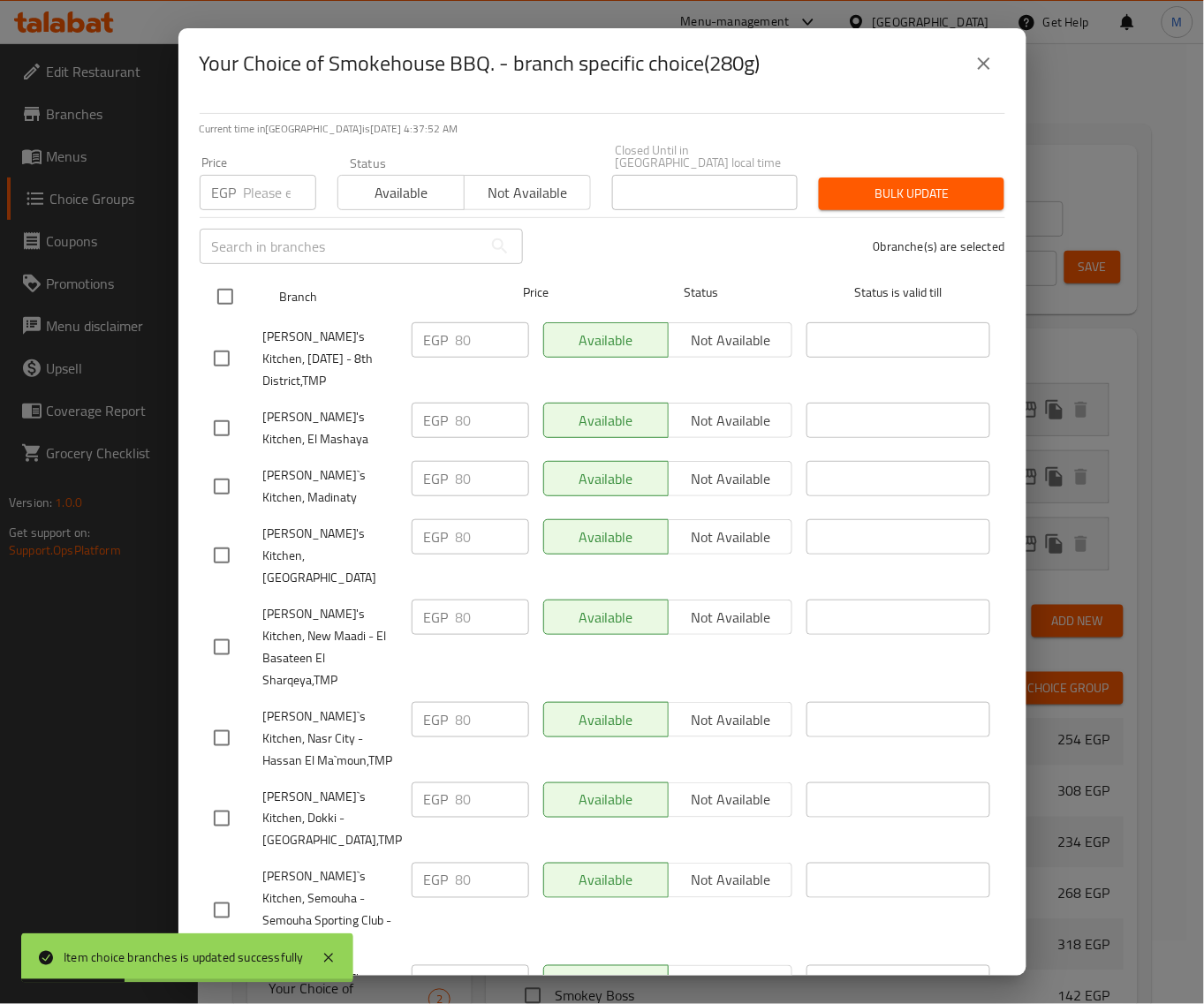
checkbox input "true"
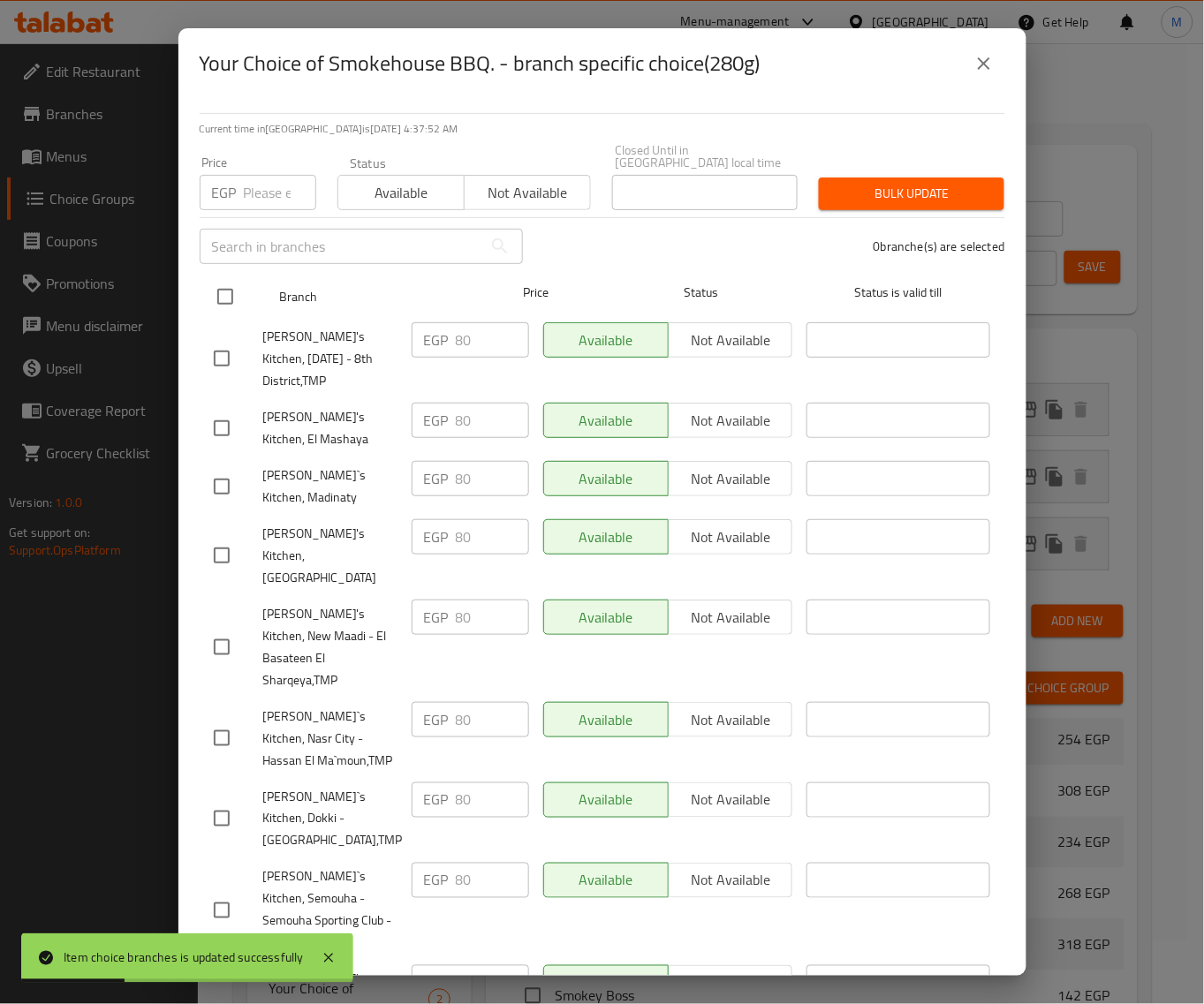
checkbox input "true"
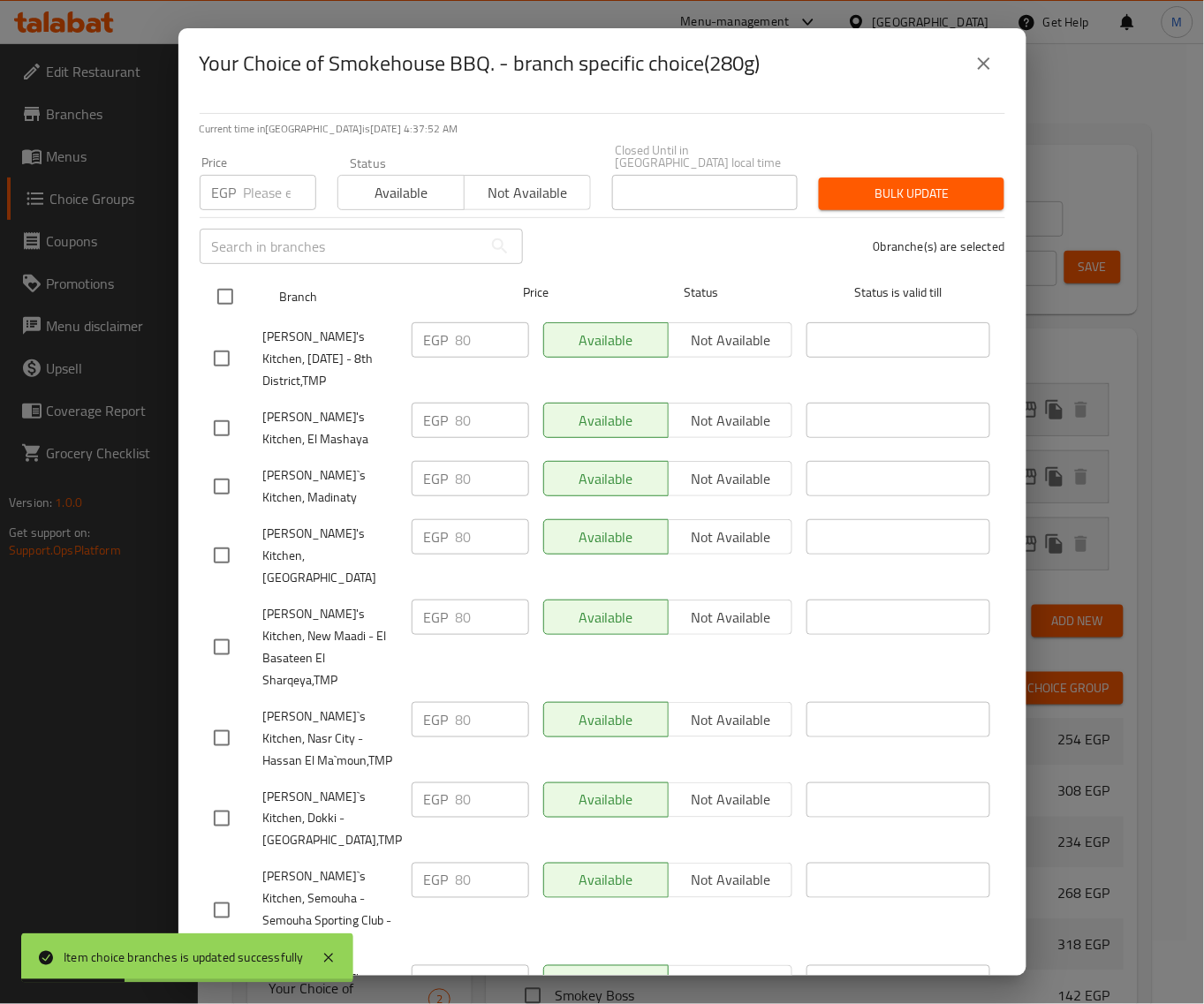
checkbox input "true"
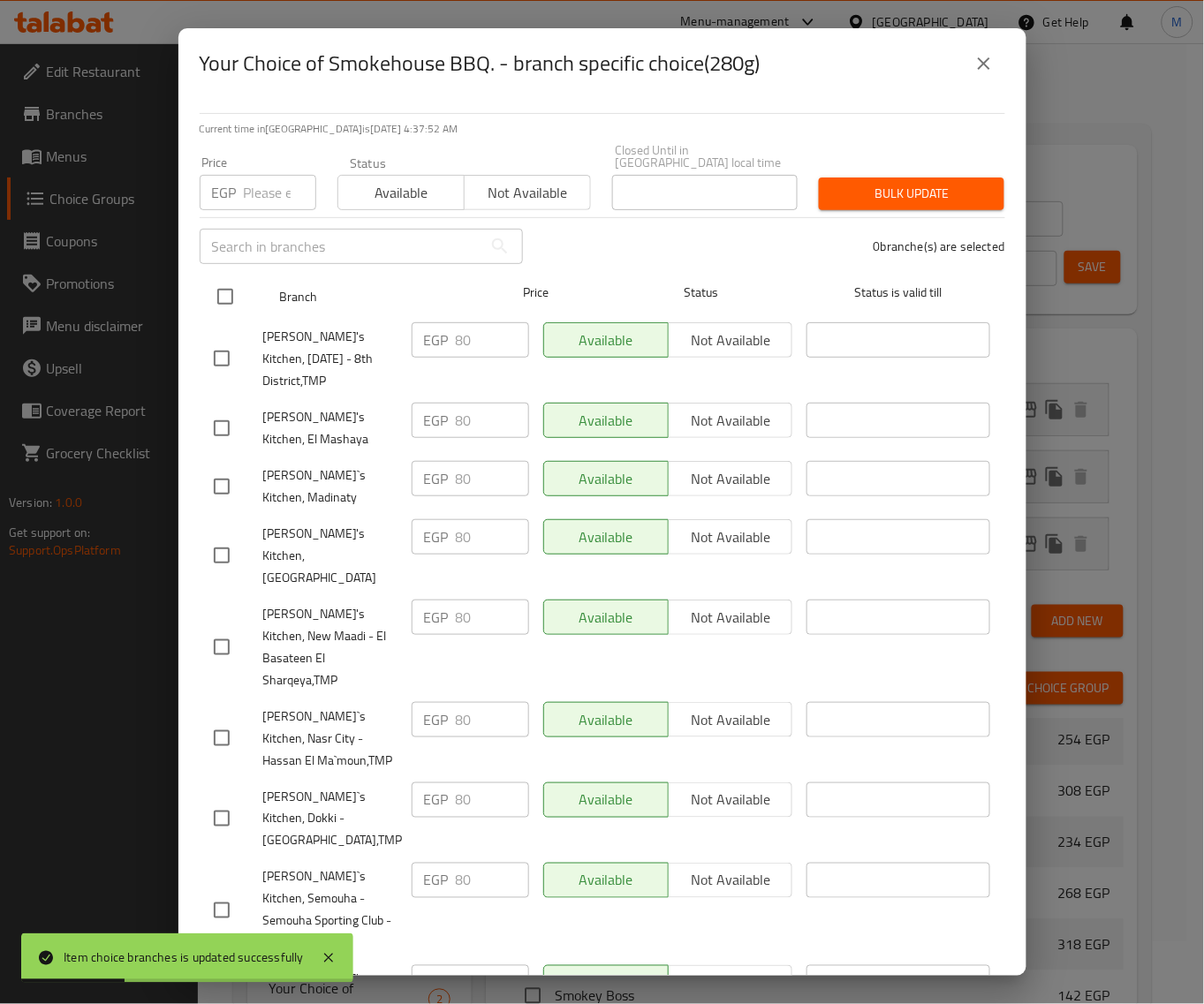
checkbox input "true"
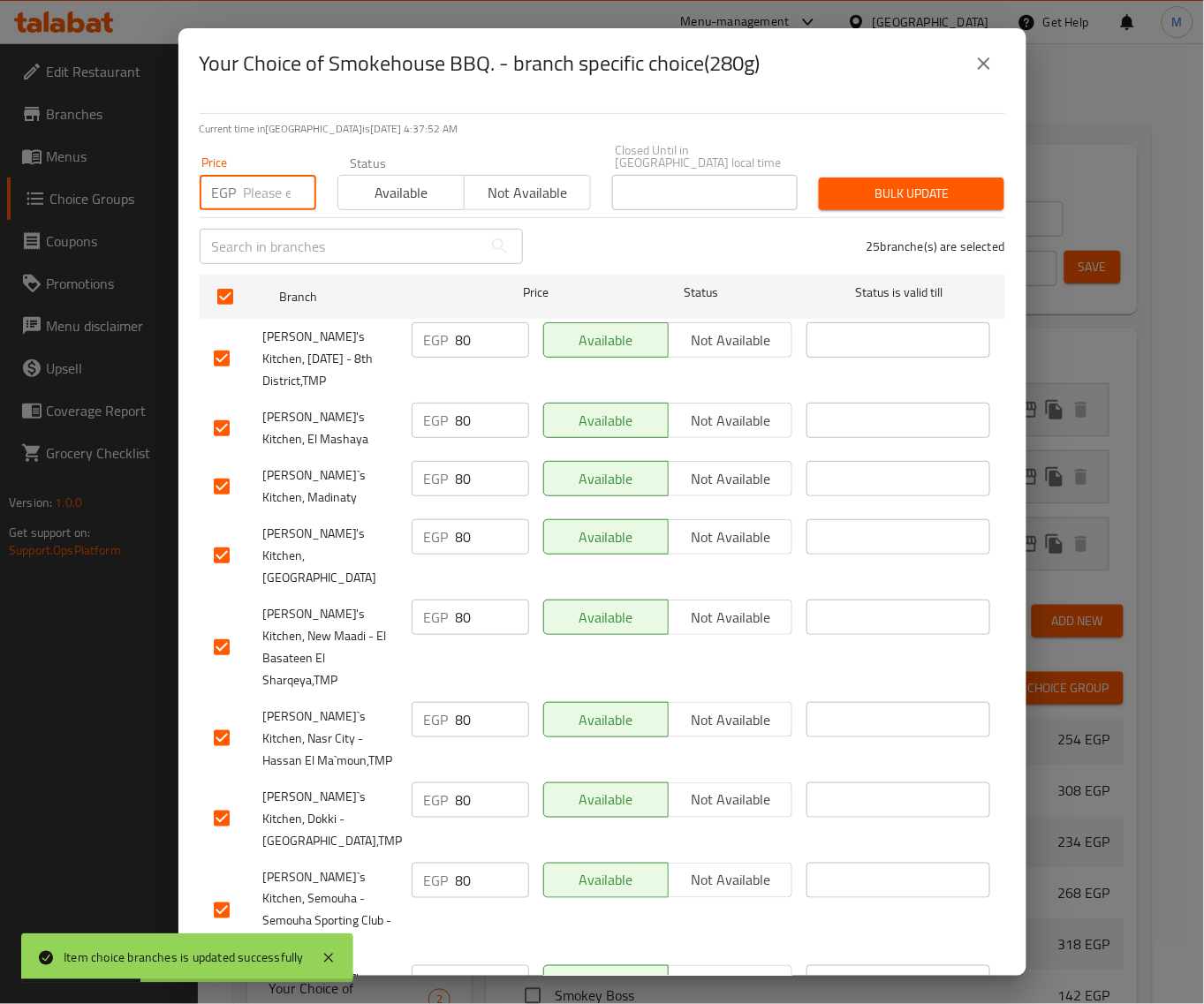
click at [257, 183] on input "number" at bounding box center [280, 192] width 72 height 35
paste input "86"
type input "86"
click at [872, 183] on span "Bulk update" at bounding box center [912, 193] width 157 height 22
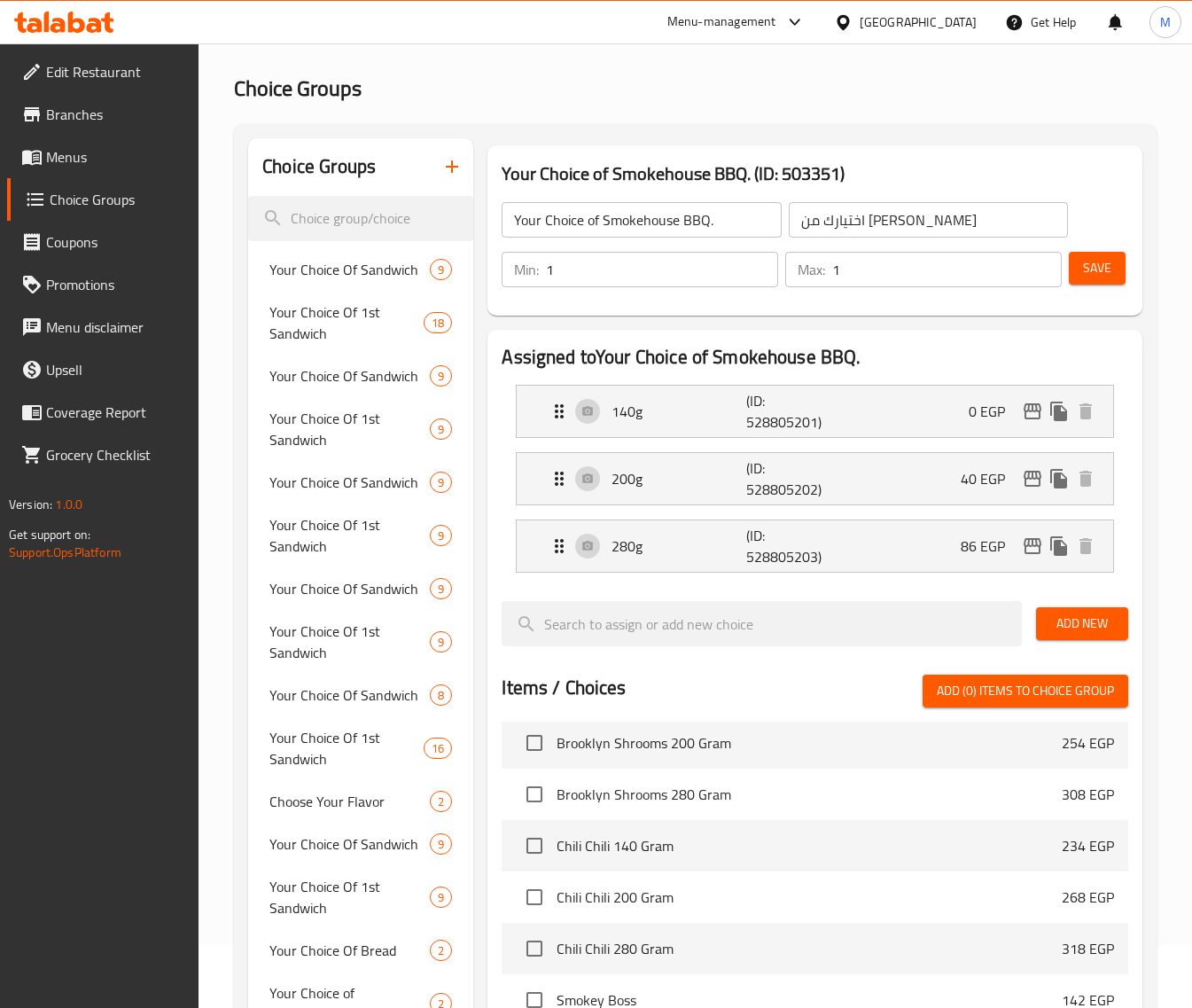
click at [530, 78] on h2 "Choice Groups" at bounding box center [695, 89] width 923 height 28
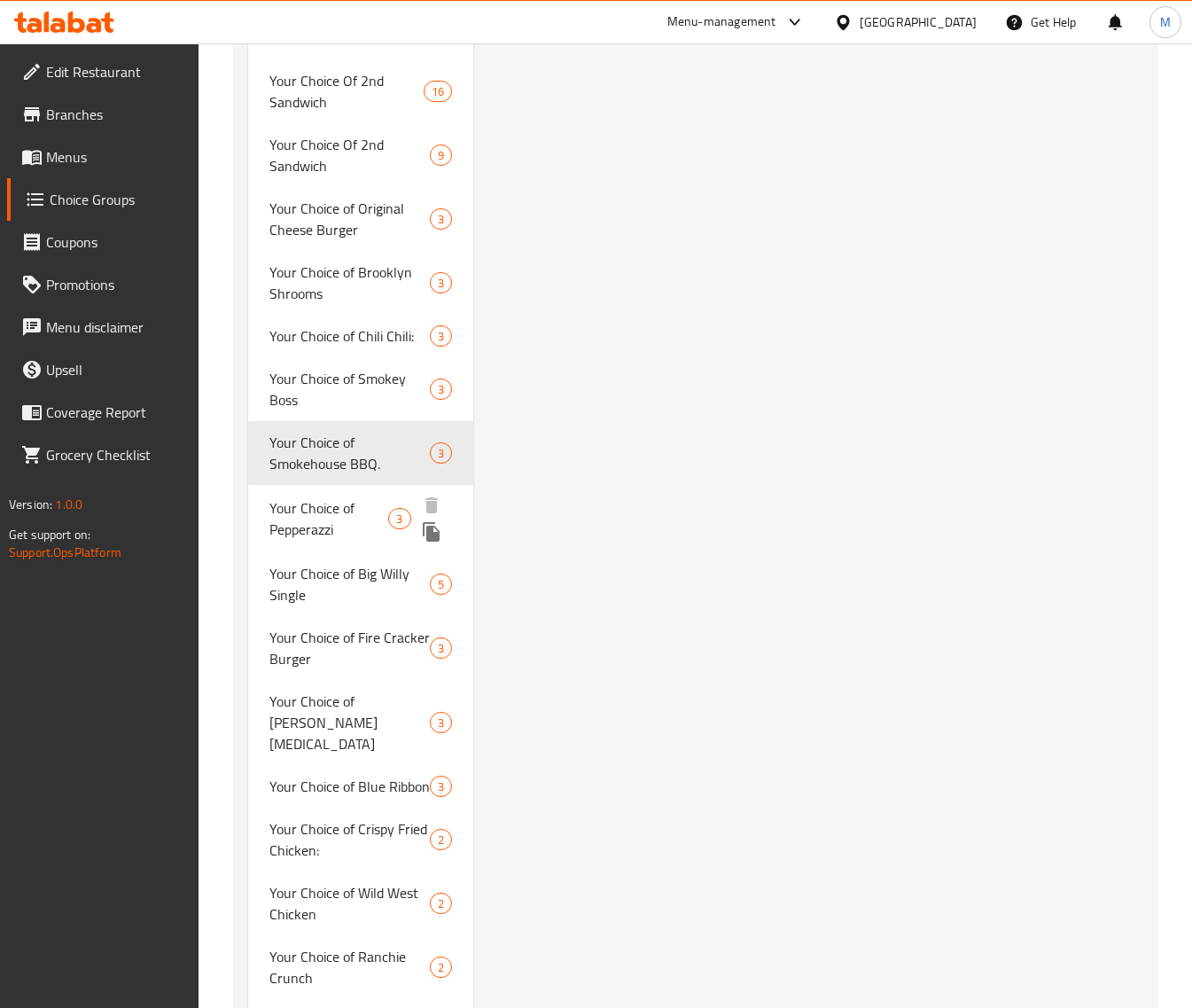
scroll to position [3739, 0]
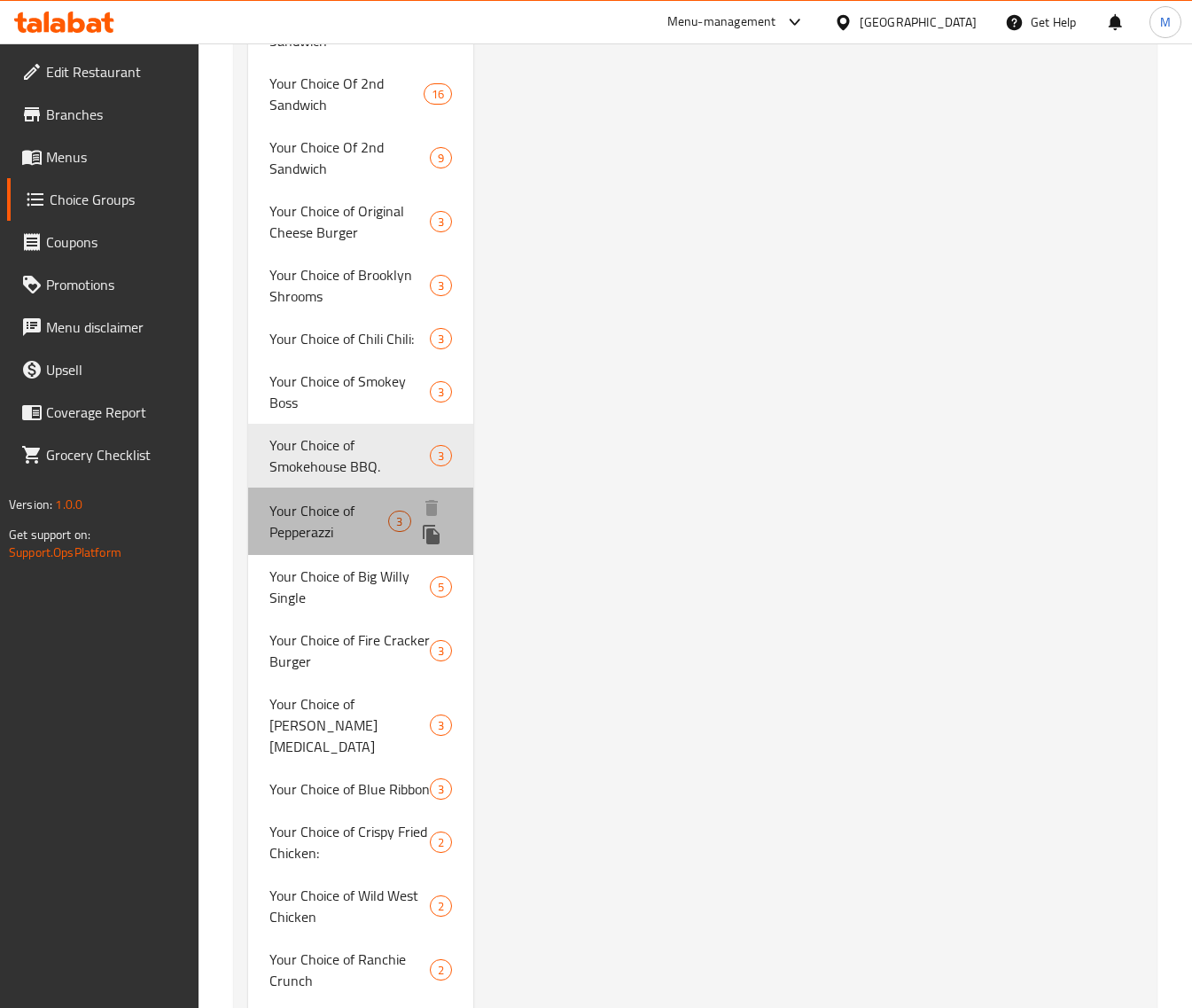
click at [346, 503] on span "Your Choice of Pepperazzi" at bounding box center [329, 521] width 119 height 43
type input "Your Choice of Pepperazzi"
type input "اختيارك من بيبيراتزي"
click at [346, 502] on span "Your Choice of Pepperazzi" at bounding box center [329, 521] width 119 height 43
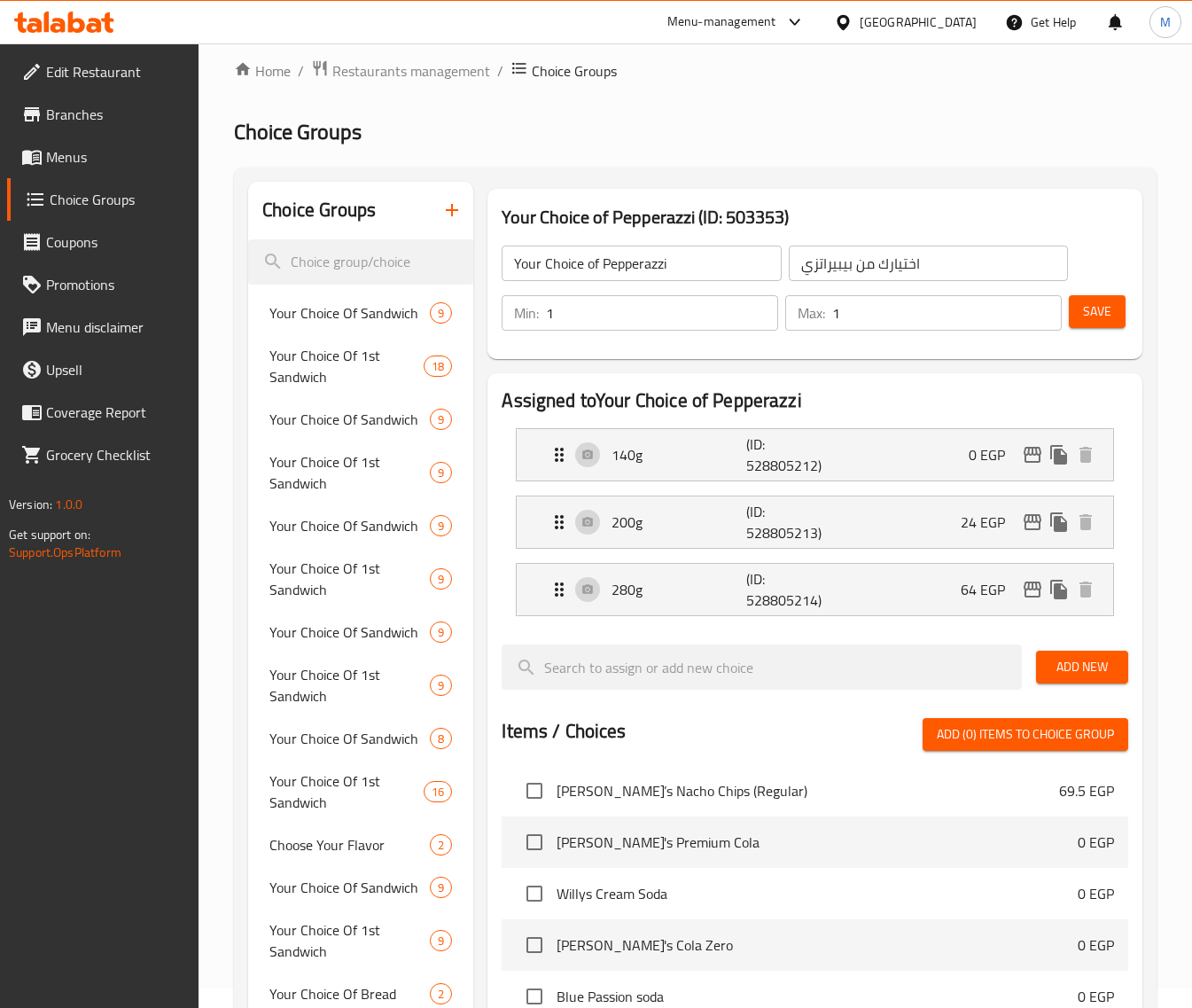
scroll to position [0, 0]
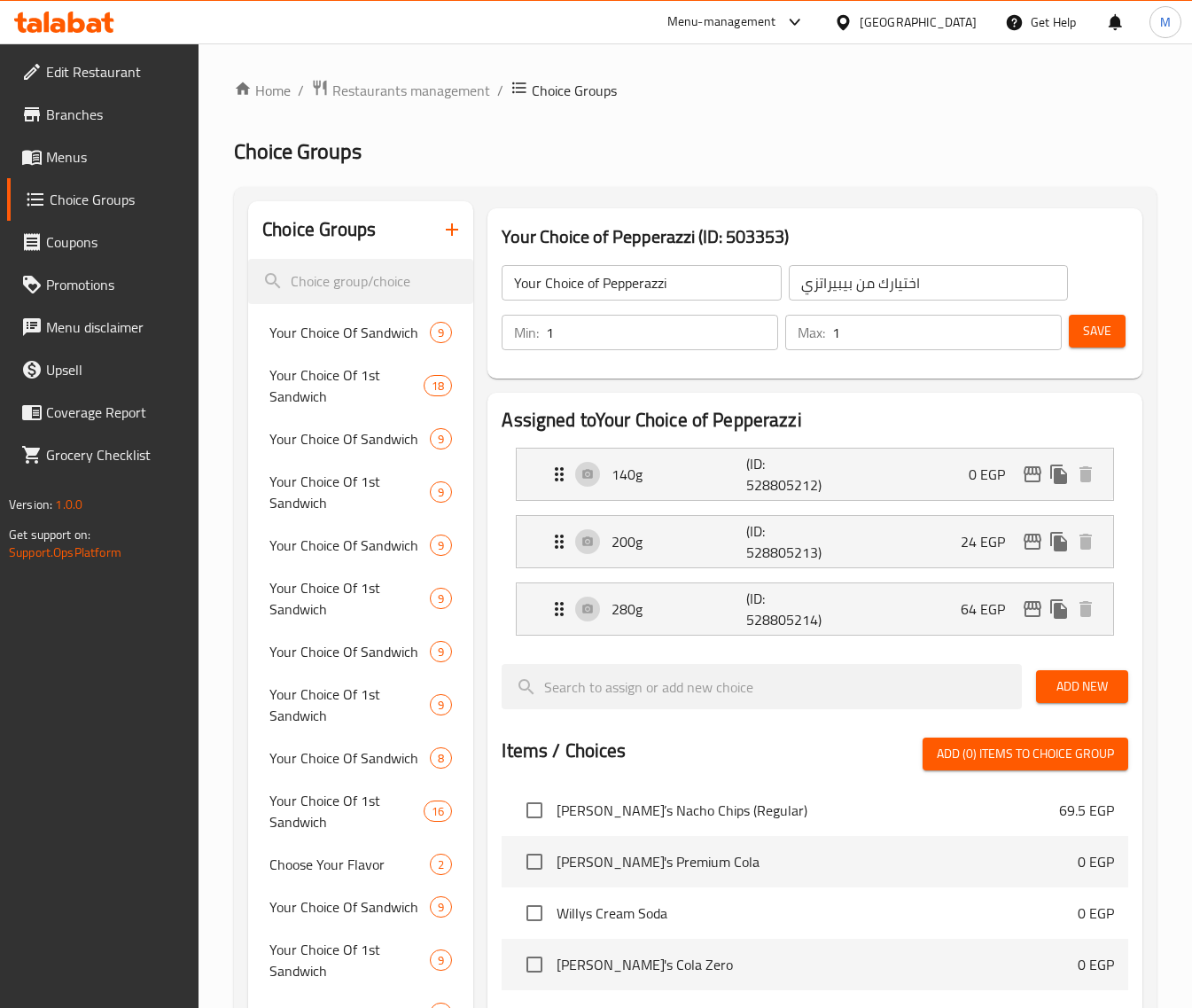
click at [976, 415] on h2 "Assigned to Your Choice of Pepperazzi" at bounding box center [814, 420] width 627 height 27
click at [944, 657] on div at bounding box center [814, 657] width 627 height 14
click at [1029, 476] on icon "edit" at bounding box center [1032, 474] width 21 height 21
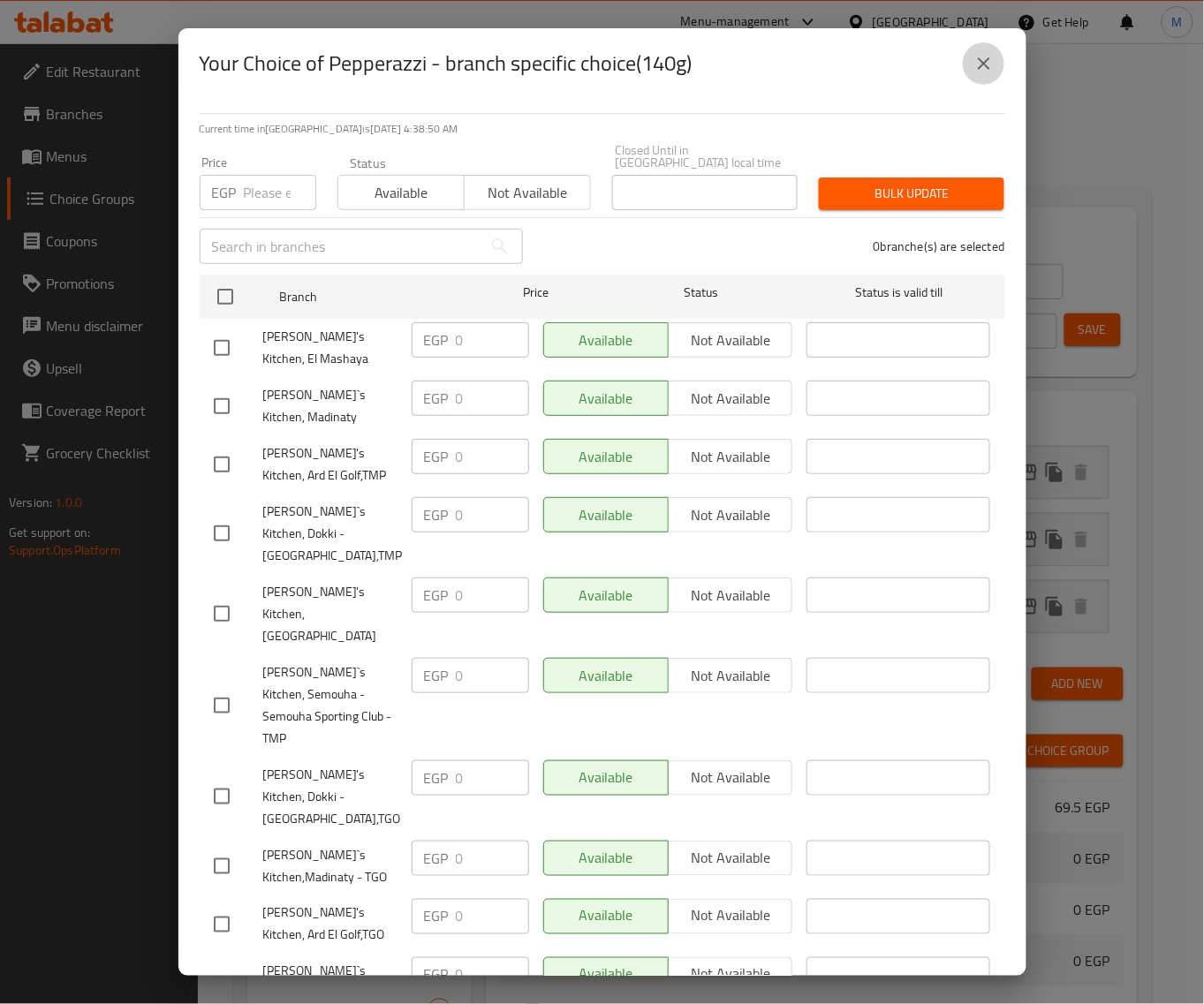
click at [973, 64] on icon "close" at bounding box center [984, 64] width 21 height 21
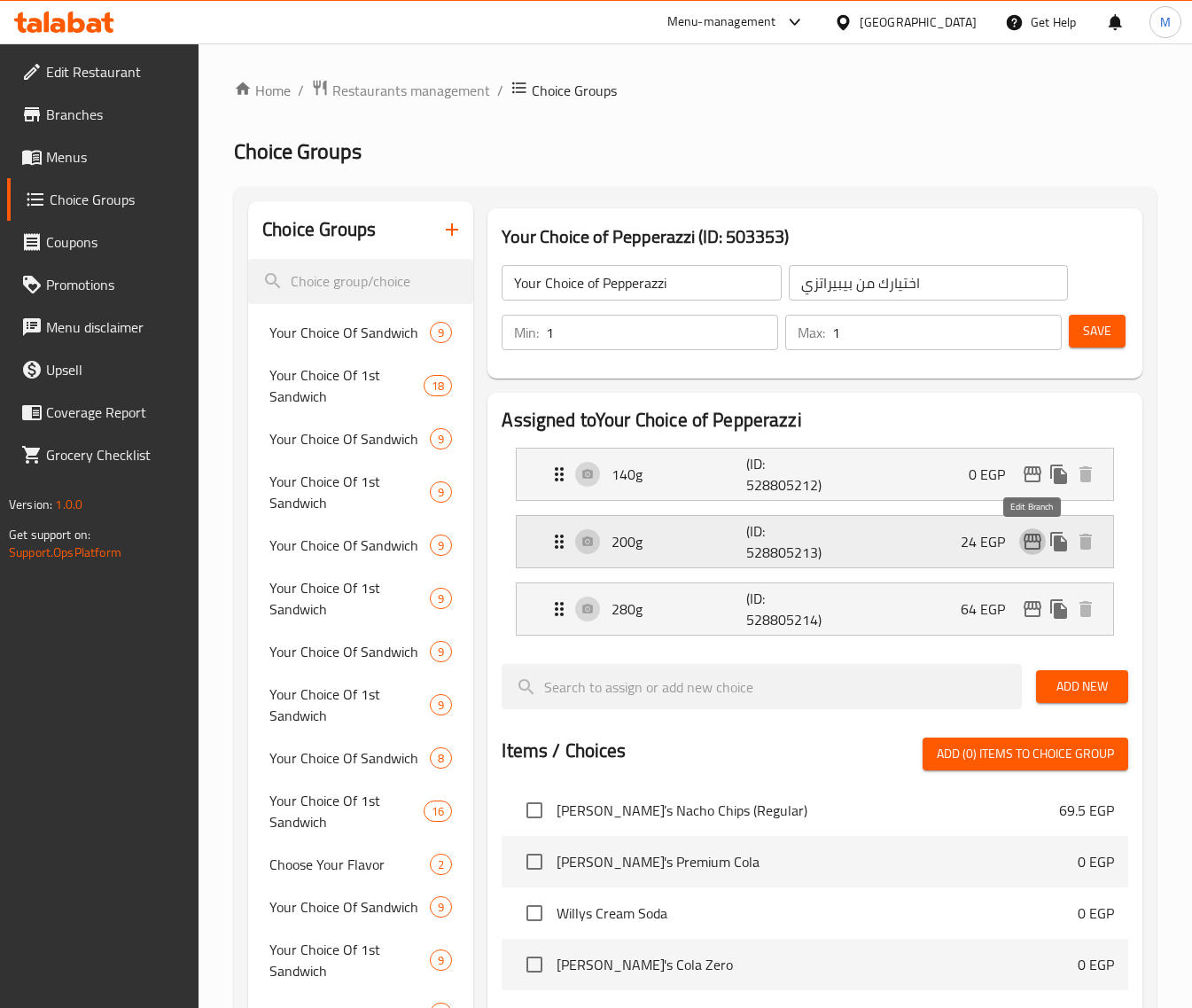
click at [1040, 536] on icon "edit" at bounding box center [1032, 542] width 21 height 21
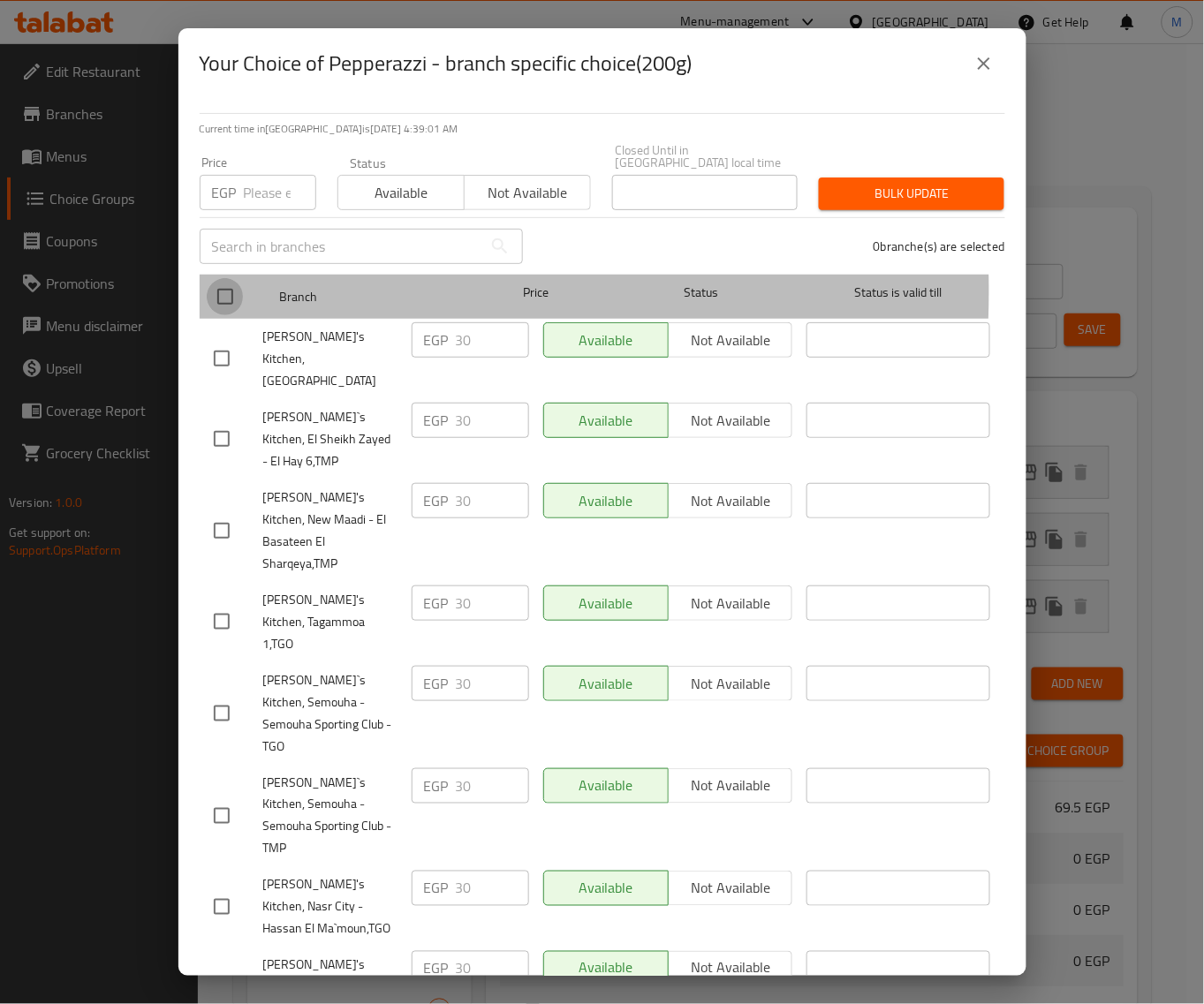
click at [210, 279] on input "checkbox" at bounding box center [225, 297] width 37 height 37
checkbox input "true"
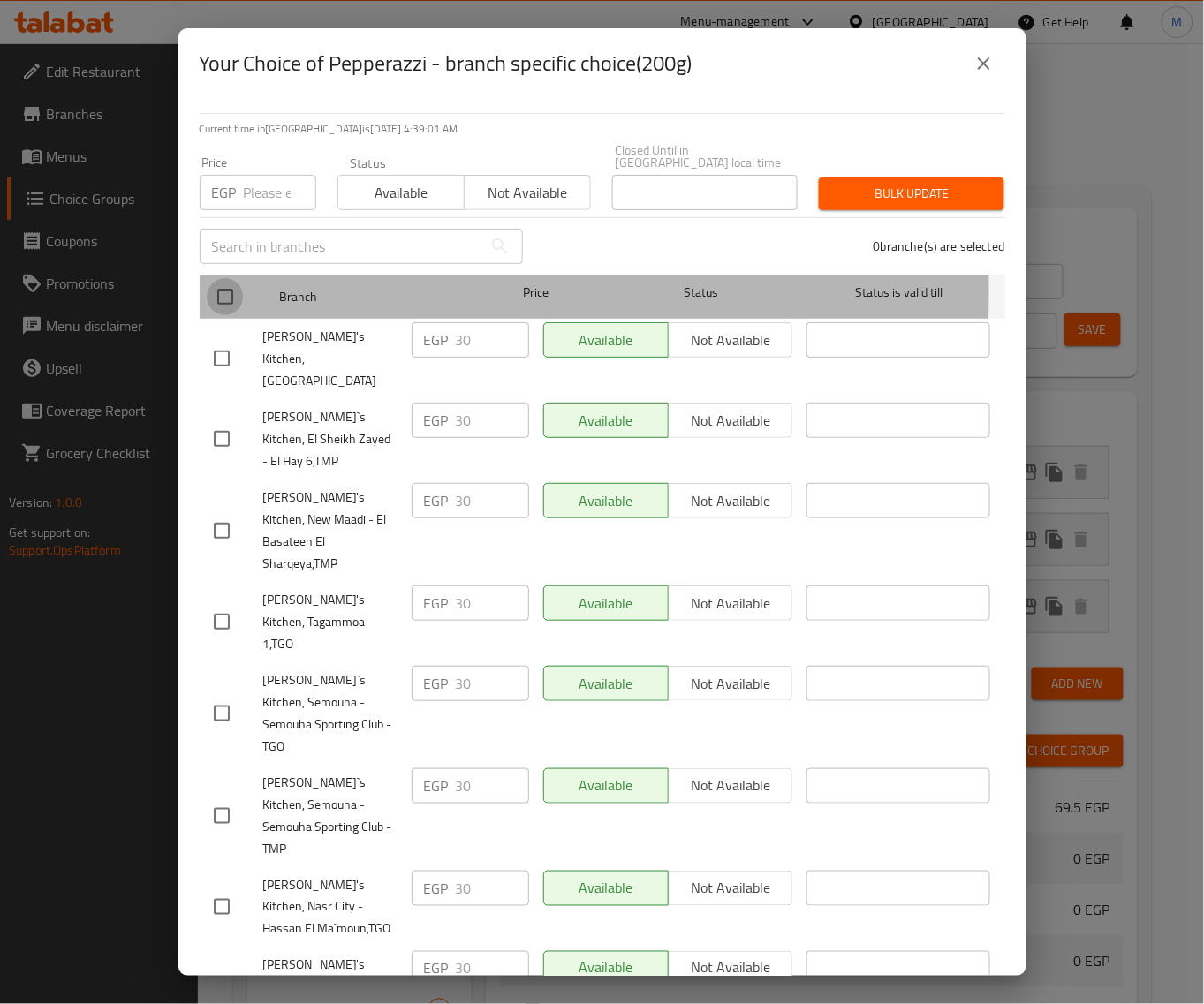
checkbox input "true"
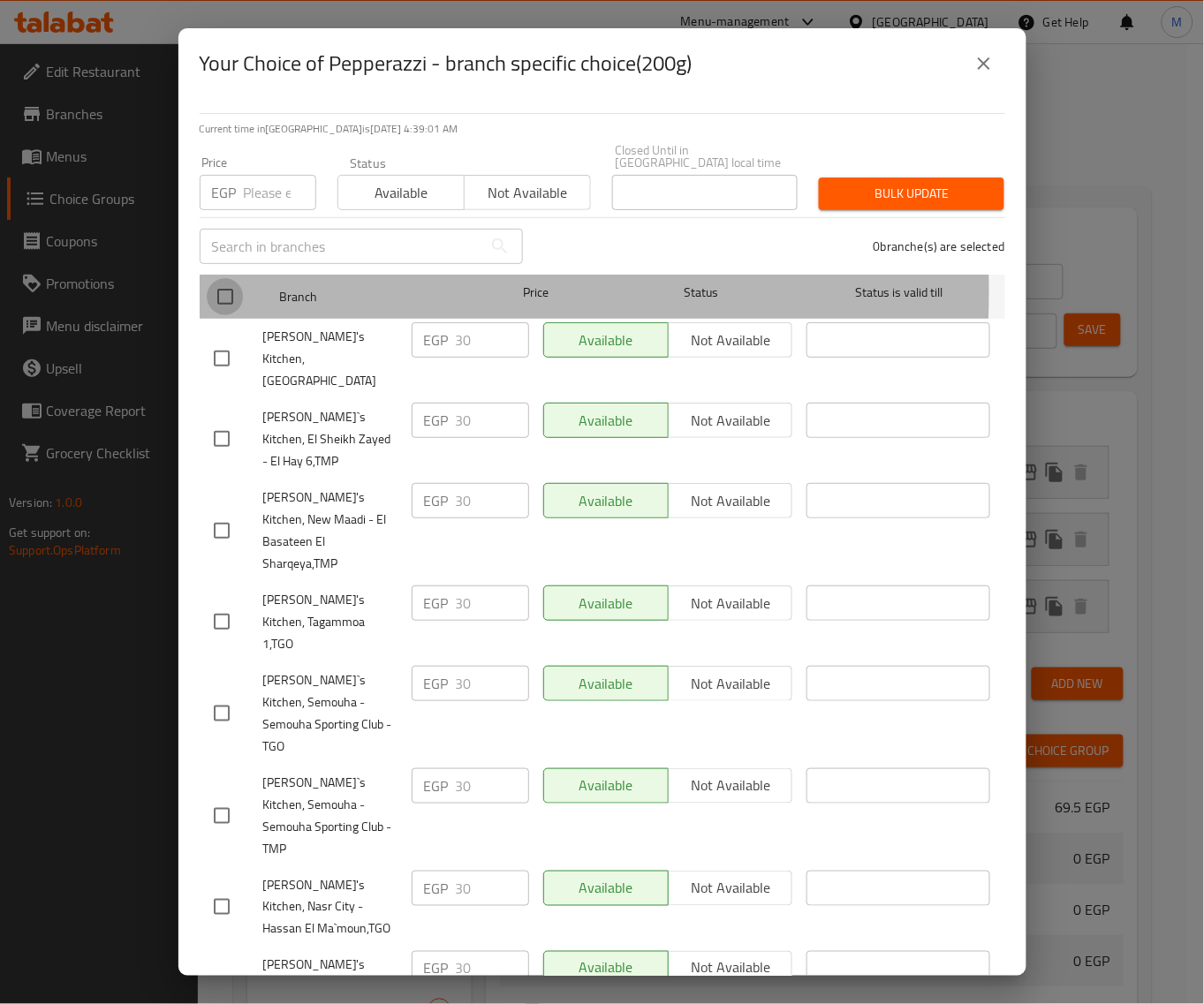
checkbox input "true"
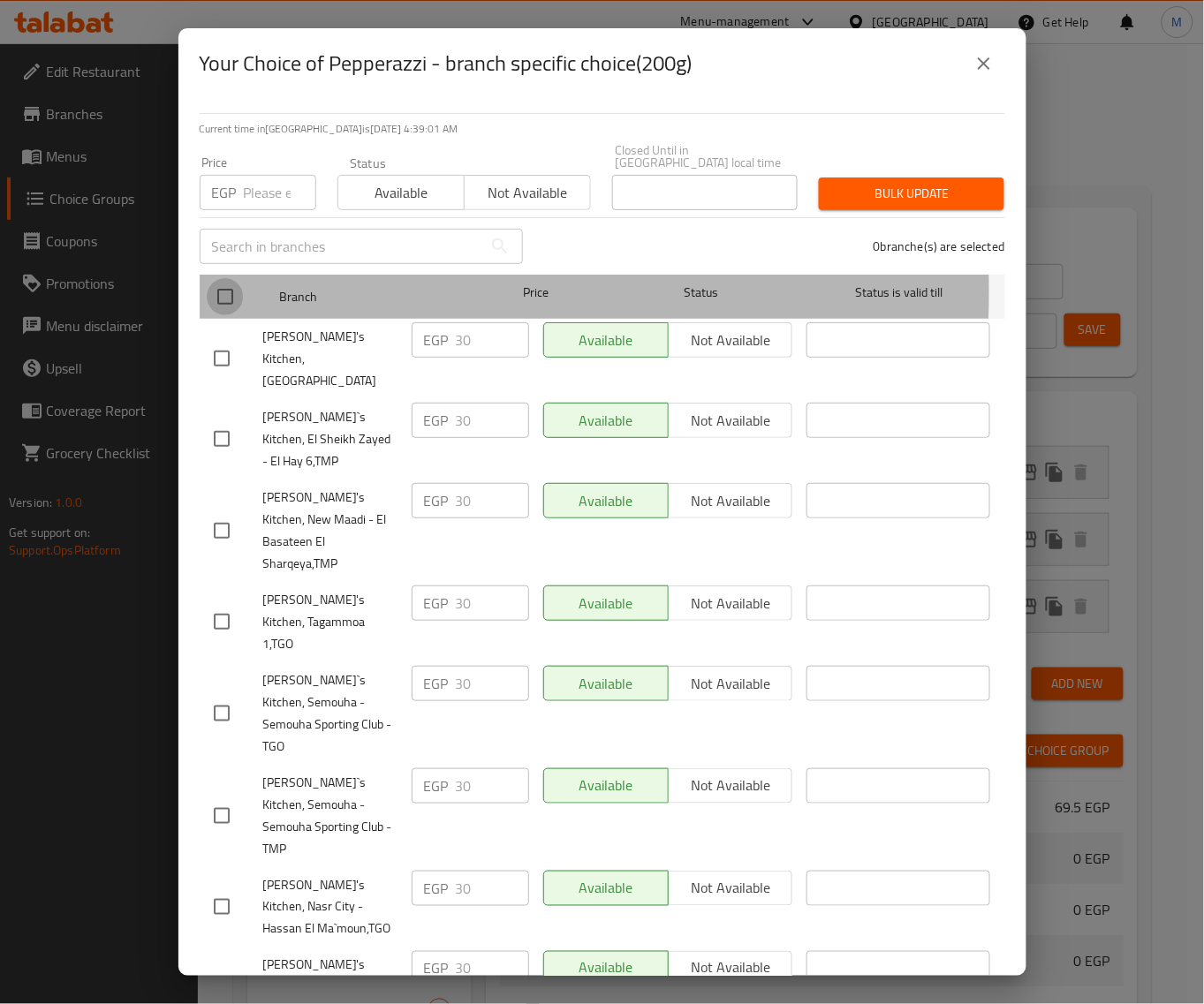
checkbox input "true"
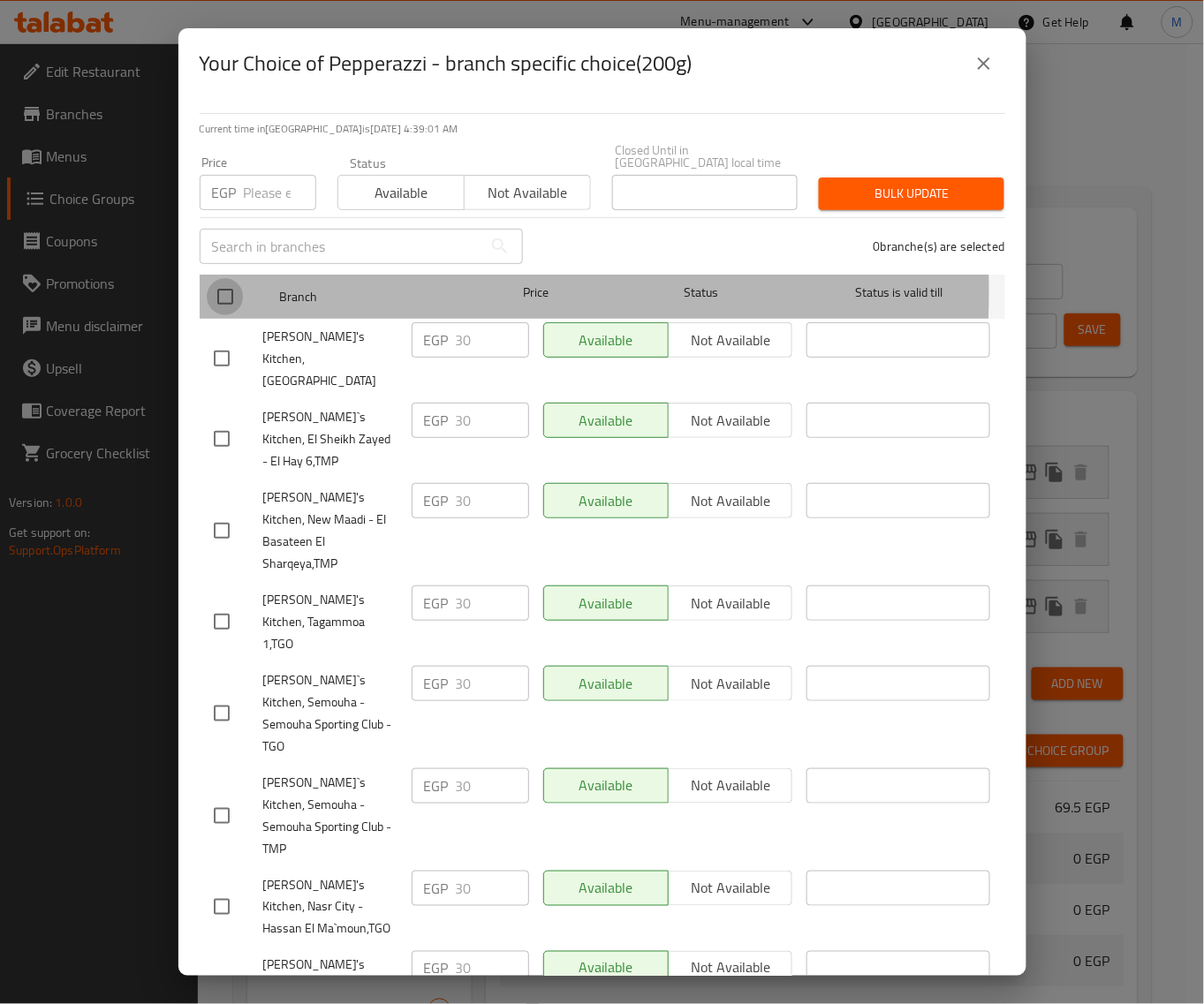
checkbox input "true"
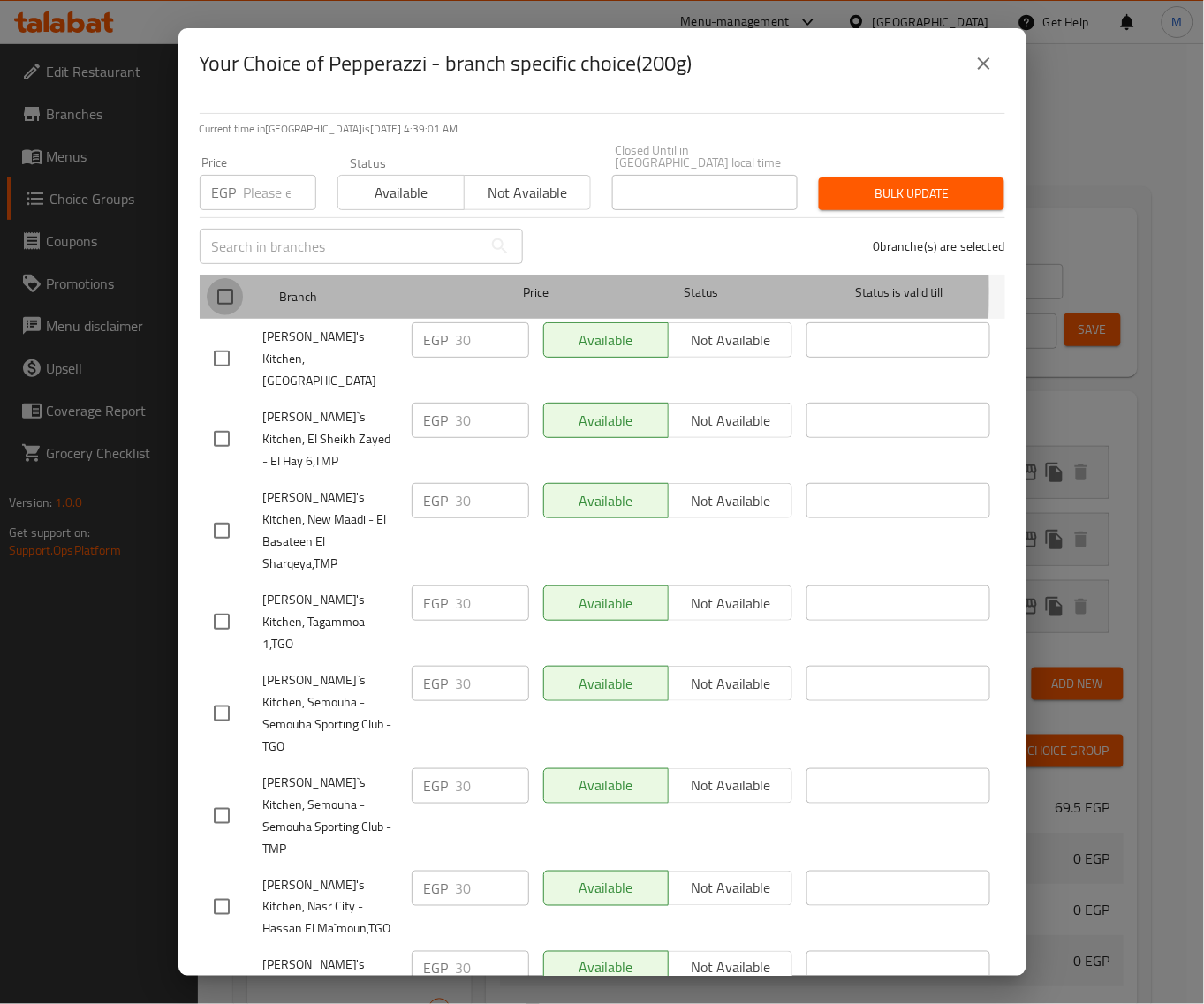
checkbox input "true"
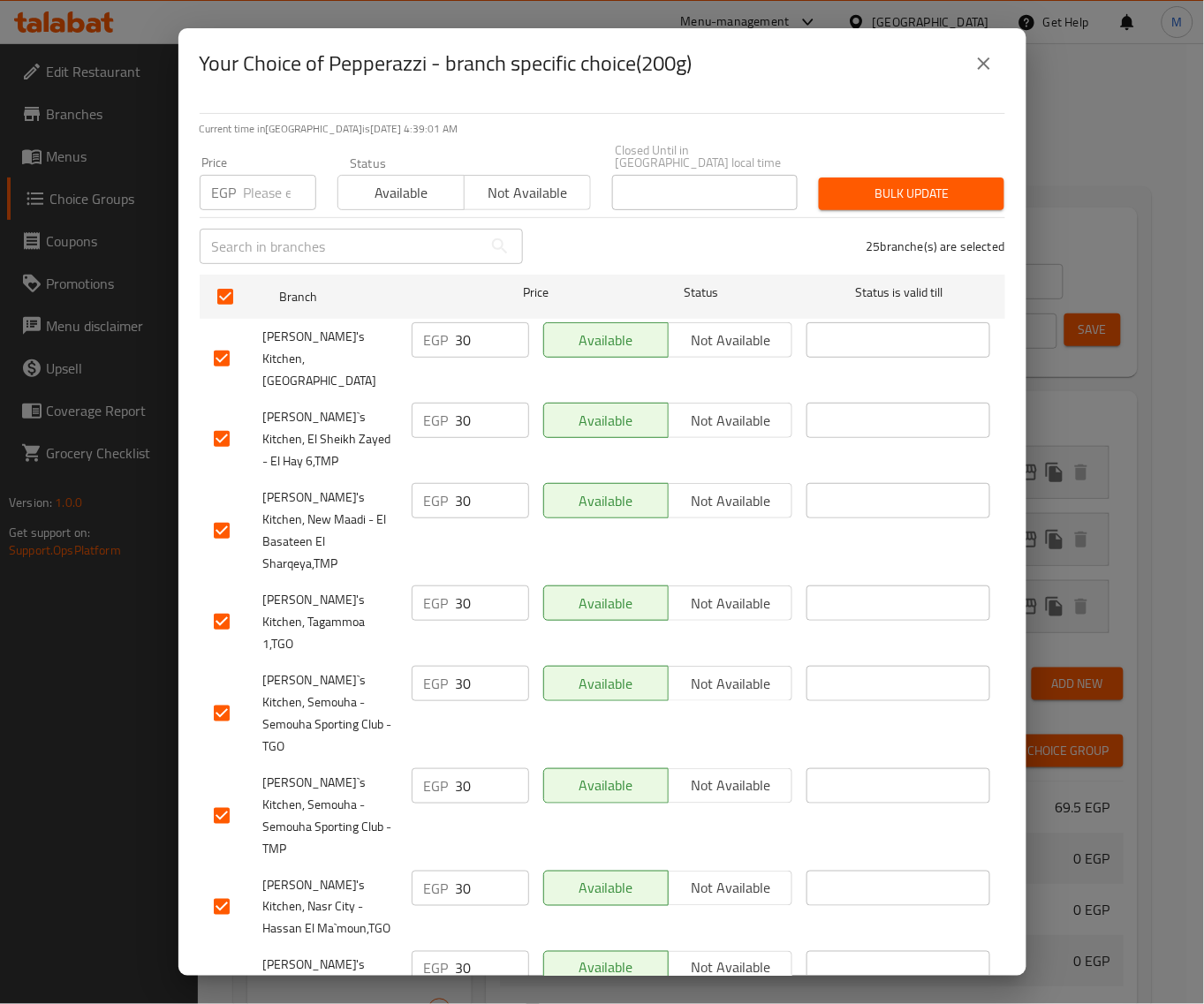
click at [246, 182] on input "number" at bounding box center [280, 192] width 72 height 35
paste input "24"
type input "24"
click at [954, 192] on span "Bulk update" at bounding box center [912, 193] width 157 height 22
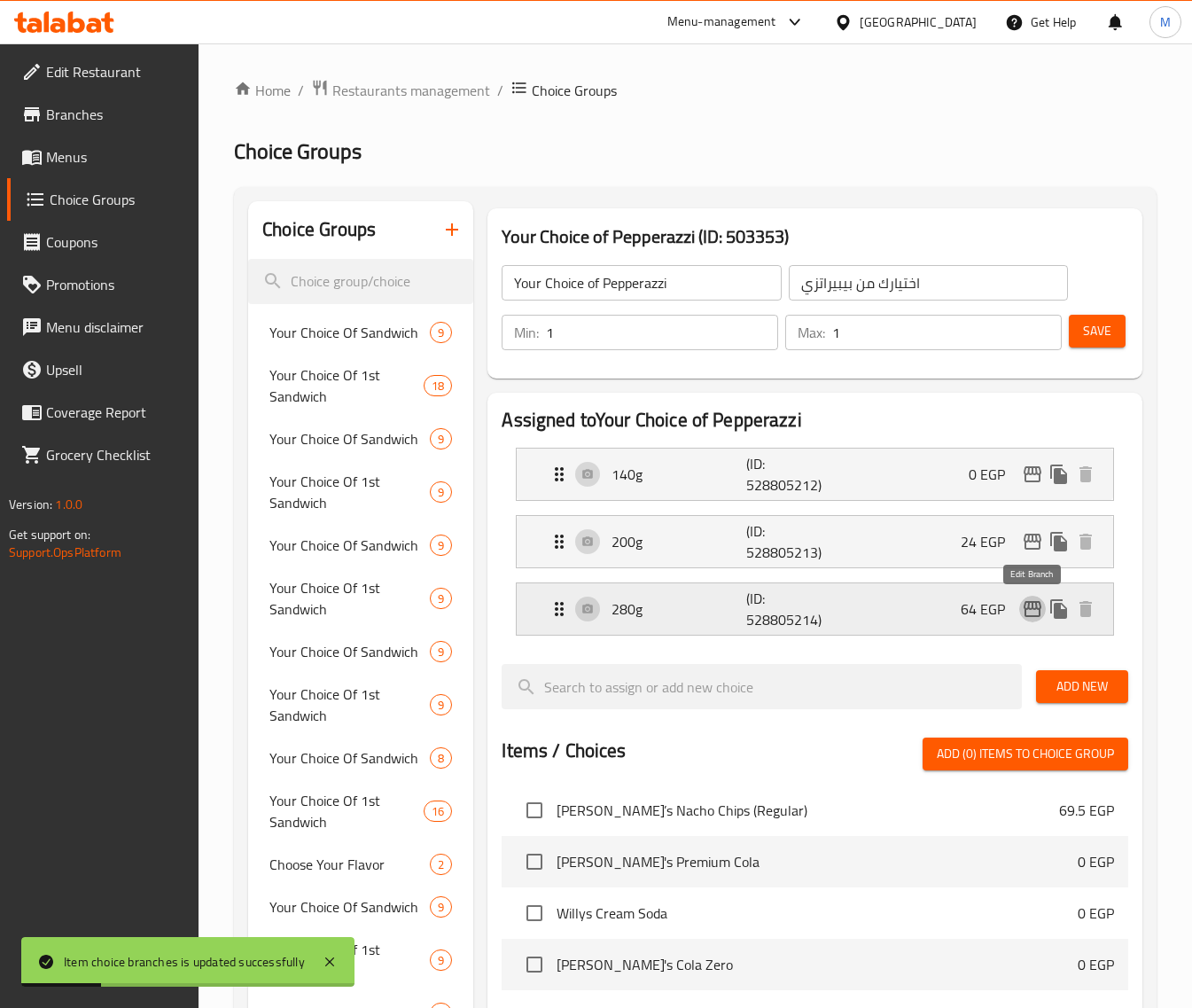
click at [1024, 617] on icon "edit" at bounding box center [1032, 609] width 21 height 21
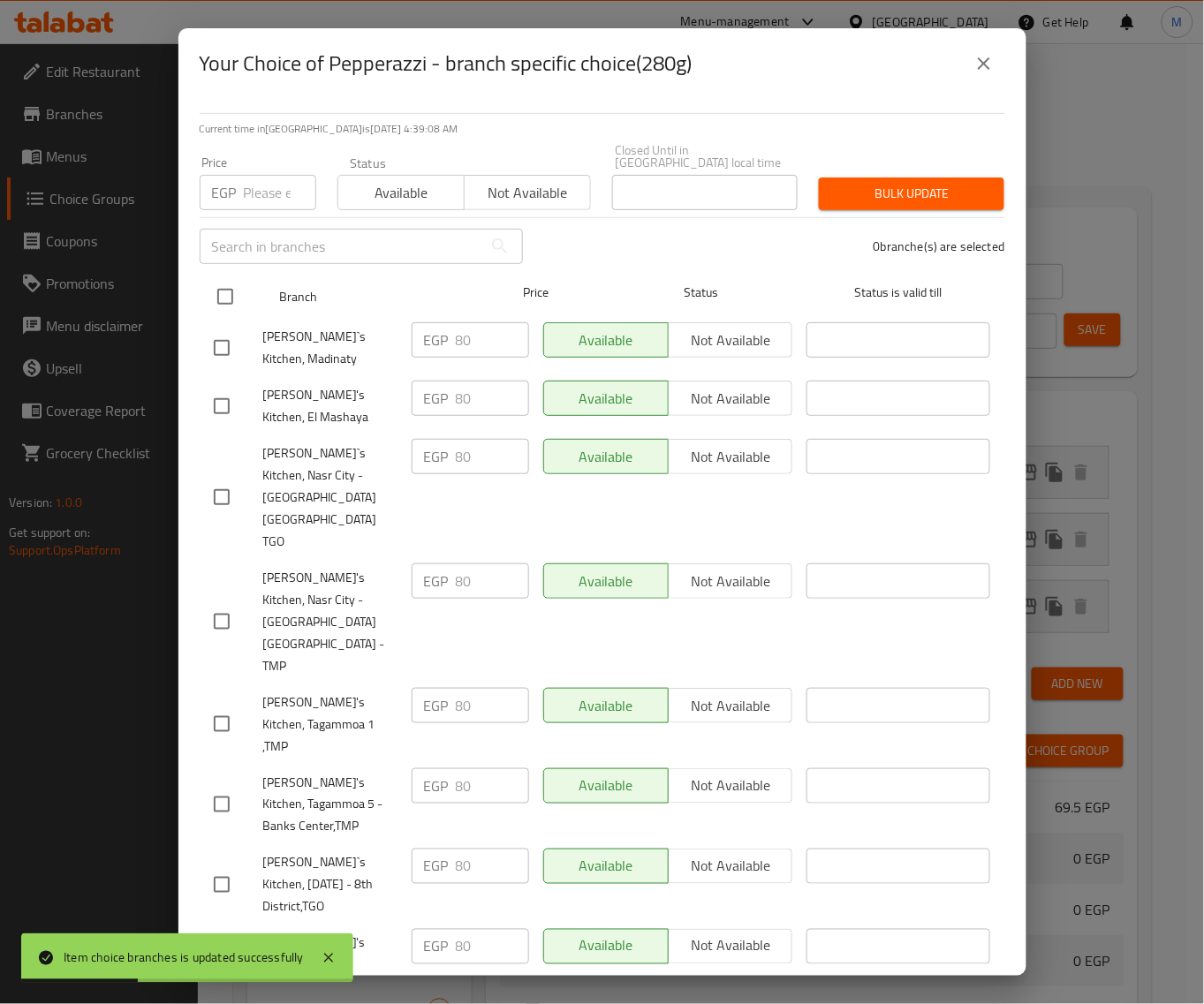
click at [236, 298] on input "checkbox" at bounding box center [225, 297] width 37 height 37
checkbox input "true"
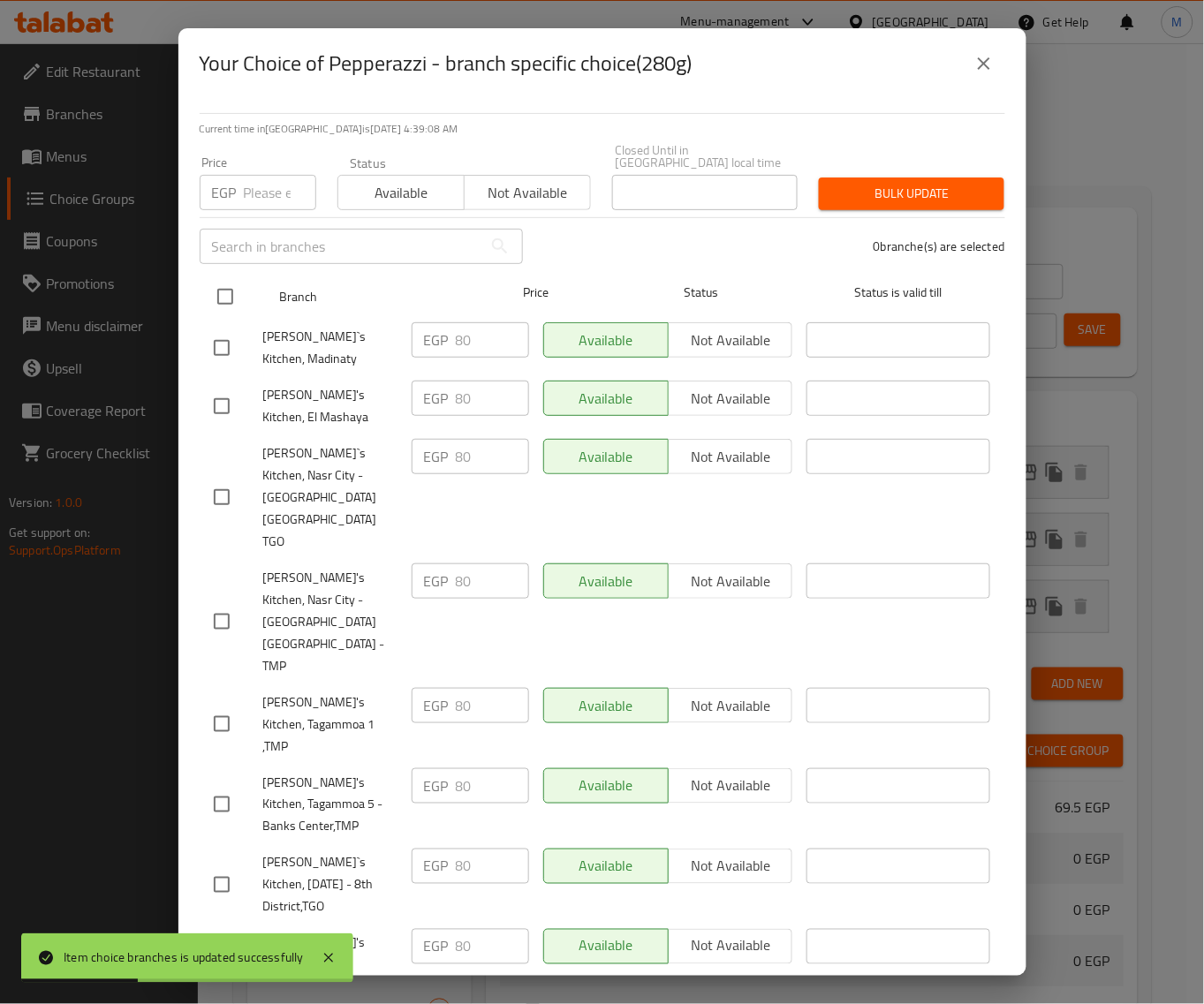
checkbox input "true"
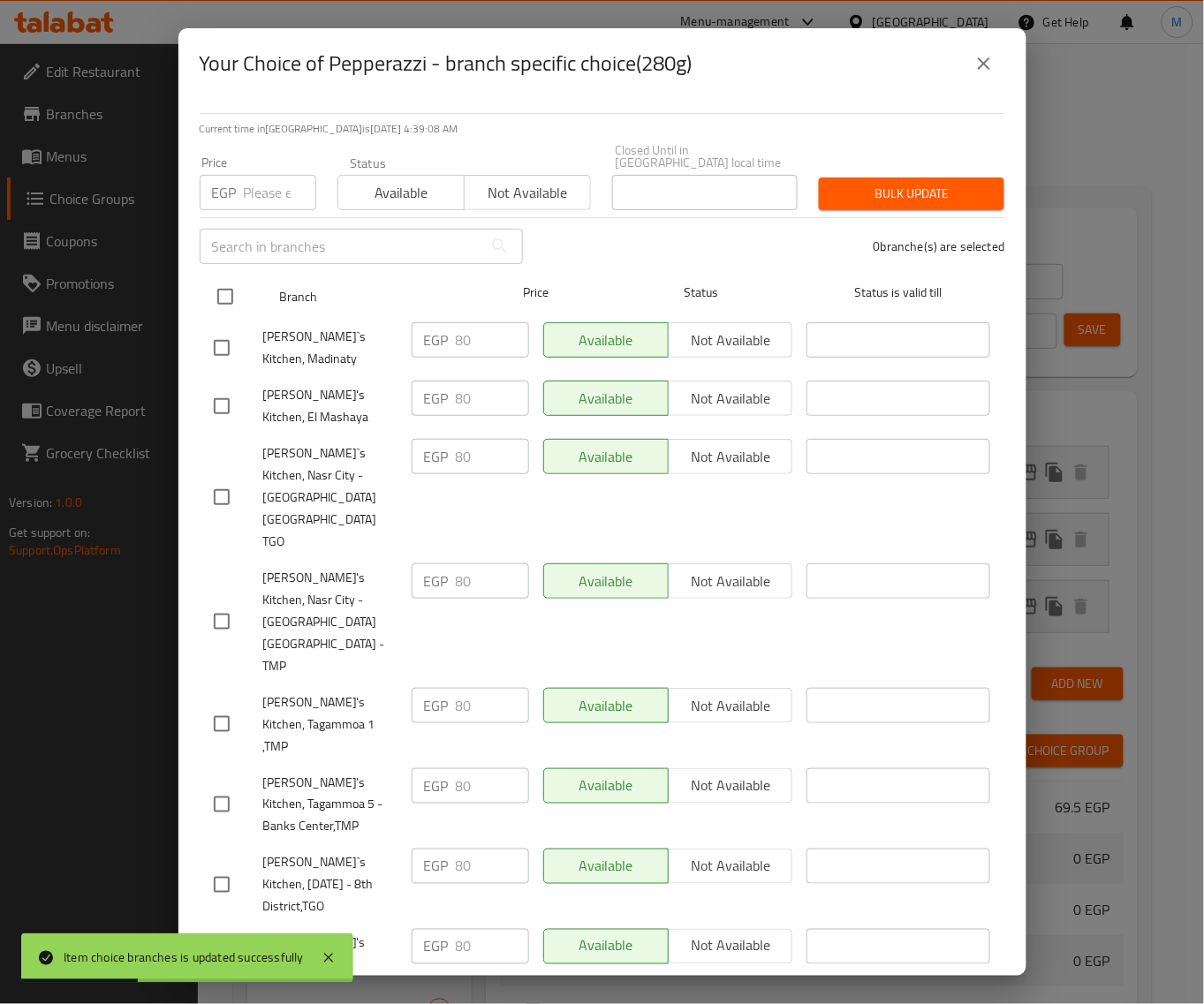
checkbox input "true"
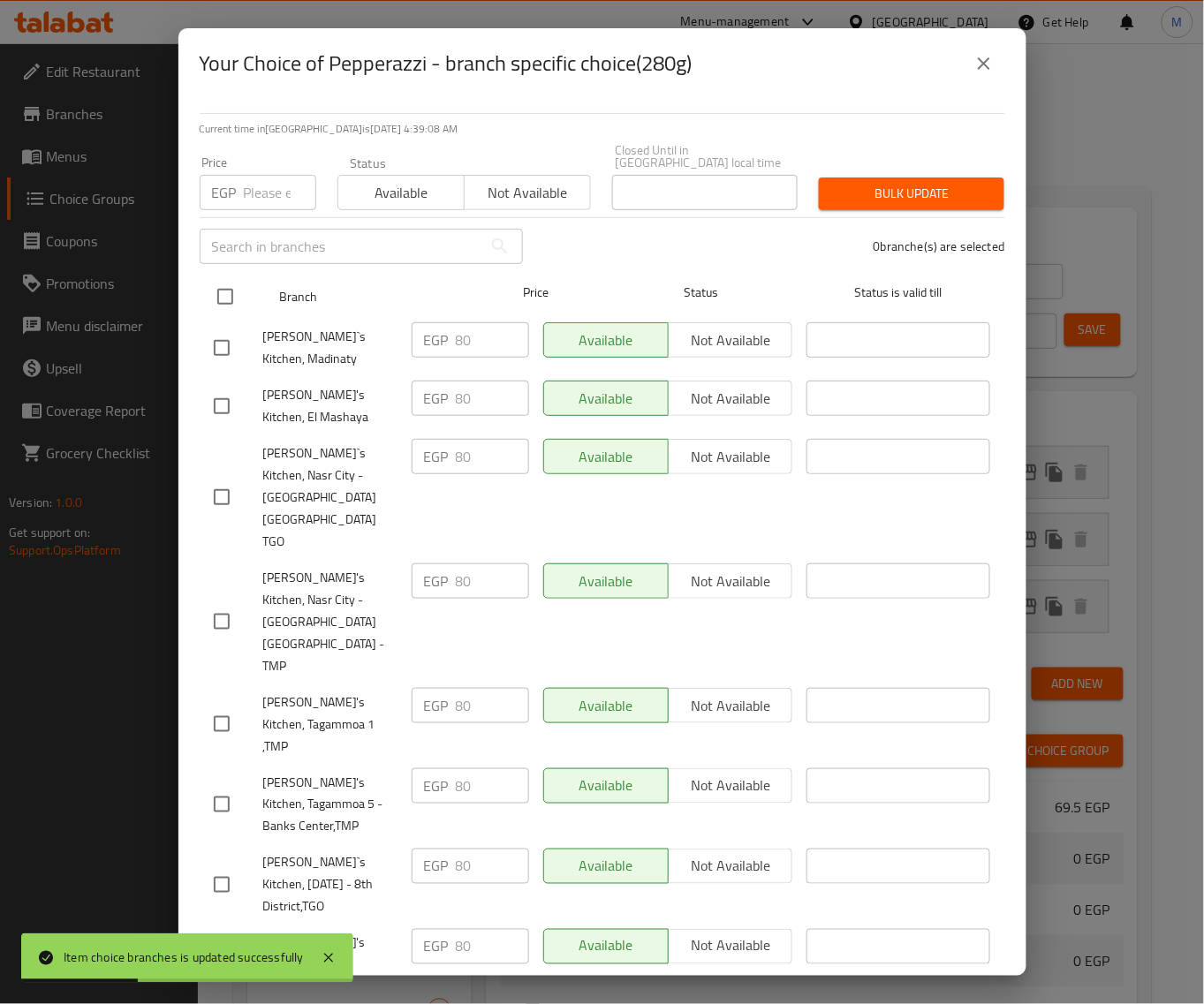
checkbox input "true"
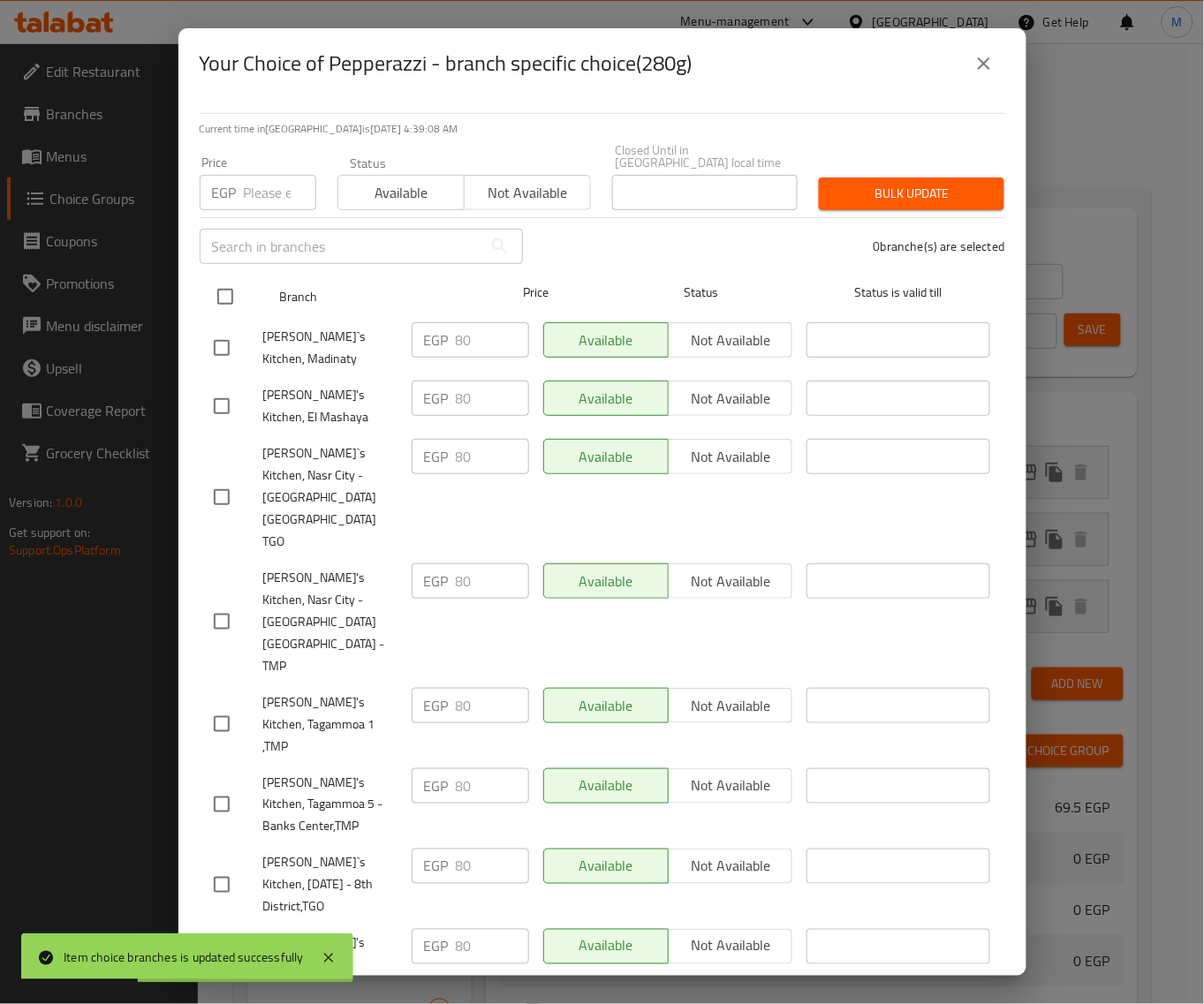
checkbox input "true"
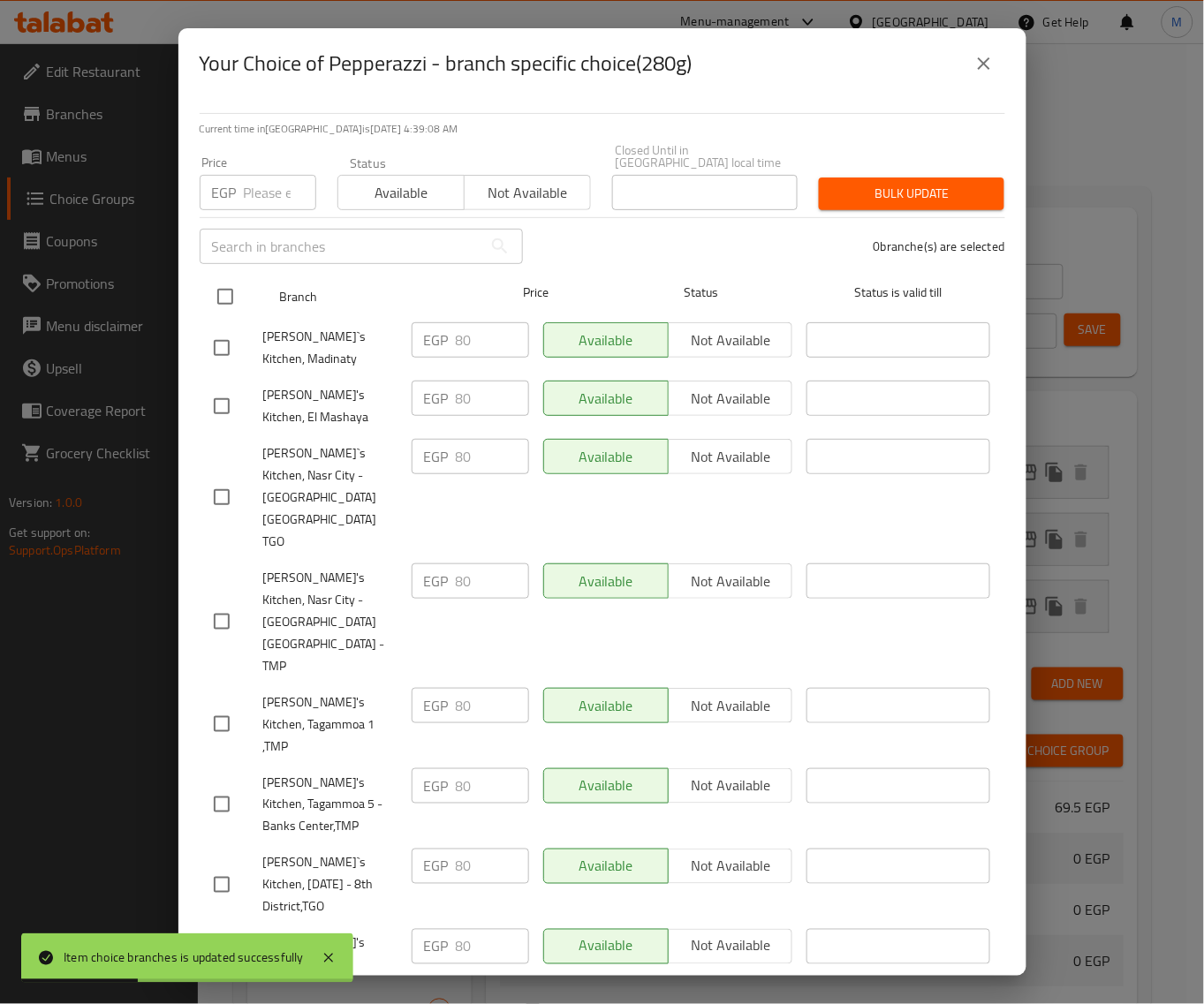
checkbox input "true"
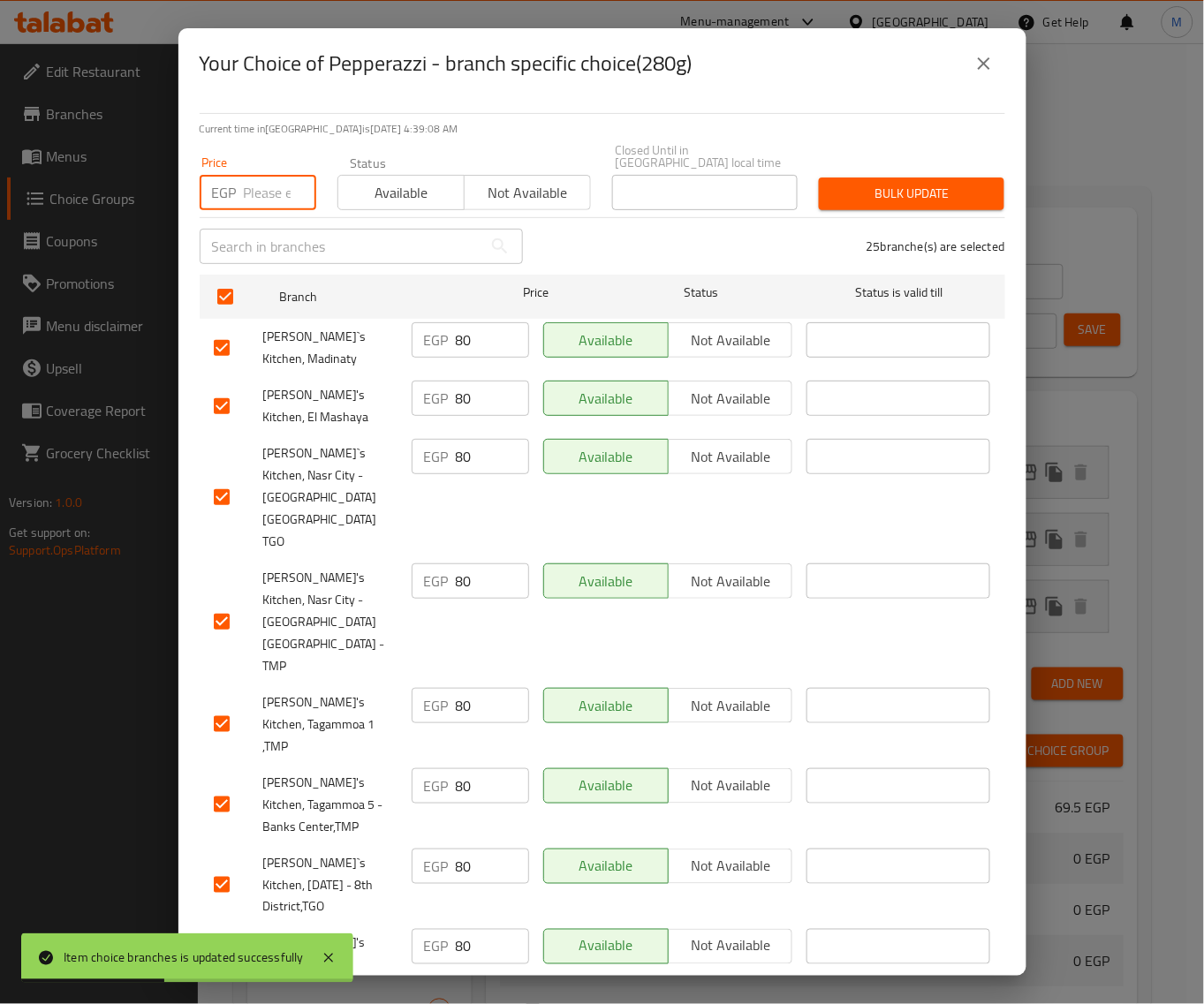
click at [261, 196] on input "number" at bounding box center [280, 192] width 72 height 35
click at [266, 183] on input "number" at bounding box center [280, 192] width 72 height 35
paste input "64"
type input "64"
click at [888, 184] on span "Bulk update" at bounding box center [912, 193] width 157 height 22
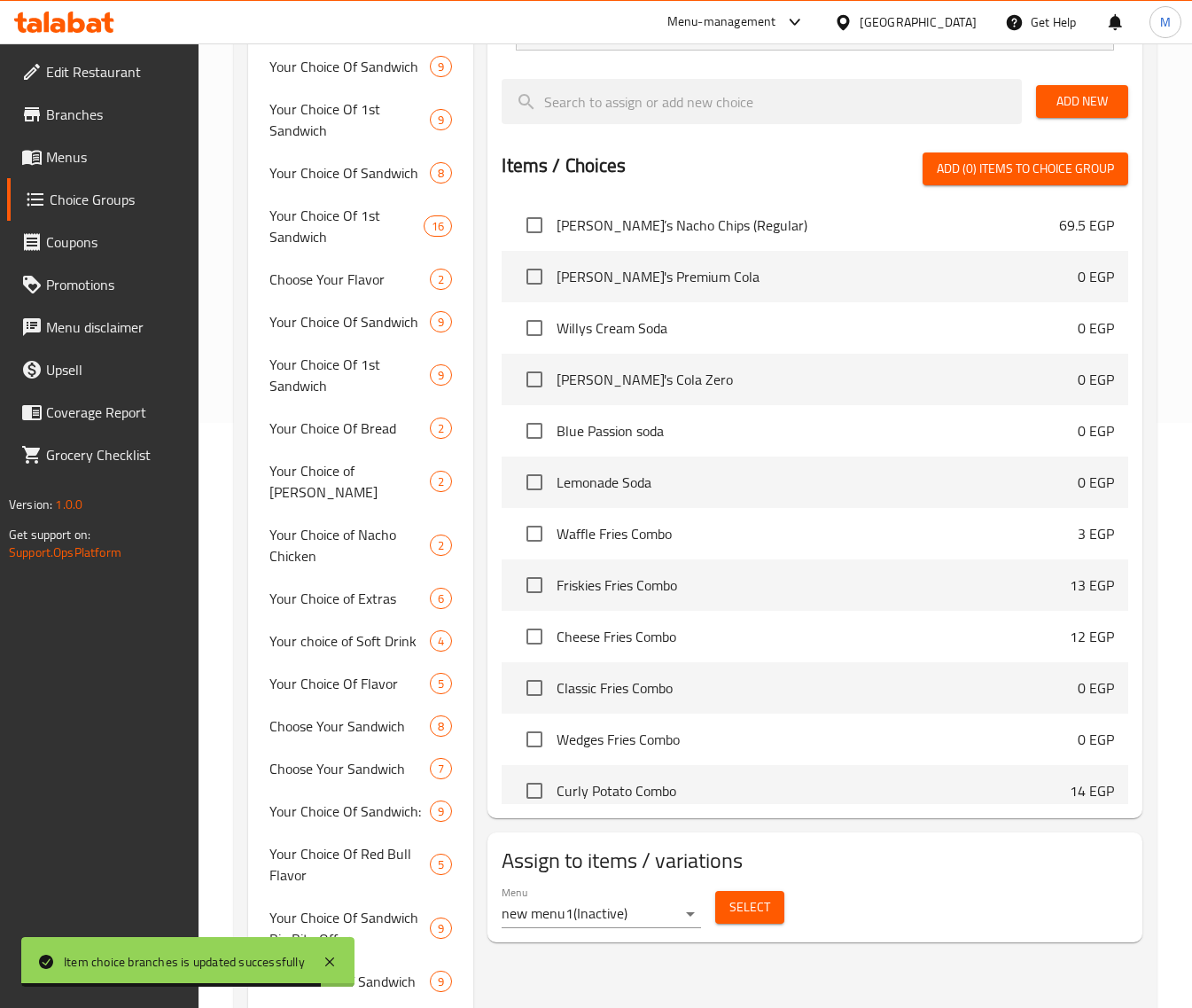
scroll to position [25664, 0]
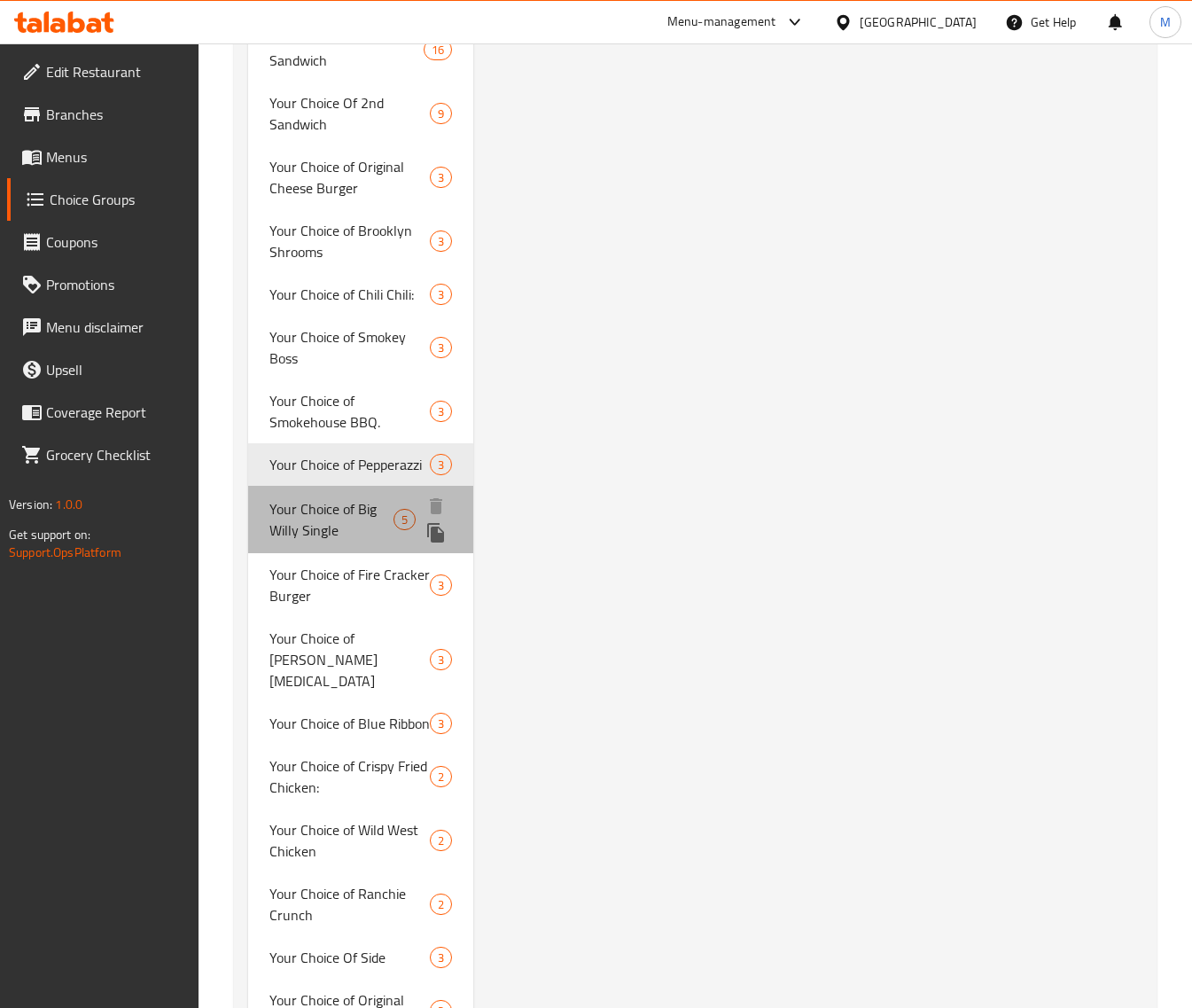
drag, startPoint x: 329, startPoint y: 519, endPoint x: 502, endPoint y: 496, distance: 174.5
click at [328, 517] on span "Your Choice of Big Willy Single" at bounding box center [331, 520] width 124 height 43
type input "Your Choice of Big Willy Single"
type input "اختيارك من بيج ويلي سنجل"
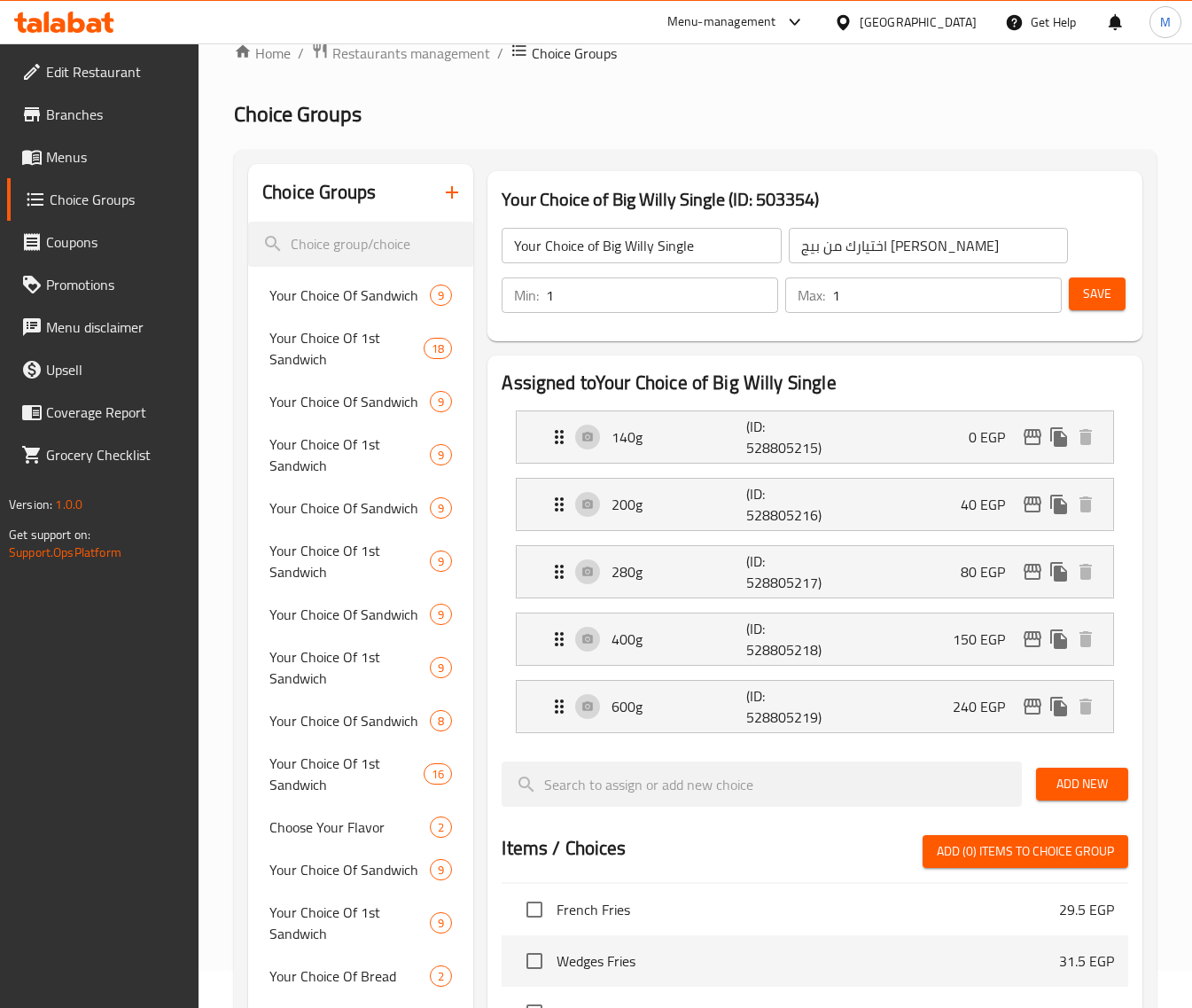
scroll to position [13, 0]
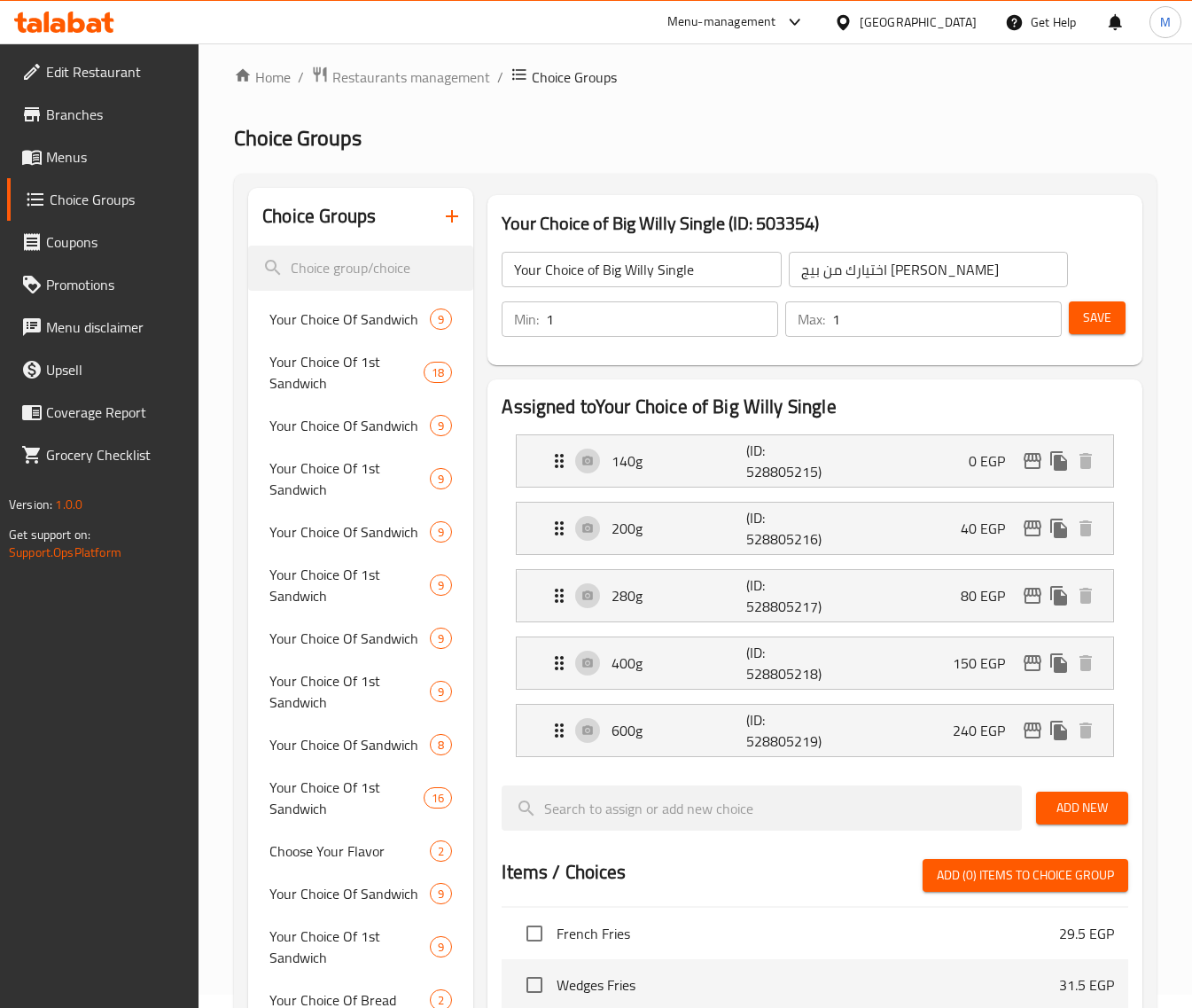
click at [869, 352] on div "Your Choice of Big Willy Single ​ اختيارك من بيج ويلي سنجل ​ Min: 1 ​ Max: 1 ​ …" at bounding box center [814, 294] width 641 height 128
click at [1032, 532] on icon "edit" at bounding box center [1032, 528] width 21 height 21
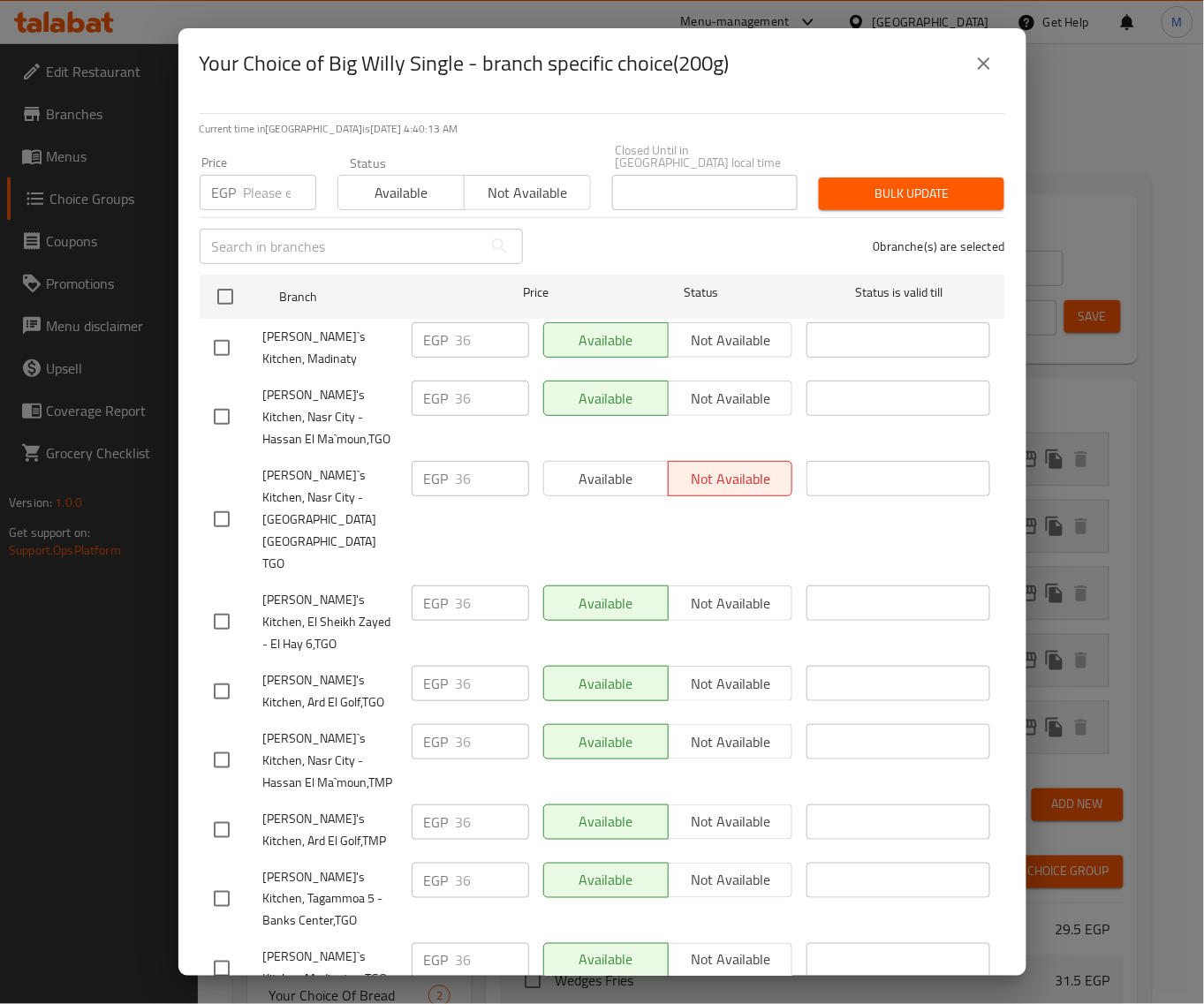
drag, startPoint x: 226, startPoint y: 284, endPoint x: 248, endPoint y: 228, distance: 60.2
click at [225, 283] on input "checkbox" at bounding box center [225, 297] width 37 height 37
checkbox input "true"
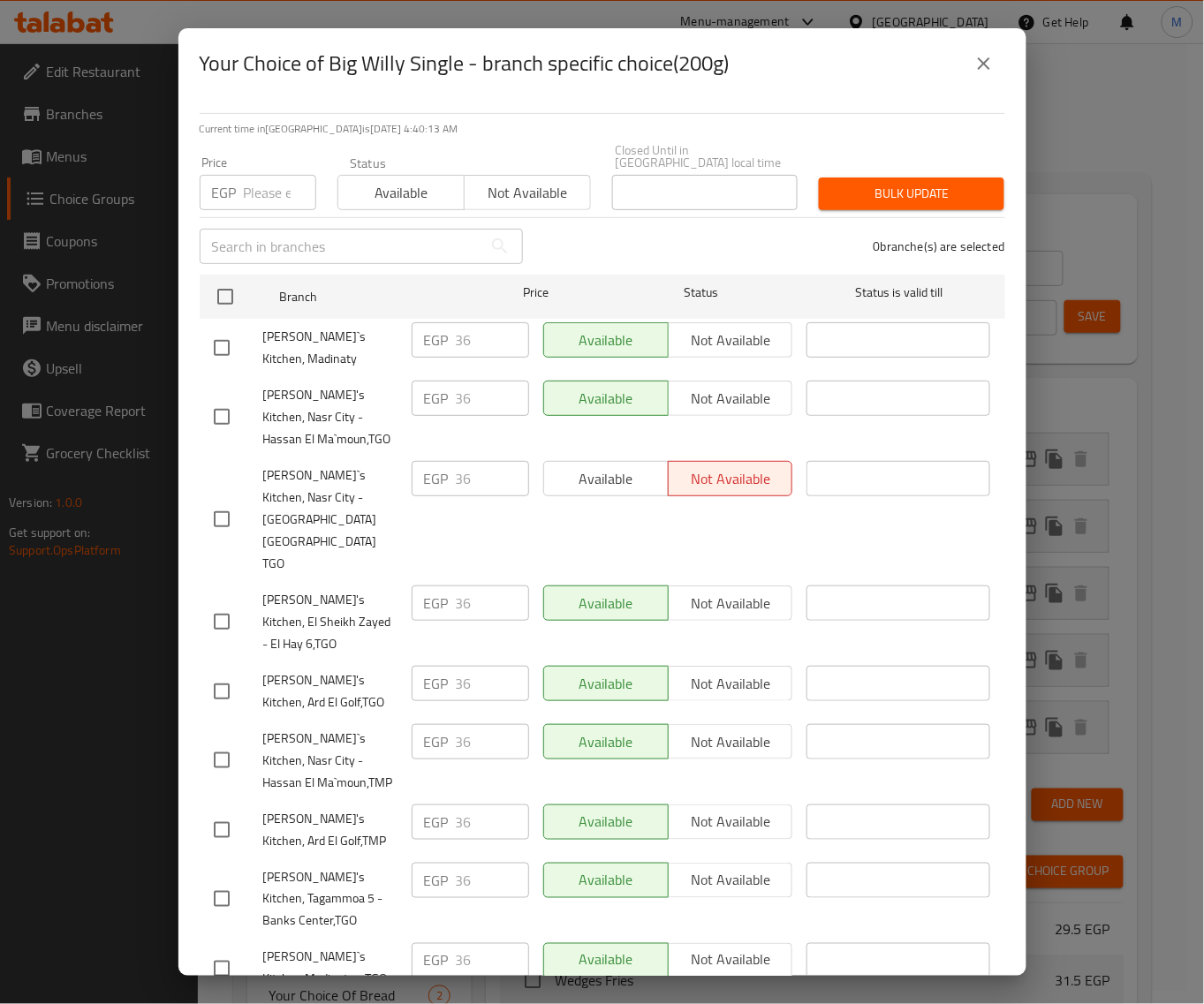
checkbox input "true"
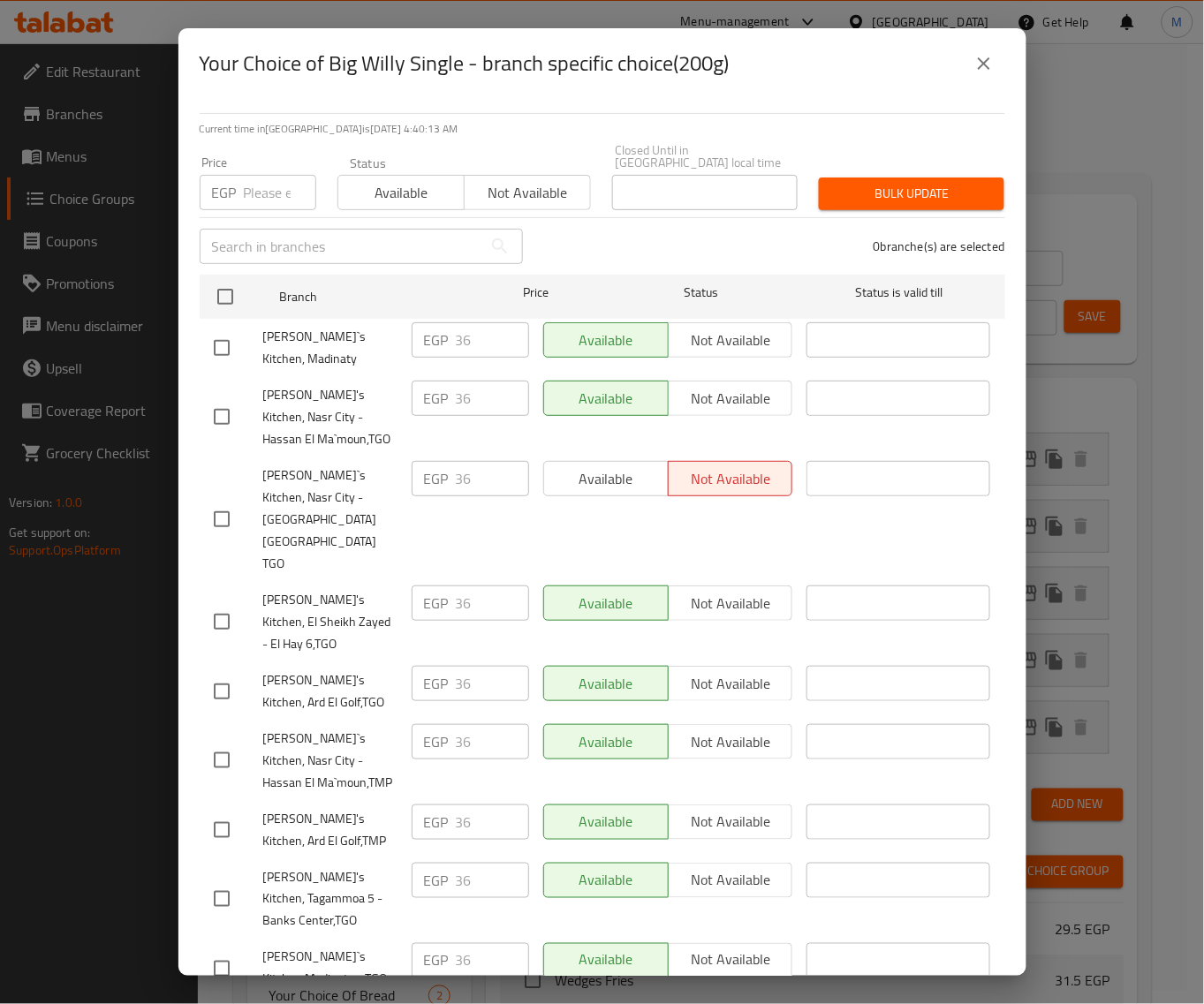
checkbox input "true"
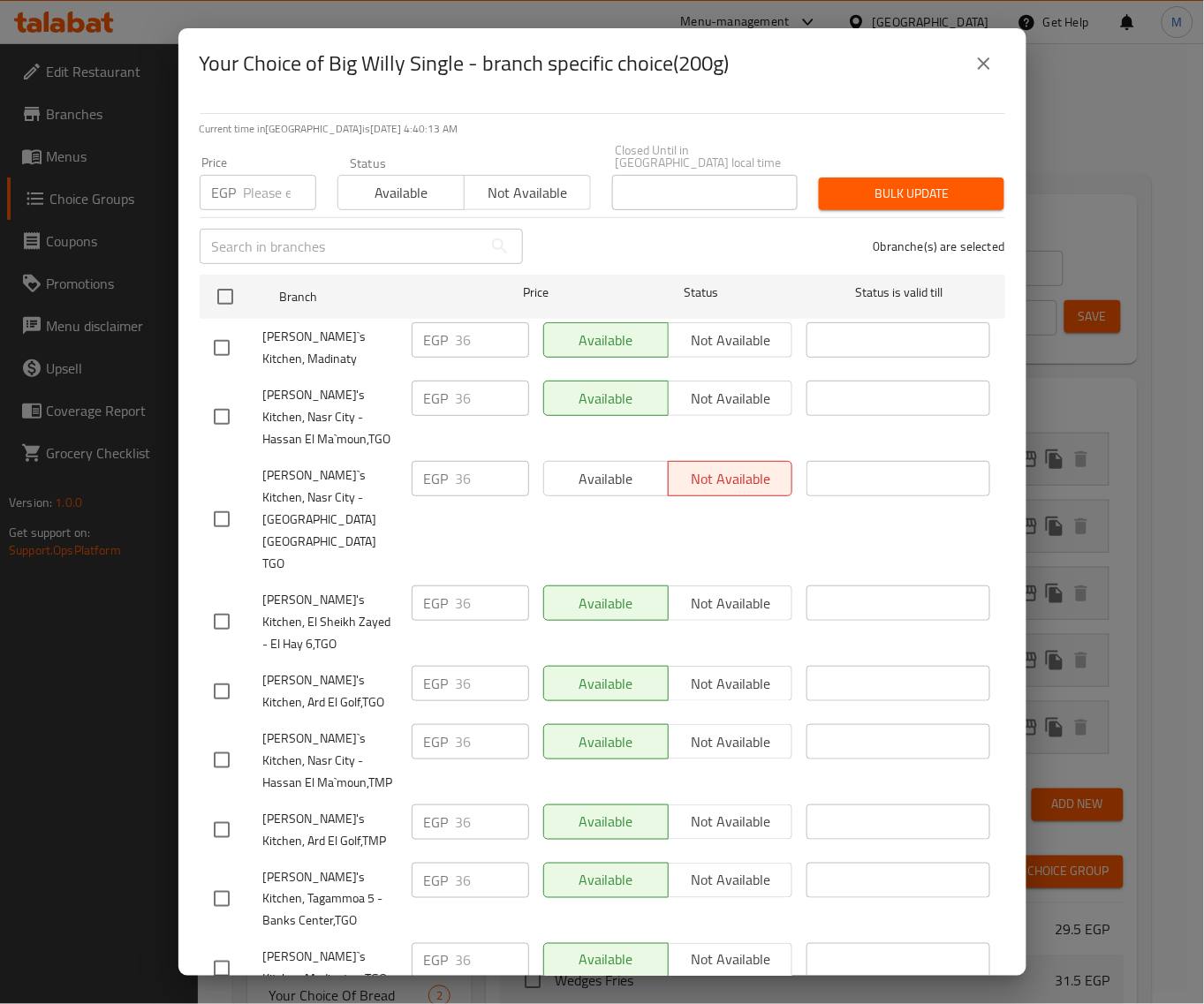
checkbox input "true"
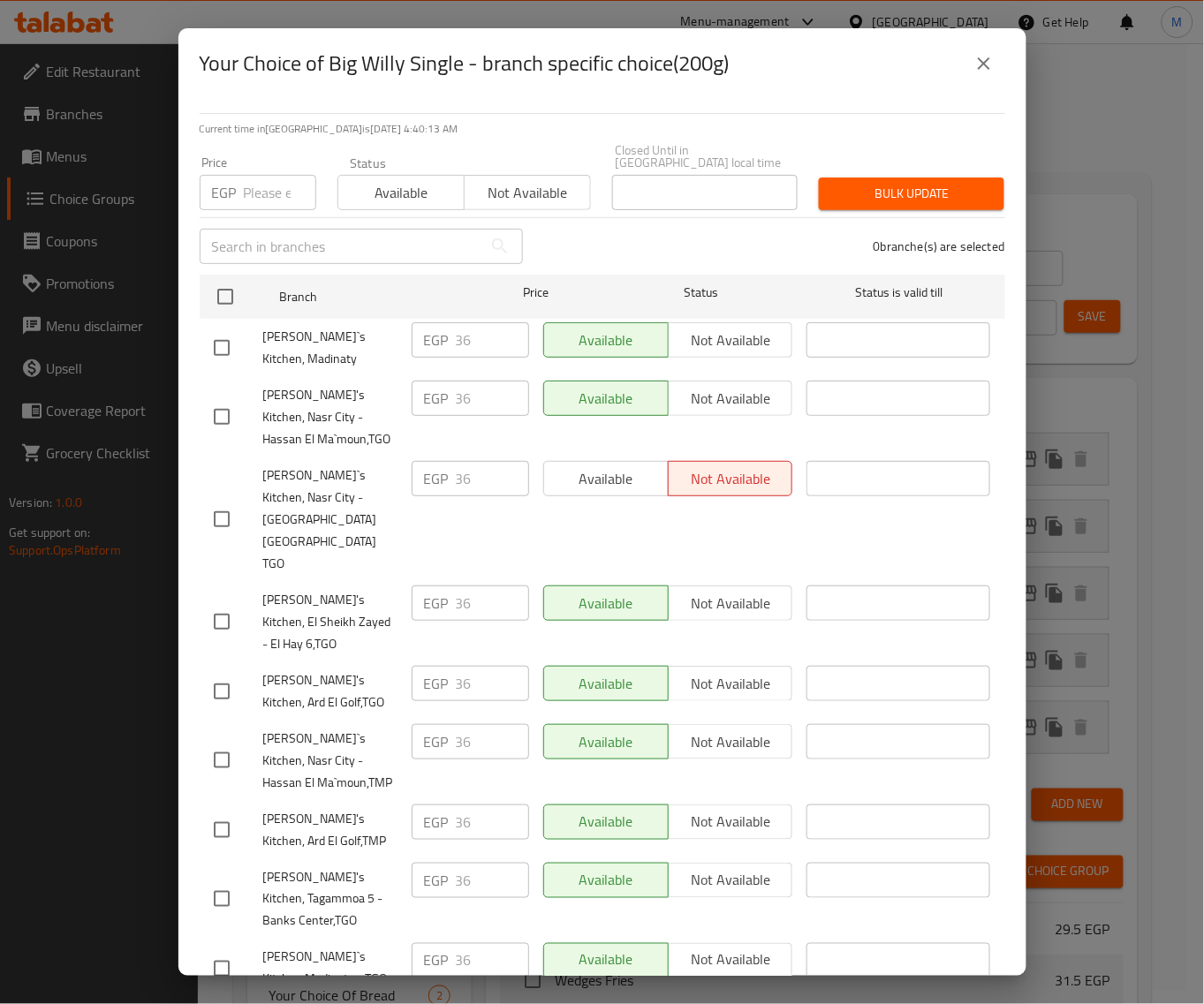
checkbox input "true"
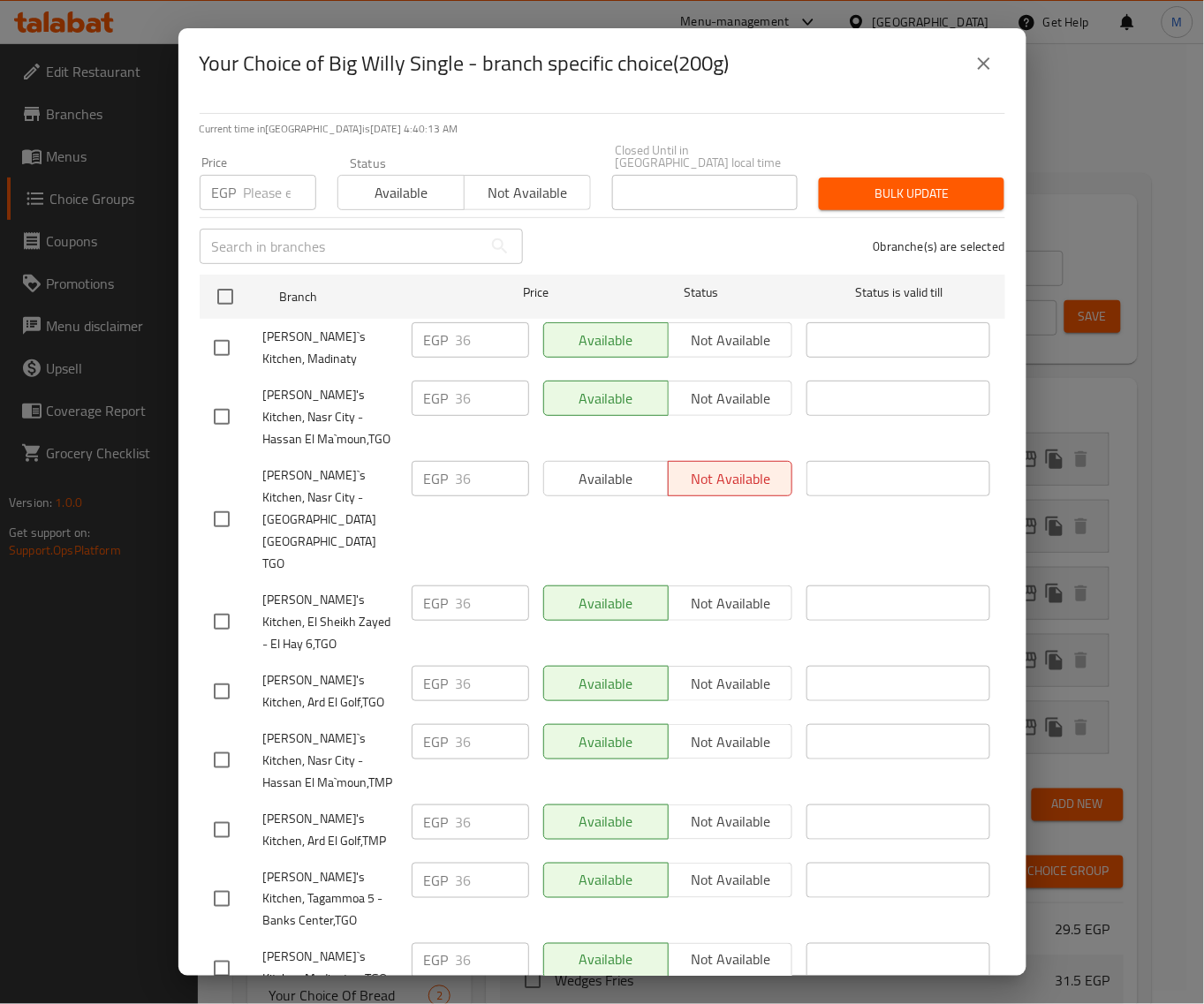
checkbox input "true"
click at [265, 178] on input "number" at bounding box center [280, 192] width 72 height 35
paste input "40"
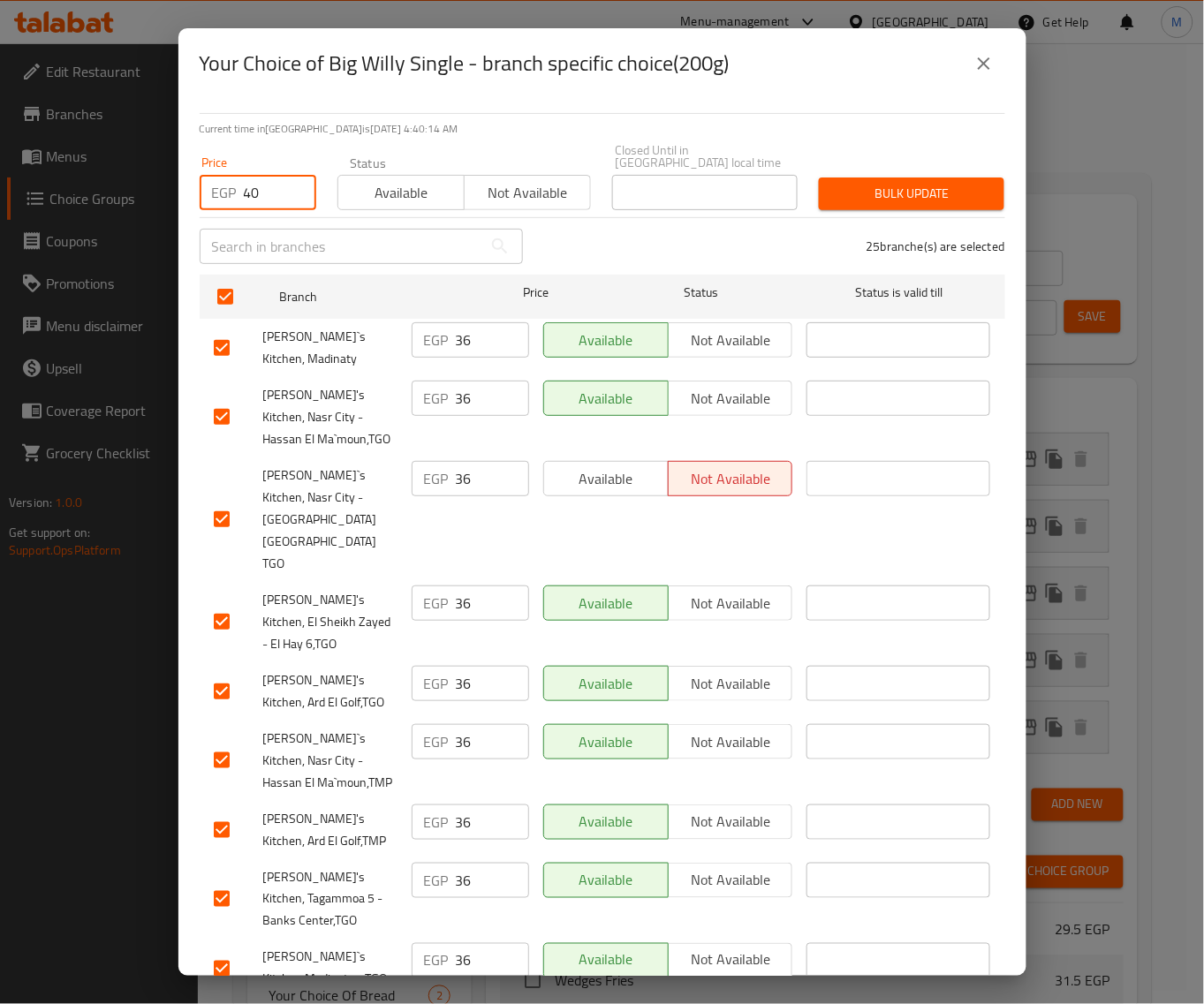
type input "40"
click at [920, 183] on span "Bulk update" at bounding box center [912, 193] width 157 height 22
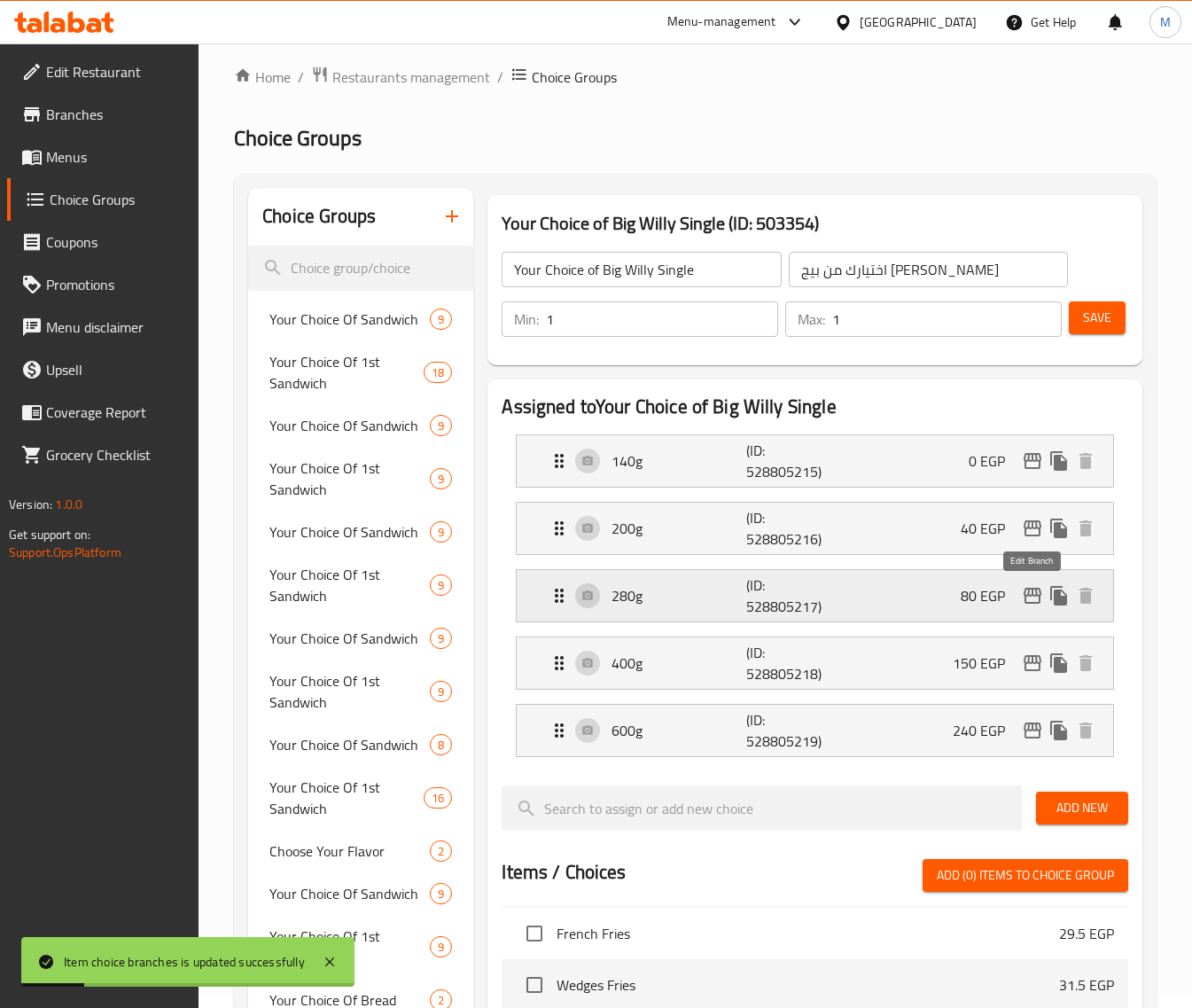
click at [1029, 599] on icon "edit" at bounding box center [1032, 596] width 21 height 21
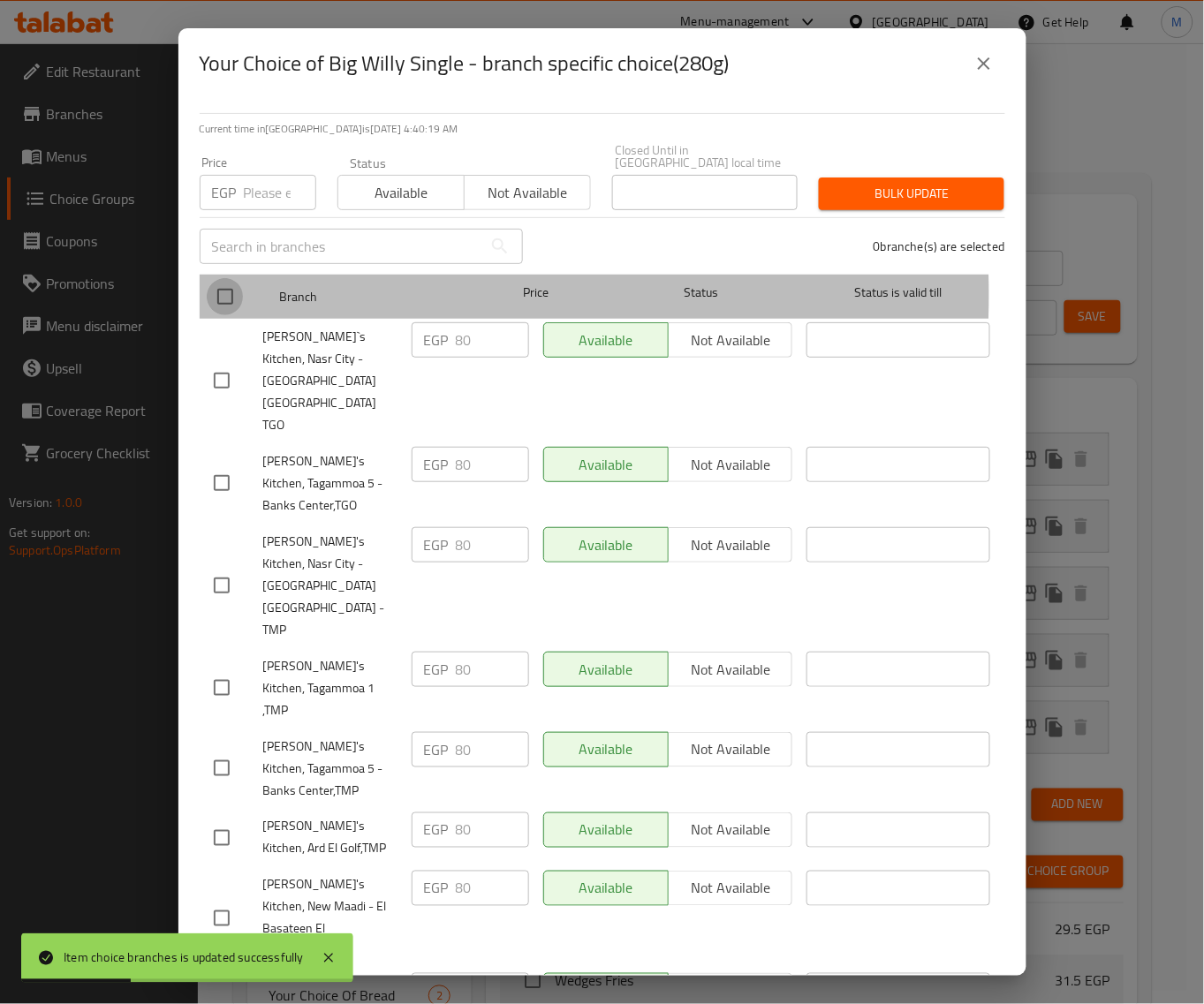
drag, startPoint x: 231, startPoint y: 283, endPoint x: 261, endPoint y: 194, distance: 93.9
click at [231, 281] on input "checkbox" at bounding box center [225, 297] width 37 height 37
checkbox input "true"
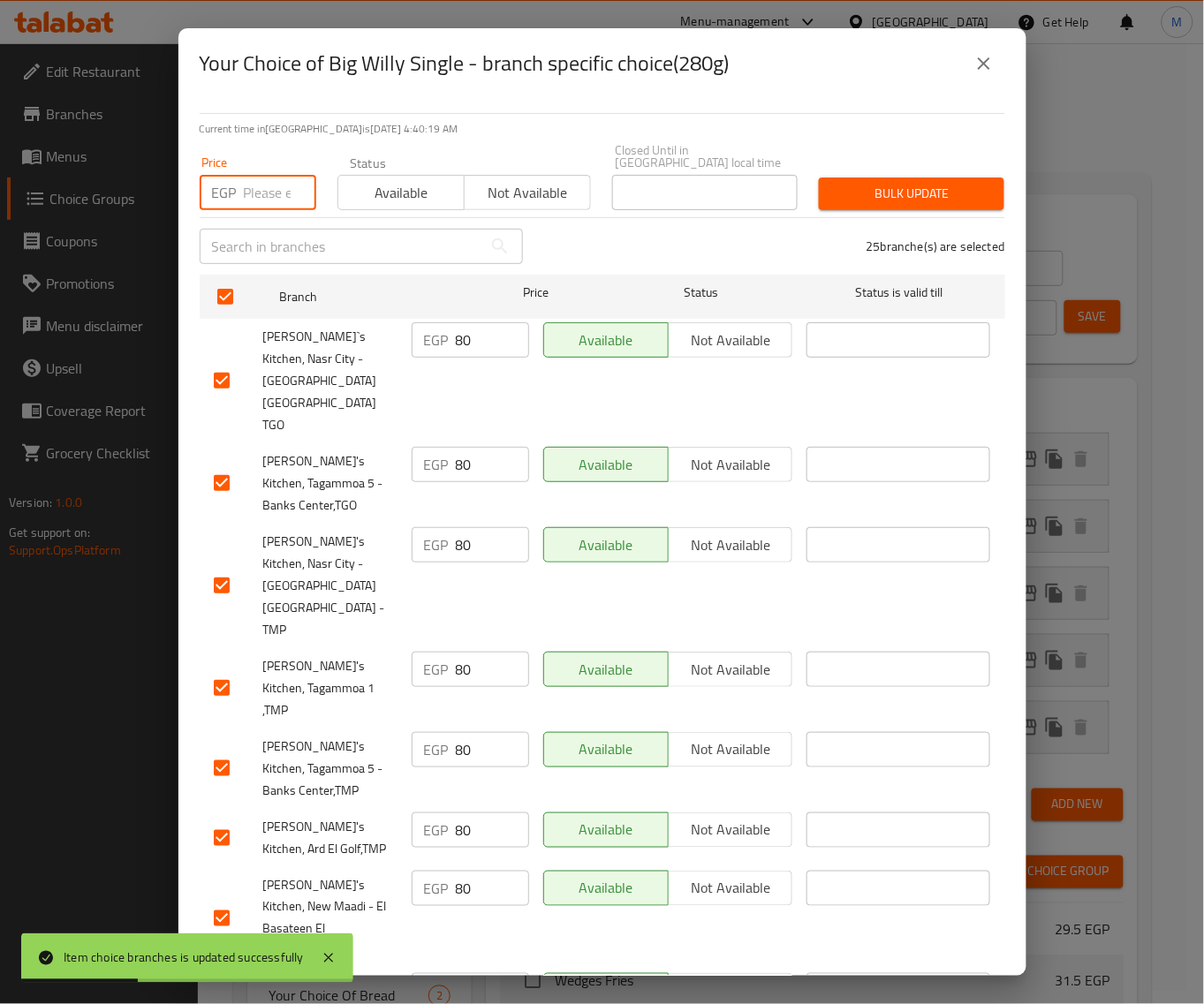
click at [261, 191] on input "number" at bounding box center [280, 192] width 72 height 35
paste input "80"
click at [924, 183] on span "Bulk update" at bounding box center [912, 193] width 157 height 22
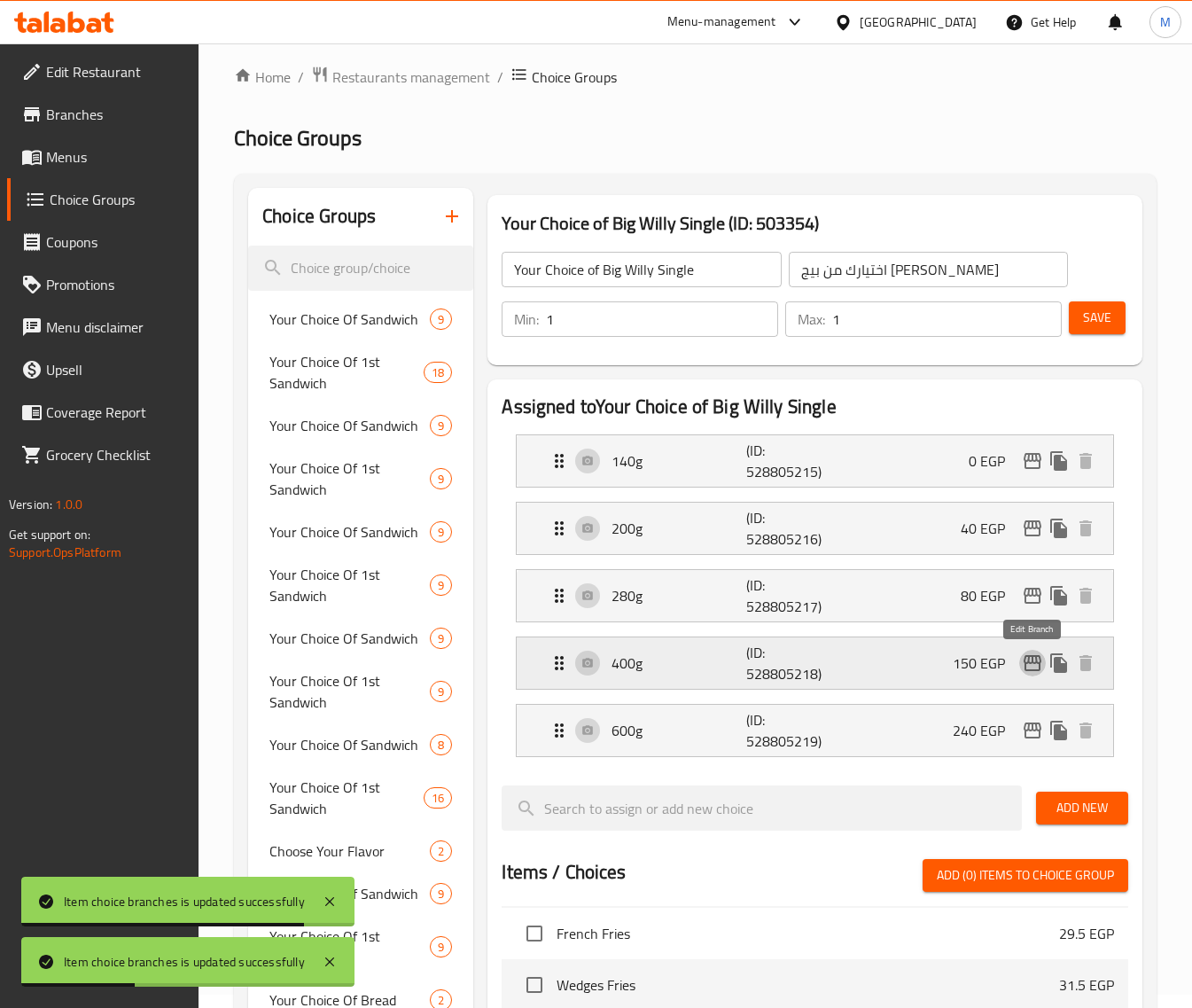
click at [1024, 654] on icon "edit" at bounding box center [1032, 663] width 21 height 21
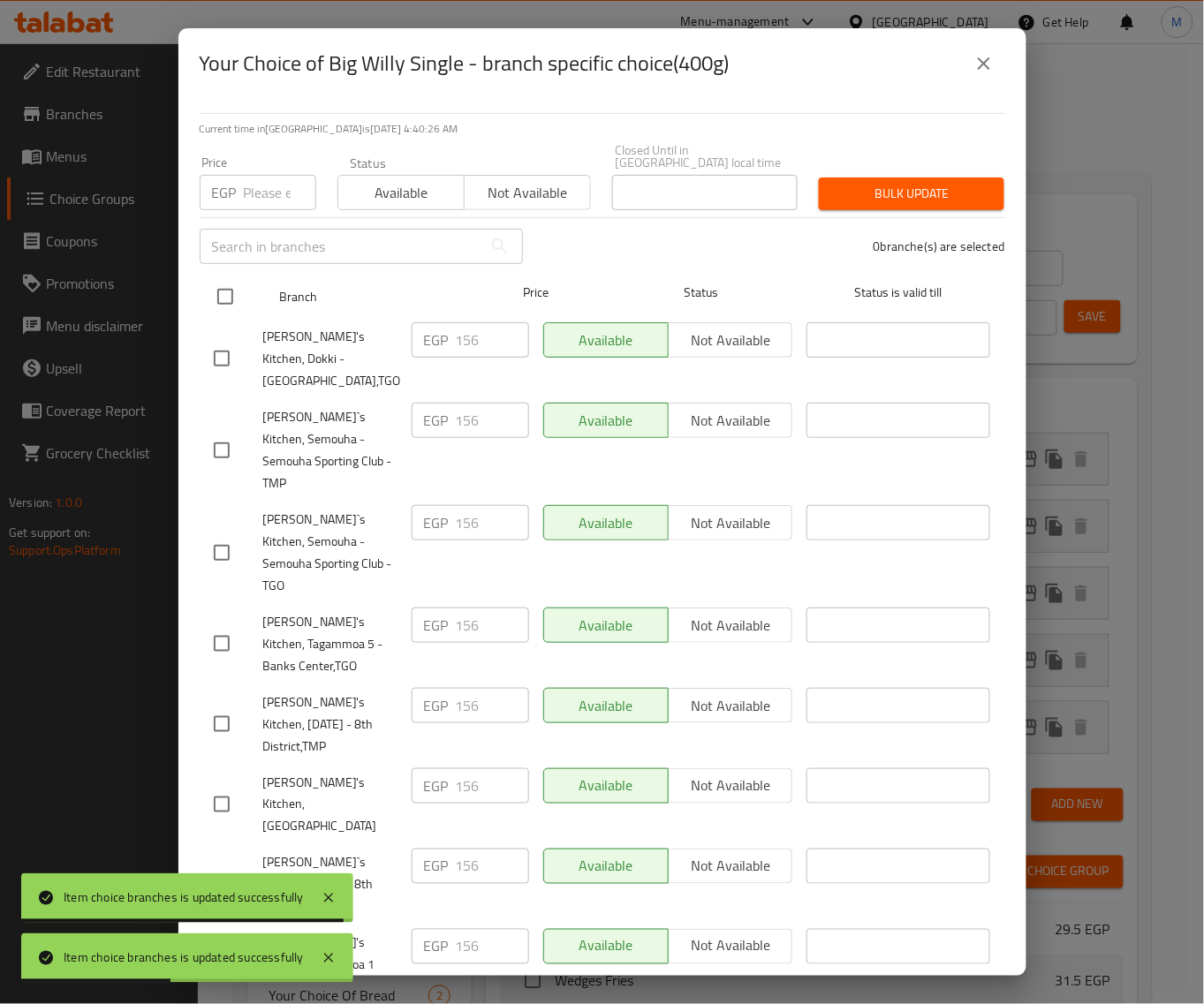
click at [223, 288] on input "checkbox" at bounding box center [225, 297] width 37 height 37
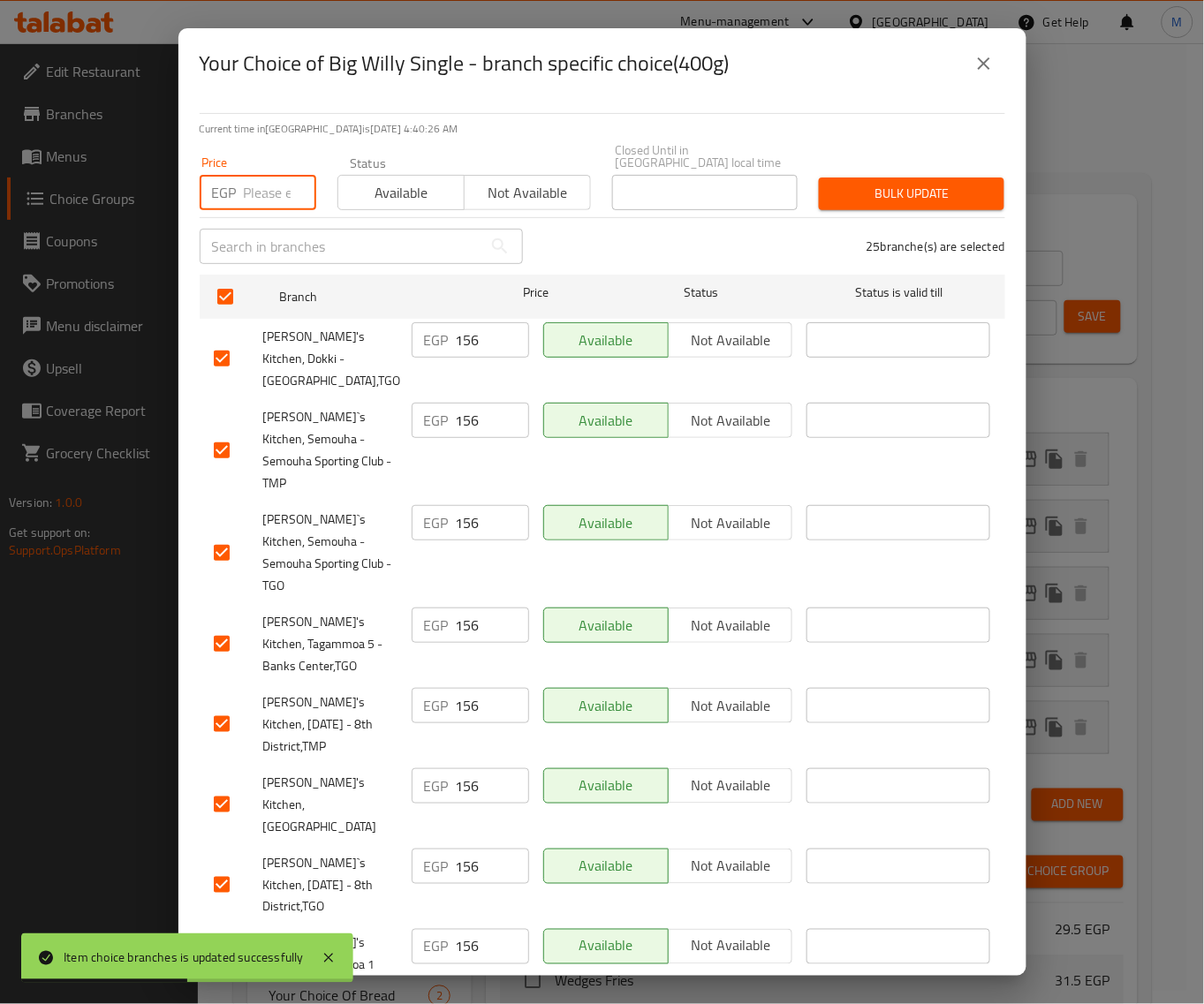
click at [267, 192] on input "number" at bounding box center [280, 192] width 72 height 35
paste input "150"
click at [859, 186] on span "Bulk update" at bounding box center [912, 193] width 157 height 22
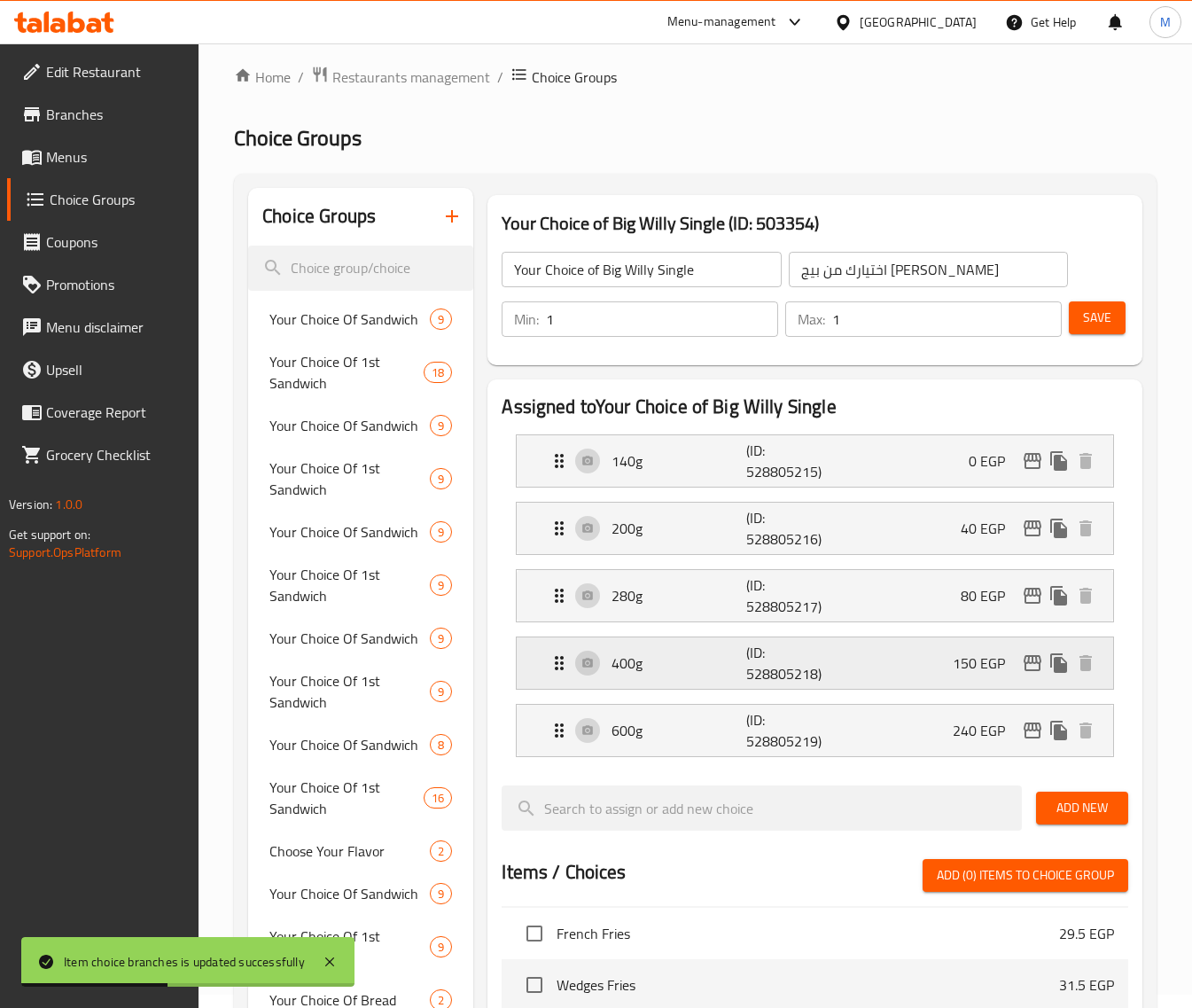
click at [697, 657] on p "400g" at bounding box center [679, 663] width 135 height 21
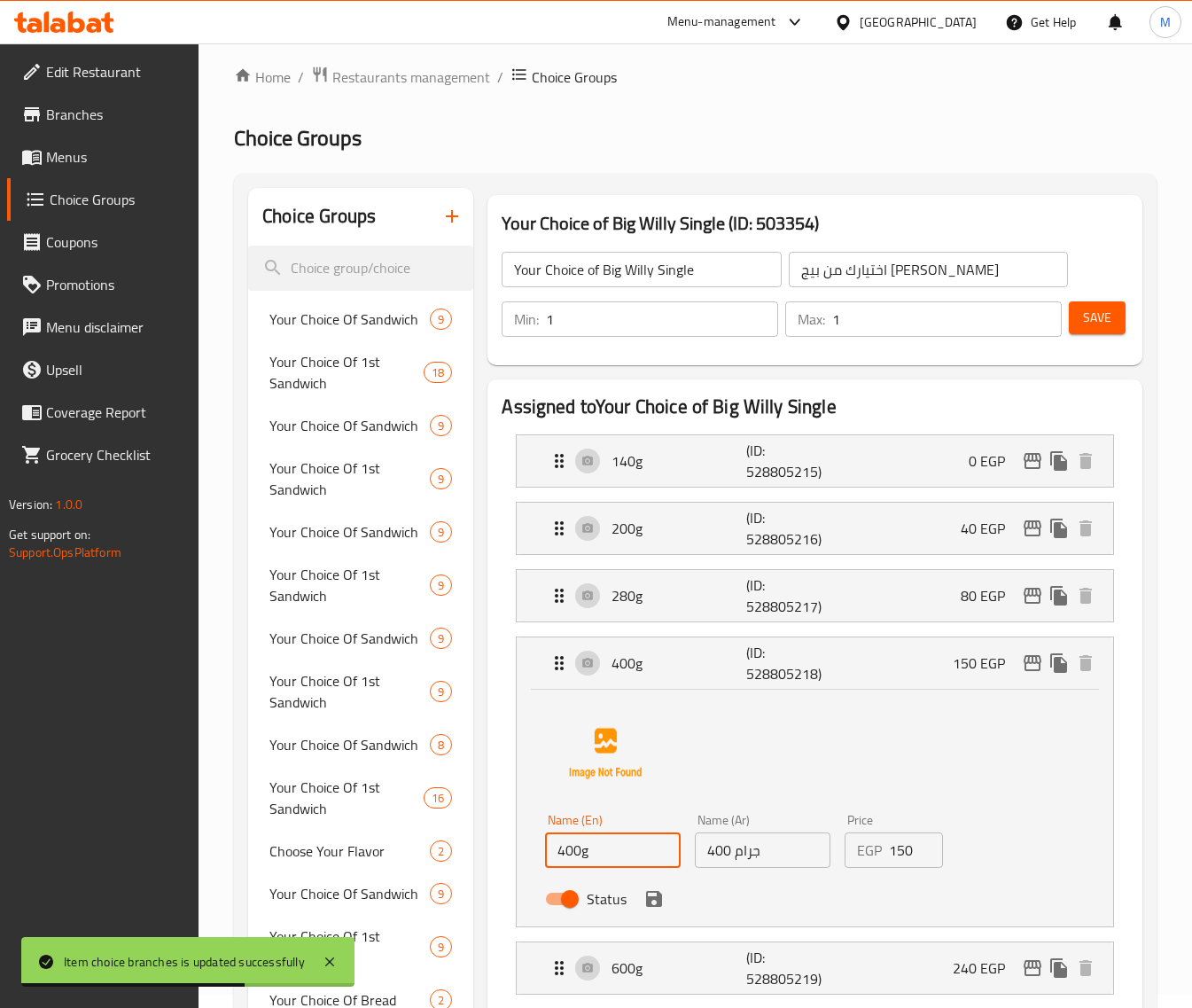
click at [556, 857] on input "400g" at bounding box center [612, 850] width 136 height 35
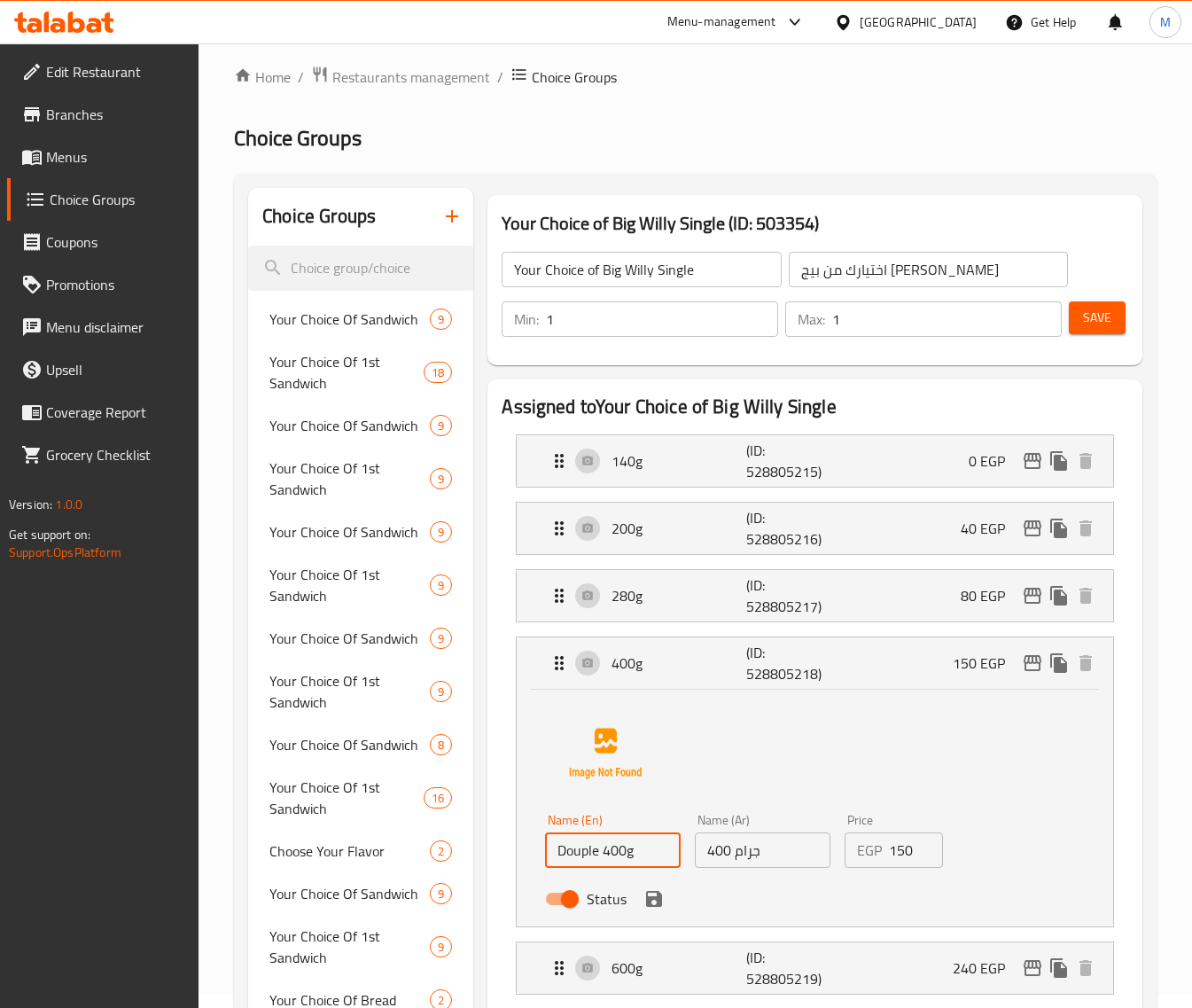
click at [608, 871] on div "Name (En) Douple 400g Name (En)" at bounding box center [612, 840] width 150 height 68
click at [589, 858] on input "Douple 400g" at bounding box center [612, 850] width 136 height 35
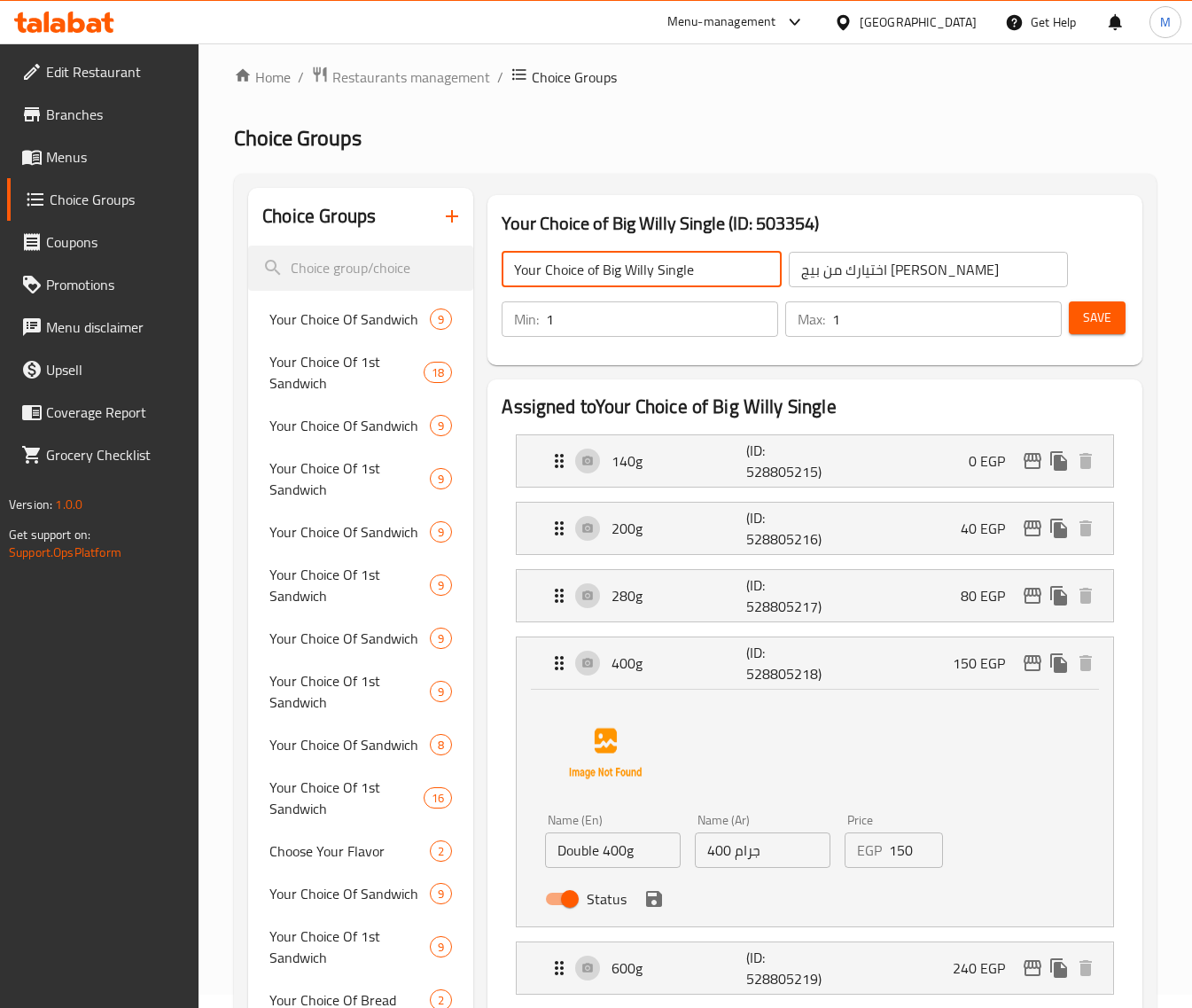
click at [665, 270] on input "Your Choice of Big Willy Single" at bounding box center [641, 270] width 279 height 35
click at [818, 273] on input "اختيارك من بيج ويلي سنجل" at bounding box center [928, 270] width 279 height 35
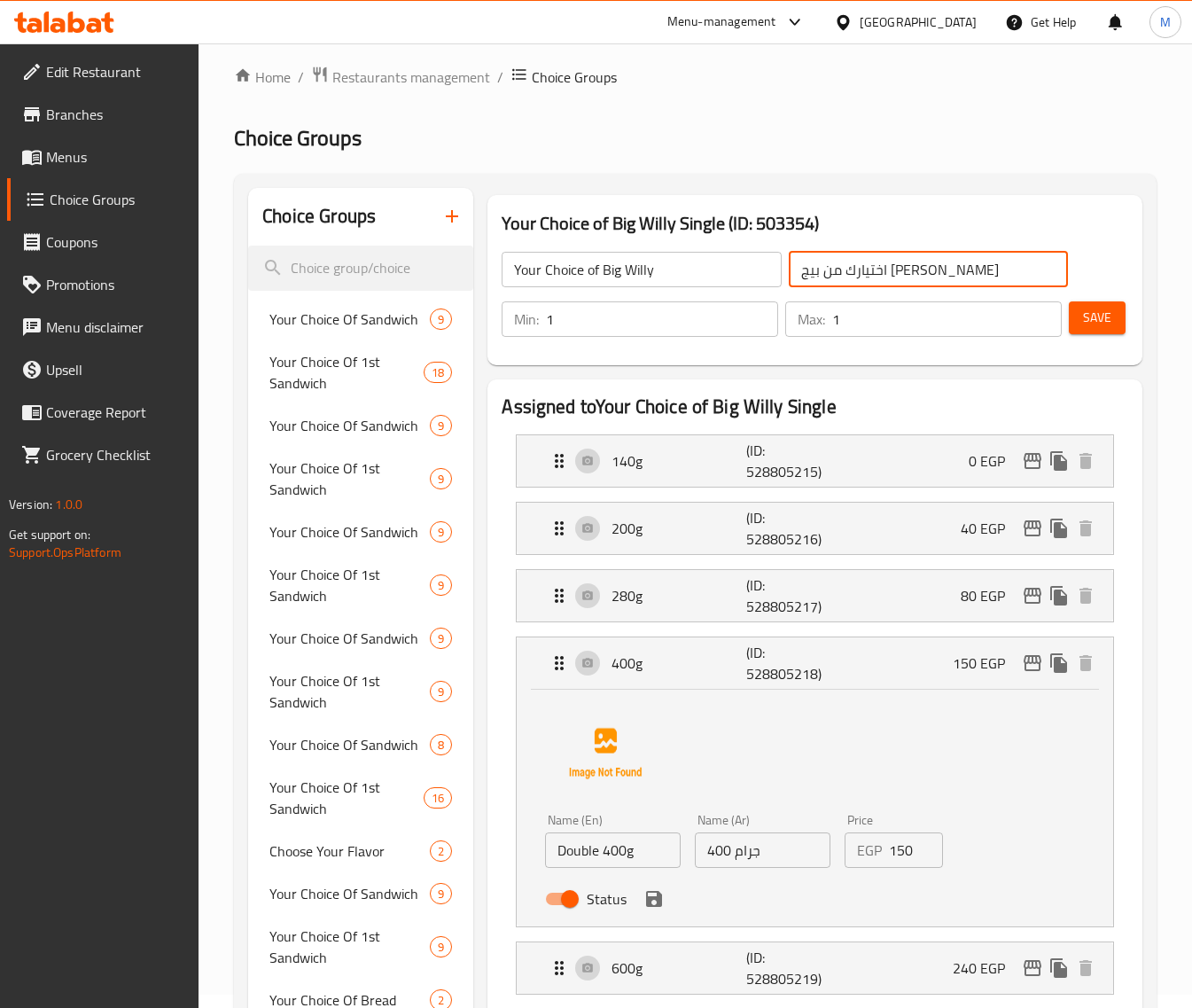
click at [818, 273] on input "اختيارك من بيج ويلي سنجل" at bounding box center [928, 270] width 279 height 35
click at [785, 848] on input "400 جرام" at bounding box center [762, 850] width 136 height 35
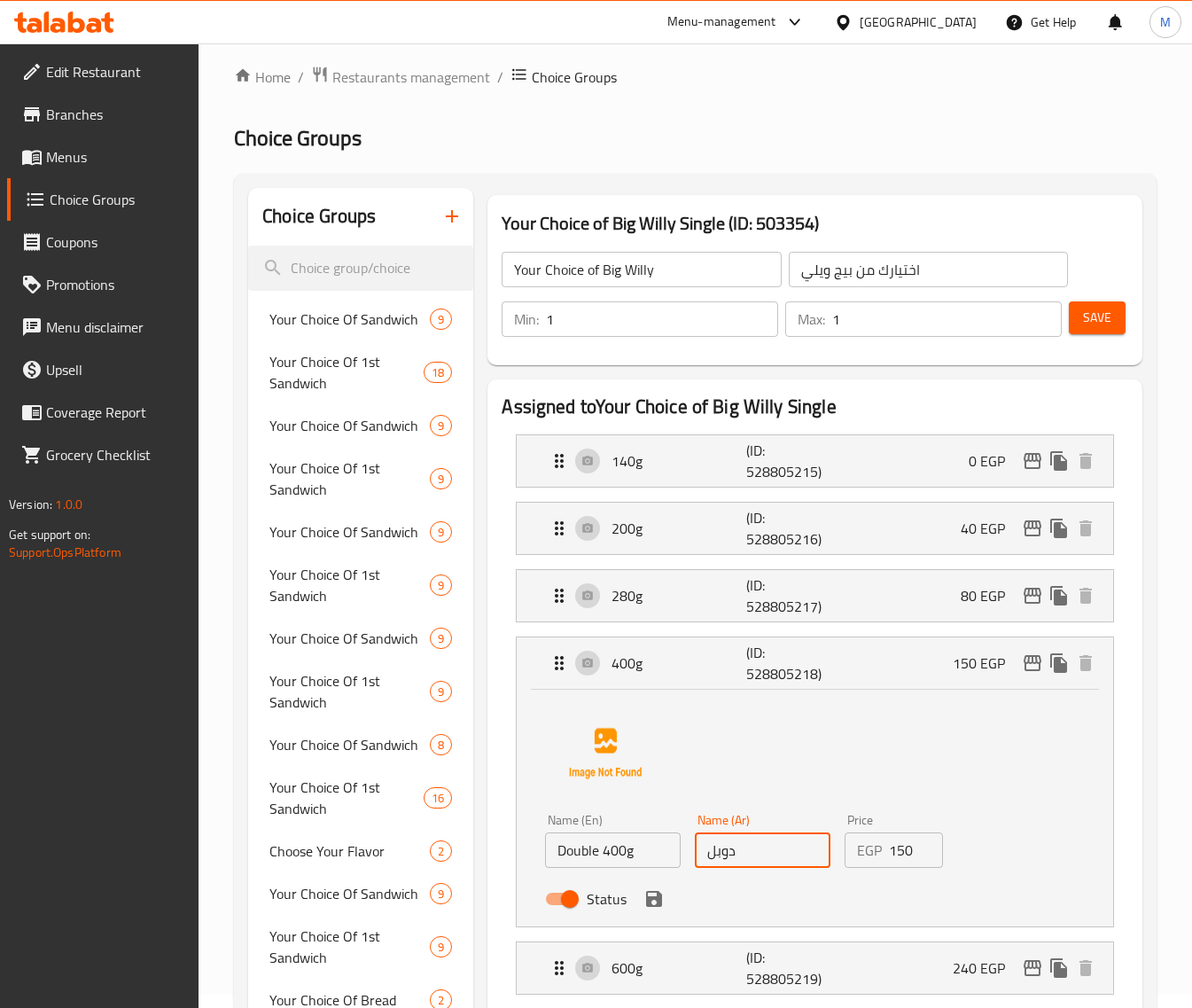
paste input "400 جرام"
click at [658, 894] on icon "save" at bounding box center [654, 899] width 16 height 16
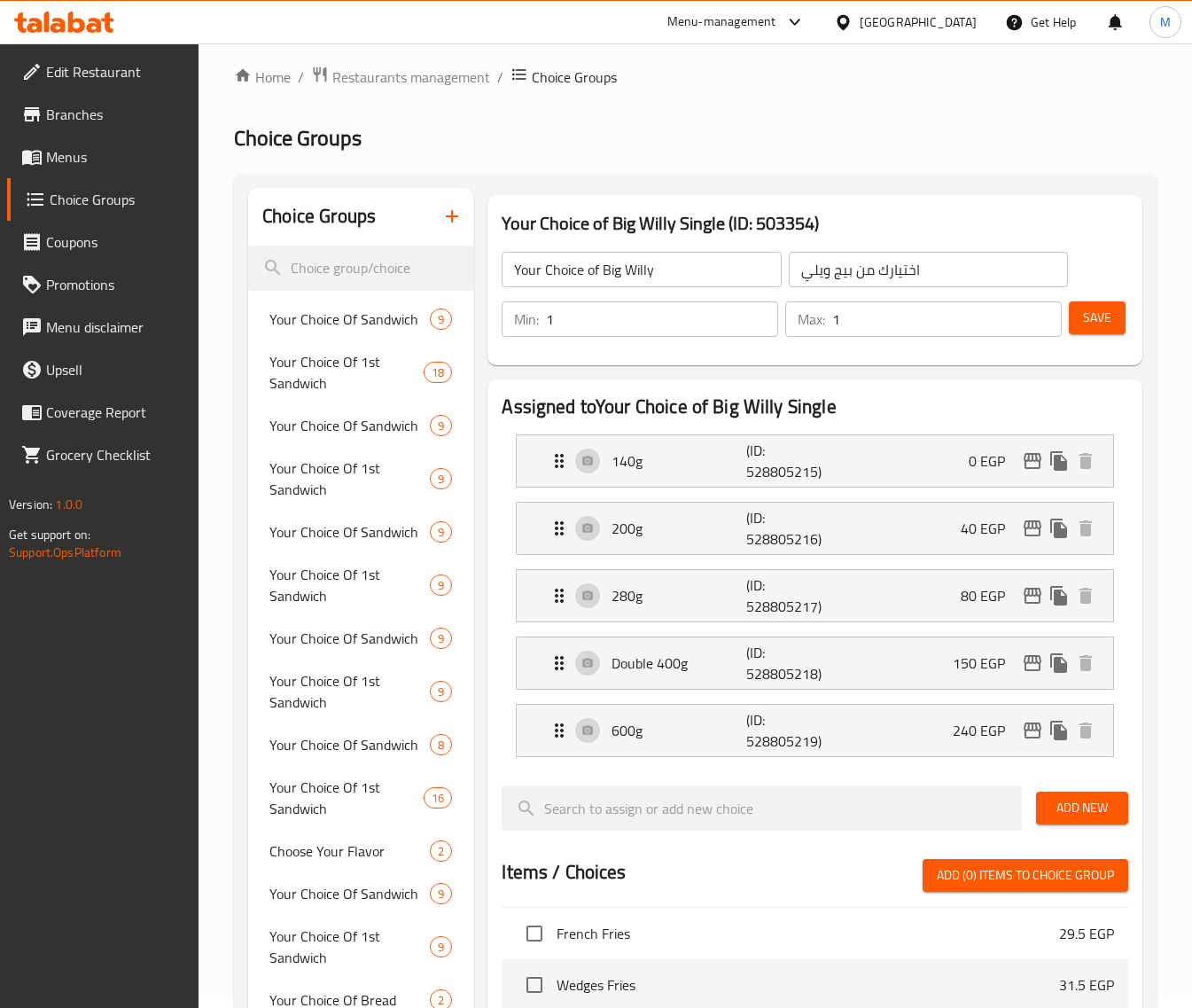
drag, startPoint x: 1117, startPoint y: 312, endPoint x: 933, endPoint y: 574, distance: 320.2
click at [1115, 312] on button "Save" at bounding box center [1097, 317] width 57 height 33
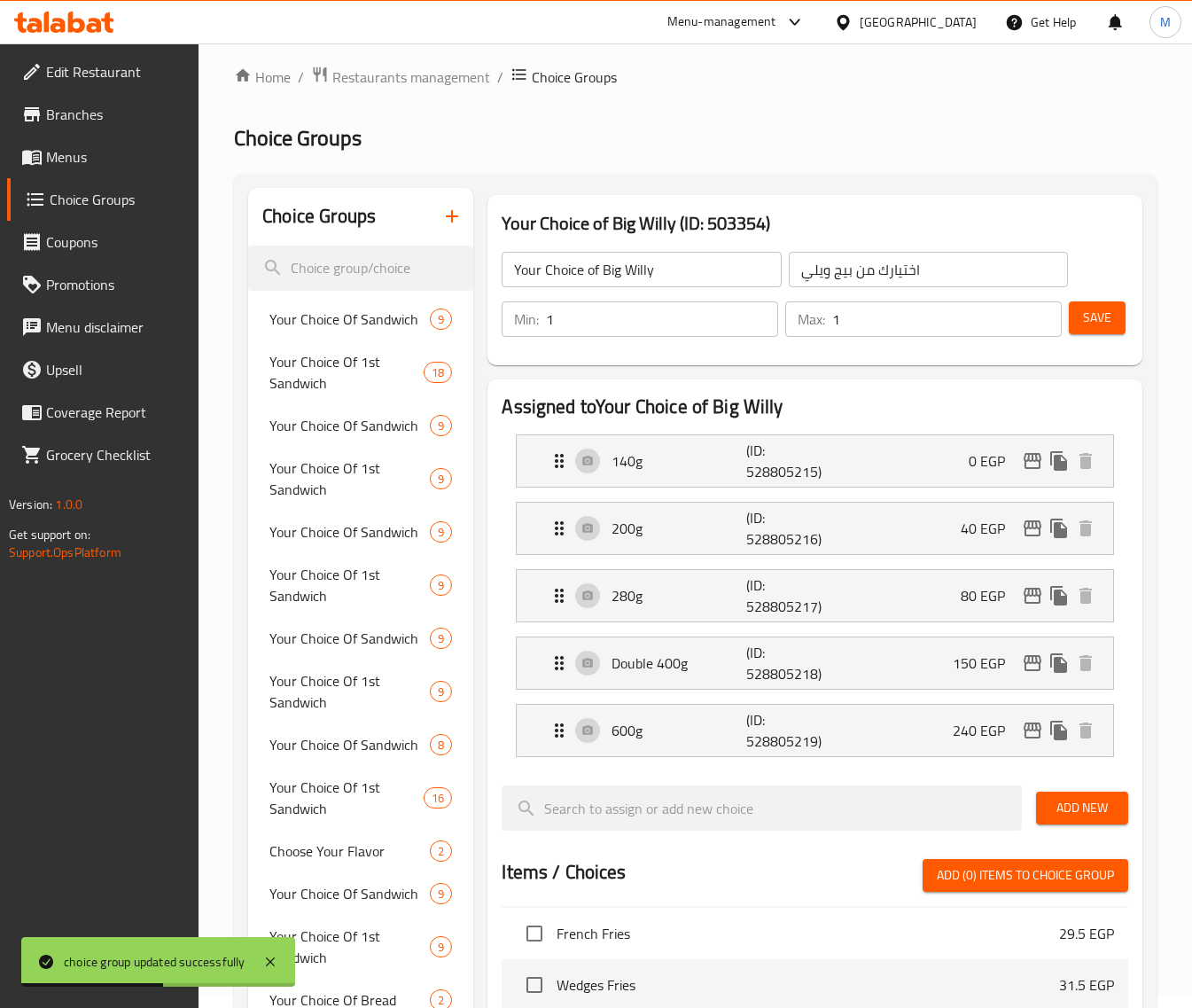
scroll to position [720, 0]
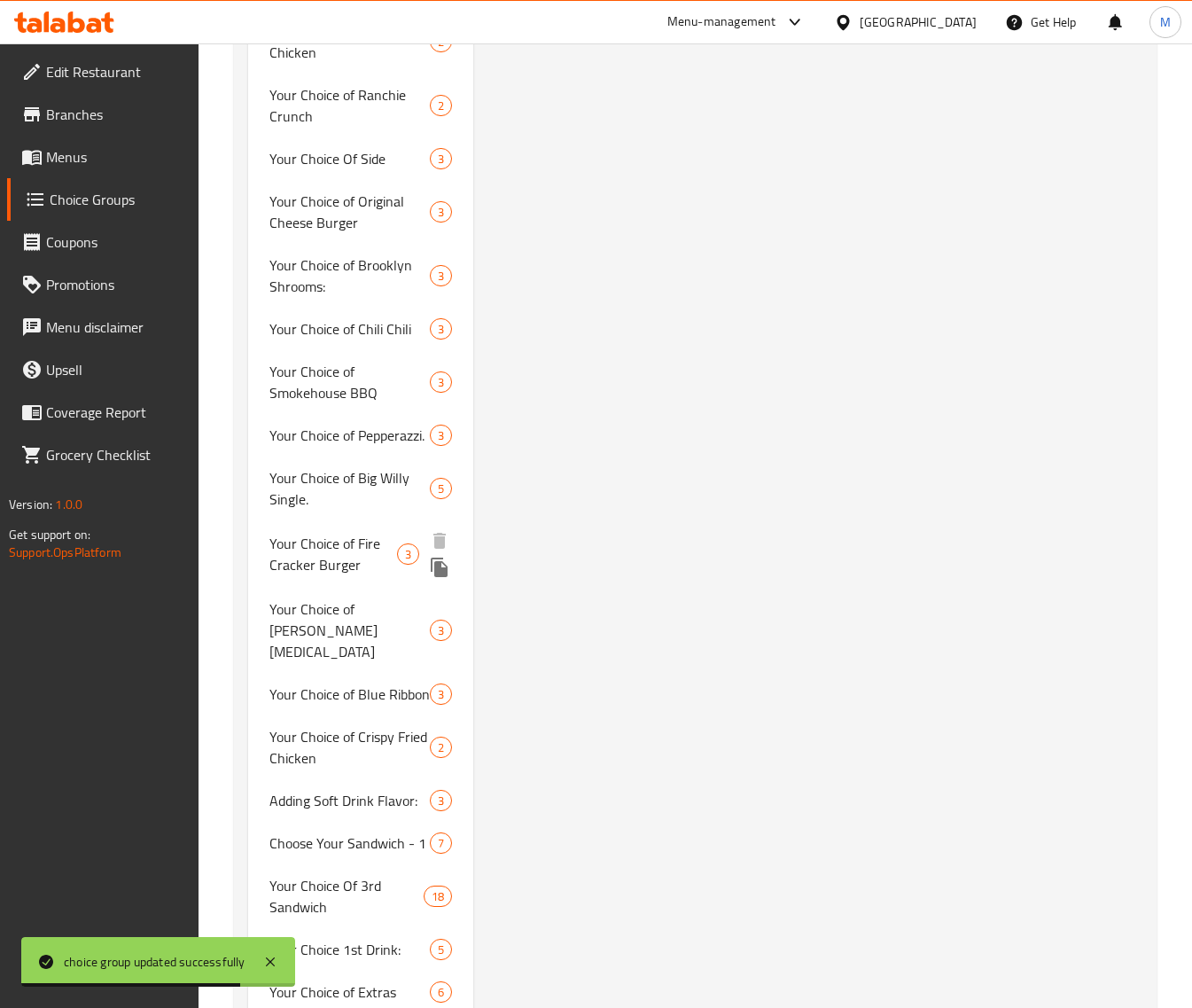
click at [375, 533] on span "Your Choice of Fire Cracker Burger" at bounding box center [333, 554] width 128 height 43
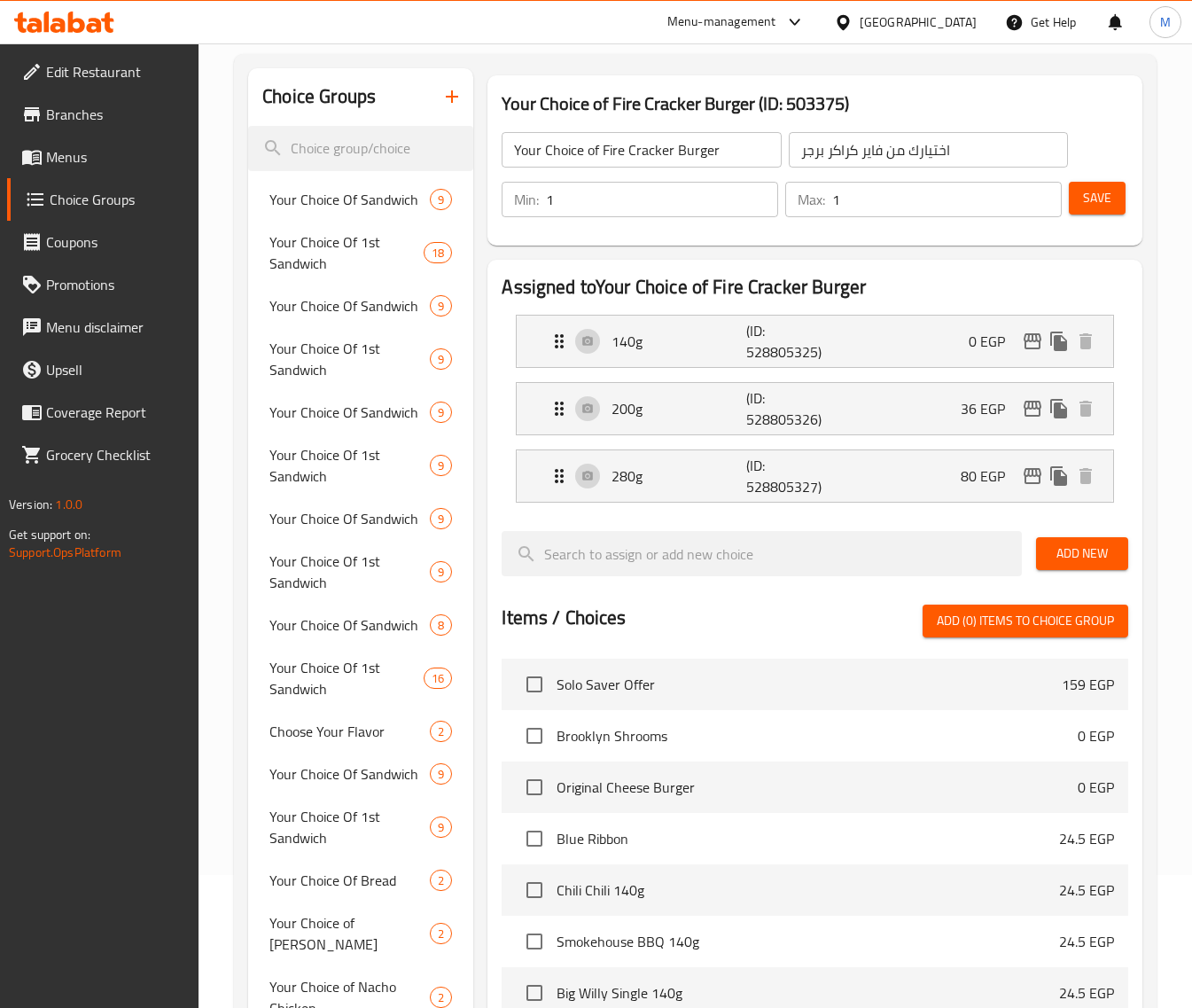
scroll to position [122, 0]
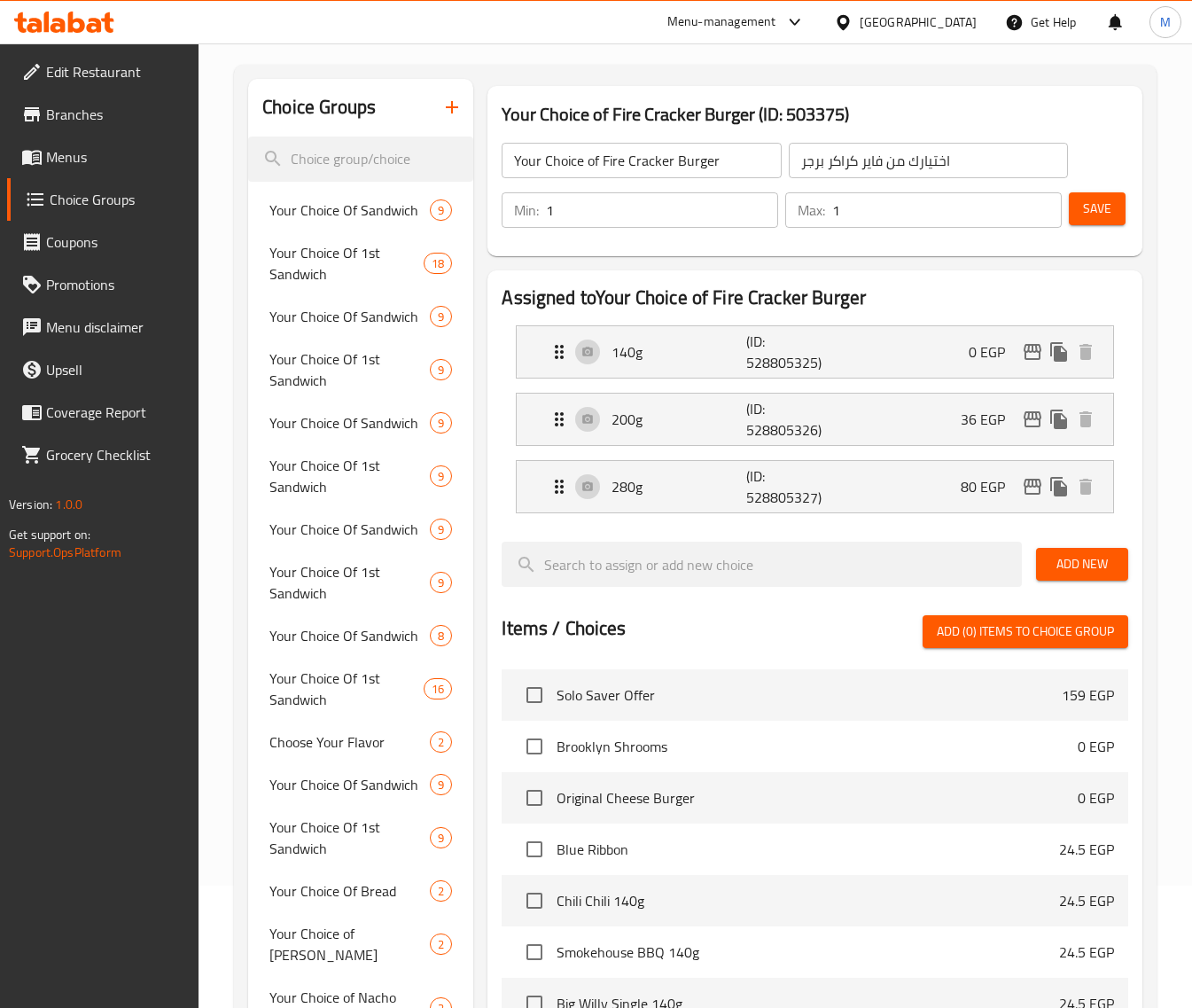
click at [882, 282] on div "Assigned to Your Choice of Fire Cracker Burger 140g (ID: 528805325) 0 EGP Name …" at bounding box center [814, 776] width 655 height 1011
click at [1134, 390] on div "Assigned to Your Choice of Fire Cracker Burger 140g (ID: 528805325) 0 EGP Name …" at bounding box center [814, 776] width 655 height 1011
click at [1035, 412] on icon "edit" at bounding box center [1032, 419] width 18 height 16
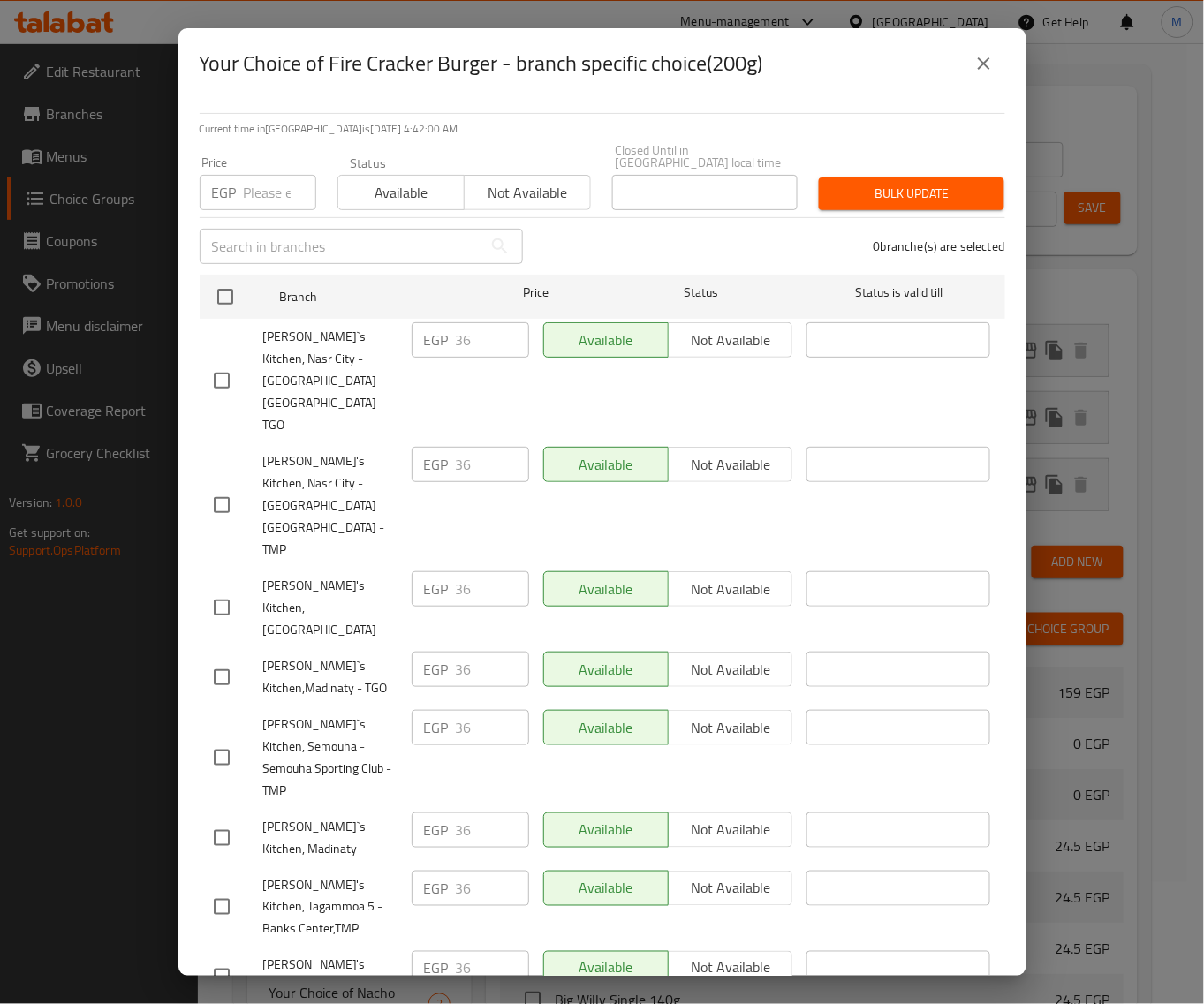
drag, startPoint x: 976, startPoint y: 67, endPoint x: 965, endPoint y: 102, distance: 36.7
click at [976, 67] on icon "close" at bounding box center [984, 64] width 21 height 21
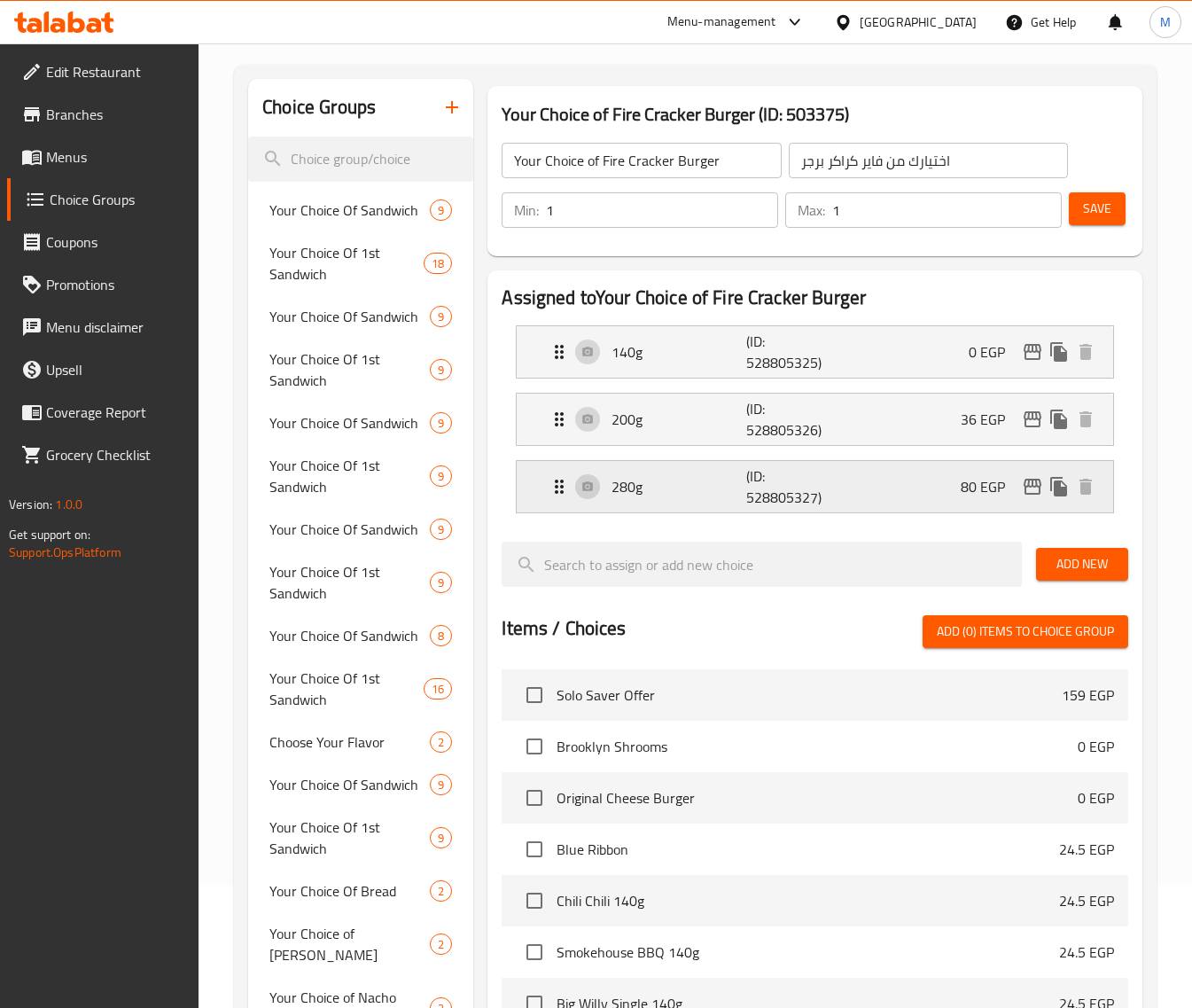
click at [1024, 479] on icon "edit" at bounding box center [1032, 487] width 21 height 21
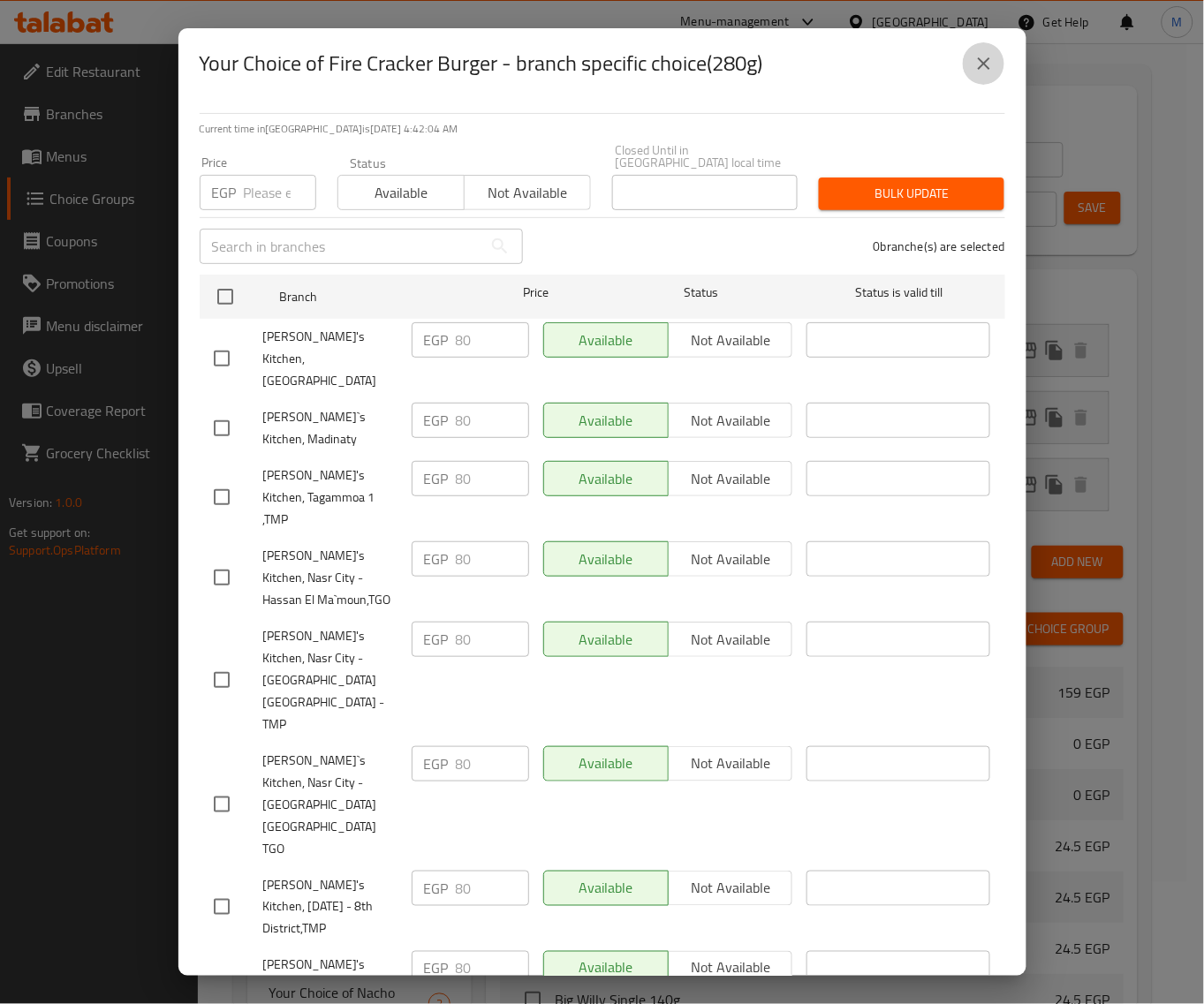
click at [990, 72] on icon "close" at bounding box center [984, 64] width 21 height 21
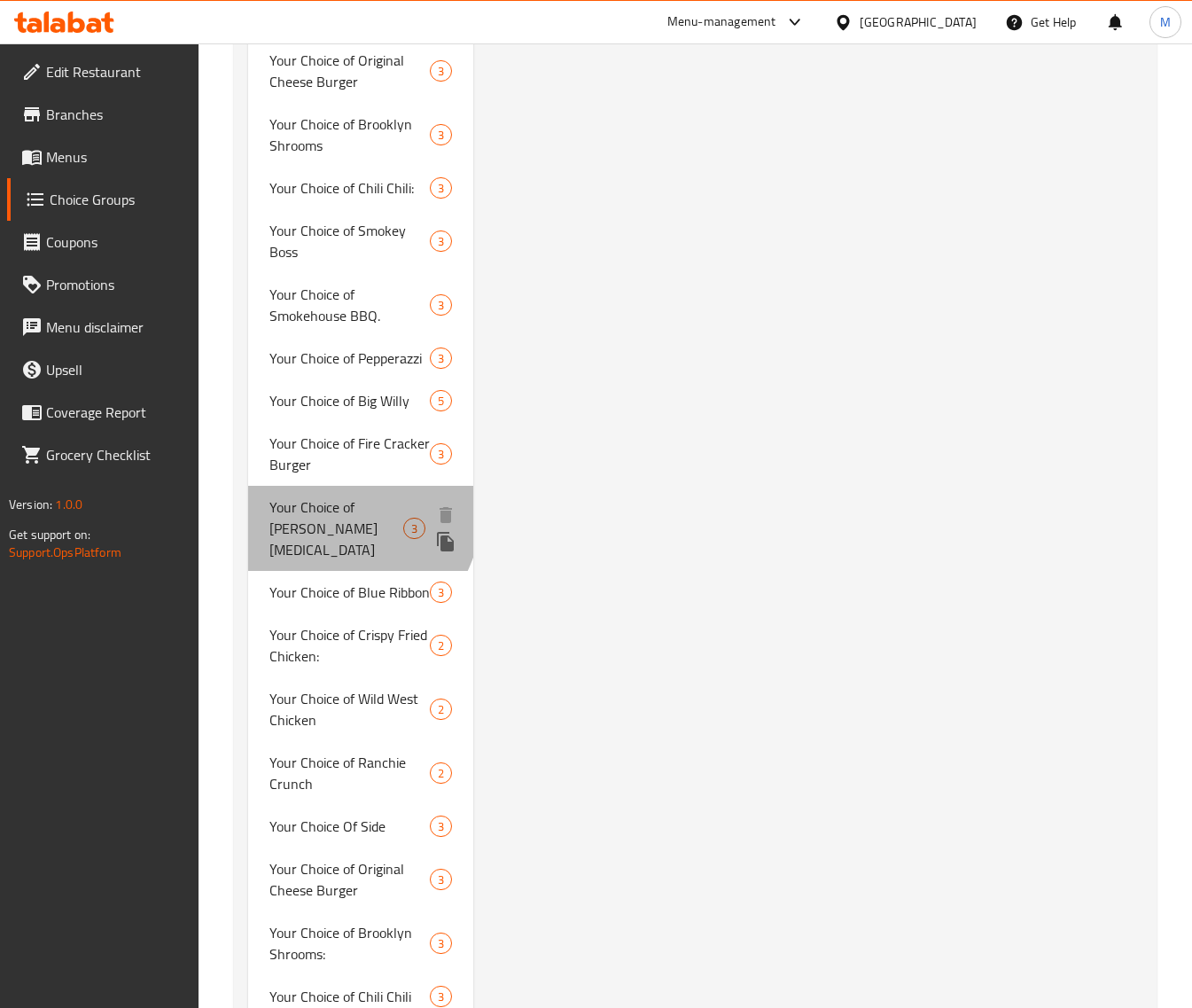
click at [331, 501] on span "Your Choice of J Poppers" at bounding box center [336, 528] width 134 height 64
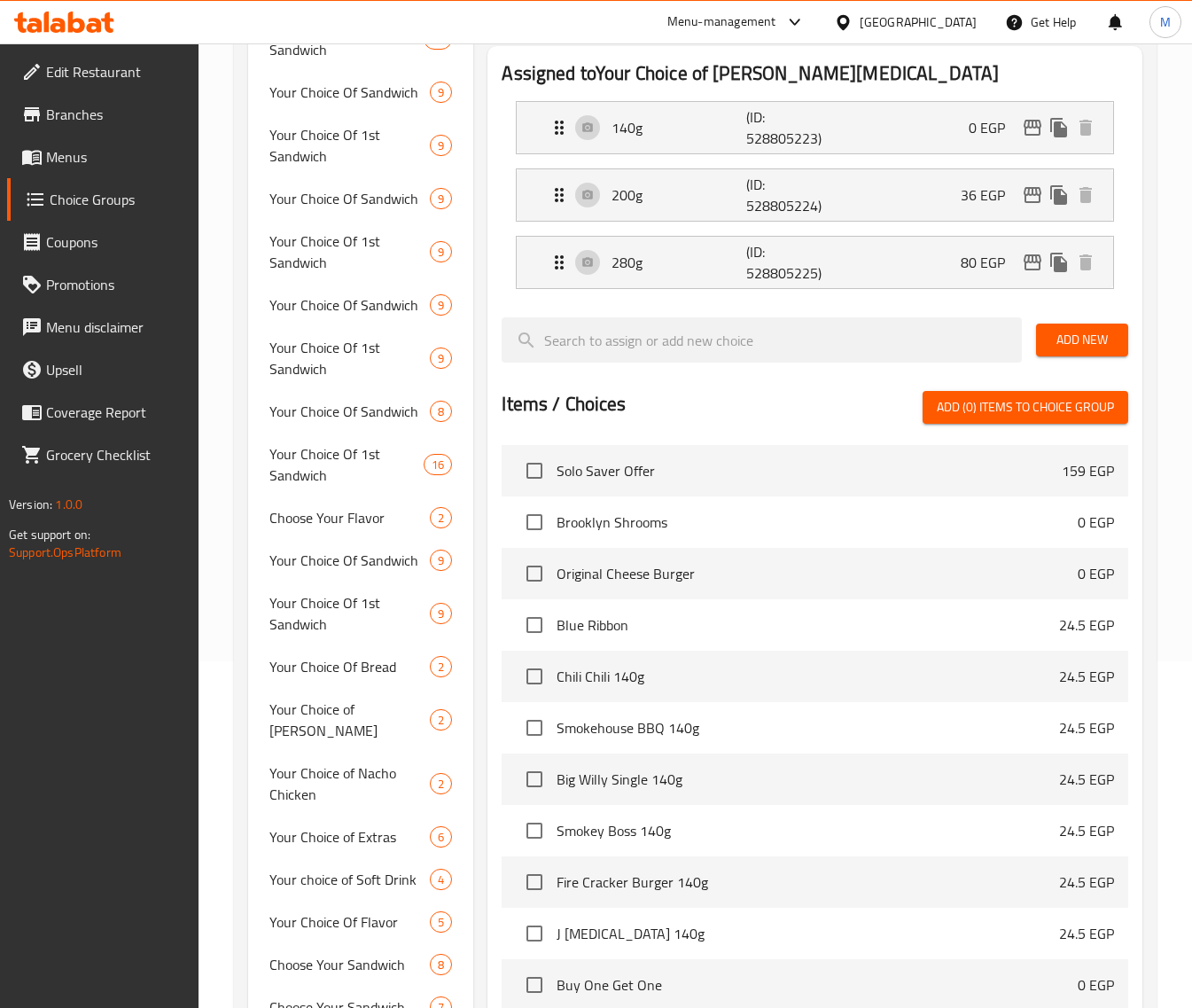
scroll to position [0, 0]
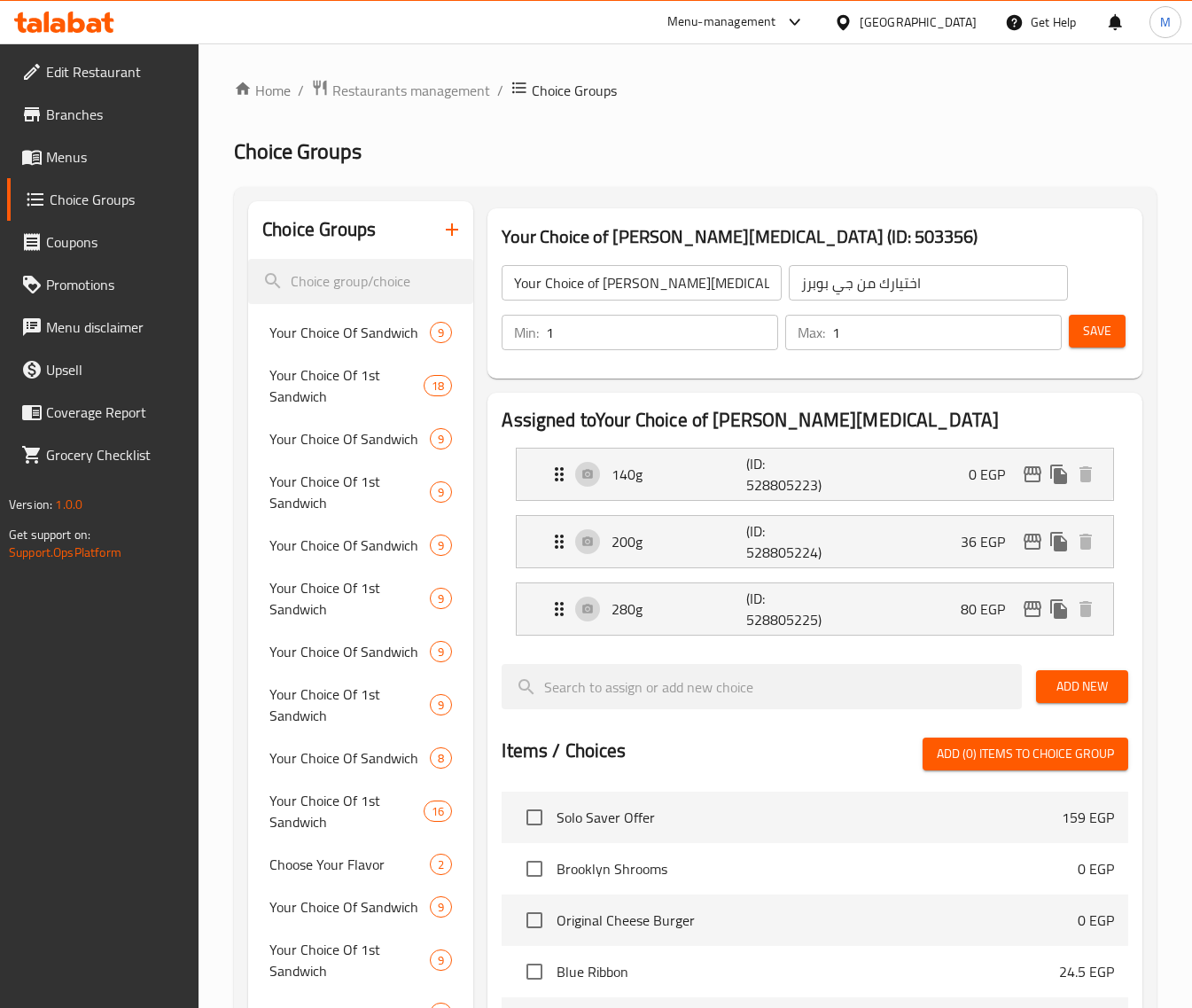
click at [906, 417] on h2 "Assigned to Your Choice of J Poppers" at bounding box center [814, 420] width 627 height 27
click at [1028, 542] on icon "edit" at bounding box center [1032, 542] width 21 height 21
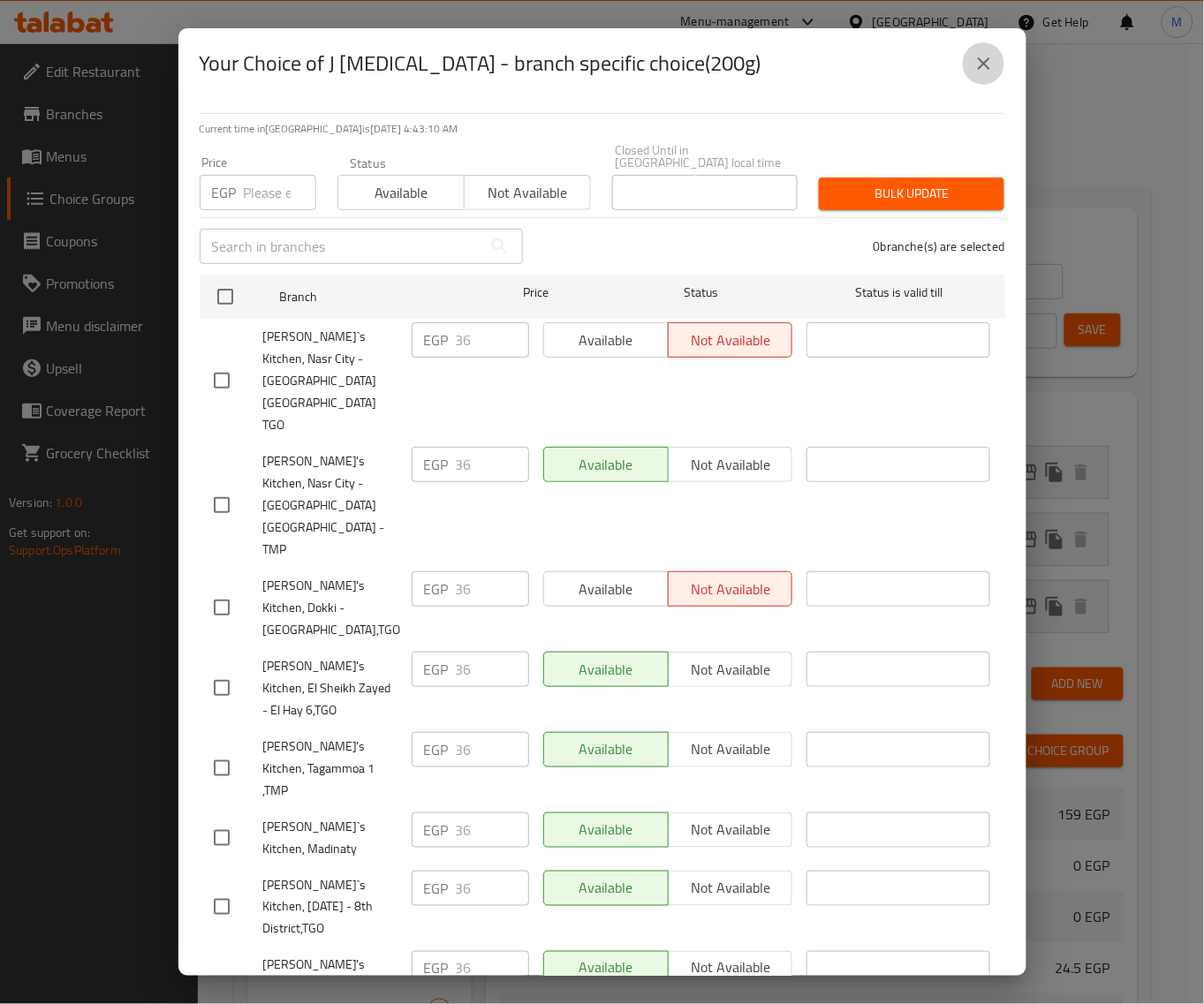
drag, startPoint x: 989, startPoint y: 66, endPoint x: 969, endPoint y: 66, distance: 20.0
click at [988, 66] on icon "close" at bounding box center [984, 64] width 21 height 21
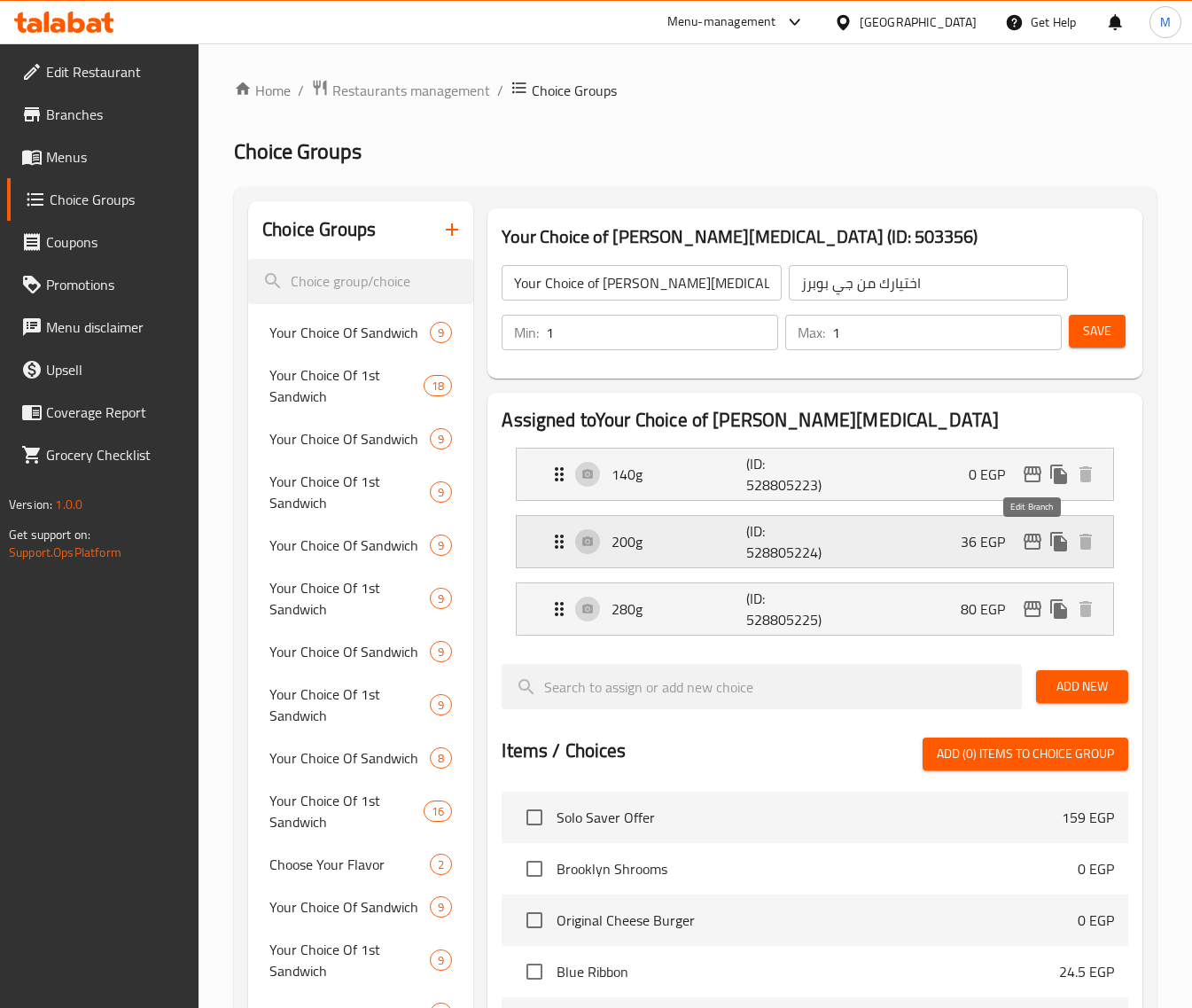
click at [1029, 535] on icon "edit" at bounding box center [1032, 542] width 18 height 16
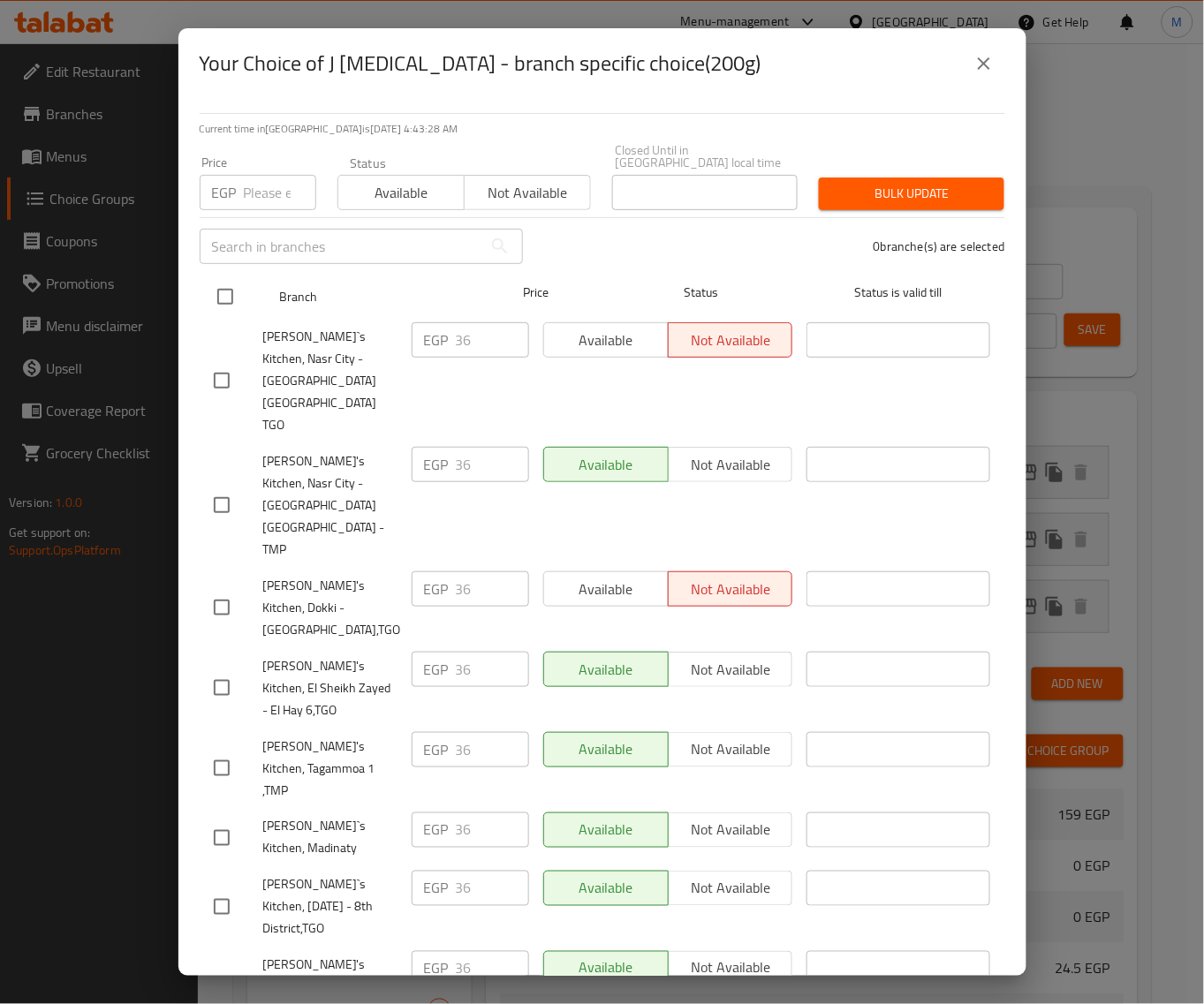
drag, startPoint x: 223, startPoint y: 278, endPoint x: 239, endPoint y: 245, distance: 36.7
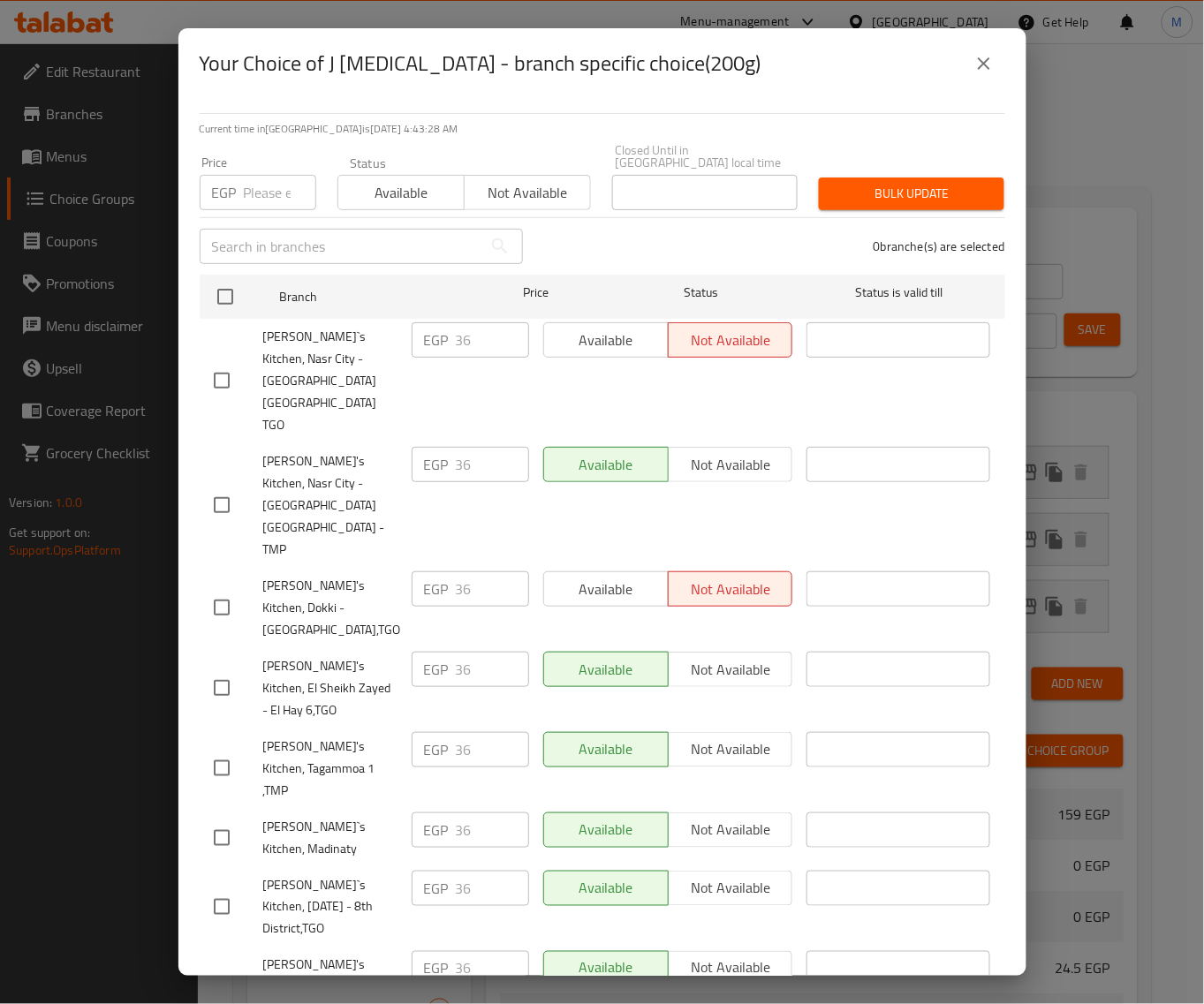
click at [223, 278] on input "checkbox" at bounding box center [225, 297] width 37 height 37
drag, startPoint x: 257, startPoint y: 184, endPoint x: 390, endPoint y: 200, distance: 134.0
click at [258, 185] on input "number" at bounding box center [280, 192] width 72 height 35
paste input "215"
click at [920, 184] on span "Bulk update" at bounding box center [912, 193] width 157 height 22
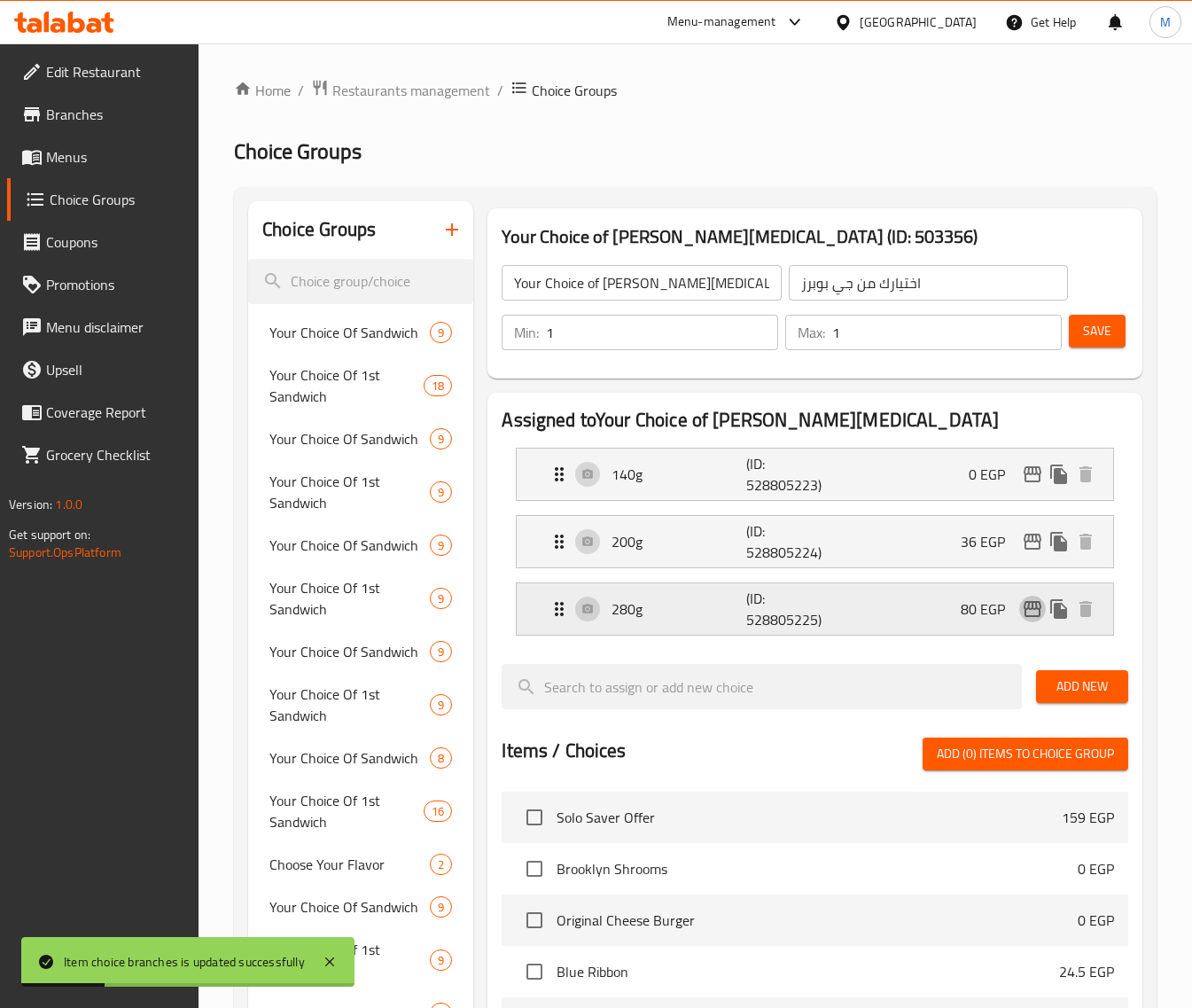
click at [1030, 608] on icon "edit" at bounding box center [1032, 609] width 21 height 21
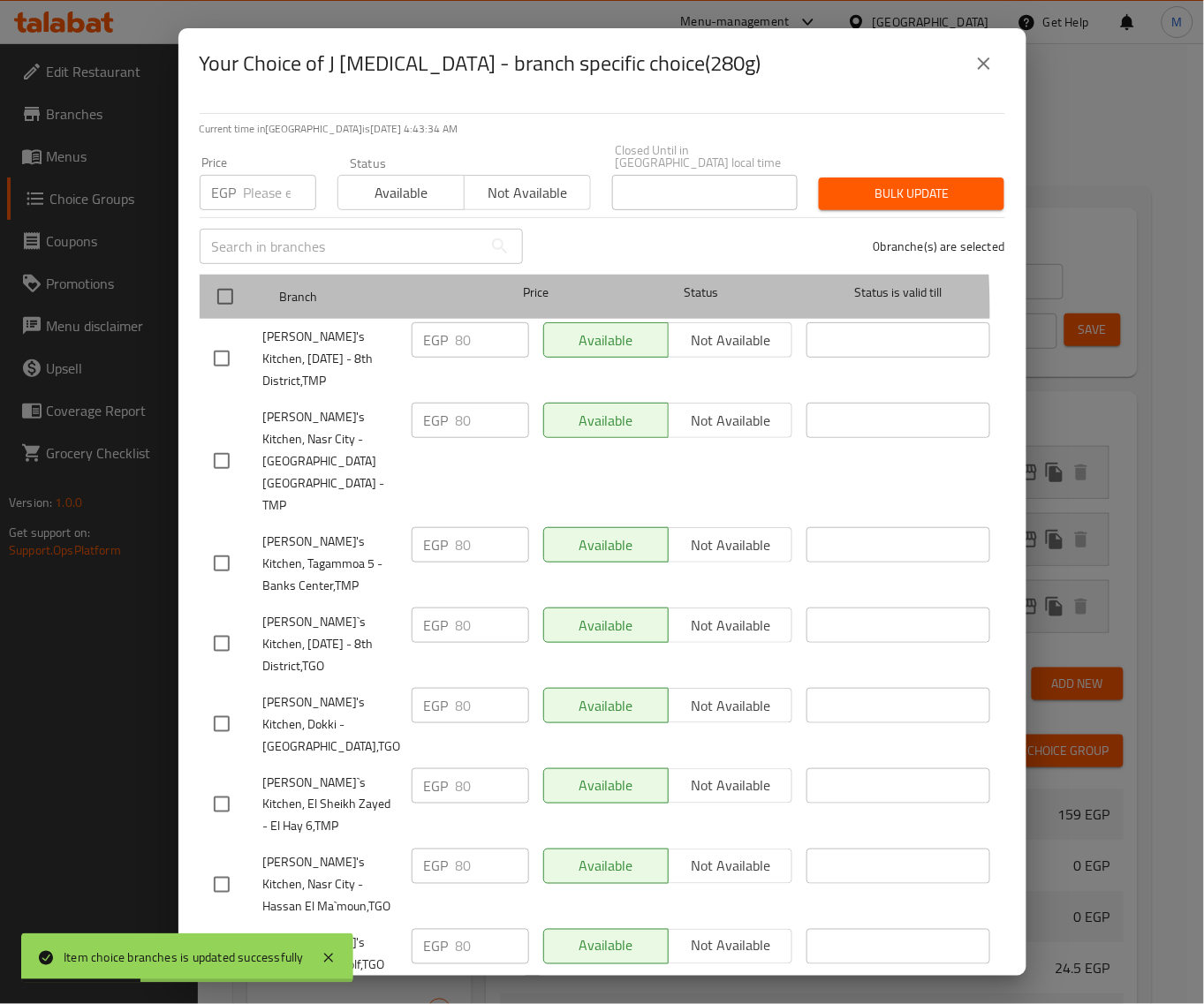
click at [249, 298] on div at bounding box center [239, 297] width 66 height 51
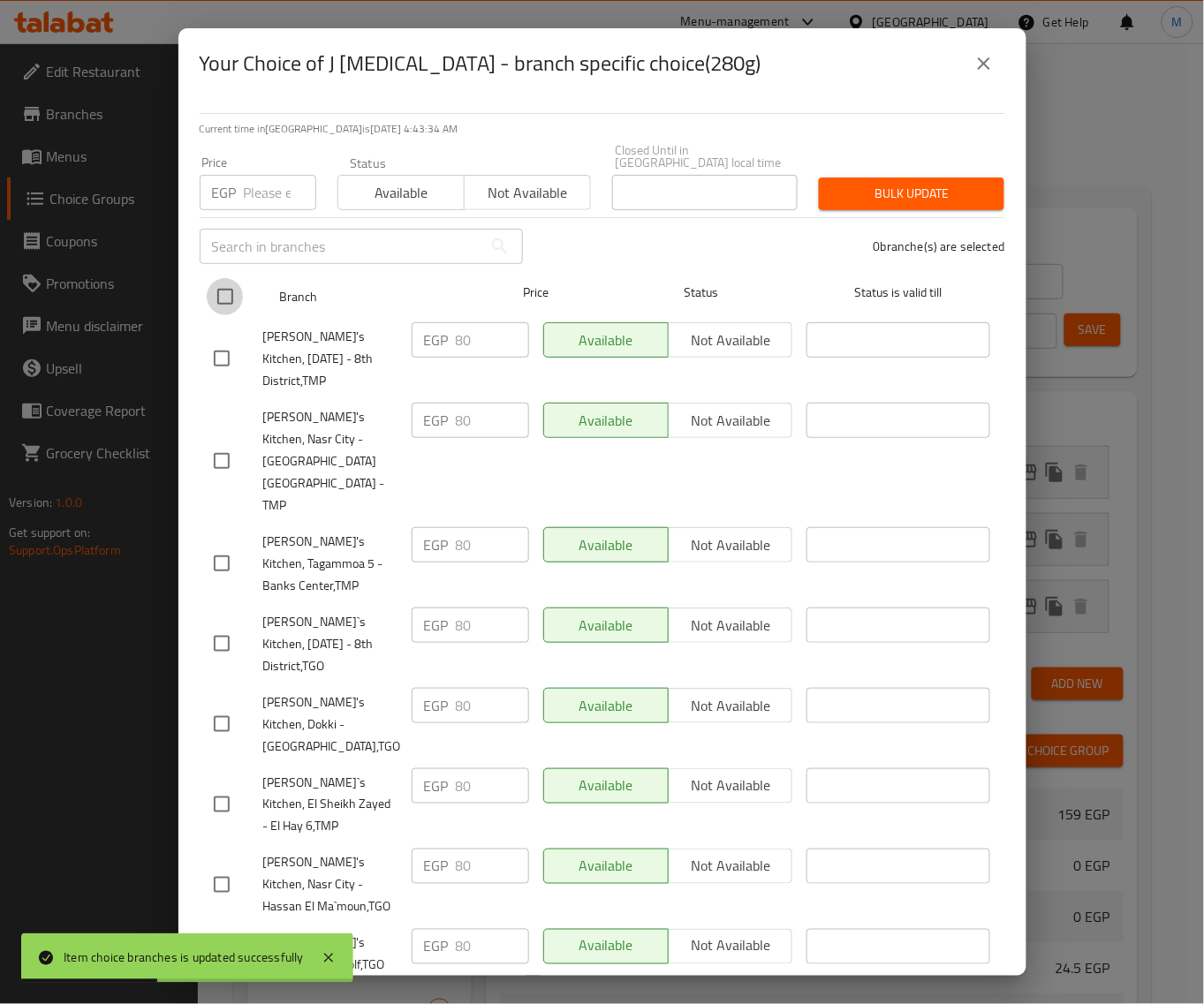
click at [219, 281] on input "checkbox" at bounding box center [225, 297] width 37 height 37
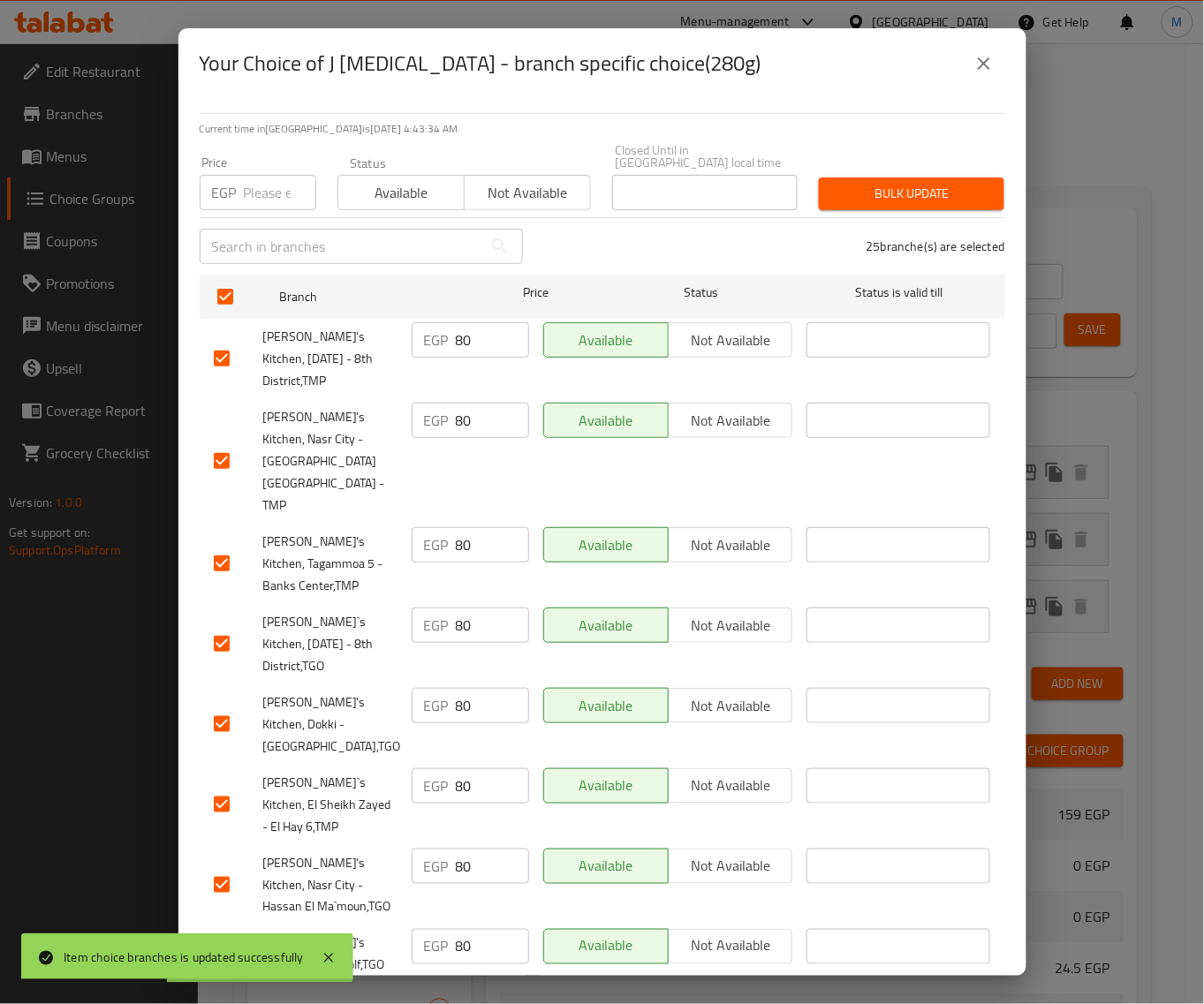
click at [263, 156] on div "Price EGP Price" at bounding box center [258, 183] width 117 height 54
click at [262, 177] on input "number" at bounding box center [280, 192] width 72 height 35
paste input "259"
click at [903, 186] on span "Bulk update" at bounding box center [912, 193] width 157 height 22
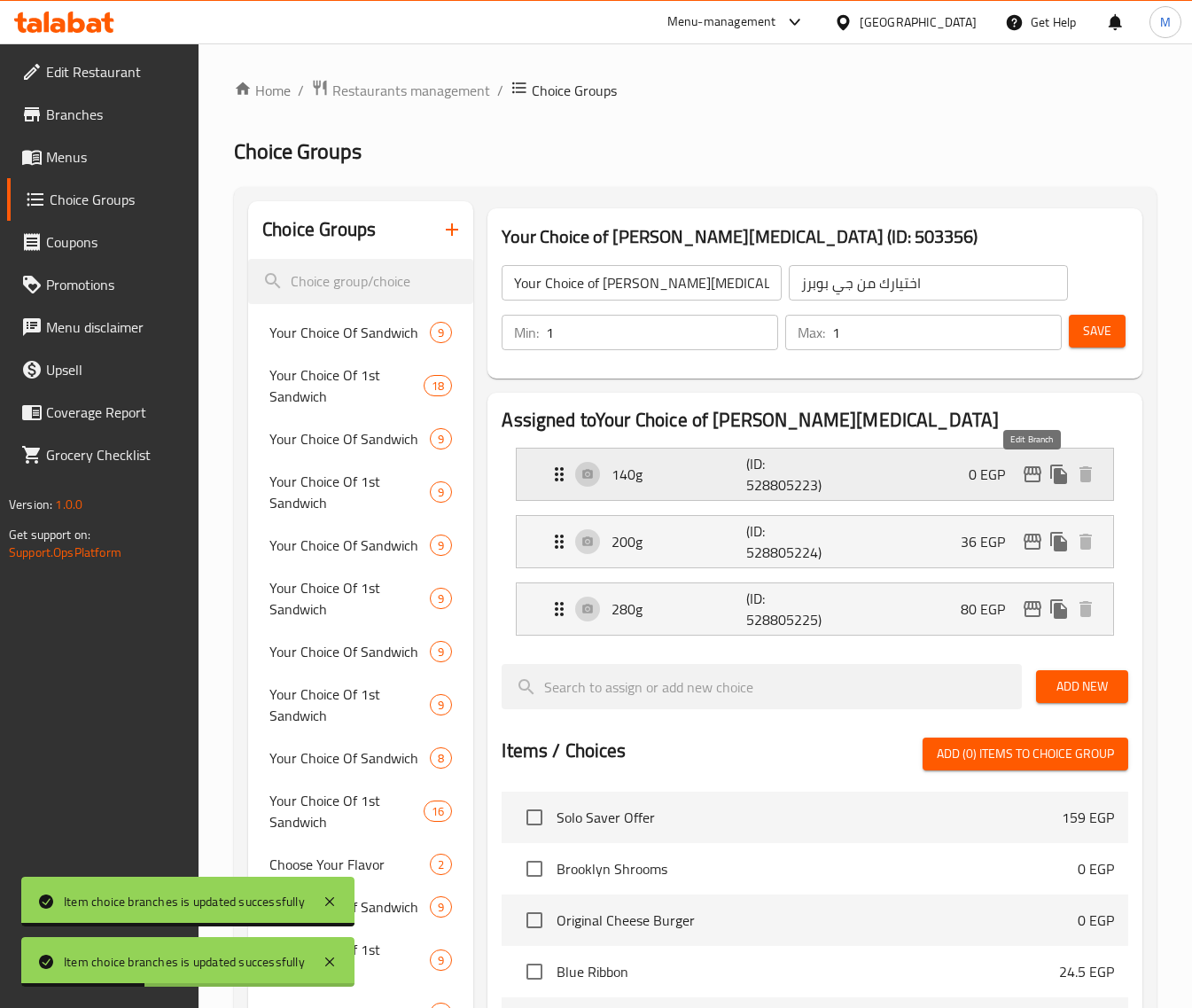
click at [1033, 470] on icon "edit" at bounding box center [1032, 474] width 21 height 21
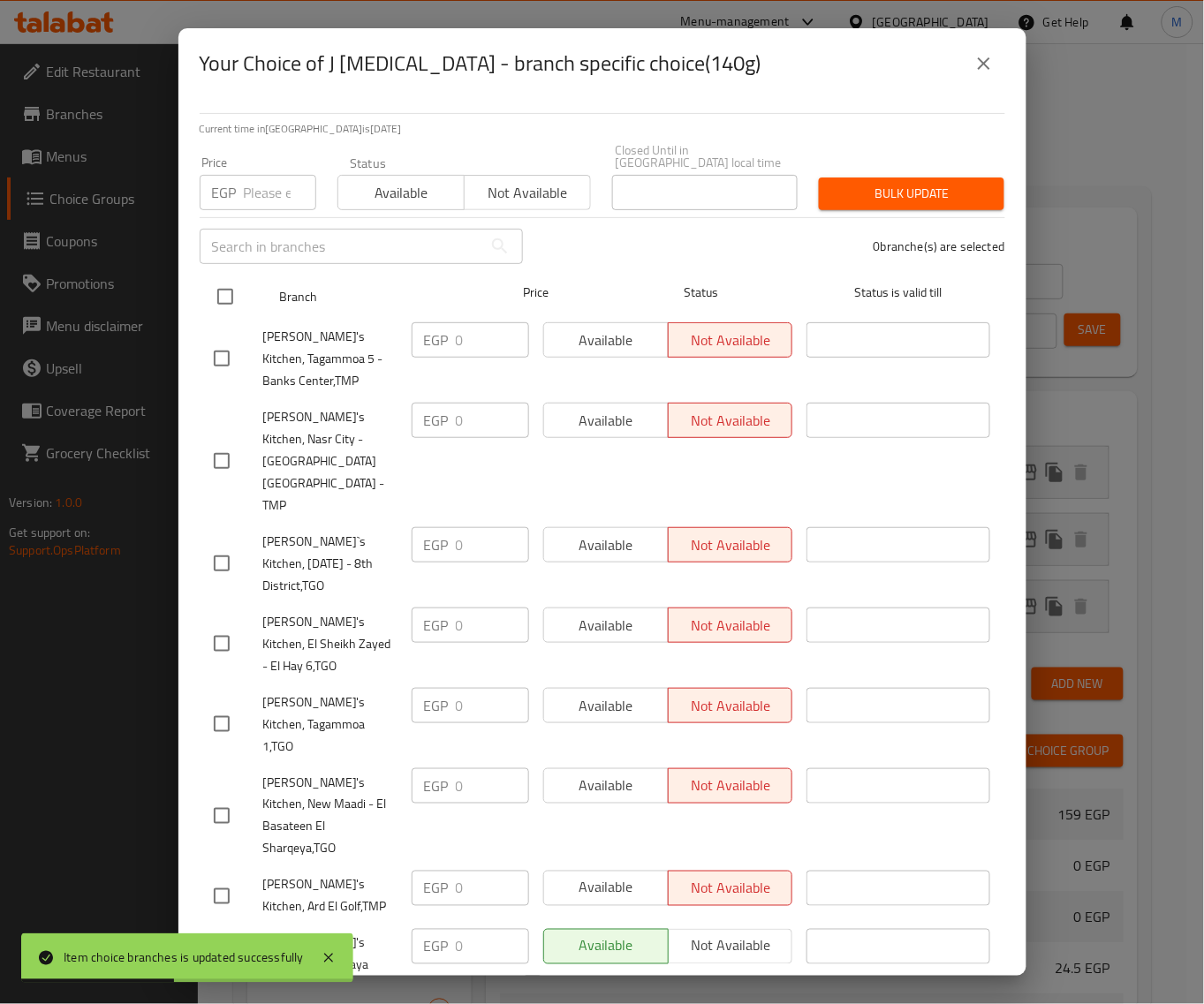
click at [218, 283] on input "checkbox" at bounding box center [225, 297] width 37 height 37
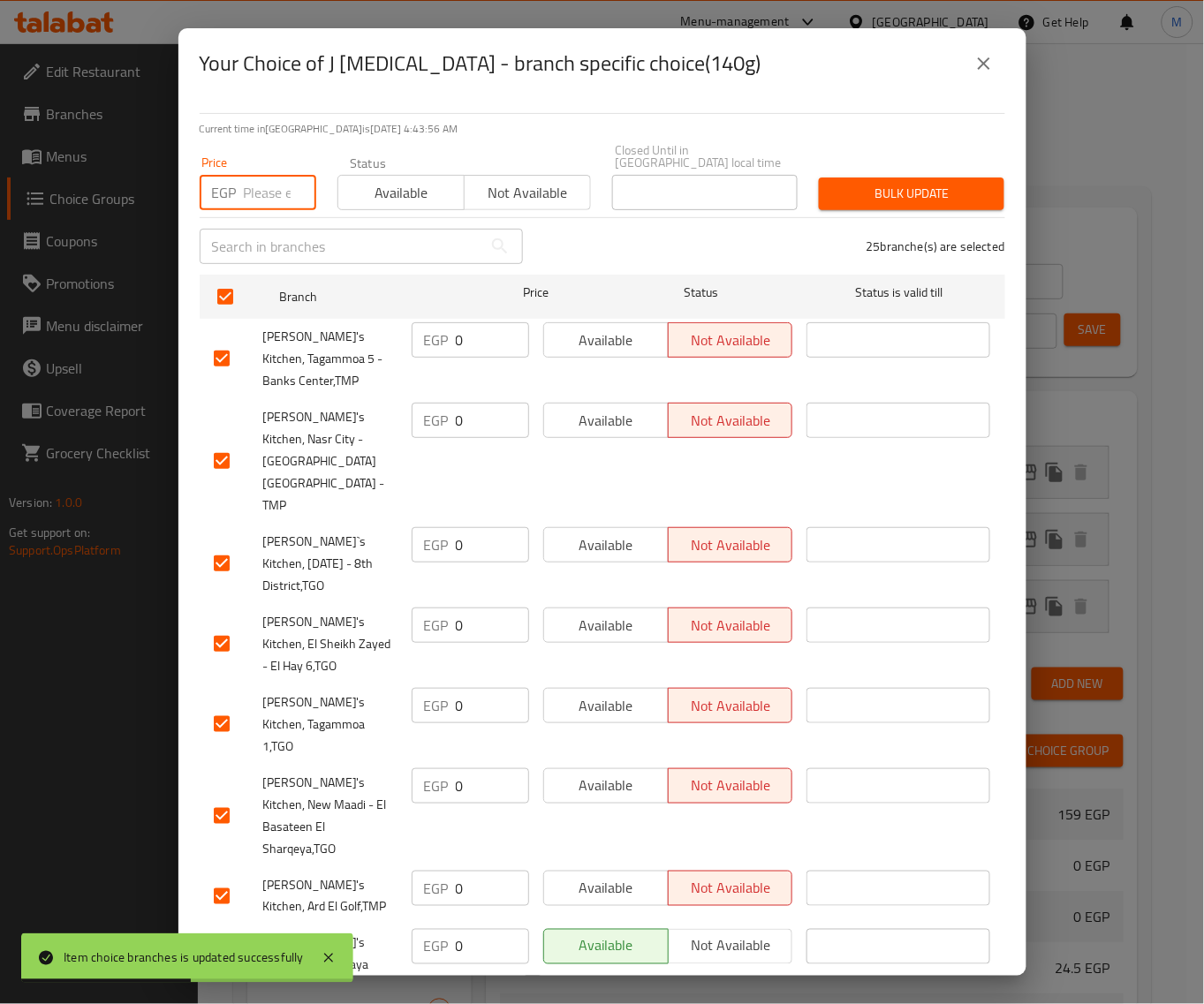
click at [272, 195] on input "number" at bounding box center [280, 192] width 72 height 35
paste input "179"
click at [939, 192] on button "Bulk update" at bounding box center [912, 193] width 186 height 33
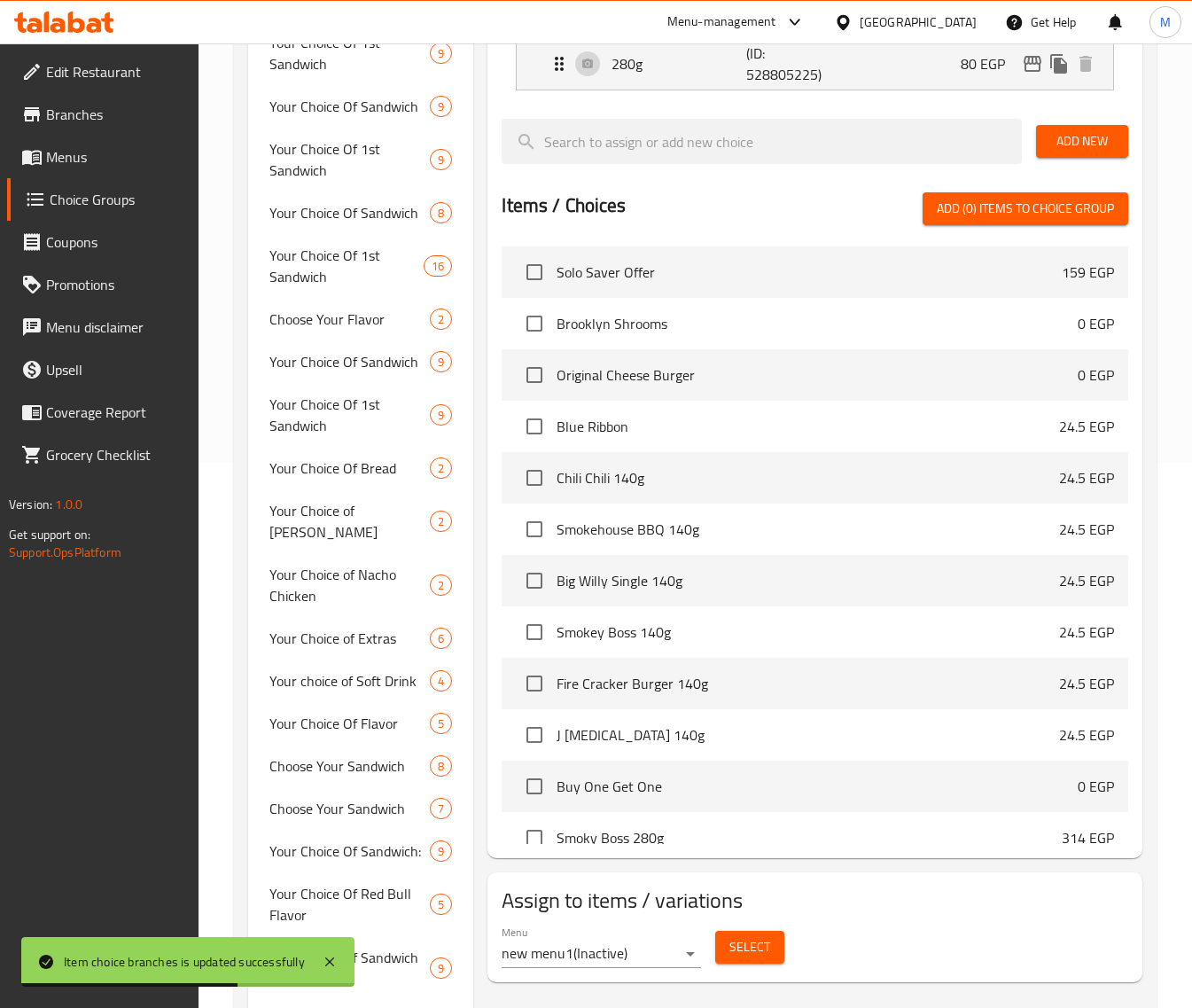
scroll to position [554, 0]
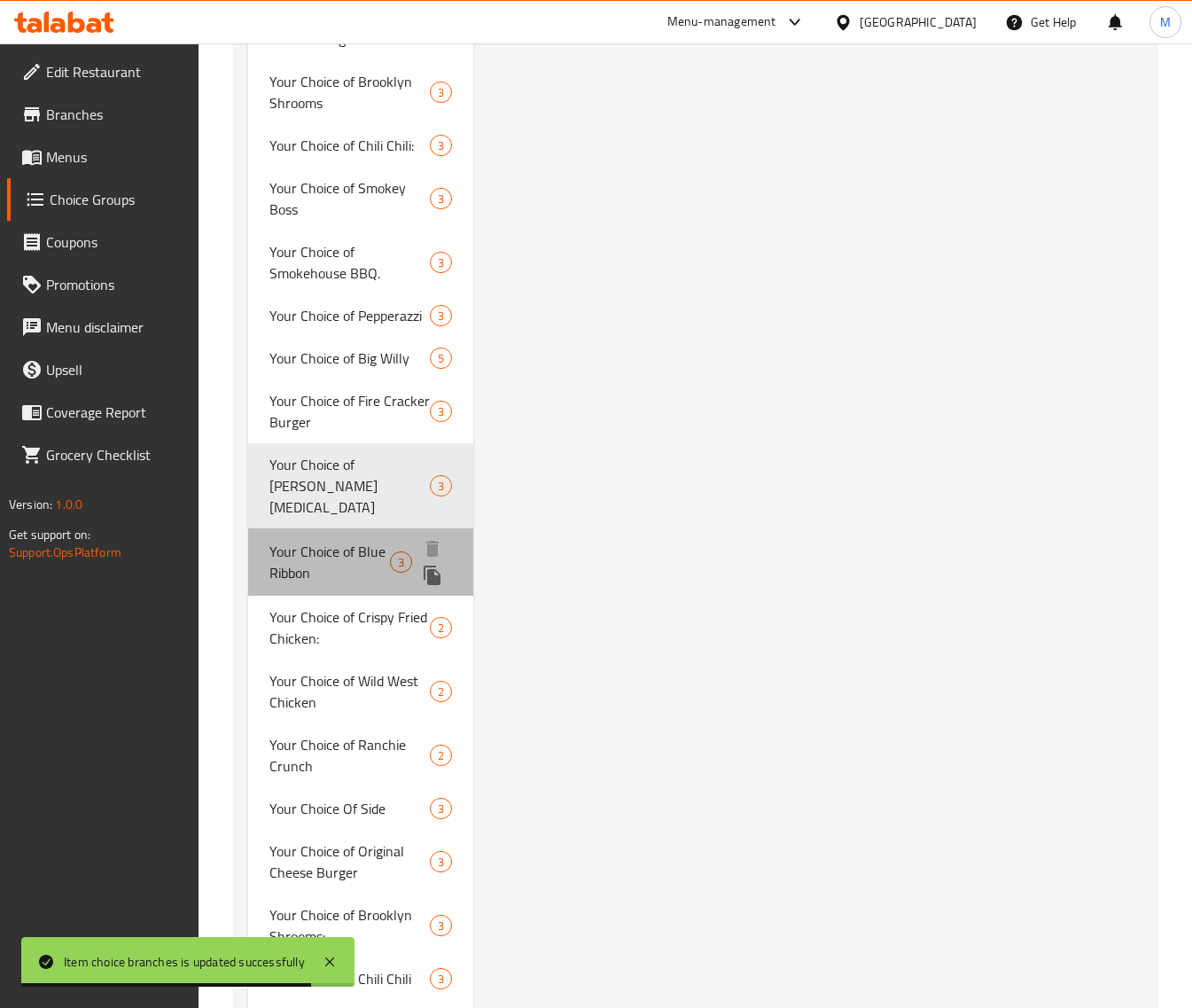
drag, startPoint x: 351, startPoint y: 510, endPoint x: 795, endPoint y: 600, distance: 453.0
click at [351, 541] on span "Your Choice of Blue Ribbon" at bounding box center [330, 562] width 121 height 43
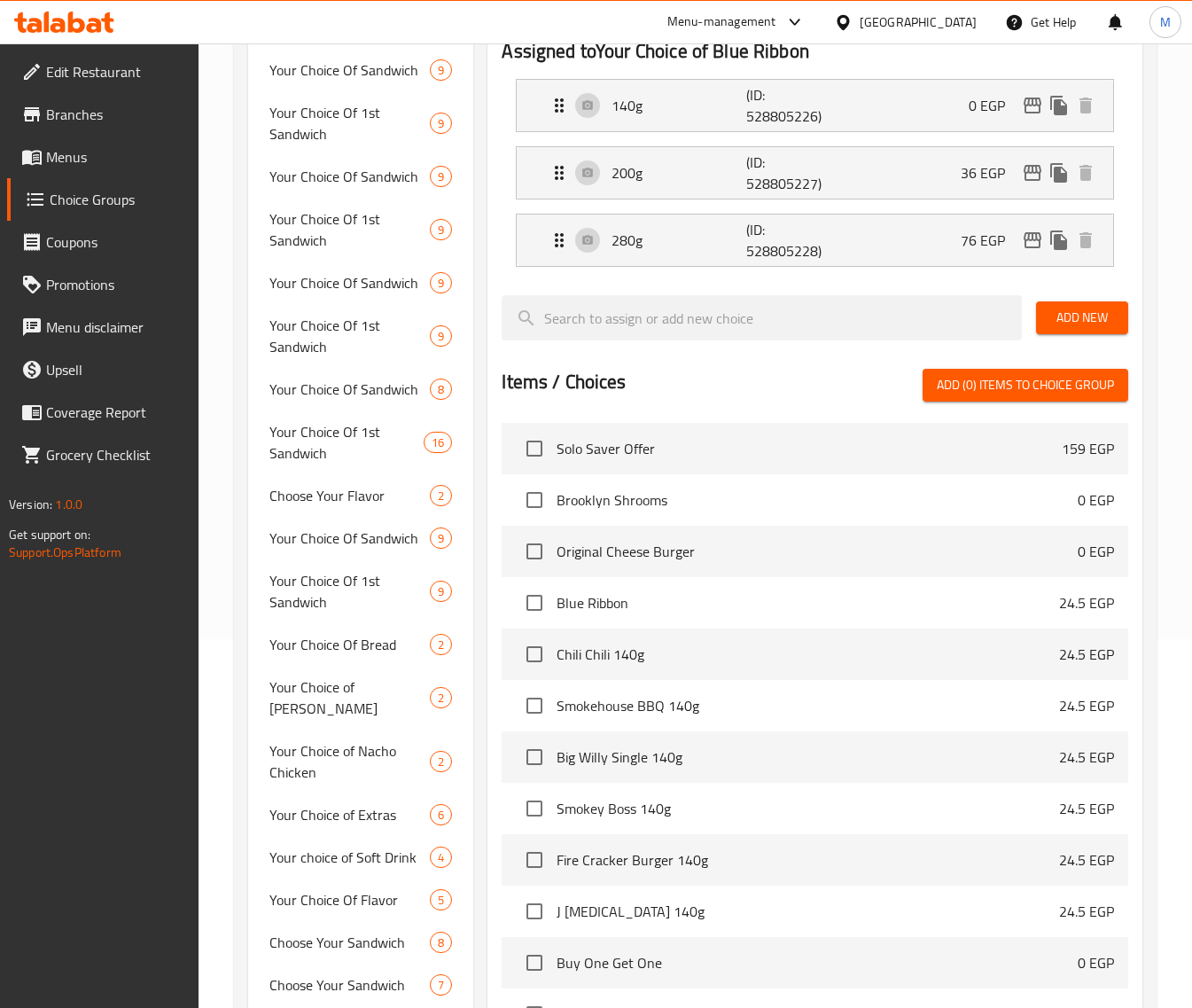
scroll to position [0, 0]
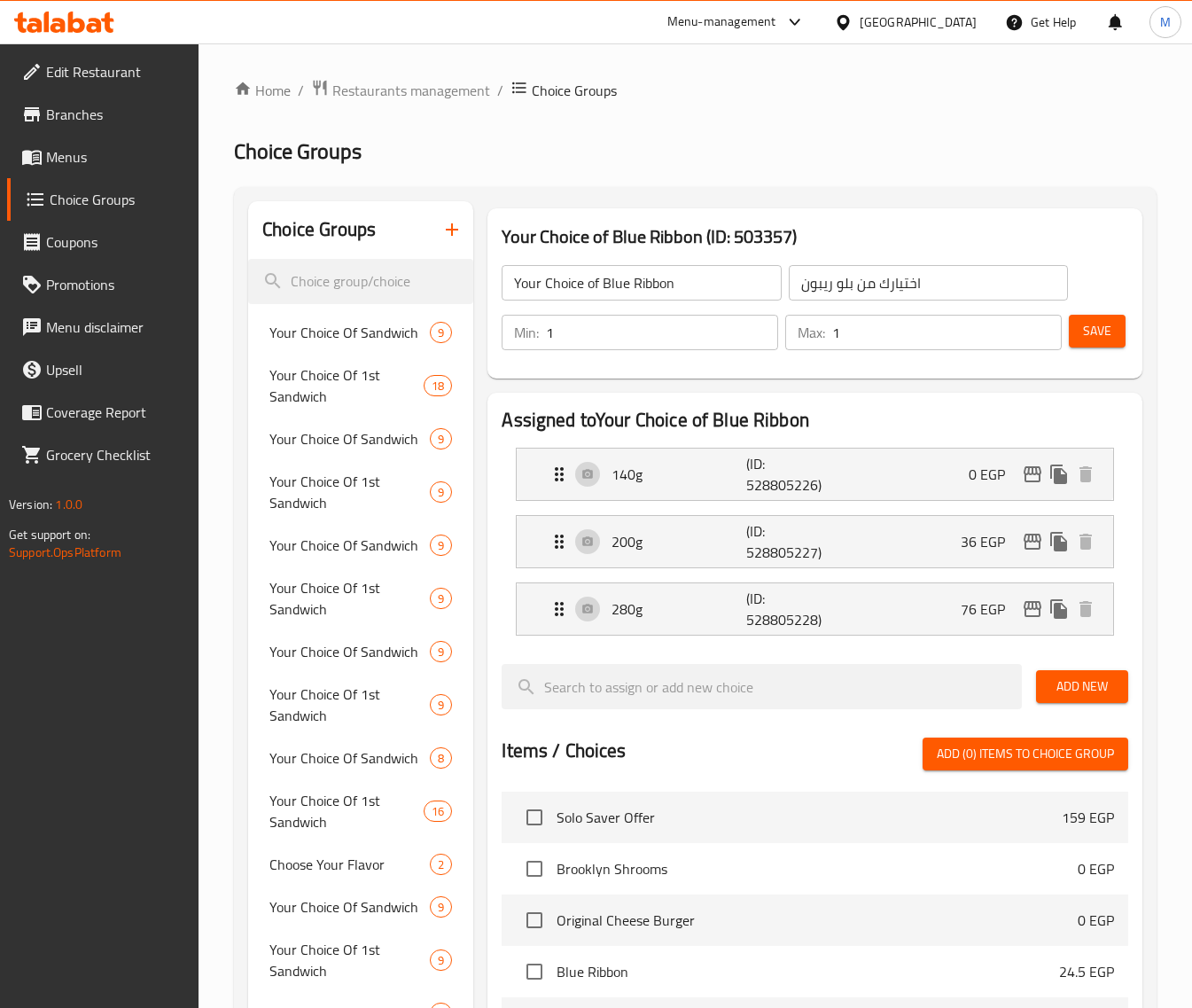
click at [884, 410] on h2 "Assigned to Your Choice of Blue Ribbon" at bounding box center [814, 420] width 627 height 27
click at [1028, 541] on icon "edit" at bounding box center [1032, 542] width 18 height 16
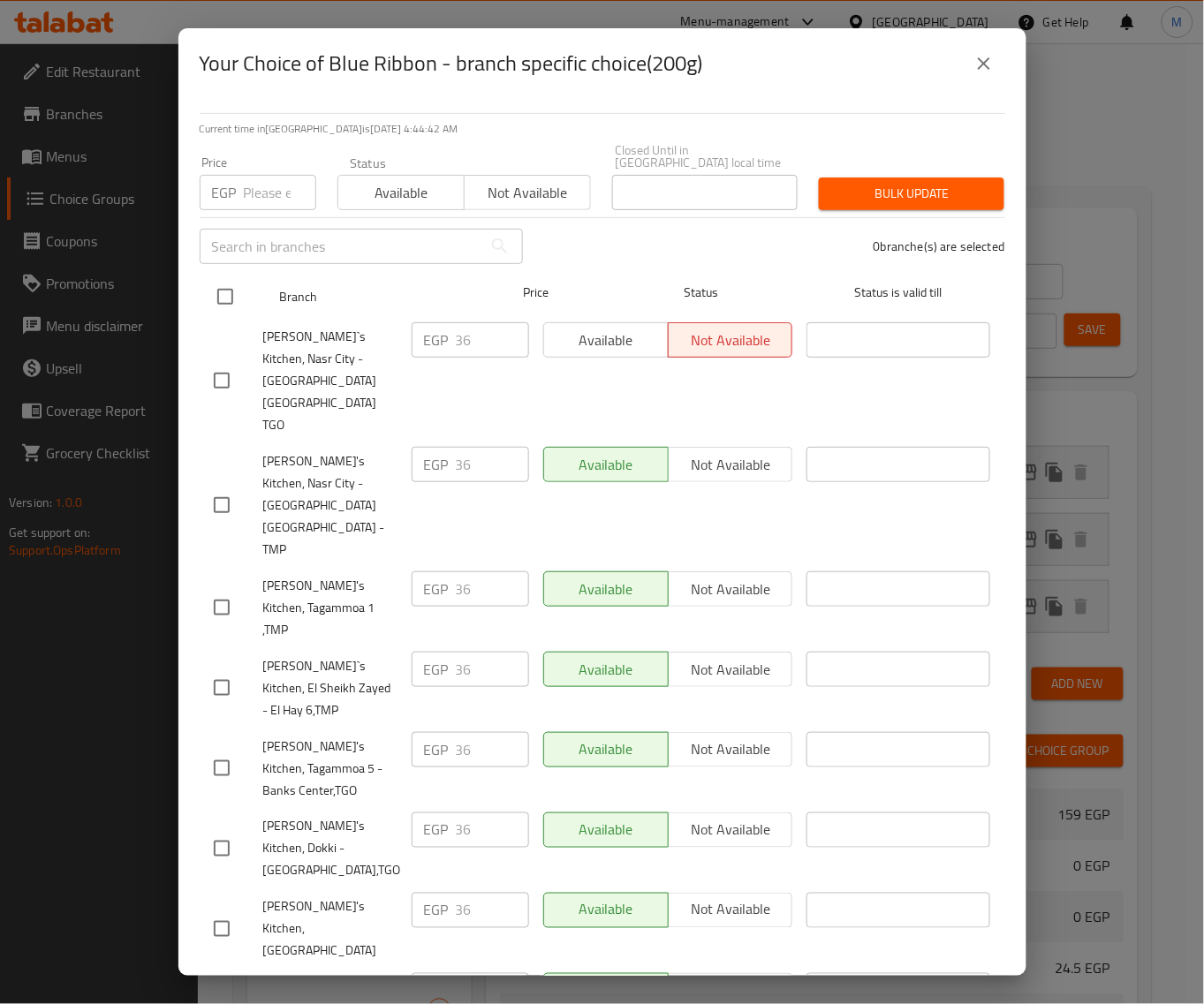
click at [227, 298] on input "checkbox" at bounding box center [225, 297] width 37 height 37
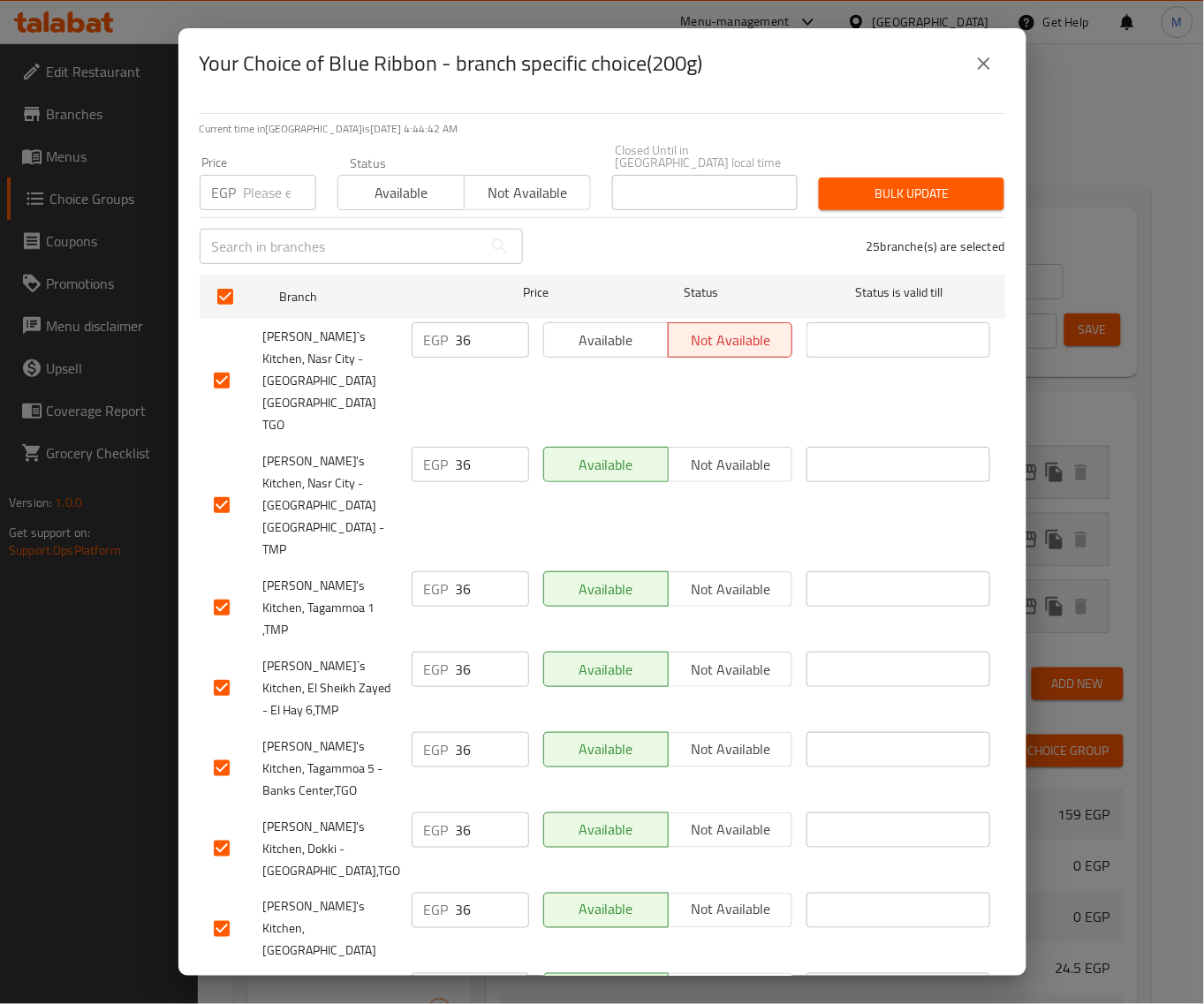
click at [254, 182] on input "number" at bounding box center [280, 192] width 72 height 35
paste input "36"
click at [939, 192] on span "Bulk update" at bounding box center [912, 193] width 157 height 22
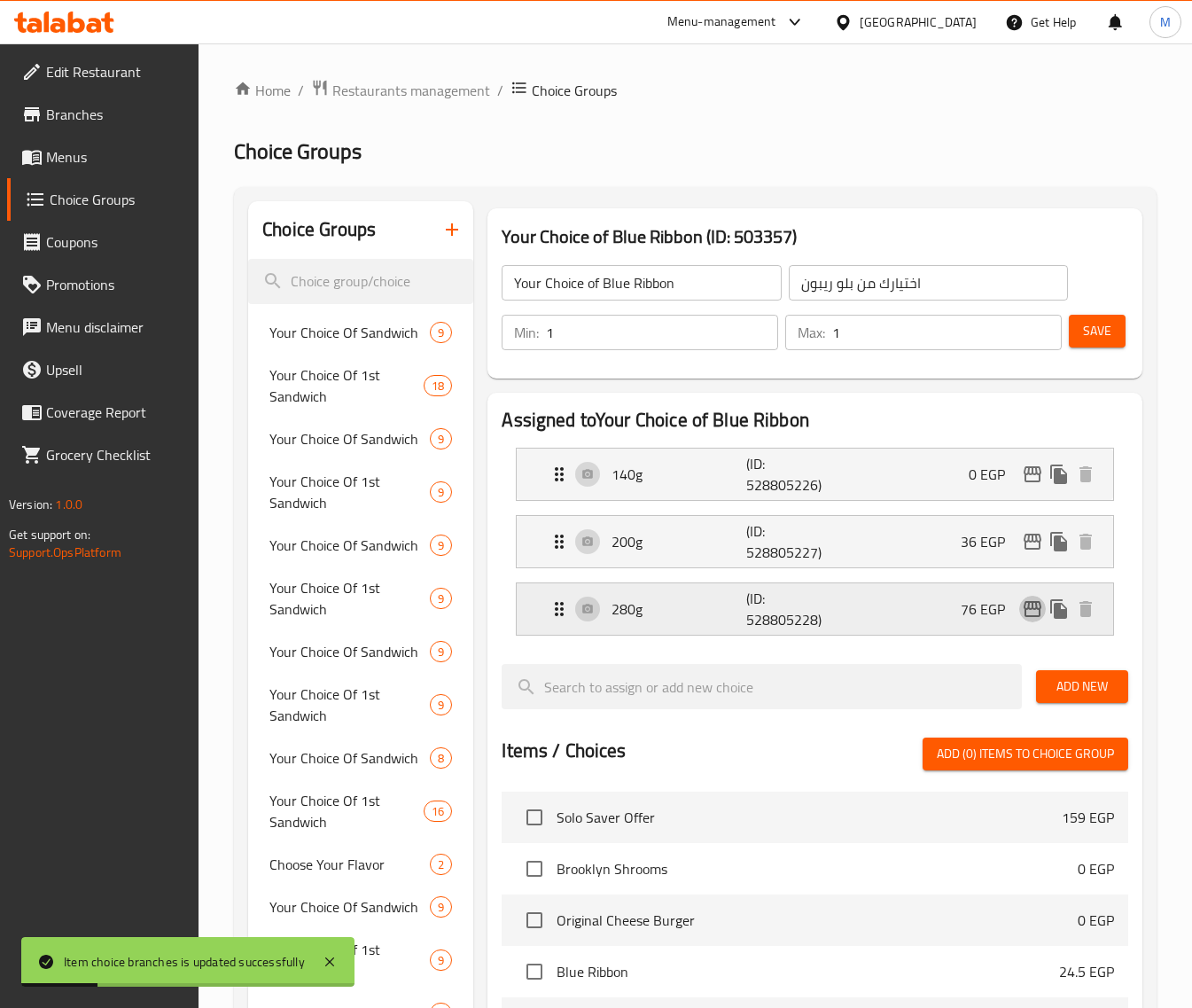
click at [1029, 613] on icon "edit" at bounding box center [1032, 609] width 21 height 21
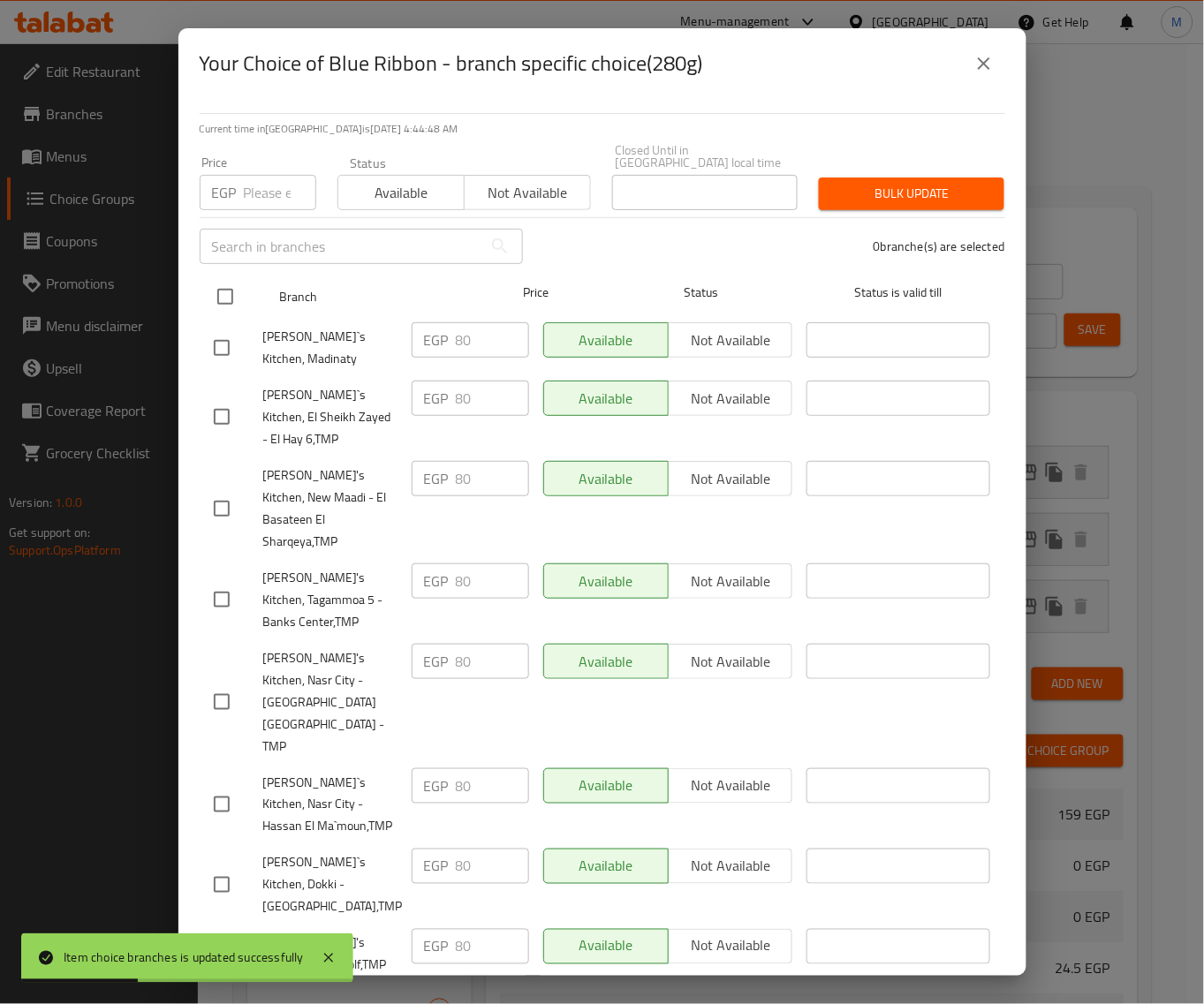
click at [236, 294] on input "checkbox" at bounding box center [225, 297] width 37 height 37
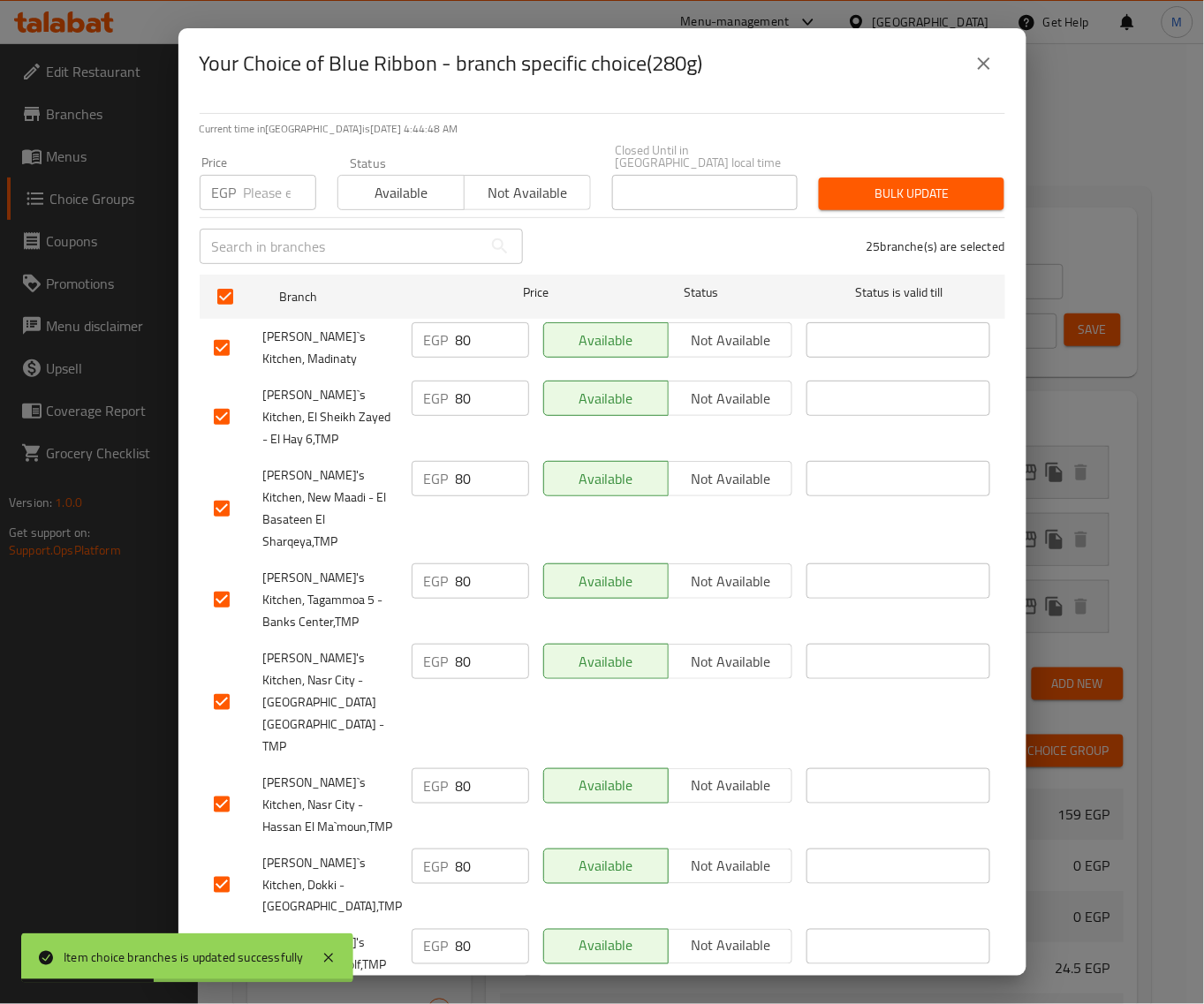
drag, startPoint x: 274, startPoint y: 190, endPoint x: 297, endPoint y: 206, distance: 28.0
click at [276, 191] on input "number" at bounding box center [280, 192] width 72 height 35
paste input "76"
click at [945, 188] on span "Bulk update" at bounding box center [912, 193] width 157 height 22
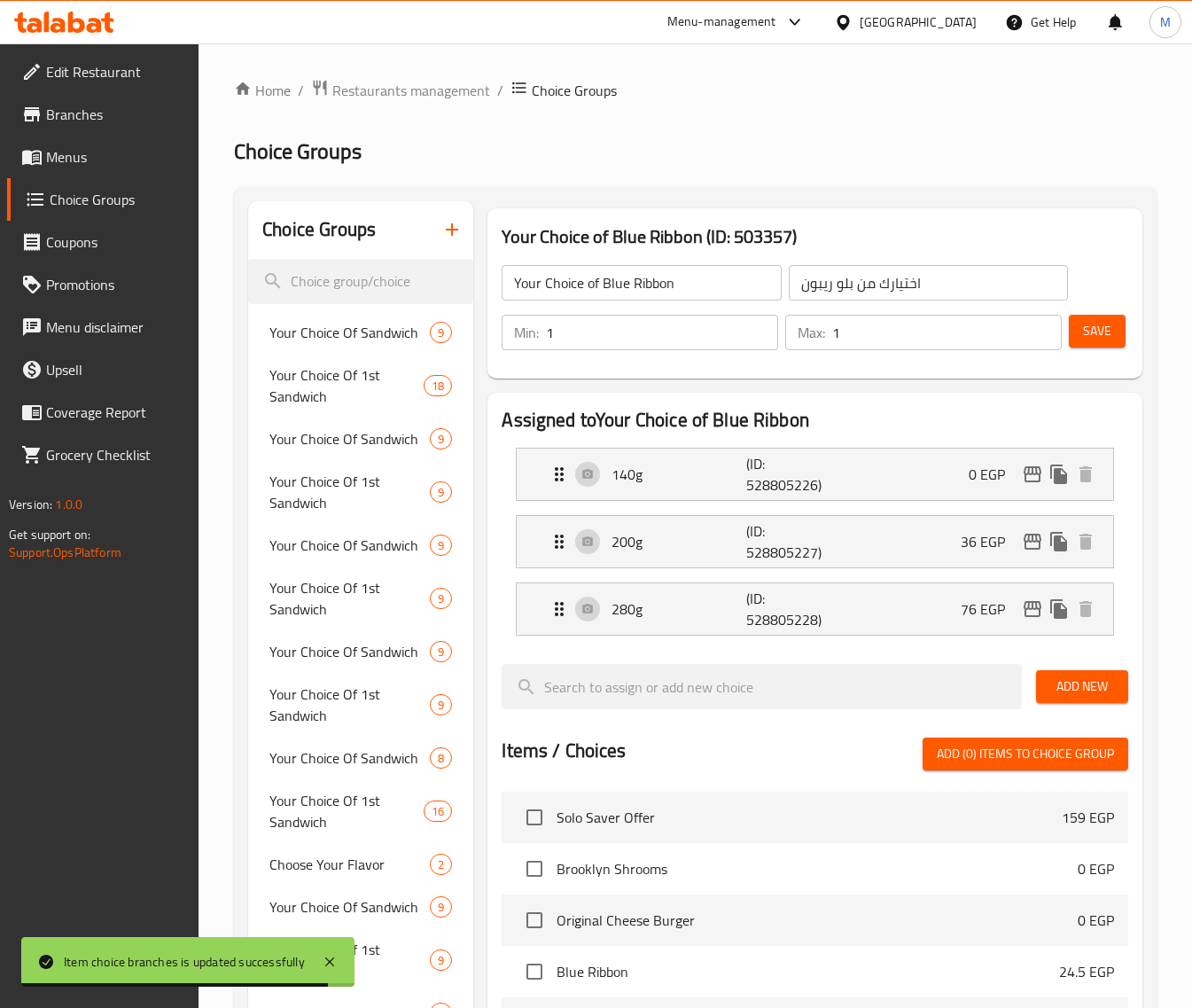
scroll to position [3450, 0]
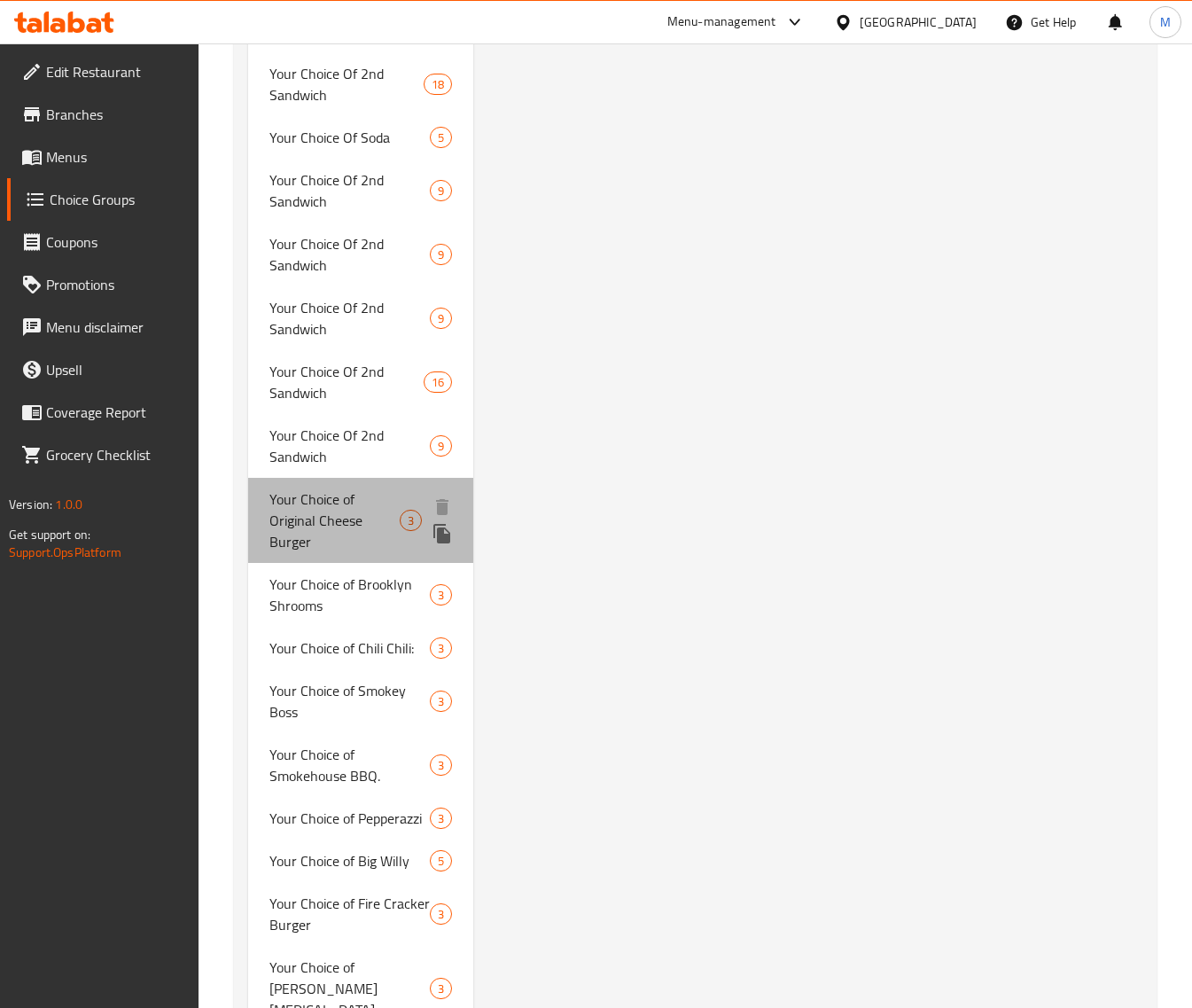
click at [365, 503] on span "Your Choice of Original Cheese Burger" at bounding box center [334, 520] width 130 height 64
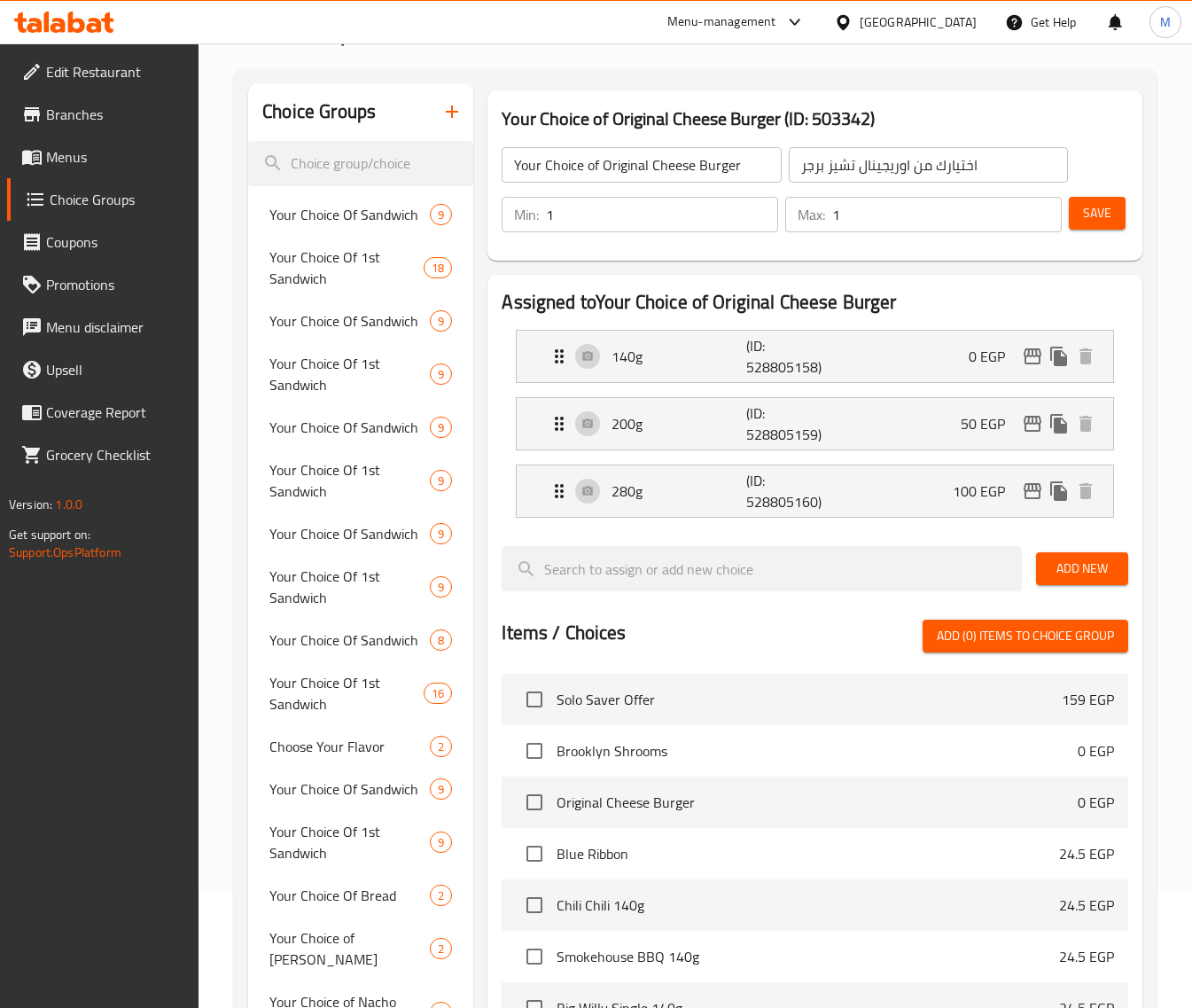
scroll to position [0, 0]
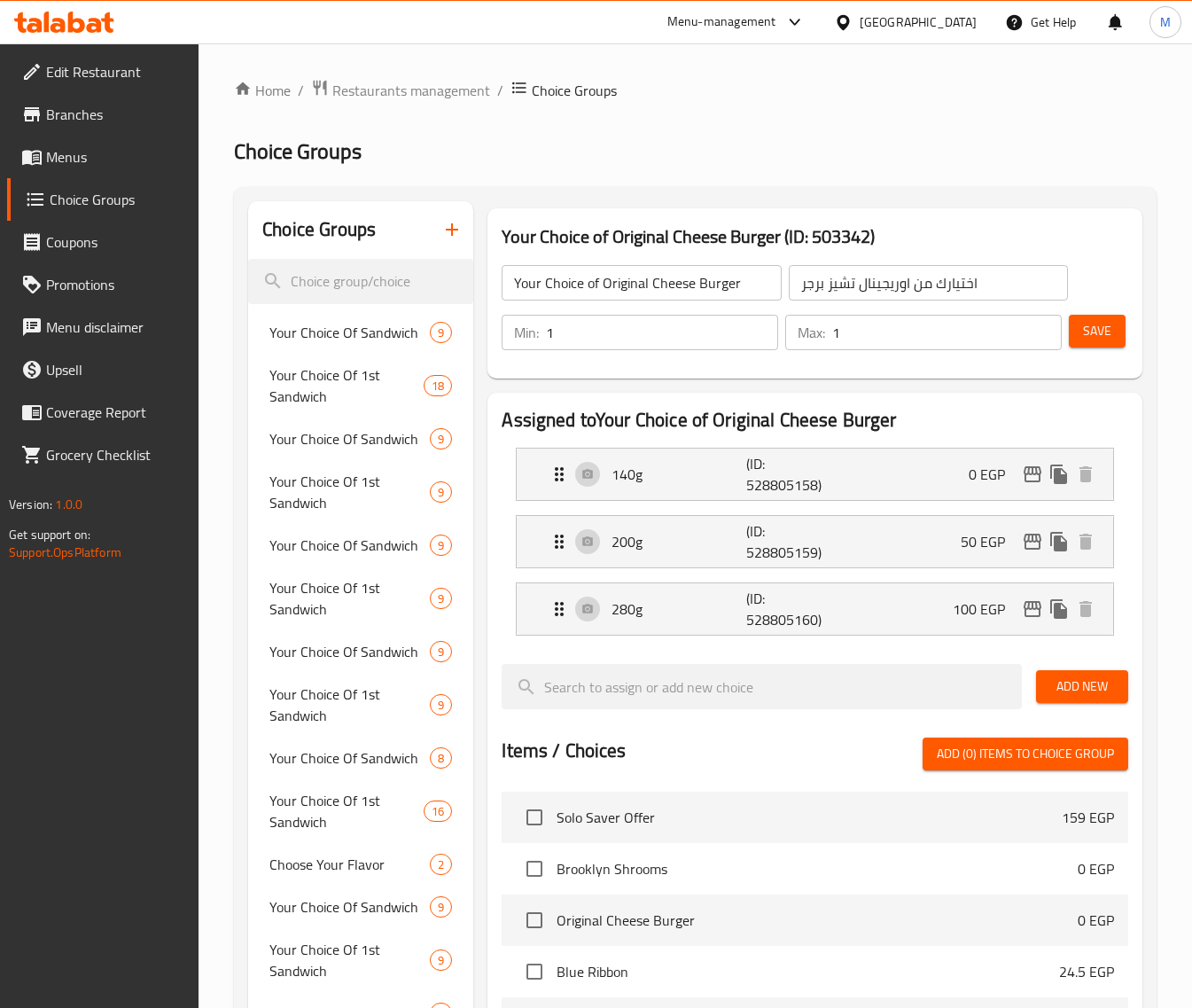
click at [967, 220] on div "Your Choice of Original Cheese Burger (ID: 503342) Your Choice of Original Chee…" at bounding box center [814, 293] width 655 height 170
click at [1024, 541] on icon "edit" at bounding box center [1032, 542] width 21 height 21
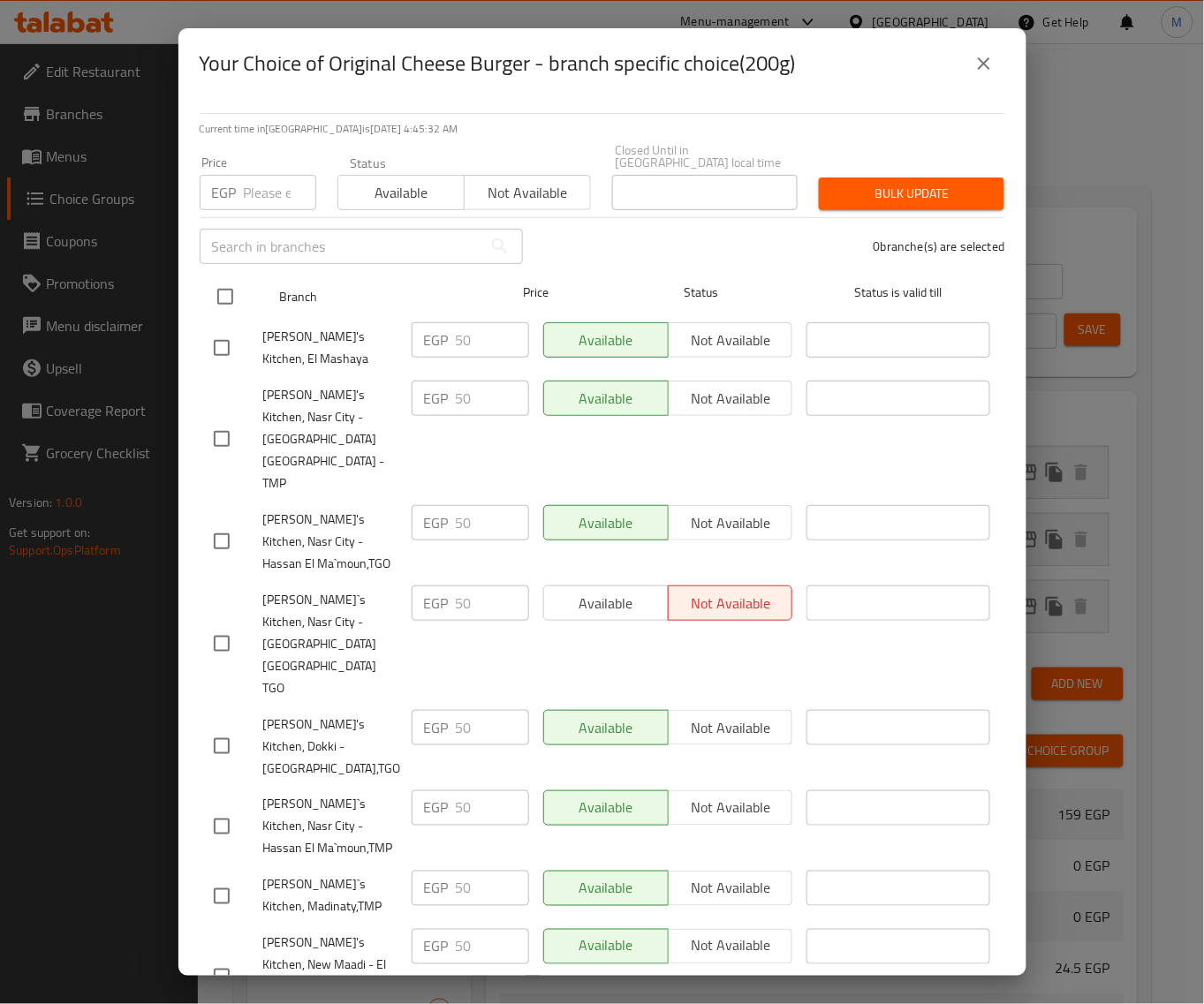
click at [237, 284] on input "checkbox" at bounding box center [225, 297] width 37 height 37
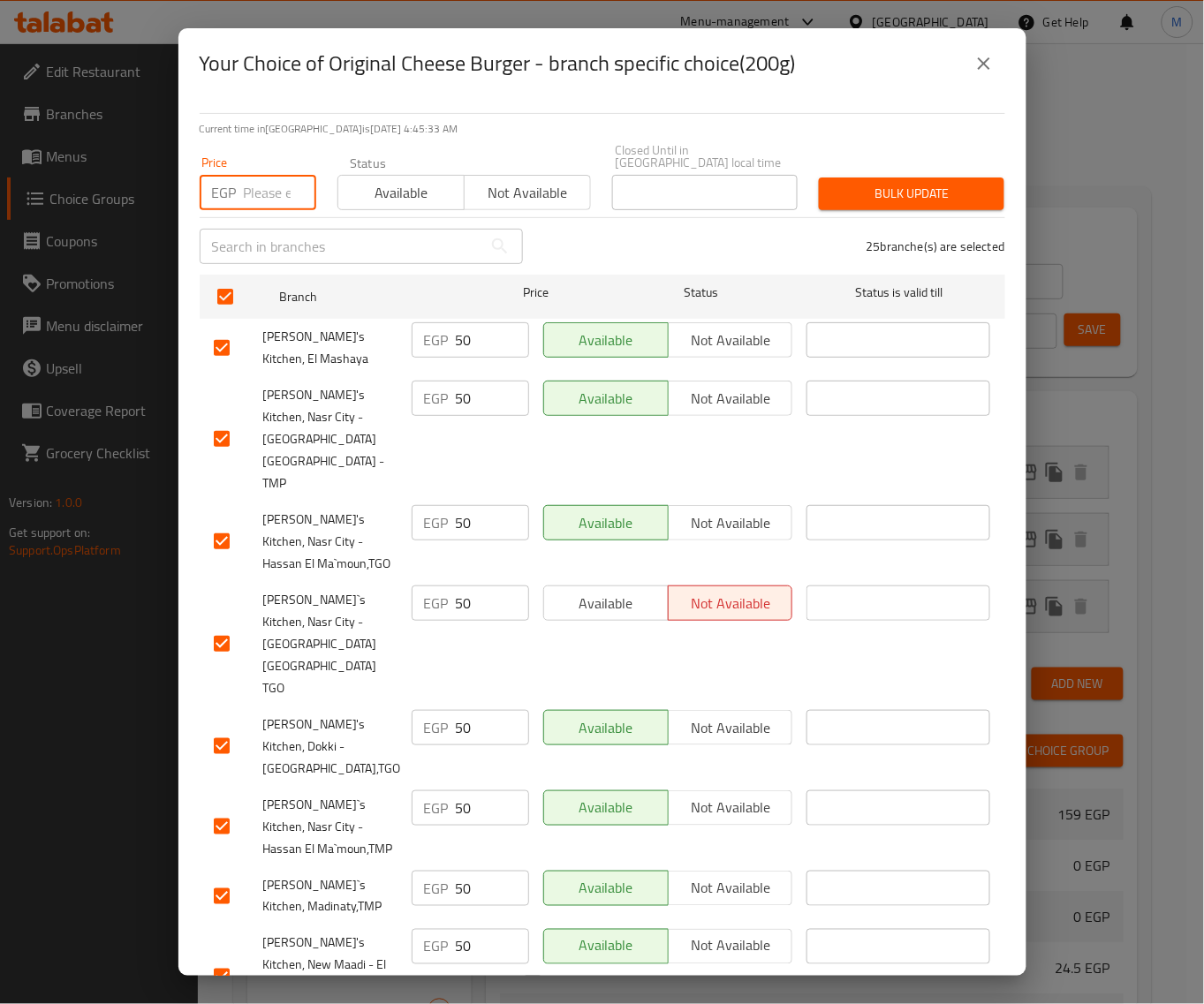
click at [263, 177] on input "number" at bounding box center [280, 192] width 72 height 35
click at [272, 175] on input "number" at bounding box center [280, 192] width 72 height 35
paste input "50"
click at [957, 183] on span "Bulk update" at bounding box center [912, 193] width 157 height 22
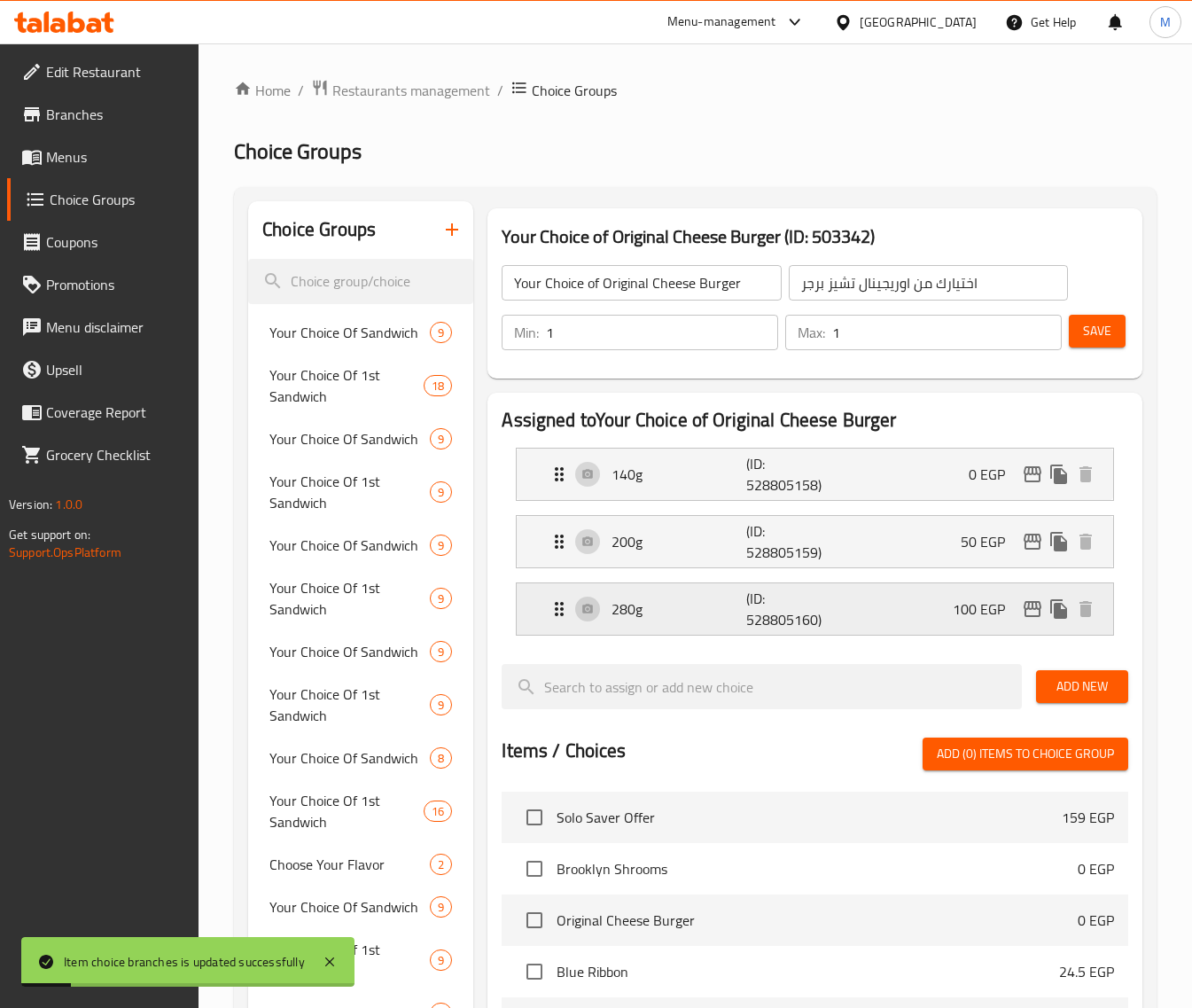
click at [1024, 612] on icon "edit" at bounding box center [1032, 609] width 18 height 16
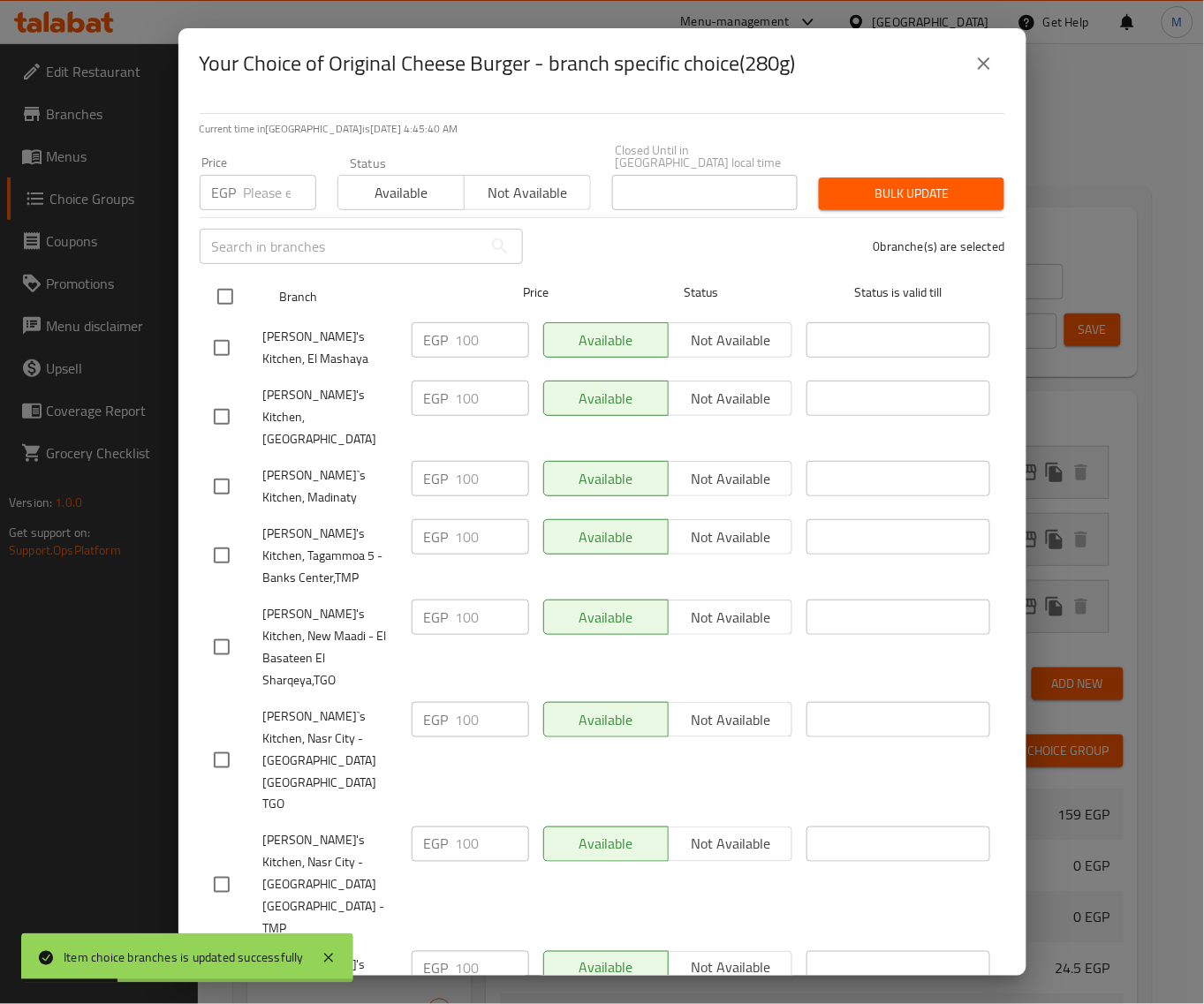
click at [218, 280] on input "checkbox" at bounding box center [225, 297] width 37 height 37
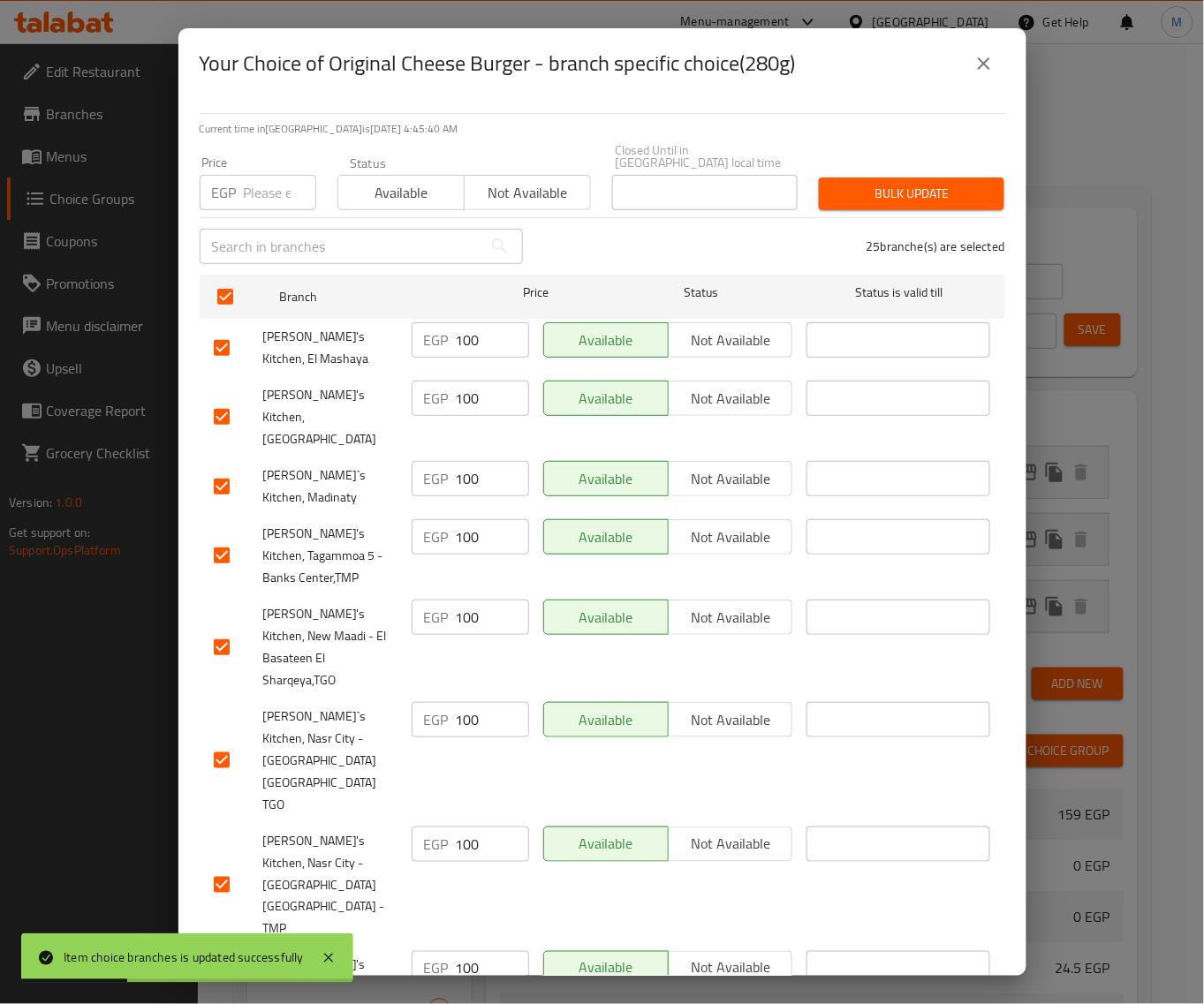
click at [257, 178] on input "number" at bounding box center [280, 192] width 72 height 35
paste input "100"
drag, startPoint x: 910, startPoint y: 184, endPoint x: 855, endPoint y: 186, distance: 55.0
click at [908, 184] on span "Bulk update" at bounding box center [912, 193] width 157 height 22
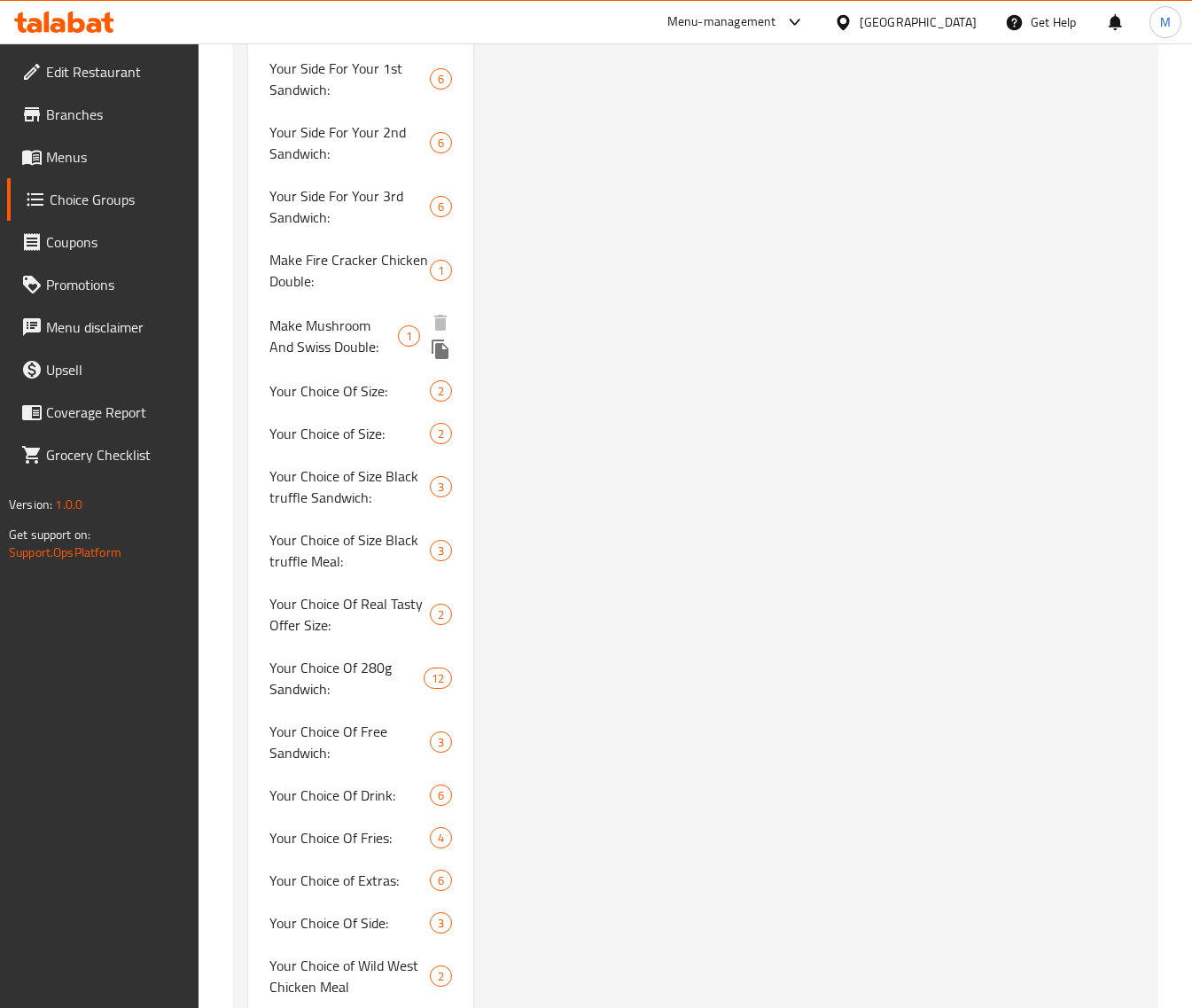
scroll to position [2325, 0]
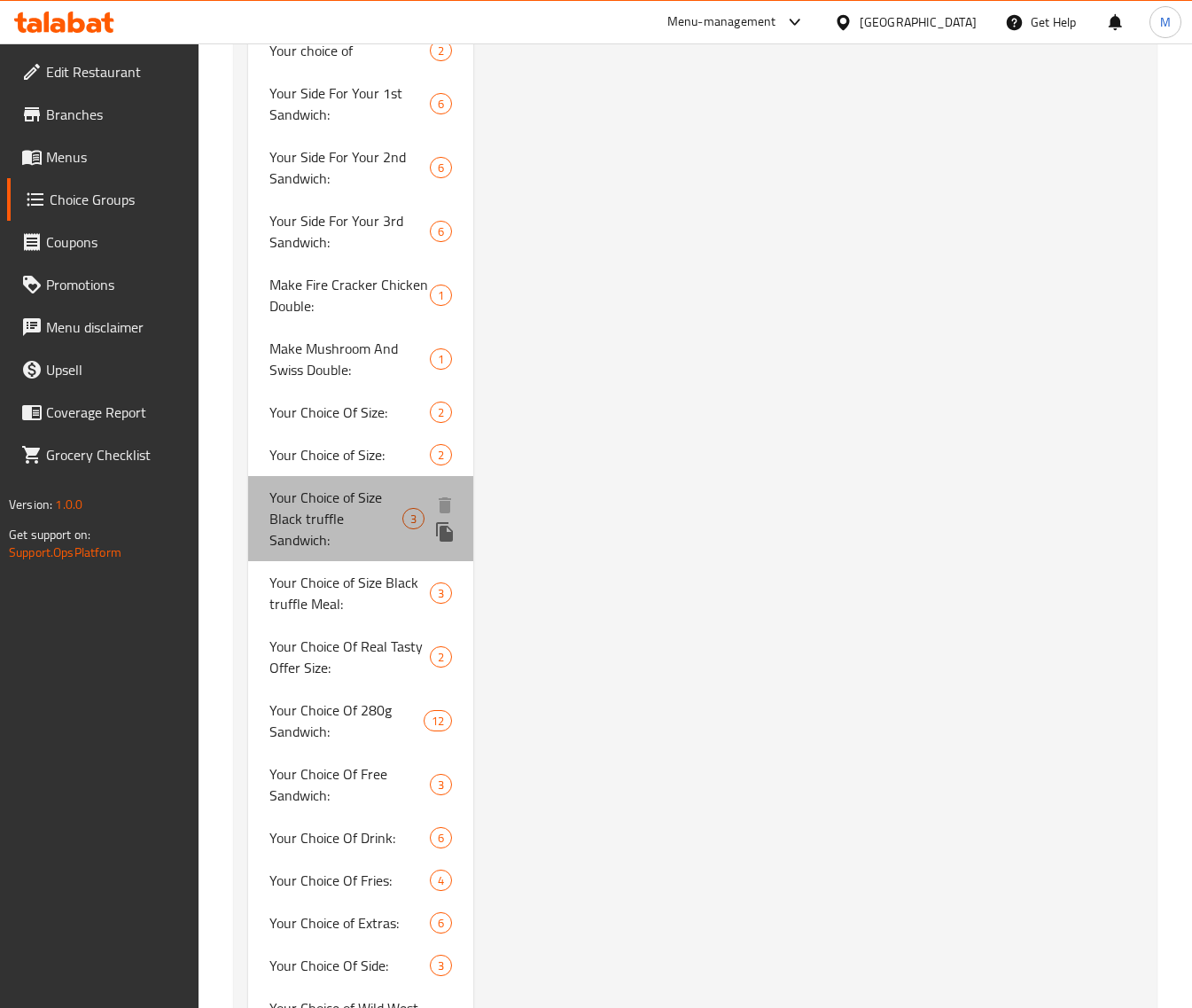
click at [344, 520] on span "Your Choice of Size Black truffle Sandwich:" at bounding box center [336, 519] width 133 height 64
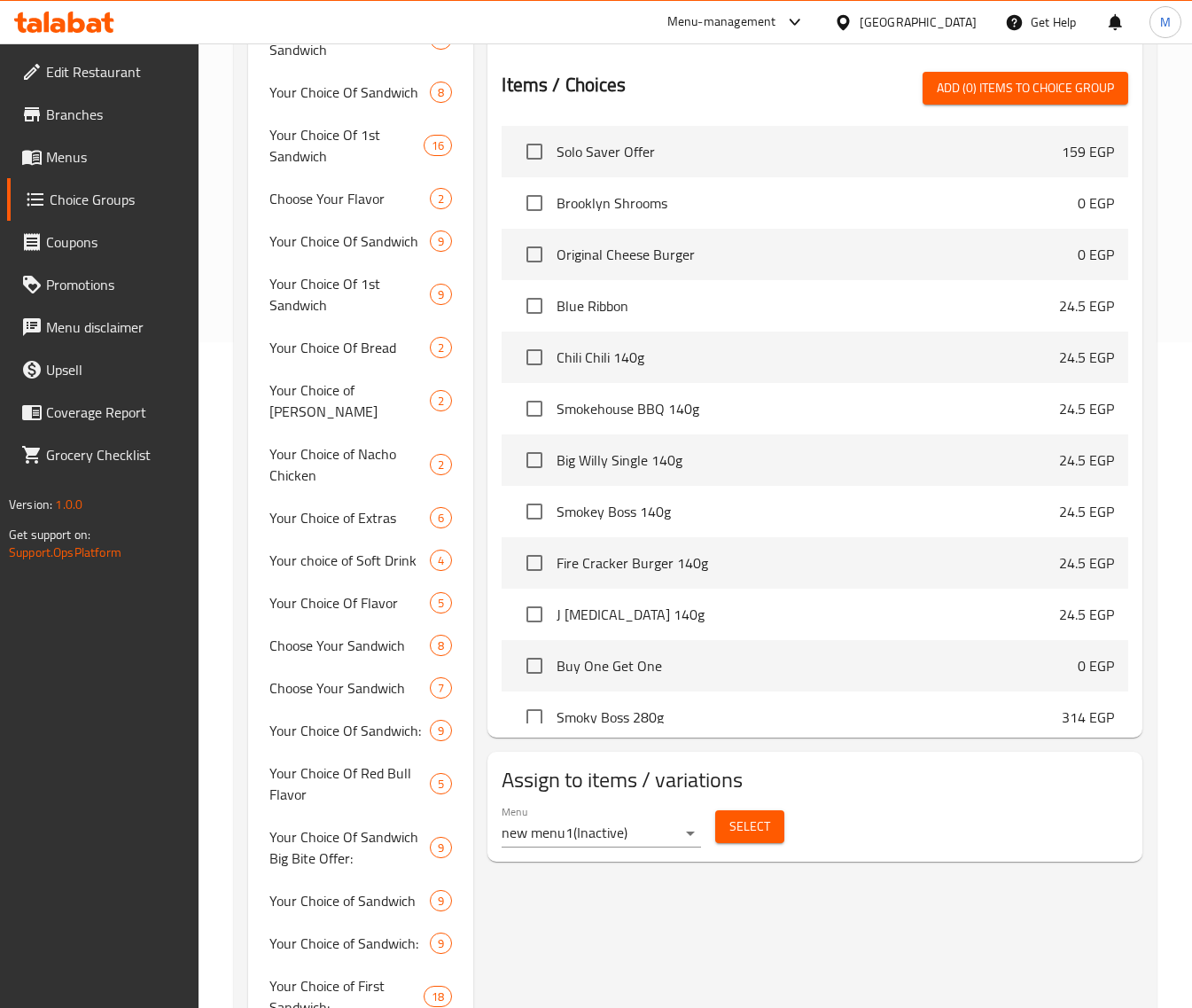
scroll to position [0, 0]
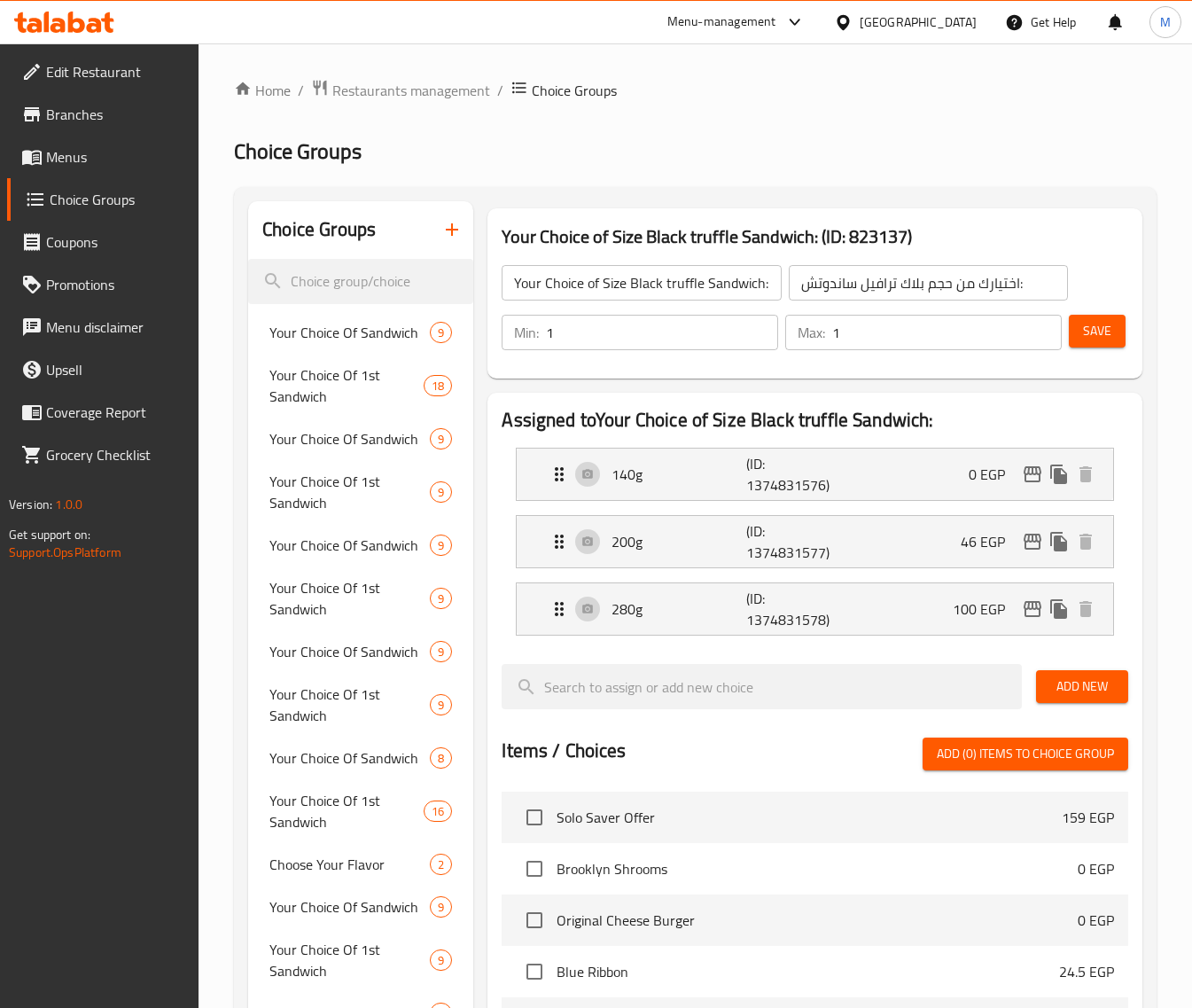
click at [976, 422] on h2 "Assigned to Your Choice of Size Black truffle Sandwich:" at bounding box center [814, 420] width 627 height 27
click at [1028, 541] on icon "edit" at bounding box center [1032, 542] width 18 height 16
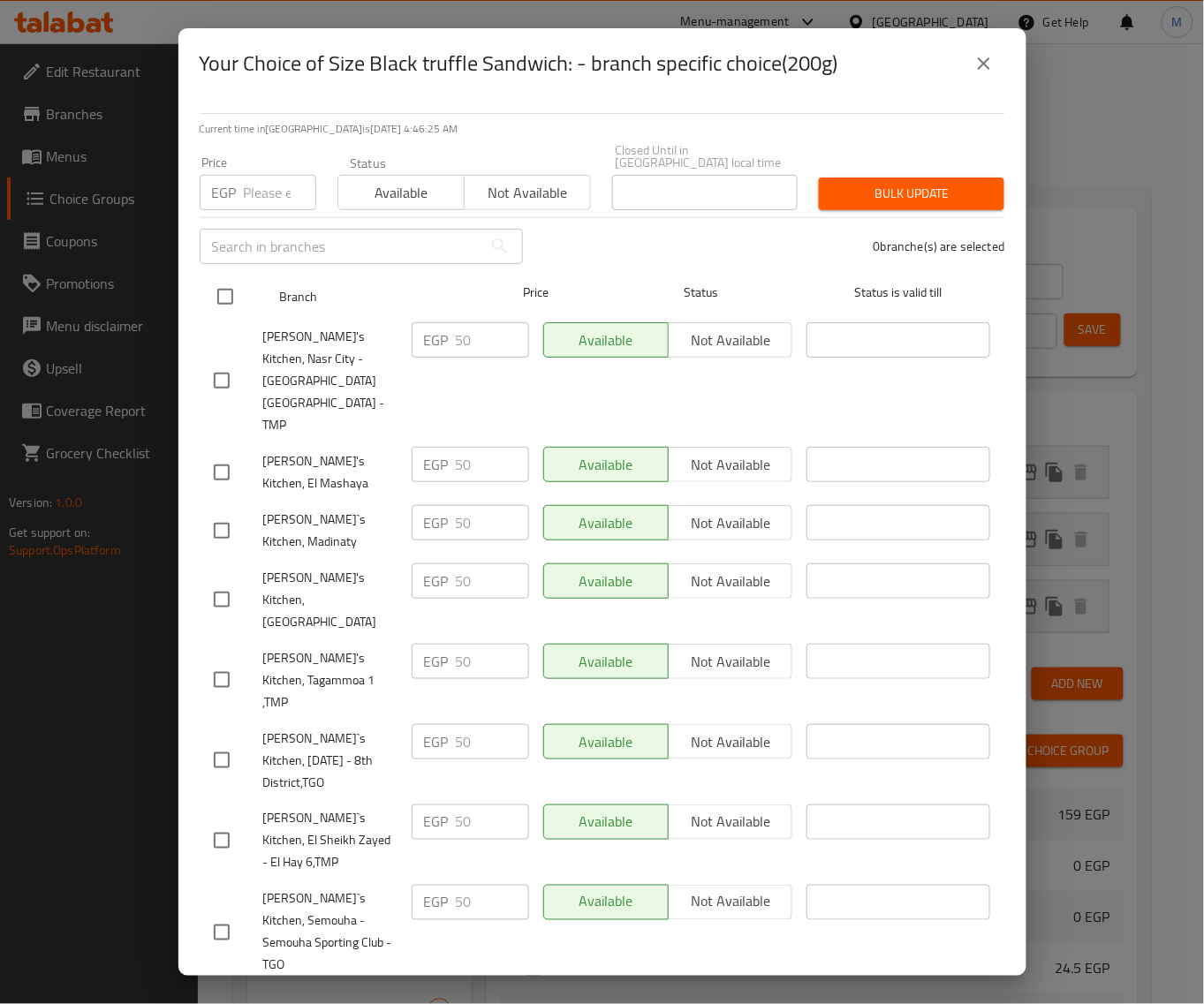
click at [232, 283] on input "checkbox" at bounding box center [225, 297] width 37 height 37
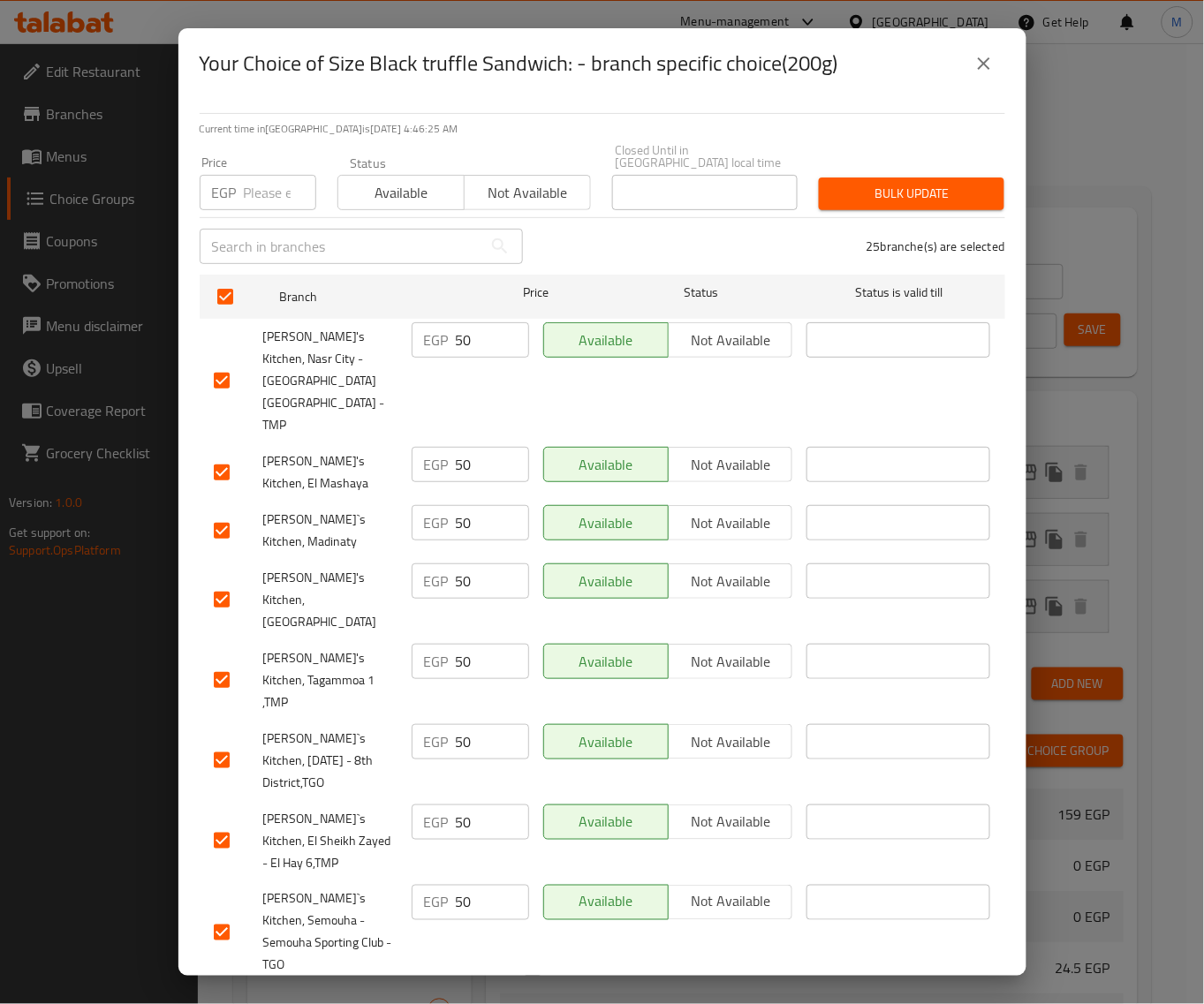
click at [261, 183] on input "number" at bounding box center [280, 192] width 72 height 35
paste input "46"
click at [912, 183] on span "Bulk update" at bounding box center [912, 193] width 157 height 22
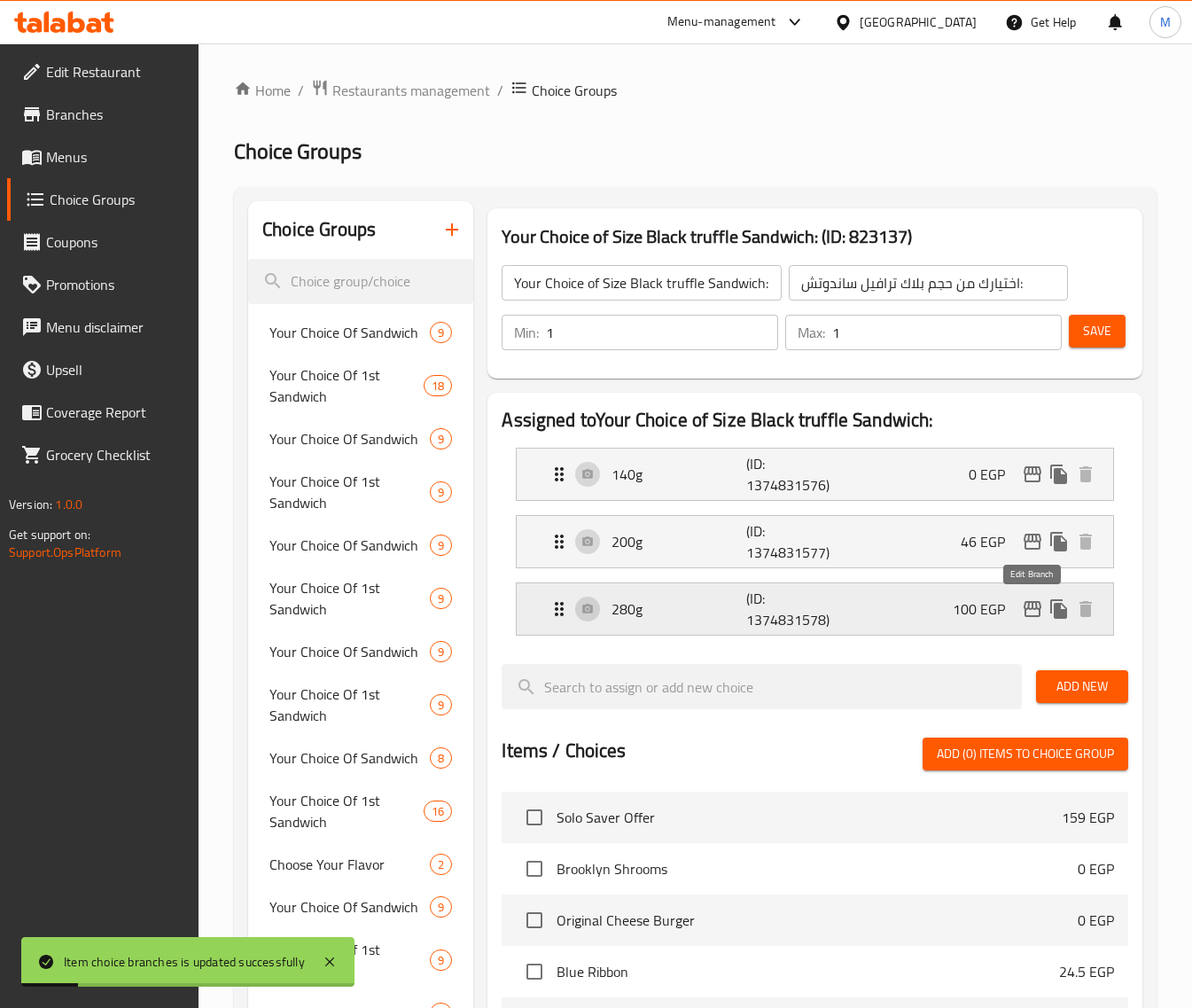
click at [1034, 613] on icon "edit" at bounding box center [1032, 609] width 21 height 21
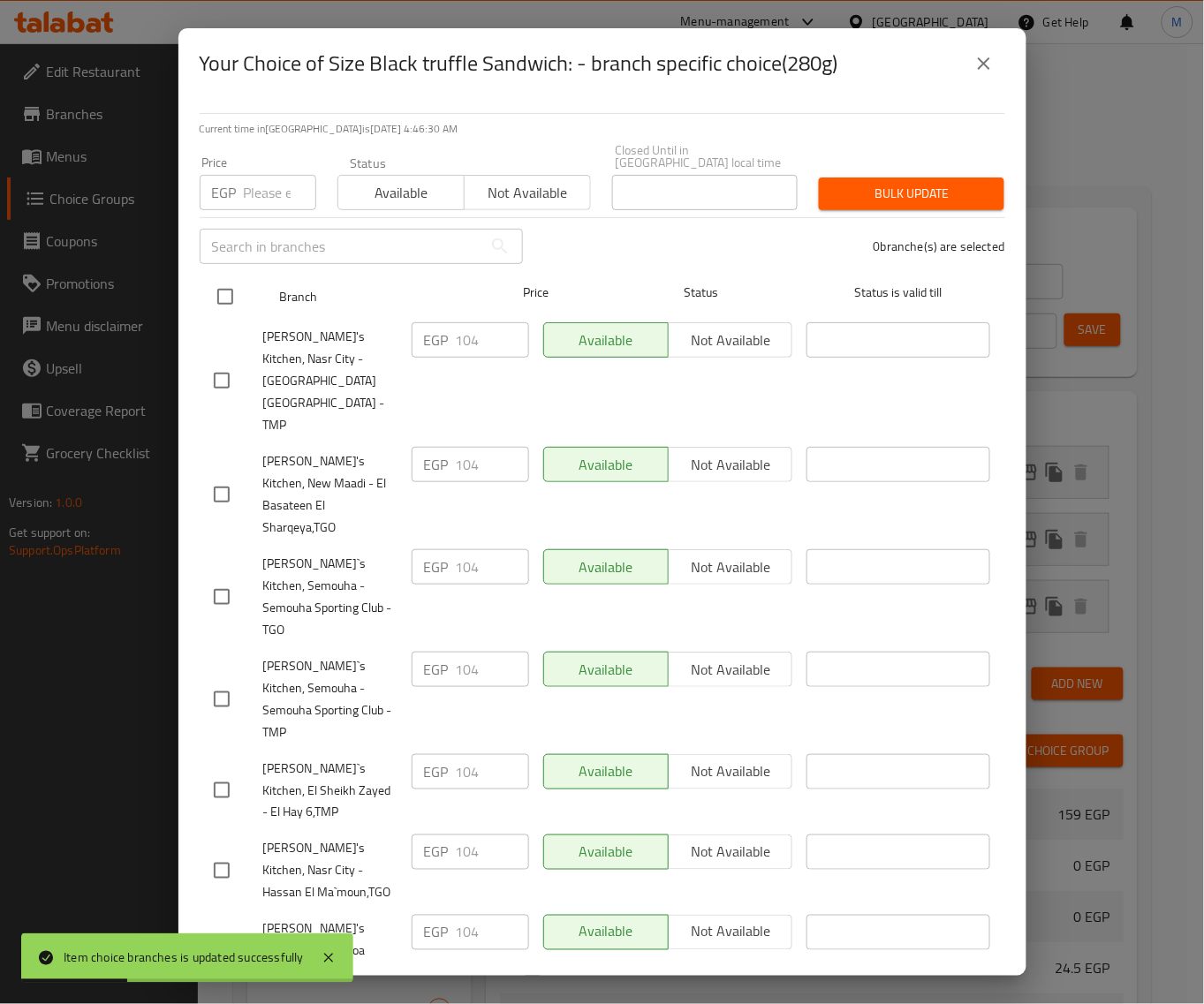
click at [234, 283] on input "checkbox" at bounding box center [225, 297] width 37 height 37
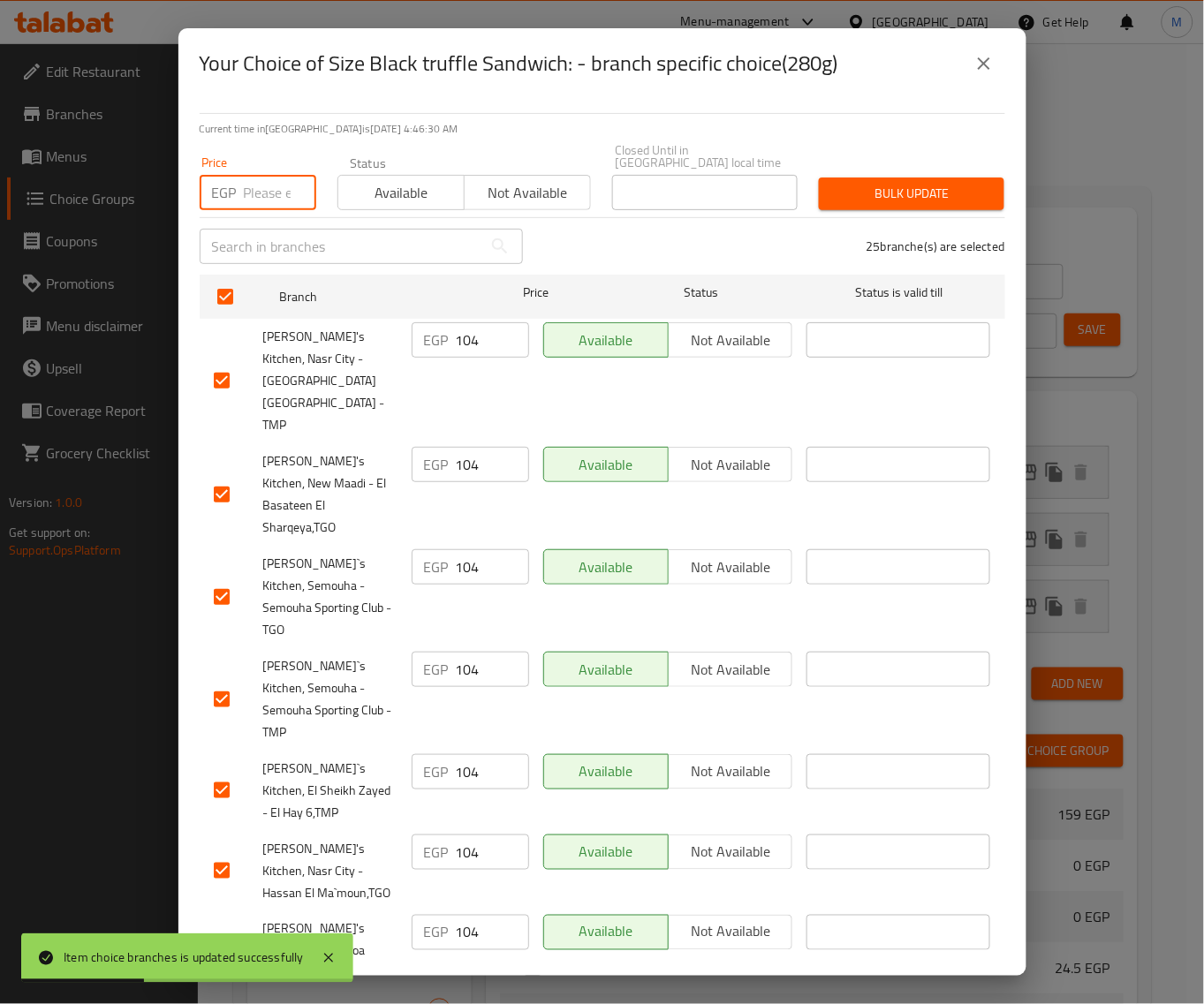
click at [263, 178] on input "number" at bounding box center [280, 192] width 72 height 35
paste input "100"
click at [884, 177] on button "Bulk update" at bounding box center [912, 193] width 186 height 33
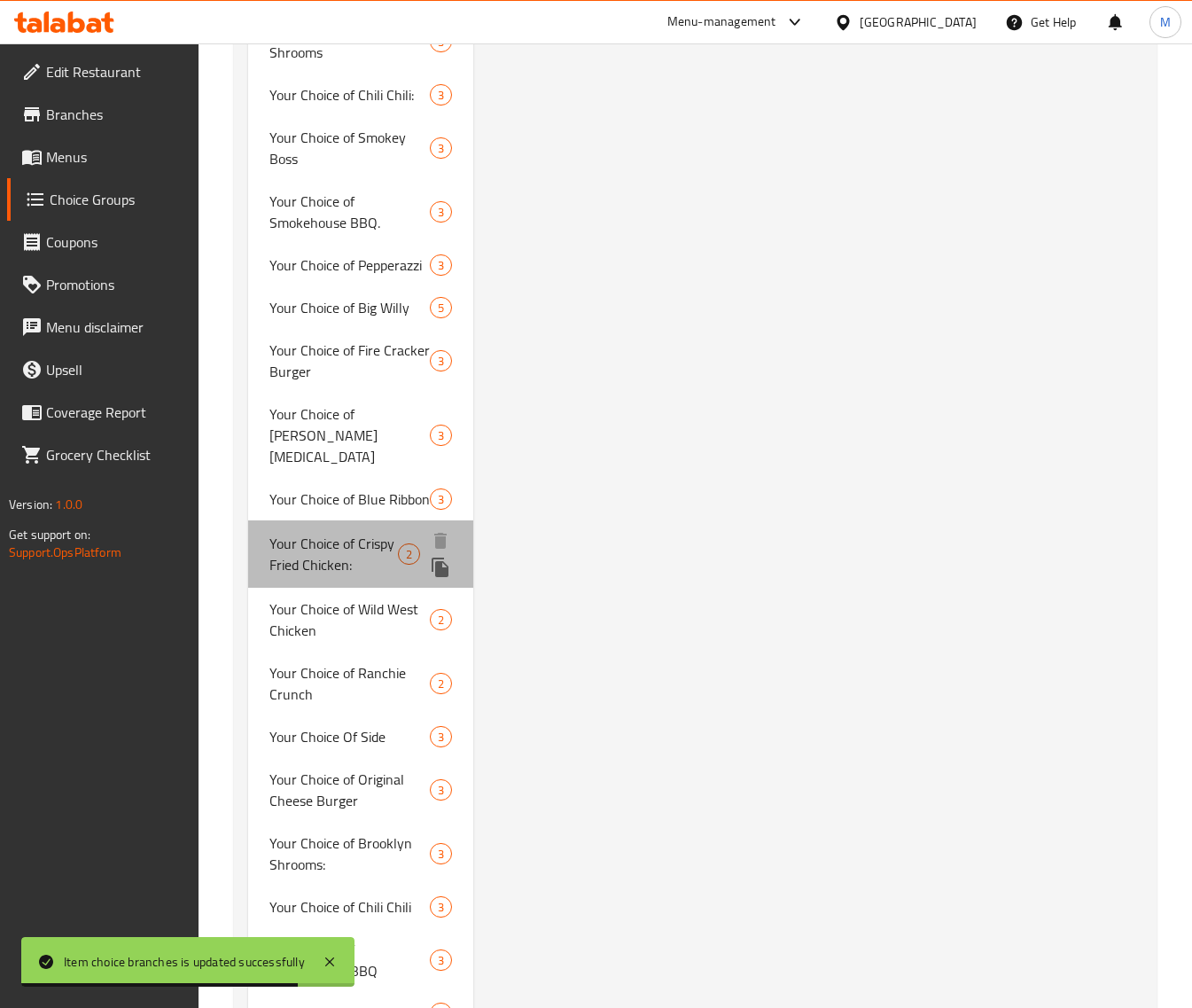
click at [356, 533] on span "Your Choice of Crispy Fried Chicken:" at bounding box center [333, 554] width 129 height 43
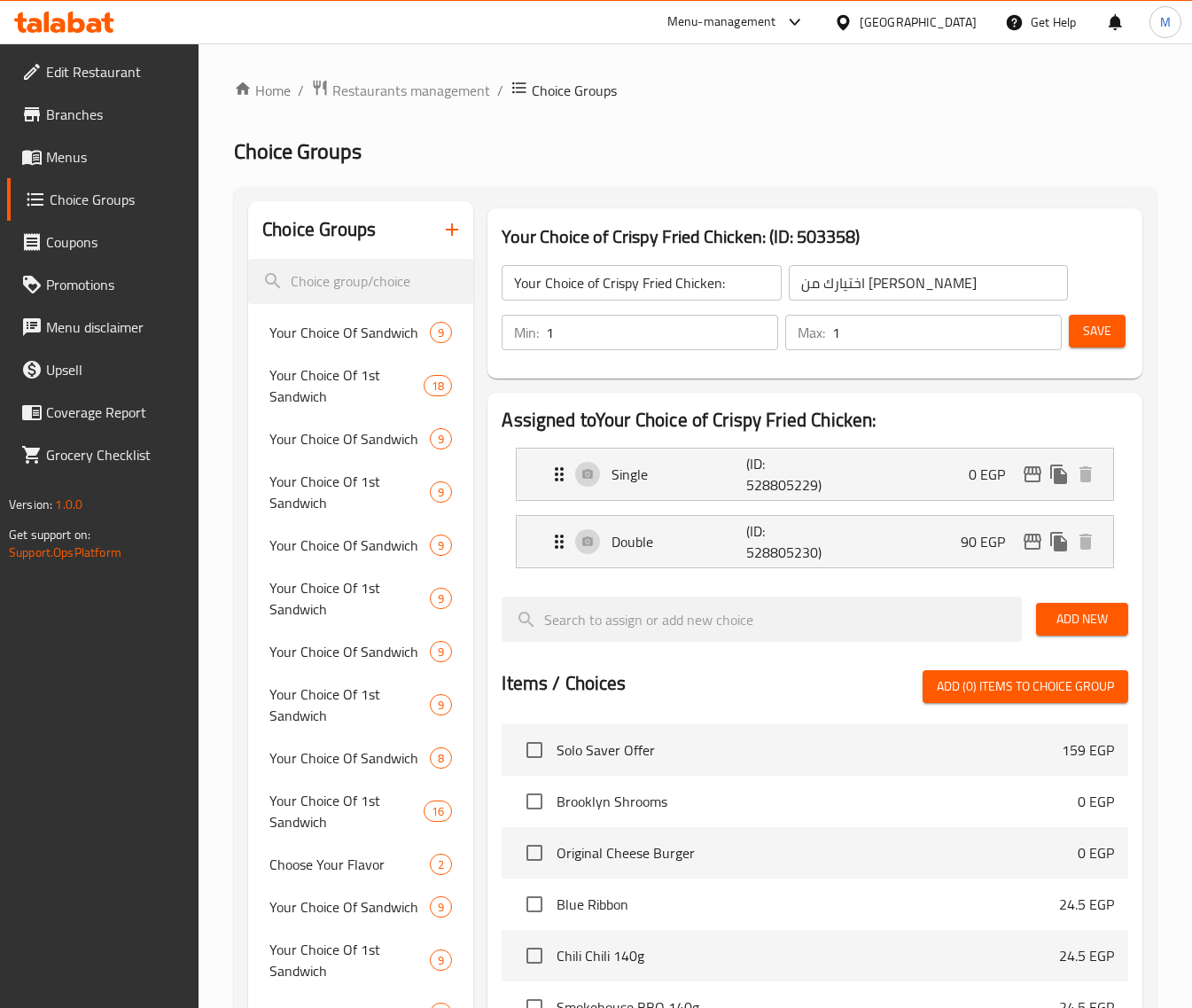
click at [975, 407] on h2 "Assigned to Your Choice of Crispy Fried Chicken:" at bounding box center [814, 420] width 627 height 27
click at [1030, 537] on icon "edit" at bounding box center [1032, 542] width 21 height 21
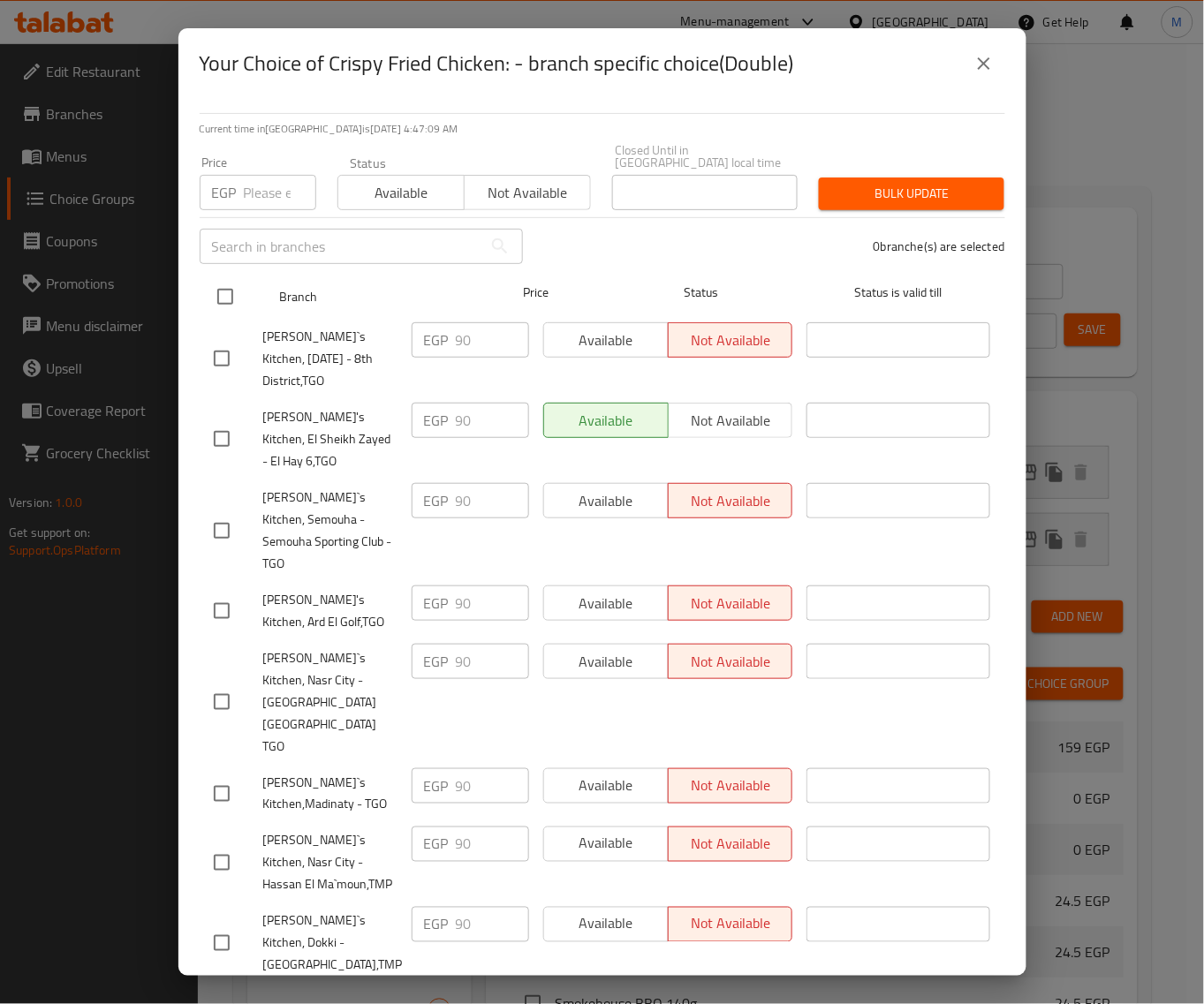
click at [215, 289] on input "checkbox" at bounding box center [225, 297] width 37 height 37
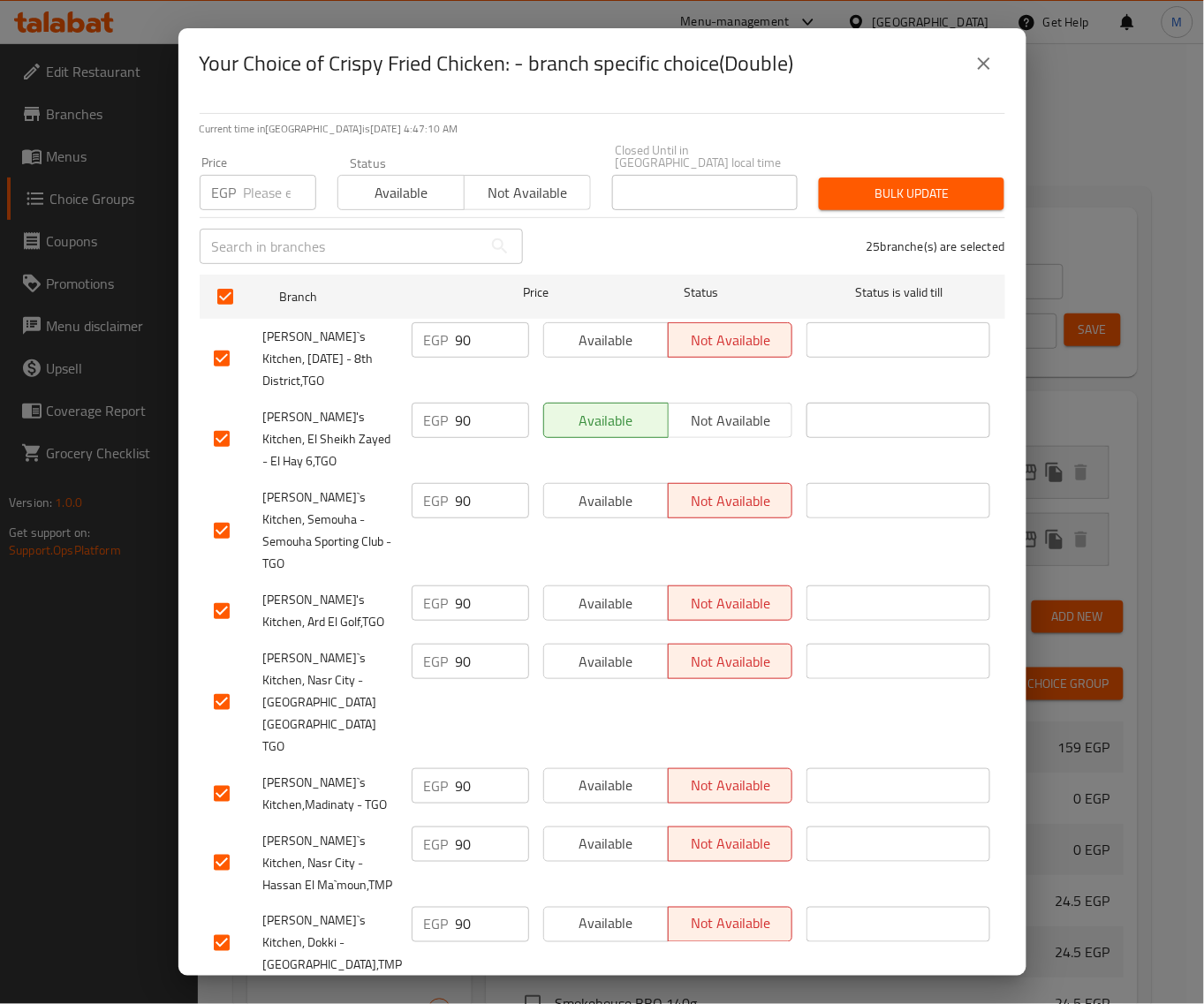
click at [279, 178] on input "number" at bounding box center [280, 192] width 72 height 35
paste input "90"
click at [842, 183] on span "Bulk update" at bounding box center [912, 193] width 157 height 22
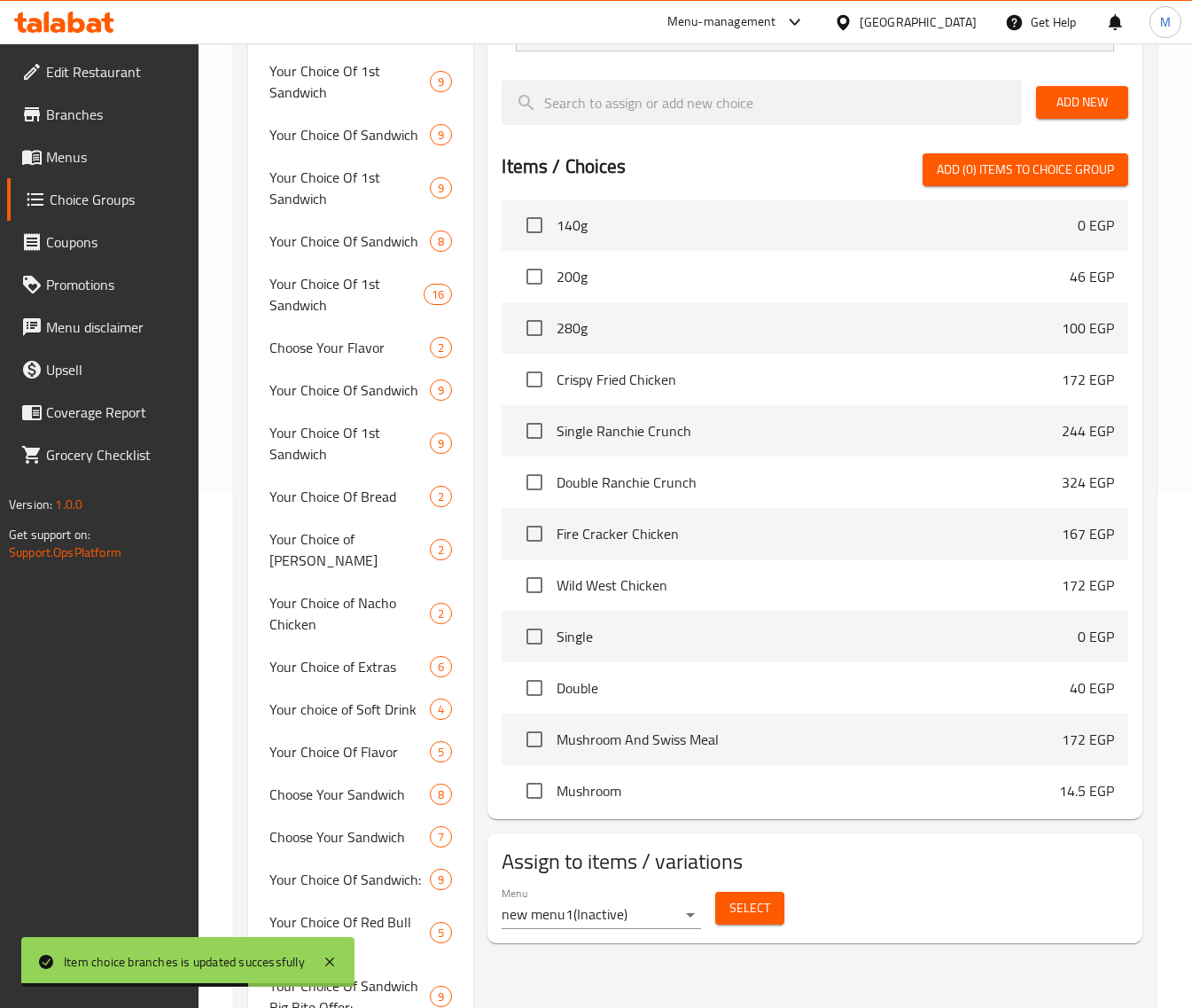
scroll to position [2102, 0]
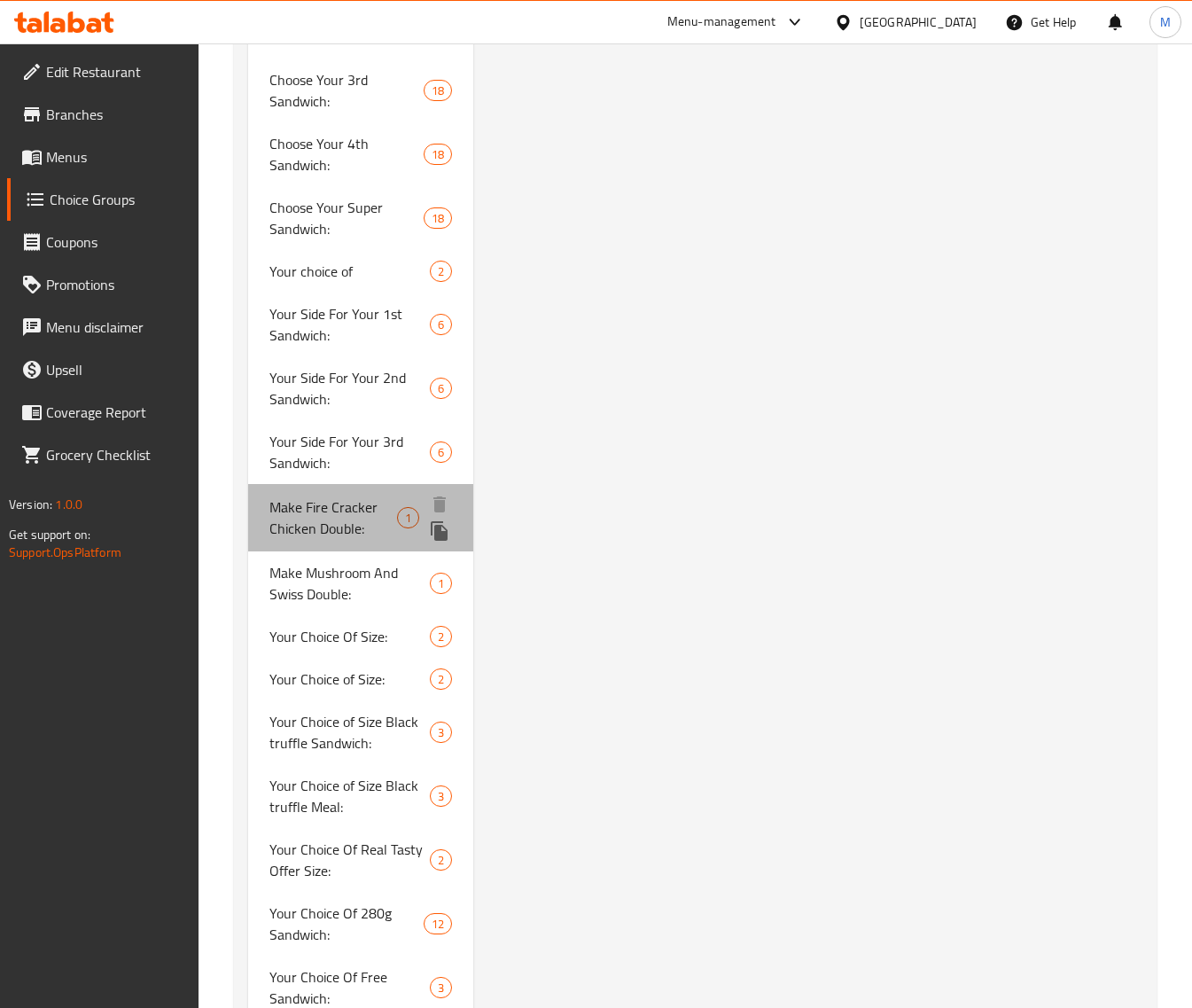
click at [329, 504] on span "Make Fire Cracker Chicken Double:" at bounding box center [333, 518] width 128 height 43
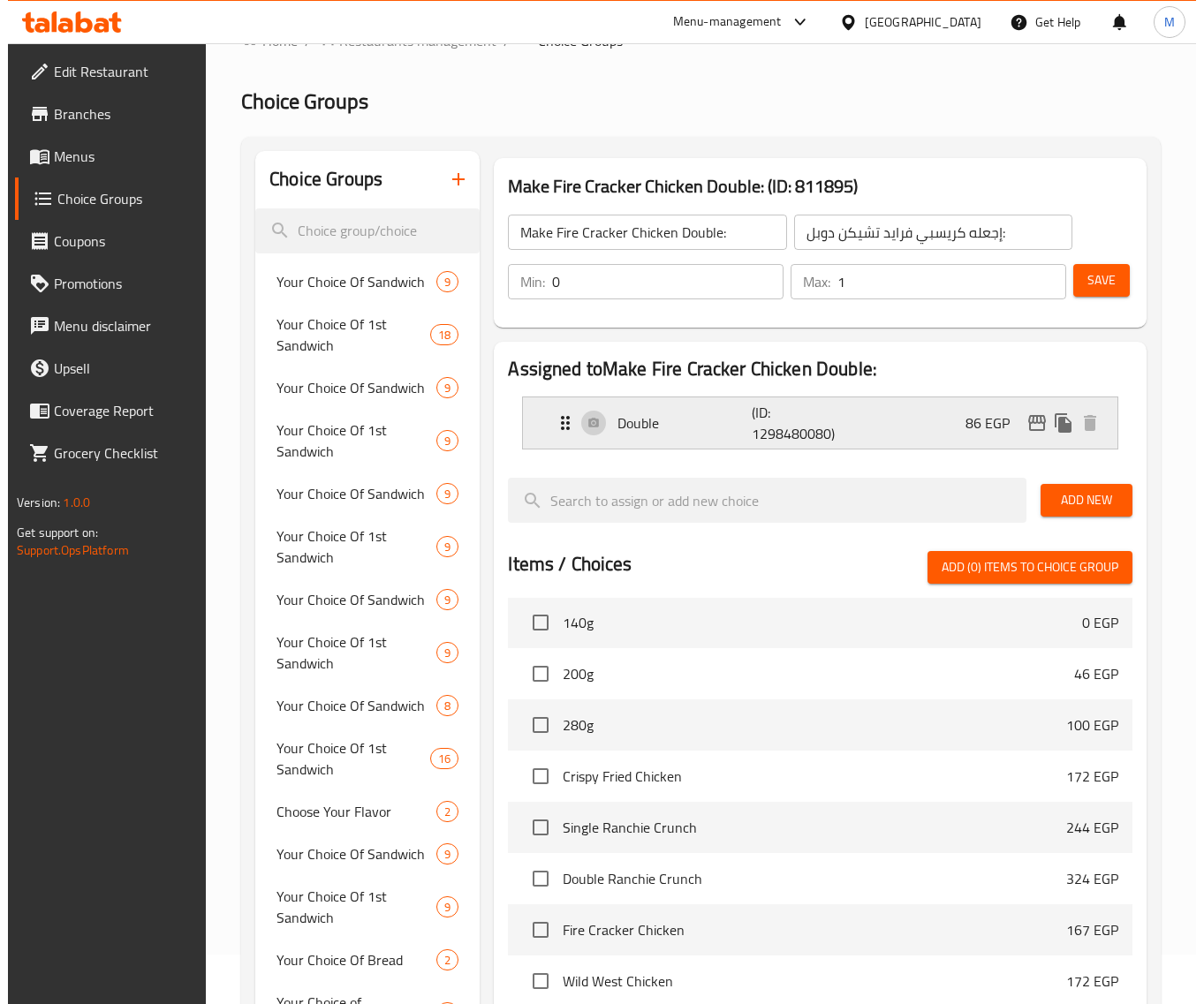
scroll to position [0, 0]
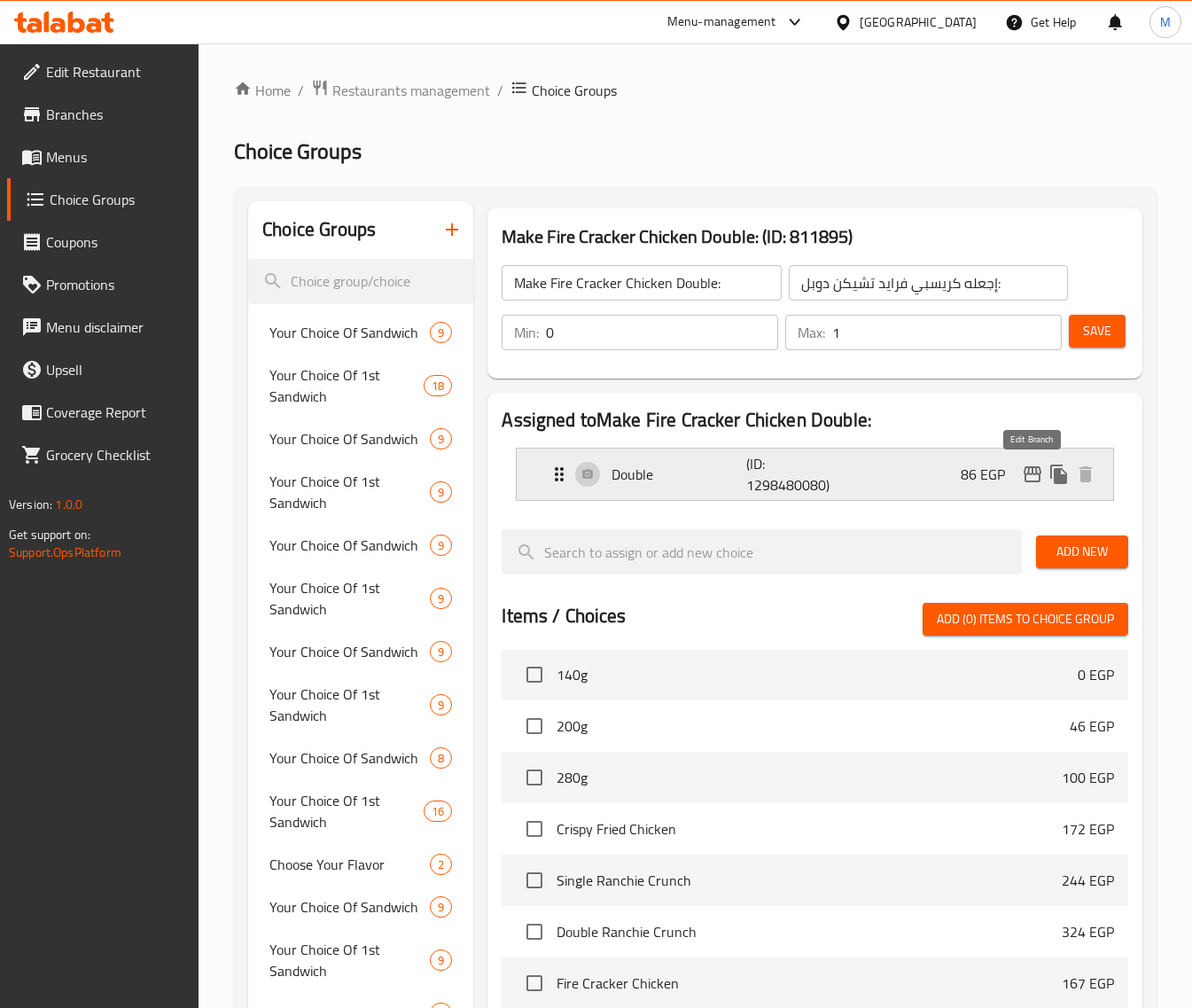
click at [1025, 473] on icon "edit" at bounding box center [1032, 474] width 21 height 21
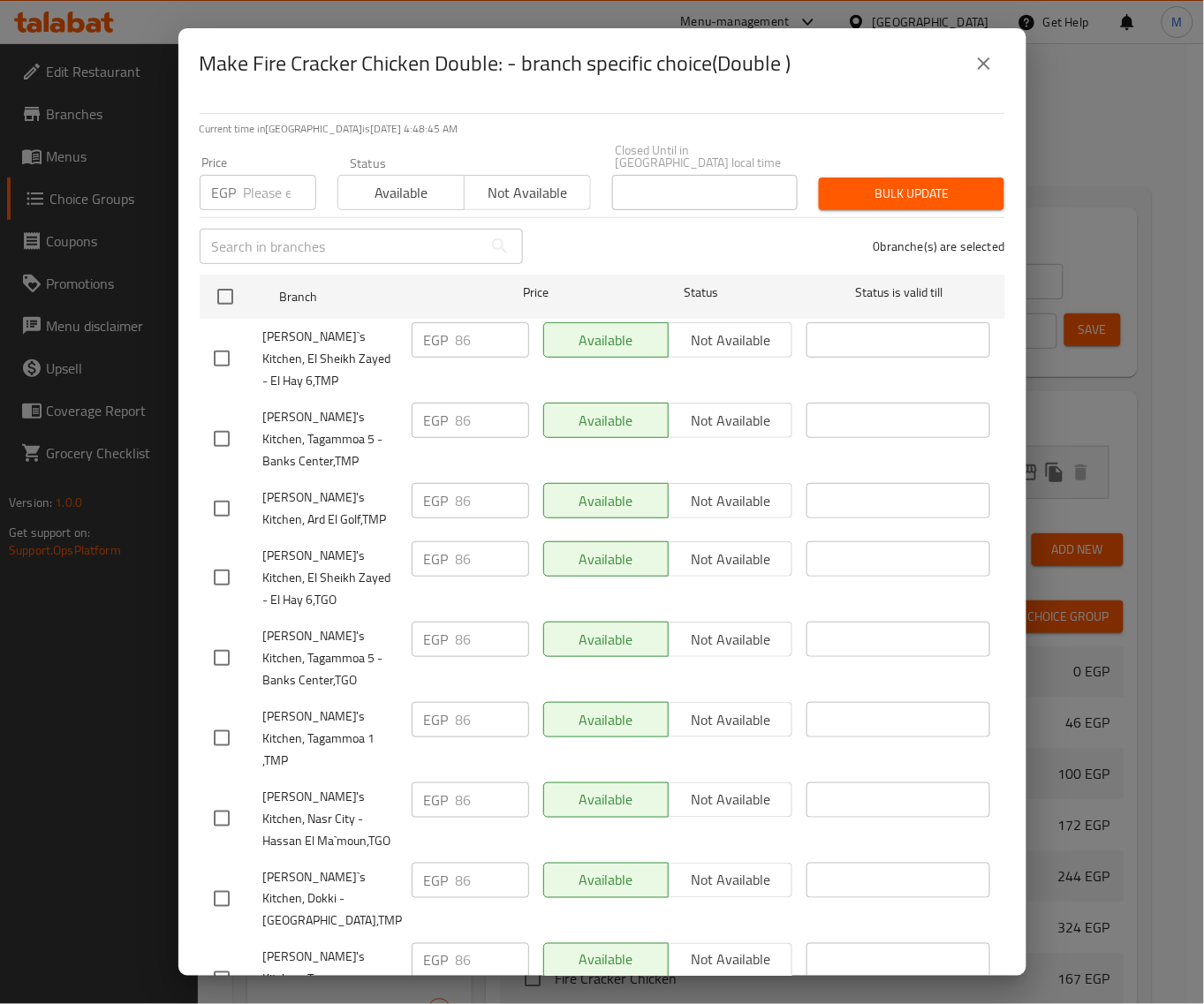
drag, startPoint x: 976, startPoint y: 68, endPoint x: 942, endPoint y: 99, distance: 46.0
click at [974, 68] on icon "close" at bounding box center [984, 64] width 21 height 21
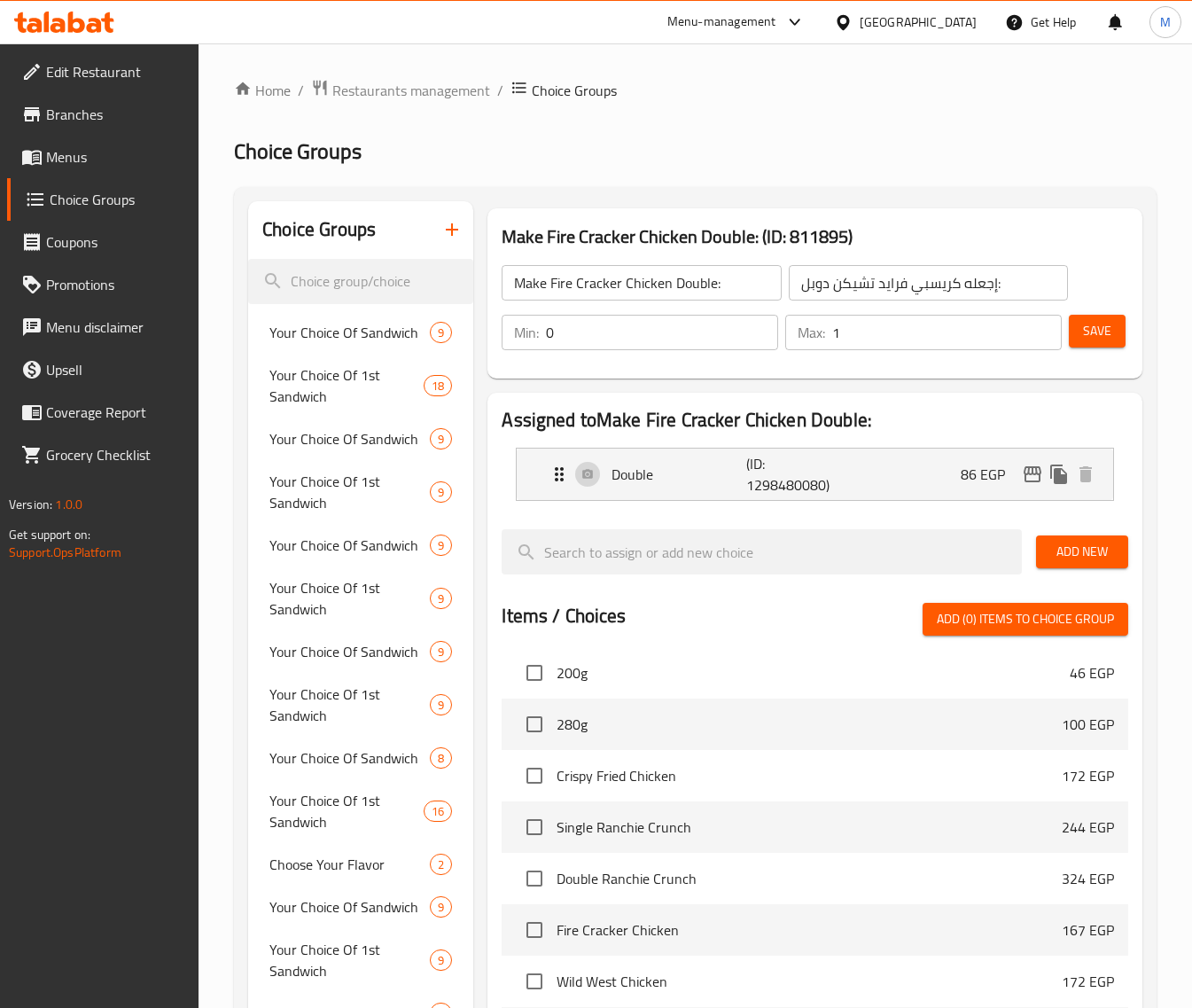
scroll to position [19297, 0]
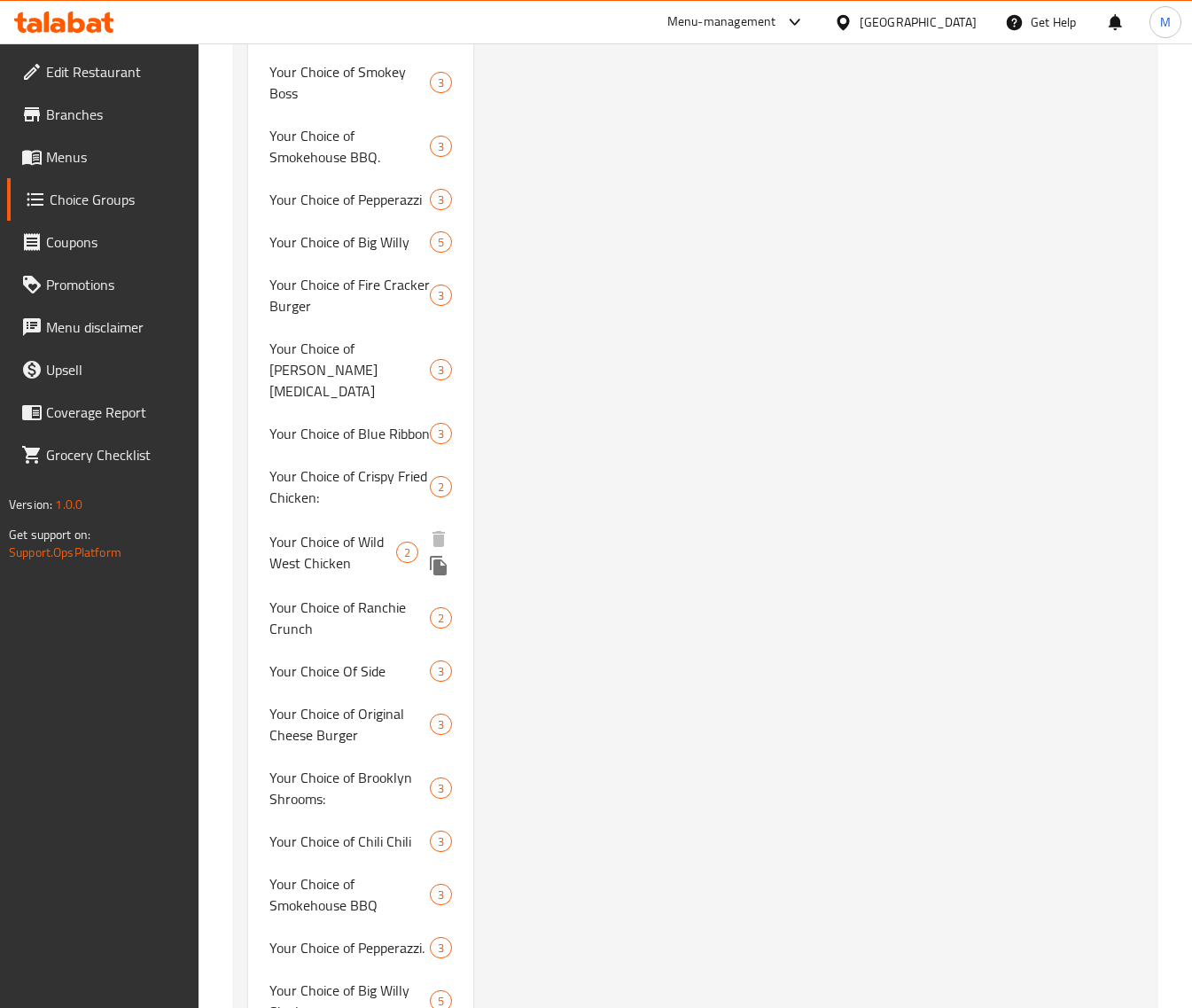
drag, startPoint x: 332, startPoint y: 511, endPoint x: 658, endPoint y: 557, distance: 329.2
click at [330, 531] on span "Your Choice of Wild West Chicken" at bounding box center [332, 552] width 127 height 43
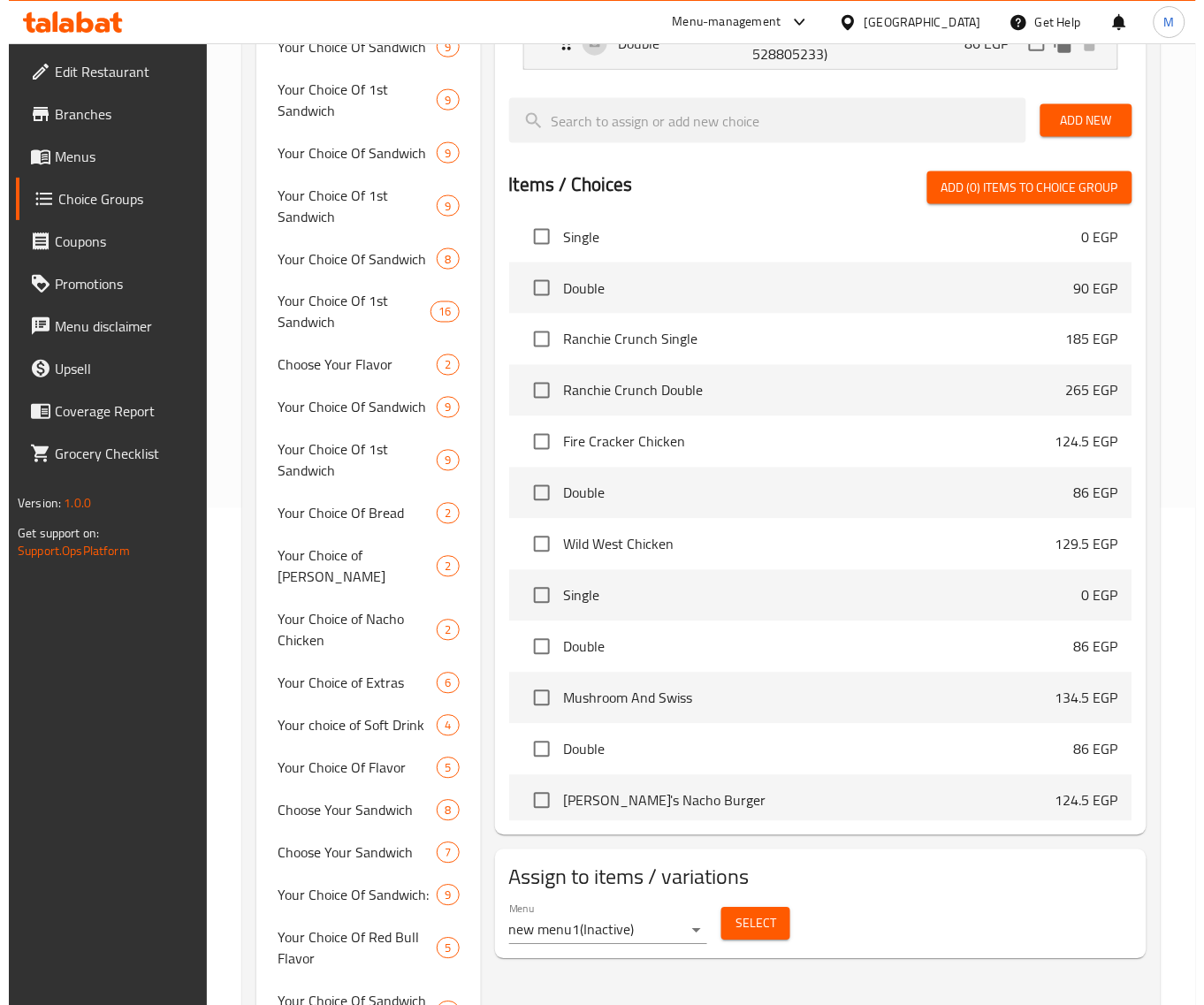
scroll to position [0, 0]
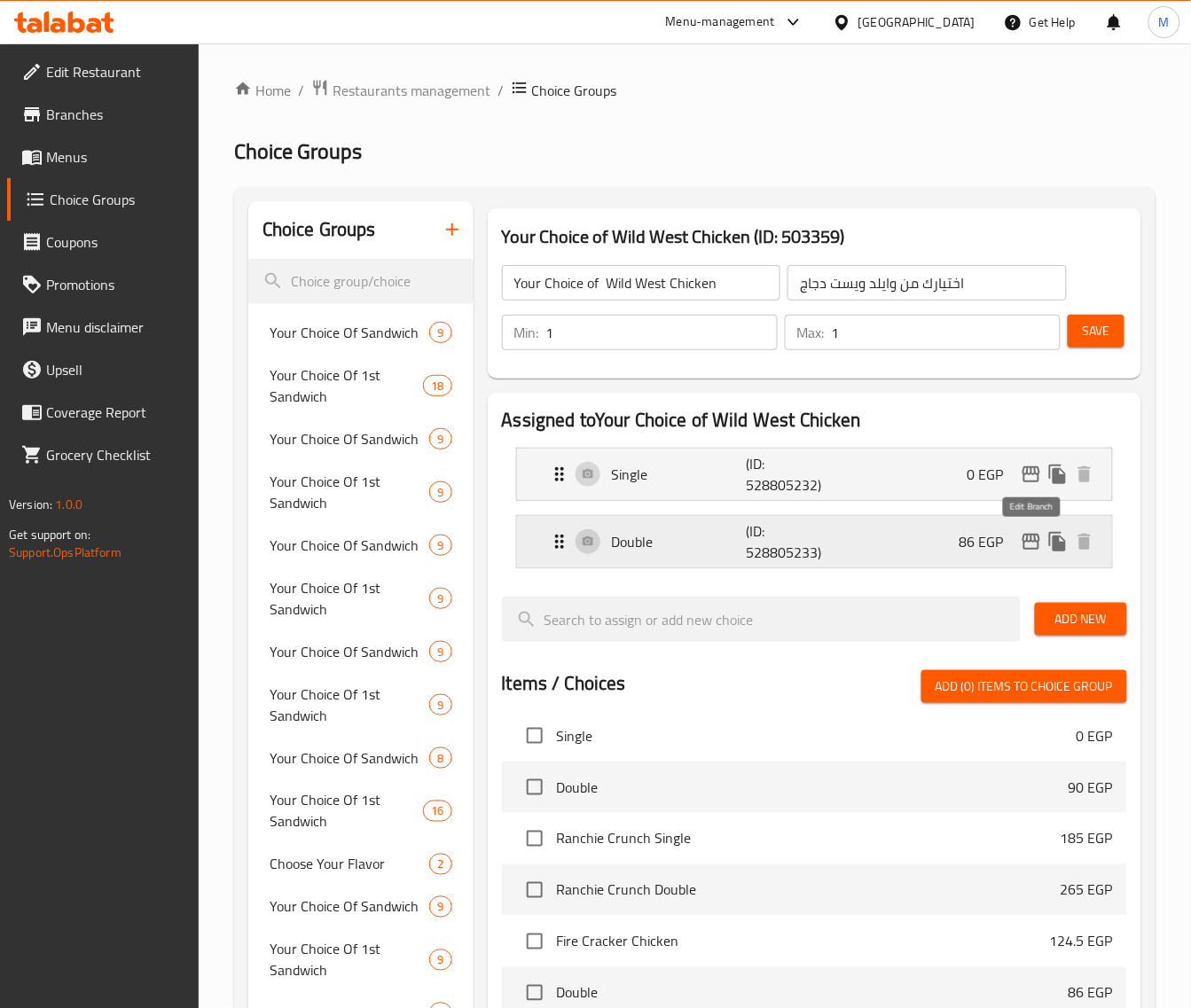
click at [1025, 543] on icon "edit" at bounding box center [1031, 542] width 21 height 21
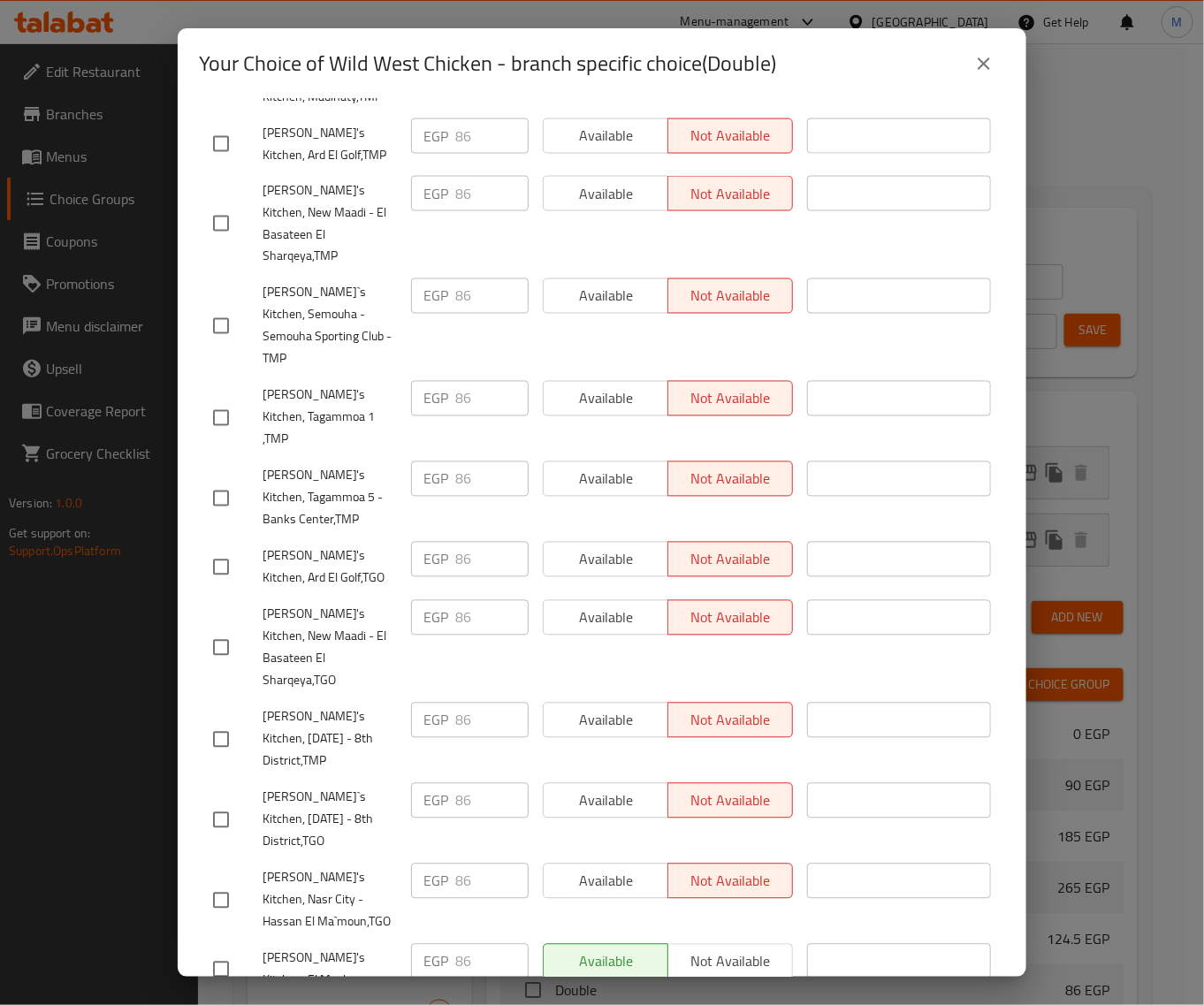
scroll to position [1068, 0]
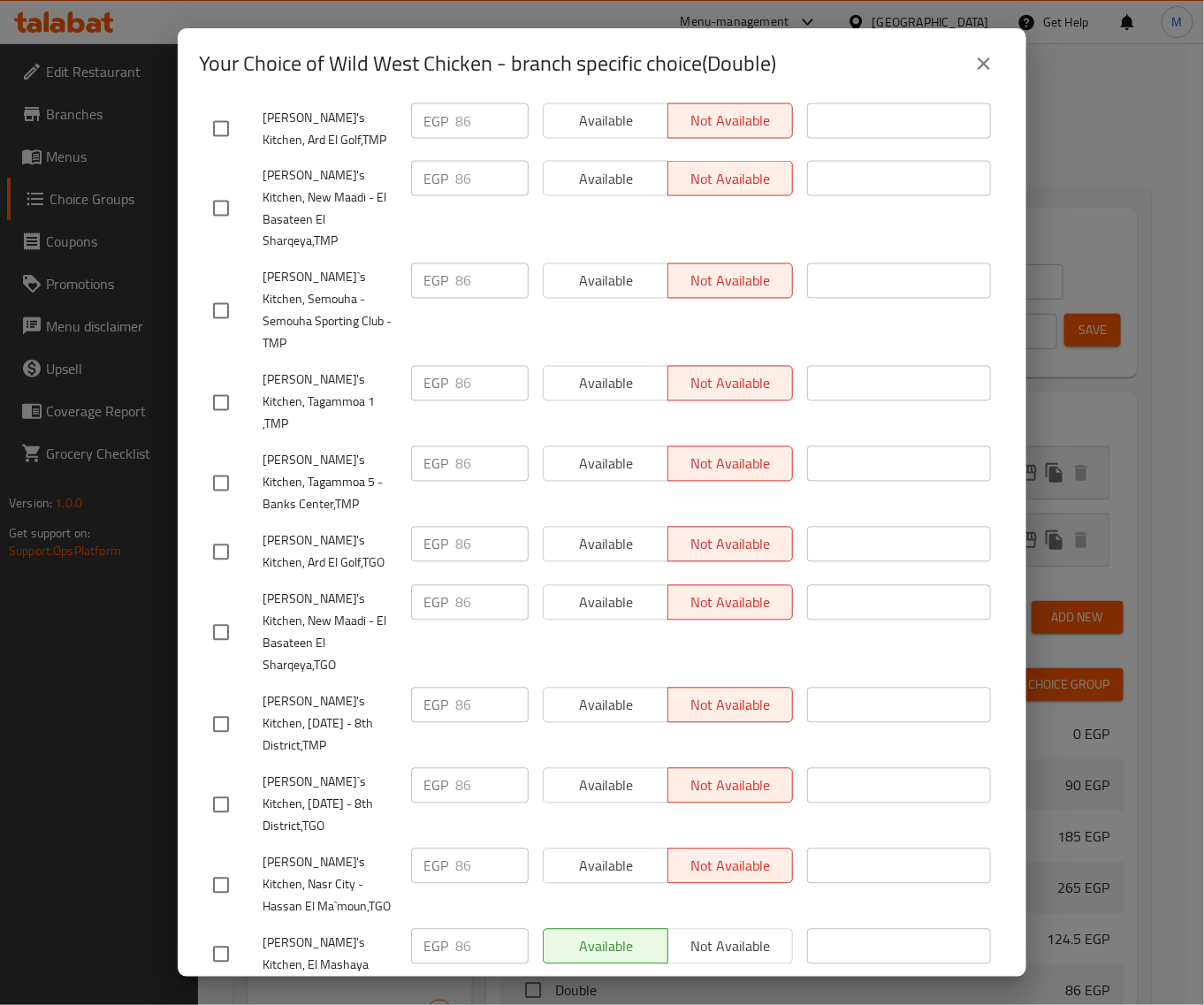
click at [987, 69] on icon "close" at bounding box center [984, 64] width 21 height 21
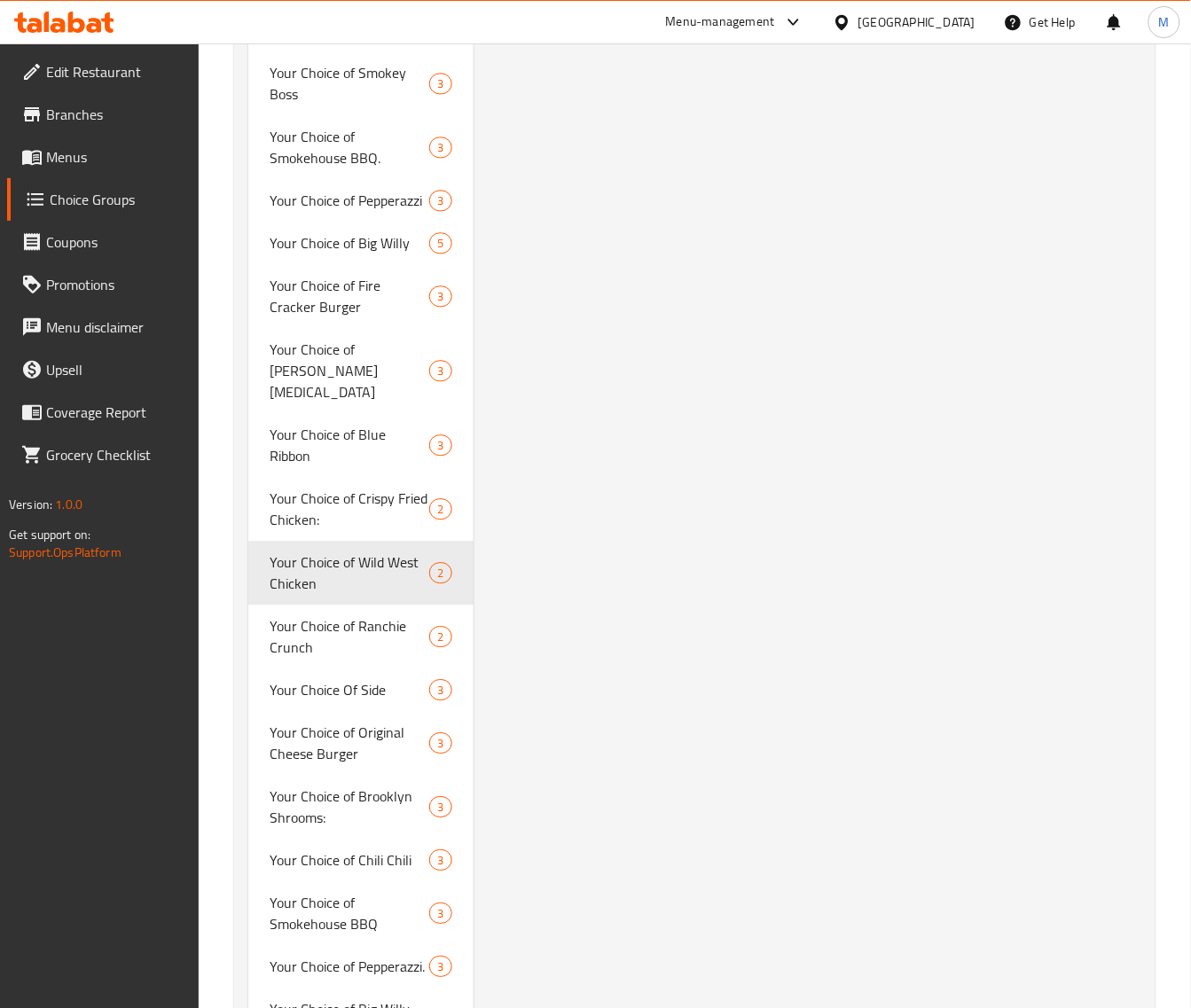
scroll to position [671, 0]
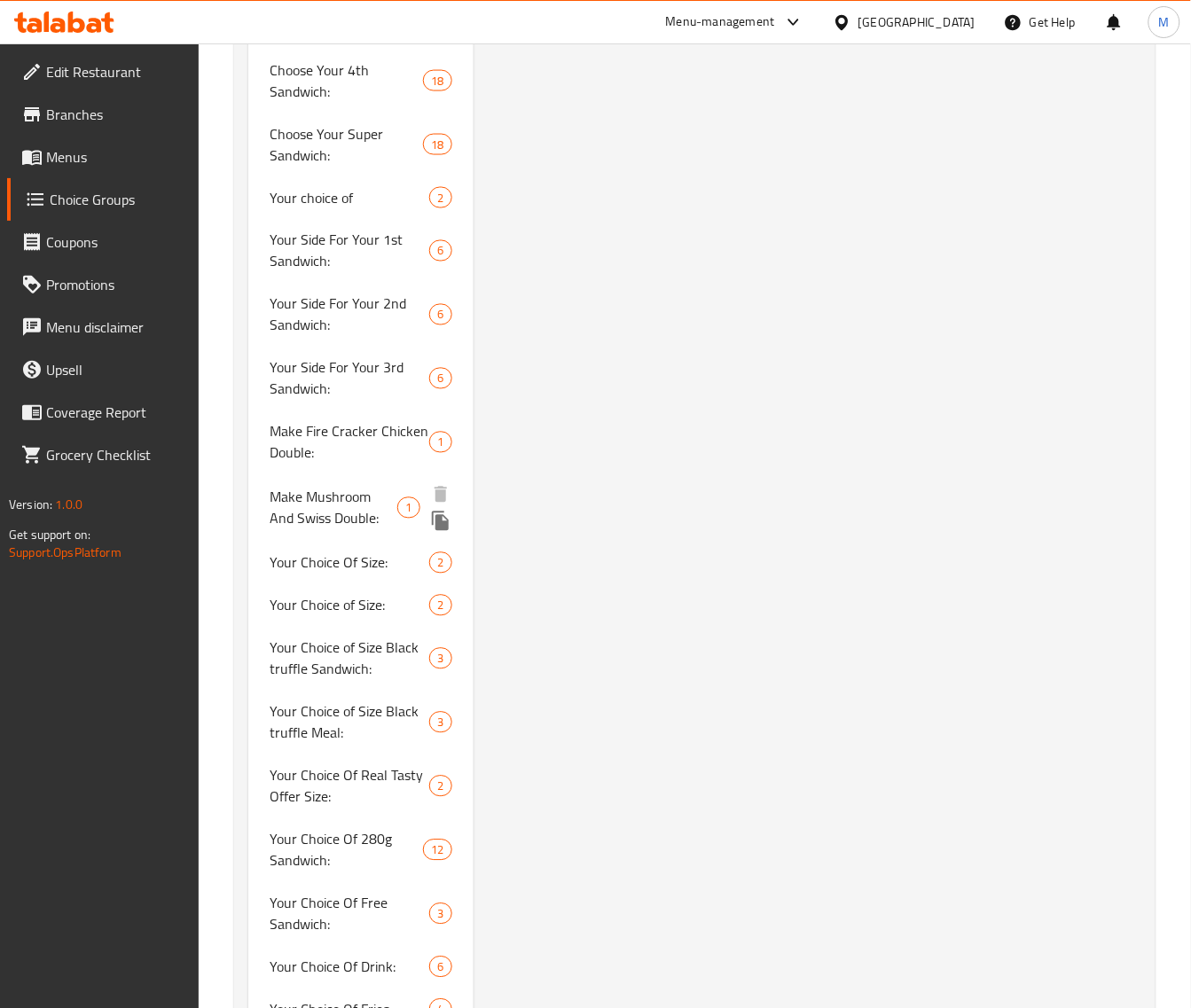
click at [333, 507] on span "Make Mushroom And Swiss Double:" at bounding box center [333, 508] width 129 height 43
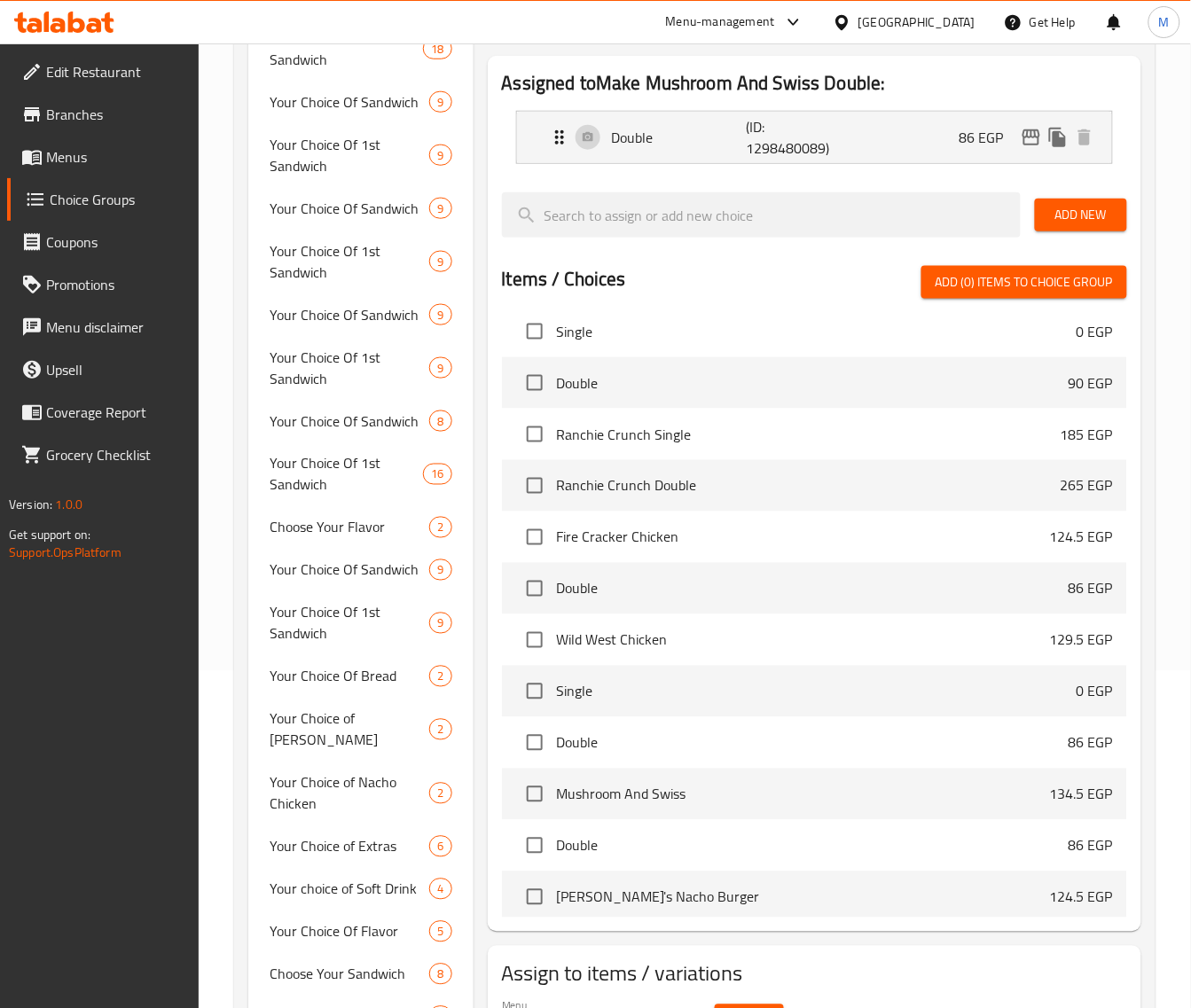
scroll to position [0, 0]
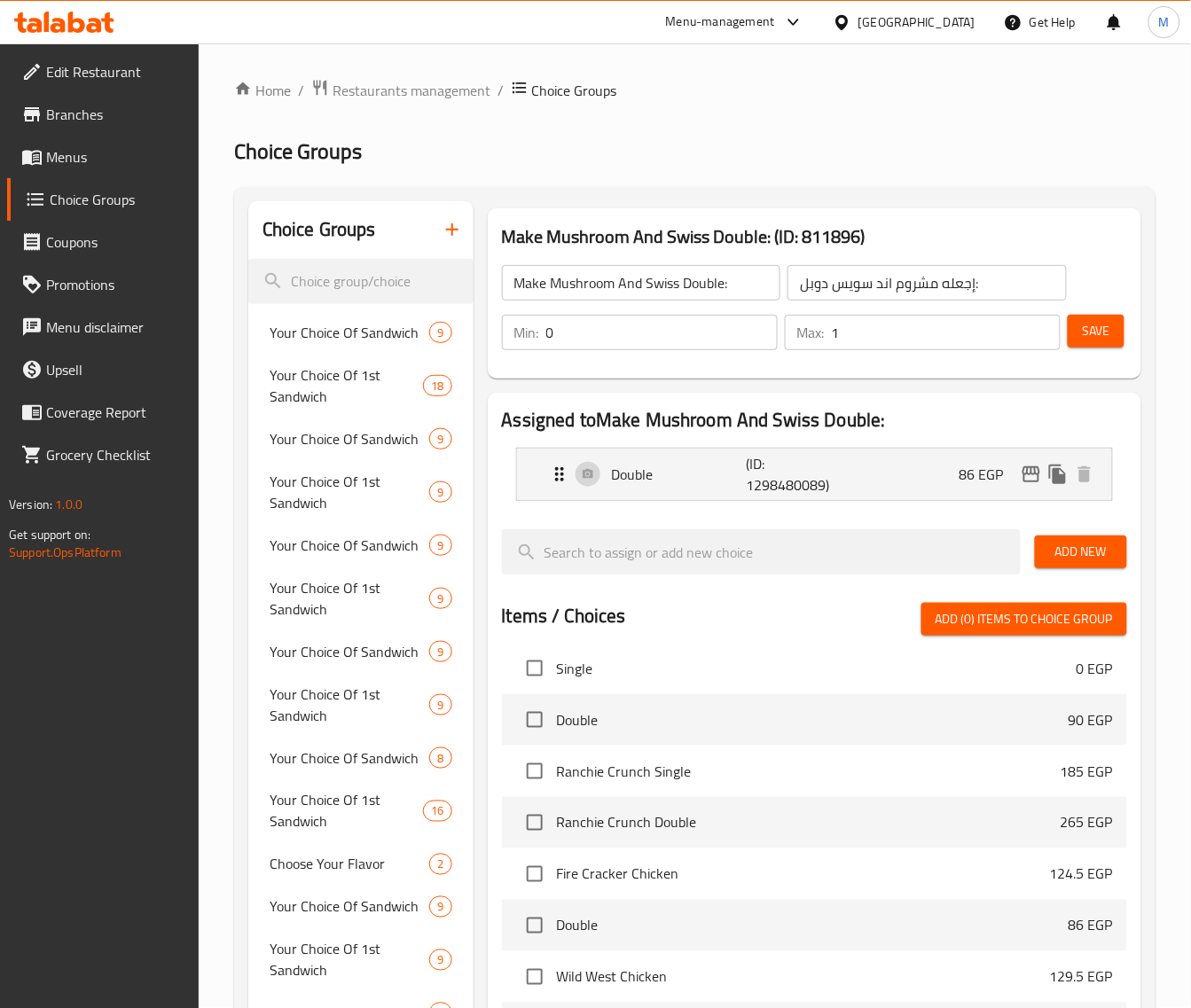
click at [990, 424] on h2 "Assigned to Make Mushroom And Swiss Double:" at bounding box center [814, 420] width 625 height 27
click at [1025, 467] on icon "edit" at bounding box center [1031, 474] width 18 height 16
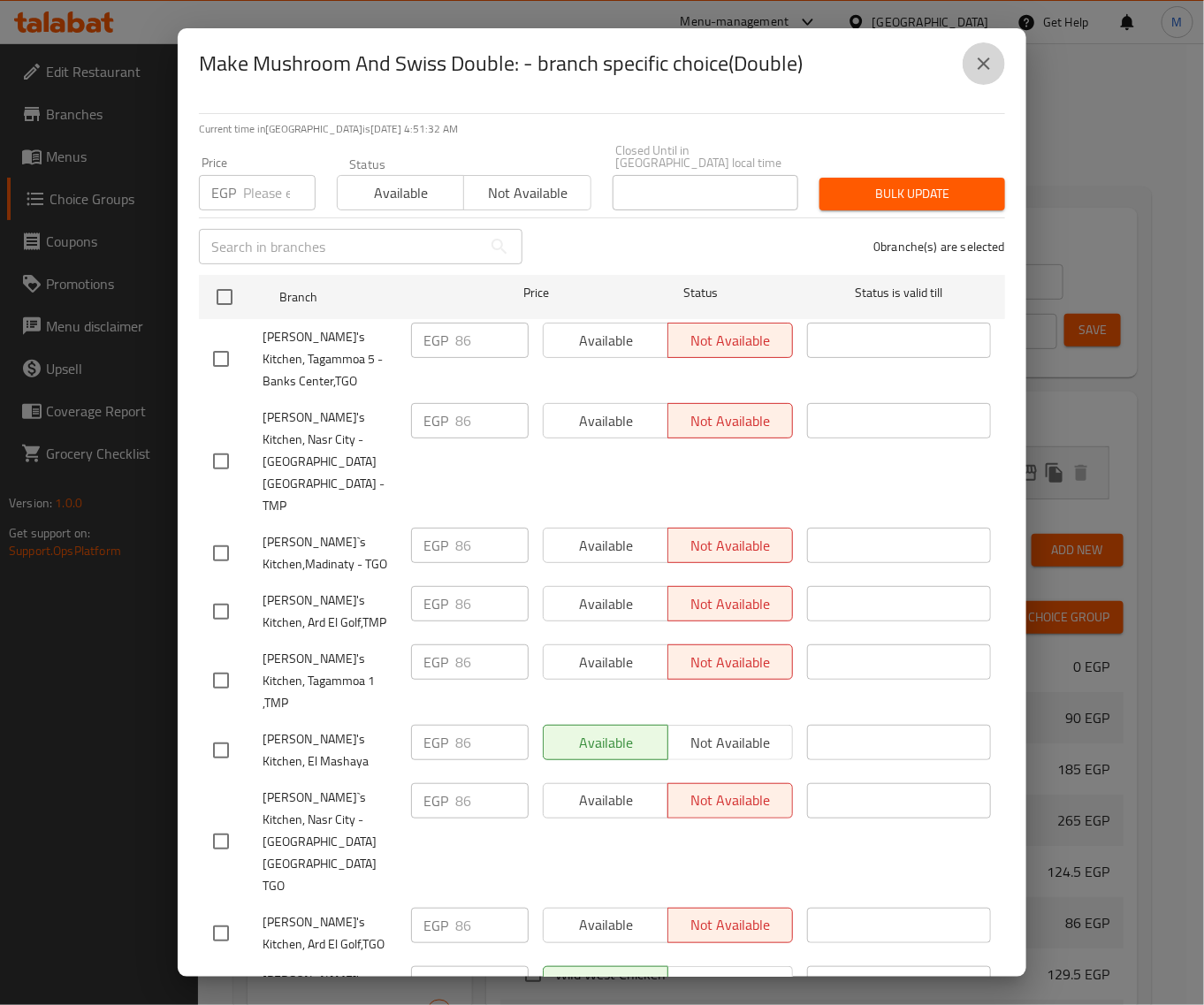
click at [995, 62] on button "close" at bounding box center [984, 64] width 42 height 42
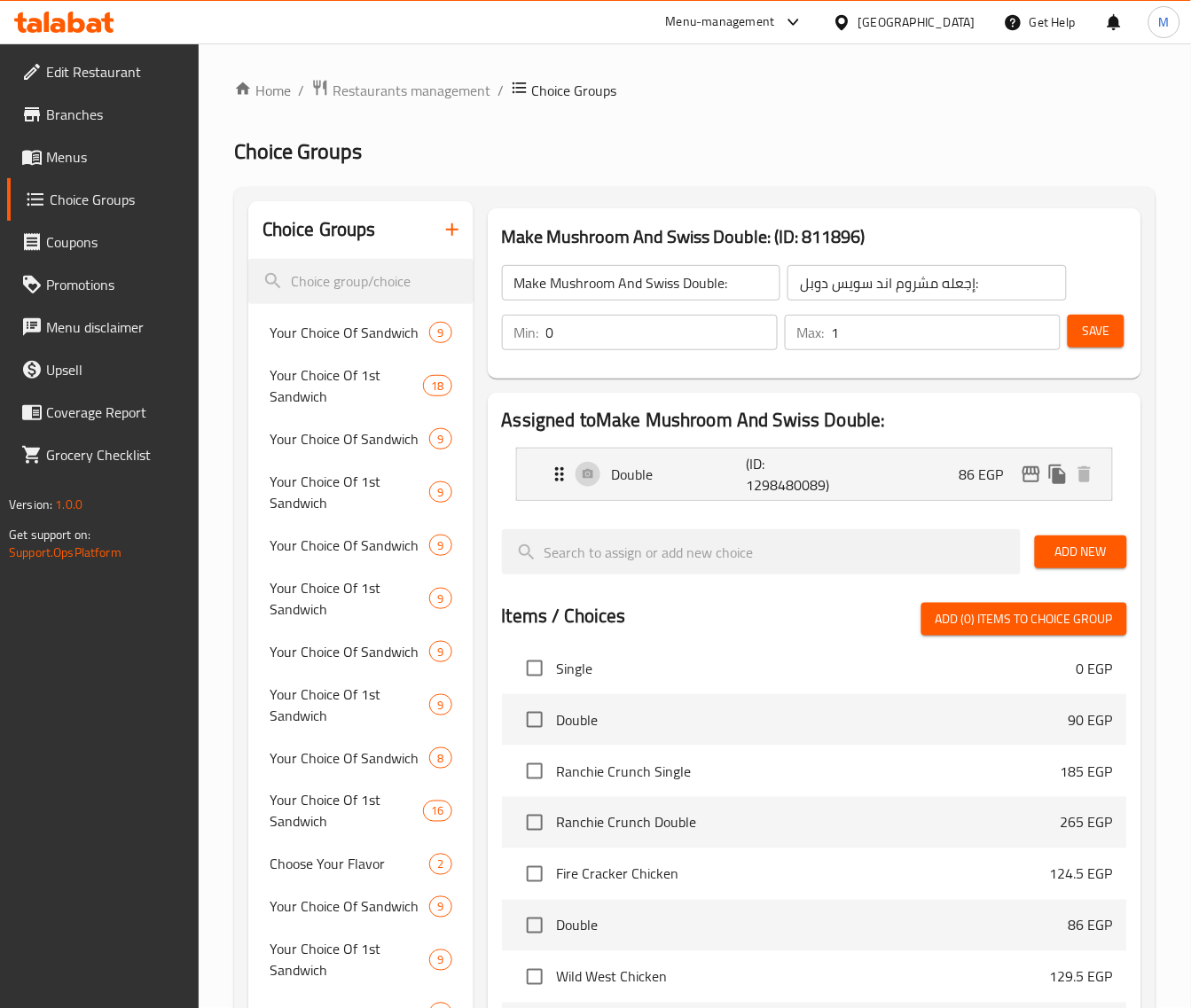
scroll to position [706, 0]
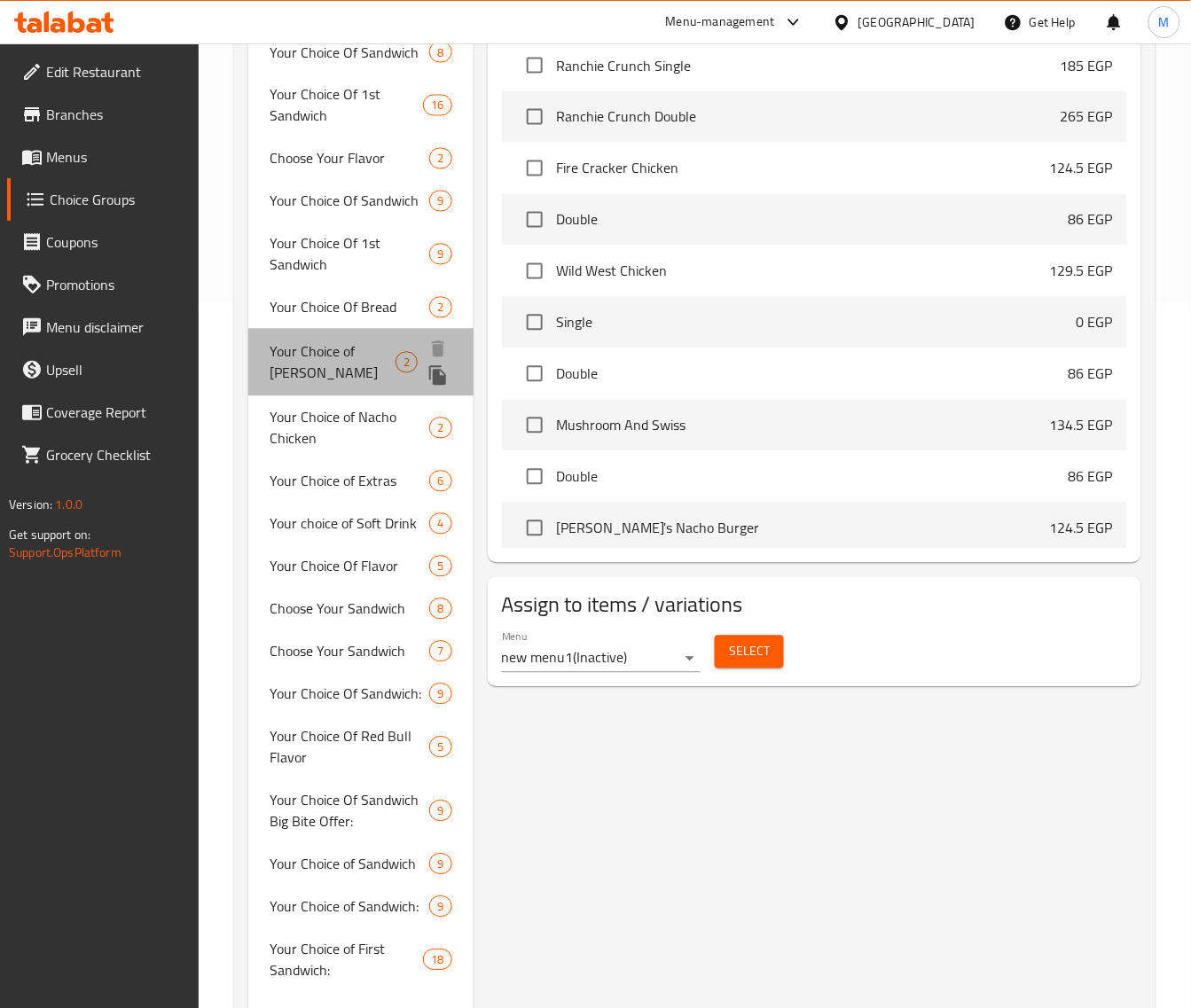
click at [325, 374] on span "Your Choice of Nacho Burger" at bounding box center [333, 363] width 126 height 43
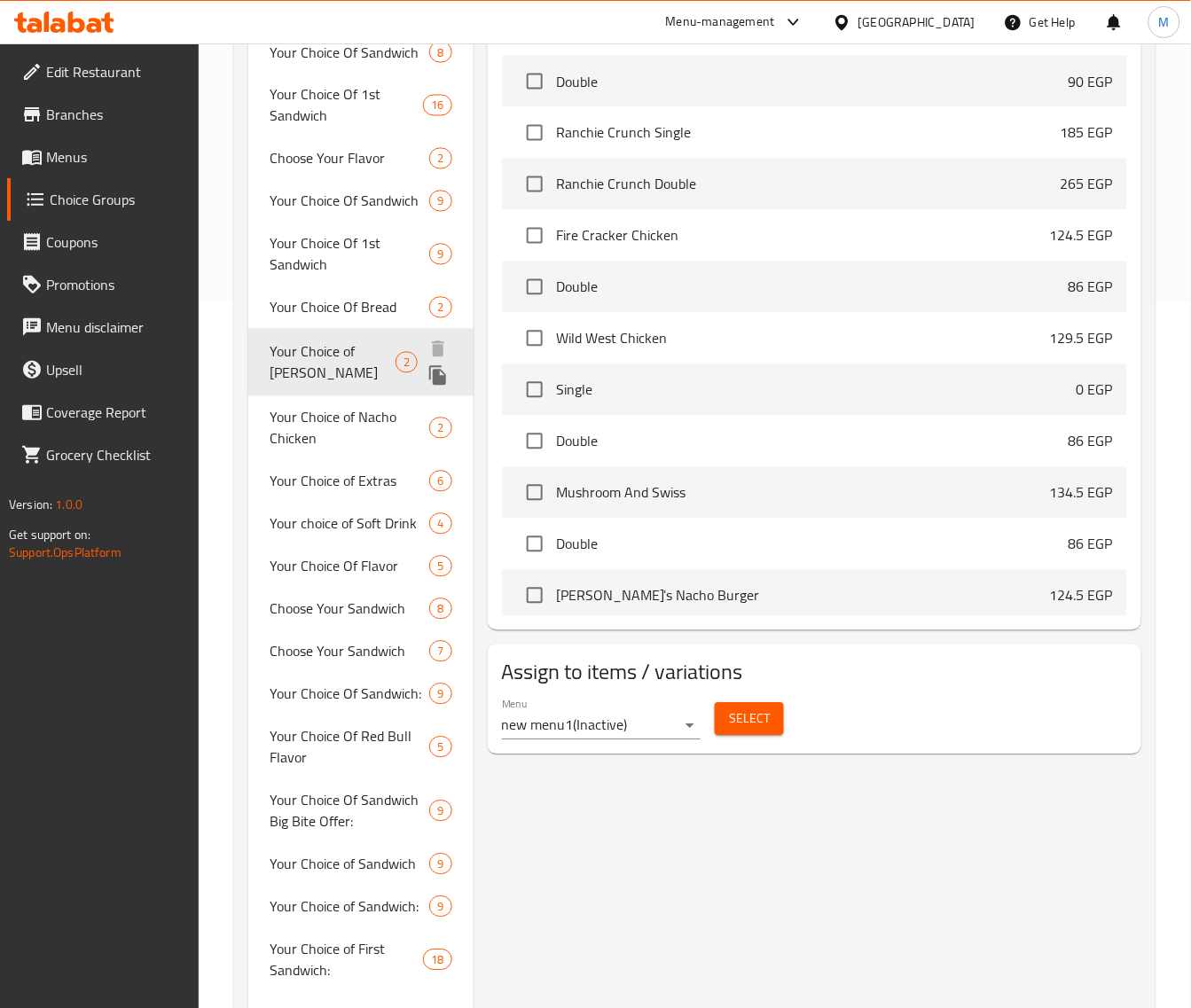
scroll to position [773, 0]
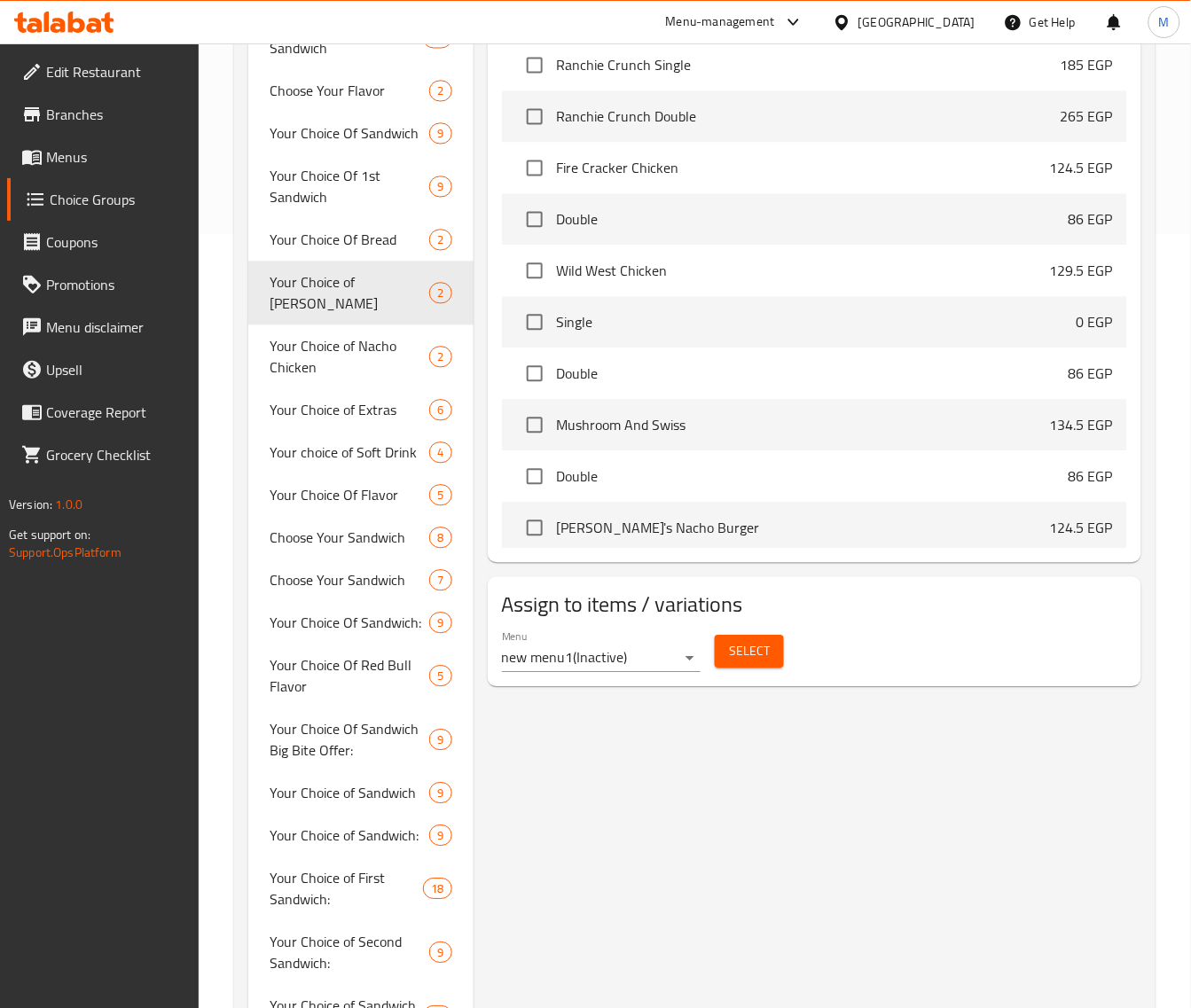
drag, startPoint x: 1189, startPoint y: 264, endPoint x: 1195, endPoint y: 251, distance: 14.3
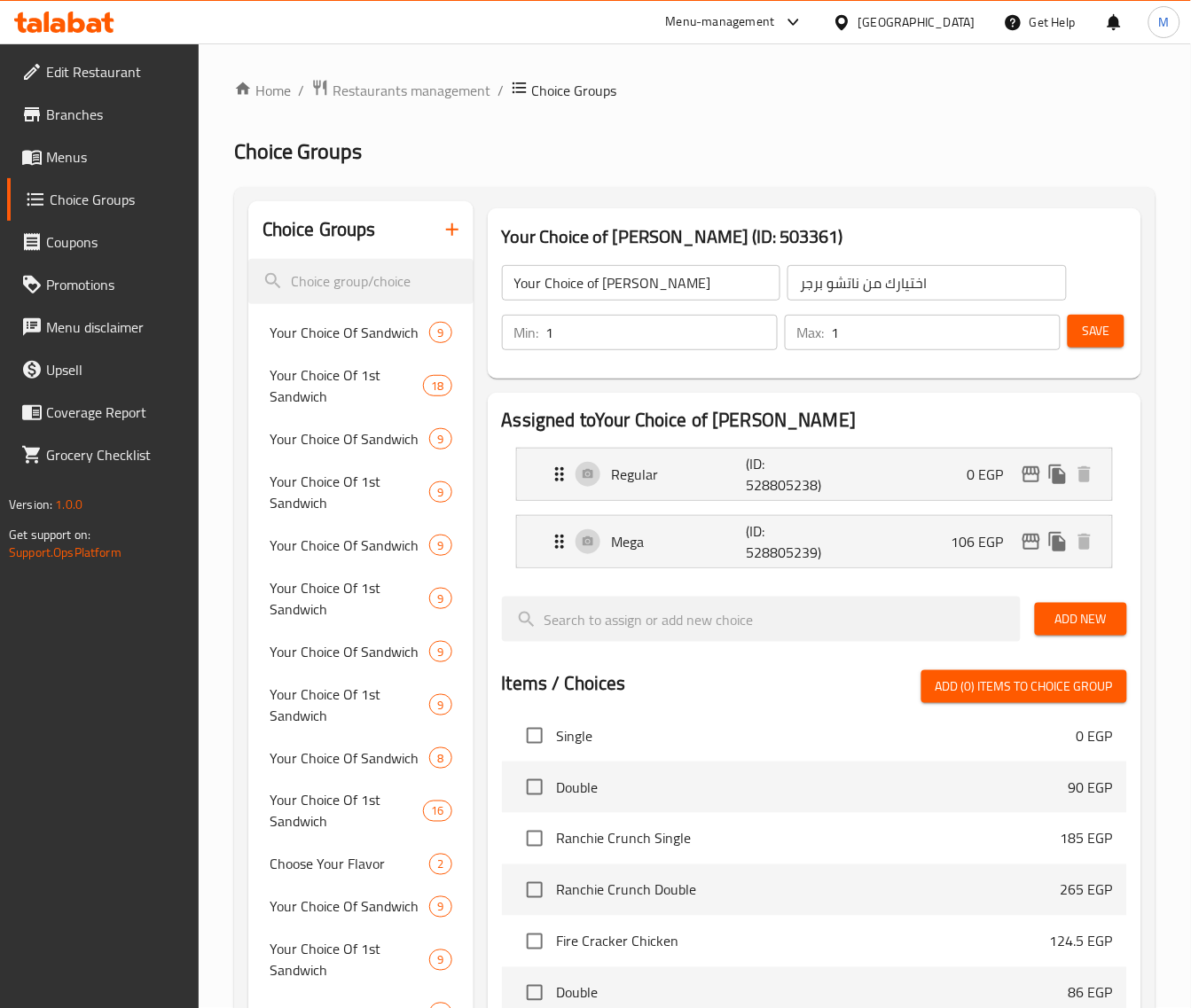
click at [1033, 543] on icon "edit" at bounding box center [1031, 542] width 18 height 16
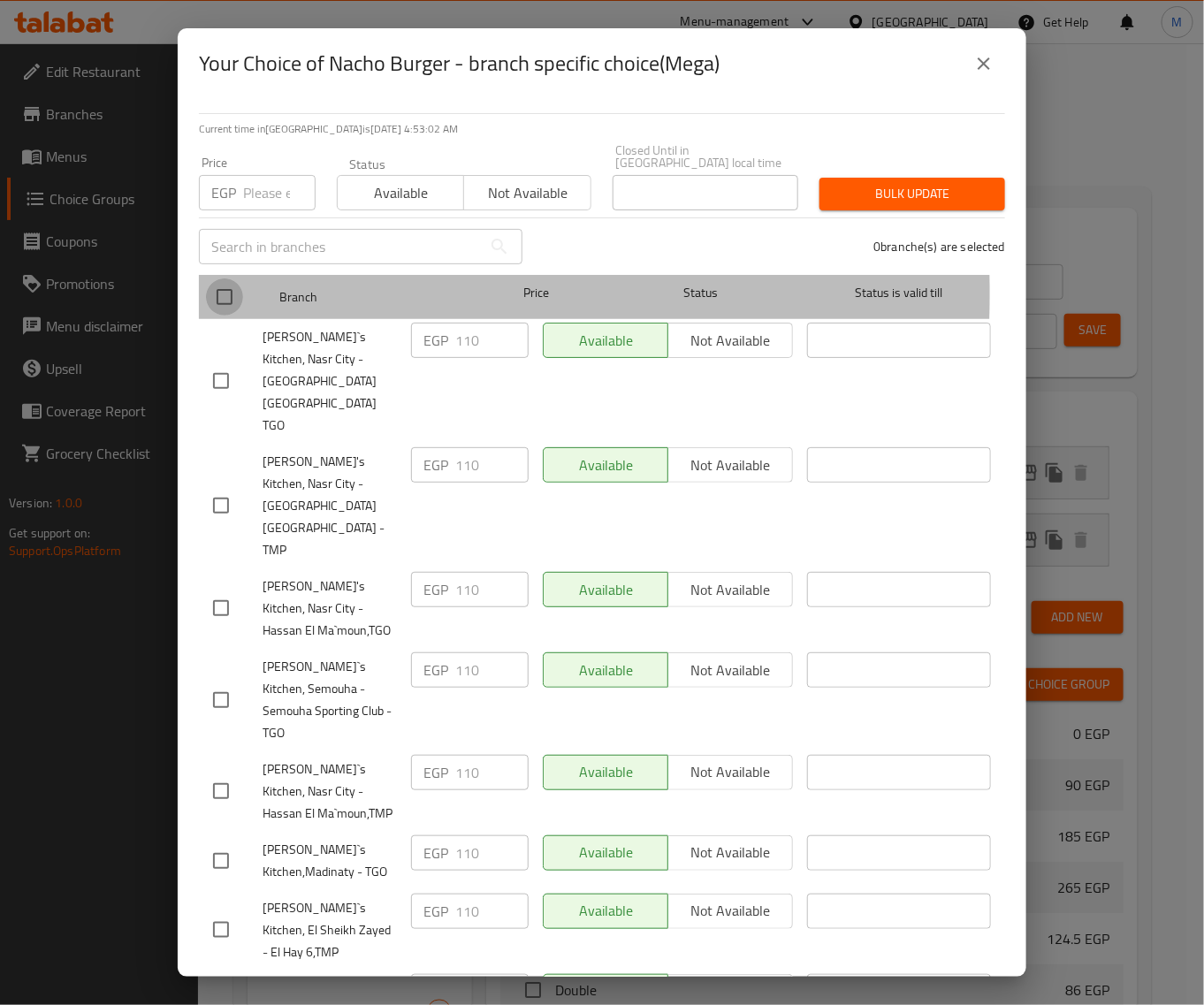
drag, startPoint x: 213, startPoint y: 281, endPoint x: 230, endPoint y: 270, distance: 20.2
click at [212, 281] on input "checkbox" at bounding box center [225, 297] width 37 height 37
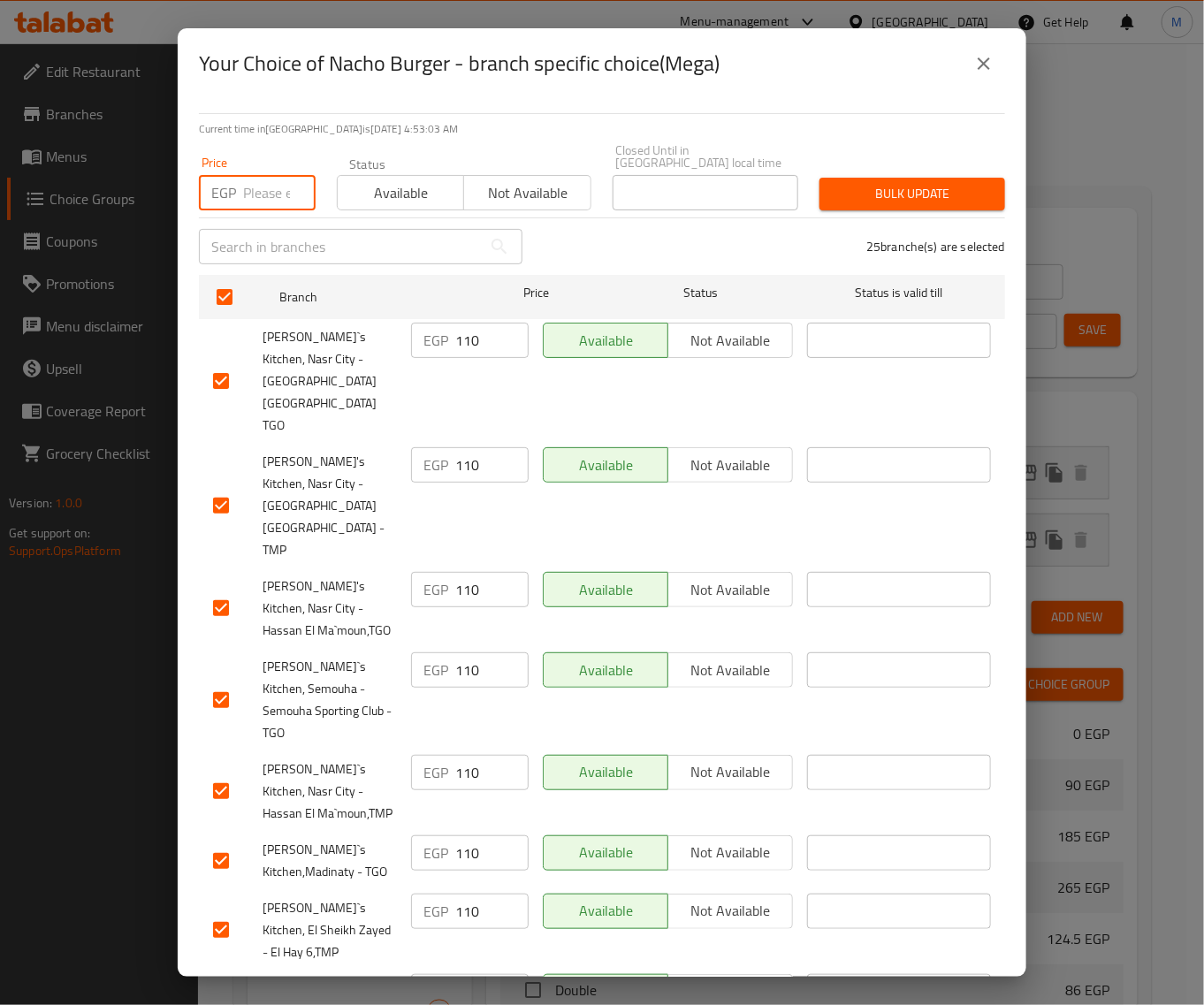
click at [263, 196] on input "number" at bounding box center [279, 193] width 72 height 35
paste input "106"
click at [903, 183] on span "Bulk update" at bounding box center [912, 194] width 157 height 22
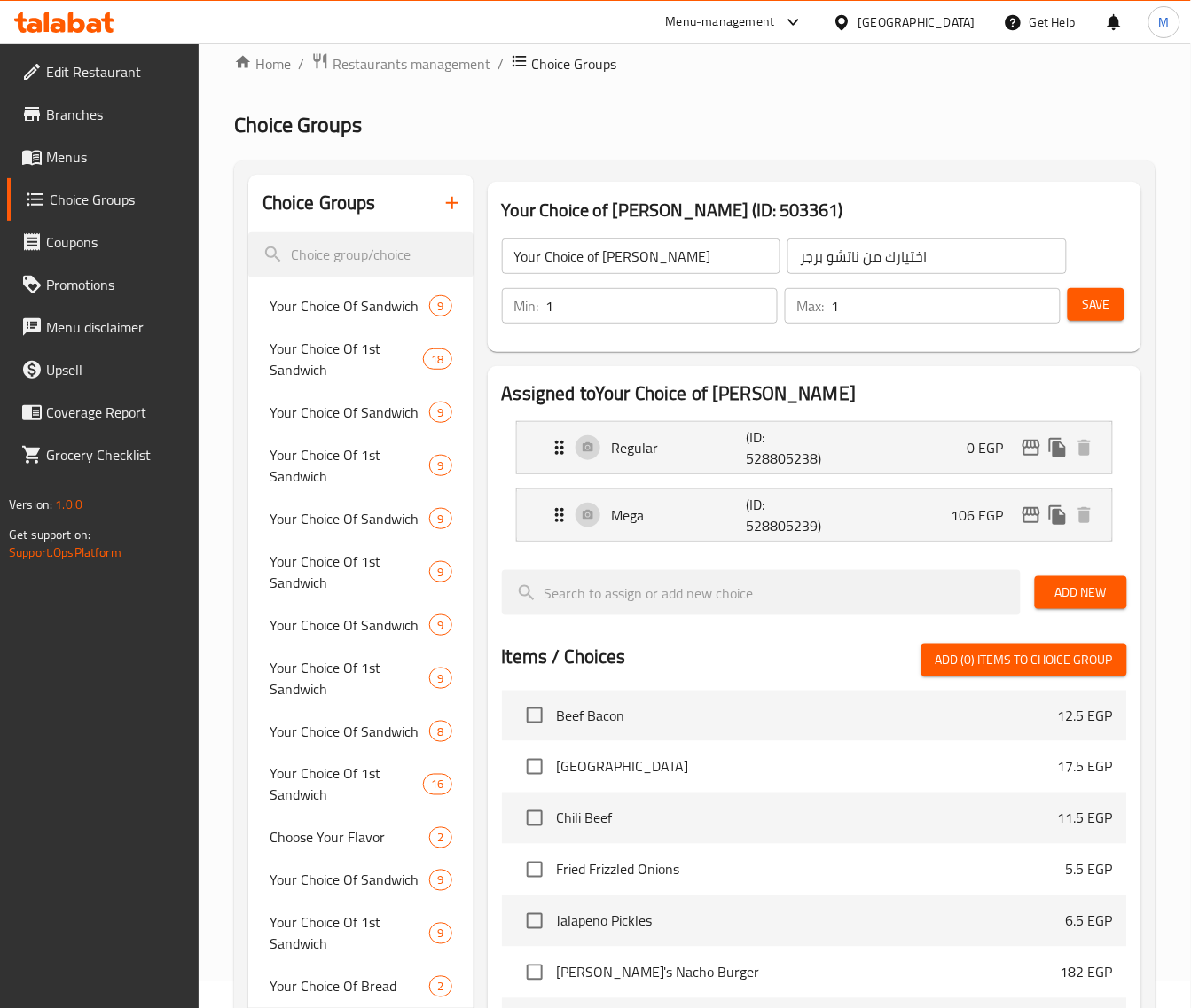
scroll to position [619, 0]
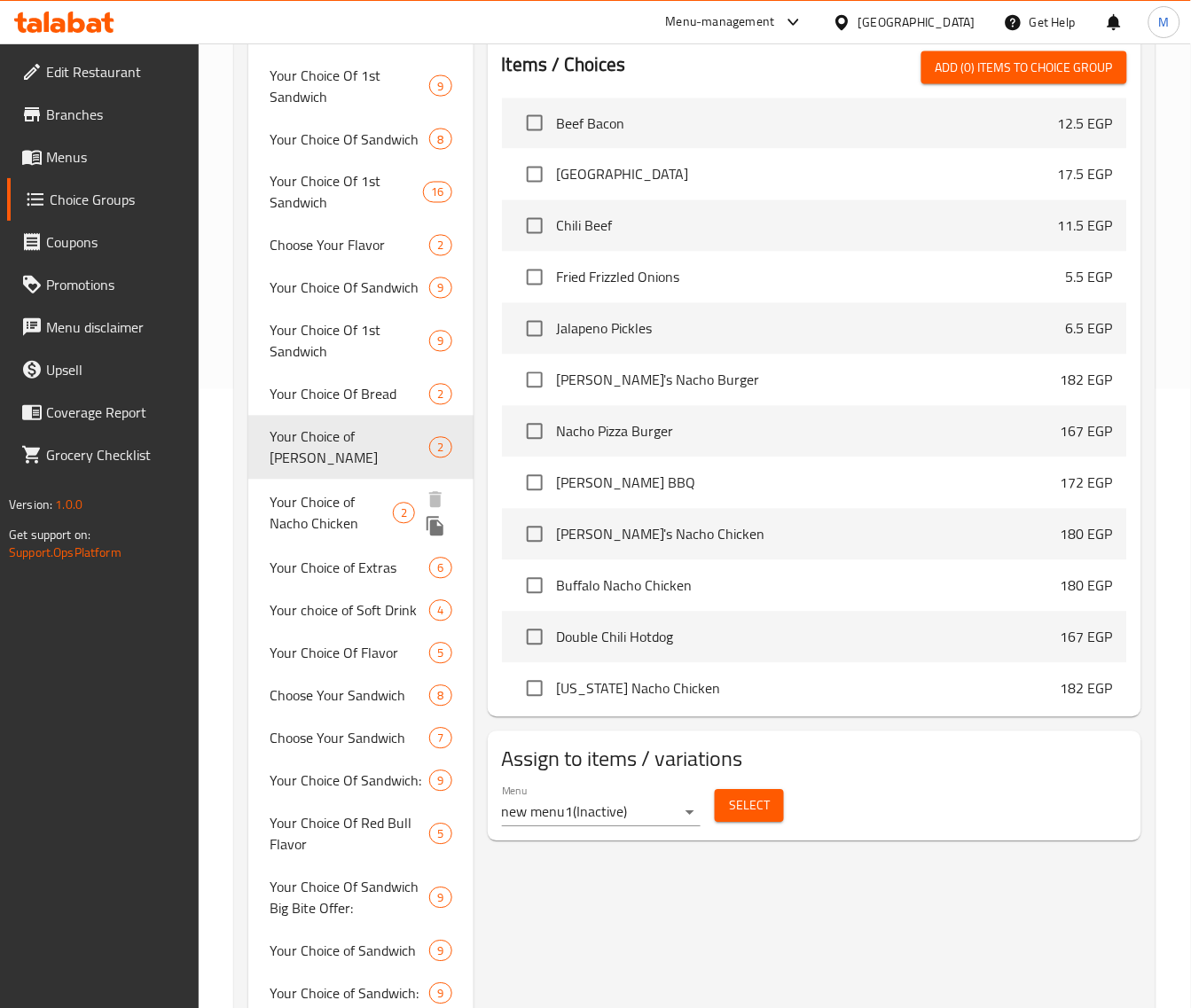
click at [328, 515] on span "Your Choice of Nacho Chicken" at bounding box center [331, 513] width 123 height 43
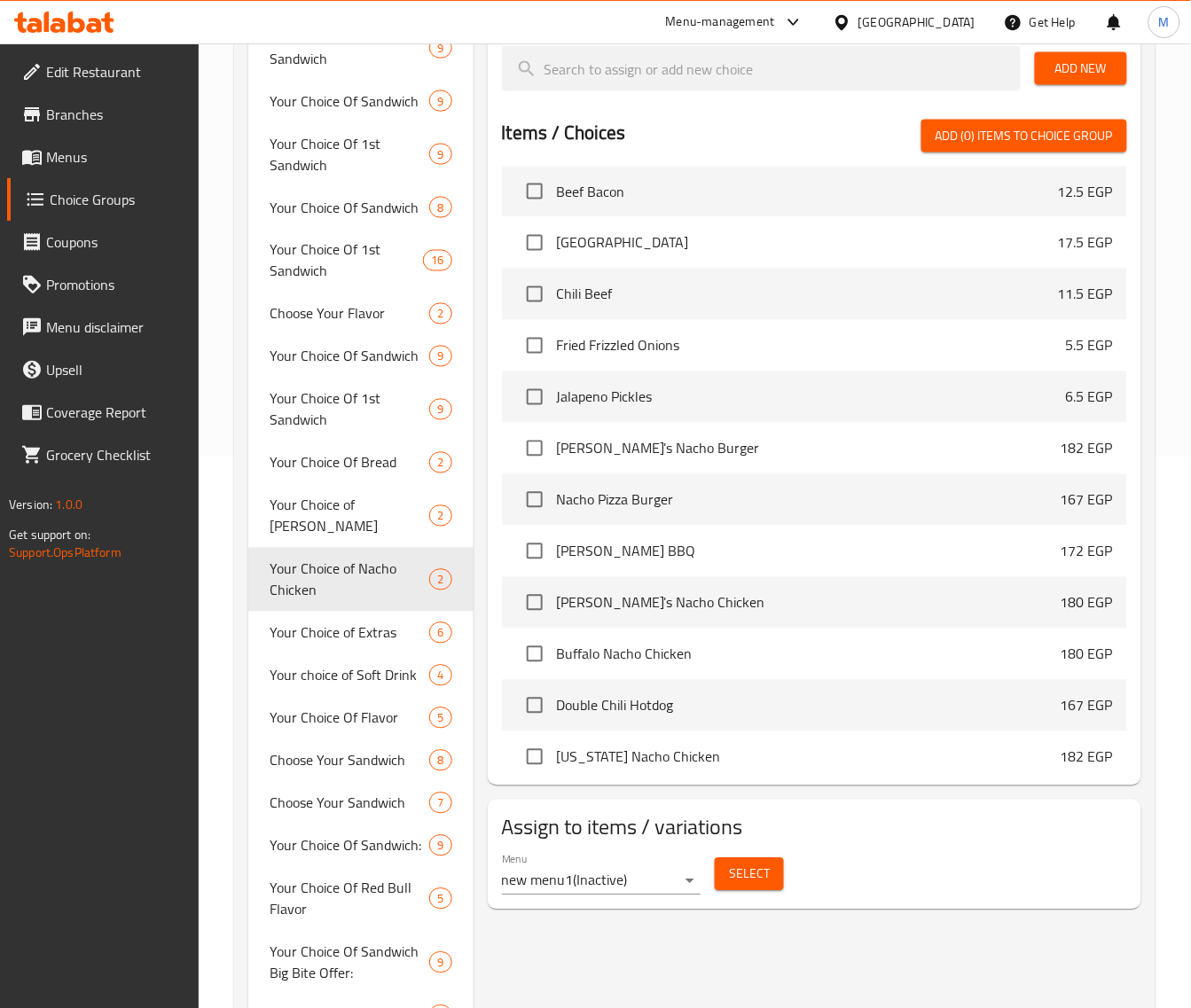
scroll to position [0, 0]
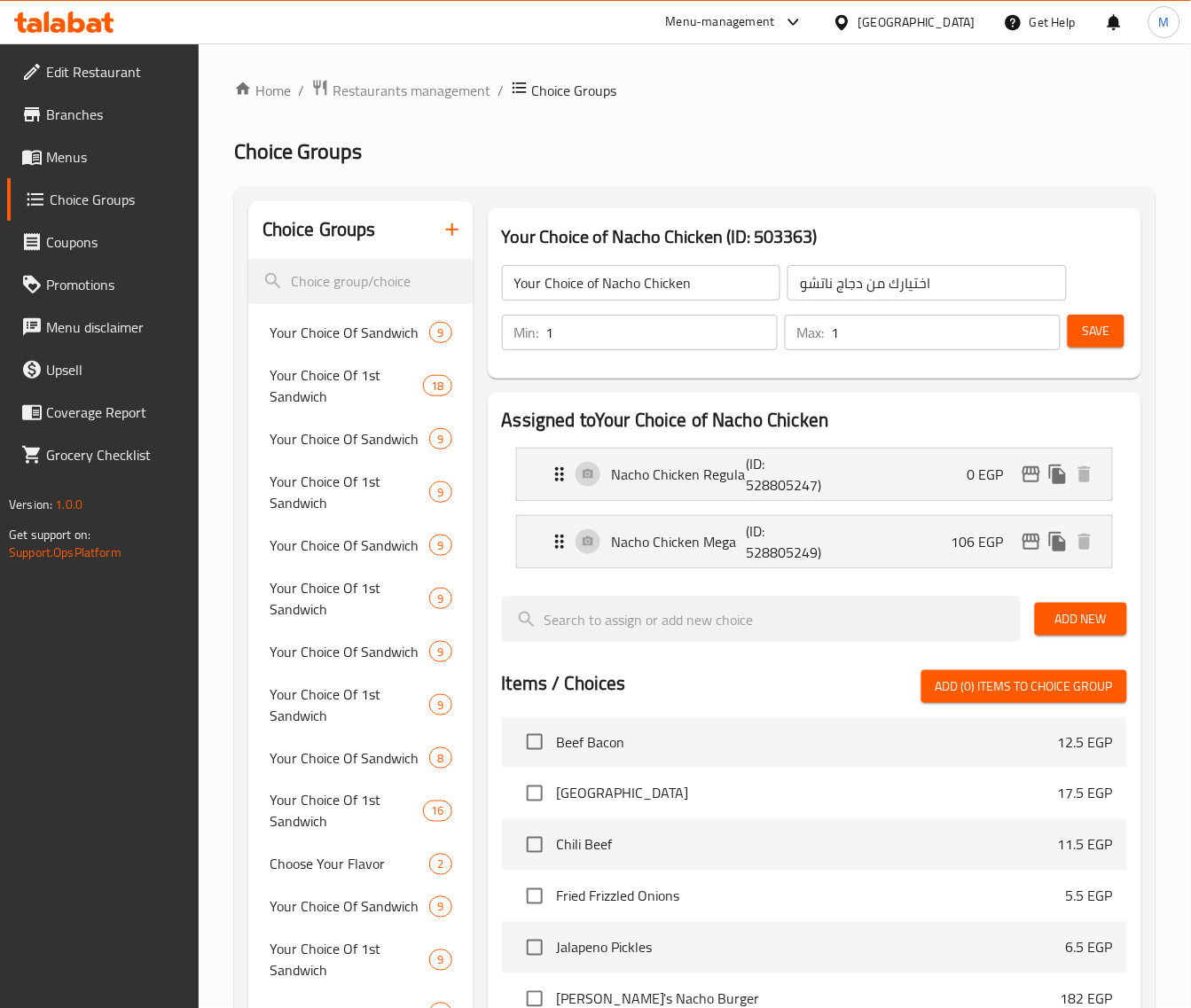
drag, startPoint x: 889, startPoint y: 419, endPoint x: 790, endPoint y: 277, distance: 173.1
click at [889, 419] on h2 "Assigned to Your Choice of Nacho Chicken" at bounding box center [814, 420] width 625 height 27
click at [1023, 539] on icon "edit" at bounding box center [1031, 542] width 18 height 16
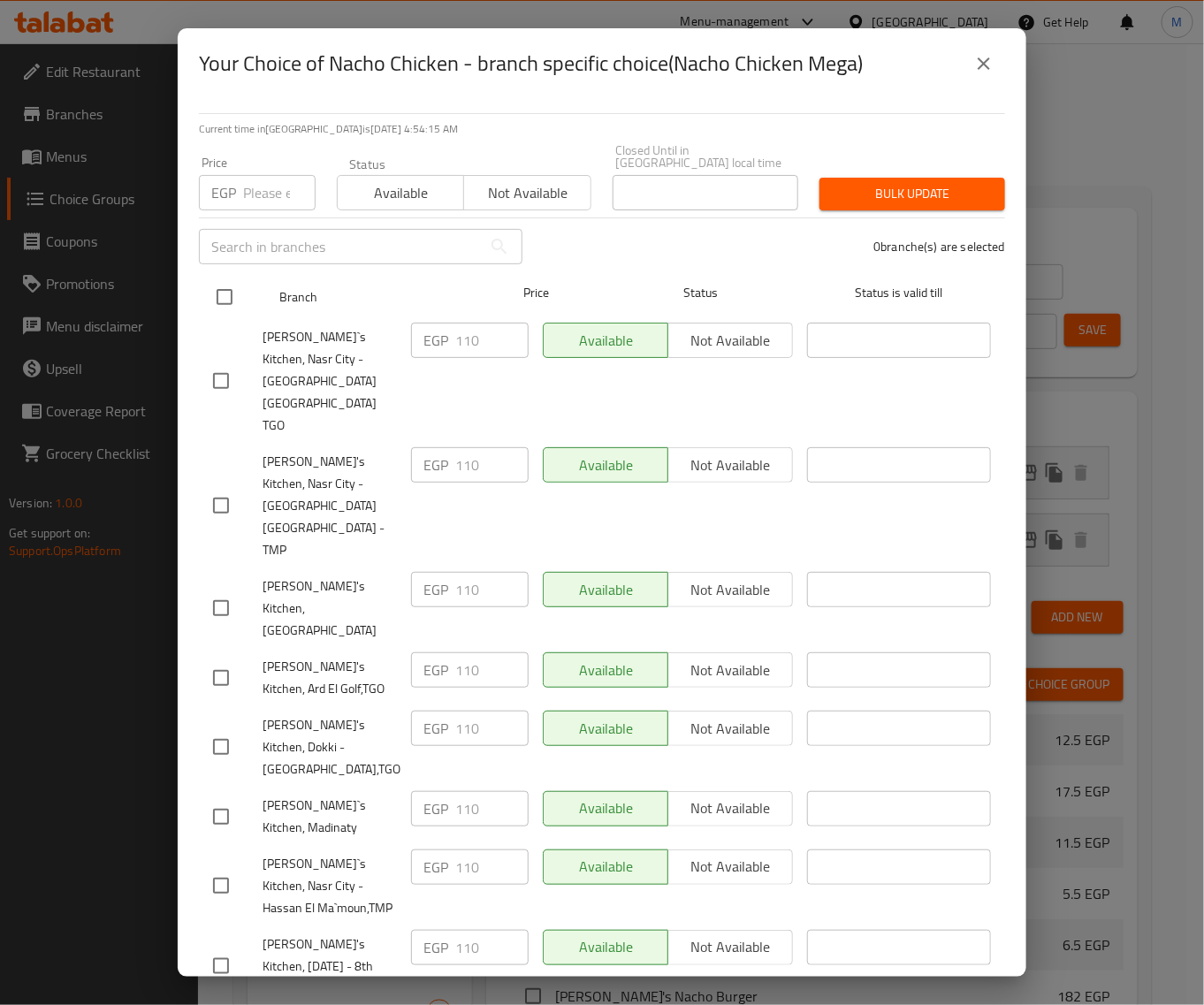
click at [234, 290] on input "checkbox" at bounding box center [225, 297] width 37 height 37
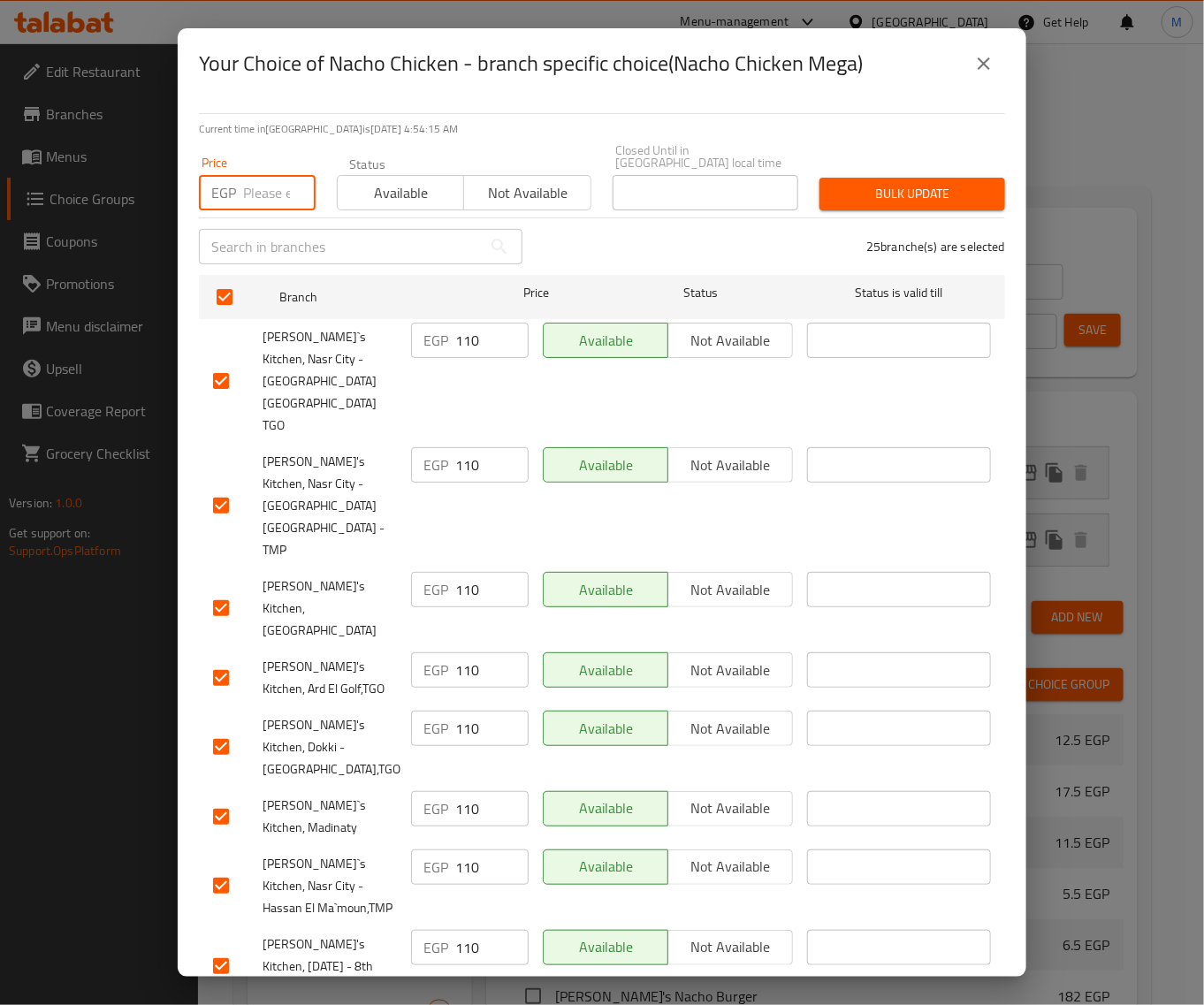
click at [265, 183] on input "number" at bounding box center [279, 193] width 72 height 35
paste input "106"
drag, startPoint x: 859, startPoint y: 186, endPoint x: 588, endPoint y: 262, distance: 281.5
click at [858, 186] on span "Bulk update" at bounding box center [912, 194] width 157 height 22
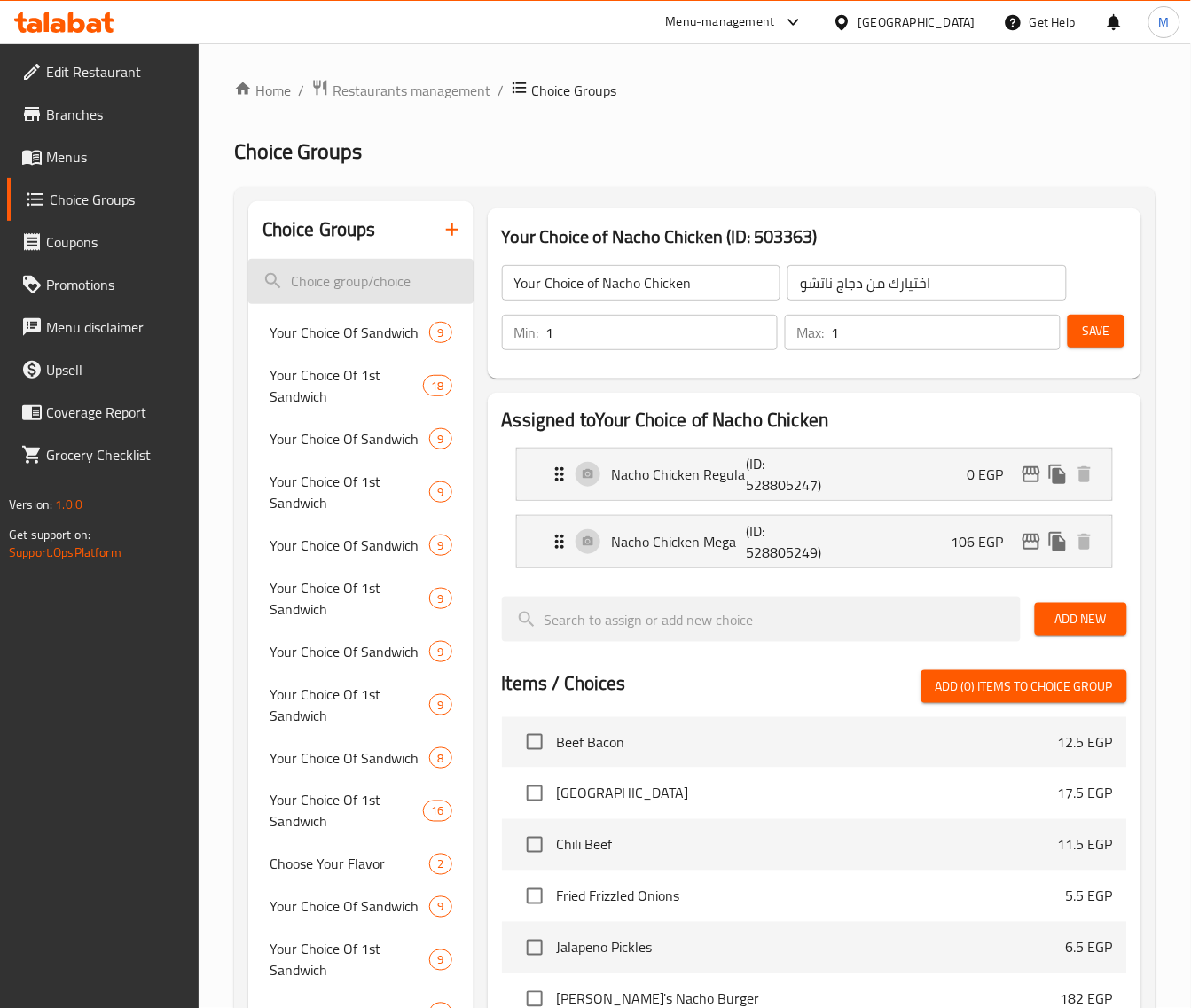
click at [383, 263] on input "search" at bounding box center [361, 281] width 225 height 45
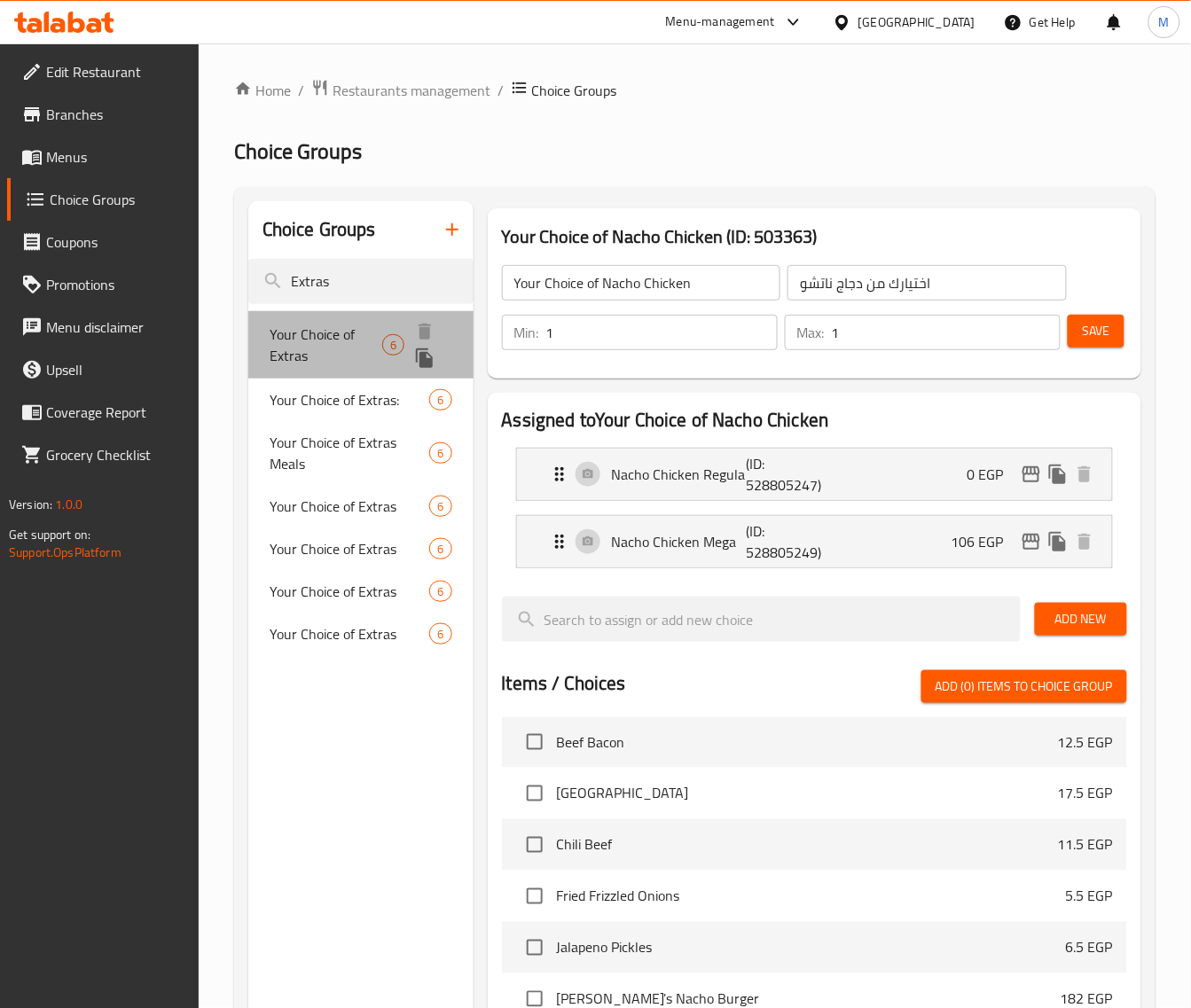
click at [374, 330] on span "Your Choice of Extras" at bounding box center [325, 345] width 113 height 43
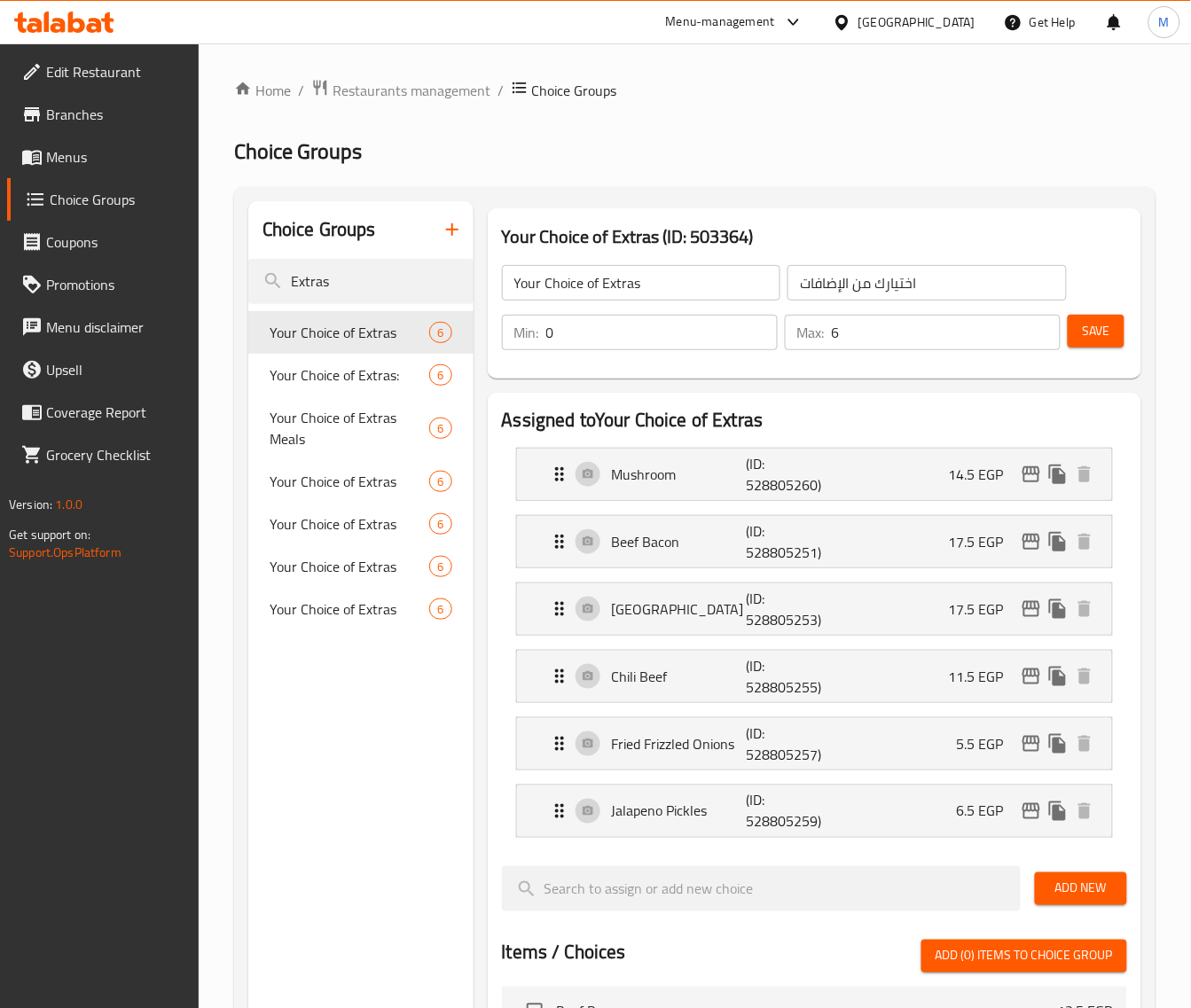
drag, startPoint x: 947, startPoint y: 421, endPoint x: 977, endPoint y: 443, distance: 37.2
click at [947, 421] on h2 "Assigned to Your Choice of Extras" at bounding box center [814, 420] width 625 height 27
click at [1025, 490] on div "Mushroom (ID: 528805260) 14.5 EGP" at bounding box center [819, 474] width 542 height 51
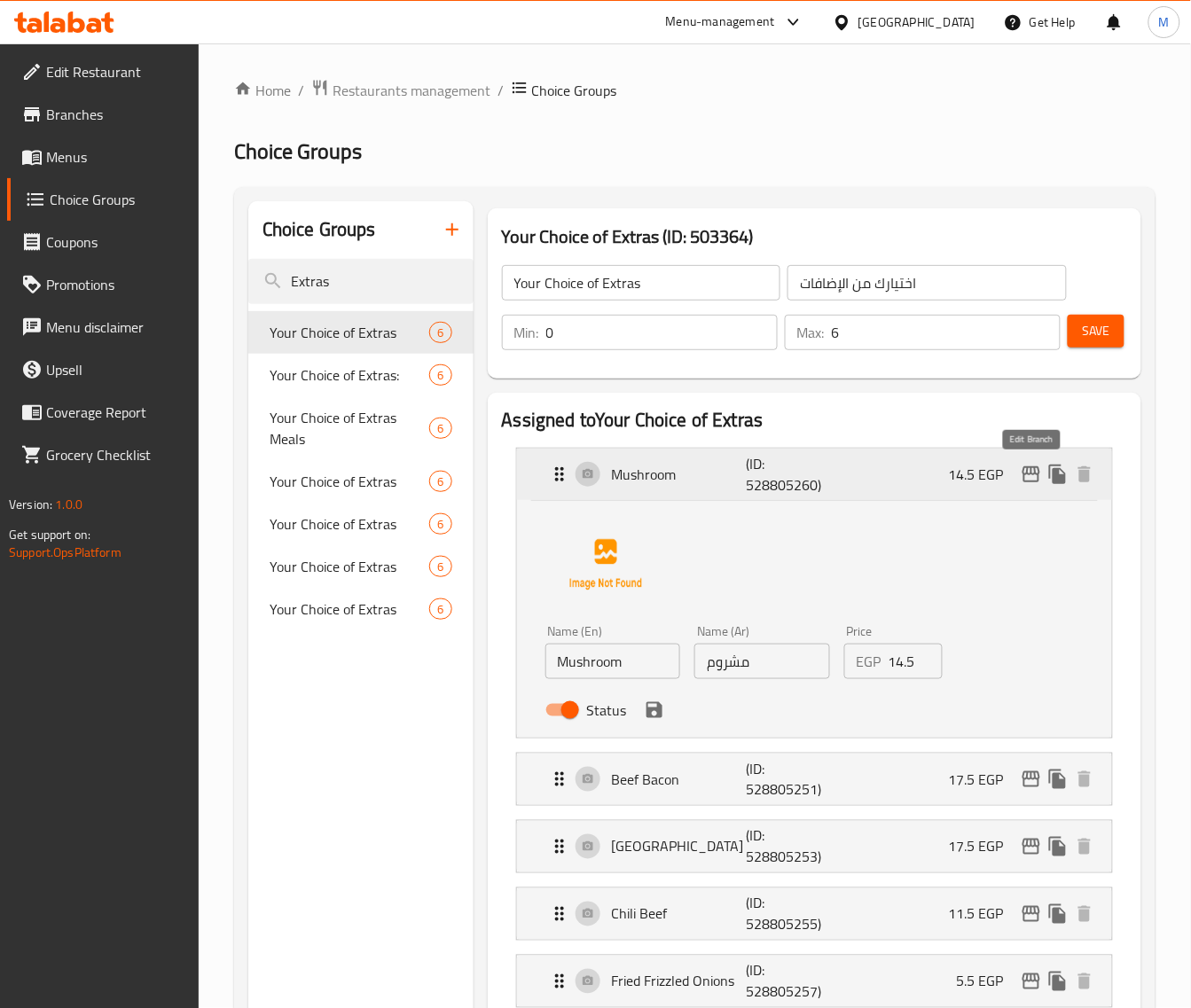
click at [1027, 479] on icon "edit" at bounding box center [1031, 474] width 21 height 21
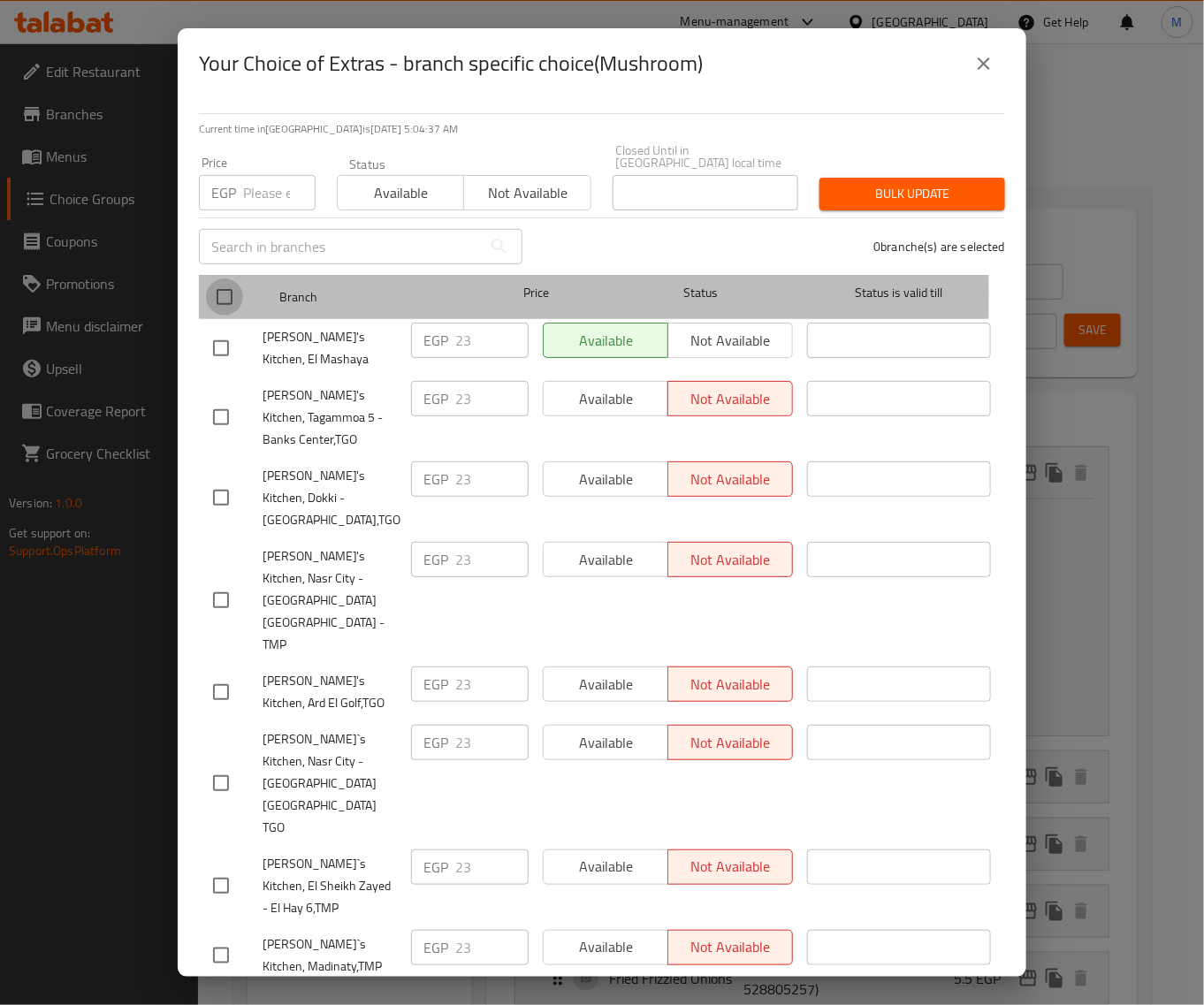
drag, startPoint x: 215, startPoint y: 284, endPoint x: 246, endPoint y: 217, distance: 73.8
click at [214, 283] on input "checkbox" at bounding box center [225, 297] width 37 height 37
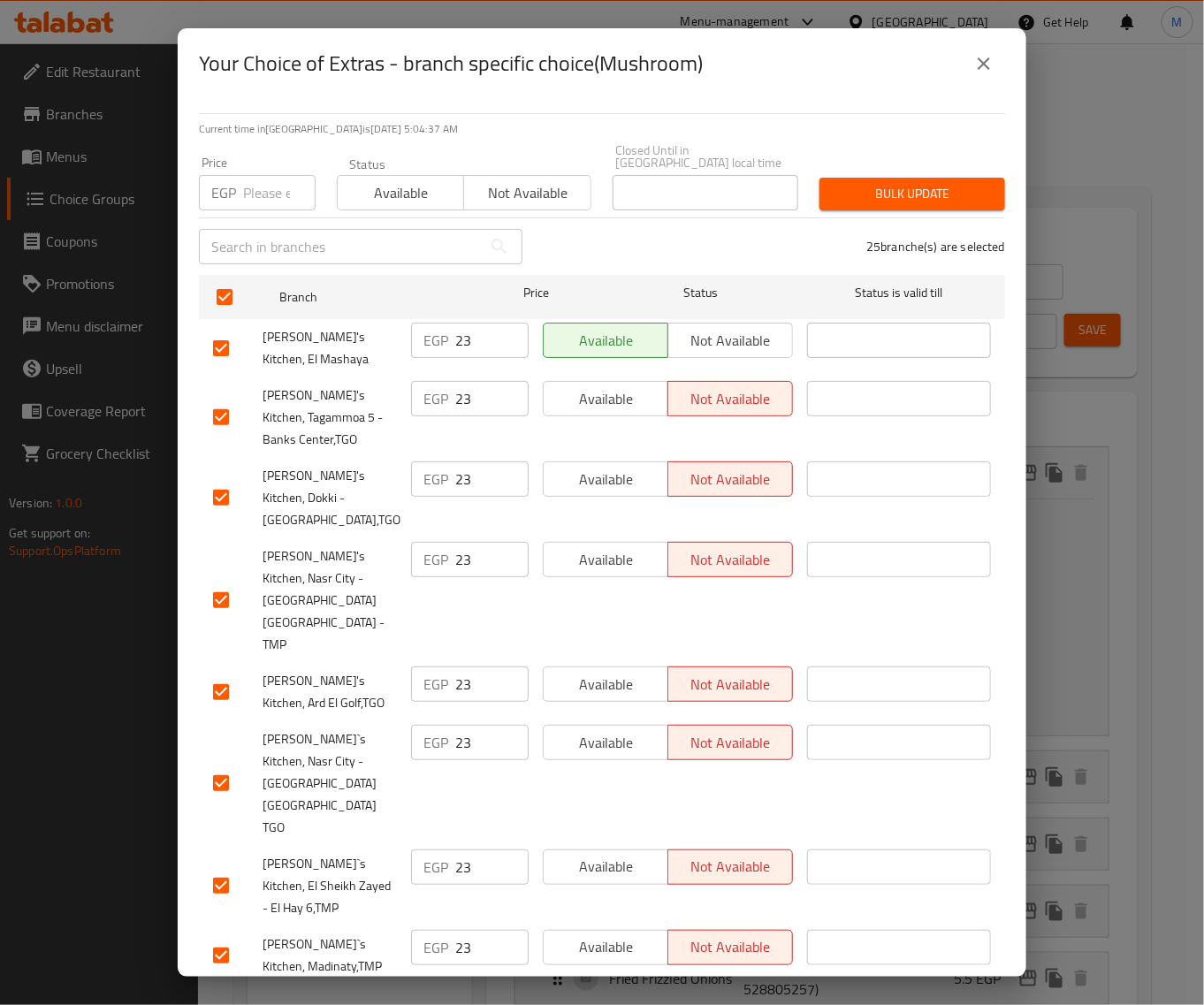
click at [252, 218] on div "​" at bounding box center [361, 247] width 345 height 57
click at [262, 187] on input "number" at bounding box center [279, 193] width 72 height 35
paste input "23"
click at [864, 190] on span "Bulk update" at bounding box center [912, 194] width 157 height 22
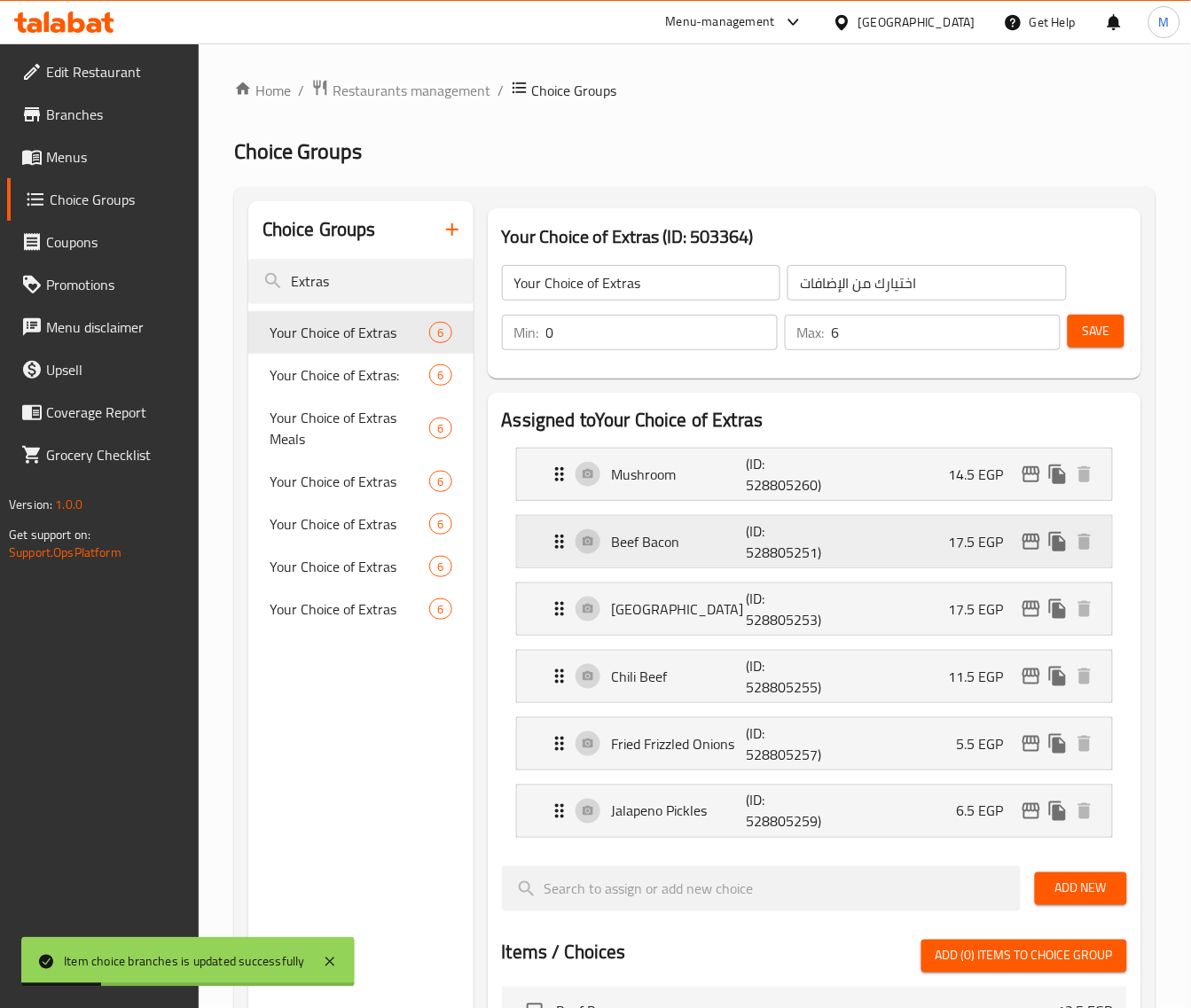
click at [1027, 541] on icon "edit" at bounding box center [1031, 542] width 18 height 16
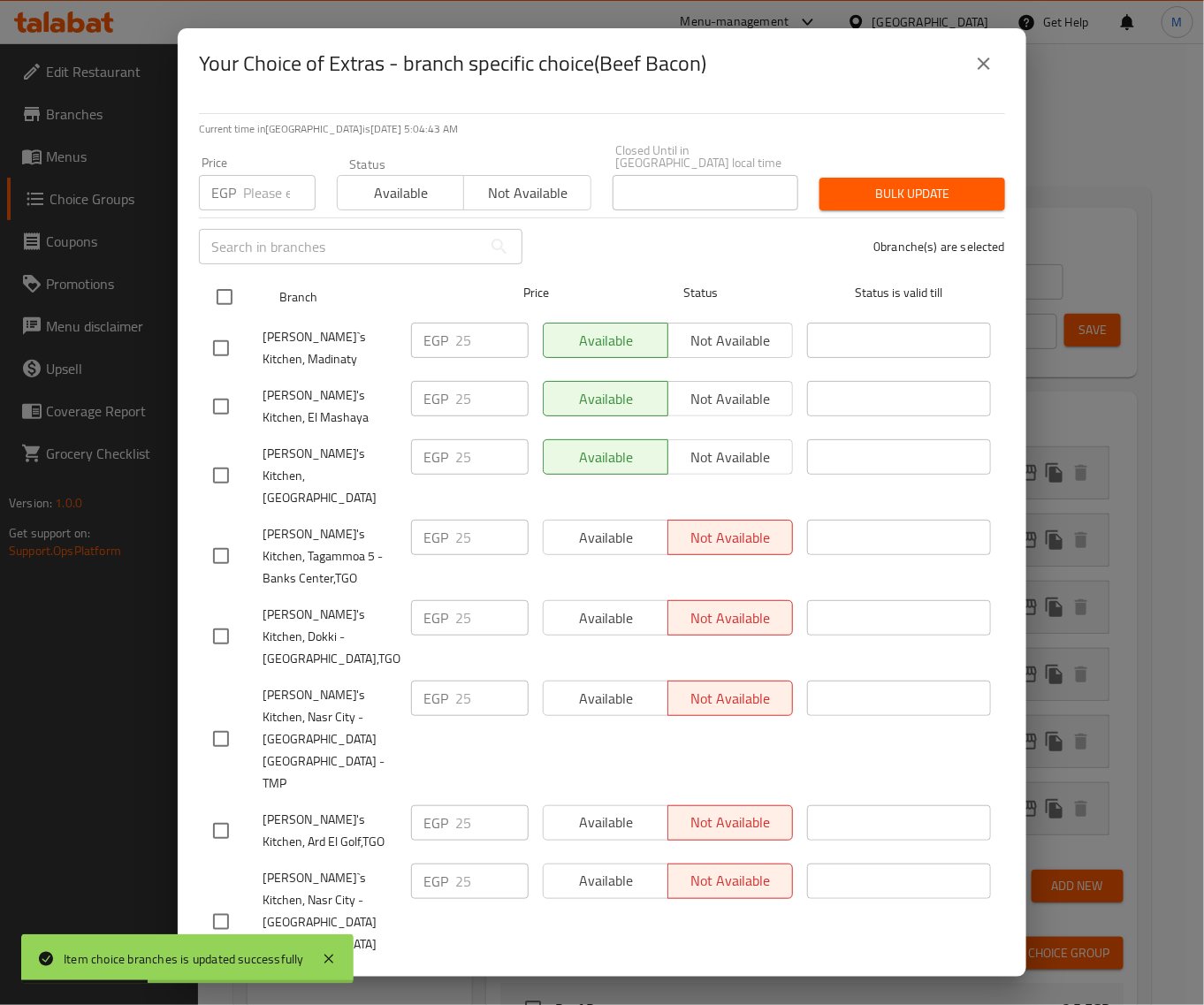
click at [230, 290] on input "checkbox" at bounding box center [225, 297] width 37 height 37
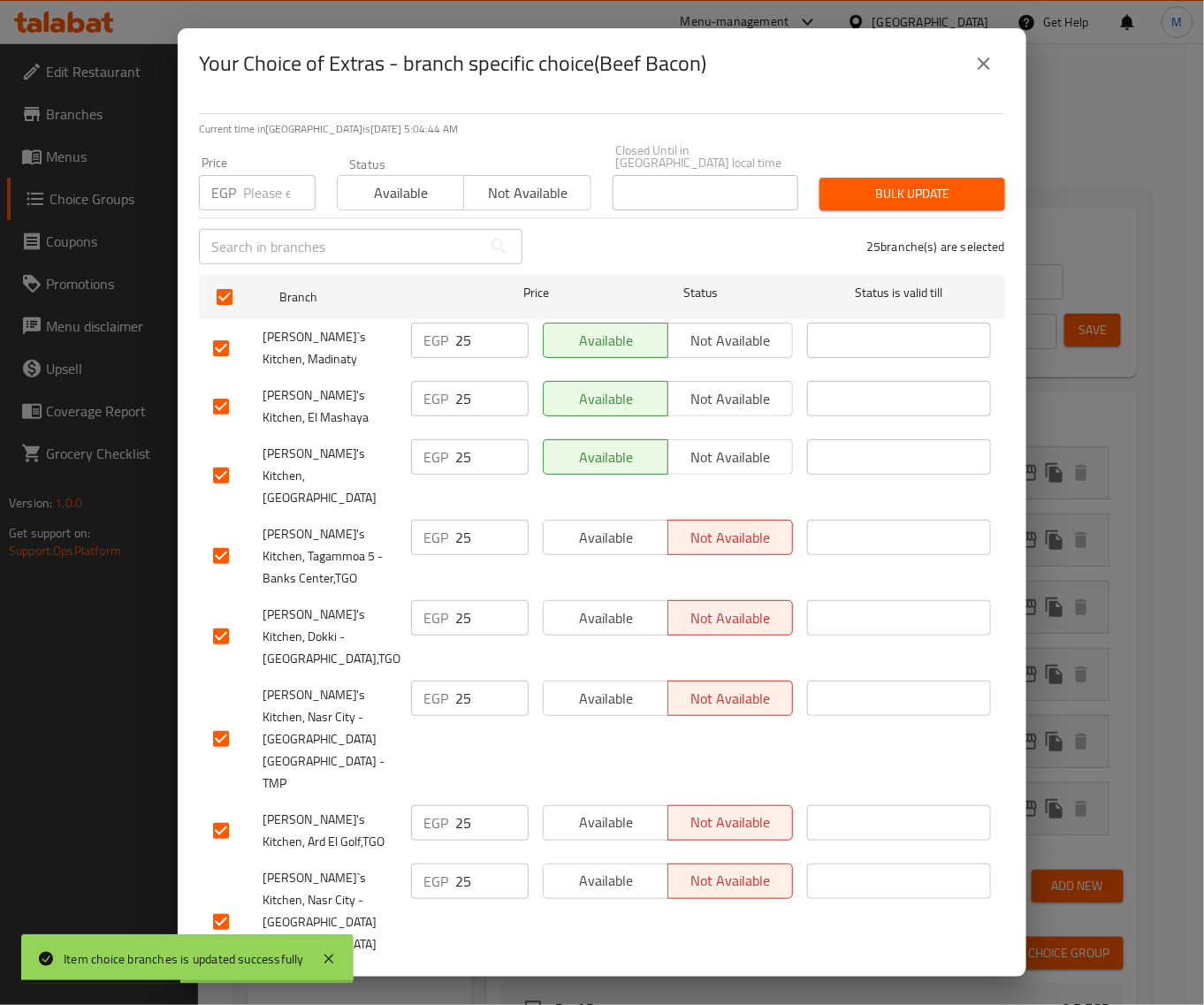
click at [256, 193] on input "number" at bounding box center [279, 193] width 72 height 35
paste input "23"
click at [881, 184] on span "Bulk update" at bounding box center [912, 194] width 157 height 22
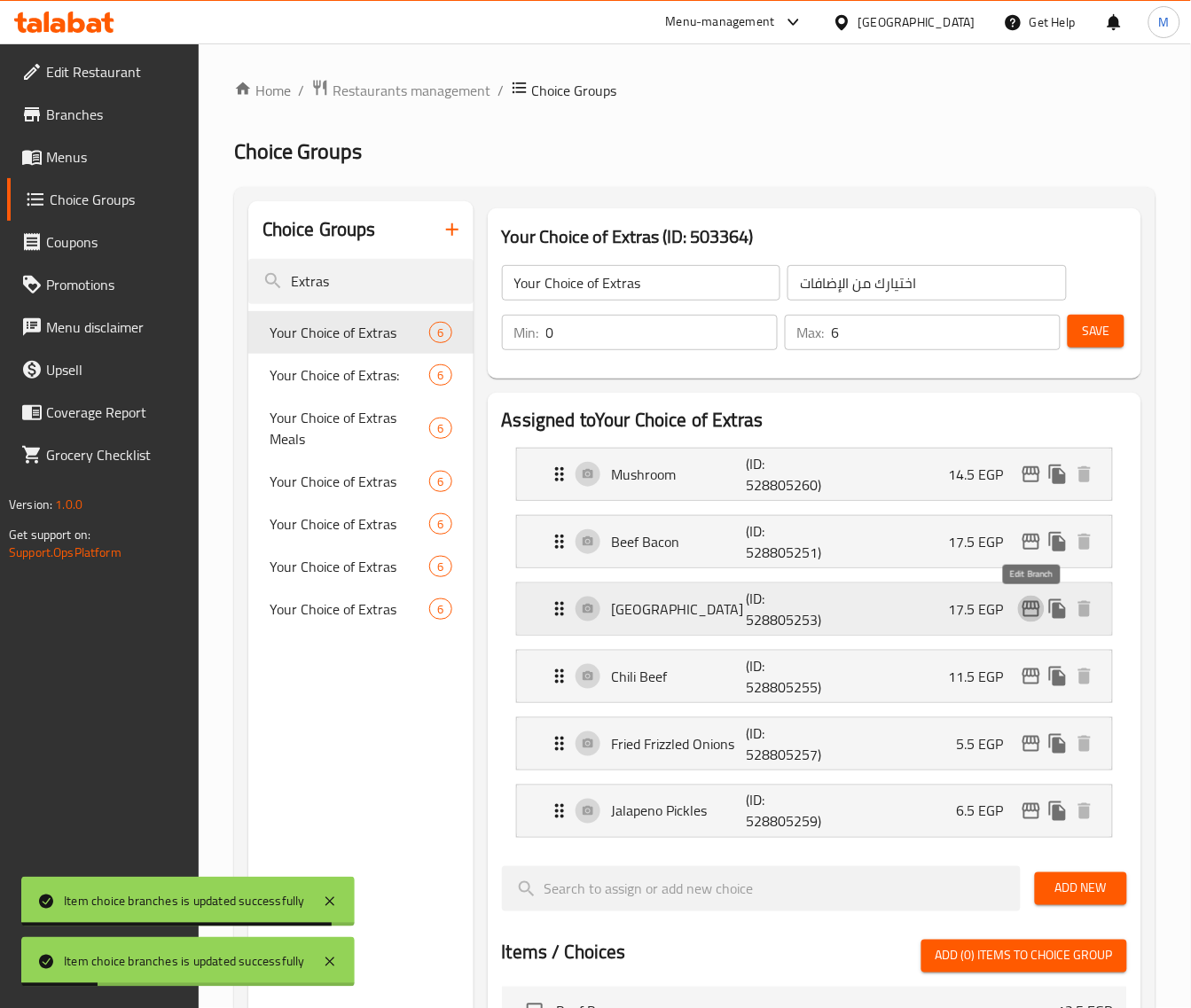
click at [1025, 613] on icon "edit" at bounding box center [1031, 609] width 21 height 21
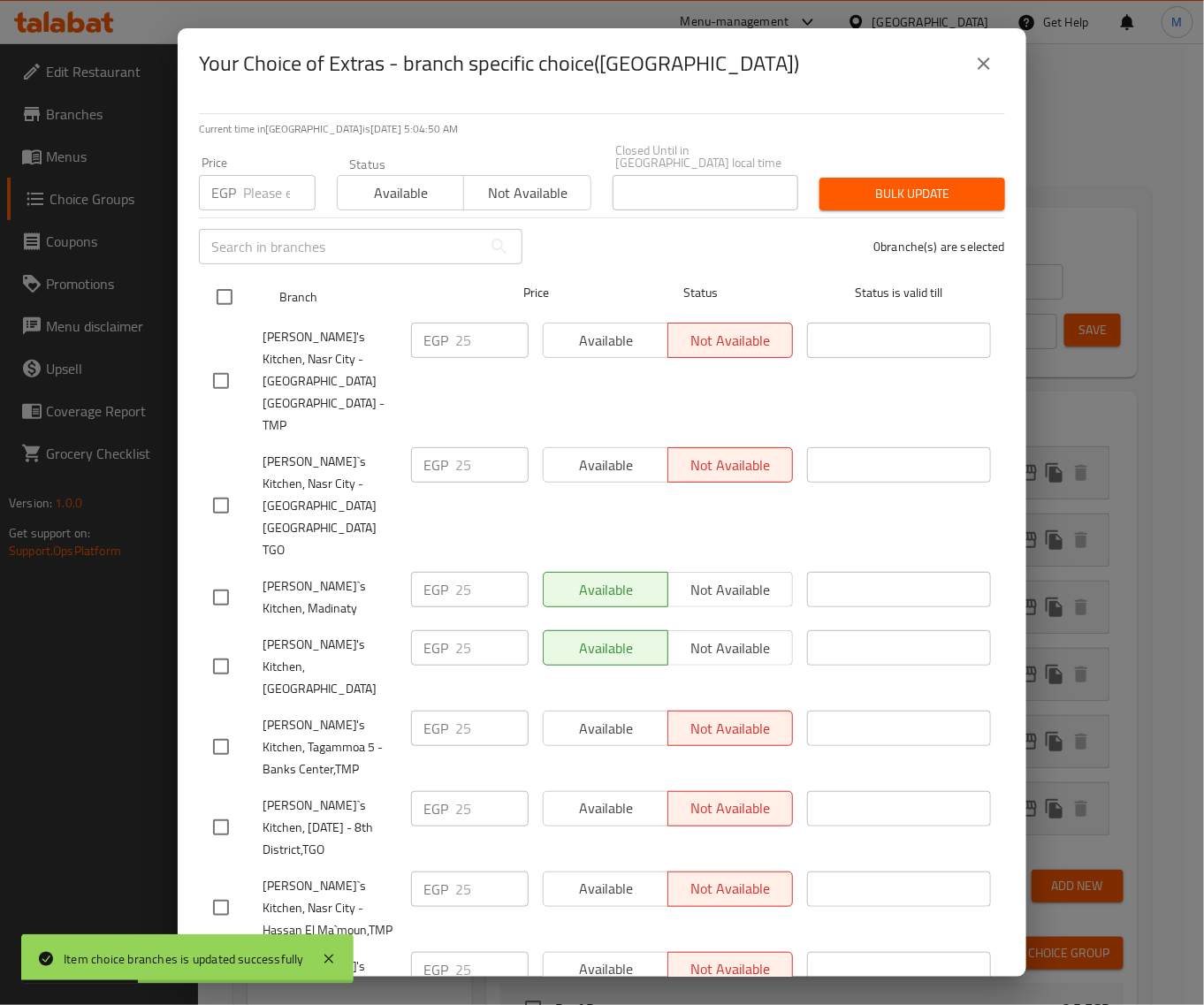
drag, startPoint x: 204, startPoint y: 284, endPoint x: 225, endPoint y: 285, distance: 21.0
click at [210, 285] on div "Branch Price Status Status is valid till" at bounding box center [602, 297] width 806 height 44
click at [232, 278] on input "checkbox" at bounding box center [225, 297] width 37 height 37
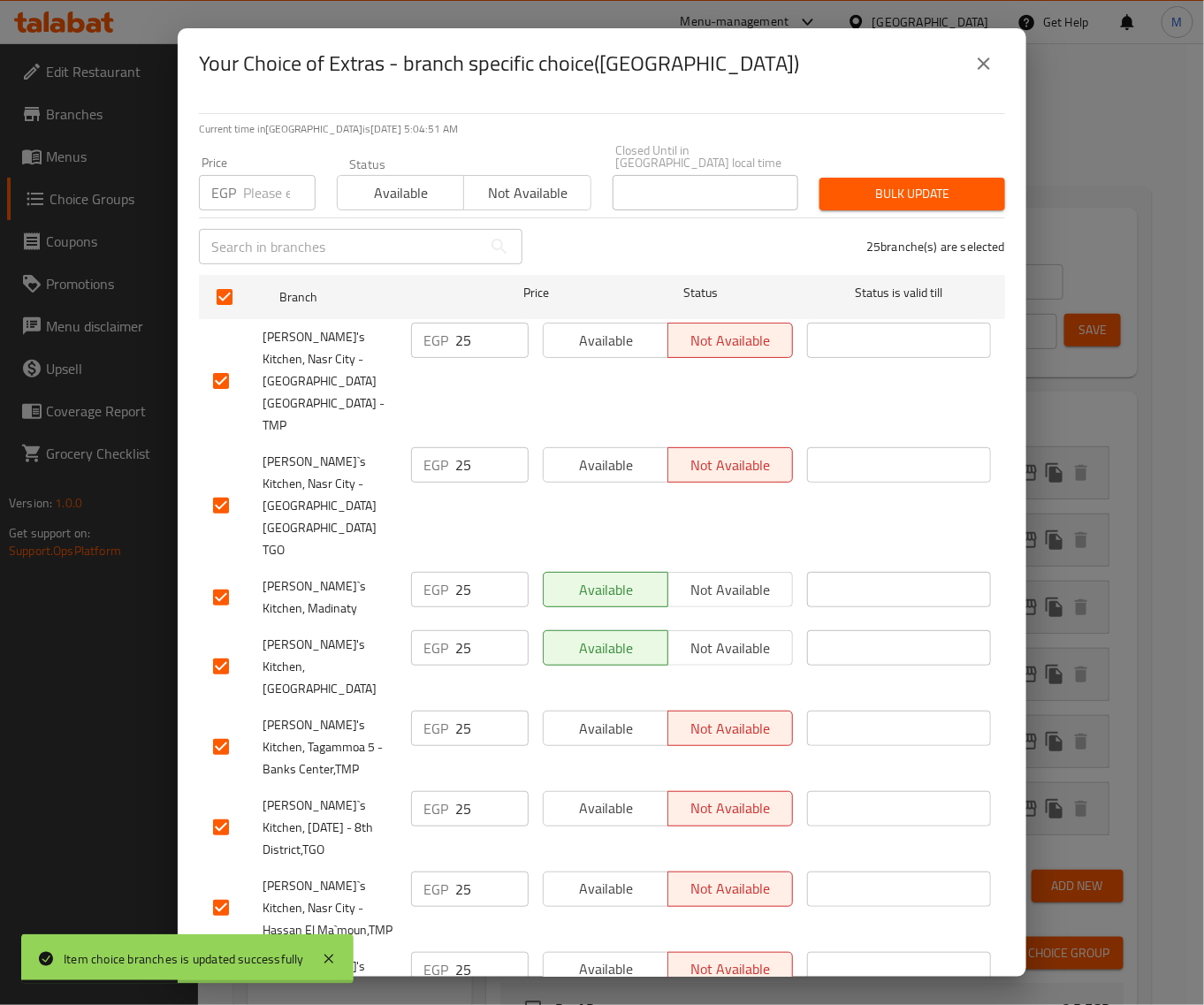
drag, startPoint x: 258, startPoint y: 190, endPoint x: 271, endPoint y: 191, distance: 13.0
click at [259, 188] on input "number" at bounding box center [279, 193] width 72 height 35
paste input "25"
click at [902, 183] on span "Bulk update" at bounding box center [912, 194] width 157 height 22
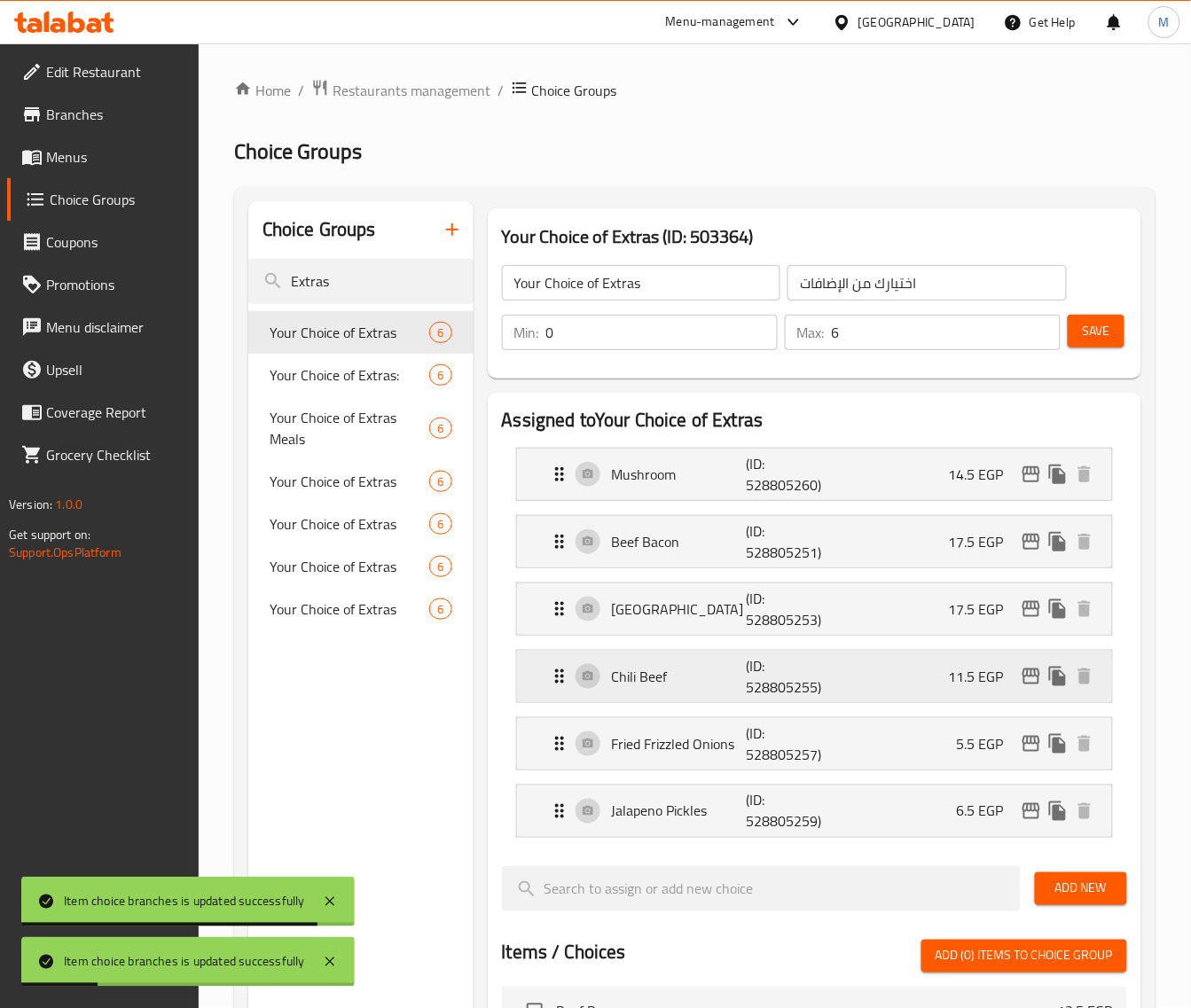
click at [1030, 676] on icon "edit" at bounding box center [1031, 676] width 18 height 16
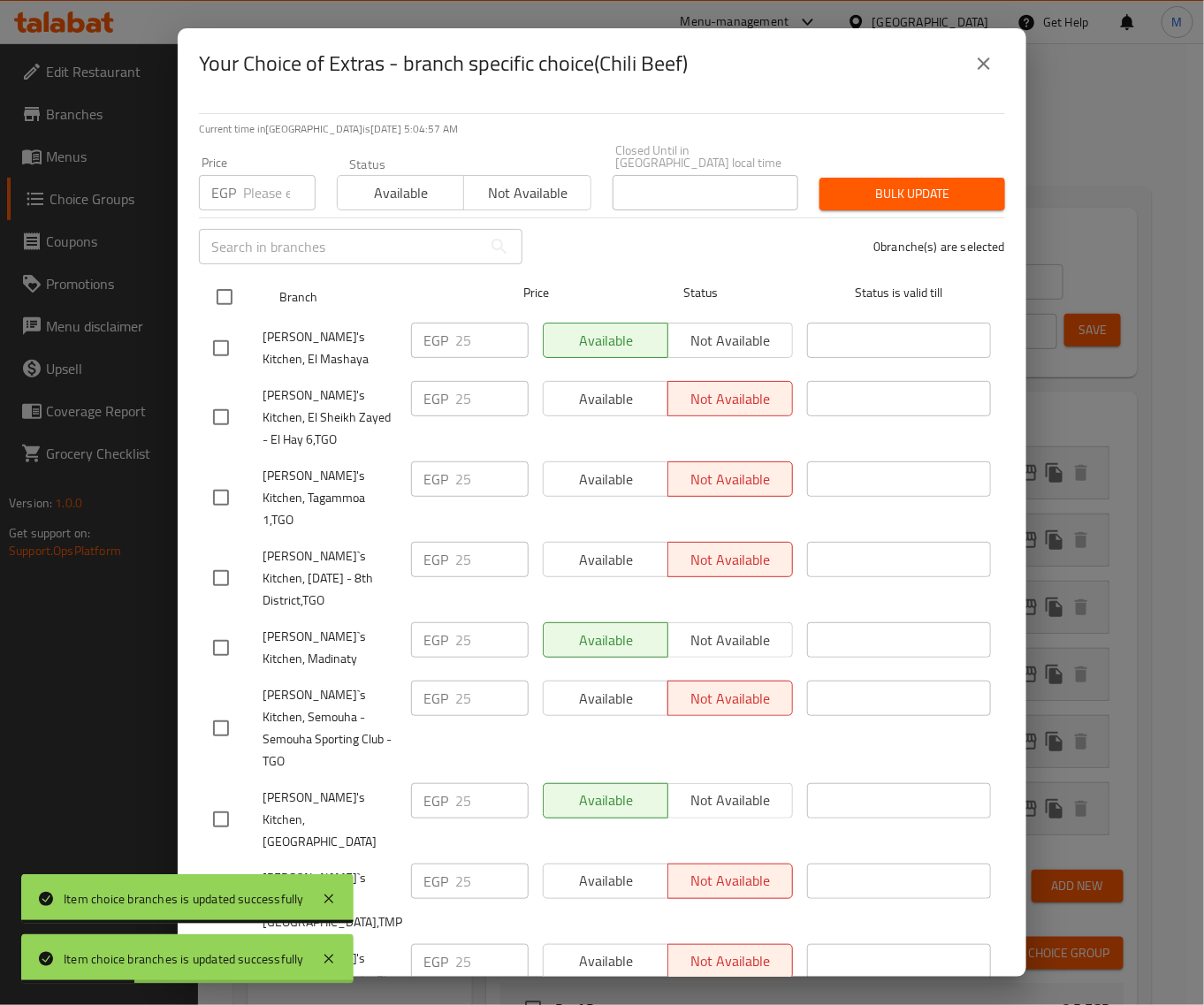
click at [227, 283] on input "checkbox" at bounding box center [225, 297] width 37 height 37
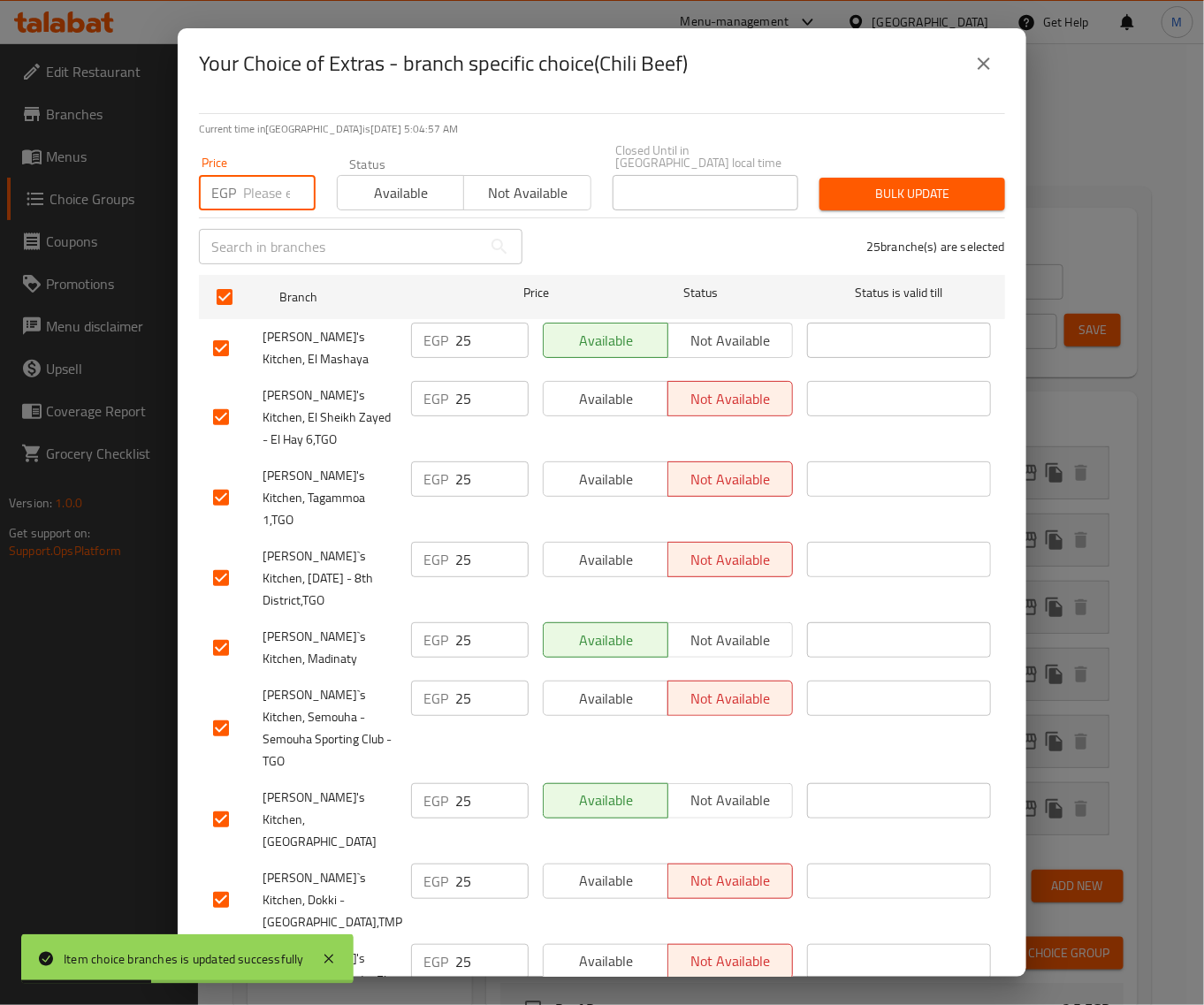
click at [253, 187] on input "number" at bounding box center [279, 193] width 72 height 35
paste input "23"
click at [876, 183] on span "Bulk update" at bounding box center [912, 194] width 157 height 22
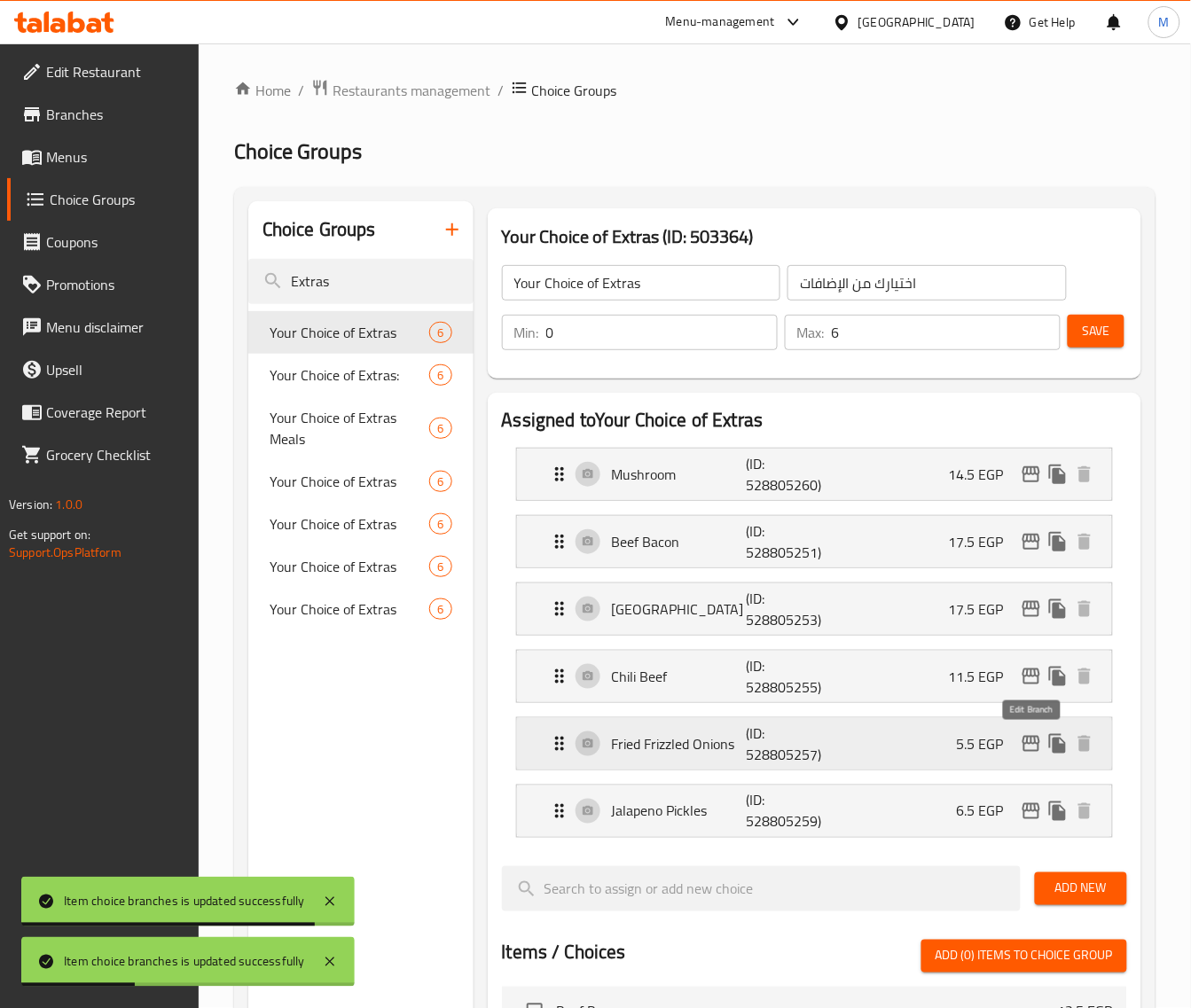
click at [1029, 752] on icon "edit" at bounding box center [1031, 744] width 18 height 16
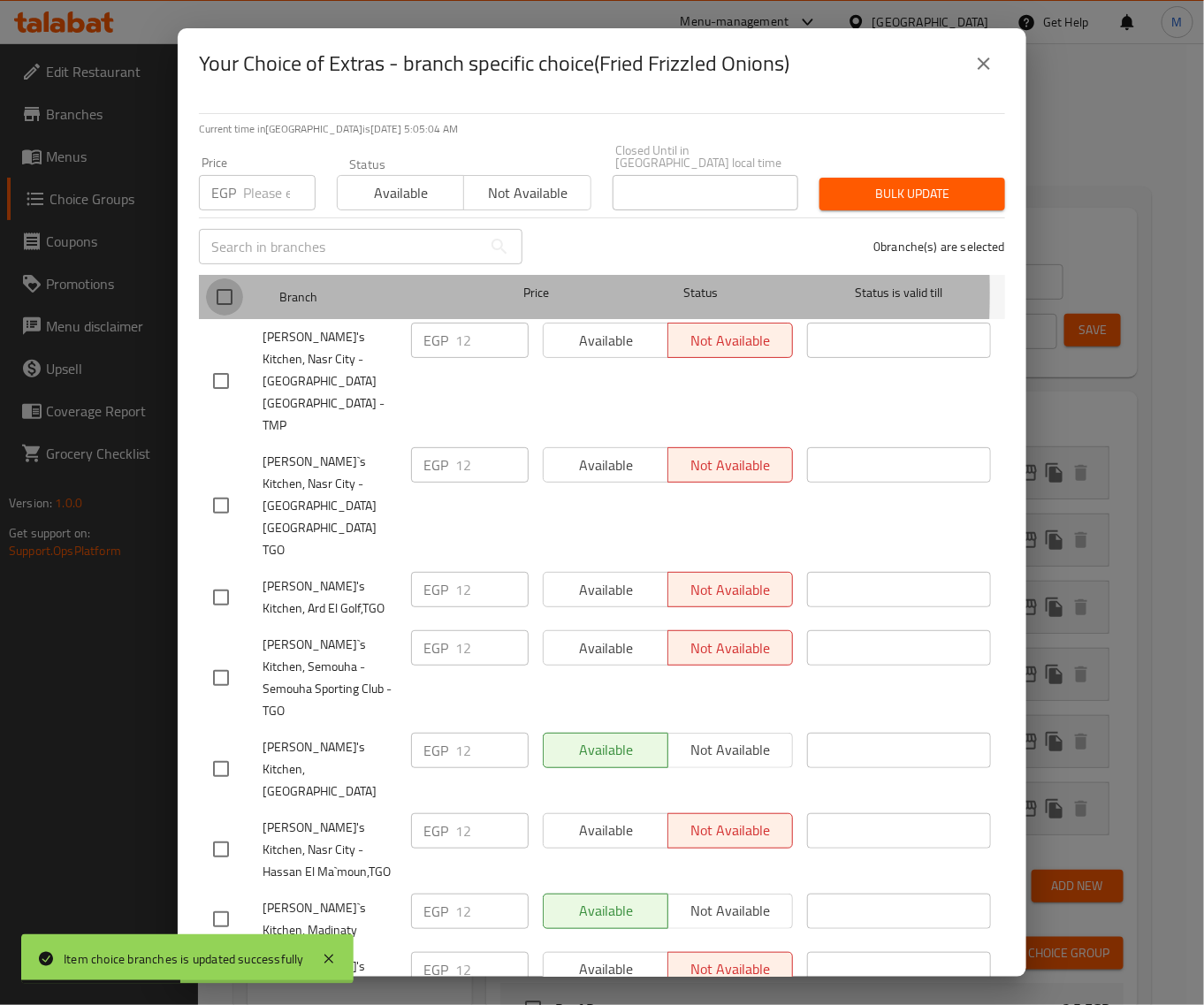
drag, startPoint x: 223, startPoint y: 280, endPoint x: 244, endPoint y: 236, distance: 48.8
click at [222, 280] on input "checkbox" at bounding box center [225, 297] width 37 height 37
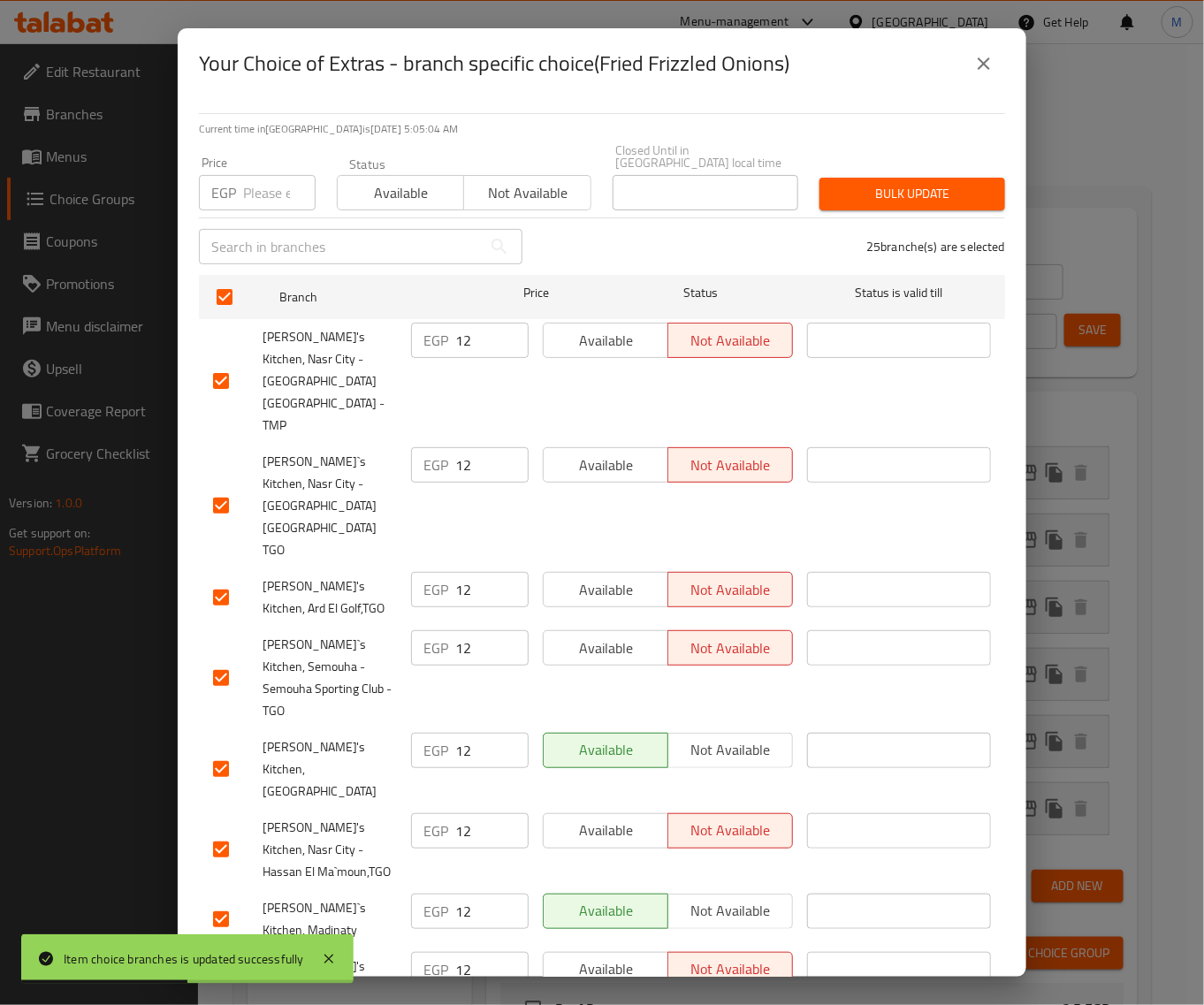
click at [261, 188] on input "number" at bounding box center [279, 193] width 72 height 35
paste input "12"
click at [941, 187] on span "Bulk update" at bounding box center [912, 194] width 157 height 22
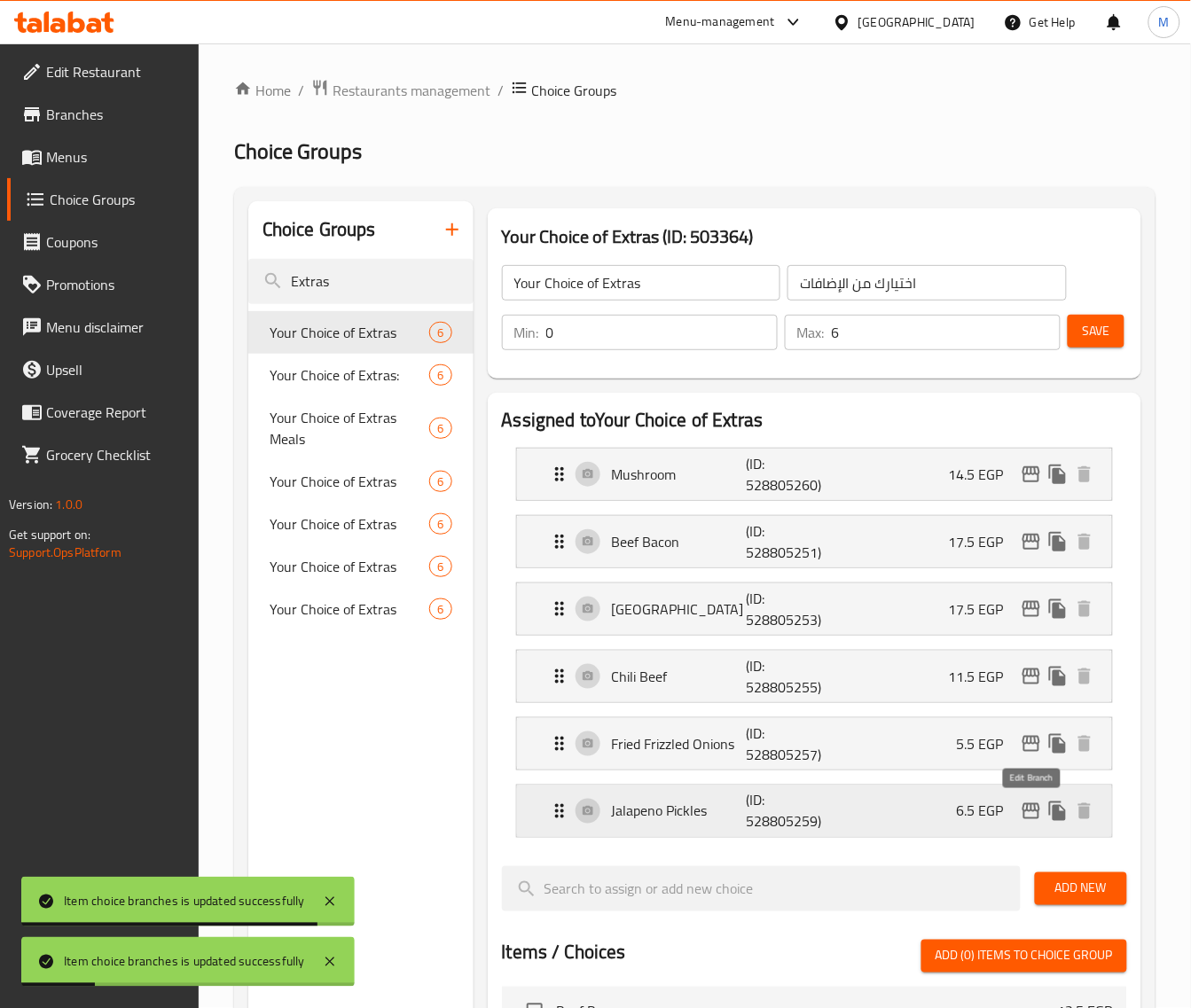
click at [1025, 812] on icon "edit" at bounding box center [1031, 811] width 21 height 21
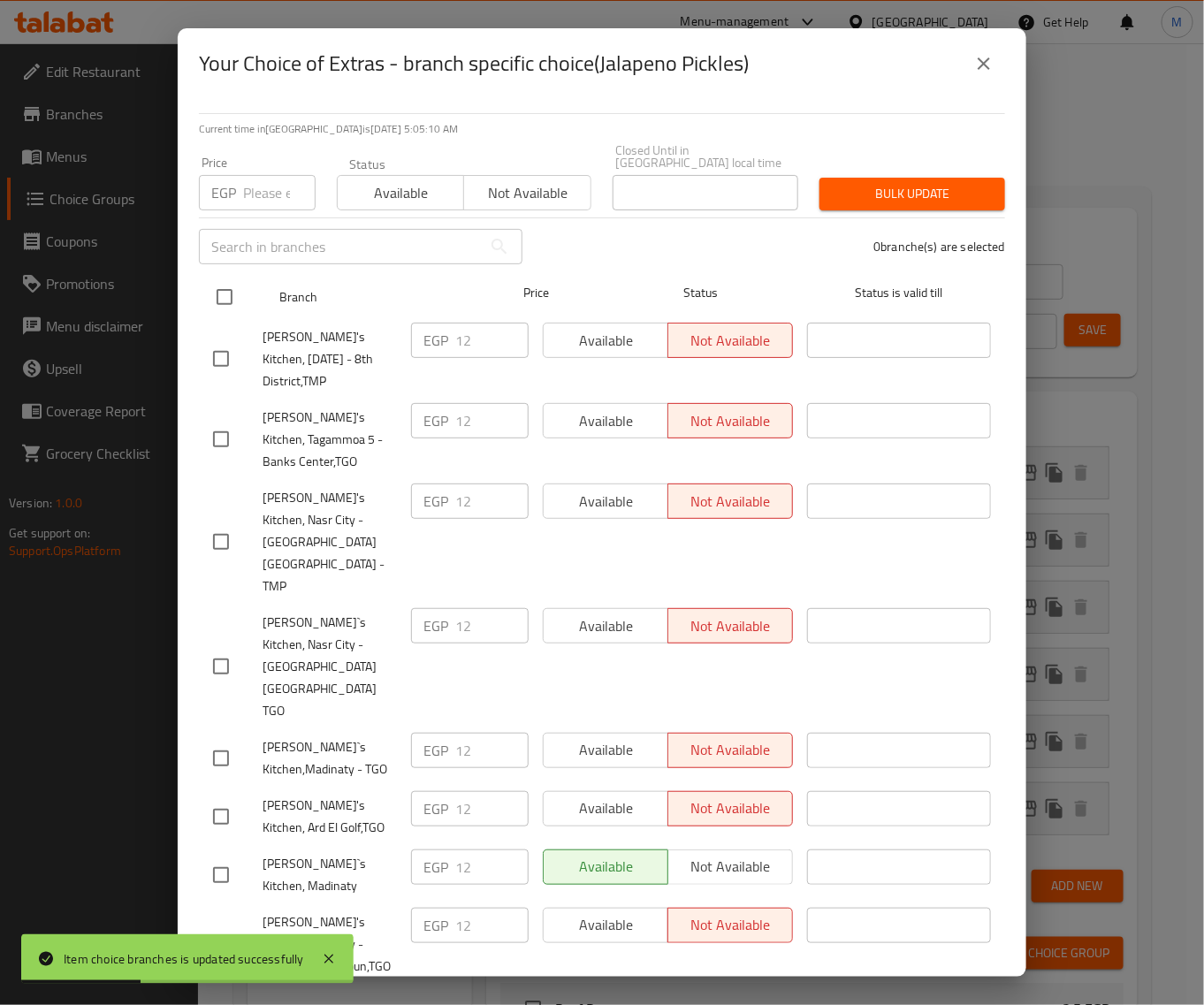
click at [226, 290] on input "checkbox" at bounding box center [225, 297] width 37 height 37
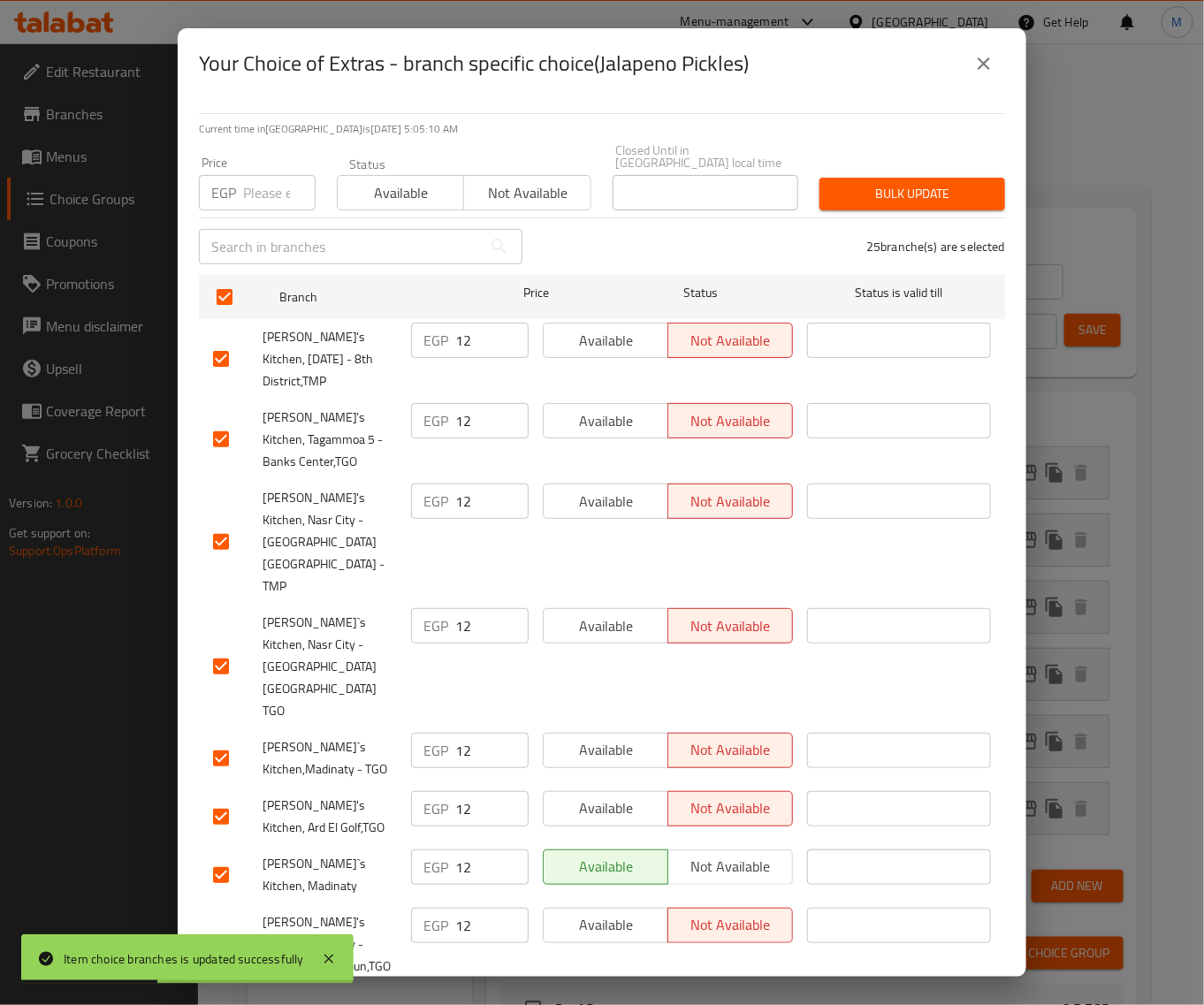
drag, startPoint x: 266, startPoint y: 192, endPoint x: 277, endPoint y: 192, distance: 11.0
click at [265, 192] on input "number" at bounding box center [279, 193] width 72 height 35
paste input "12"
click at [943, 183] on span "Bulk update" at bounding box center [912, 194] width 157 height 22
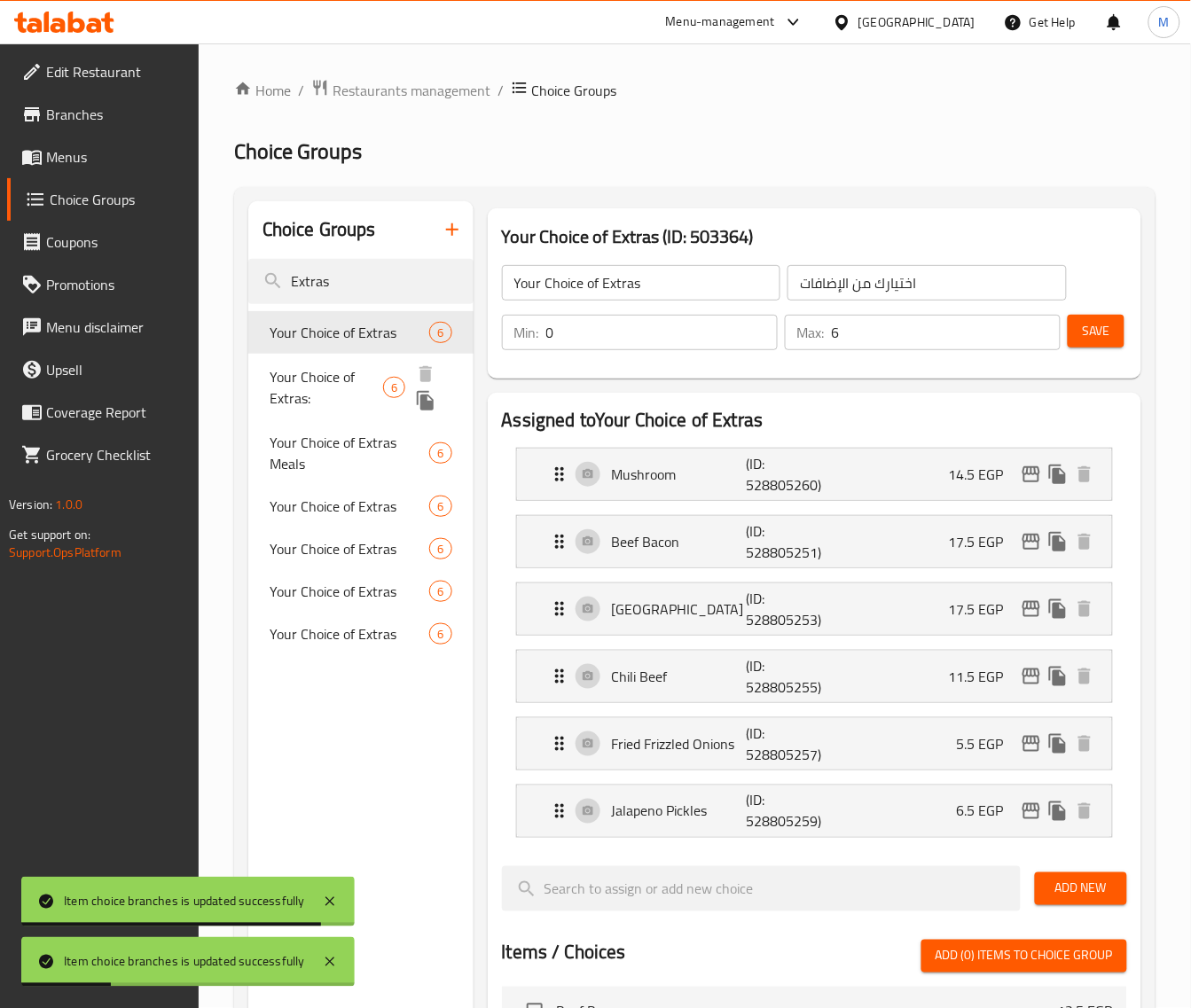
click at [344, 381] on span "Your Choice of Extras:" at bounding box center [326, 387] width 114 height 43
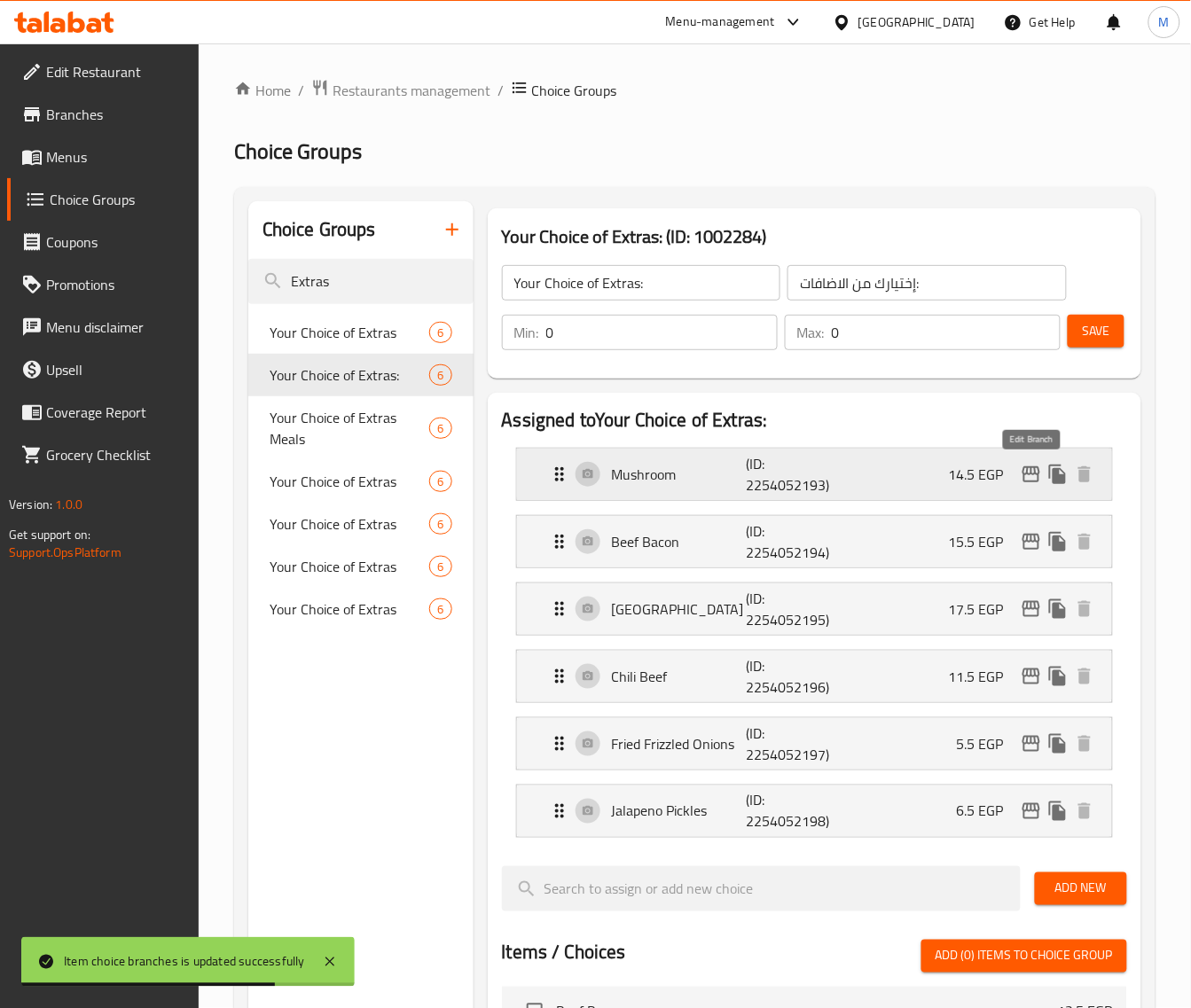
click at [1035, 477] on icon "edit" at bounding box center [1031, 474] width 21 height 21
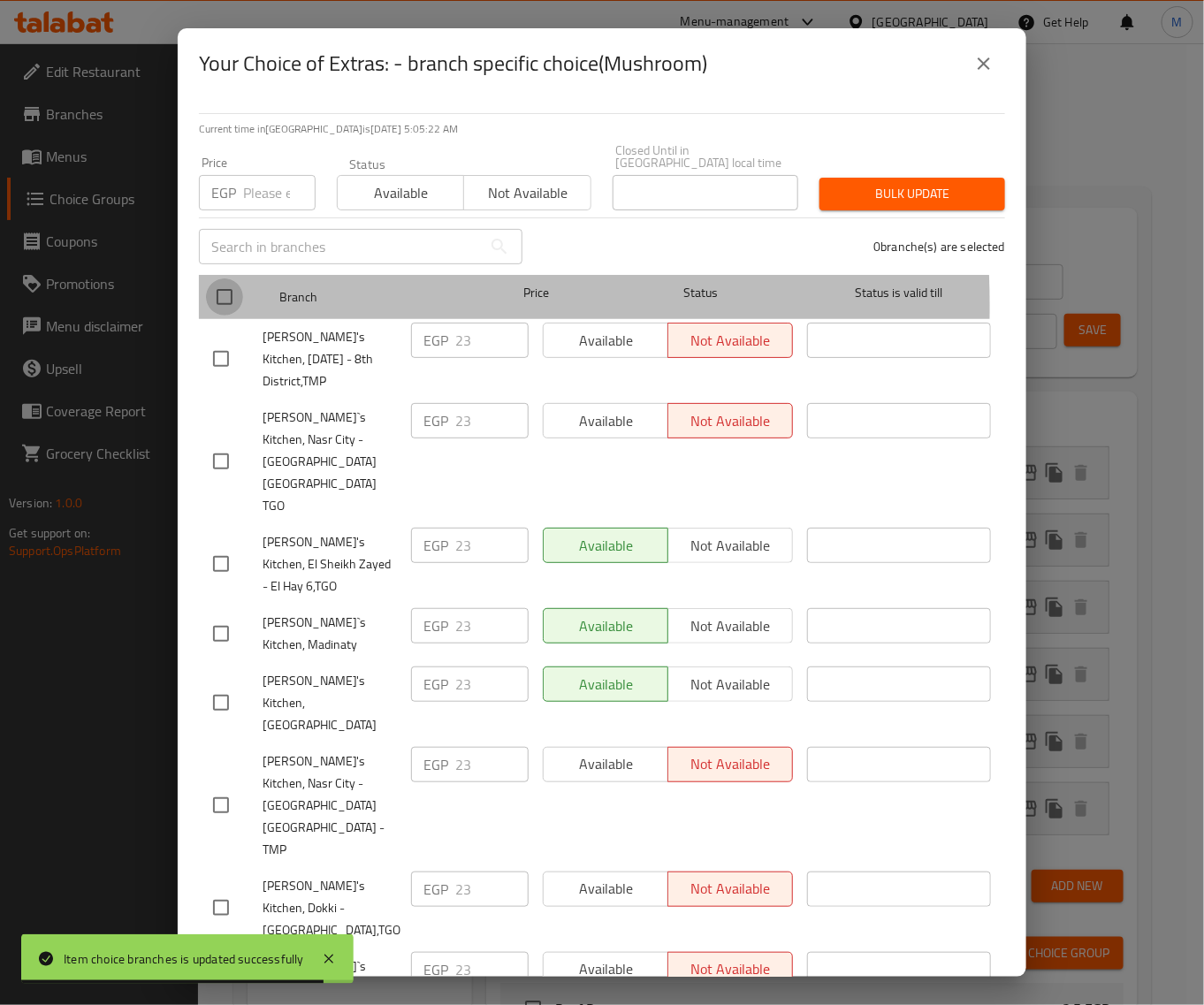
click at [232, 293] on input "checkbox" at bounding box center [225, 297] width 37 height 37
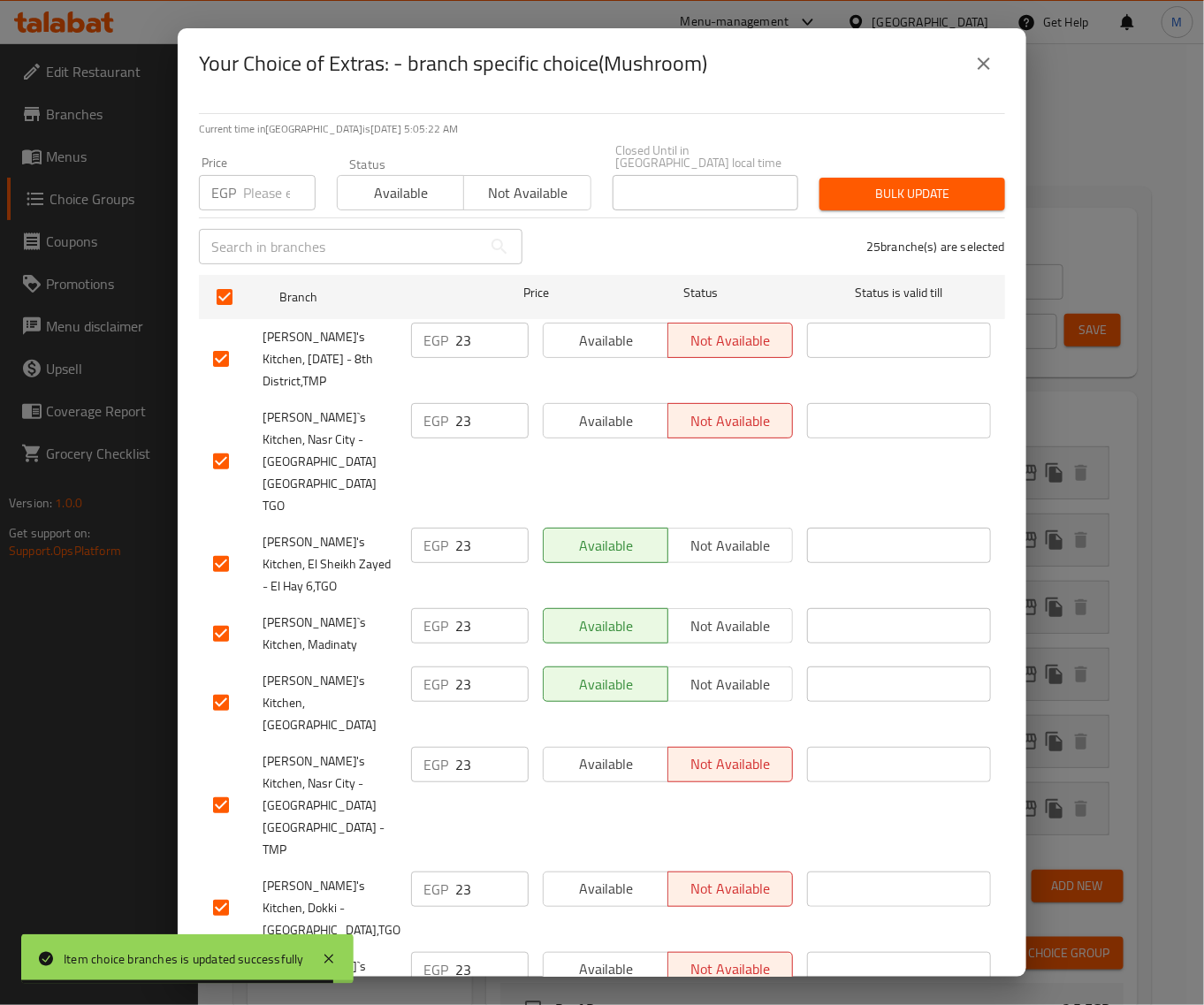
click at [263, 192] on input "number" at bounding box center [279, 193] width 72 height 35
paste input "23"
click at [850, 191] on span "Bulk update" at bounding box center [912, 194] width 157 height 22
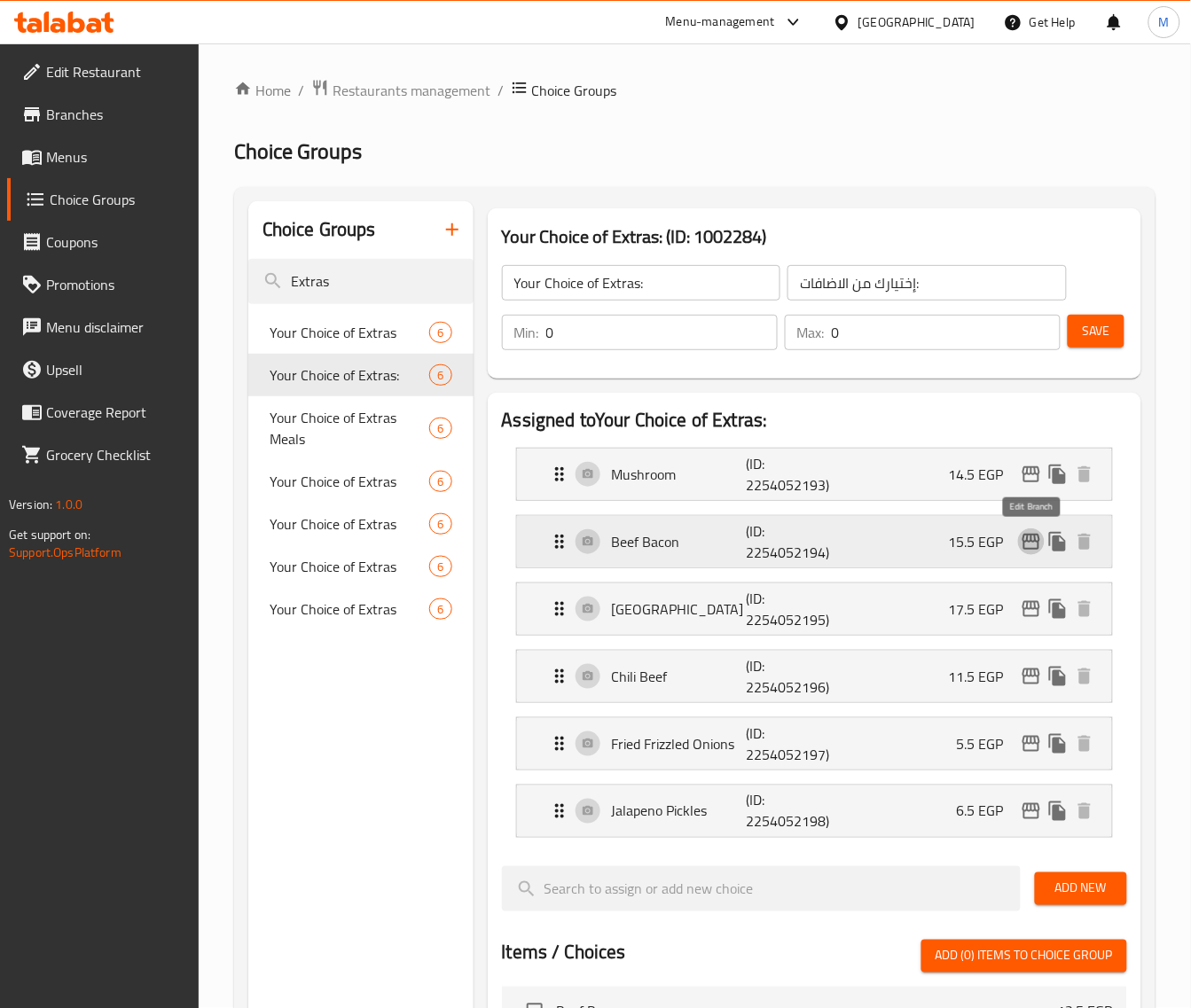
click at [1029, 533] on icon "edit" at bounding box center [1031, 542] width 21 height 21
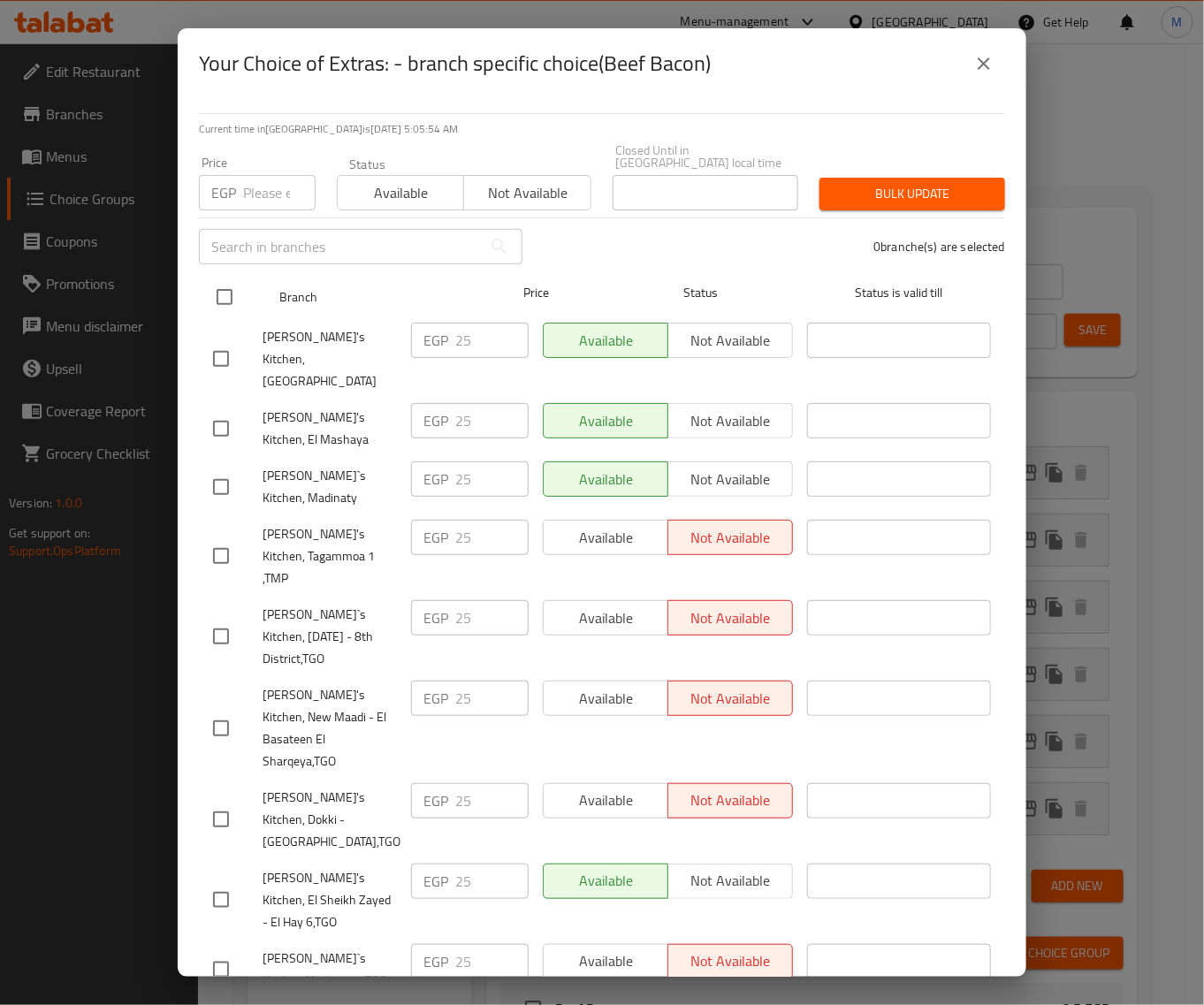
click at [232, 287] on input "checkbox" at bounding box center [225, 297] width 37 height 37
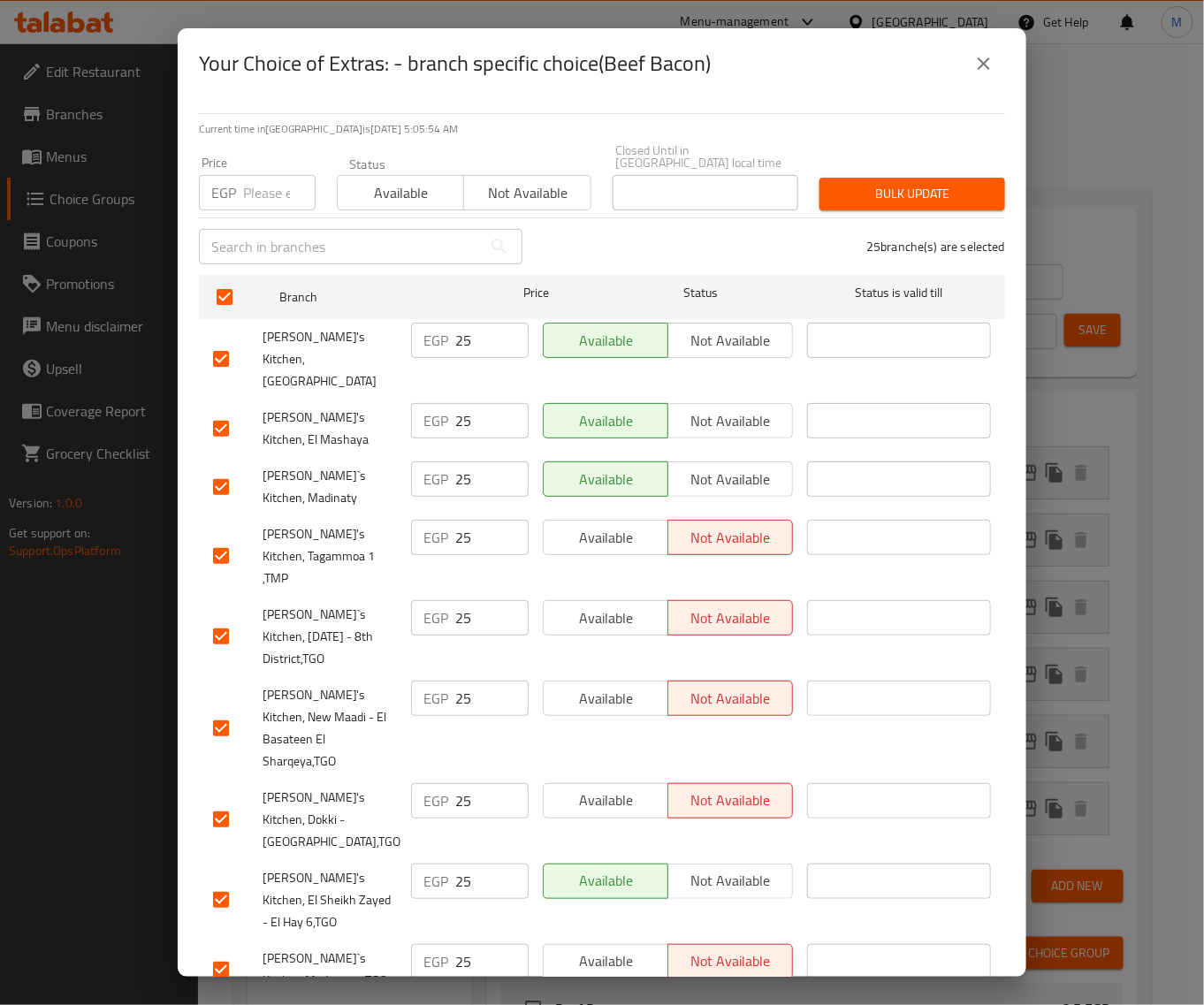
drag, startPoint x: 276, startPoint y: 175, endPoint x: 279, endPoint y: 186, distance: 11.4
click at [276, 175] on input "number" at bounding box center [279, 193] width 72 height 35
paste input "23"
click at [909, 190] on span "Bulk update" at bounding box center [912, 194] width 157 height 22
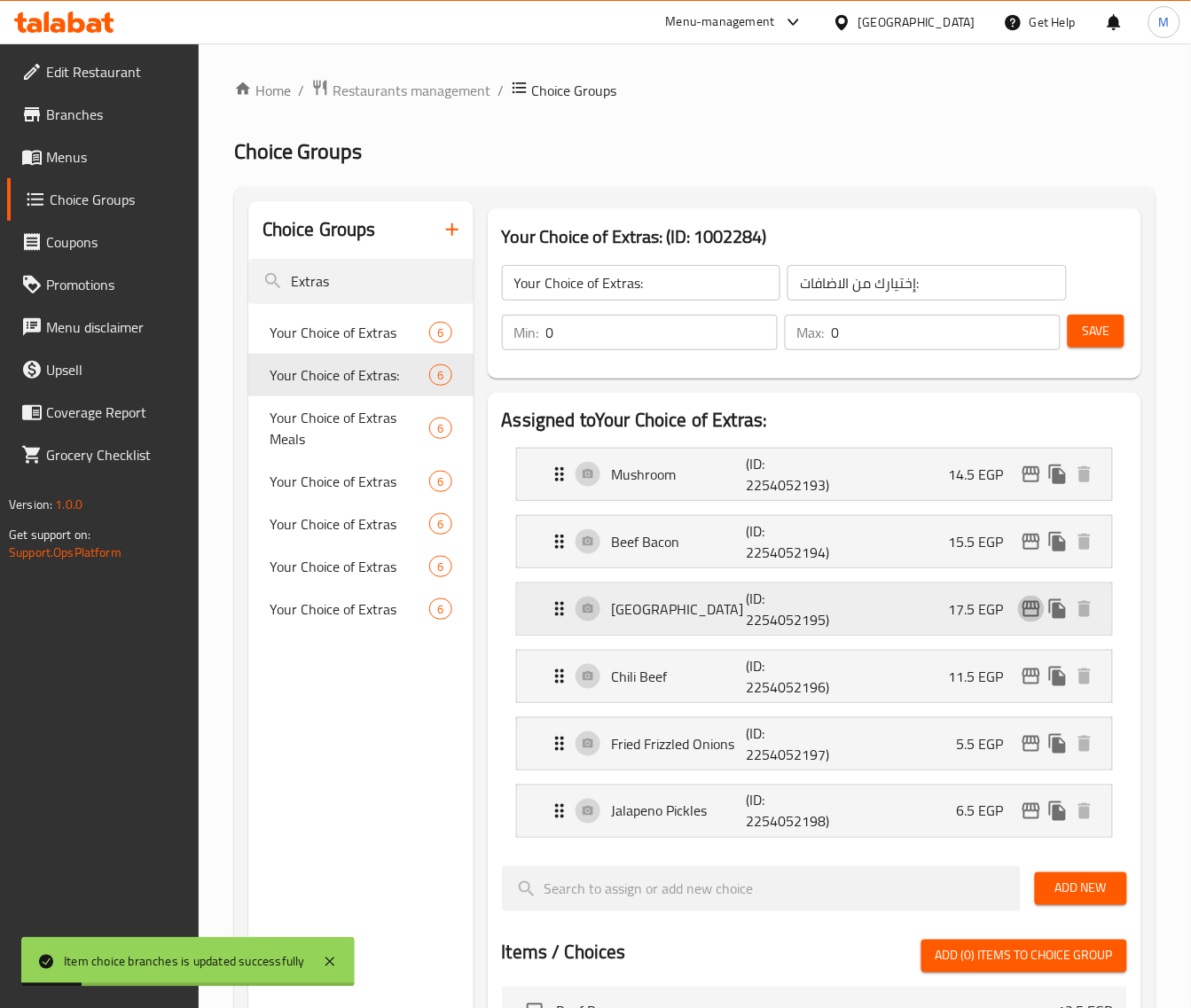
click at [1023, 613] on icon "edit" at bounding box center [1031, 609] width 21 height 21
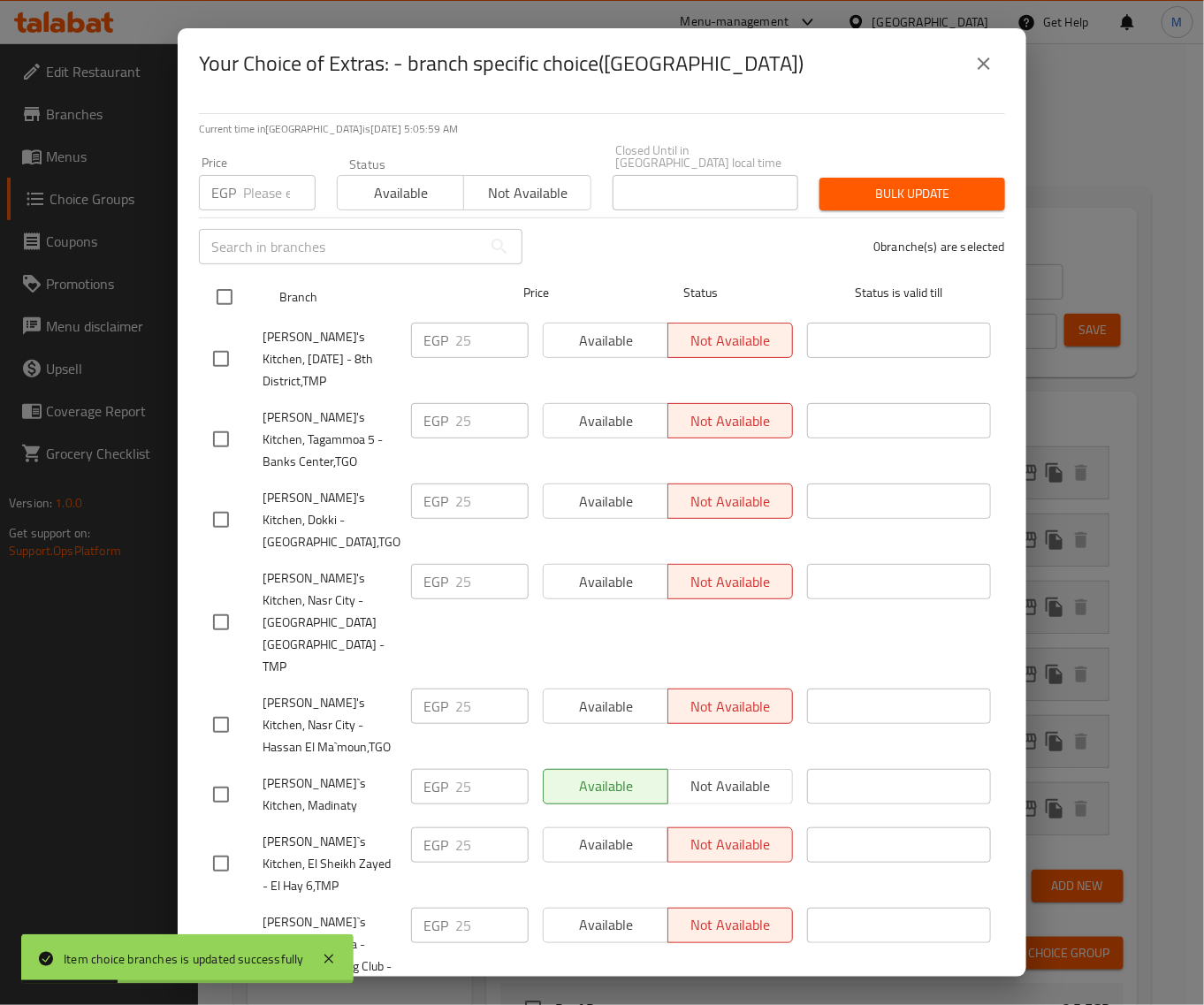
click at [203, 283] on div "Branch Price Status Status is valid till" at bounding box center [602, 297] width 806 height 44
click at [219, 281] on input "checkbox" at bounding box center [225, 297] width 37 height 37
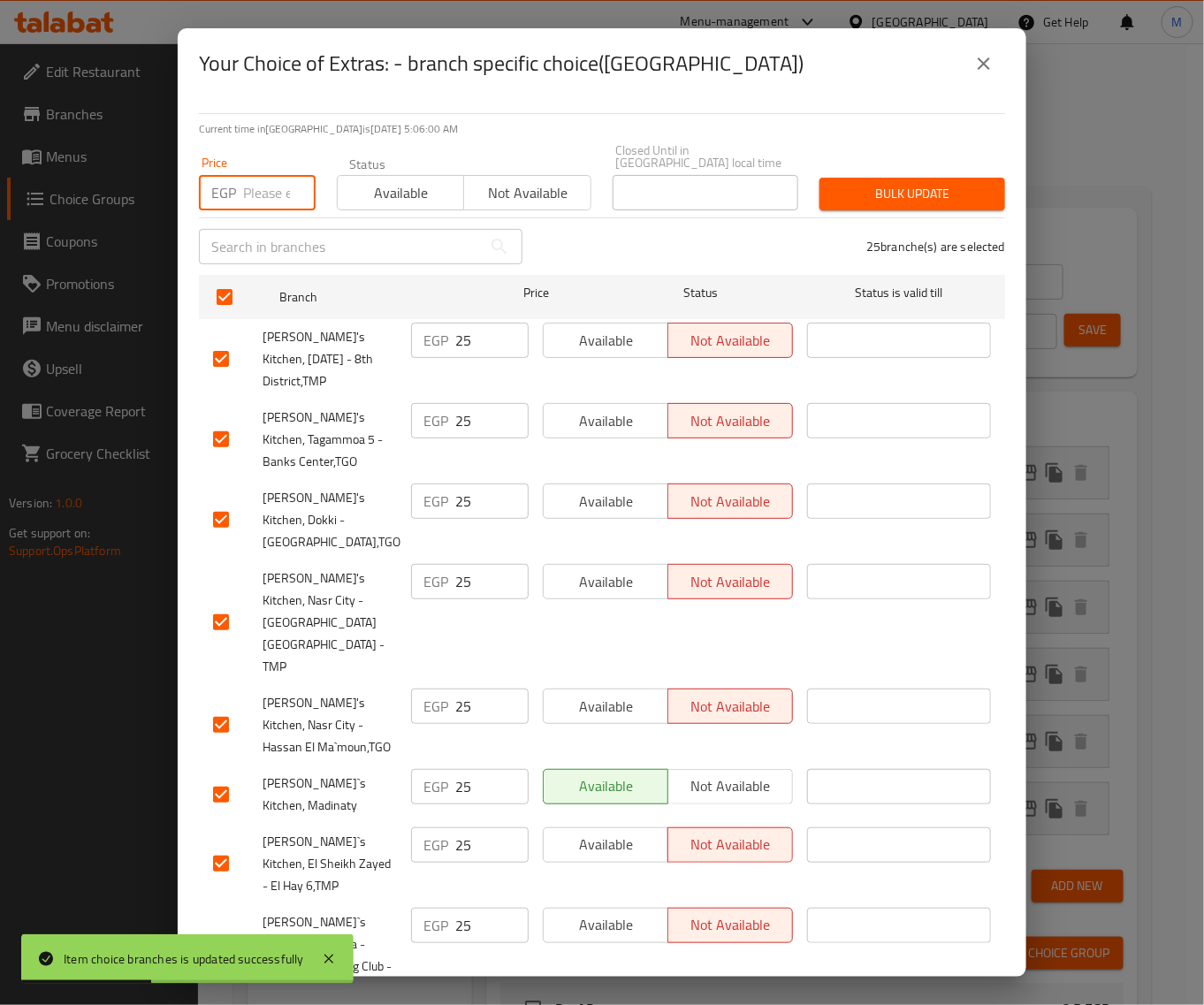
click at [274, 182] on input "number" at bounding box center [279, 193] width 72 height 35
paste input "25"
click at [904, 183] on span "Bulk update" at bounding box center [912, 194] width 157 height 22
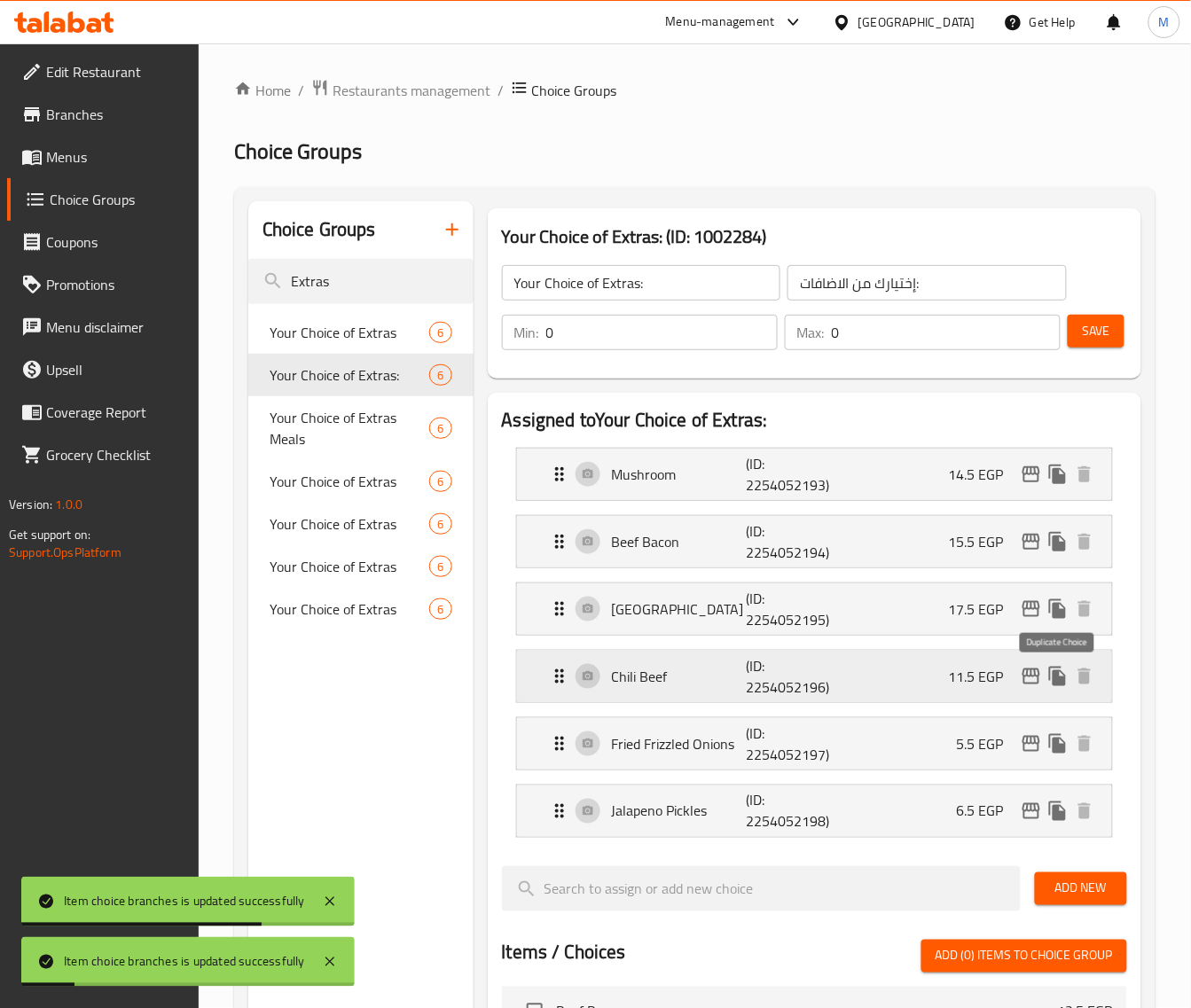
click at [1043, 676] on button "edit" at bounding box center [1031, 676] width 27 height 27
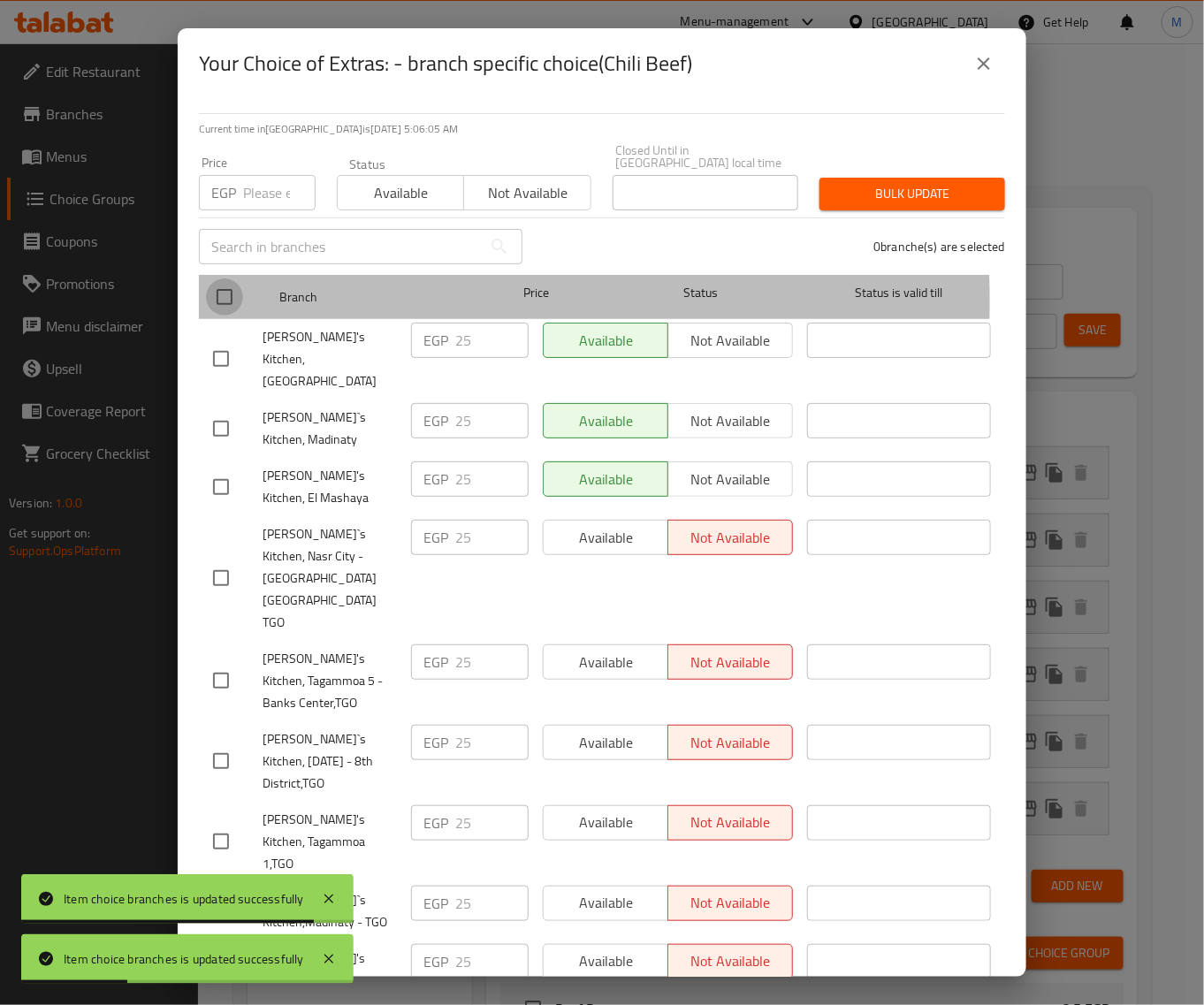
click at [223, 288] on input "checkbox" at bounding box center [225, 297] width 37 height 37
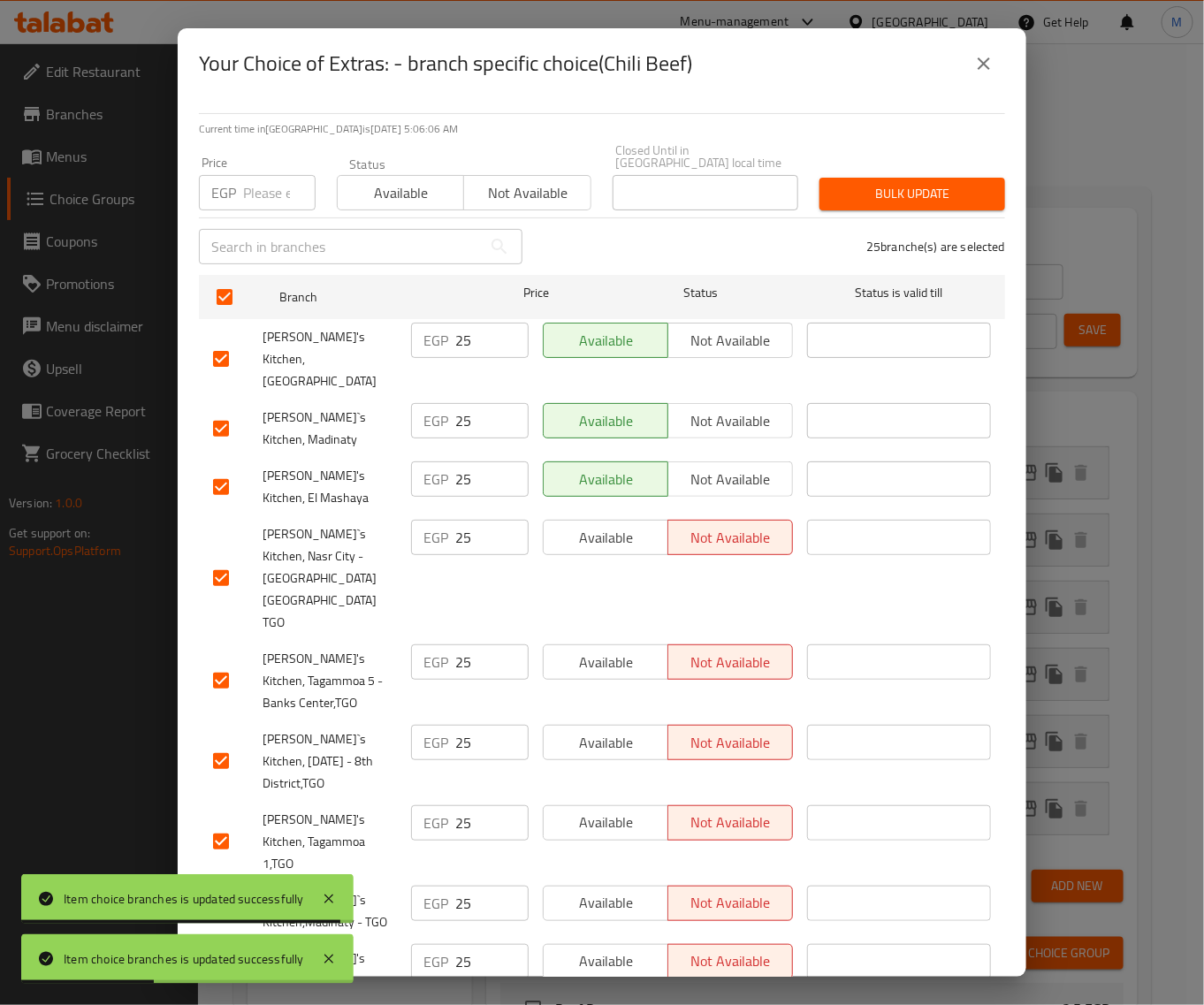
click at [258, 175] on input "number" at bounding box center [279, 193] width 72 height 35
paste input "23"
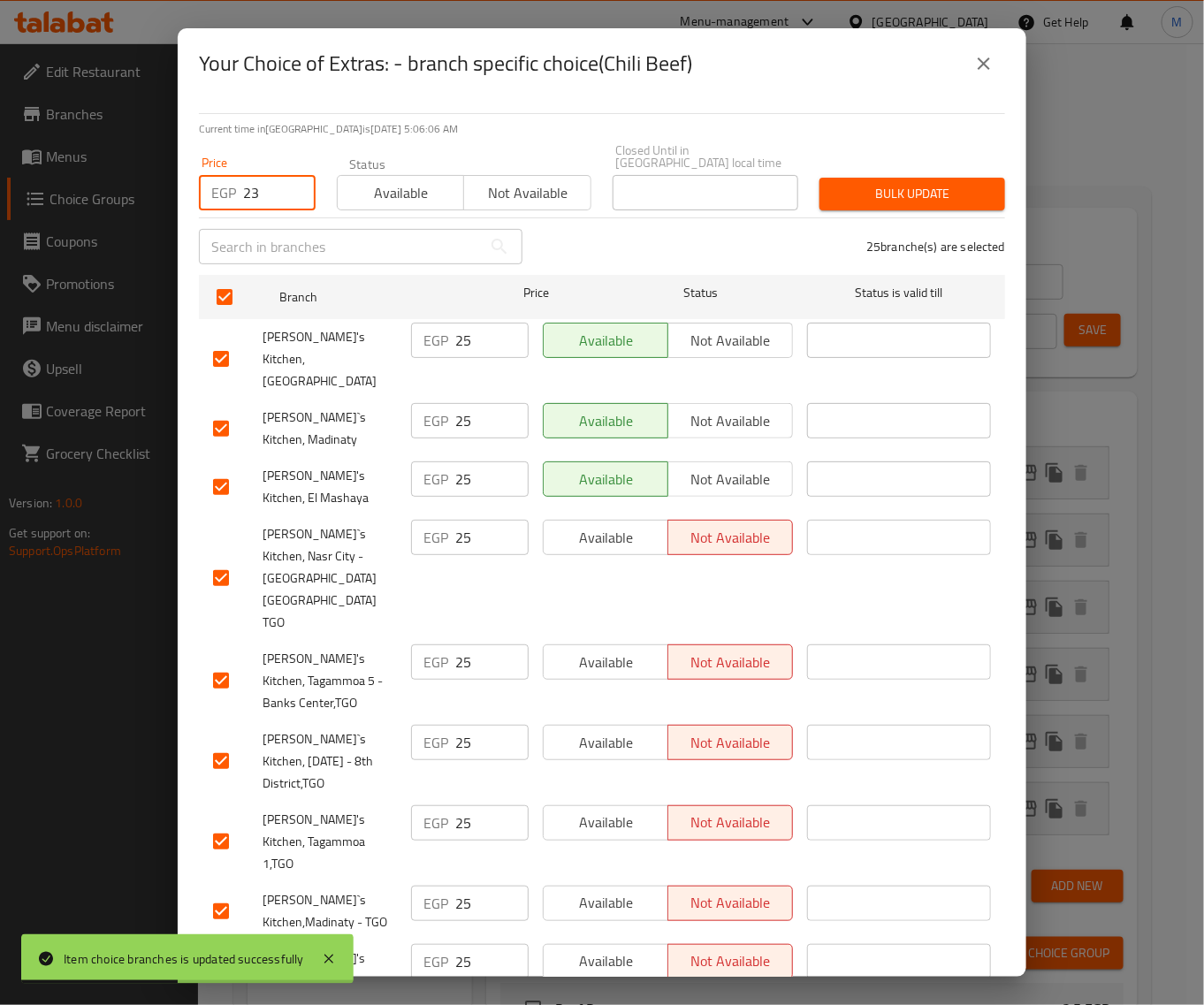
click at [875, 183] on span "Bulk update" at bounding box center [912, 194] width 157 height 22
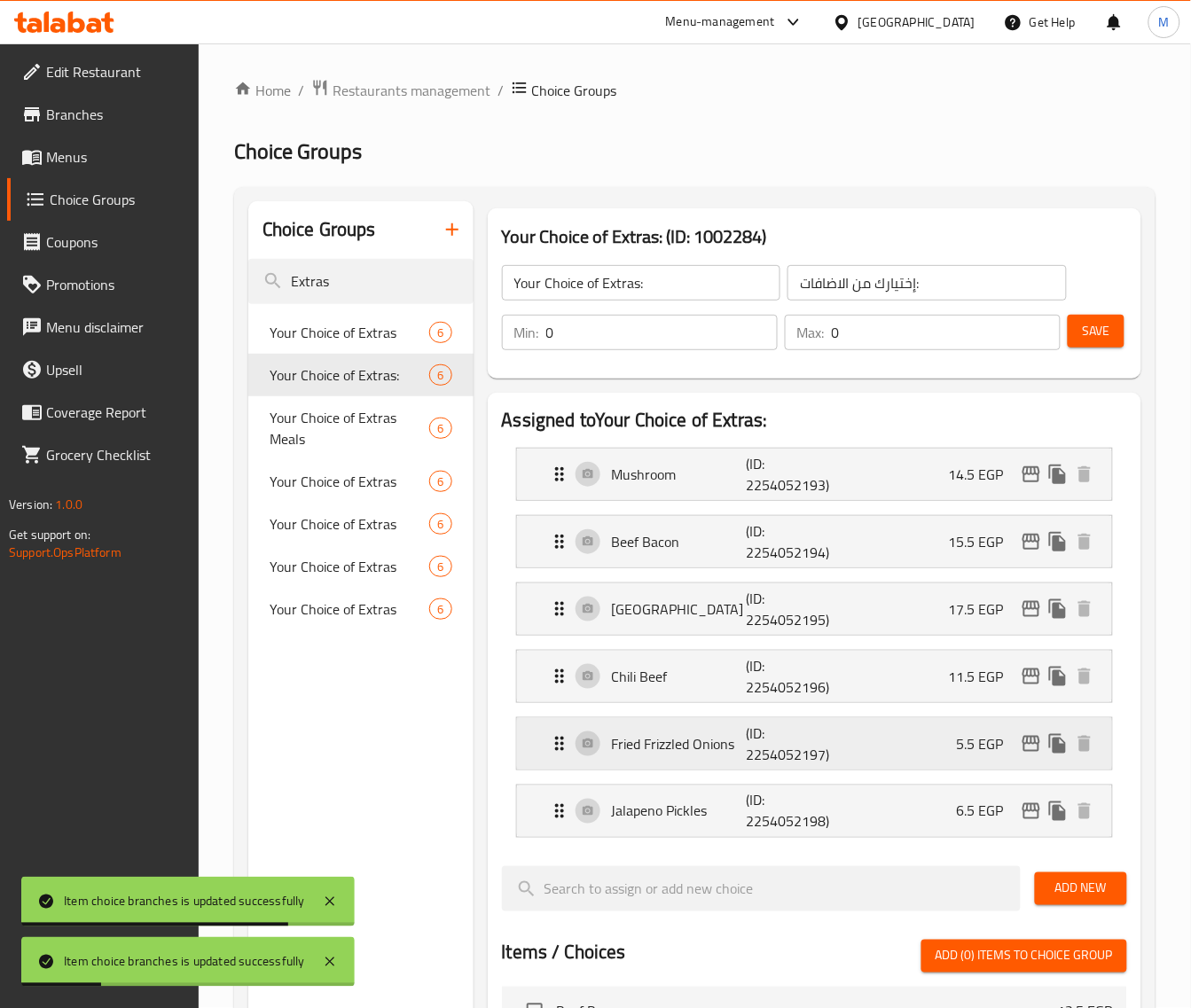
click at [1027, 741] on icon "edit" at bounding box center [1031, 744] width 21 height 21
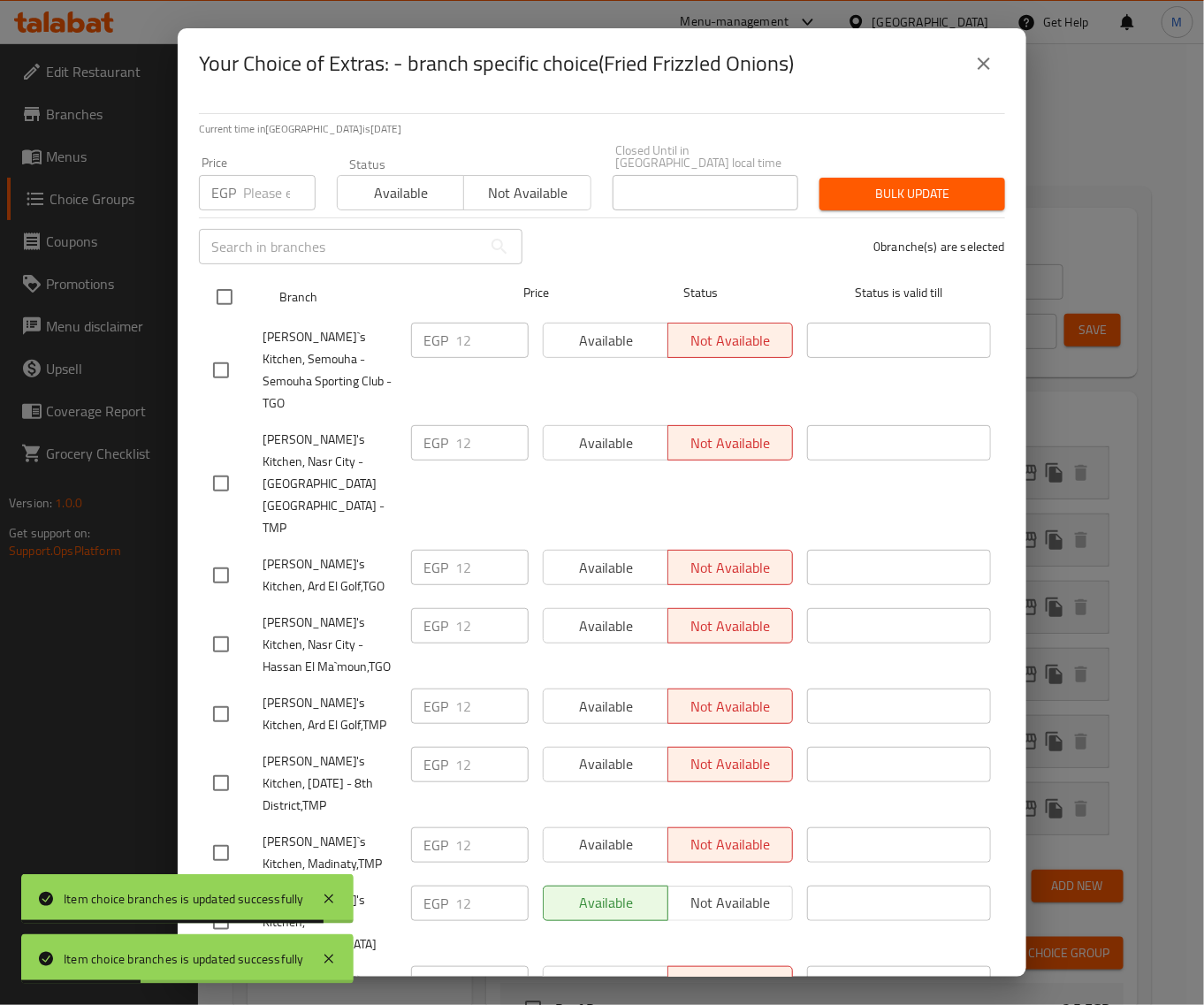
click at [224, 283] on input "checkbox" at bounding box center [225, 297] width 37 height 37
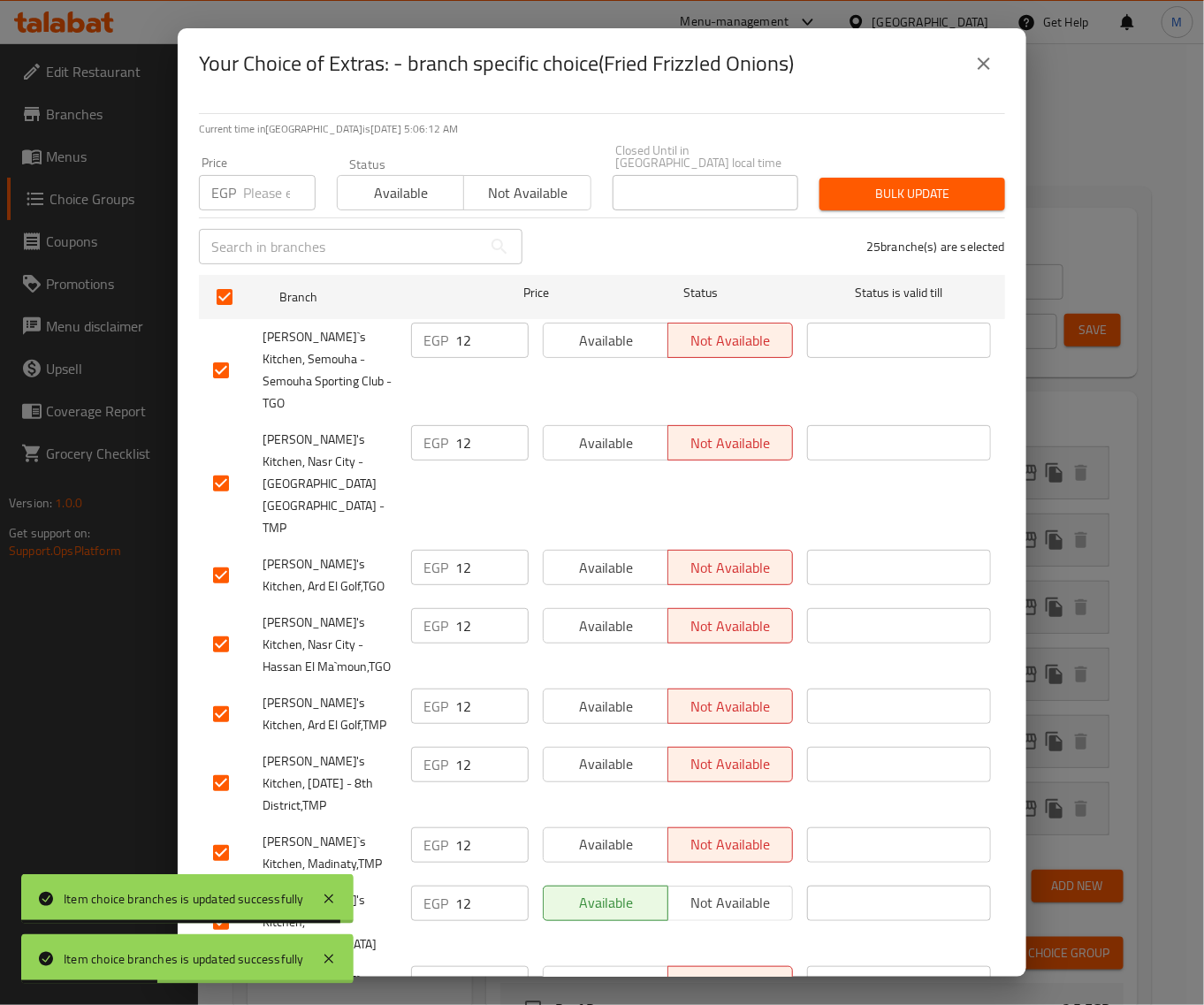
click at [263, 187] on input "number" at bounding box center [279, 193] width 72 height 35
paste input "12"
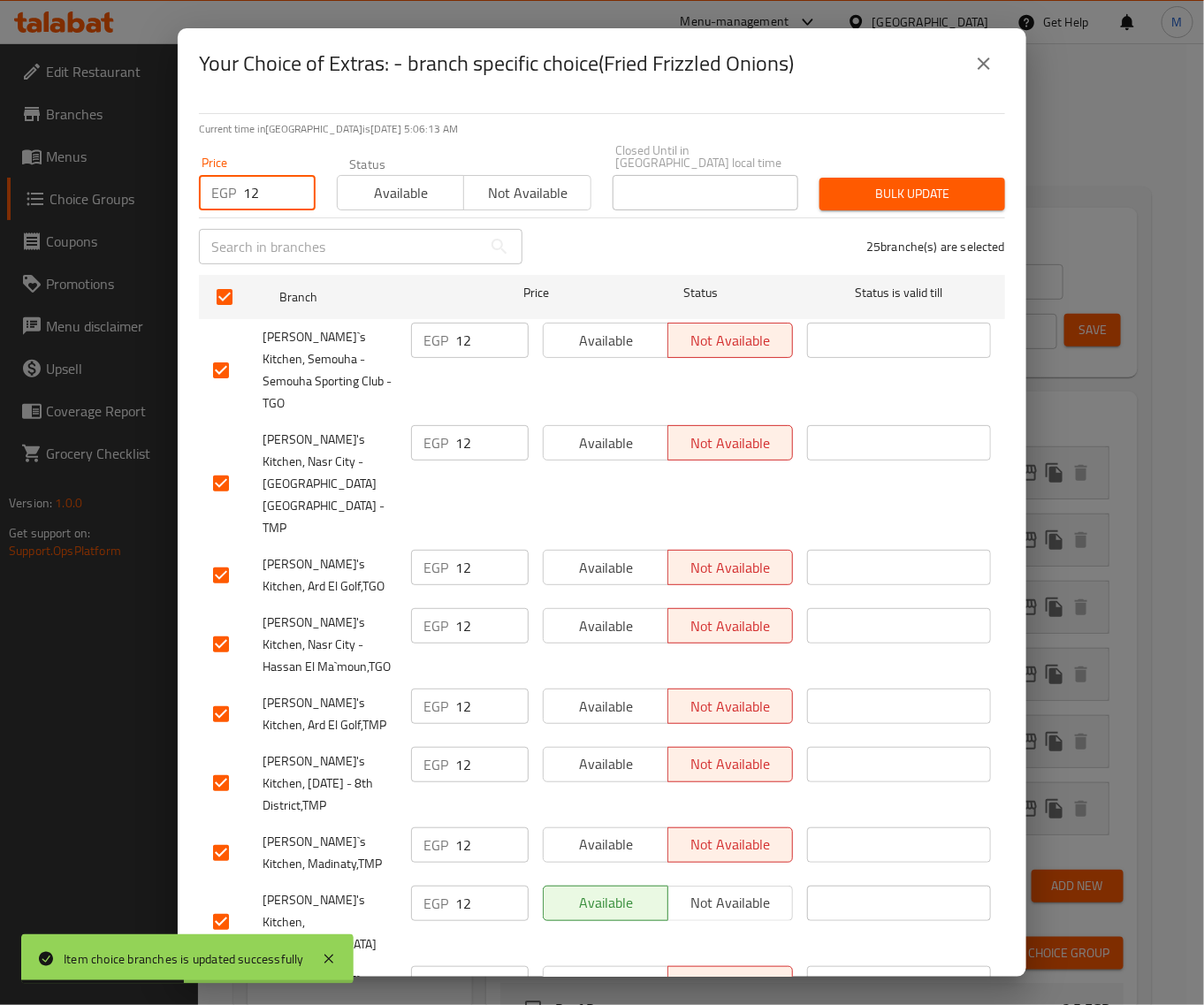
drag, startPoint x: 837, startPoint y: 178, endPoint x: 805, endPoint y: 179, distance: 32.0
click at [837, 183] on span "Bulk update" at bounding box center [912, 194] width 157 height 22
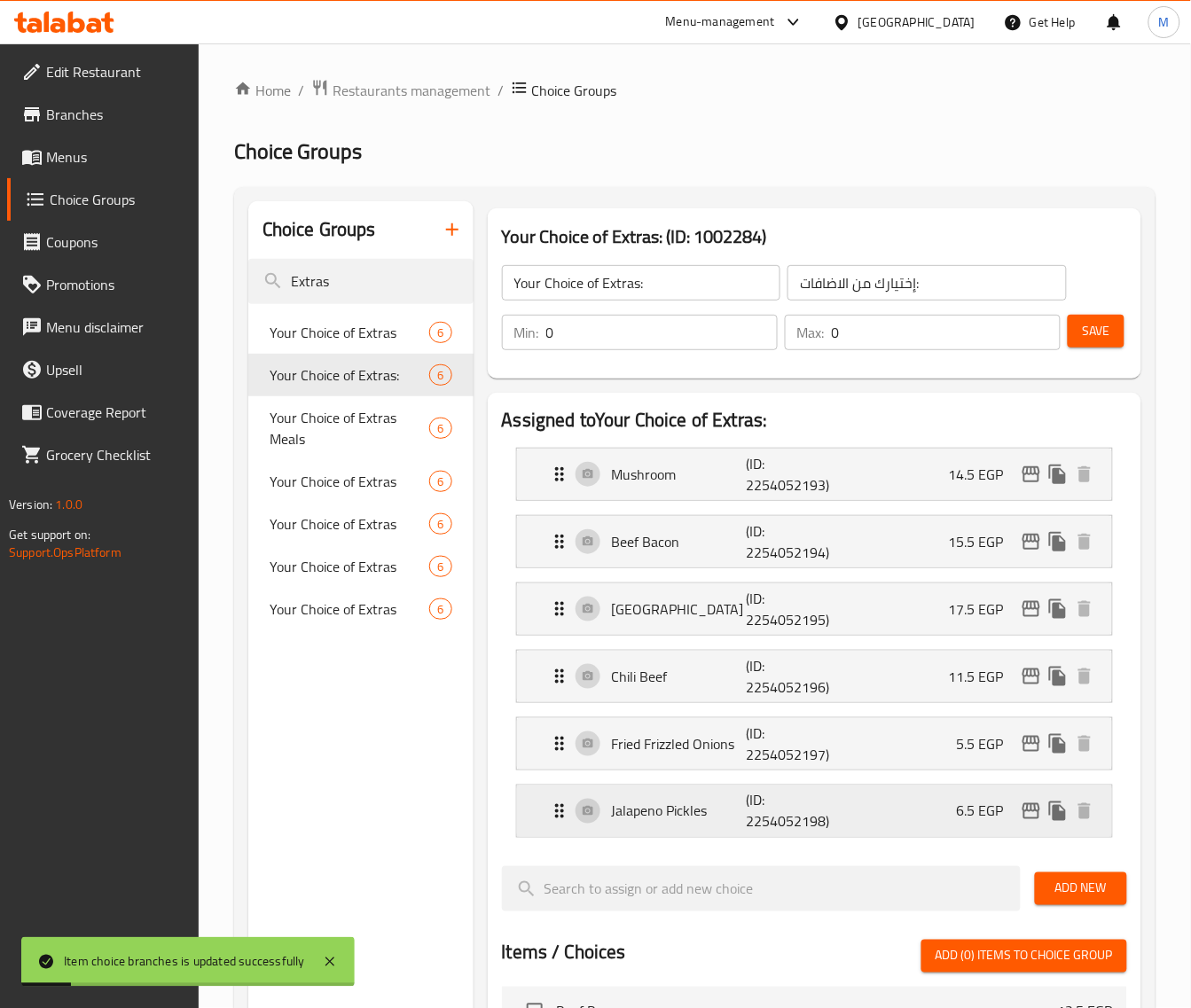
click at [1026, 814] on icon "edit" at bounding box center [1031, 811] width 21 height 21
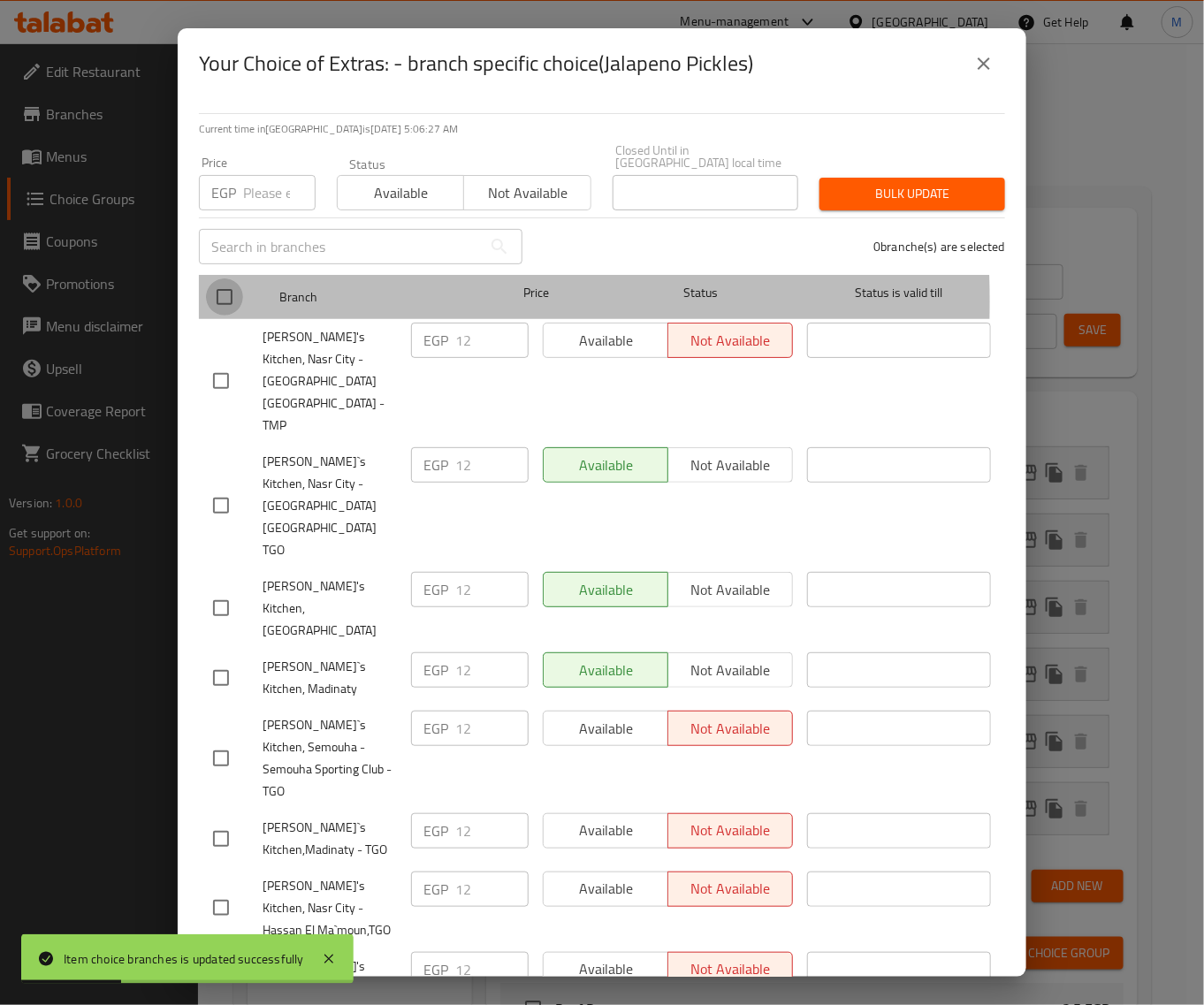
click at [226, 289] on input "checkbox" at bounding box center [225, 297] width 37 height 37
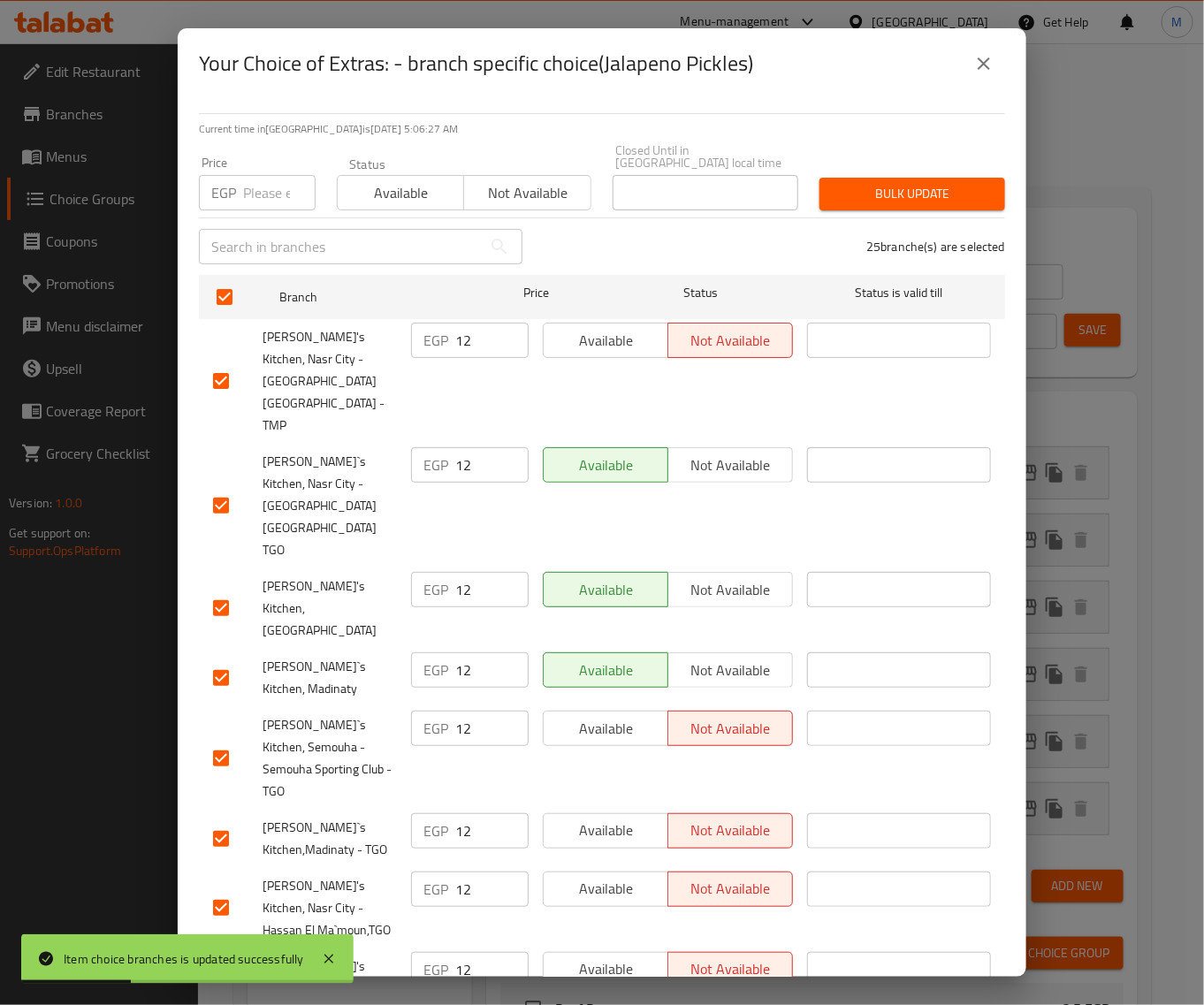
click at [271, 187] on input "number" at bounding box center [279, 193] width 72 height 35
paste input "12"
click at [953, 183] on span "Bulk update" at bounding box center [912, 194] width 157 height 22
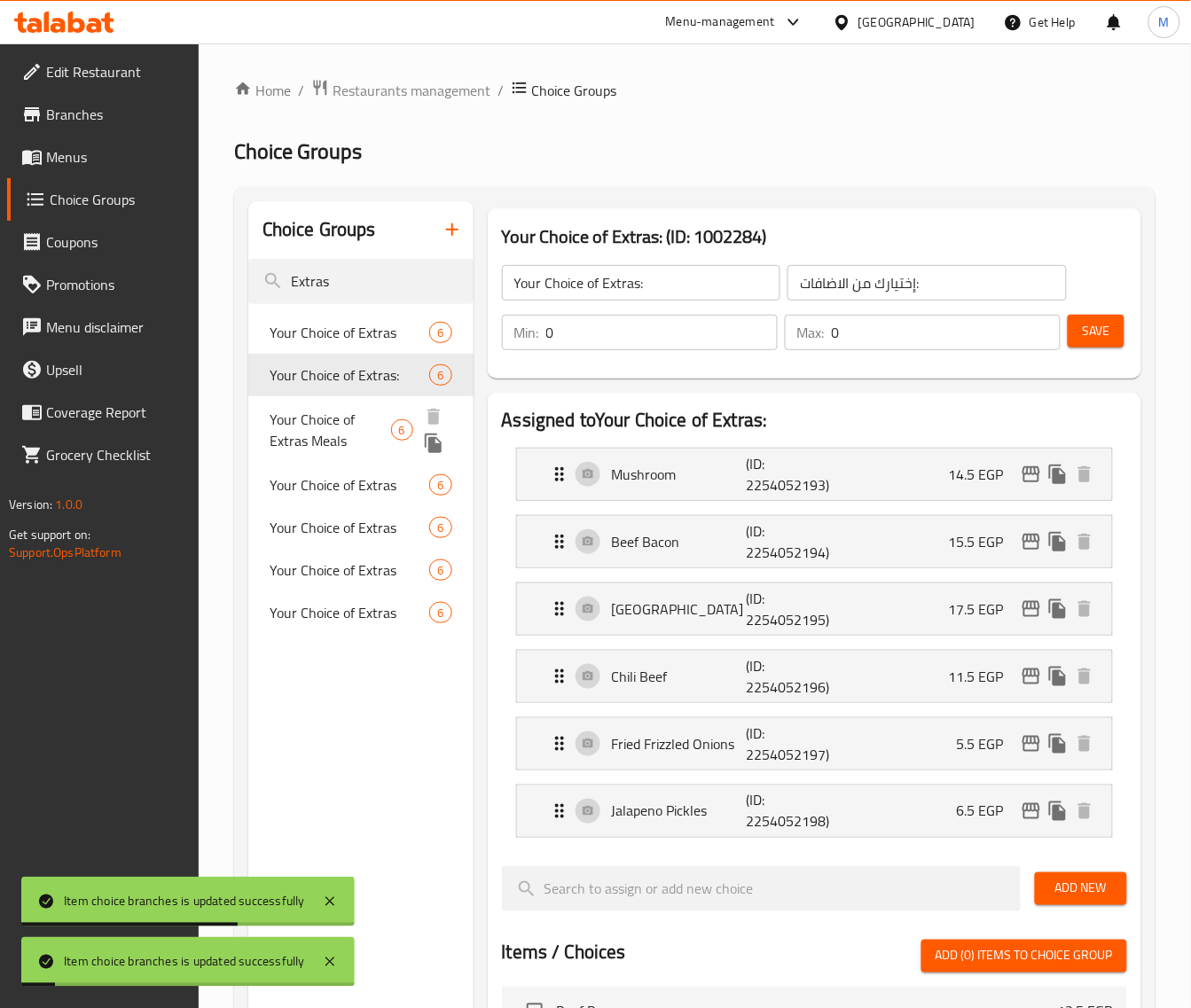
click at [334, 435] on span "Your Choice of Extras Meals" at bounding box center [330, 430] width 121 height 43
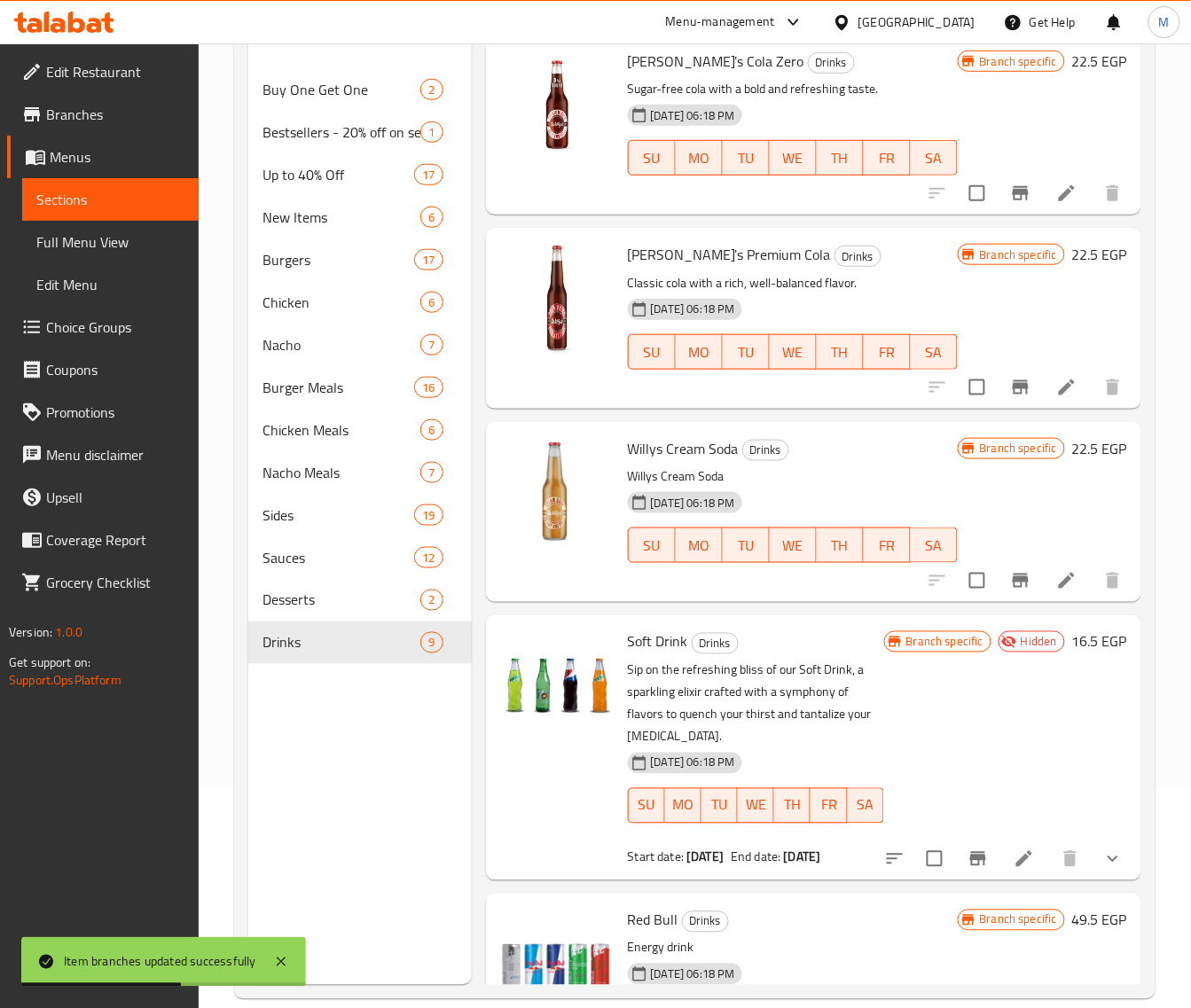
scroll to position [55, 0]
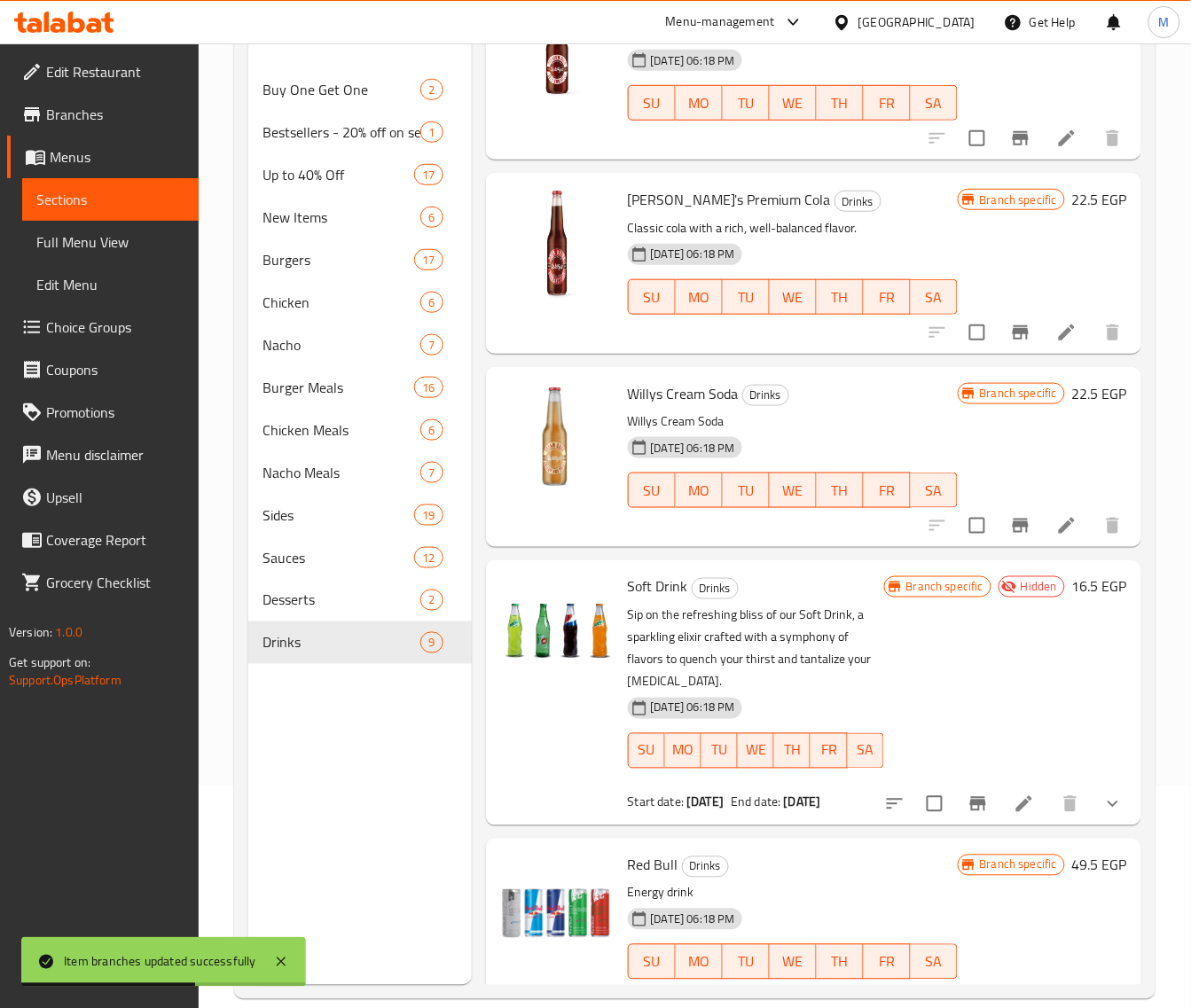
click at [1010, 536] on icon "Branch-specific-item" at bounding box center [1021, 526] width 21 height 21
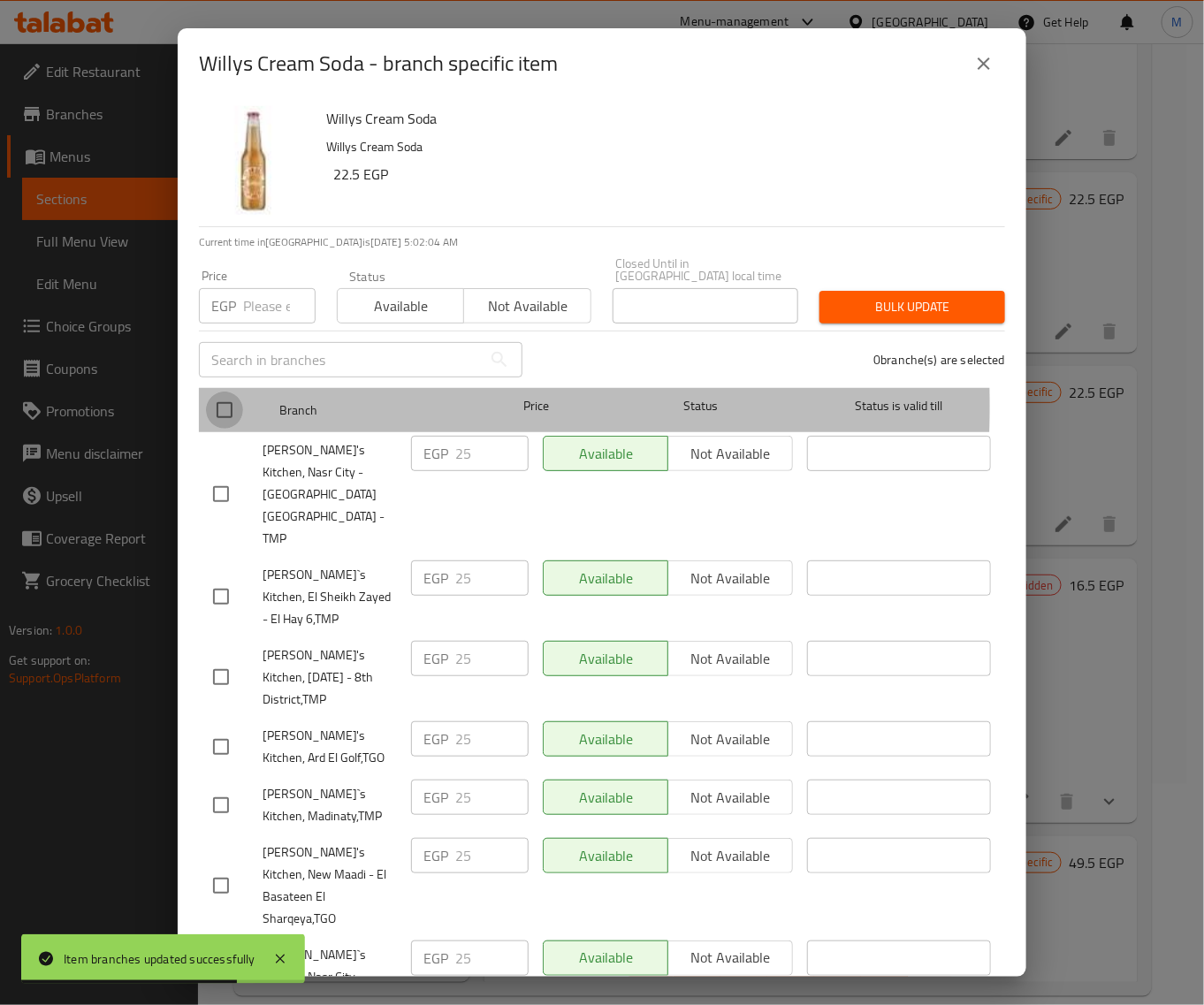
click at [218, 393] on input "checkbox" at bounding box center [225, 410] width 37 height 37
checkbox input "true"
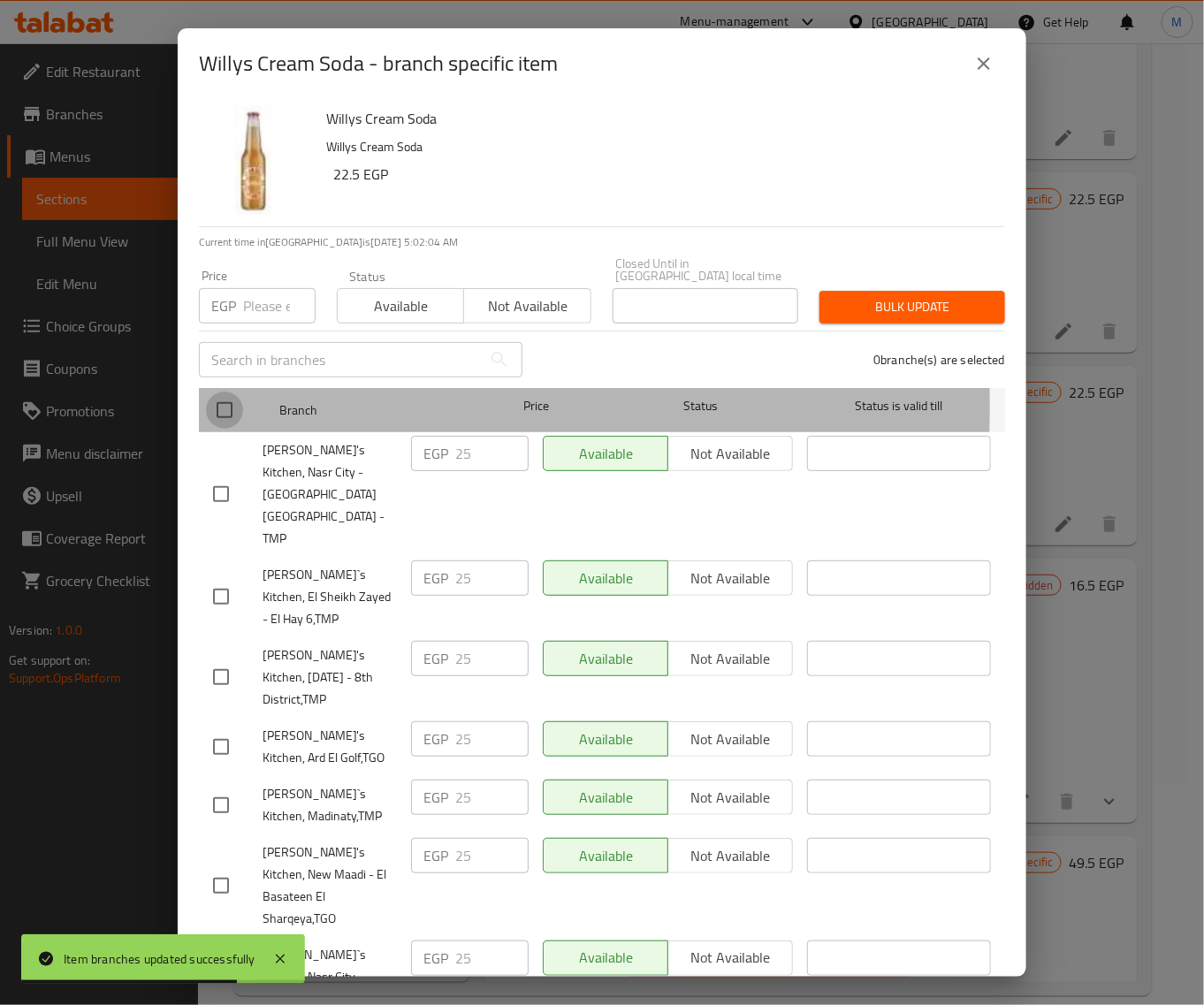
checkbox input "true"
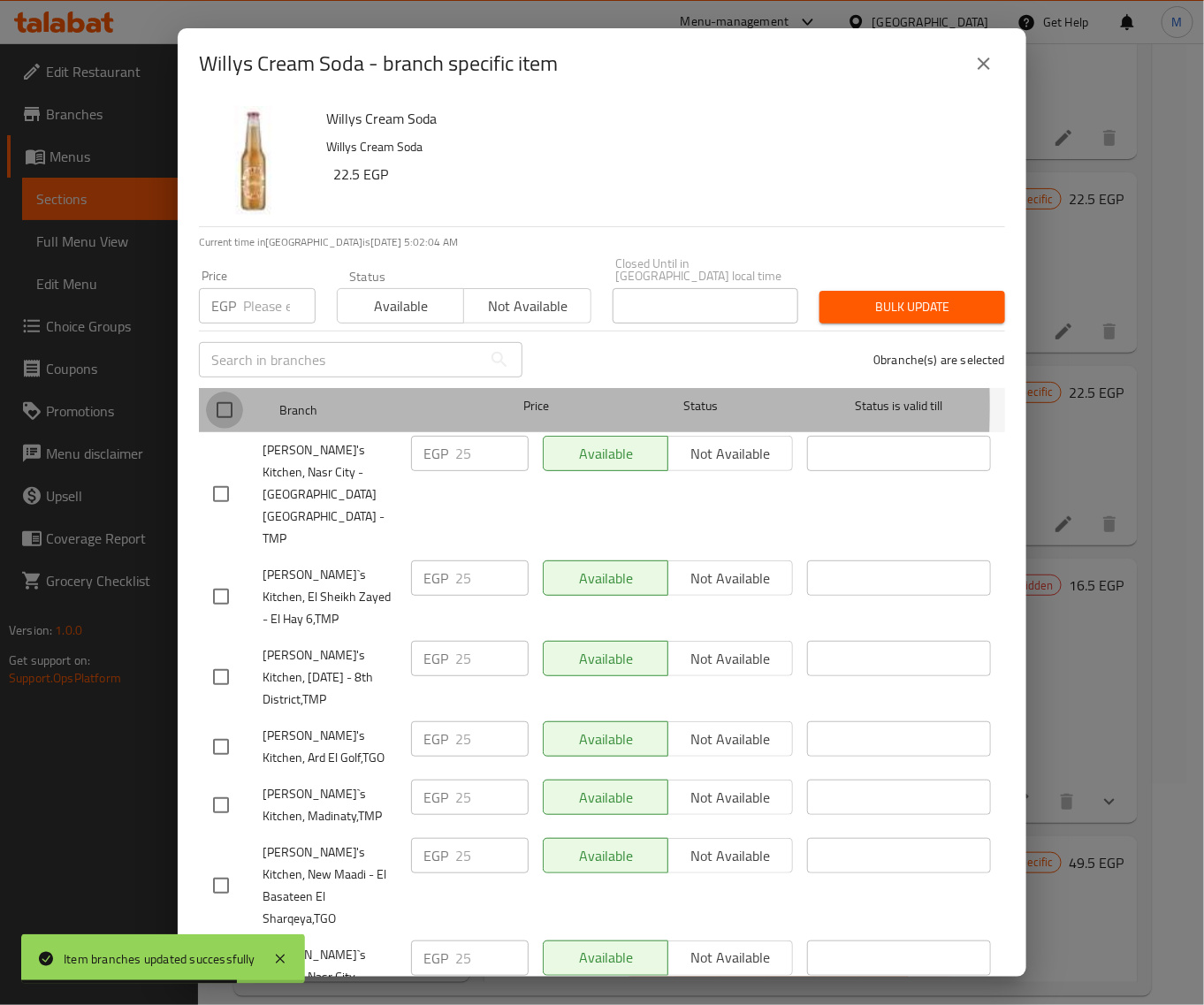
checkbox input "true"
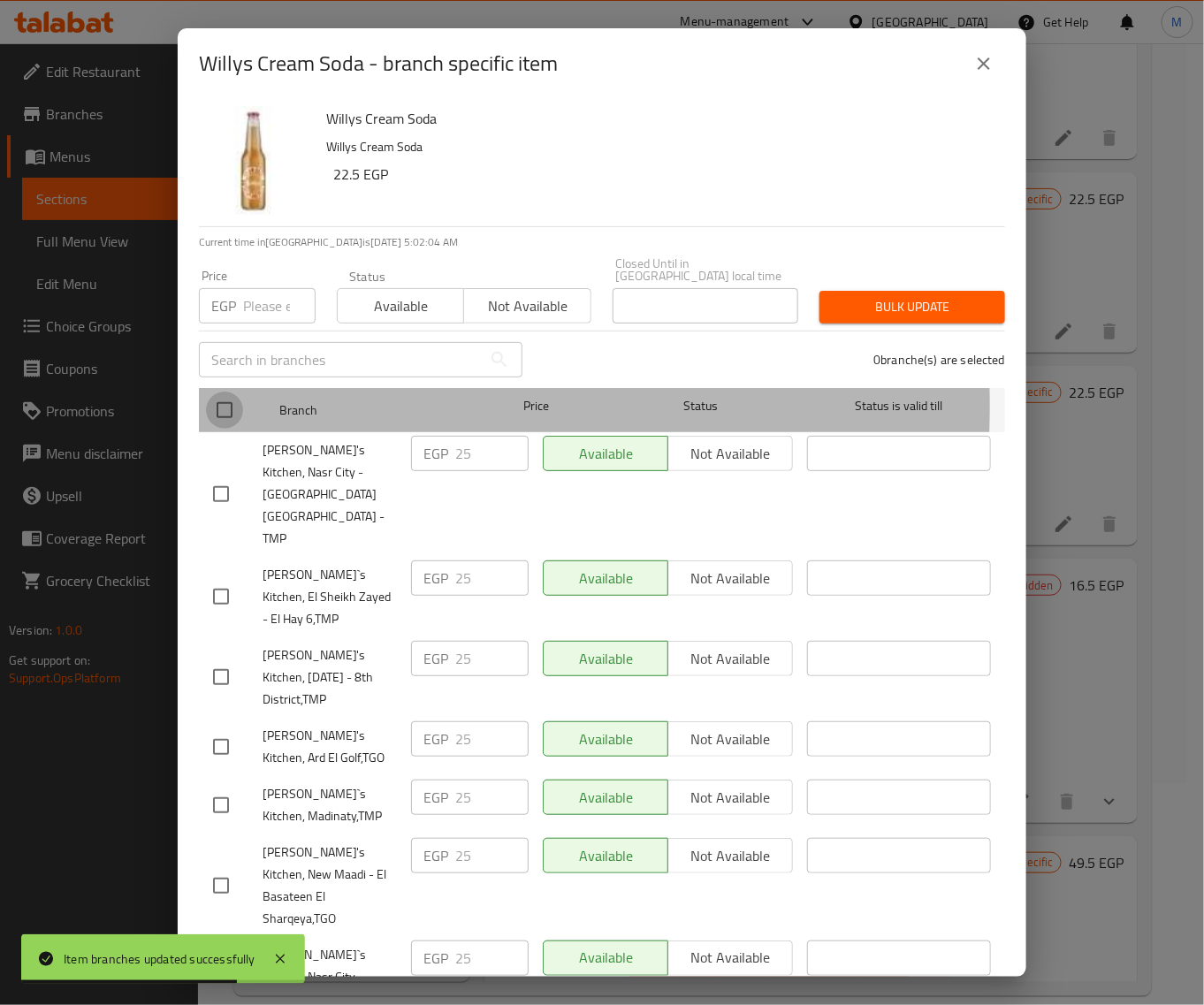
checkbox input "true"
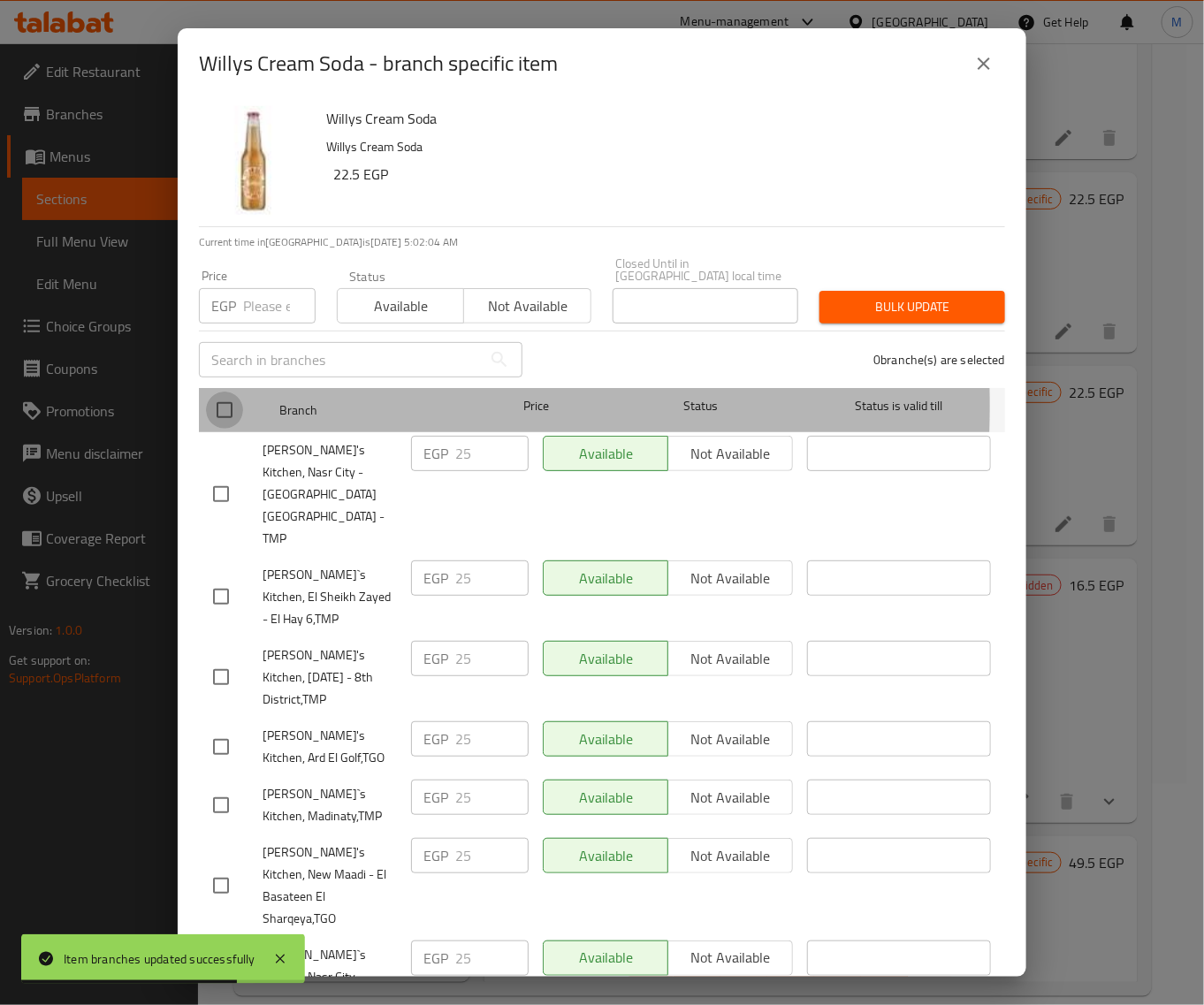
checkbox input "true"
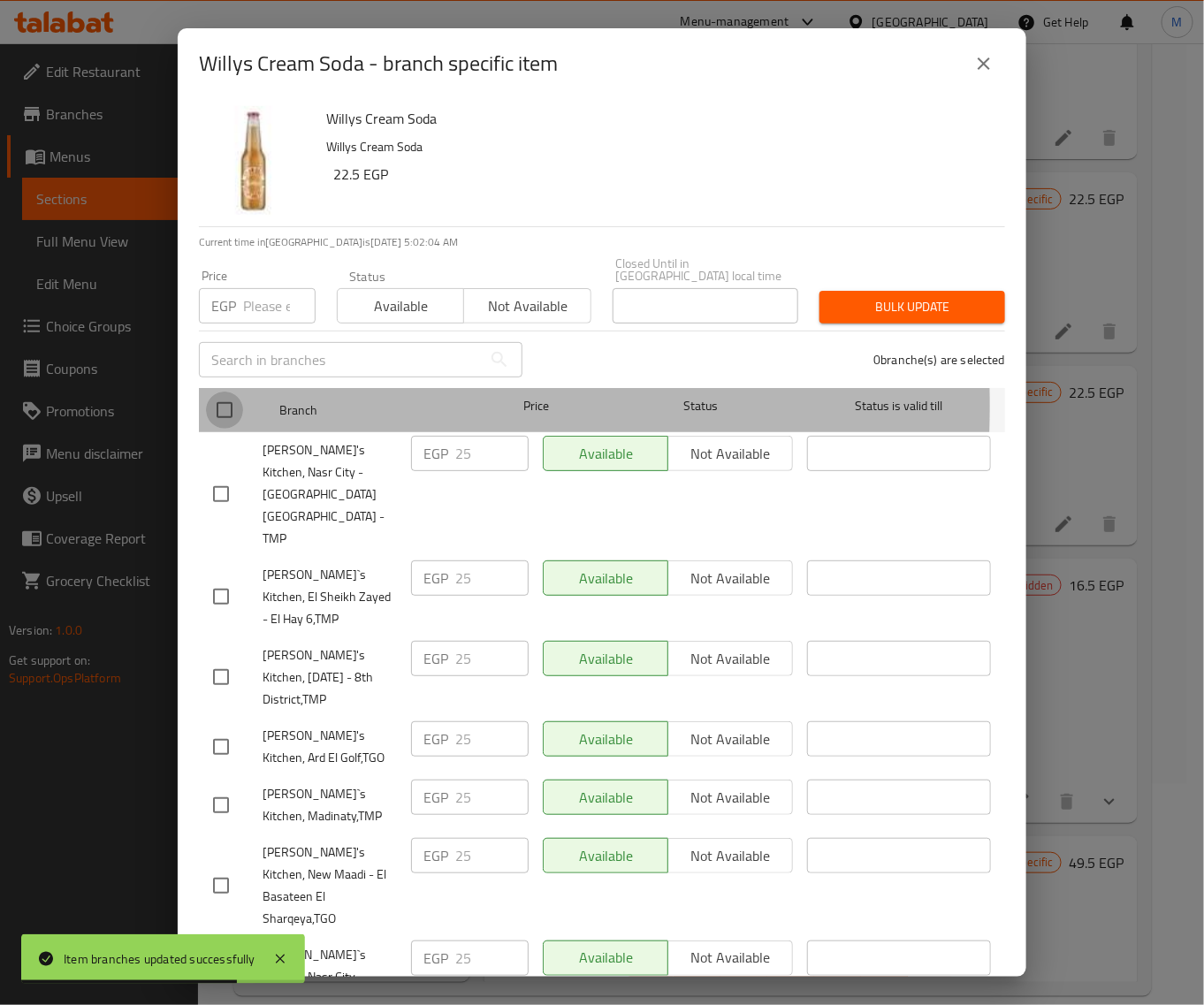
checkbox input "true"
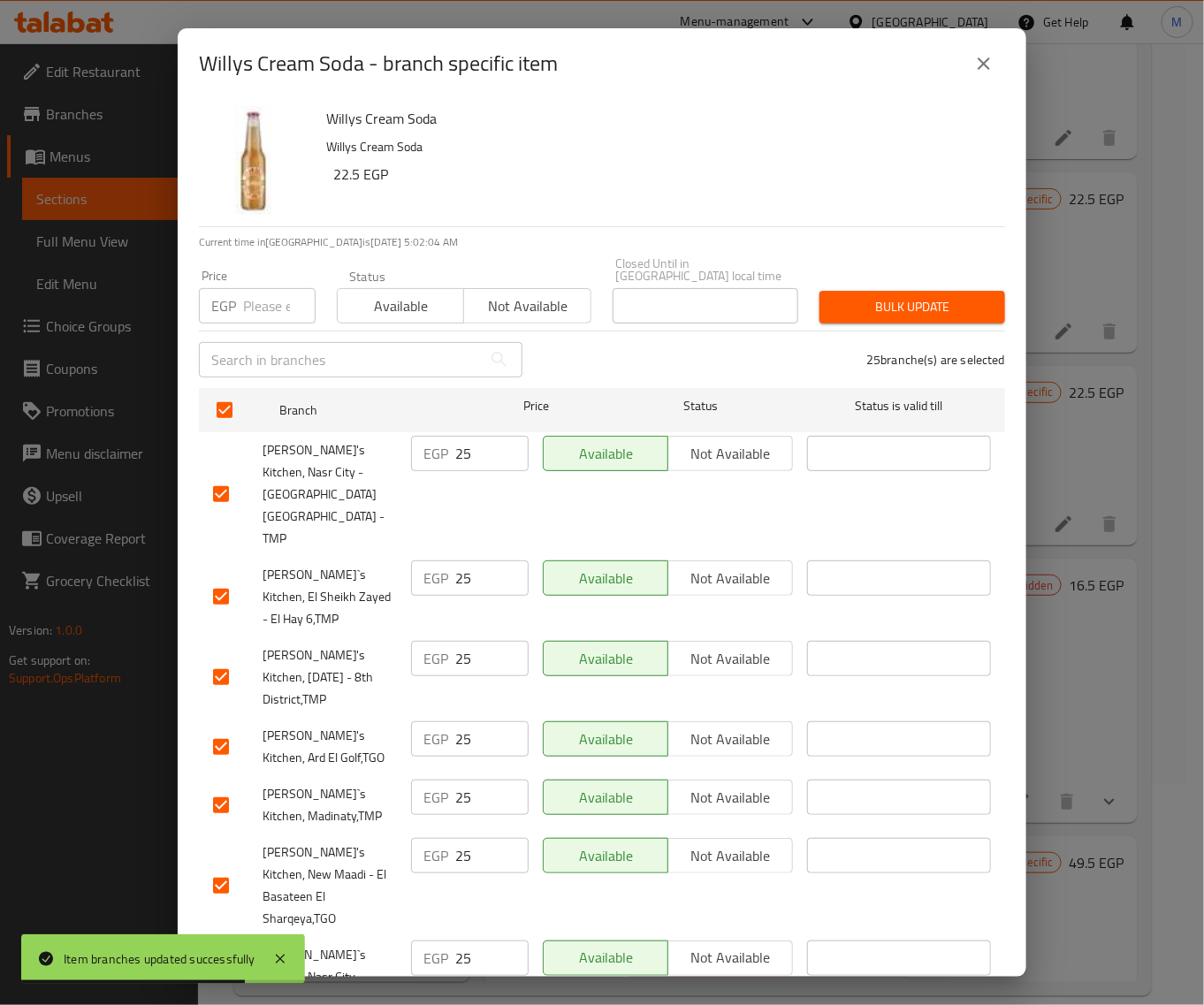
click at [263, 289] on input "number" at bounding box center [279, 306] width 72 height 35
paste input "25"
type input "25"
click at [873, 311] on div "Bulk update" at bounding box center [912, 307] width 207 height 54
click at [880, 296] on span "Bulk update" at bounding box center [912, 307] width 157 height 22
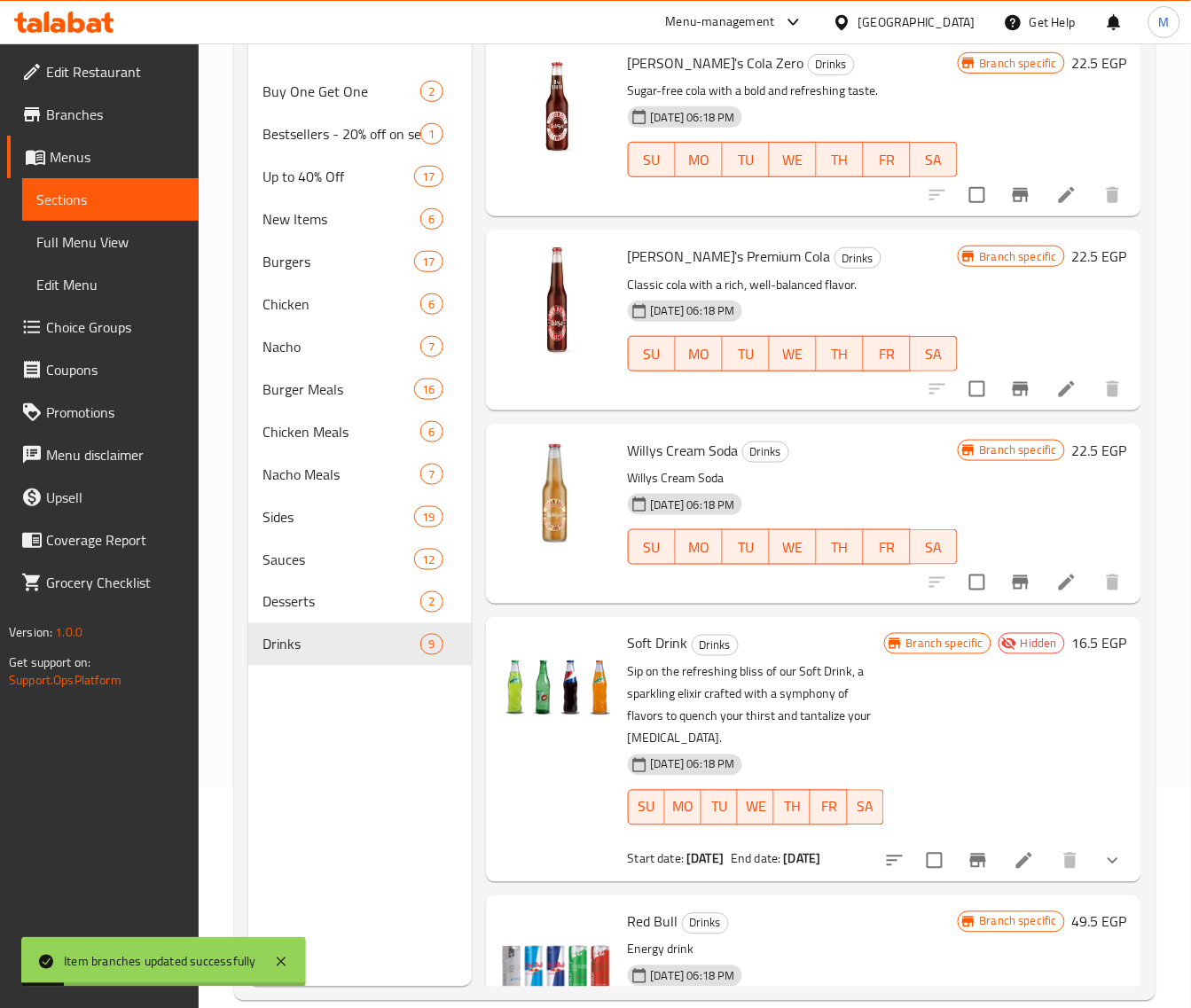
scroll to position [111, 0]
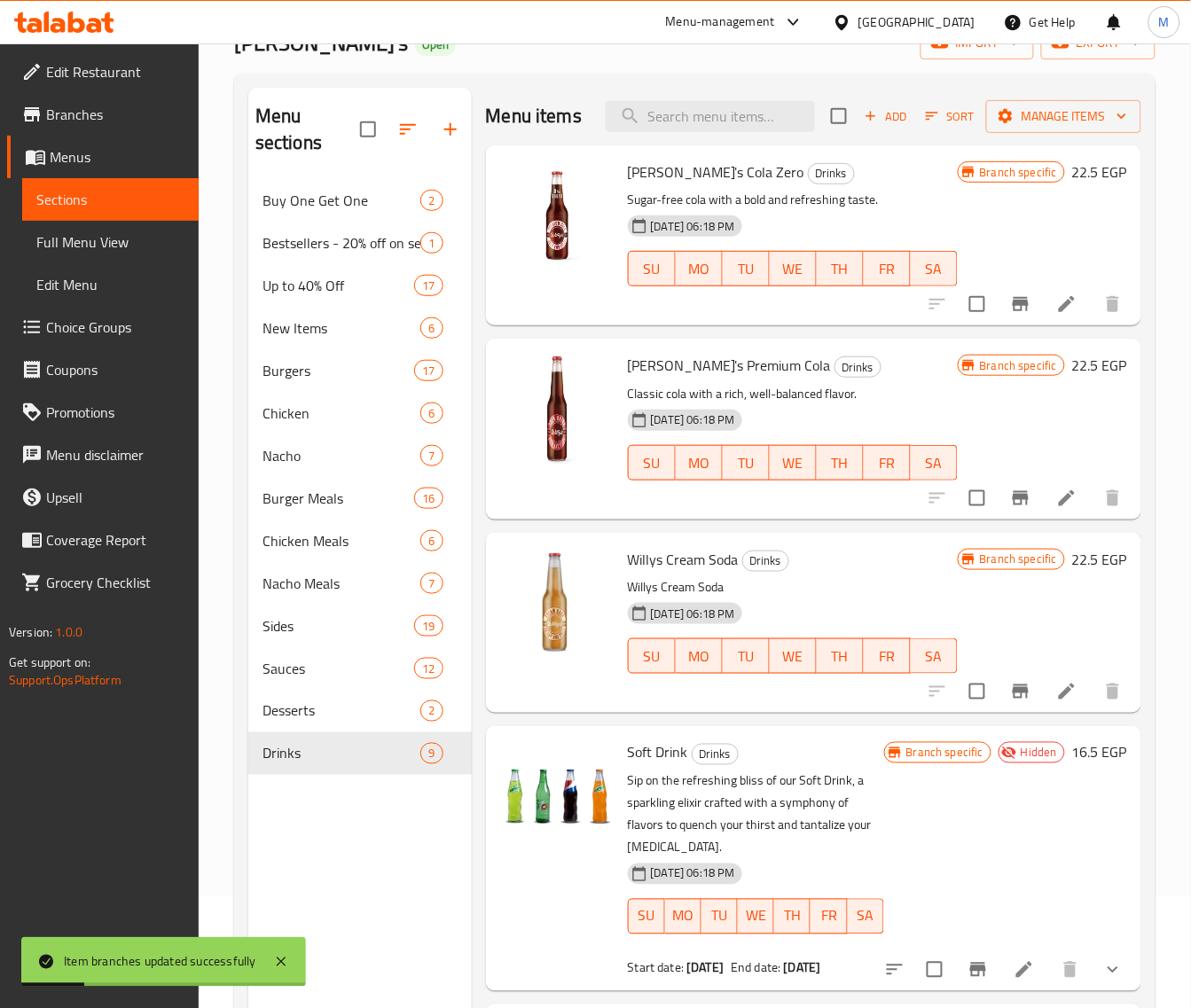
click at [1010, 509] on icon "Branch-specific-item" at bounding box center [1021, 498] width 21 height 21
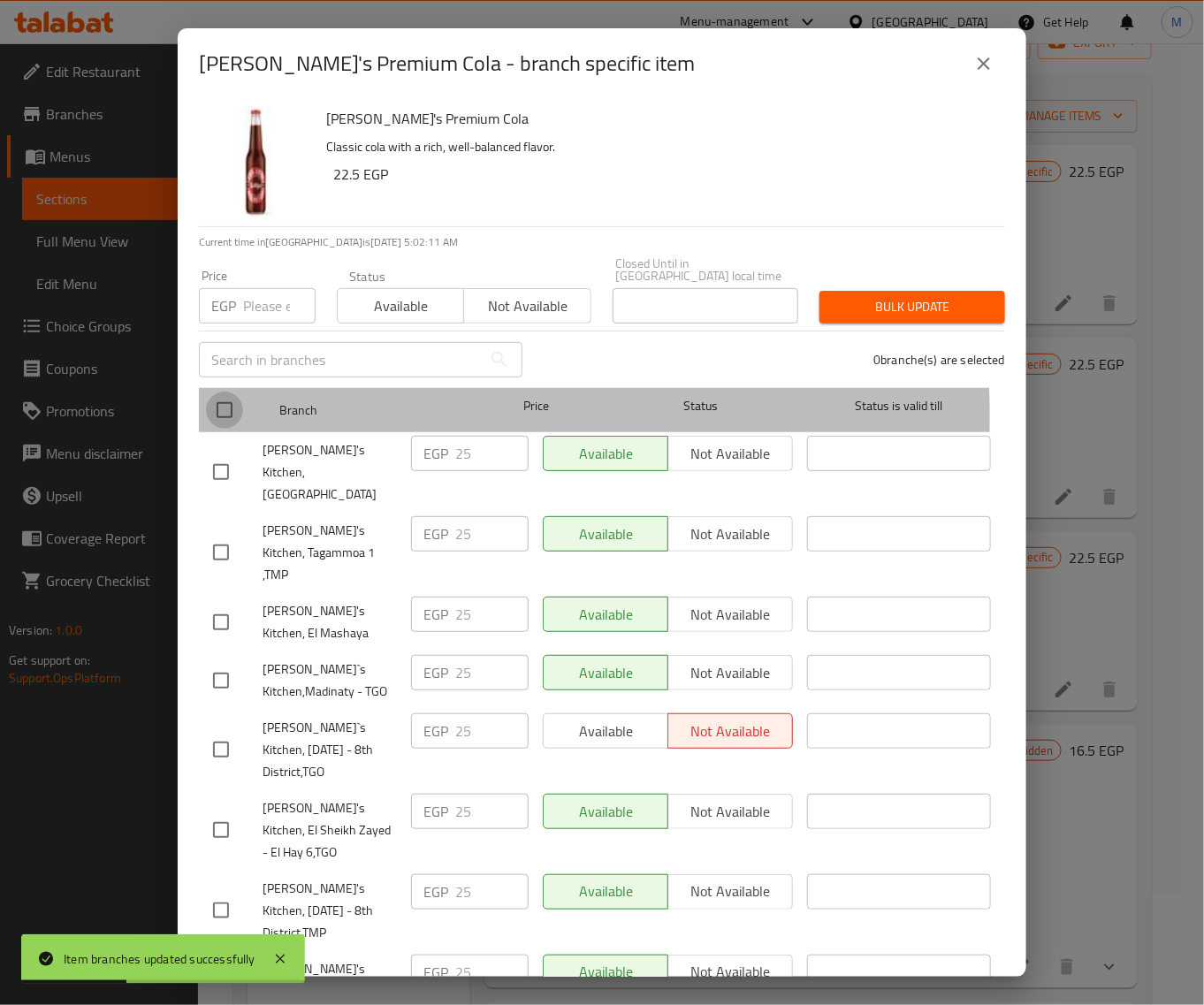
click at [232, 404] on input "checkbox" at bounding box center [225, 410] width 37 height 37
checkbox input "true"
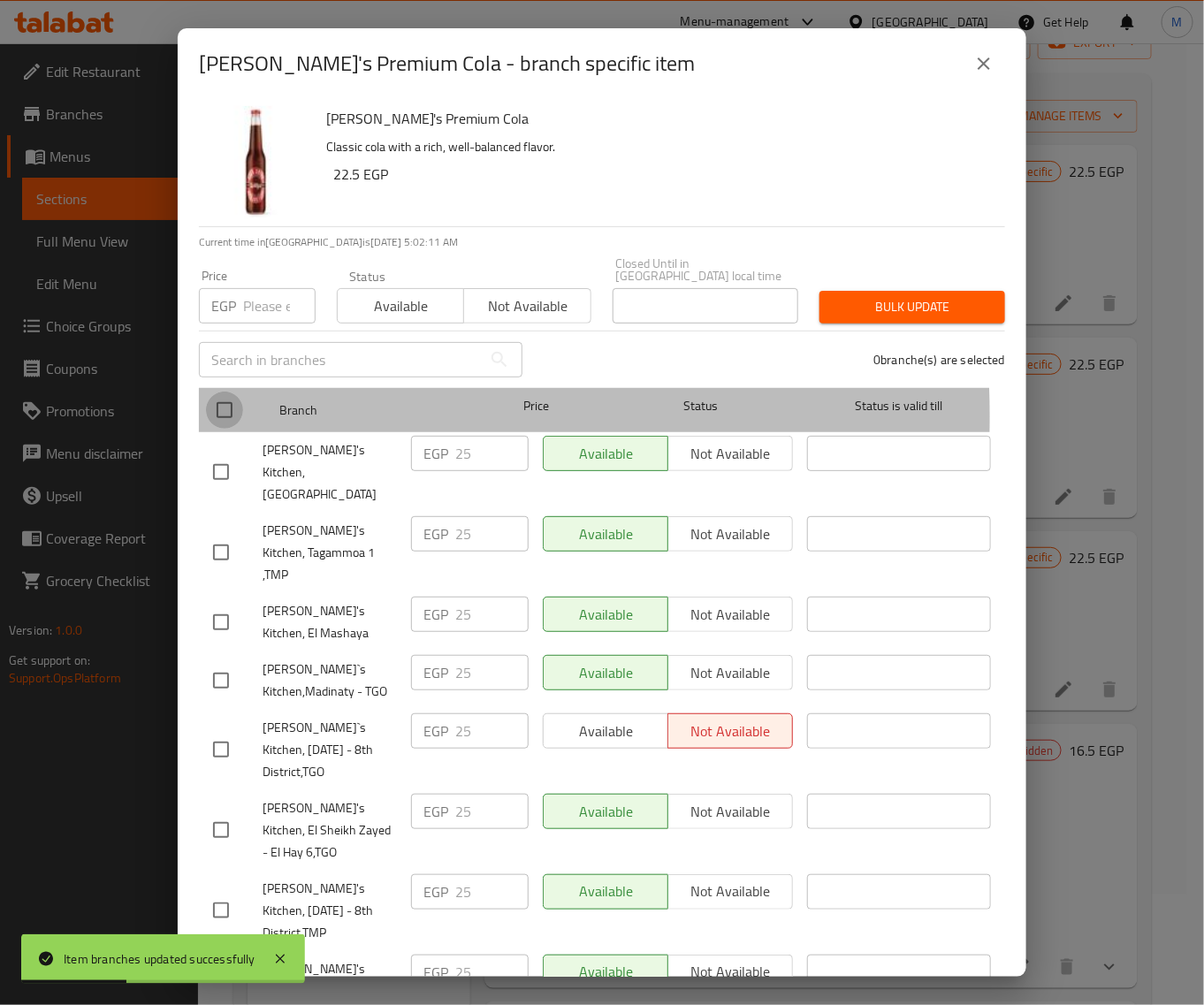
checkbox input "true"
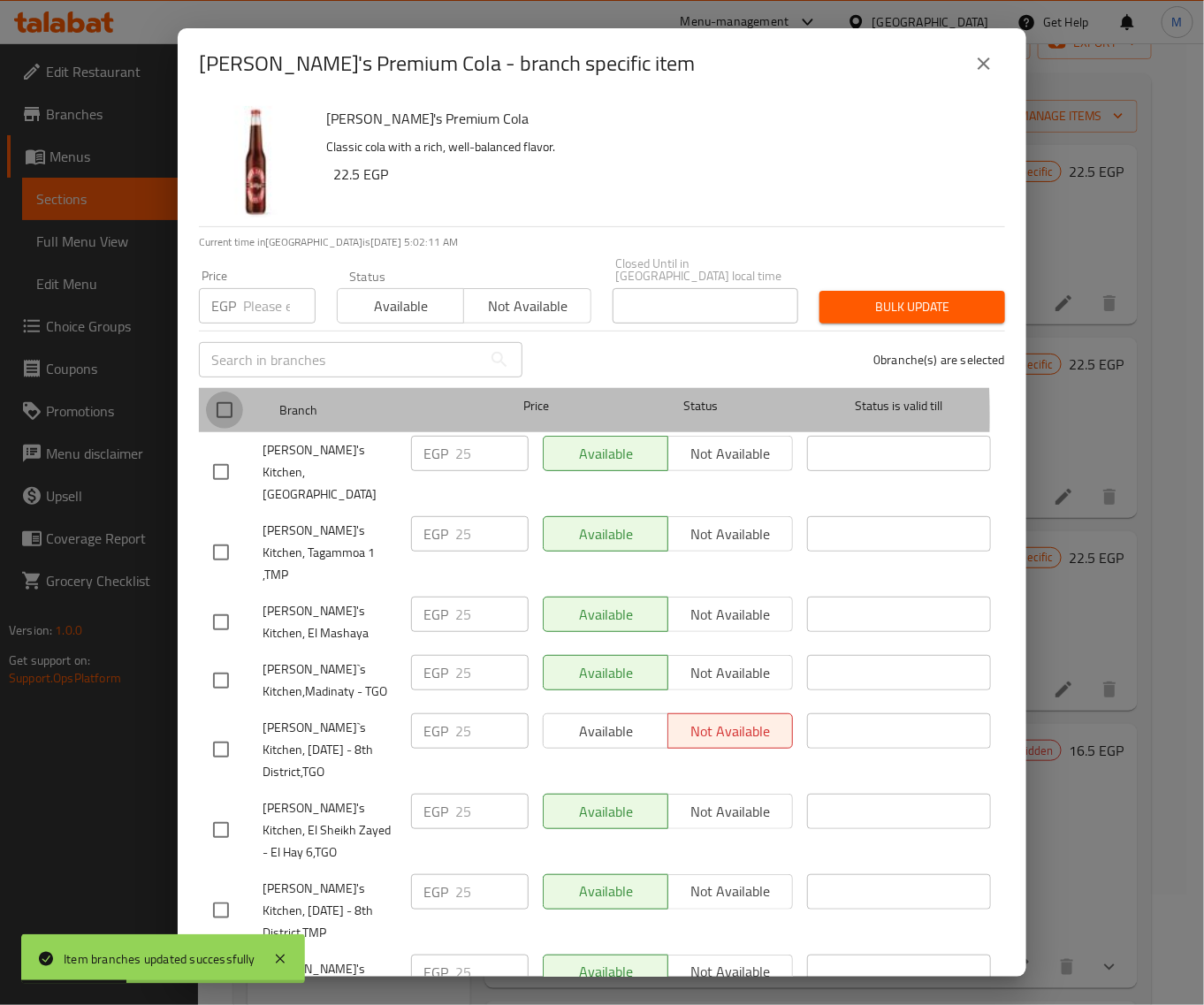
checkbox input "true"
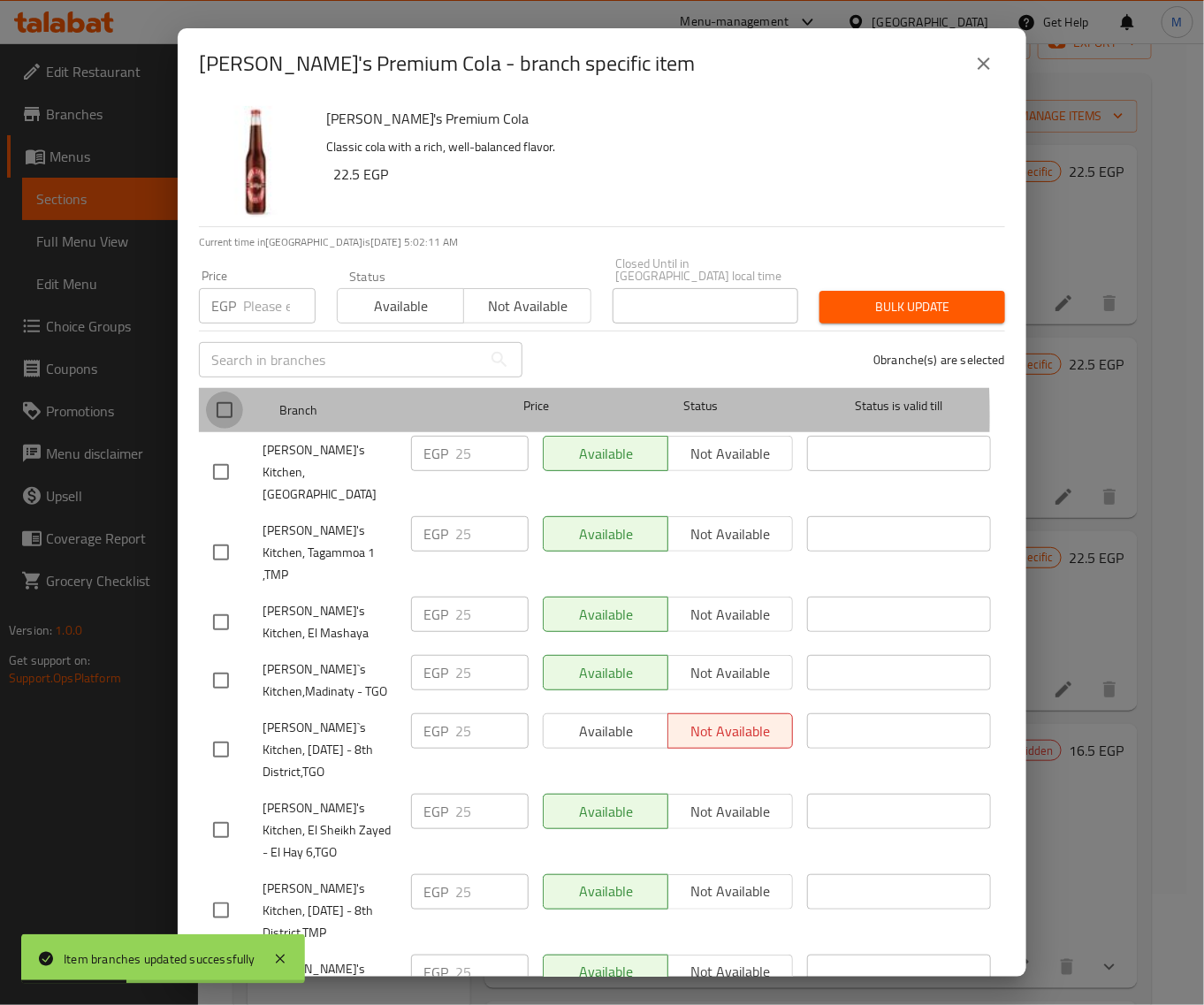
checkbox input "true"
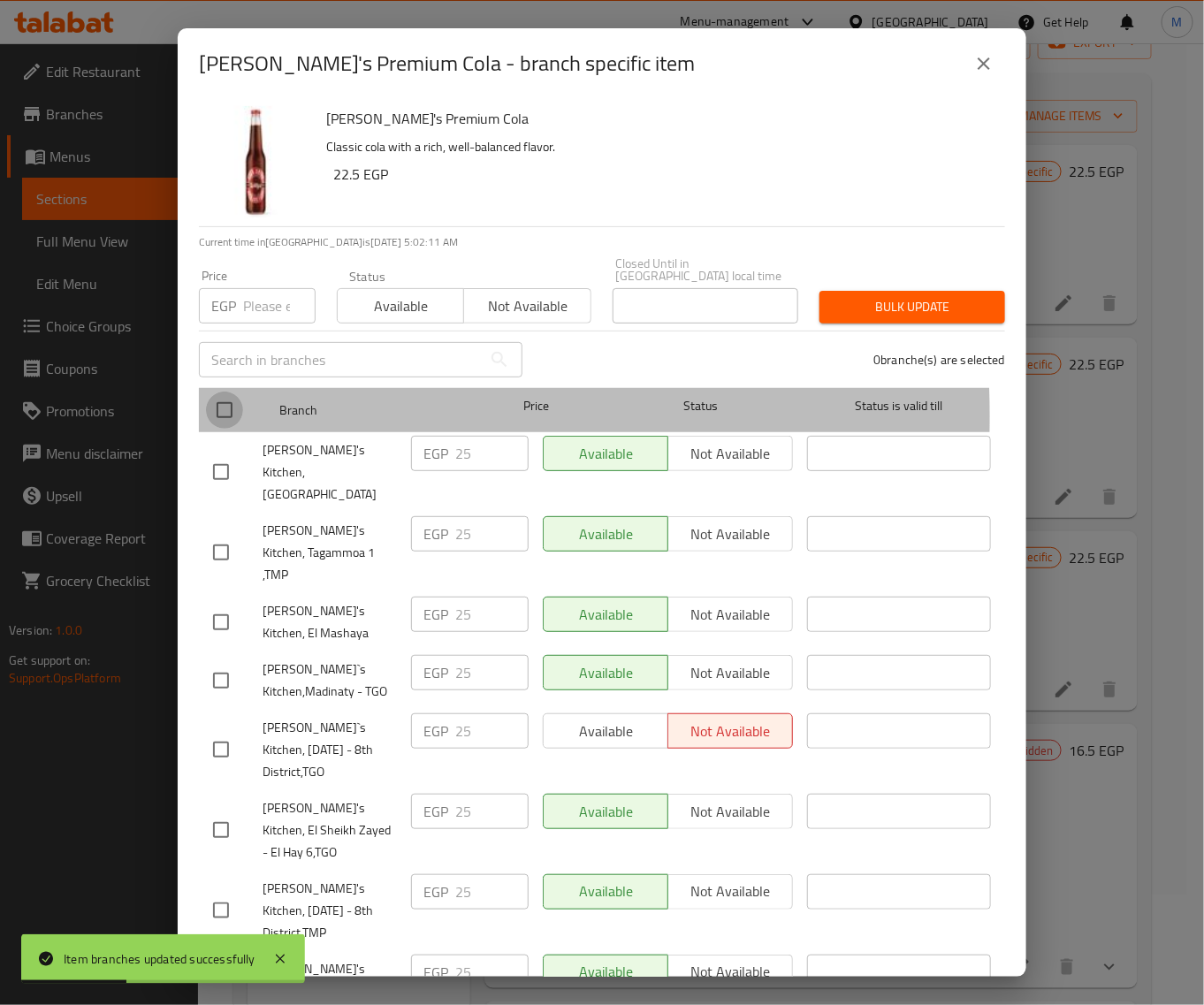
checkbox input "true"
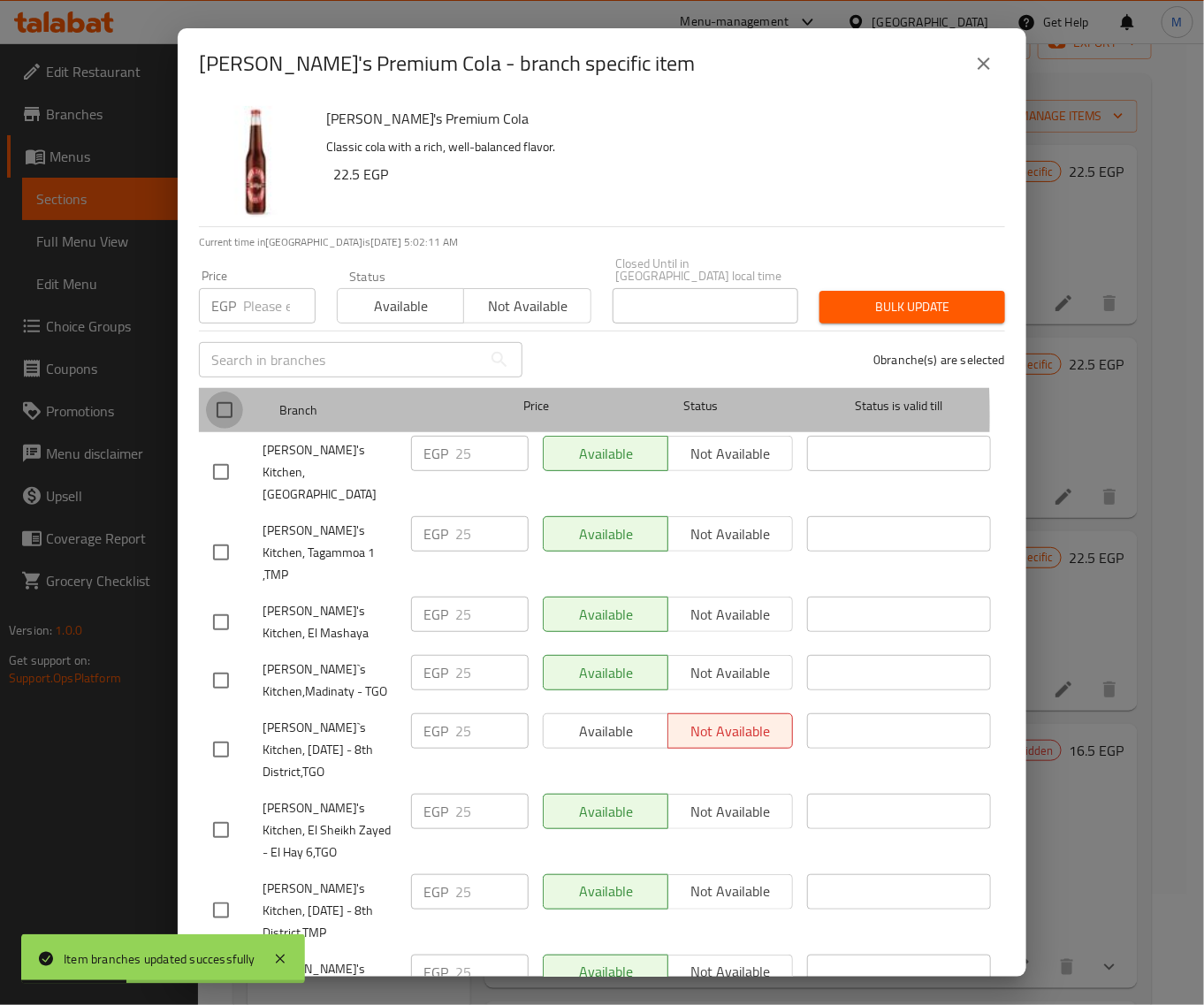
checkbox input "true"
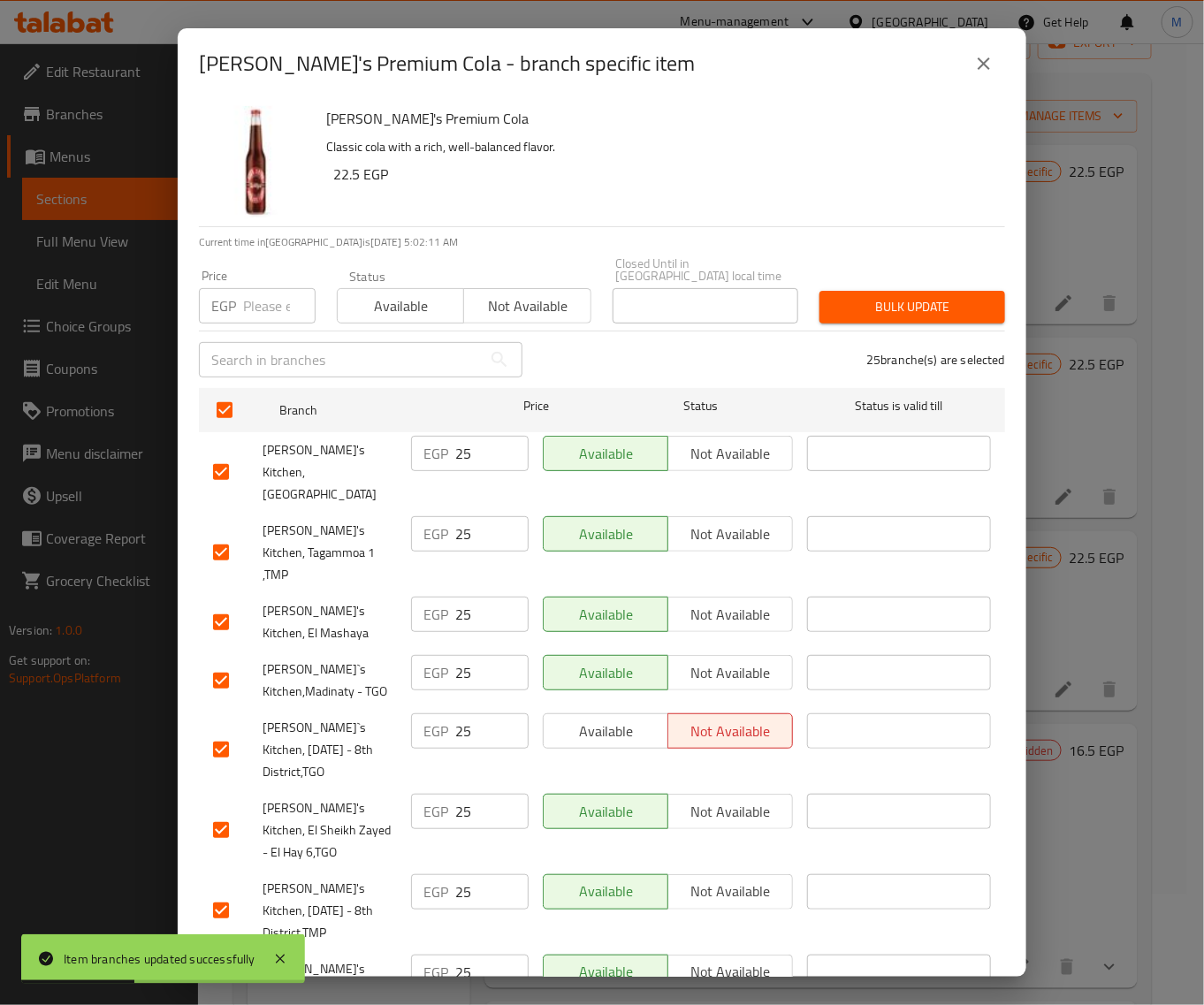
click at [255, 294] on input "number" at bounding box center [279, 306] width 72 height 35
paste input "25"
type input "25"
click at [924, 308] on button "Bulk update" at bounding box center [912, 307] width 186 height 33
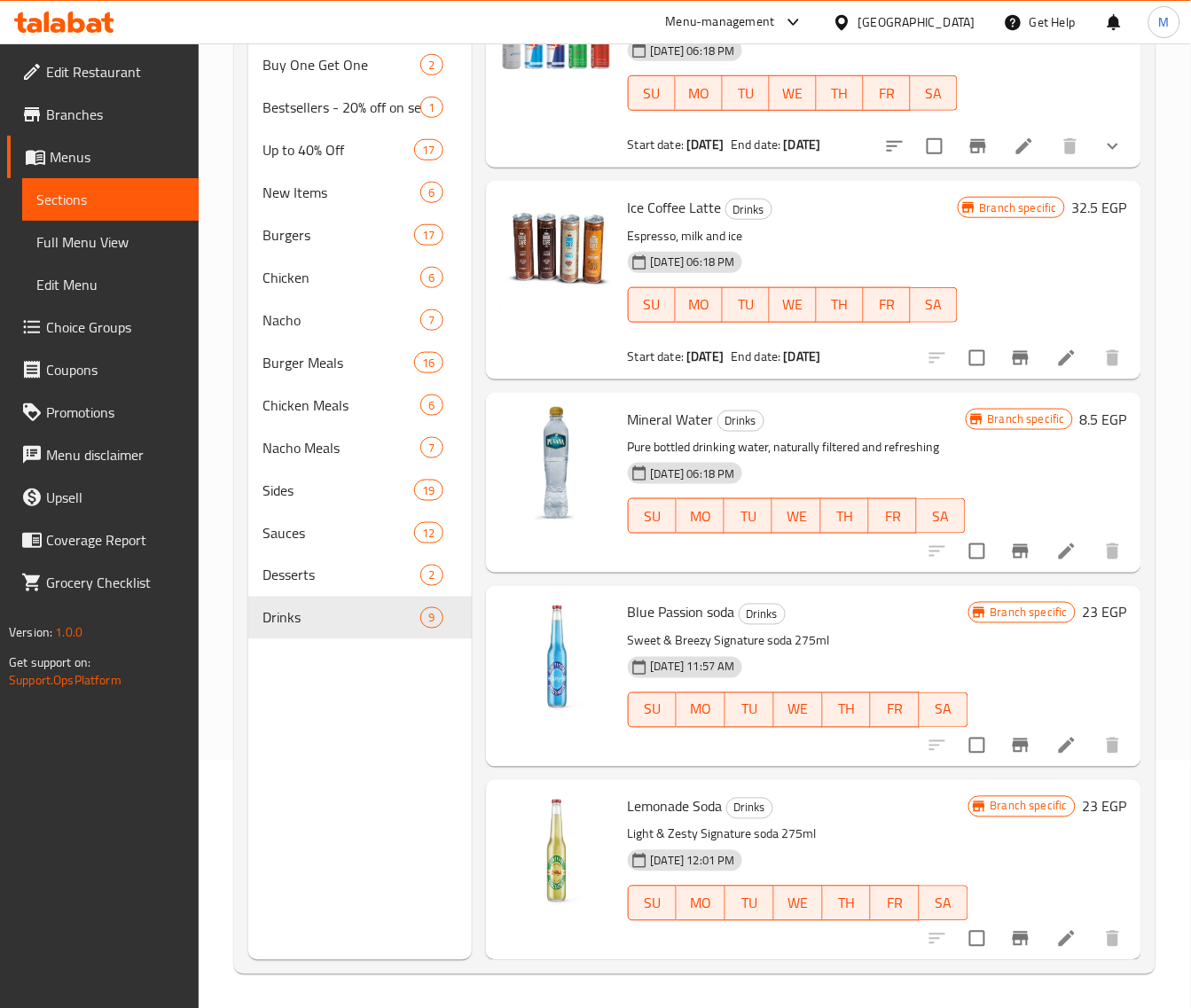
scroll to position [249, 0]
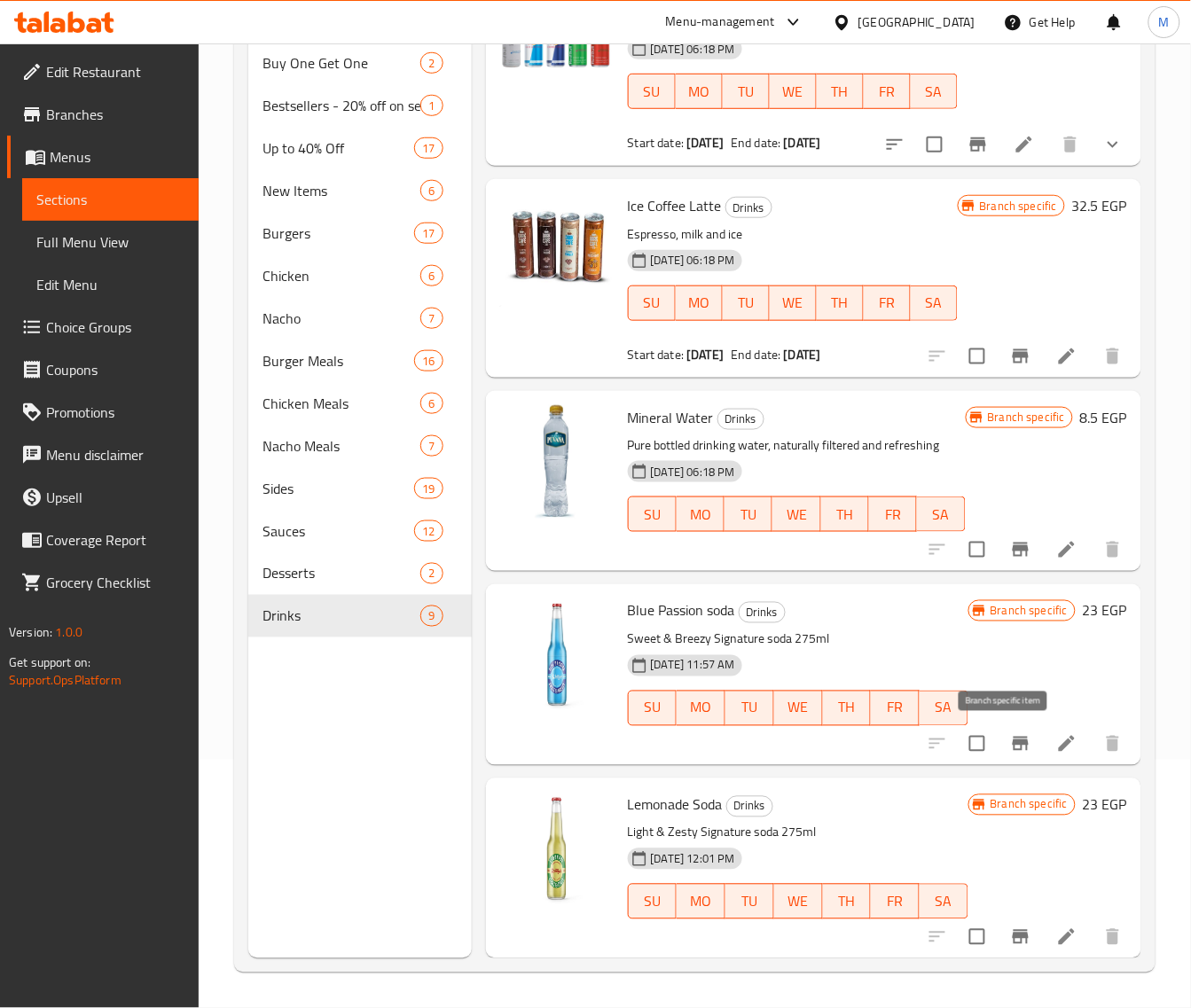
click at [1013, 741] on icon "Branch-specific-item" at bounding box center [1021, 744] width 16 height 14
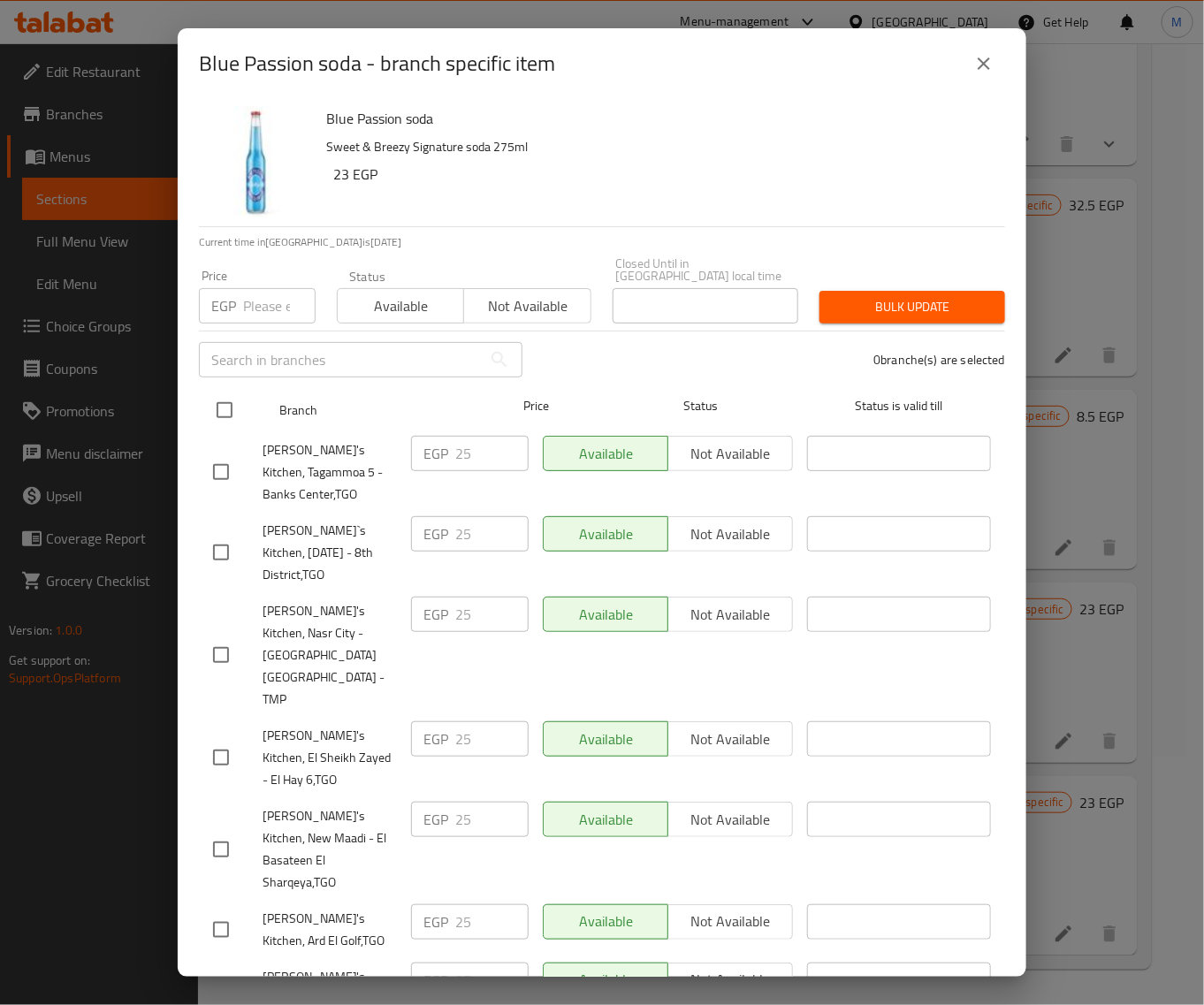
click at [225, 393] on input "checkbox" at bounding box center [225, 410] width 37 height 37
checkbox input "true"
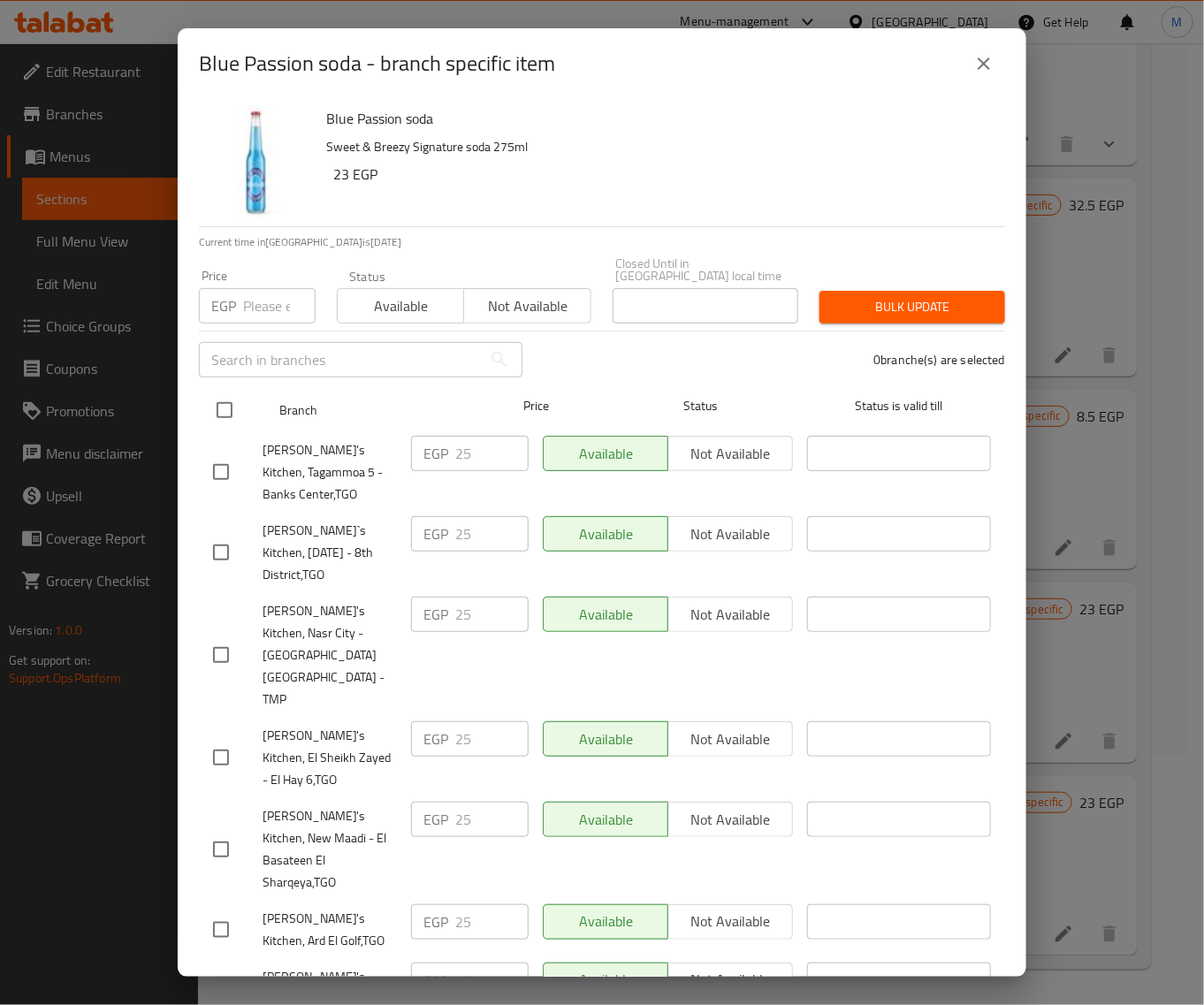
checkbox input "true"
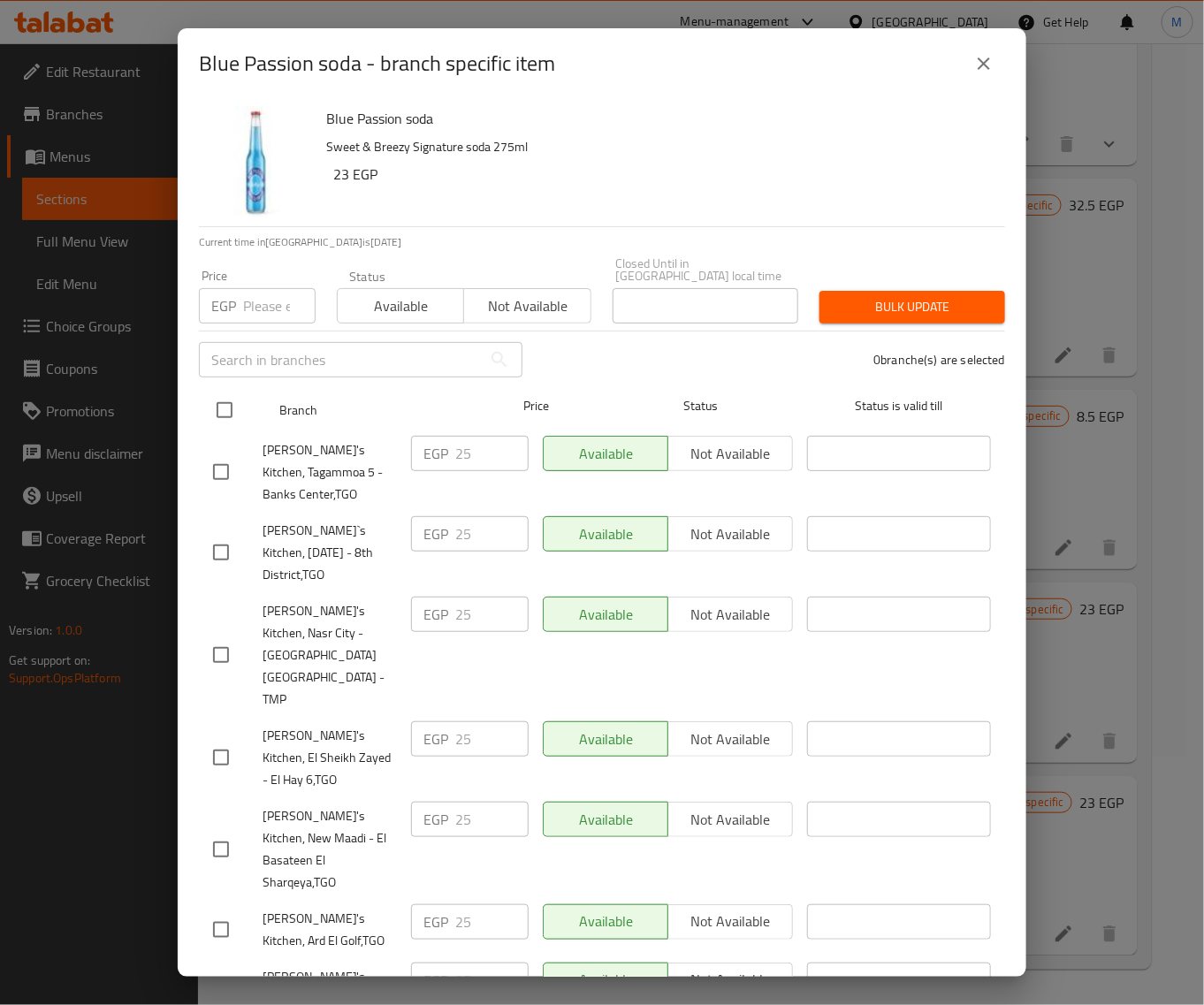
checkbox input "true"
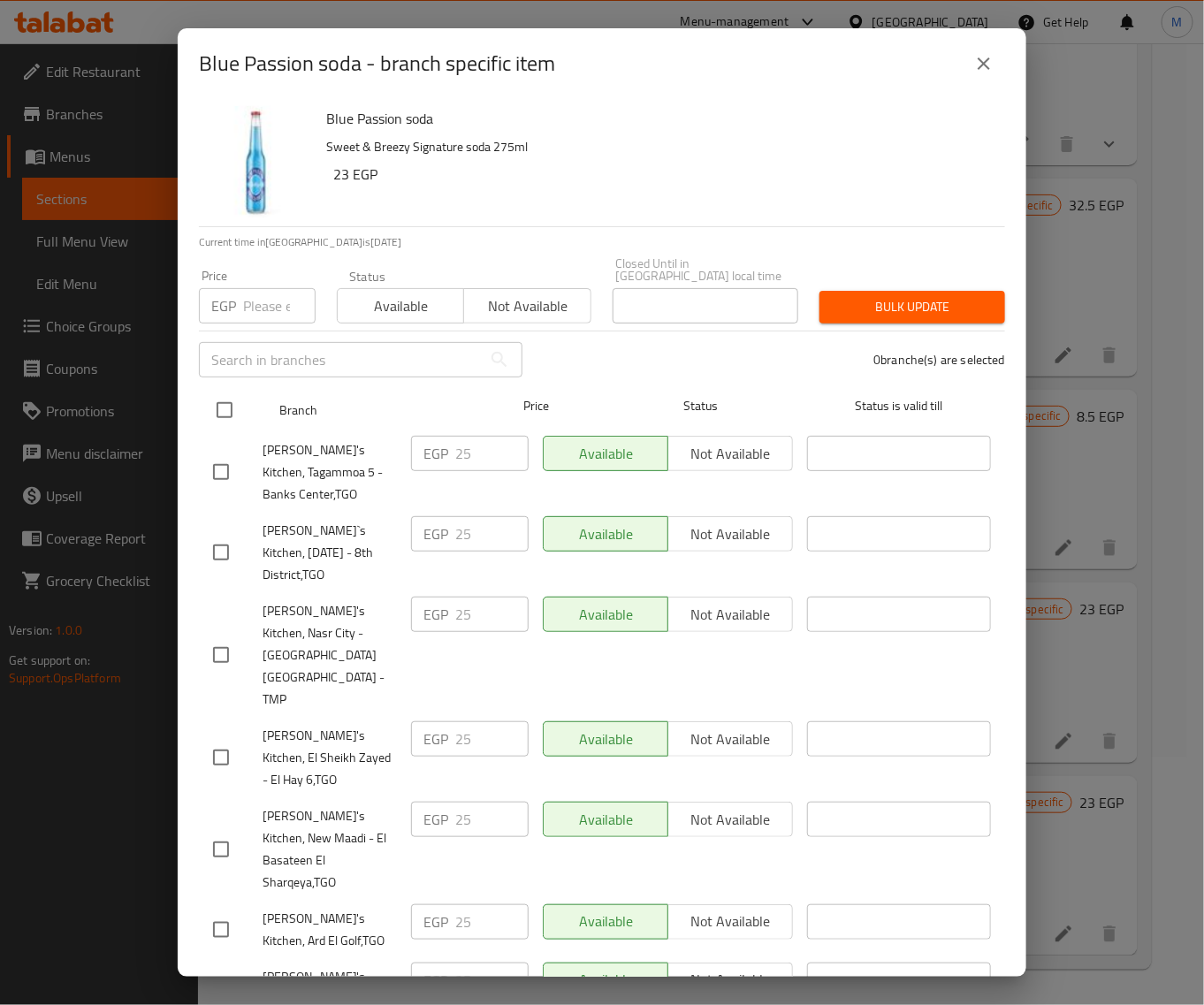
checkbox input "true"
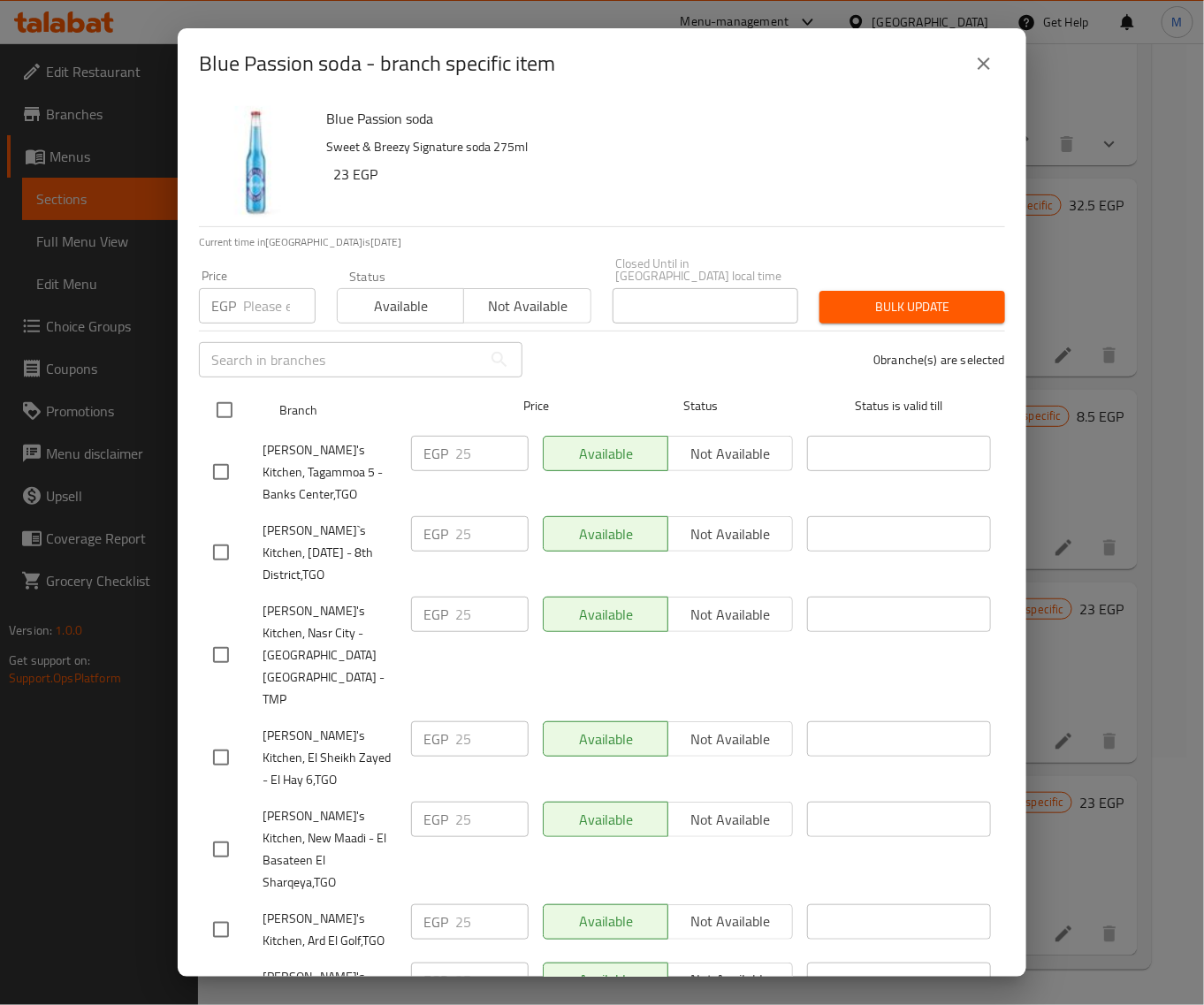
checkbox input "true"
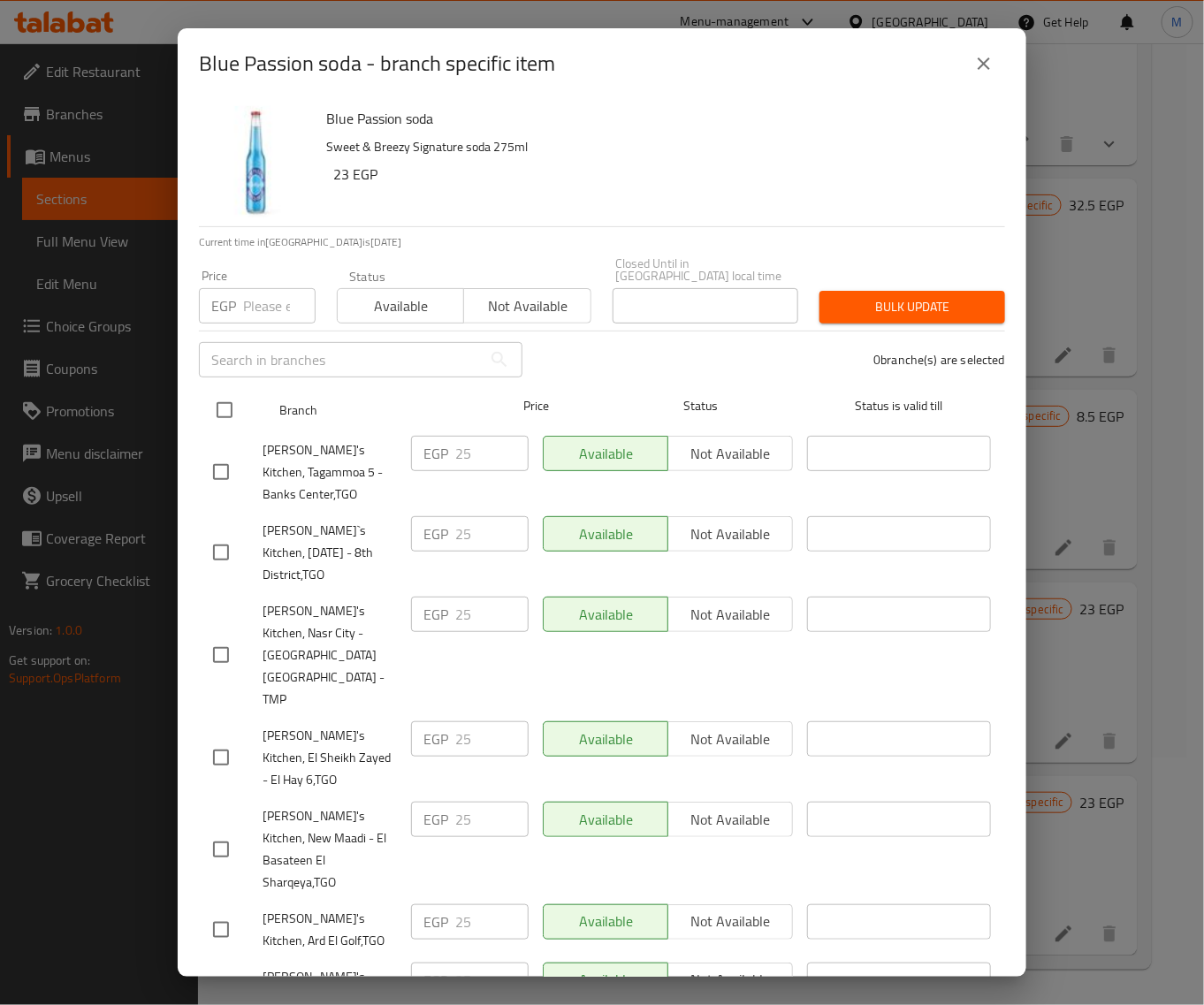
checkbox input "true"
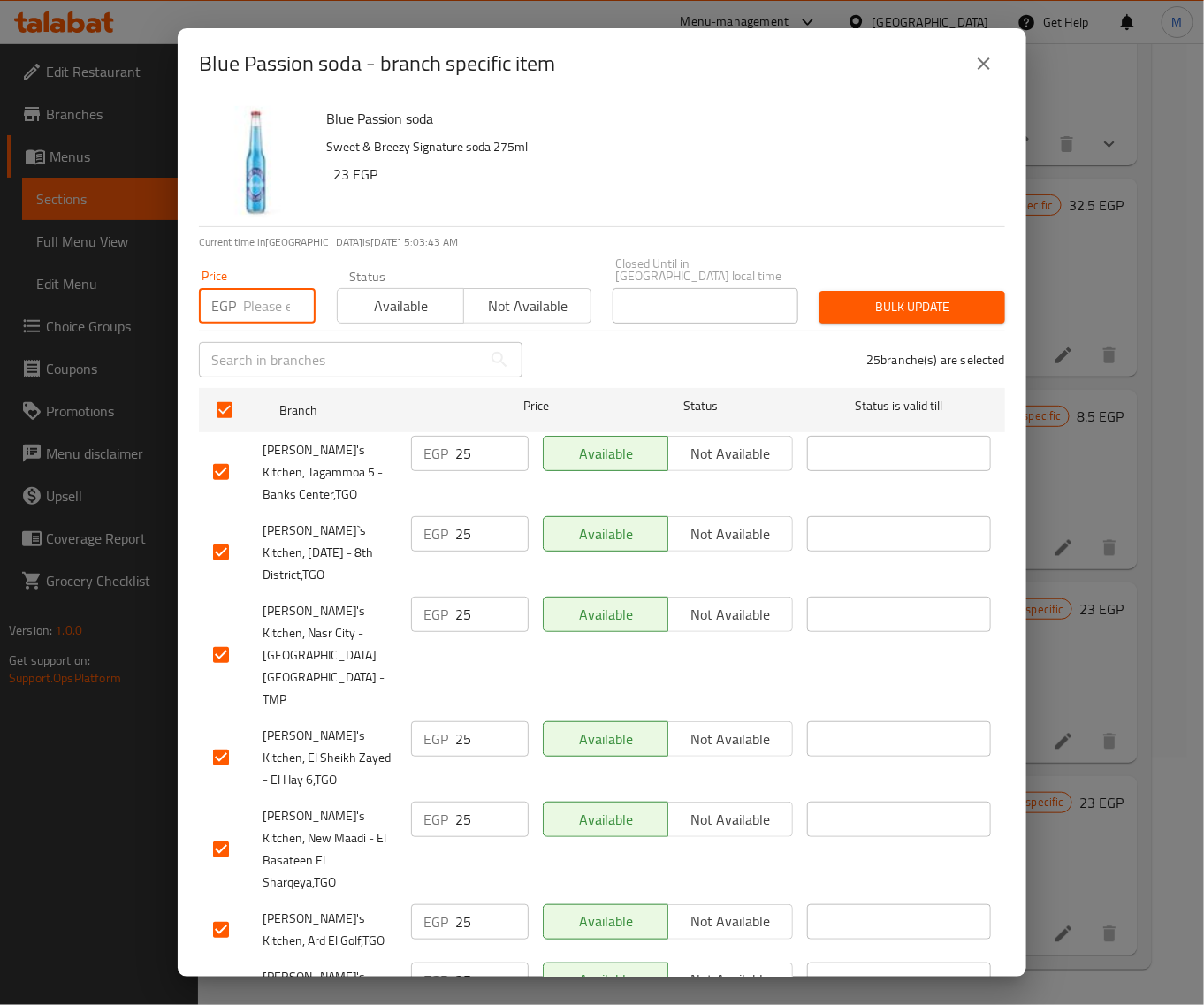
click at [243, 310] on input "number" at bounding box center [279, 306] width 72 height 35
paste input "25"
type input "25"
click at [916, 291] on button "Bulk update" at bounding box center [912, 307] width 186 height 33
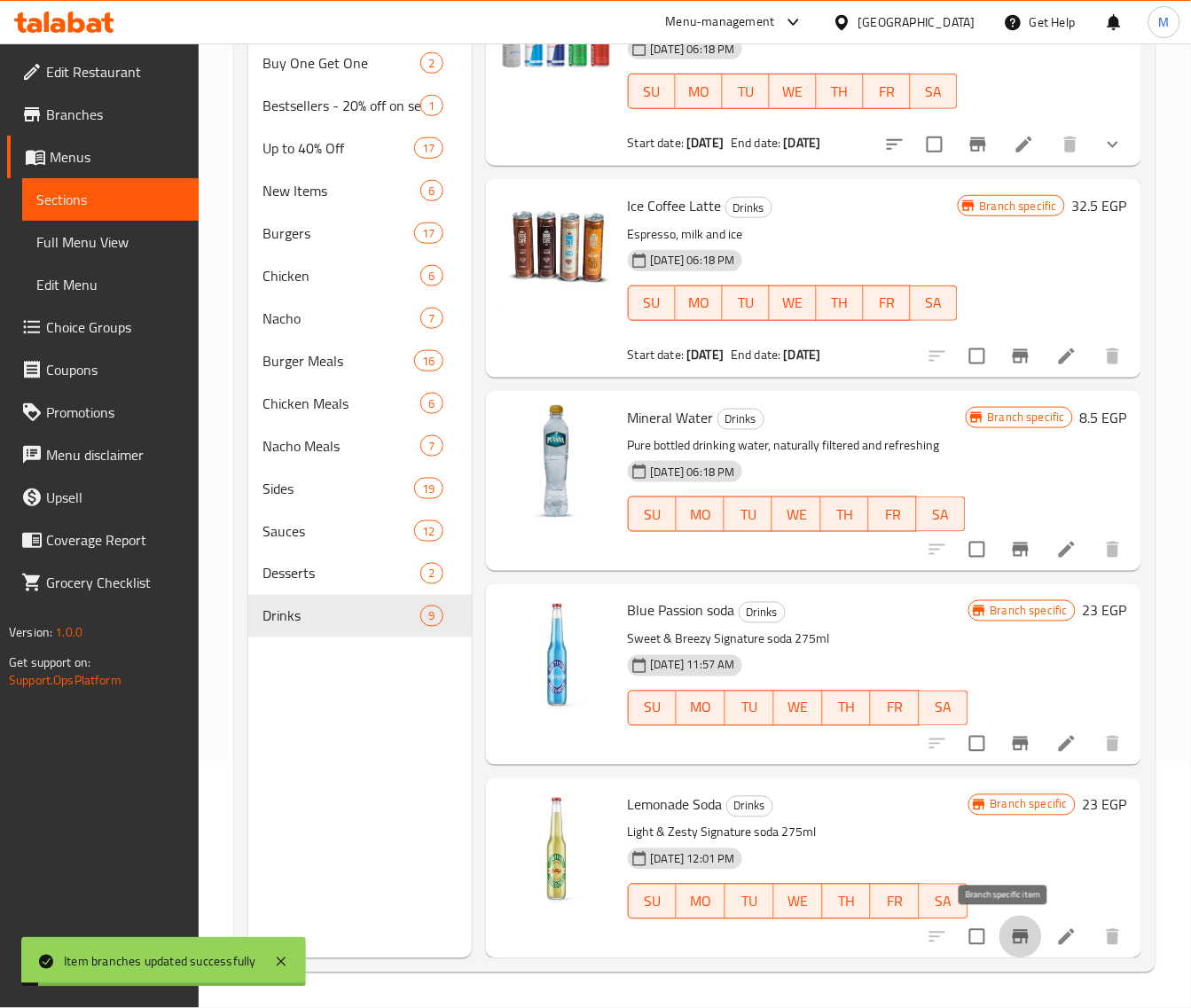
click at [1010, 941] on icon "Branch-specific-item" at bounding box center [1021, 937] width 21 height 21
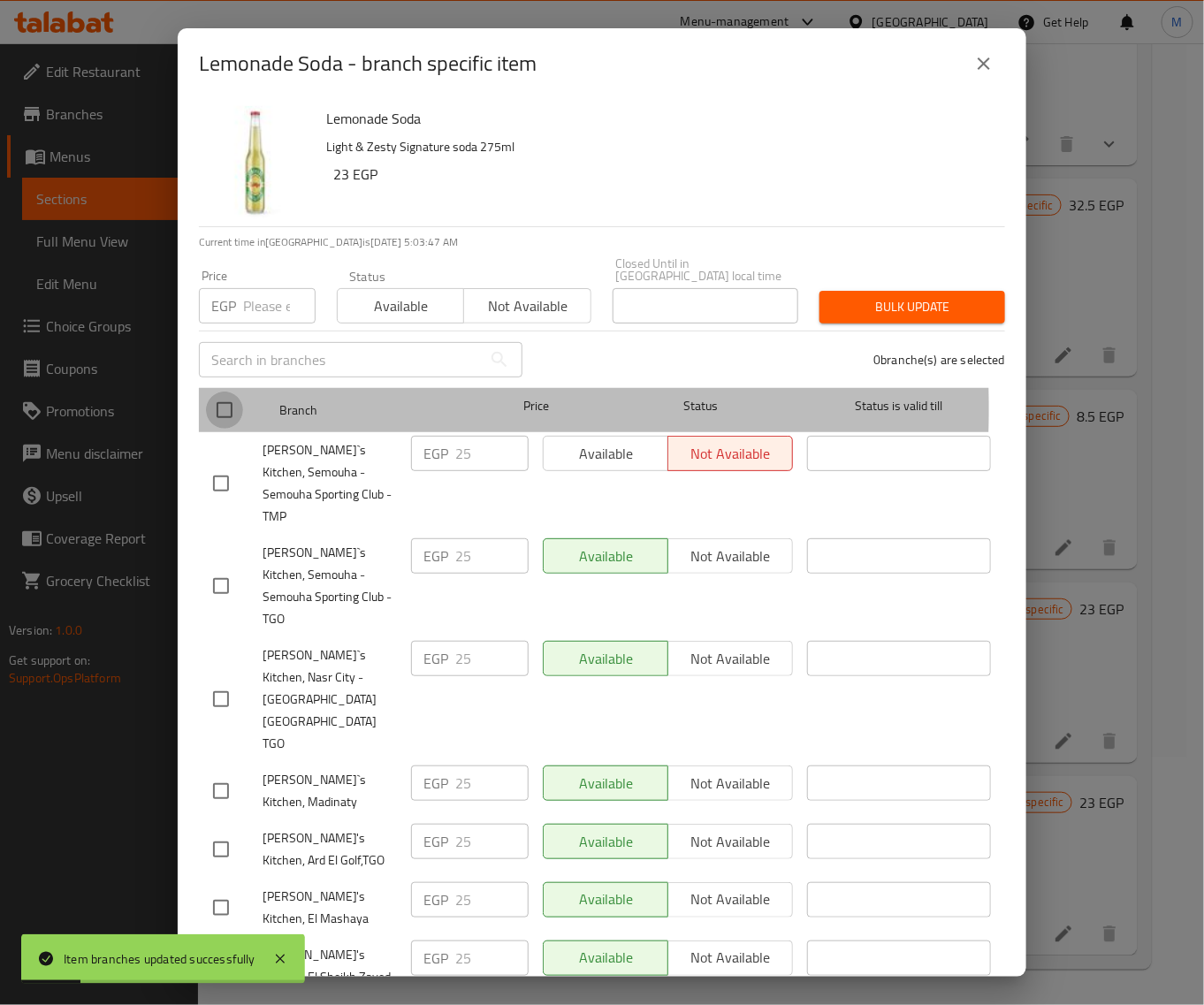
click at [221, 396] on input "checkbox" at bounding box center [225, 410] width 37 height 37
checkbox input "true"
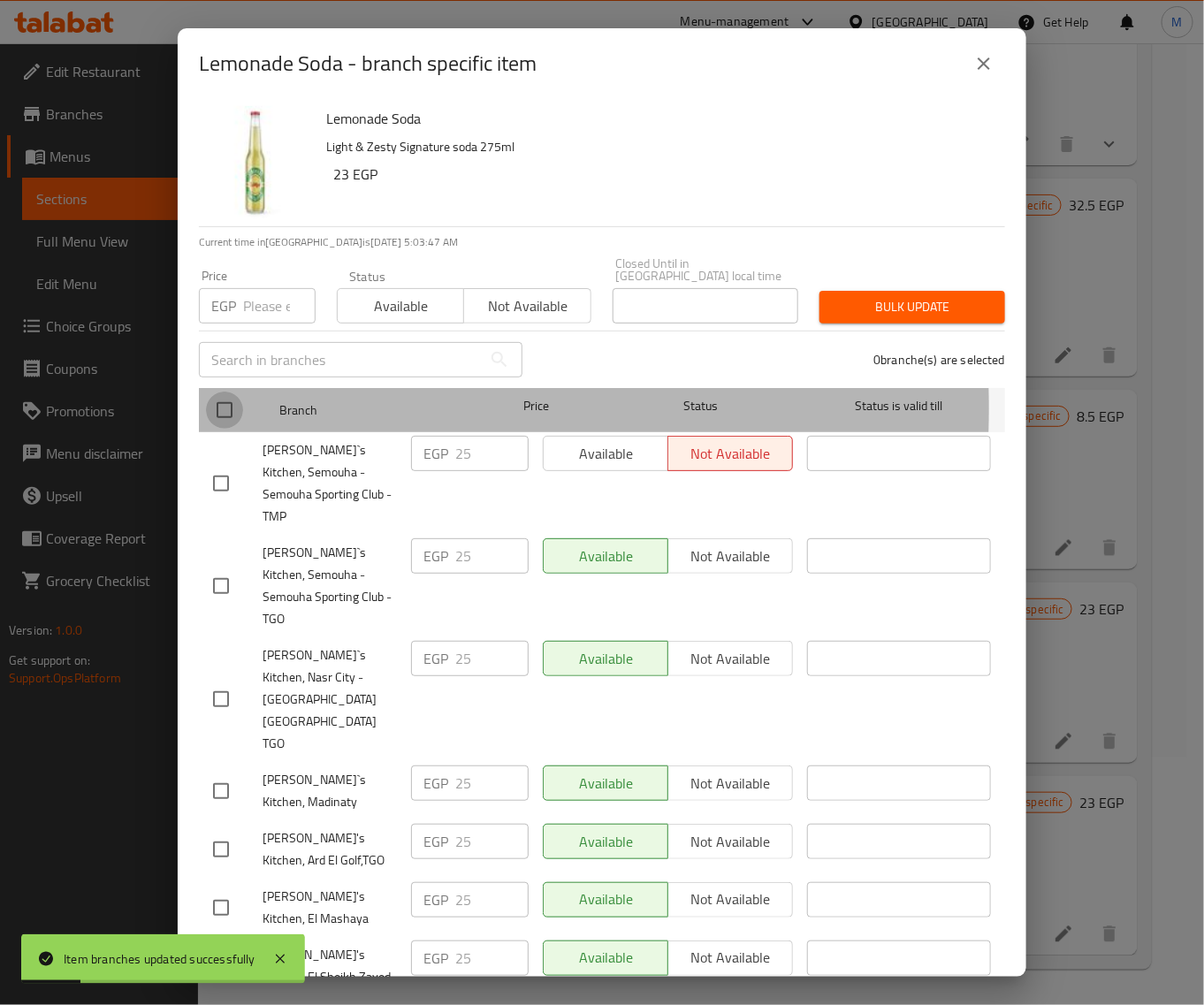
checkbox input "true"
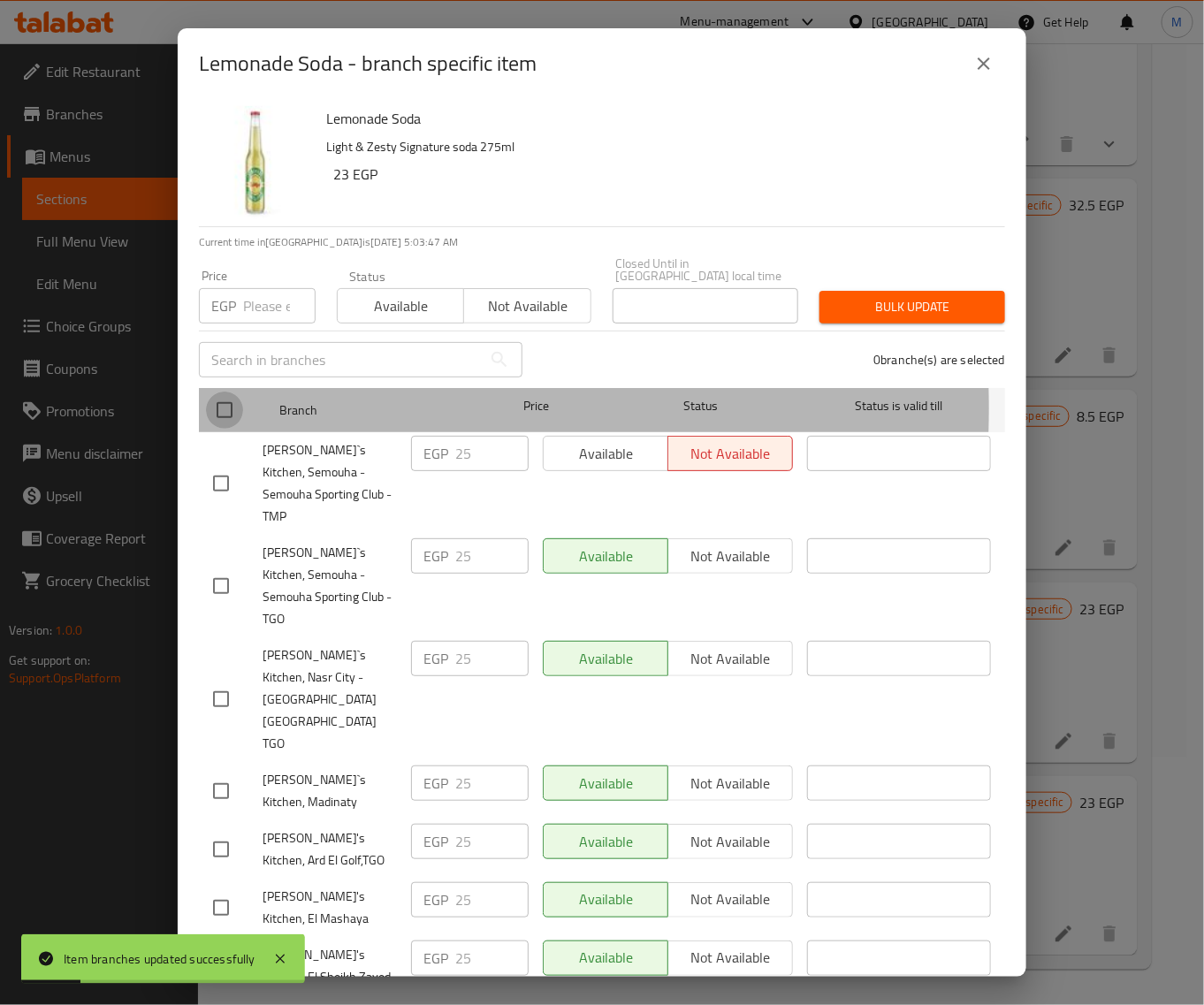
checkbox input "true"
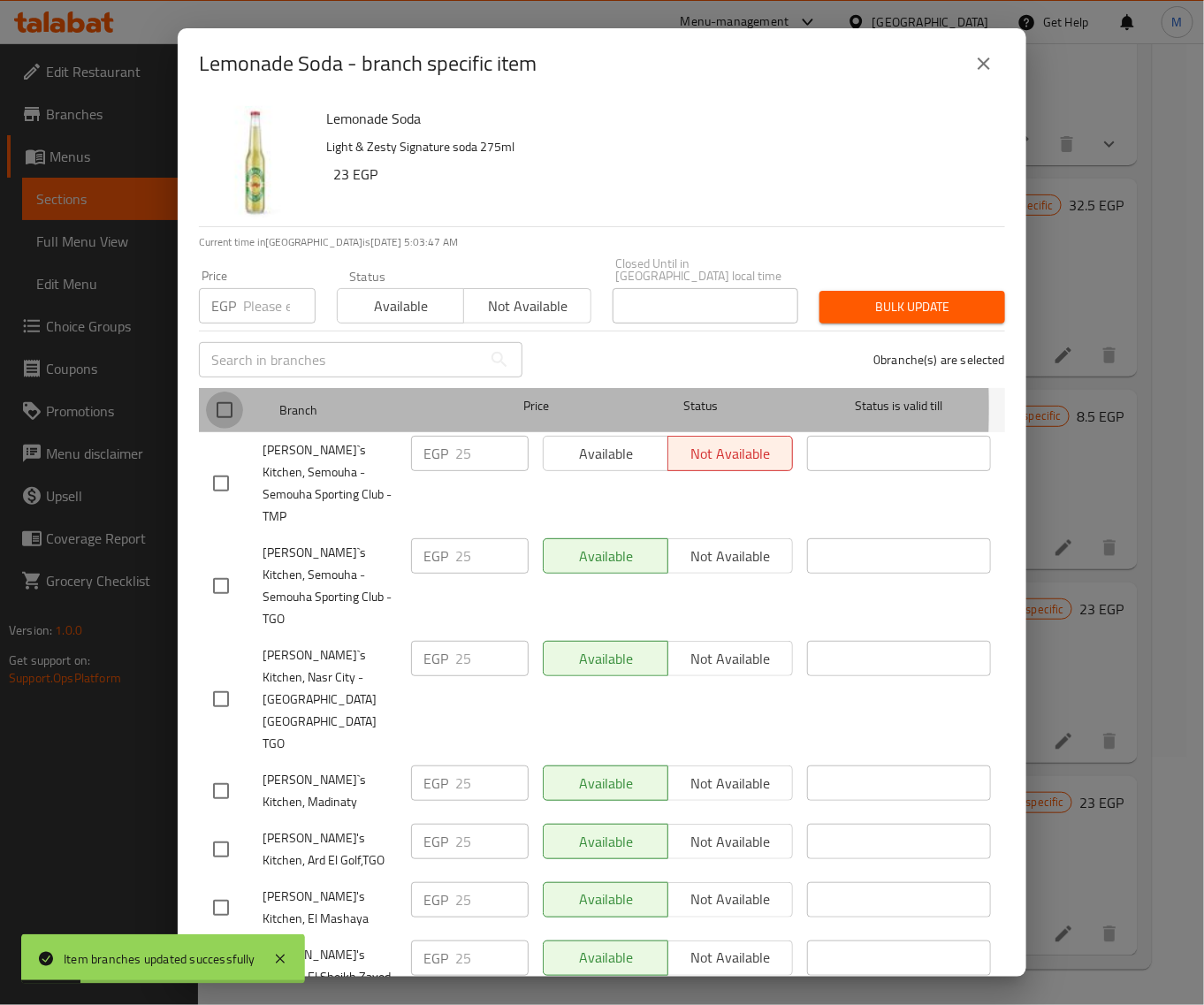
checkbox input "true"
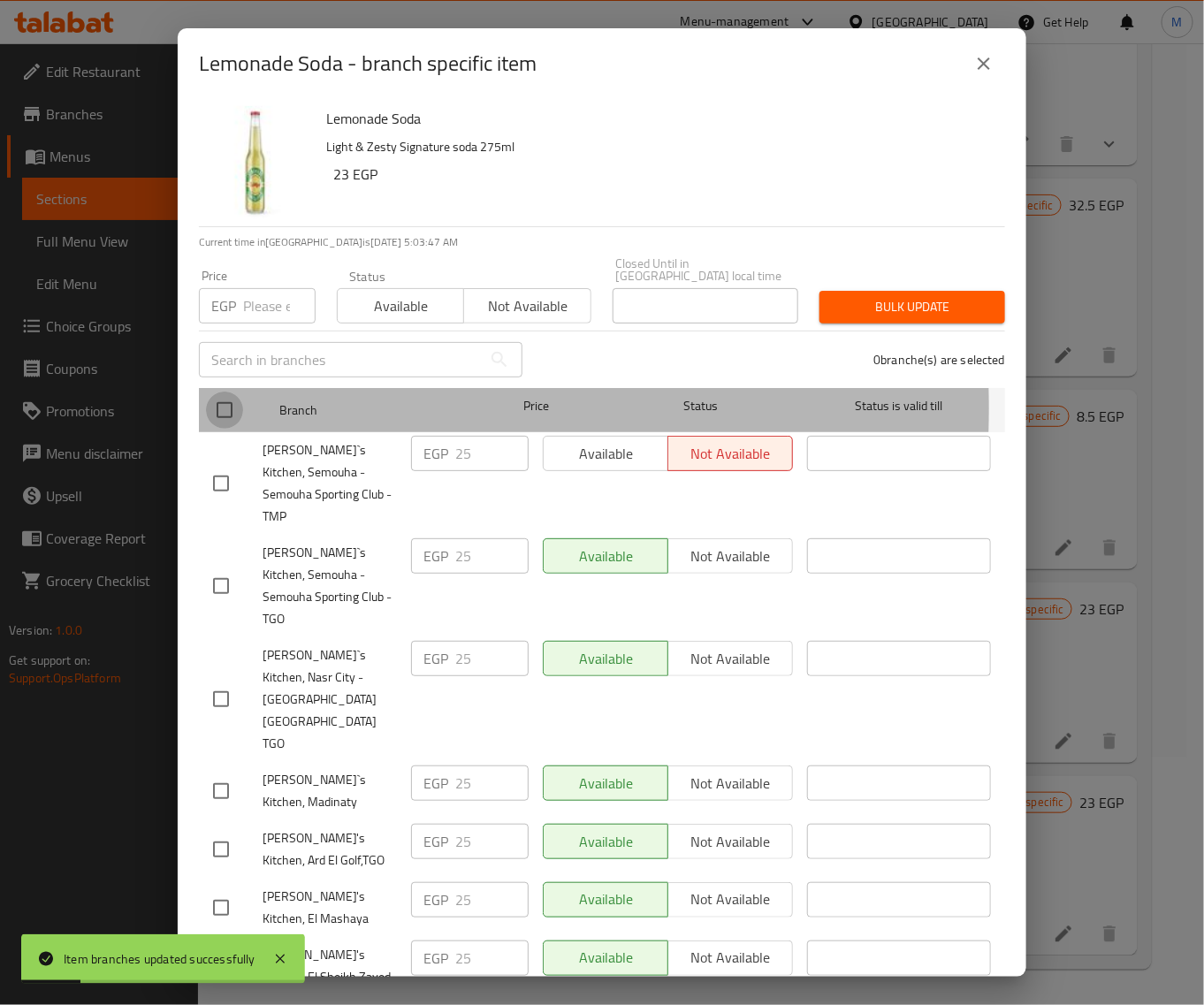
checkbox input "true"
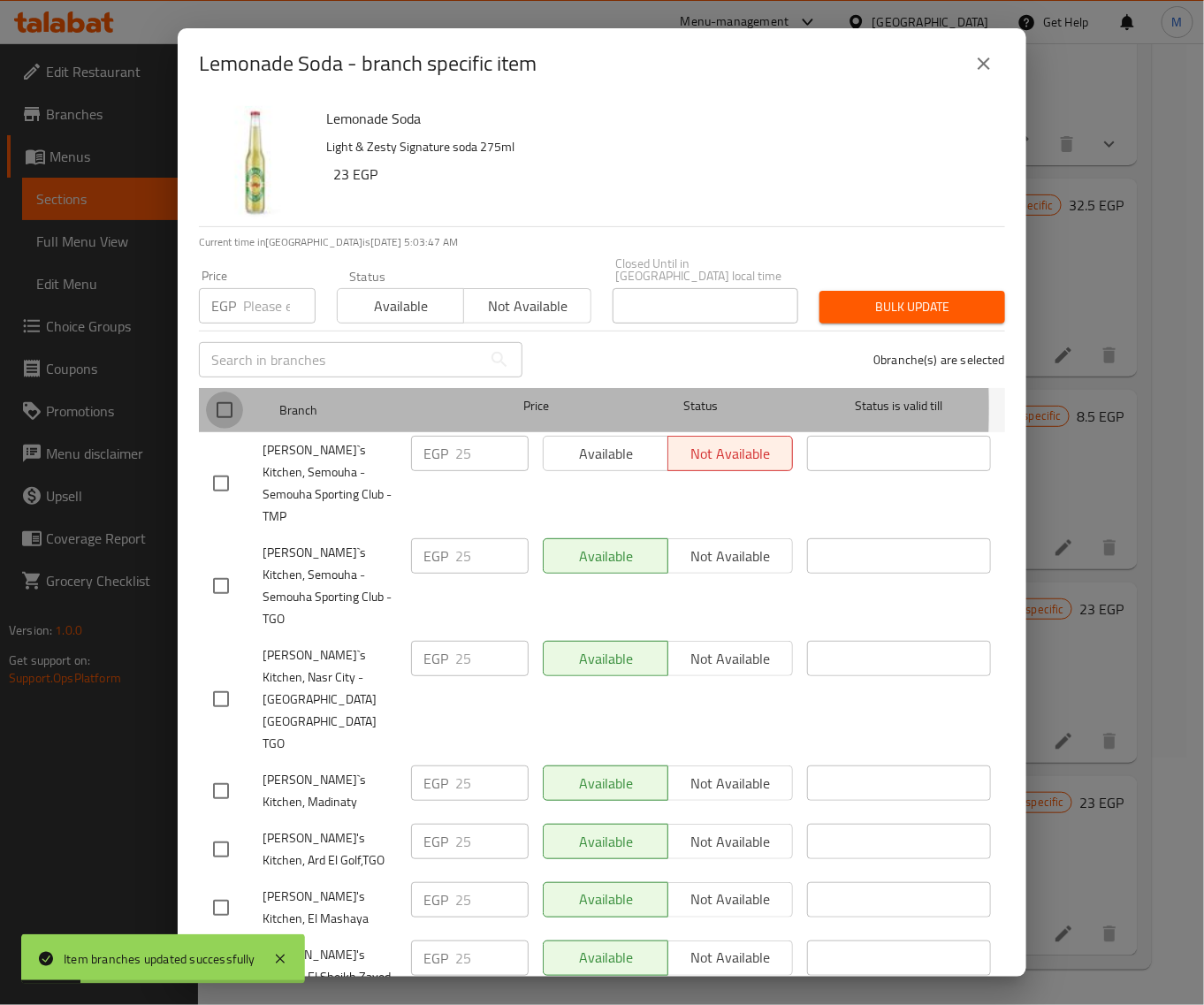
checkbox input "true"
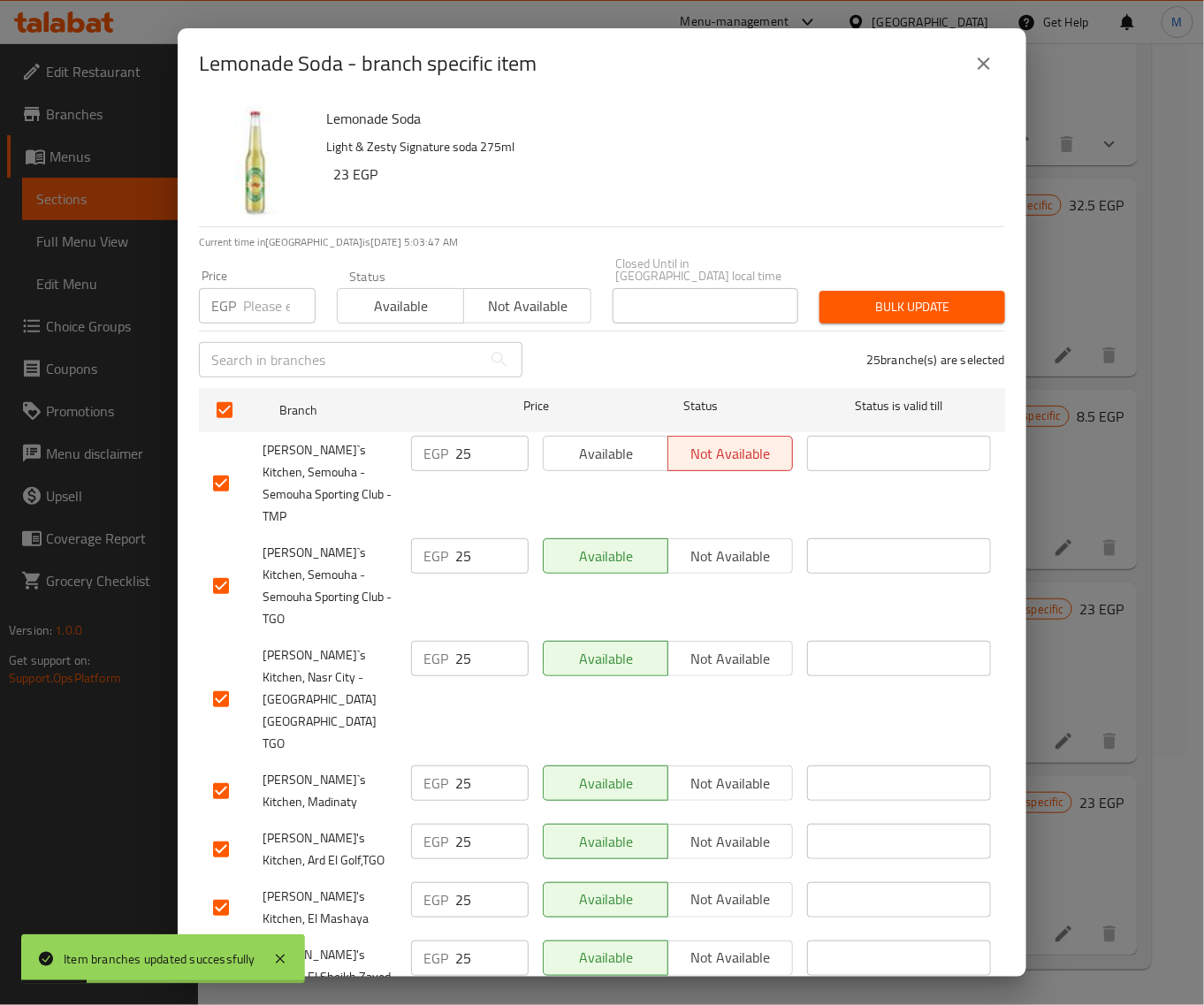
click at [245, 298] on input "number" at bounding box center [279, 306] width 72 height 35
paste input "25"
type input "25"
click at [926, 303] on span "Bulk update" at bounding box center [912, 307] width 157 height 22
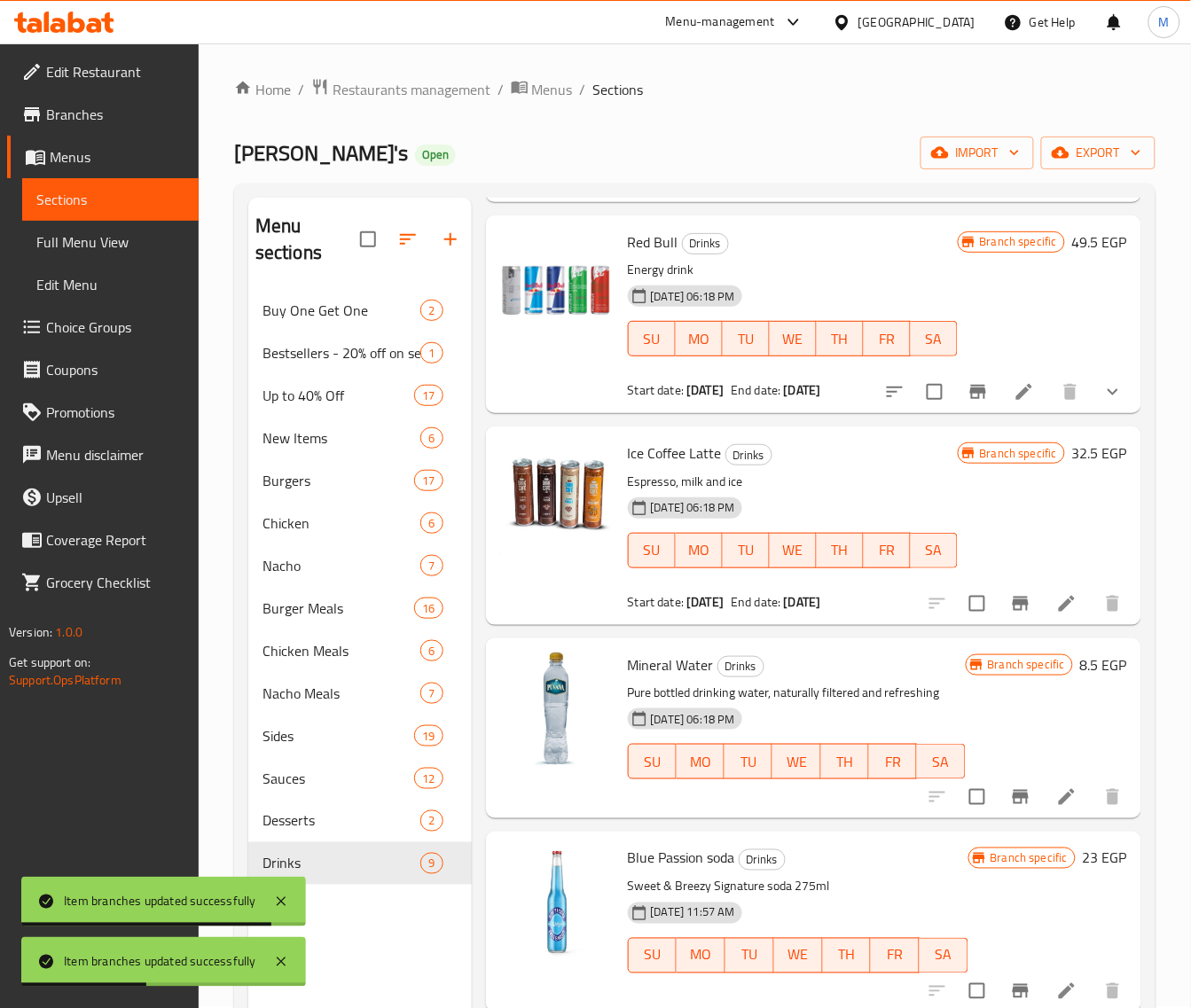
scroll to position [0, 0]
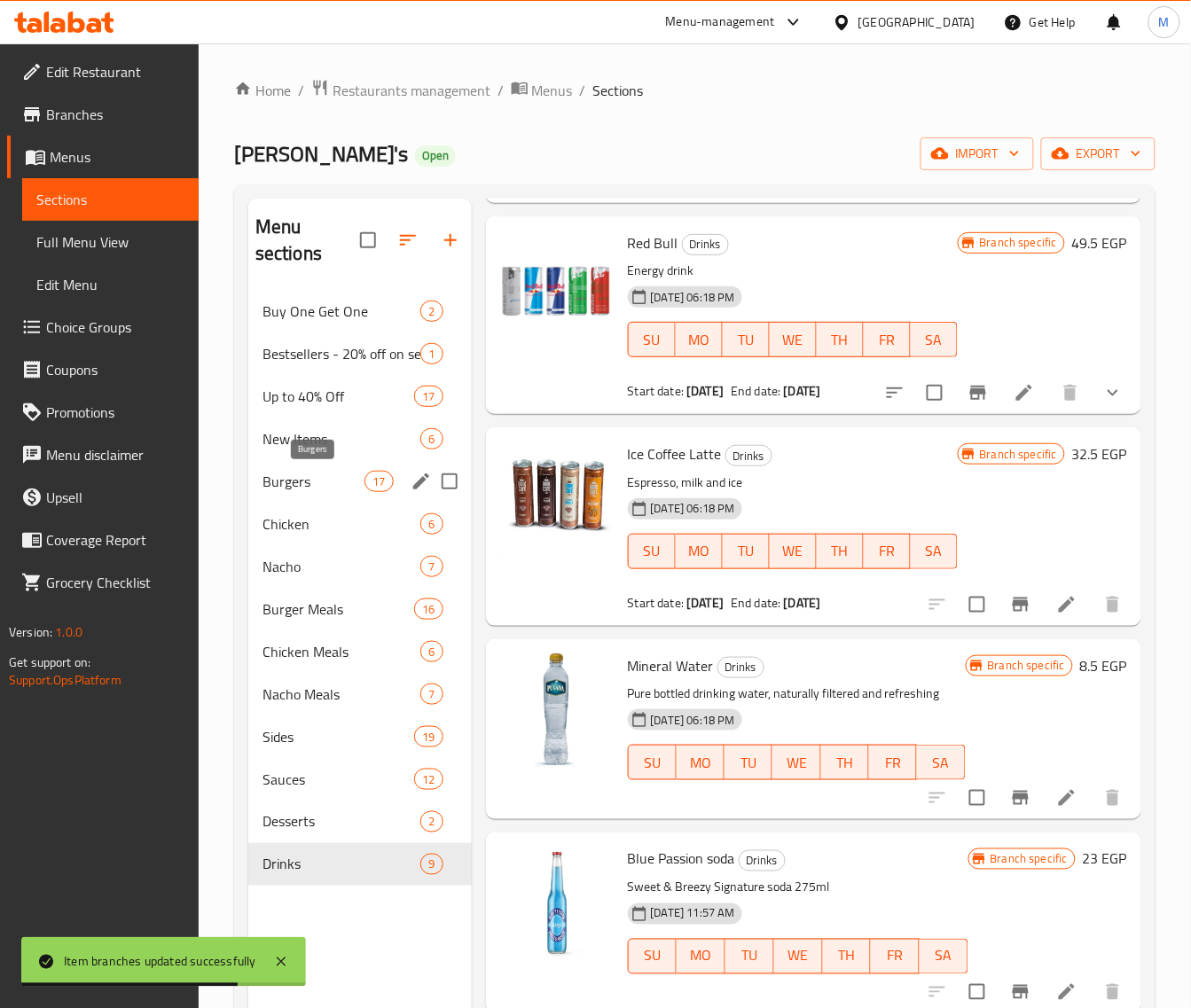
click at [317, 479] on span "Burgers" at bounding box center [313, 481] width 102 height 21
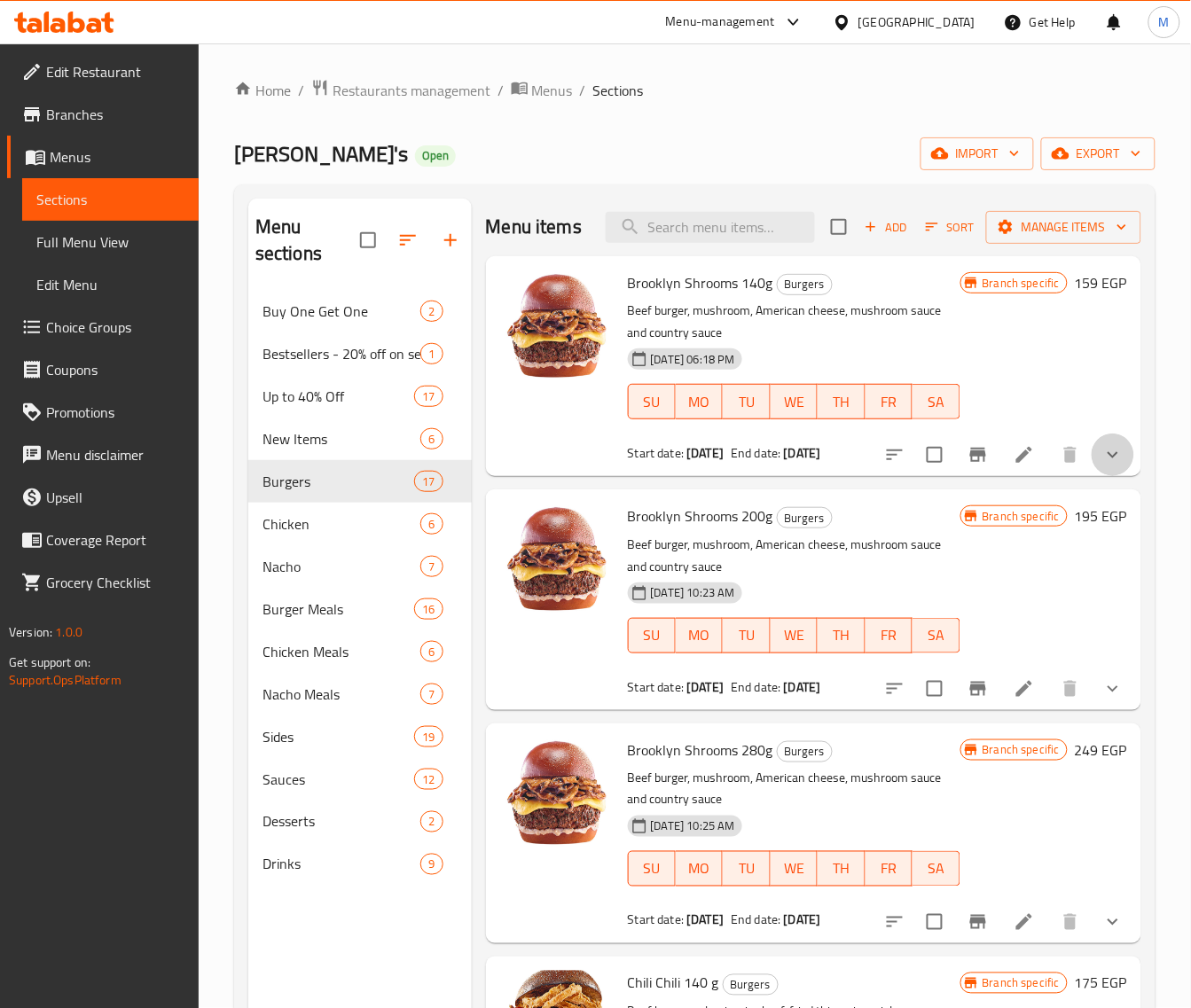
click at [1092, 476] on button "show more" at bounding box center [1113, 455] width 43 height 43
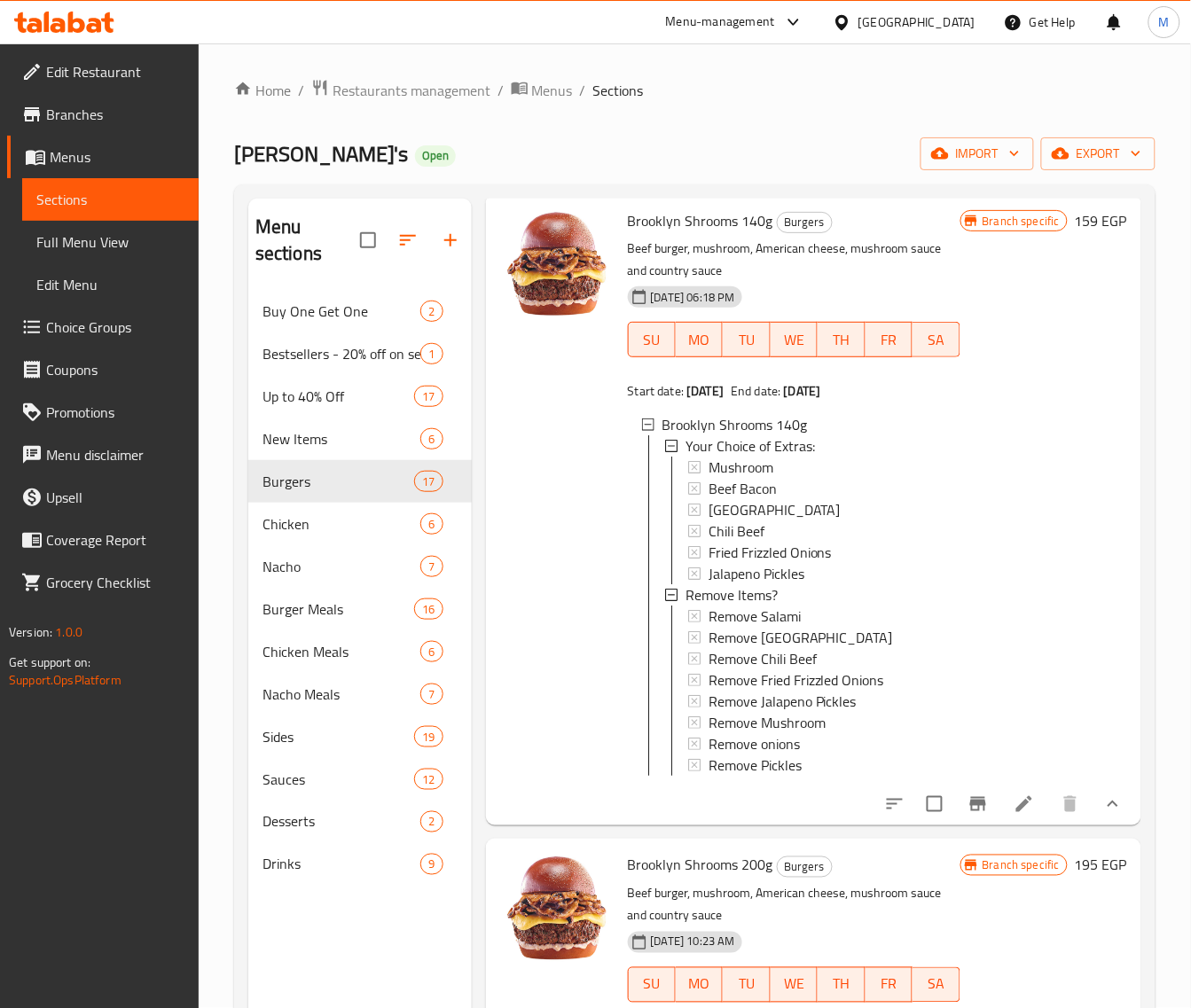
scroll to position [111, 0]
